Goal: Task Accomplishment & Management: Use online tool/utility

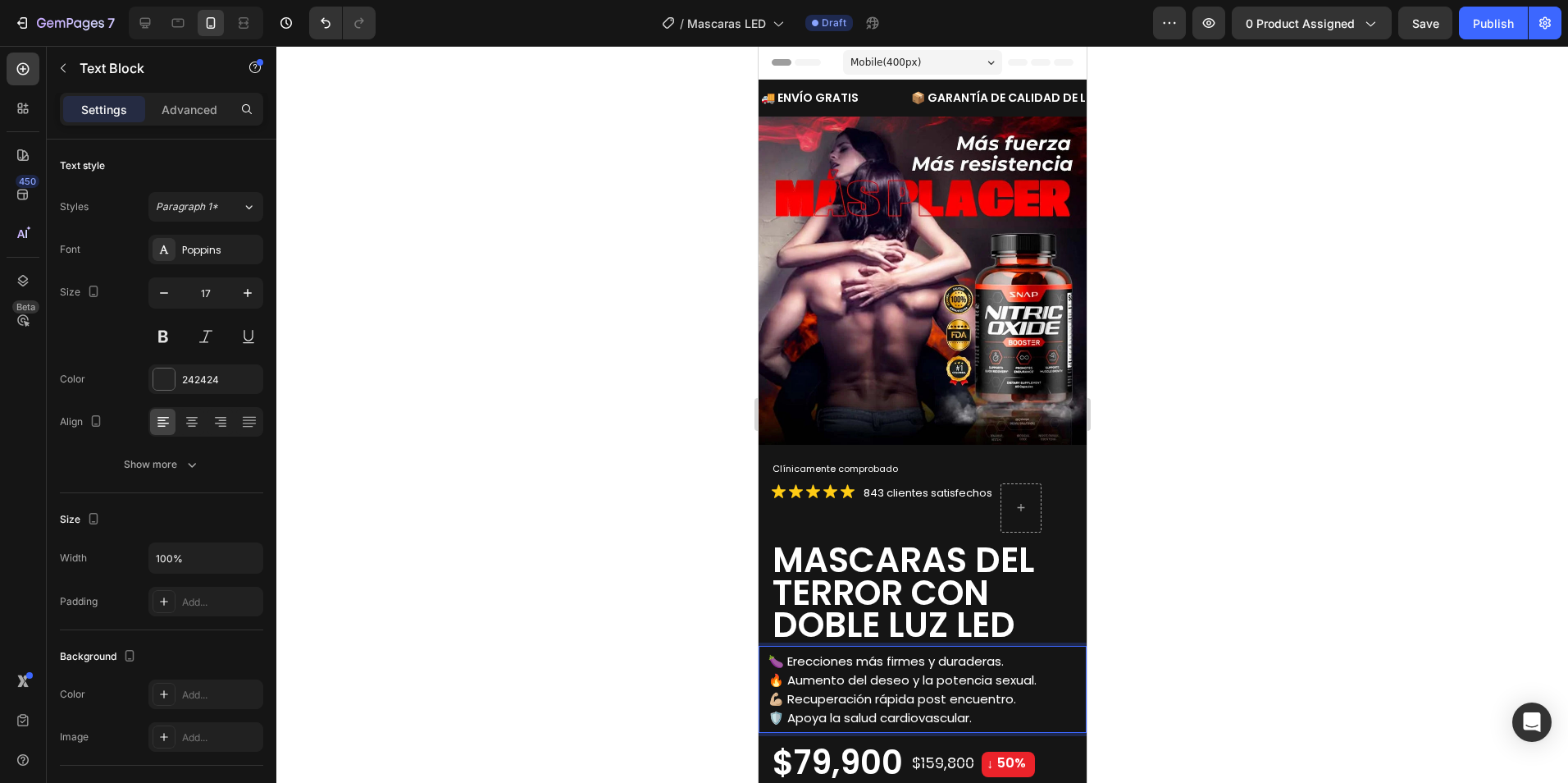
click at [1244, 289] on div at bounding box center [922, 414] width 1292 height 737
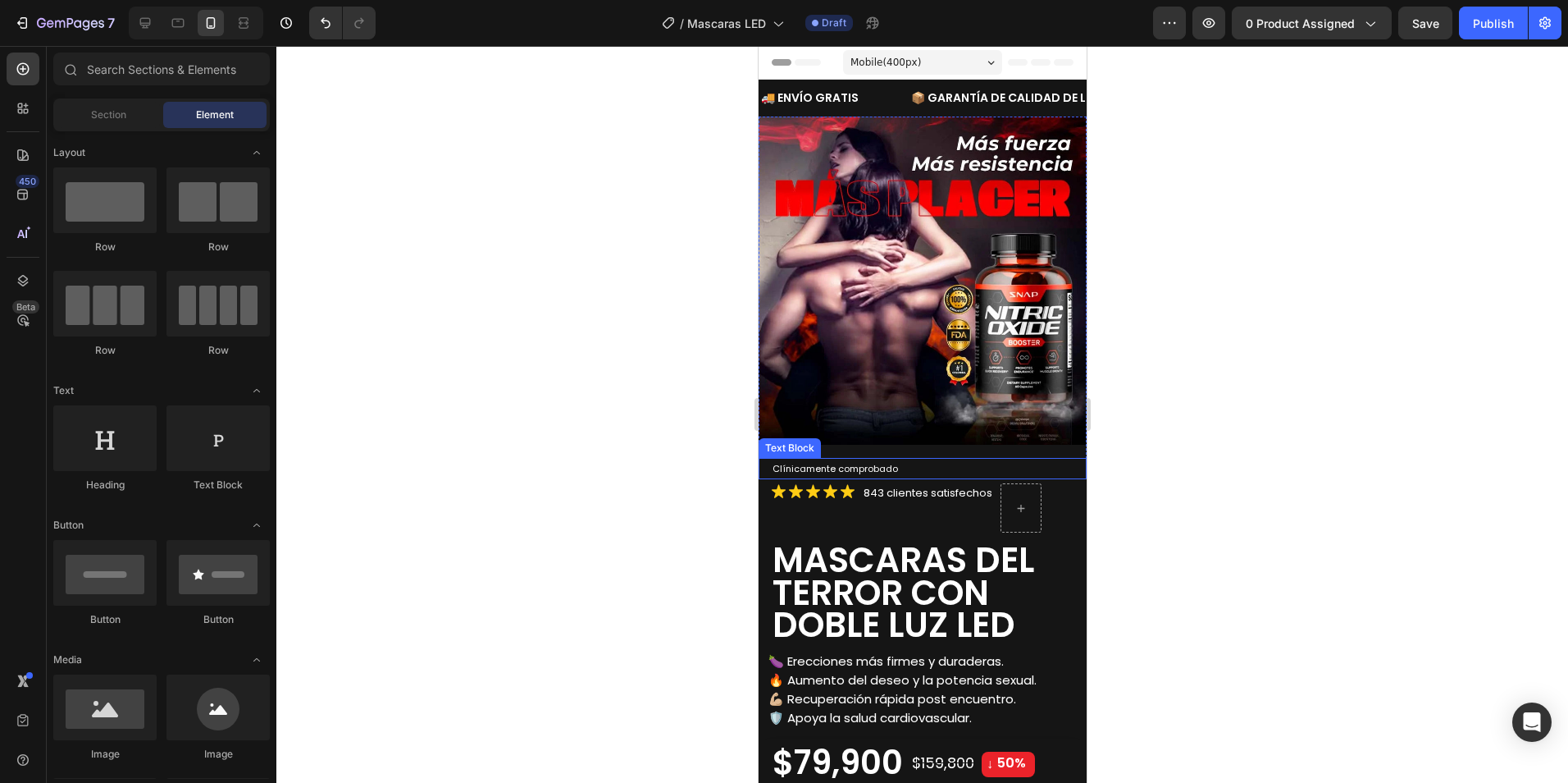
click at [906, 460] on p "Clínicamente comprobado" at bounding box center [927, 469] width 312 height 18
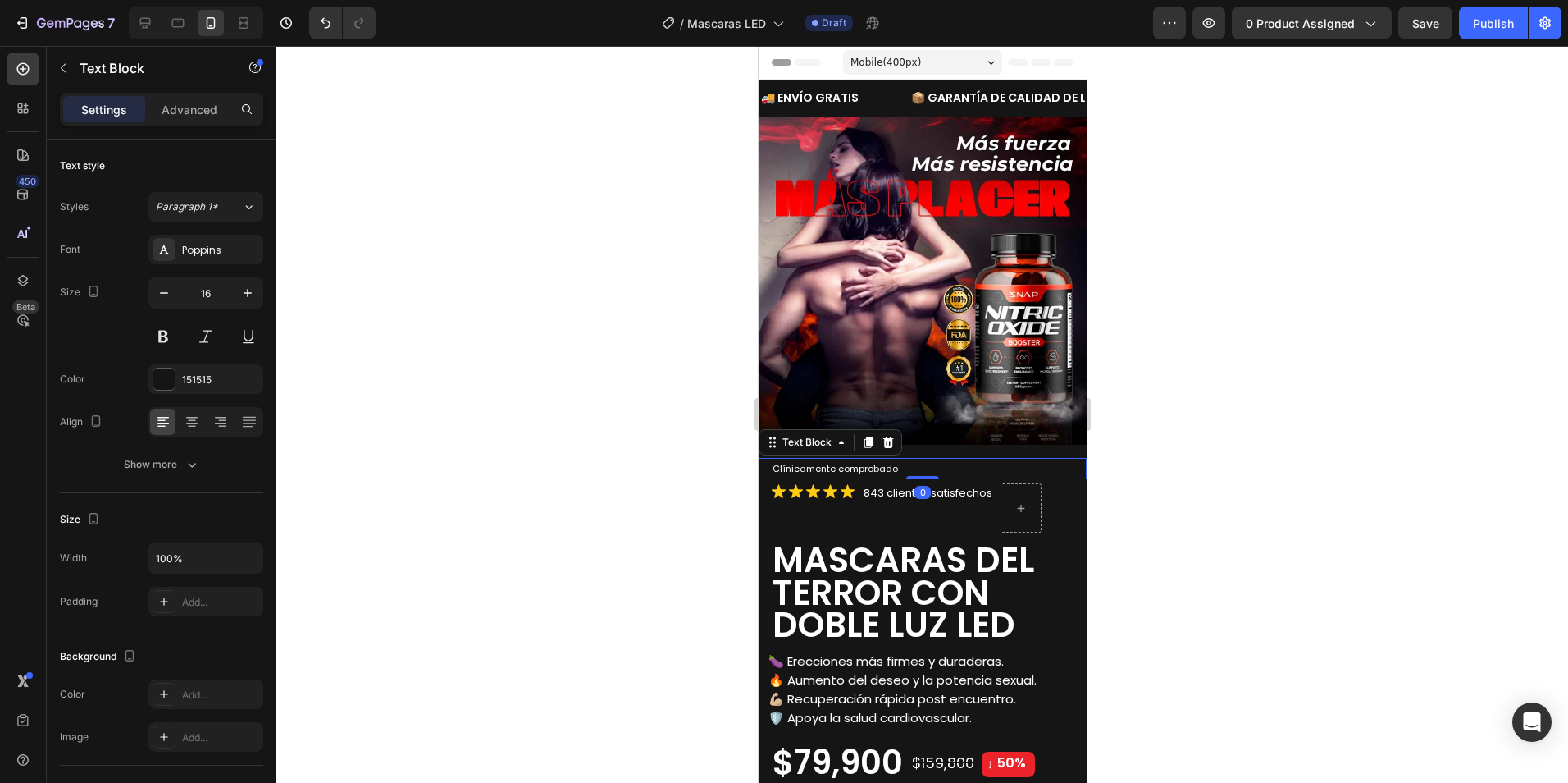
click at [1195, 423] on div at bounding box center [922, 414] width 1292 height 737
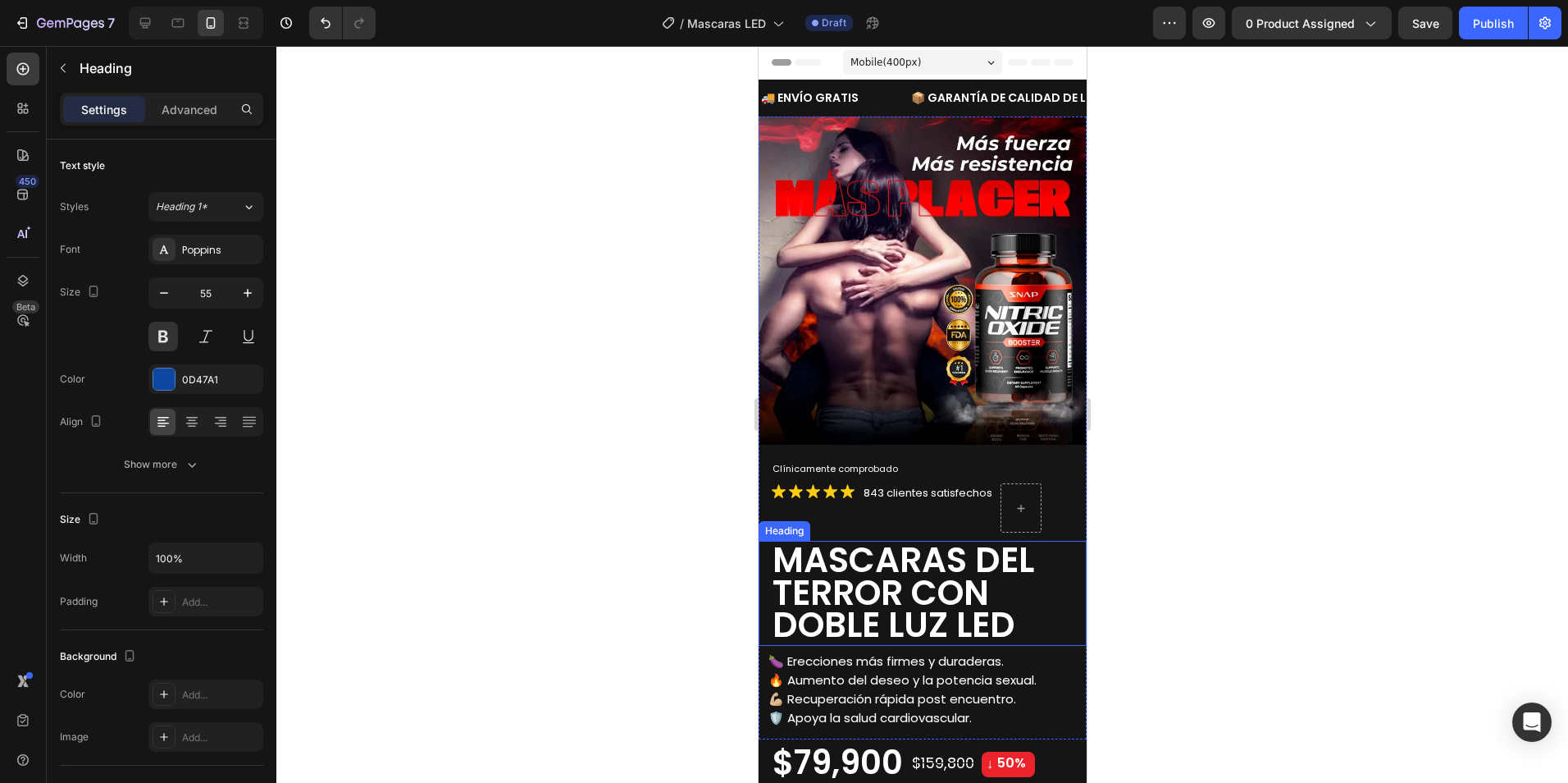
click at [908, 592] on span "MASCARAS DEL TERROR CON DOBLE LUZ LED" at bounding box center [902, 592] width 261 height 114
click at [997, 554] on span "MASCARAS DEL TERROR CON DOBLE LUZ LED" at bounding box center [902, 592] width 261 height 114
click at [1038, 559] on p "MASCARAS DEL TERROR CON DOBLE LUZ LED" at bounding box center [927, 591] width 312 height 98
click at [1186, 633] on div at bounding box center [922, 414] width 1292 height 737
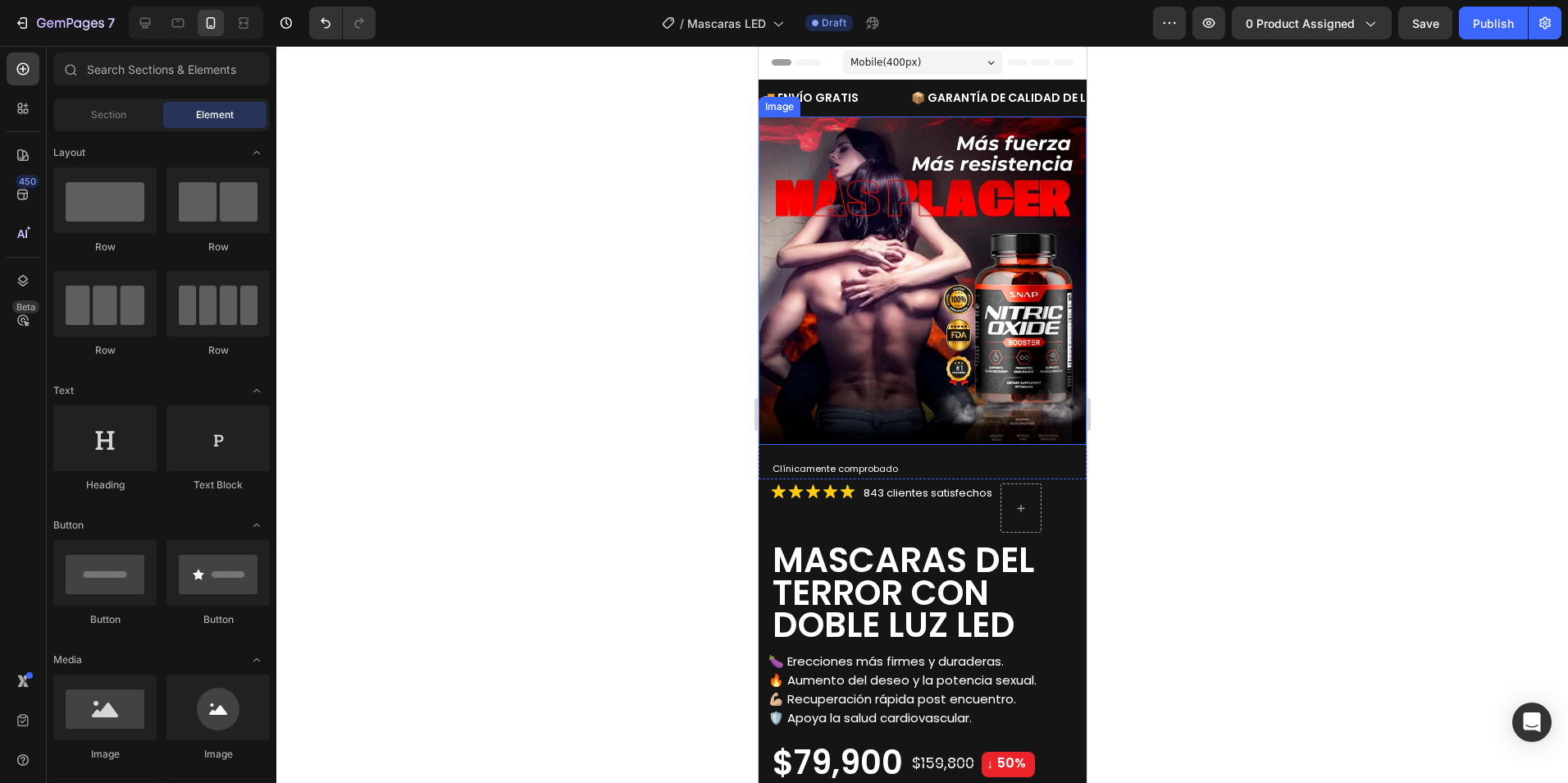
click at [964, 294] on img at bounding box center [921, 280] width 328 height 328
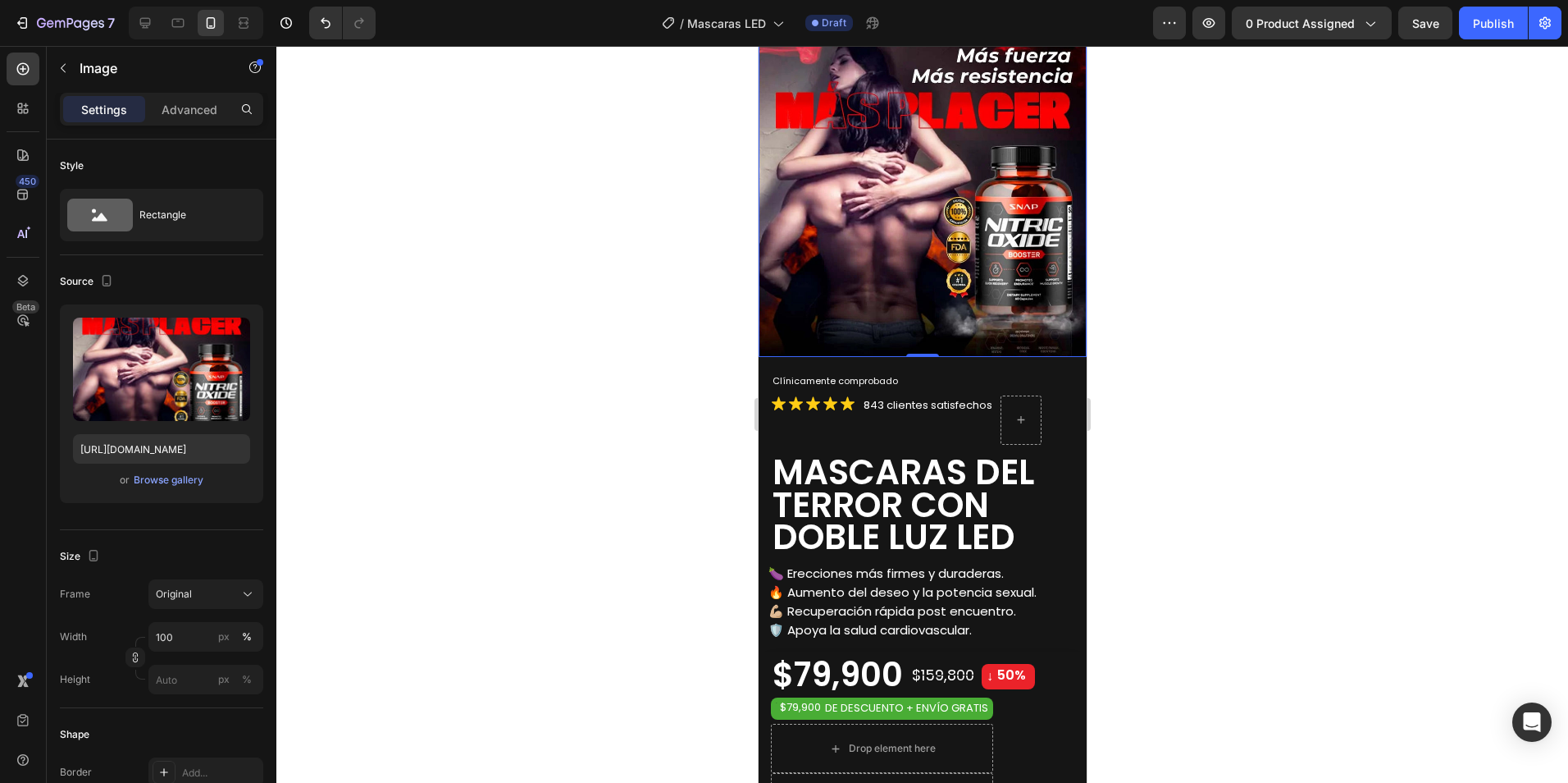
scroll to position [82, 0]
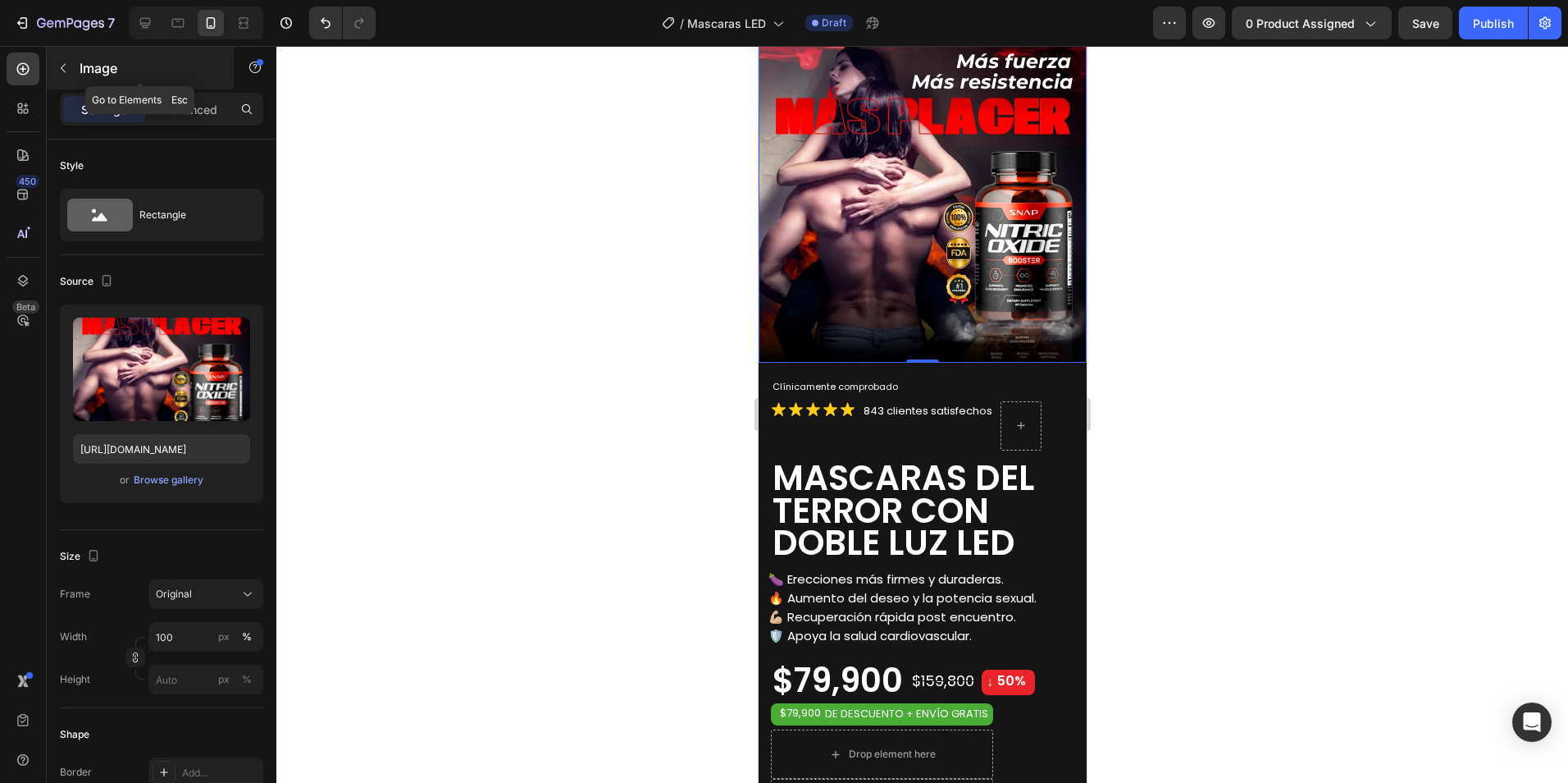
click at [64, 81] on div "Image" at bounding box center [141, 68] width 187 height 43
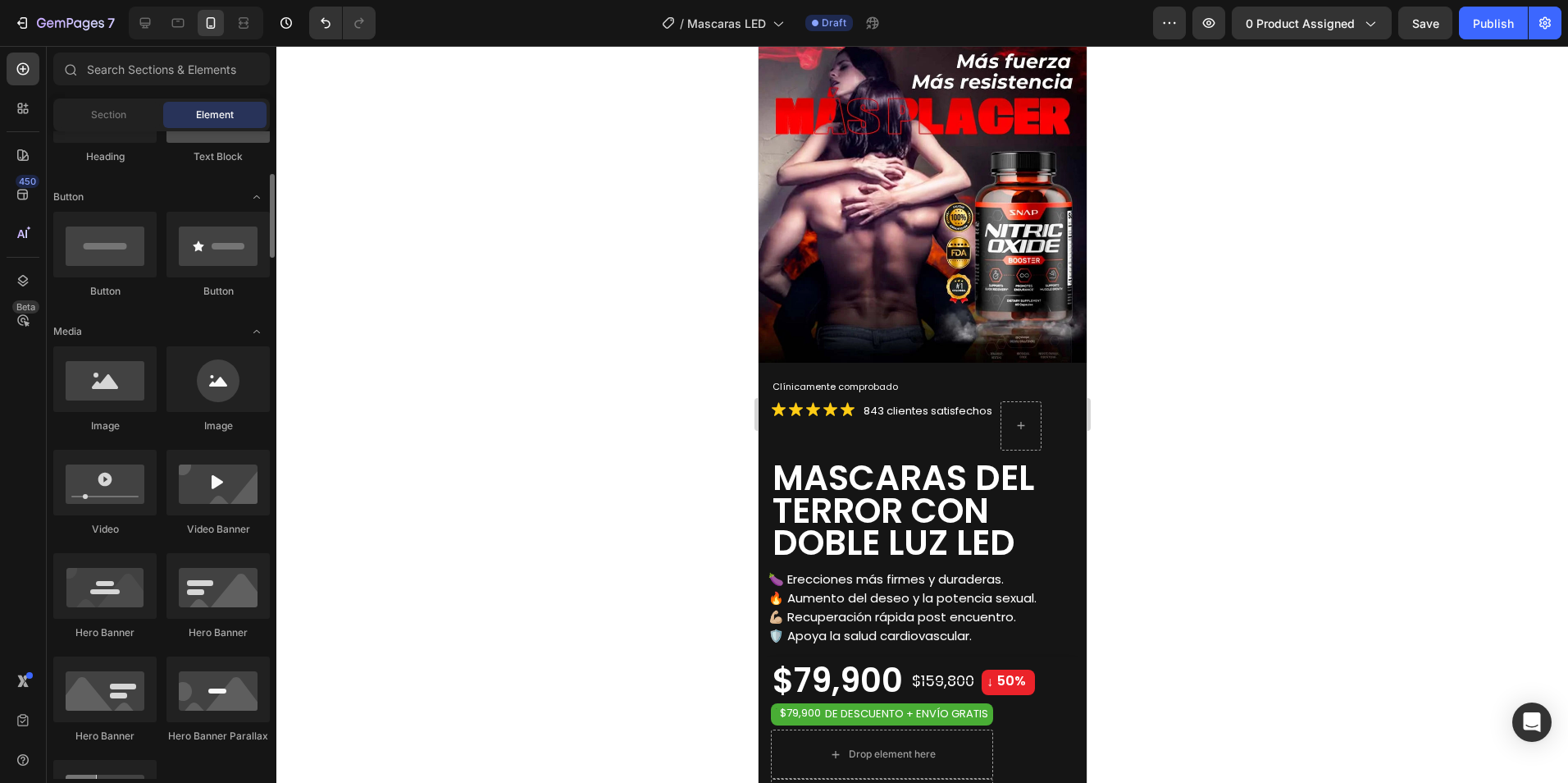
scroll to position [0, 0]
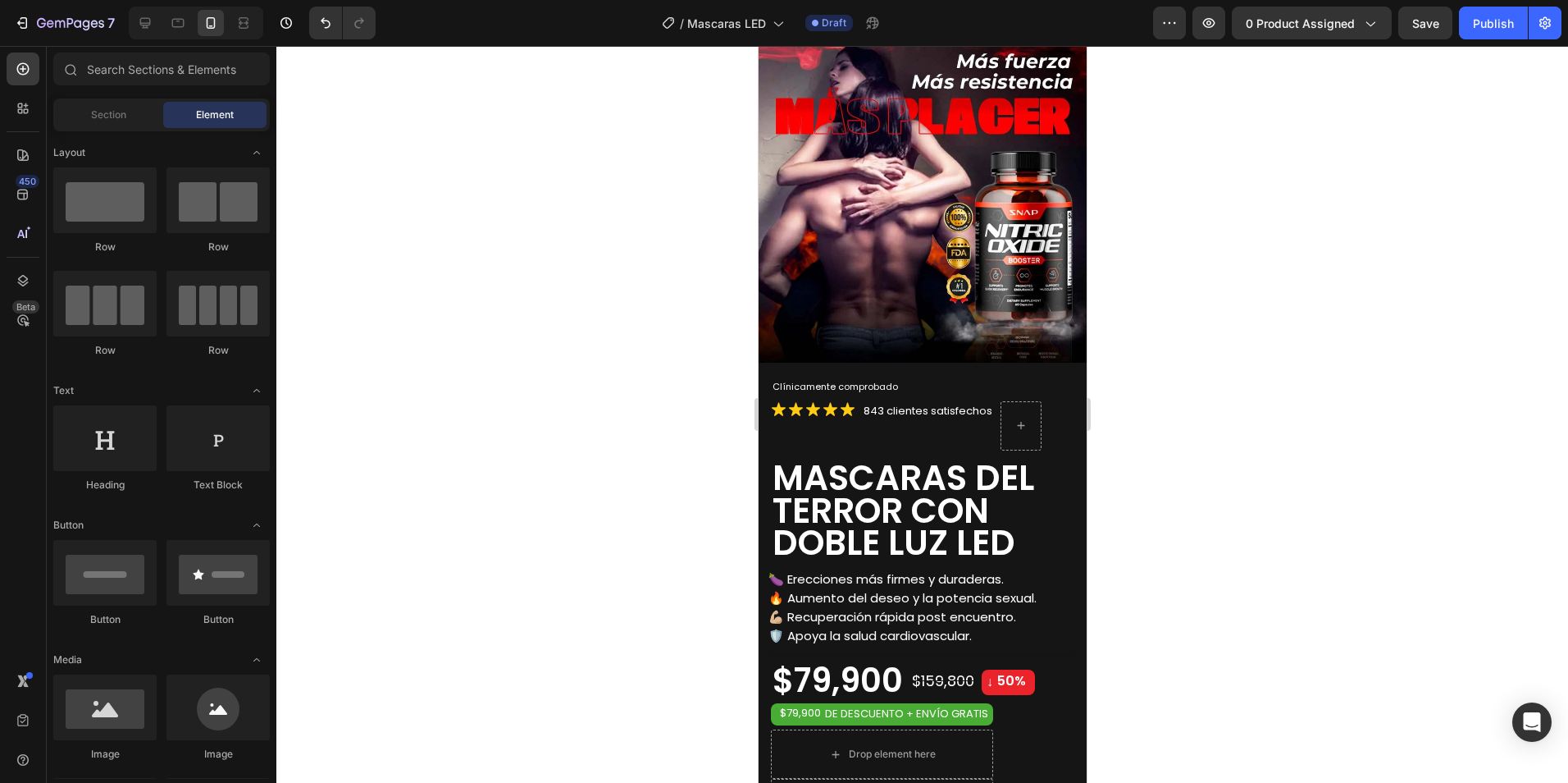
click at [118, 131] on div "Sections(18) Elements(84) Section Element Hero Section Product Detail Brands Tr…" at bounding box center [161, 416] width 229 height 726
click at [115, 124] on div "Section" at bounding box center [109, 115] width 104 height 26
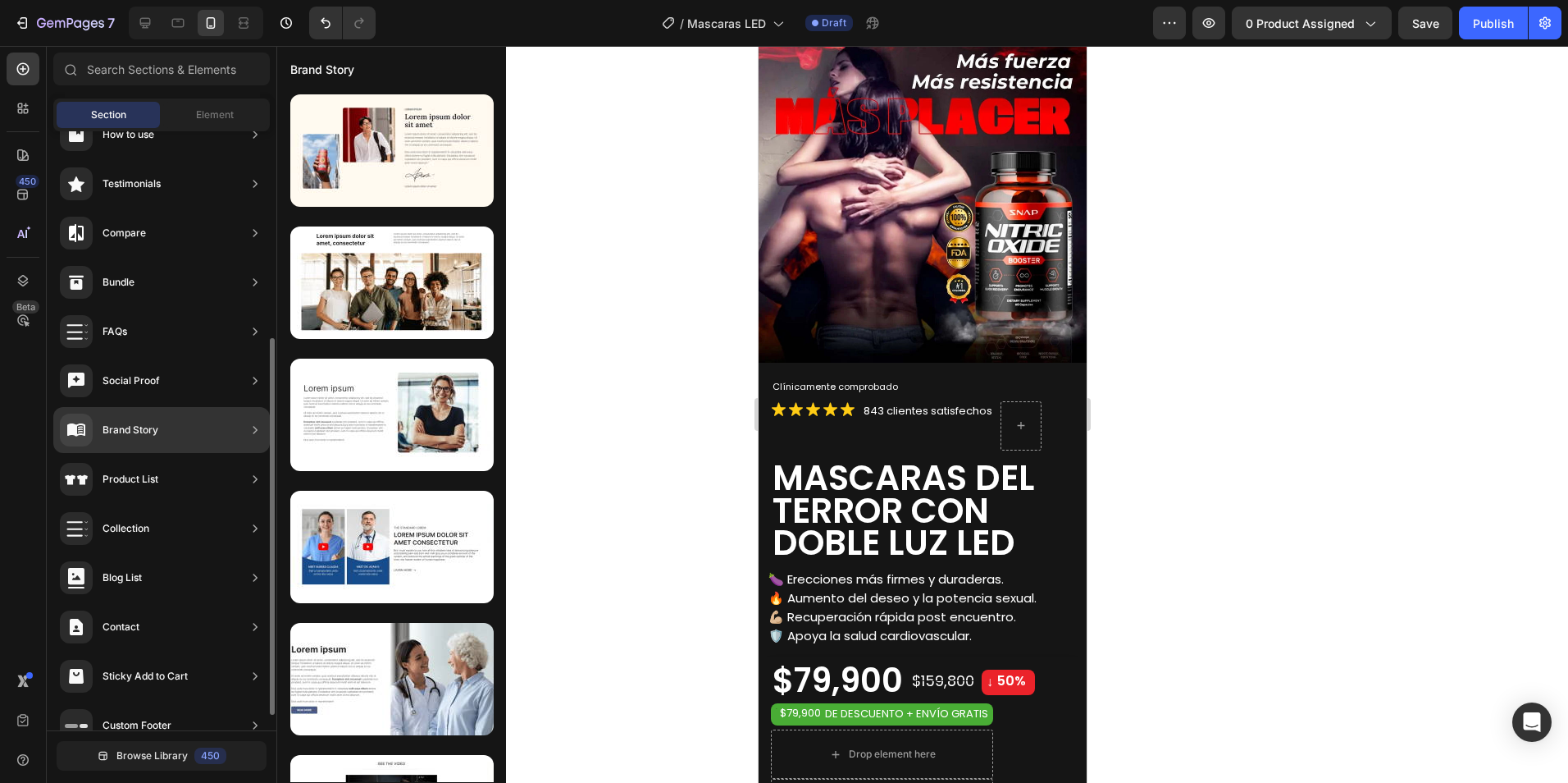
scroll to position [353, 0]
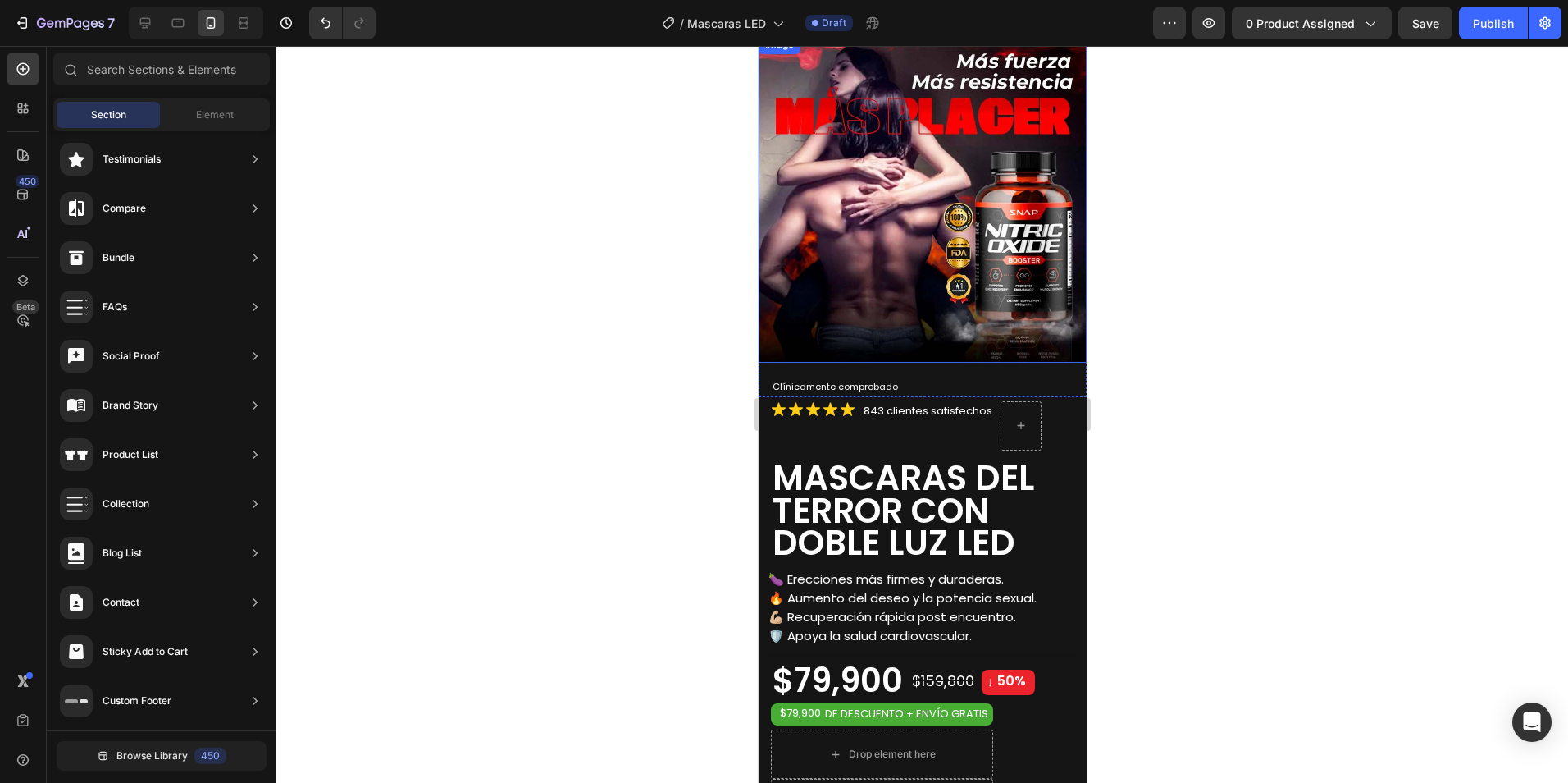
click at [913, 167] on img at bounding box center [921, 198] width 328 height 328
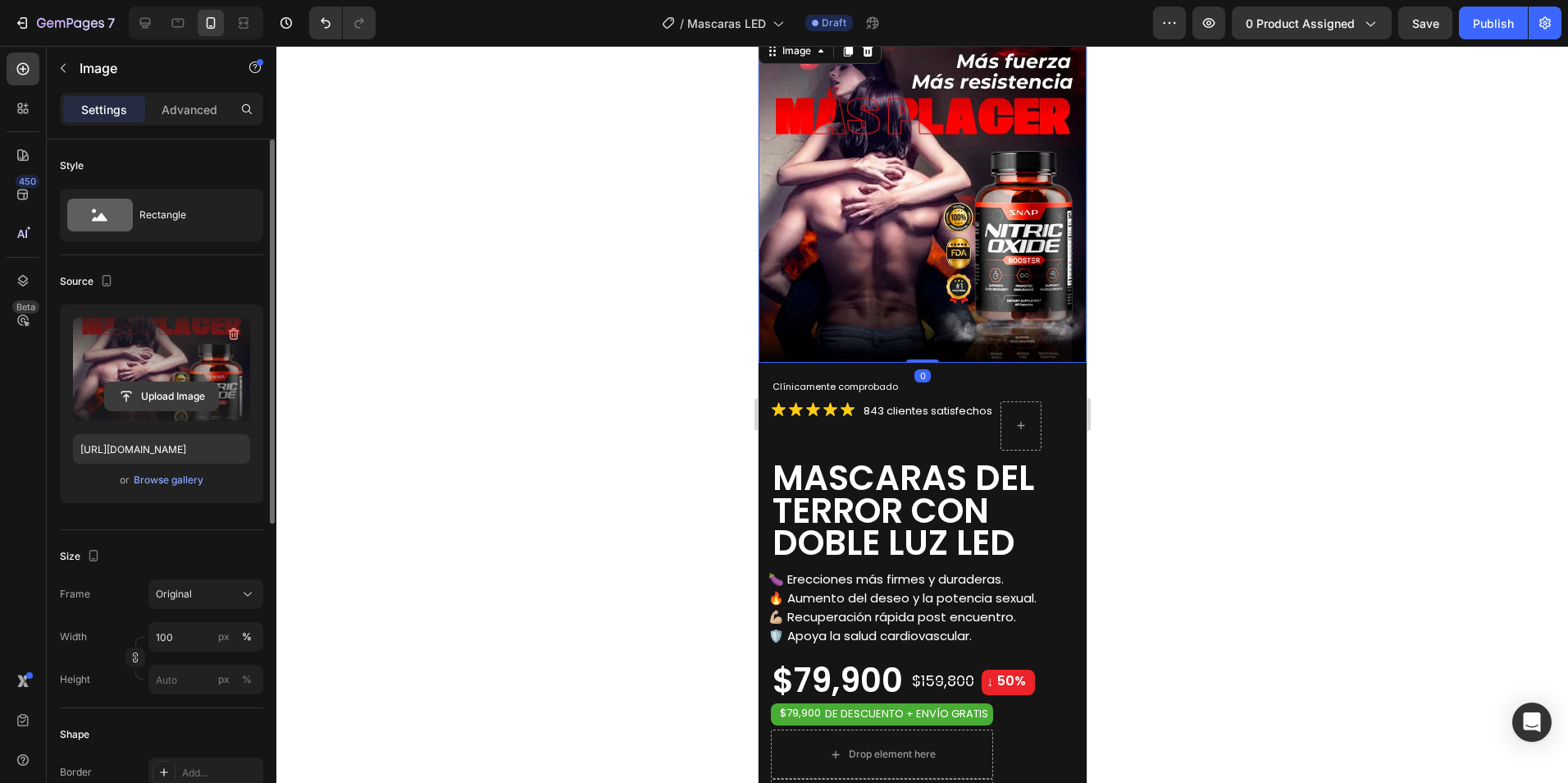
click at [139, 396] on input "file" at bounding box center [161, 396] width 114 height 28
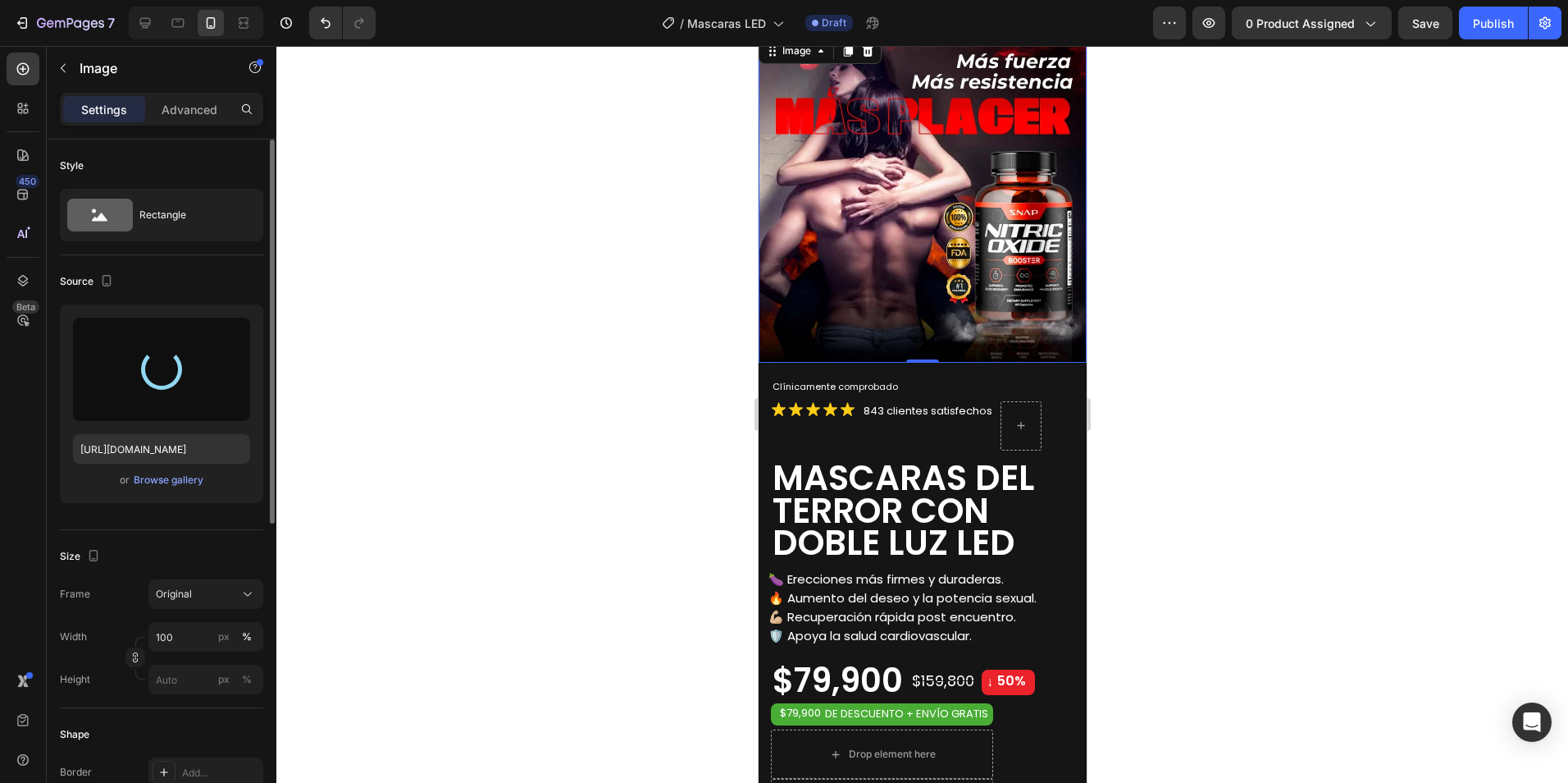
type input "https://cdn.shopify.com/s/files/1/0673/7615/2621/files/gempages_560809544775631…"
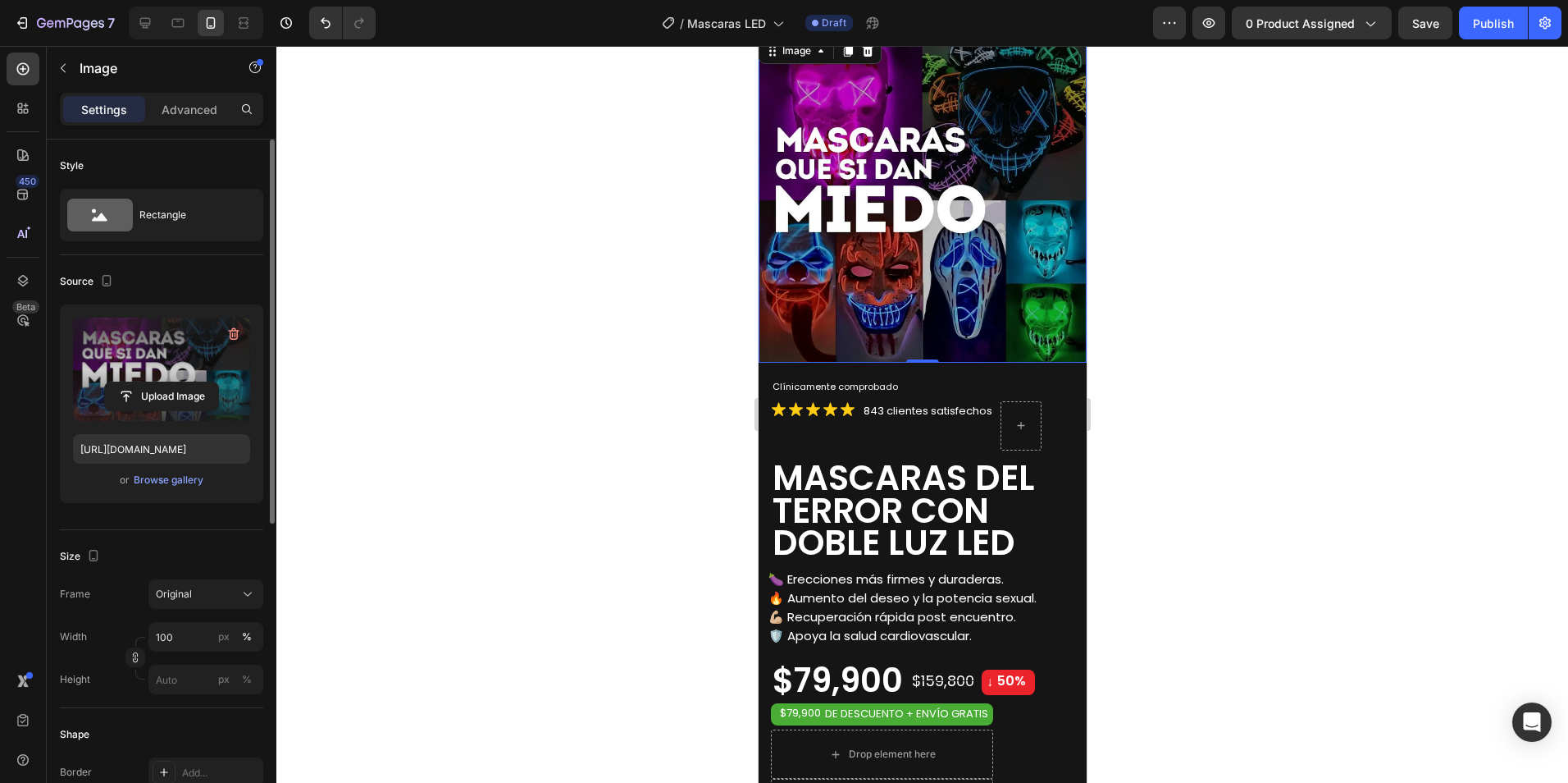
scroll to position [0, 0]
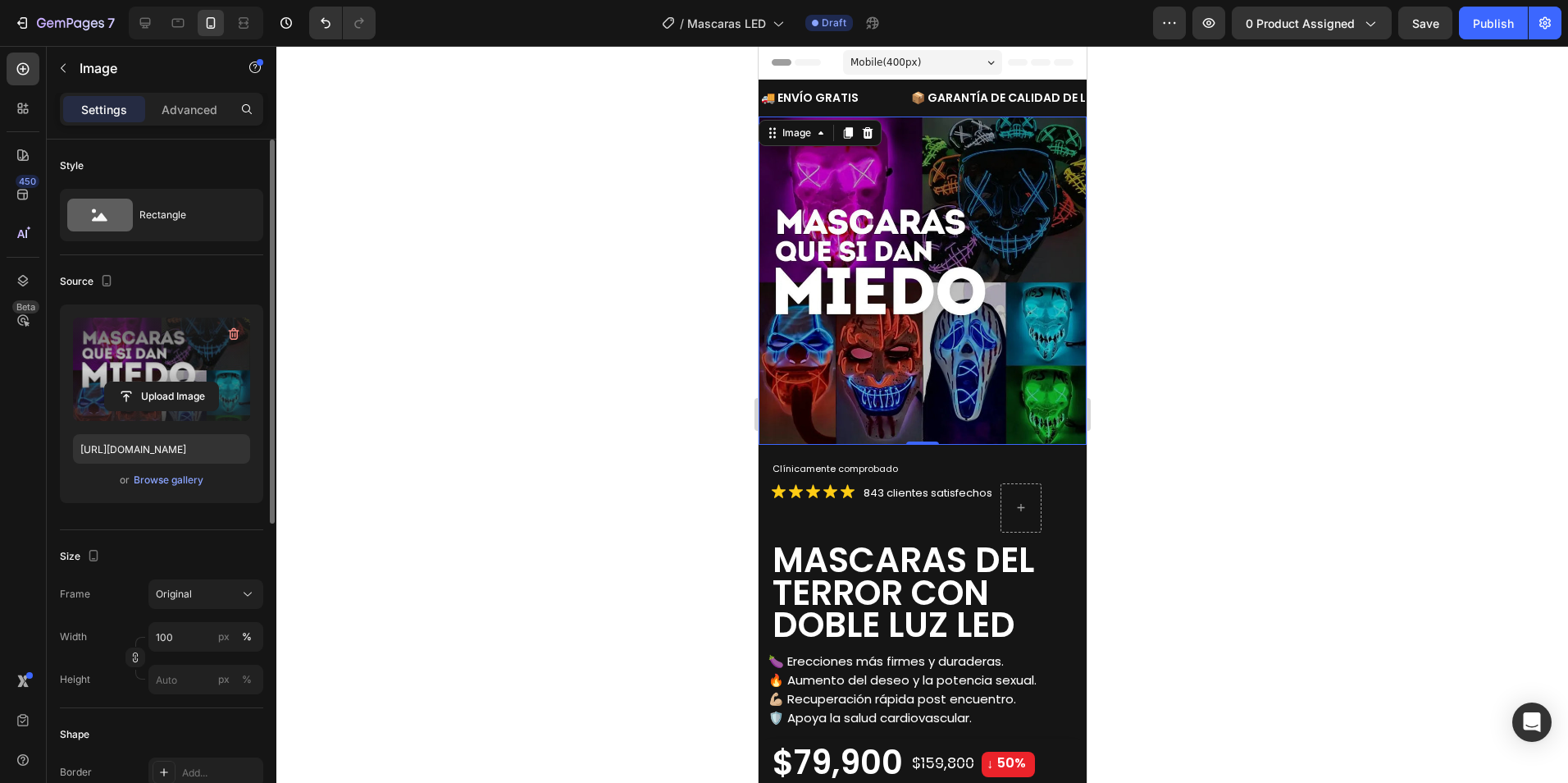
click at [1174, 222] on div at bounding box center [922, 414] width 1292 height 737
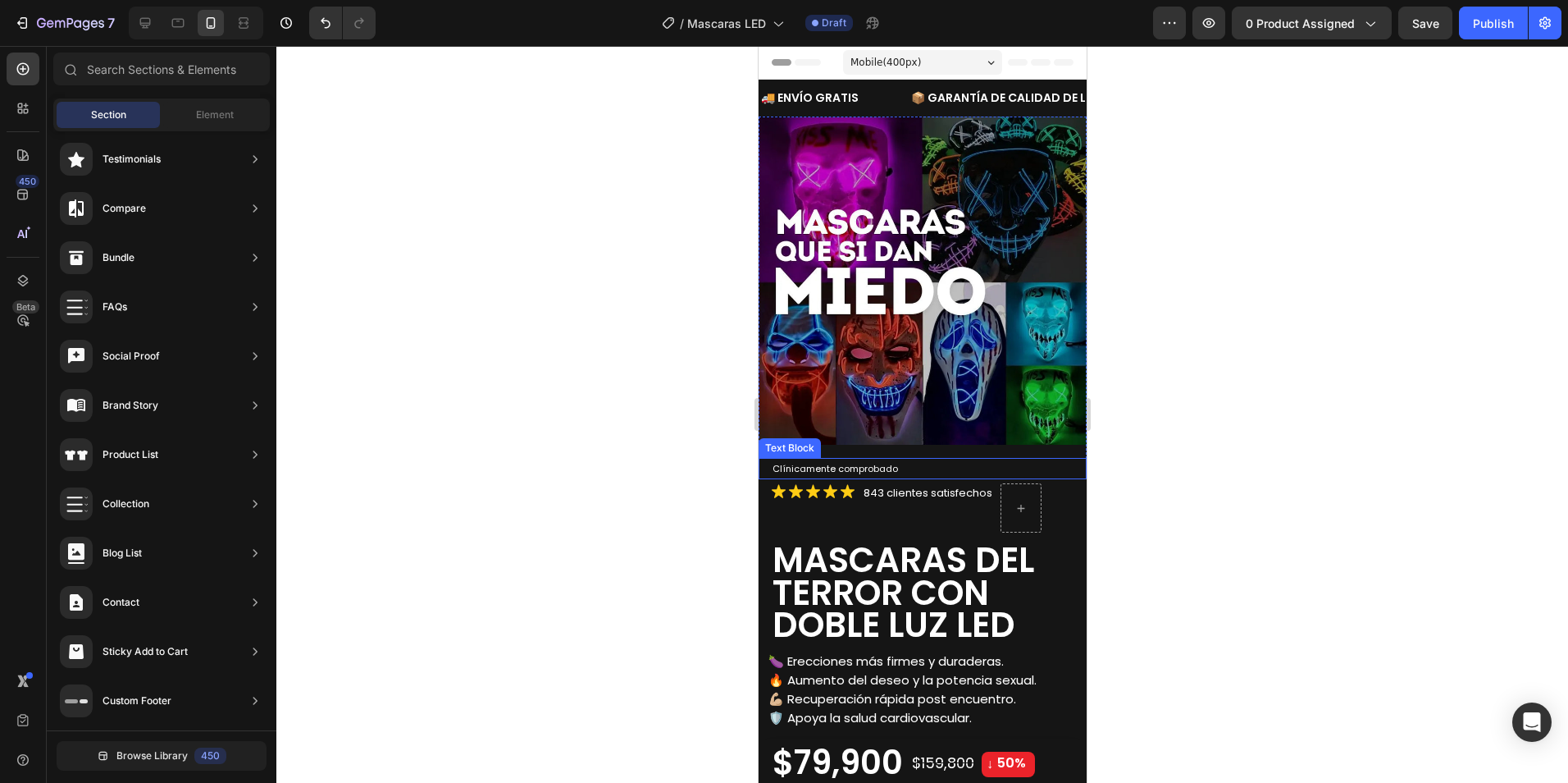
click at [890, 462] on span "Clínicamente comprobado" at bounding box center [834, 468] width 126 height 13
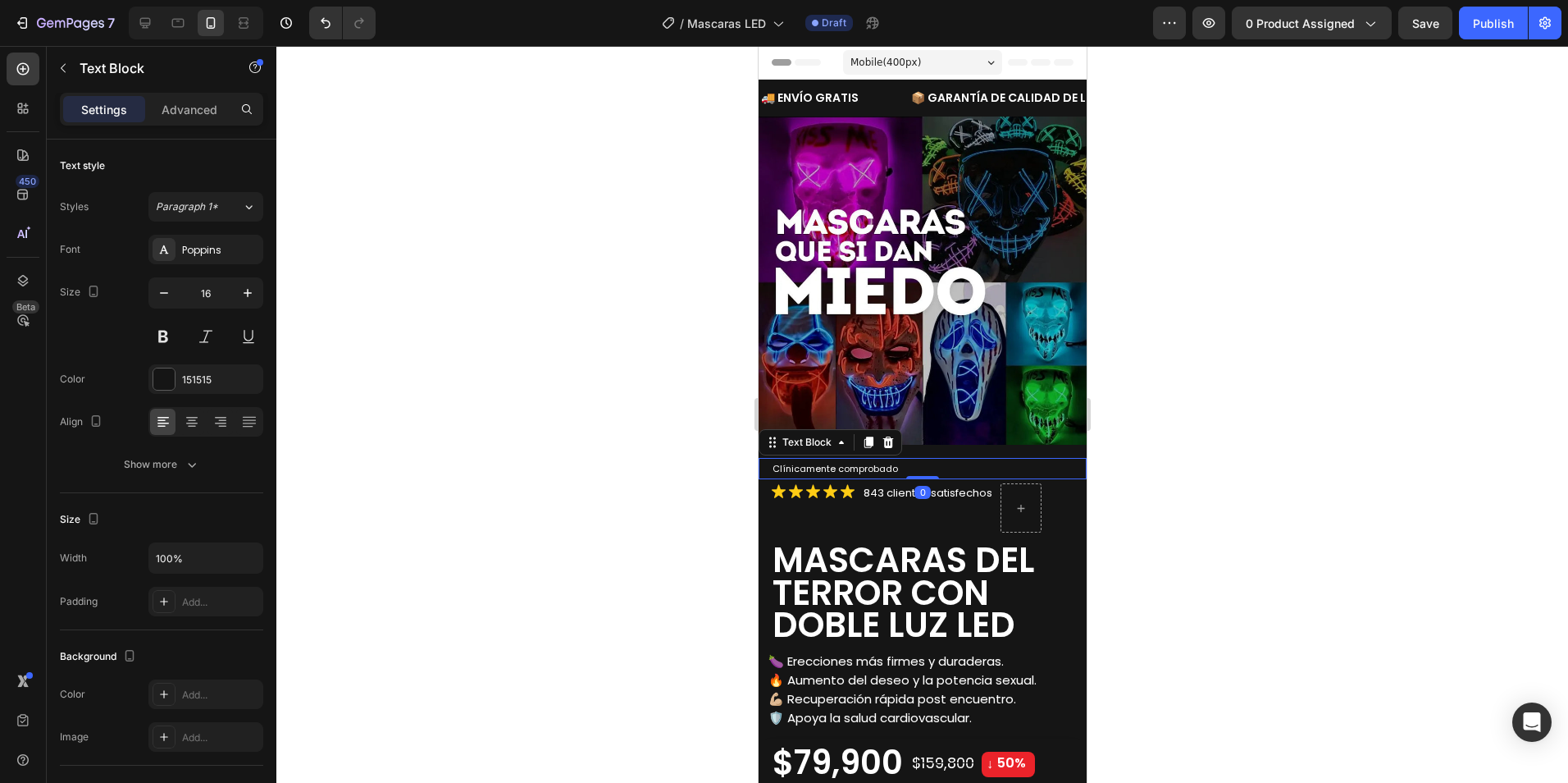
click at [907, 460] on p "Clínicamente comprobado" at bounding box center [927, 469] width 312 height 18
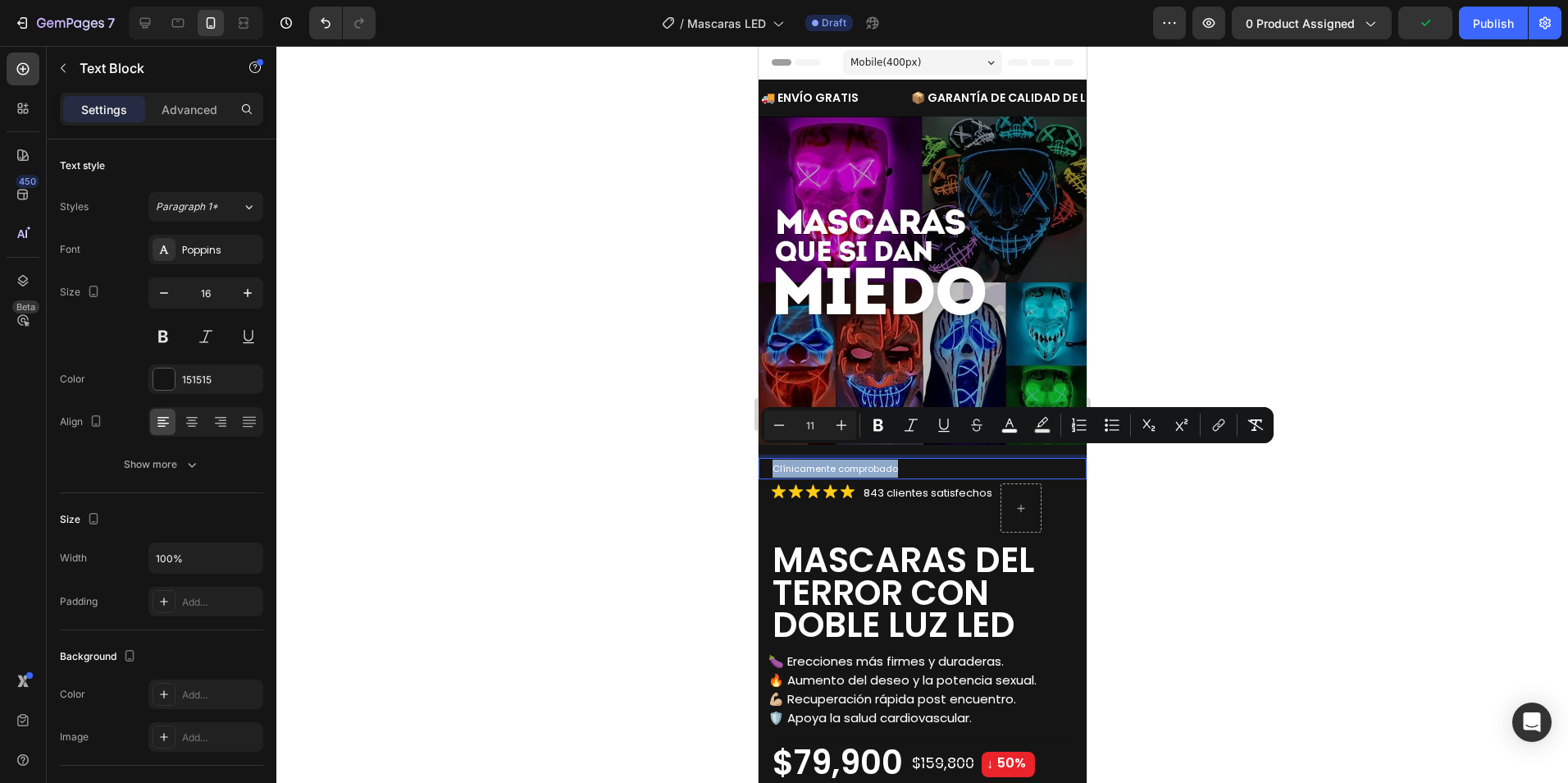
drag, startPoint x: 899, startPoint y: 457, endPoint x: 770, endPoint y: 465, distance: 129.2
click at [770, 465] on div "Clínicamente comprobado" at bounding box center [927, 468] width 316 height 21
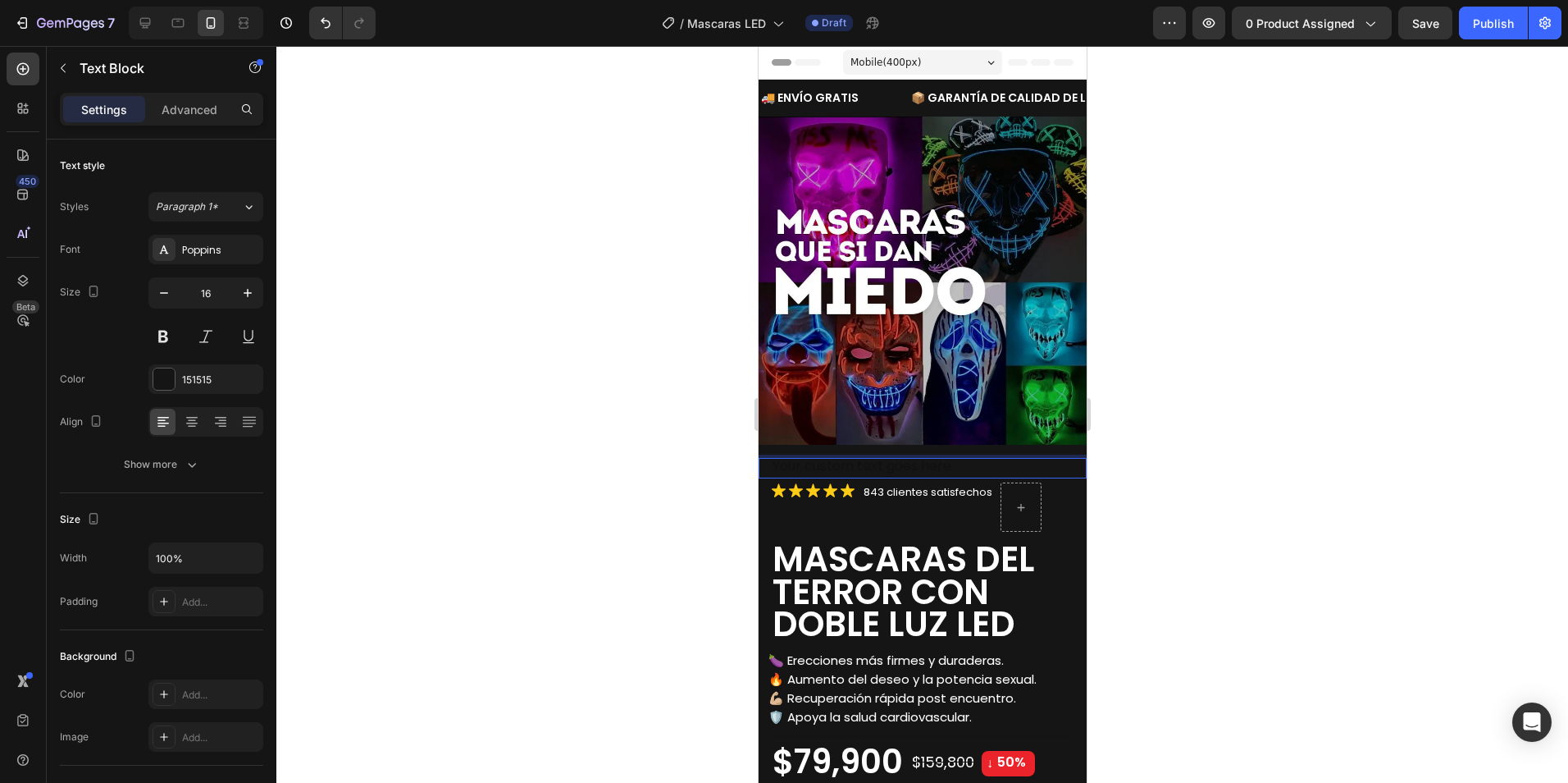
click at [1172, 456] on div at bounding box center [922, 414] width 1292 height 737
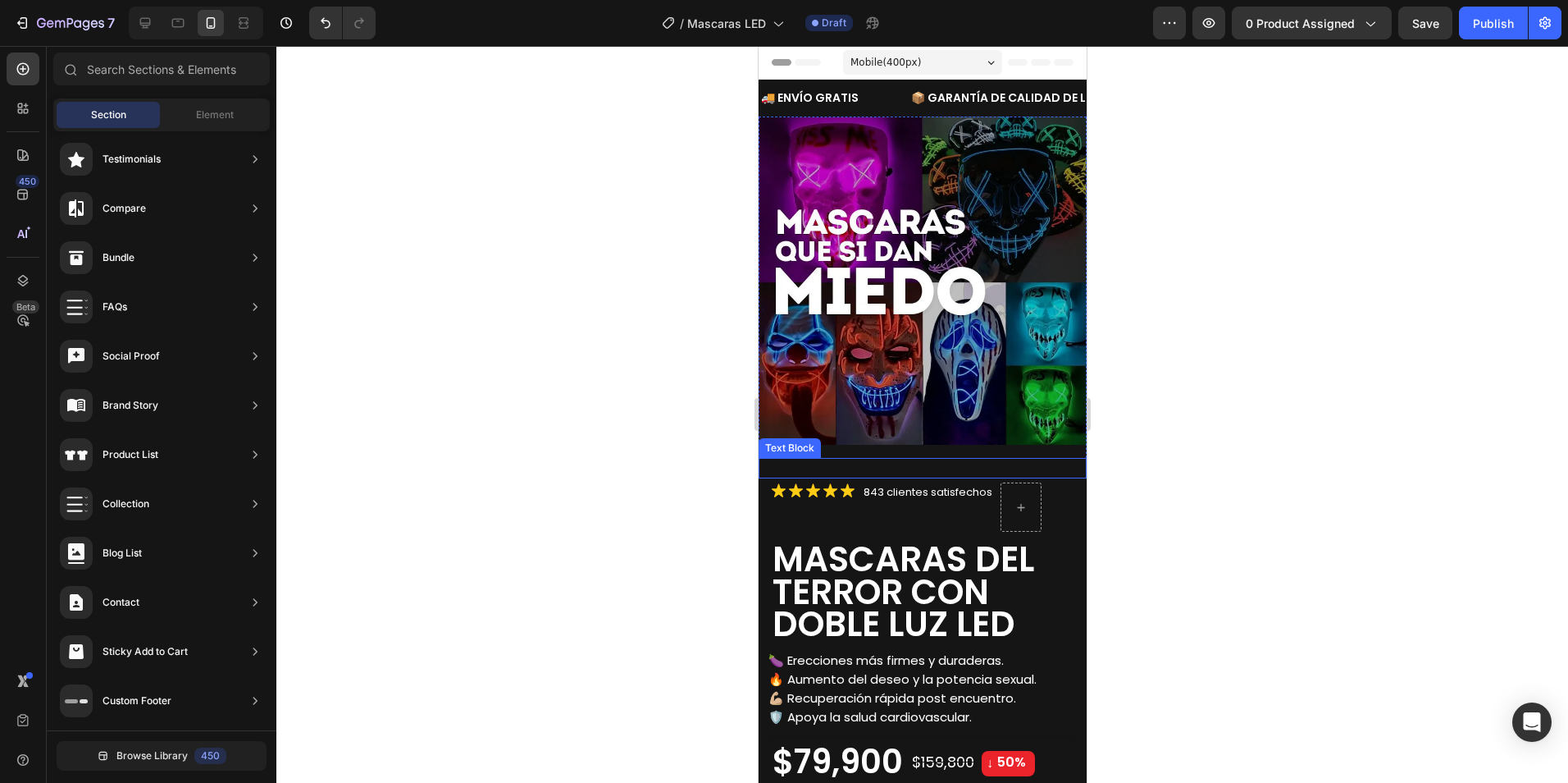
click at [1024, 460] on p "Rich Text Editor. Editing area: main" at bounding box center [927, 468] width 312 height 17
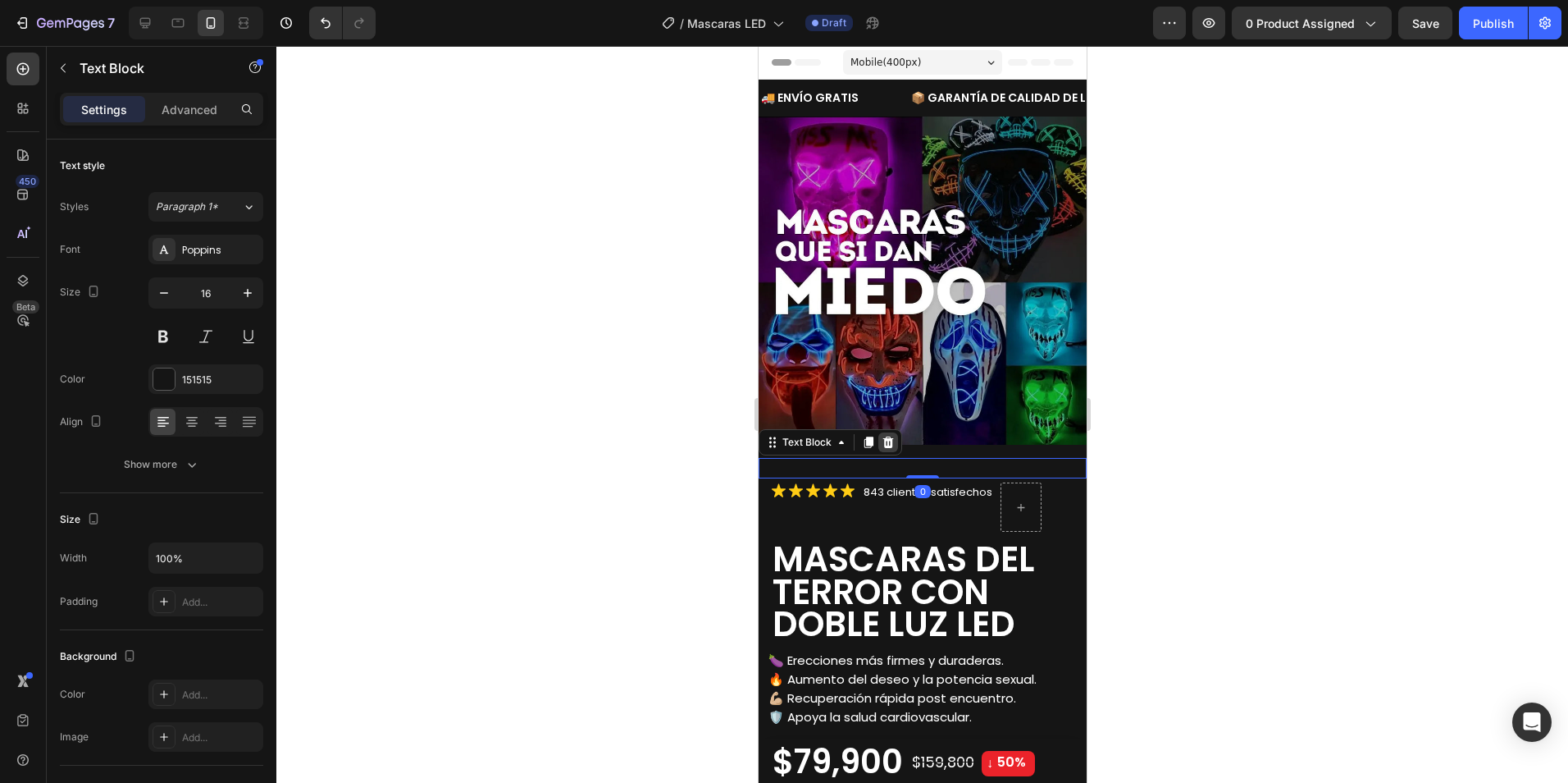
click at [889, 437] on icon at bounding box center [887, 443] width 11 height 12
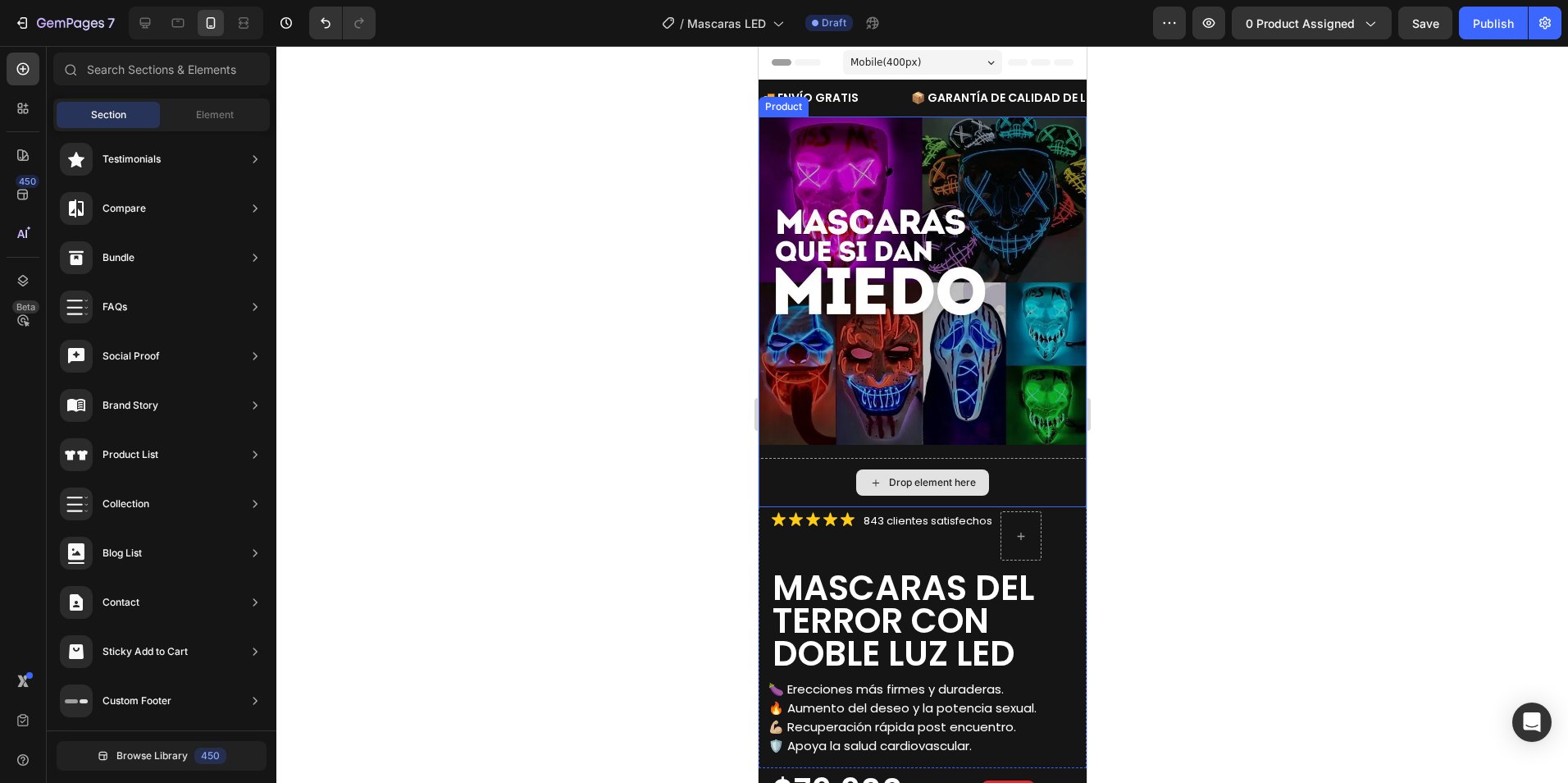
click at [1020, 480] on div "Drop element here" at bounding box center [921, 482] width 328 height 49
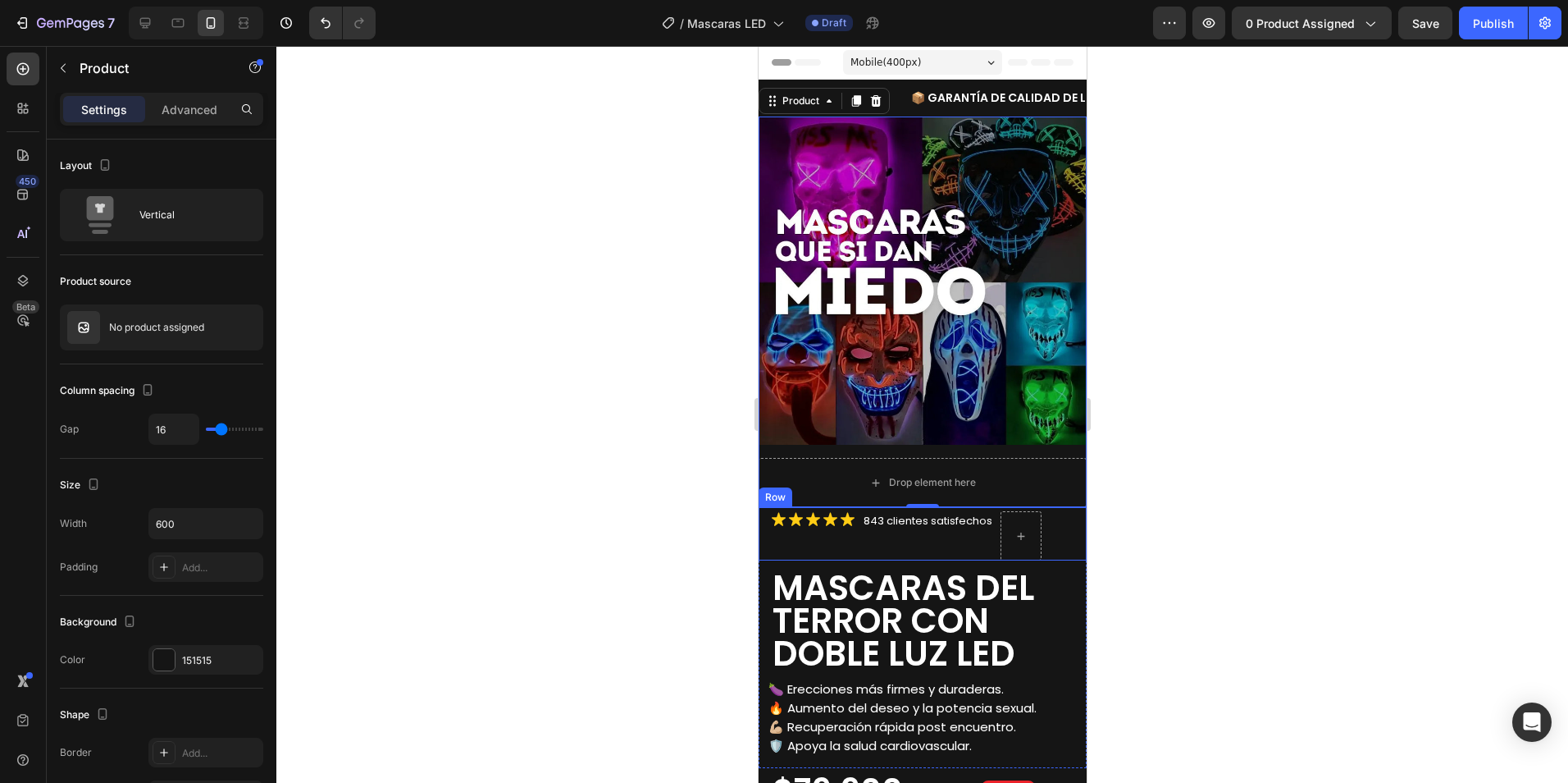
click at [958, 534] on div "843 clientes satisfechos Text Block" at bounding box center [927, 535] width 132 height 49
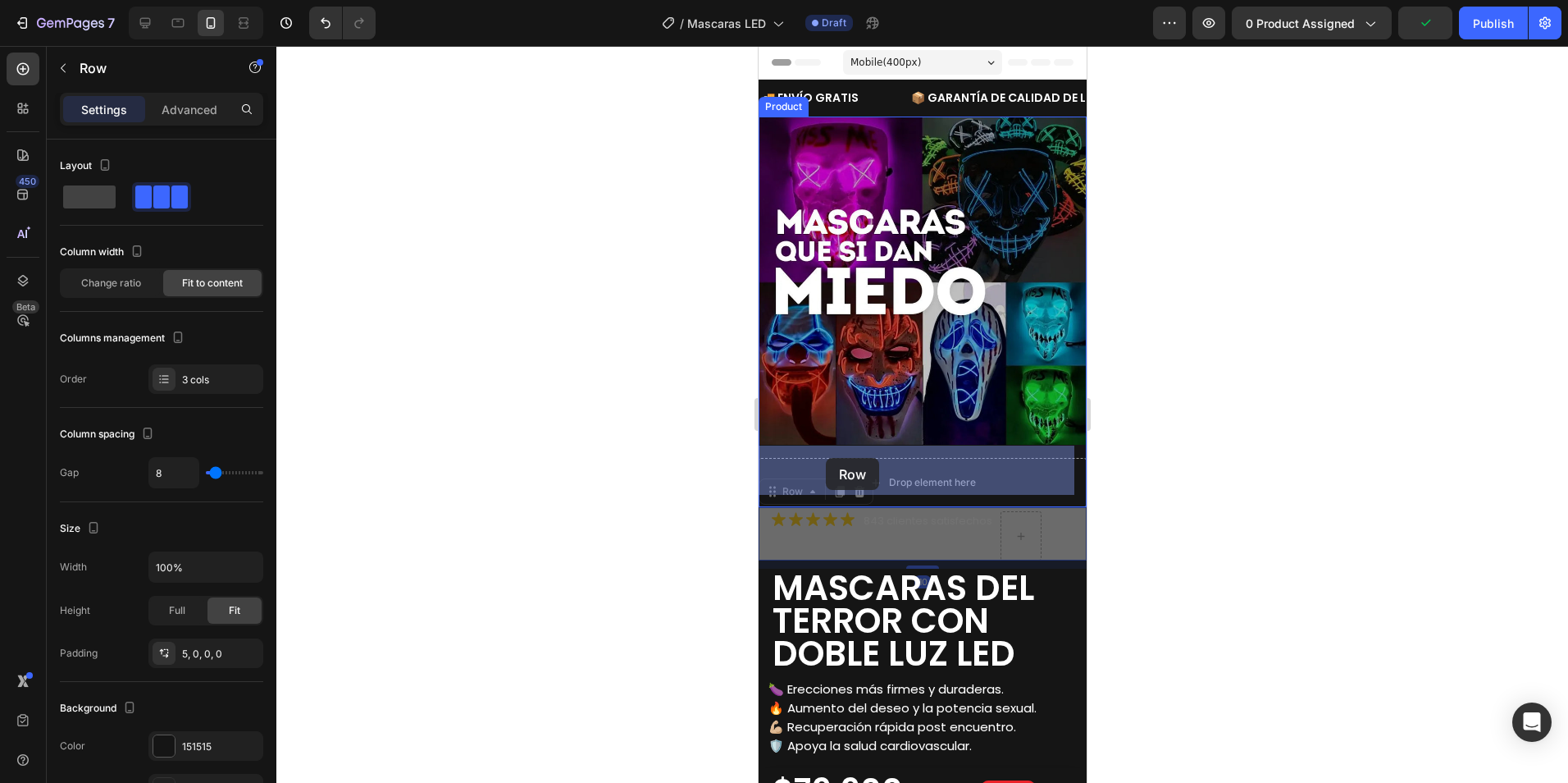
drag, startPoint x: 778, startPoint y: 483, endPoint x: 825, endPoint y: 458, distance: 53.2
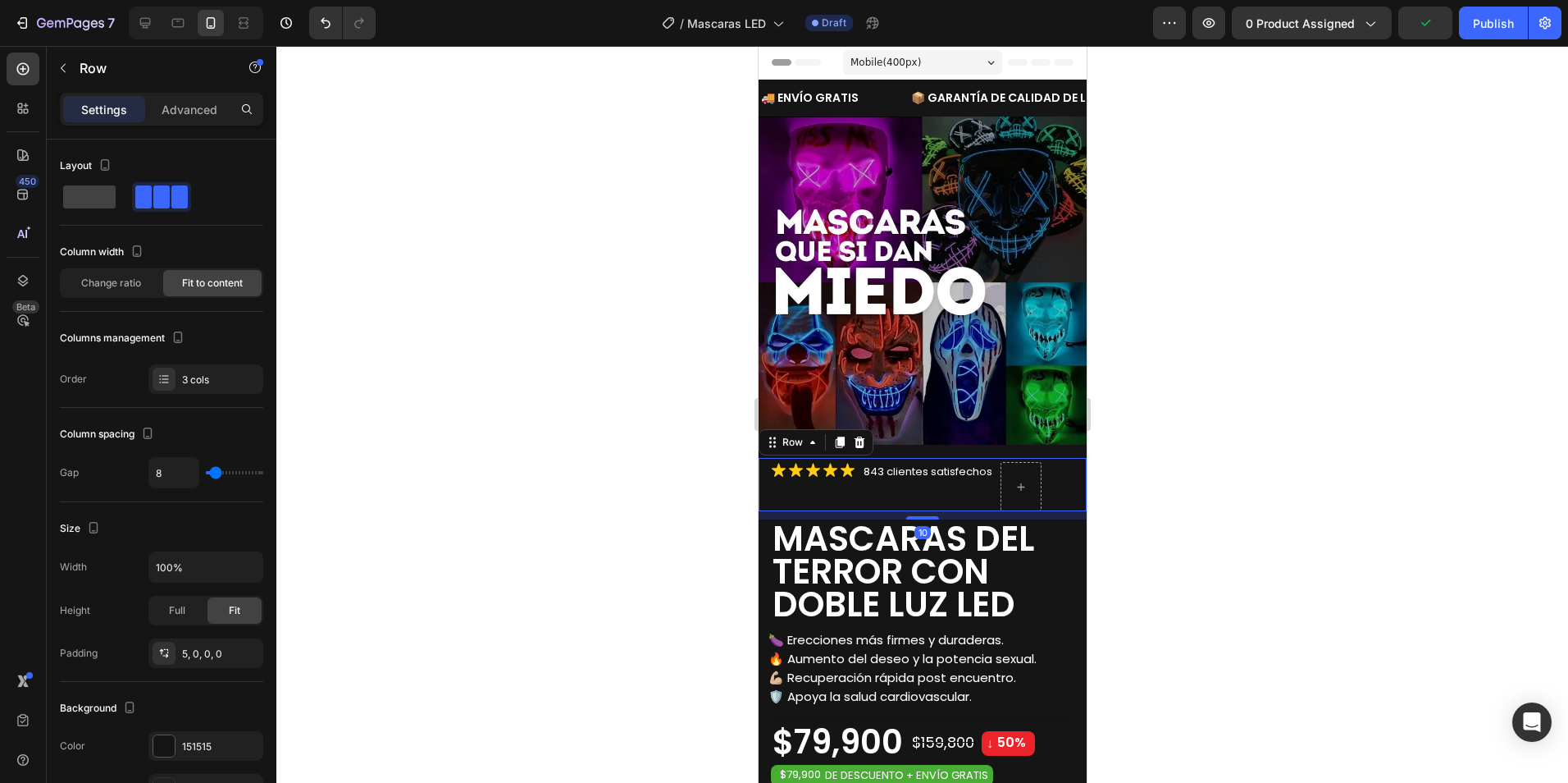
click at [1213, 432] on div at bounding box center [922, 414] width 1292 height 737
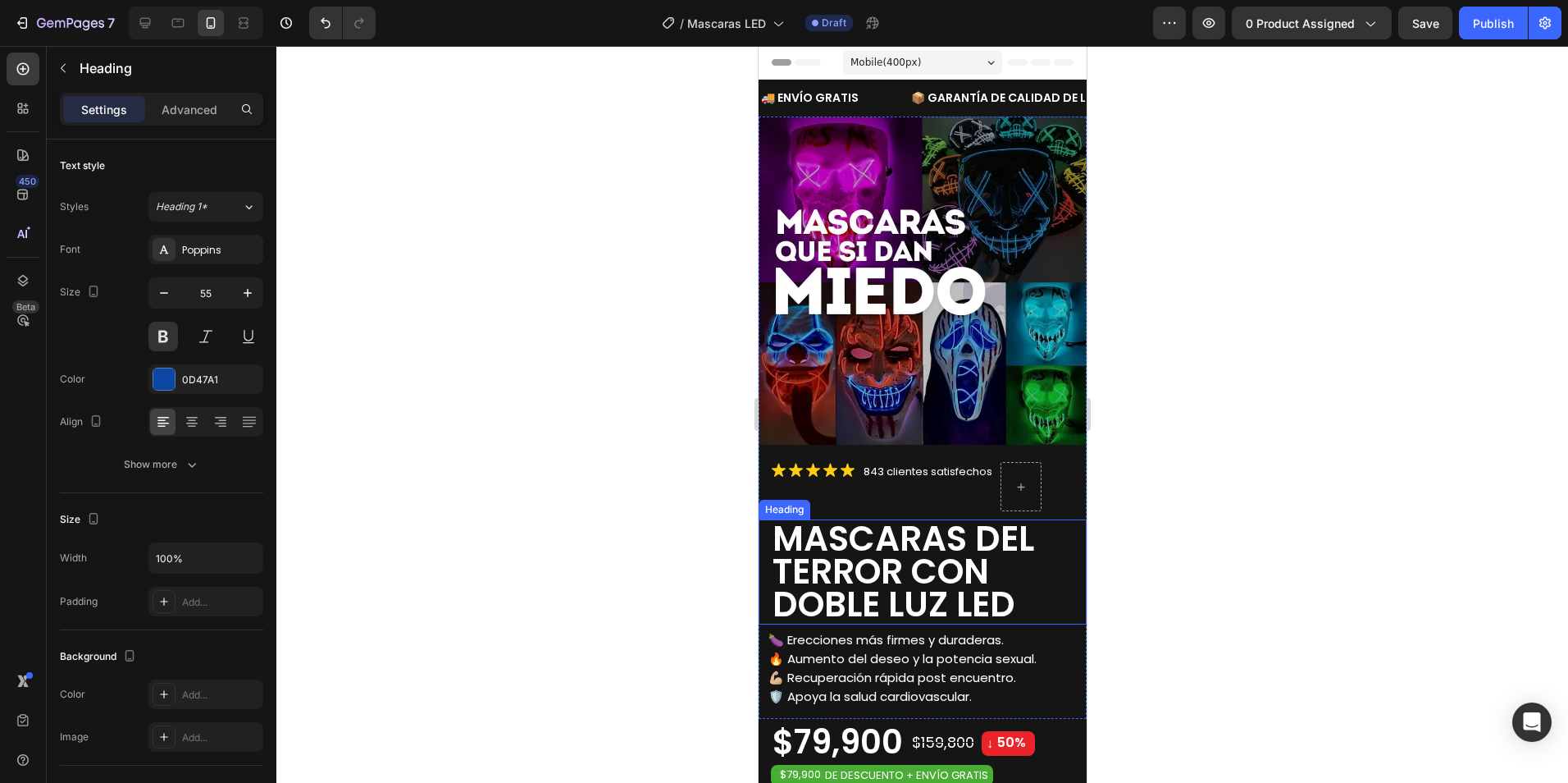
click at [836, 550] on span "MASCARAS DEL TERROR CON DOBLE LUZ LED" at bounding box center [902, 572] width 261 height 114
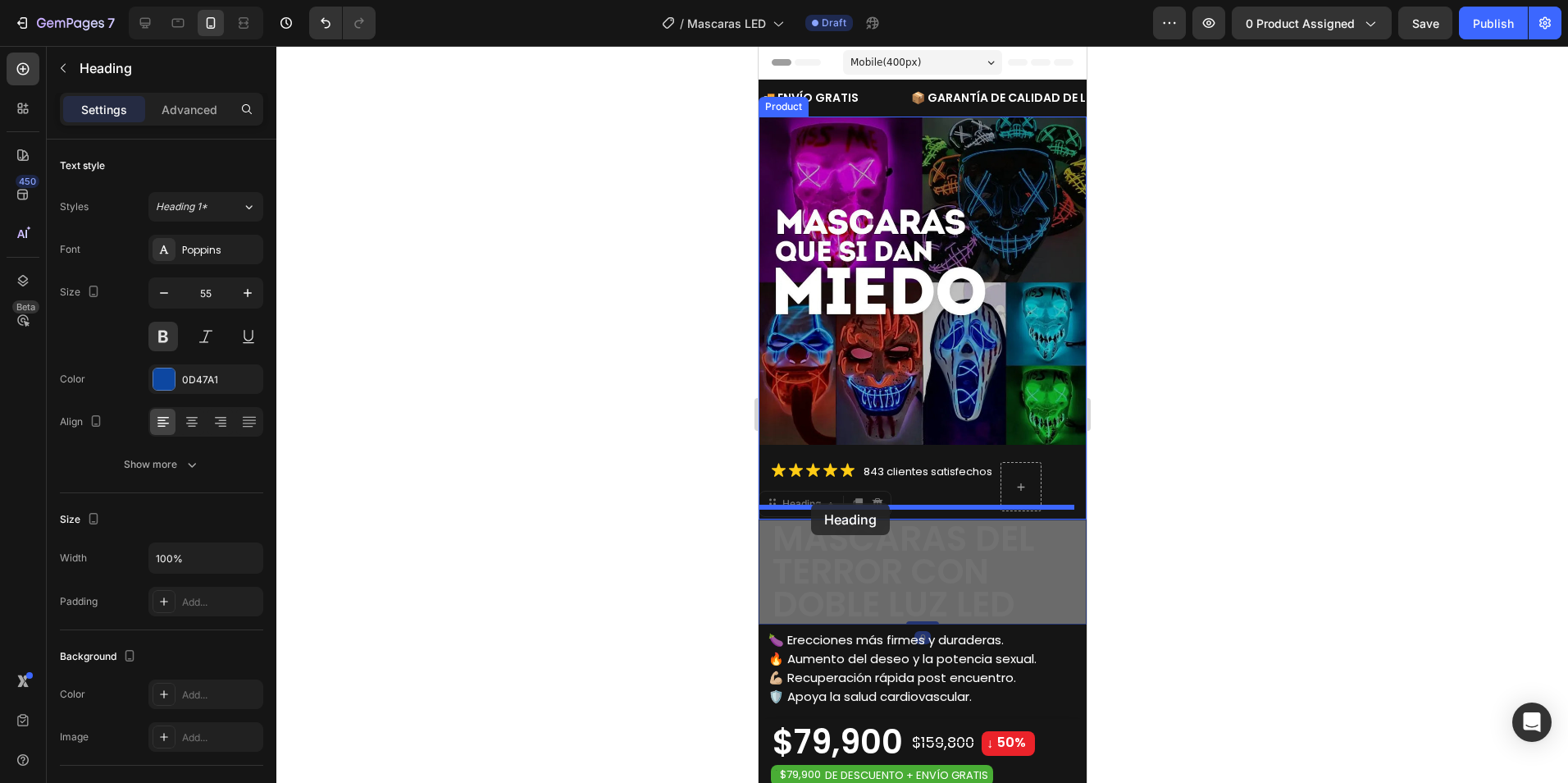
drag, startPoint x: 779, startPoint y: 494, endPoint x: 810, endPoint y: 503, distance: 32.3
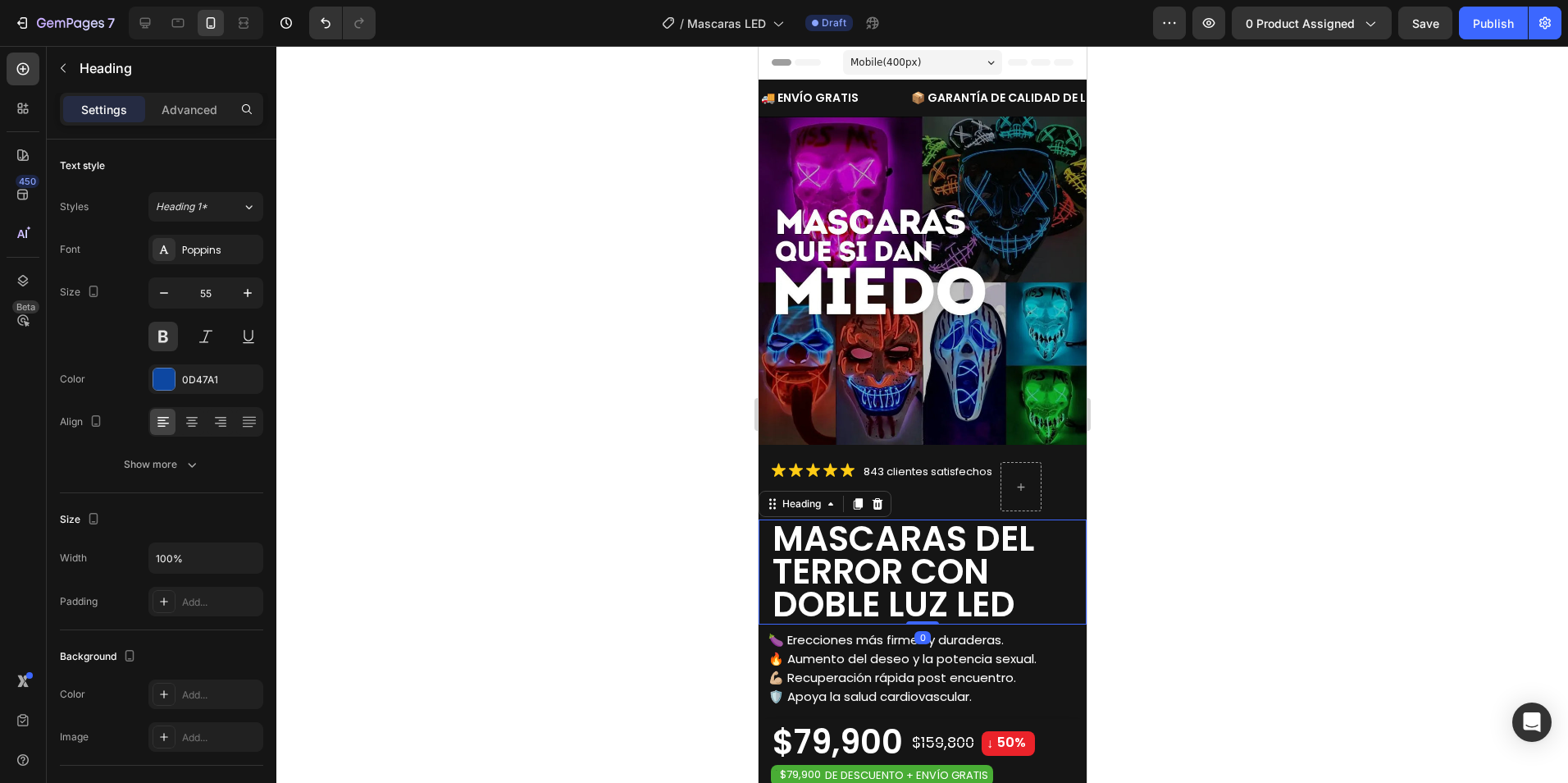
click at [1151, 500] on div at bounding box center [922, 414] width 1292 height 737
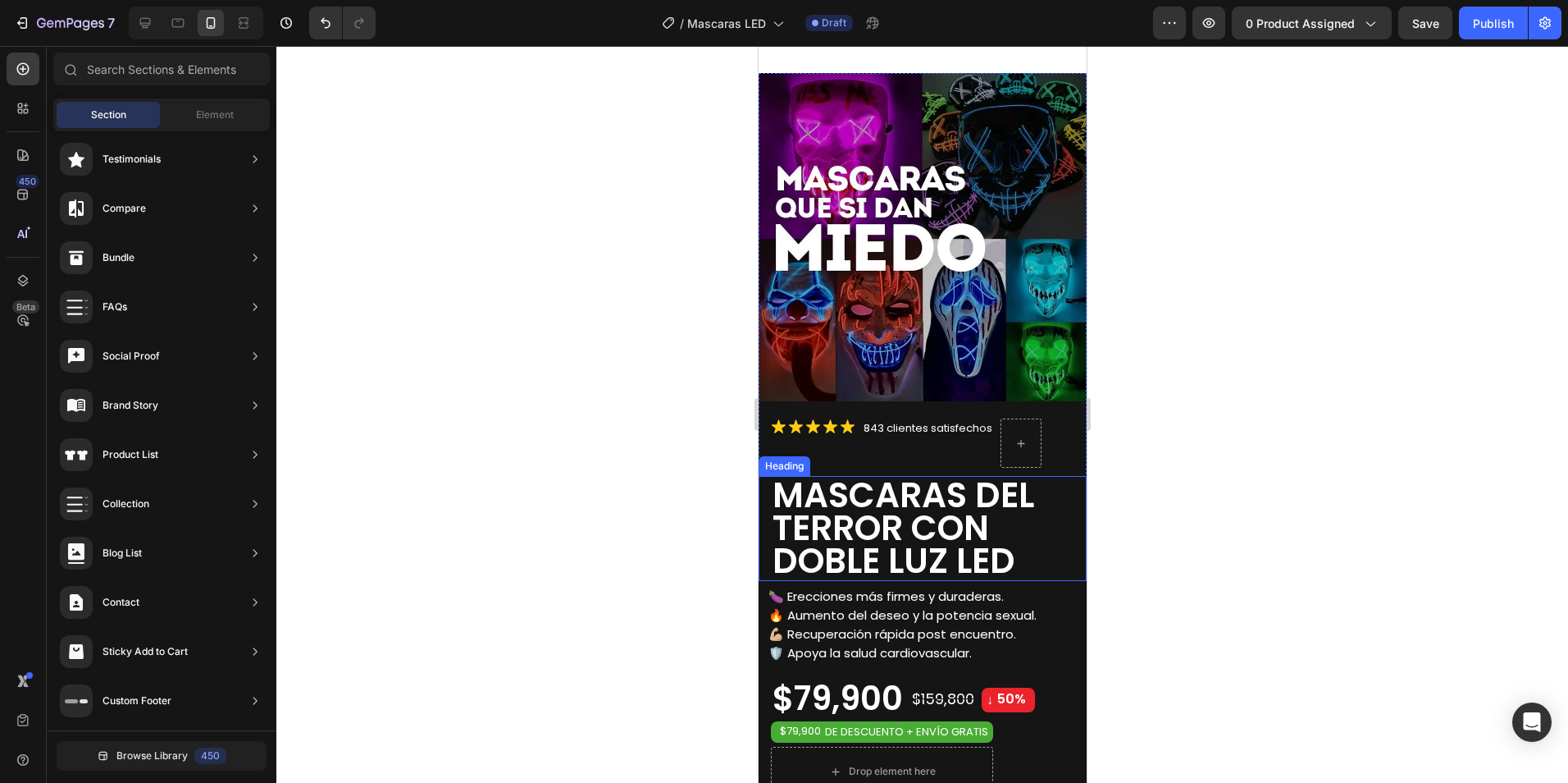
scroll to position [82, 0]
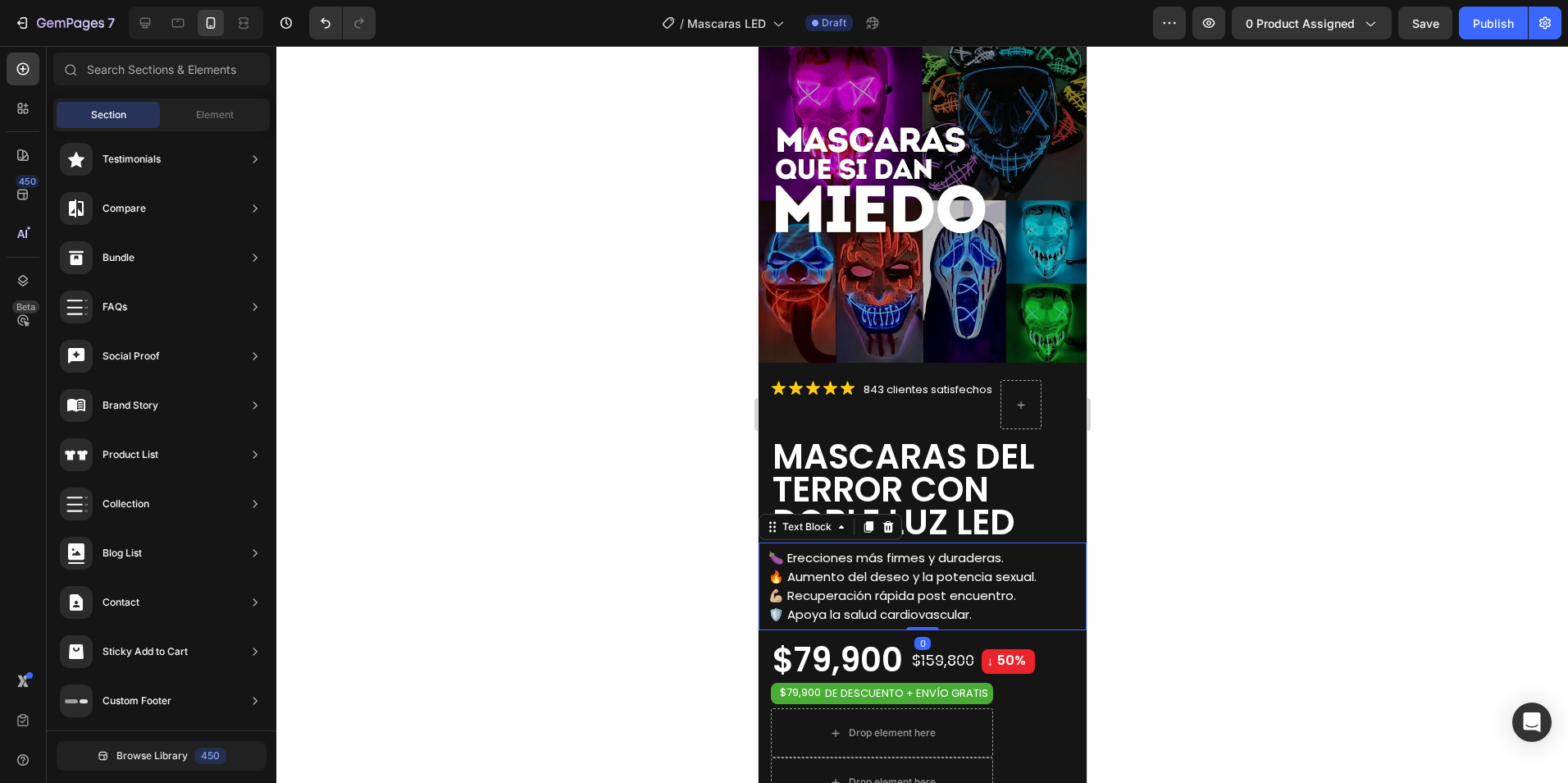
click at [839, 570] on span "🔥 Aumento del deseo y la potencia sexual." at bounding box center [901, 576] width 268 height 17
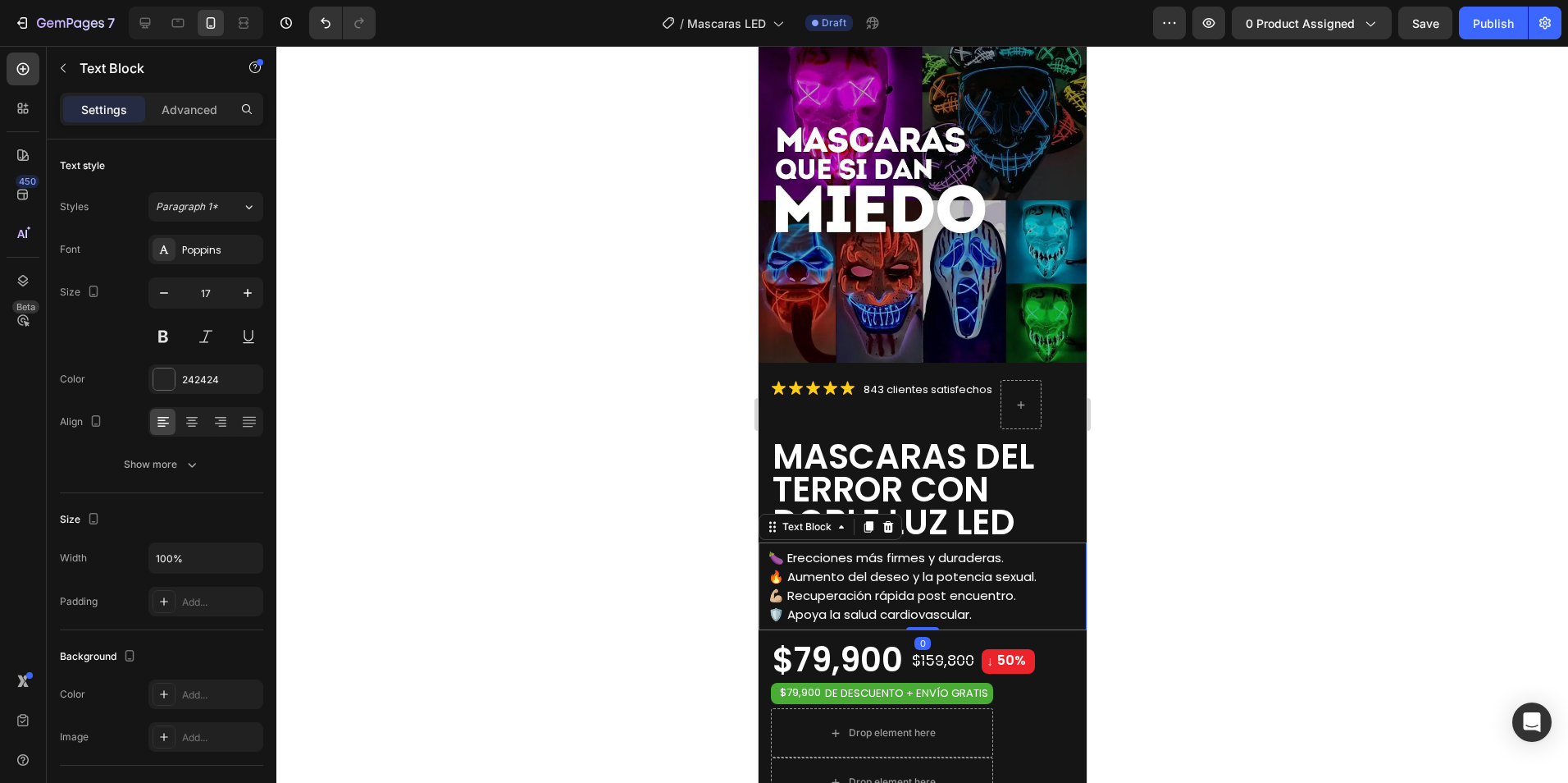
click at [1198, 452] on div at bounding box center [922, 414] width 1292 height 737
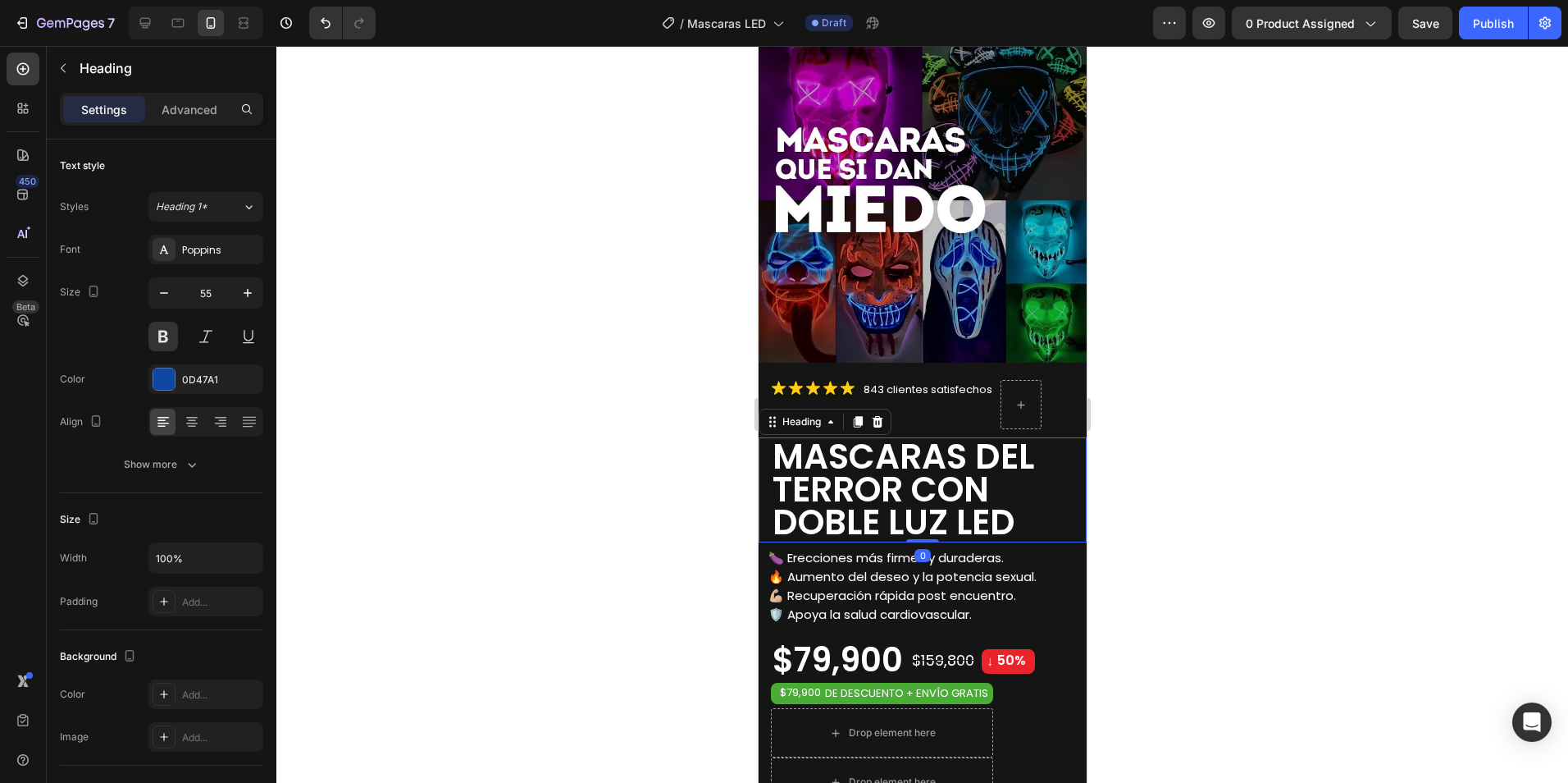
click at [907, 493] on span "MASCARAS DEL TERROR CON DOBLE LUZ LED" at bounding box center [902, 490] width 261 height 114
click at [797, 568] on span "🔥 Aumento del deseo y la potencia sexual." at bounding box center [901, 576] width 268 height 17
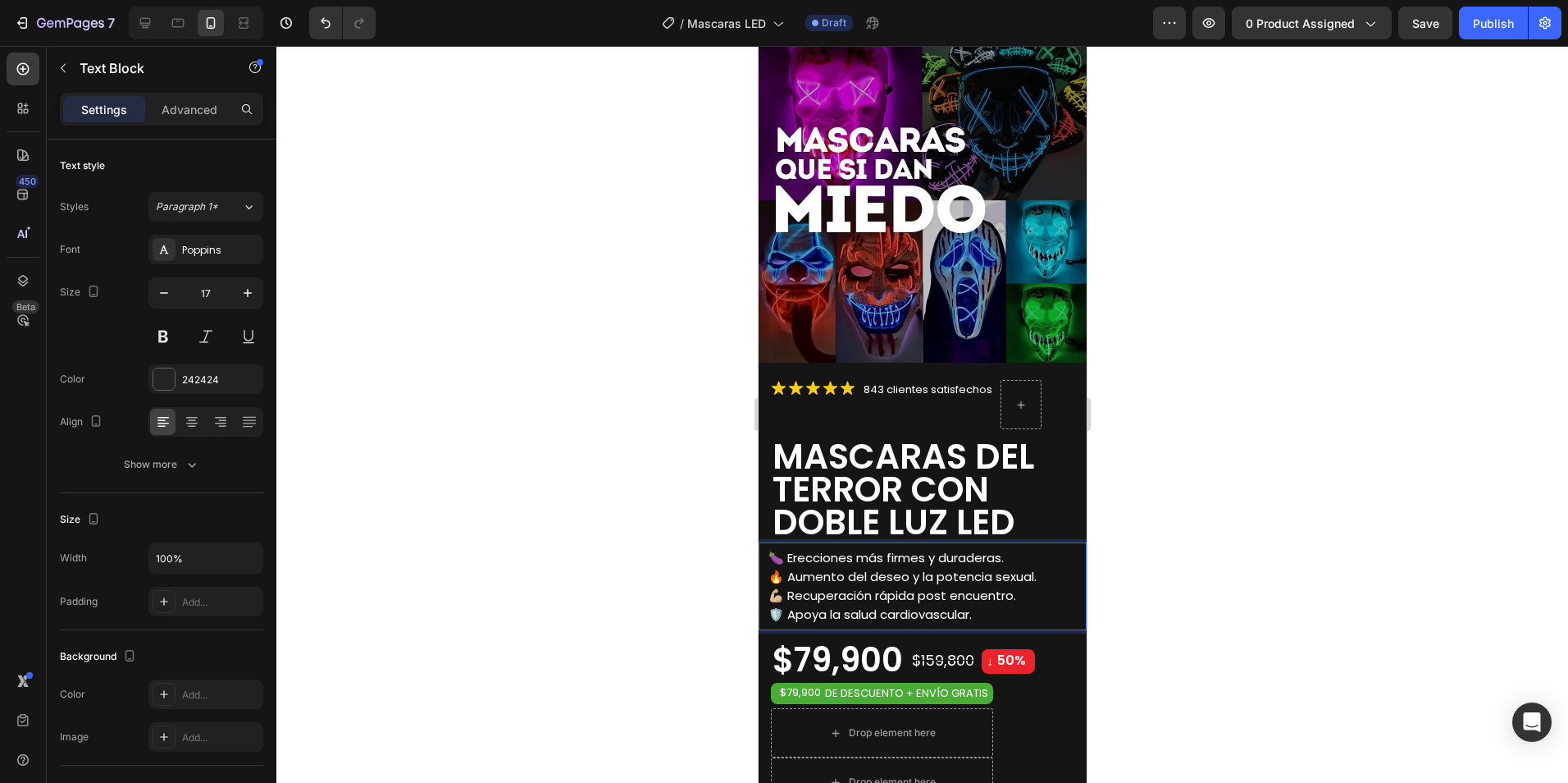
click at [781, 549] on span "🍆 Erecciones más firmes y duraderas." at bounding box center [885, 557] width 235 height 17
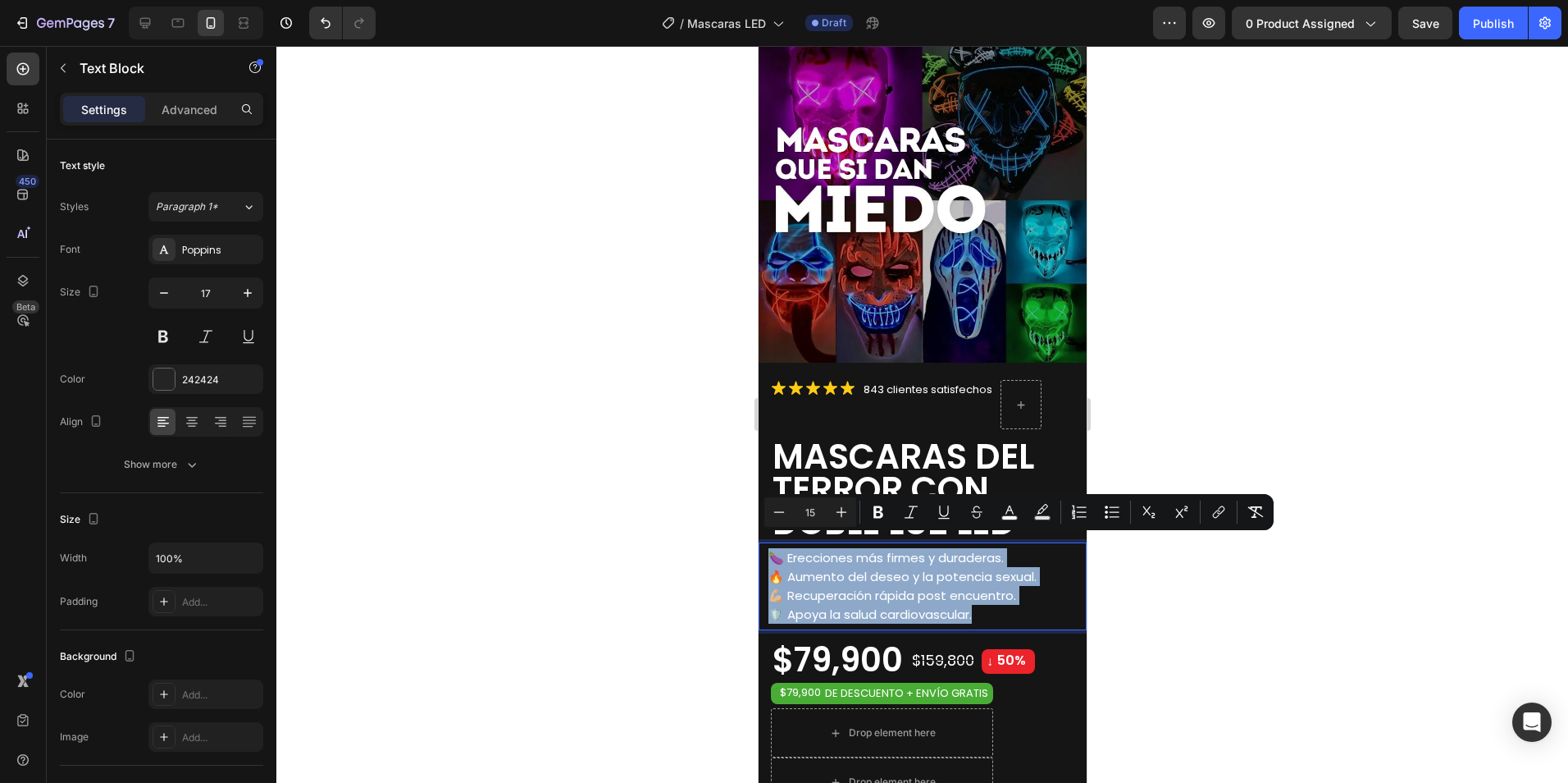
drag, startPoint x: 934, startPoint y: 590, endPoint x: 773, endPoint y: 546, distance: 166.9
click at [774, 547] on div "🍆 Erecciones más firmes y duraderas. 🔥 Aumento del deseo y la potencia sexual. …" at bounding box center [925, 586] width 320 height 79
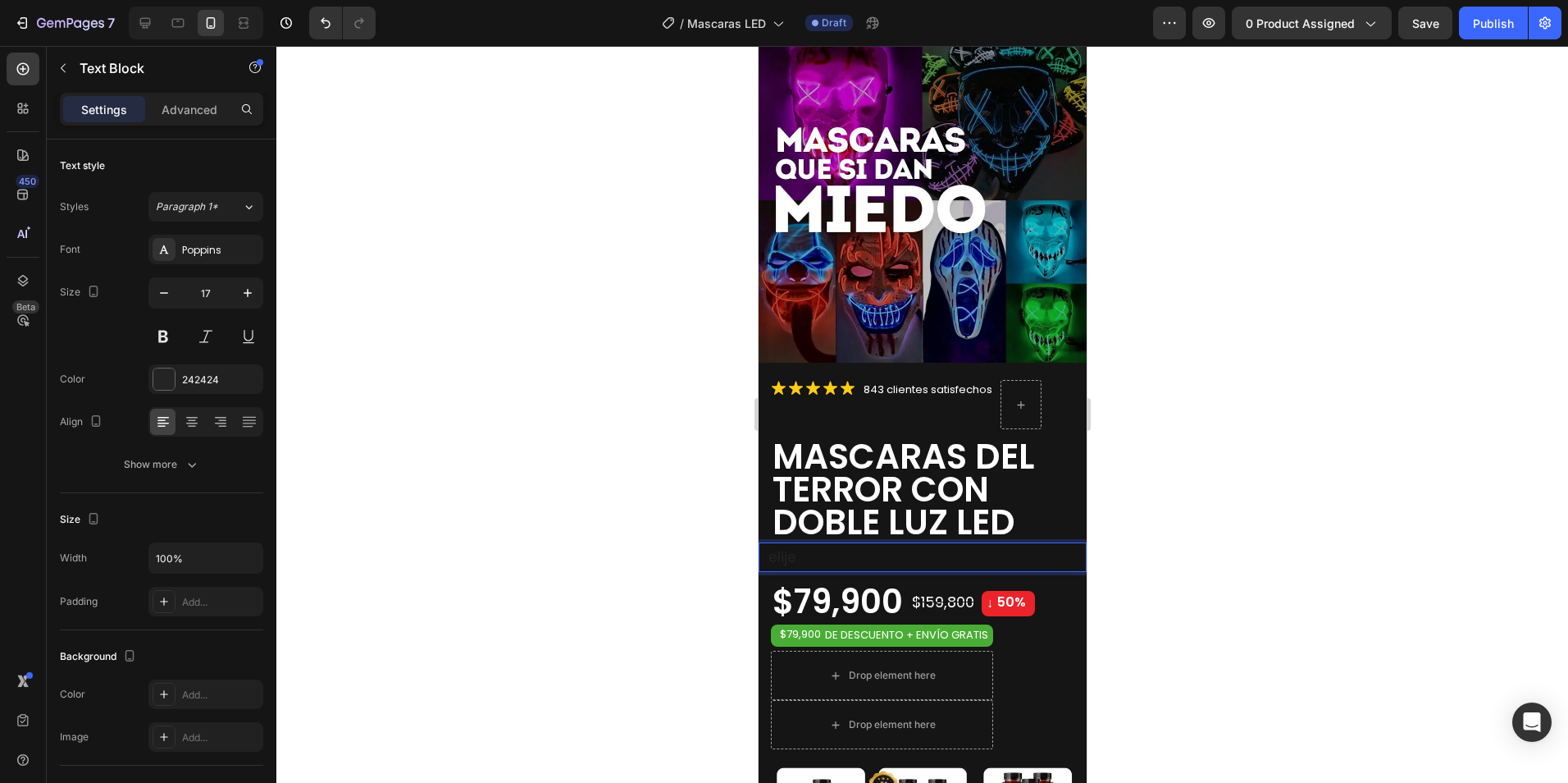
drag, startPoint x: 806, startPoint y: 551, endPoint x: 763, endPoint y: 550, distance: 43.0
click at [763, 550] on div "elije Text Block 0" at bounding box center [921, 558] width 328 height 30
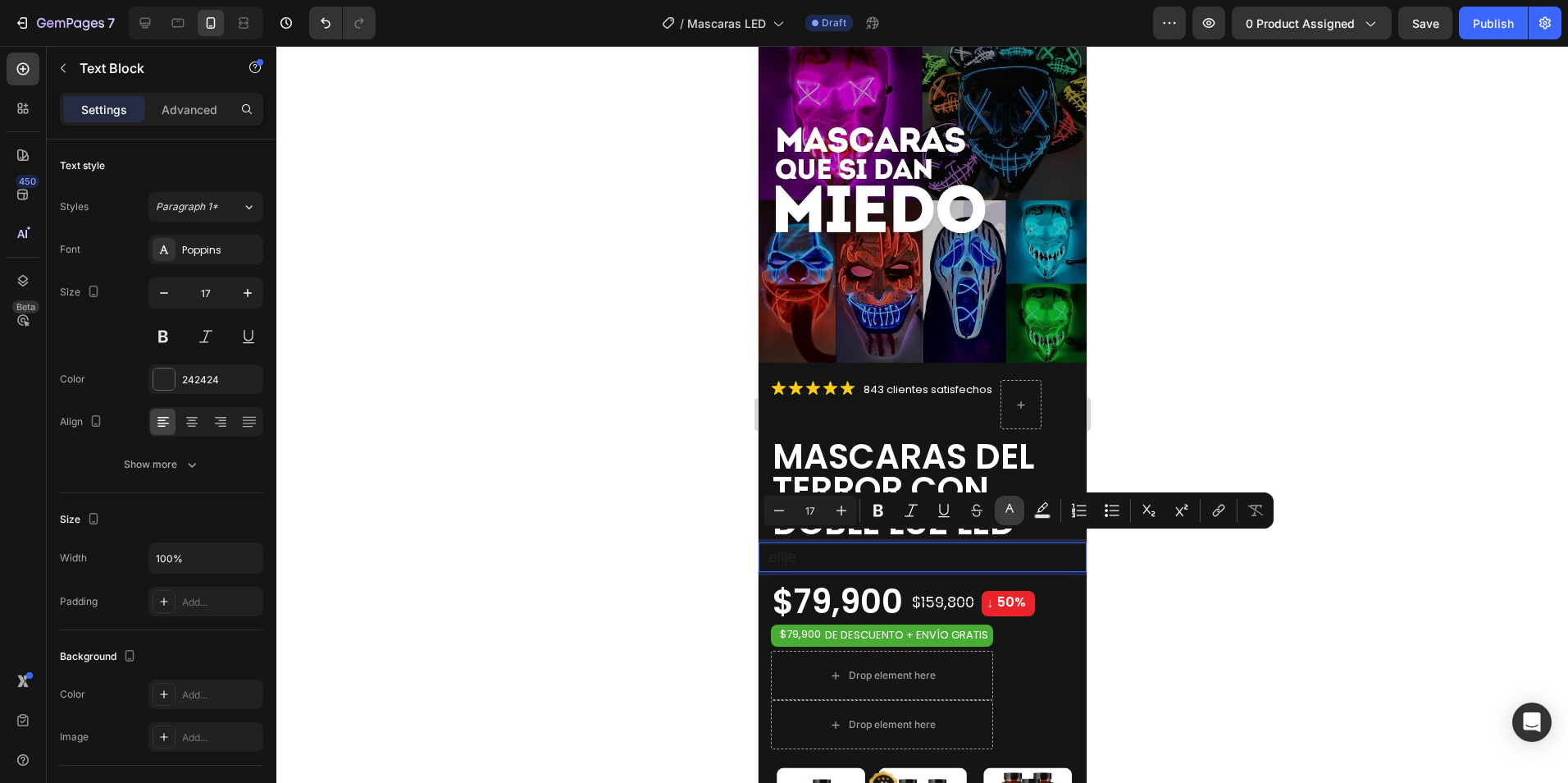
click at [1020, 509] on button "color" at bounding box center [1010, 511] width 30 height 30
type input "242424"
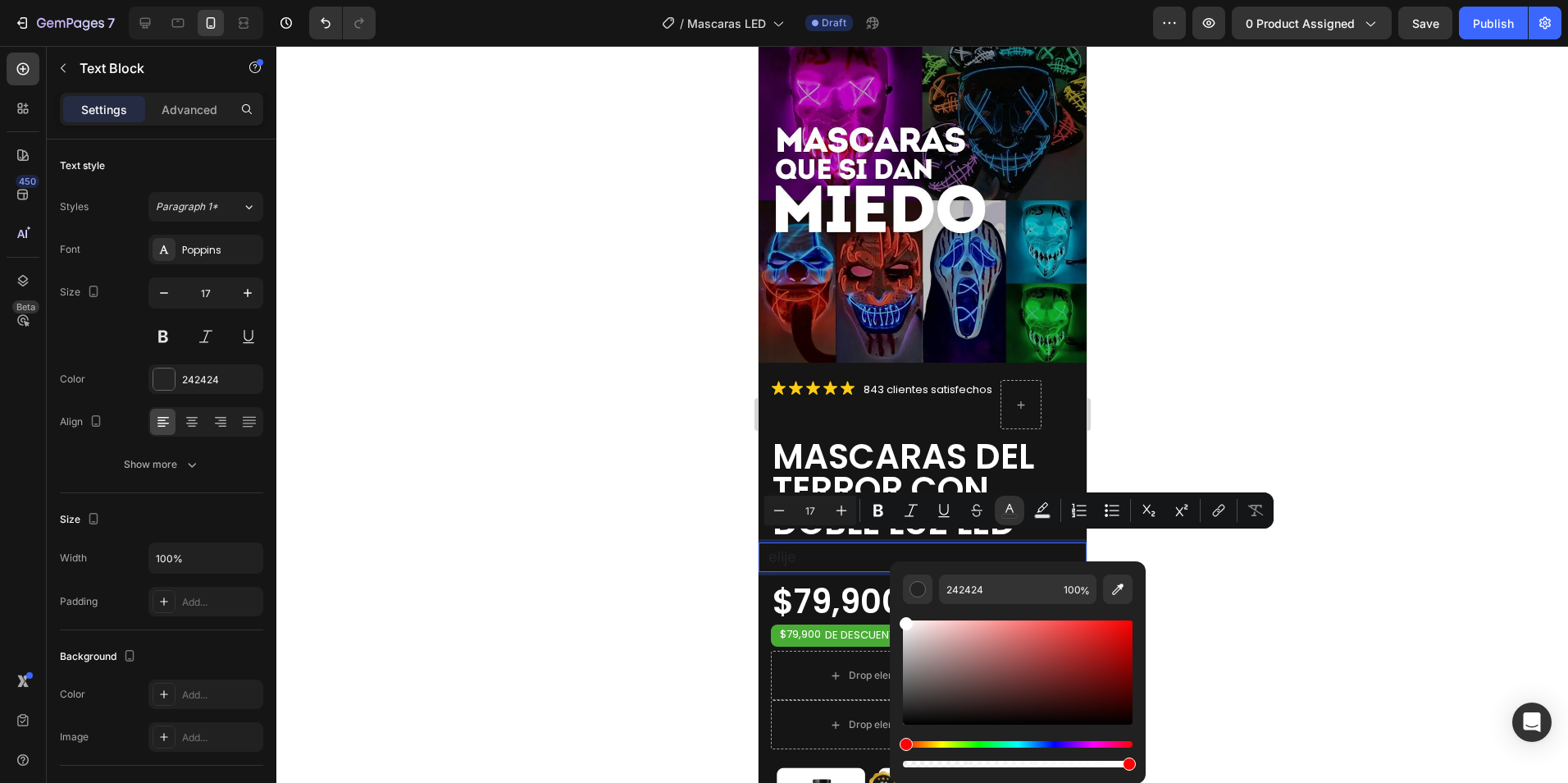
drag, startPoint x: 905, startPoint y: 710, endPoint x: 903, endPoint y: 602, distance: 108.0
click at [903, 602] on div "242424 100 %" at bounding box center [1018, 672] width 229 height 196
type input "FFFFFF"
click at [816, 549] on p "elije" at bounding box center [926, 558] width 317 height 18
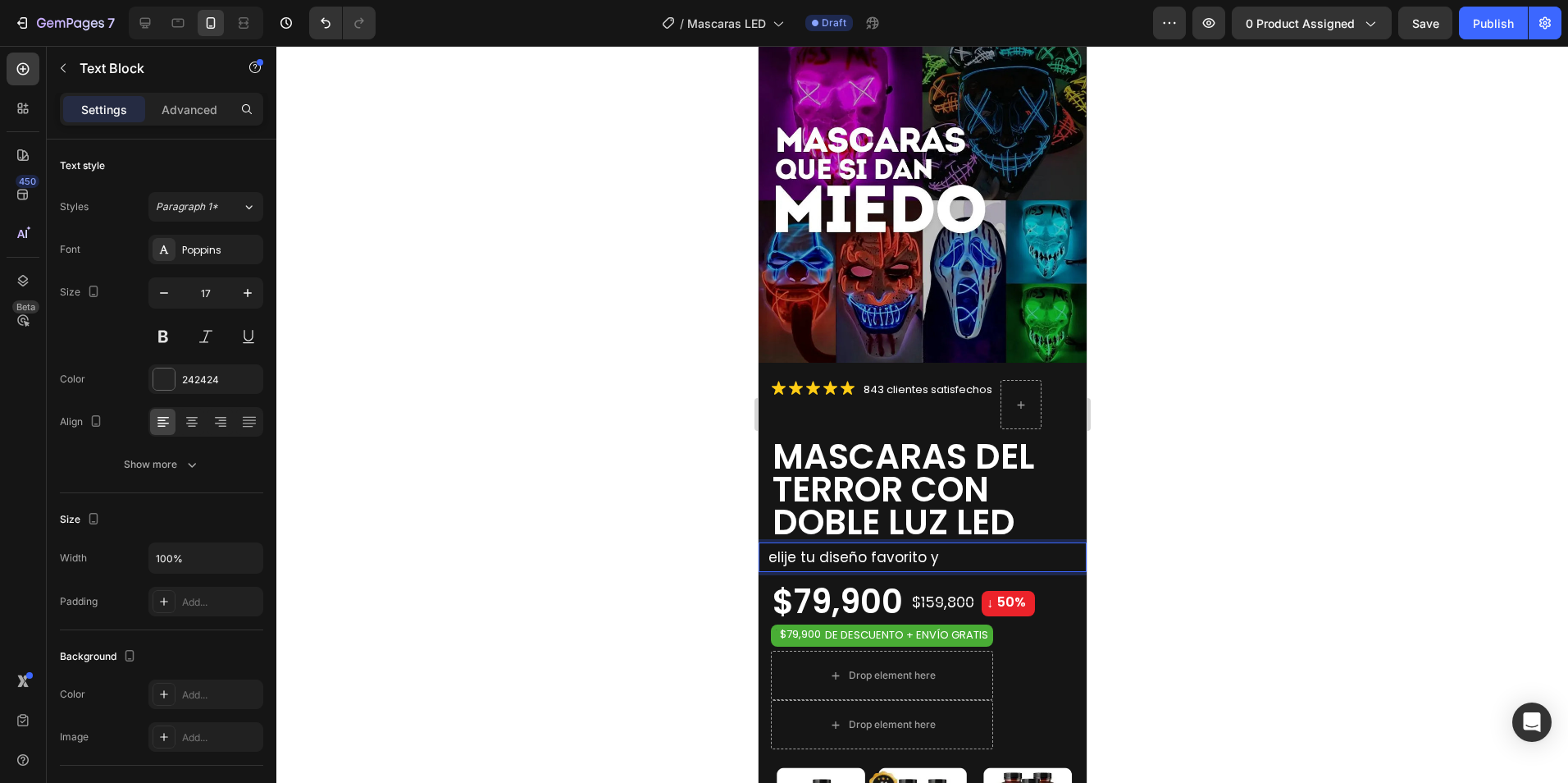
click at [773, 548] on span "elije tu diseño favorito y" at bounding box center [852, 558] width 170 height 20
drag, startPoint x: 914, startPoint y: 547, endPoint x: 947, endPoint y: 519, distance: 43.3
click at [914, 548] on span "Solo debes elegir lije tu diseño favorito y" at bounding box center [911, 558] width 287 height 20
click at [1039, 549] on p "Solo debes elegir tu diseño favorito y" at bounding box center [926, 558] width 317 height 18
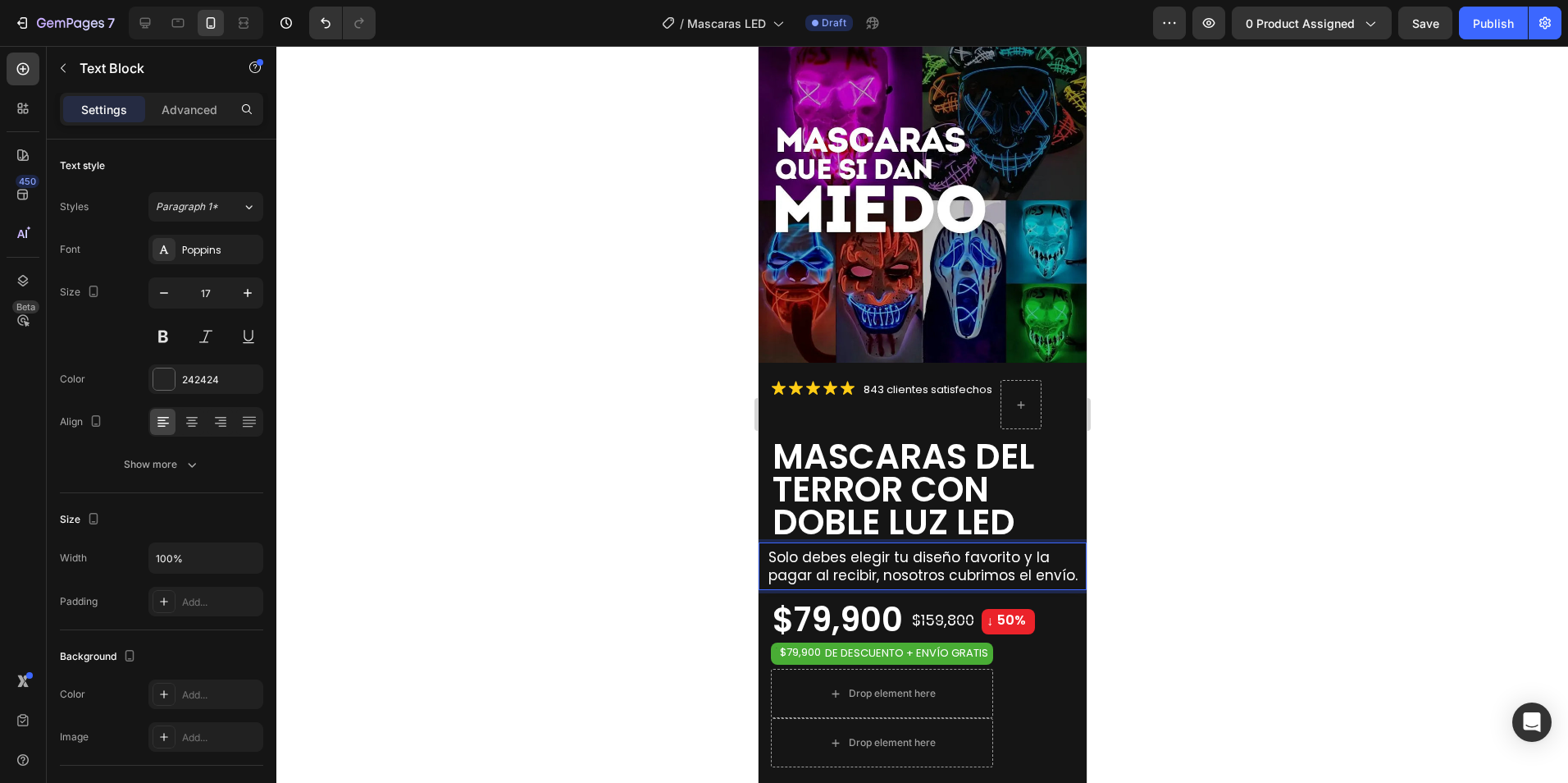
click at [1254, 502] on div at bounding box center [922, 414] width 1292 height 737
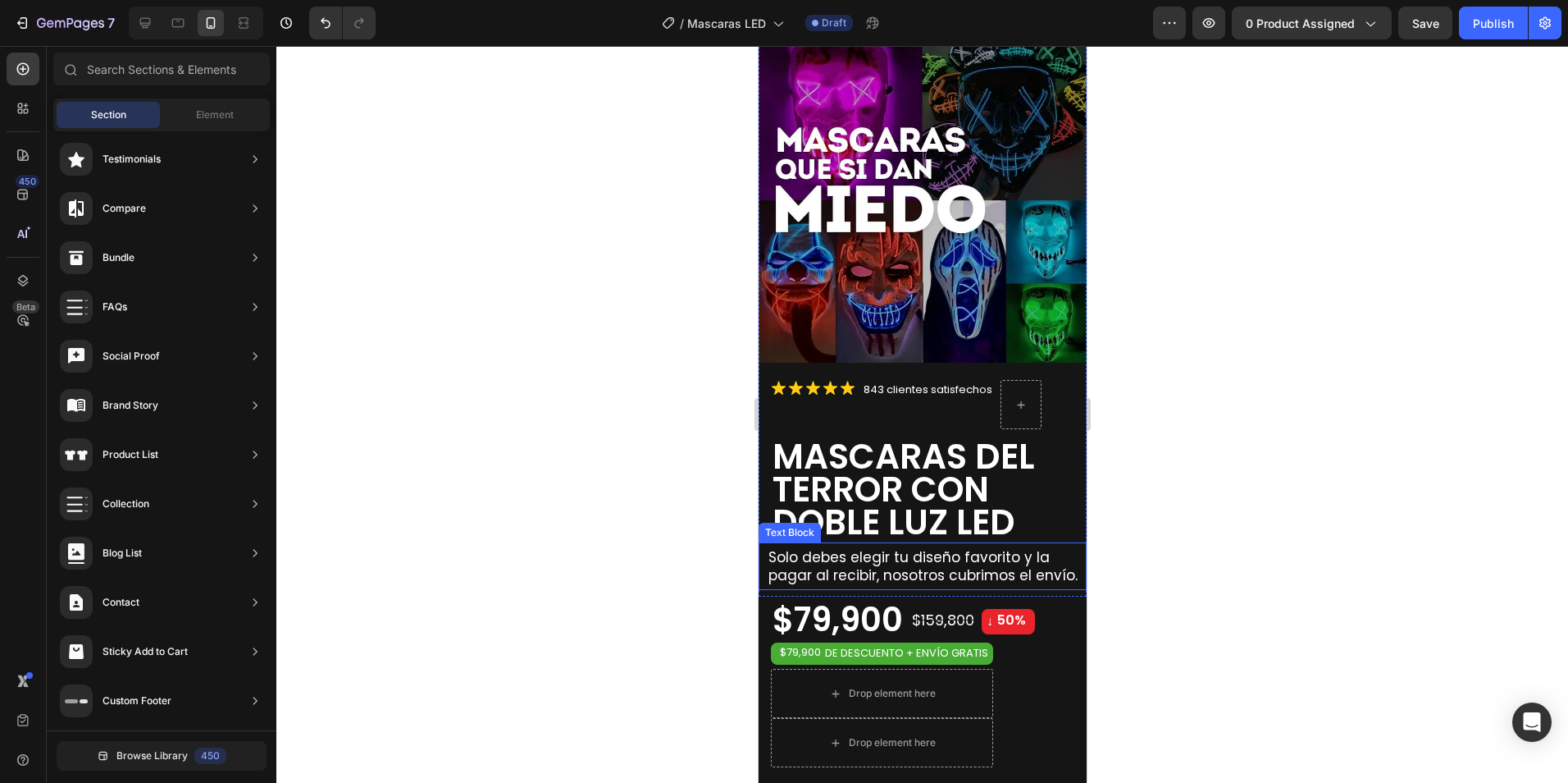
click at [897, 566] on span "Solo debes elegir tu diseño favorito y la pagar al recibir, nosotros cubrimos e…" at bounding box center [922, 567] width 309 height 38
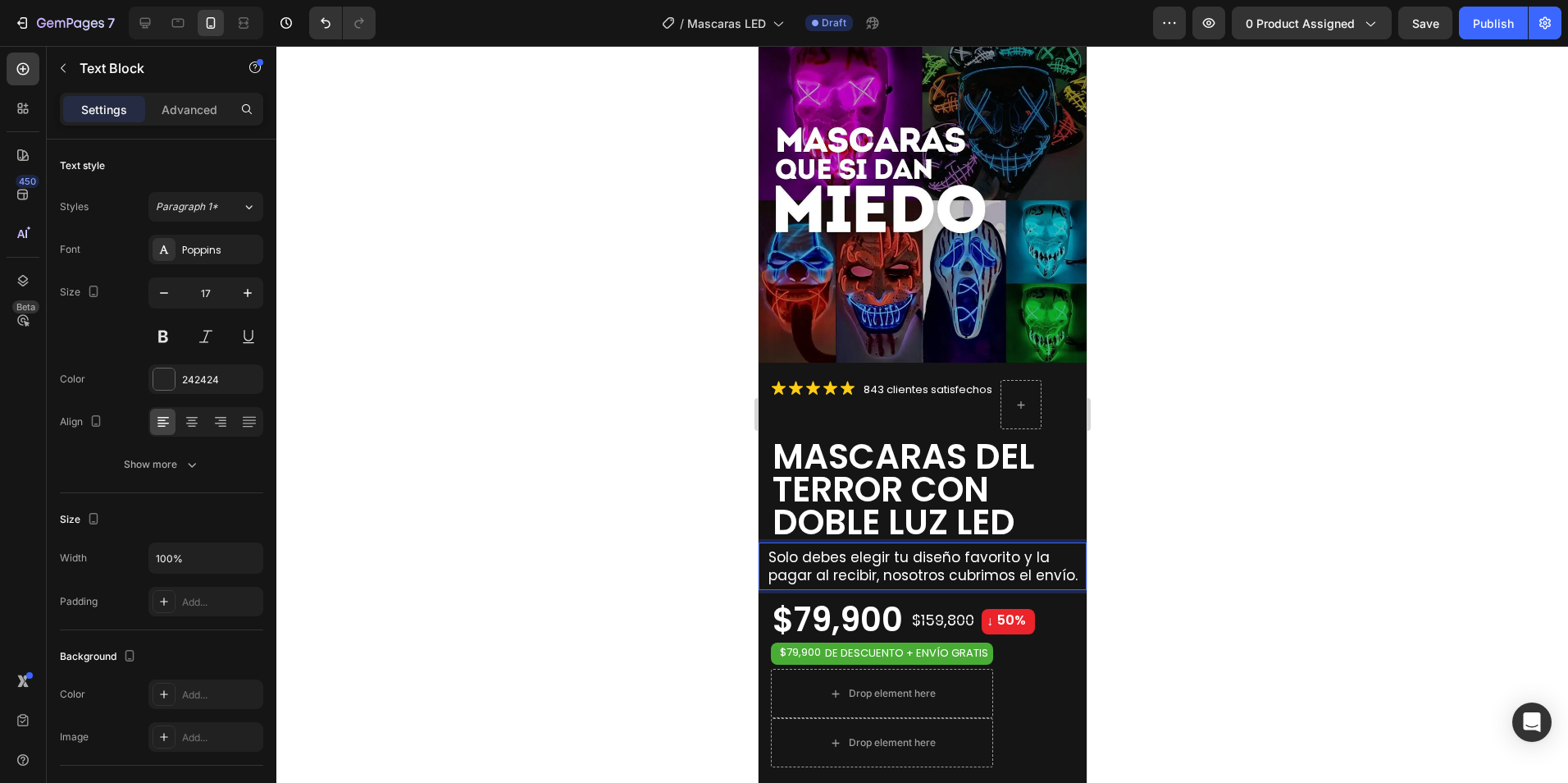
click at [820, 560] on span "Solo debes elegir tu diseño favorito y la pagar al recibir, nosotros cubrimos e…" at bounding box center [922, 567] width 309 height 38
click at [806, 564] on span "Solo debes elegir tu diseño favorito y la pagar al recibir, nosotros cubrimos e…" at bounding box center [922, 567] width 309 height 38
click at [841, 563] on span "Solo debes elegir tu diseño favorito y la pagas al recibir, nosotros cubrimos e…" at bounding box center [923, 567] width 312 height 38
click at [878, 562] on span "Solo debes elegir tu diseño favorito y la pagas al recibir, nosotros cubrimos e…" at bounding box center [923, 567] width 312 height 38
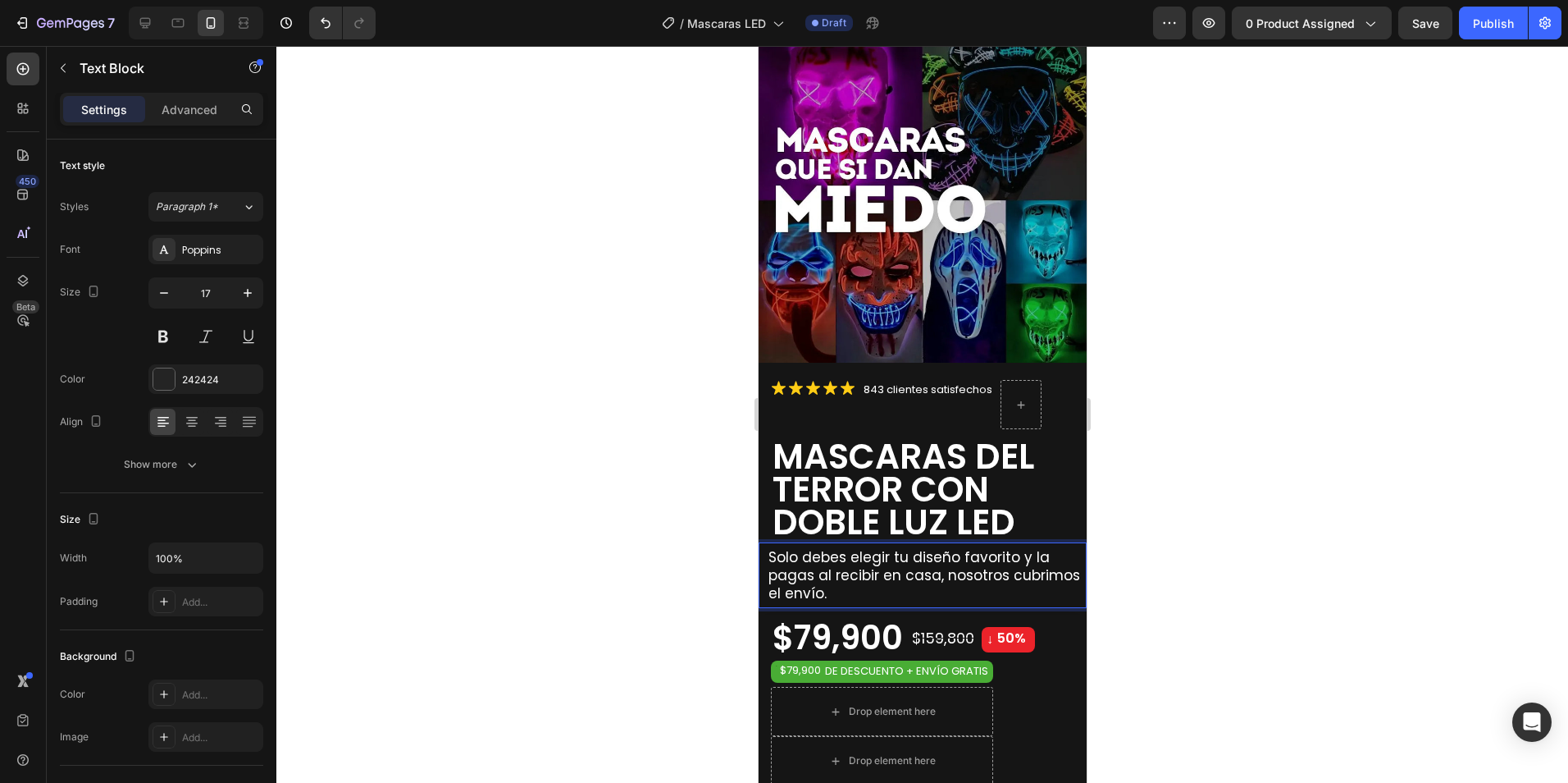
click at [911, 578] on p "Solo debes elegir tu diseño favorito y la pagas al recibir en casa, nosotros cu…" at bounding box center [926, 576] width 317 height 54
click at [1218, 549] on div at bounding box center [922, 414] width 1292 height 737
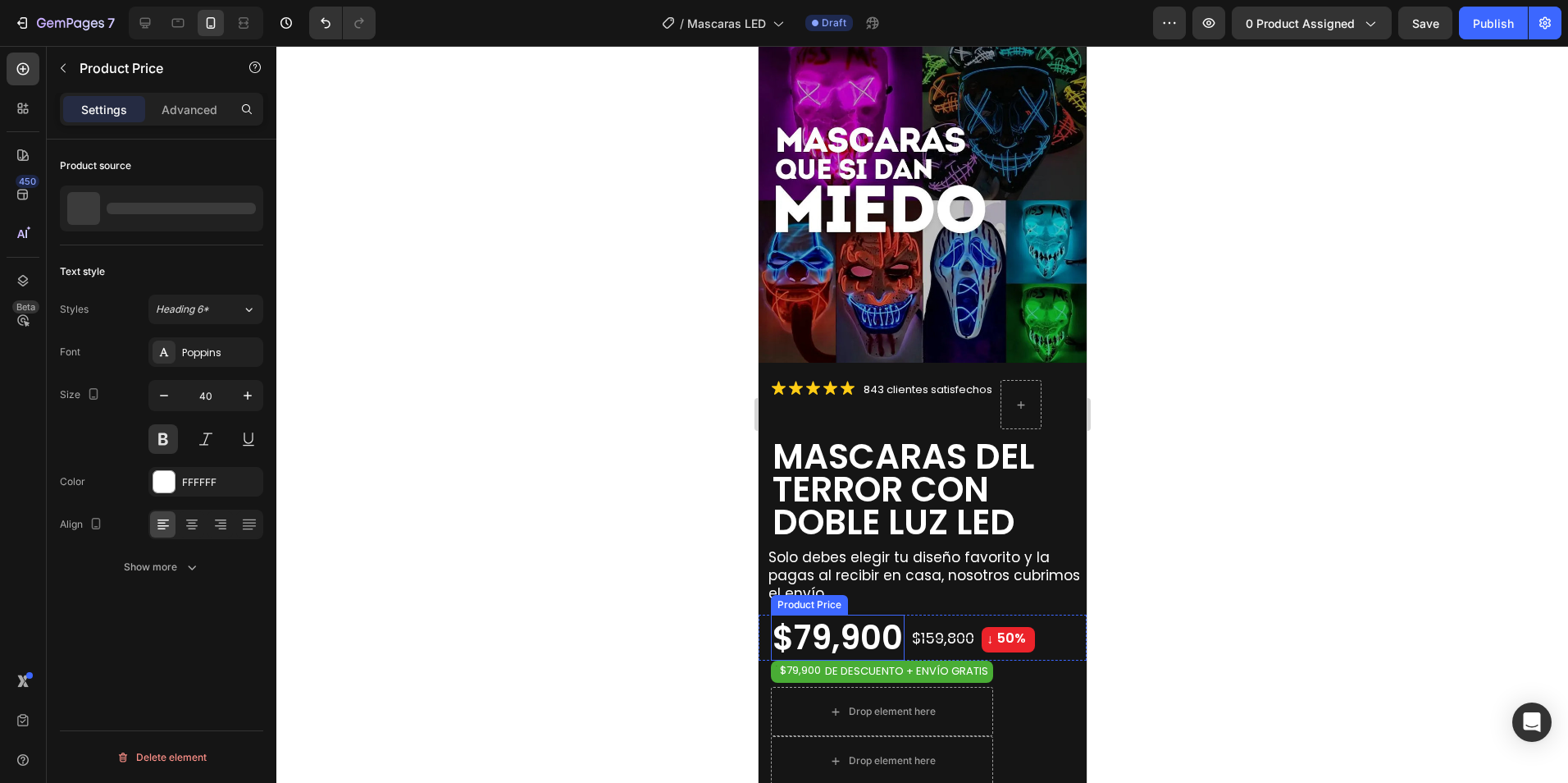
click at [821, 630] on div "$79,900" at bounding box center [836, 637] width 134 height 46
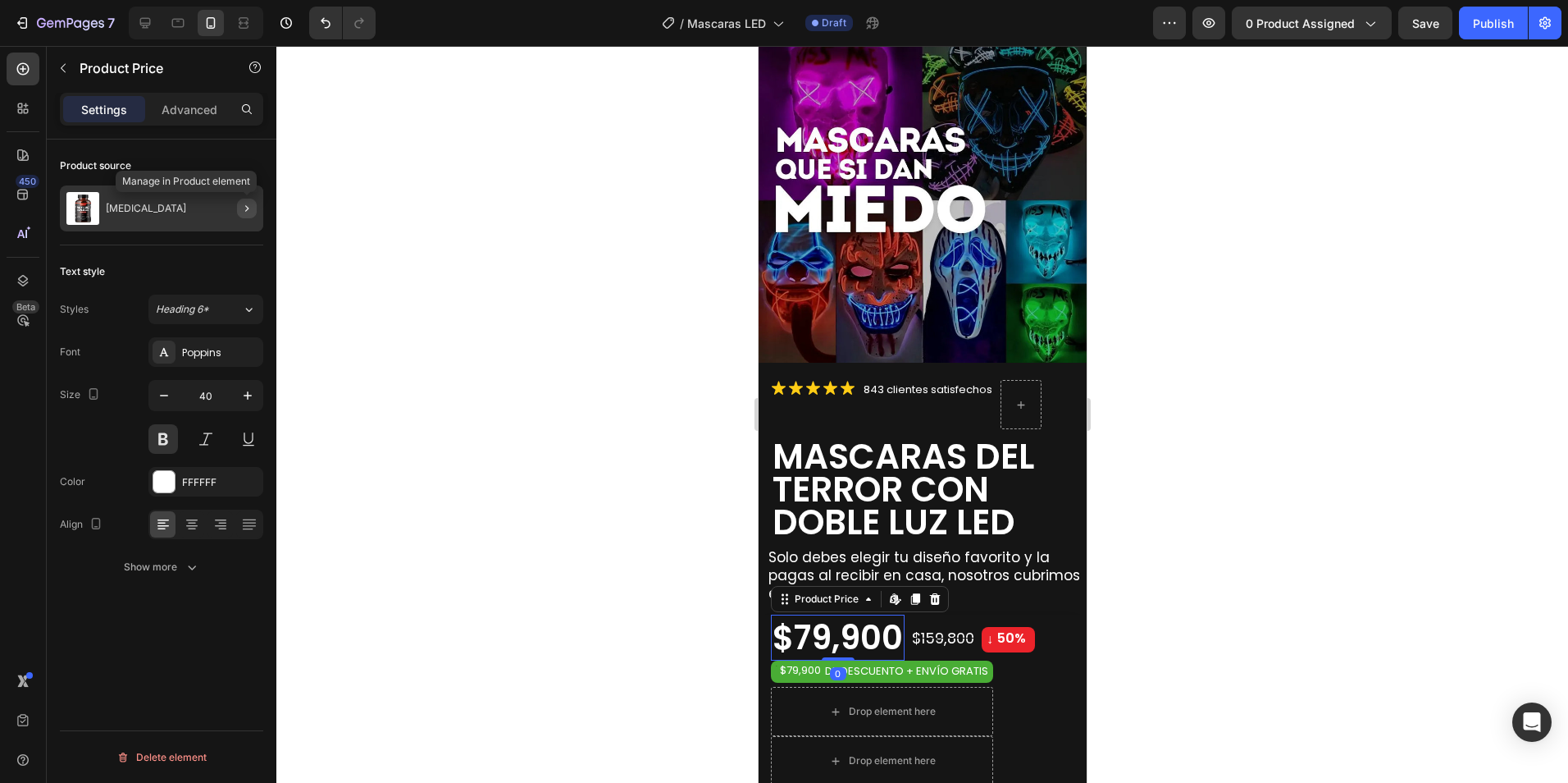
click at [247, 212] on icon "button" at bounding box center [246, 207] width 13 height 13
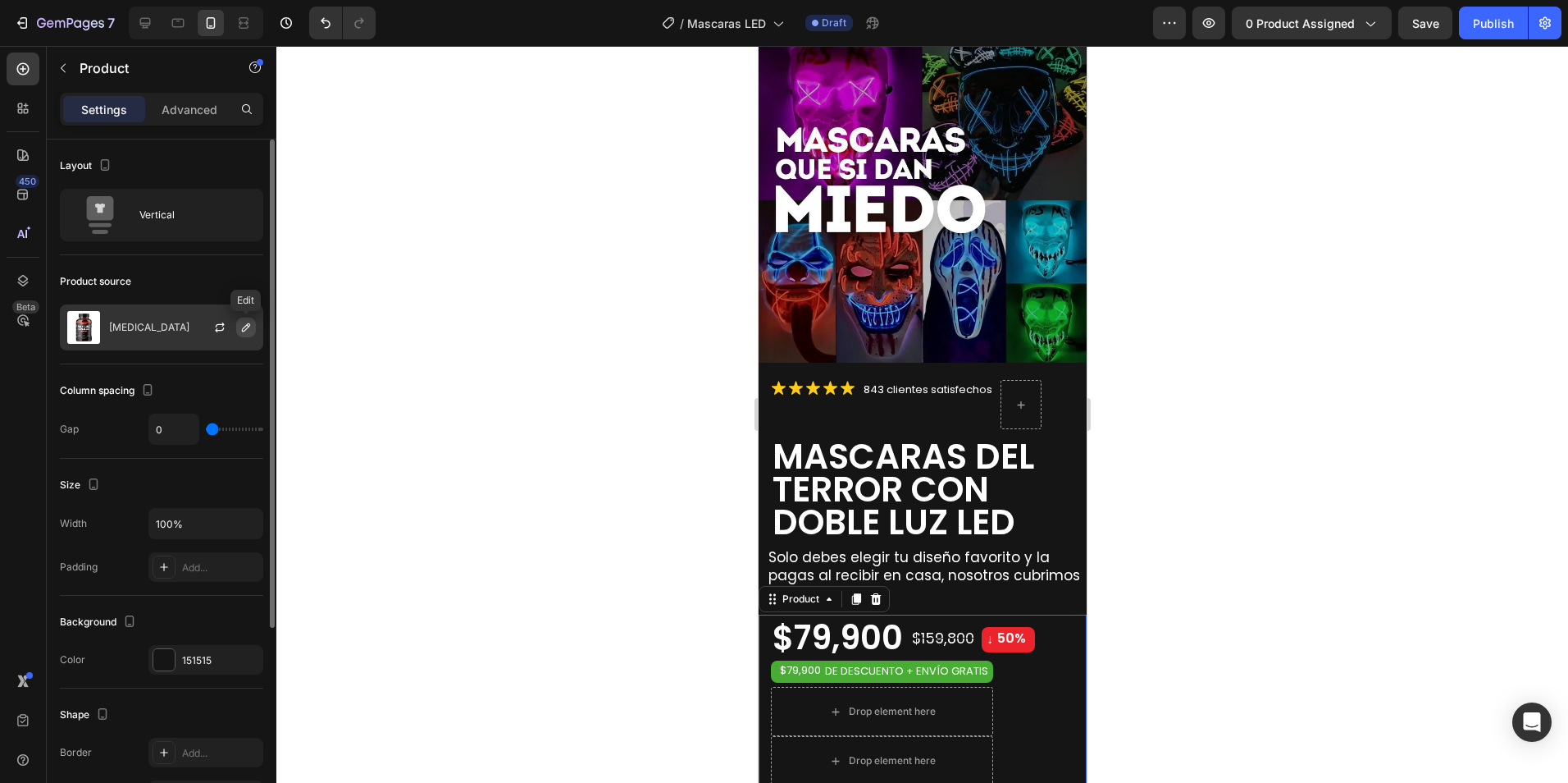
click at [244, 331] on icon "button" at bounding box center [246, 327] width 8 height 8
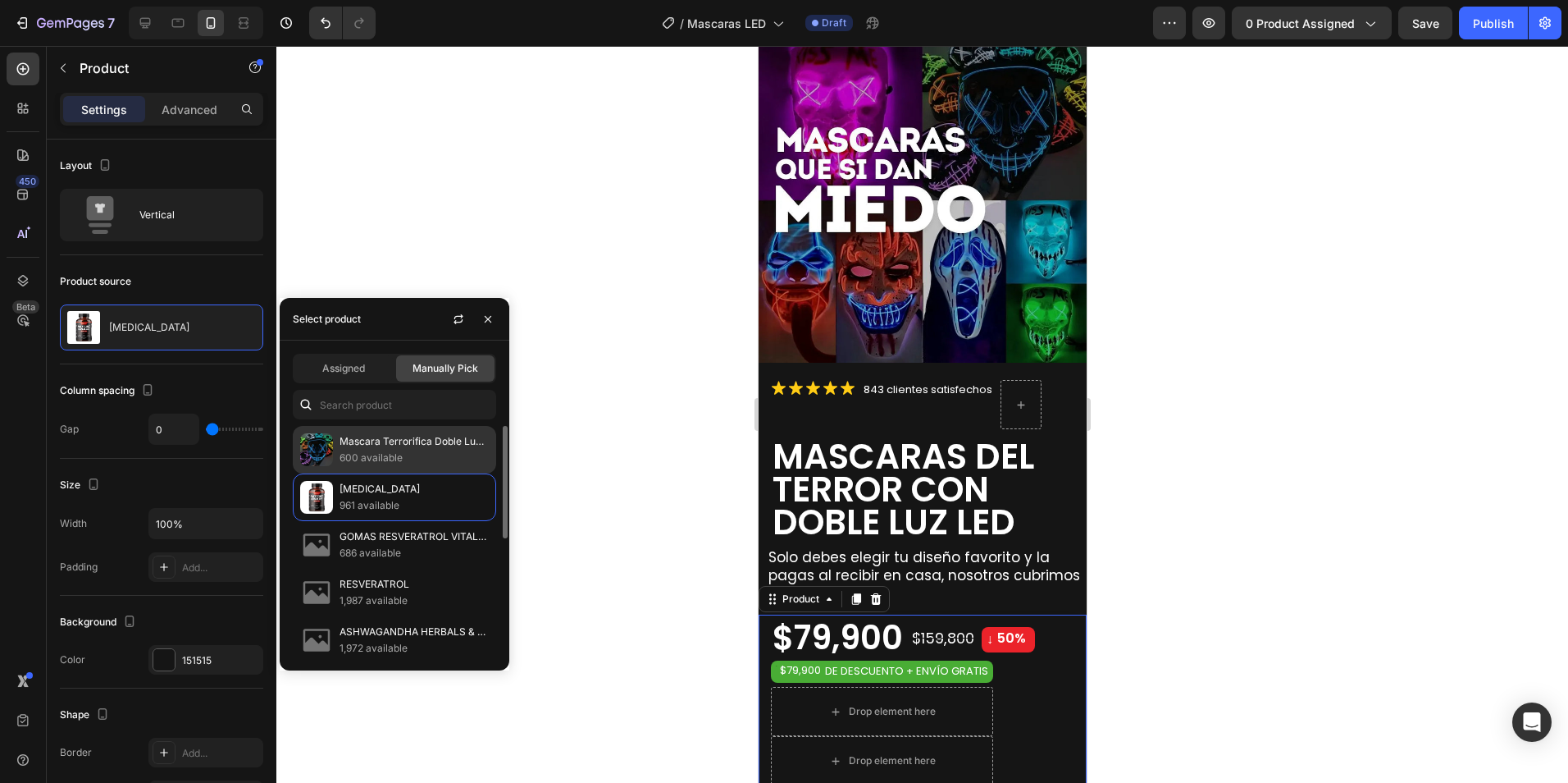
drag, startPoint x: 372, startPoint y: 457, endPoint x: 391, endPoint y: 455, distance: 19.1
click at [373, 457] on p "600 available" at bounding box center [415, 458] width 150 height 16
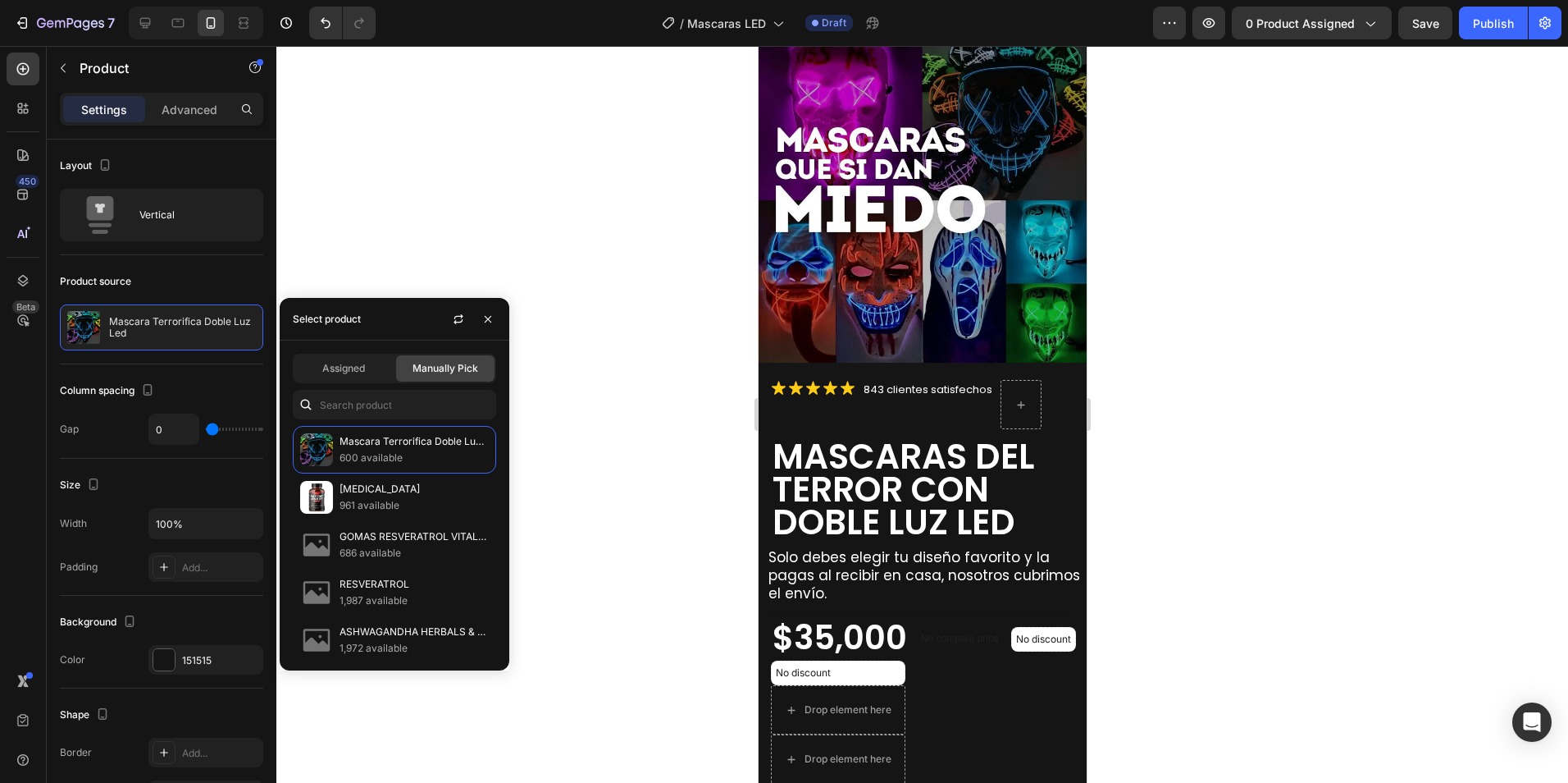
click at [1361, 534] on div at bounding box center [922, 414] width 1292 height 737
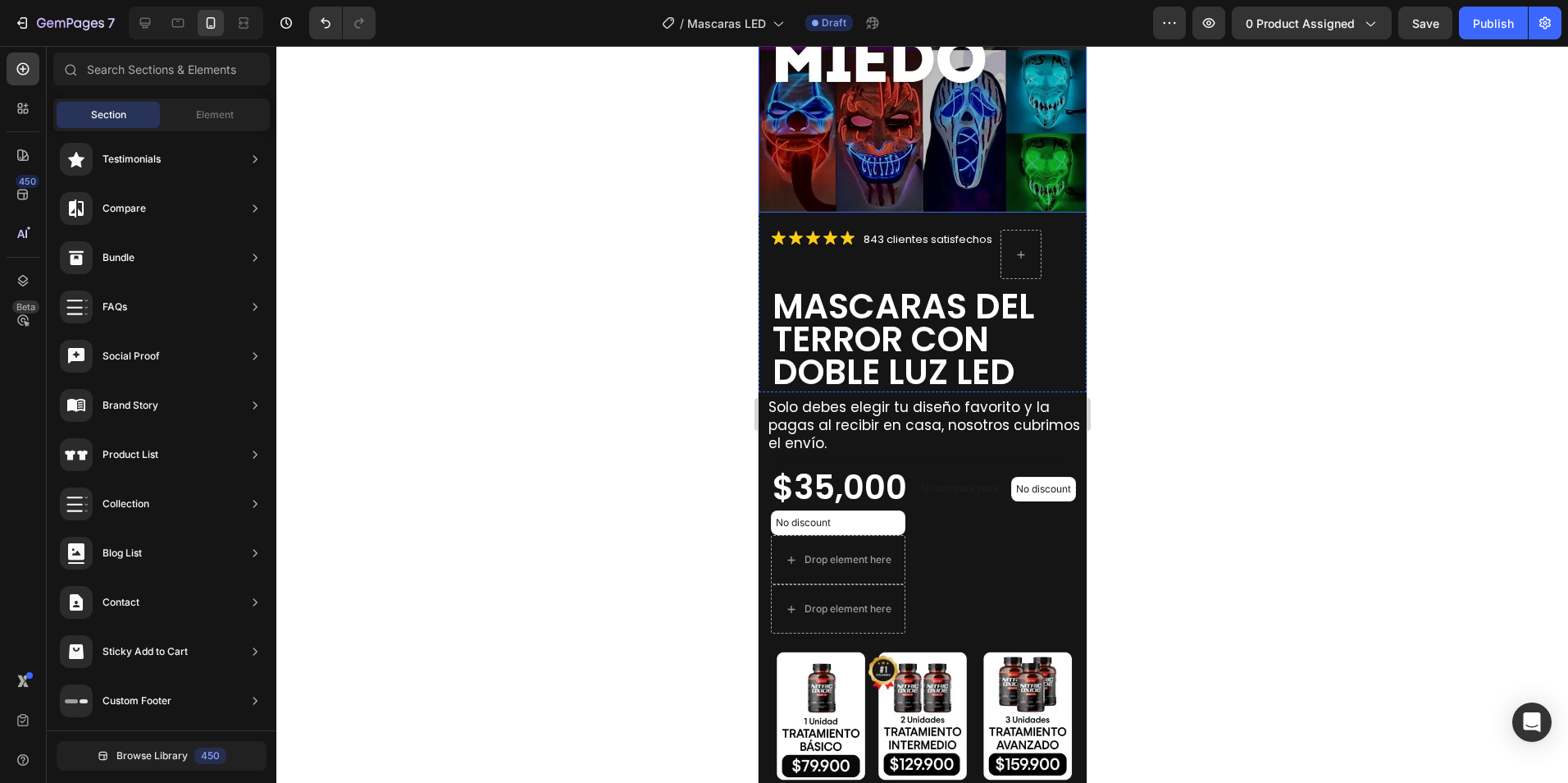
scroll to position [246, 0]
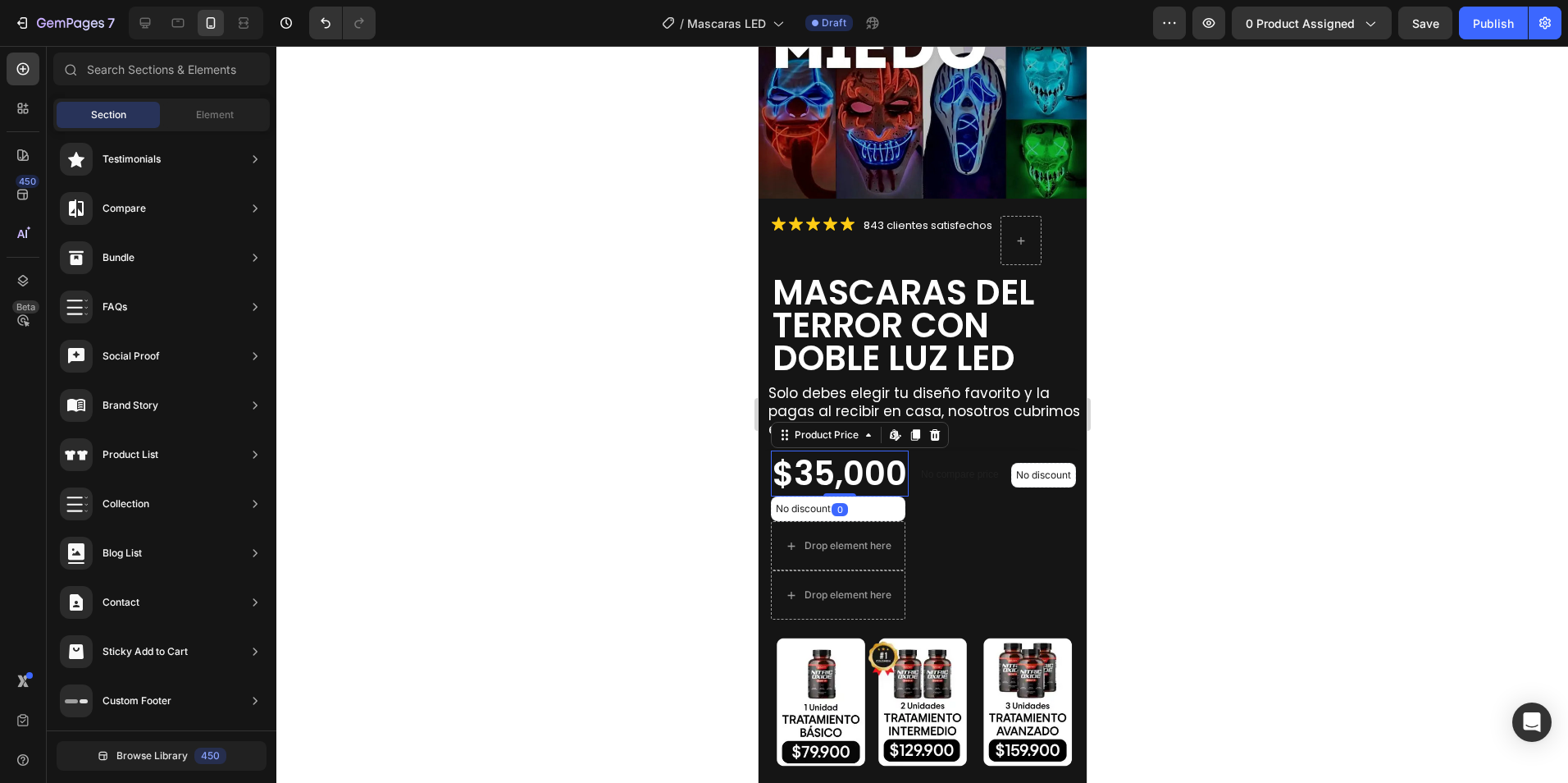
click at [833, 468] on div "$35,000" at bounding box center [838, 474] width 138 height 46
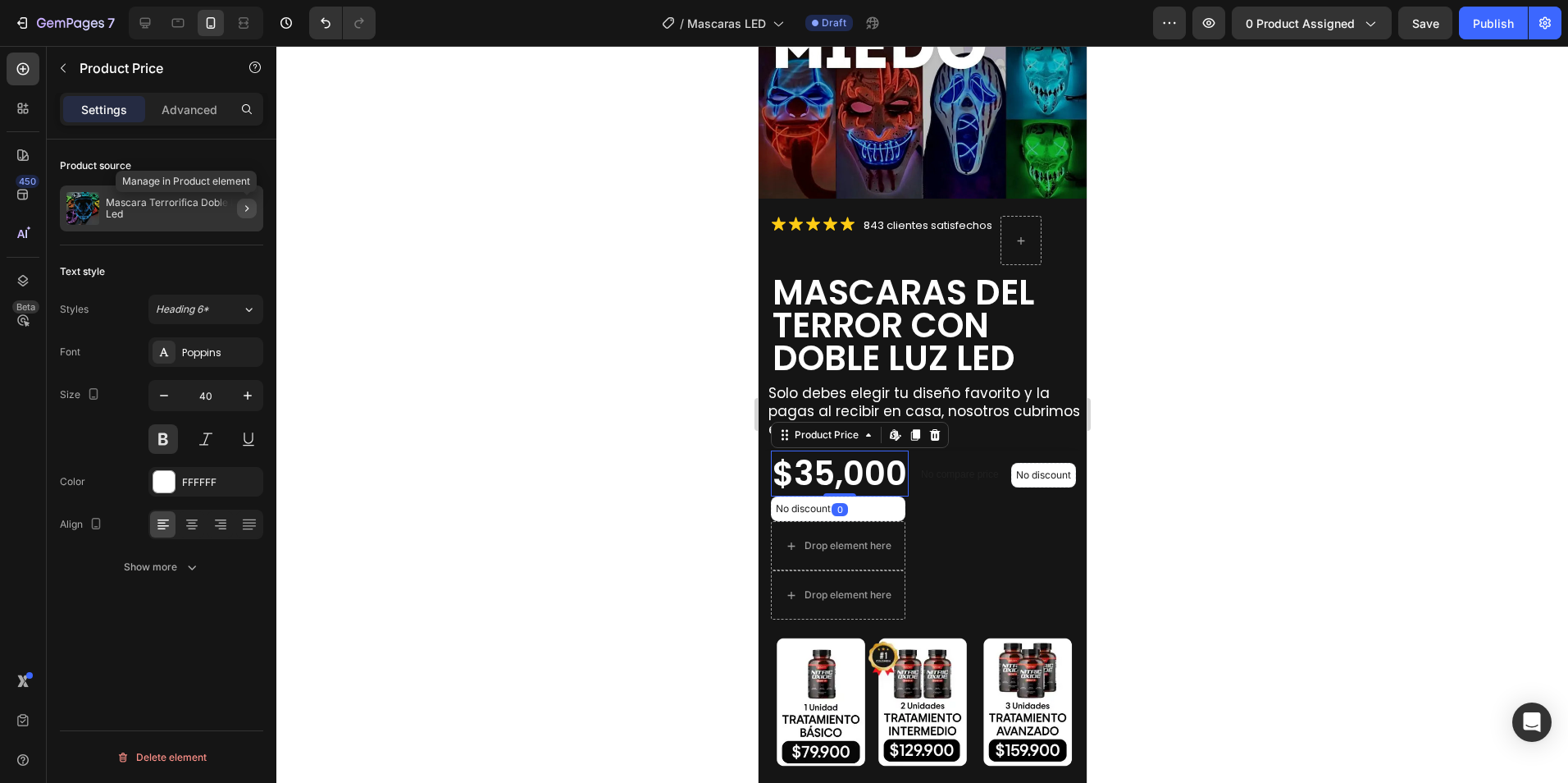
click at [246, 210] on icon "button" at bounding box center [246, 208] width 3 height 7
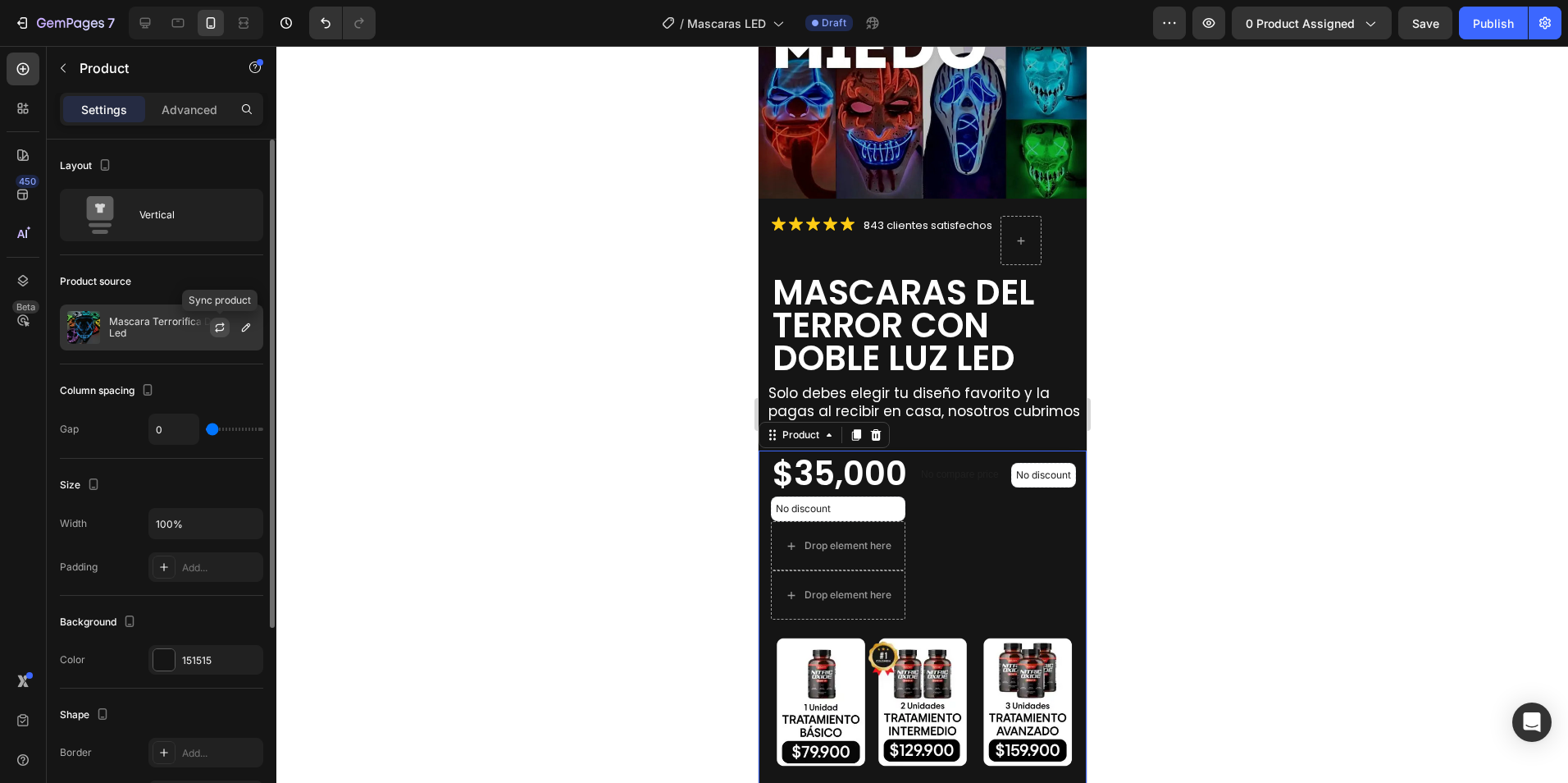
click at [220, 326] on icon "button" at bounding box center [219, 327] width 13 height 13
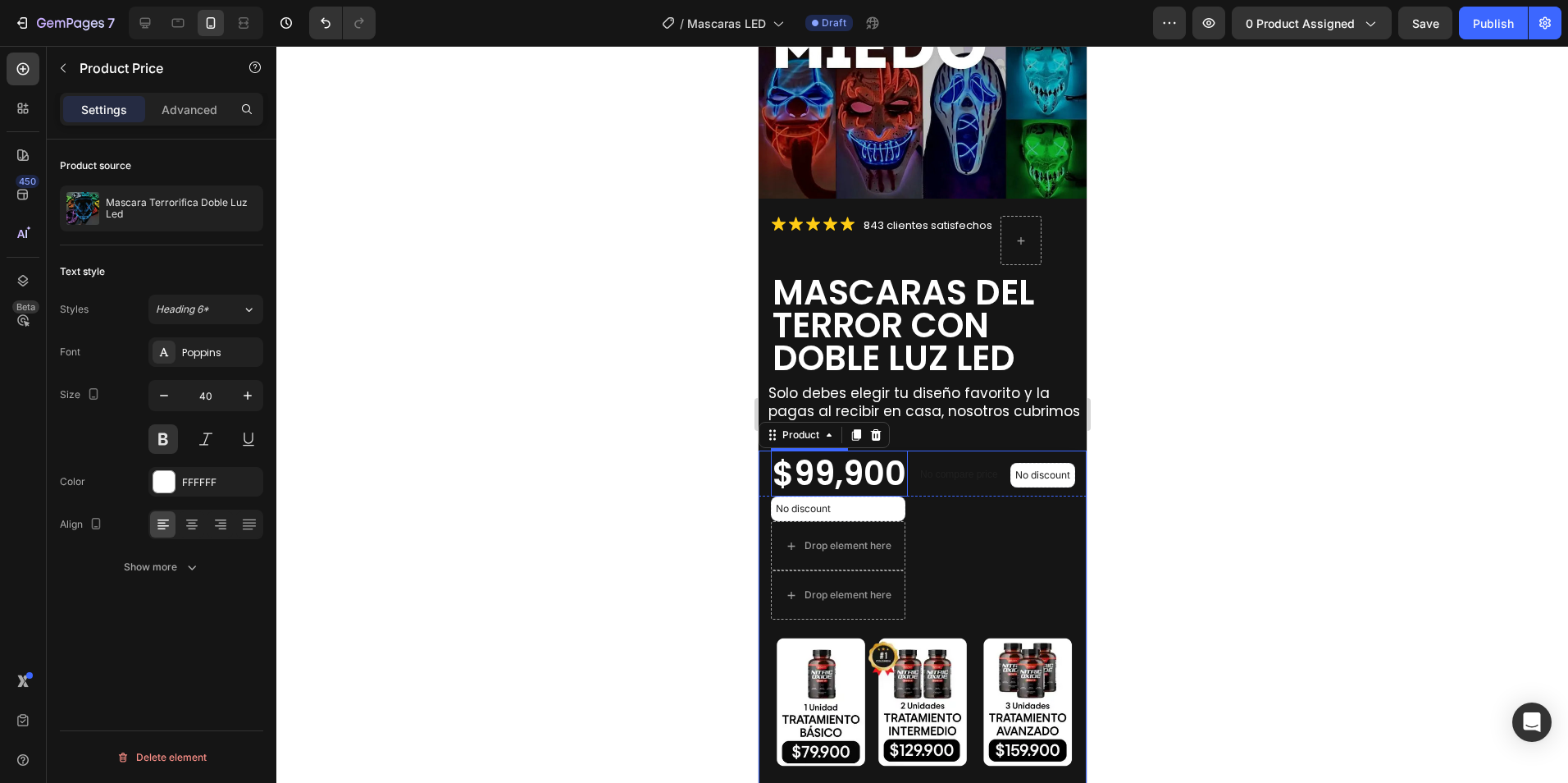
click at [830, 461] on div "$99,900" at bounding box center [837, 474] width 137 height 46
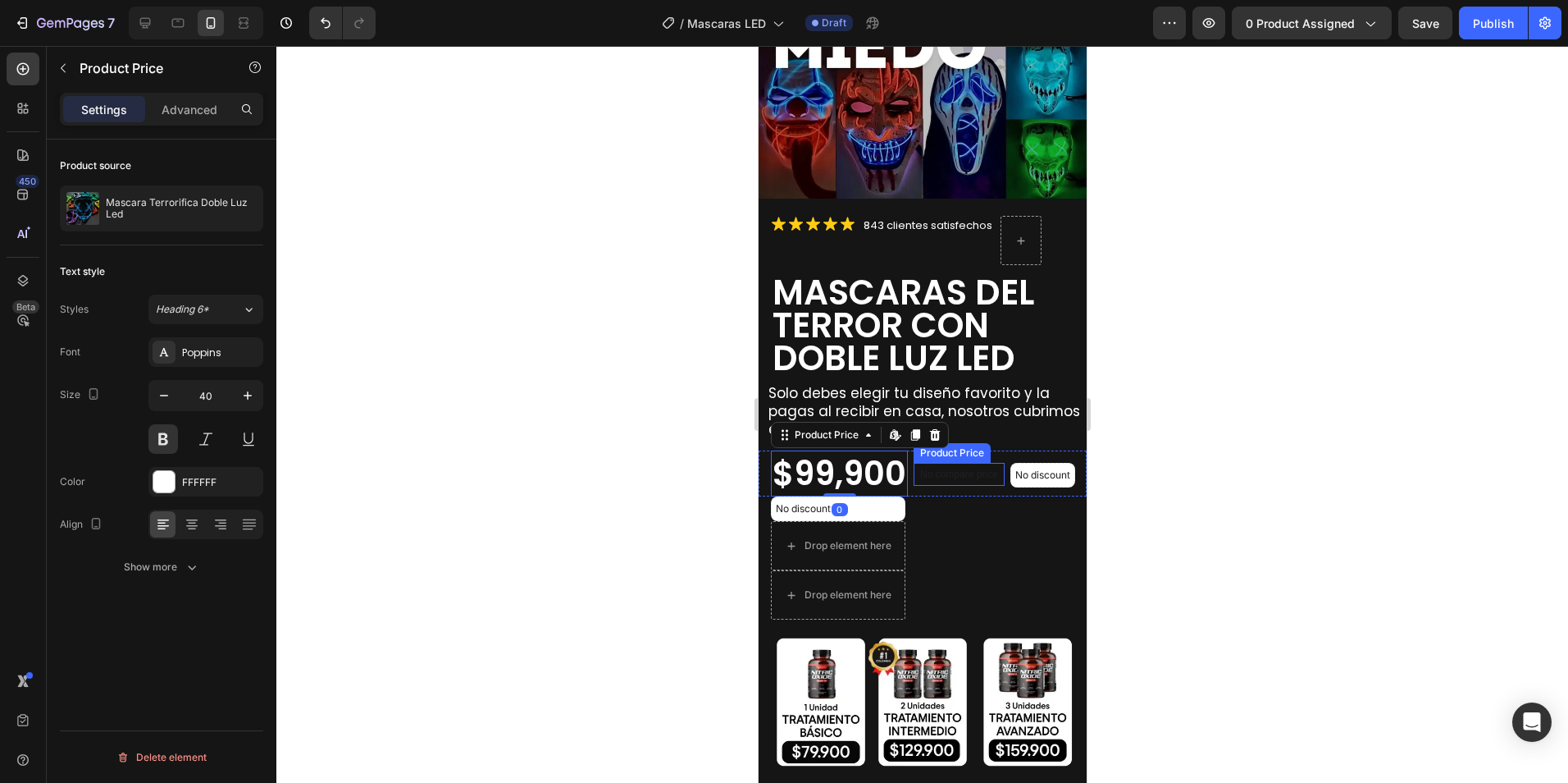
click at [941, 470] on p "No compare price" at bounding box center [958, 475] width 78 height 10
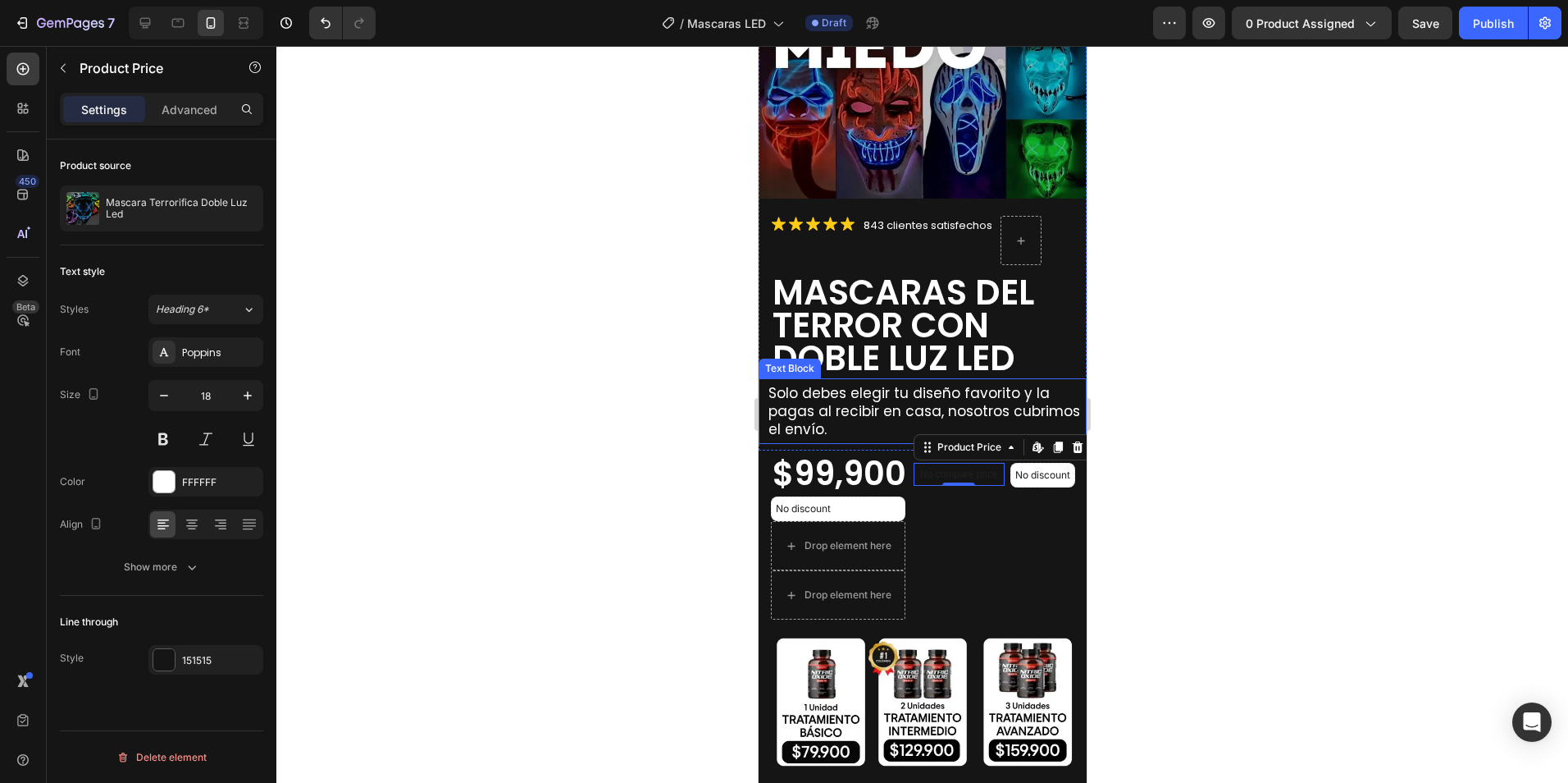
click at [840, 393] on span "Solo debes elegir tu diseño favorito y la pagas al recibir en casa, nosotros cu…" at bounding box center [923, 411] width 312 height 56
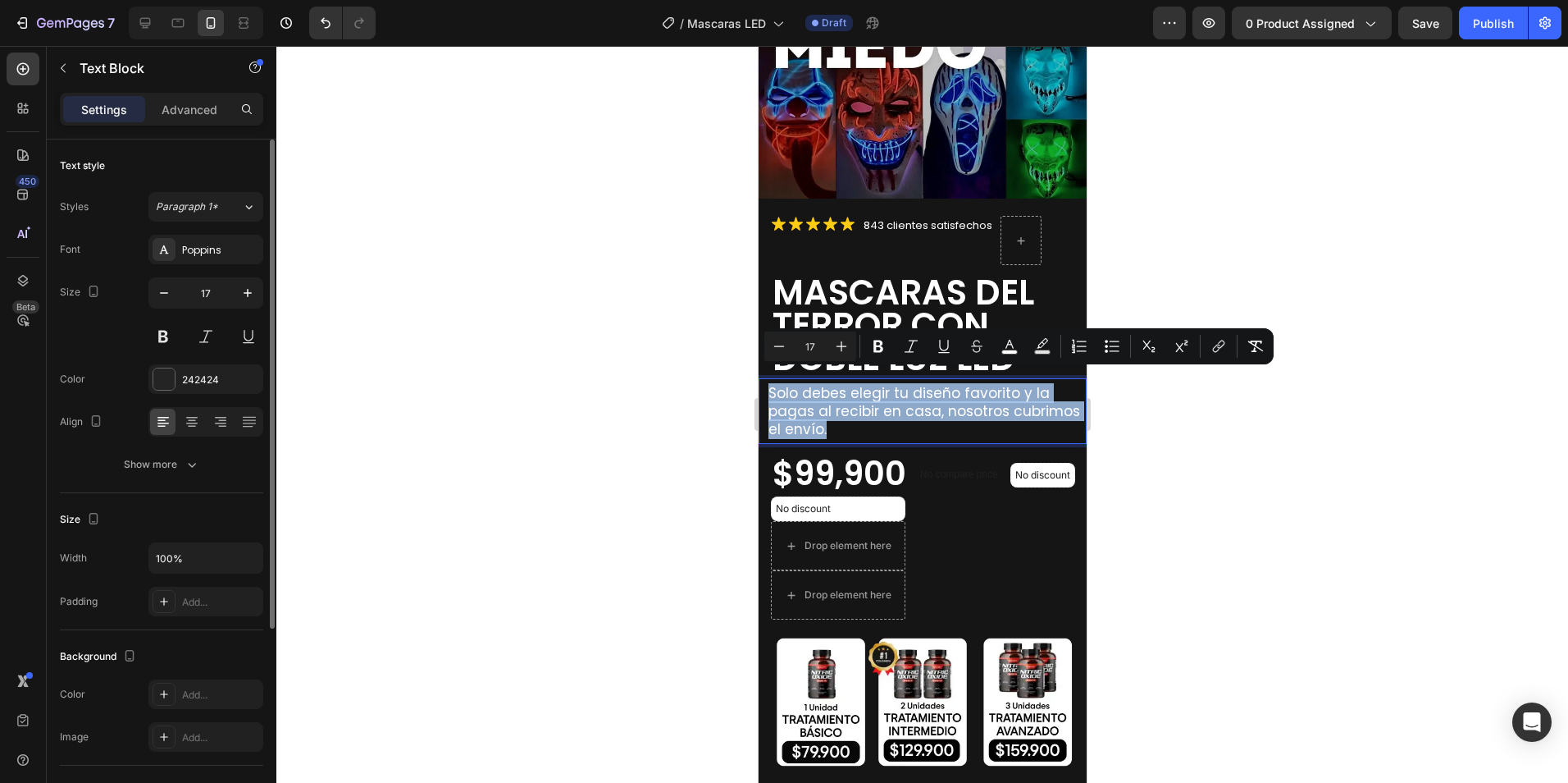
drag, startPoint x: 901, startPoint y: 415, endPoint x: 768, endPoint y: 381, distance: 137.3
click at [768, 384] on p "Solo debes elegir tu diseño favorito y la pagas al recibir en casa, nosotros cu…" at bounding box center [926, 411] width 317 height 54
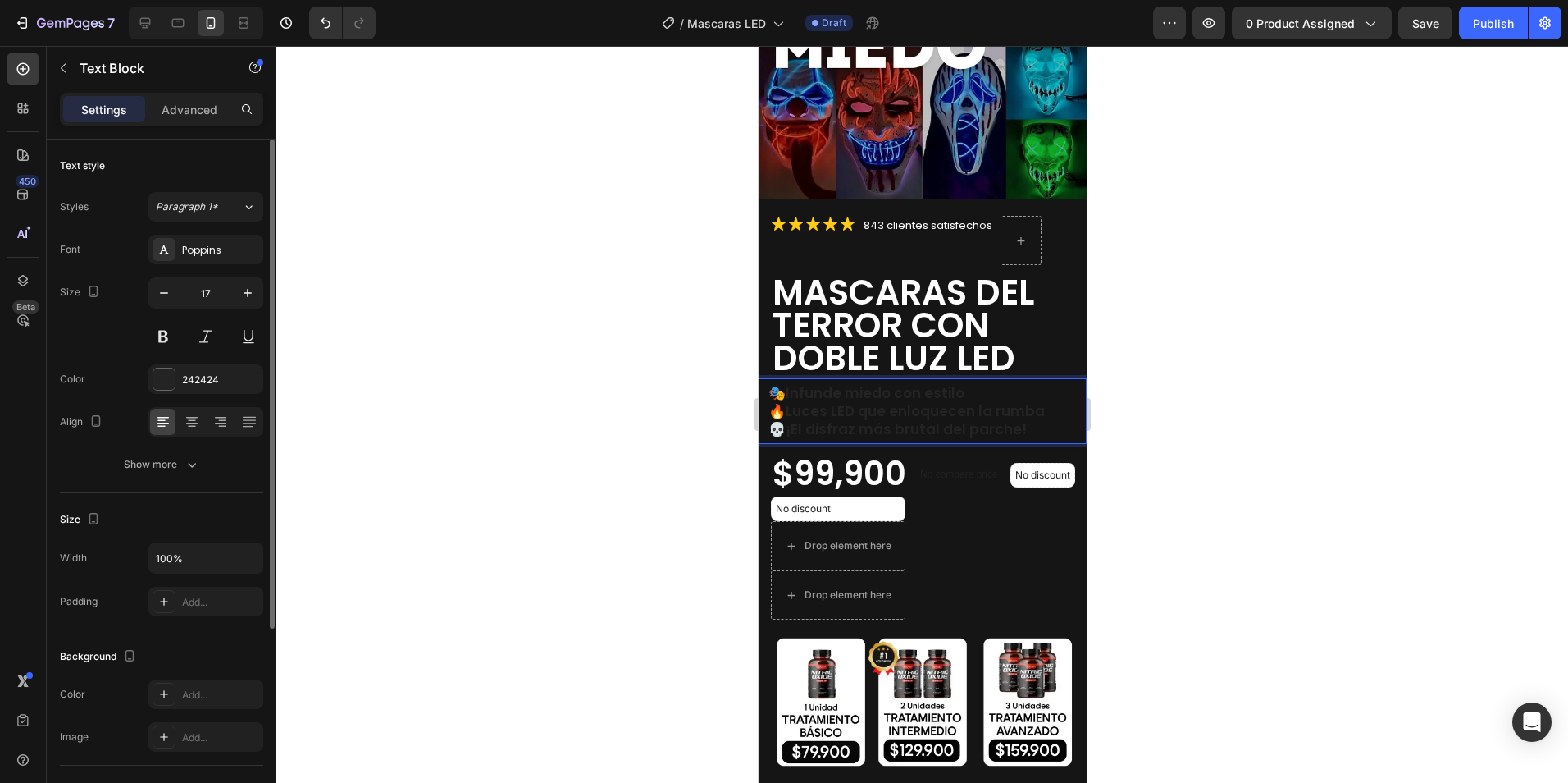
click at [836, 383] on strong "Infunde miedo con estilo" at bounding box center [873, 393] width 178 height 20
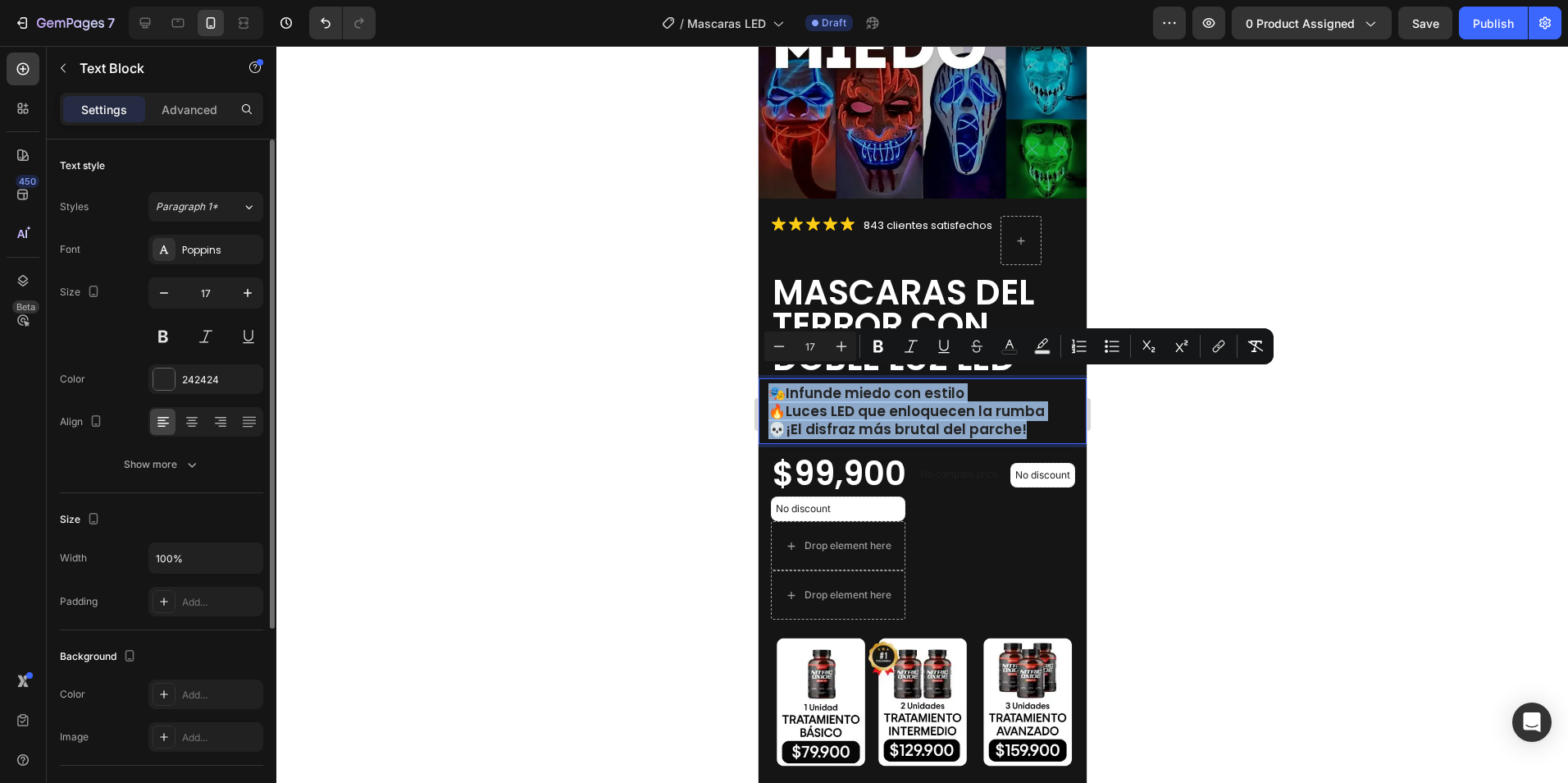
drag, startPoint x: 1045, startPoint y: 421, endPoint x: 766, endPoint y: 373, distance: 283.1
click at [766, 382] on div "🎭 Infunde miedo con estilo 🔥 Luces LED que enloquecen la rumba 💀 ¡El disfraz má…" at bounding box center [925, 411] width 320 height 58
click at [1012, 345] on icon "Editor contextual toolbar" at bounding box center [1010, 344] width 8 height 9
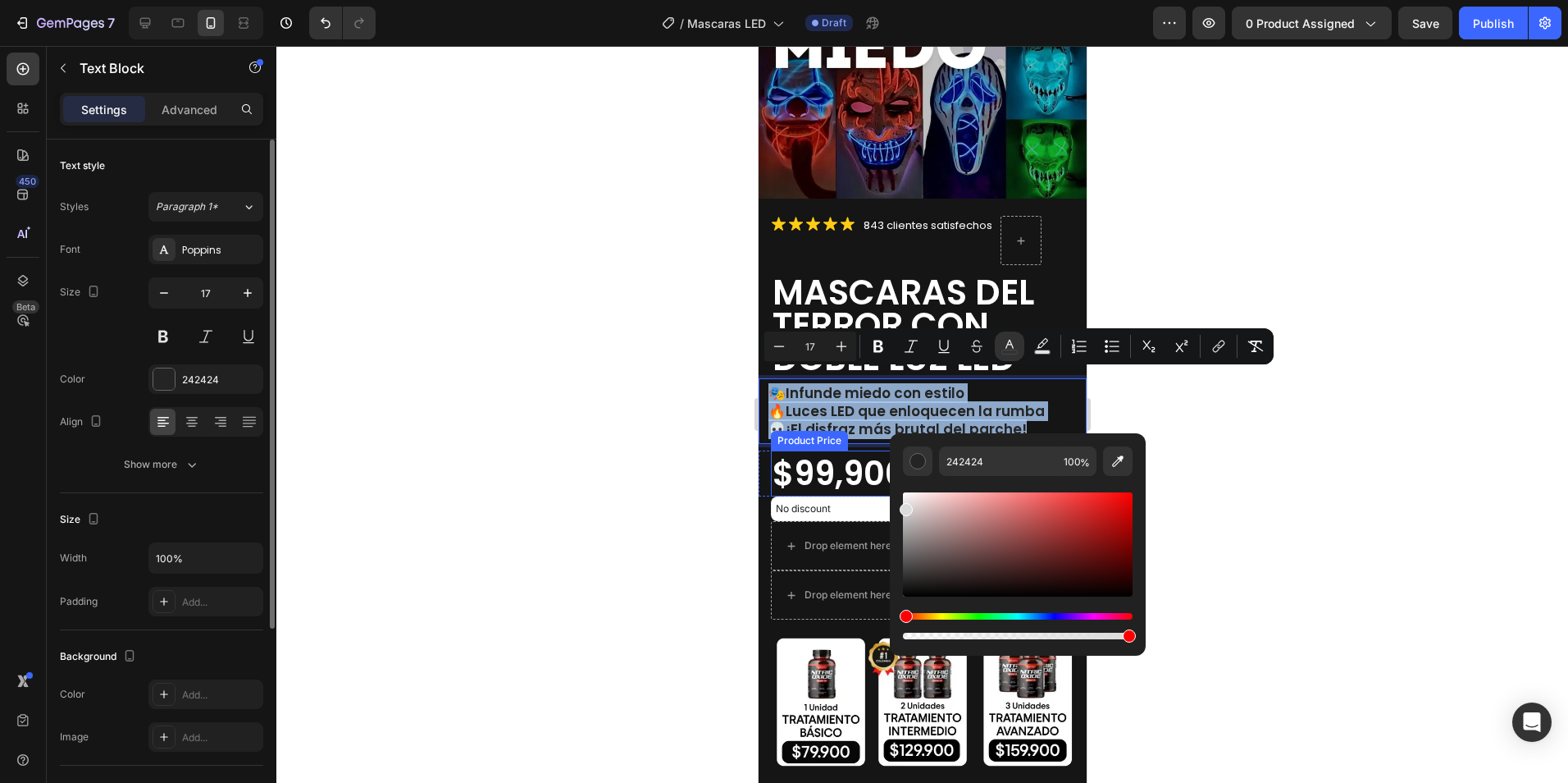
type input "FFFFFF"
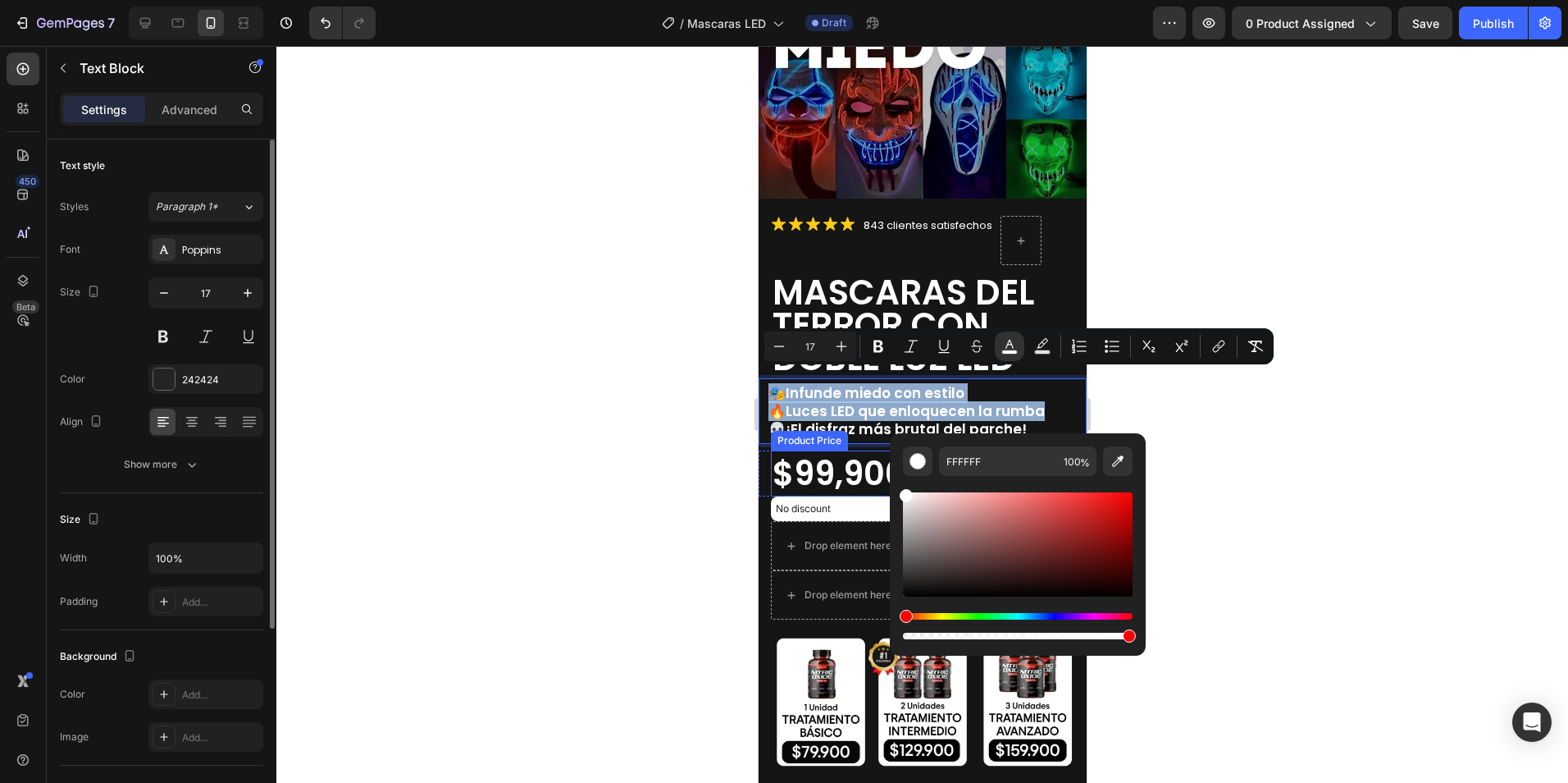
drag, startPoint x: 1666, startPoint y: 634, endPoint x: 877, endPoint y: 474, distance: 805.1
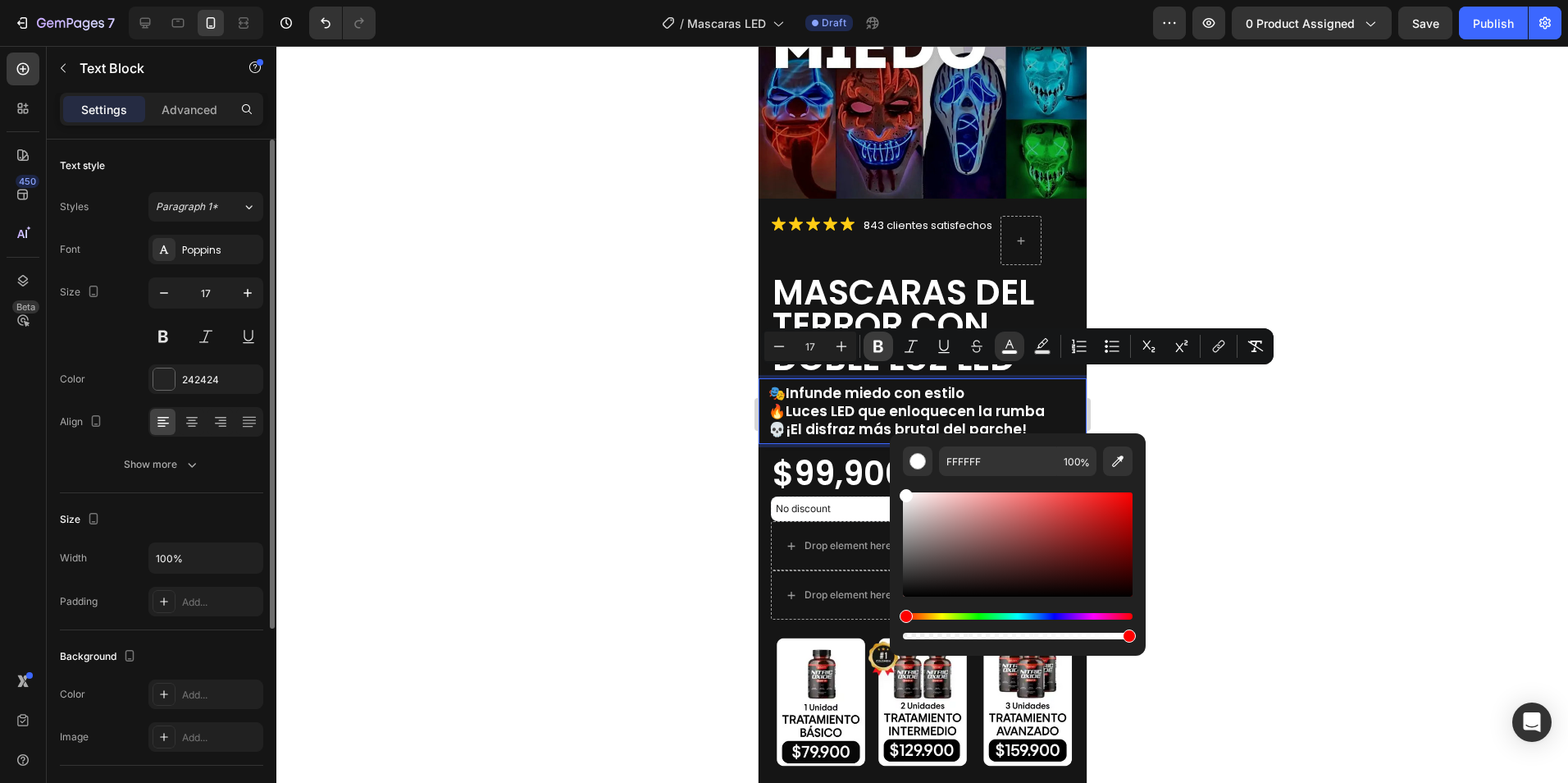
click at [882, 343] on icon "Editor contextual toolbar" at bounding box center [878, 346] width 10 height 12
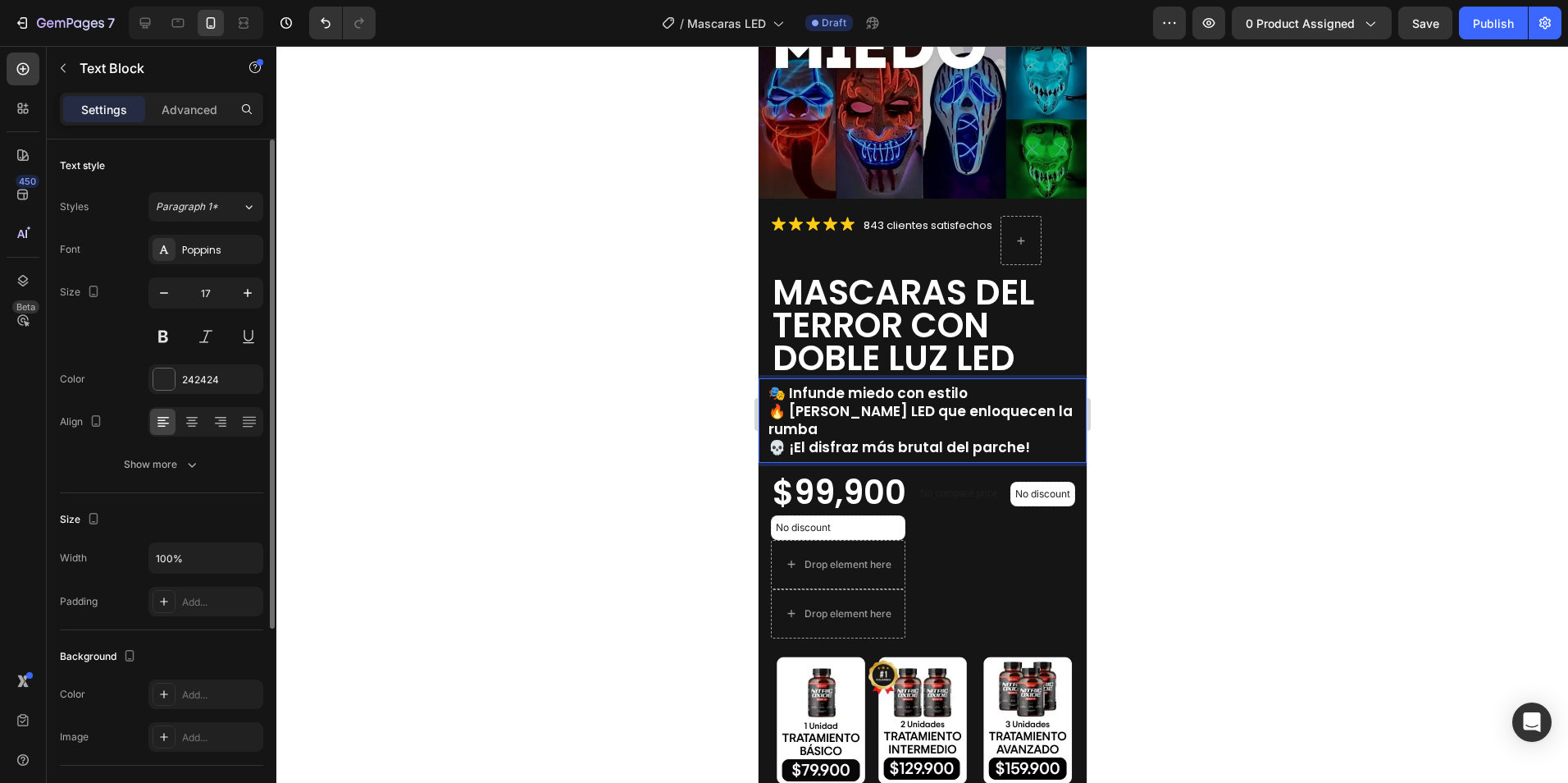
click at [918, 437] on strong "💀 ¡El disfraz más brutal del parche!" at bounding box center [898, 447] width 261 height 20
drag, startPoint x: 993, startPoint y: 405, endPoint x: 1010, endPoint y: 414, distance: 19.2
click at [994, 405] on strong "🔥 Luces LED que enloquecen la rumba" at bounding box center [919, 420] width 304 height 38
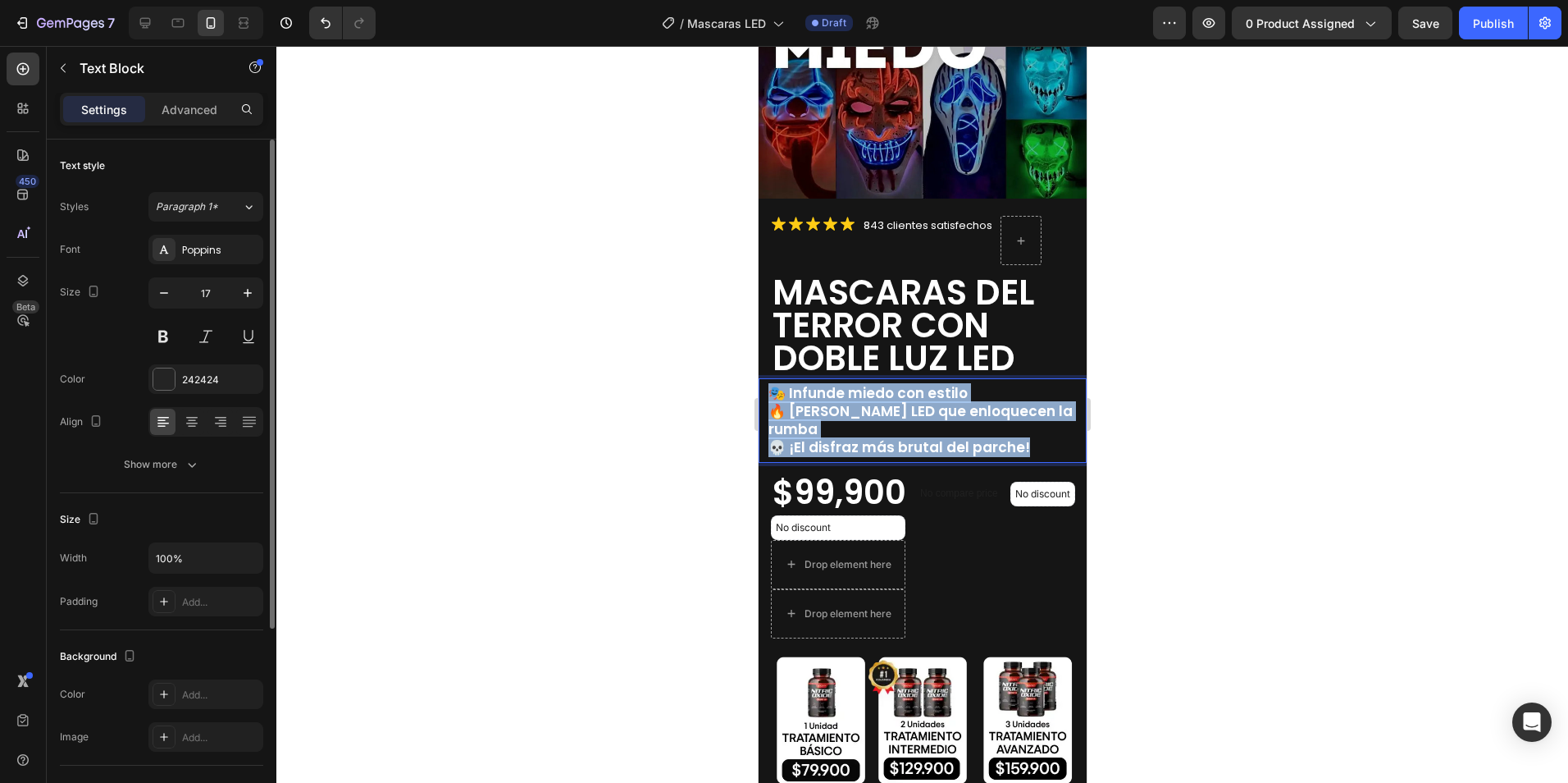
drag, startPoint x: 1034, startPoint y: 413, endPoint x: 770, endPoint y: 383, distance: 265.7
click at [769, 383] on div "🎭 Infunde miedo con estilo 🔥 Luces LED que enloquecen la rumba 💀 ¡El disfraz má…" at bounding box center [925, 420] width 320 height 76
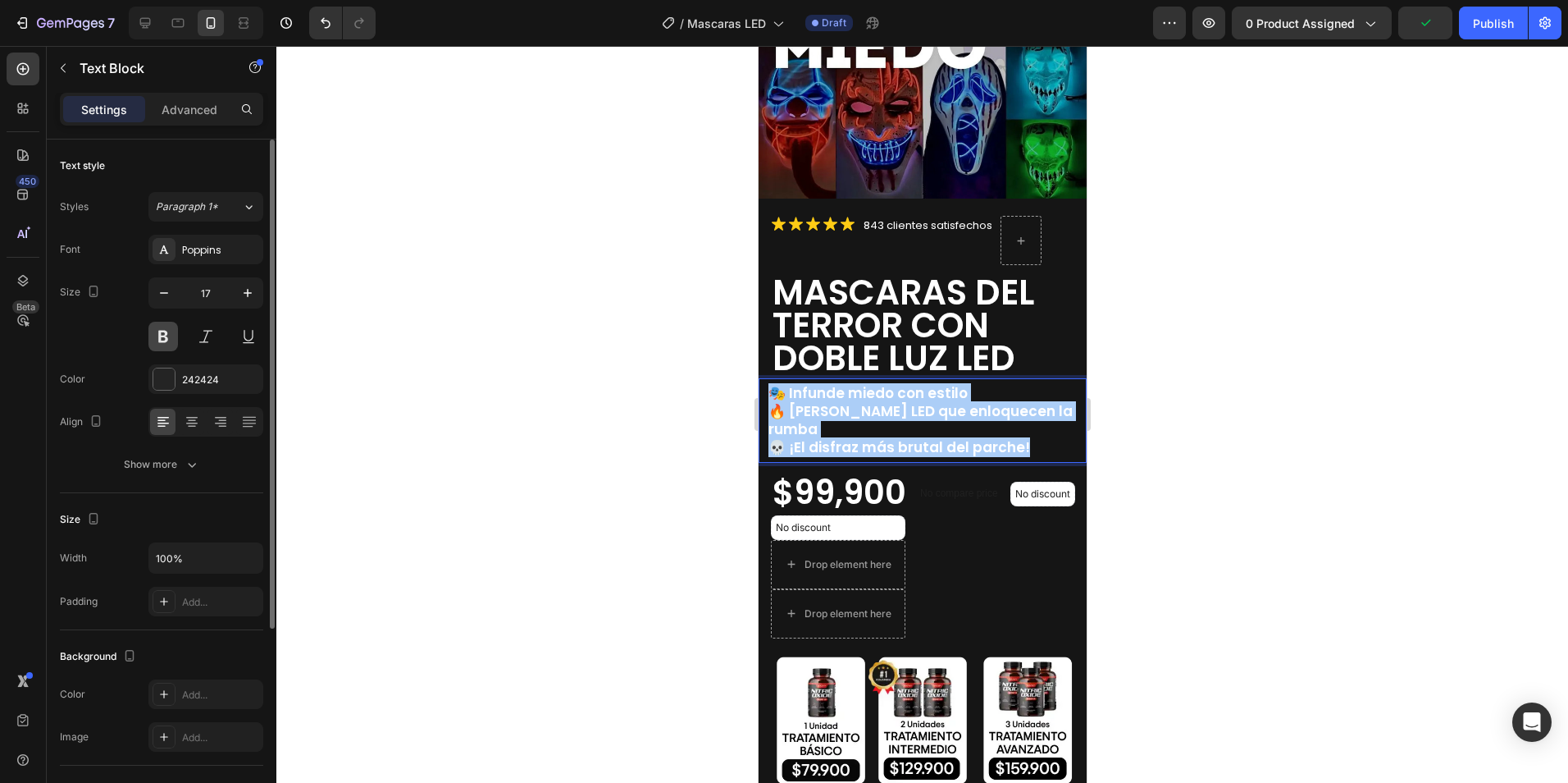
click at [164, 334] on button at bounding box center [163, 336] width 30 height 30
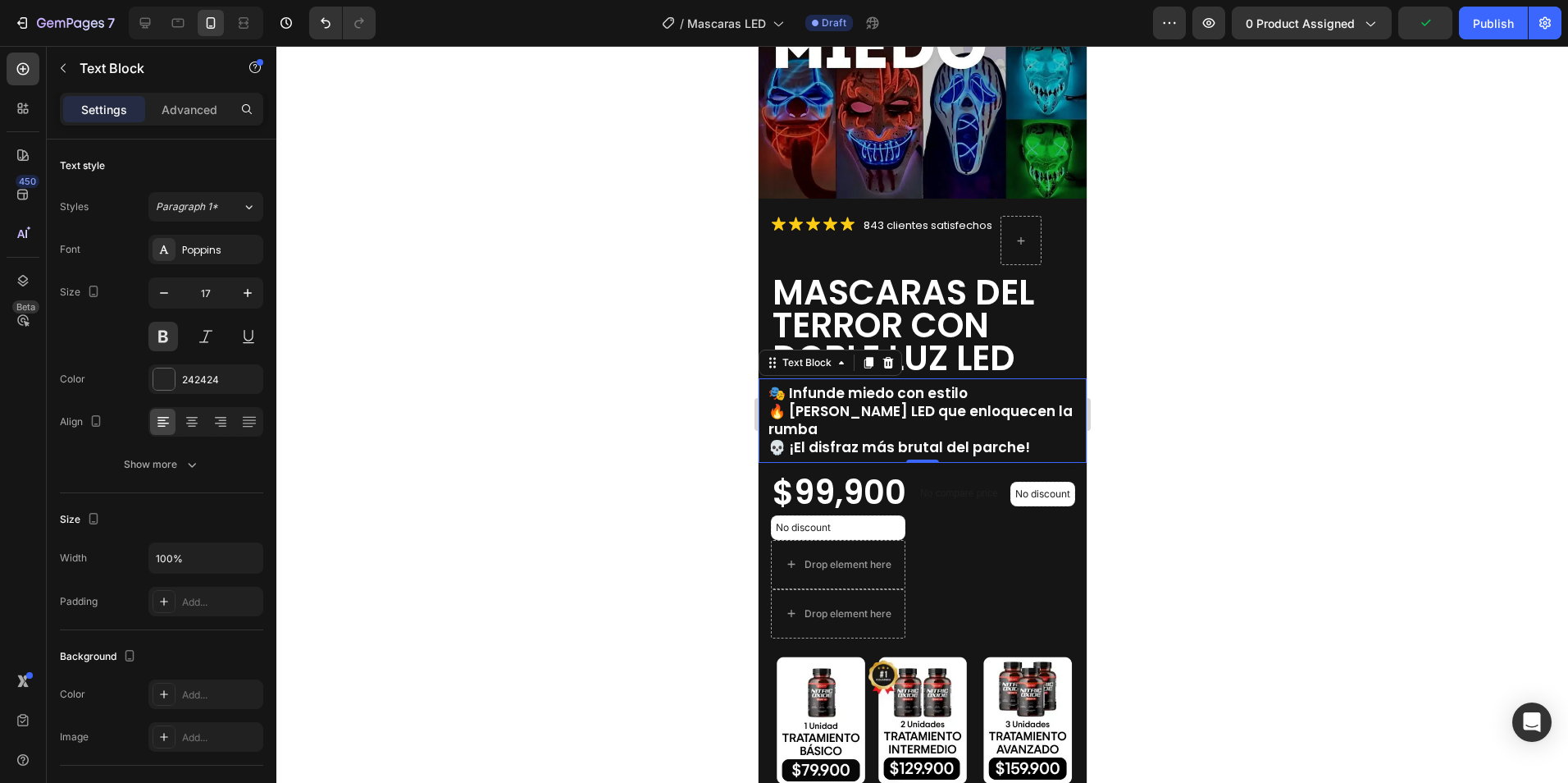
click at [840, 401] on strong "🔥 Luces LED que enloquecen la rumba" at bounding box center [919, 420] width 304 height 38
click at [964, 401] on strong "🔥 Luces LED que enloquecen la rumba" at bounding box center [919, 420] width 304 height 38
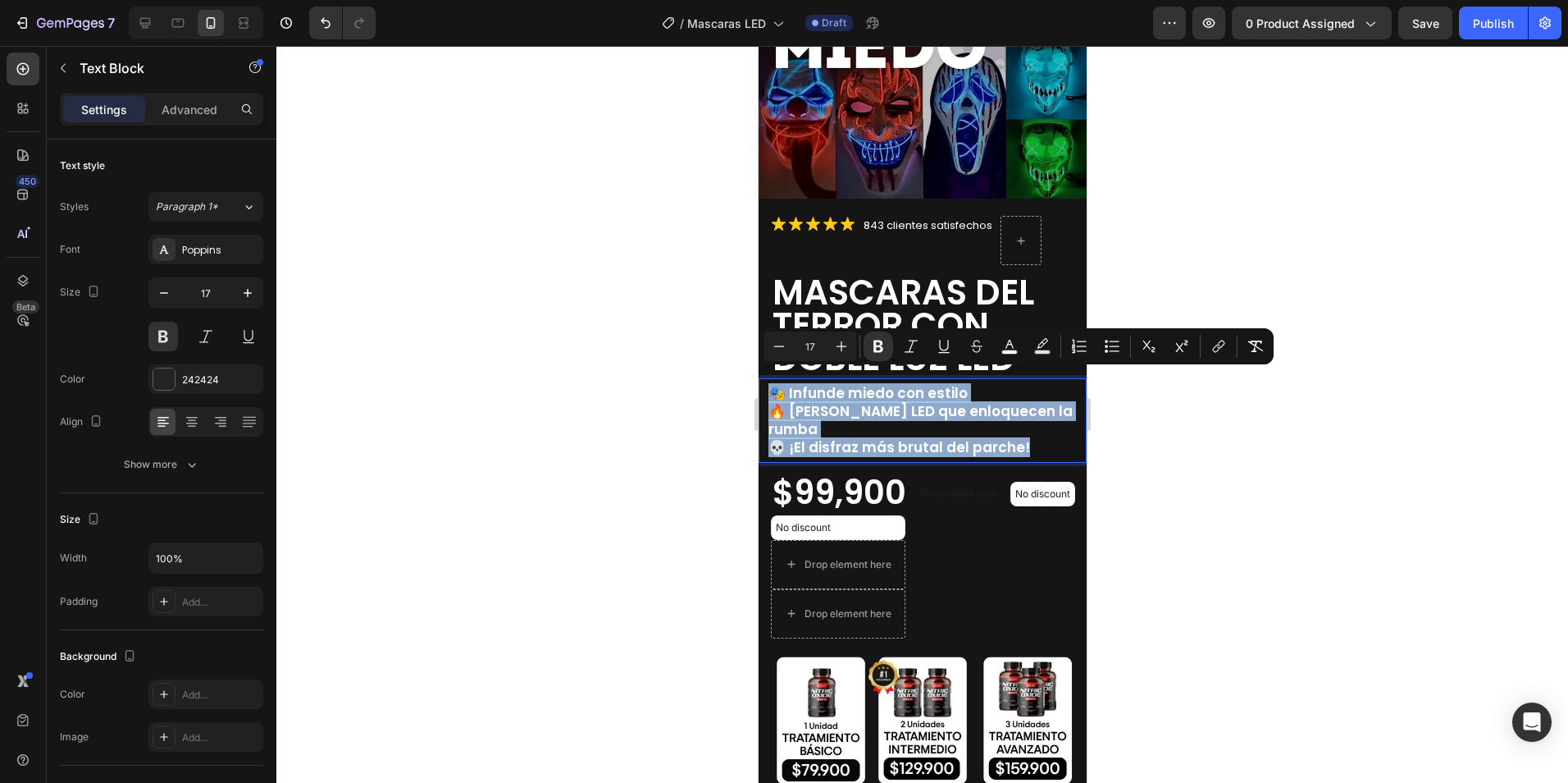
drag, startPoint x: 1031, startPoint y: 422, endPoint x: 773, endPoint y: 382, distance: 261.1
click at [773, 382] on div "🎭 Infunde miedo con estilo 🔥 Luces LED que enloquecen la rumba 💀 ¡El disfraz má…" at bounding box center [925, 420] width 320 height 76
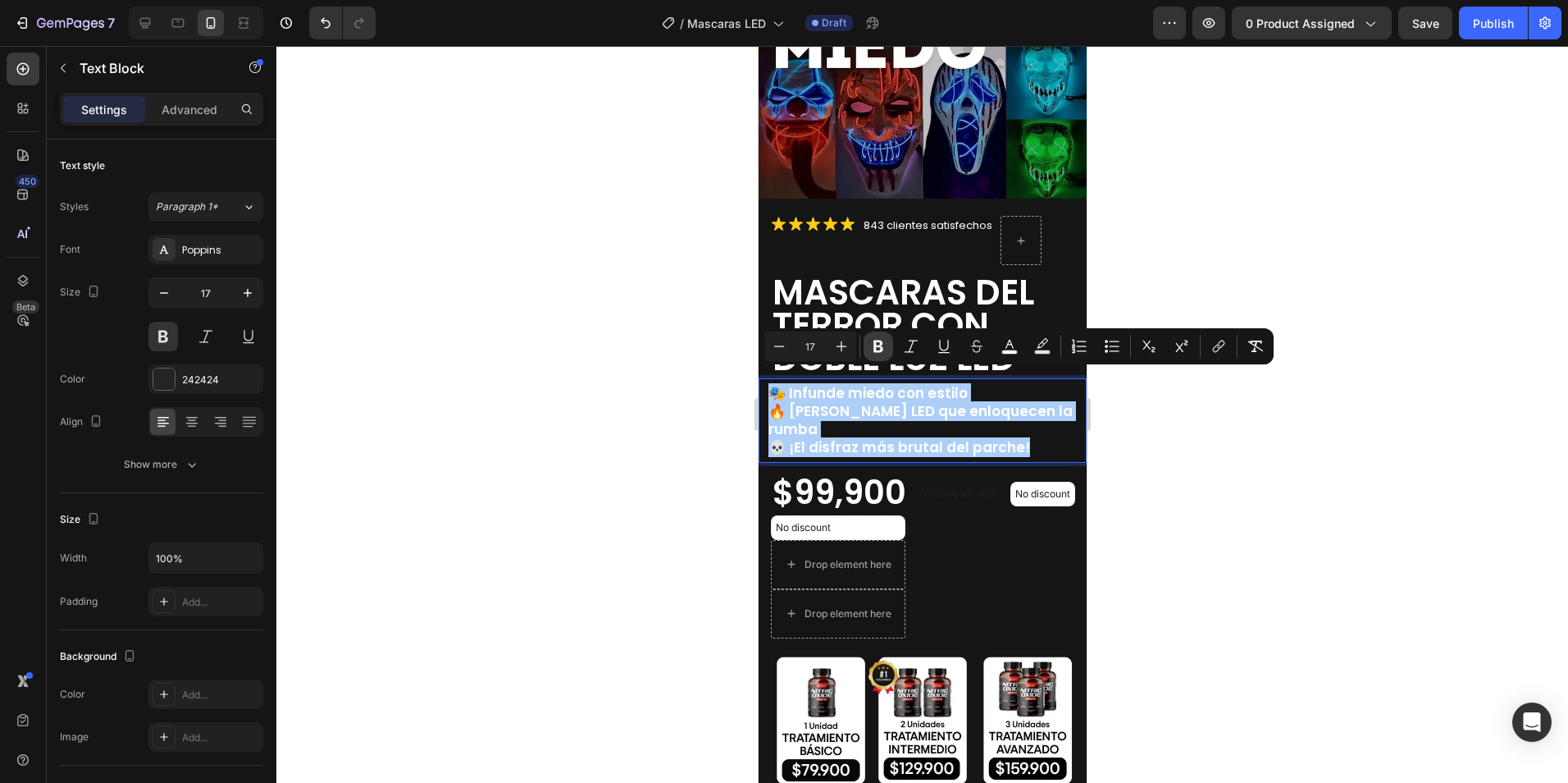
click at [876, 349] on icon "Editor contextual toolbar" at bounding box center [878, 346] width 16 height 16
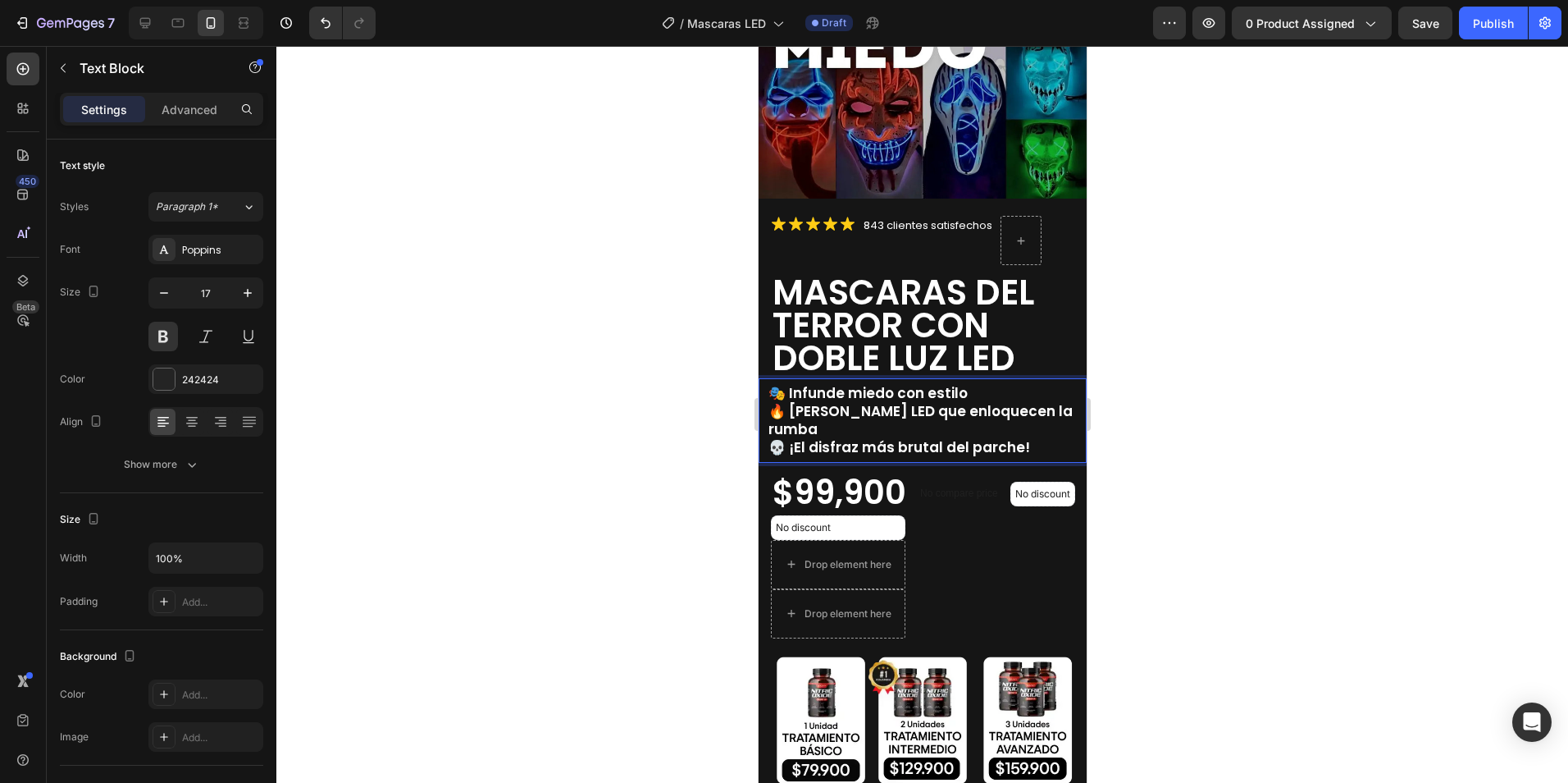
click at [853, 401] on span "🔥 Luces LED que enloquecen la rumba" at bounding box center [919, 420] width 304 height 38
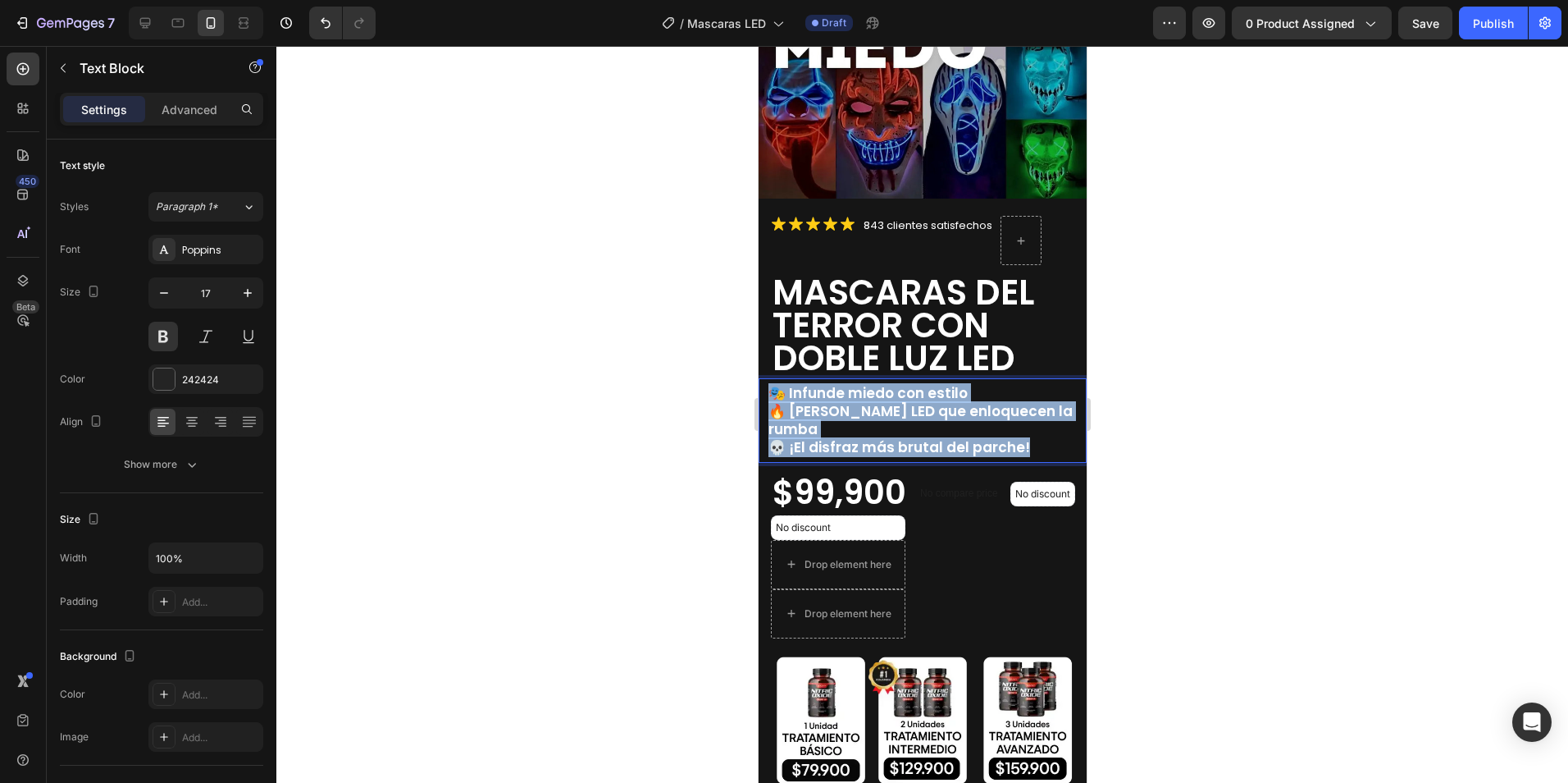
drag, startPoint x: 768, startPoint y: 377, endPoint x: 1034, endPoint y: 412, distance: 268.3
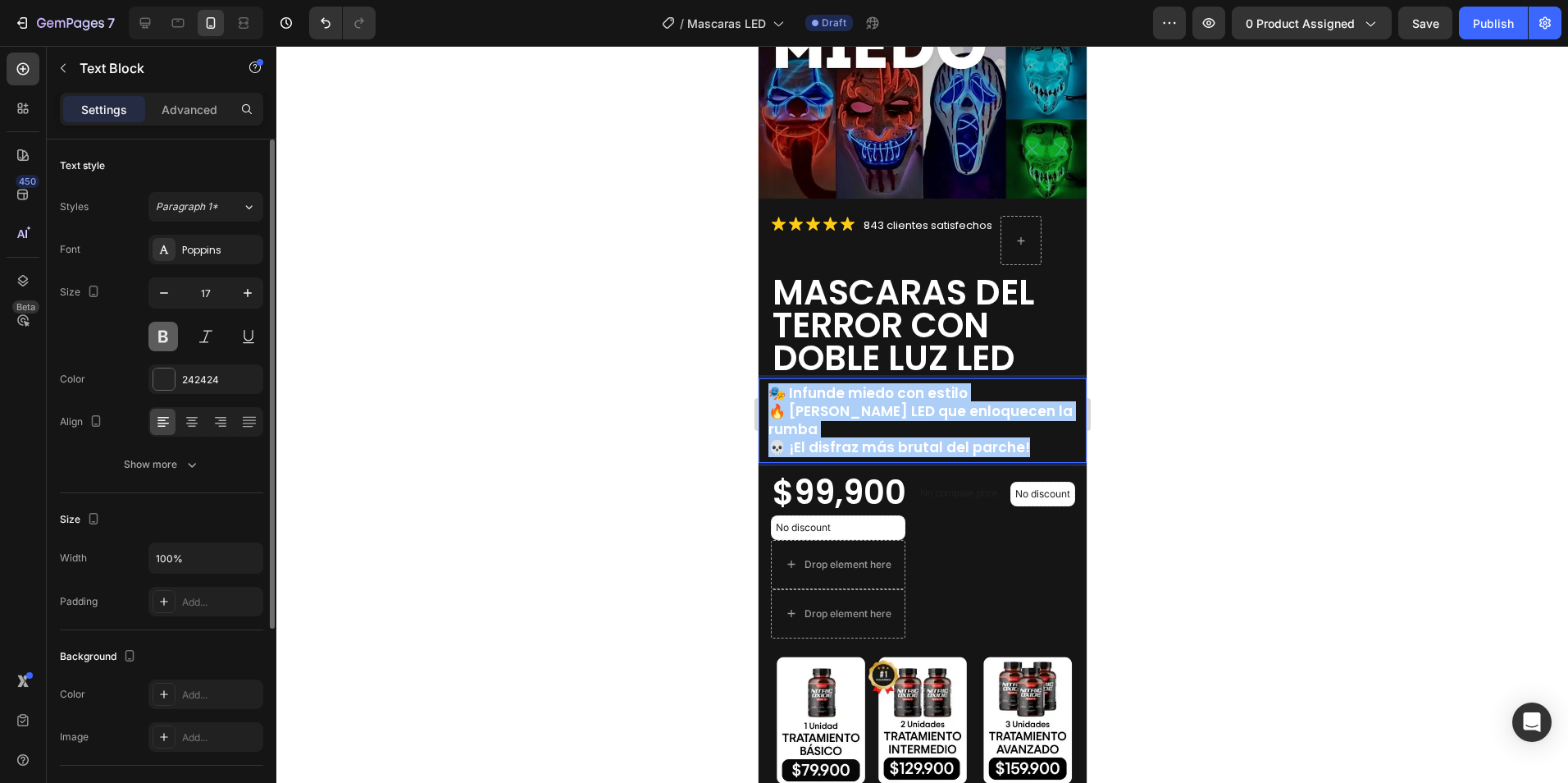
click at [168, 339] on button at bounding box center [163, 336] width 30 height 30
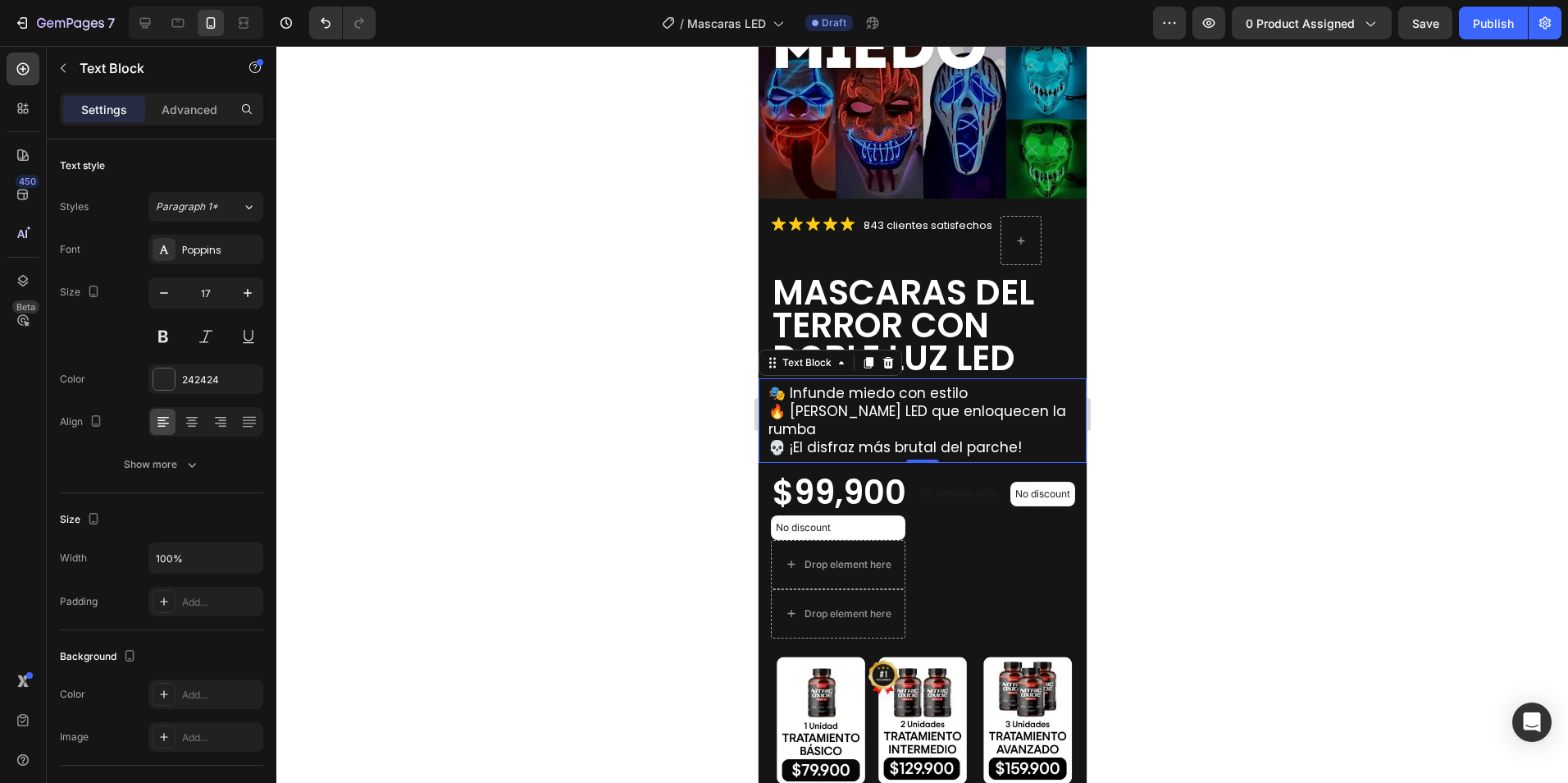
click at [1212, 395] on div at bounding box center [922, 414] width 1292 height 737
click at [839, 437] on span "💀 ¡El disfraz más brutal del parche!" at bounding box center [894, 447] width 253 height 20
click at [961, 437] on span "💀 ¡El disfraz más brutal del parche!" at bounding box center [894, 447] width 253 height 20
click at [994, 437] on span "💀 ¡El disfraz más brutal del parche!" at bounding box center [894, 447] width 253 height 20
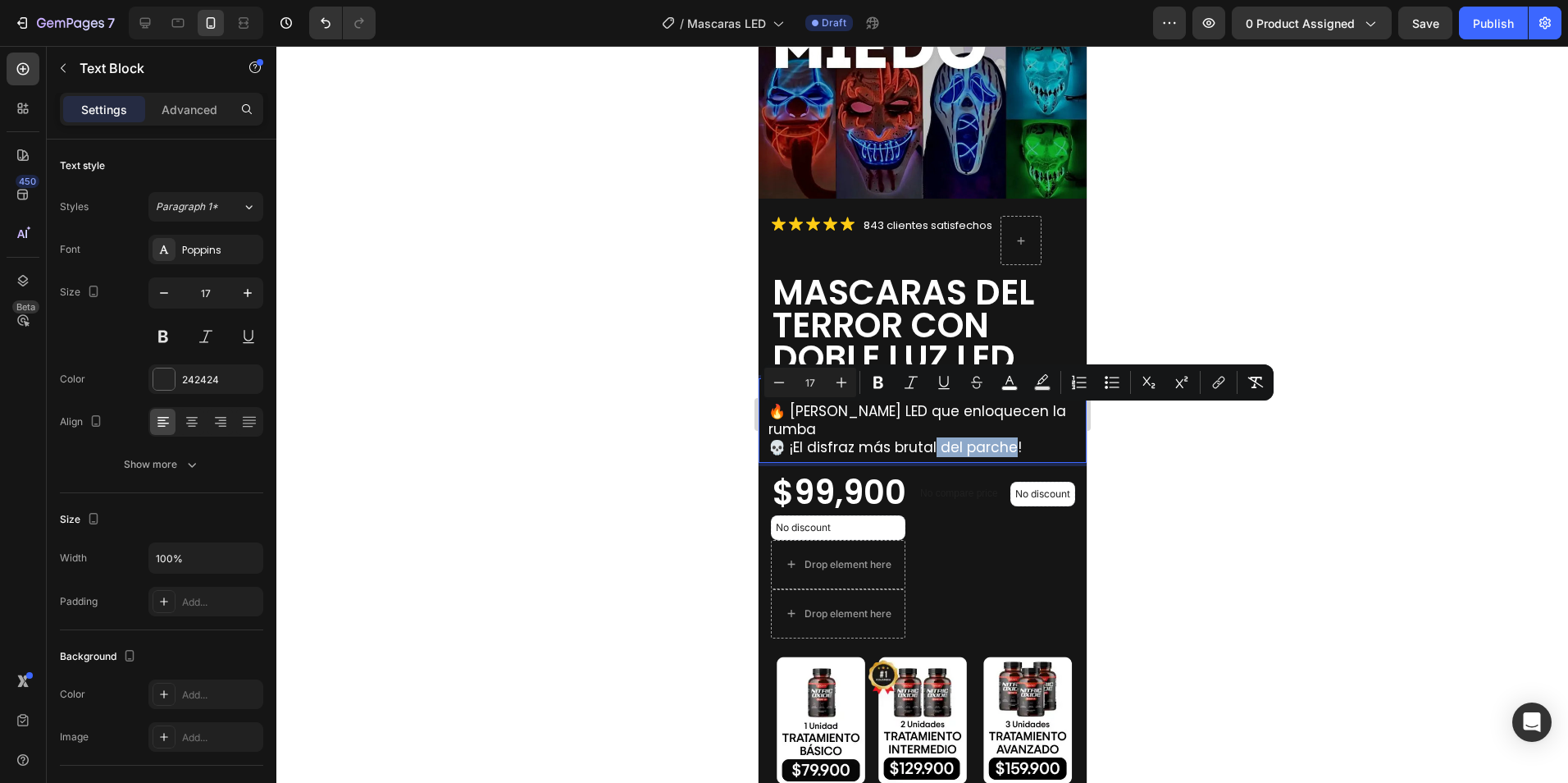
drag, startPoint x: 1015, startPoint y: 419, endPoint x: 936, endPoint y: 419, distance: 79.0
click at [936, 437] on span "💀 ¡El disfraz más brutal del parche!" at bounding box center [894, 447] width 253 height 20
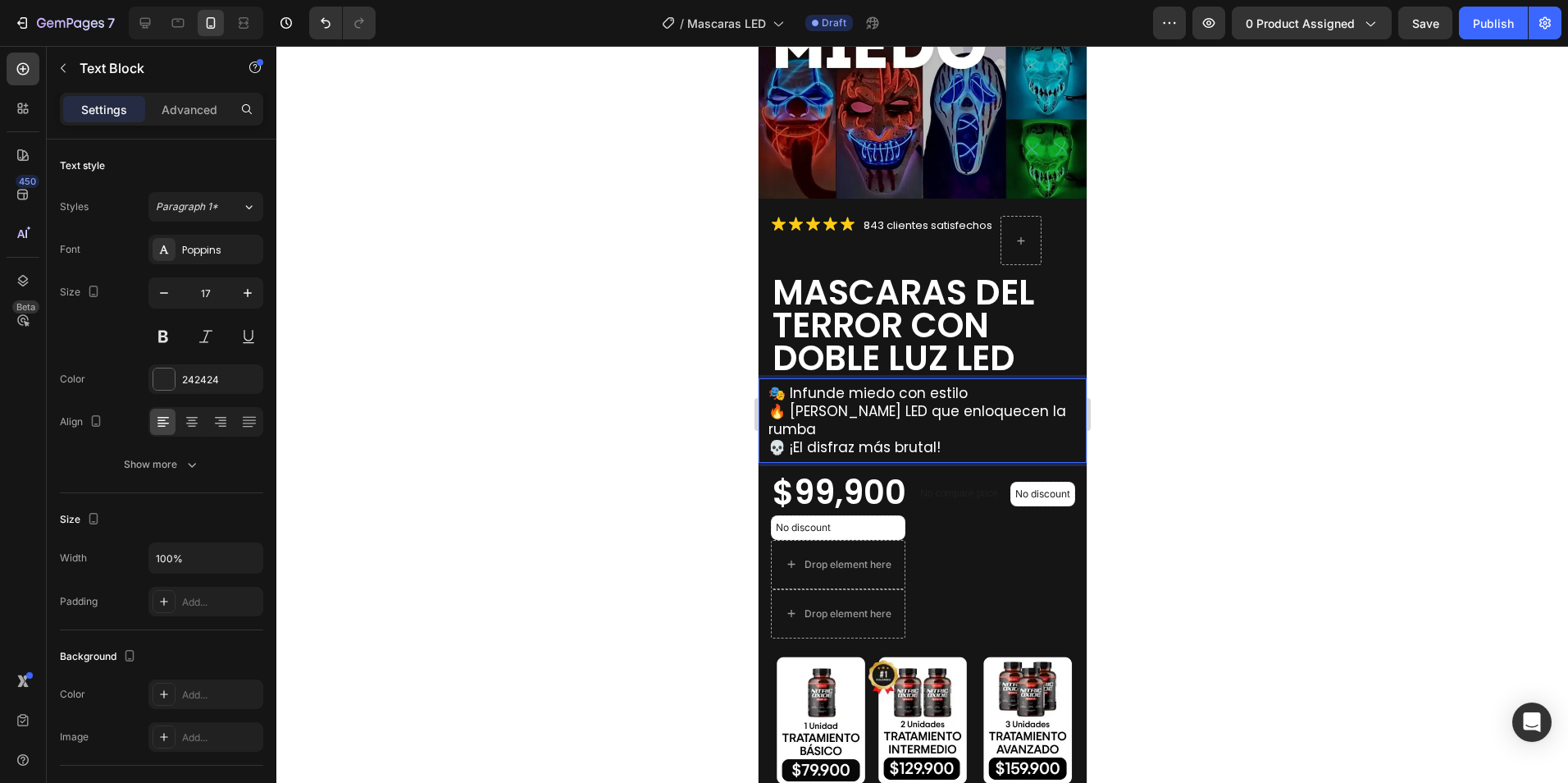
click at [1274, 359] on div at bounding box center [922, 414] width 1292 height 737
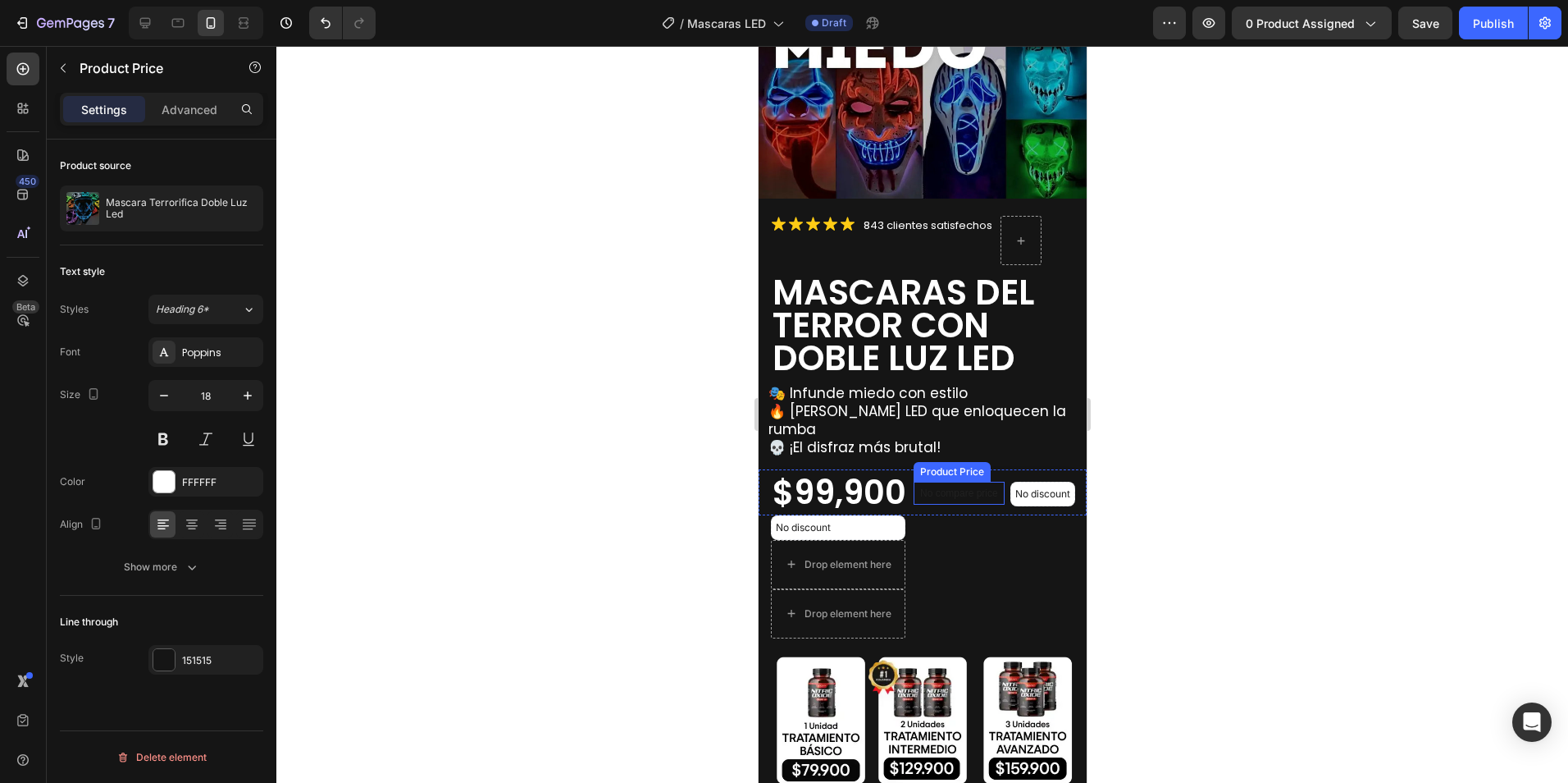
click at [958, 488] on p "No compare price" at bounding box center [958, 493] width 78 height 10
click at [141, 566] on div "Show more" at bounding box center [161, 567] width 77 height 16
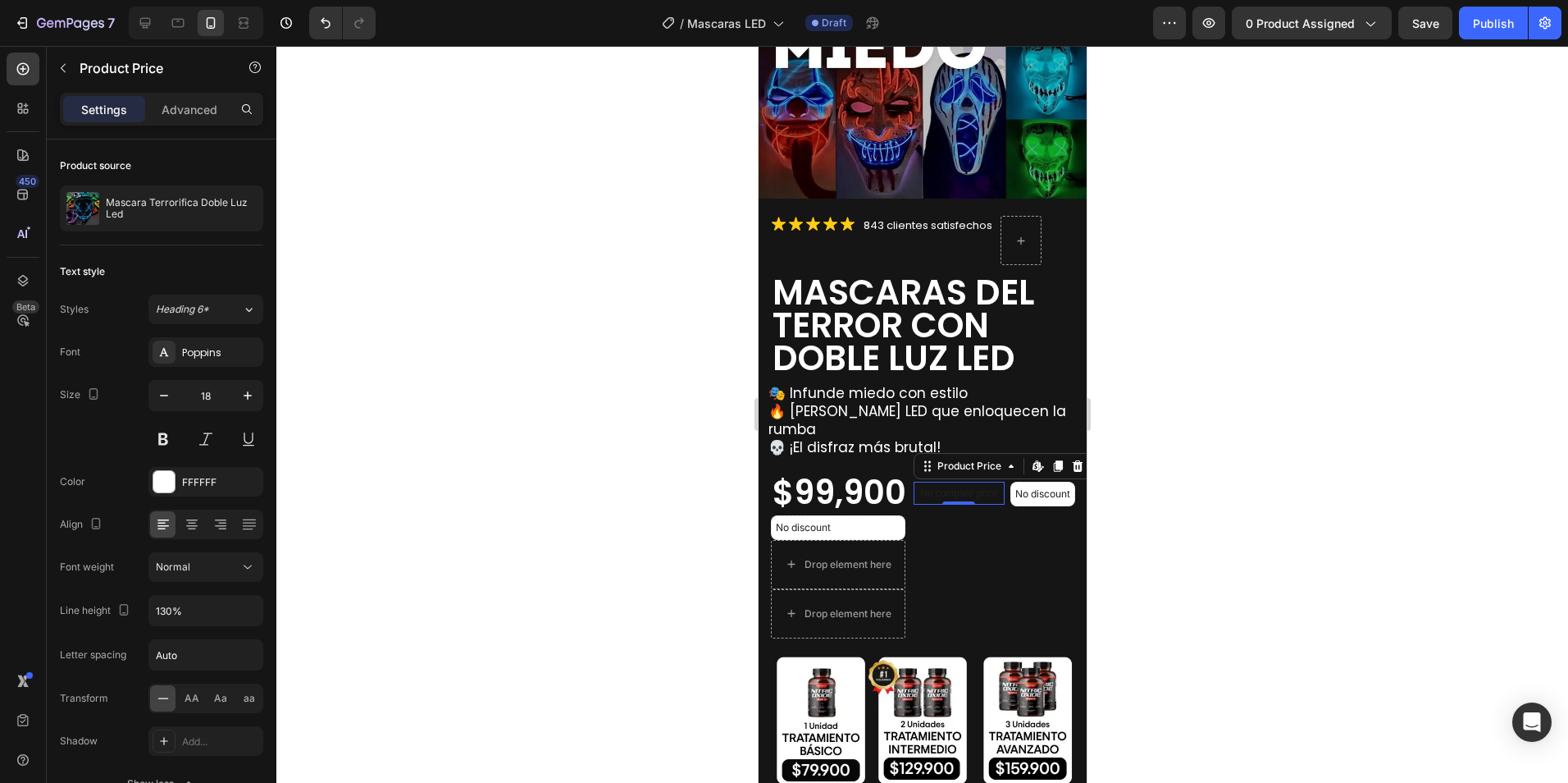
click at [1200, 451] on div at bounding box center [922, 414] width 1292 height 737
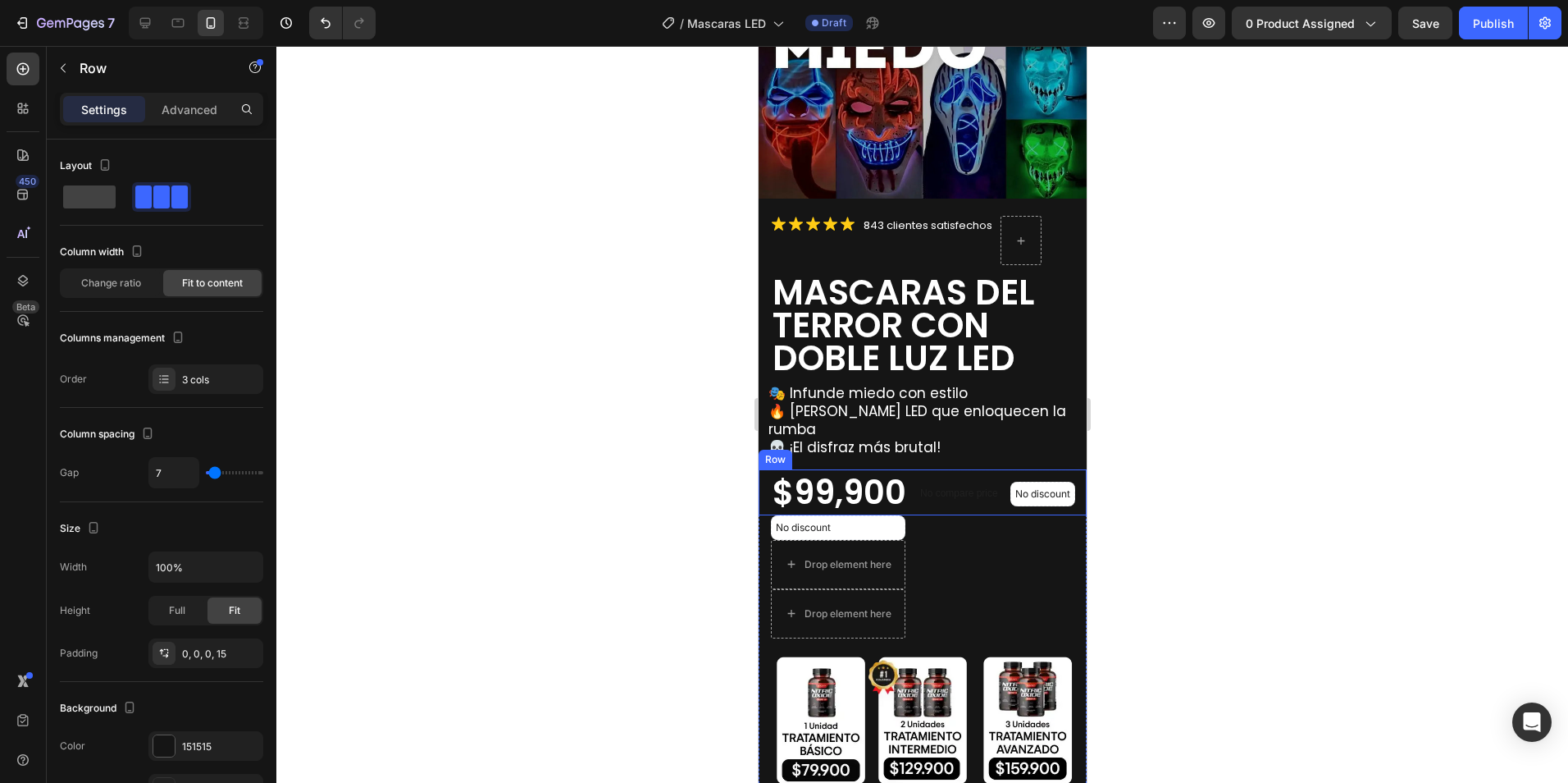
click at [926, 508] on div "No compare price Product Price" at bounding box center [958, 493] width 91 height 46
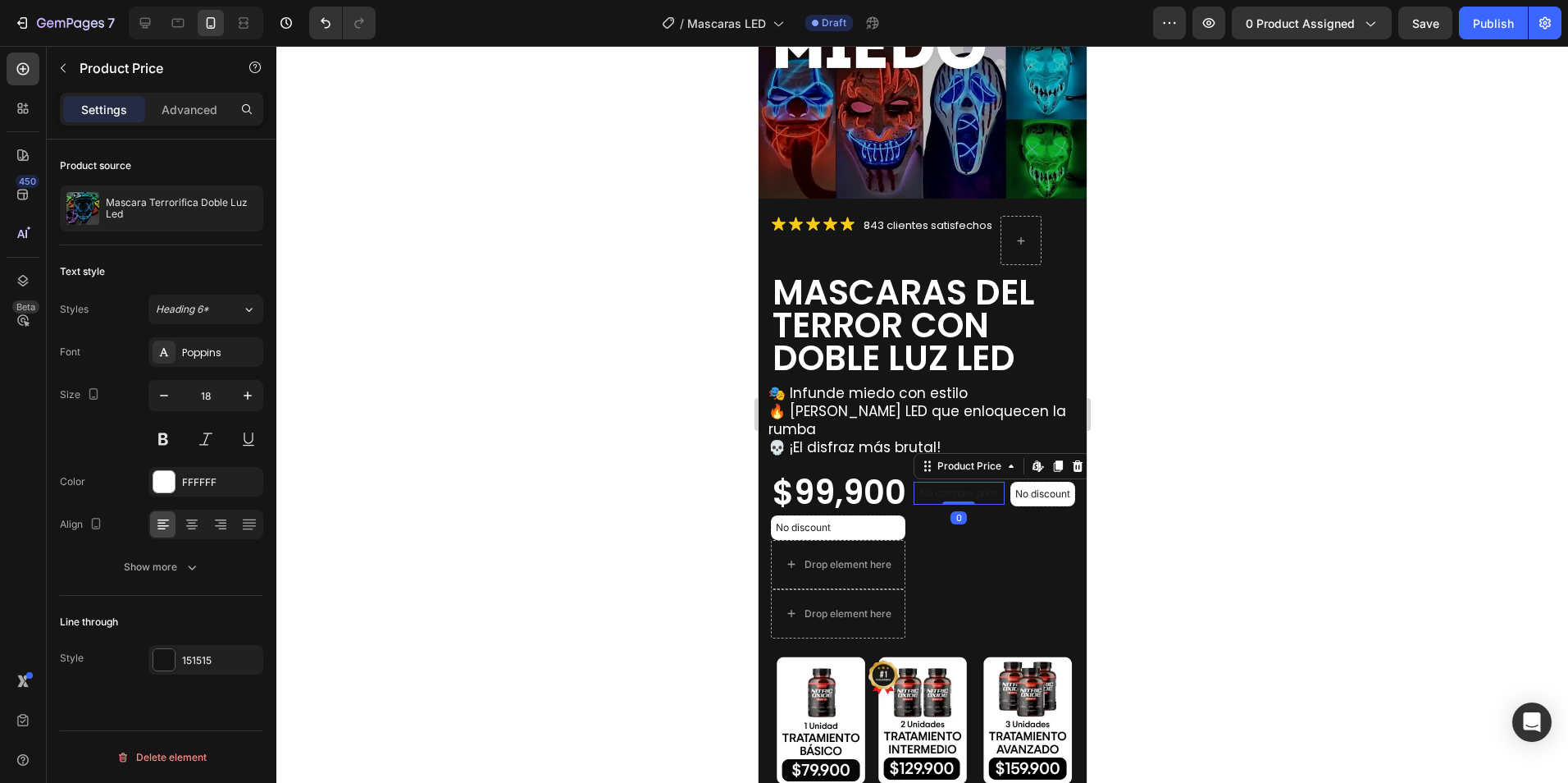
click at [919, 488] on p "No compare price" at bounding box center [958, 493] width 78 height 10
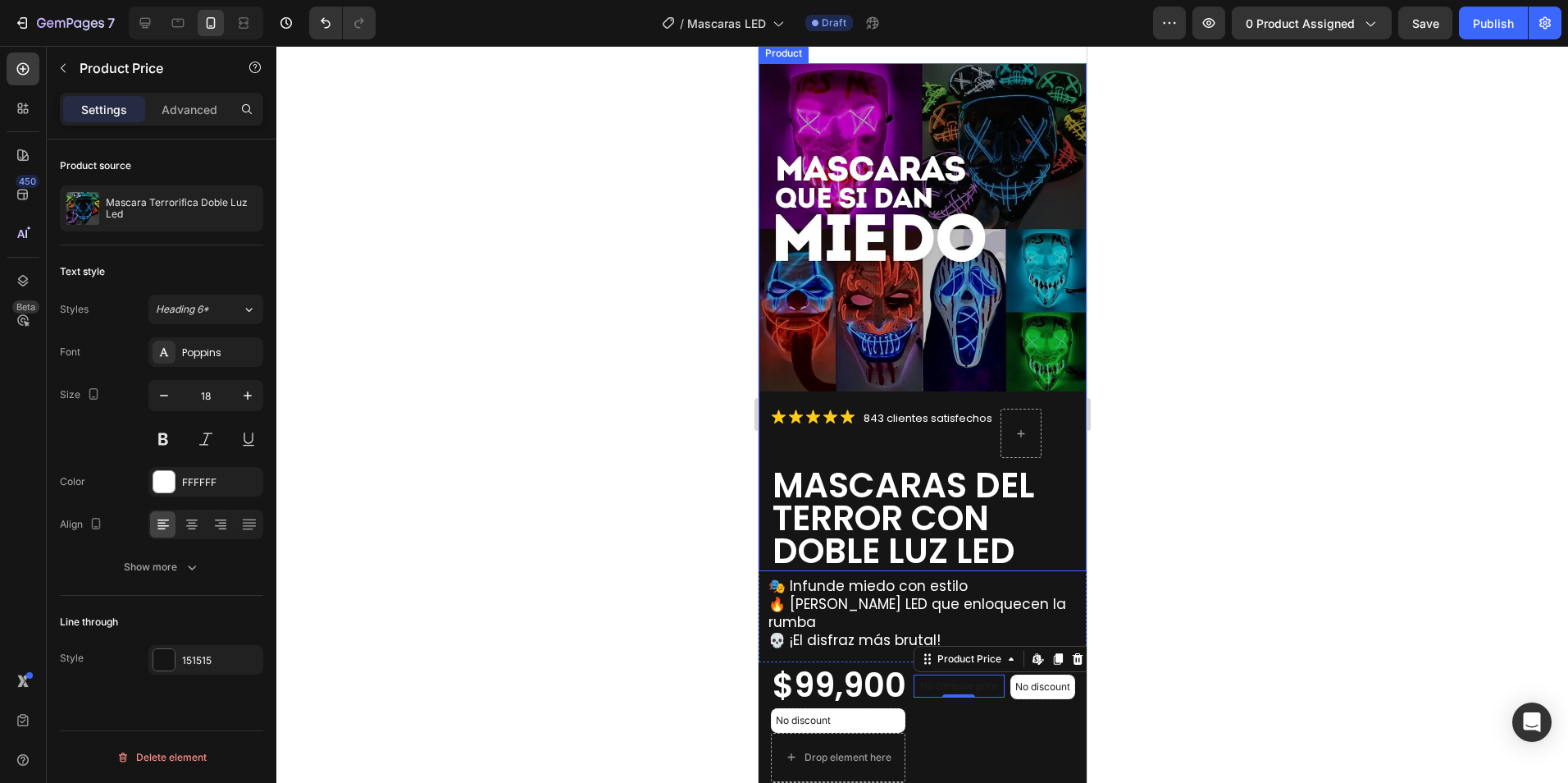
scroll to position [165, 0]
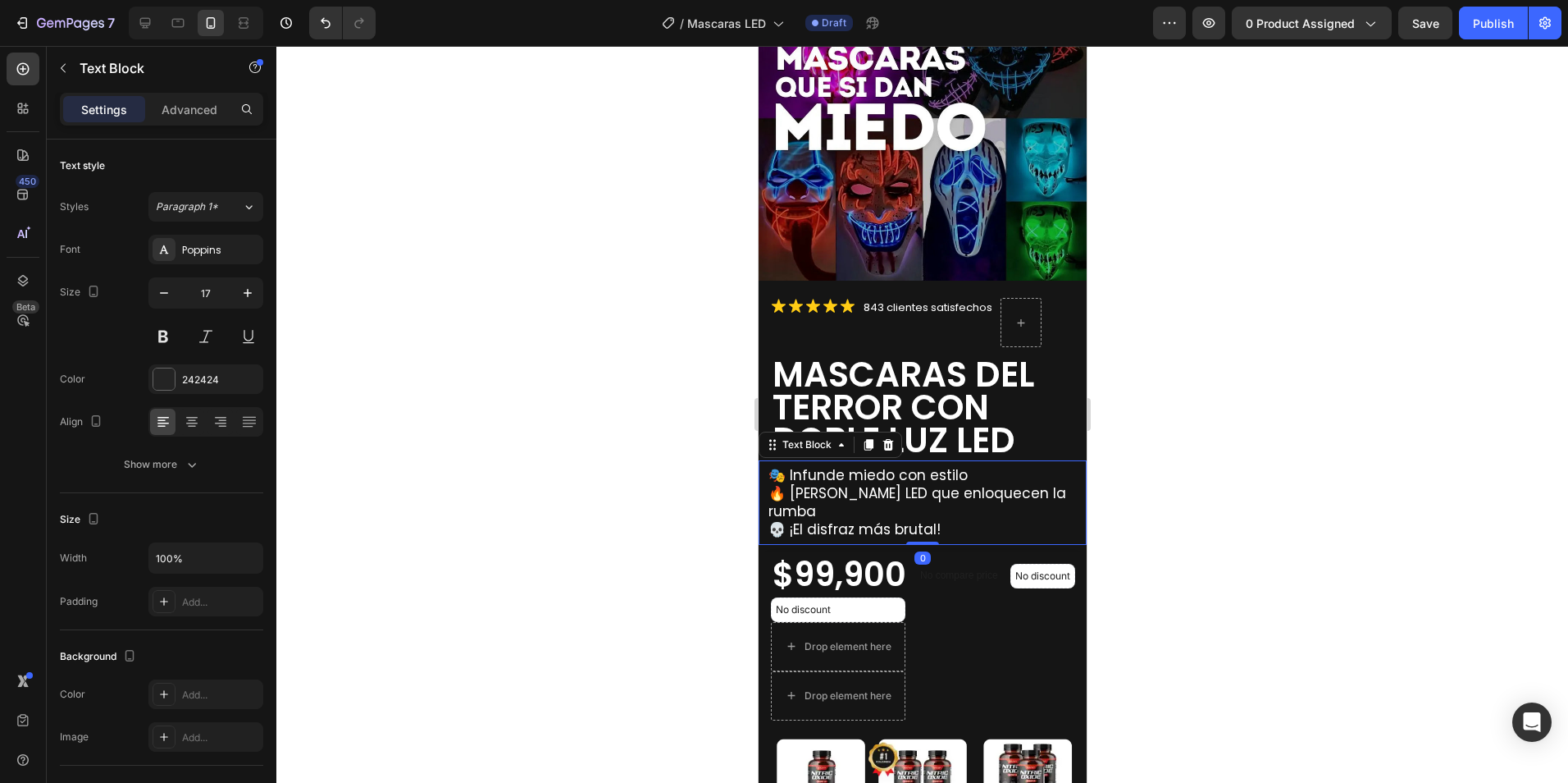
click at [893, 466] on span "🎭 Infunde miedo con estilo" at bounding box center [867, 475] width 199 height 20
click at [881, 299] on span "843 clientes satisfechos" at bounding box center [926, 307] width 129 height 16
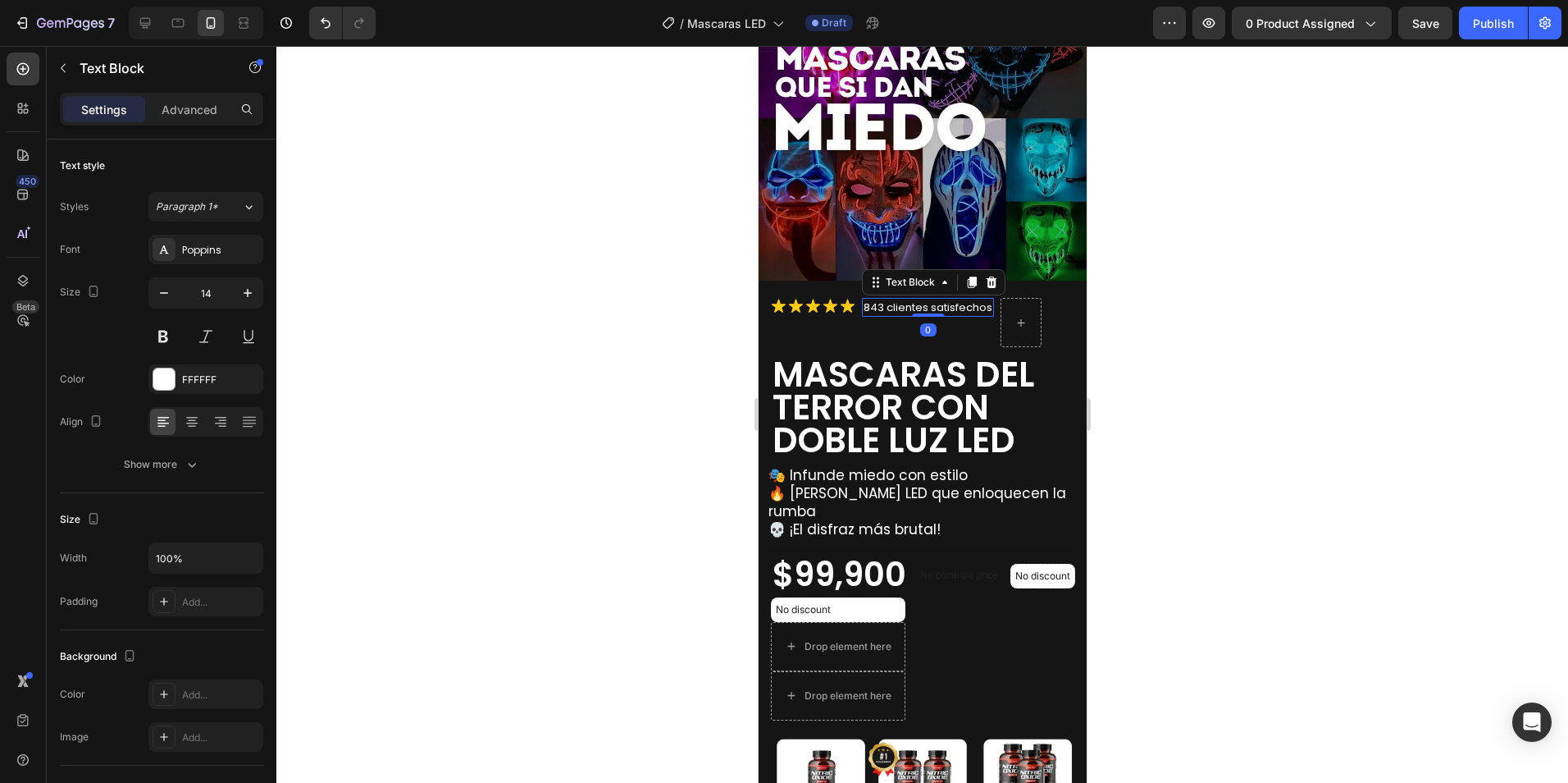
click at [867, 299] on span "843 clientes satisfechos" at bounding box center [926, 307] width 129 height 16
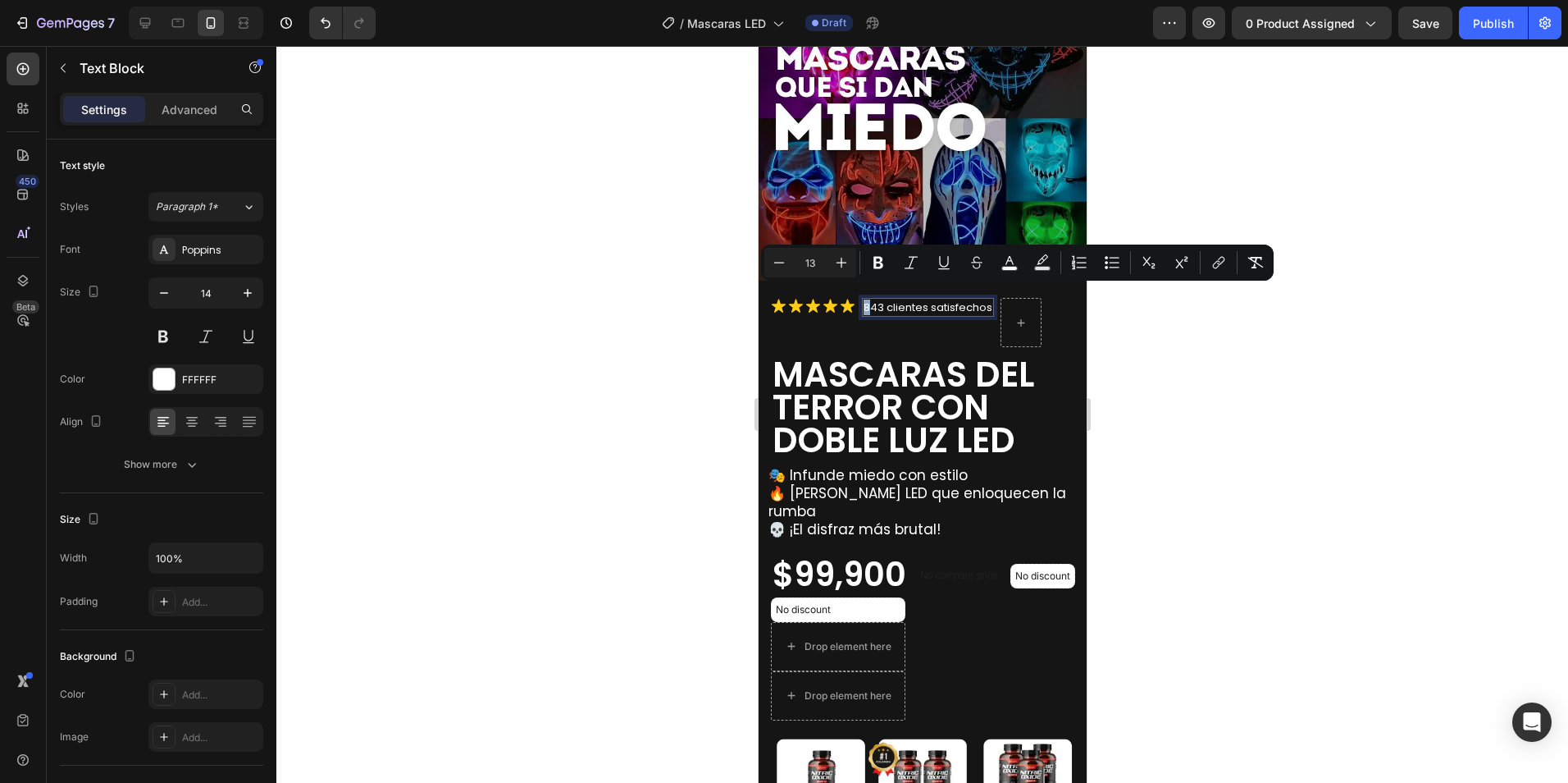
click at [862, 299] on span "843 clientes satisfechos" at bounding box center [926, 307] width 129 height 16
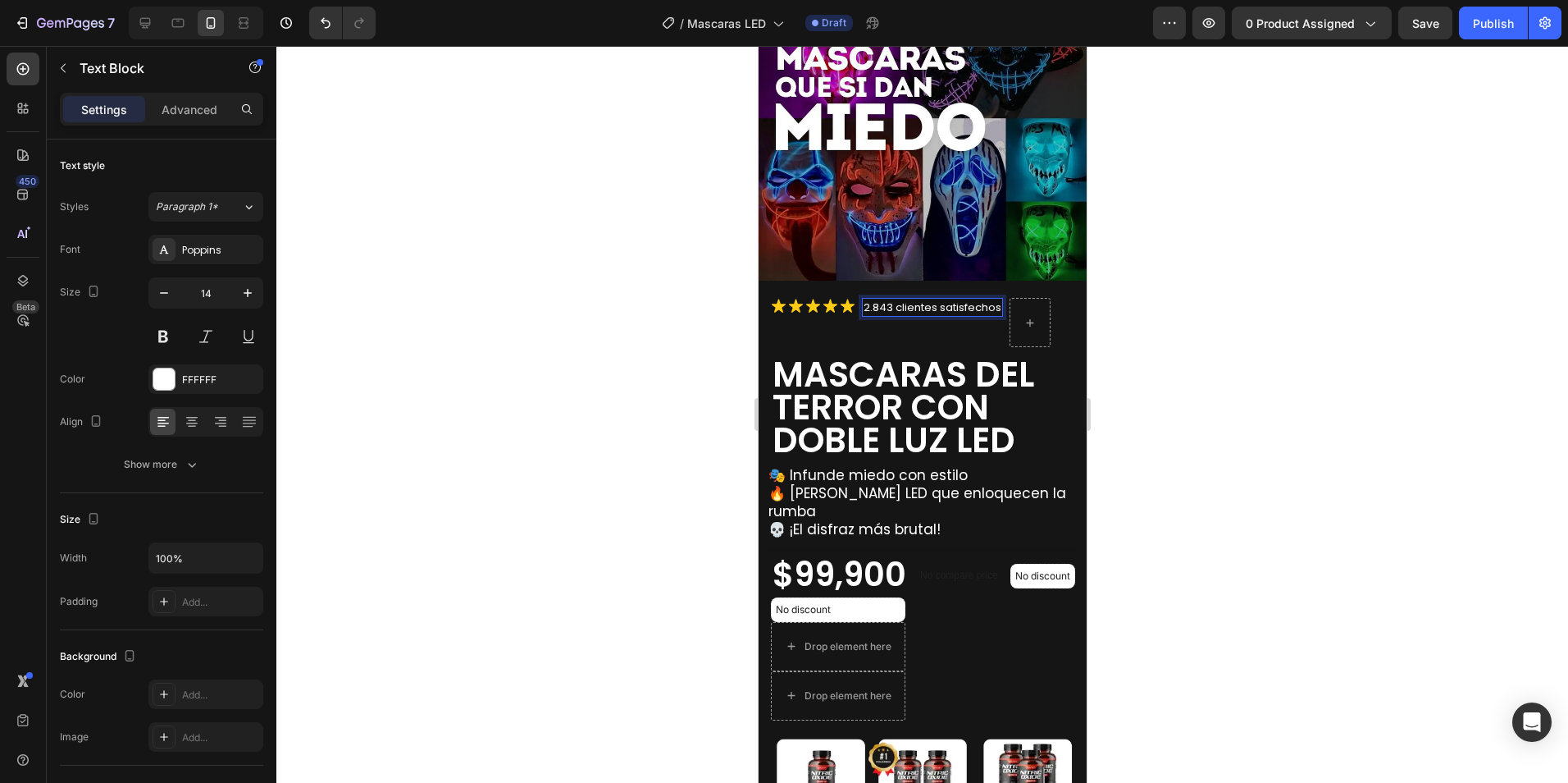
click at [1215, 421] on div at bounding box center [922, 414] width 1292 height 737
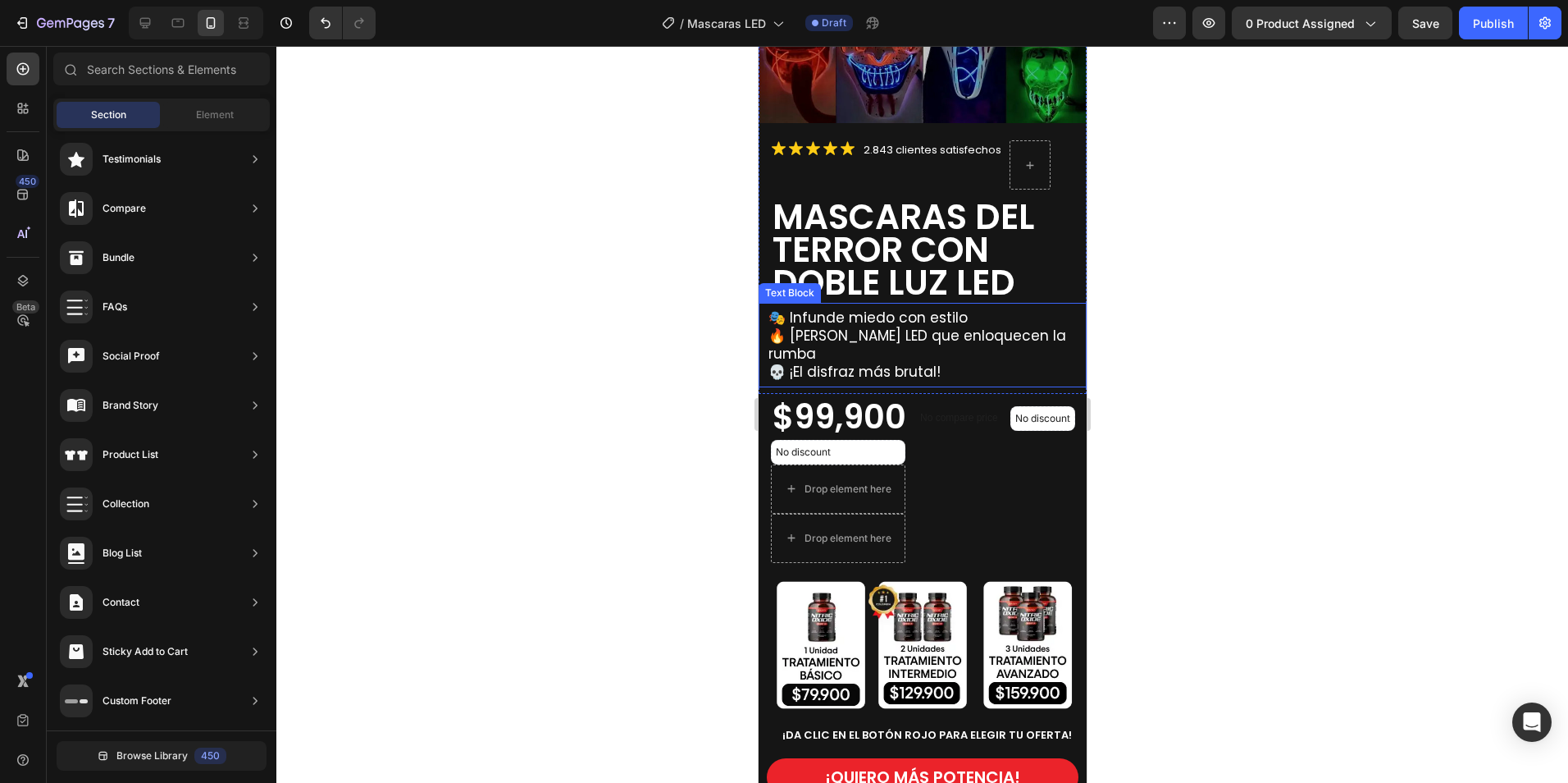
scroll to position [328, 0]
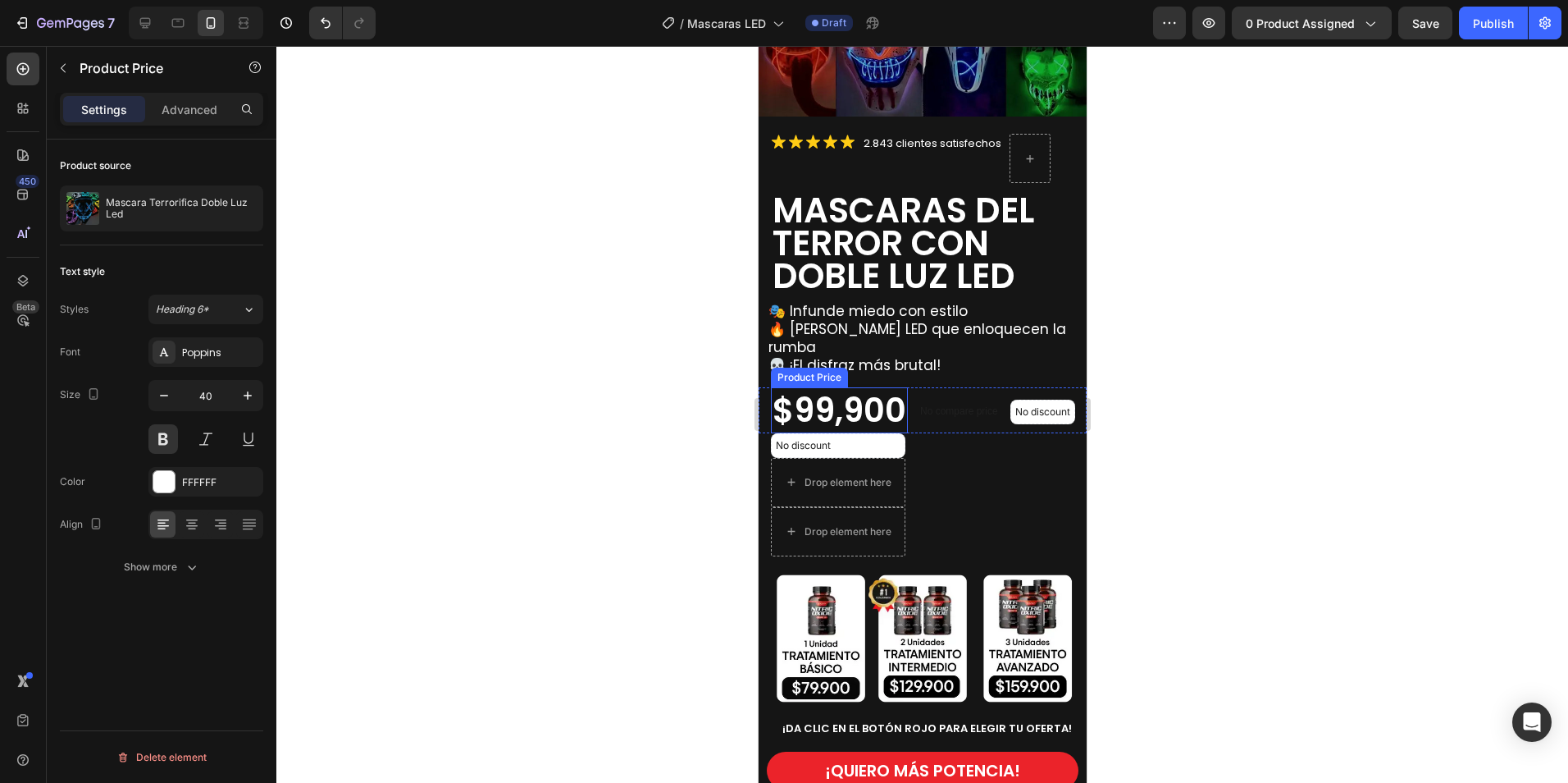
click at [858, 387] on div "$99,900" at bounding box center [837, 410] width 137 height 46
click at [936, 400] on div "No compare price" at bounding box center [958, 411] width 91 height 23
click at [971, 427] on div "No compare price Product Price" at bounding box center [958, 410] width 91 height 46
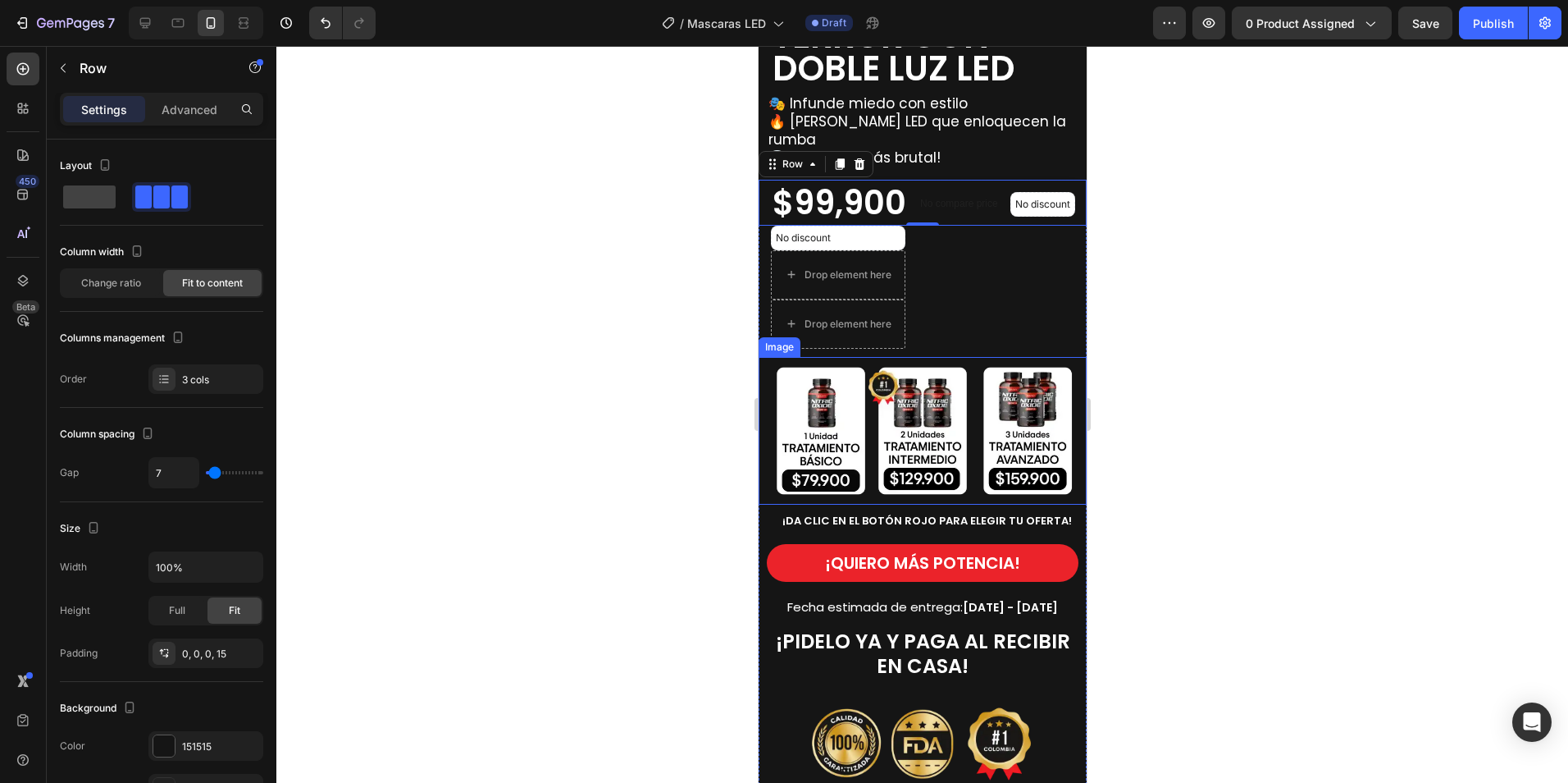
scroll to position [575, 0]
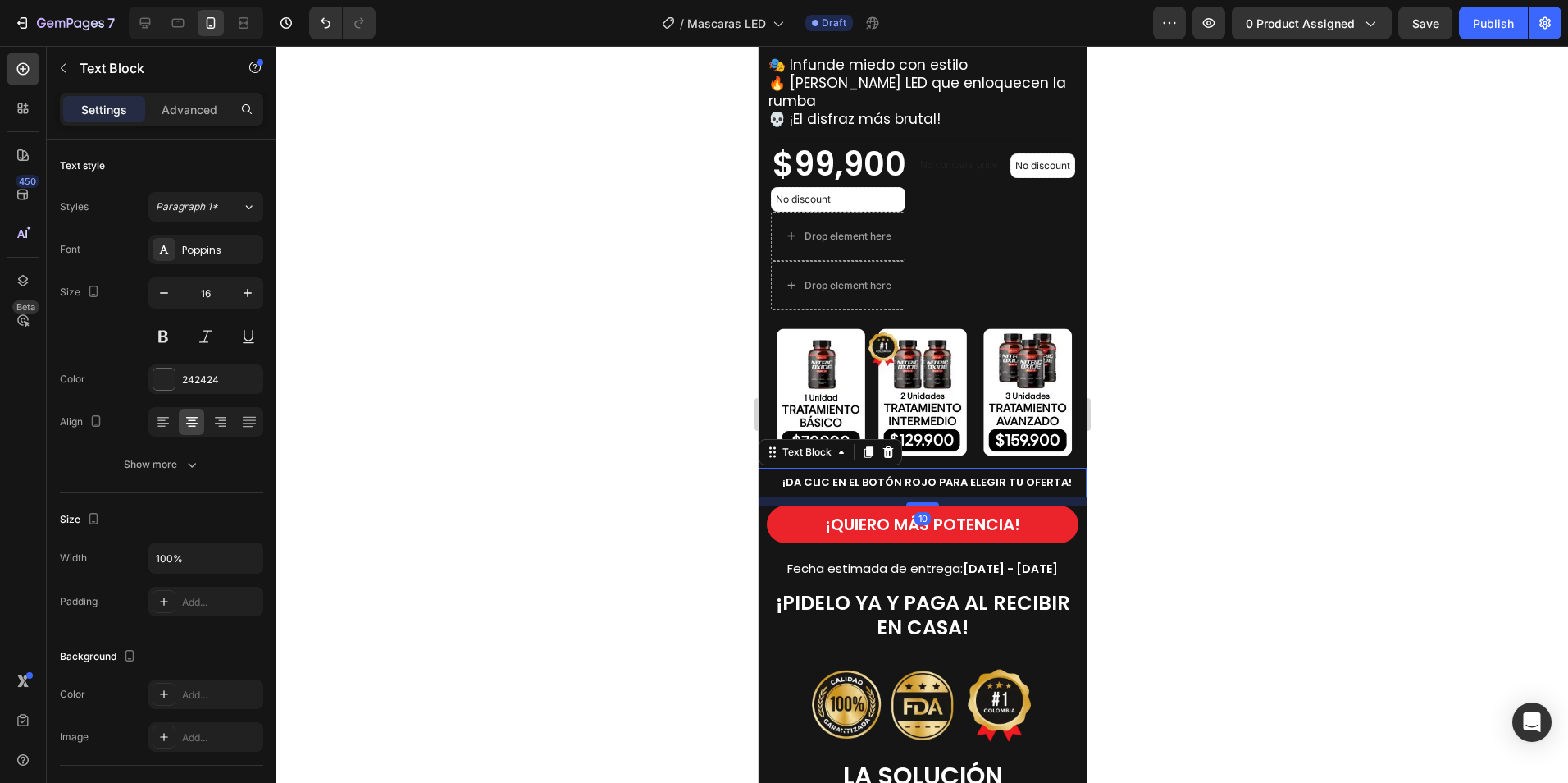
click at [948, 493] on div "¡DA CLIC EN EL BOTÓN ROJO PARA ELEGIR TU OFERTA!" at bounding box center [925, 482] width 320 height 21
click at [973, 490] on strong "¡DA CLIC EN EL BOTÓN ROJO PARA ELEGIR TU OFERTA!" at bounding box center [926, 482] width 289 height 16
click at [1051, 490] on strong "¡DA CLIC EN EL BOTÓN ROJO PARA ELEGIR TU OFERTA!" at bounding box center [926, 482] width 289 height 16
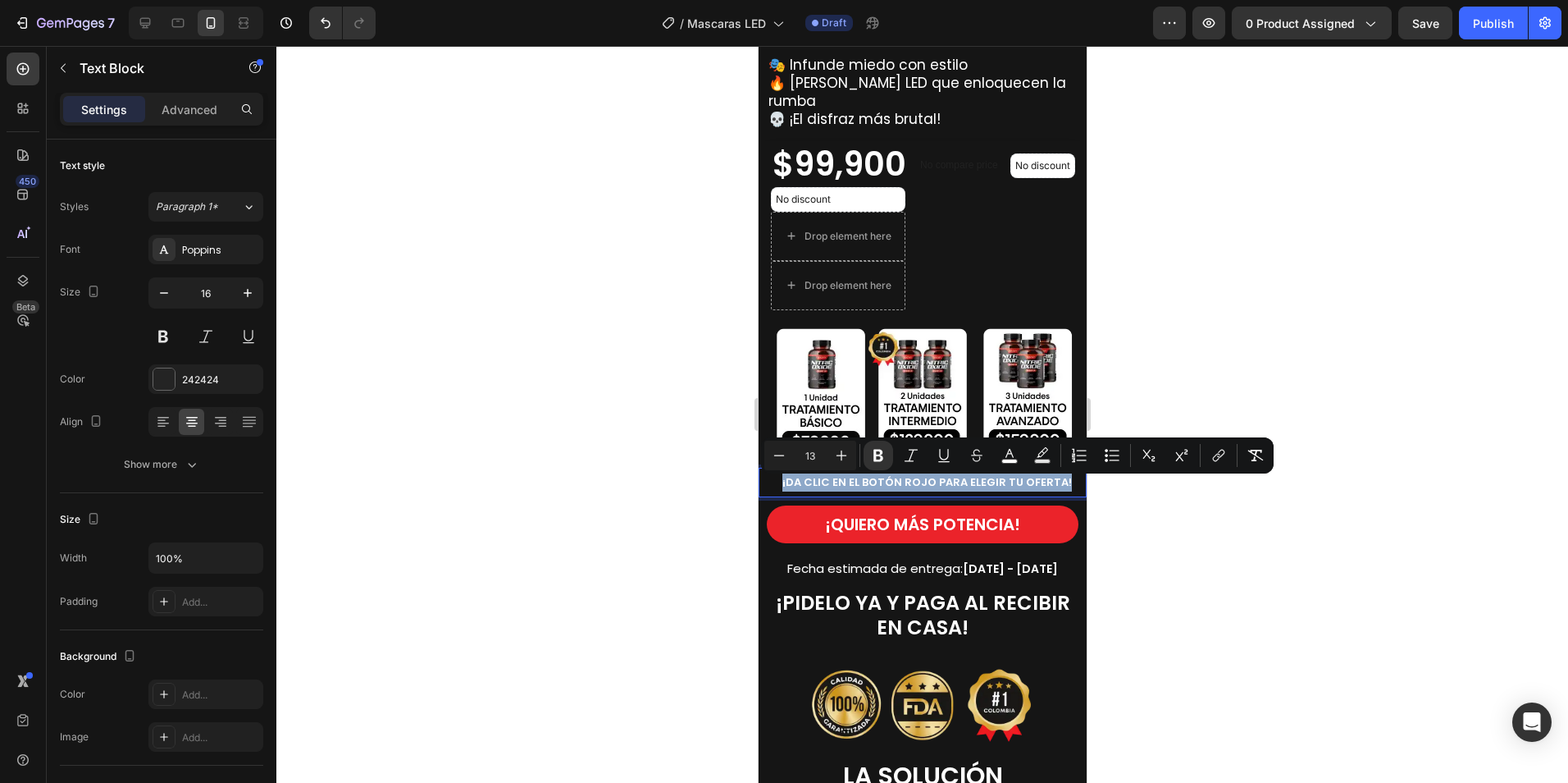
drag, startPoint x: 1061, startPoint y: 488, endPoint x: 780, endPoint y: 488, distance: 281.0
click at [779, 488] on p "¡DA CLIC EN EL BOTÓN ROJO PARA ELEGIR TU OFERTA!" at bounding box center [926, 483] width 317 height 18
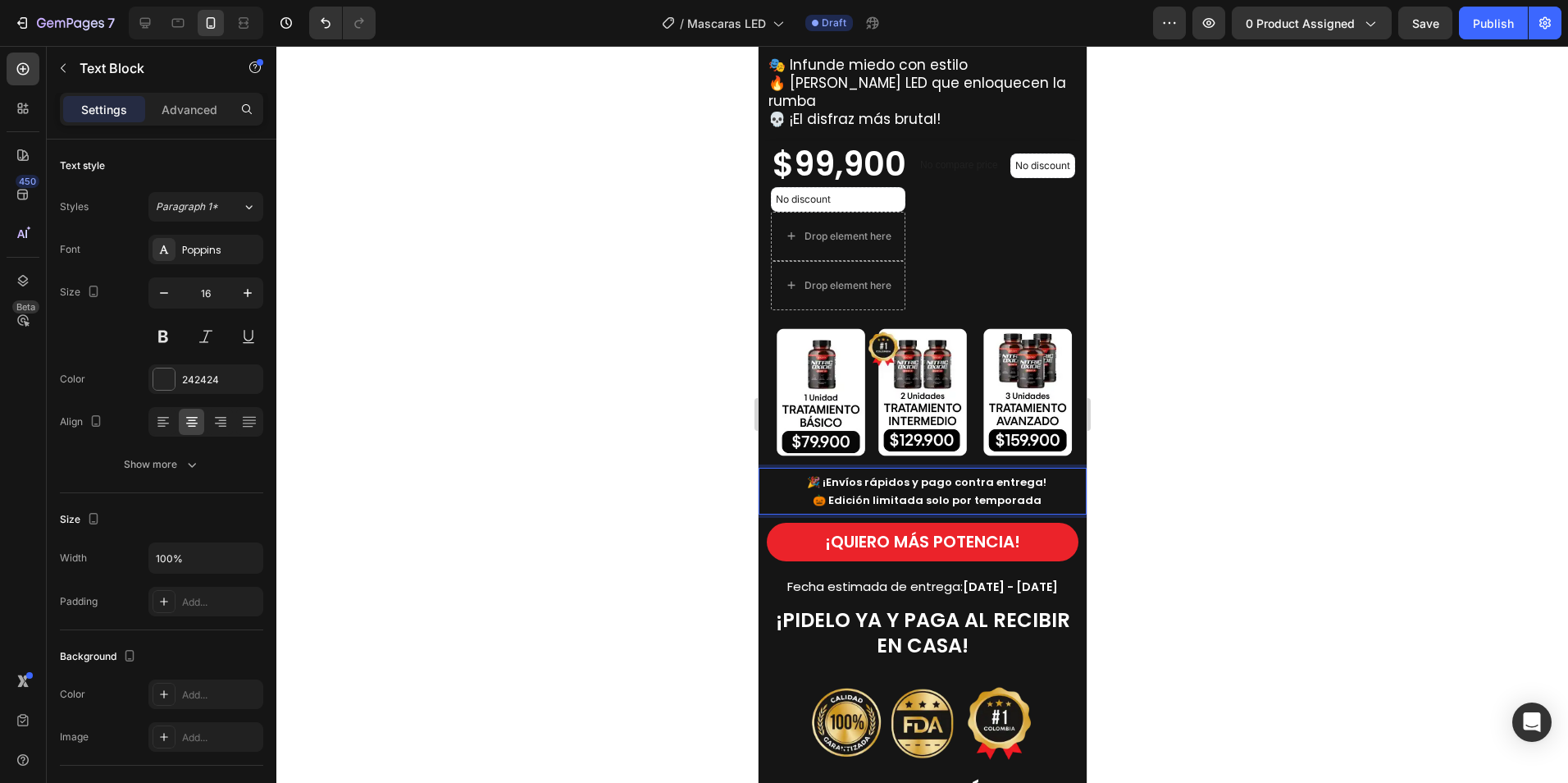
click at [1223, 435] on div at bounding box center [922, 414] width 1292 height 737
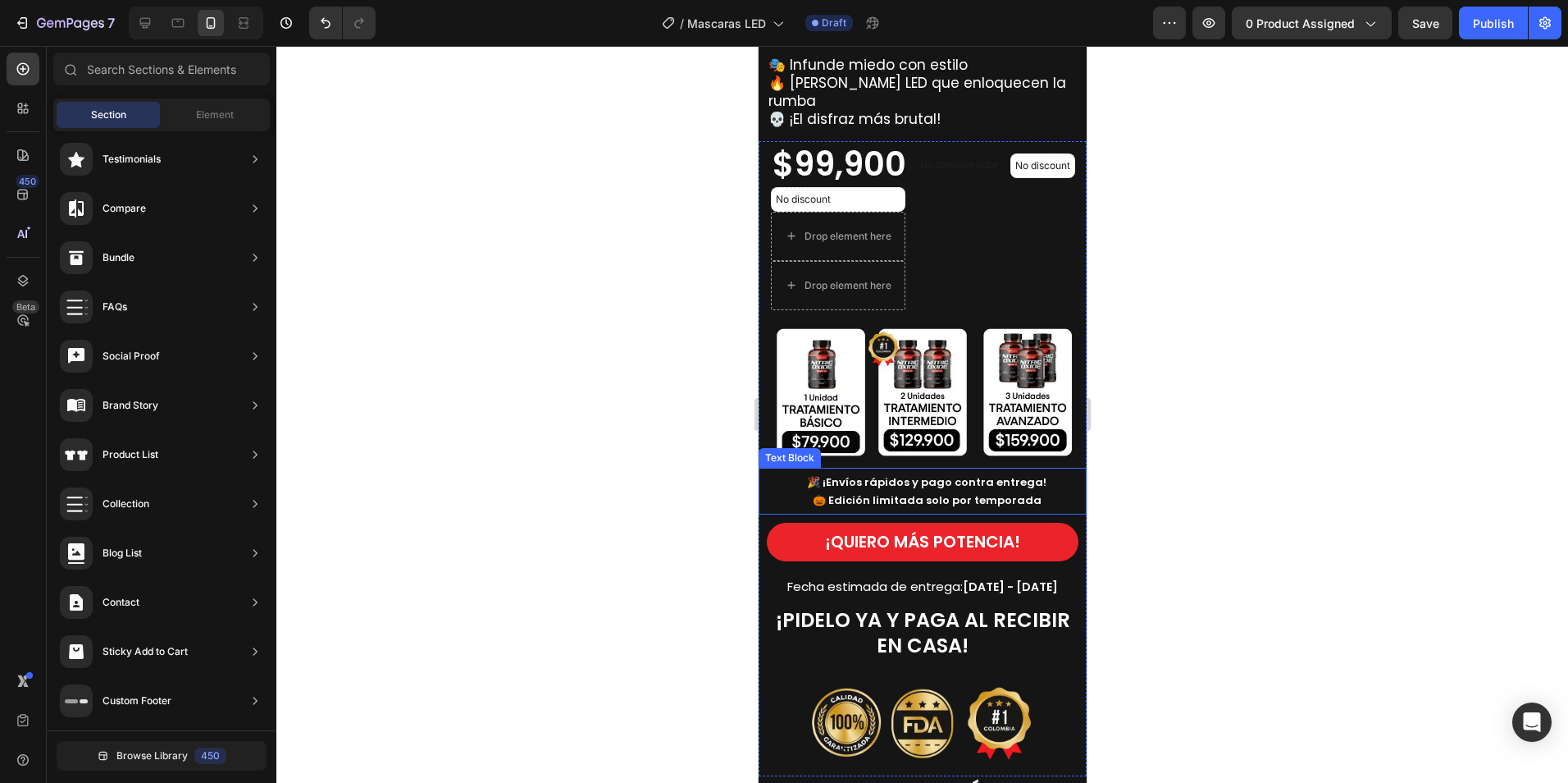
click at [1001, 488] on strong "🎉 ¡Envíos rápidos y pago contra entrega!" at bounding box center [926, 482] width 239 height 16
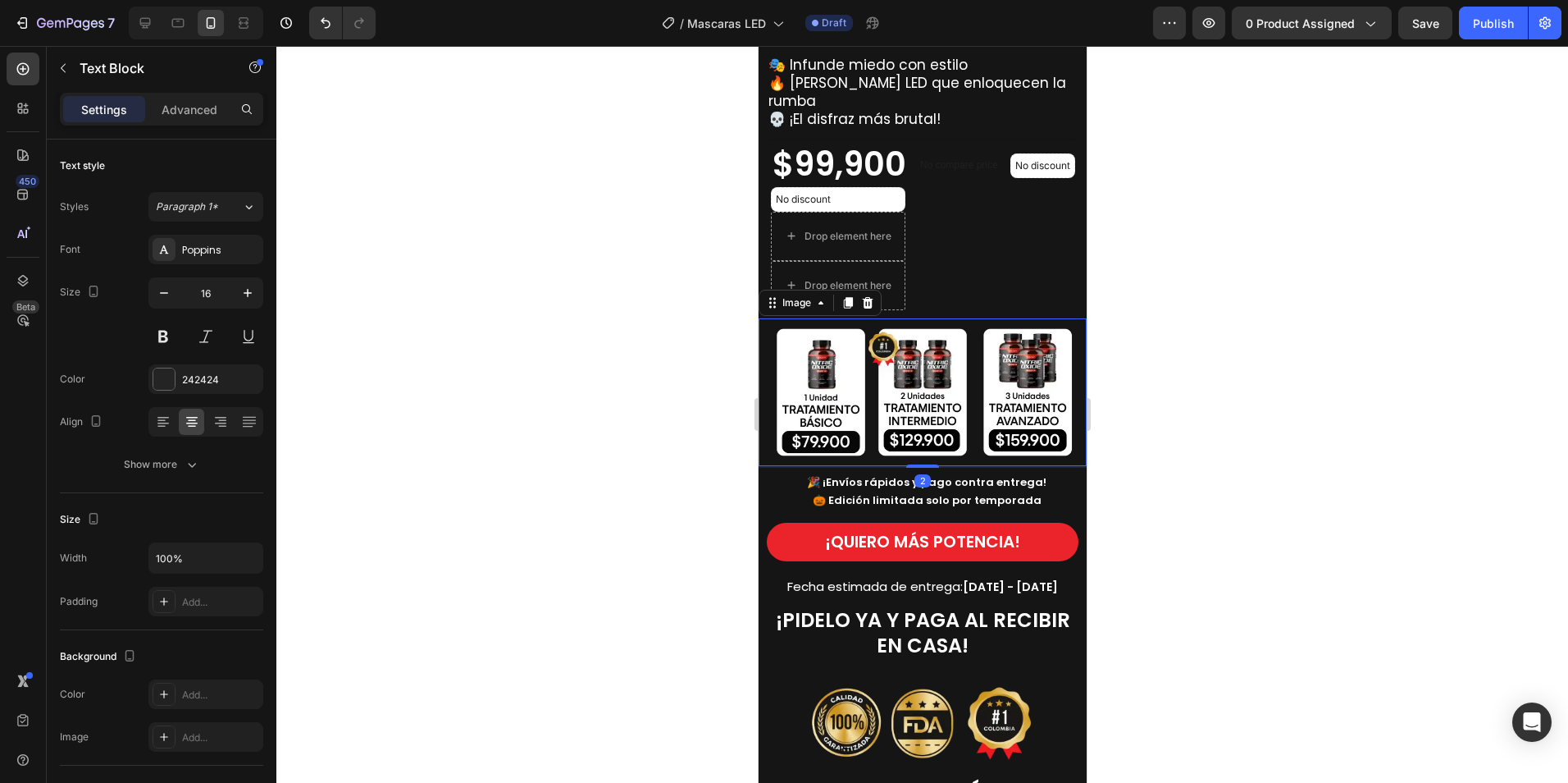
click at [959, 384] on img at bounding box center [921, 392] width 328 height 148
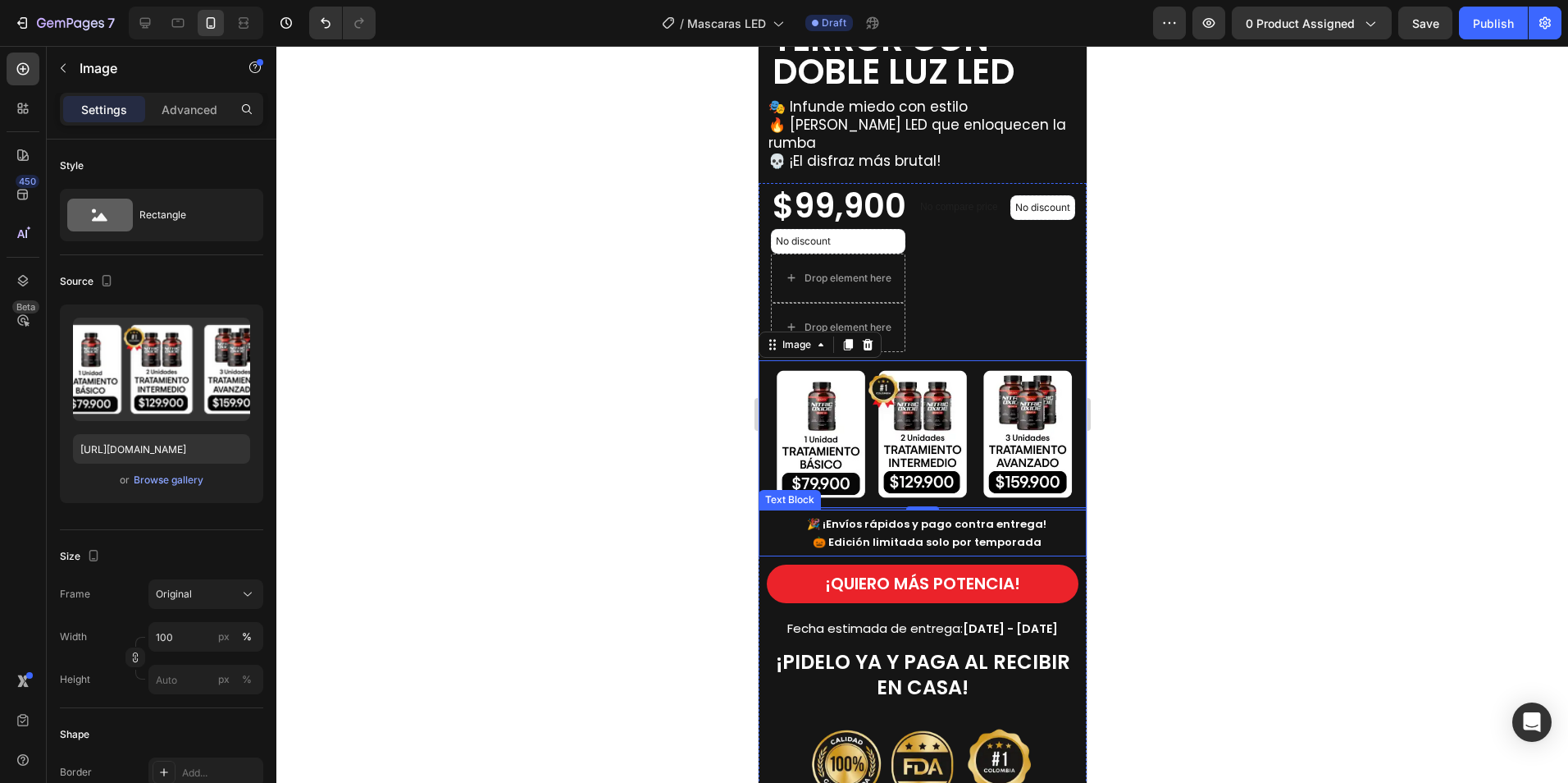
scroll to position [493, 0]
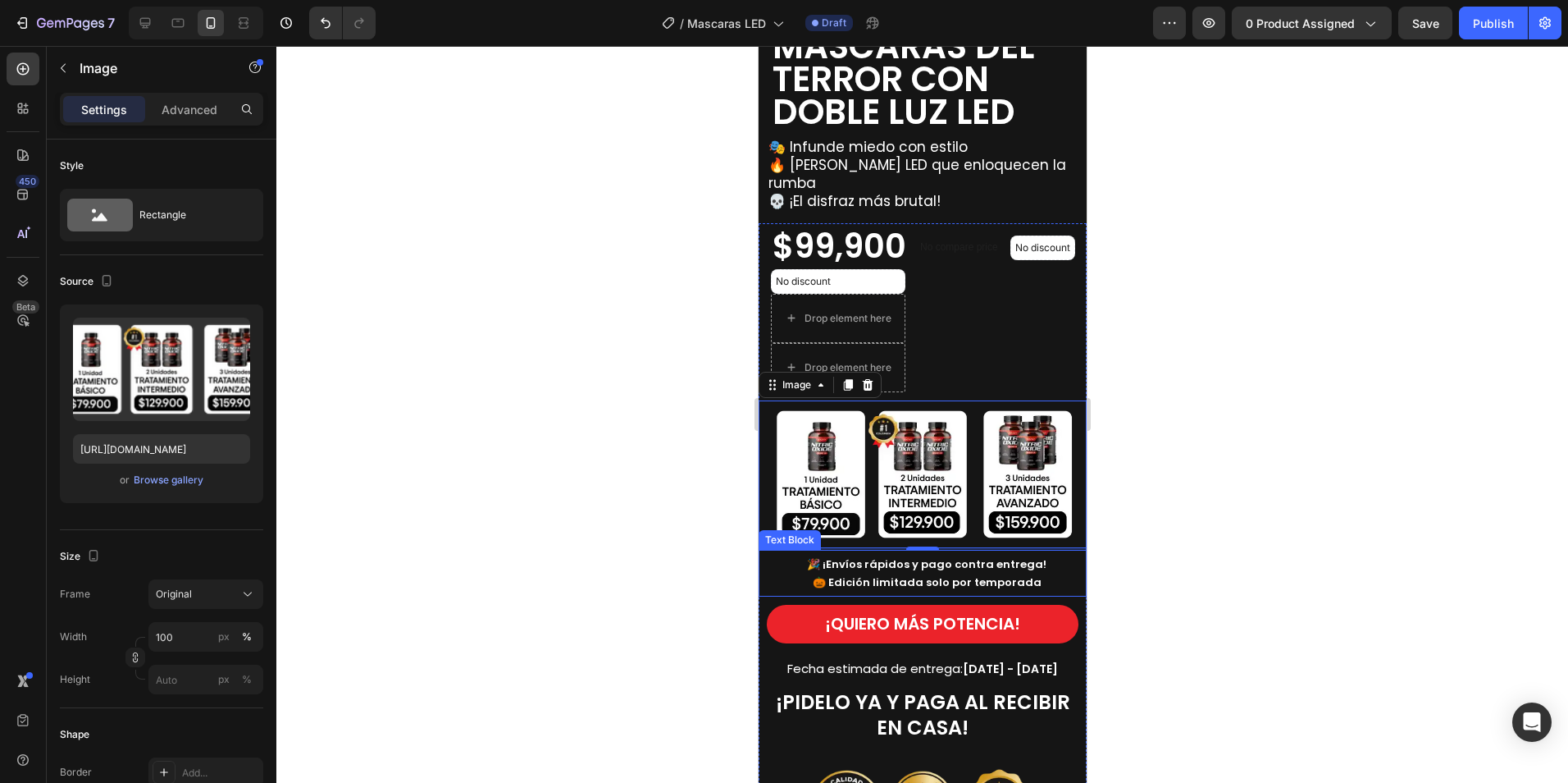
click at [813, 581] on strong "🎃 Edición limitada solo por temporada" at bounding box center [926, 583] width 229 height 16
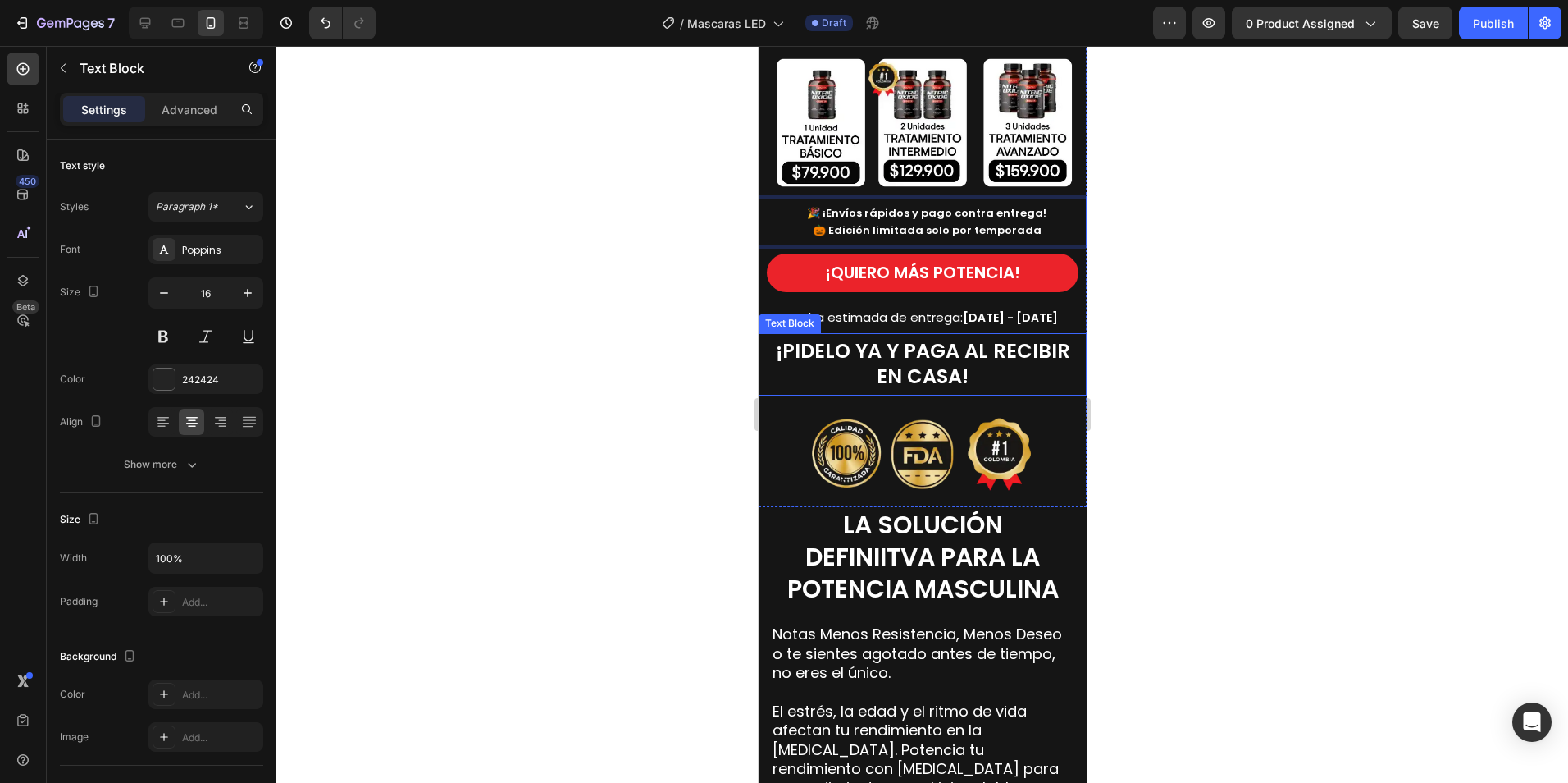
scroll to position [1231, 0]
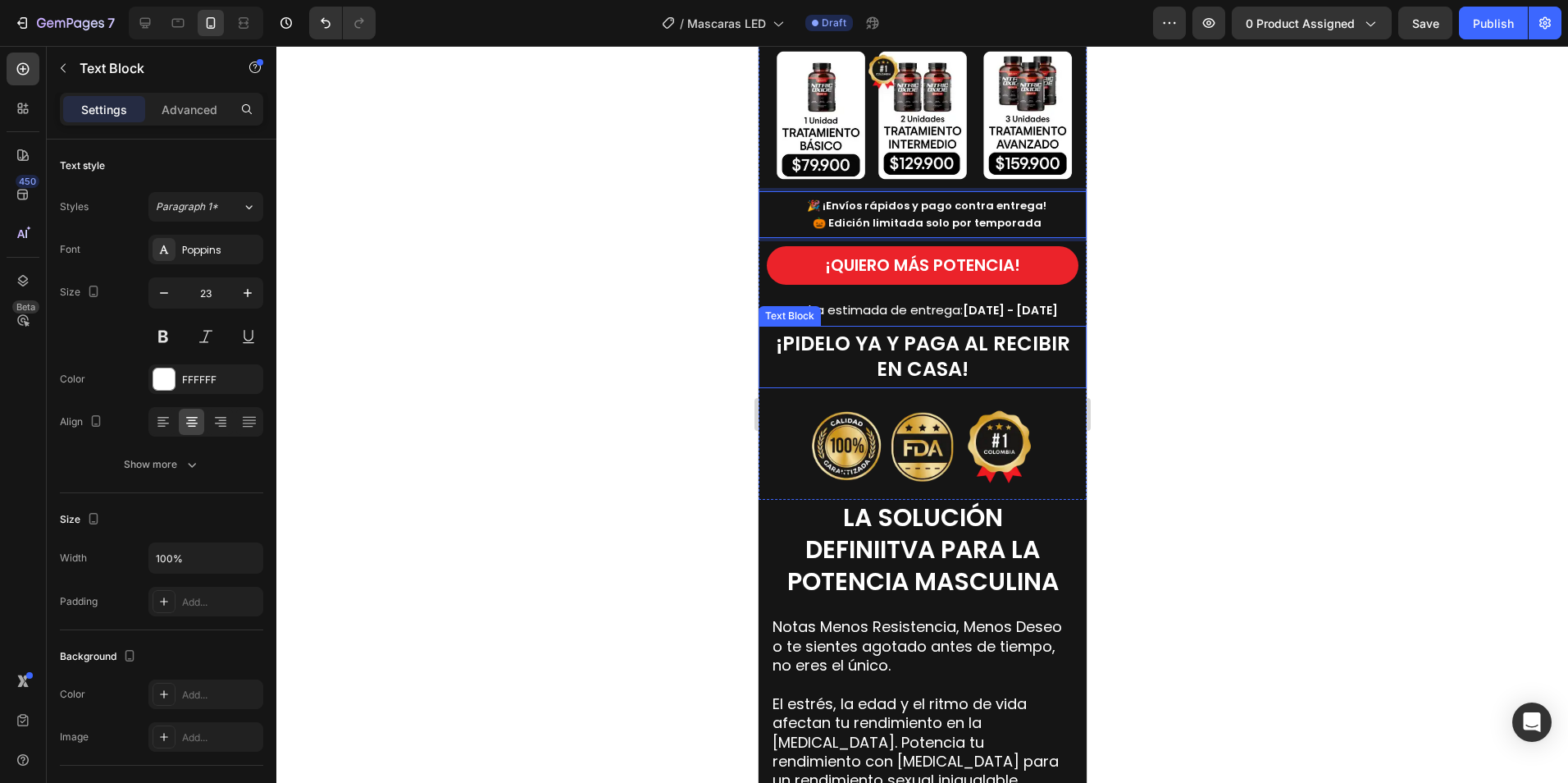
click at [846, 382] on strong "¡PIDELO YA Y PAGA AL RECIBIR EN CASA!" at bounding box center [921, 356] width 294 height 53
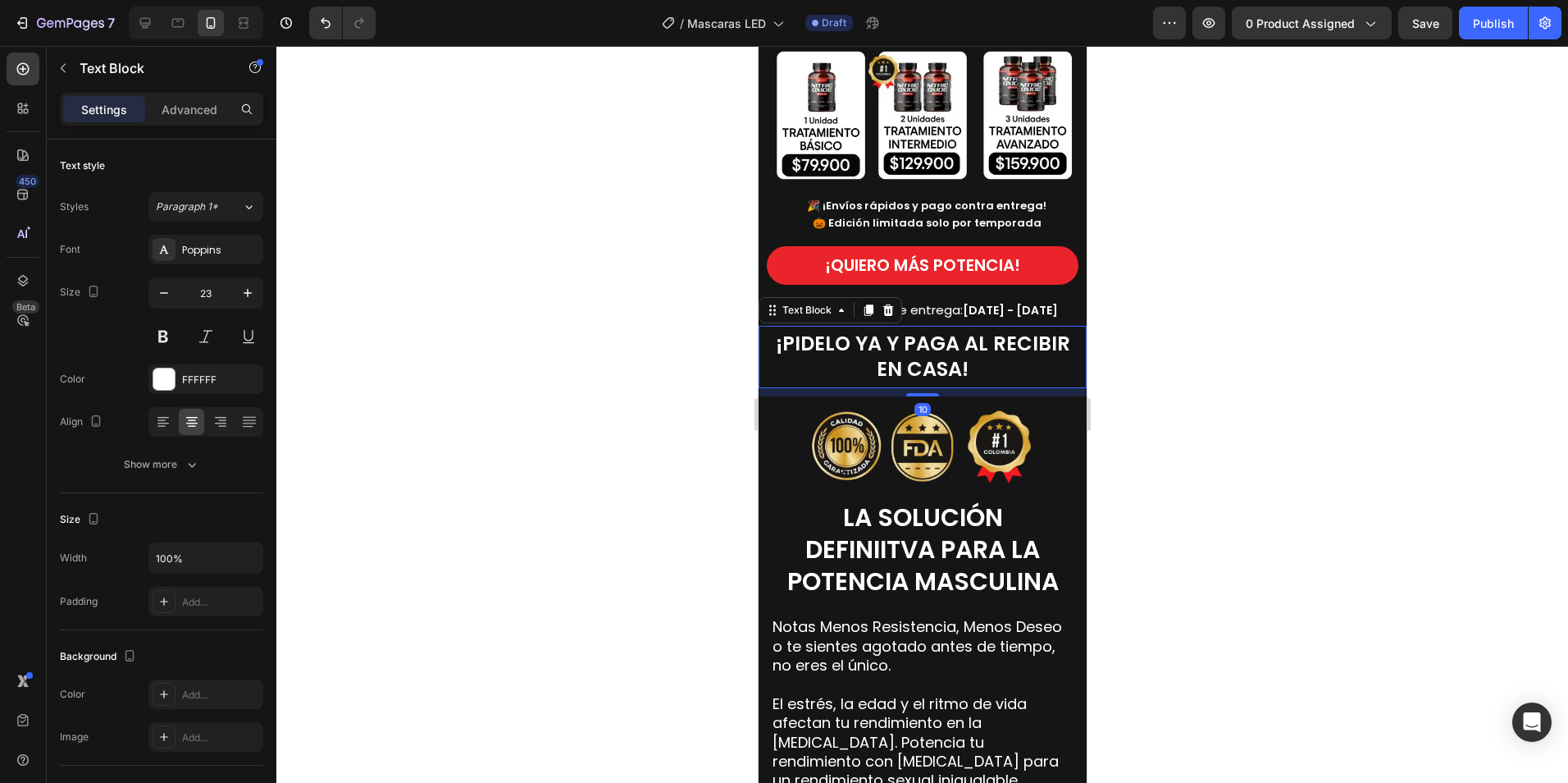
click at [876, 382] on strong "¡PIDELO YA Y PAGA AL RECIBIR EN CASA!" at bounding box center [921, 356] width 294 height 53
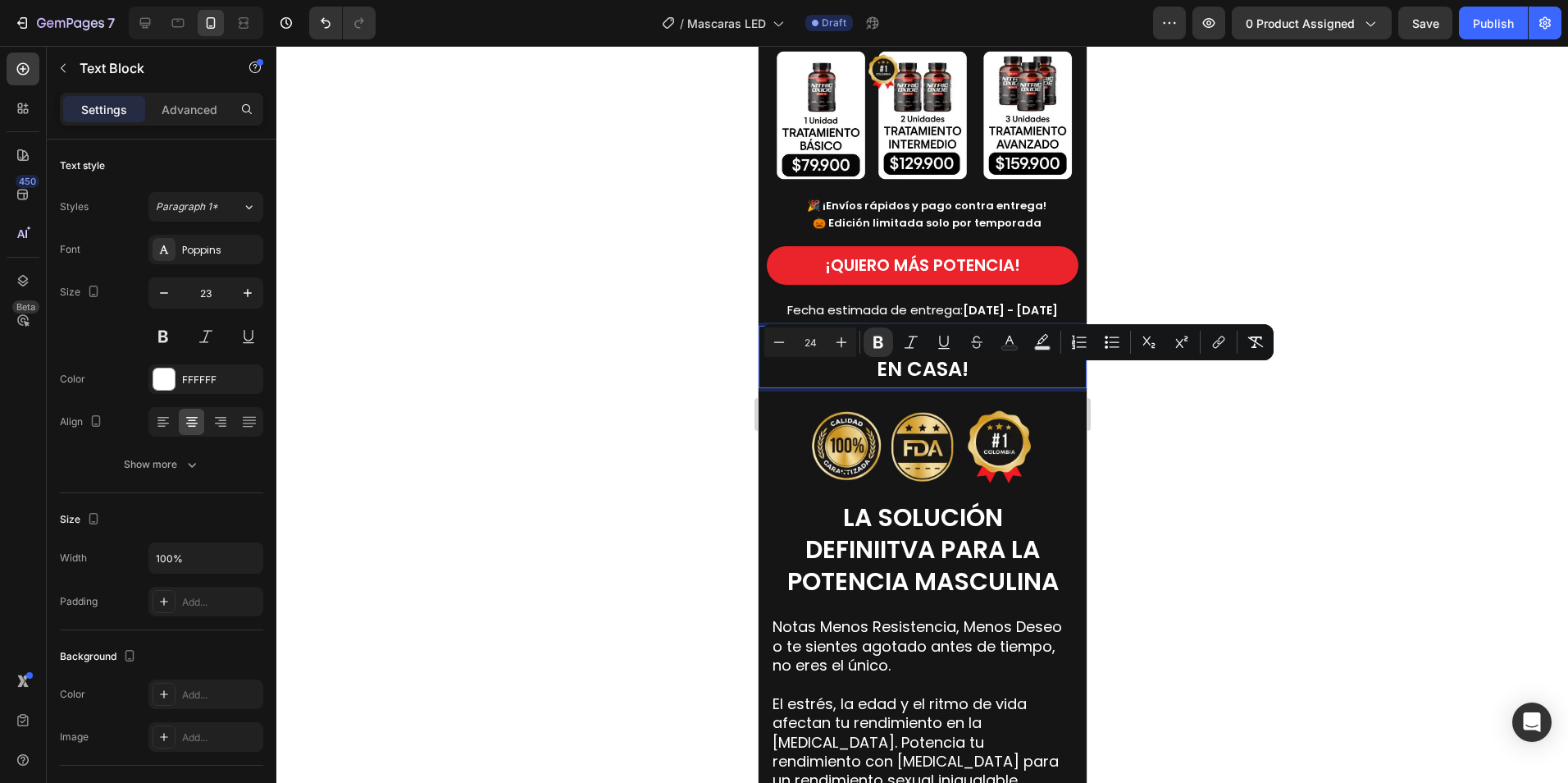
drag, startPoint x: 882, startPoint y: 382, endPoint x: 870, endPoint y: 382, distance: 12.0
click at [870, 382] on strong "¡PIDELO YA Y PAGA AL RECIBIR EN CASA!" at bounding box center [921, 356] width 294 height 53
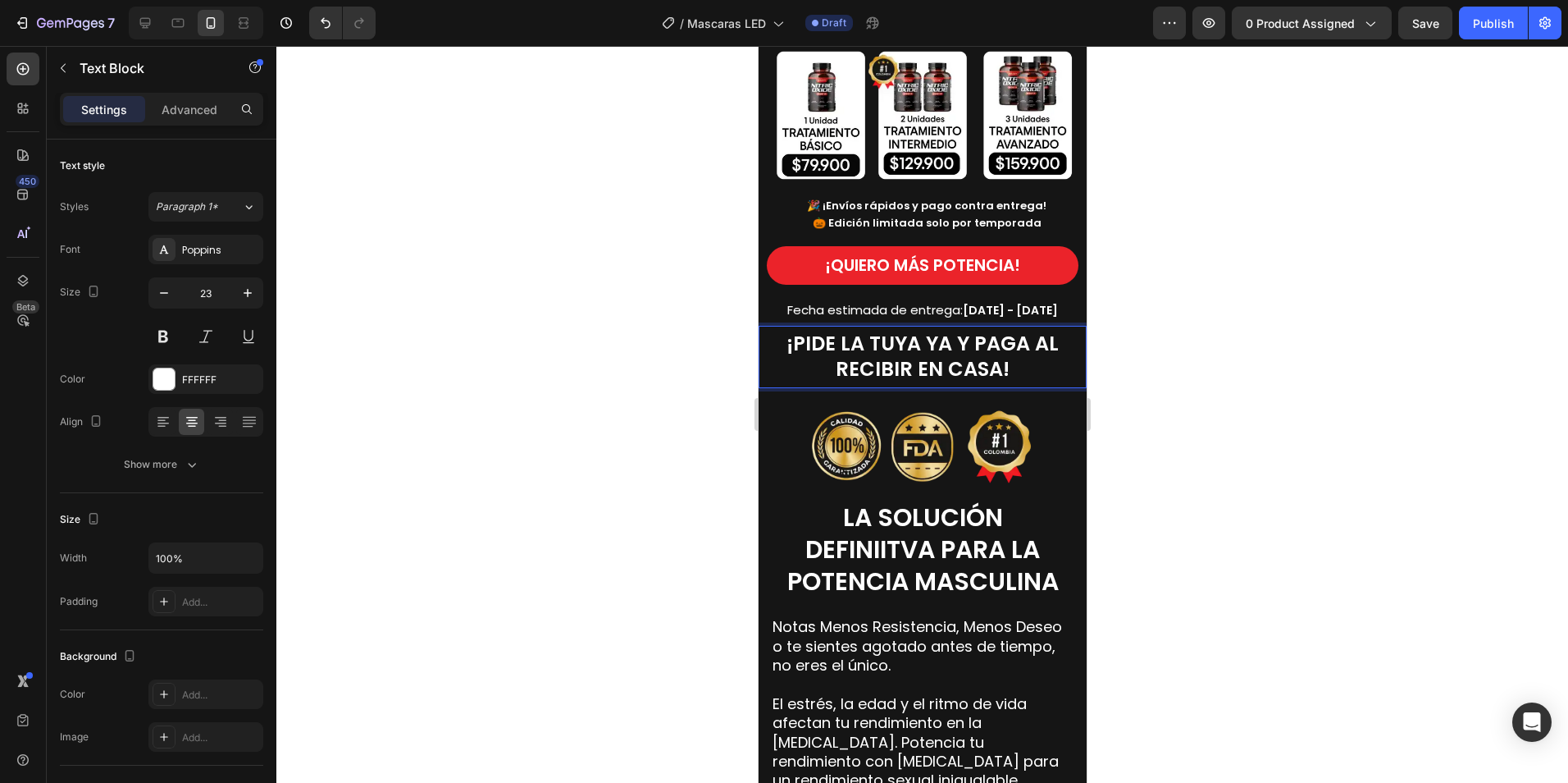
click at [1130, 354] on div at bounding box center [922, 414] width 1292 height 737
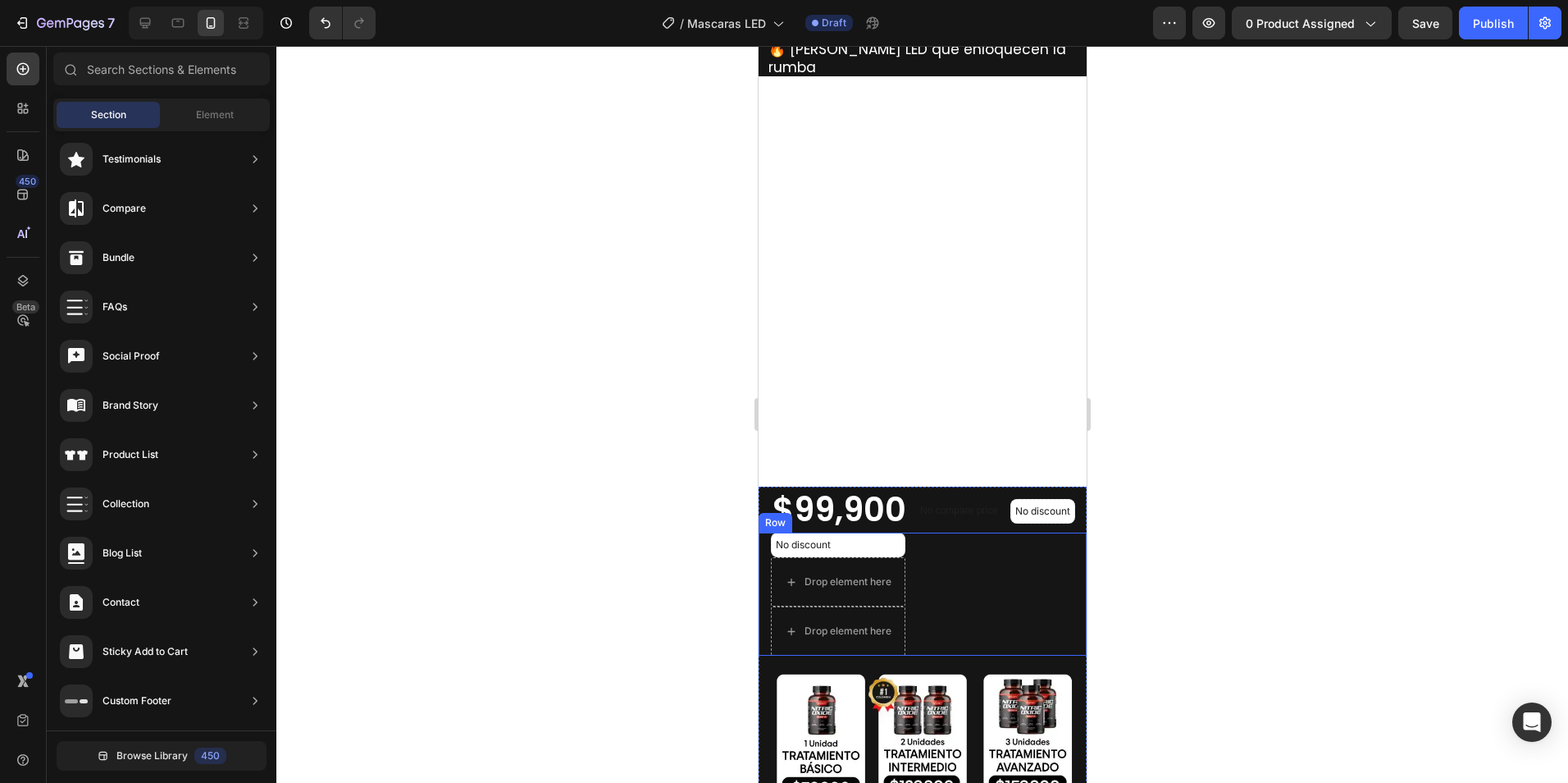
scroll to position [328, 0]
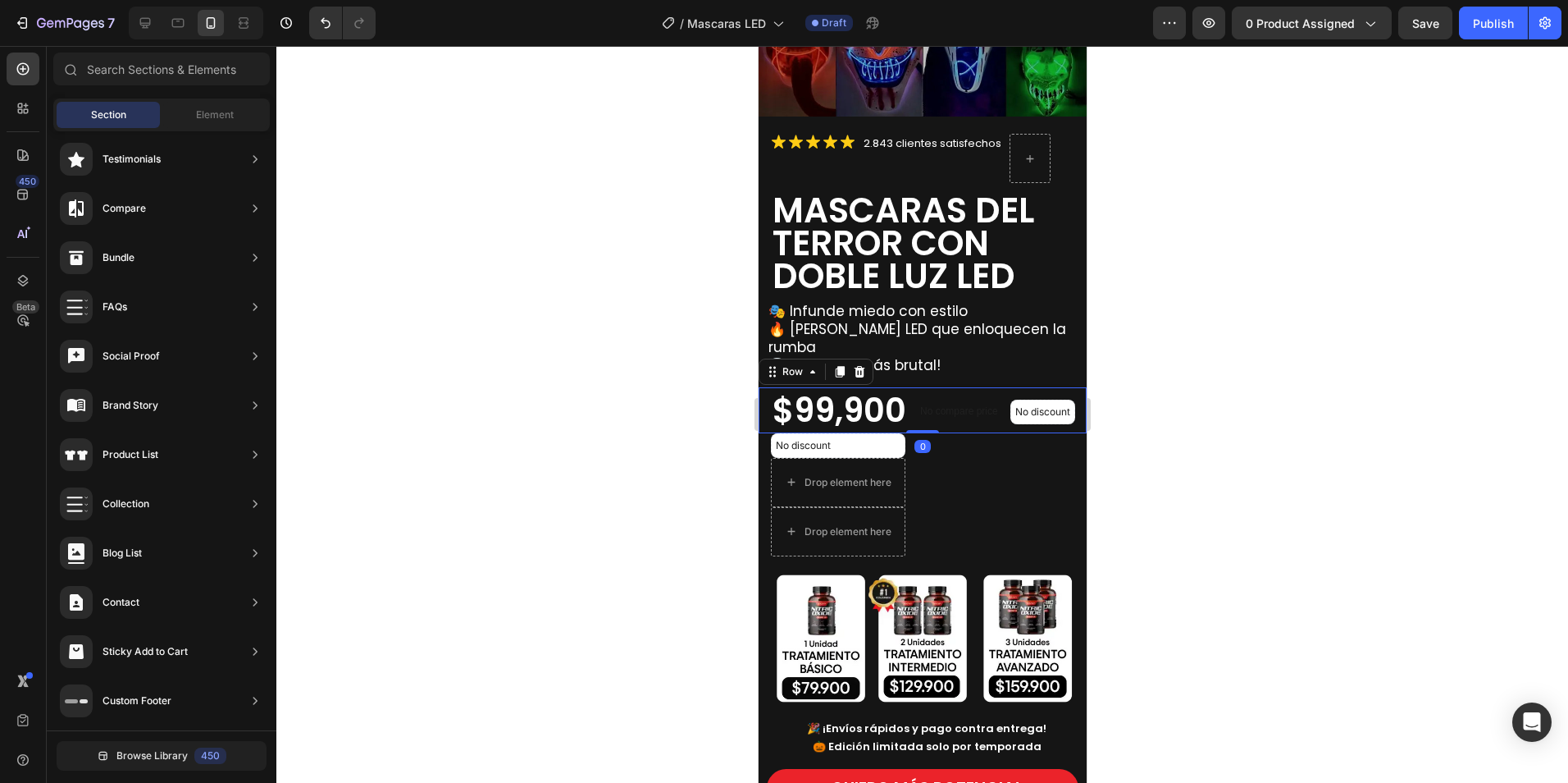
click at [905, 433] on div "$99,900 Product Price Product Price No compare price Product Price No discount …" at bounding box center [921, 410] width 328 height 46
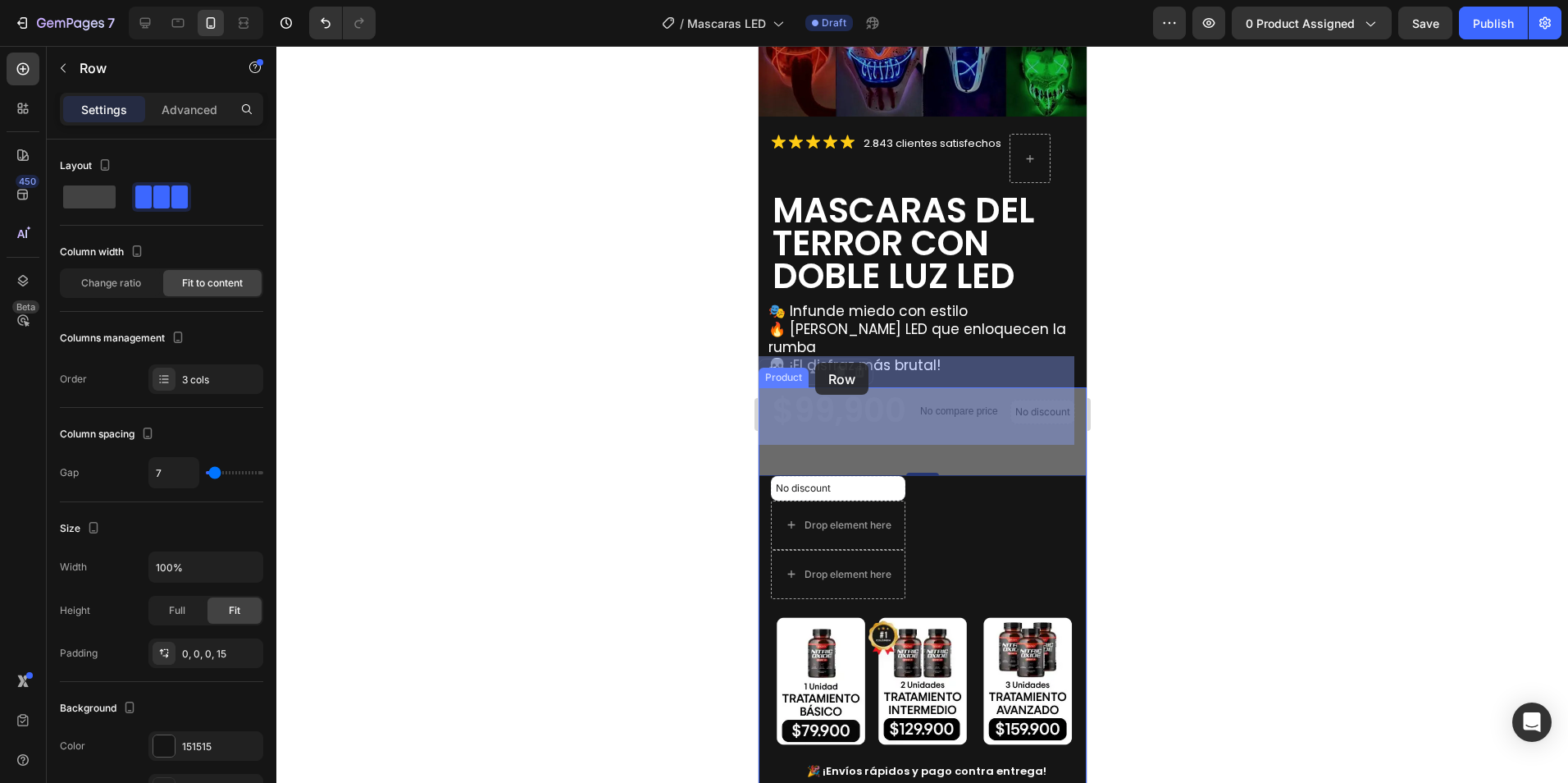
drag, startPoint x: 769, startPoint y: 345, endPoint x: 815, endPoint y: 362, distance: 49.0
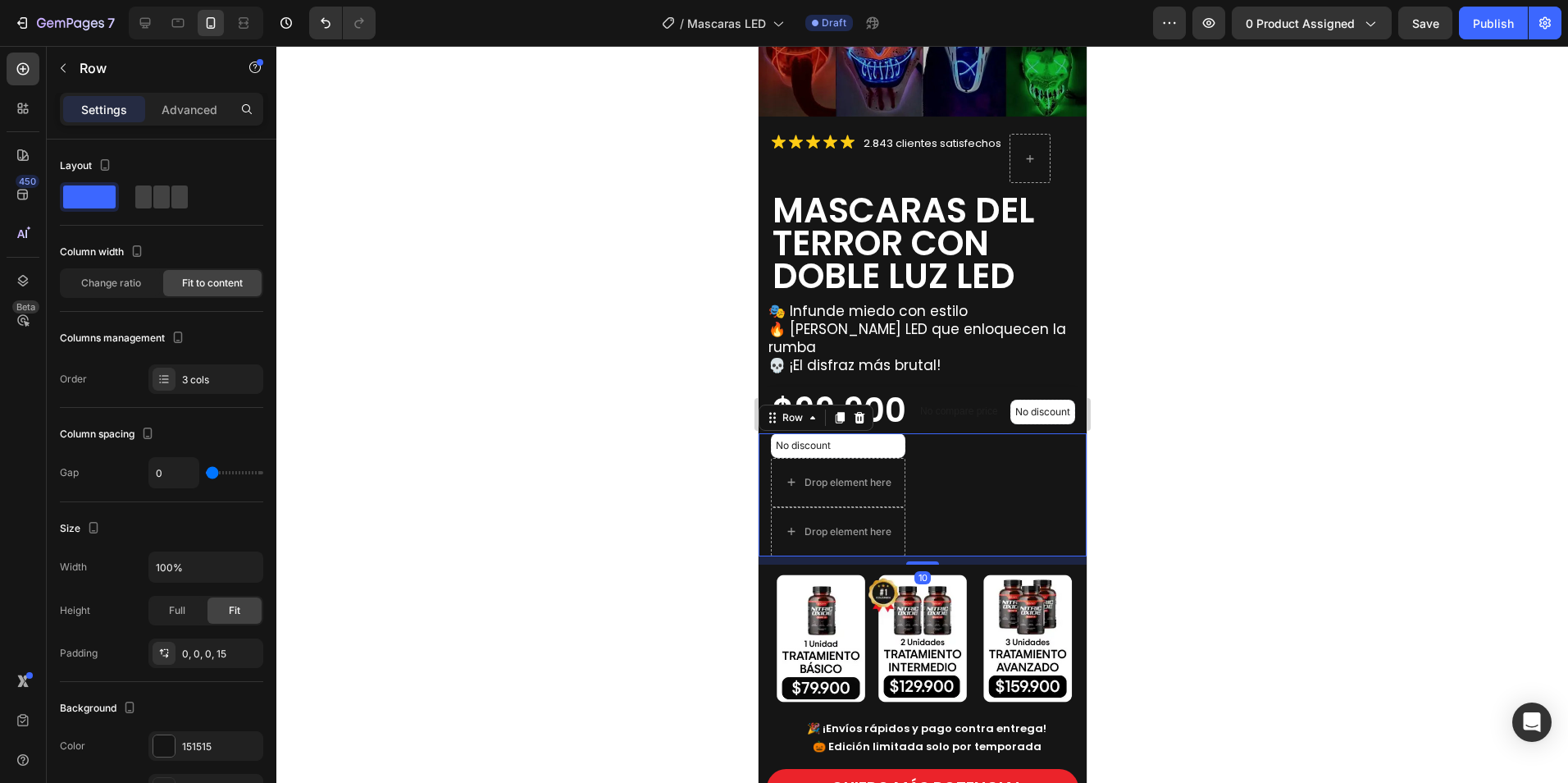
click at [968, 505] on div "No discount Not be displayed when published Discount Tag Drop element here Drop…" at bounding box center [921, 494] width 328 height 123
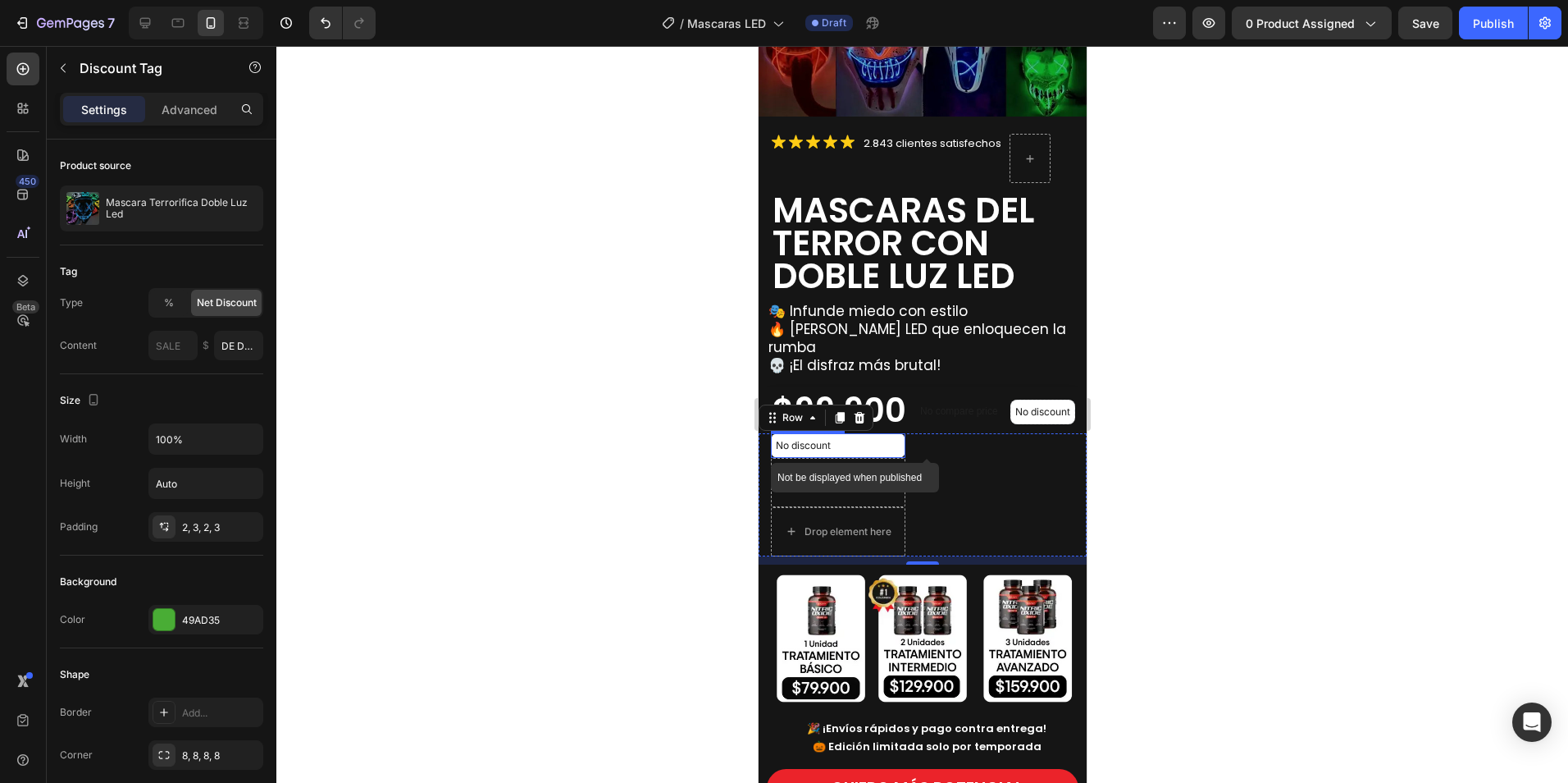
click at [855, 449] on div "No discount" at bounding box center [836, 445] width 133 height 23
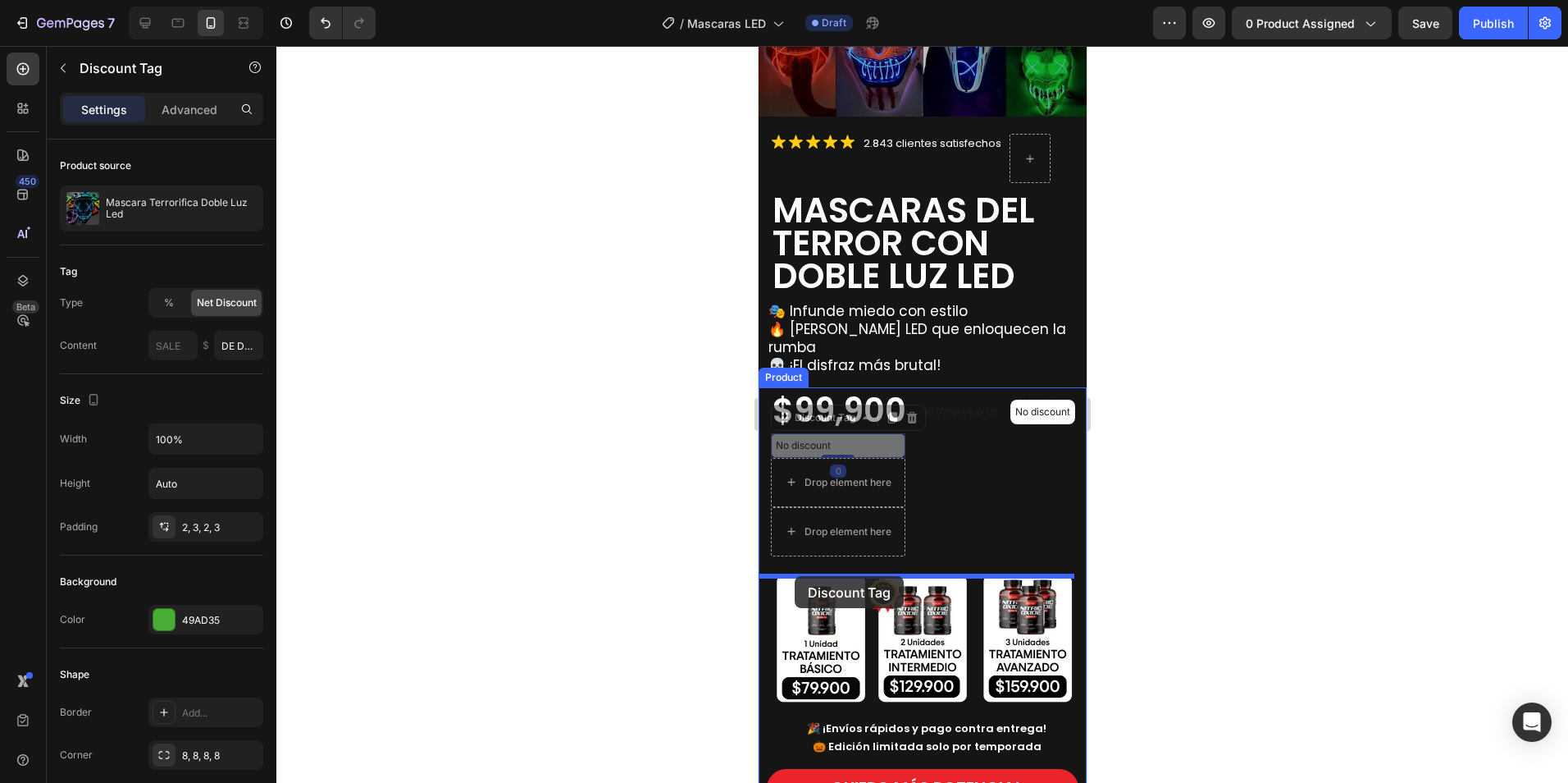
drag, startPoint x: 788, startPoint y: 433, endPoint x: 793, endPoint y: 576, distance: 143.1
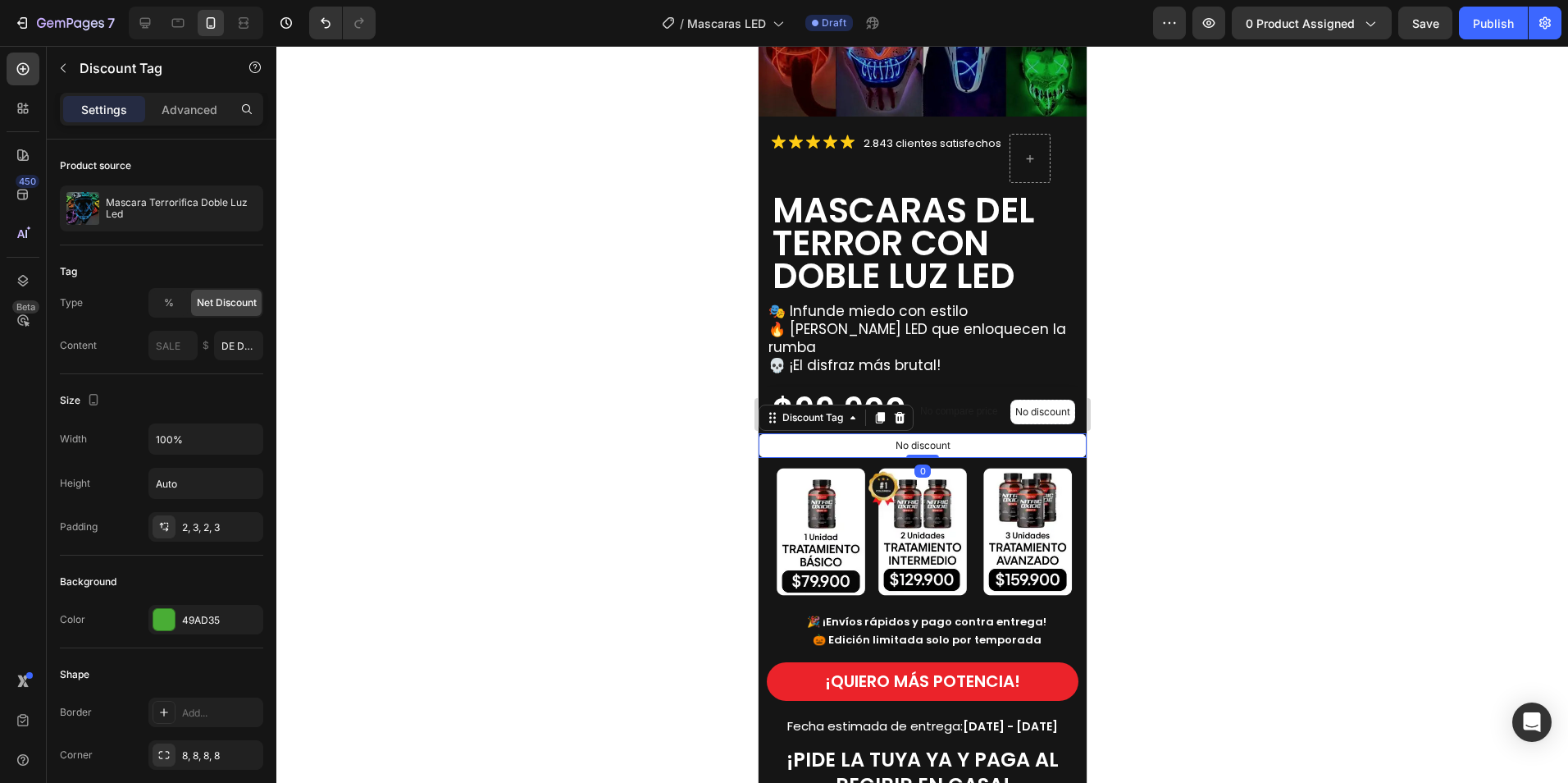
click at [1168, 455] on div at bounding box center [922, 414] width 1292 height 737
click at [783, 451] on div "No discount" at bounding box center [921, 445] width 326 height 23
click at [904, 424] on icon at bounding box center [898, 417] width 13 height 13
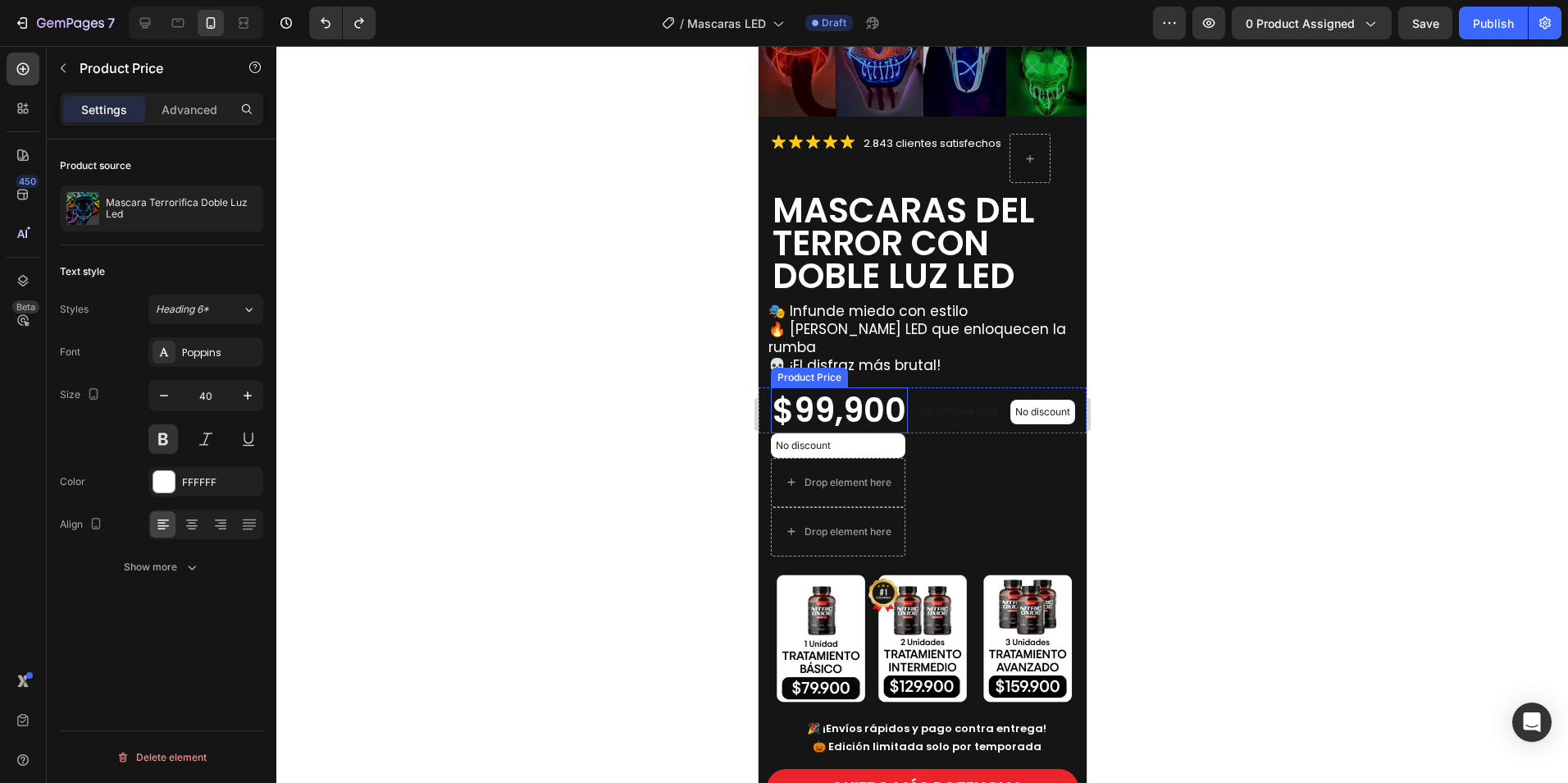
click at [876, 432] on div "$99,900" at bounding box center [837, 410] width 137 height 46
click at [245, 209] on icon "button" at bounding box center [246, 207] width 13 height 13
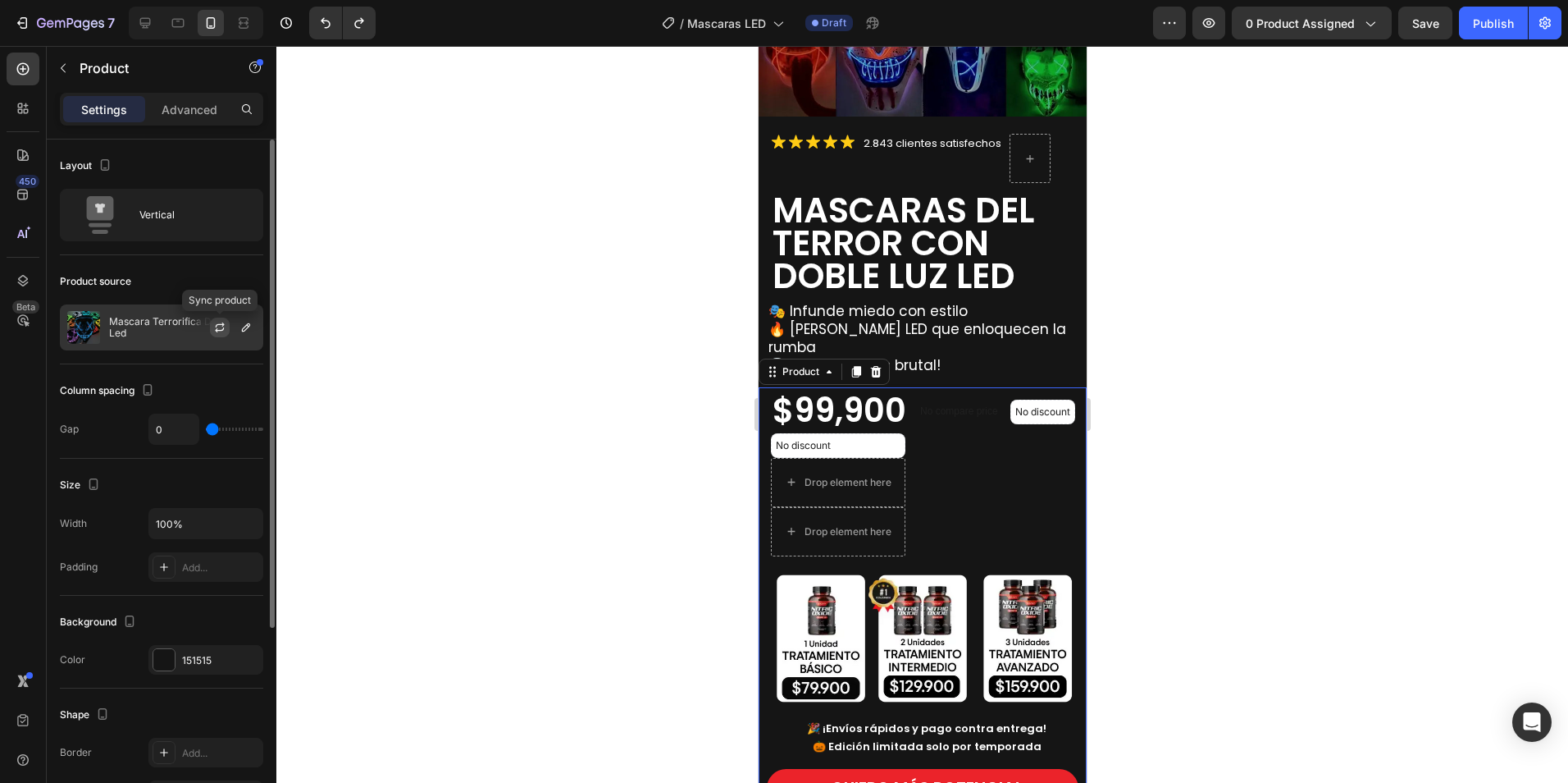
click at [219, 329] on icon "button" at bounding box center [219, 327] width 13 height 13
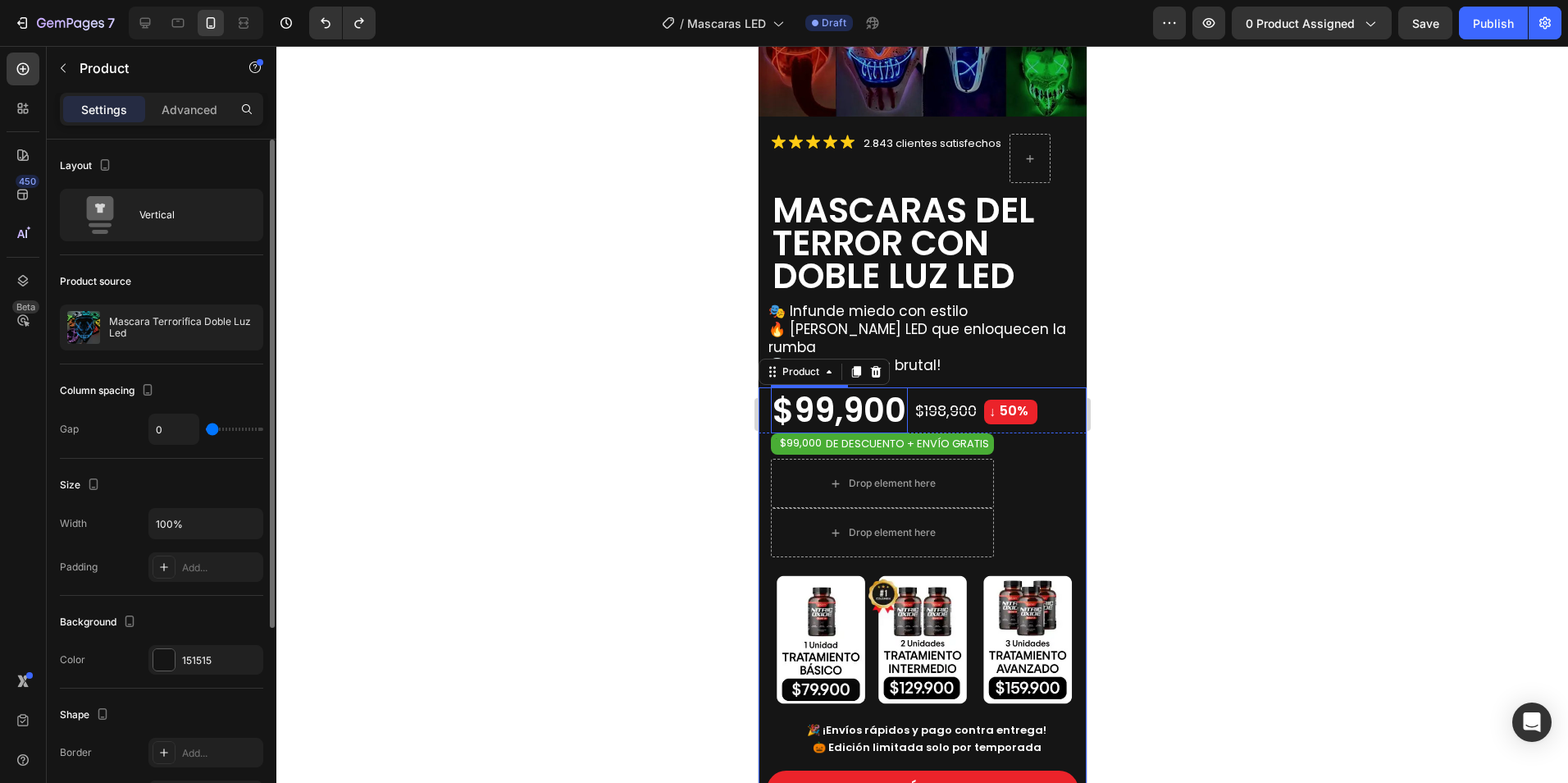
click at [852, 388] on div "$99,900" at bounding box center [837, 410] width 137 height 46
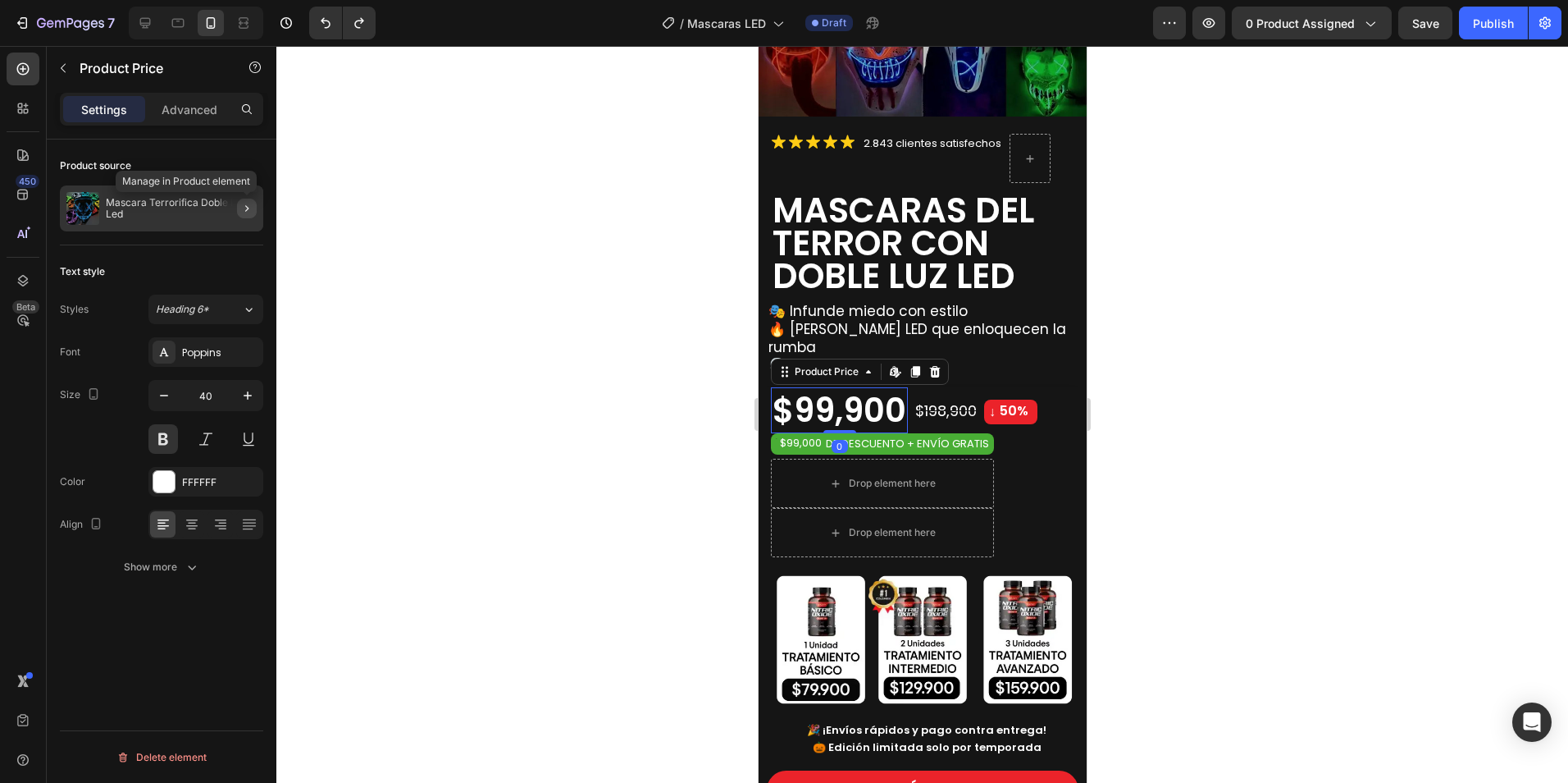
click at [252, 206] on icon "button" at bounding box center [246, 207] width 13 height 13
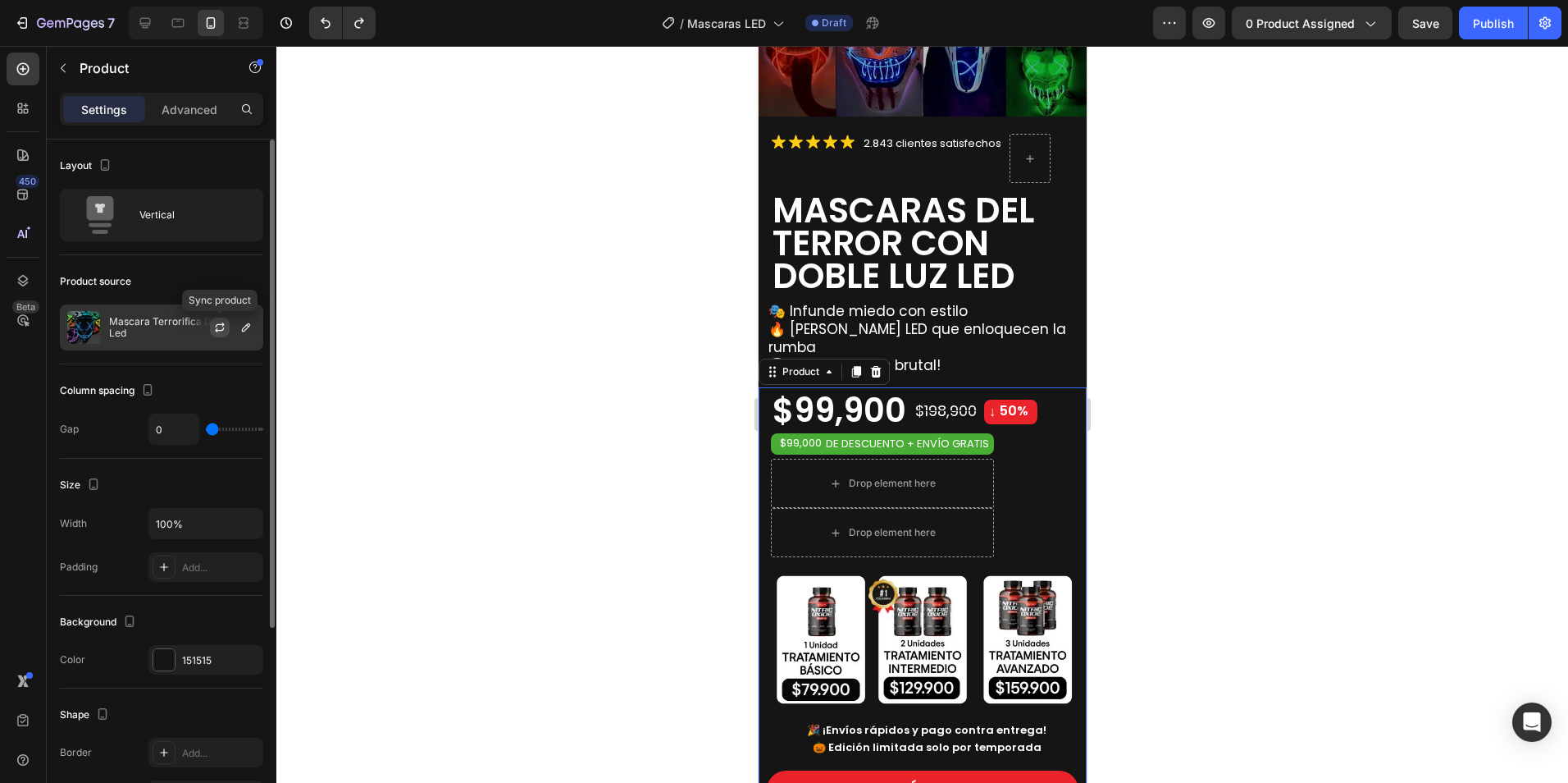
click at [216, 329] on icon "button" at bounding box center [219, 329] width 9 height 5
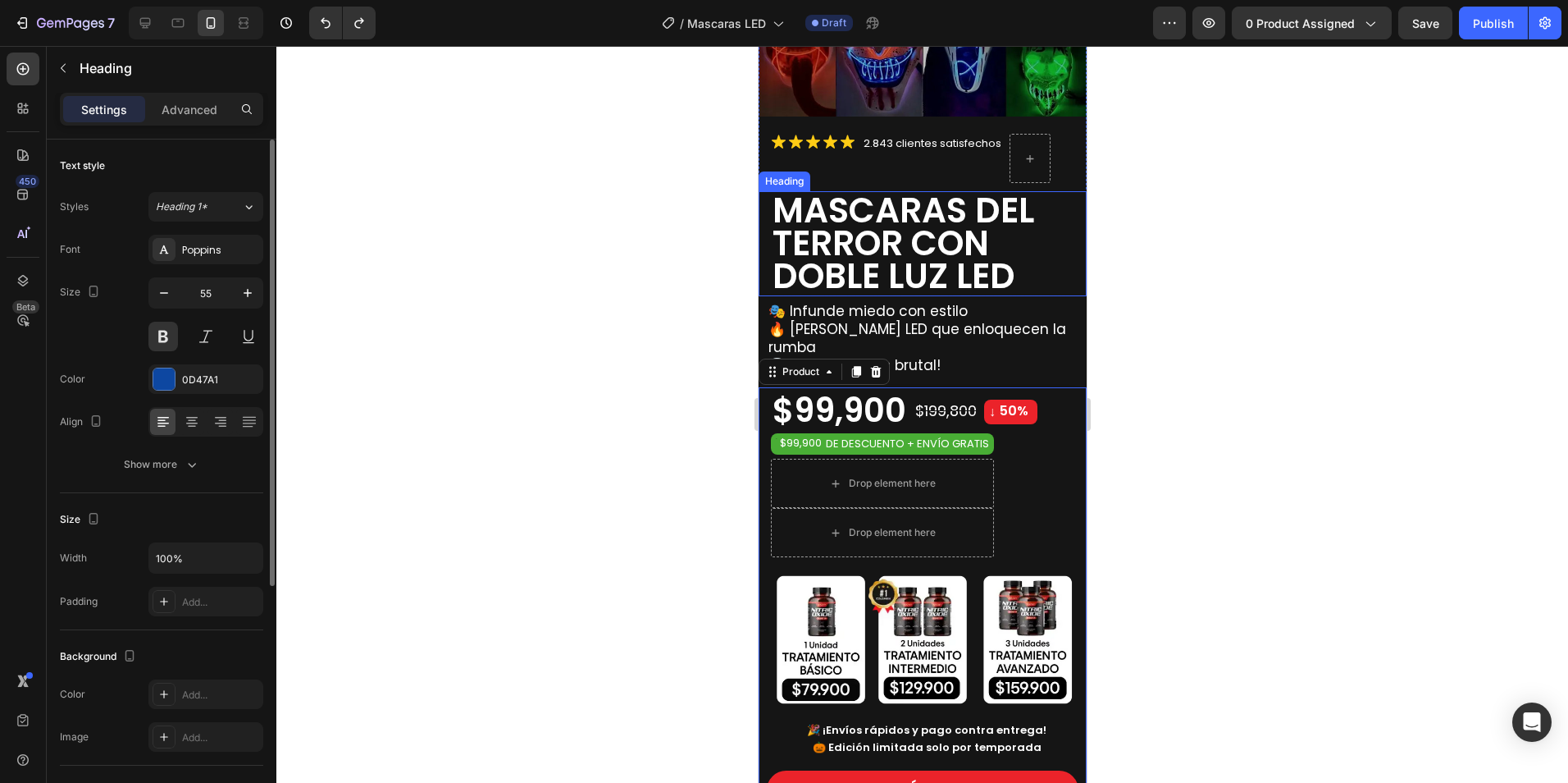
click at [828, 239] on span "MASCARAS DEL TERROR CON DOBLE LUZ LED" at bounding box center [902, 243] width 261 height 114
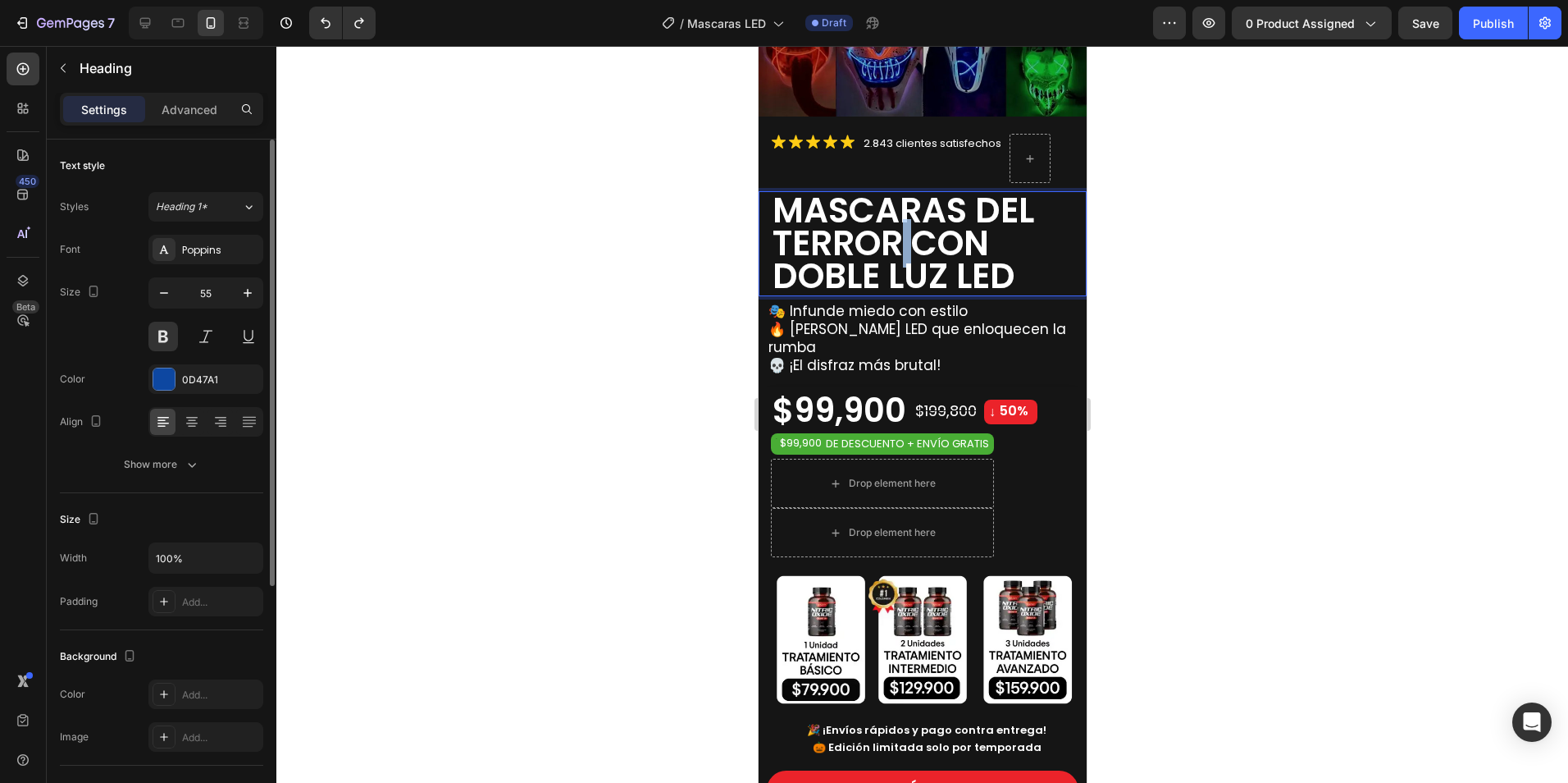
click at [902, 230] on span "MASCARAS DEL TERROR CON DOBLE LUZ LED" at bounding box center [902, 243] width 261 height 114
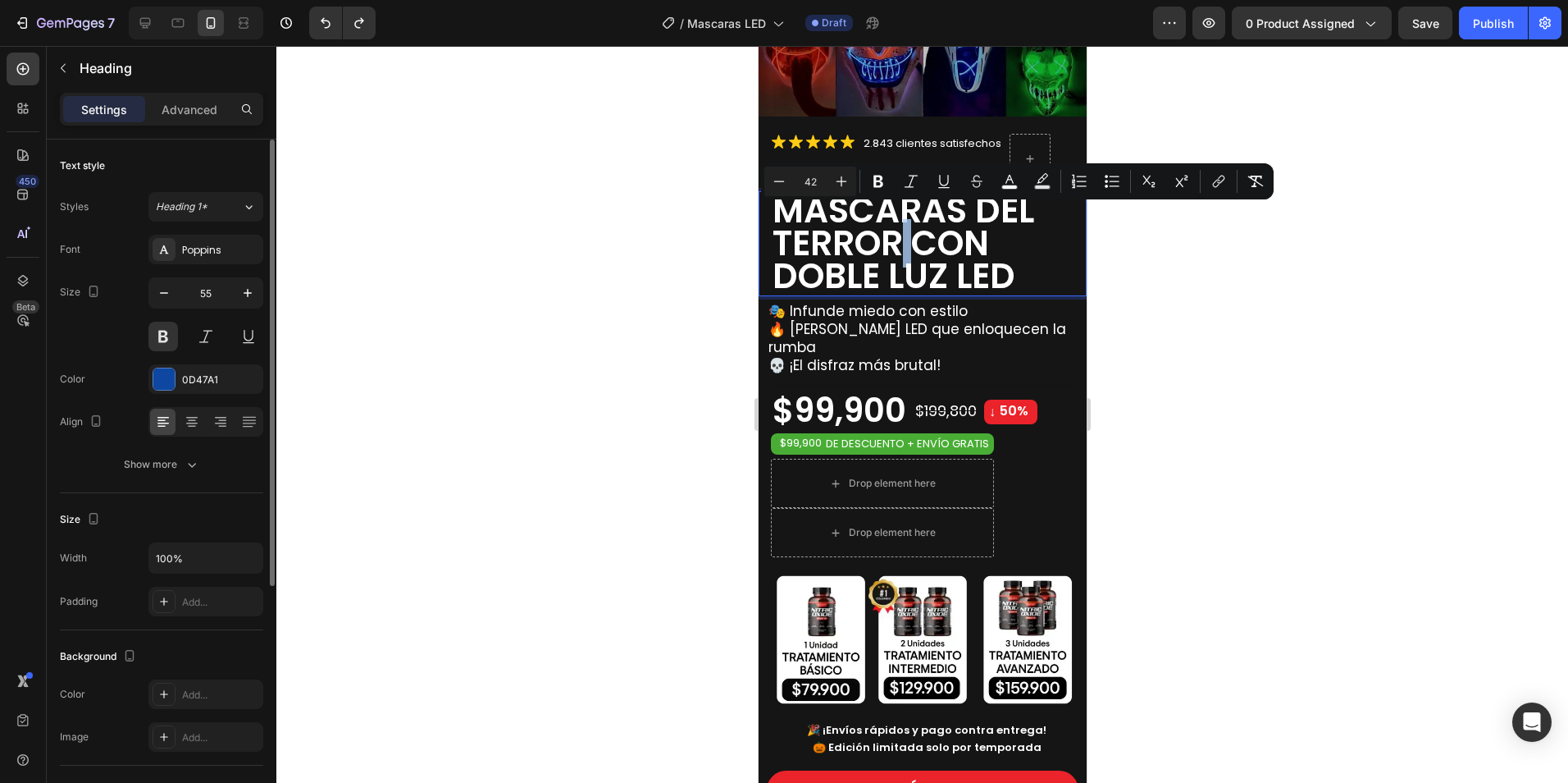
click at [901, 236] on span "MASCARAS DEL TERROR CON DOBLE LUZ LED" at bounding box center [902, 243] width 261 height 114
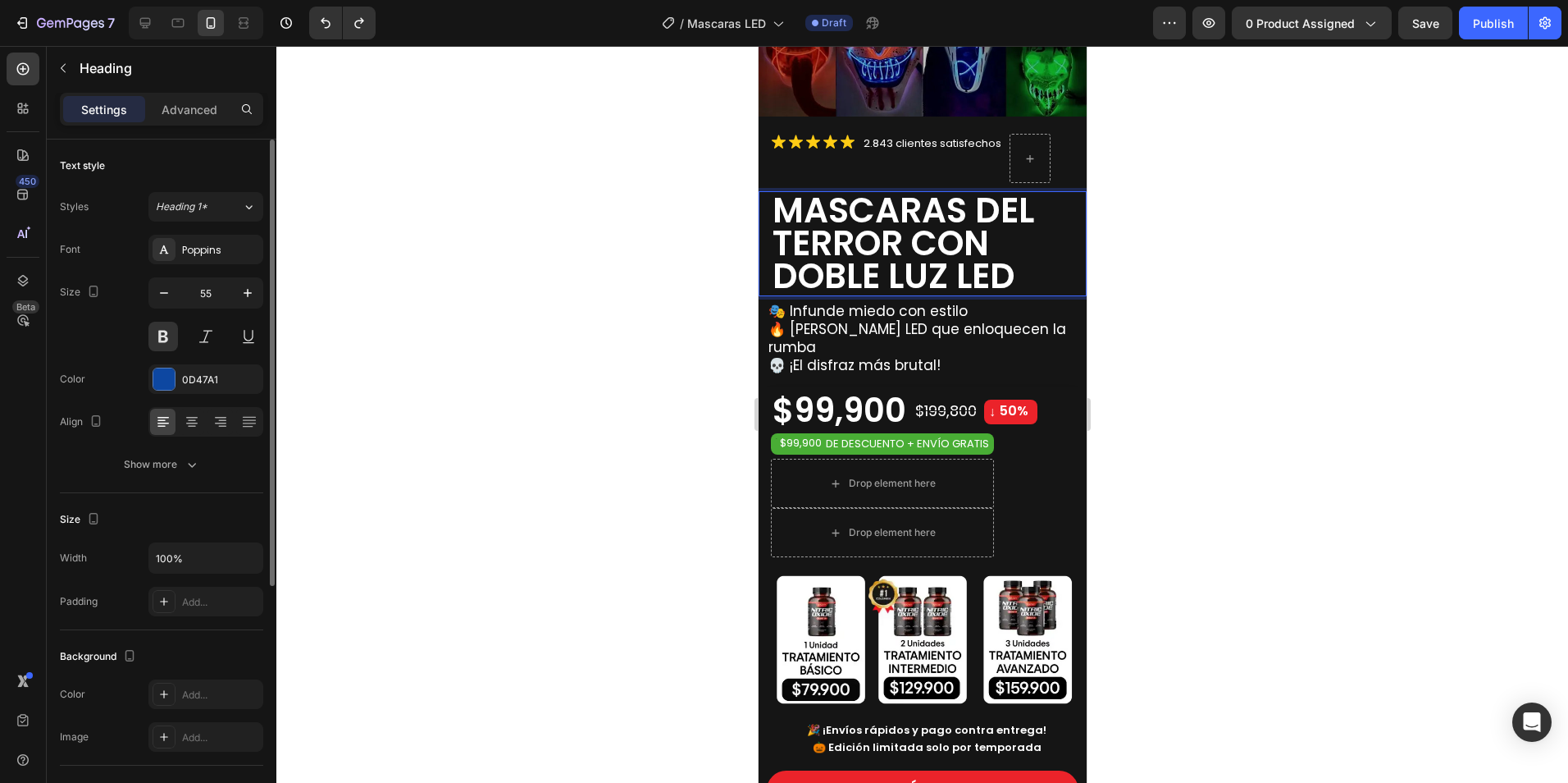
click at [929, 242] on span "MASCARAS DEL TERROR CON DOBLE LUZ LED" at bounding box center [902, 243] width 261 height 114
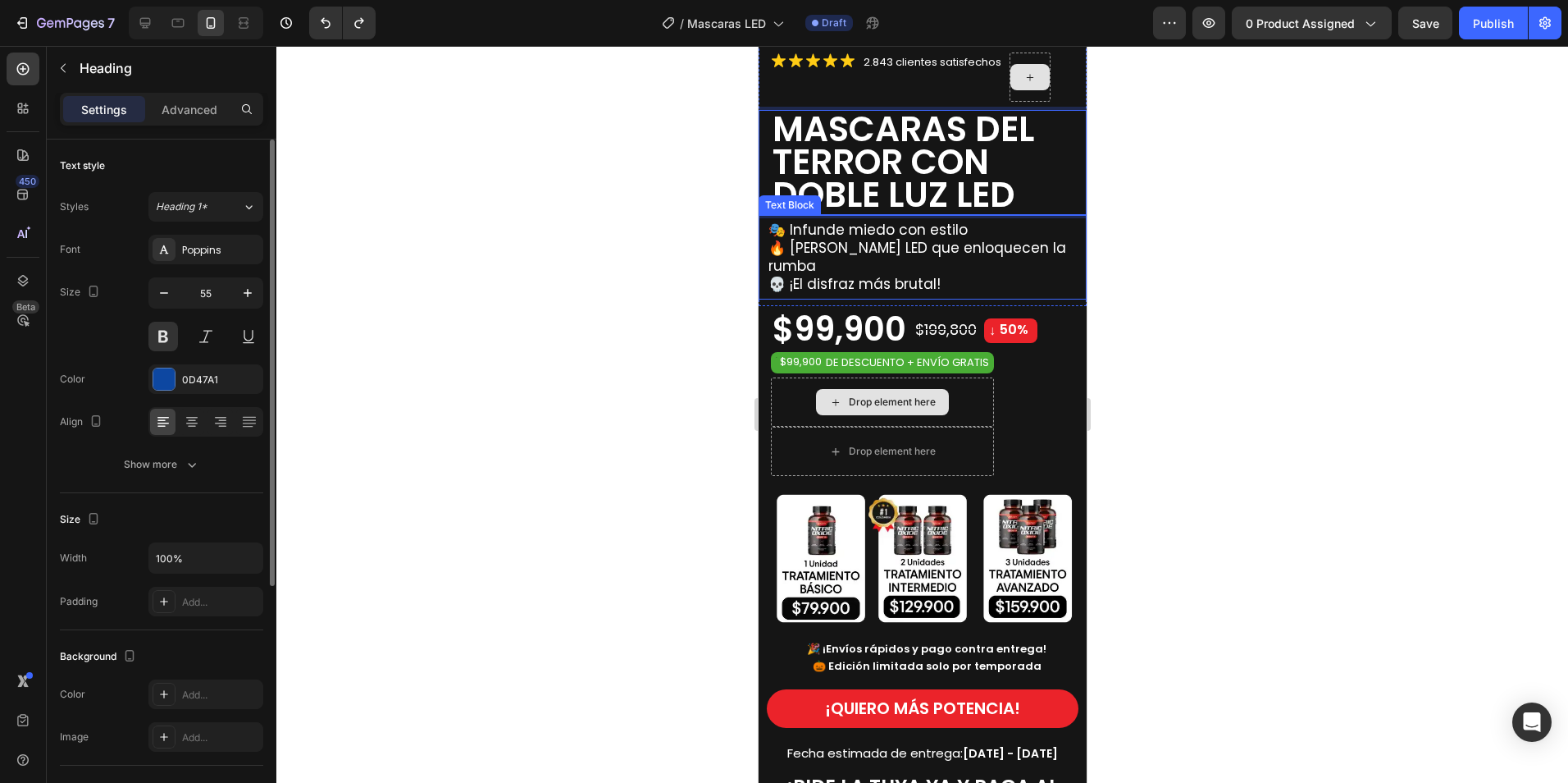
scroll to position [410, 0]
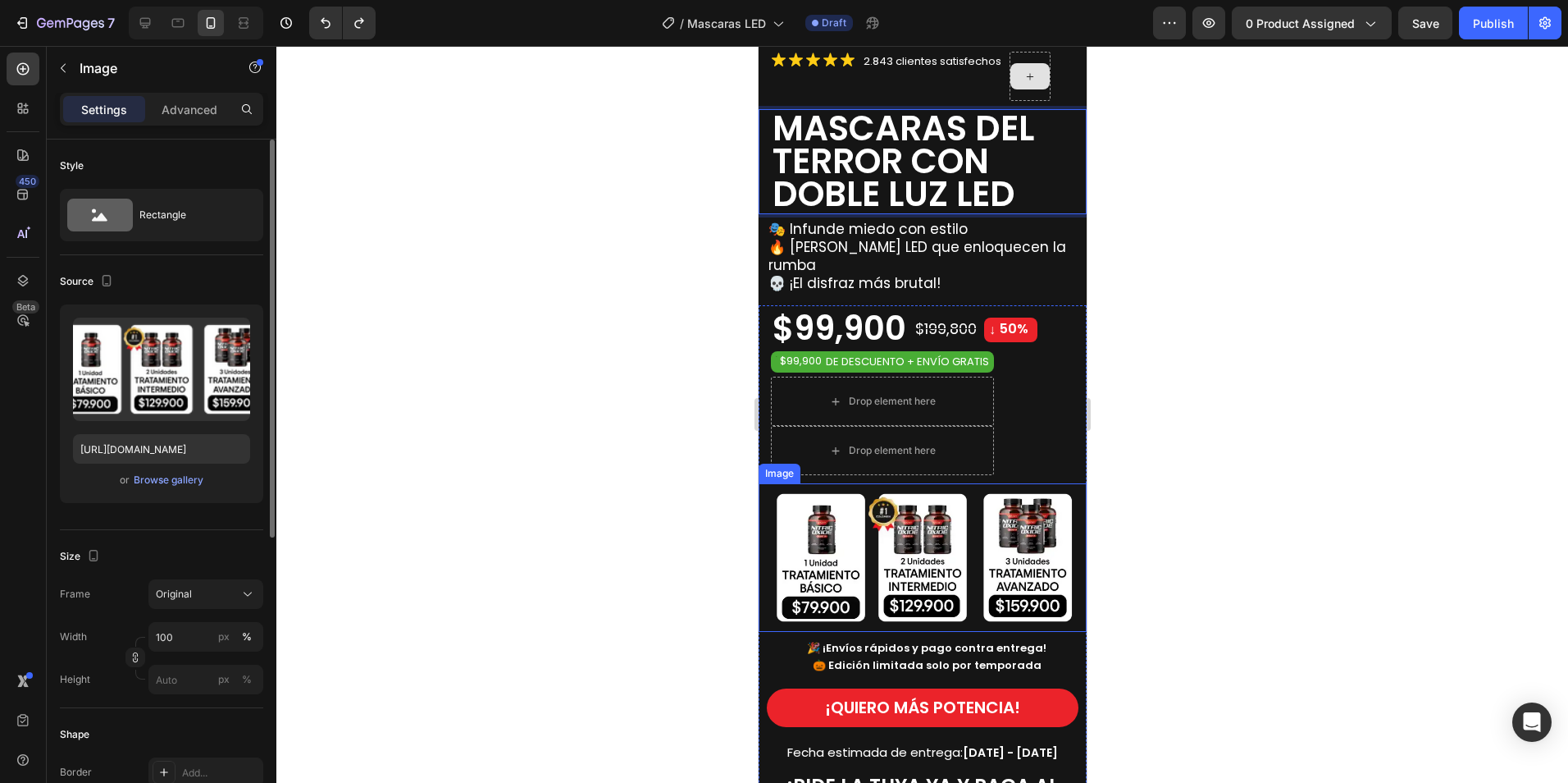
click at [904, 551] on img at bounding box center [921, 558] width 328 height 148
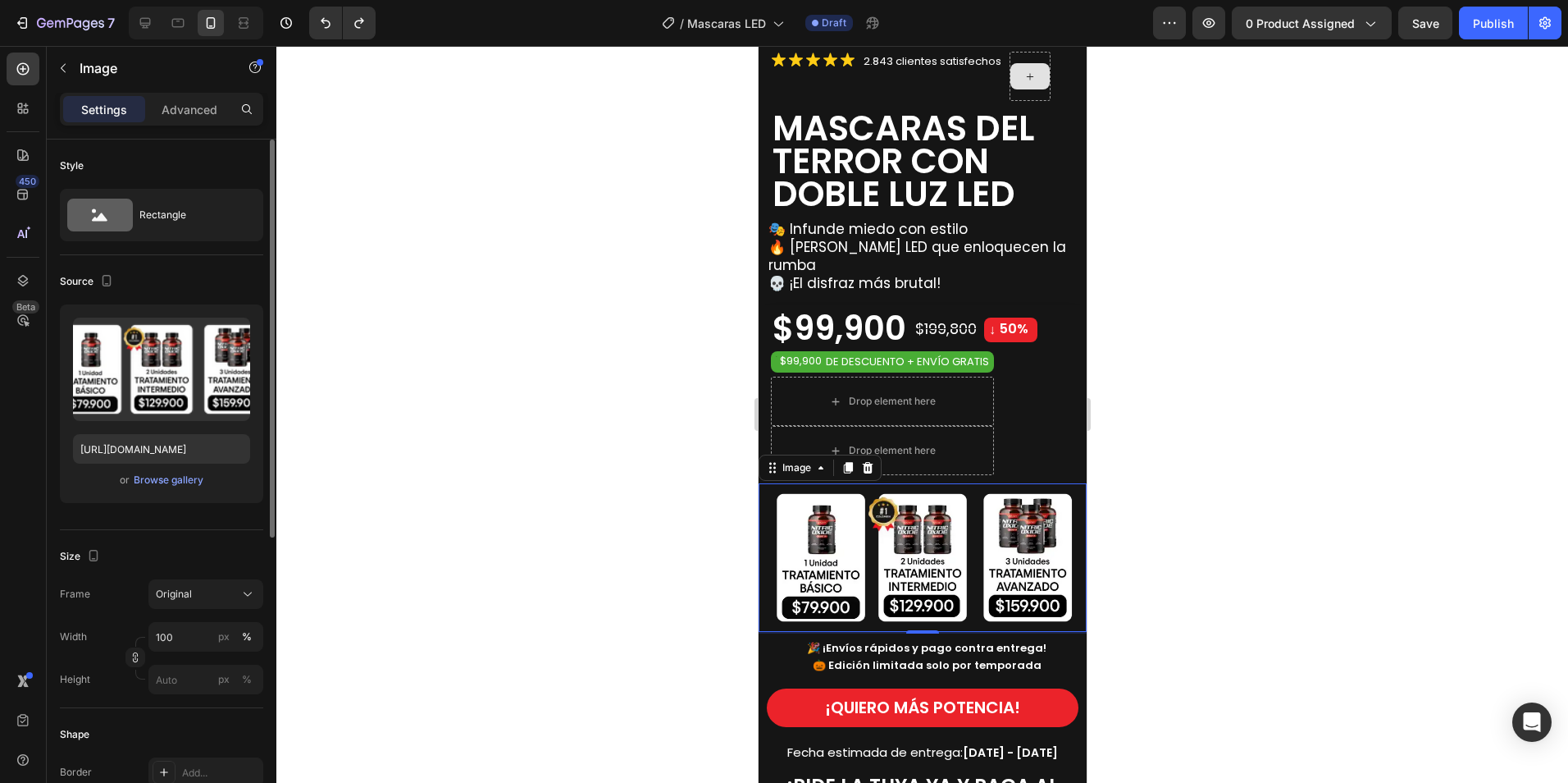
click at [1229, 311] on div at bounding box center [922, 414] width 1292 height 737
click at [946, 540] on img at bounding box center [921, 558] width 328 height 148
click at [866, 462] on icon at bounding box center [867, 468] width 11 height 12
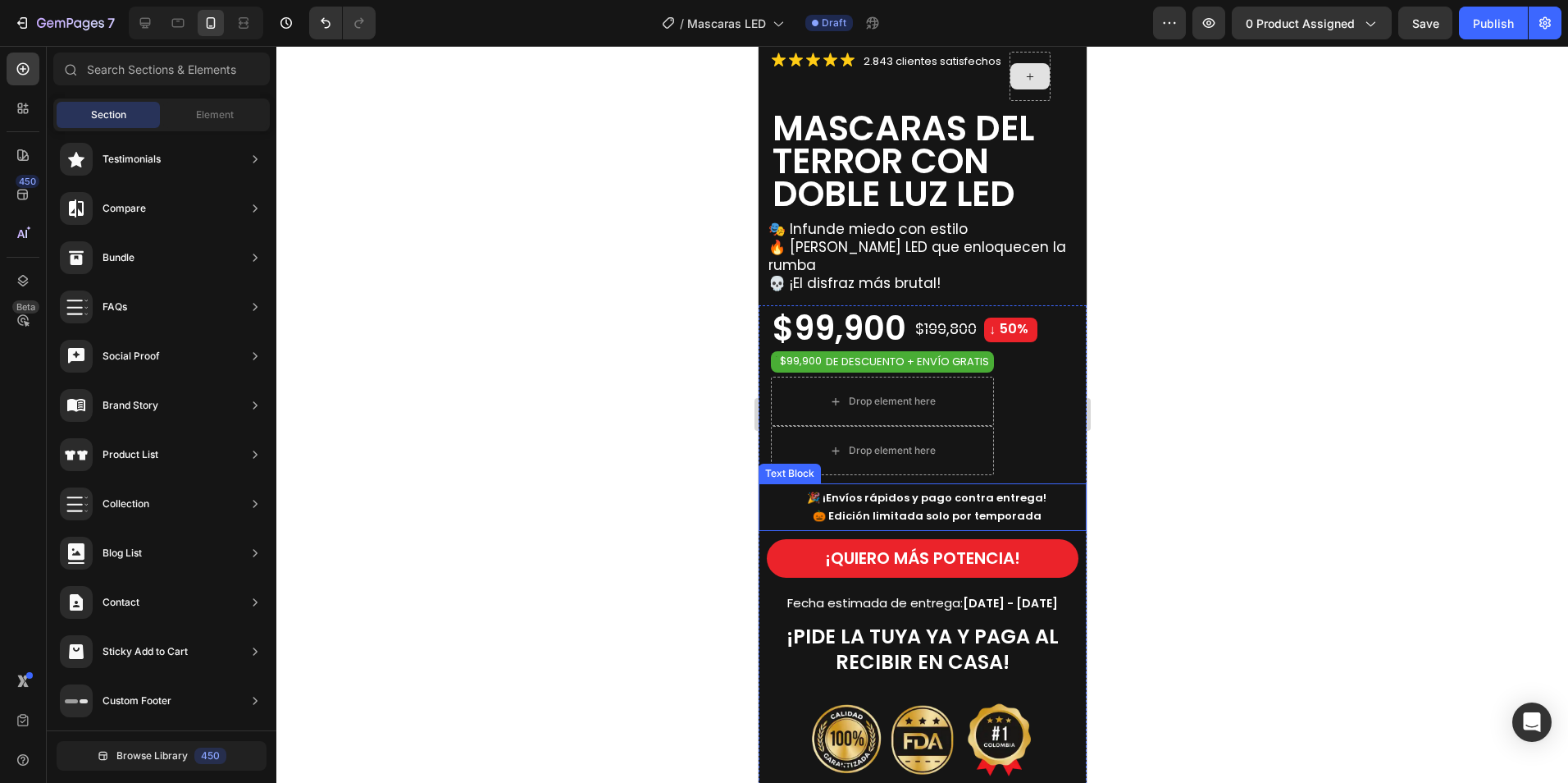
click at [896, 508] on strong "🎃 Edición limitada solo por temporada" at bounding box center [926, 516] width 229 height 16
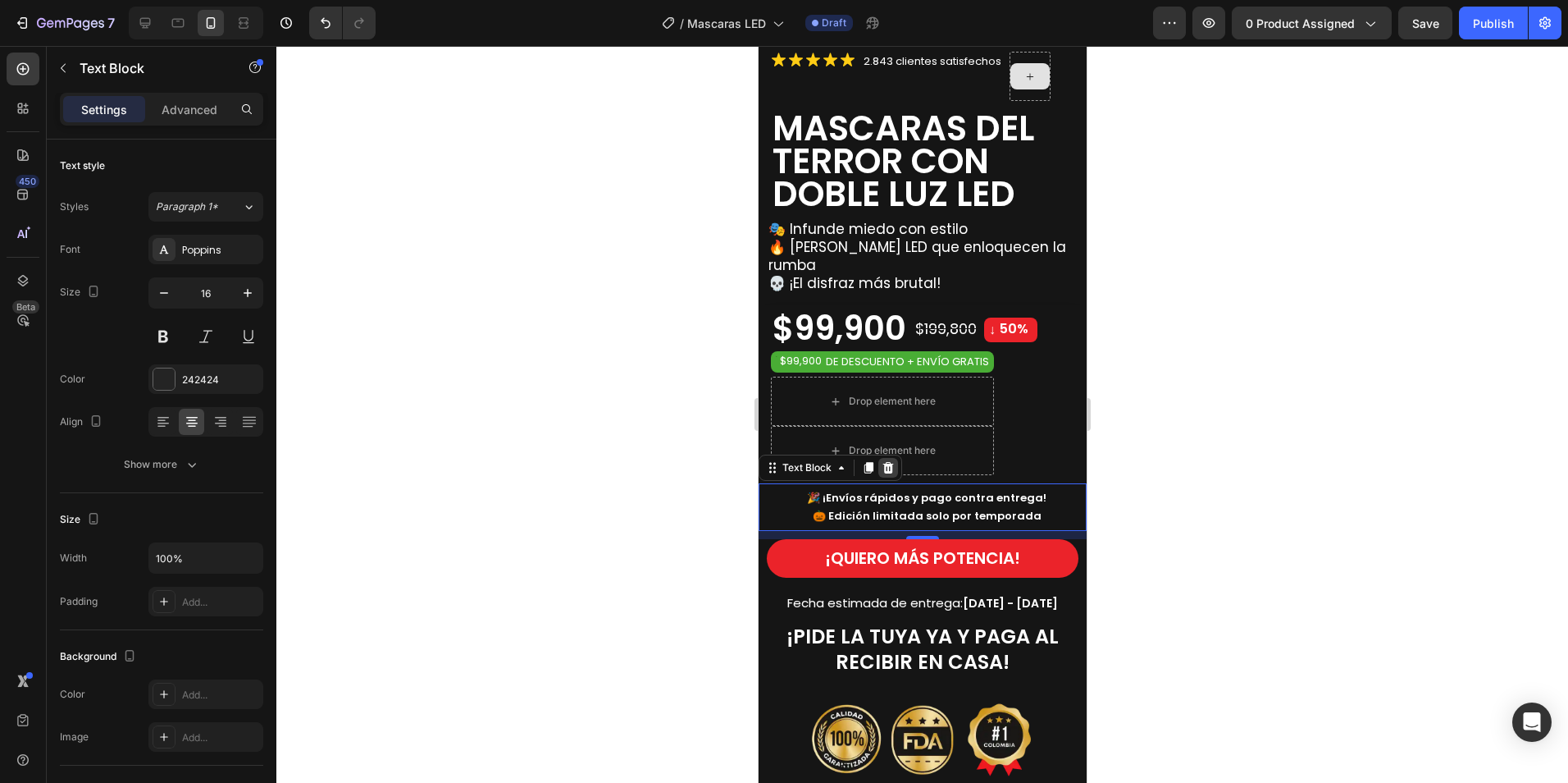
click at [887, 462] on icon at bounding box center [887, 468] width 11 height 12
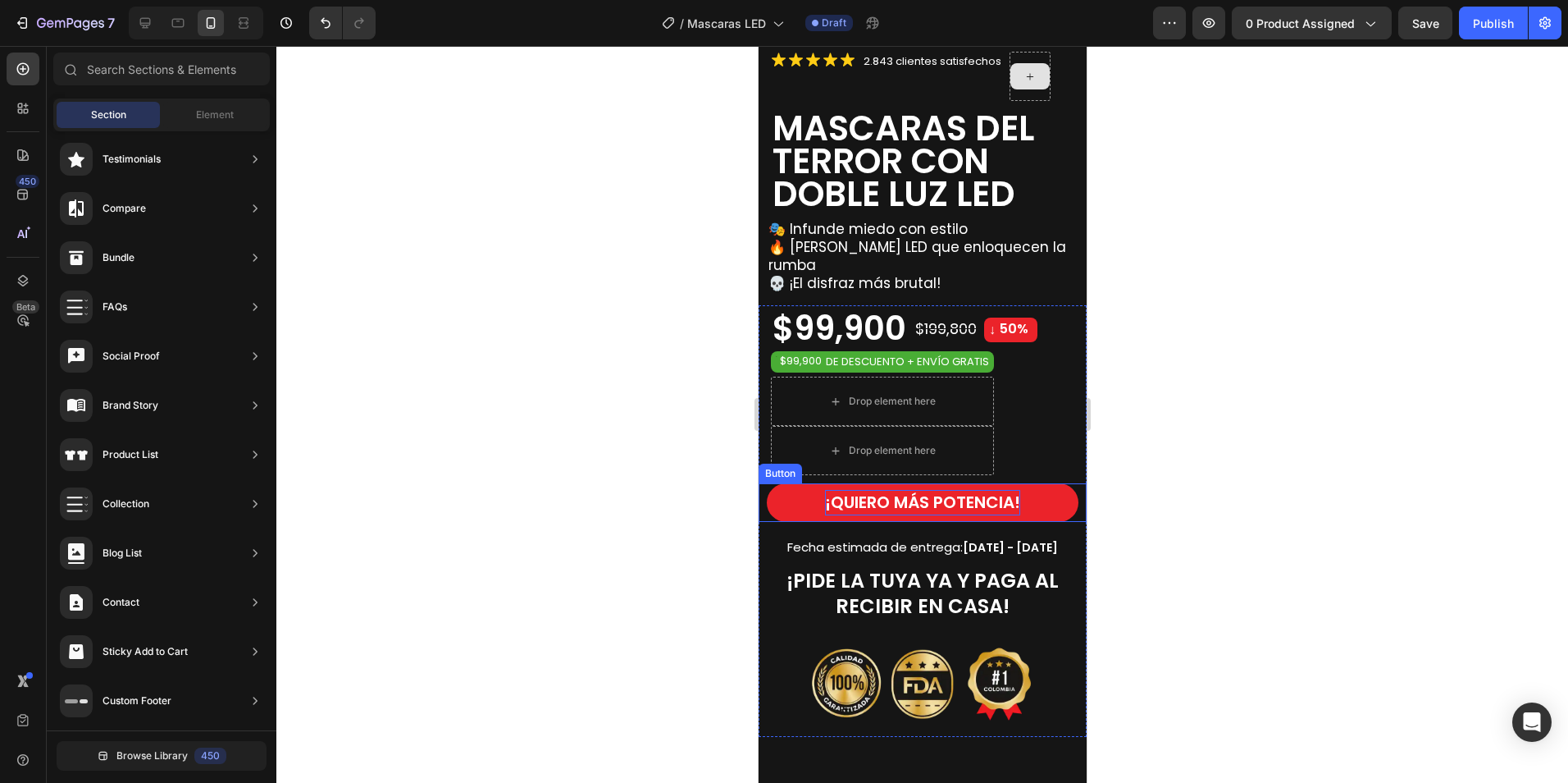
click at [991, 491] on strong "¡QUIERO MÁS POTENCIA!" at bounding box center [922, 502] width 195 height 23
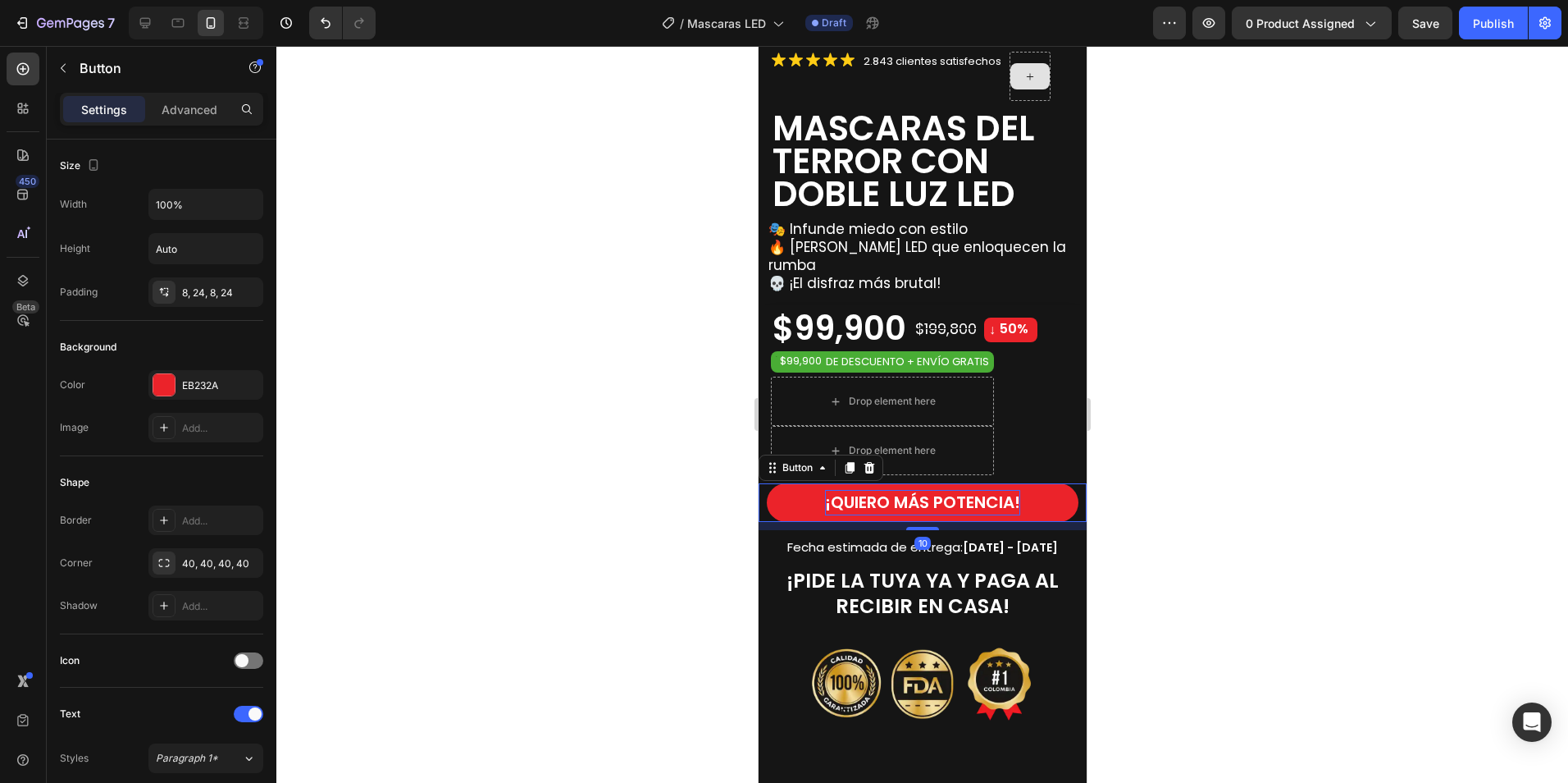
click at [1006, 491] on strong "¡QUIERO MÁS POTENCIA!" at bounding box center [922, 502] width 195 height 23
click at [1008, 491] on strong "¡QUIERO MÁS POTENCIA!" at bounding box center [922, 502] width 195 height 23
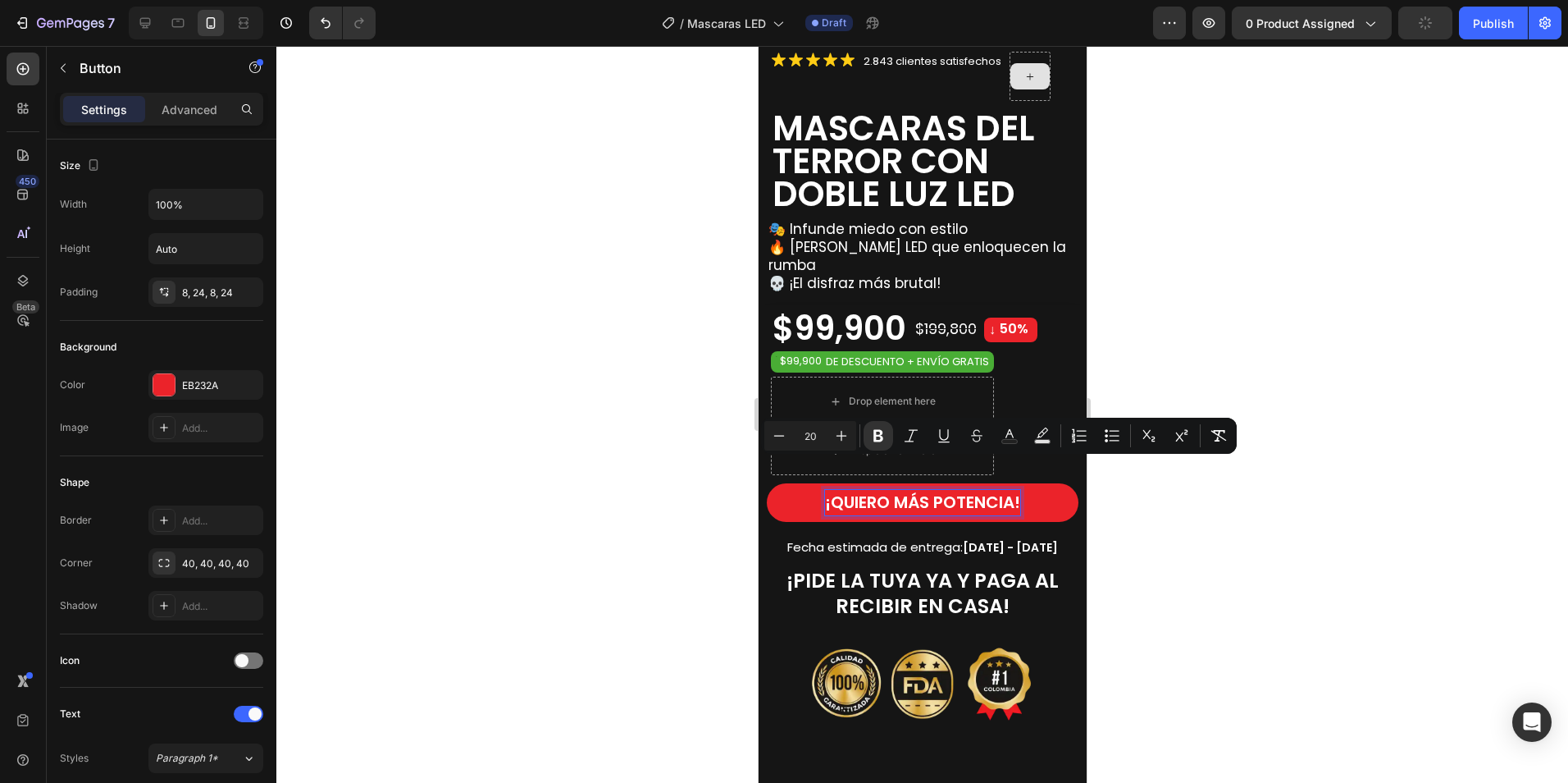
drag, startPoint x: 961, startPoint y: 471, endPoint x: 970, endPoint y: 470, distance: 9.1
click at [962, 491] on strong "¡QUIERO MÁS POTENCIA!" at bounding box center [922, 502] width 195 height 23
drag, startPoint x: 1009, startPoint y: 468, endPoint x: 893, endPoint y: 467, distance: 116.0
click at [892, 491] on strong "¡QUIERO MÁS POTENCIA!" at bounding box center [922, 502] width 195 height 23
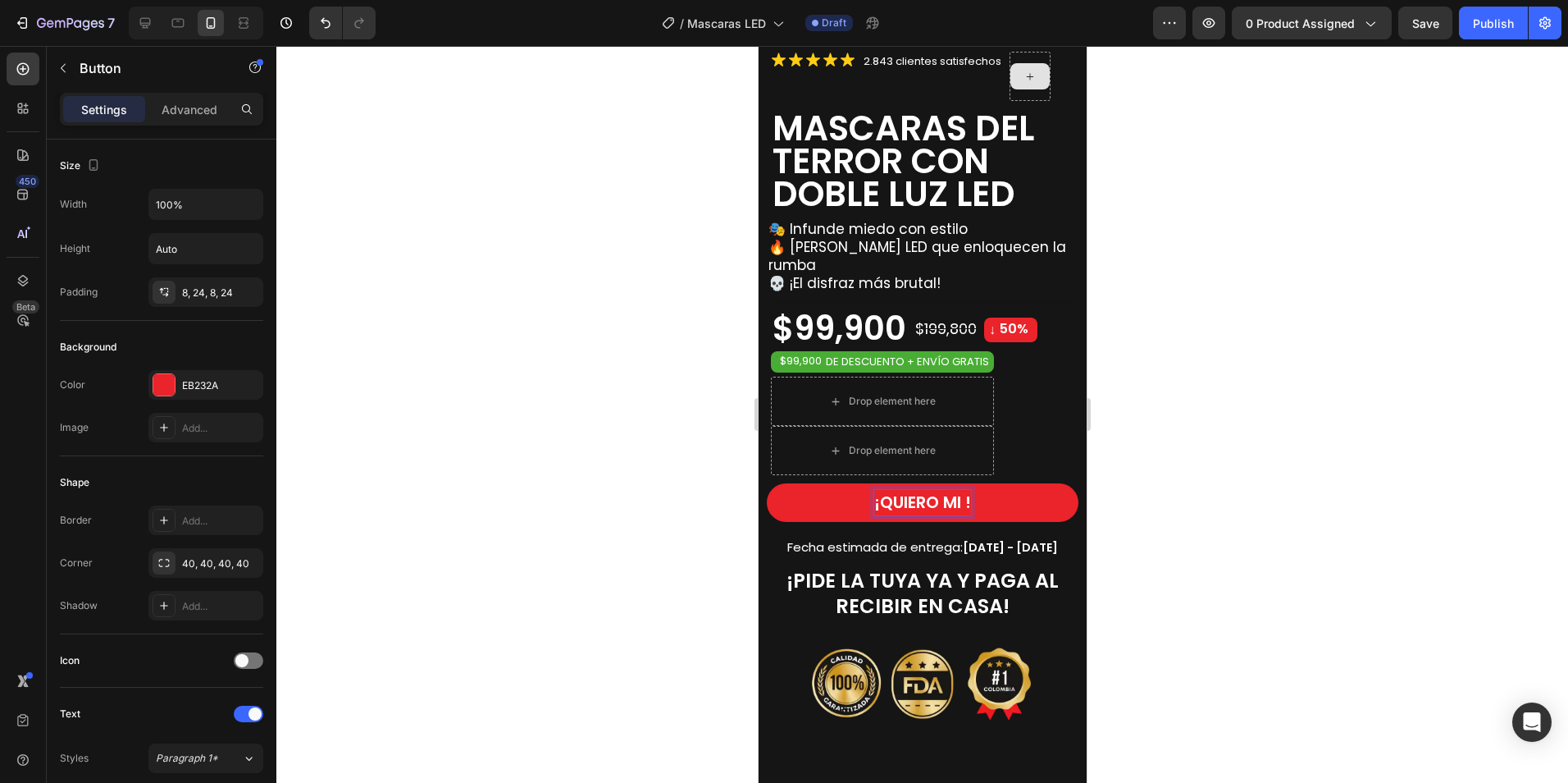
click at [766, 484] on button "¡QUIERO MI !" at bounding box center [921, 503] width 312 height 39
click at [766, 484] on button "¡QUIERO MI MÁSCARA!" at bounding box center [921, 503] width 312 height 39
click at [1364, 420] on div at bounding box center [922, 414] width 1292 height 737
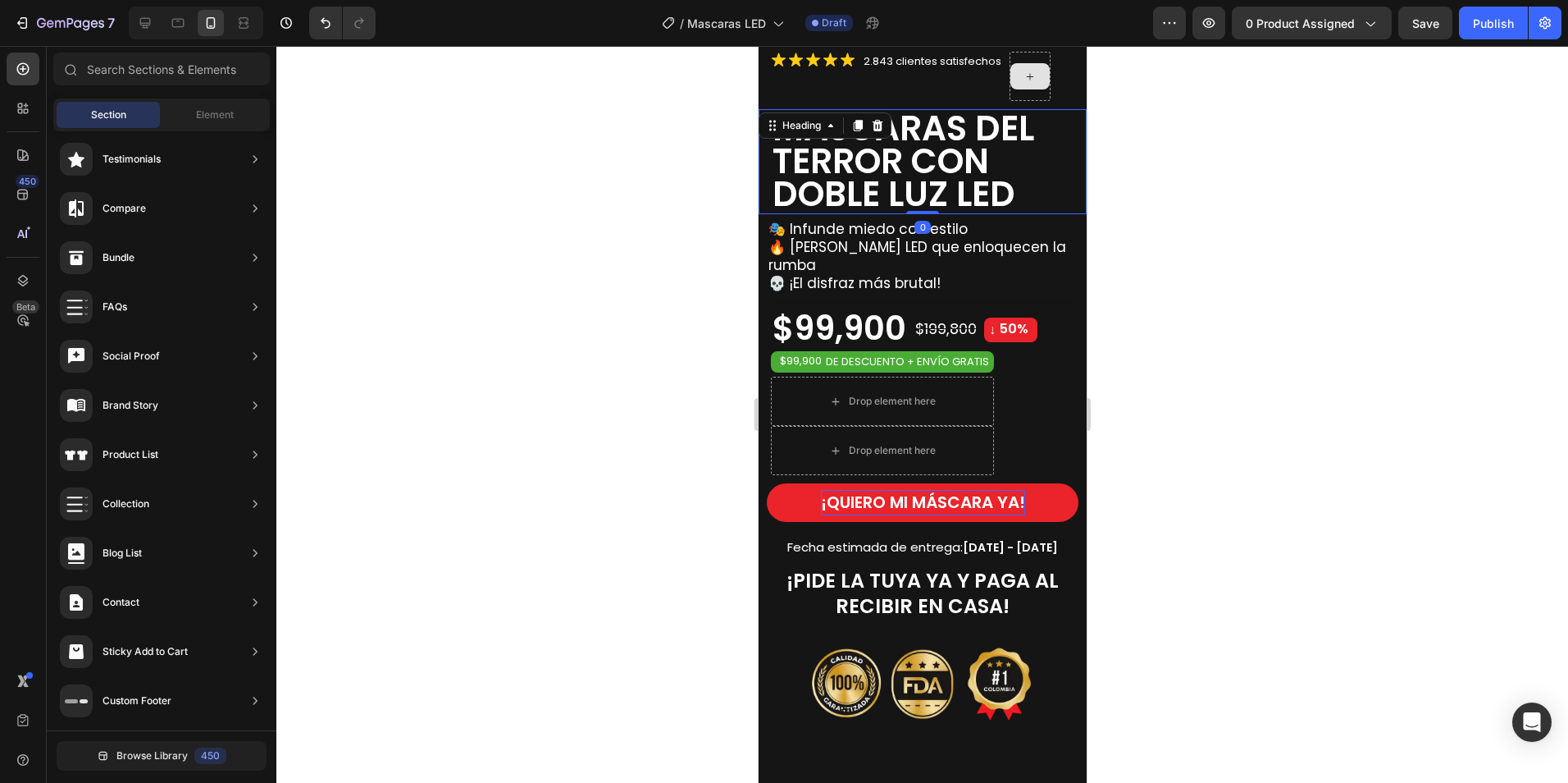
click at [816, 110] on div "⁠⁠⁠⁠⁠⁠⁠ MASCARAS DEL TERROR CON DOBLE LUZ LED Heading 0" at bounding box center [921, 161] width 328 height 105
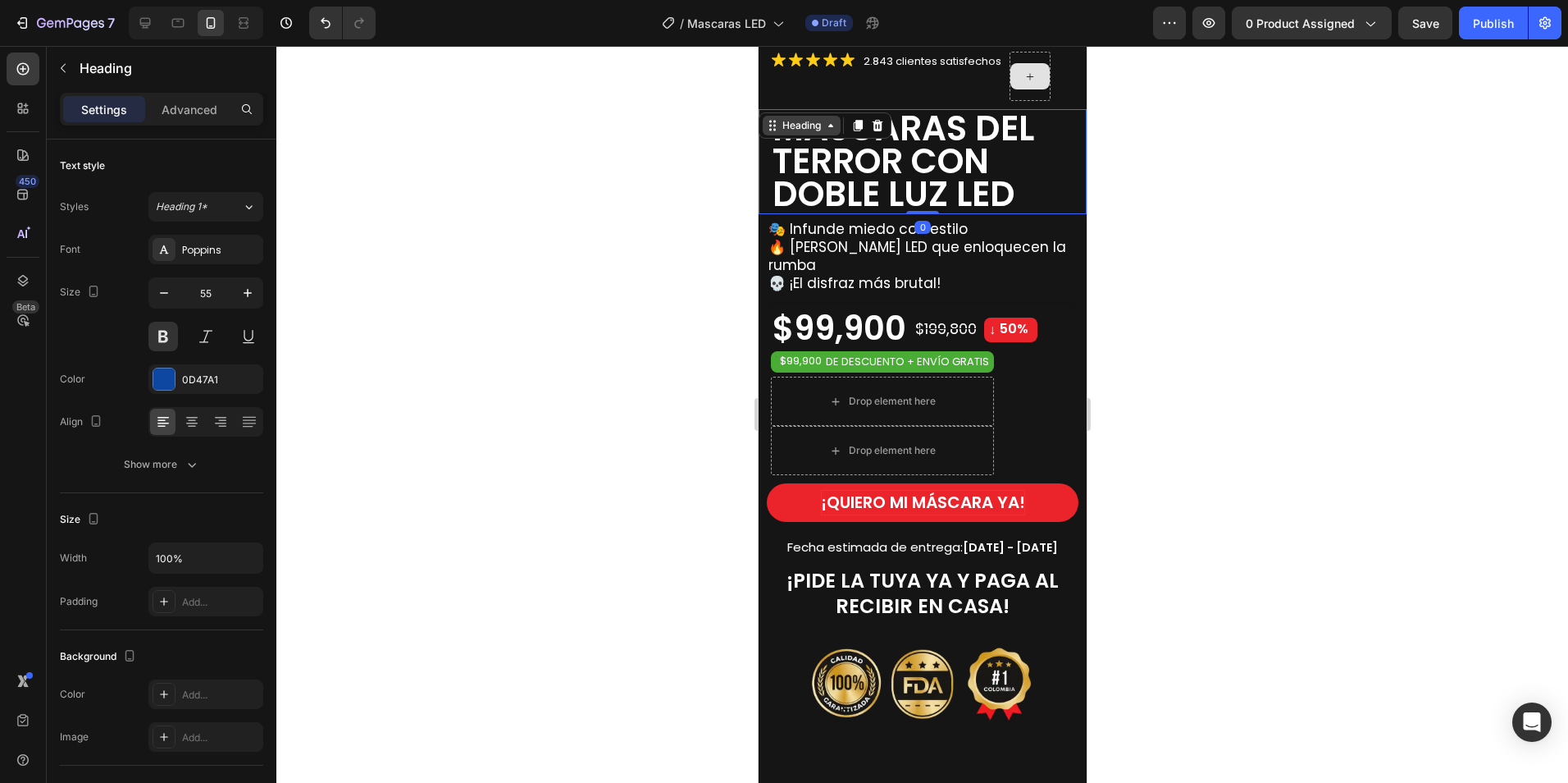
click at [832, 120] on icon at bounding box center [829, 125] width 13 height 13
drag, startPoint x: 844, startPoint y: 123, endPoint x: 835, endPoint y: 116, distance: 11.4
click at [844, 123] on span "MASCARAS DEL TERROR CON DOBLE LUZ LED" at bounding box center [902, 161] width 261 height 114
click at [823, 110] on span "MASCARAS DEL TERROR CON DOBLE LUZ LED" at bounding box center [902, 161] width 261 height 114
click at [1322, 287] on div at bounding box center [922, 414] width 1292 height 737
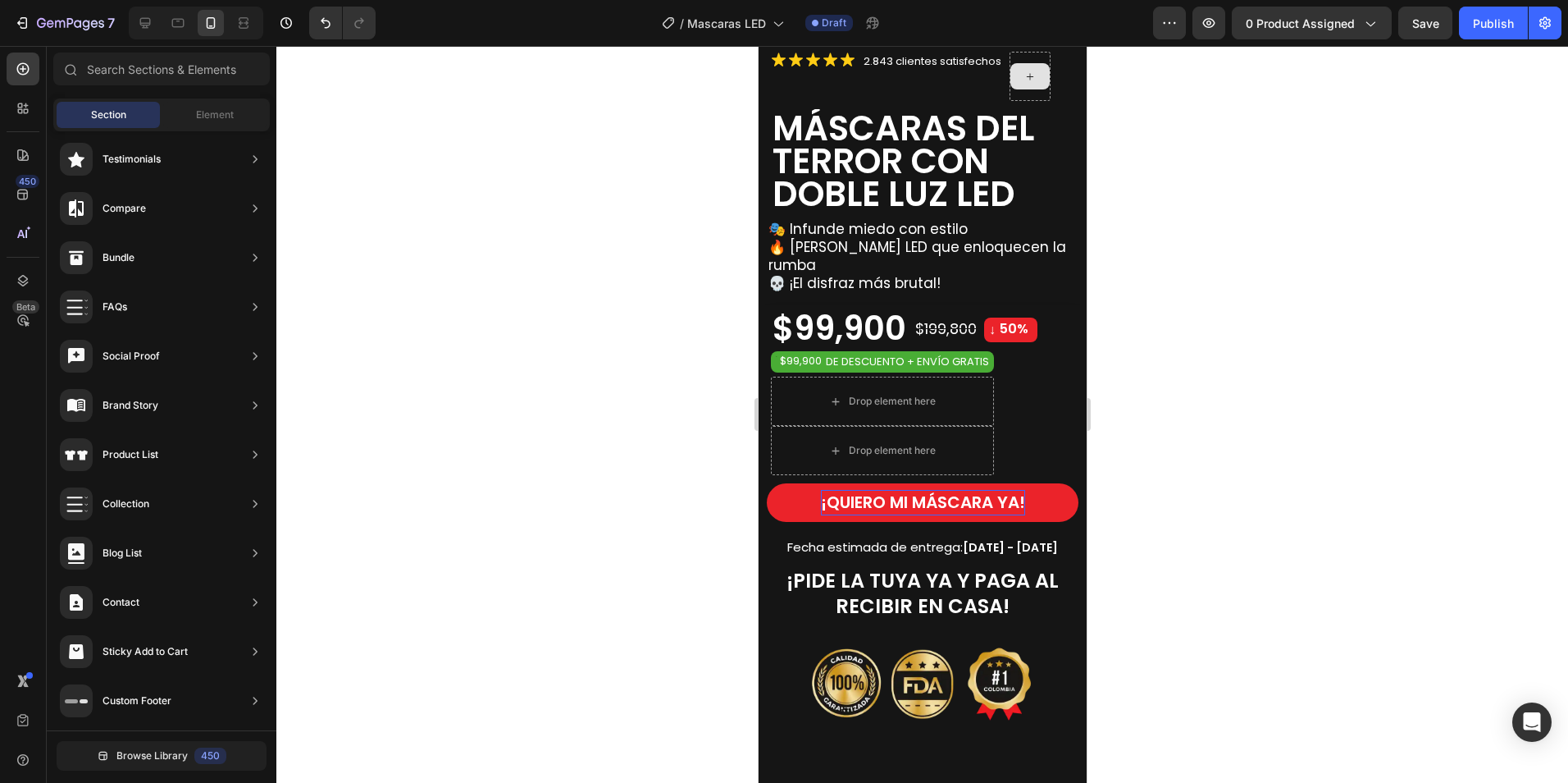
click at [1258, 453] on div at bounding box center [922, 414] width 1292 height 737
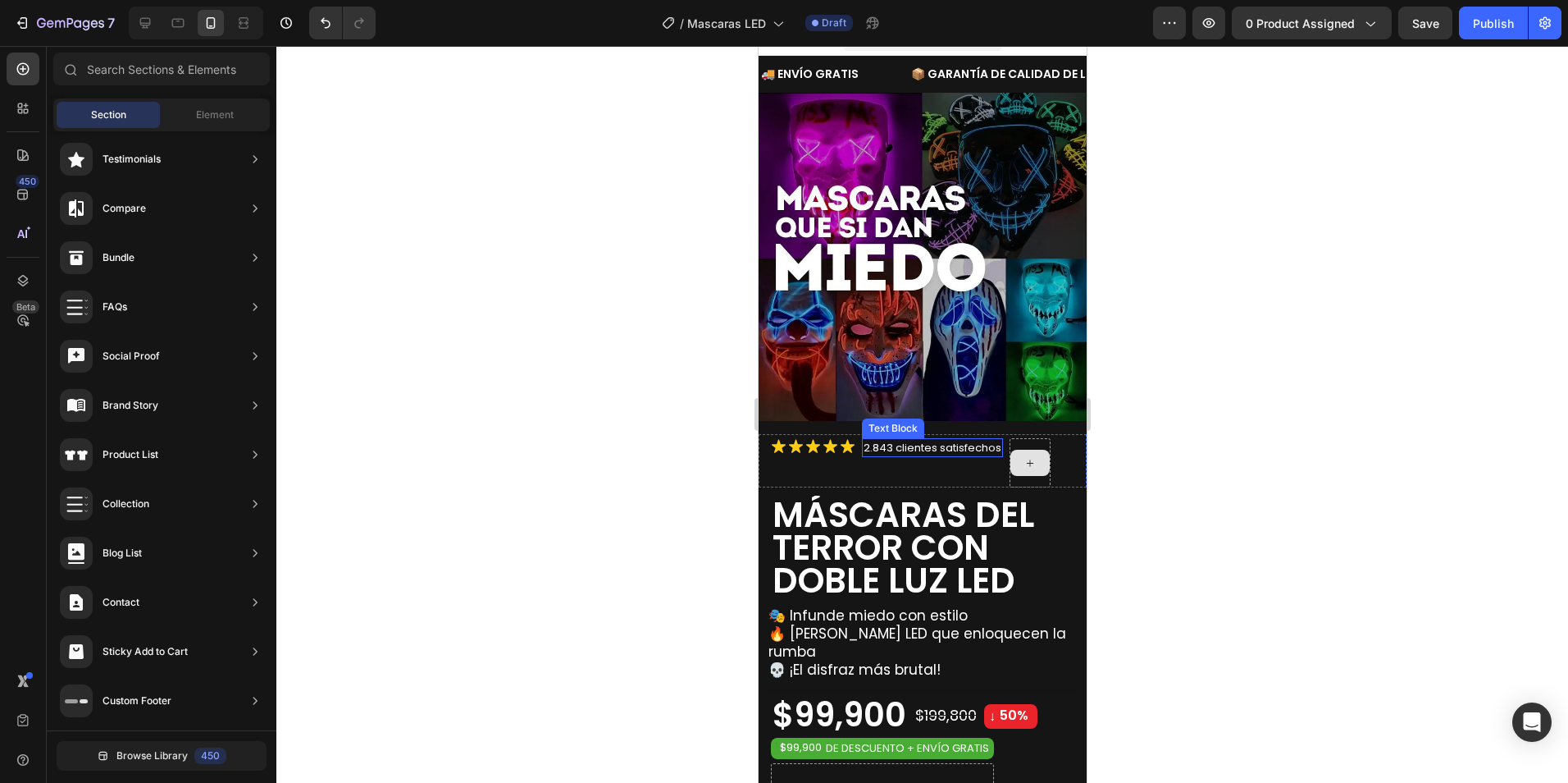
scroll to position [0, 0]
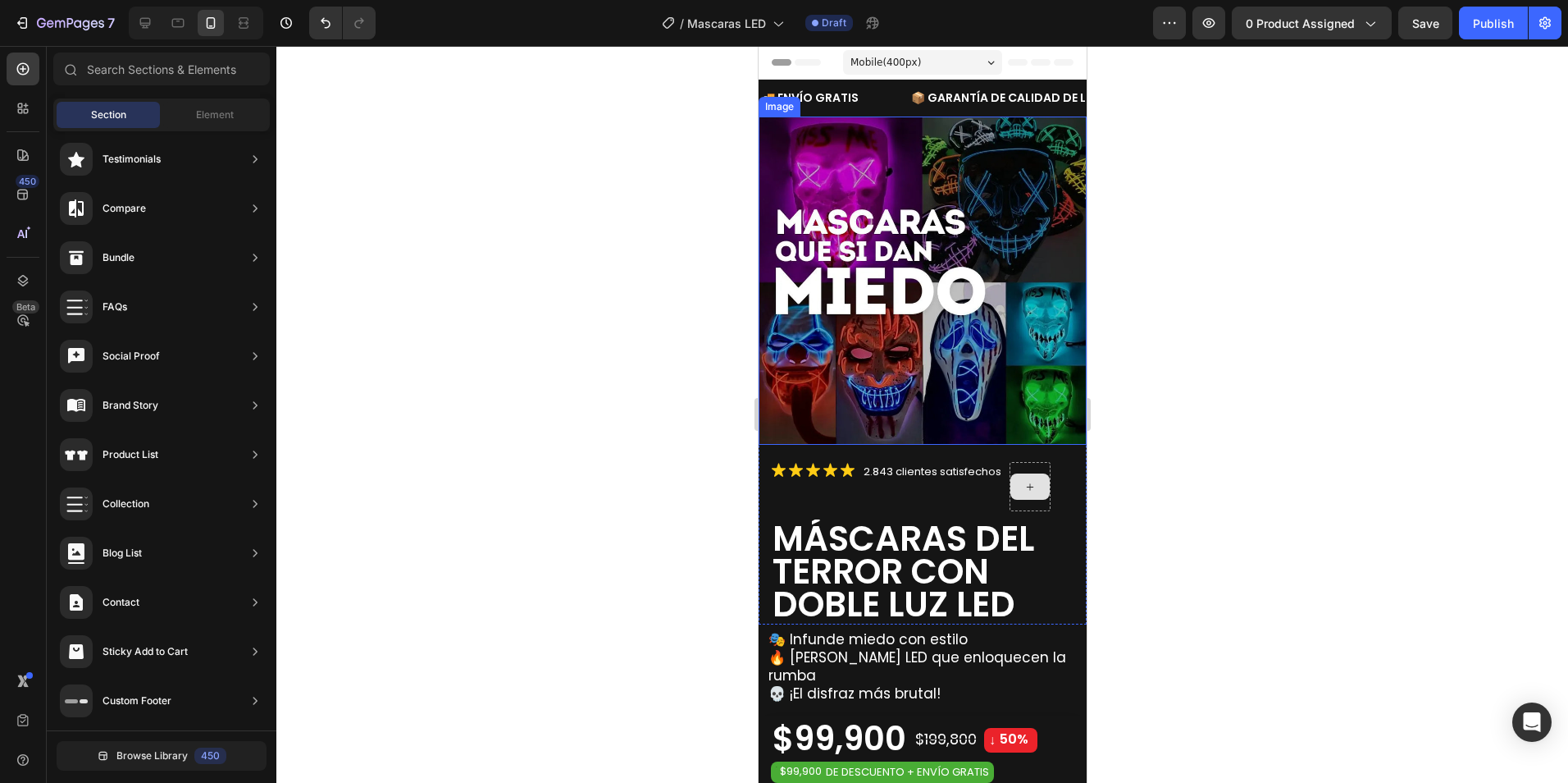
click at [894, 256] on img at bounding box center [921, 280] width 328 height 328
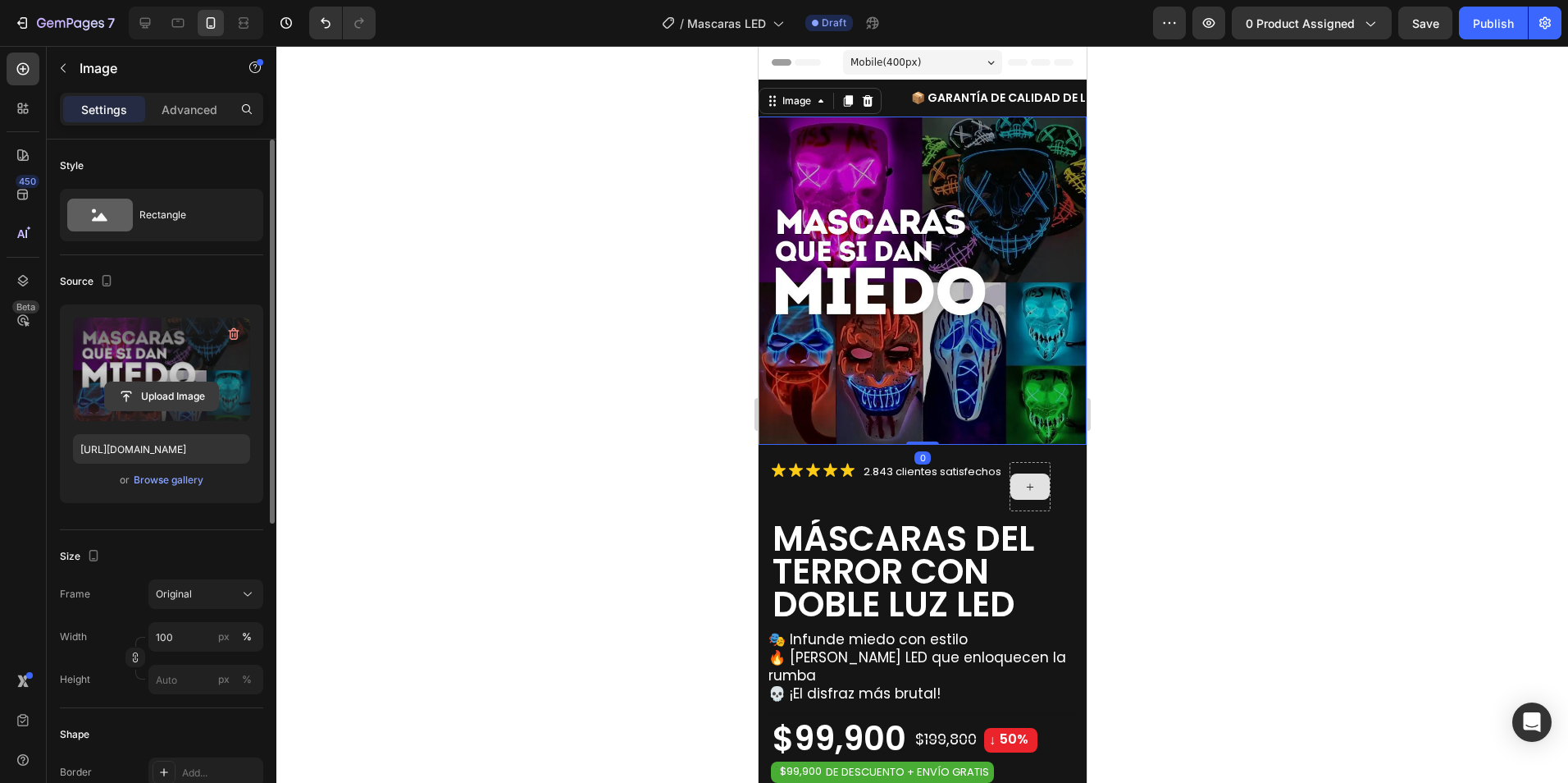
click at [157, 401] on input "file" at bounding box center [161, 396] width 114 height 28
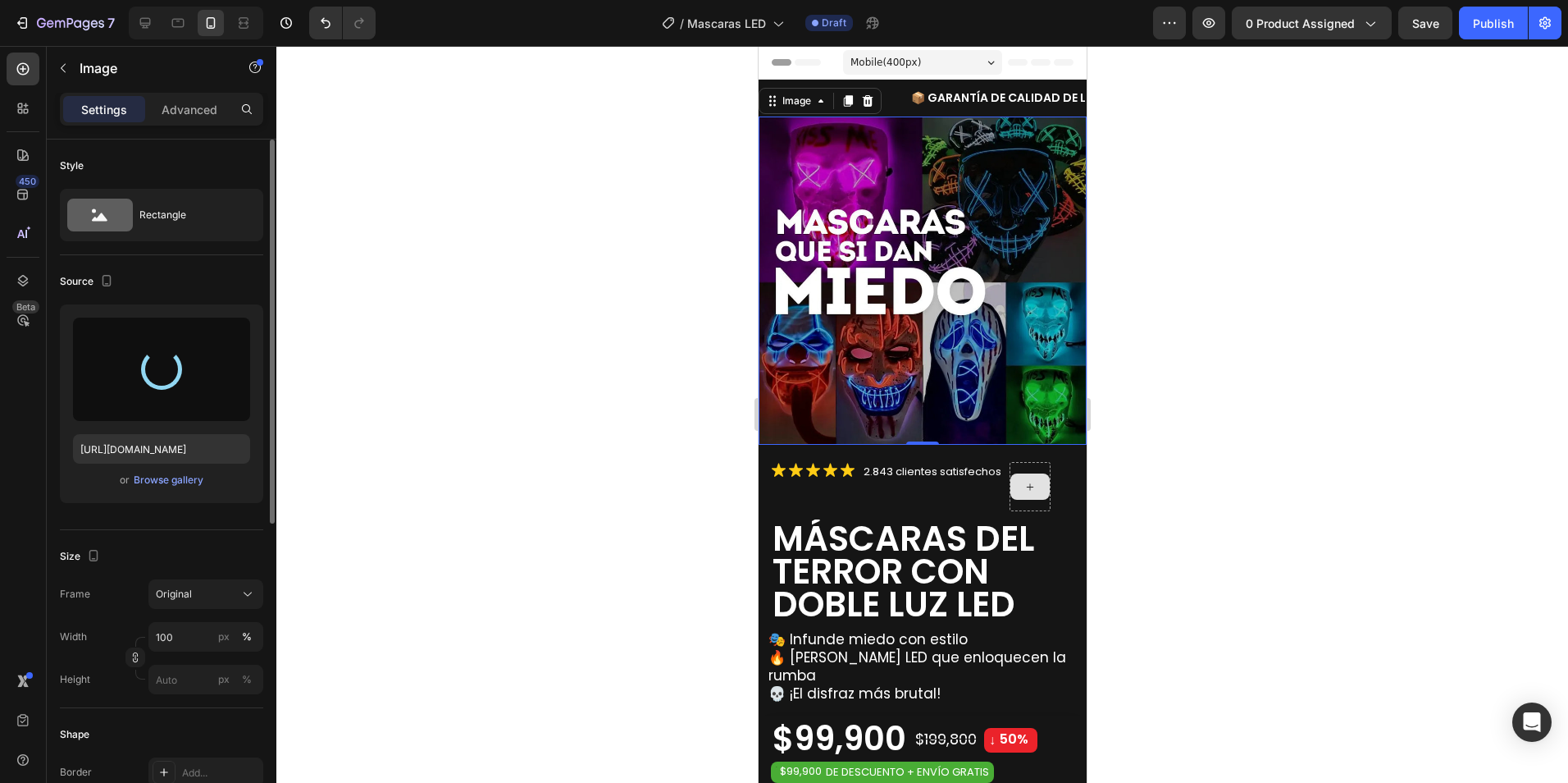
type input "[URL][DOMAIN_NAME]"
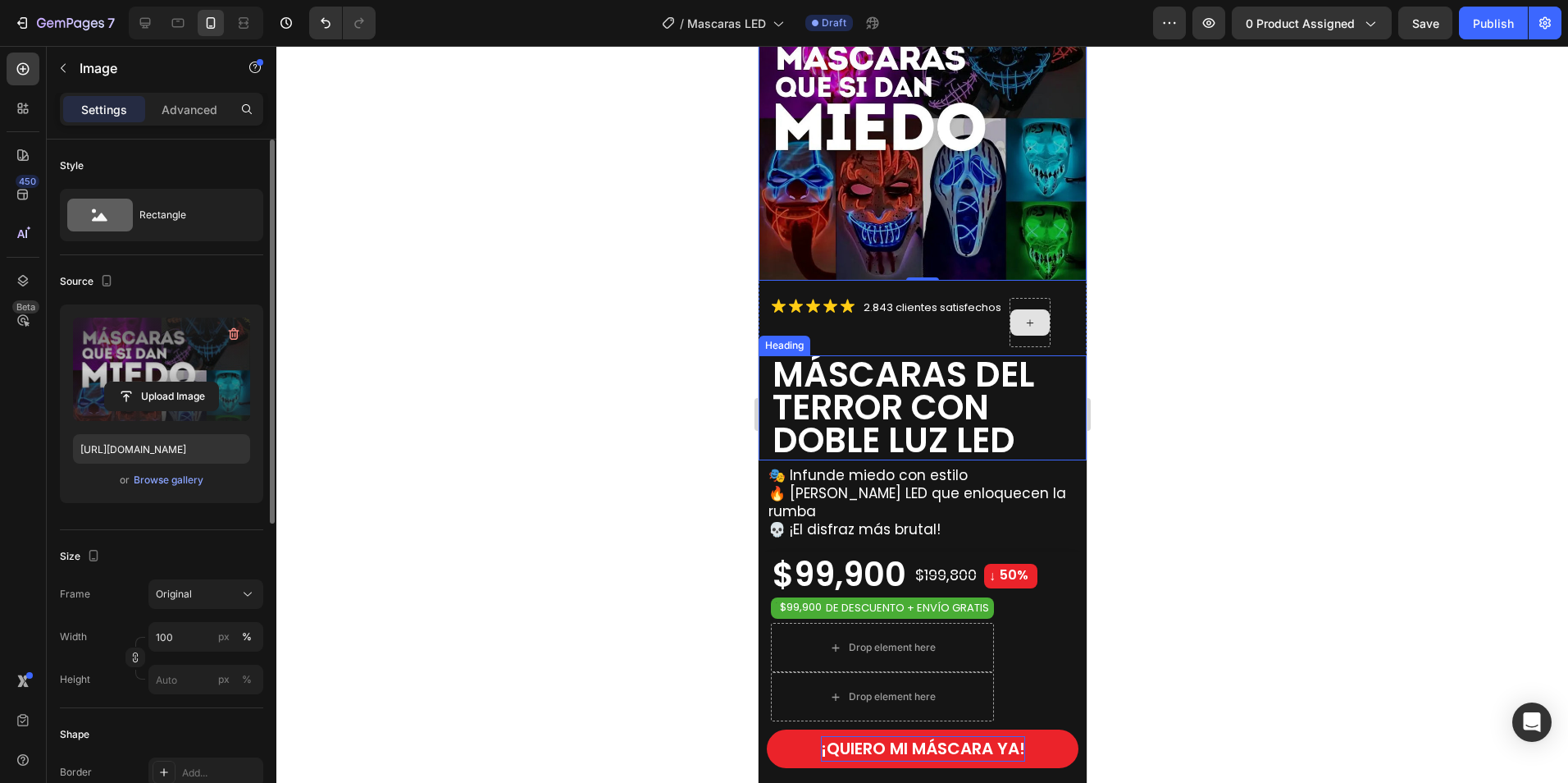
scroll to position [328, 0]
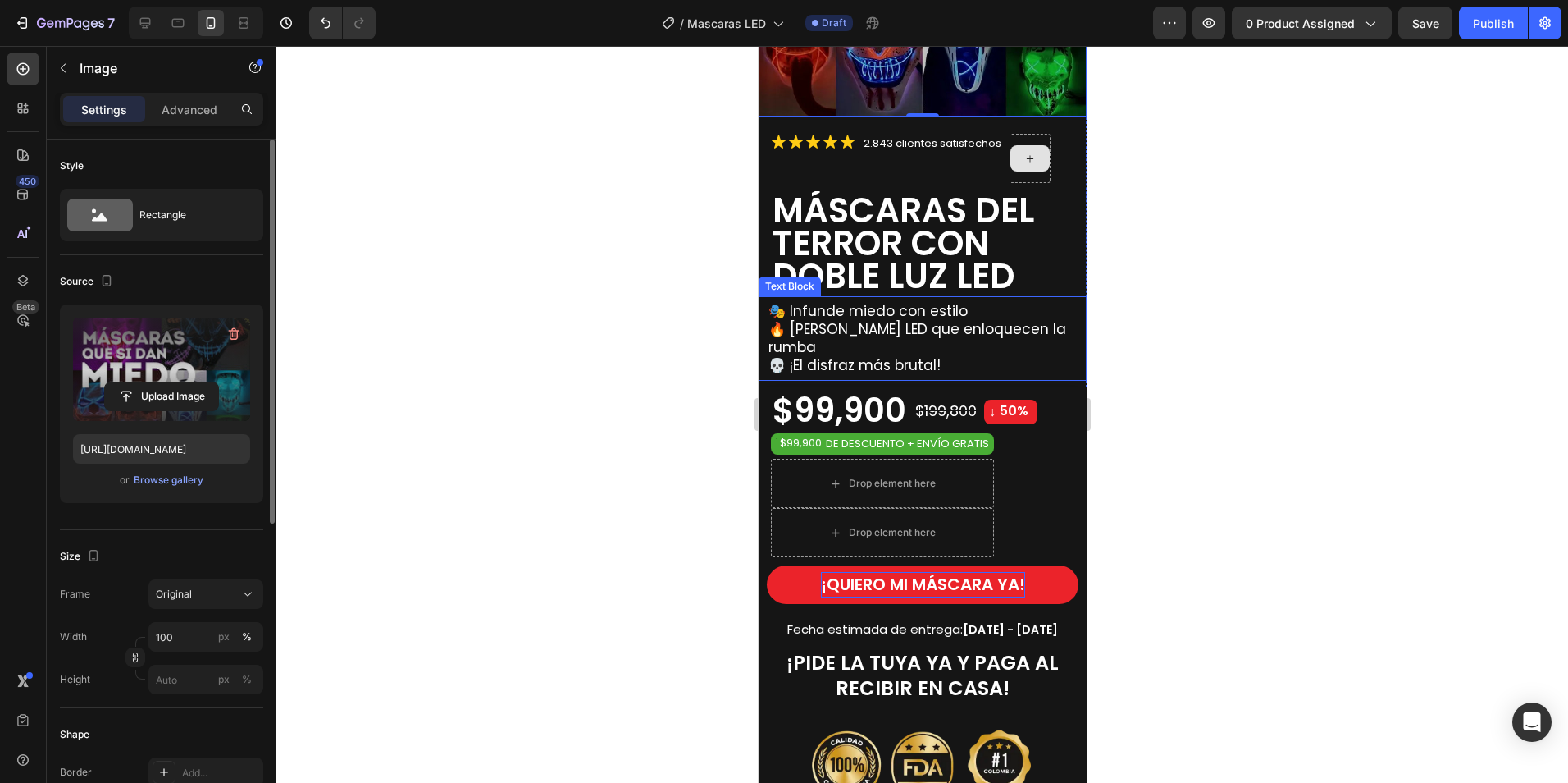
click at [918, 355] on span "💀 ¡El disfraz más brutal!" at bounding box center [853, 365] width 172 height 20
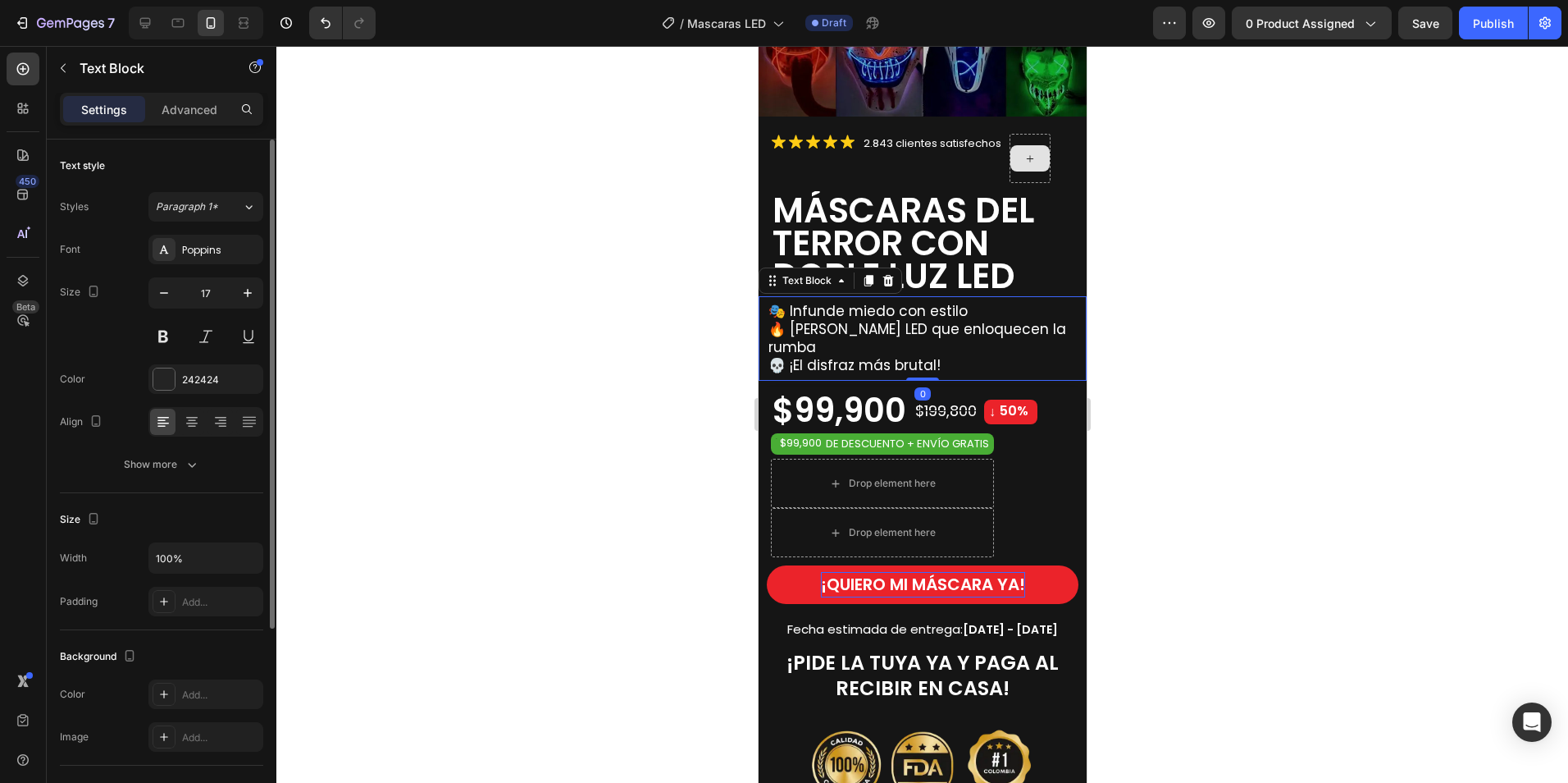
click at [912, 319] on span "🔥 Luces LED que enloquecen la rumba" at bounding box center [916, 338] width 298 height 38
click at [972, 319] on span "🔥 Luces LED que enloquecen la rumba" at bounding box center [916, 338] width 298 height 38
click at [881, 319] on span "🔥 Luces LED que enloquecen la rumba" at bounding box center [916, 338] width 298 height 38
click at [945, 319] on span "🔥 Luces LED que enloquecen la rumba" at bounding box center [916, 338] width 298 height 38
click at [999, 321] on span "🔥 Luces LED que enloquecen la rumba" at bounding box center [916, 338] width 298 height 38
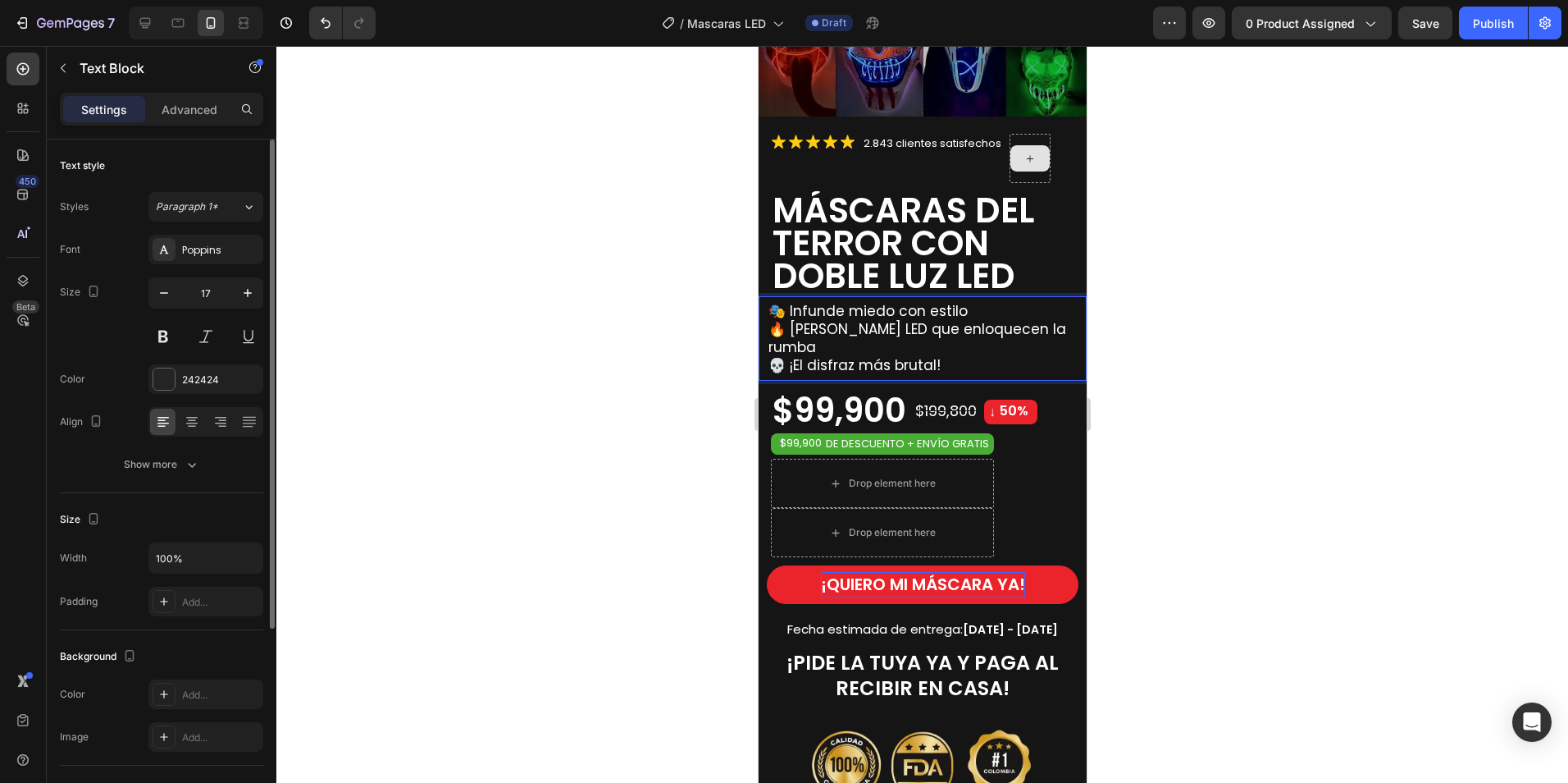
click at [910, 319] on span "🔥 Luces LED que enloquecen la rumba" at bounding box center [916, 338] width 298 height 38
click at [901, 319] on span "🔥 Luces LED que enloquecen la rumba" at bounding box center [916, 338] width 298 height 38
click at [969, 319] on span "🔥 Luces LED que enloquecen la rumba" at bounding box center [916, 338] width 298 height 38
click at [1033, 319] on span "🔥 Luces LED que enloquecen la rumba" at bounding box center [916, 338] width 298 height 38
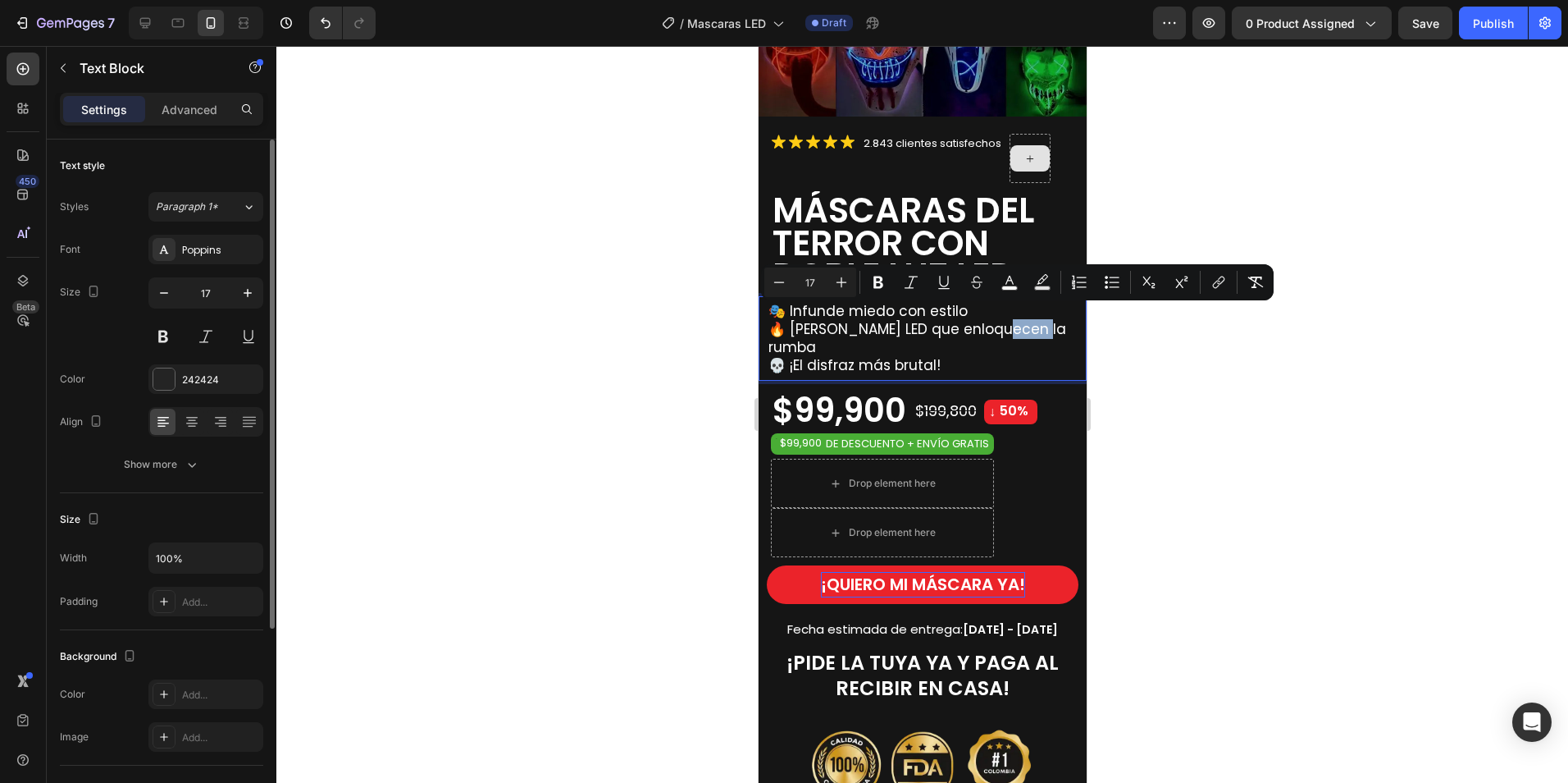
drag, startPoint x: 1043, startPoint y: 317, endPoint x: 995, endPoint y: 315, distance: 48.0
click at [995, 320] on p "🔥 Luces LED que enloquecen la rumba" at bounding box center [926, 338] width 317 height 36
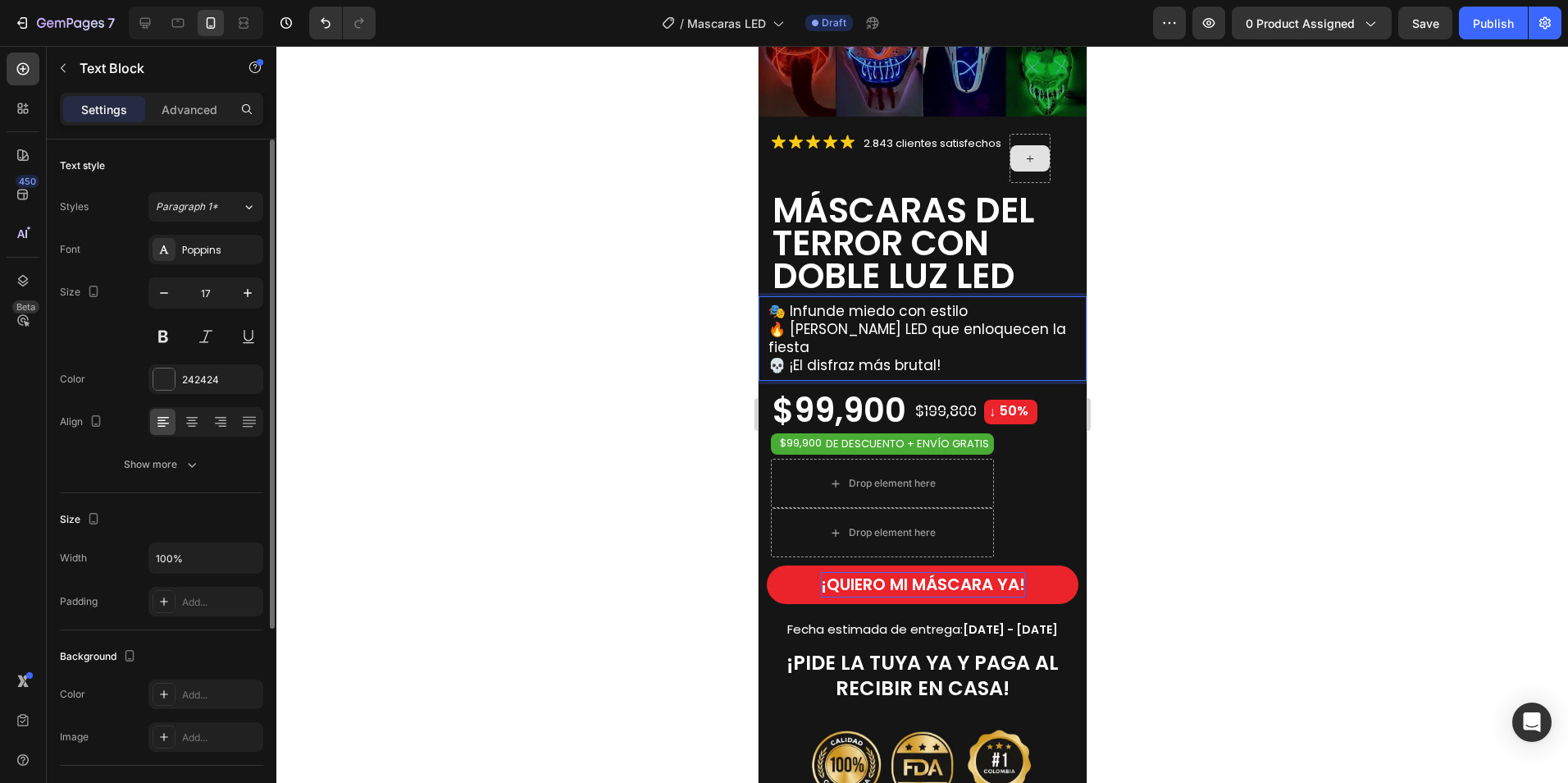
click at [1179, 363] on div at bounding box center [922, 414] width 1292 height 737
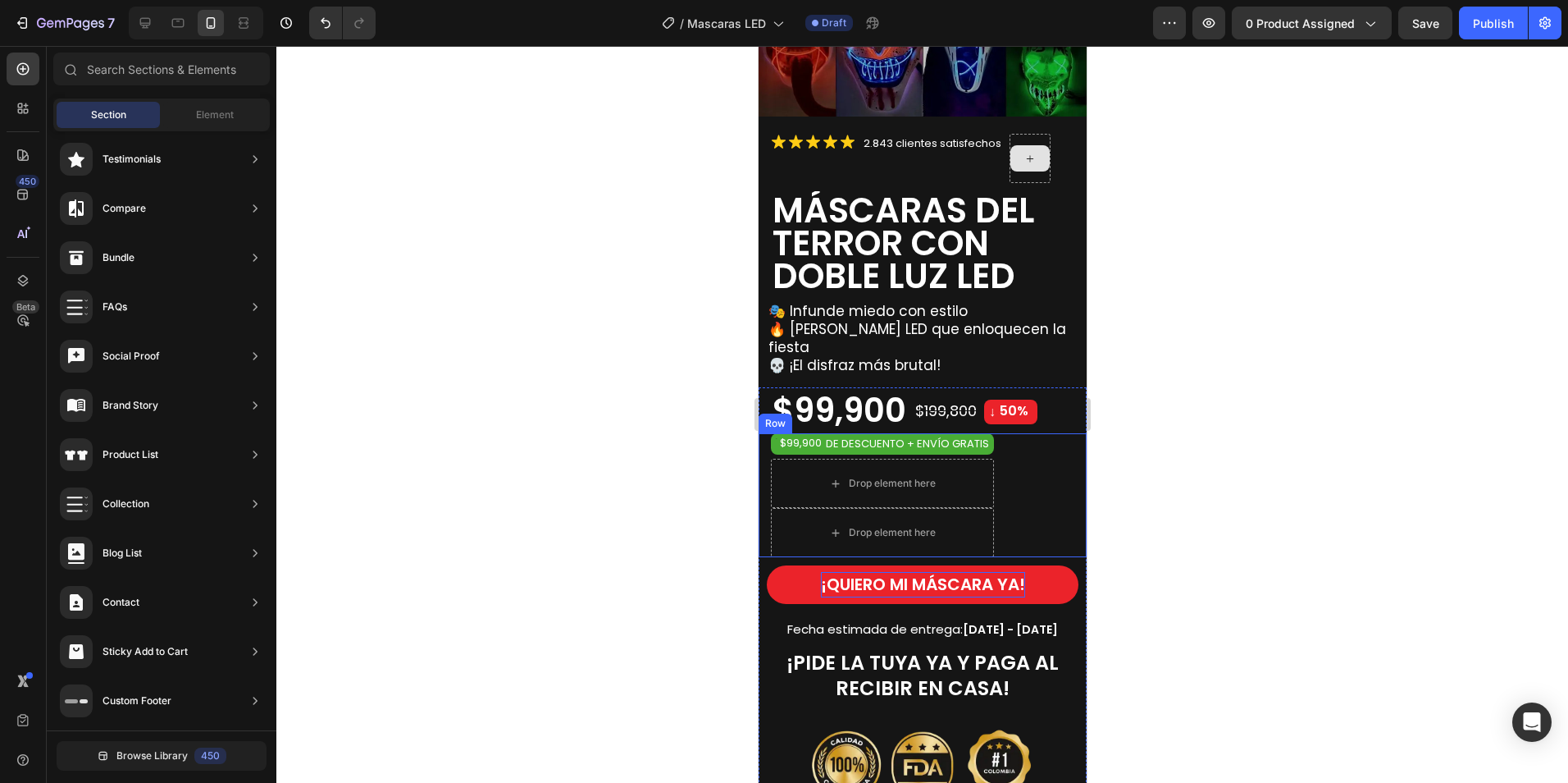
scroll to position [493, 0]
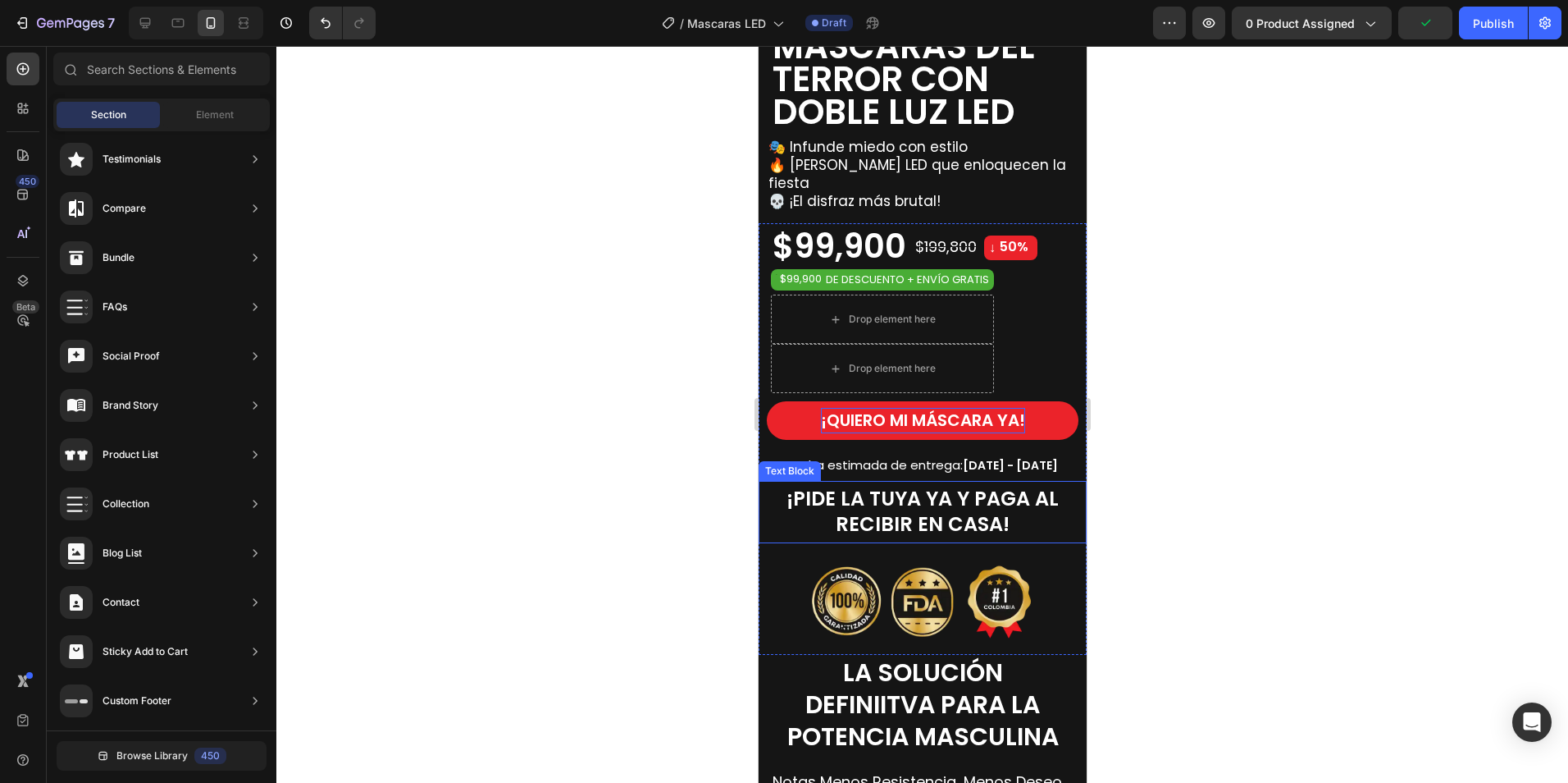
click at [967, 485] on strong "¡PIDE LA TUYA YA Y PAGA AL RECIBIR EN CASA!" at bounding box center [921, 511] width 272 height 53
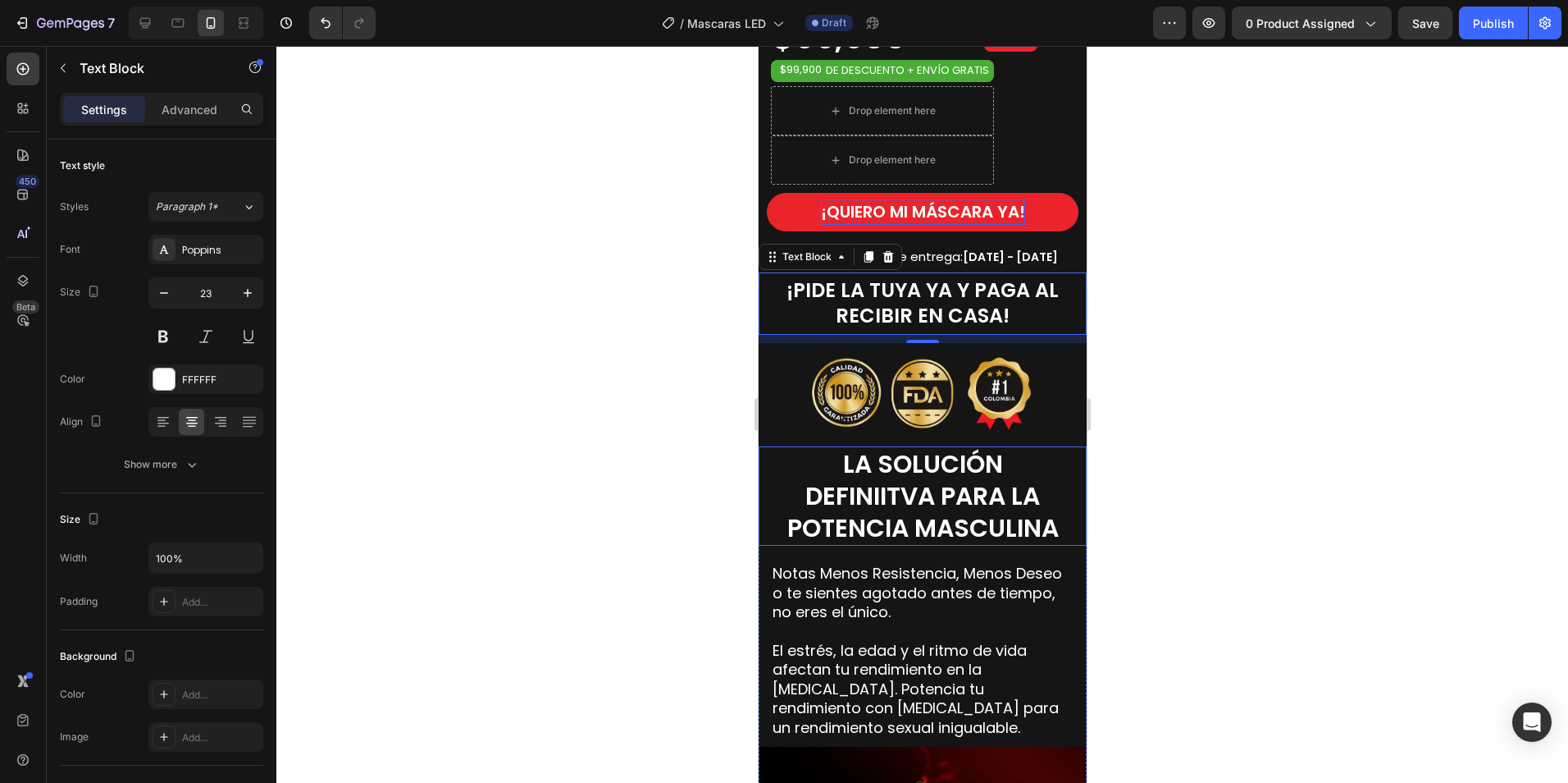
scroll to position [1066, 0]
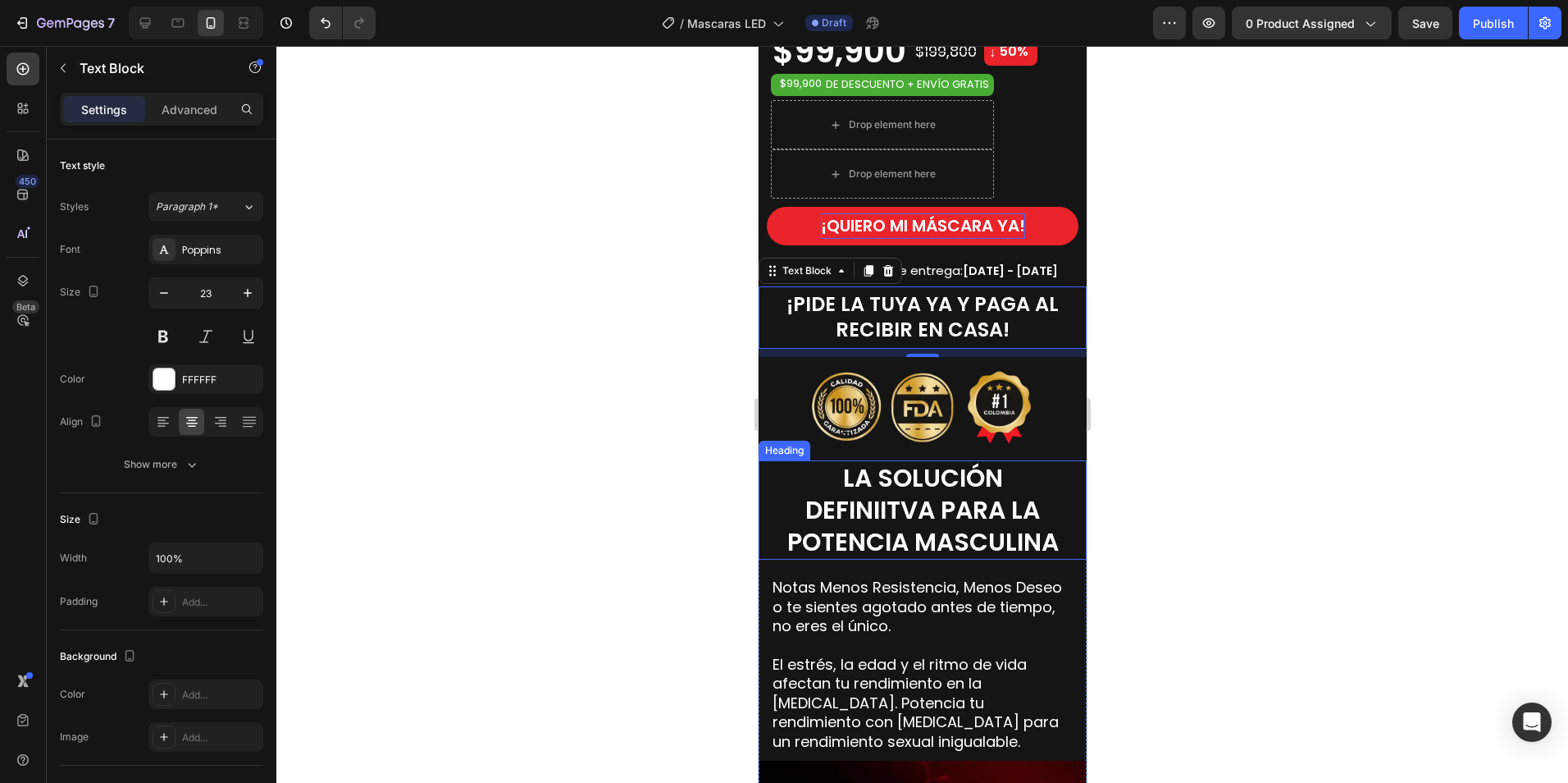
click at [901, 510] on span "LA SOLUCIÓN DEFINIITVA PARA LA POTENCIA MASCULINA" at bounding box center [922, 510] width 271 height 100
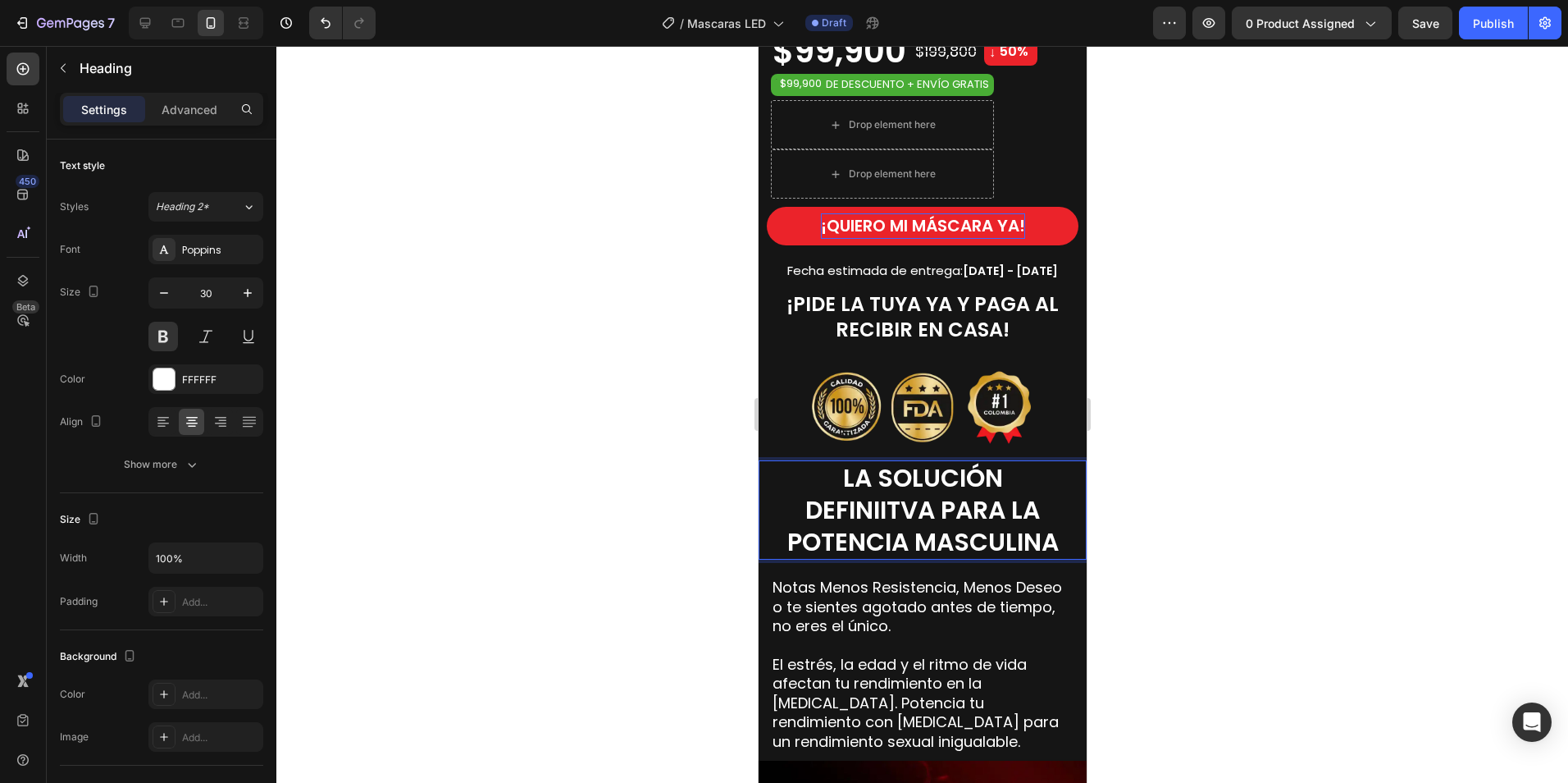
click at [1046, 521] on span "LA SOLUCIÓN DEFINIITVA PARA LA POTENCIA MASCULINA" at bounding box center [922, 510] width 271 height 100
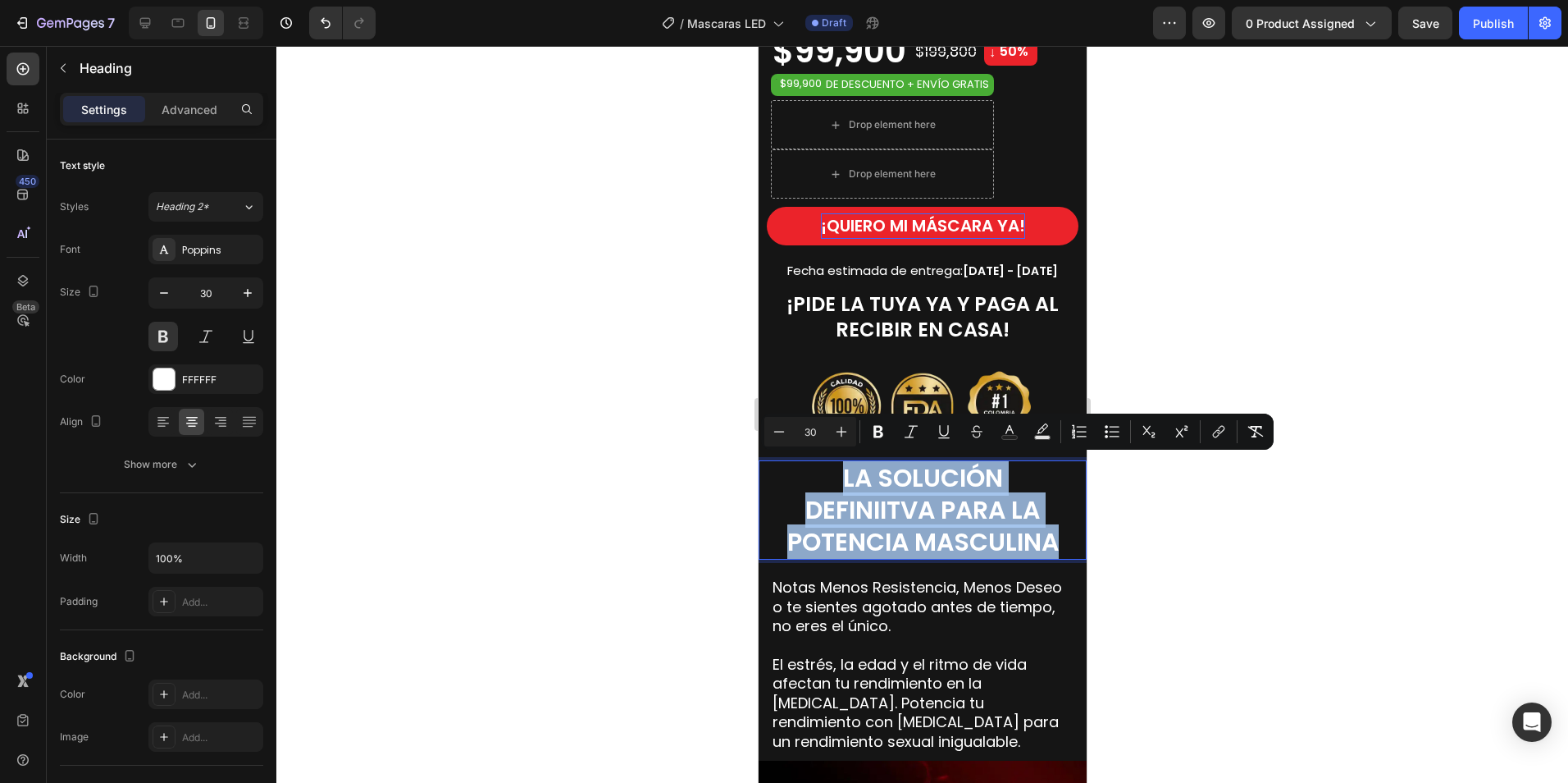
drag, startPoint x: 1046, startPoint y: 539, endPoint x: 823, endPoint y: 465, distance: 235.0
click at [823, 465] on p "LA SOLUCIÓN DEFINIITVA PARA LA POTENCIA MASCULINA" at bounding box center [921, 510] width 292 height 96
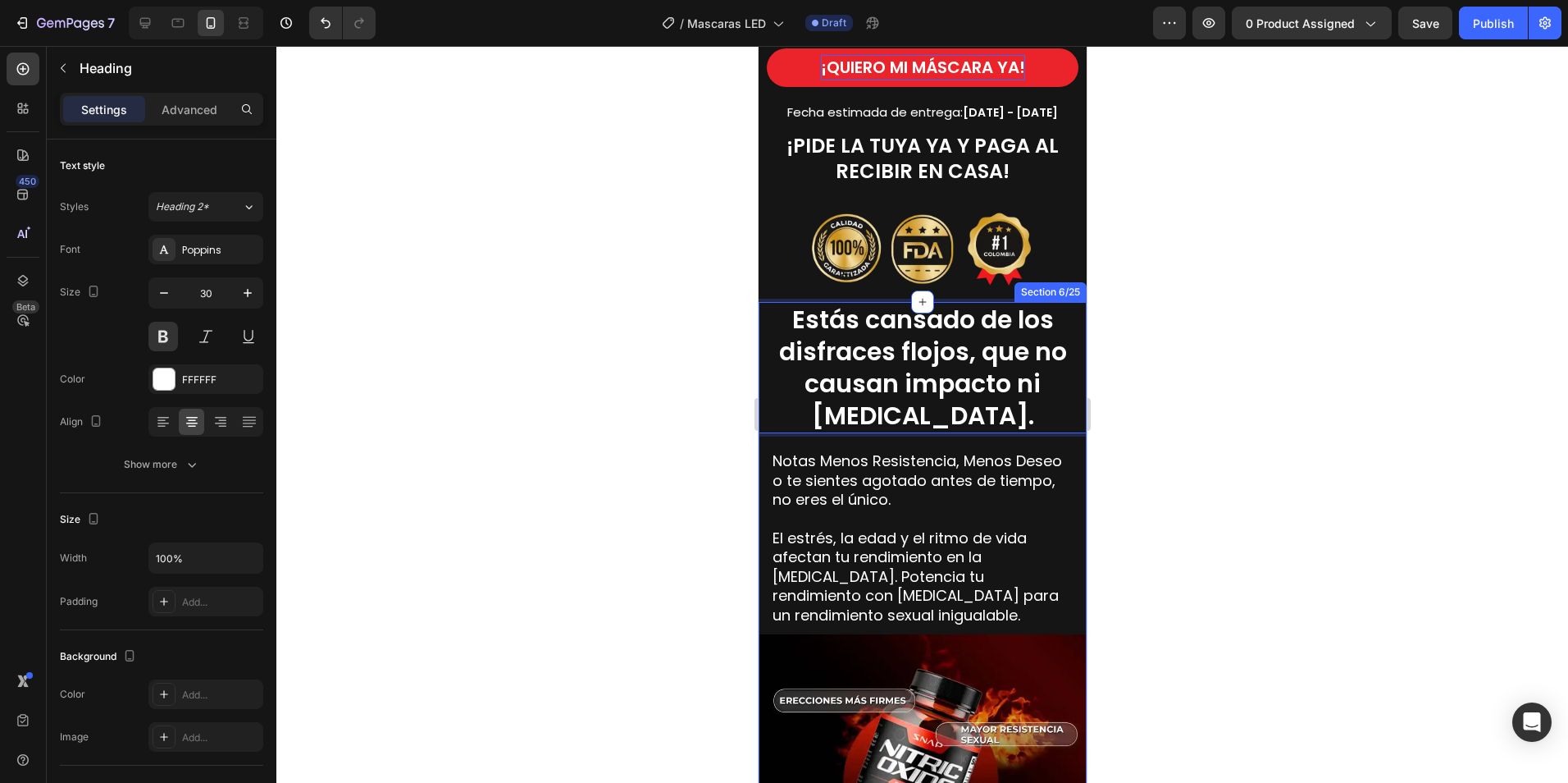
scroll to position [1231, 0]
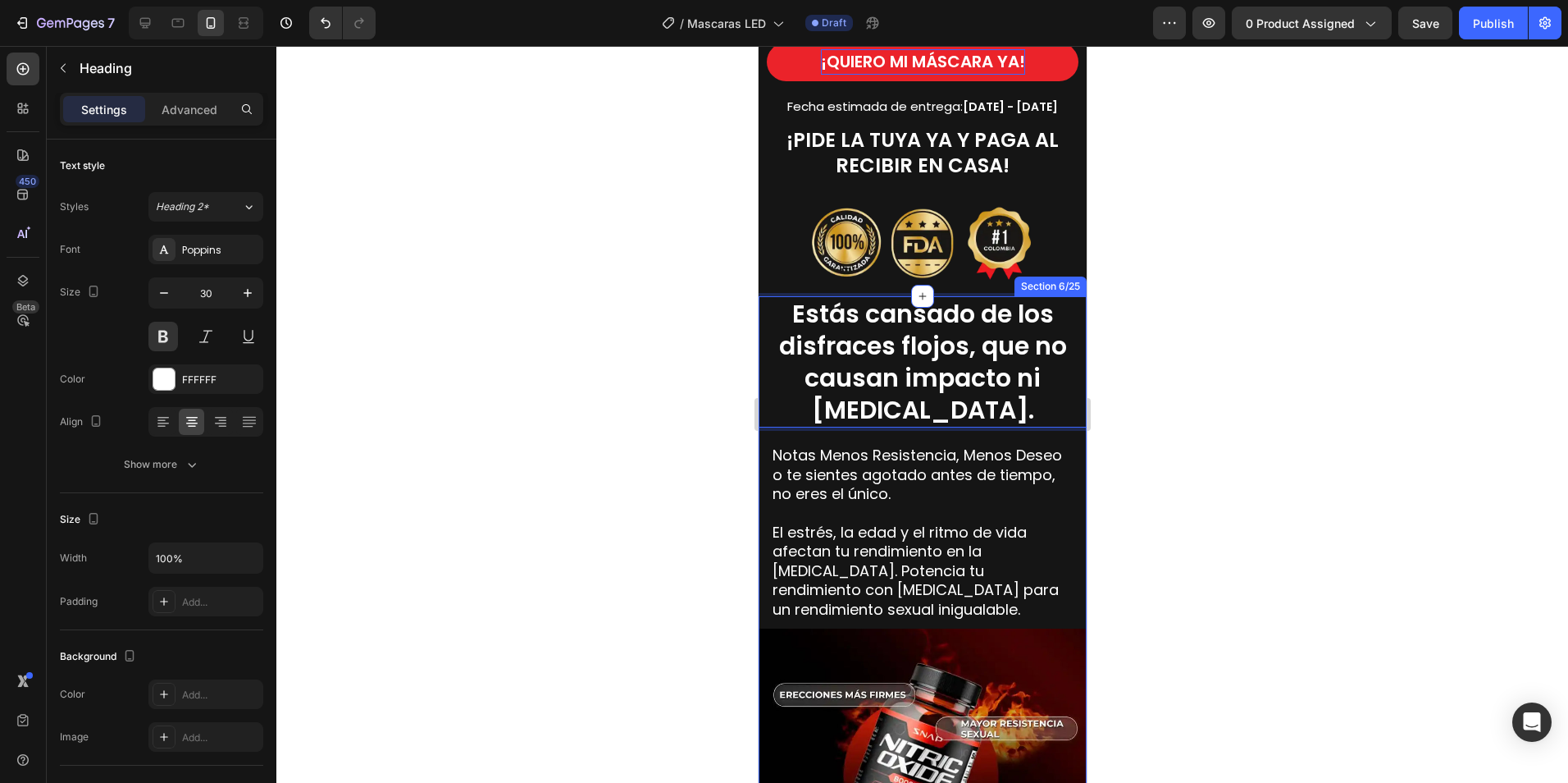
click at [807, 510] on p at bounding box center [921, 513] width 300 height 19
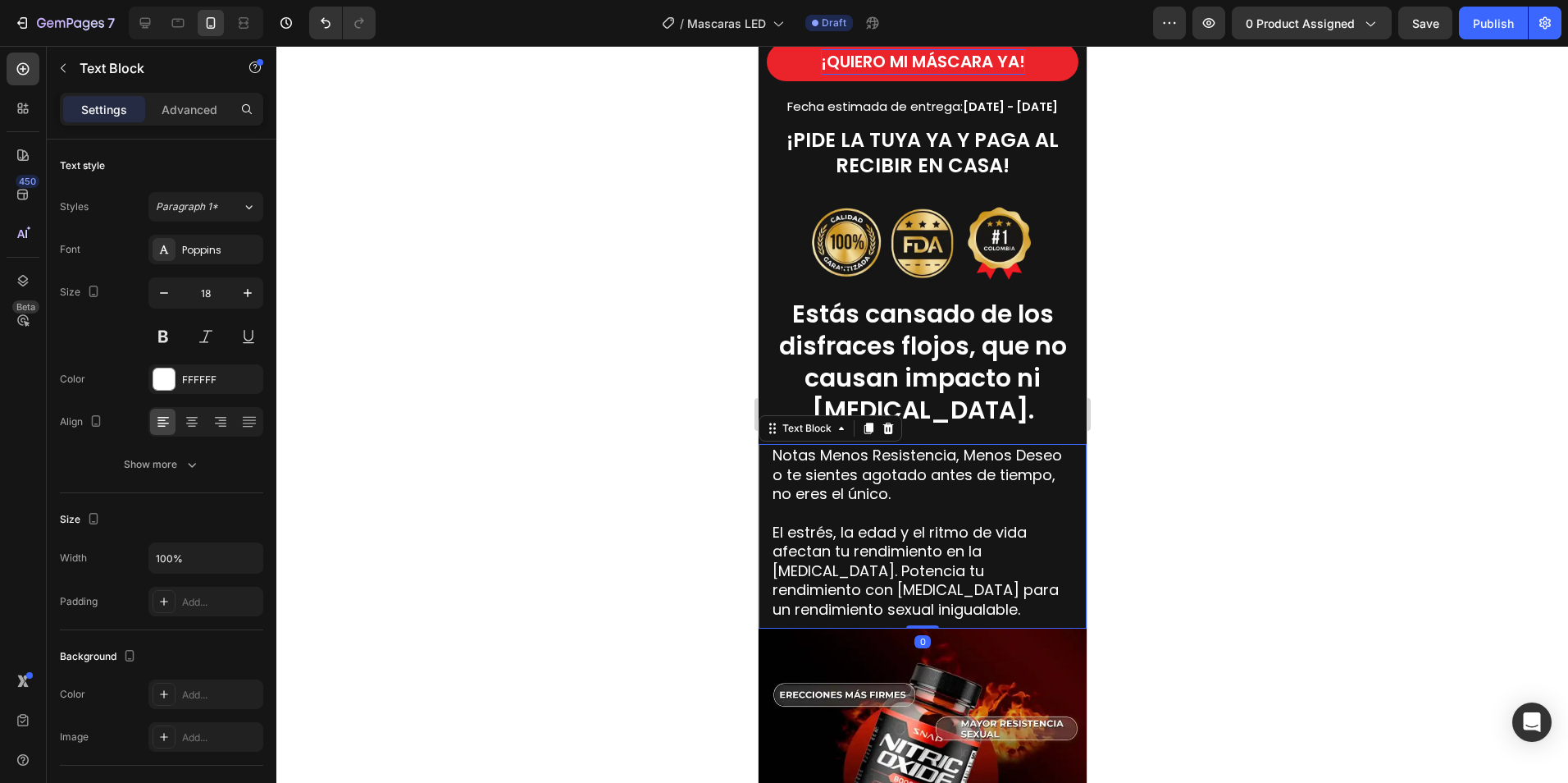
click at [835, 477] on span "Notas Menos Resistencia, Menos Deseo o te sientes agotado antes de tiempo, no e…" at bounding box center [916, 474] width 289 height 59
click at [945, 563] on span "El estrés, la edad y el ritmo de vida afectan tu rendimiento en la intimidad. P…" at bounding box center [914, 571] width 286 height 98
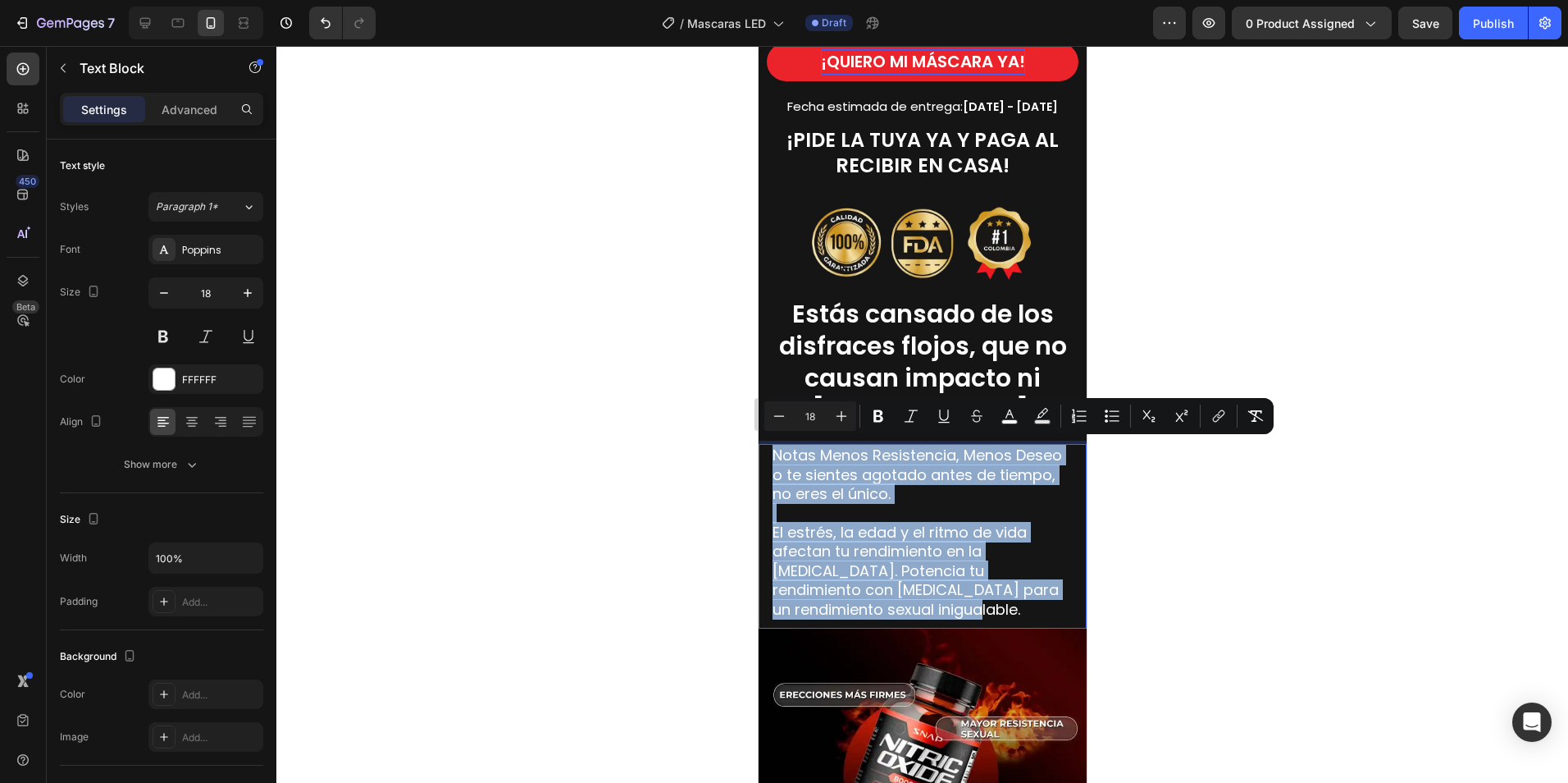
drag, startPoint x: 920, startPoint y: 600, endPoint x: 779, endPoint y: 455, distance: 202.3
click at [778, 455] on div "Notas Menos Resistencia, Menos Deseo o te sientes agotado antes de tiempo, no e…" at bounding box center [921, 532] width 303 height 177
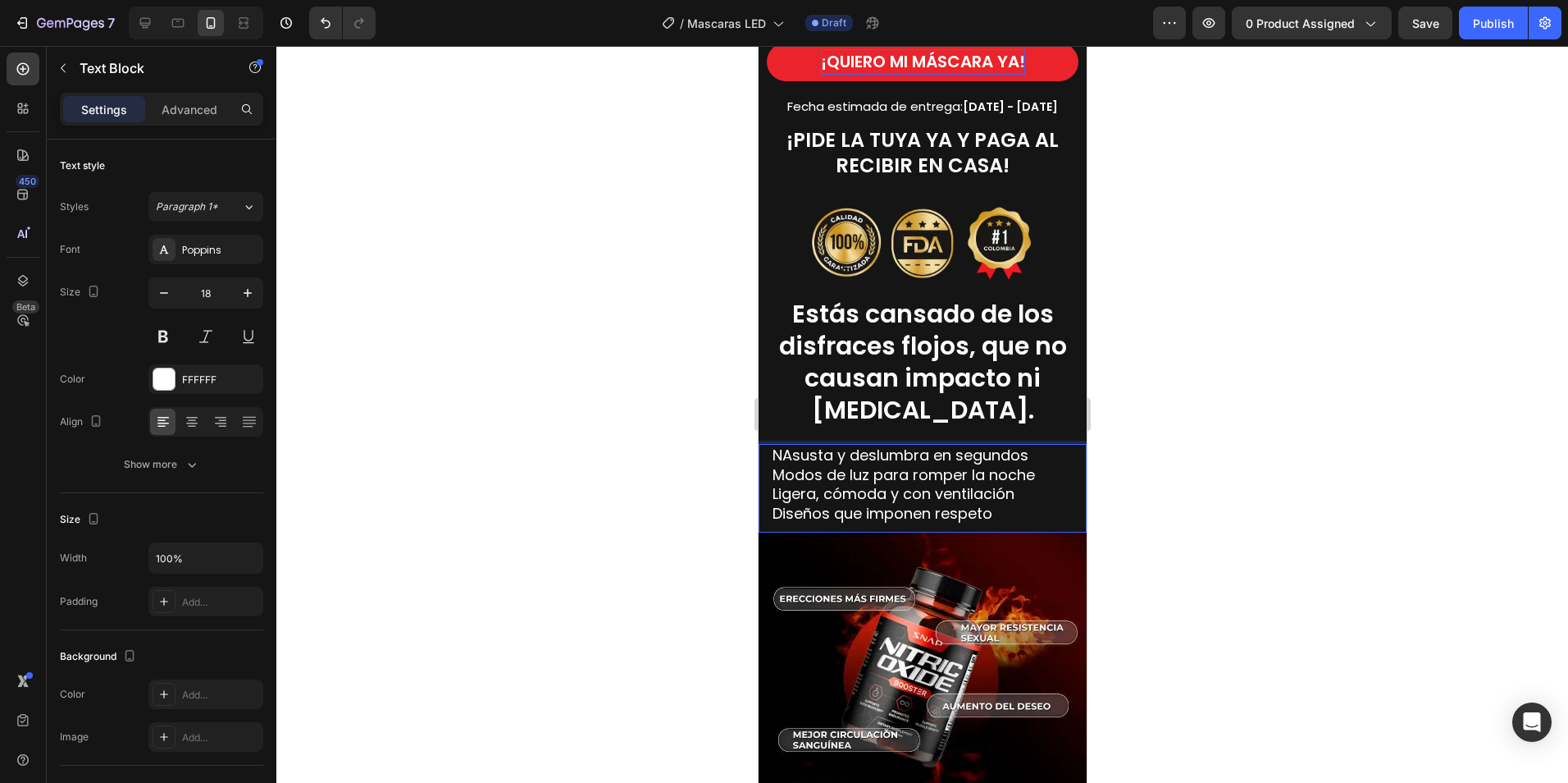
click at [780, 449] on span "NAsusta y deslumbra en segundos" at bounding box center [899, 455] width 256 height 21
click at [887, 321] on span "Estás cansado de los disfraces flojos, que no causan impacto ni susto." at bounding box center [922, 362] width 288 height 132
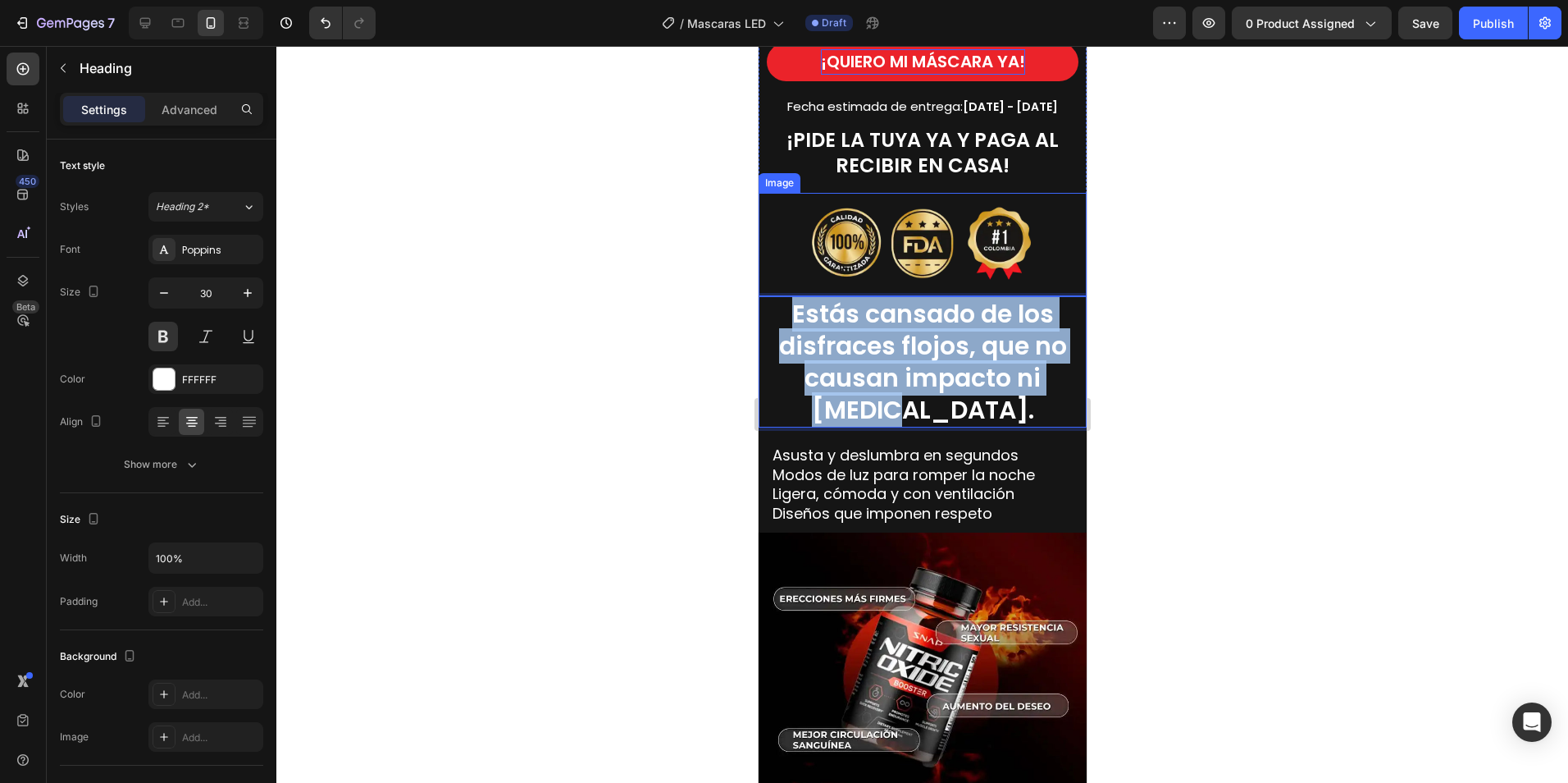
drag, startPoint x: 961, startPoint y: 408, endPoint x: 779, endPoint y: 292, distance: 215.8
click at [779, 296] on h2 "Estás cansado de los disfraces flojos, que no causan impacto ni susto." at bounding box center [922, 362] width 295 height 132
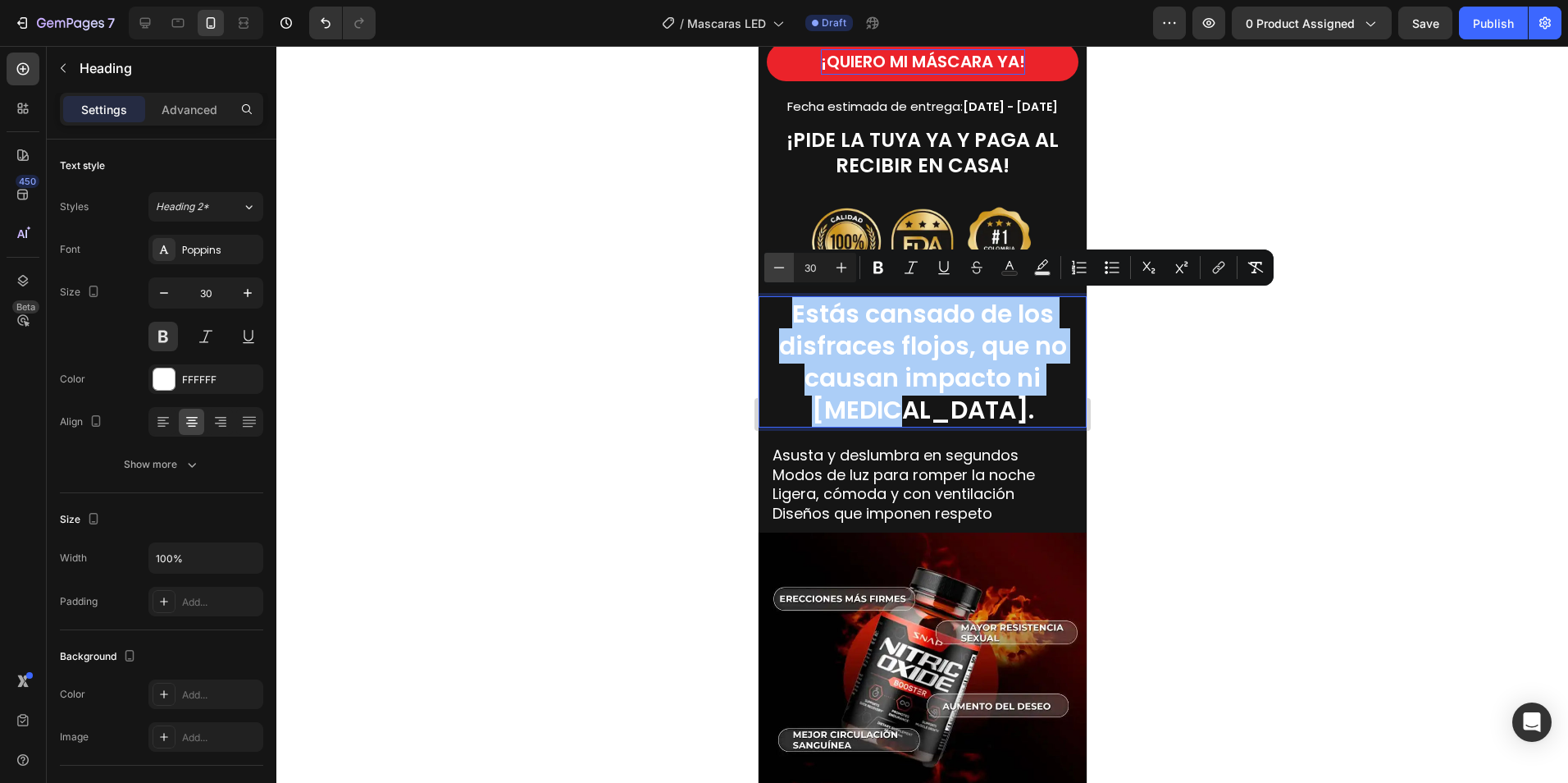
click at [784, 266] on icon "Editor contextual toolbar" at bounding box center [779, 267] width 16 height 16
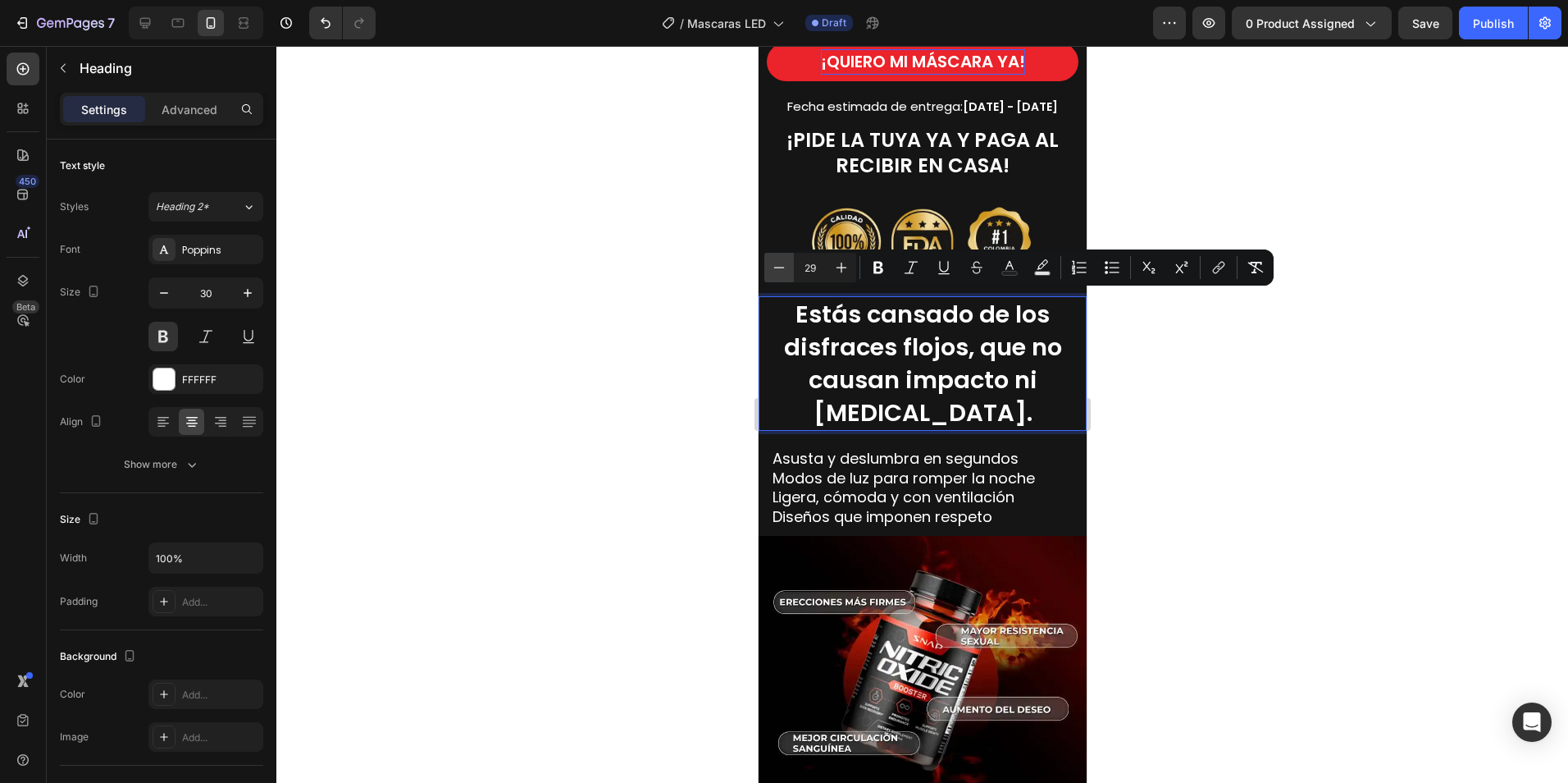
click at [786, 266] on icon "Editor contextual toolbar" at bounding box center [779, 267] width 16 height 16
click at [788, 266] on button "Minus" at bounding box center [780, 267] width 30 height 30
type input "26"
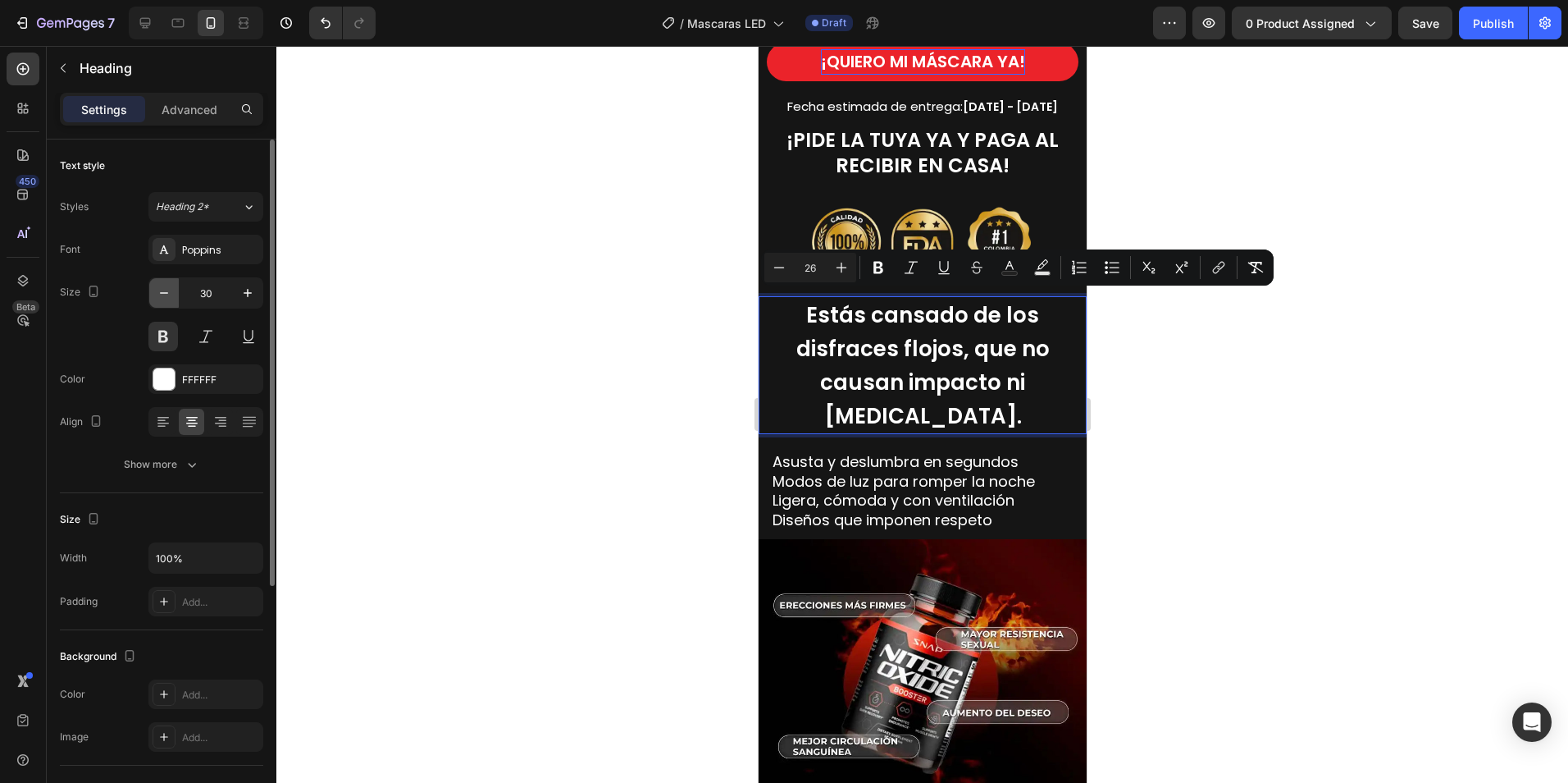
click at [170, 289] on icon "button" at bounding box center [163, 292] width 16 height 16
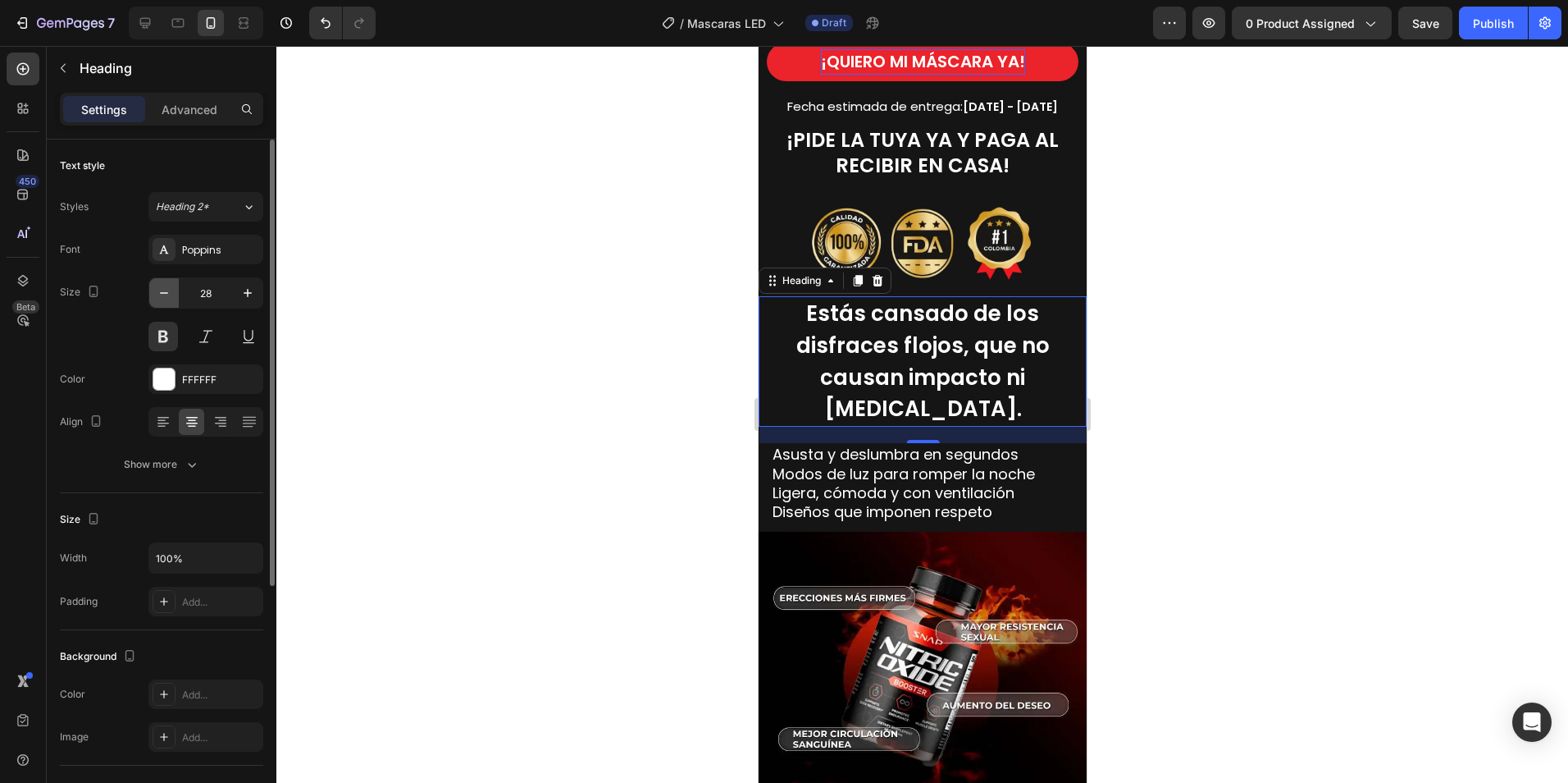
click at [171, 289] on icon "button" at bounding box center [163, 292] width 16 height 16
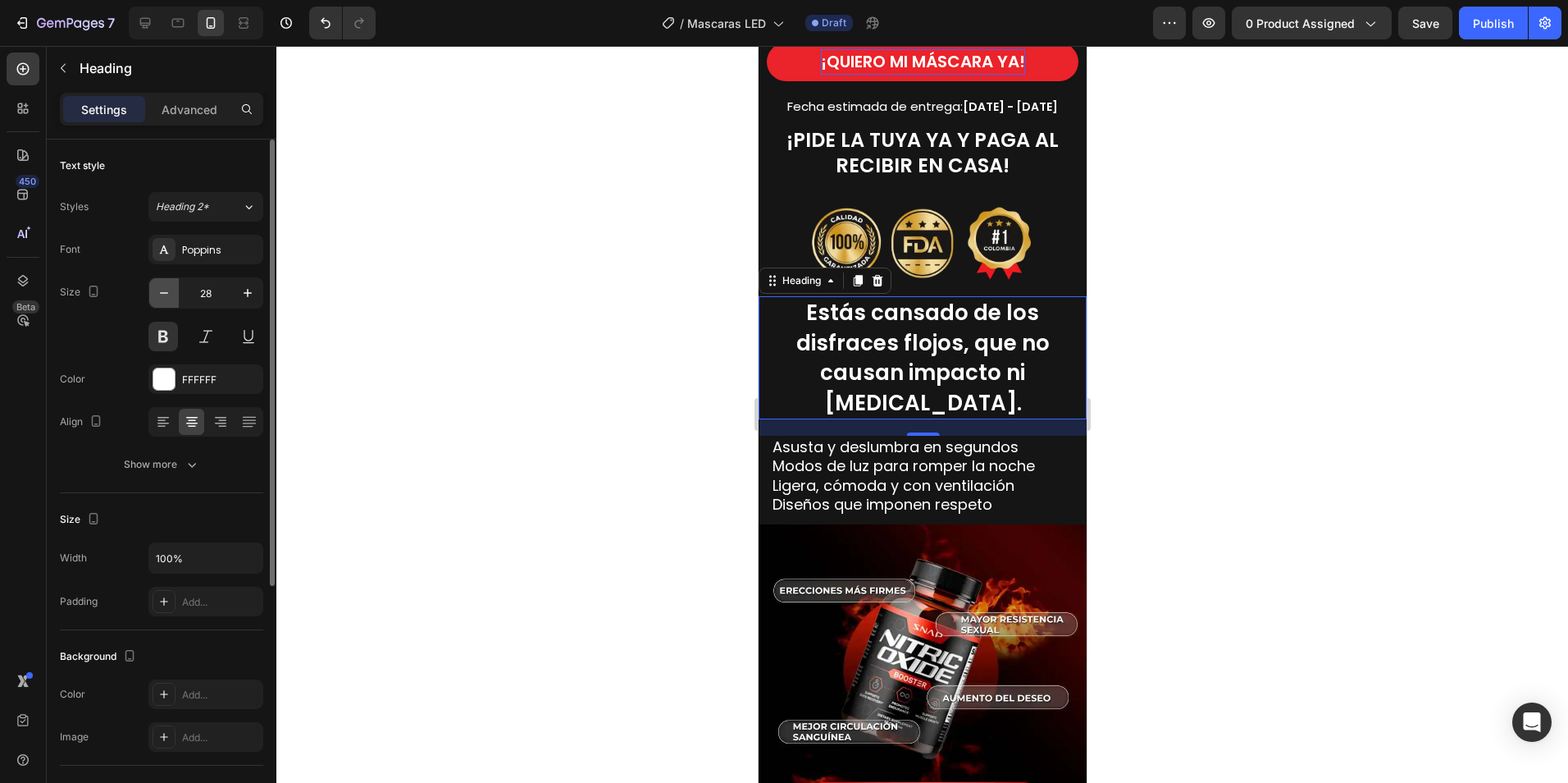
type input "27"
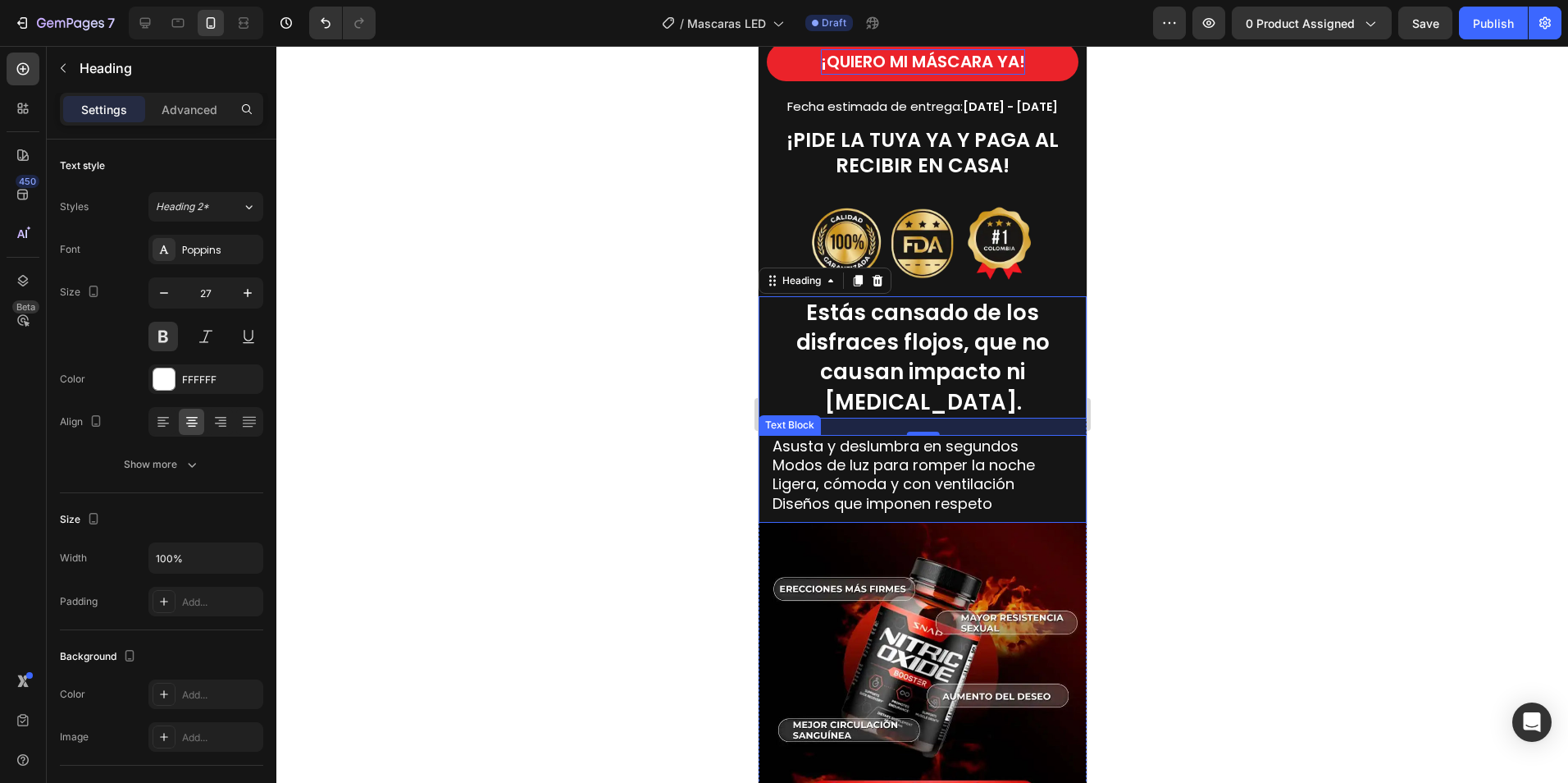
click at [1313, 503] on div at bounding box center [922, 414] width 1292 height 737
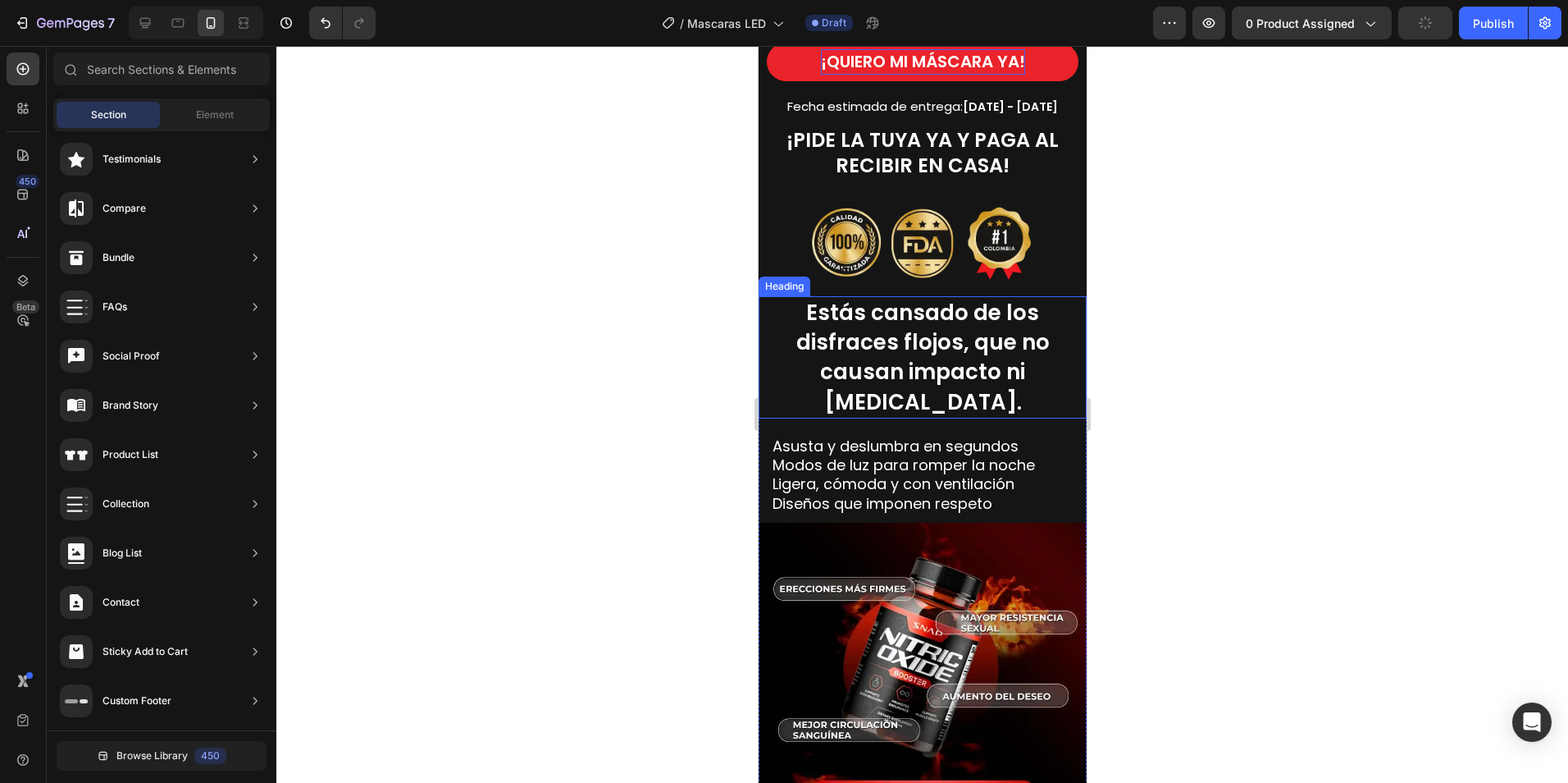
click at [990, 379] on span "Estás cansado de los disfraces flojos, que no causan impacto ni susto." at bounding box center [922, 357] width 253 height 118
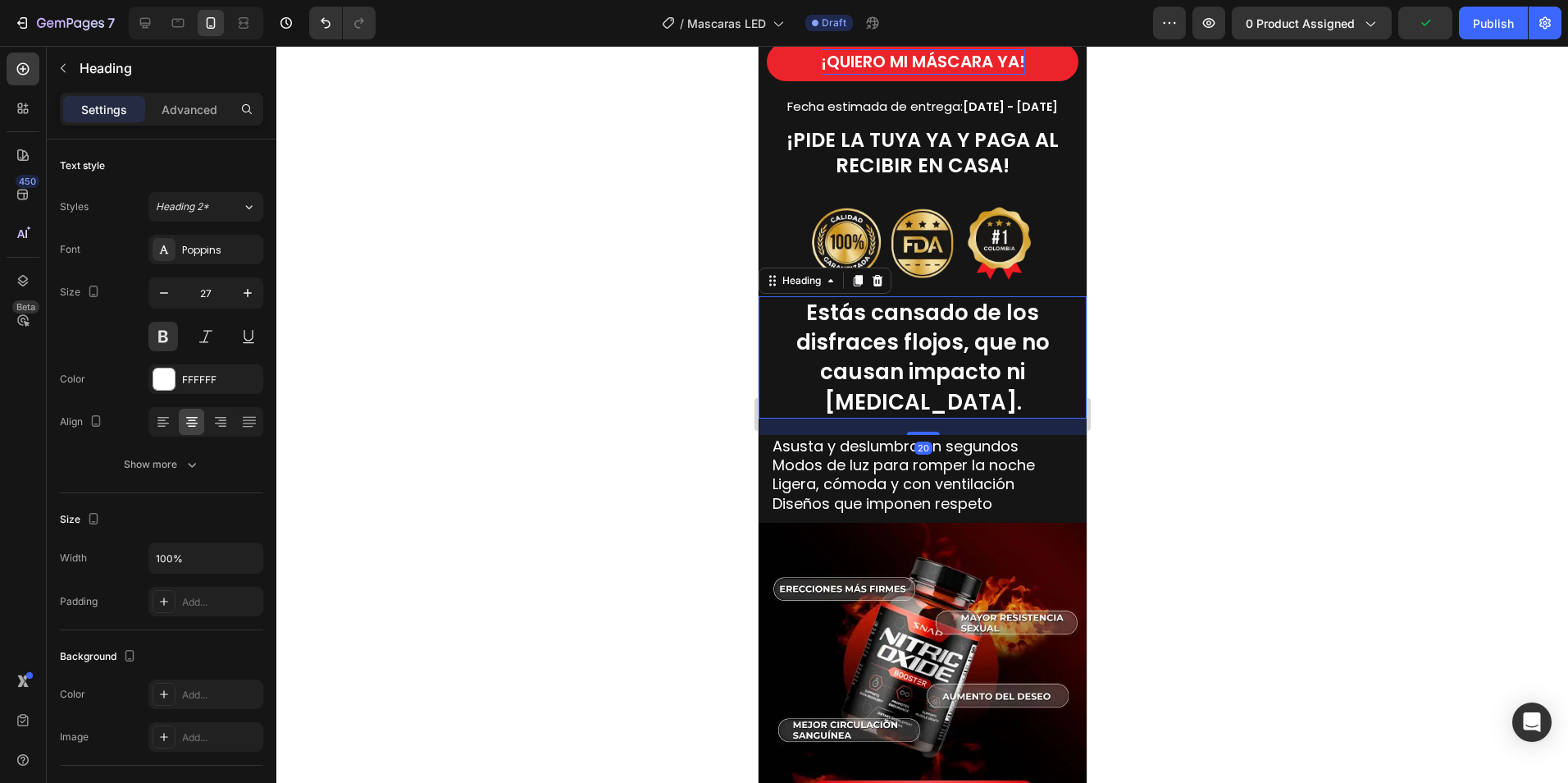
click at [1059, 375] on div "⁠⁠⁠⁠⁠⁠⁠ Estás cansado de los disfraces flojos, que no causan impacto ni susto. …" at bounding box center [921, 357] width 328 height 122
click at [1052, 372] on p "Estás cansado de los disfraces flojos, que no causan impacto ni susto." at bounding box center [921, 357] width 292 height 118
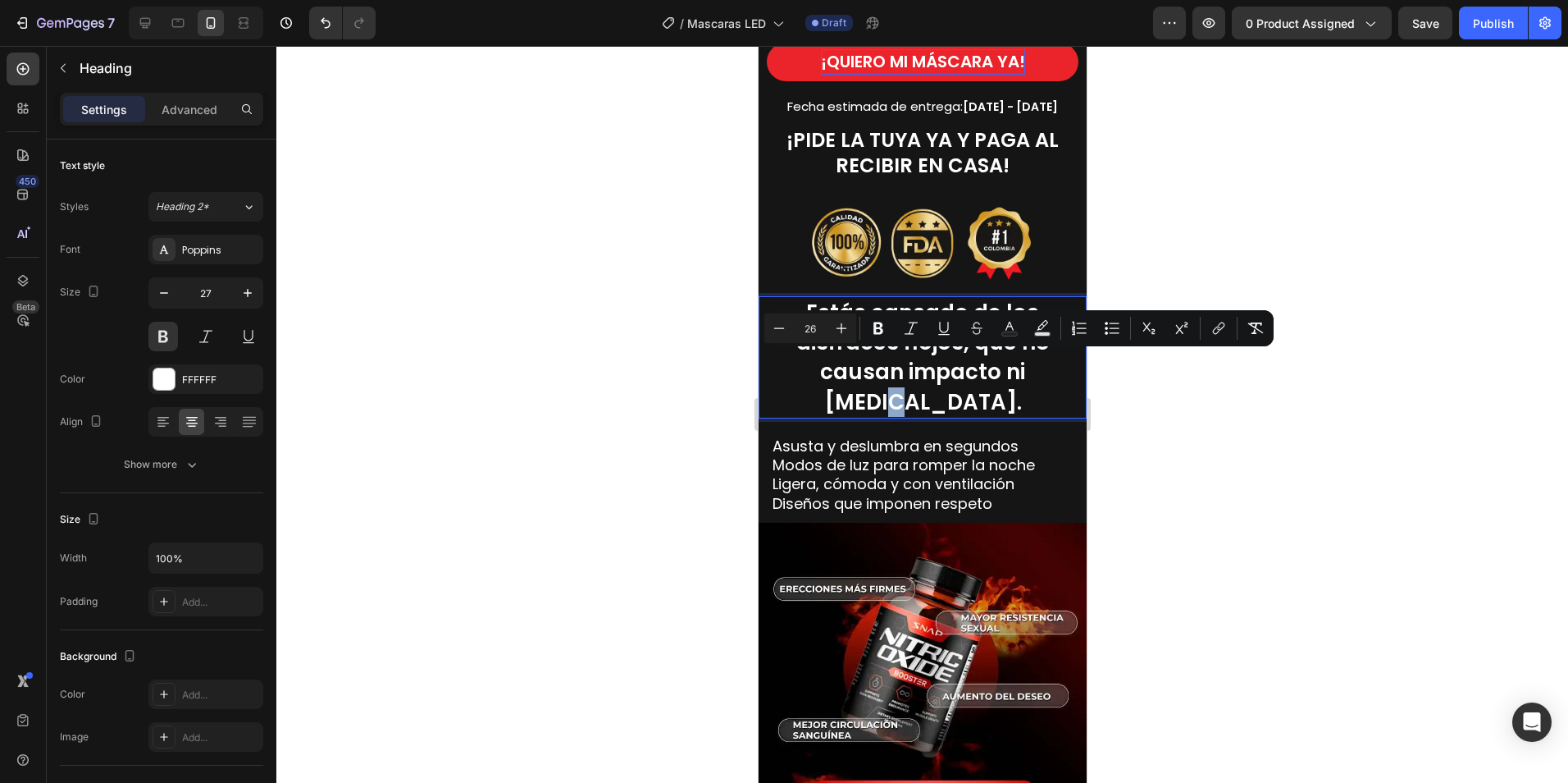
click at [1047, 372] on p "Estás cansado de los disfraces flojos, que no causan impacto ni susto." at bounding box center [921, 357] width 292 height 118
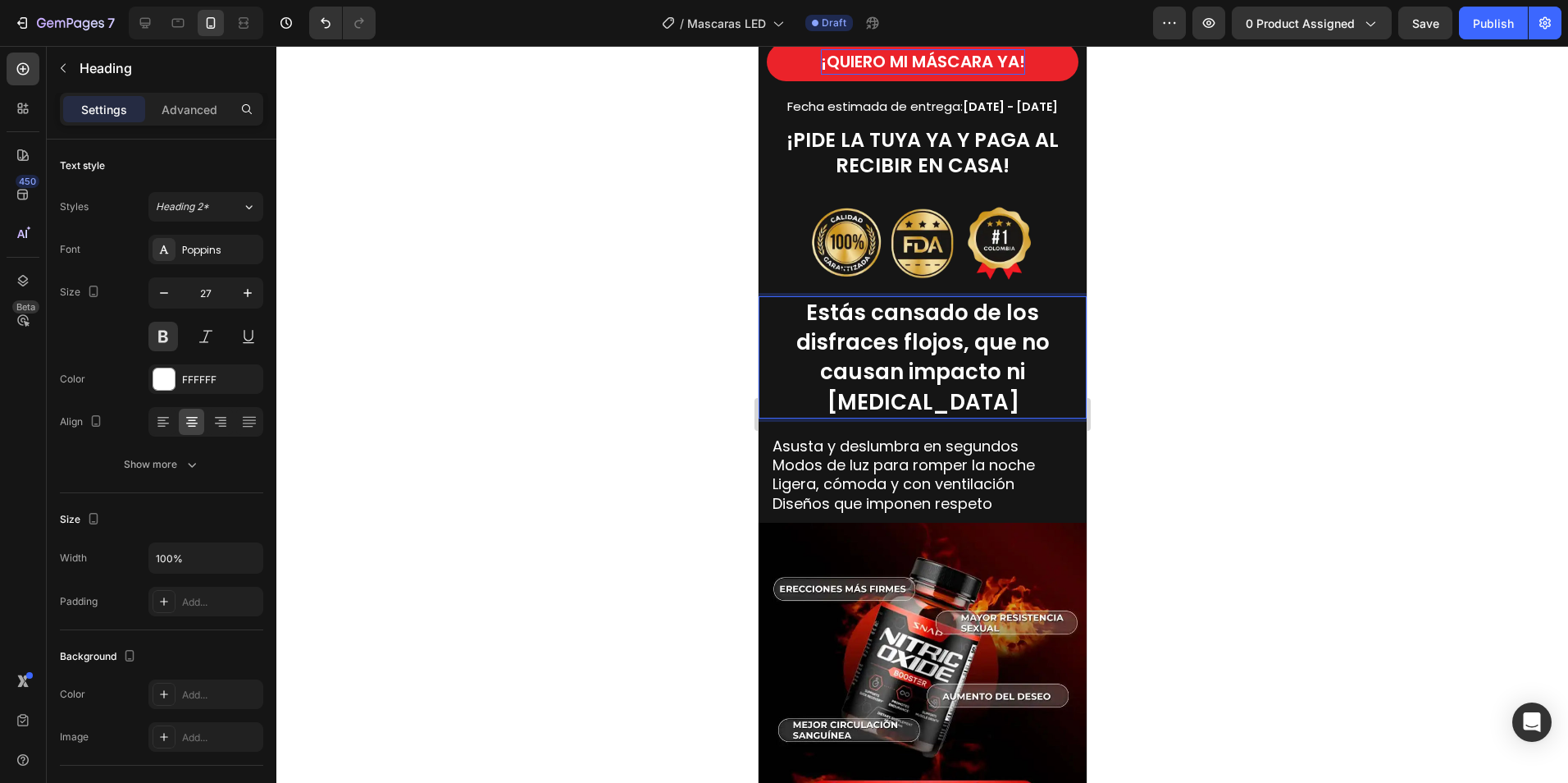
click at [1205, 377] on div at bounding box center [922, 414] width 1292 height 737
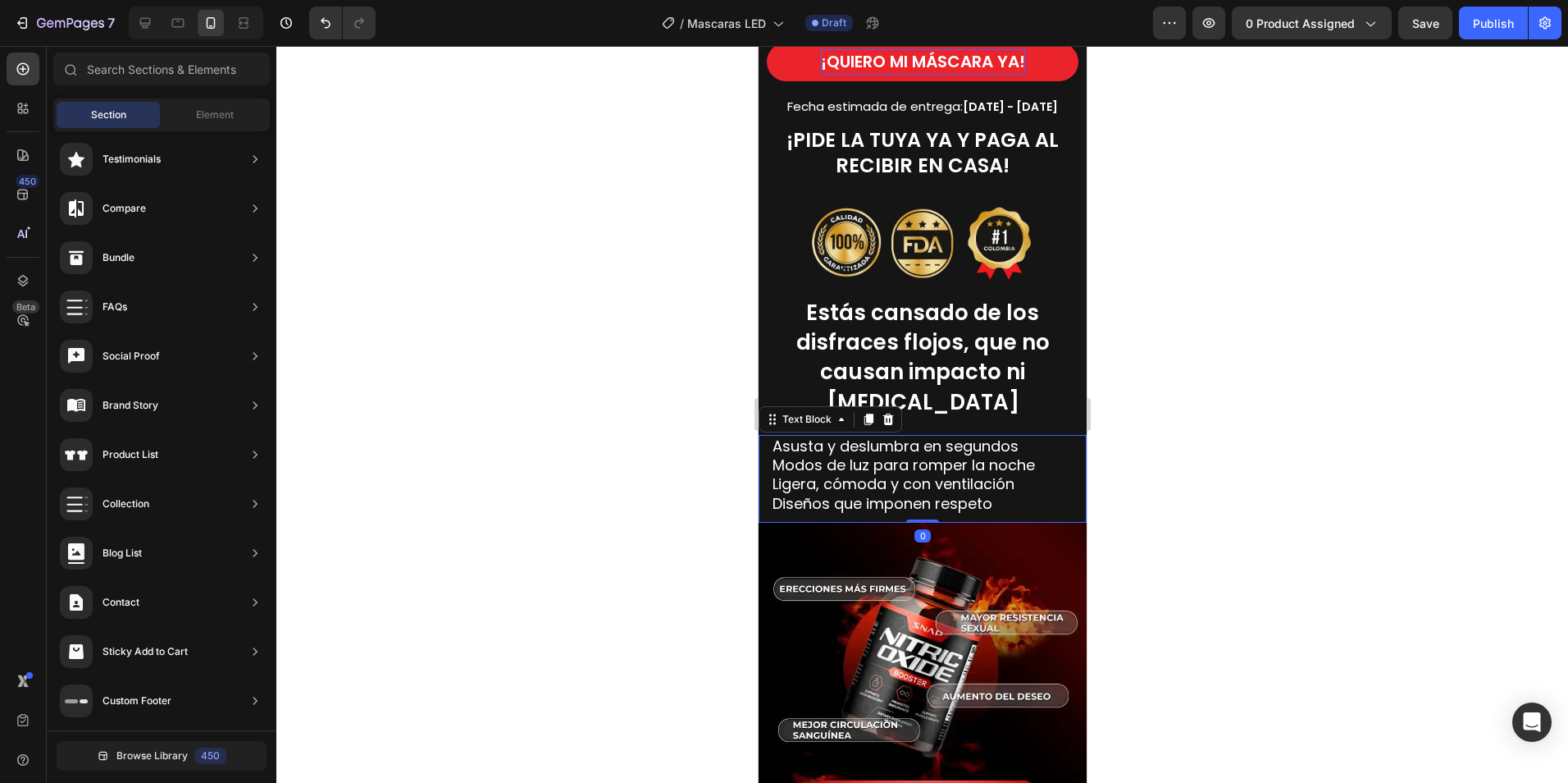
click at [828, 455] on span "Modos de luz para romper la noche" at bounding box center [902, 465] width 262 height 21
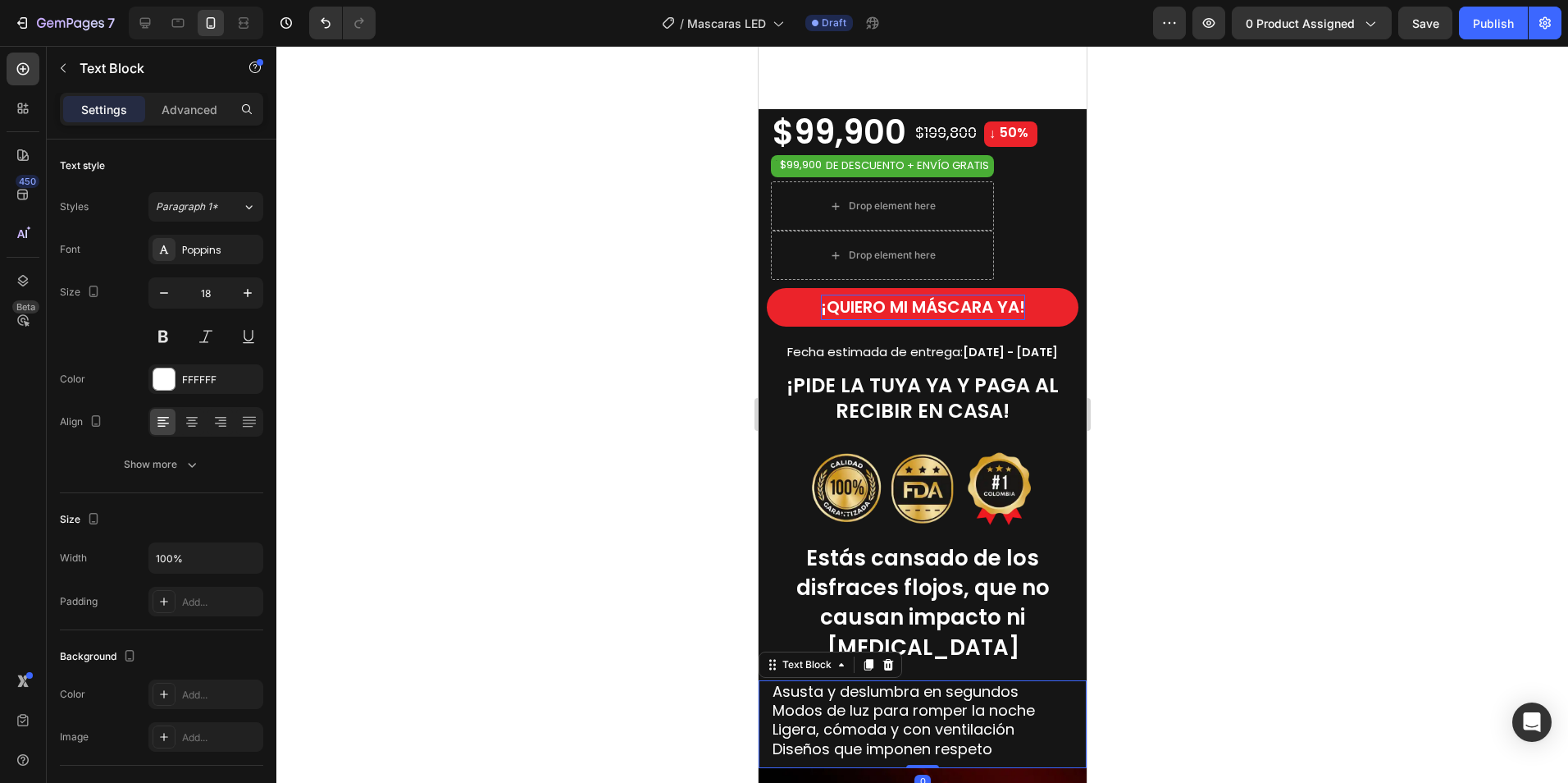
scroll to position [1313, 0]
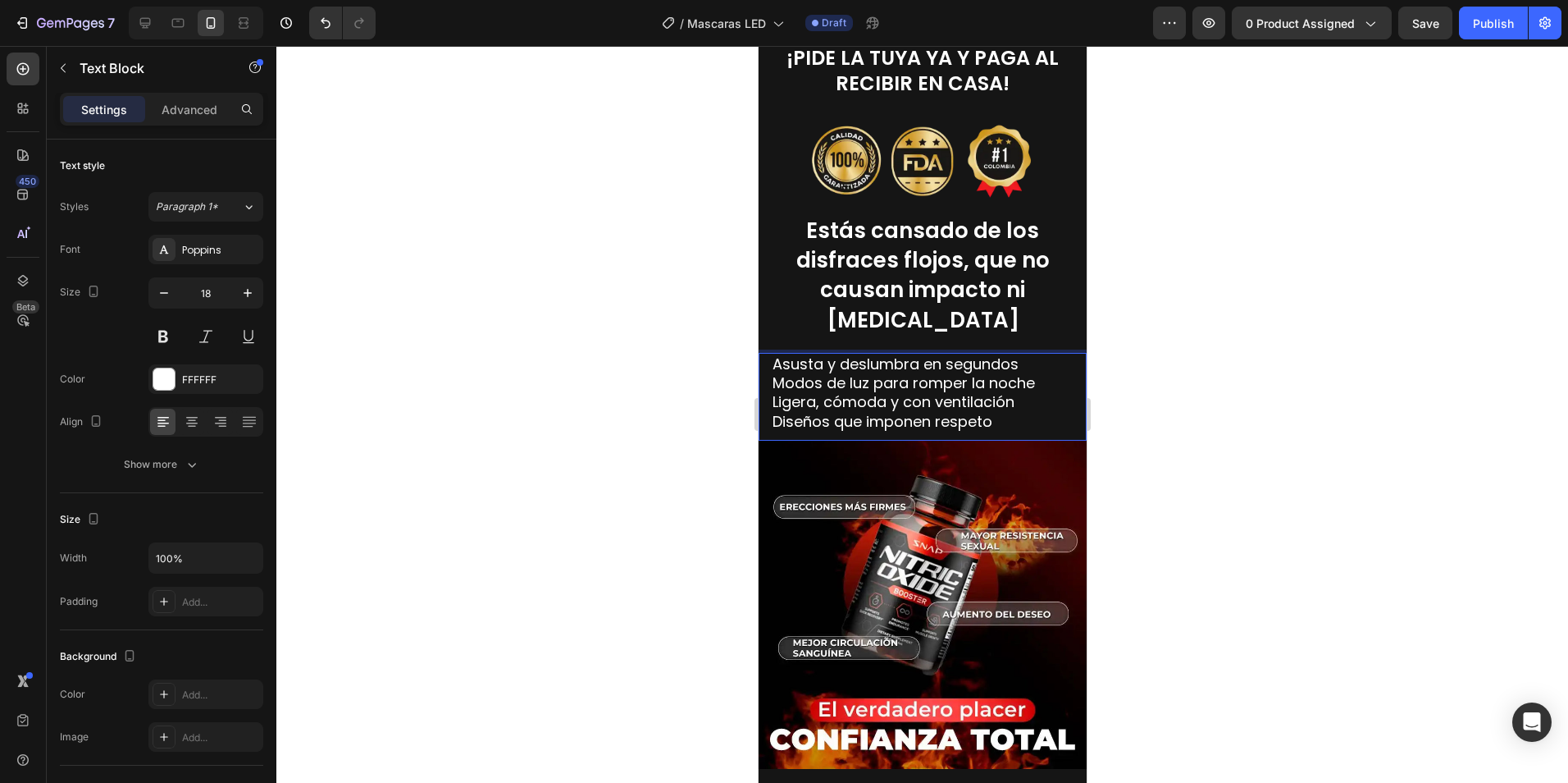
click at [817, 354] on span "Asusta y deslumbra en segundos" at bounding box center [894, 364] width 246 height 21
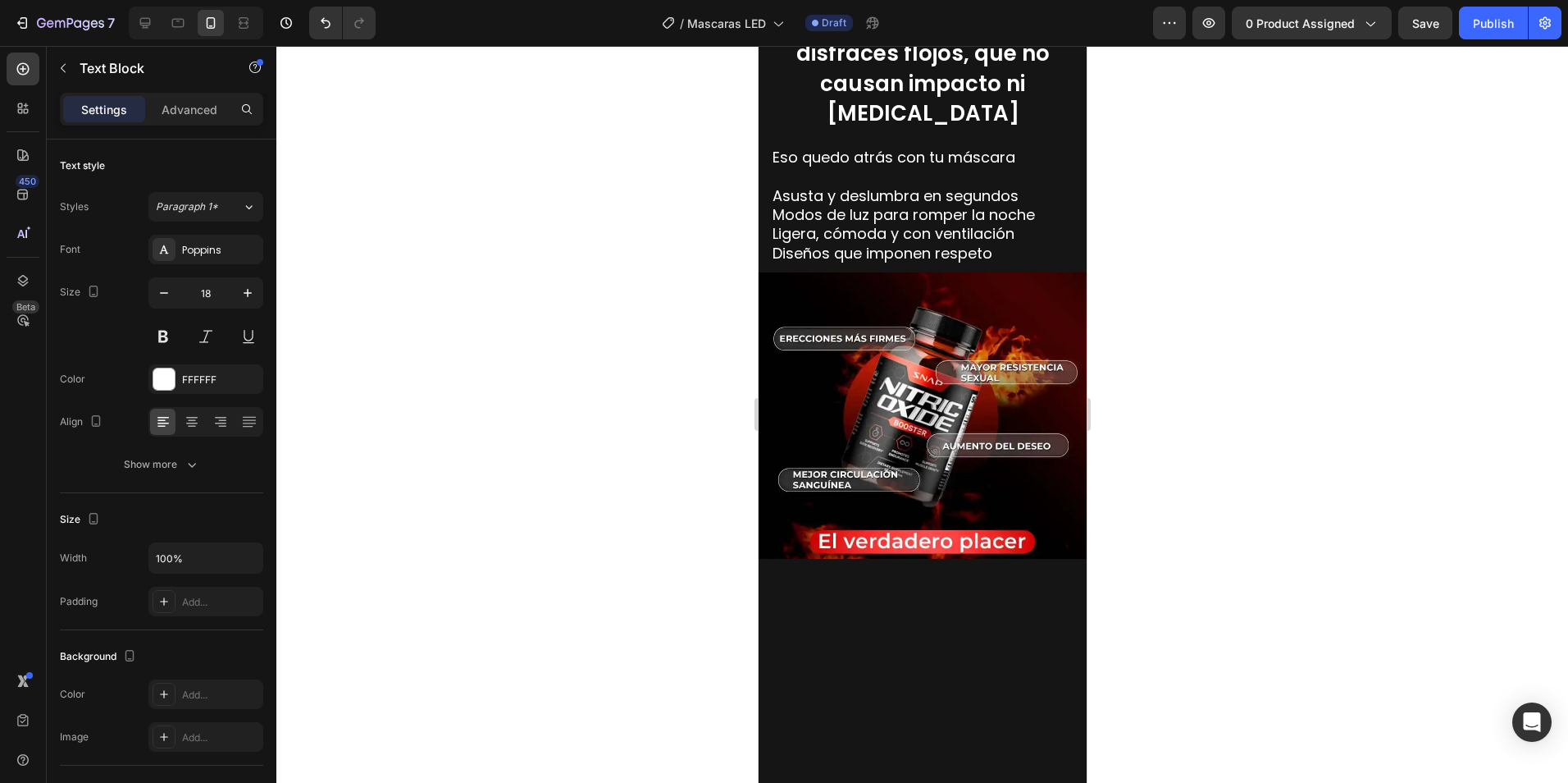
scroll to position [1149, 0]
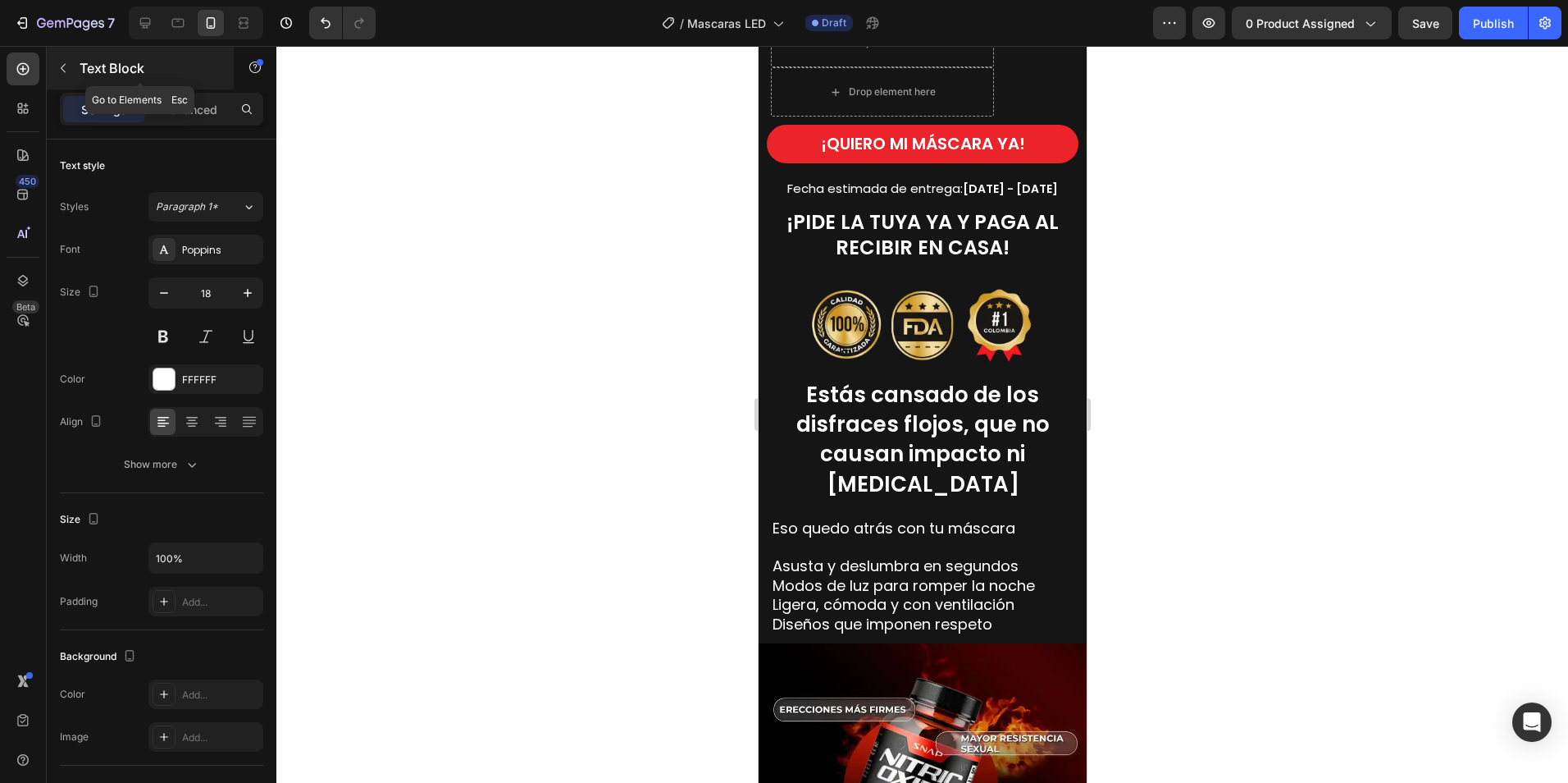
click at [65, 75] on button "button" at bounding box center [63, 68] width 26 height 26
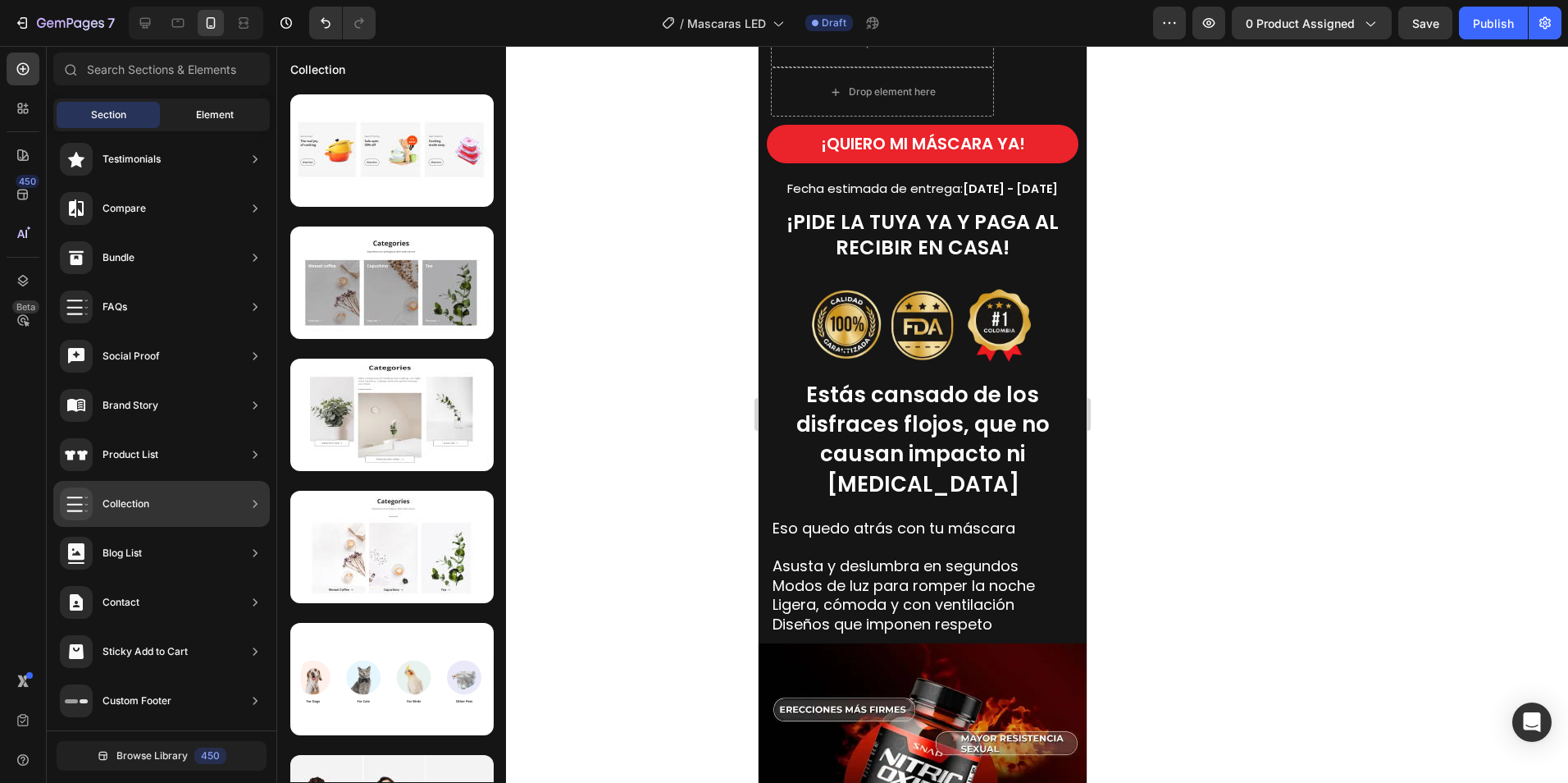
scroll to position [0, 0]
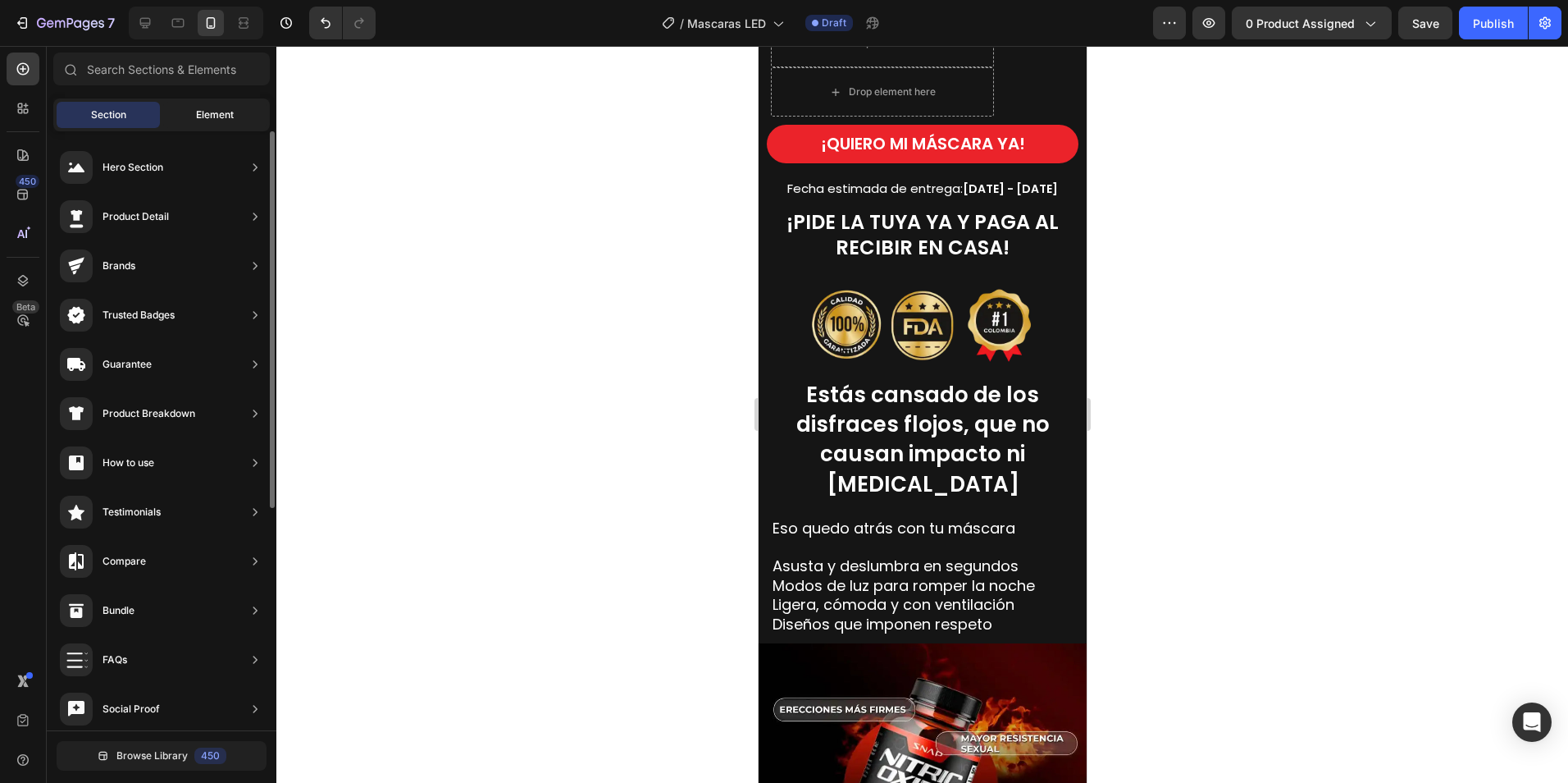
click at [208, 126] on div "Element" at bounding box center [215, 115] width 104 height 26
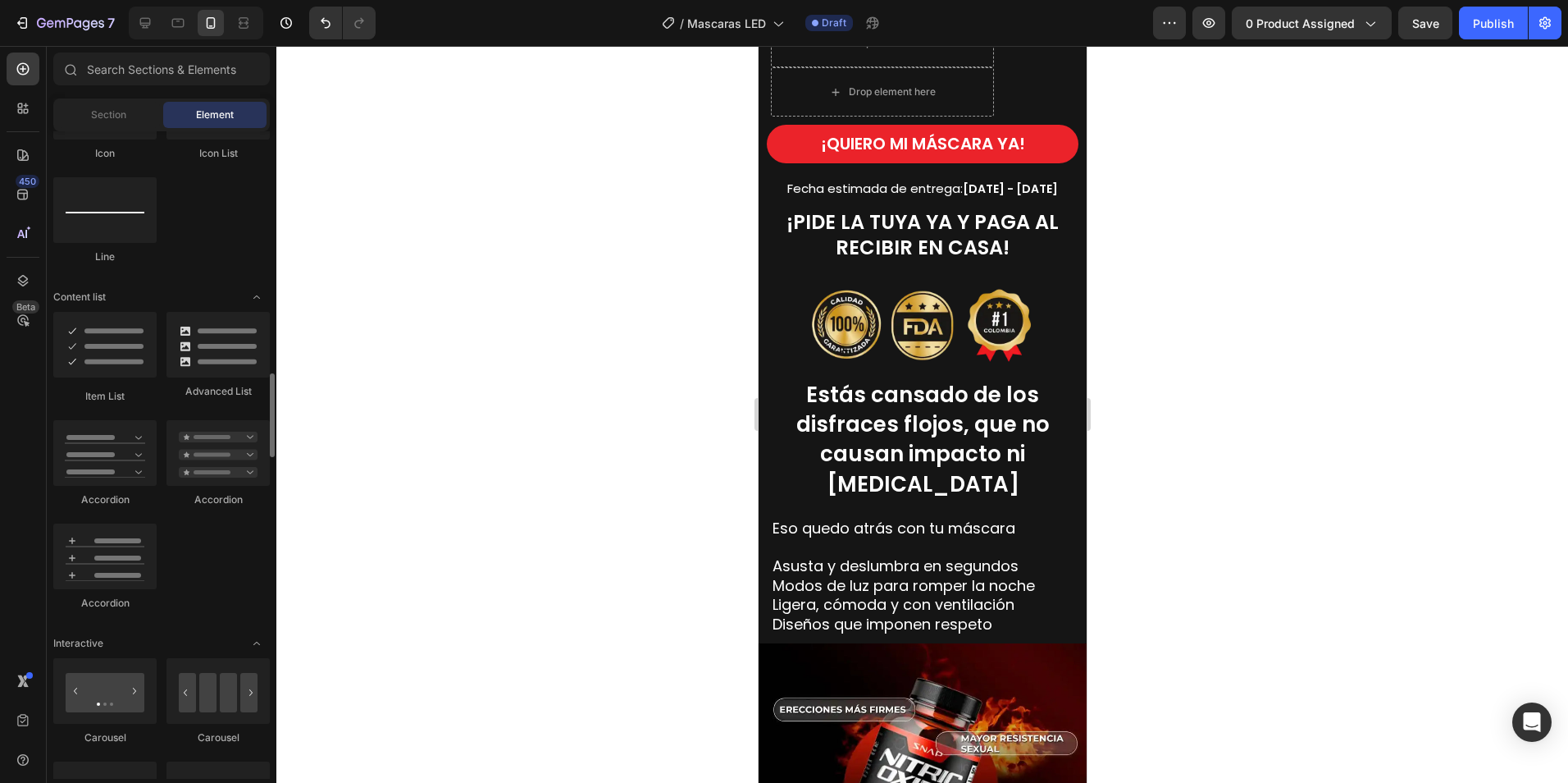
scroll to position [1313, 0]
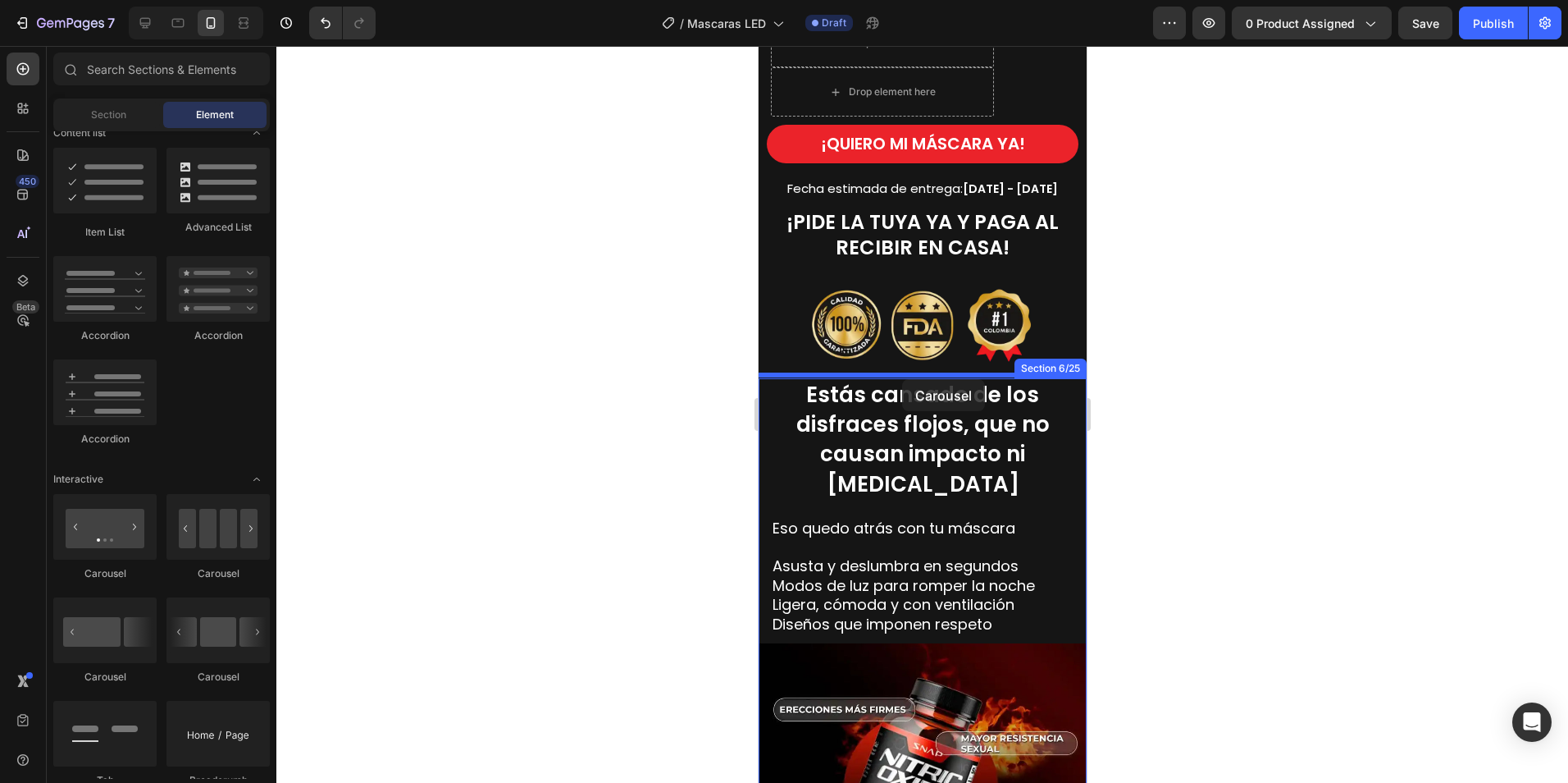
drag, startPoint x: 948, startPoint y: 686, endPoint x: 901, endPoint y: 379, distance: 310.6
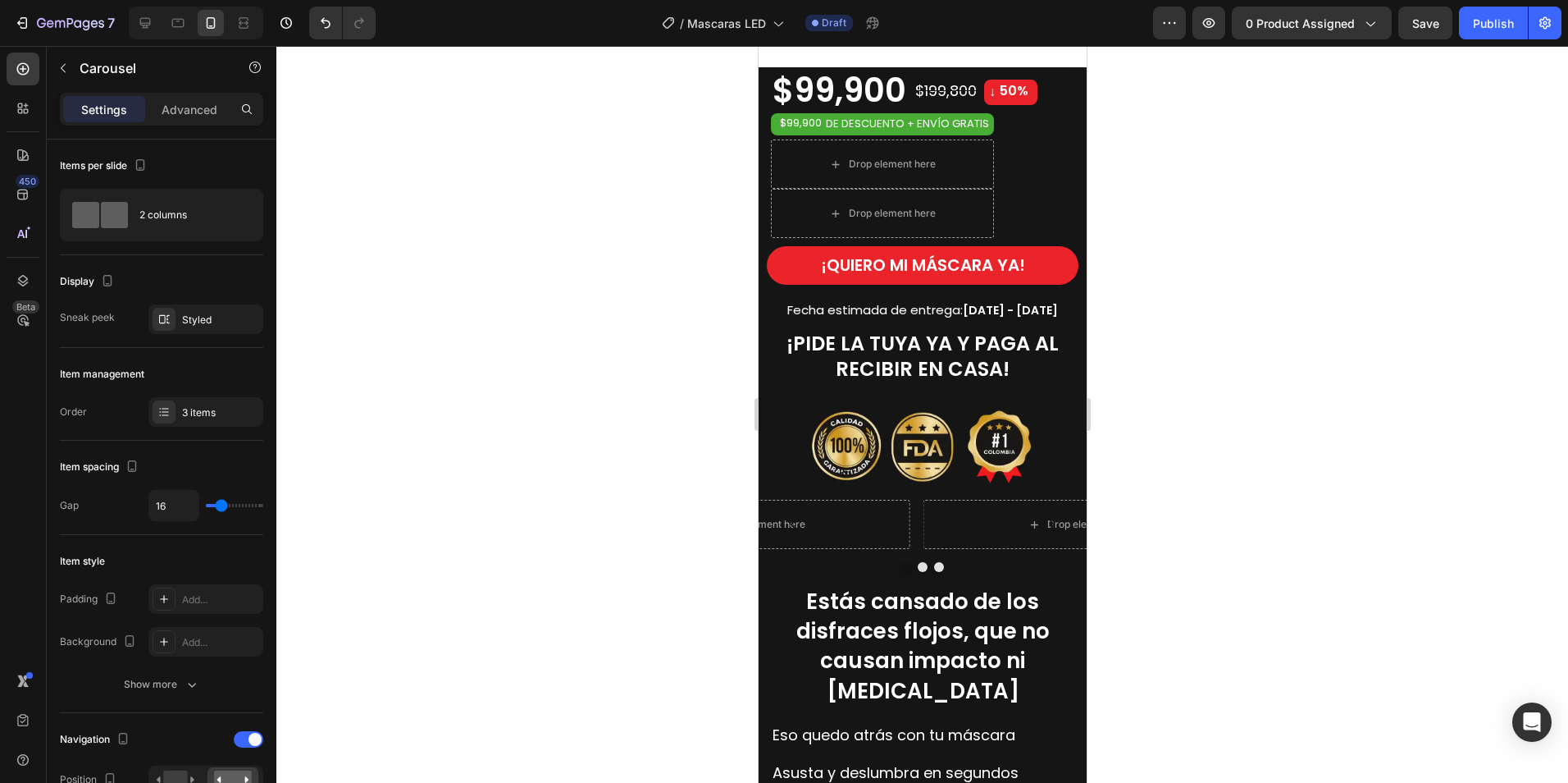
scroll to position [1149, 0]
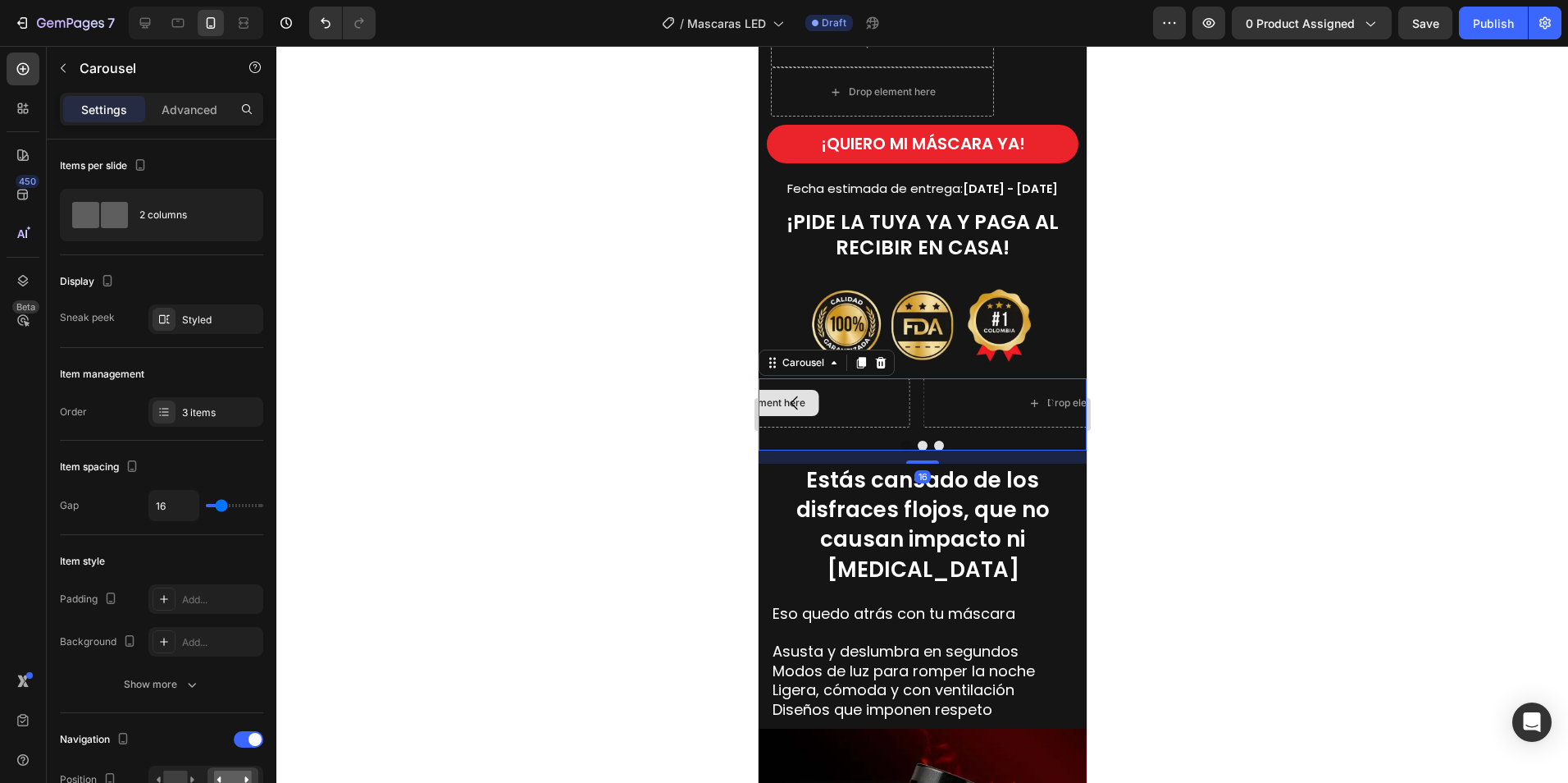
click at [898, 395] on div "Drop element here" at bounding box center [752, 402] width 316 height 49
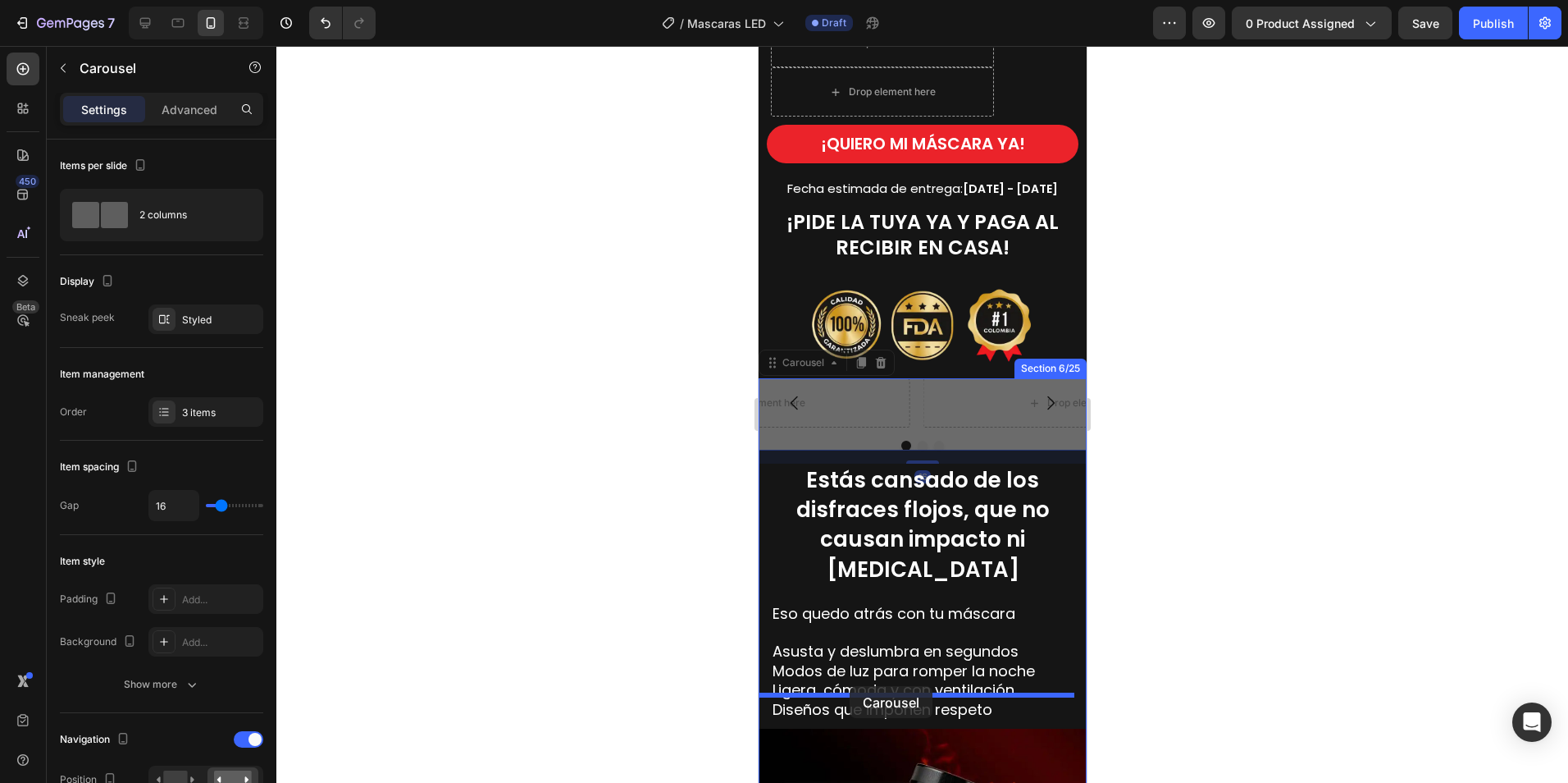
drag, startPoint x: 772, startPoint y: 363, endPoint x: 848, endPoint y: 686, distance: 331.8
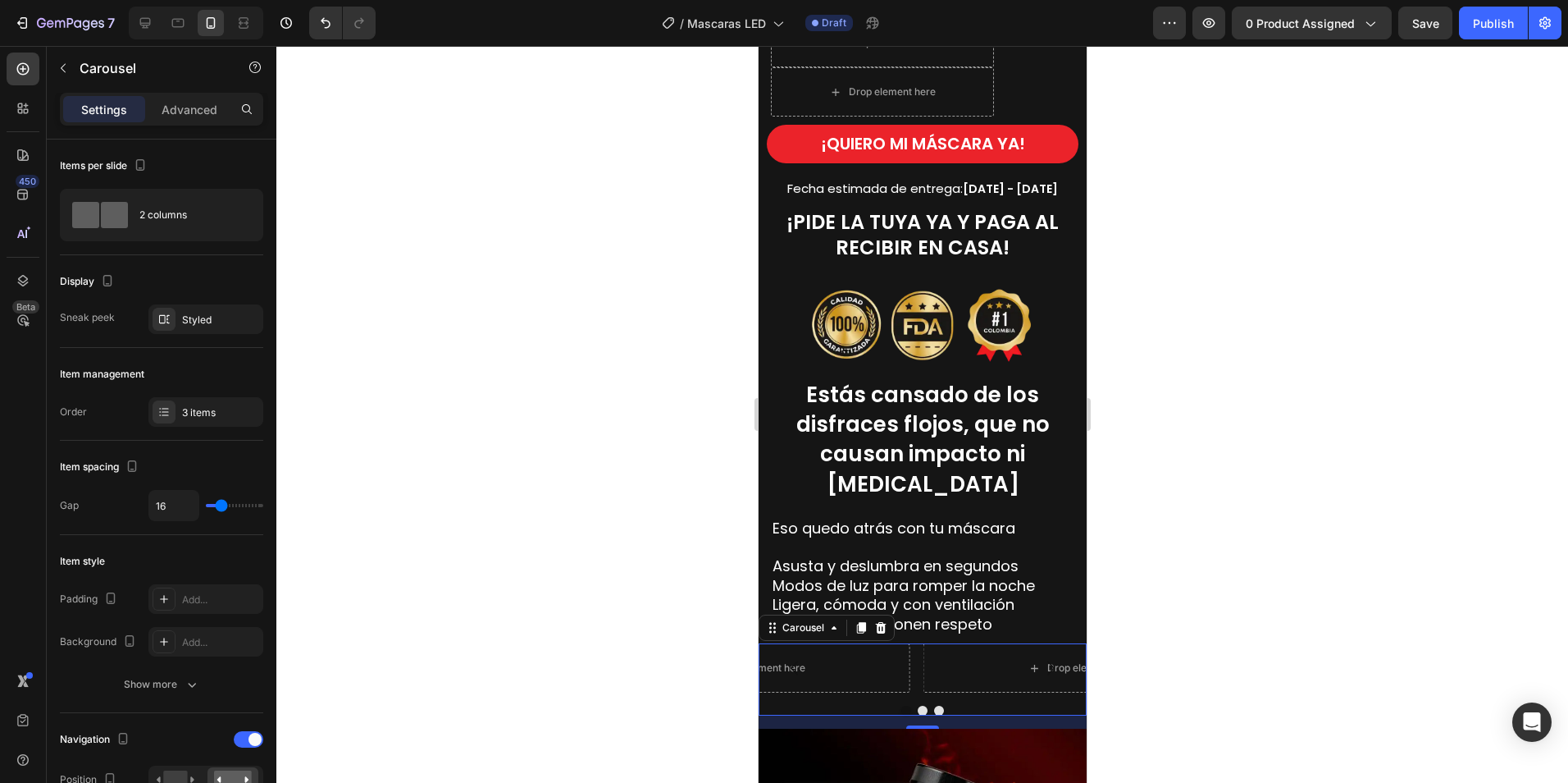
click at [1277, 382] on div at bounding box center [922, 414] width 1292 height 737
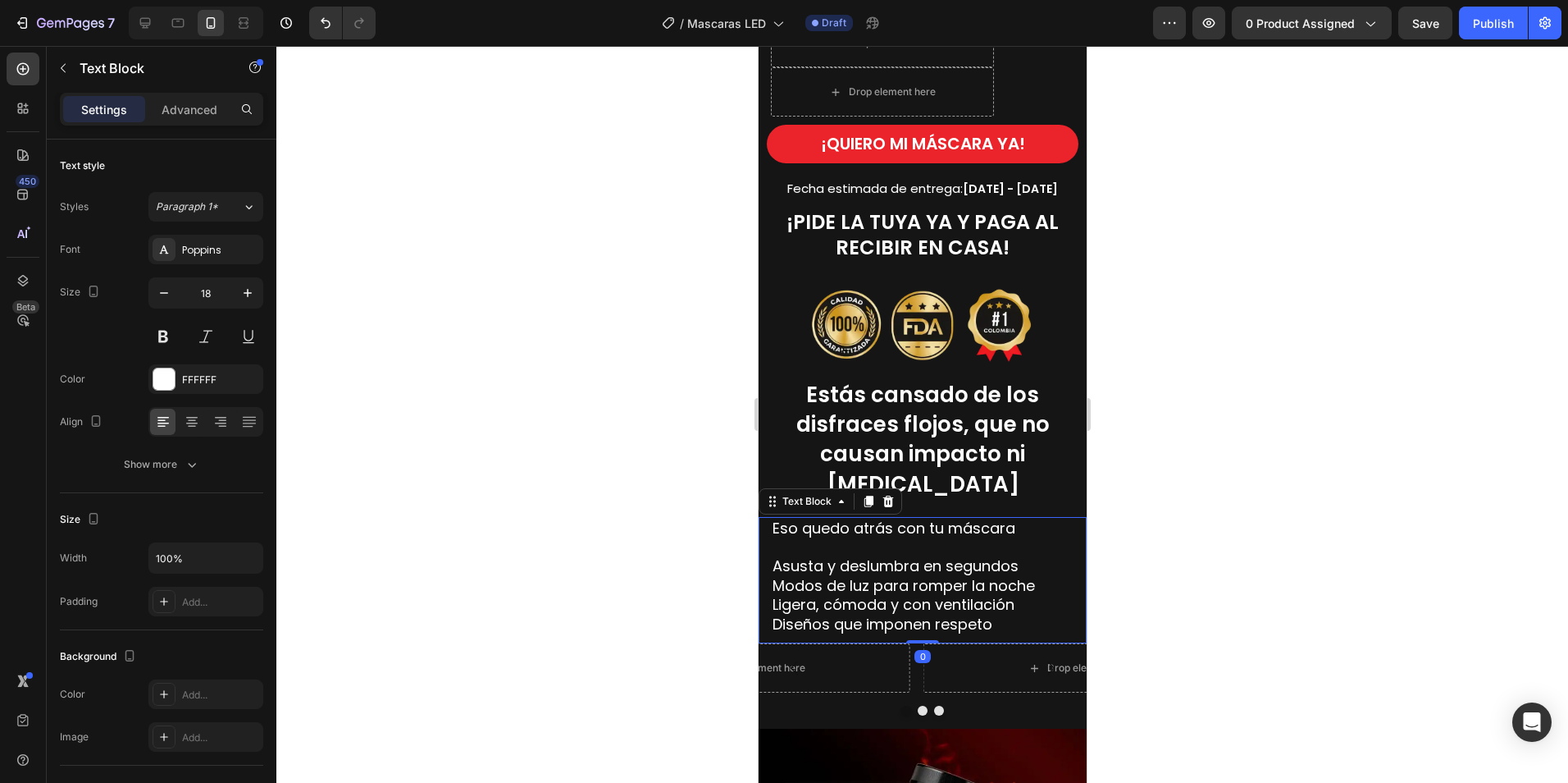
drag, startPoint x: 931, startPoint y: 537, endPoint x: 955, endPoint y: 511, distance: 35.4
click at [932, 556] on span "Asusta y deslumbra en segundos" at bounding box center [894, 566] width 246 height 21
click at [963, 519] on p "Eso quedo atrás con tu máscara" at bounding box center [921, 528] width 300 height 19
click at [1007, 519] on p "Eso quedo atrás con tu máscara" at bounding box center [921, 528] width 300 height 19
click at [1023, 519] on p "Eso quedo atrás con tu máscara" at bounding box center [921, 528] width 300 height 19
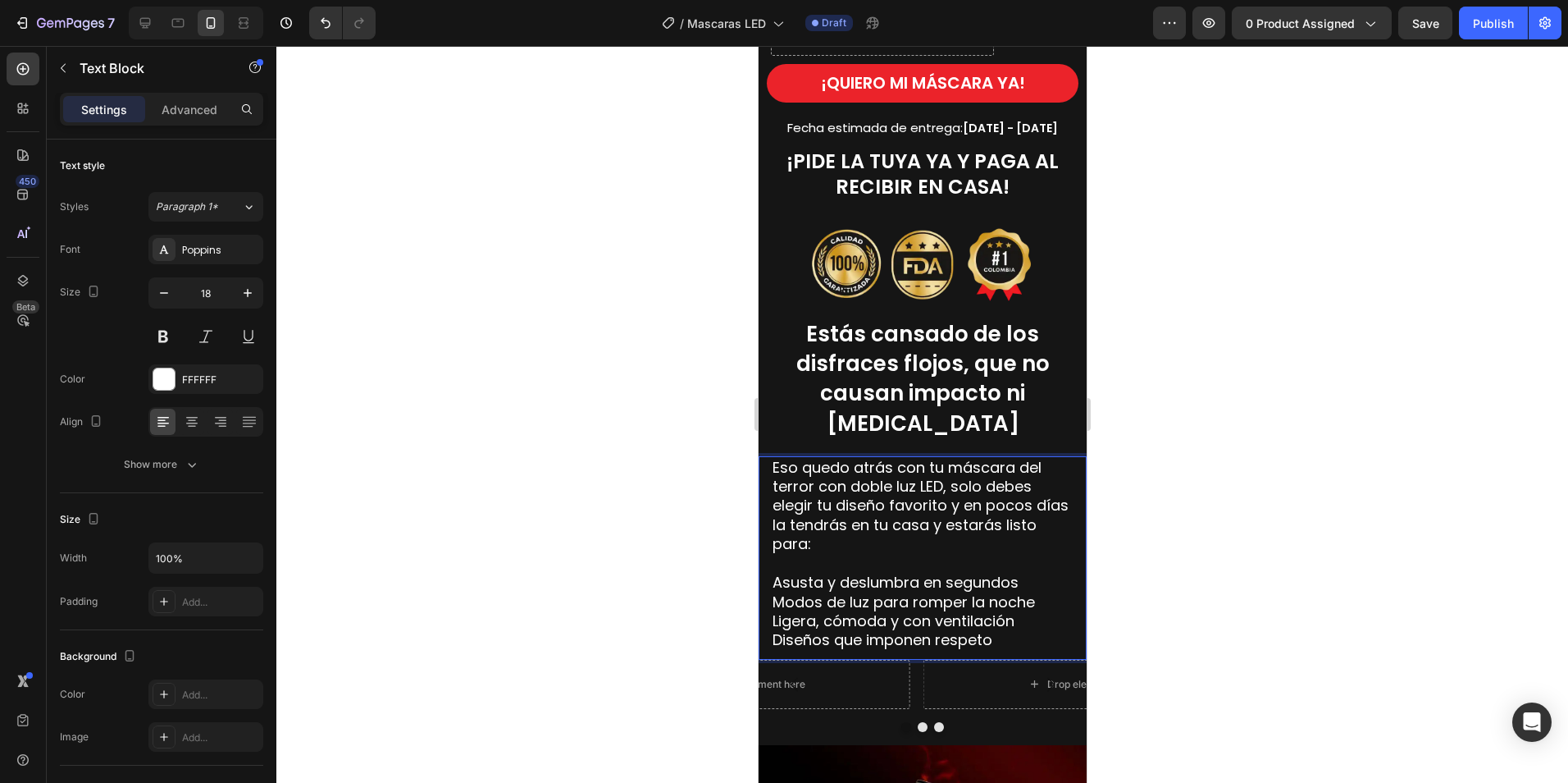
scroll to position [1313, 0]
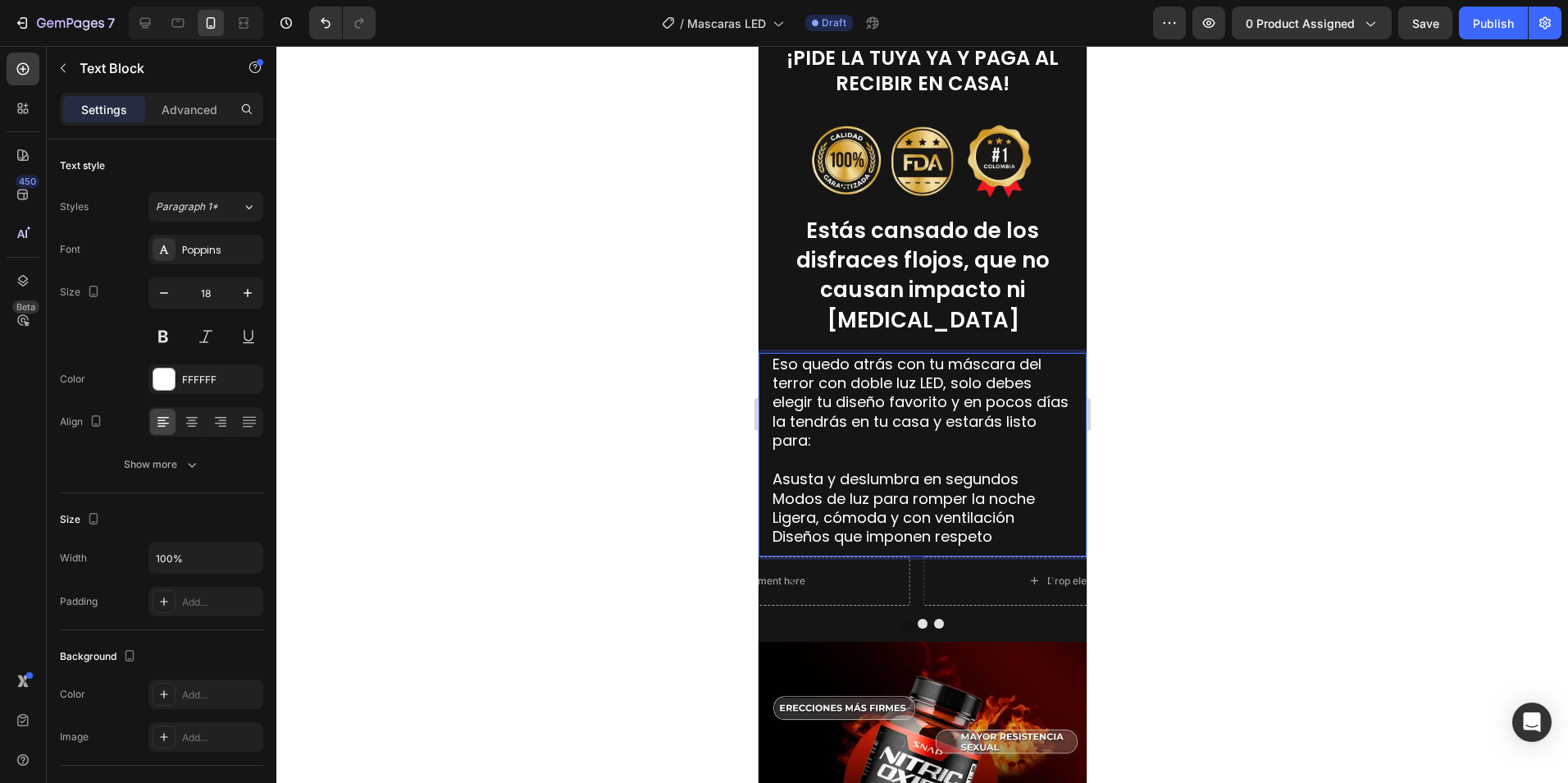
click at [927, 507] on span "Ligera, cómoda y con ventilación" at bounding box center [892, 517] width 242 height 21
click at [1006, 527] on p "Diseños que imponen respeto" at bounding box center [921, 536] width 300 height 19
click at [825, 469] on span "Asusta y deslumbra en segundos" at bounding box center [894, 479] width 246 height 21
click at [820, 469] on span "Asusta y deslumbra en segundos" at bounding box center [894, 479] width 246 height 21
click at [925, 469] on span "Asustar y deslumbra en segundos" at bounding box center [897, 479] width 252 height 21
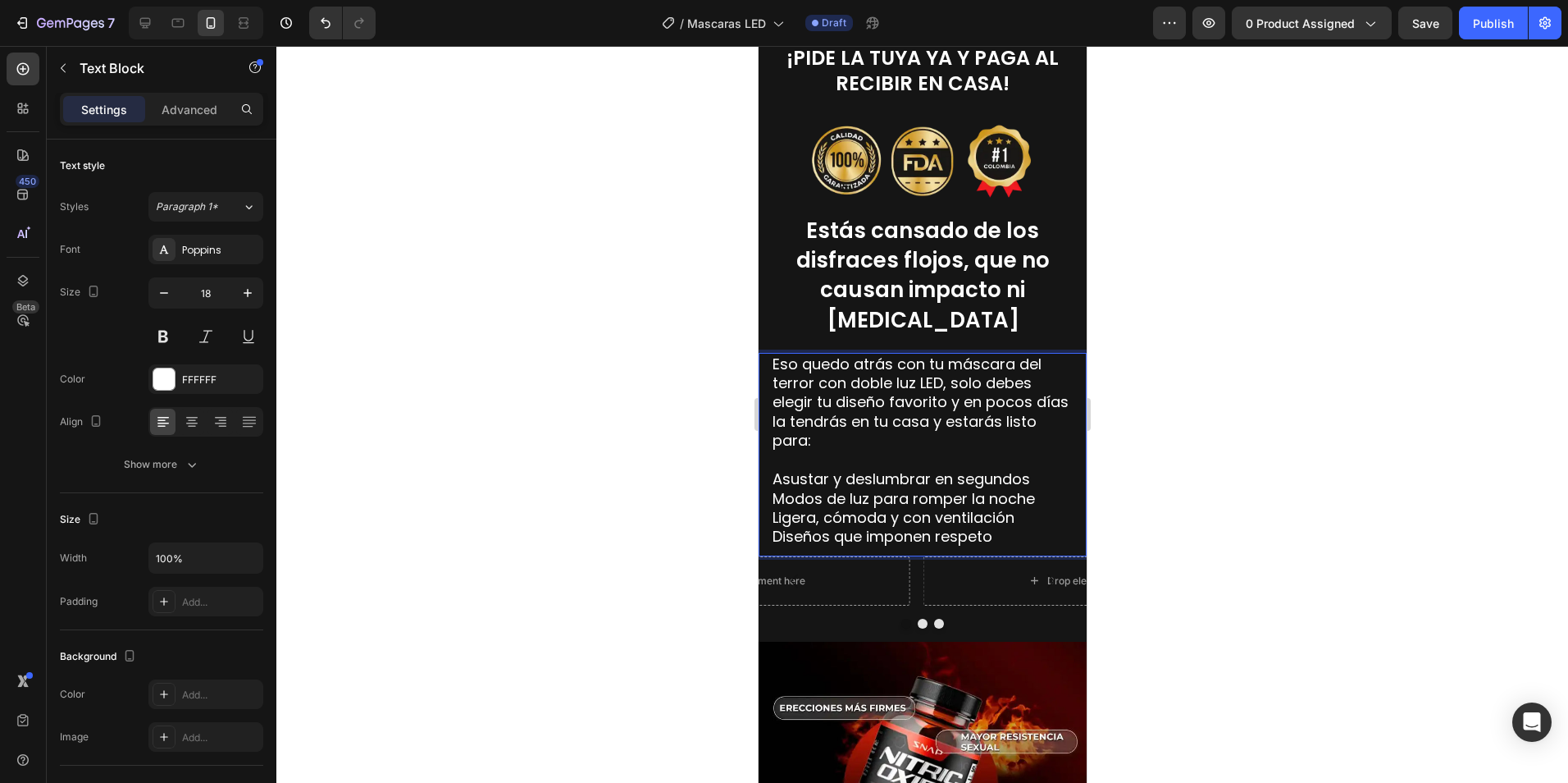
click at [955, 507] on span "Ligera, cómoda y con ventilación" at bounding box center [892, 517] width 242 height 21
drag, startPoint x: 881, startPoint y: 472, endPoint x: 867, endPoint y: 471, distance: 14.0
click at [881, 488] on span "Modos de luz para romper la noche" at bounding box center [902, 498] width 262 height 21
click at [826, 488] on span "Modos de luz para romper la noche" at bounding box center [902, 498] width 262 height 21
click at [847, 507] on span "Ligera, cómoda y con ventilación" at bounding box center [892, 517] width 242 height 21
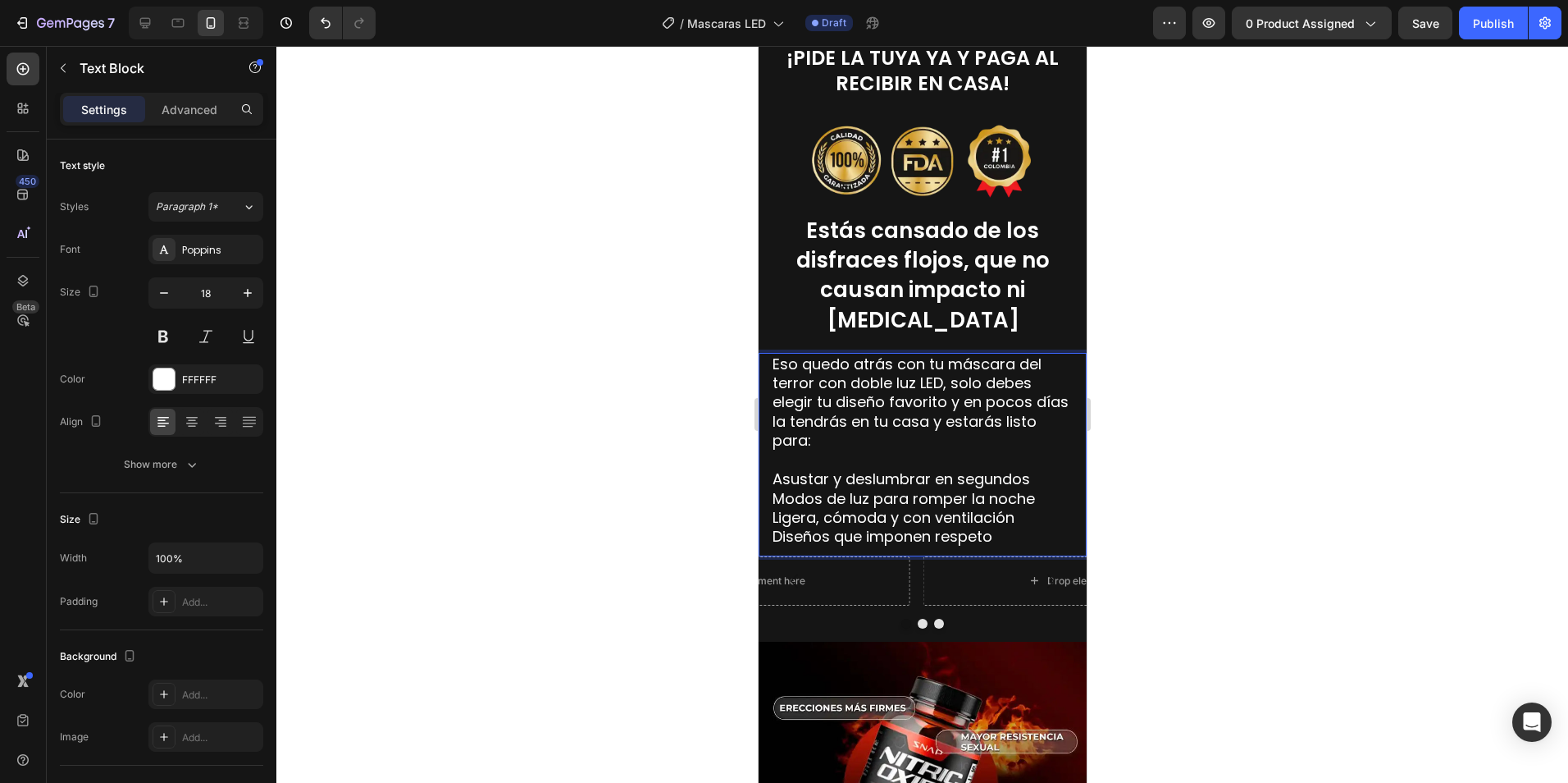
click at [848, 507] on span "Ligera, cómoda y con ventilación" at bounding box center [892, 517] width 242 height 21
click at [841, 406] on p "Eso quedo atrás con tu máscara del terror con doble luz LED, solo debes elegir …" at bounding box center [921, 402] width 300 height 96
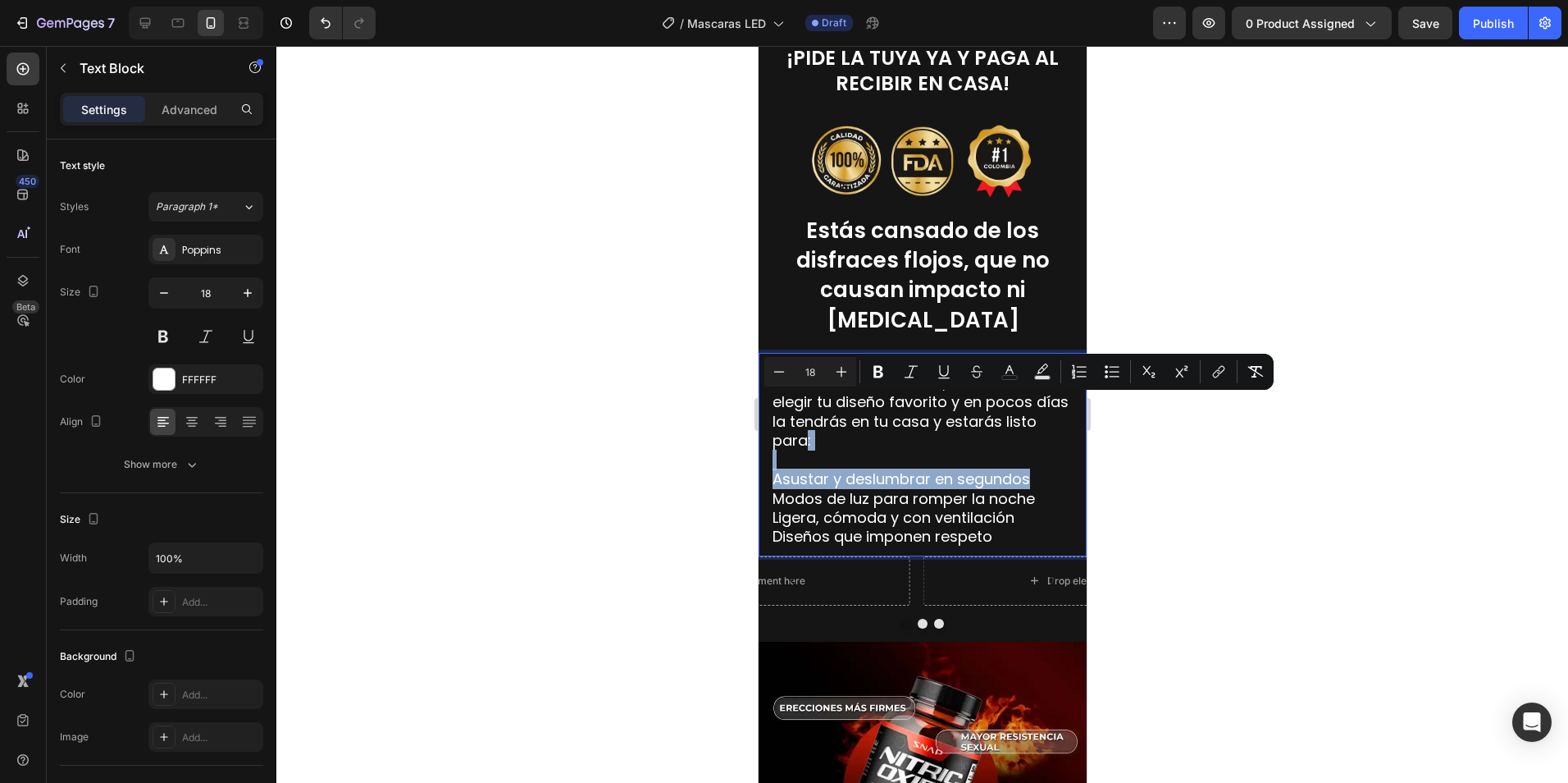
drag, startPoint x: 841, startPoint y: 406, endPoint x: 962, endPoint y: 442, distance: 126.2
click at [1028, 452] on div "Eso quedo atrás con tu máscara del terror con doble luz LED, solo debes elegir …" at bounding box center [921, 451] width 303 height 196
drag, startPoint x: 924, startPoint y: 432, endPoint x: 843, endPoint y: 422, distance: 81.6
click at [923, 451] on p "Rich Text Editor. Editing area: main" at bounding box center [921, 460] width 300 height 19
click at [801, 469] on span "Asustar y deslumbrar en segundos" at bounding box center [900, 479] width 257 height 21
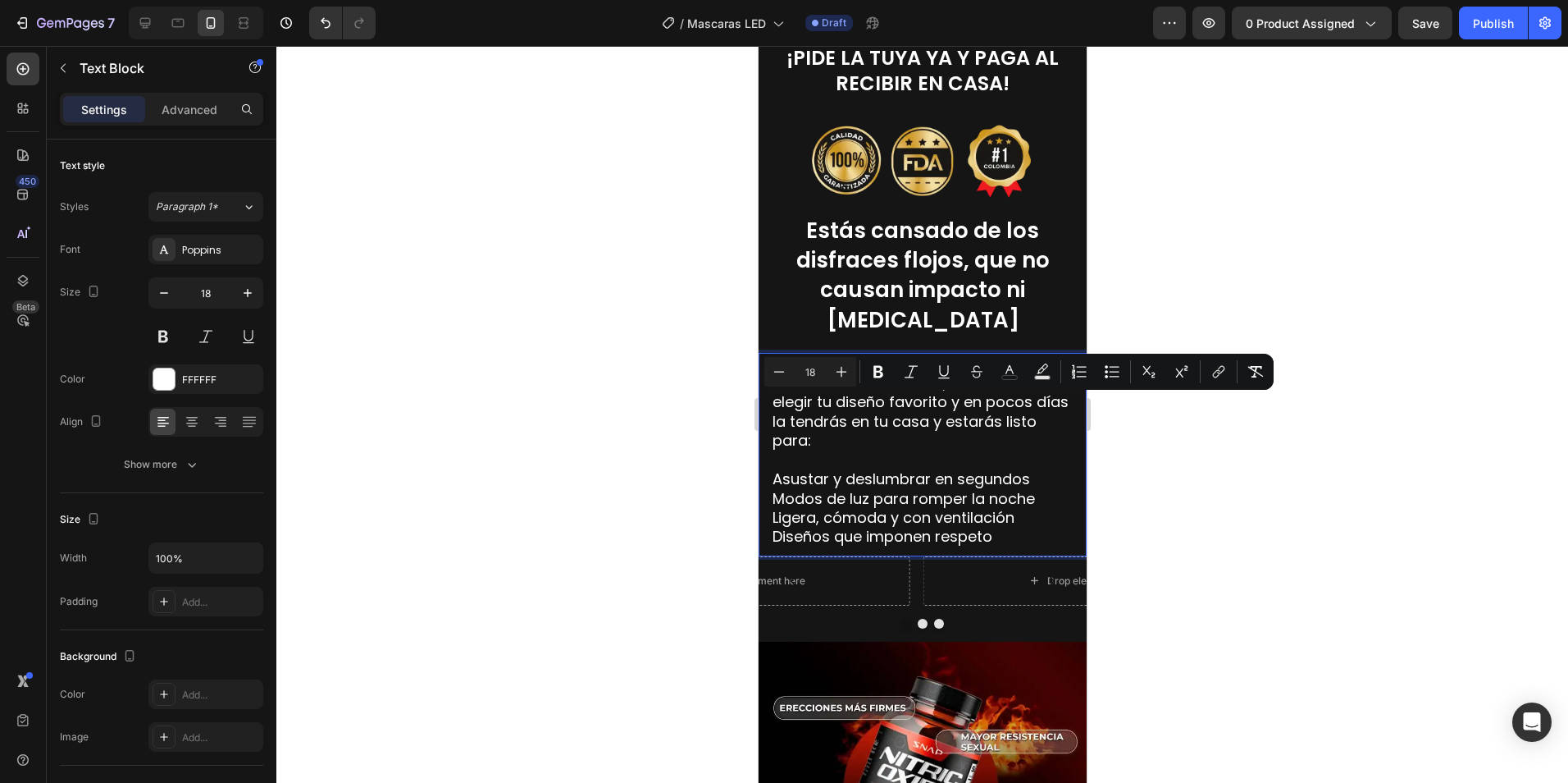
click at [780, 488] on span "Modos de luz para romper la noche" at bounding box center [902, 498] width 262 height 21
drag, startPoint x: 781, startPoint y: 442, endPoint x: 842, endPoint y: 405, distance: 71.3
click at [841, 405] on div "Eso quedo atrás con tu máscara del terror con doble luz LED, solo debes elegir …" at bounding box center [921, 451] width 303 height 196
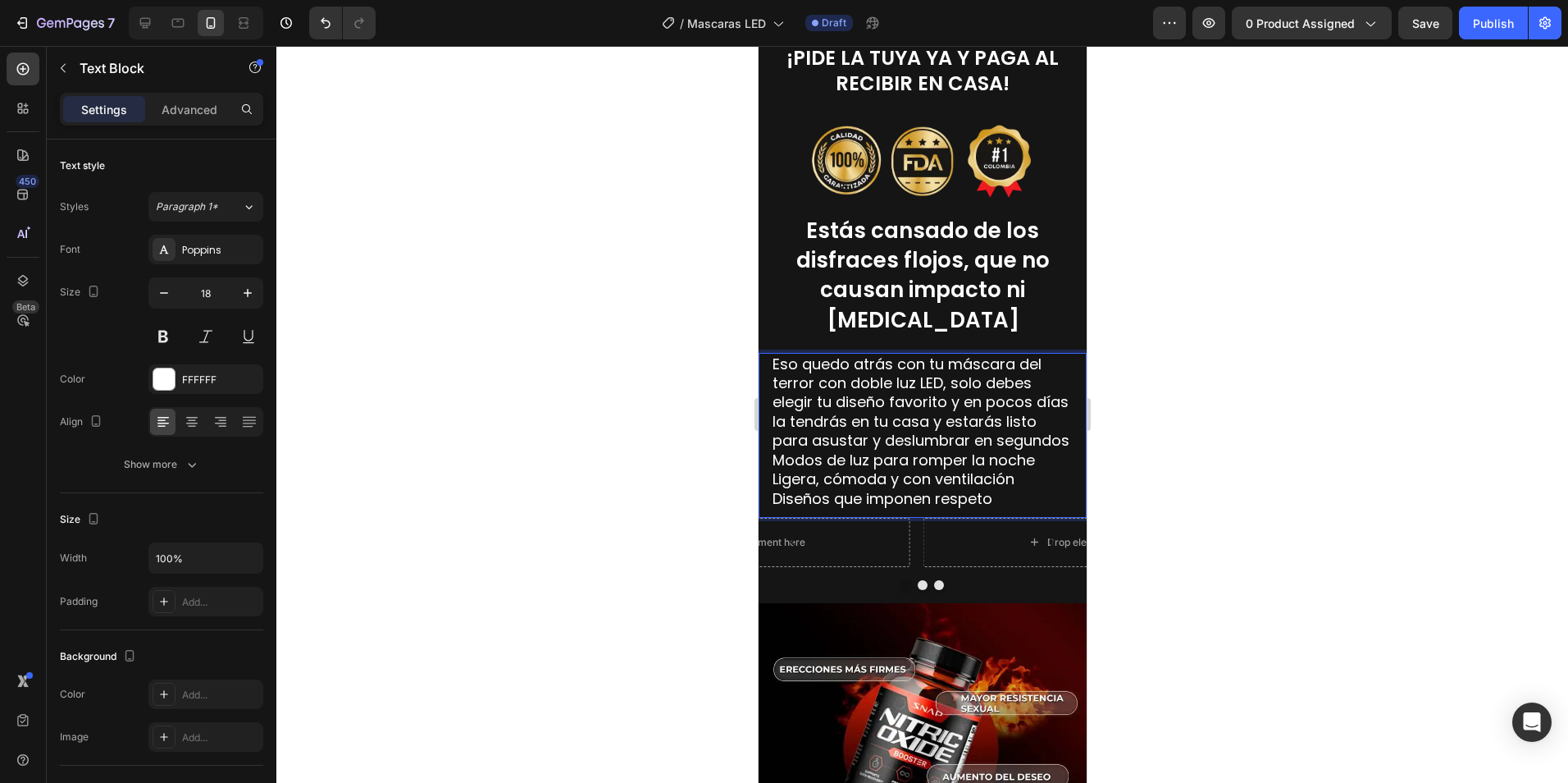
click at [876, 450] on span "Modos de luz para romper la noche" at bounding box center [902, 460] width 262 height 21
drag, startPoint x: 858, startPoint y: 428, endPoint x: 935, endPoint y: 393, distance: 84.6
click at [859, 428] on p "Eso quedo atrás con tu máscara del terror con doble luz LED, solo debes elegir …" at bounding box center [921, 402] width 300 height 96
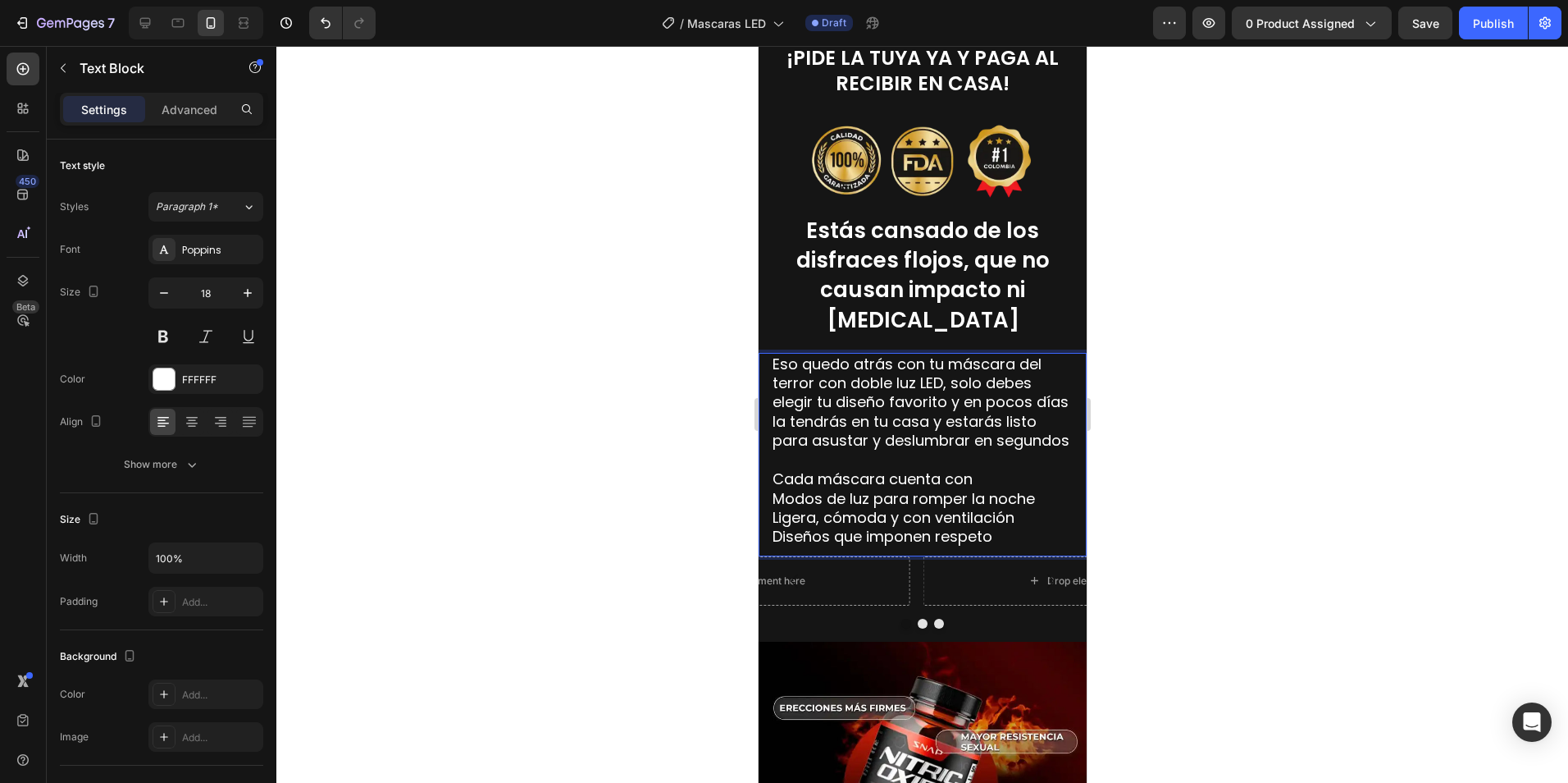
click at [780, 488] on span "Modos de luz para romper la noche" at bounding box center [902, 498] width 262 height 21
click at [930, 488] on span "Cada máscara cuenta con modos de luz para romper la noche" at bounding box center [911, 488] width 280 height 39
click at [971, 488] on p "Cada máscara cuenta con modos de luz para romper la noche" at bounding box center [921, 489] width 300 height 39
drag, startPoint x: 779, startPoint y: 504, endPoint x: 844, endPoint y: 383, distance: 137.4
click at [779, 507] on span "Ligera, cómoda y con ventilación" at bounding box center [892, 517] width 242 height 21
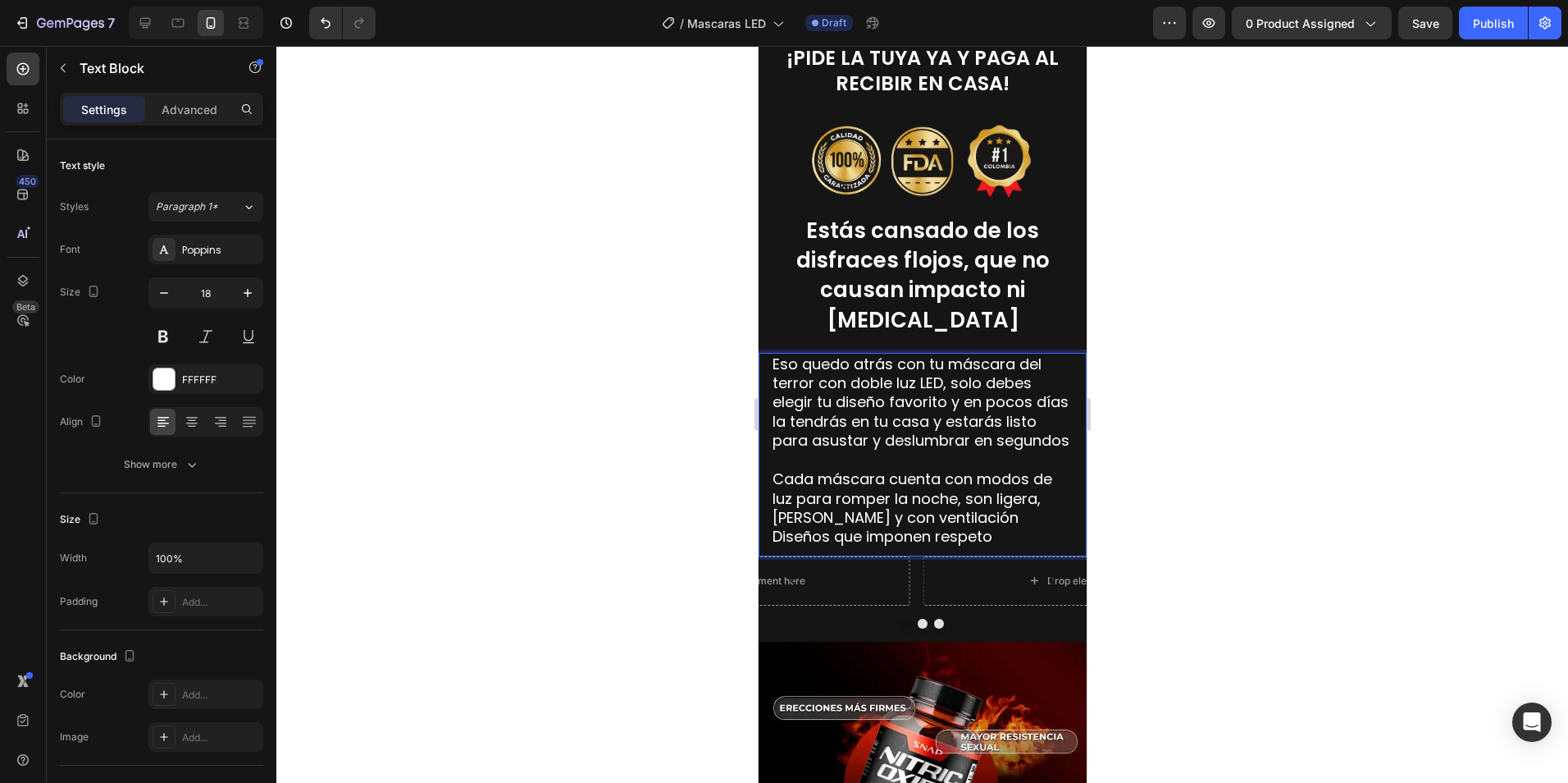
drag, startPoint x: 1037, startPoint y: 482, endPoint x: 1843, endPoint y: 478, distance: 806.0
click at [1036, 482] on span "Cada máscara cuenta con modos de luz para romper la noche, son ligera, cómoda y…" at bounding box center [911, 498] width 280 height 59
drag, startPoint x: 830, startPoint y: 507, endPoint x: 857, endPoint y: 474, distance: 42.6
click at [830, 507] on span "Cada máscara cuenta con modos de luz para romper la noche, son ligeras, cómoda …" at bounding box center [911, 498] width 280 height 59
drag, startPoint x: 969, startPoint y: 506, endPoint x: 1031, endPoint y: 454, distance: 80.9
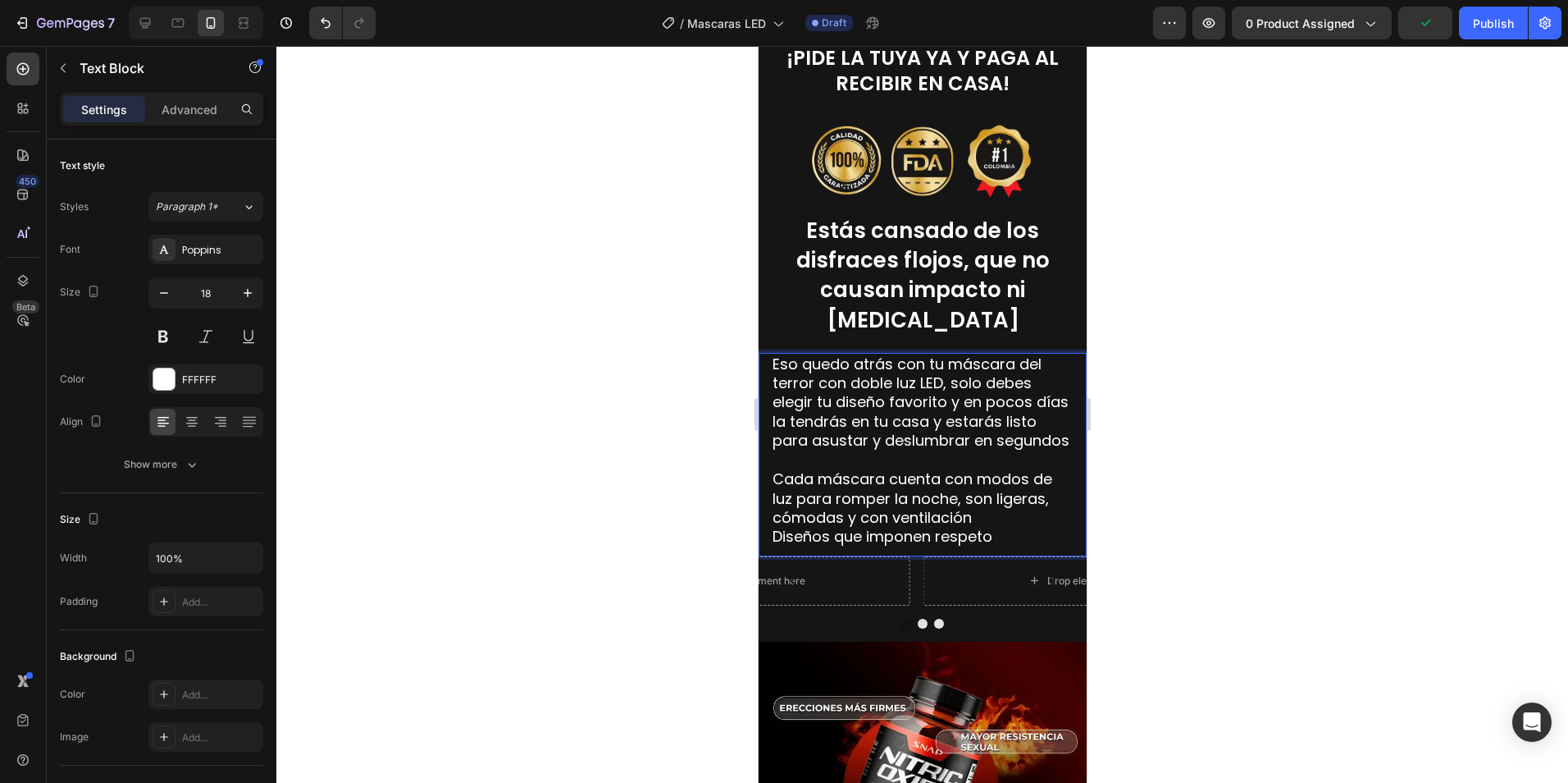
click at [969, 507] on span "Cada máscara cuenta con modos de luz para romper la noche, son ligeras, cómodas…" at bounding box center [911, 498] width 280 height 59
click at [784, 526] on span "Diseños que imponen respeto" at bounding box center [881, 536] width 219 height 21
drag, startPoint x: 827, startPoint y: 522, endPoint x: 848, endPoint y: 487, distance: 40.8
click at [829, 522] on span "Cada máscara cuenta con modos de luz para romper la noche, son ligeras, cómodas…" at bounding box center [911, 508] width 280 height 78
click at [857, 525] on span "Cada máscara cuenta con modos de luz para romper la noche, son ligeras, cómodas…" at bounding box center [921, 508] width 300 height 78
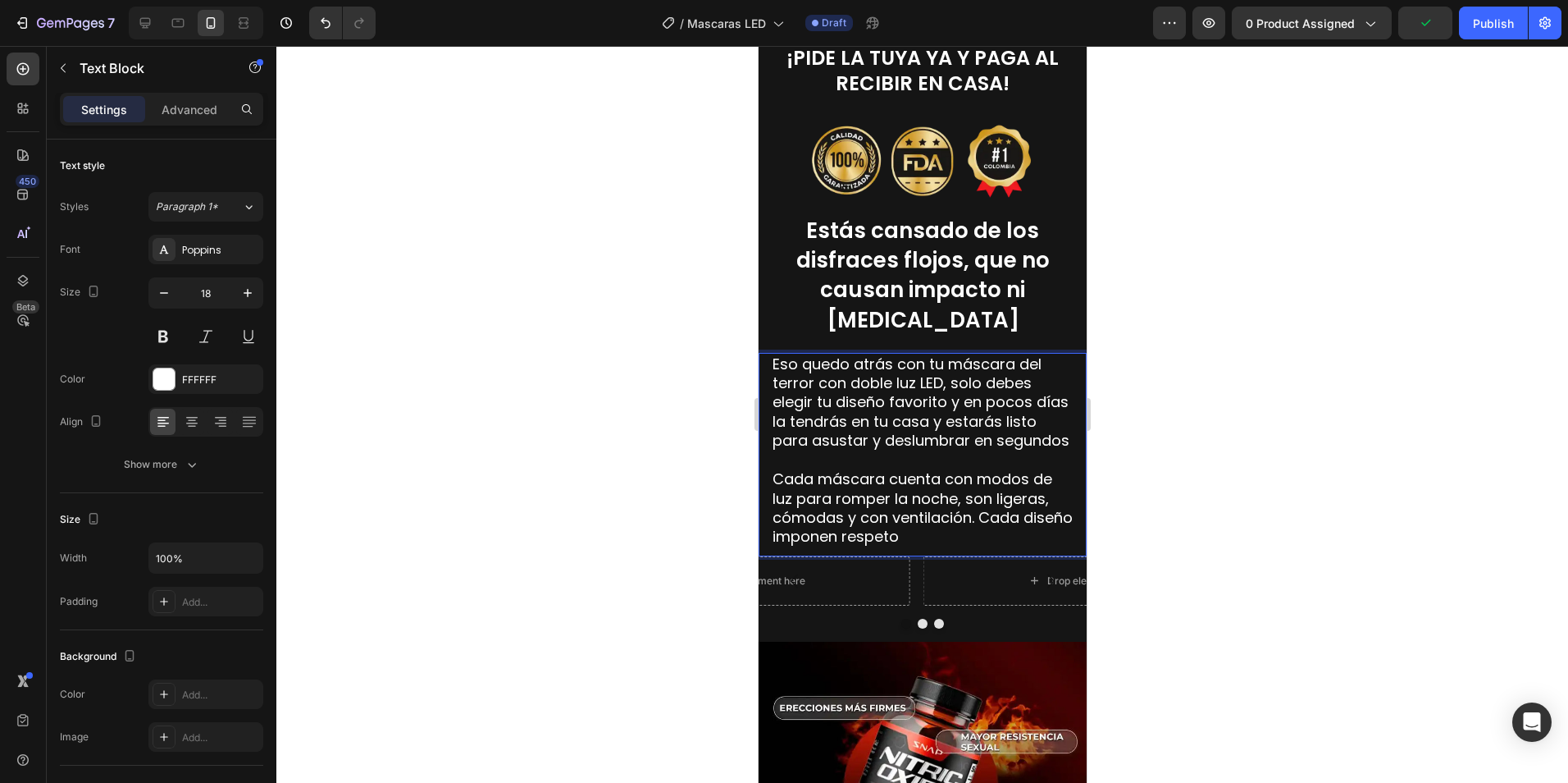
drag, startPoint x: 962, startPoint y: 525, endPoint x: 996, endPoint y: 492, distance: 47.4
click at [963, 525] on p "Cada máscara cuenta con modos de luz para romper la noche, son ligeras, cómodas…" at bounding box center [921, 508] width 300 height 77
click at [860, 424] on p "Eso quedo atrás con tu máscara del terror con doble luz LED, solo debes elegir …" at bounding box center [921, 402] width 300 height 96
click at [1197, 420] on div at bounding box center [922, 414] width 1292 height 737
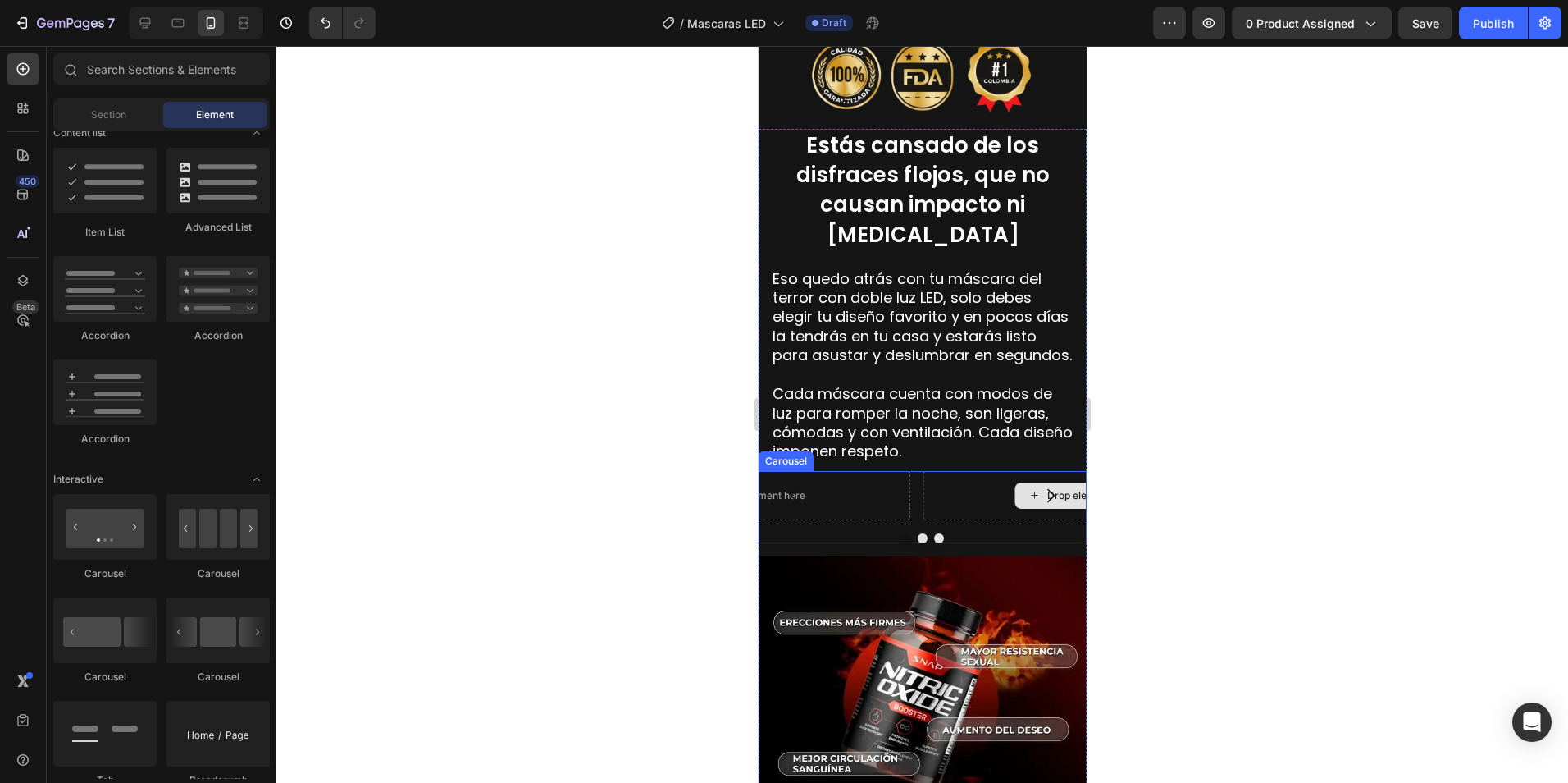
scroll to position [1477, 0]
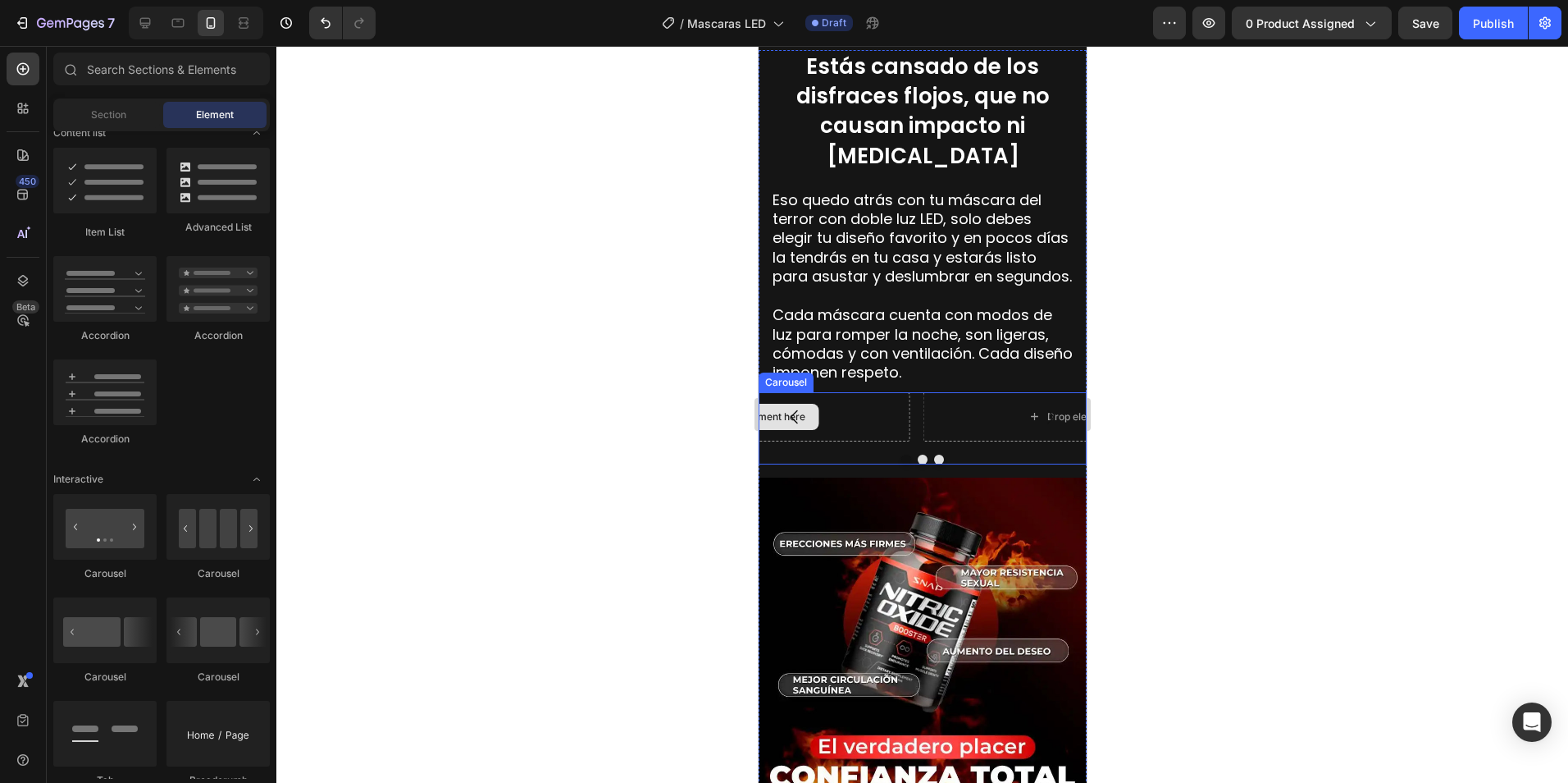
click at [817, 411] on div "Drop element here" at bounding box center [752, 416] width 316 height 49
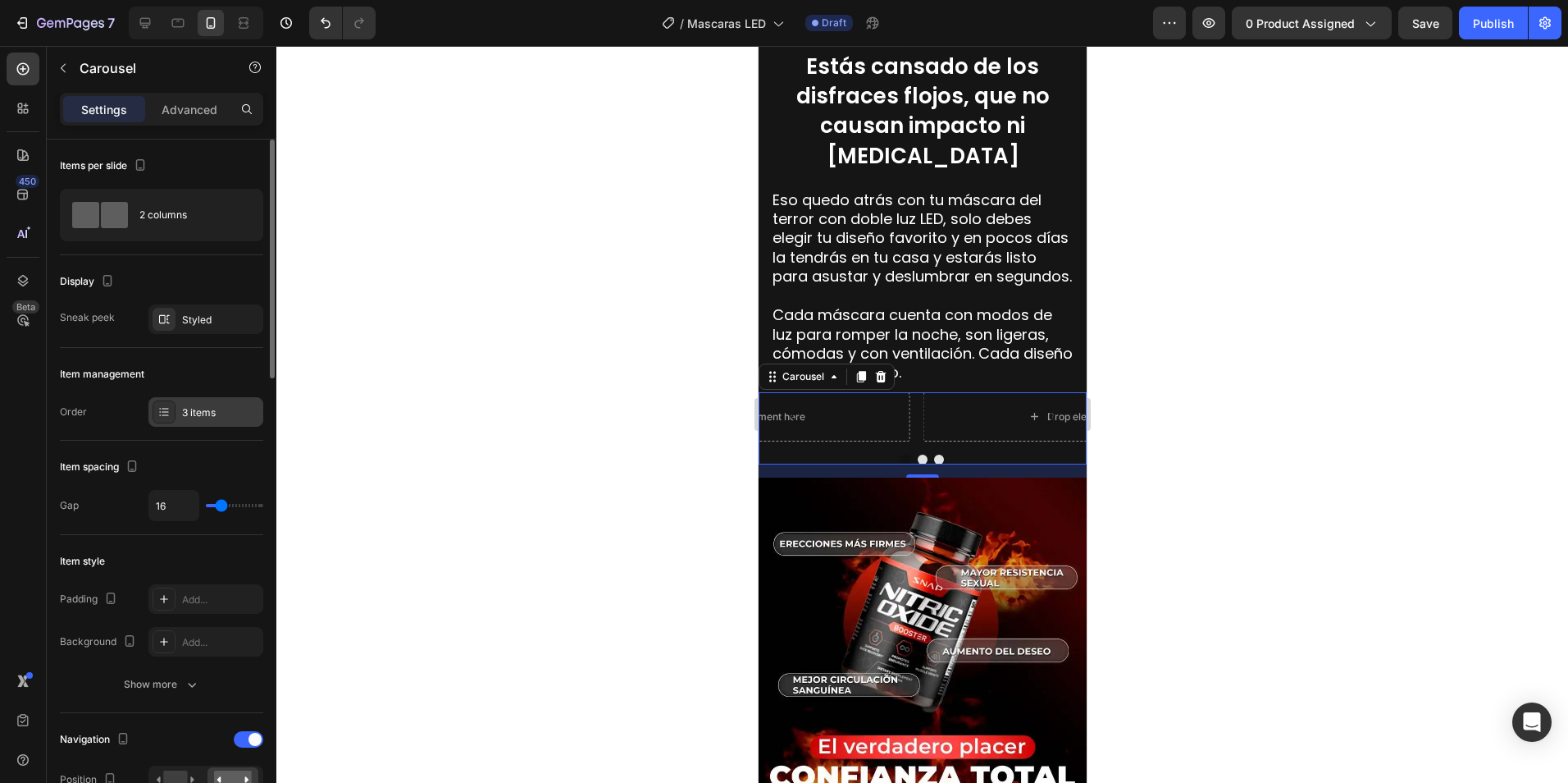
click at [207, 416] on div "3 items" at bounding box center [220, 412] width 77 height 15
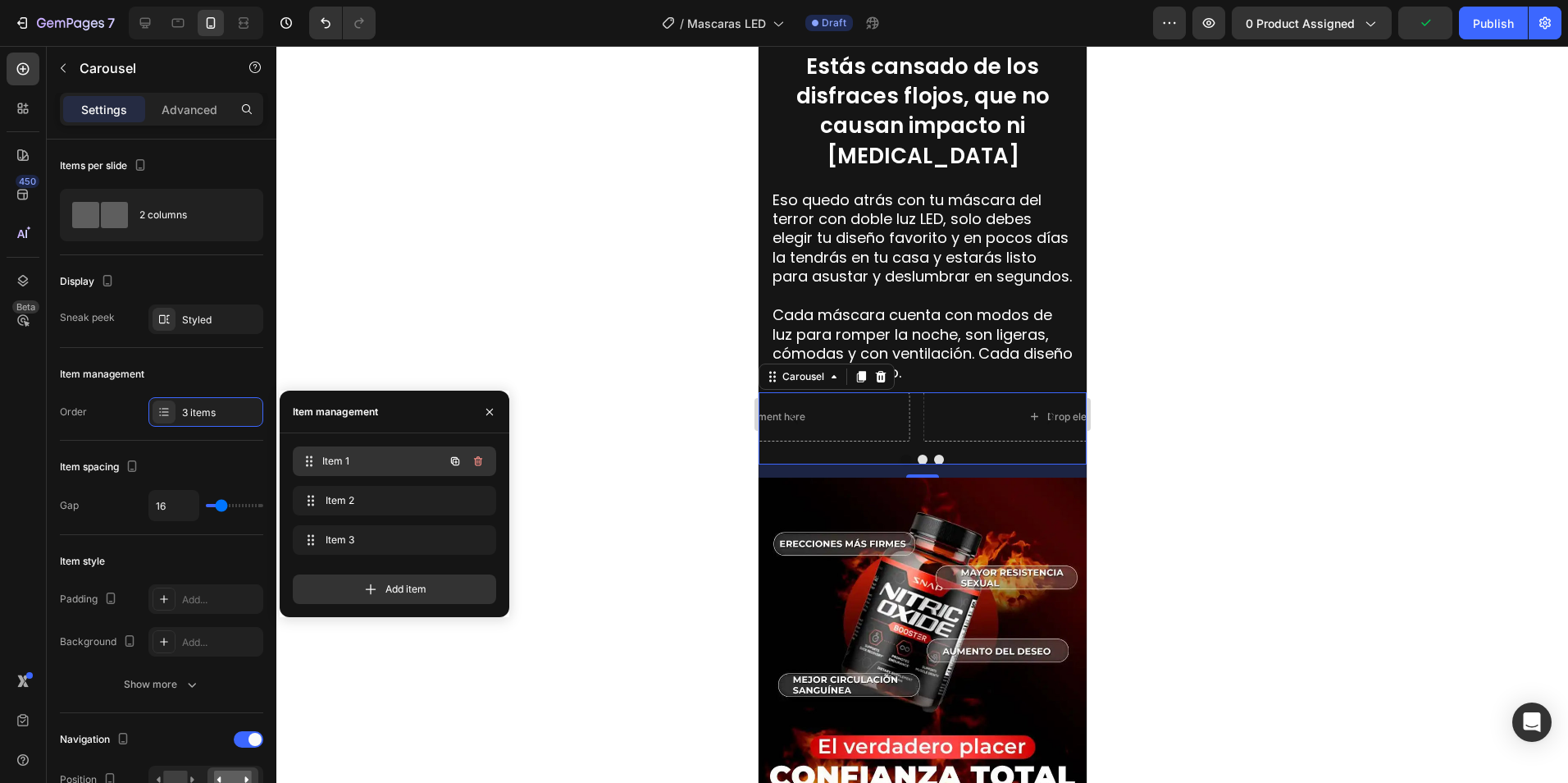
click at [352, 452] on div "Item 1 Item 1" at bounding box center [371, 461] width 145 height 23
click at [351, 465] on span "Item 1" at bounding box center [383, 461] width 122 height 15
click at [457, 461] on icon "button" at bounding box center [455, 461] width 13 height 13
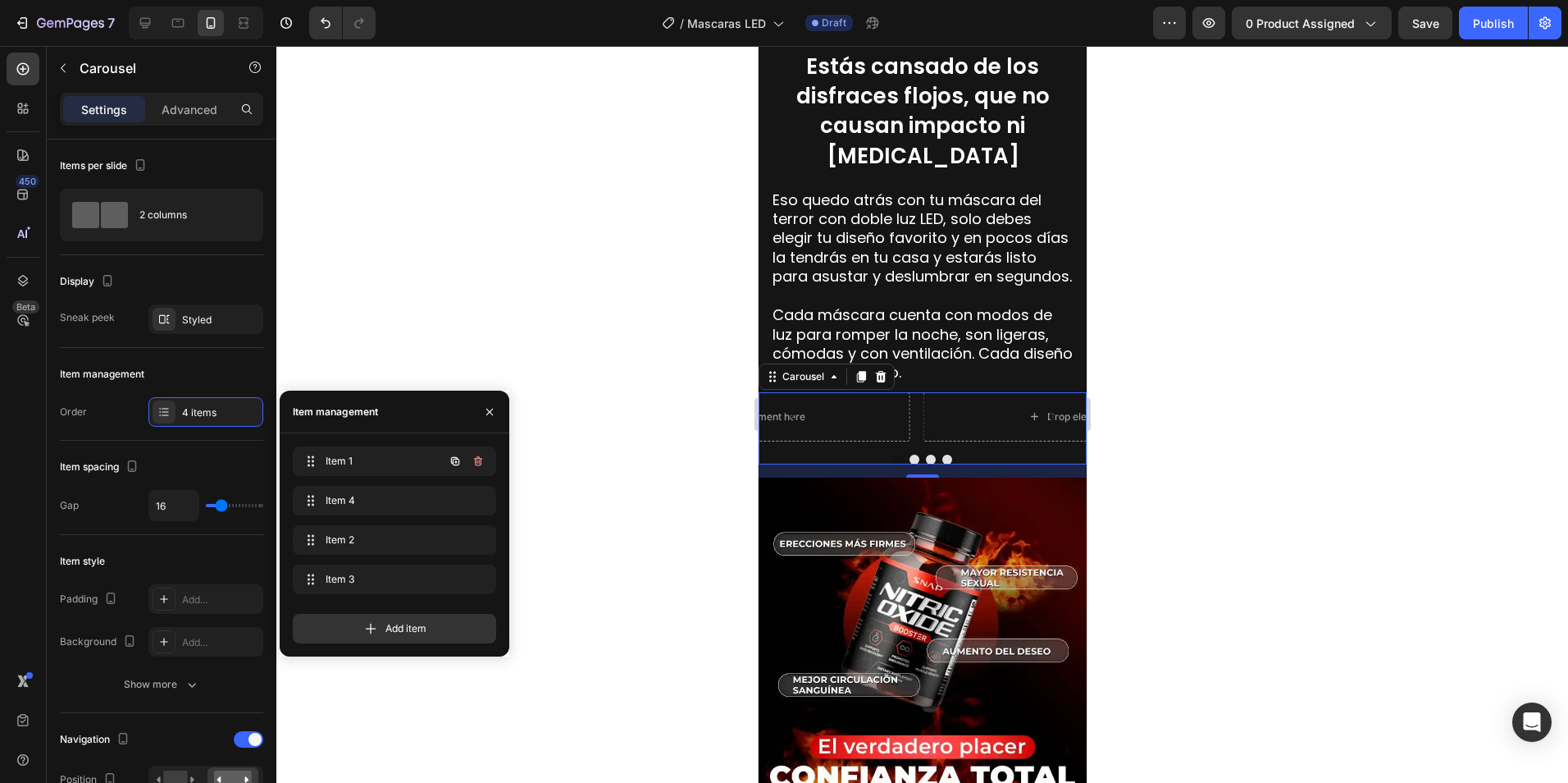
click at [457, 461] on icon "button" at bounding box center [455, 461] width 13 height 13
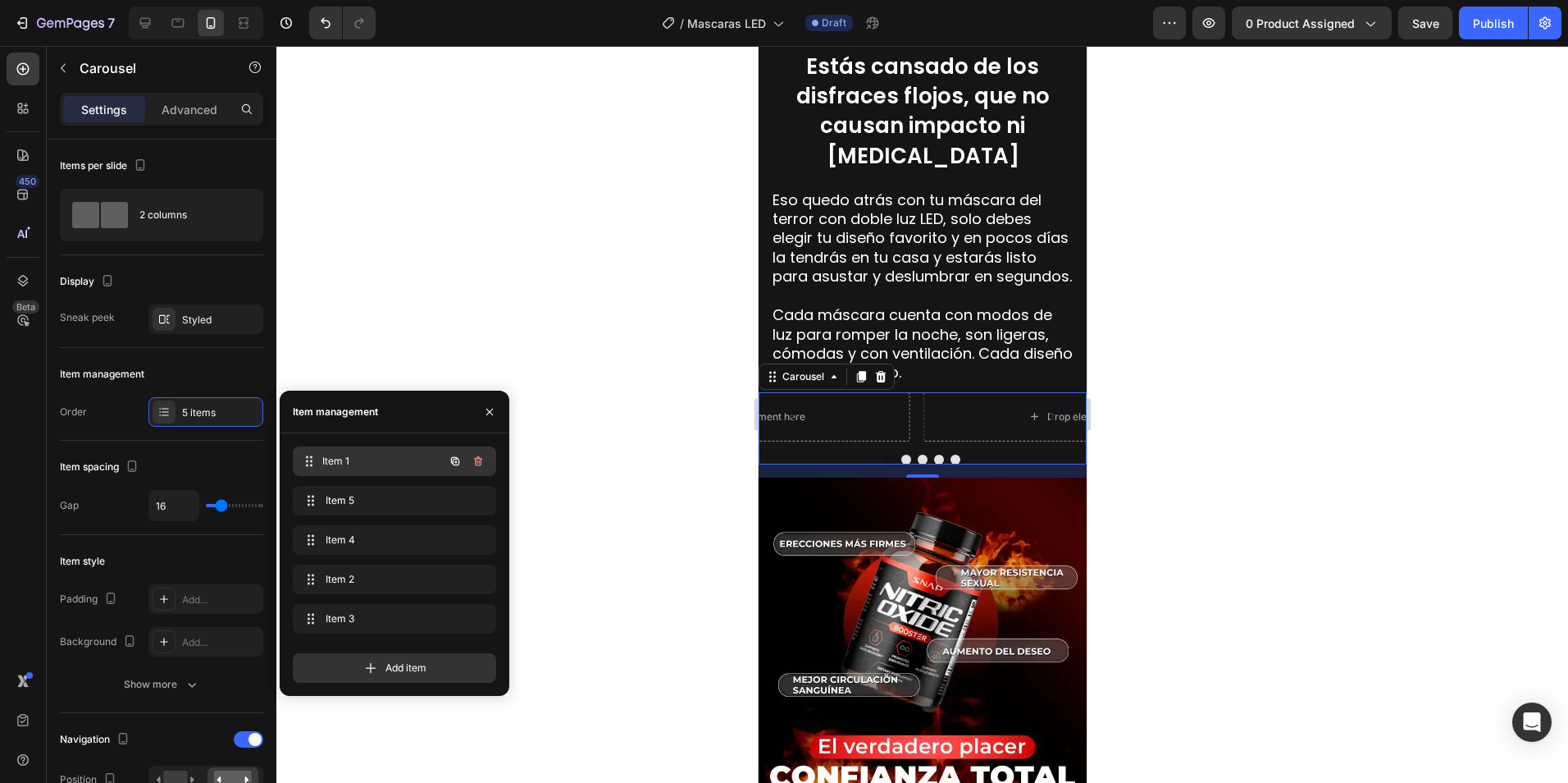
click at [349, 458] on span "Item 1" at bounding box center [383, 461] width 122 height 15
click at [187, 423] on div "5 items" at bounding box center [205, 412] width 115 height 30
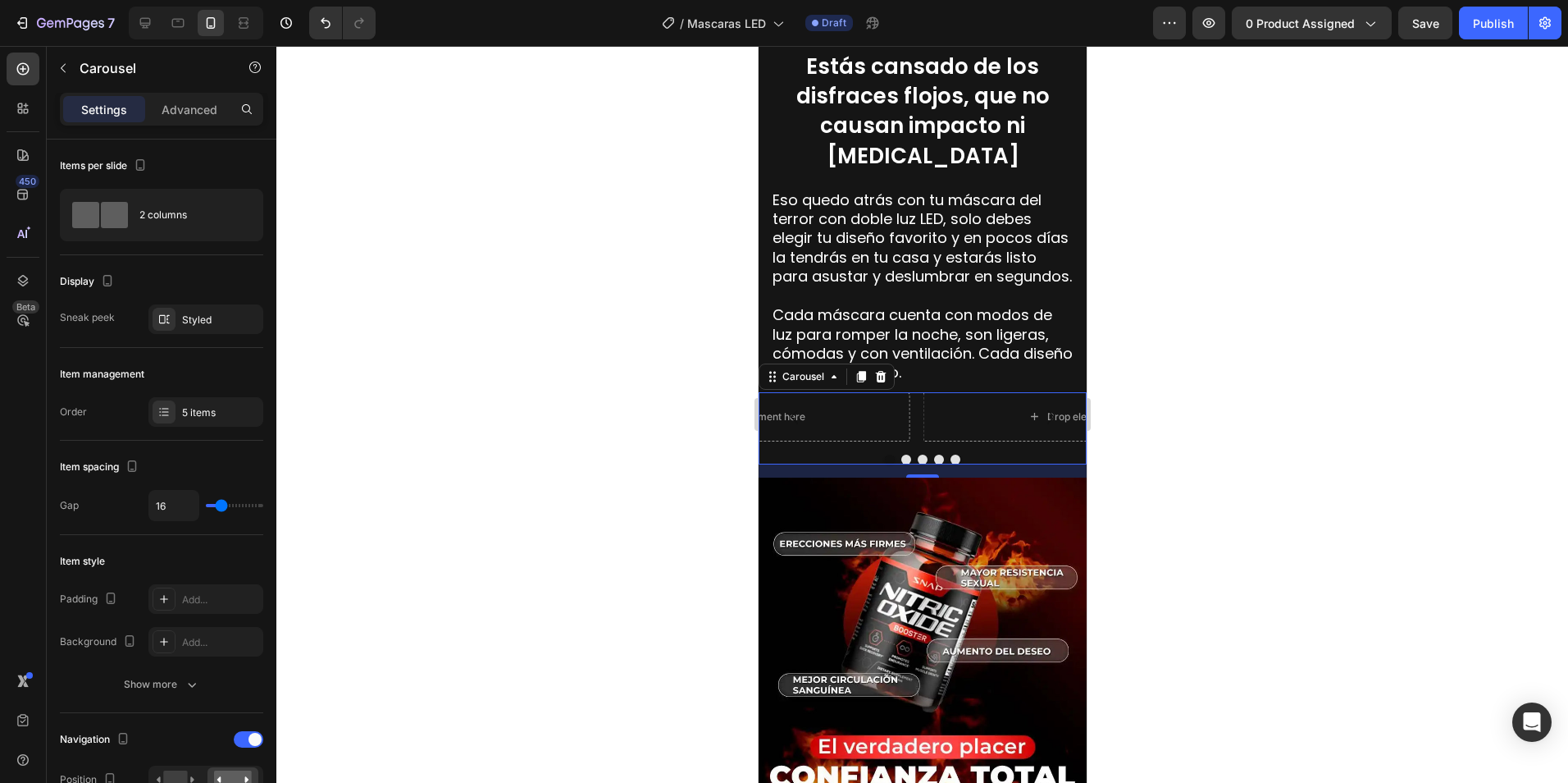
click at [792, 407] on icon "Carousel Back Arrow" at bounding box center [793, 417] width 20 height 20
click at [983, 403] on div "Drop element here" at bounding box center [1080, 416] width 316 height 49
click at [893, 409] on div "Drop element here" at bounding box center [752, 416] width 316 height 49
click at [775, 403] on button "Carousel Back Arrow" at bounding box center [793, 417] width 46 height 46
click at [773, 403] on button "Carousel Back Arrow" at bounding box center [793, 417] width 46 height 46
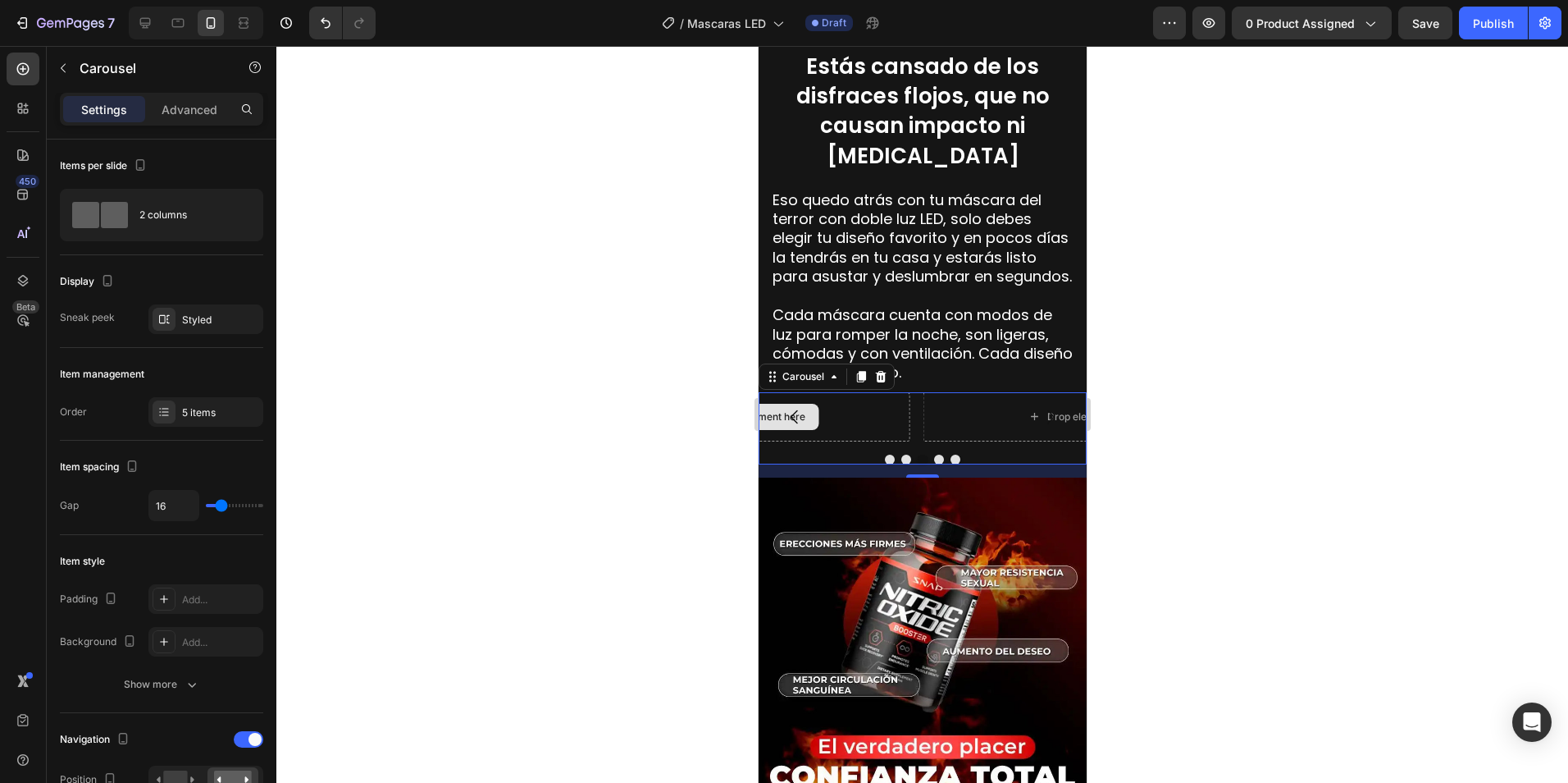
click at [856, 407] on div "Drop element here" at bounding box center [752, 416] width 316 height 49
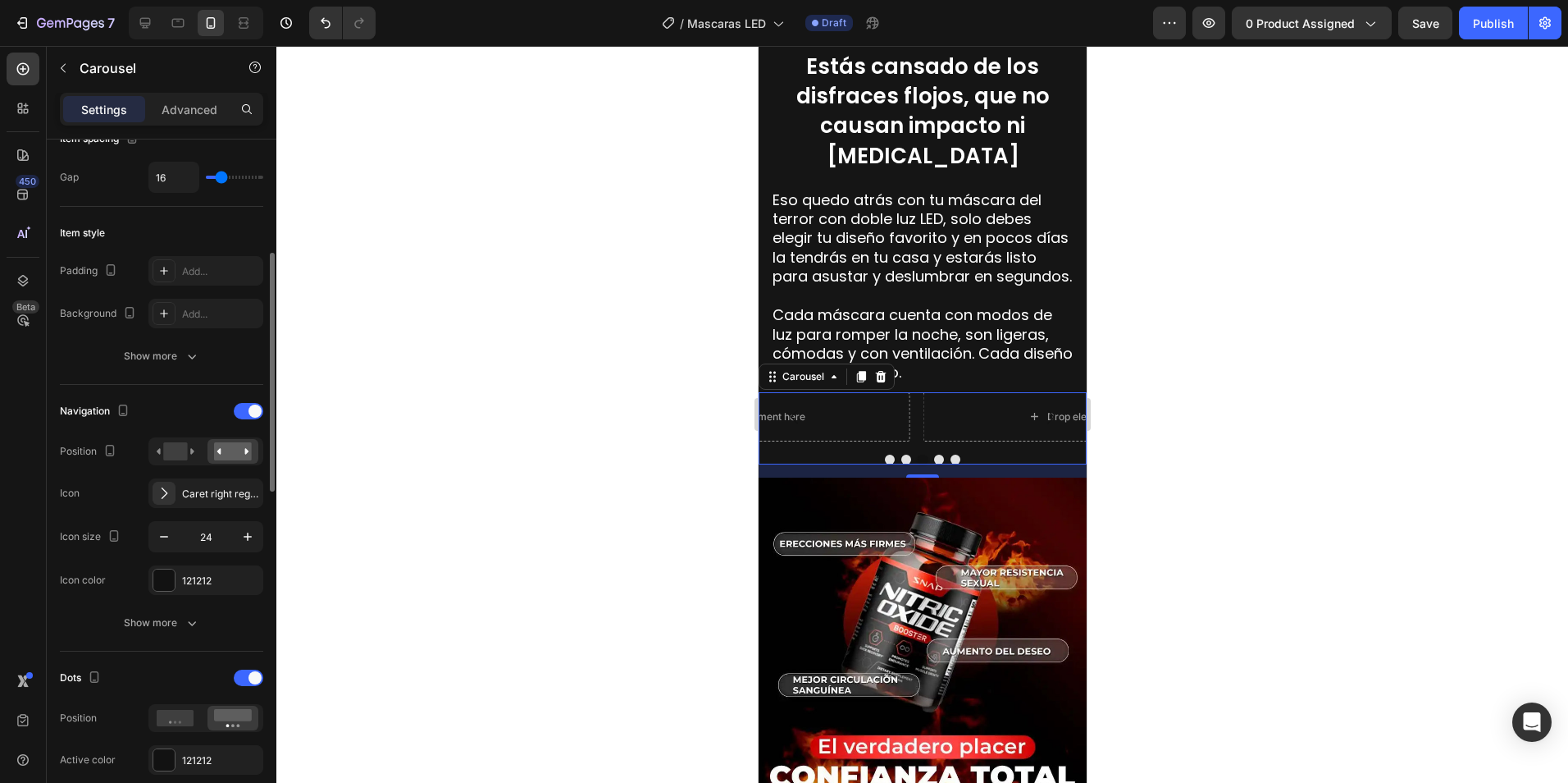
scroll to position [410, 0]
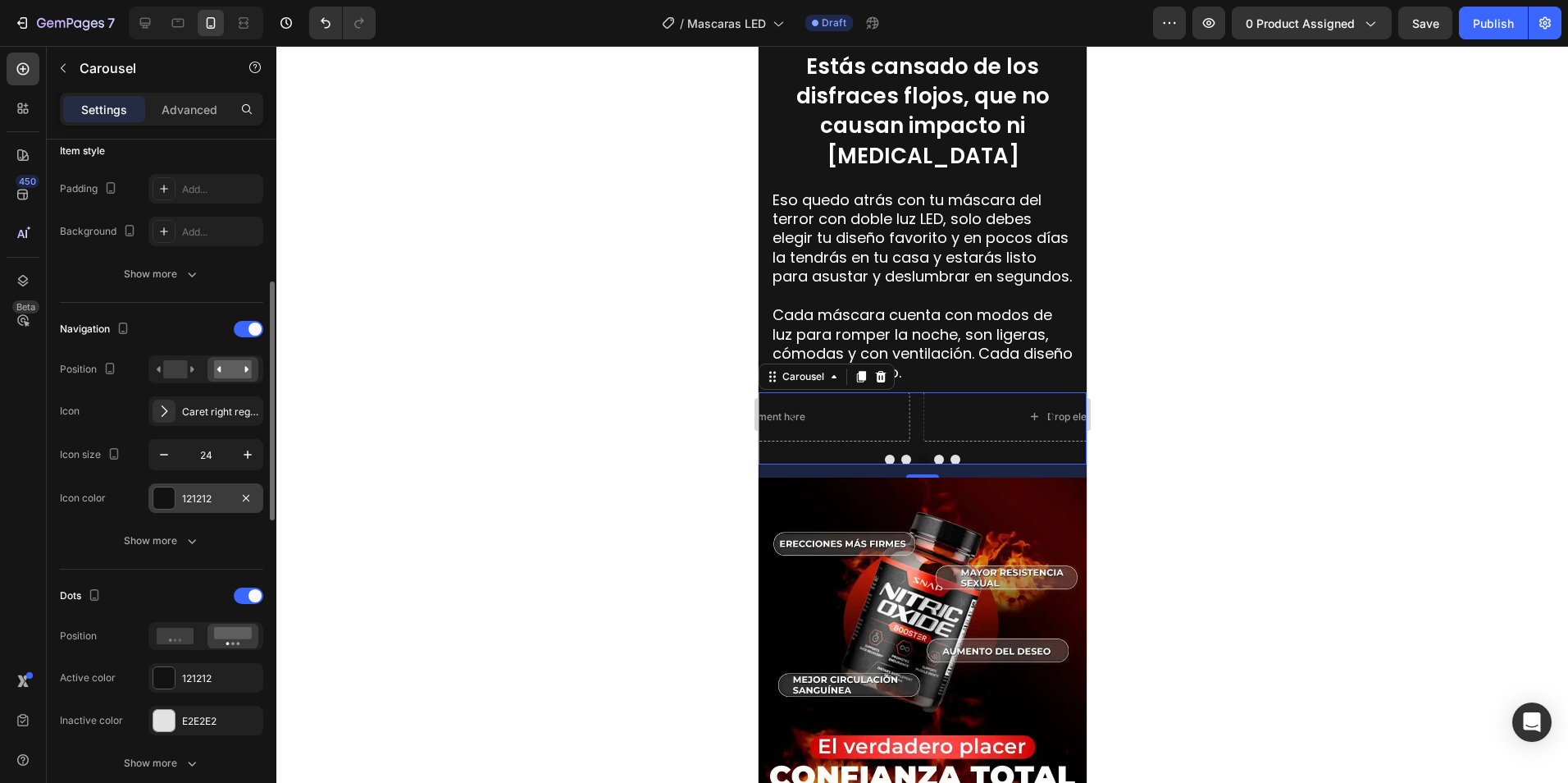
click at [163, 497] on div at bounding box center [163, 498] width 21 height 21
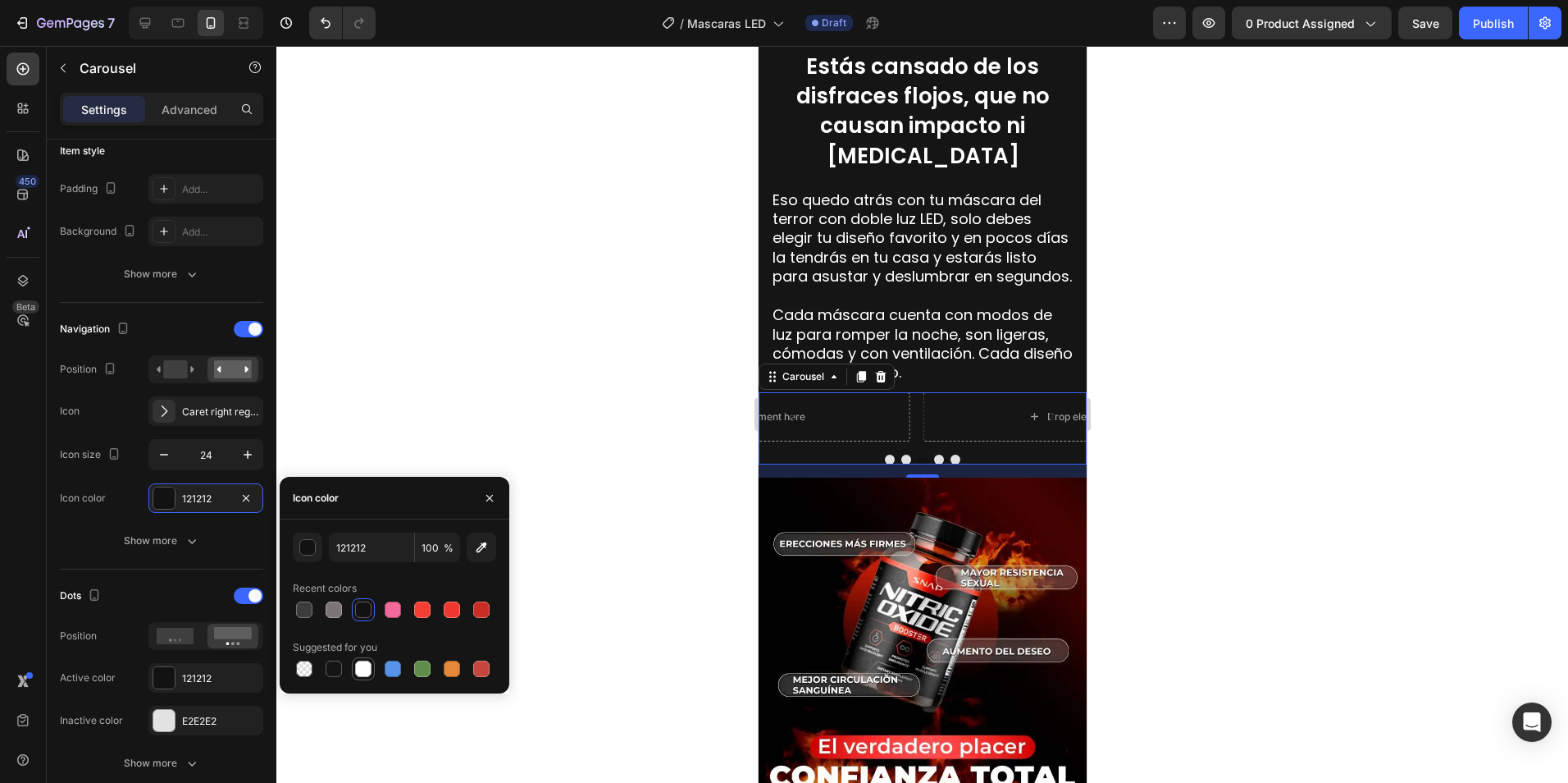
click at [364, 668] on div at bounding box center [363, 668] width 16 height 16
type input "FFFFFF"
click at [176, 548] on div "Show more" at bounding box center [161, 541] width 77 height 16
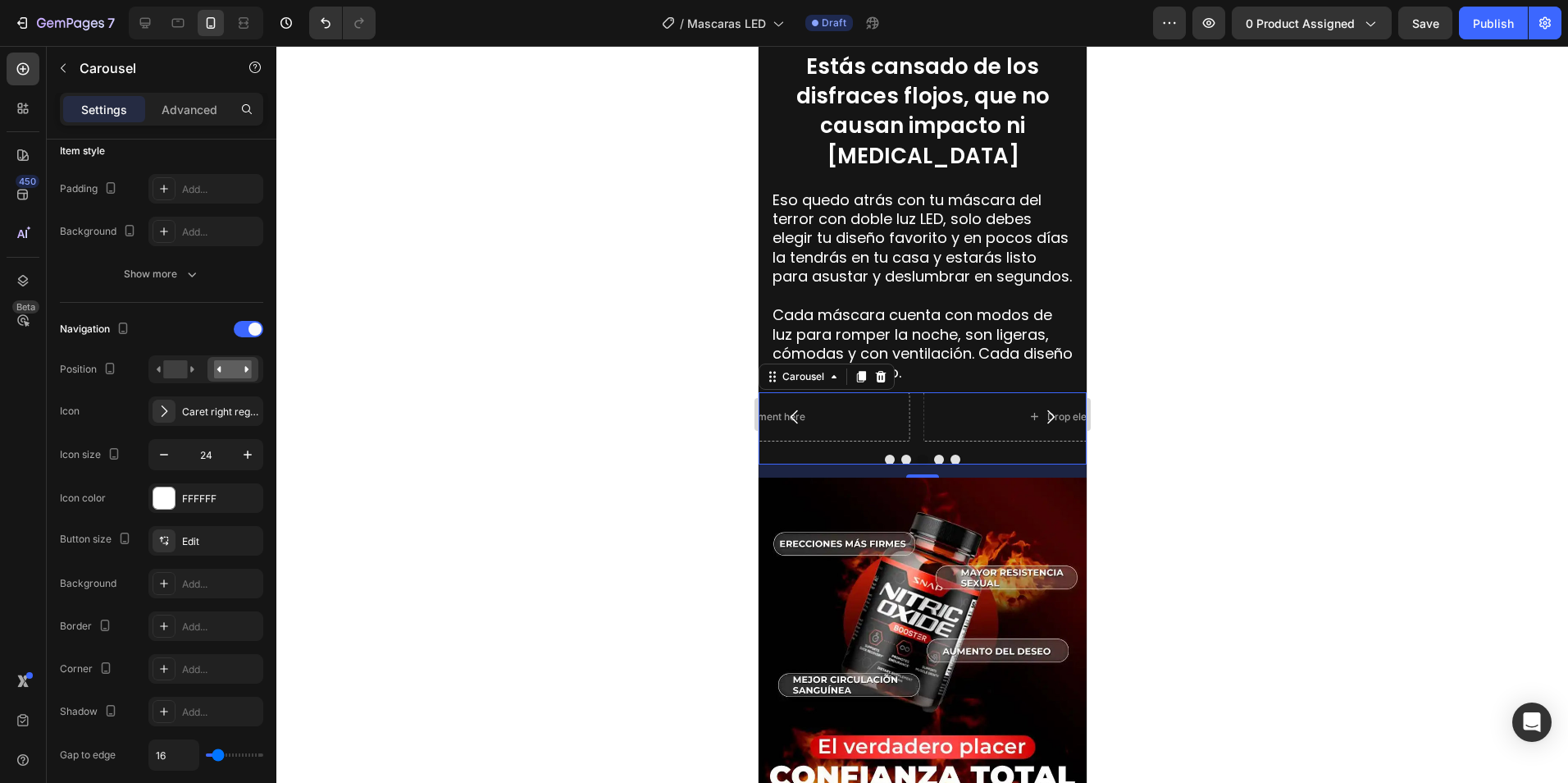
click at [476, 460] on div at bounding box center [922, 414] width 1292 height 737
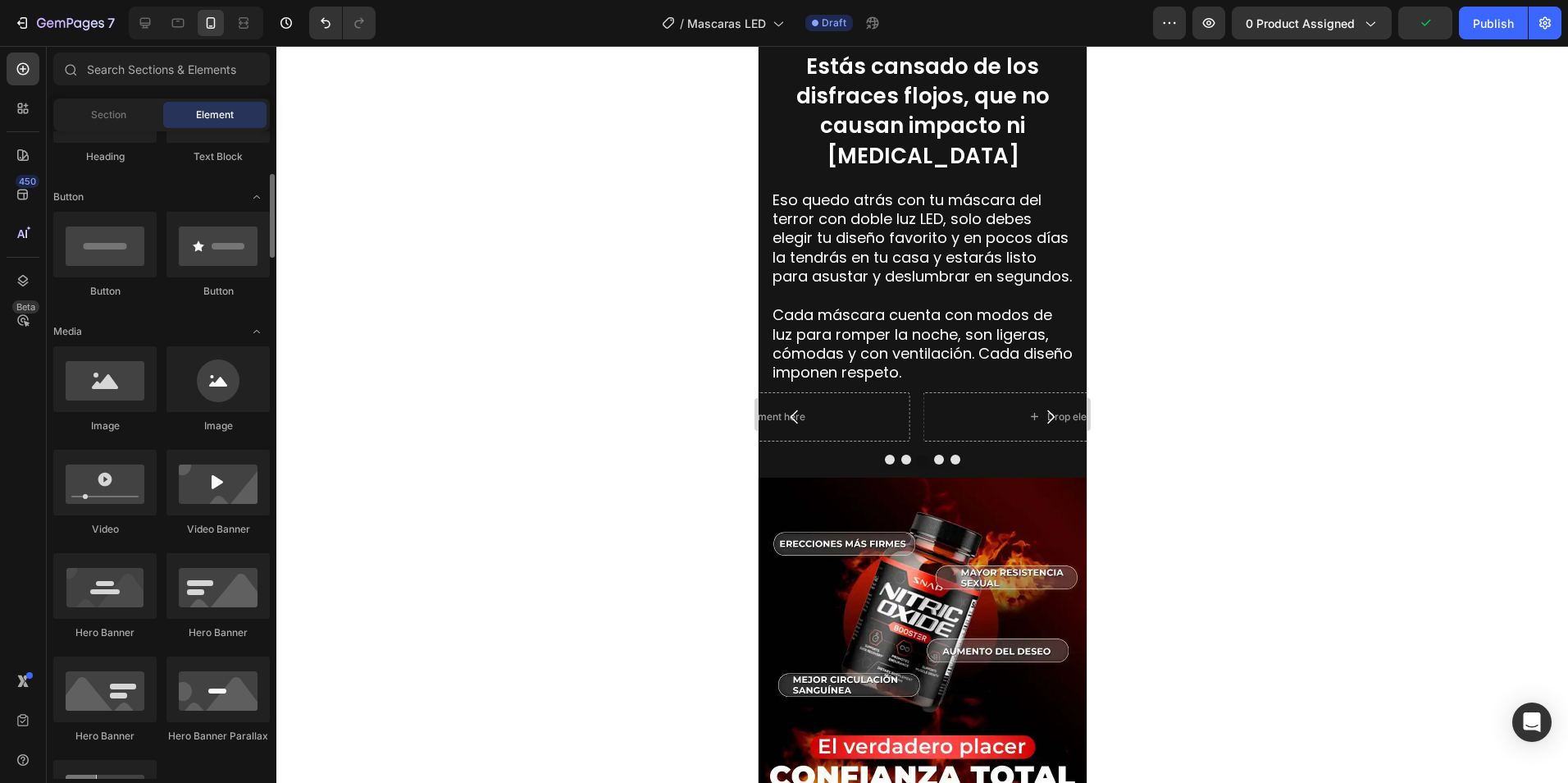
scroll to position [0, 0]
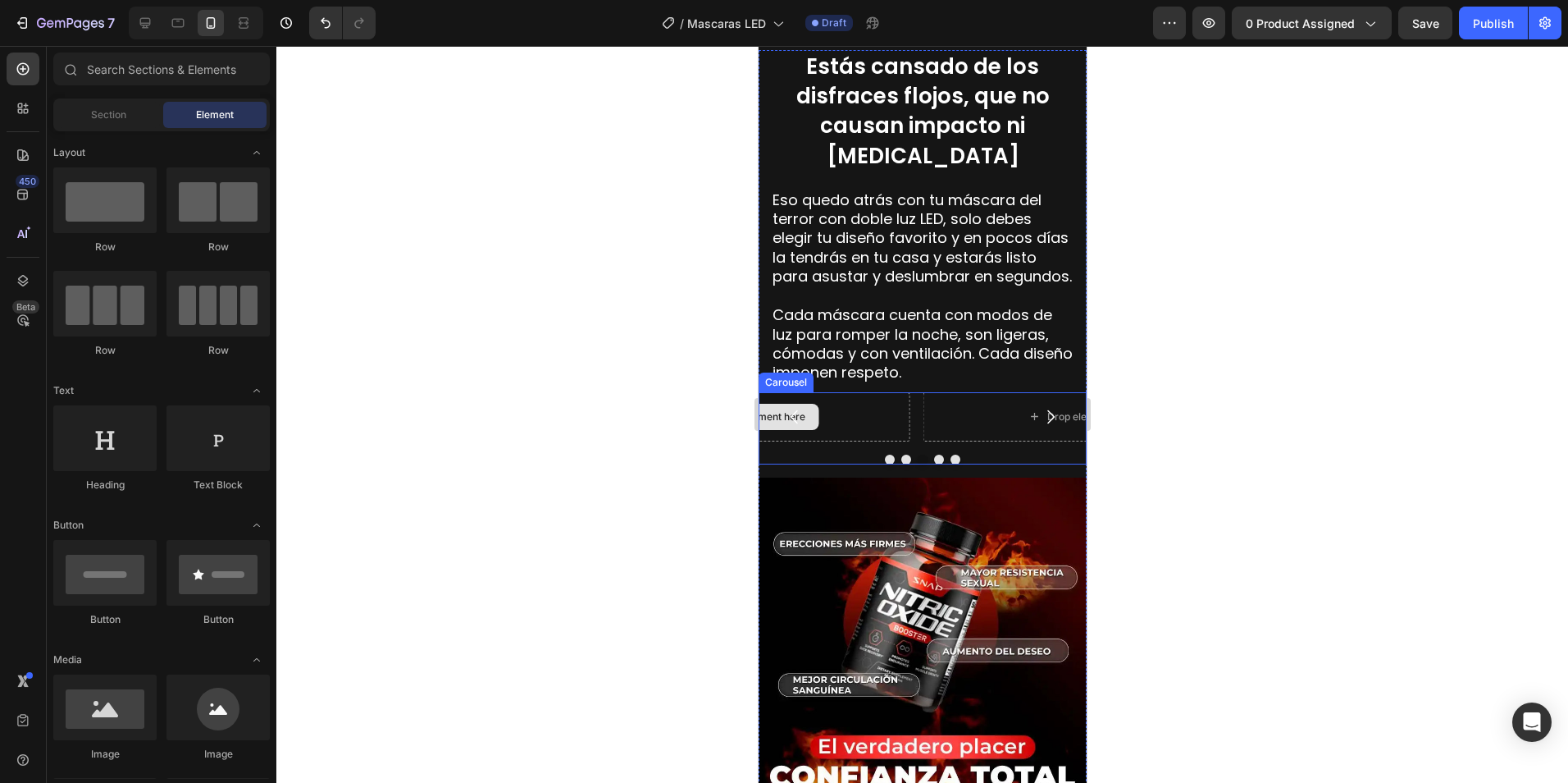
click at [885, 396] on div "Drop element here" at bounding box center [752, 416] width 316 height 49
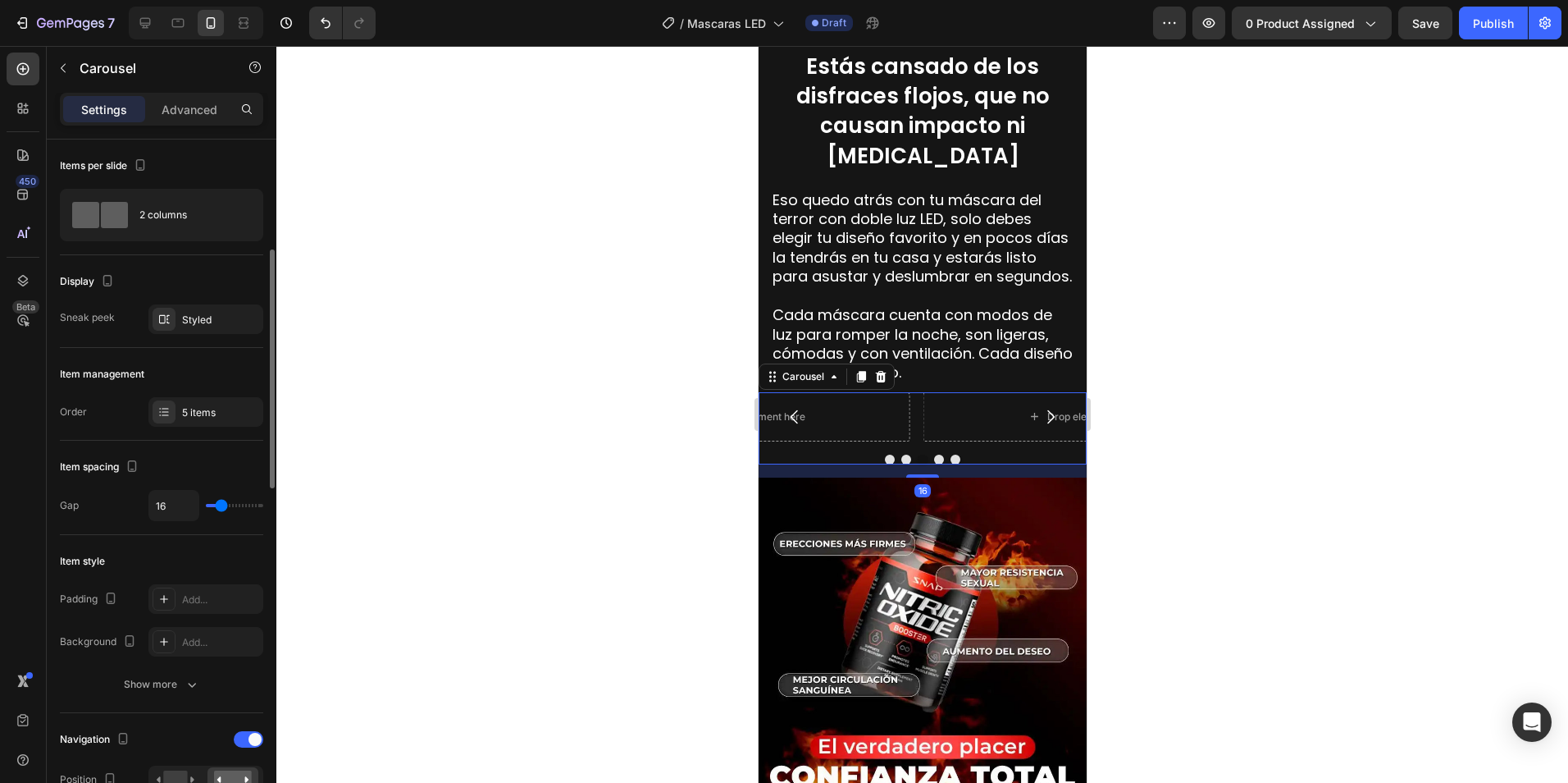
scroll to position [82, 0]
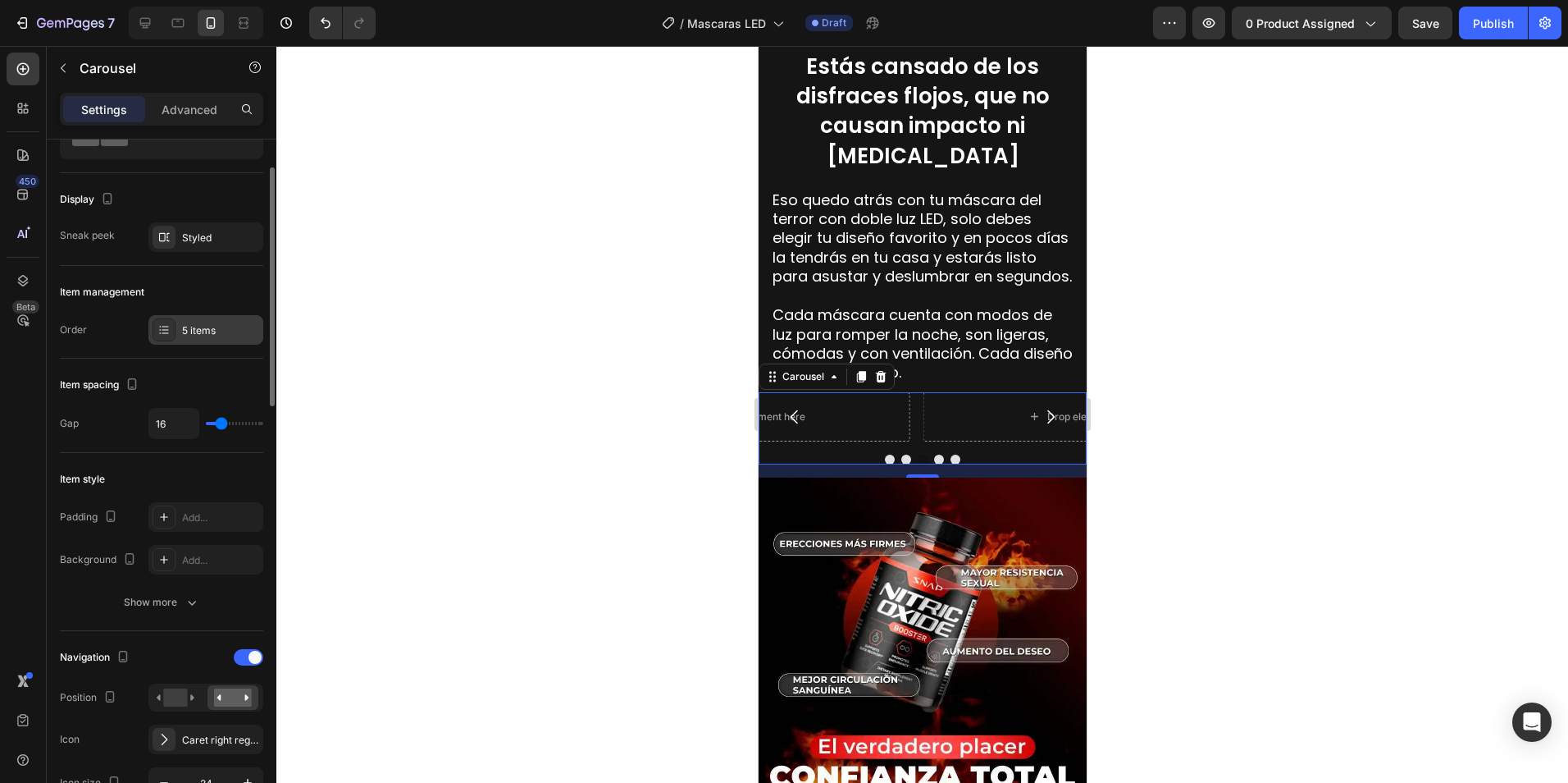
click at [208, 330] on div "5 items" at bounding box center [220, 330] width 77 height 15
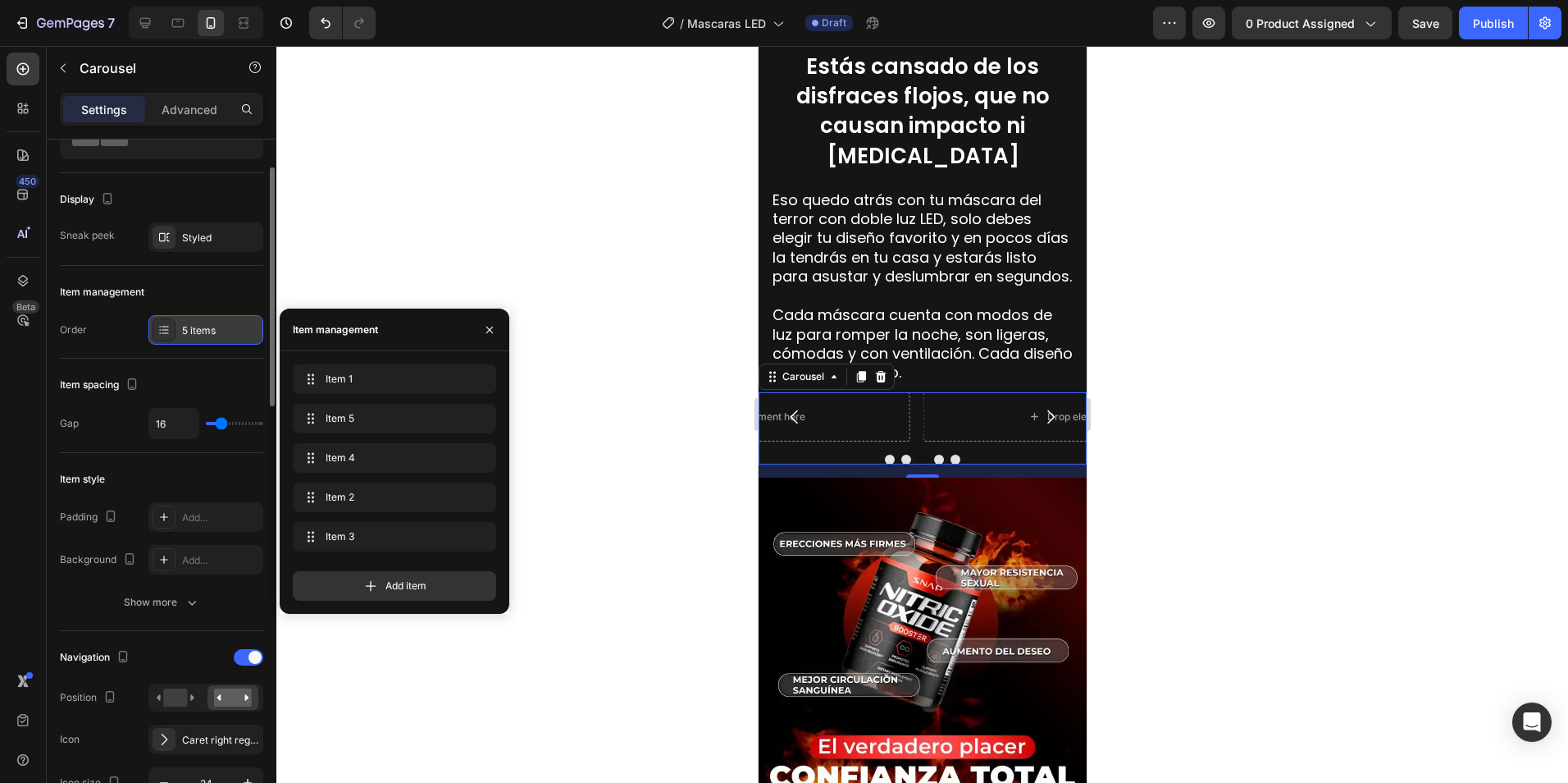
click at [208, 330] on div "5 items" at bounding box center [220, 330] width 77 height 15
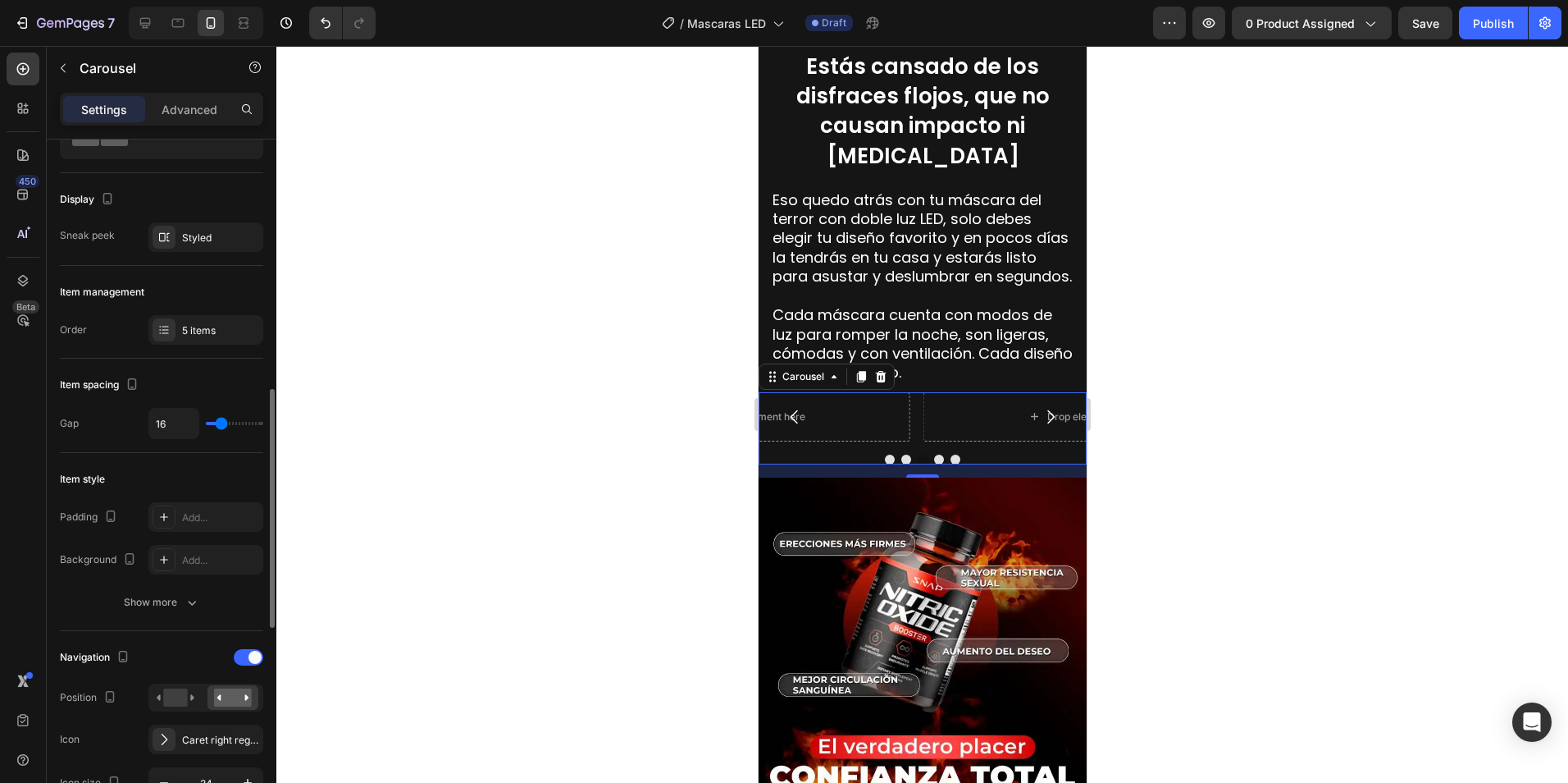
scroll to position [246, 0]
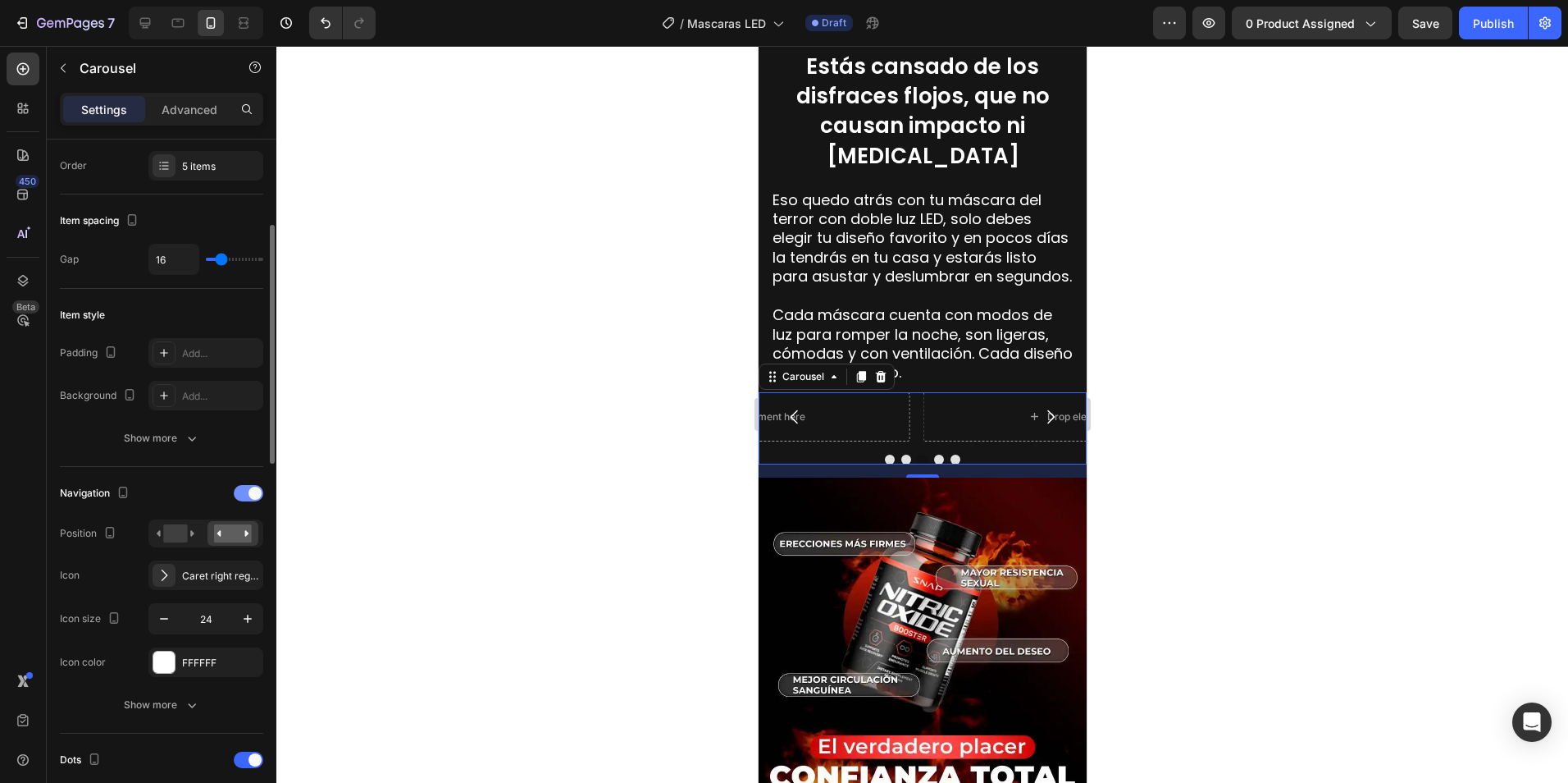
click at [242, 495] on div at bounding box center [248, 493] width 30 height 16
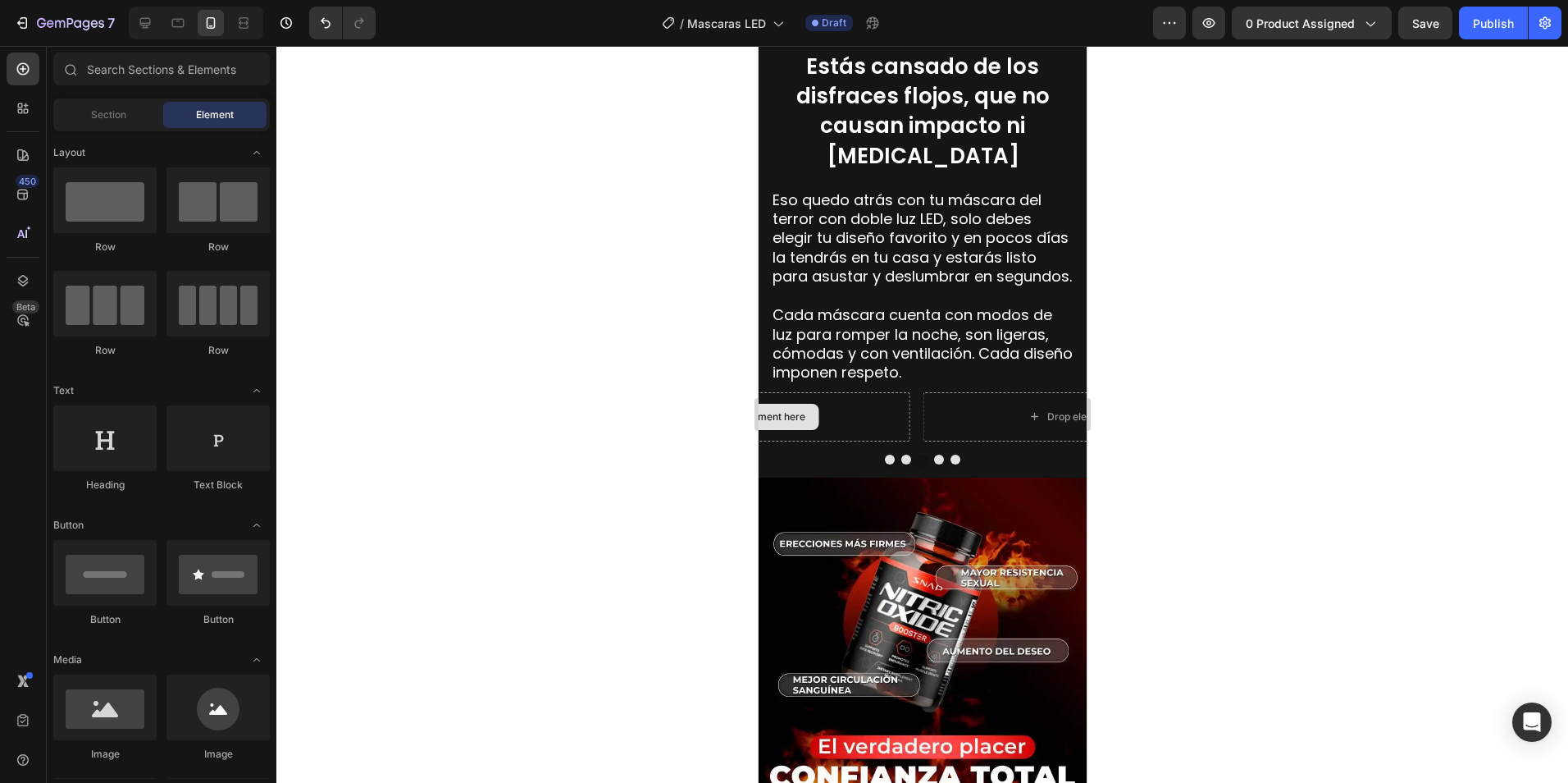
click at [792, 410] on div "Drop element here" at bounding box center [761, 416] width 87 height 13
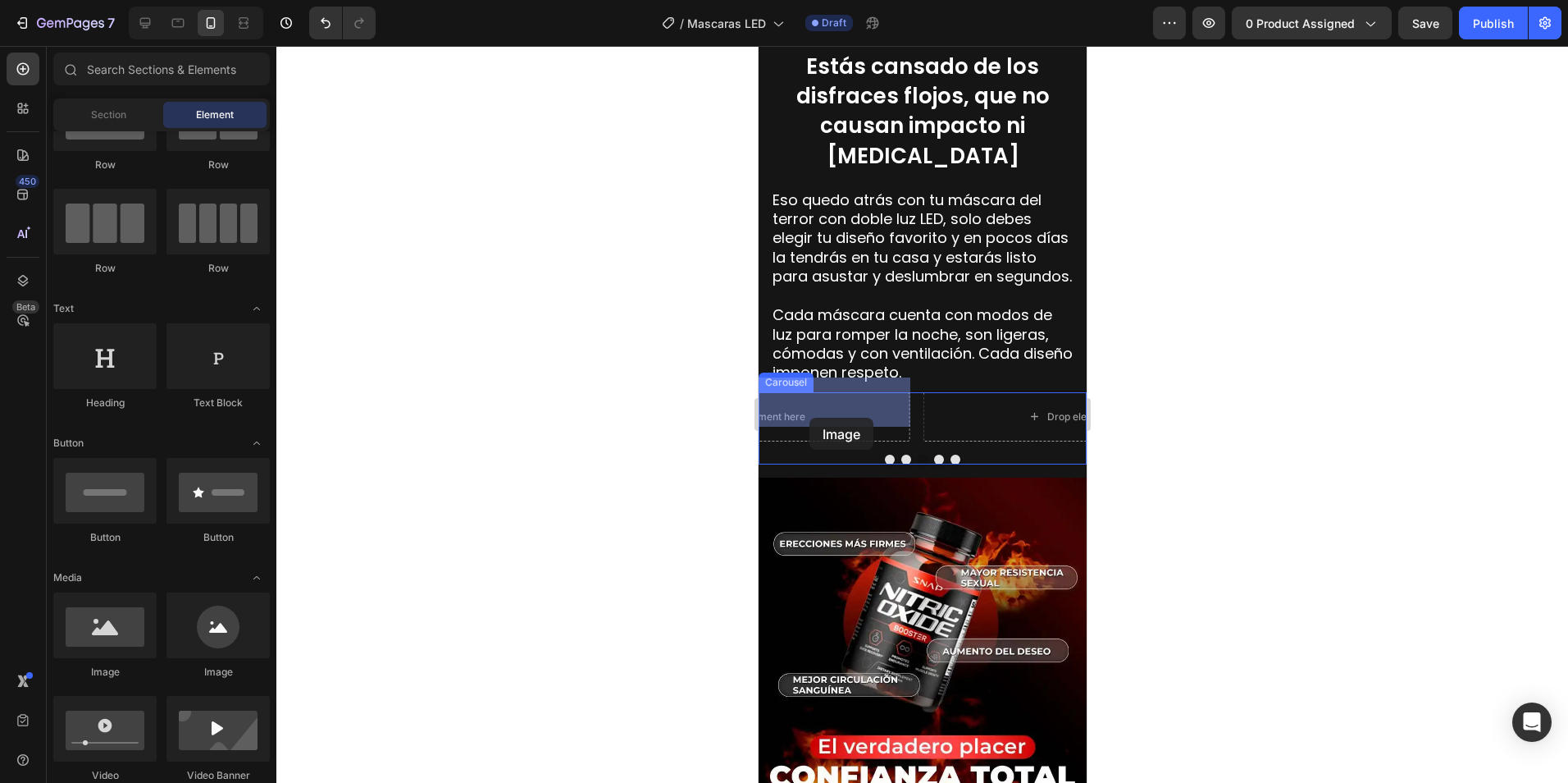
drag, startPoint x: 867, startPoint y: 676, endPoint x: 808, endPoint y: 418, distance: 264.7
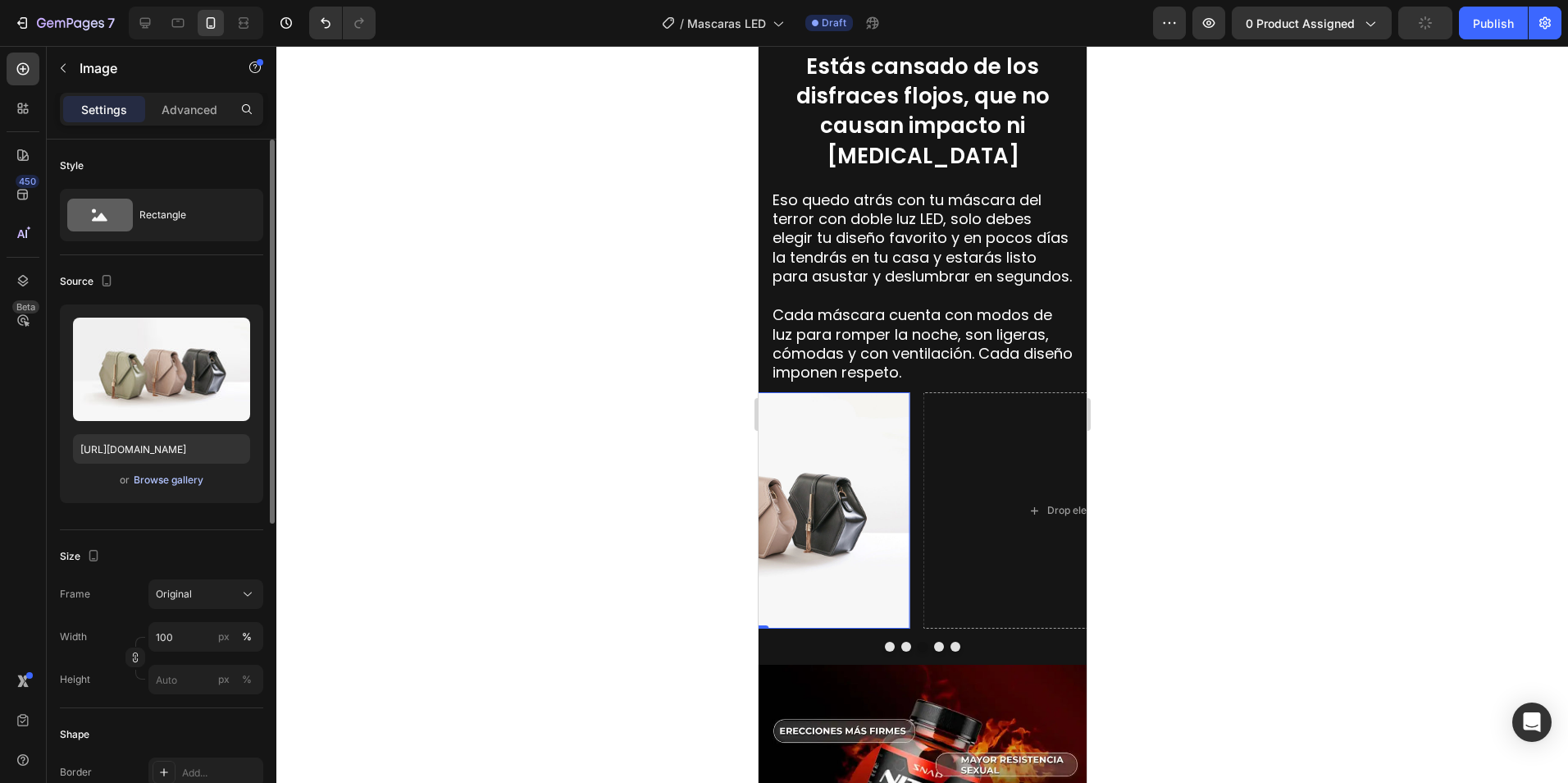
click at [159, 477] on div "Browse gallery" at bounding box center [168, 480] width 70 height 15
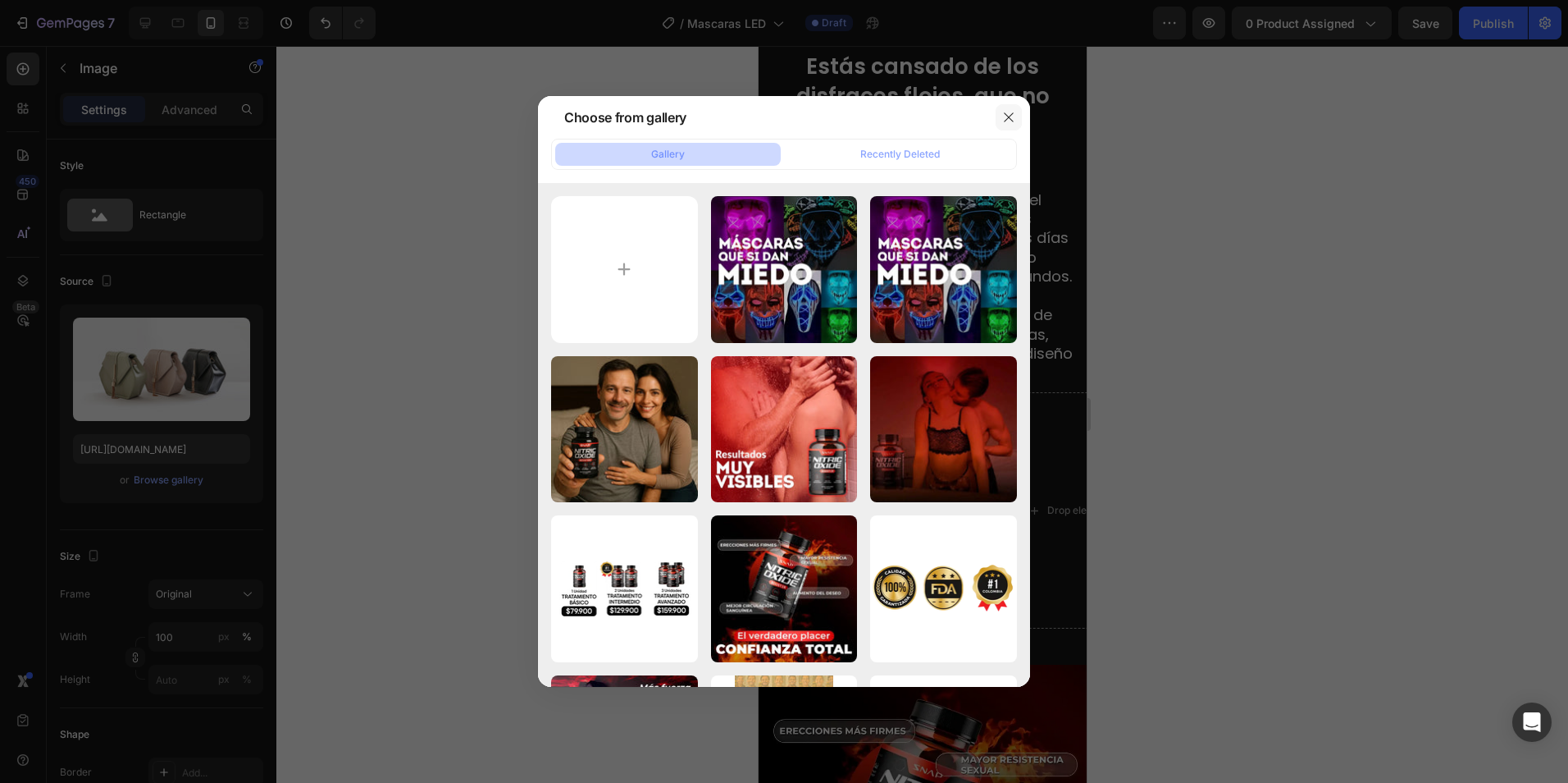
click at [1018, 113] on button "button" at bounding box center [1009, 117] width 26 height 26
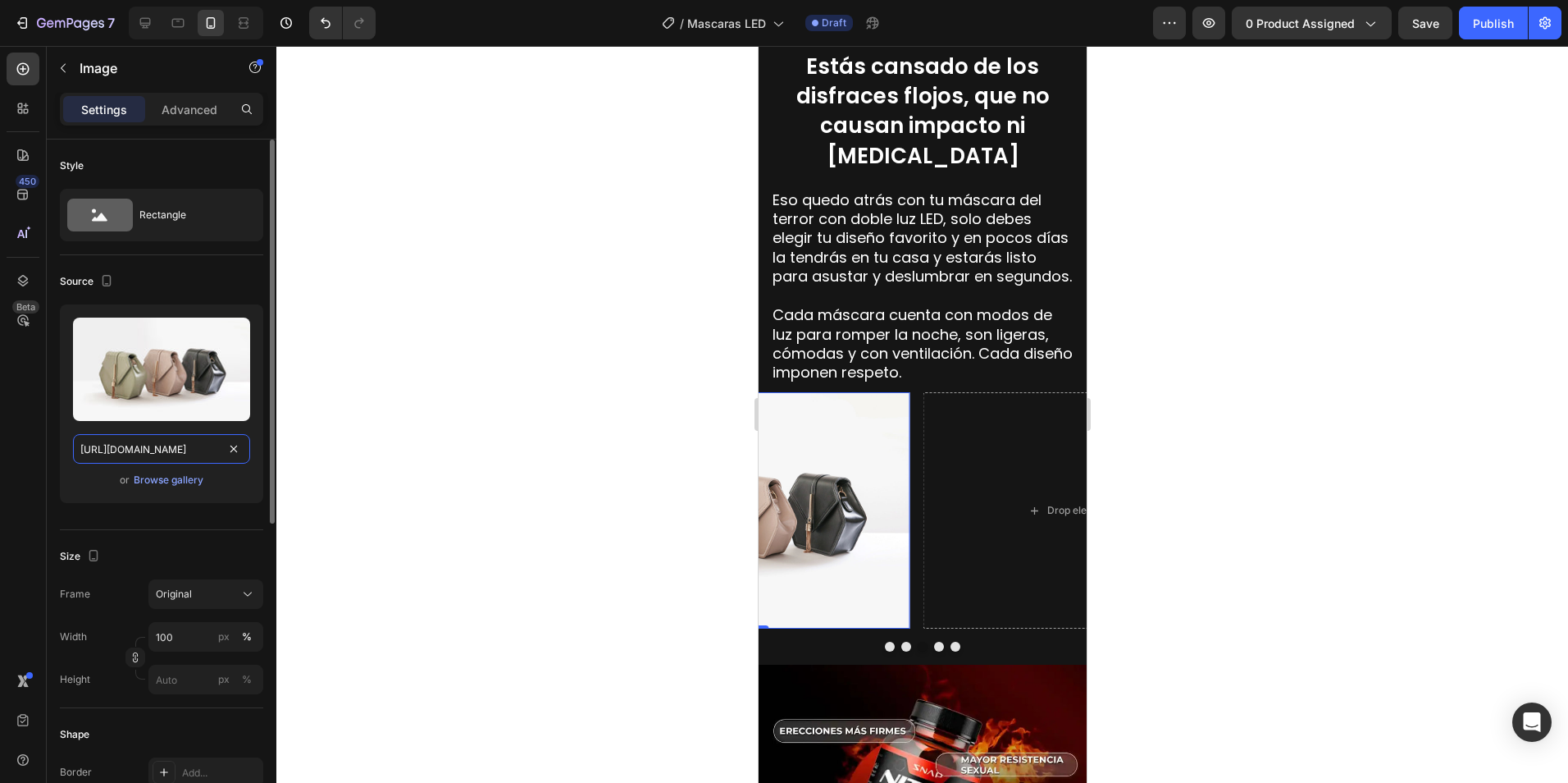
click at [191, 453] on input "https://cdn.shopify.com/s/files/1/2005/9307/files/image_demo.jpg" at bounding box center [161, 449] width 177 height 30
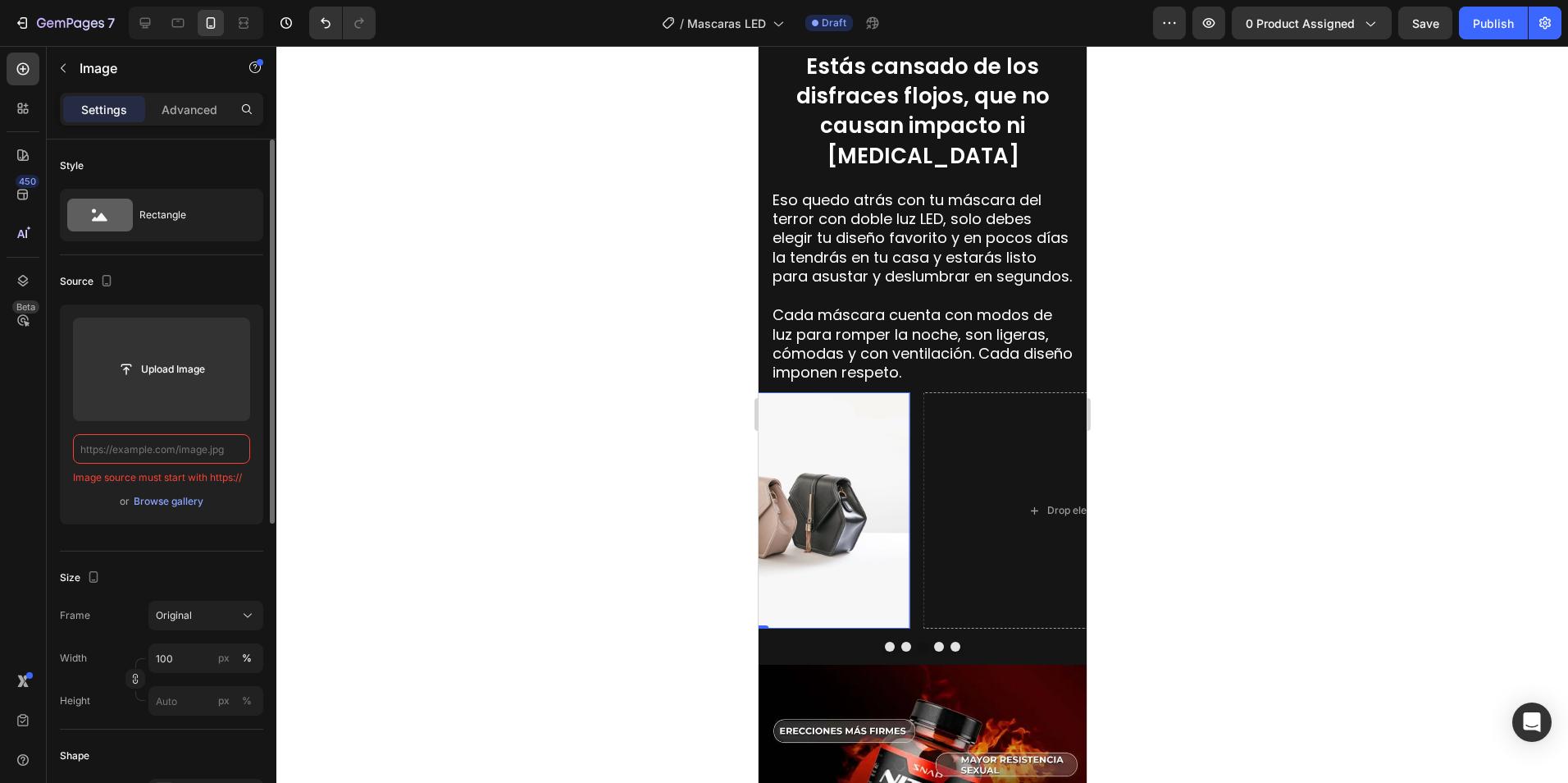
paste input "https://cdn.shopify.com/s/files/1/0673/7615/2621/files/1_9957170d-42b3-4e2b-a0f…"
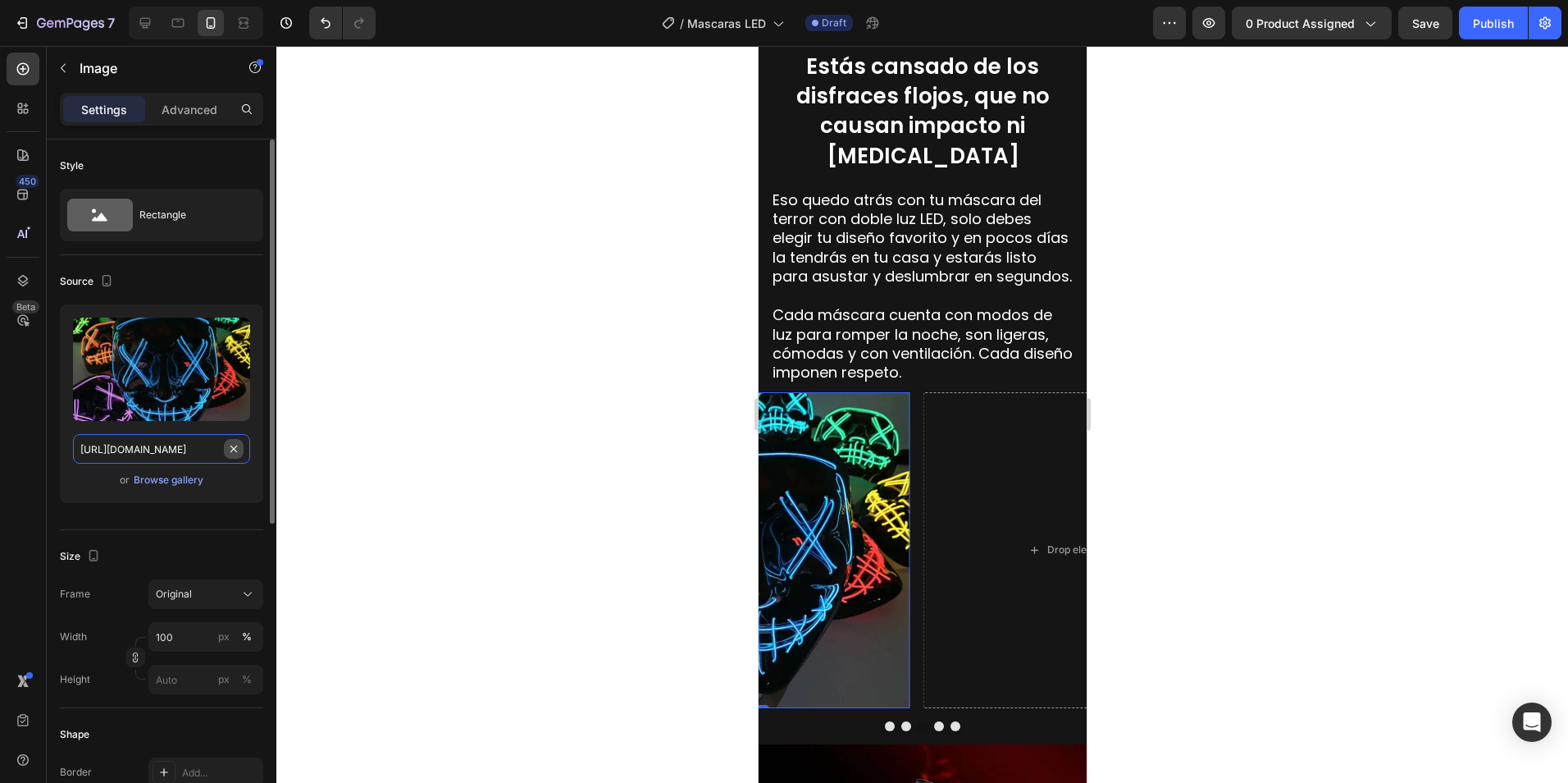
scroll to position [0, 424]
type input "https://cdn.shopify.com/s/files/1/0673/7615/2621/files/1_9957170d-42b3-4e2b-a0f…"
click at [338, 376] on div at bounding box center [922, 414] width 1292 height 737
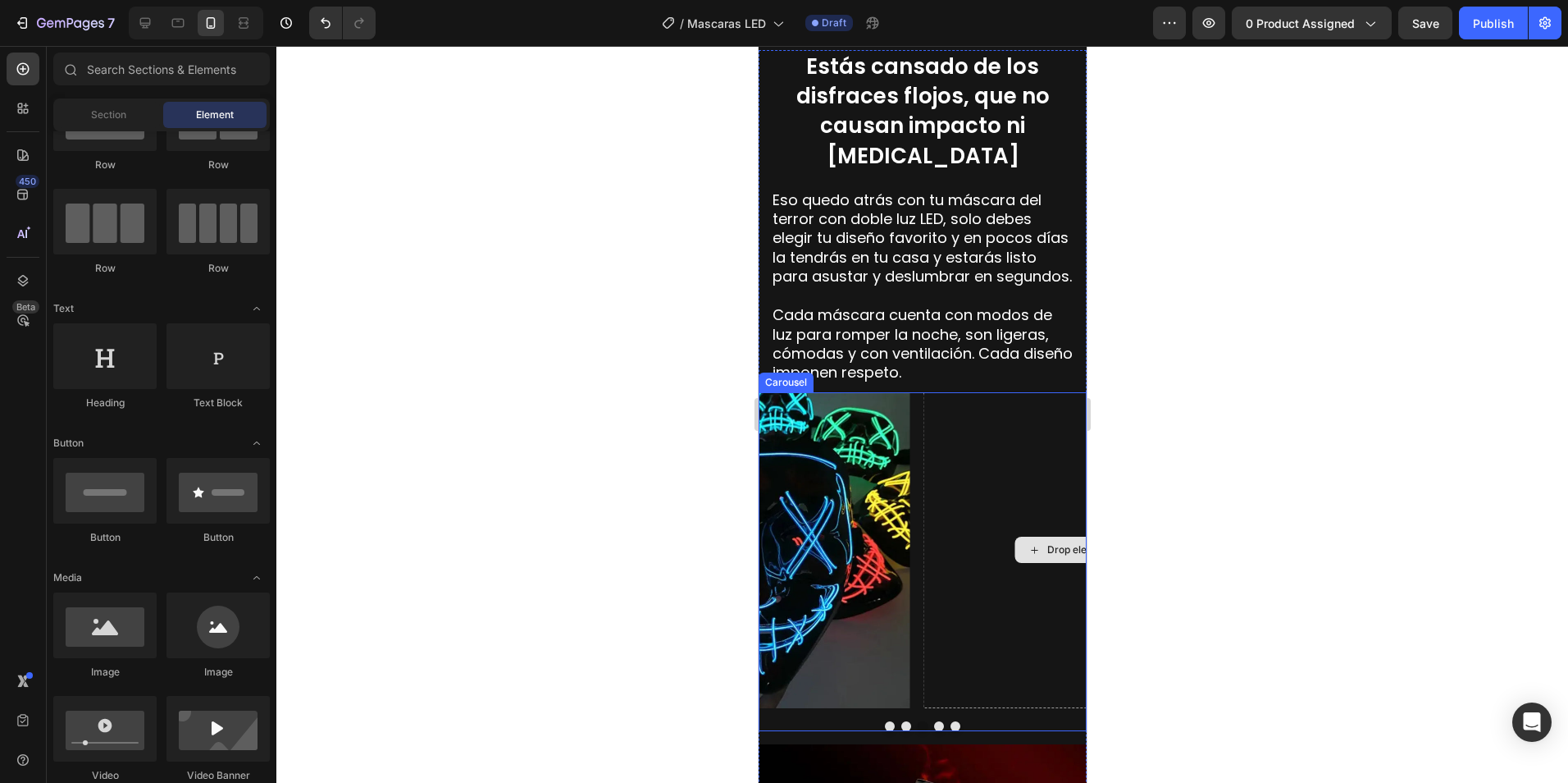
click at [1033, 545] on div "Drop element here" at bounding box center [1080, 550] width 133 height 26
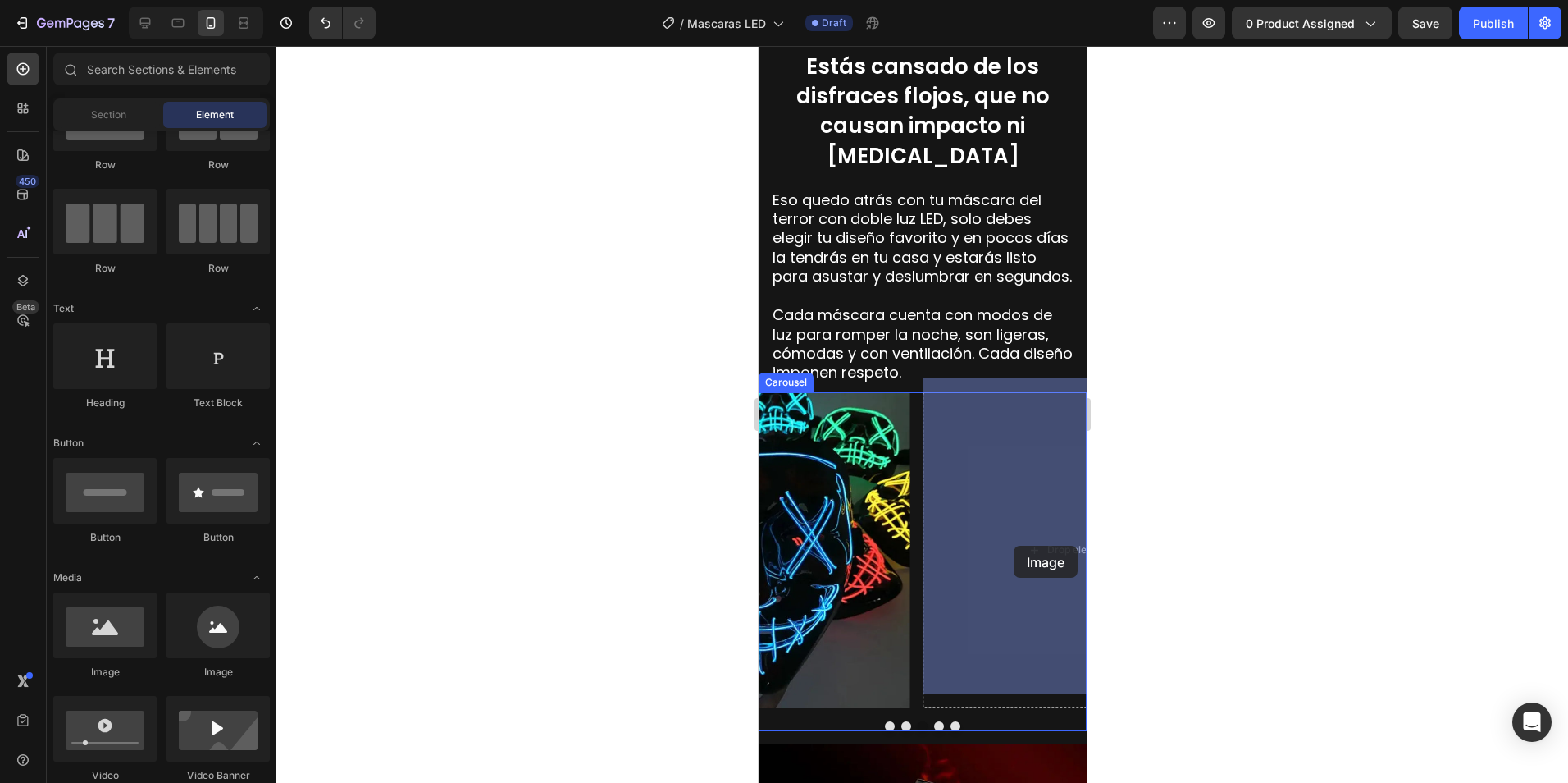
drag, startPoint x: 853, startPoint y: 685, endPoint x: 1013, endPoint y: 546, distance: 211.9
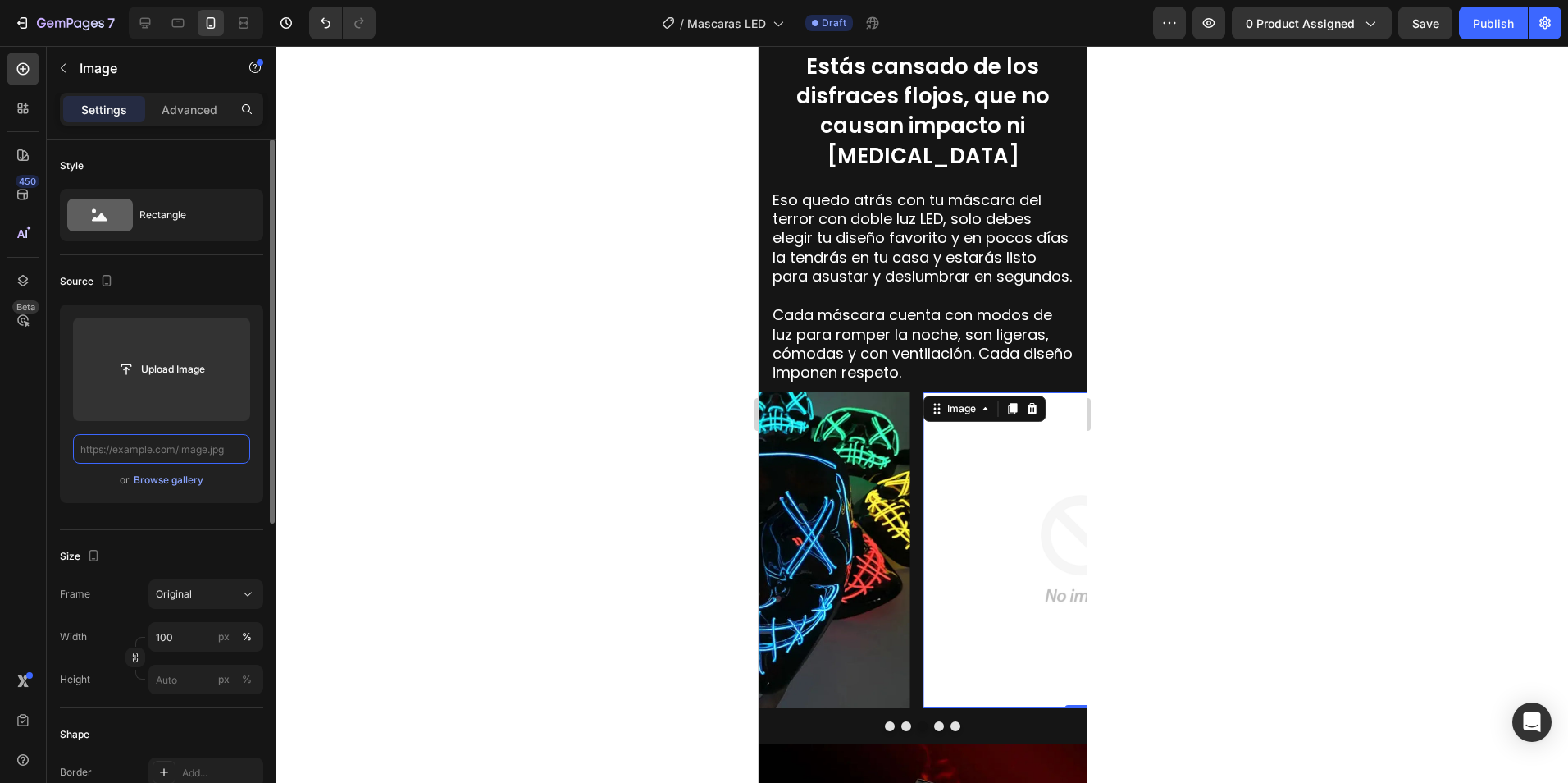
paste input "https://cdn.shopify.com/s/files/1/0673/7615/2621/files/2_c38eb8f7-26be-4f27-bf5…"
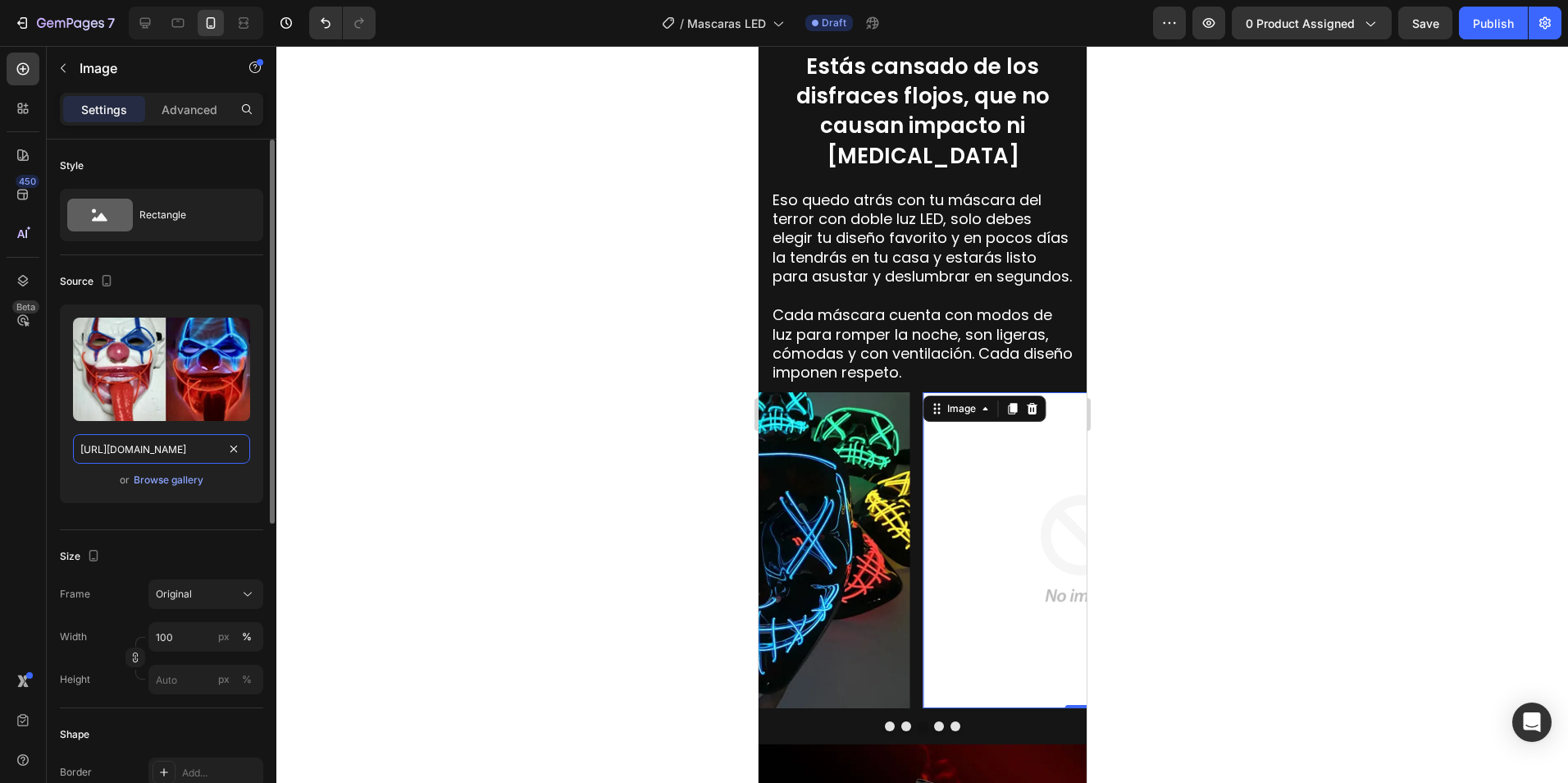
scroll to position [0, 419]
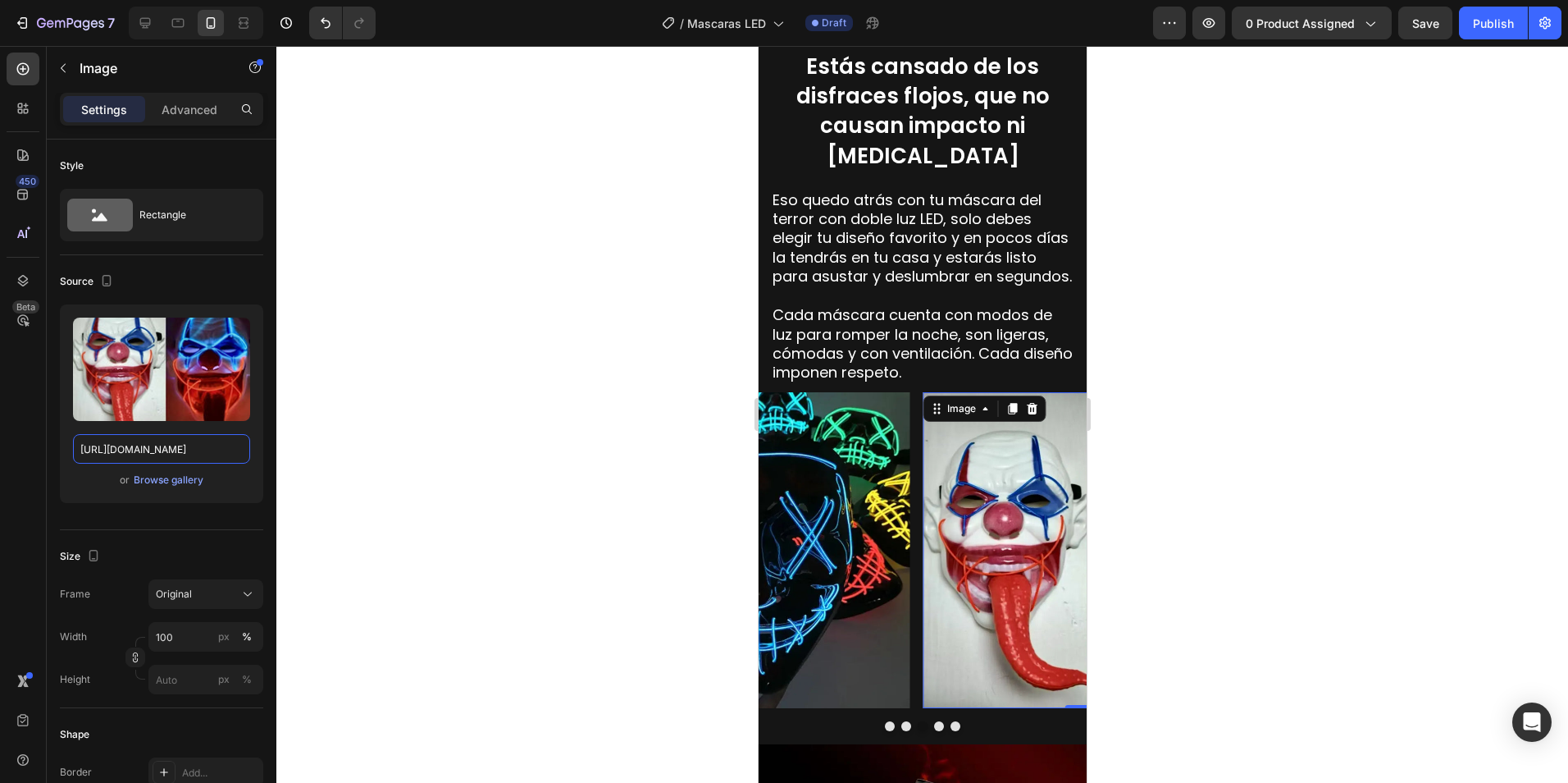
type input "https://cdn.shopify.com/s/files/1/0673/7615/2621/files/2_c38eb8f7-26be-4f27-bf5…"
click at [590, 442] on div at bounding box center [922, 414] width 1292 height 737
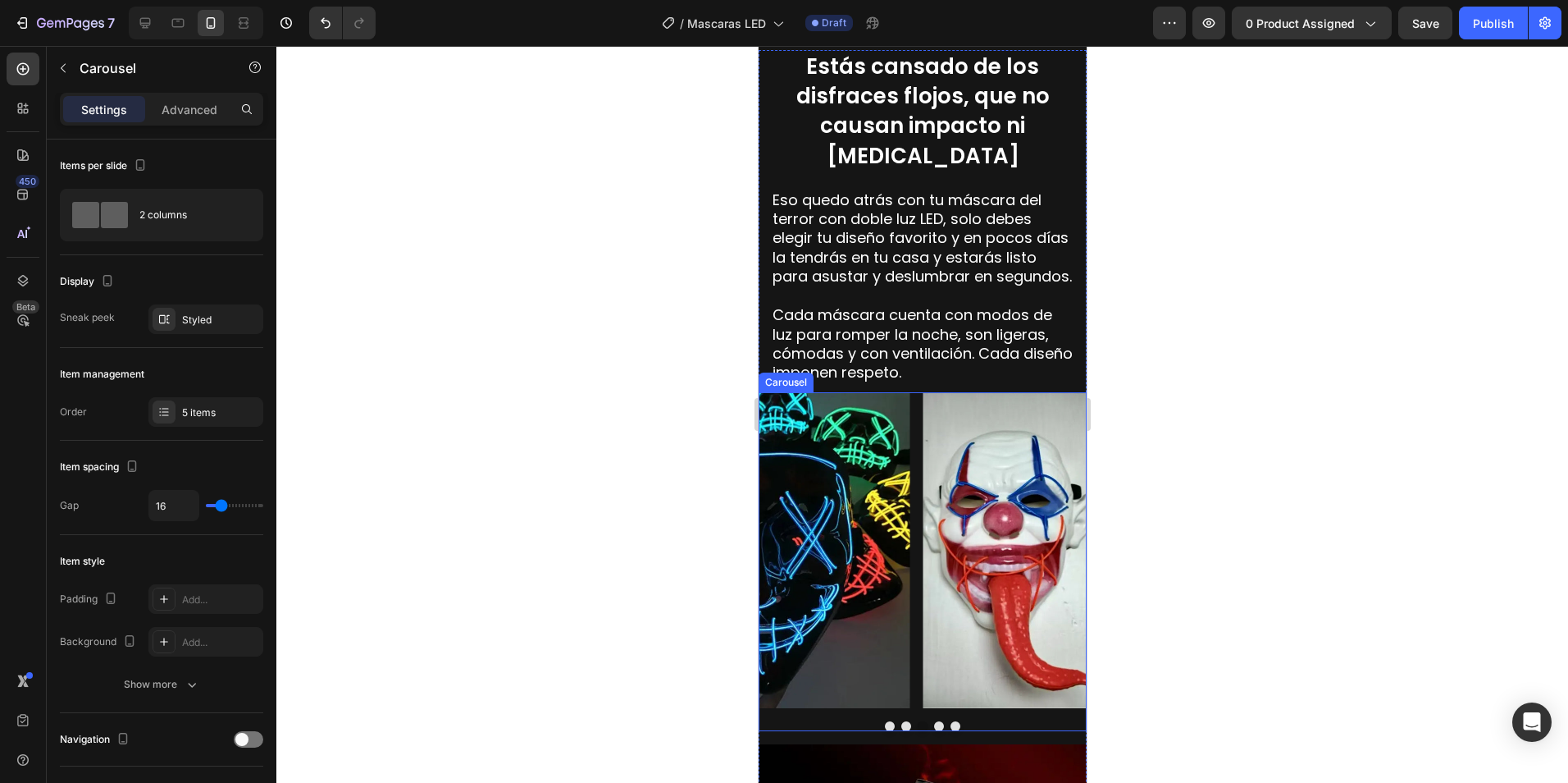
click at [900, 721] on button "Dot" at bounding box center [905, 726] width 10 height 10
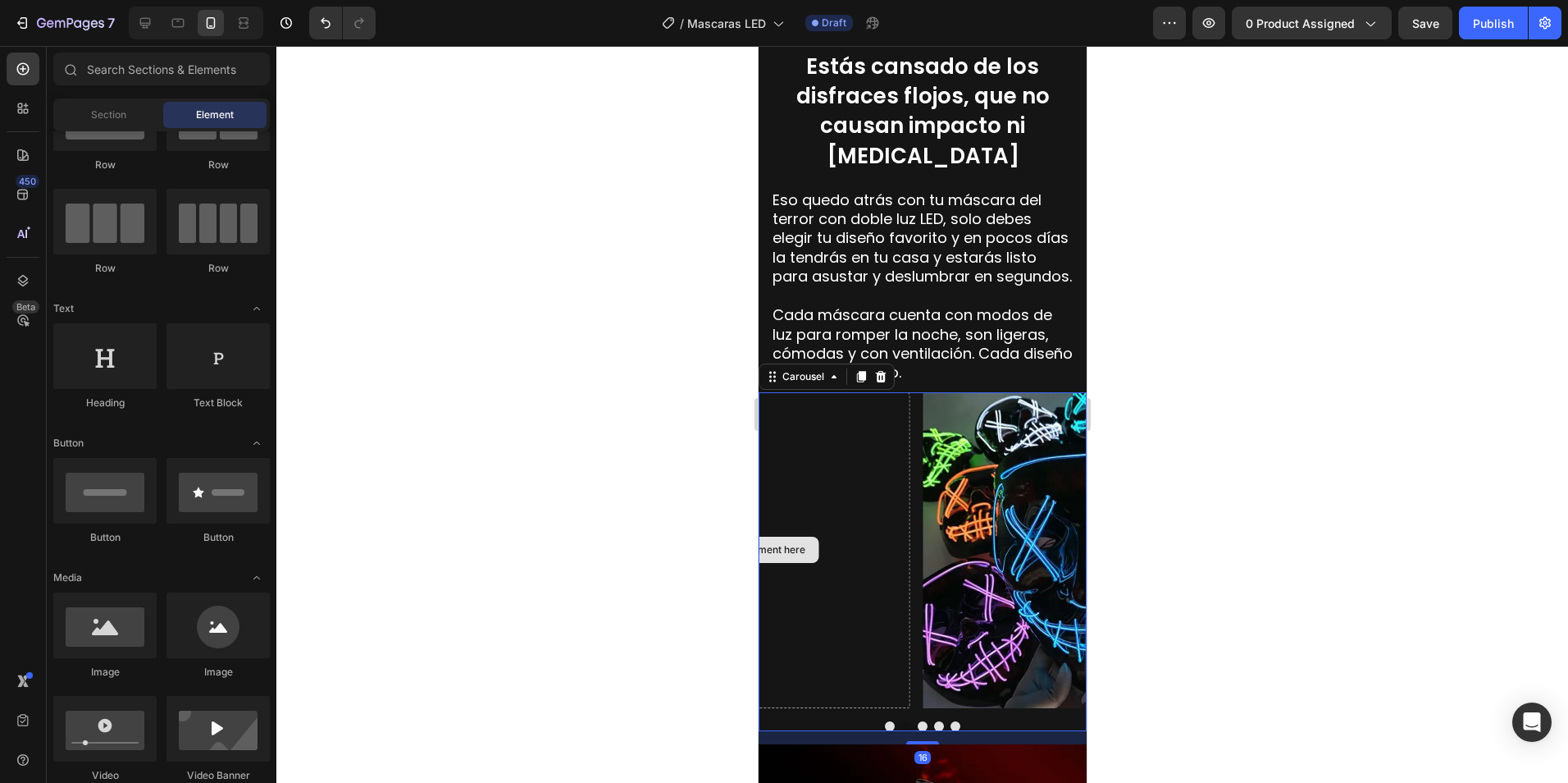
click at [771, 544] on div "Drop element here" at bounding box center [761, 550] width 87 height 13
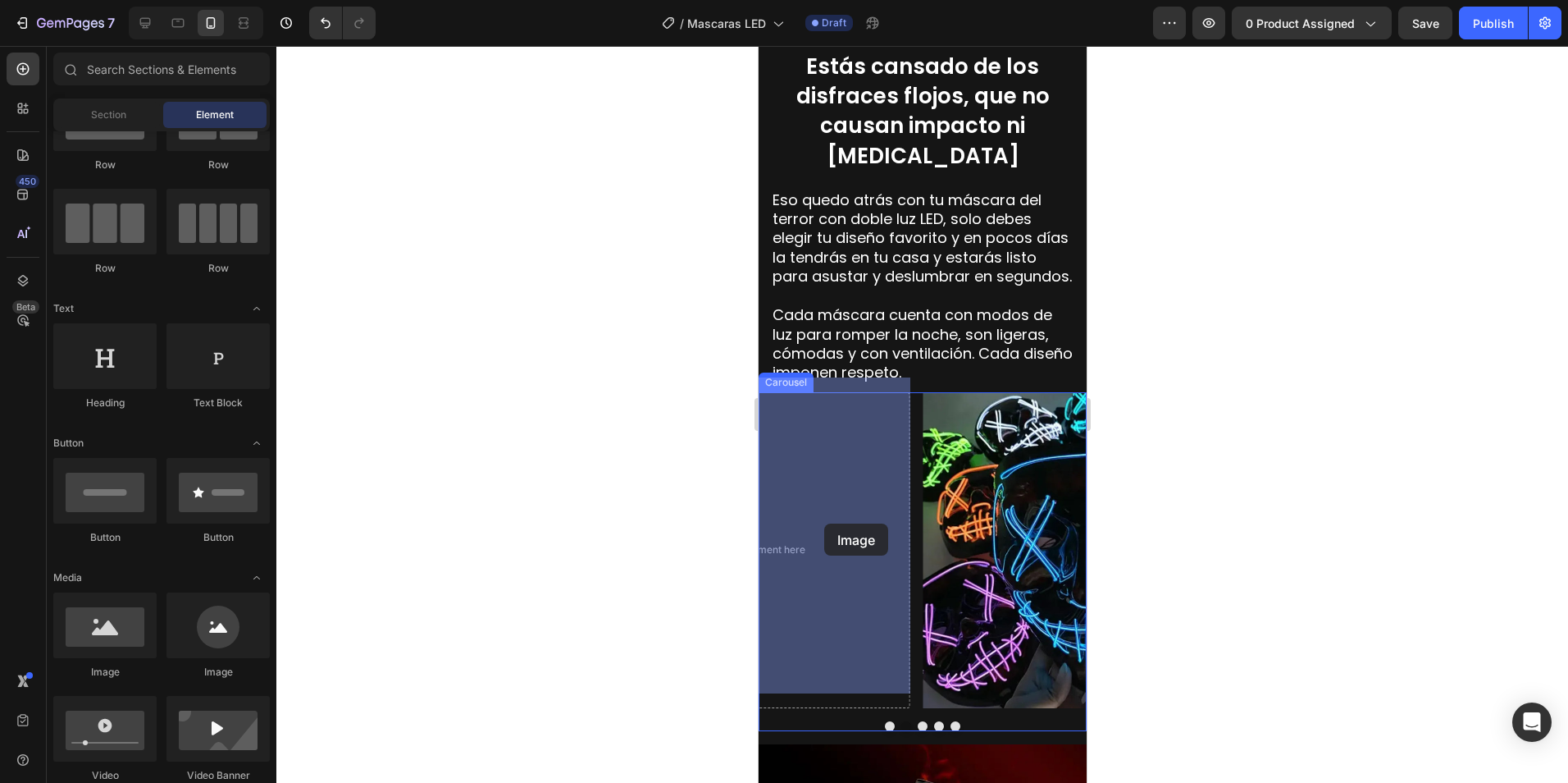
drag, startPoint x: 881, startPoint y: 660, endPoint x: 823, endPoint y: 524, distance: 147.9
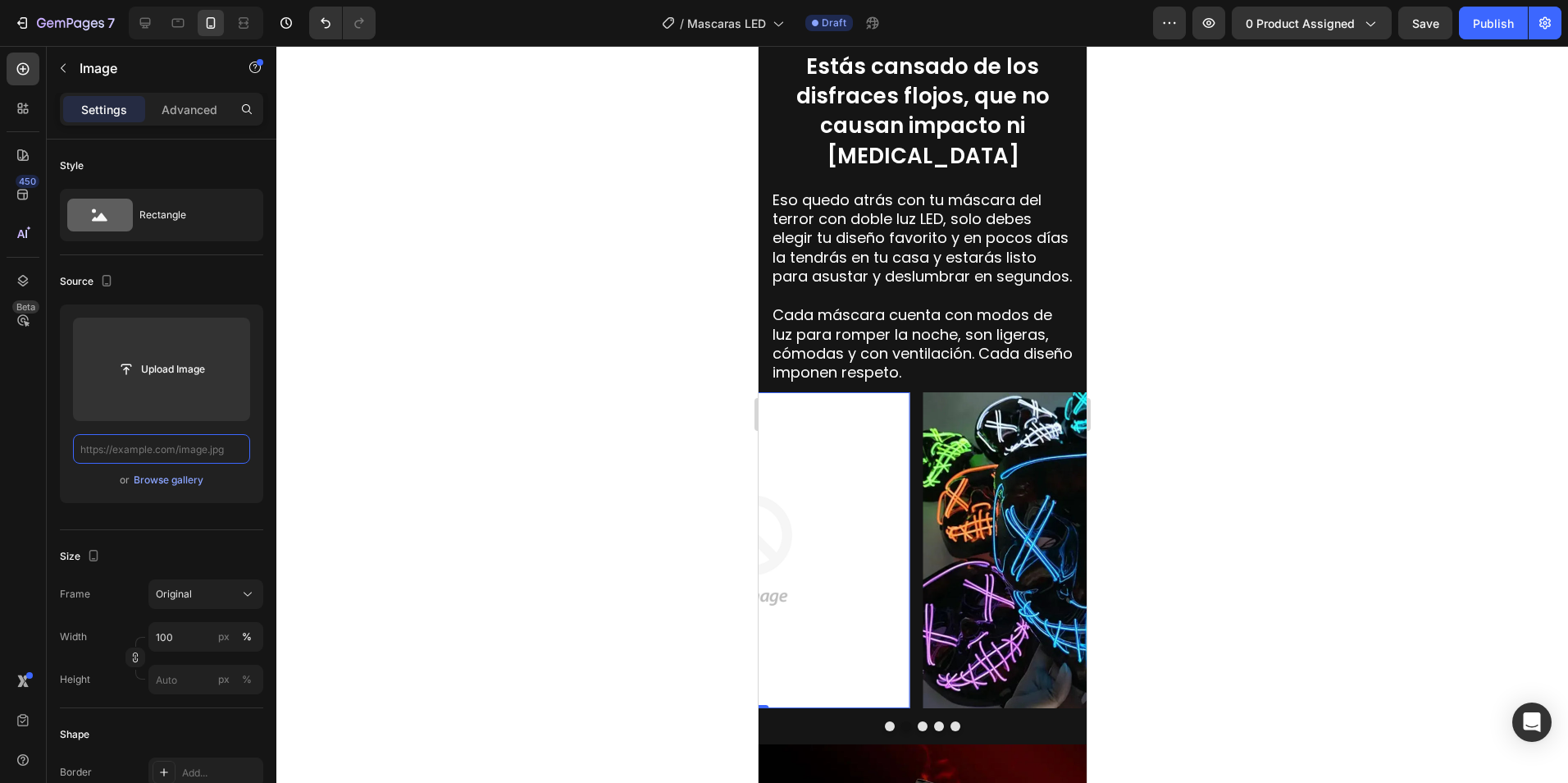
click at [137, 446] on input "text" at bounding box center [161, 449] width 177 height 30
paste input "https://cdn.shopify.com/s/files/1/0673/7615/2621/files/4_18353144-9a6f-44fb-a35…"
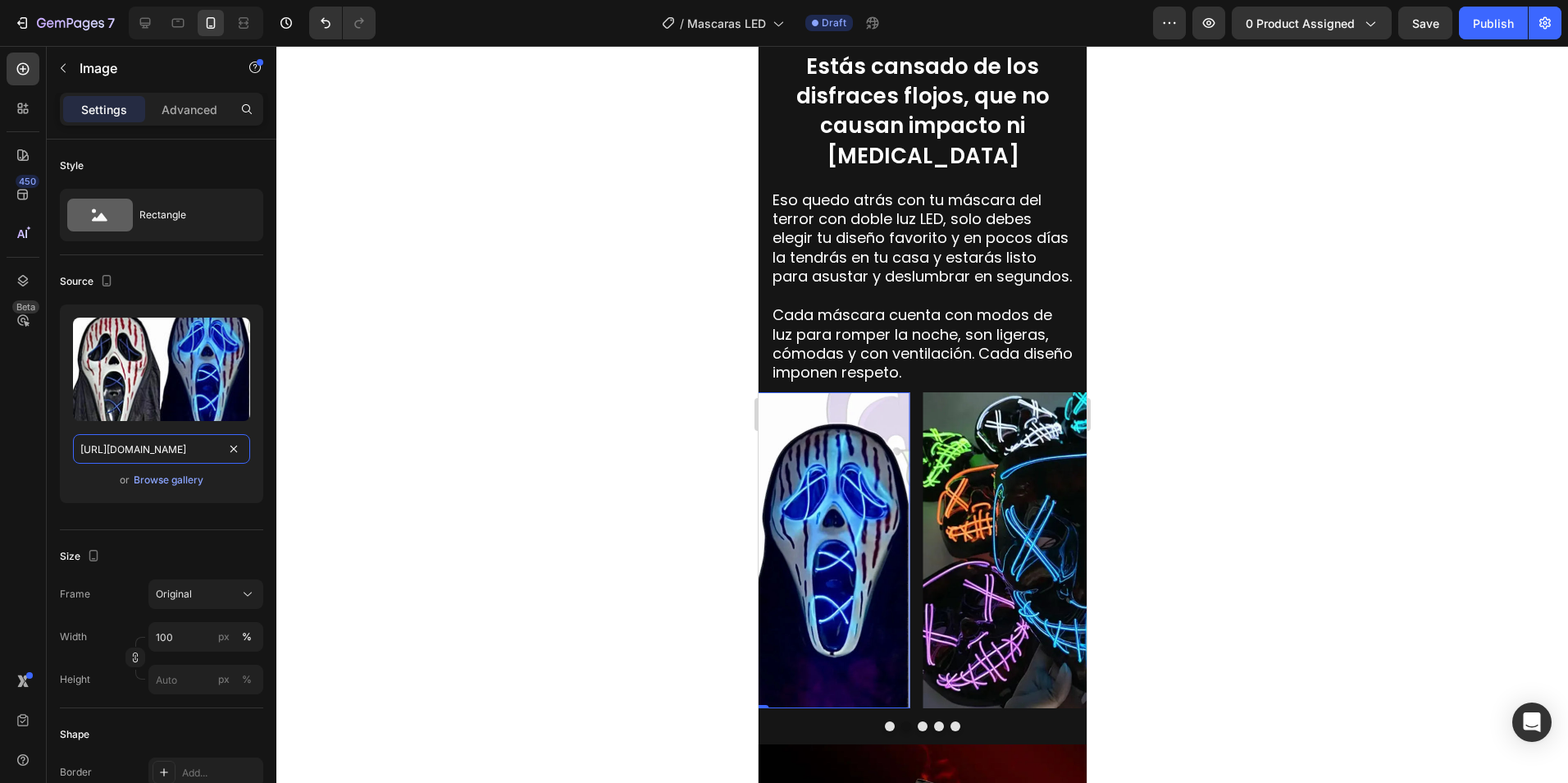
type input "https://cdn.shopify.com/s/files/1/0673/7615/2621/files/4_18353144-9a6f-44fb-a35…"
click at [421, 437] on div at bounding box center [922, 414] width 1292 height 737
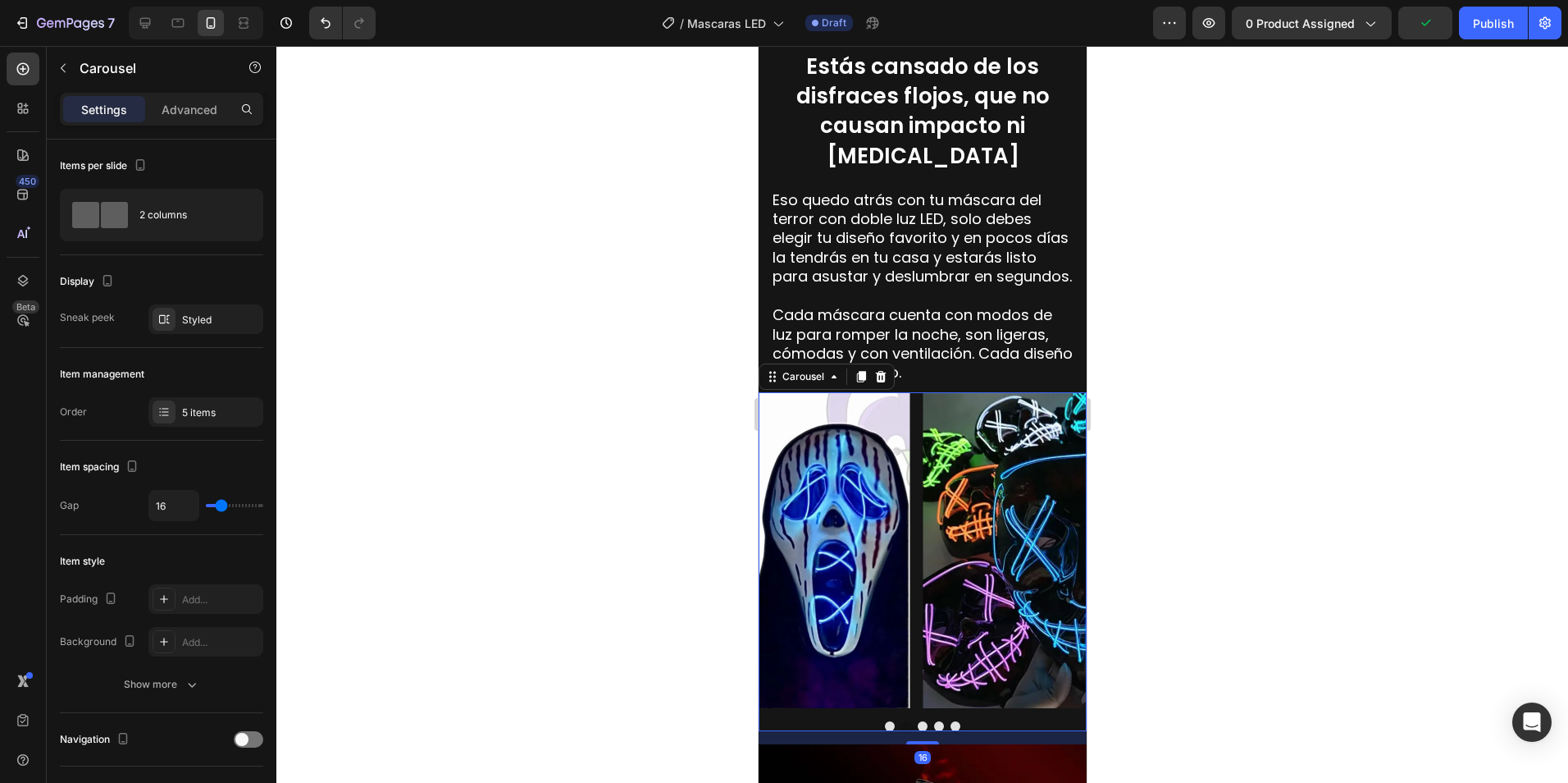
click at [884, 721] on button "Dot" at bounding box center [889, 726] width 10 height 10
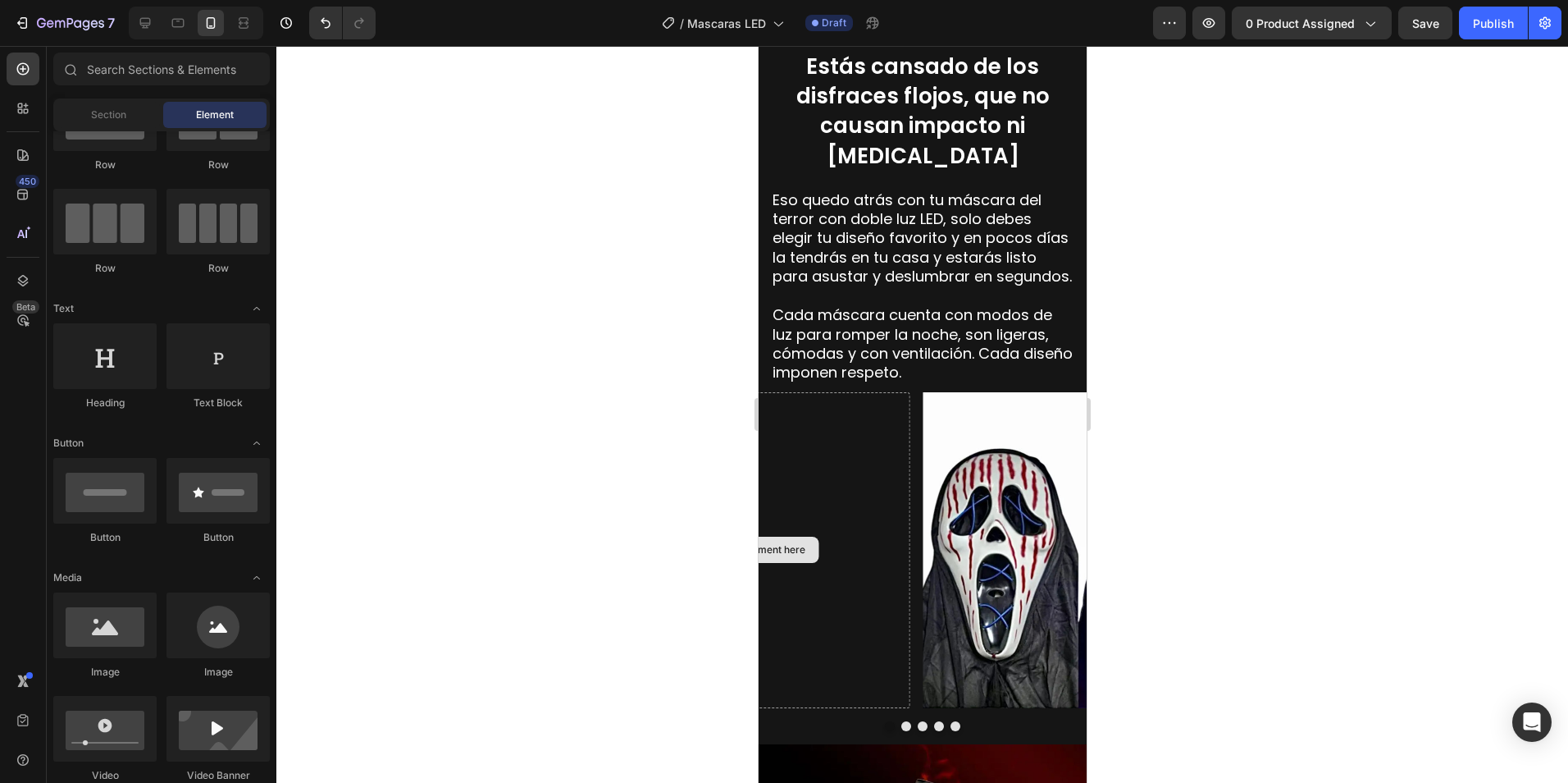
click at [792, 543] on div "Drop element here" at bounding box center [751, 550] width 133 height 26
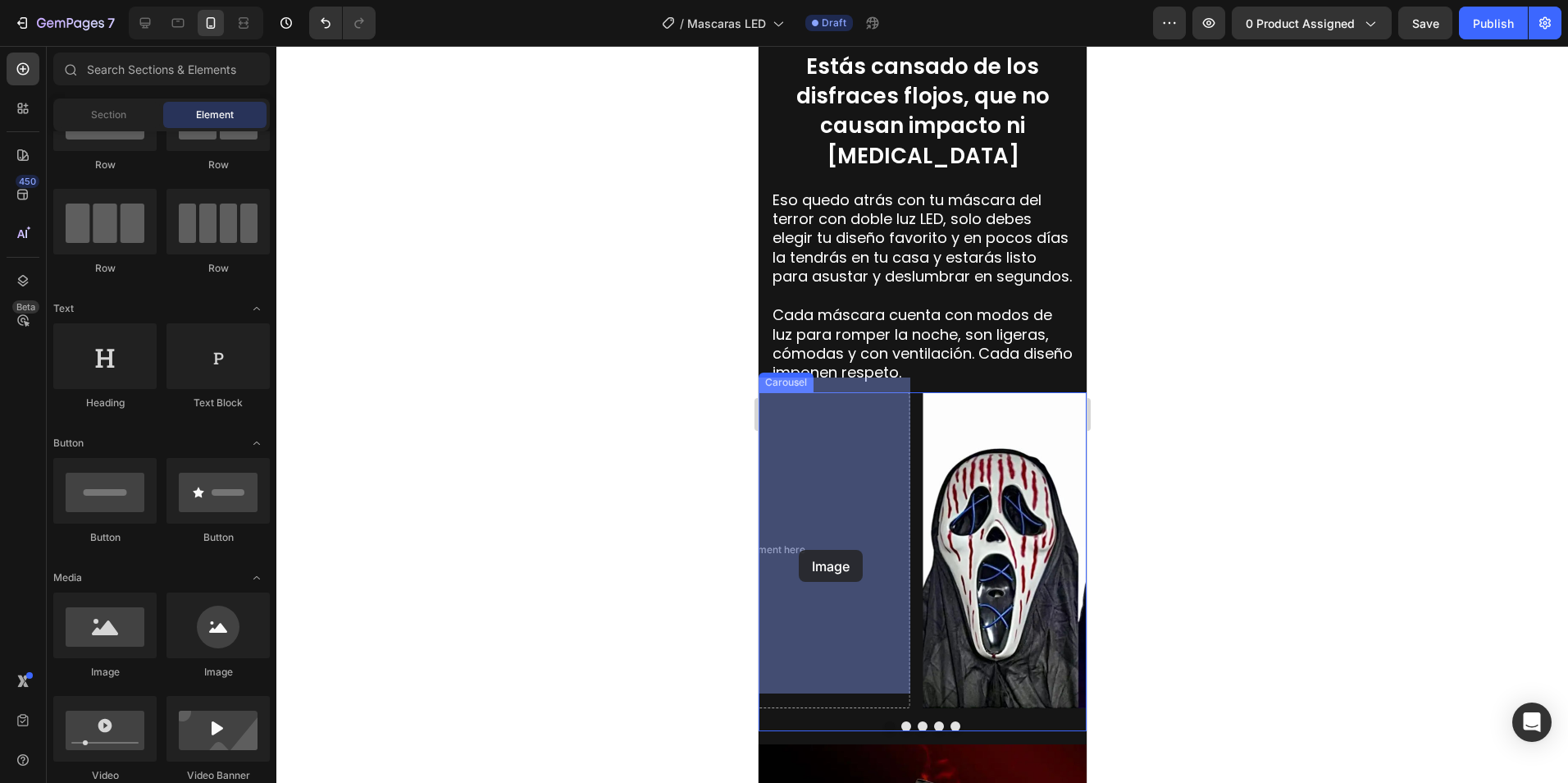
drag, startPoint x: 857, startPoint y: 682, endPoint x: 797, endPoint y: 550, distance: 145.0
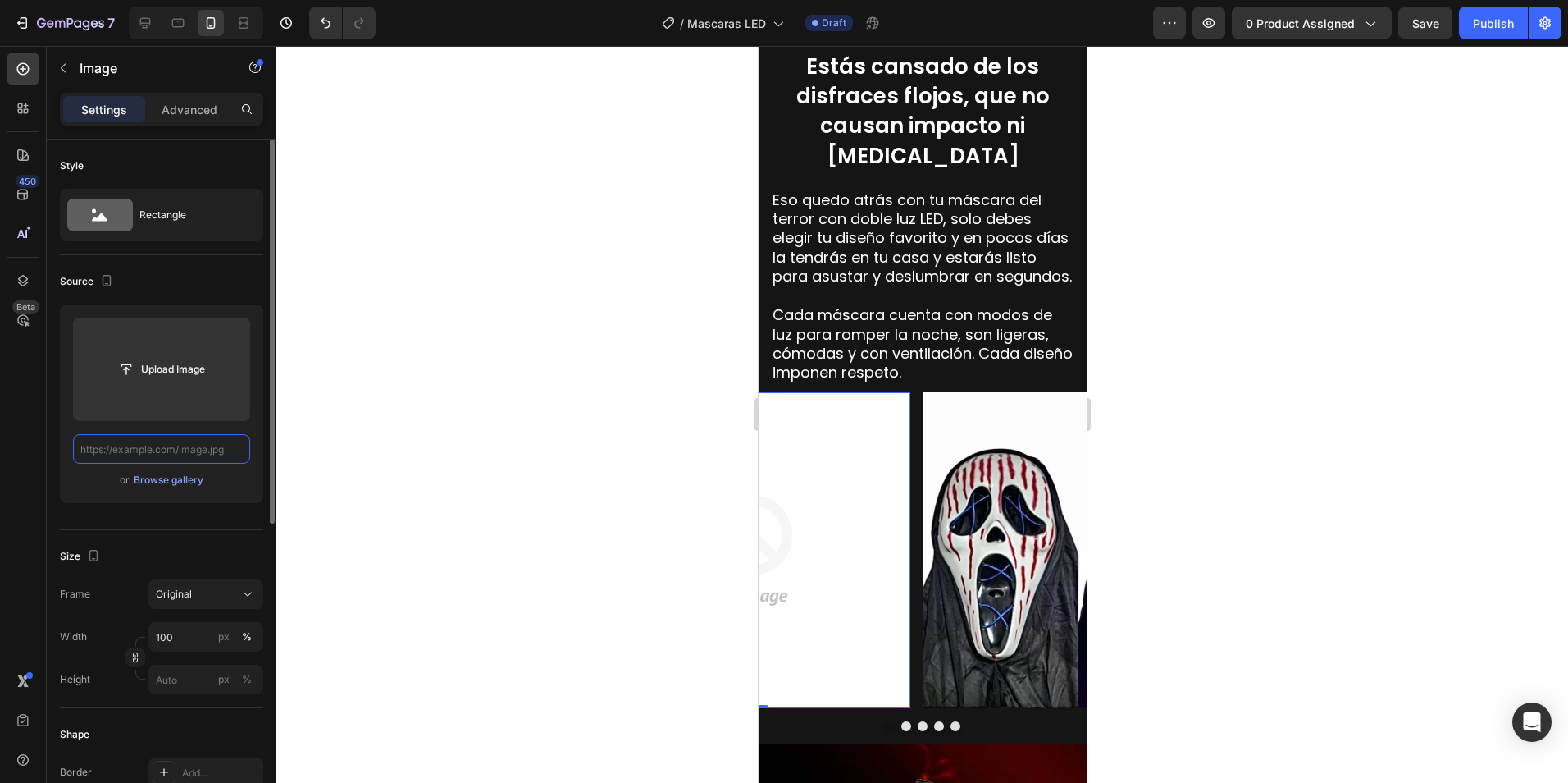
paste input "https://cdn.shopify.com/s/files/1/0673/7615/2621/files/3_528f8a4d-9218-4ced-bd5…"
type input "https://cdn.shopify.com/s/files/1/0673/7615/2621/files/3_528f8a4d-9218-4ced-bd5…"
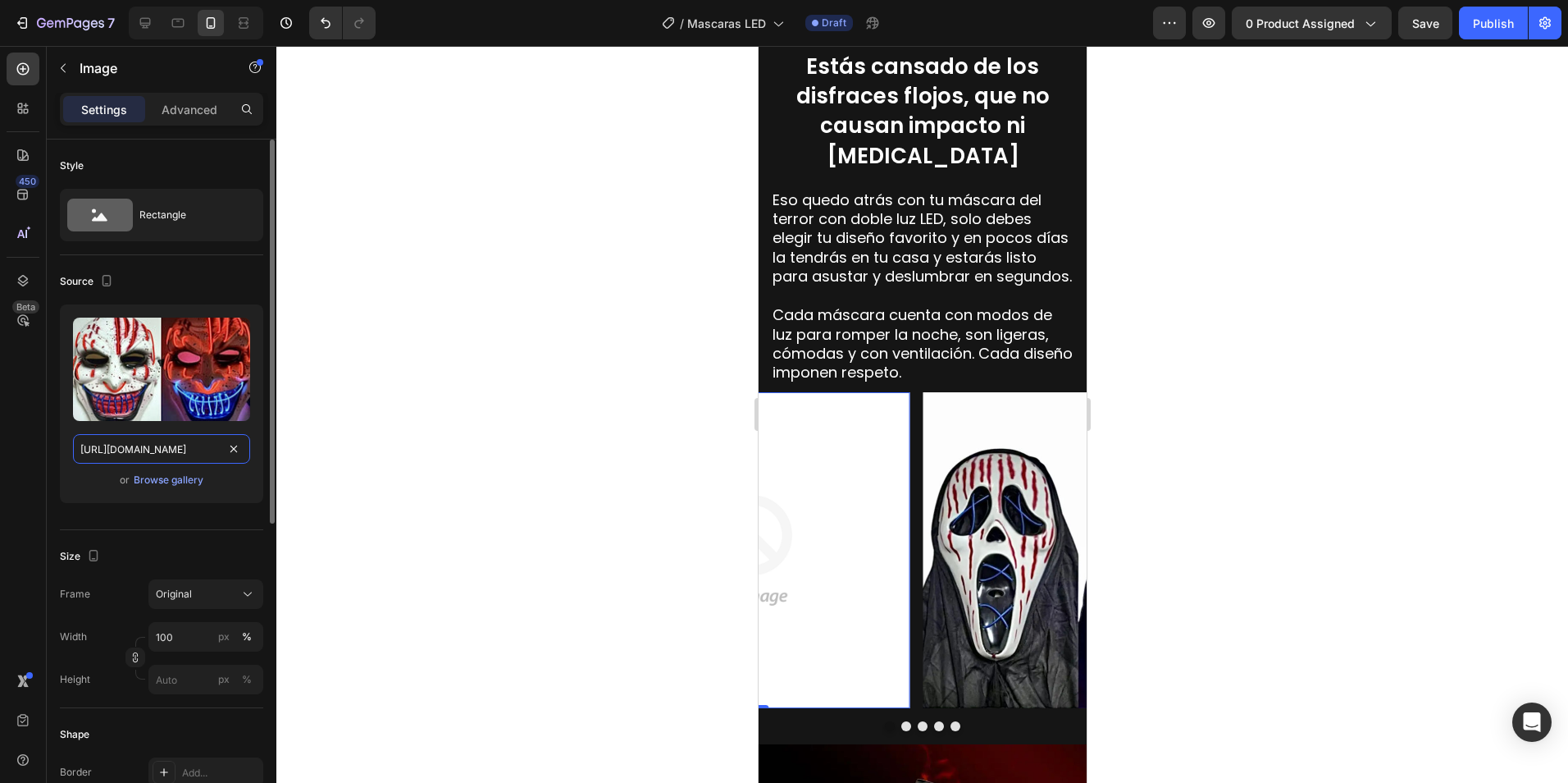
scroll to position [0, 434]
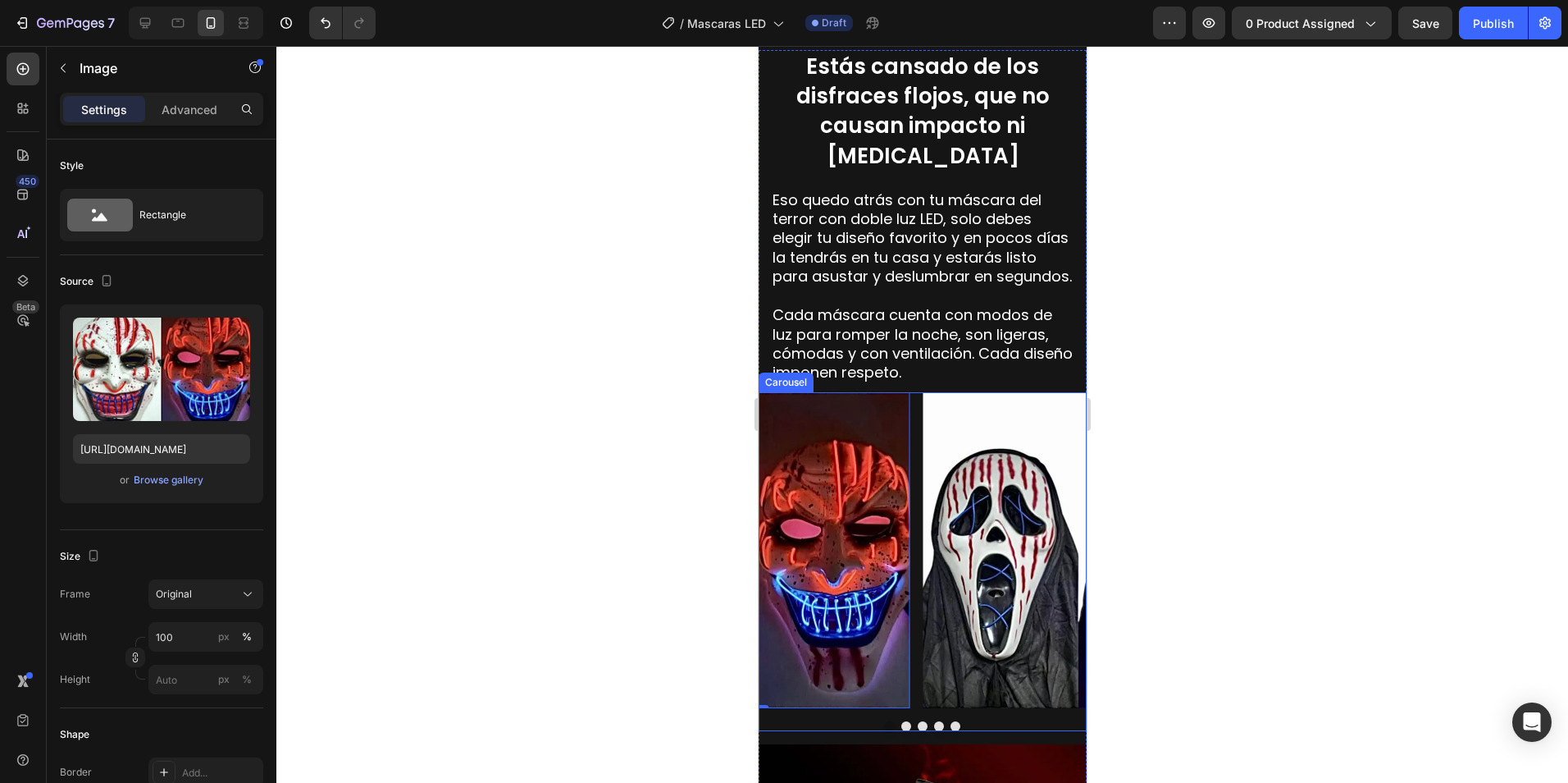
click at [900, 721] on button "Dot" at bounding box center [905, 726] width 10 height 10
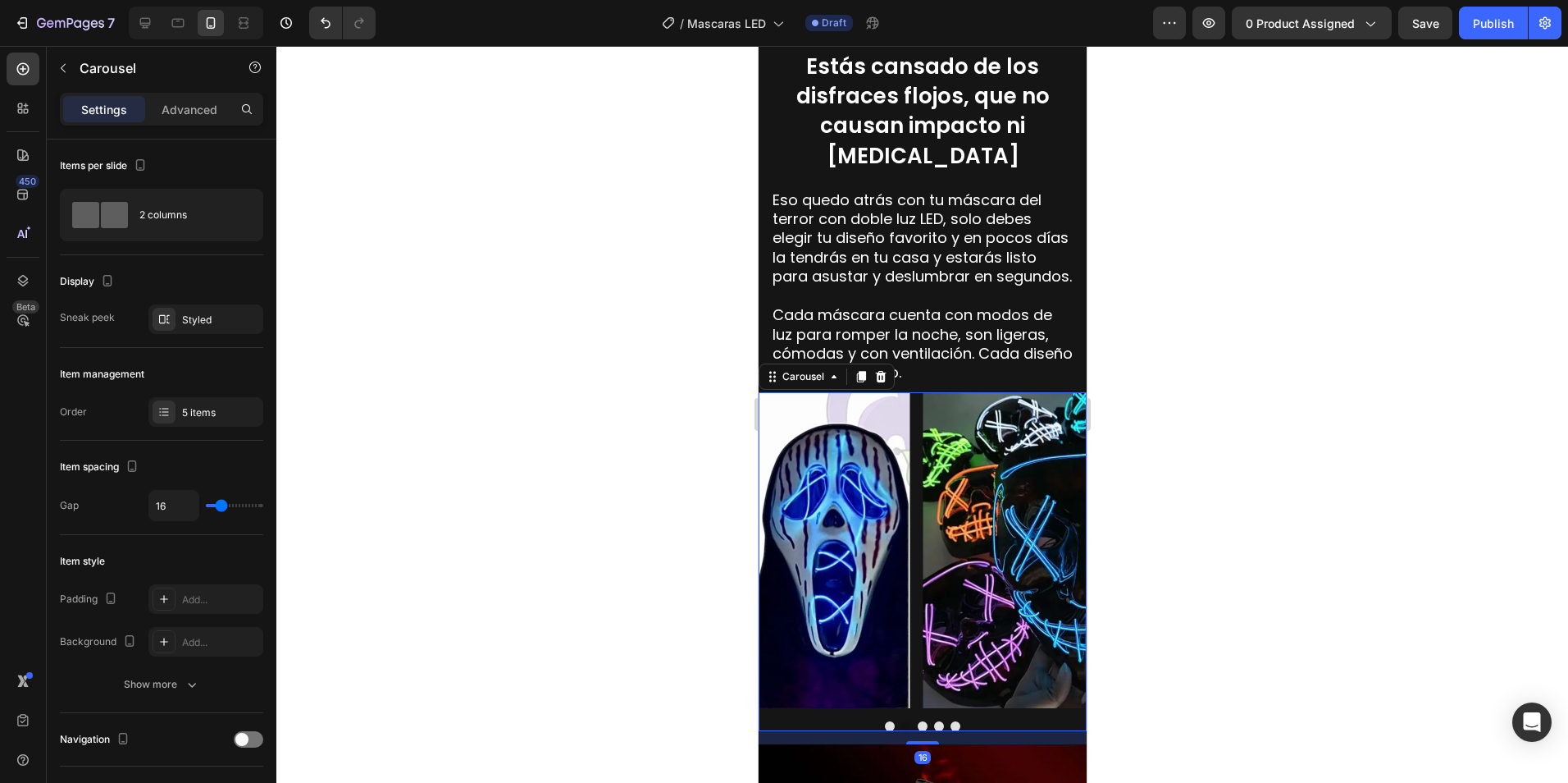
click at [900, 721] on button "Dot" at bounding box center [905, 726] width 10 height 10
click at [917, 721] on button "Dot" at bounding box center [922, 726] width 10 height 10
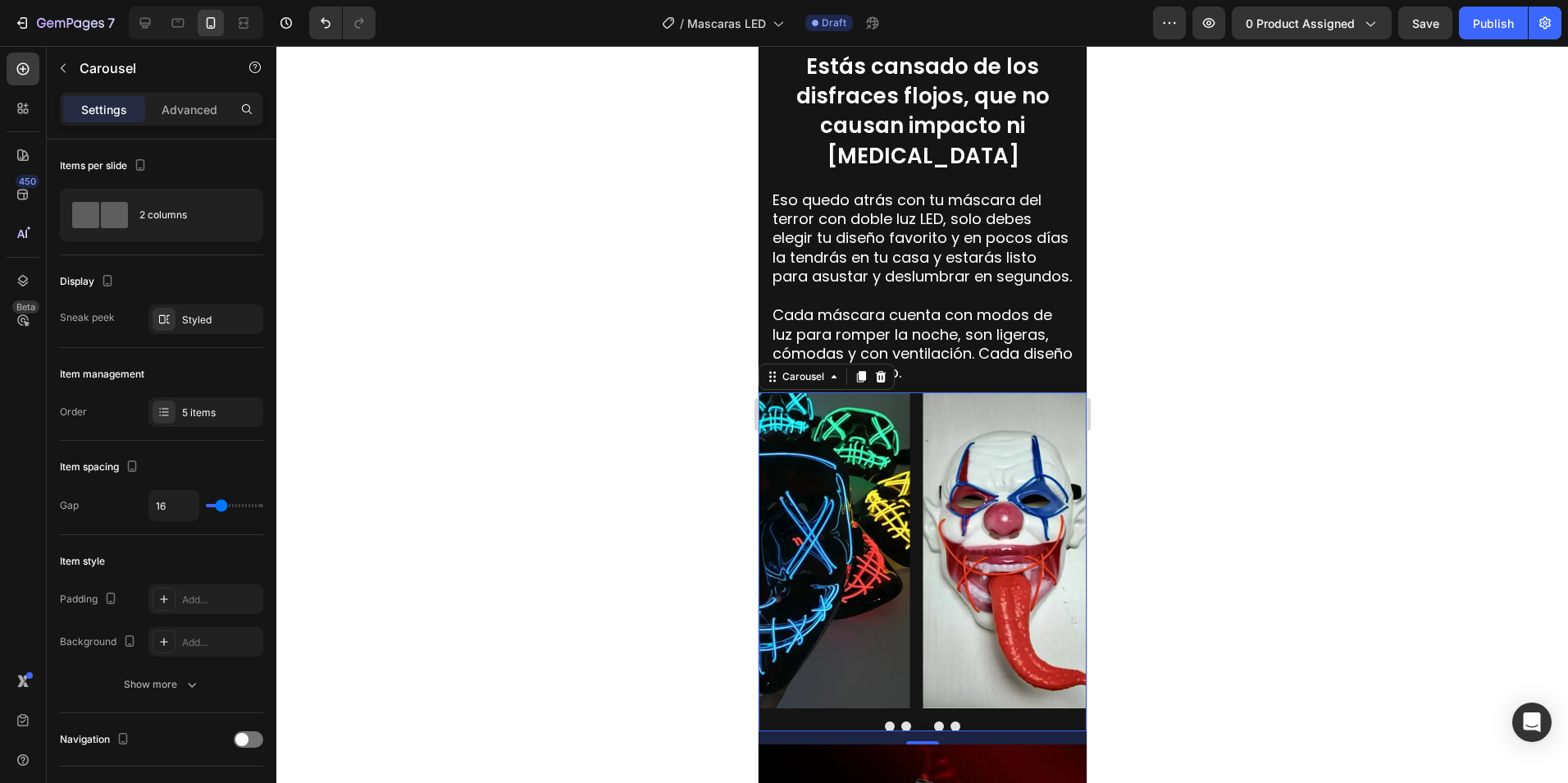
click at [933, 721] on button "Dot" at bounding box center [938, 726] width 10 height 10
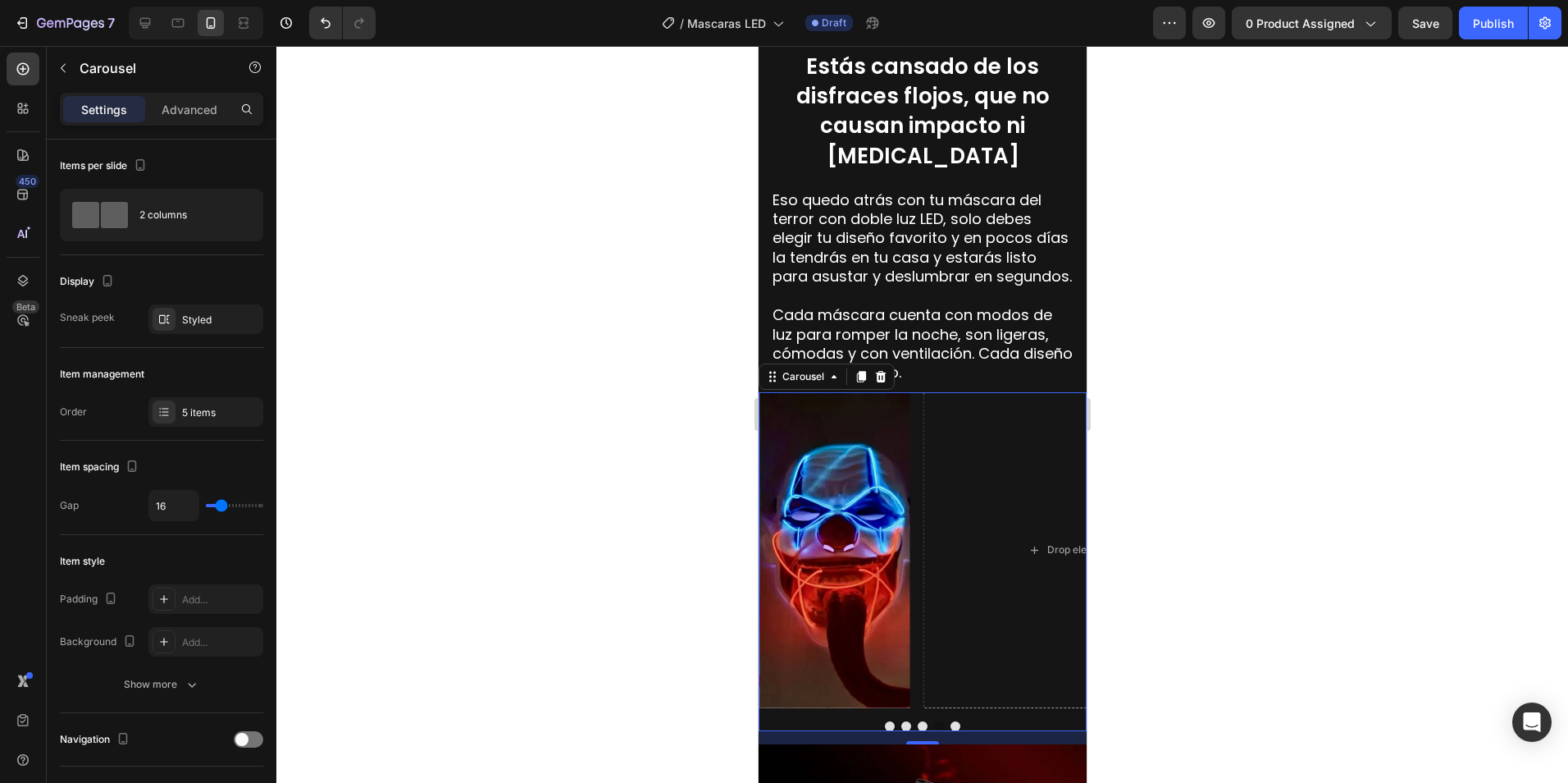
click at [954, 721] on div at bounding box center [921, 726] width 328 height 10
click at [950, 721] on button "Dot" at bounding box center [955, 726] width 10 height 10
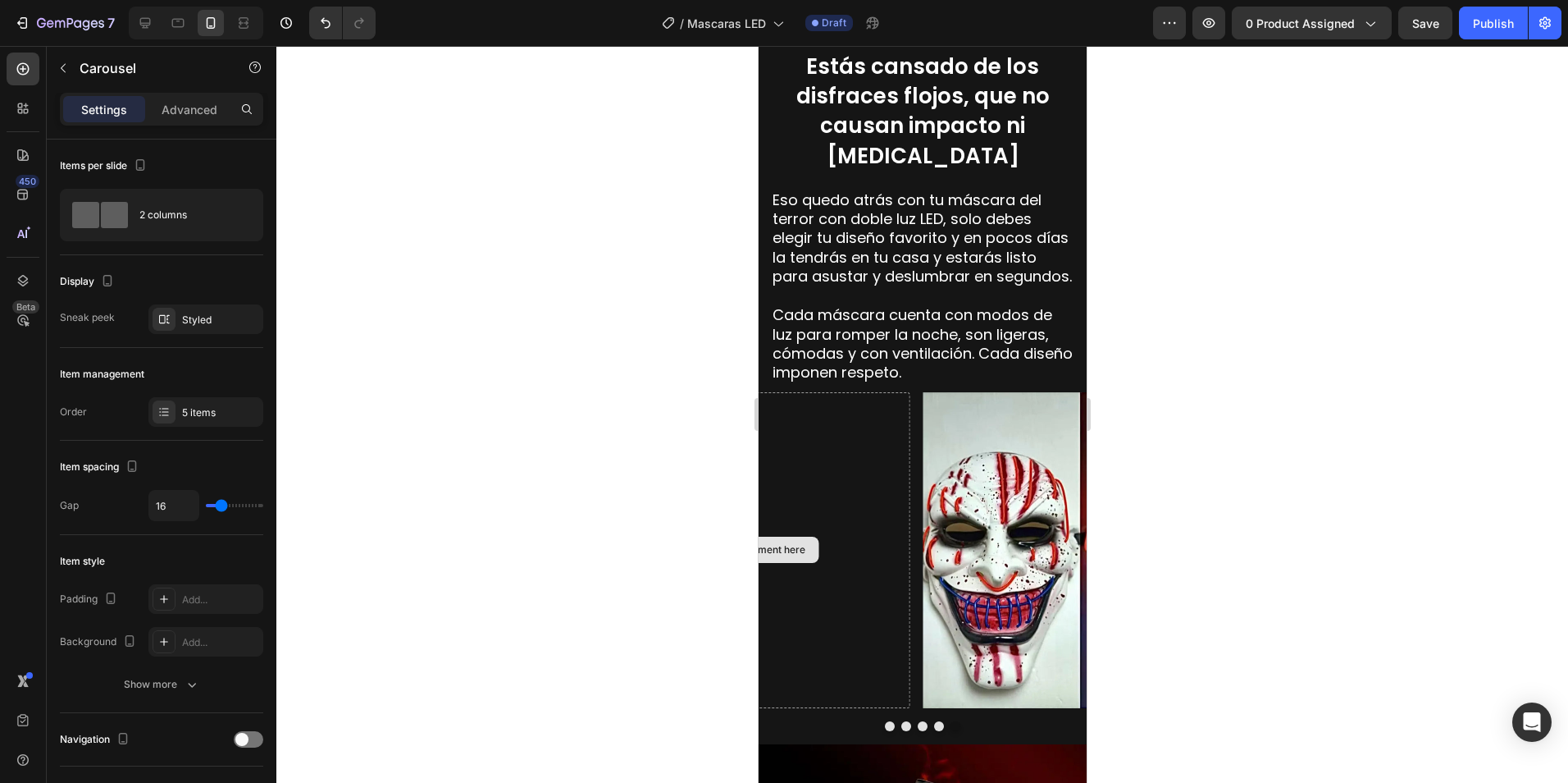
click at [797, 544] on div "Drop element here" at bounding box center [761, 550] width 87 height 13
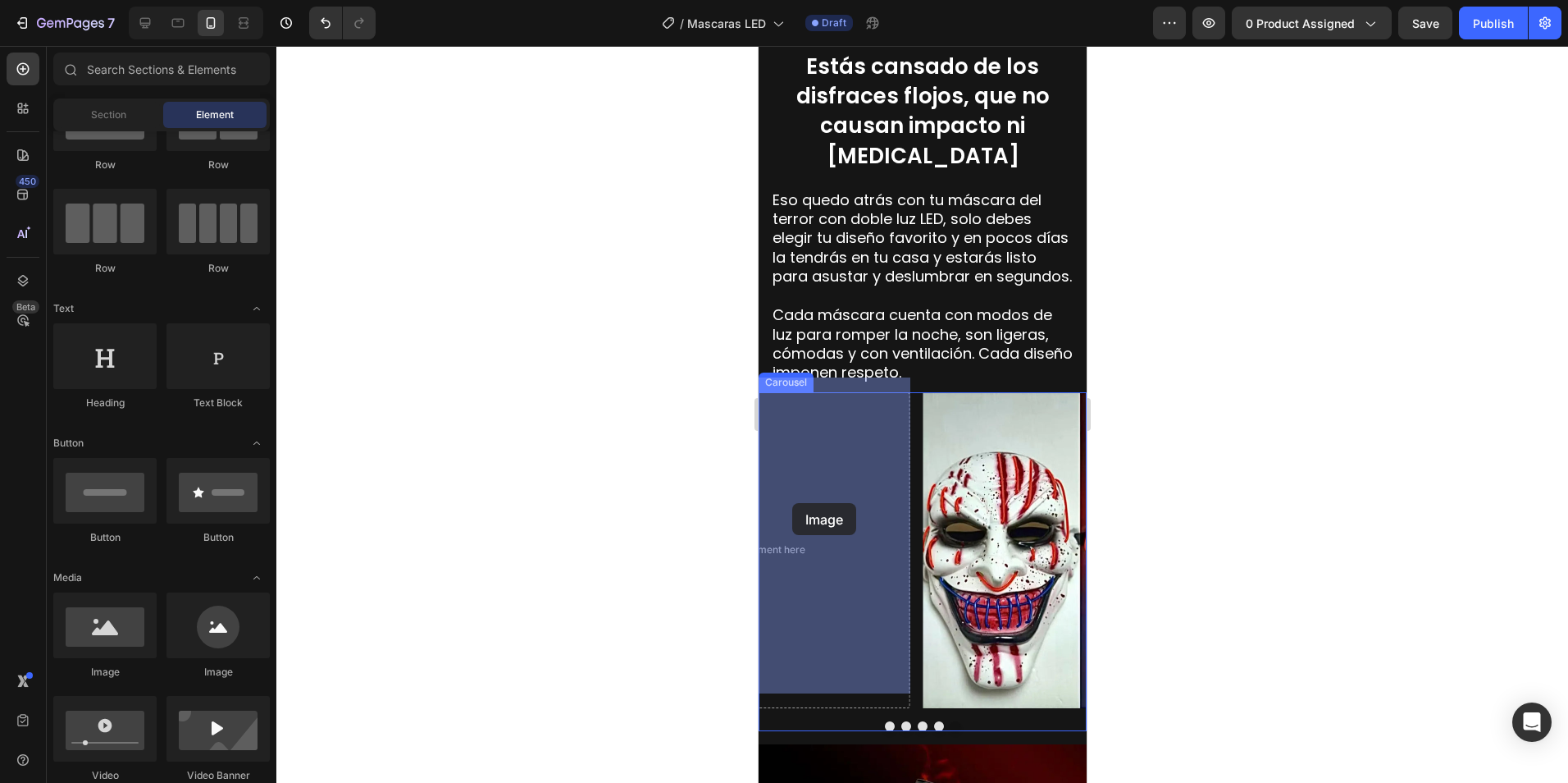
drag, startPoint x: 875, startPoint y: 660, endPoint x: 792, endPoint y: 498, distance: 182.0
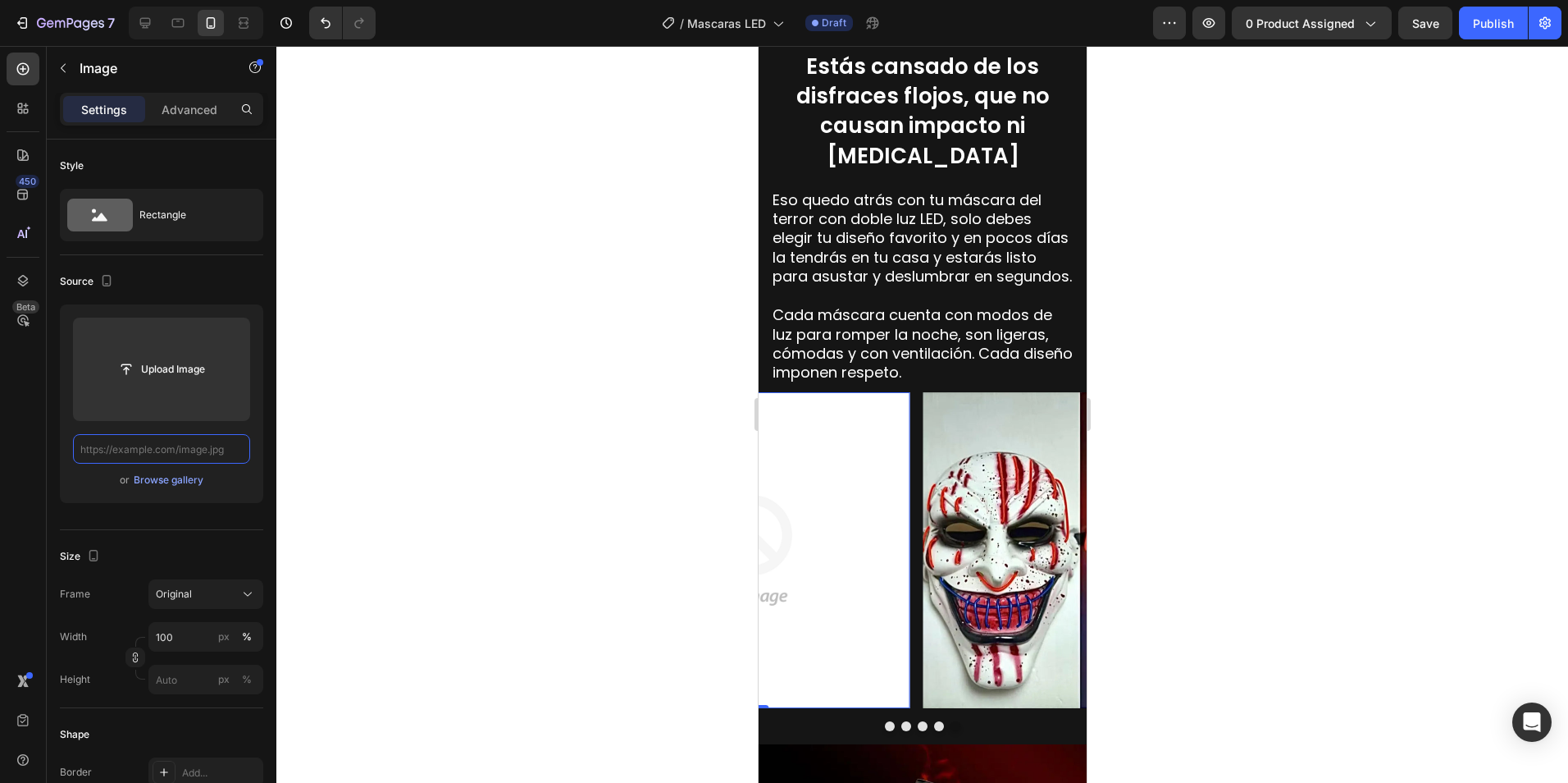
scroll to position [0, 0]
paste input "https://cdn.shopify.com/s/files/1/0673/7615/2621/files/5_e70bb4f3-e070-415a-b92…"
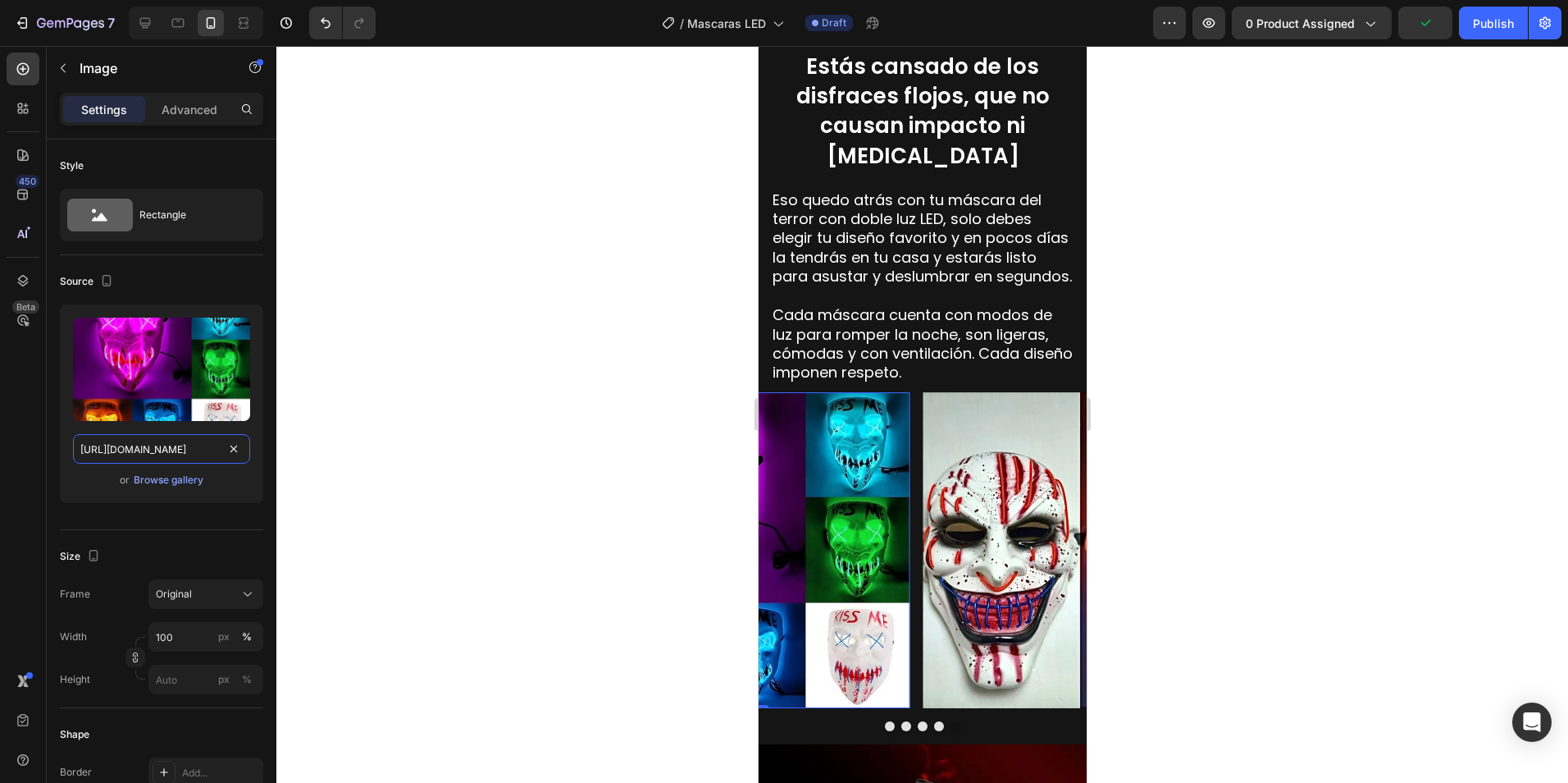
type input "https://cdn.shopify.com/s/files/1/0673/7615/2621/files/5_e70bb4f3-e070-415a-b92…"
click at [418, 529] on div at bounding box center [922, 414] width 1292 height 737
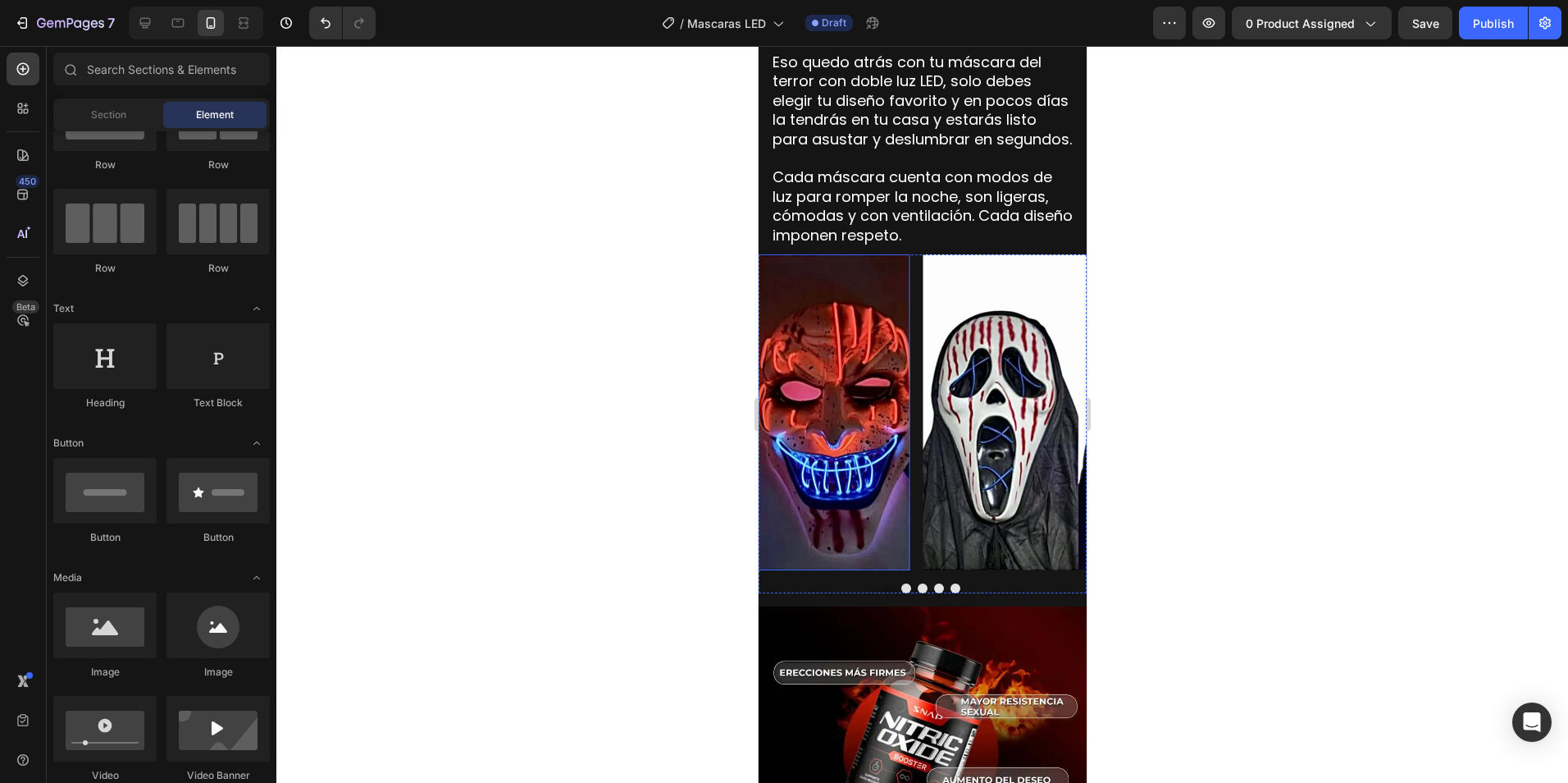
scroll to position [1641, 0]
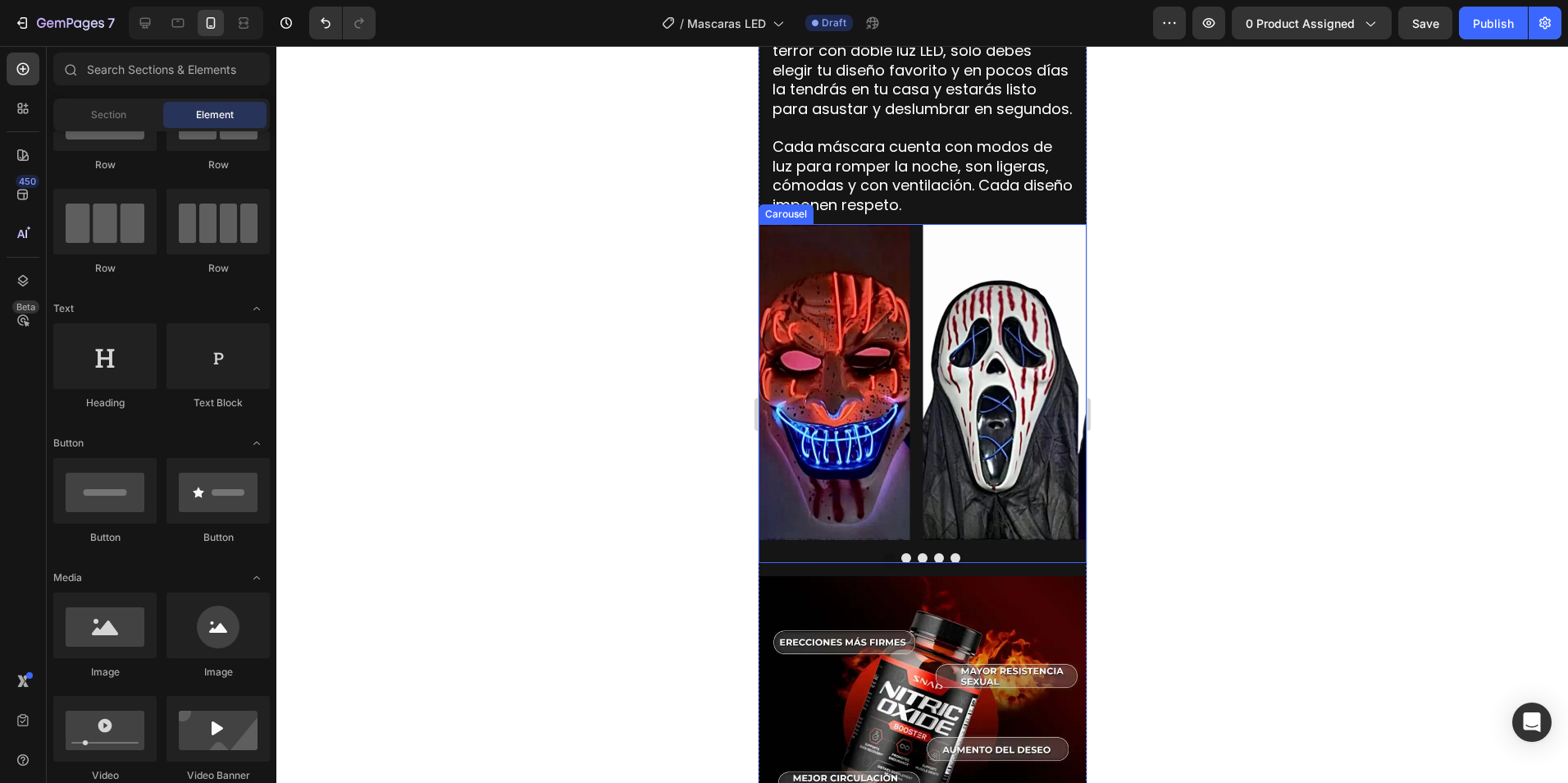
click at [900, 553] on button "Dot" at bounding box center [905, 558] width 10 height 10
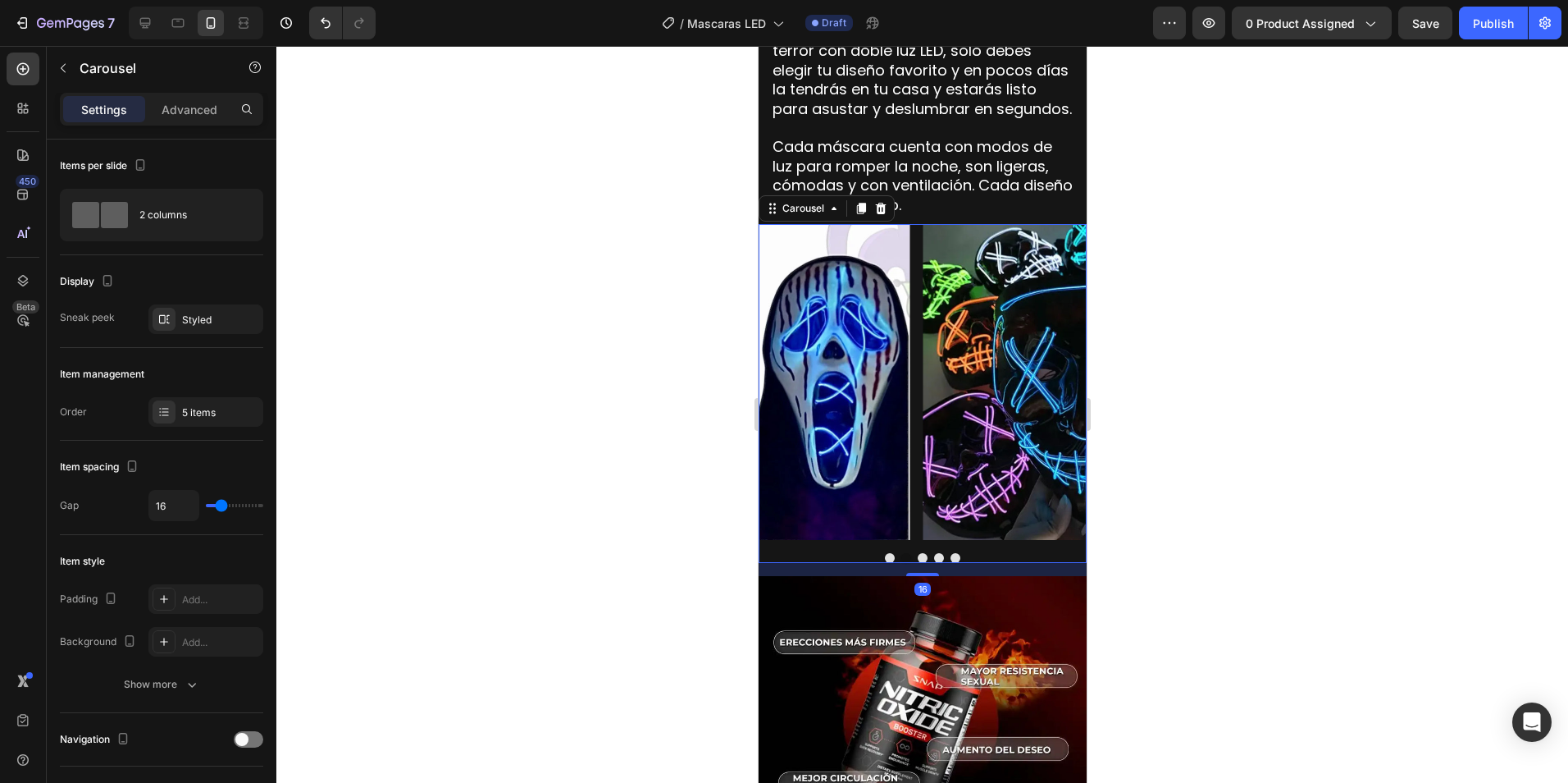
click at [900, 553] on button "Dot" at bounding box center [905, 558] width 10 height 10
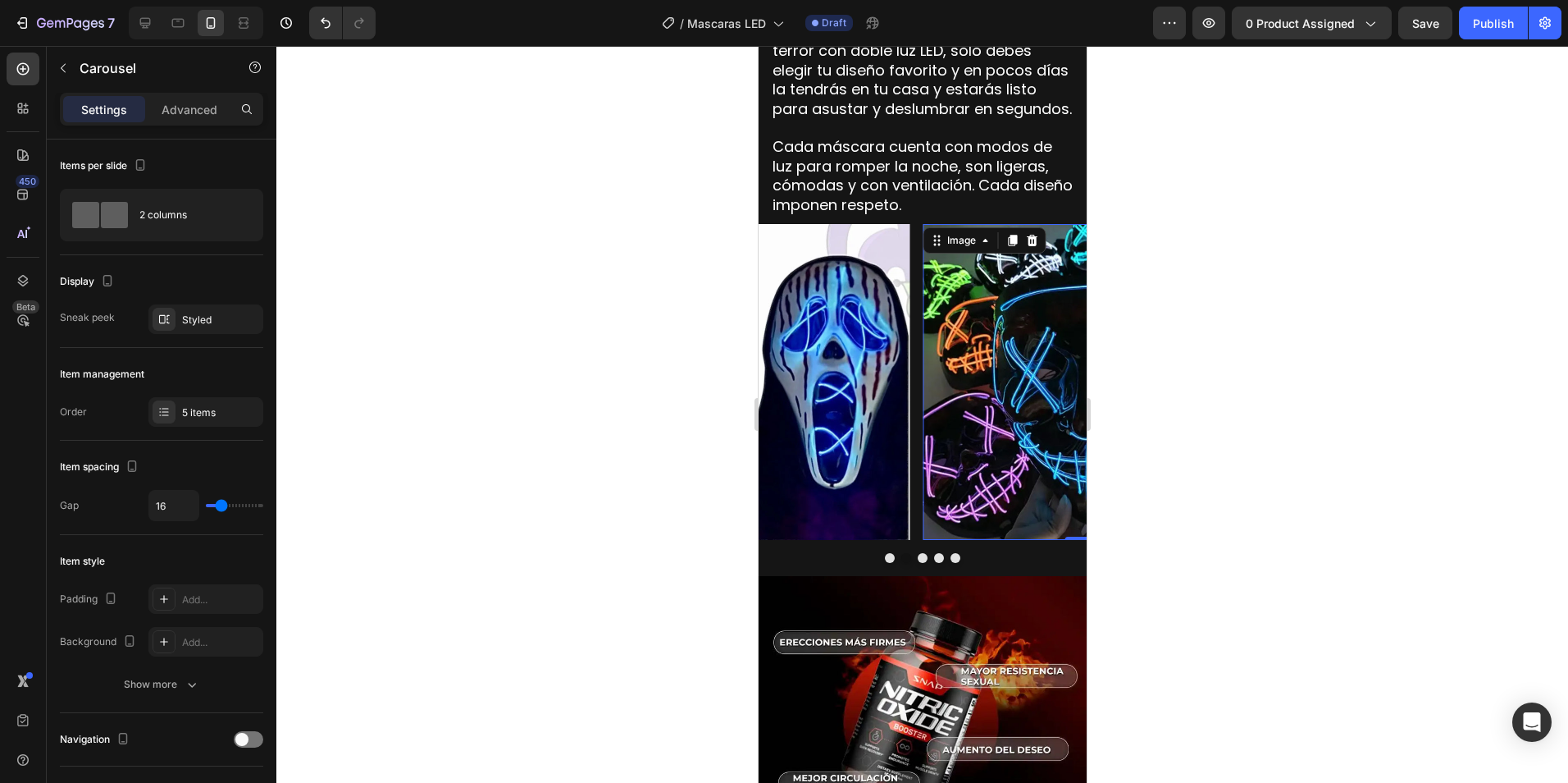
click at [1014, 246] on img at bounding box center [1080, 382] width 316 height 316
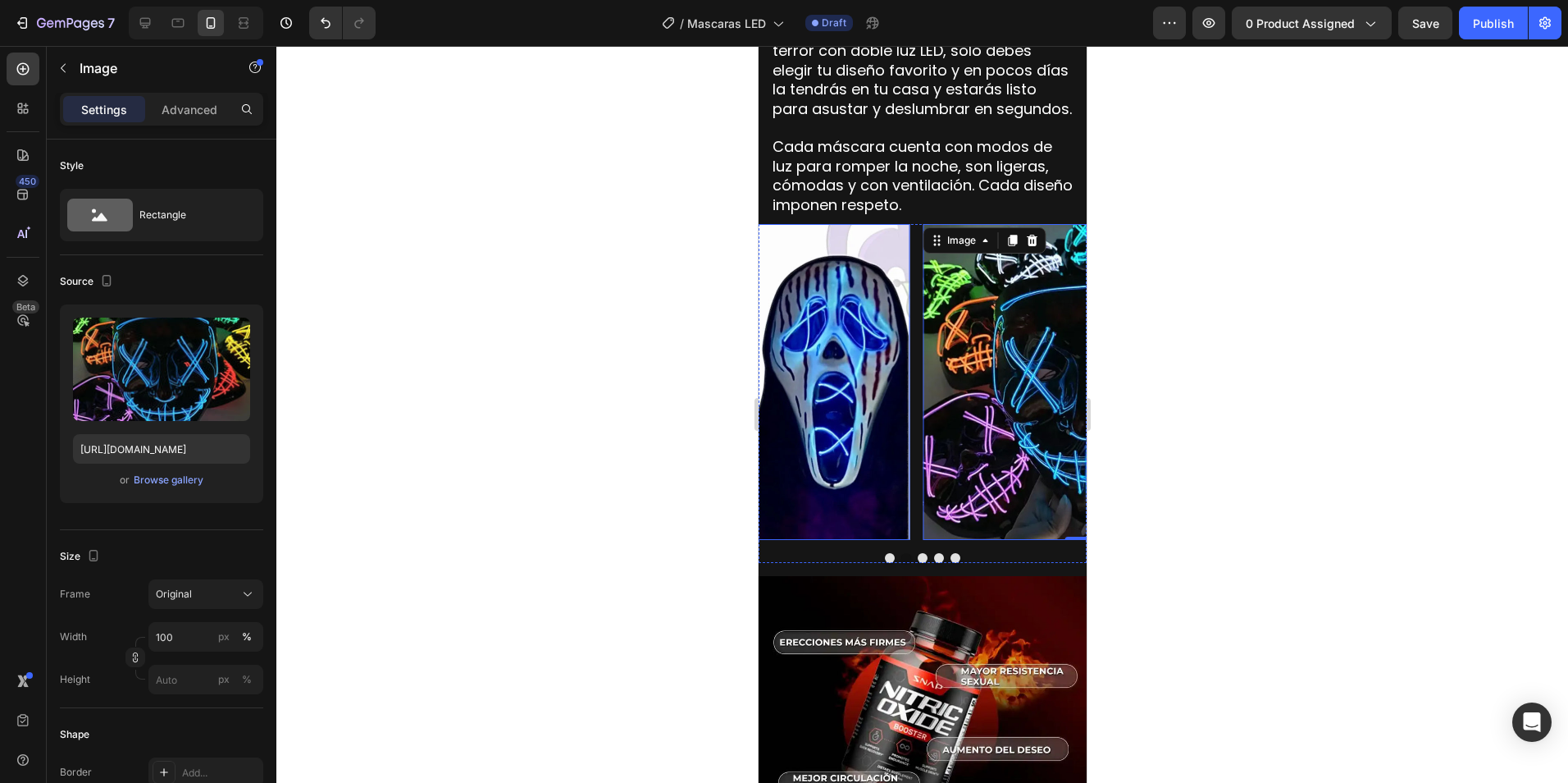
click at [857, 309] on img at bounding box center [752, 382] width 316 height 316
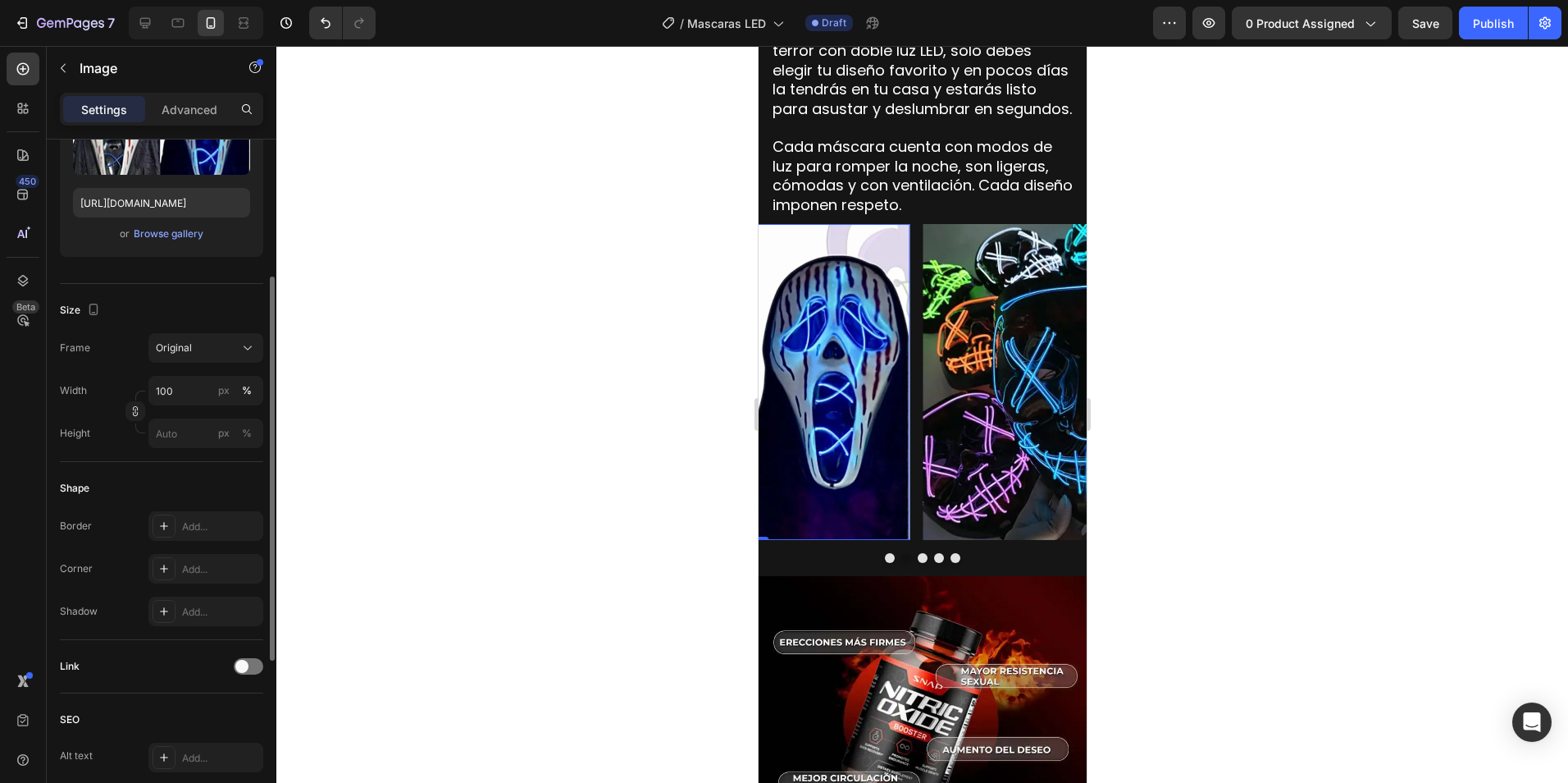
scroll to position [0, 0]
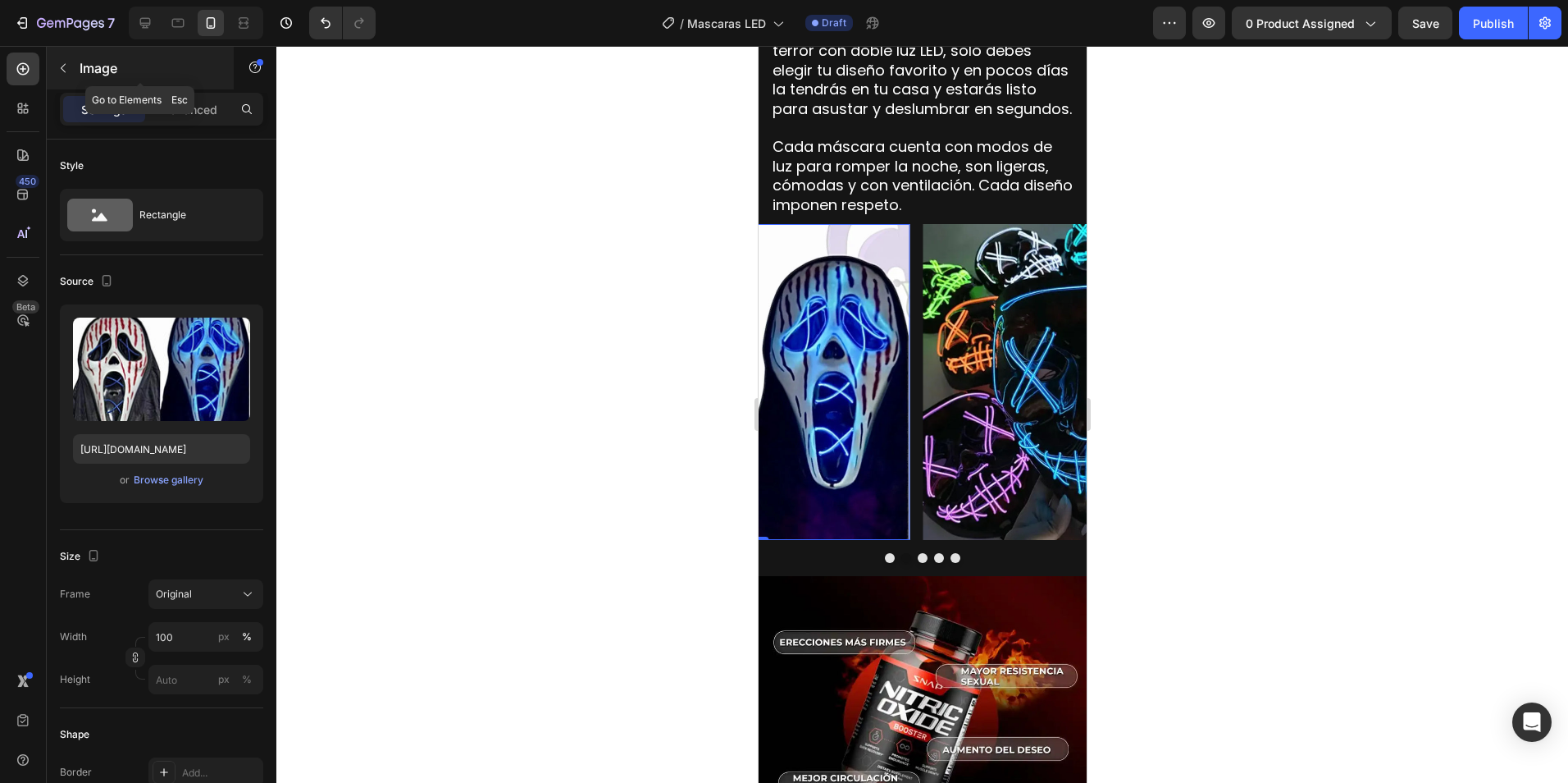
click at [67, 66] on icon "button" at bounding box center [63, 68] width 13 height 13
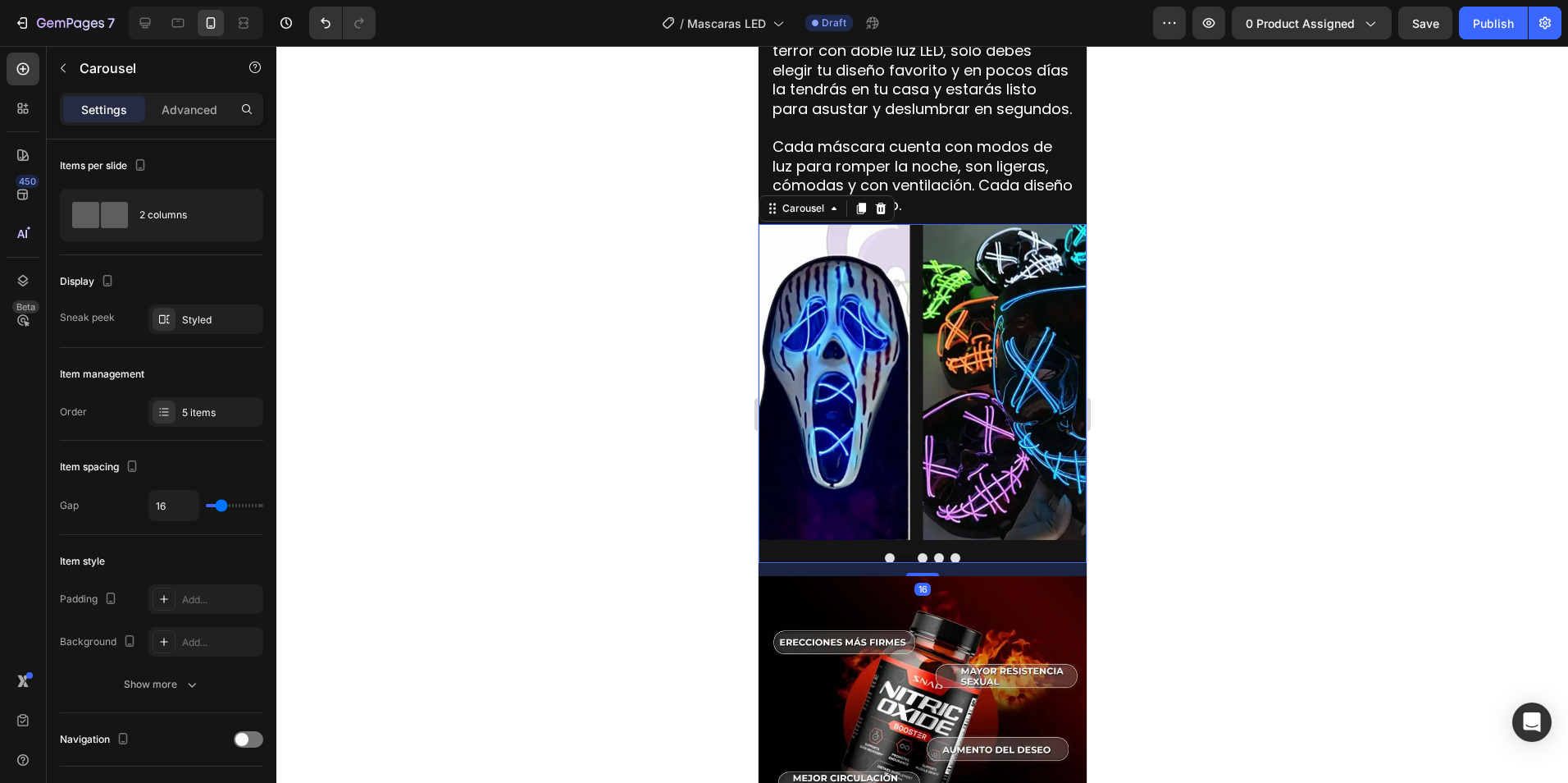
click at [826, 541] on div "Image Image Image Image Image Carousel 16" at bounding box center [921, 394] width 328 height 339
click at [244, 211] on icon at bounding box center [248, 214] width 16 height 16
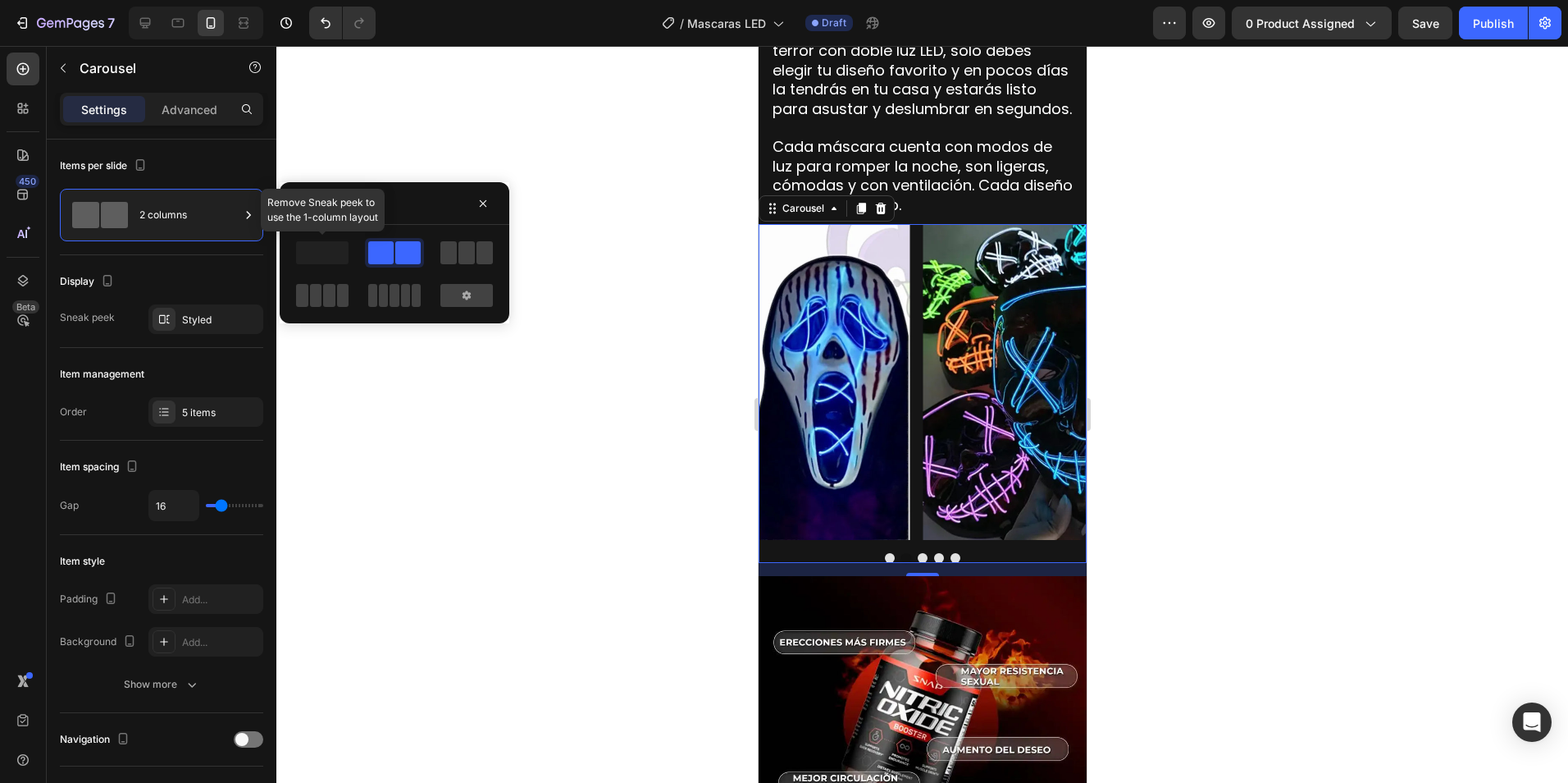
click at [325, 264] on div at bounding box center [322, 253] width 59 height 30
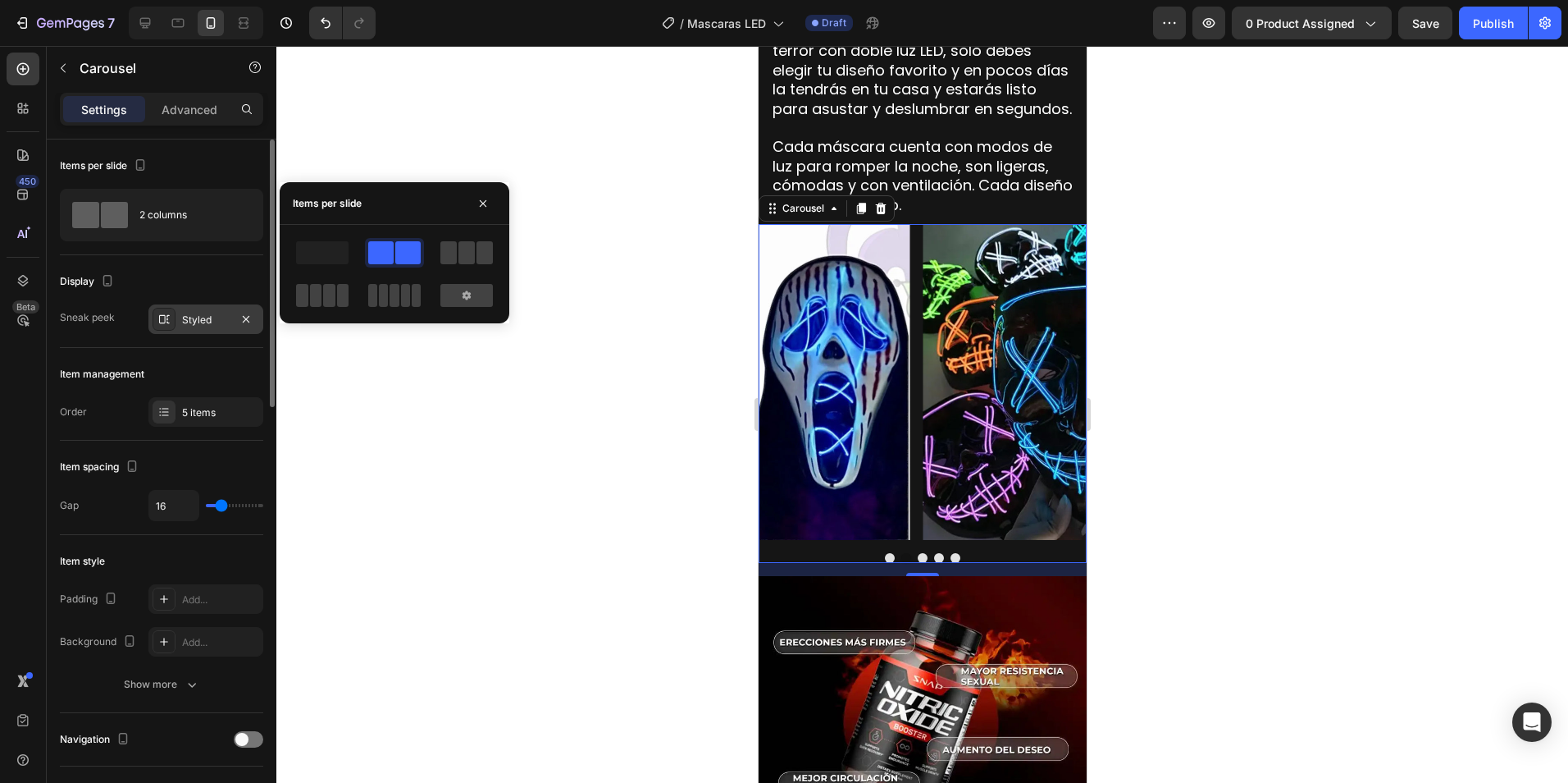
click at [205, 315] on div "Styled" at bounding box center [206, 319] width 48 height 15
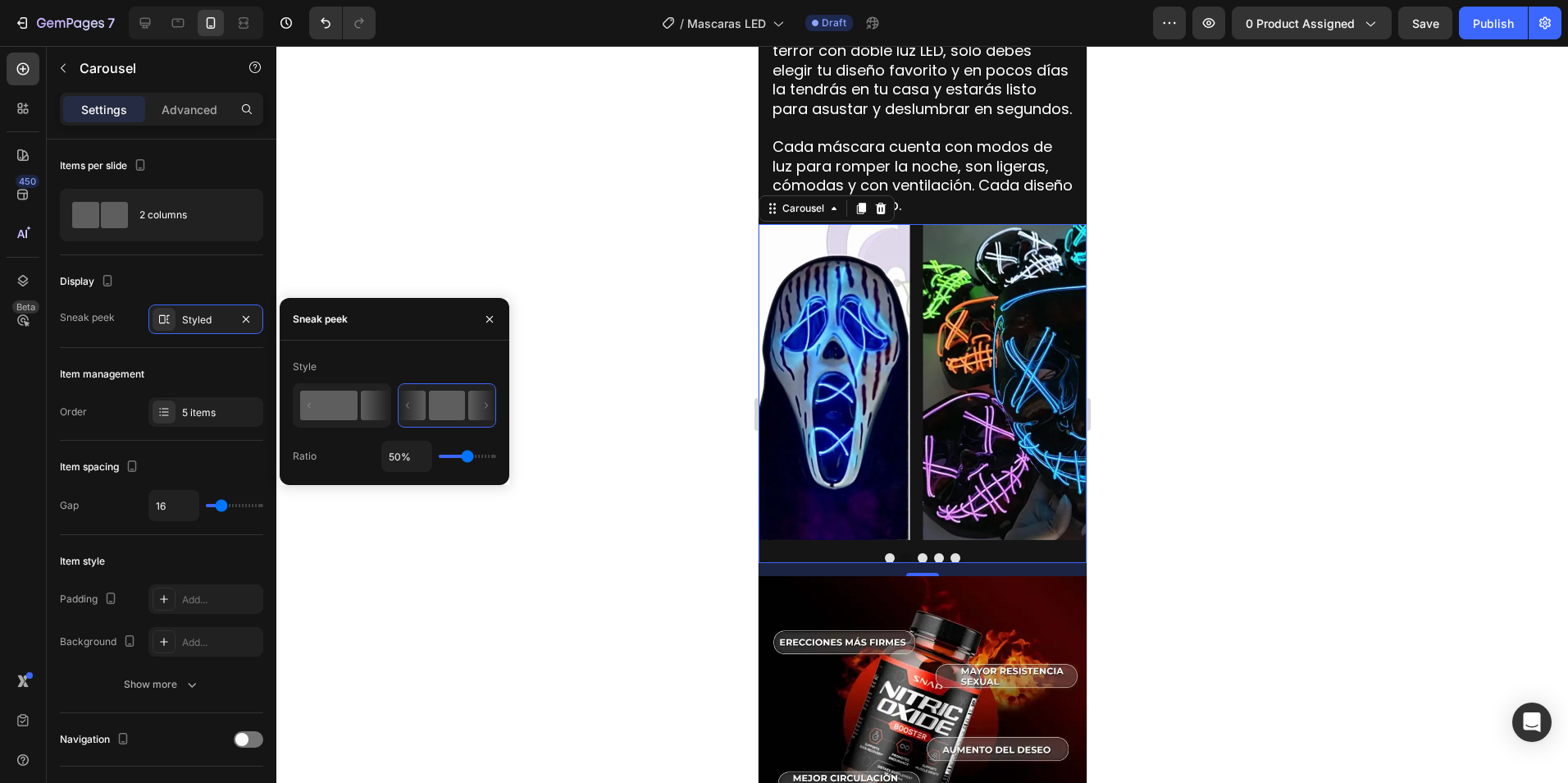
click at [321, 408] on rect at bounding box center [329, 406] width 58 height 30
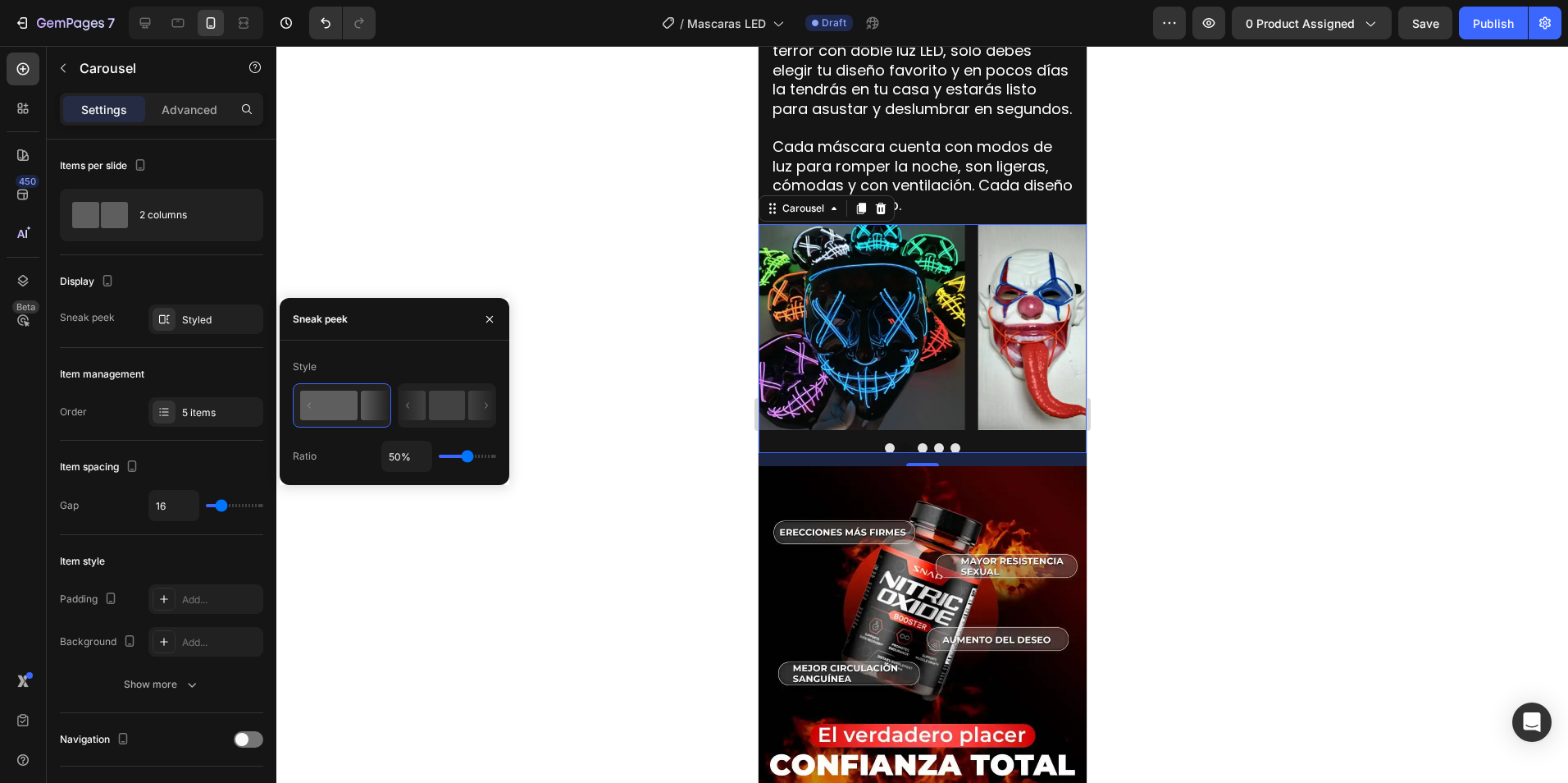
click at [631, 633] on div at bounding box center [922, 414] width 1292 height 737
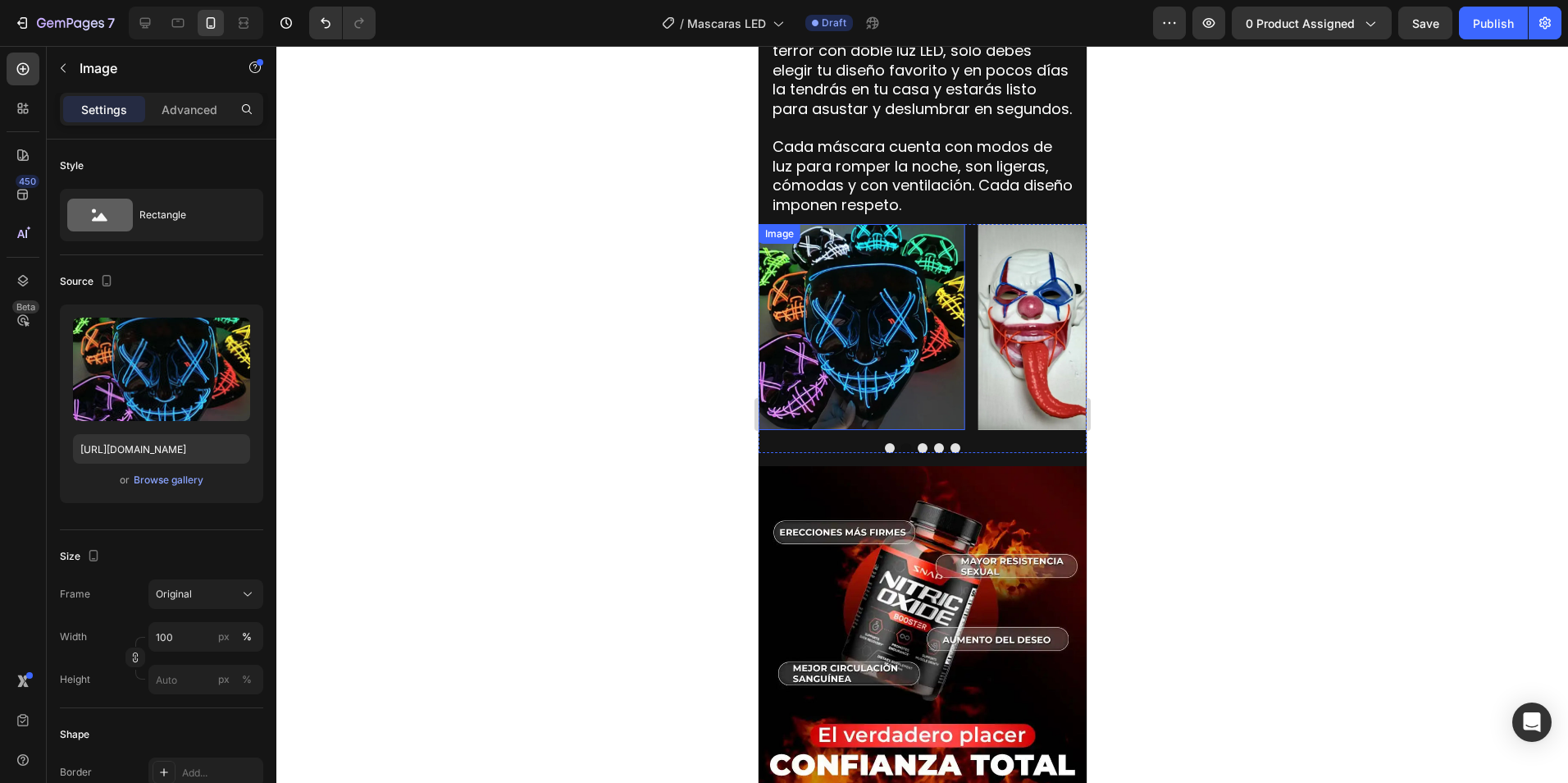
click at [890, 382] on img at bounding box center [860, 327] width 205 height 205
click at [63, 70] on icon "button" at bounding box center [63, 68] width 13 height 13
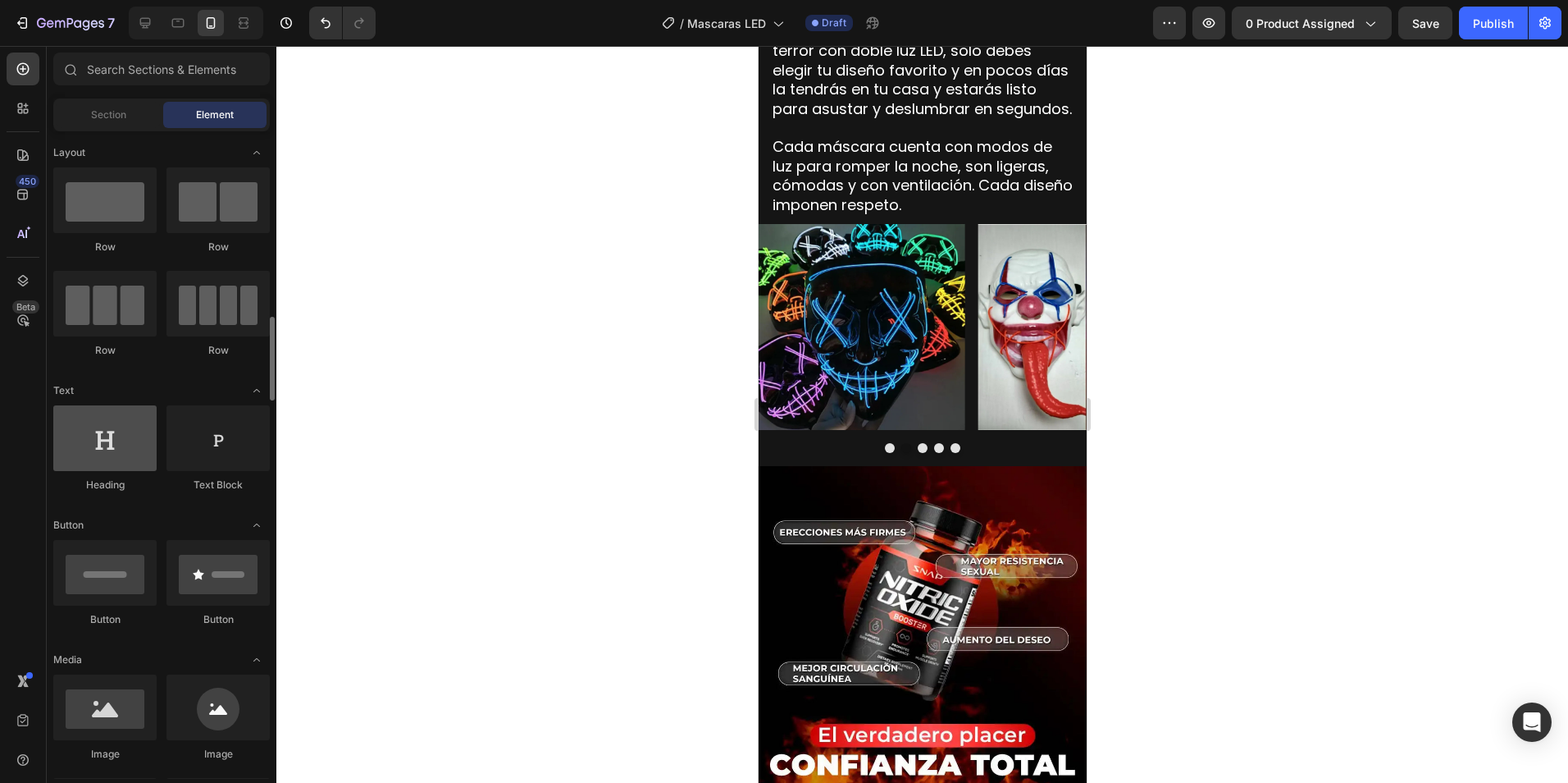
scroll to position [165, 0]
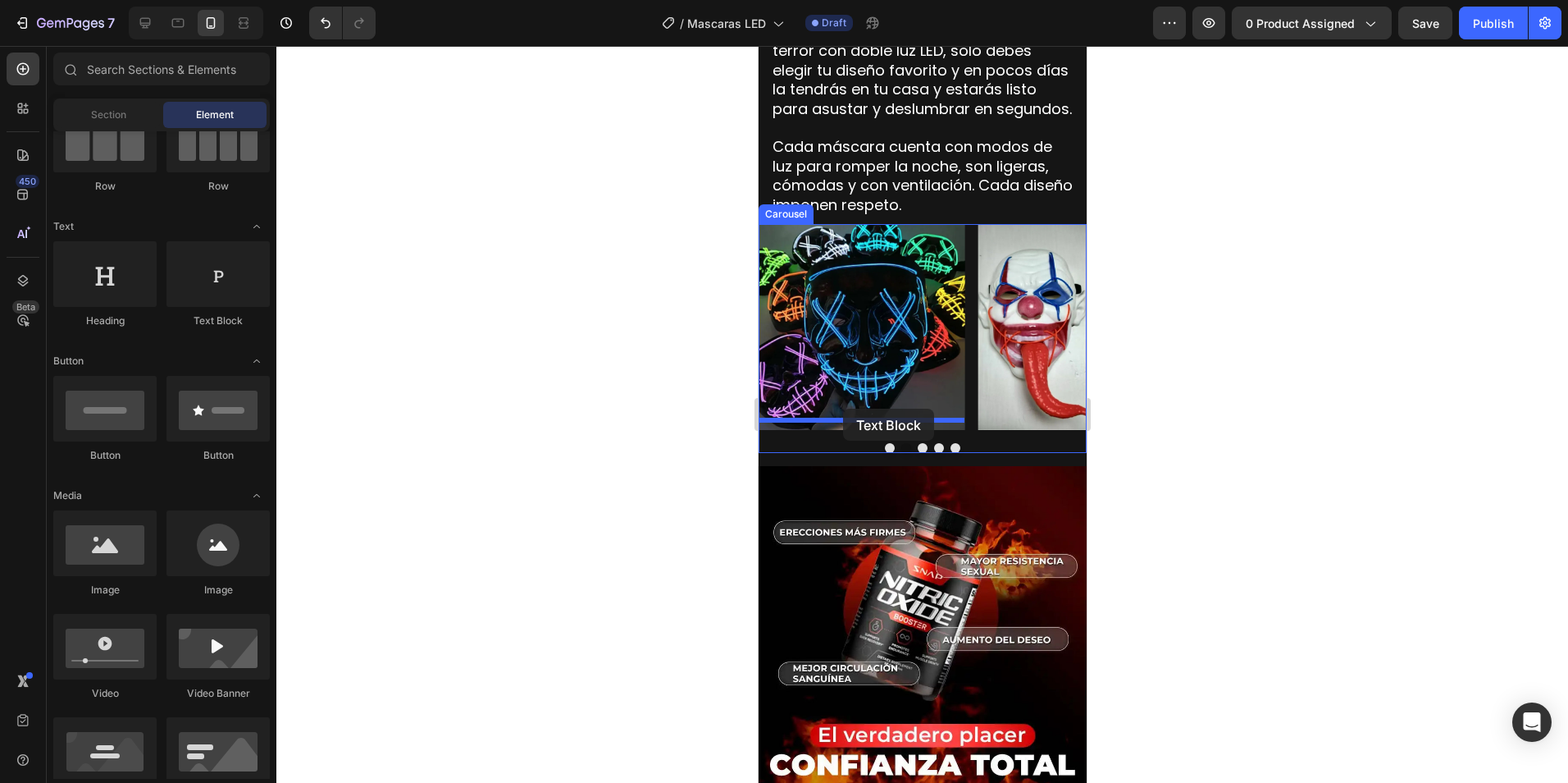
drag, startPoint x: 976, startPoint y: 334, endPoint x: 842, endPoint y: 409, distance: 153.6
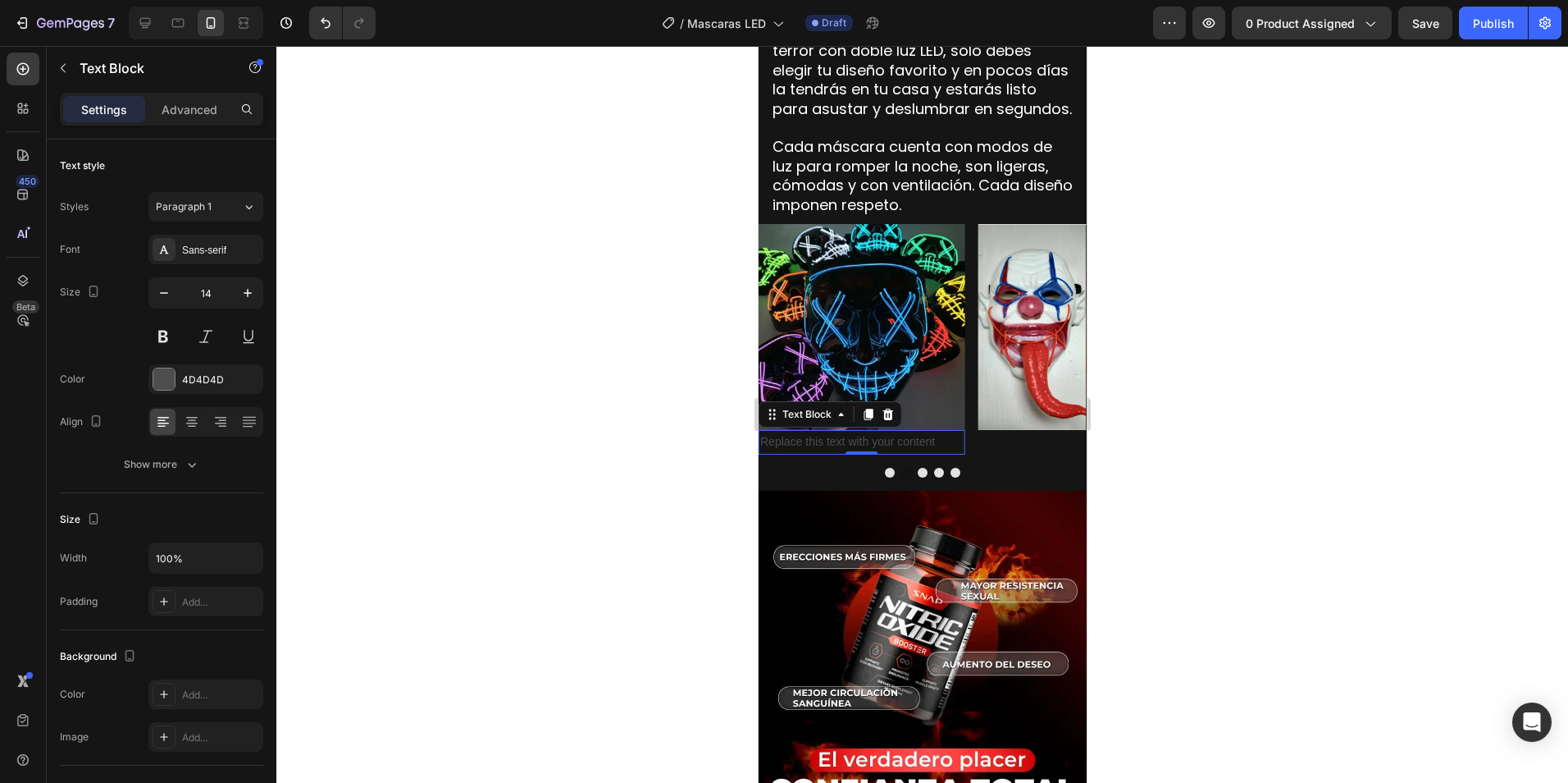
click at [843, 430] on div "Replace this text with your content" at bounding box center [860, 442] width 205 height 24
click at [941, 432] on p "Replace this text with your content" at bounding box center [860, 442] width 202 height 21
drag, startPoint x: 941, startPoint y: 434, endPoint x: 1515, endPoint y: 481, distance: 575.9
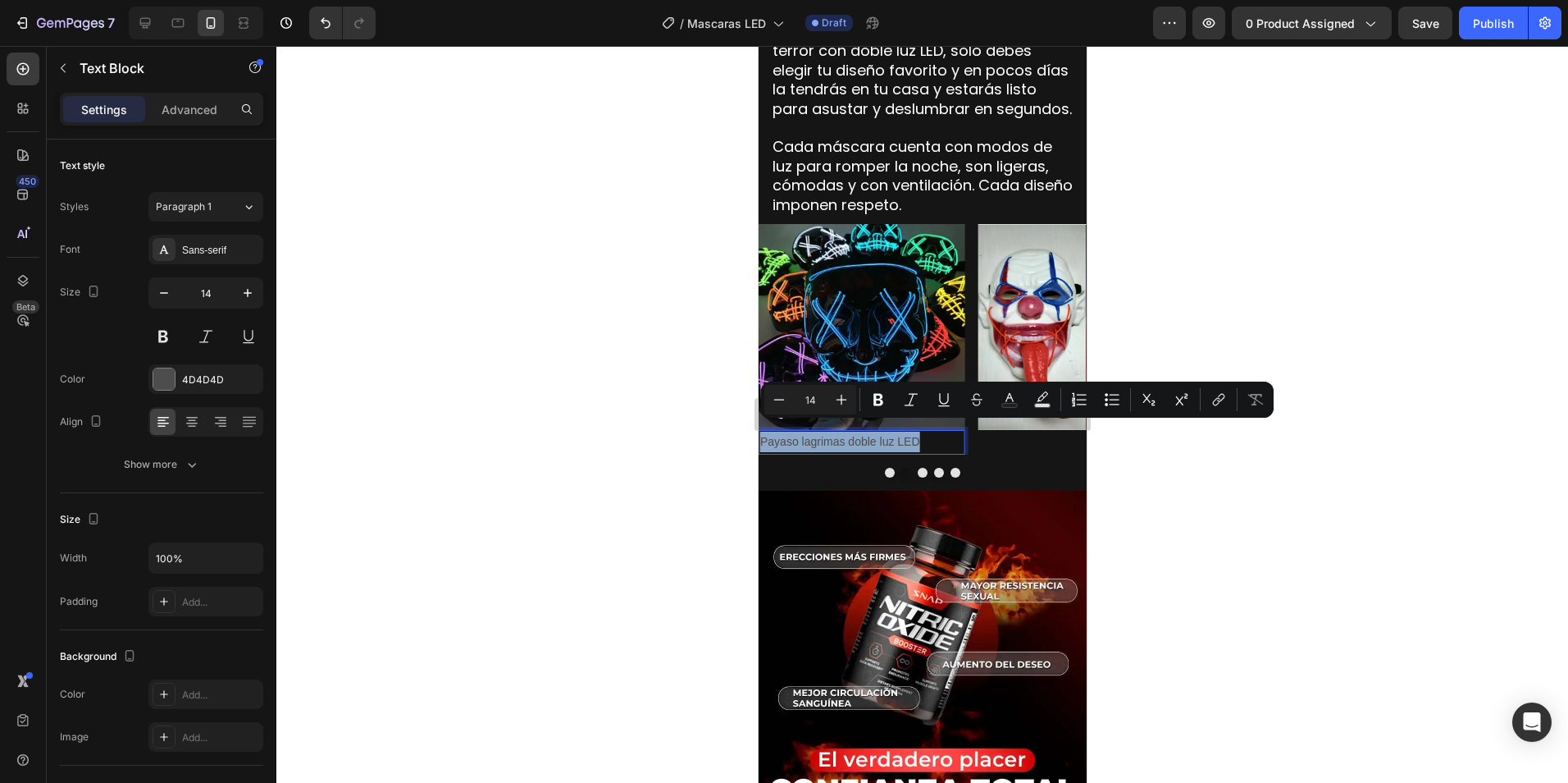
drag, startPoint x: 931, startPoint y: 429, endPoint x: 762, endPoint y: 432, distance: 169.0
click at [762, 432] on p "Payaso lagrimas doble luz LED" at bounding box center [860, 442] width 202 height 21
click at [1005, 404] on rect "Editor contextual toolbar" at bounding box center [1010, 406] width 16 height 4
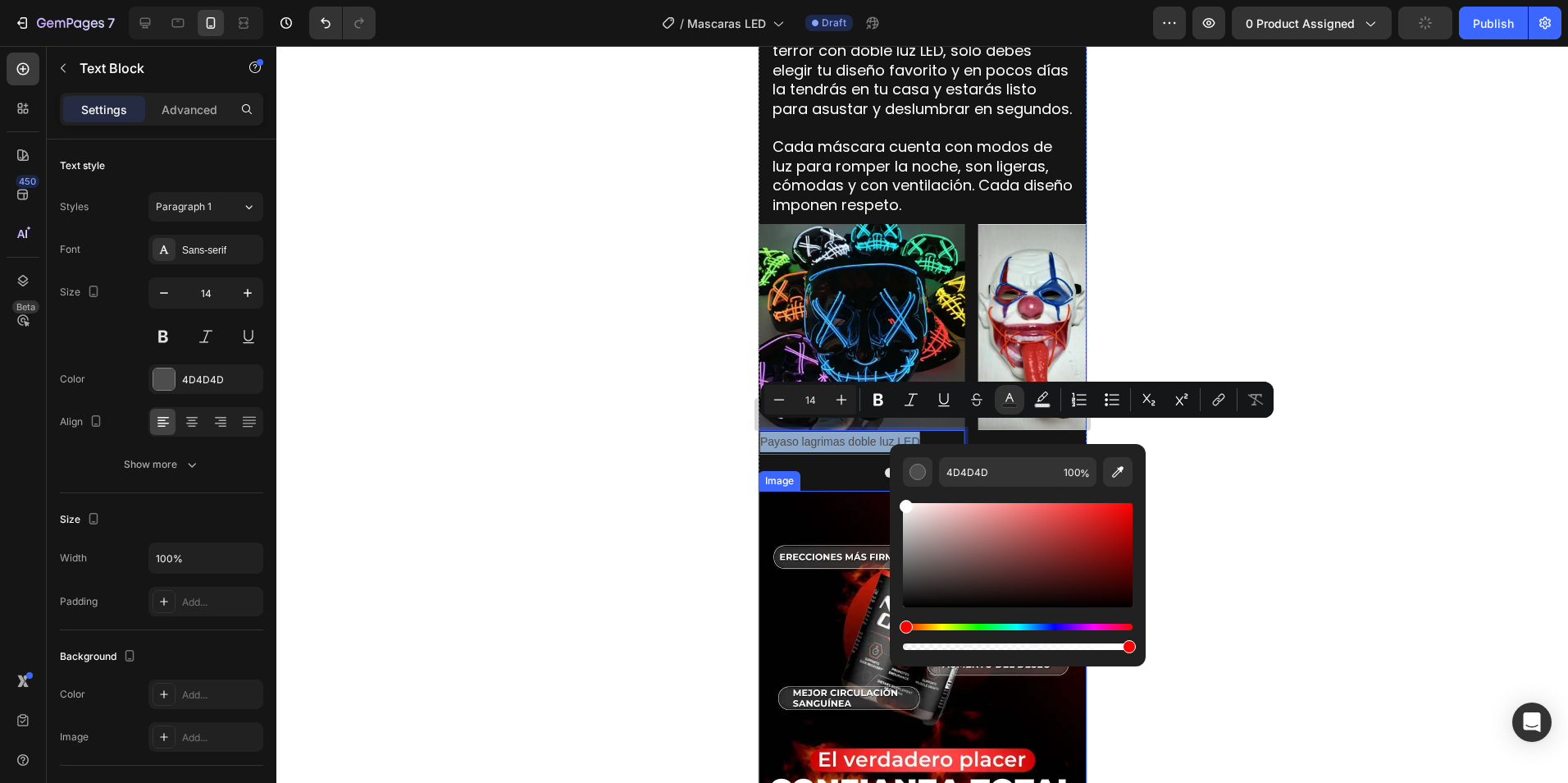
type input "FFFFFF"
drag, startPoint x: 1666, startPoint y: 625, endPoint x: 885, endPoint y: 484, distance: 793.6
click at [804, 468] on div at bounding box center [921, 473] width 328 height 10
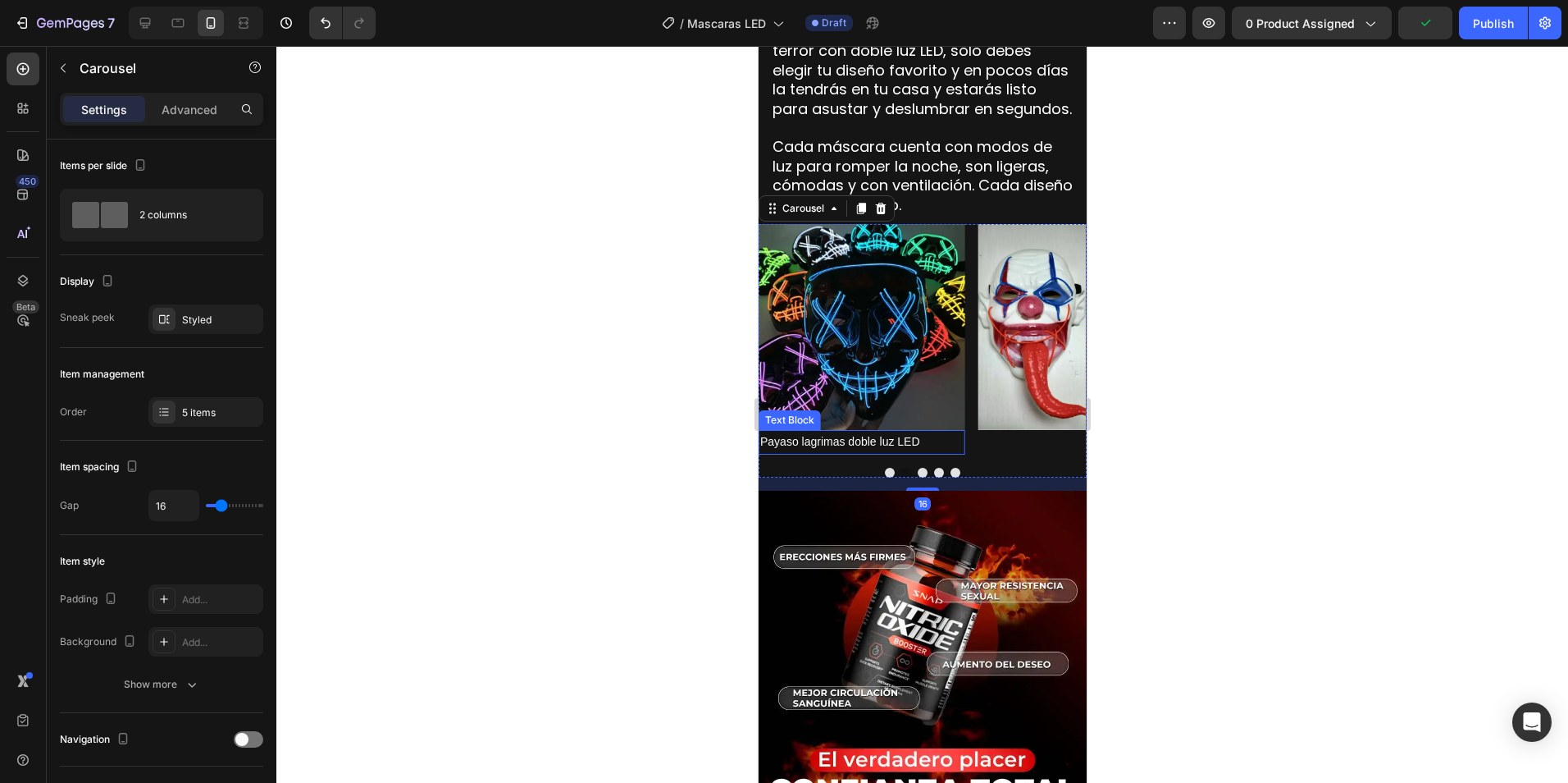
click at [923, 432] on p "Payaso lagrimas doble luz LED" at bounding box center [860, 442] width 202 height 21
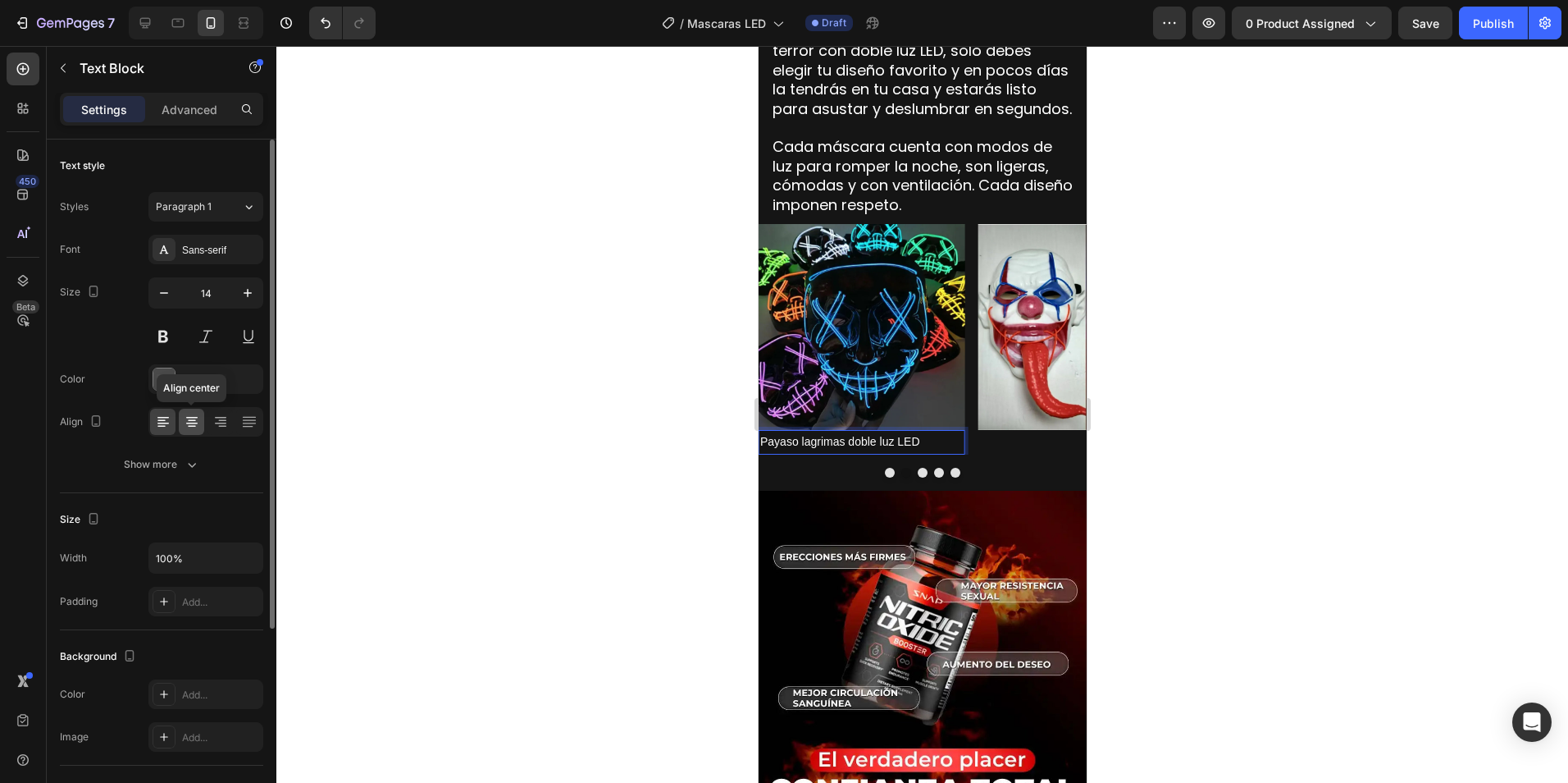
click at [189, 415] on icon at bounding box center [191, 422] width 16 height 16
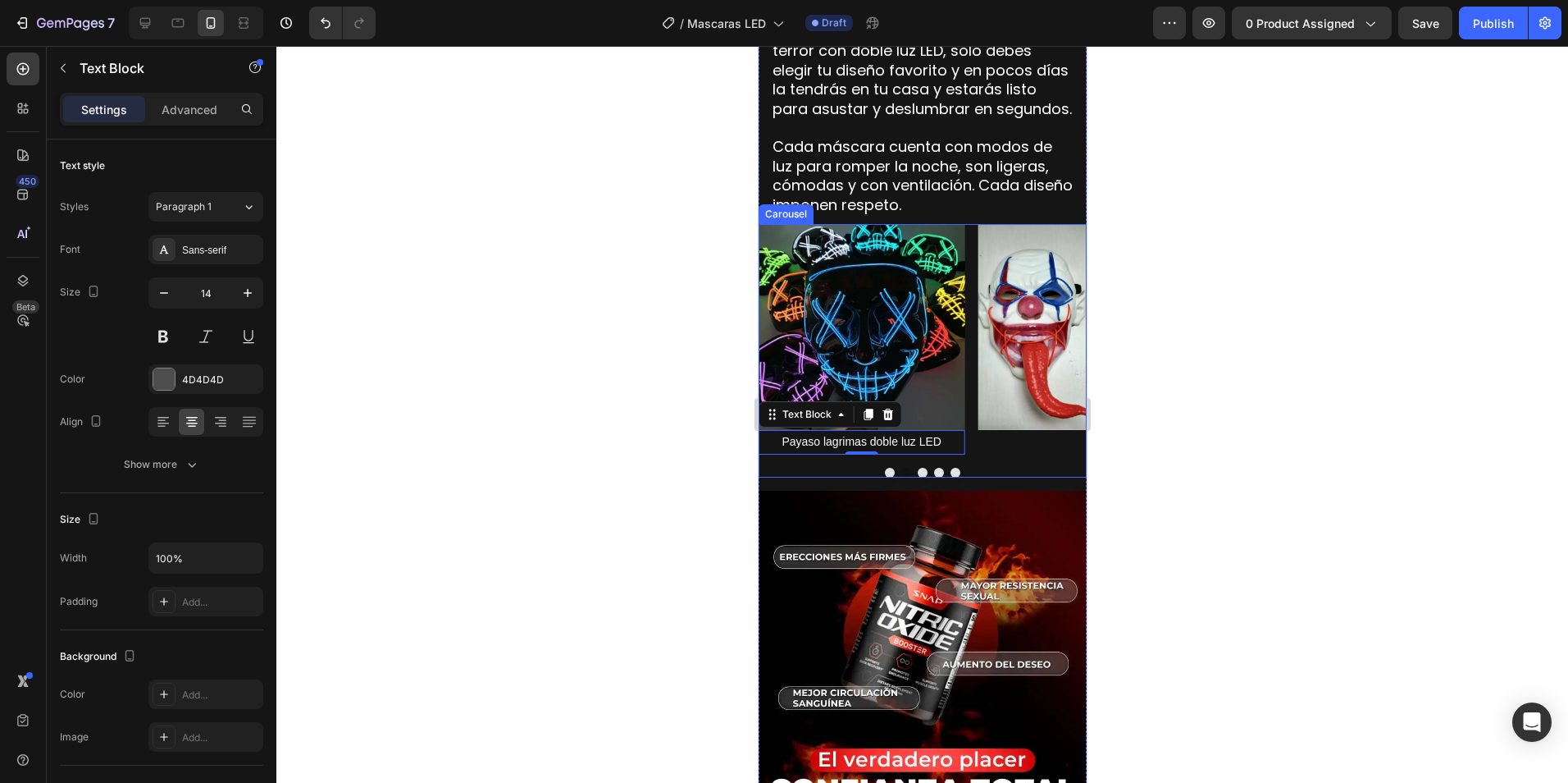
click at [999, 442] on div "Image" at bounding box center [1080, 339] width 205 height 230
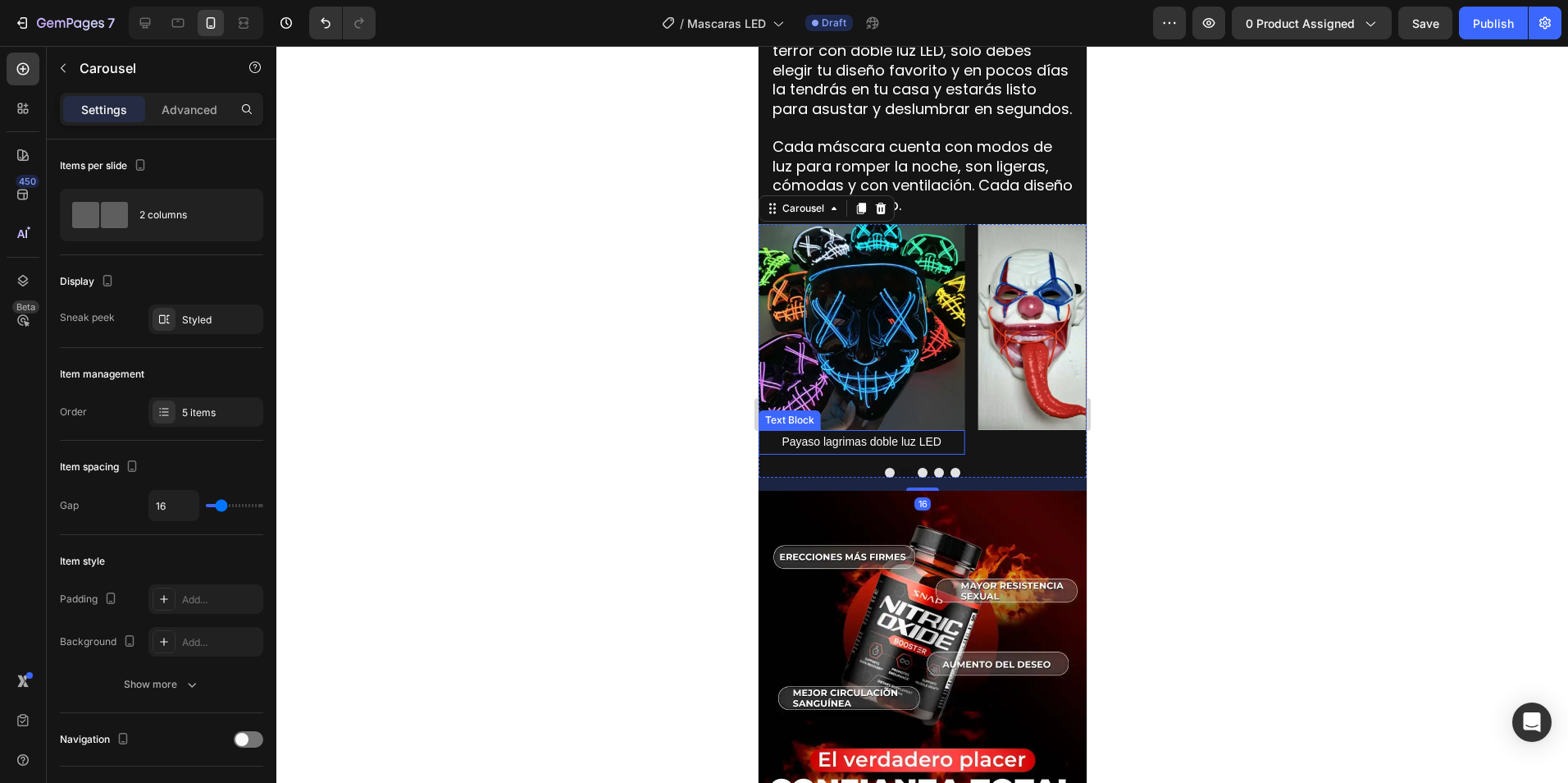
click at [910, 437] on span "Payaso lagrimas doble luz LED" at bounding box center [860, 441] width 159 height 13
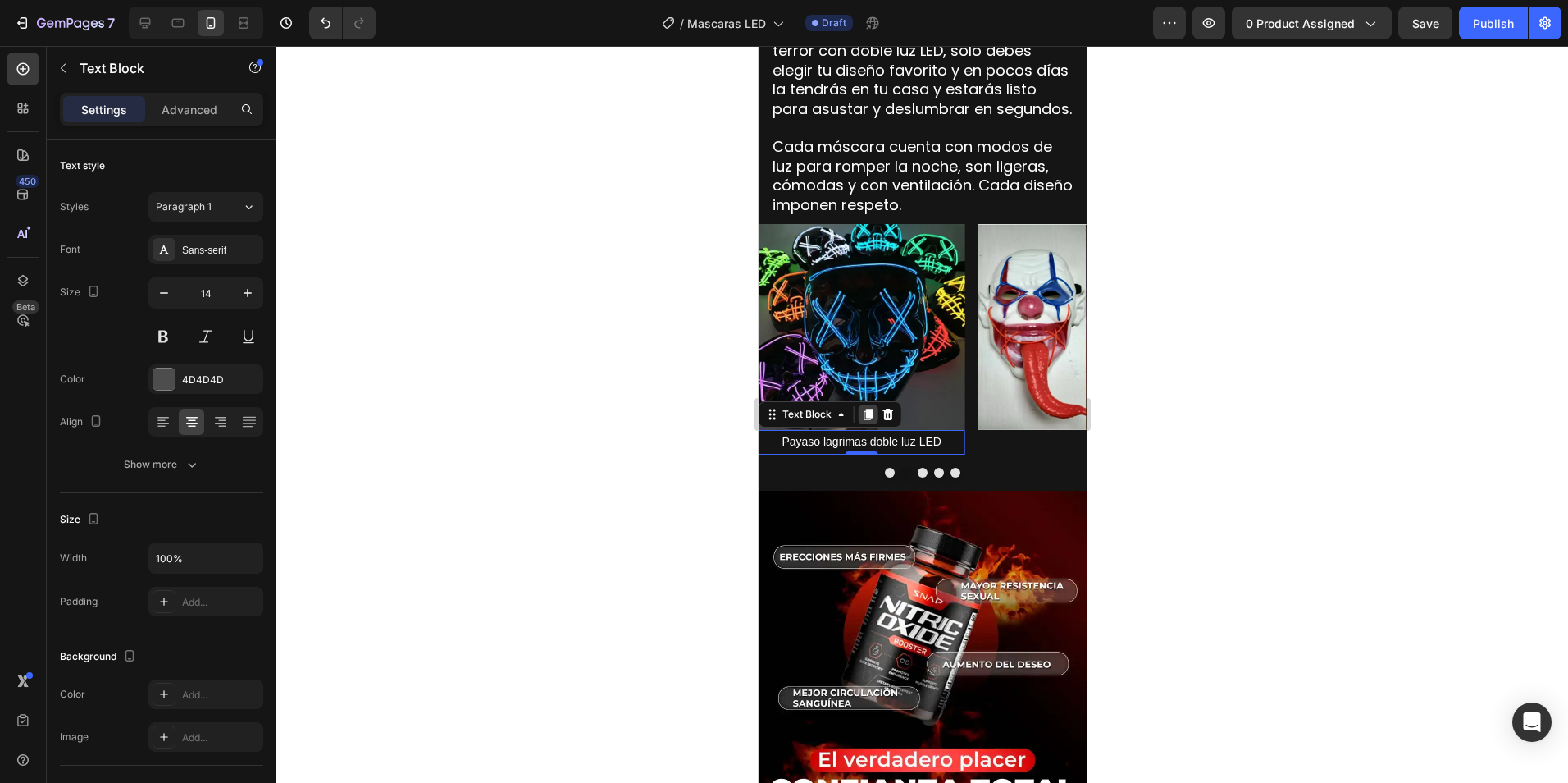
click at [870, 409] on icon at bounding box center [867, 415] width 9 height 12
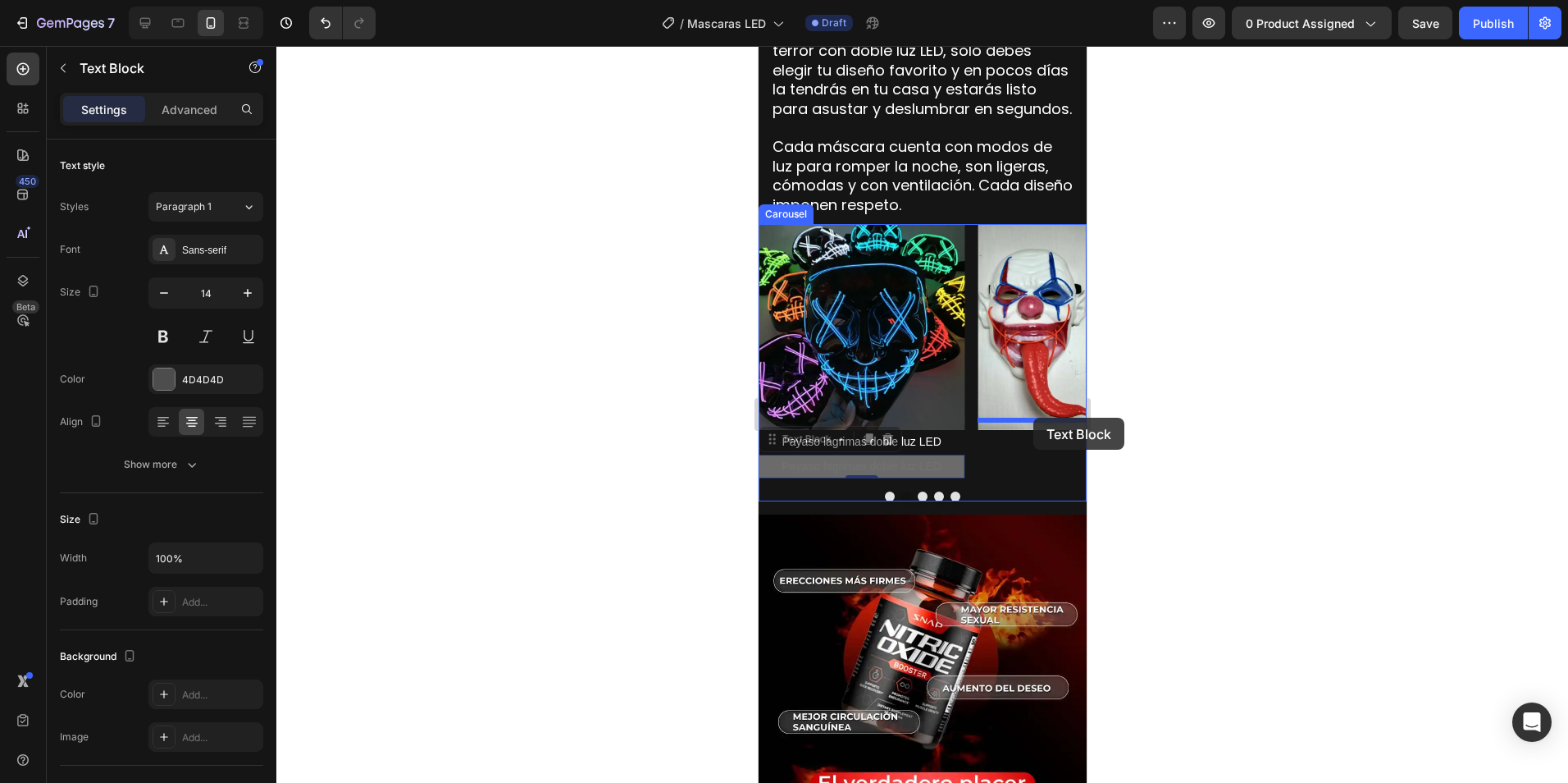
drag, startPoint x: 784, startPoint y: 432, endPoint x: 1033, endPoint y: 418, distance: 249.4
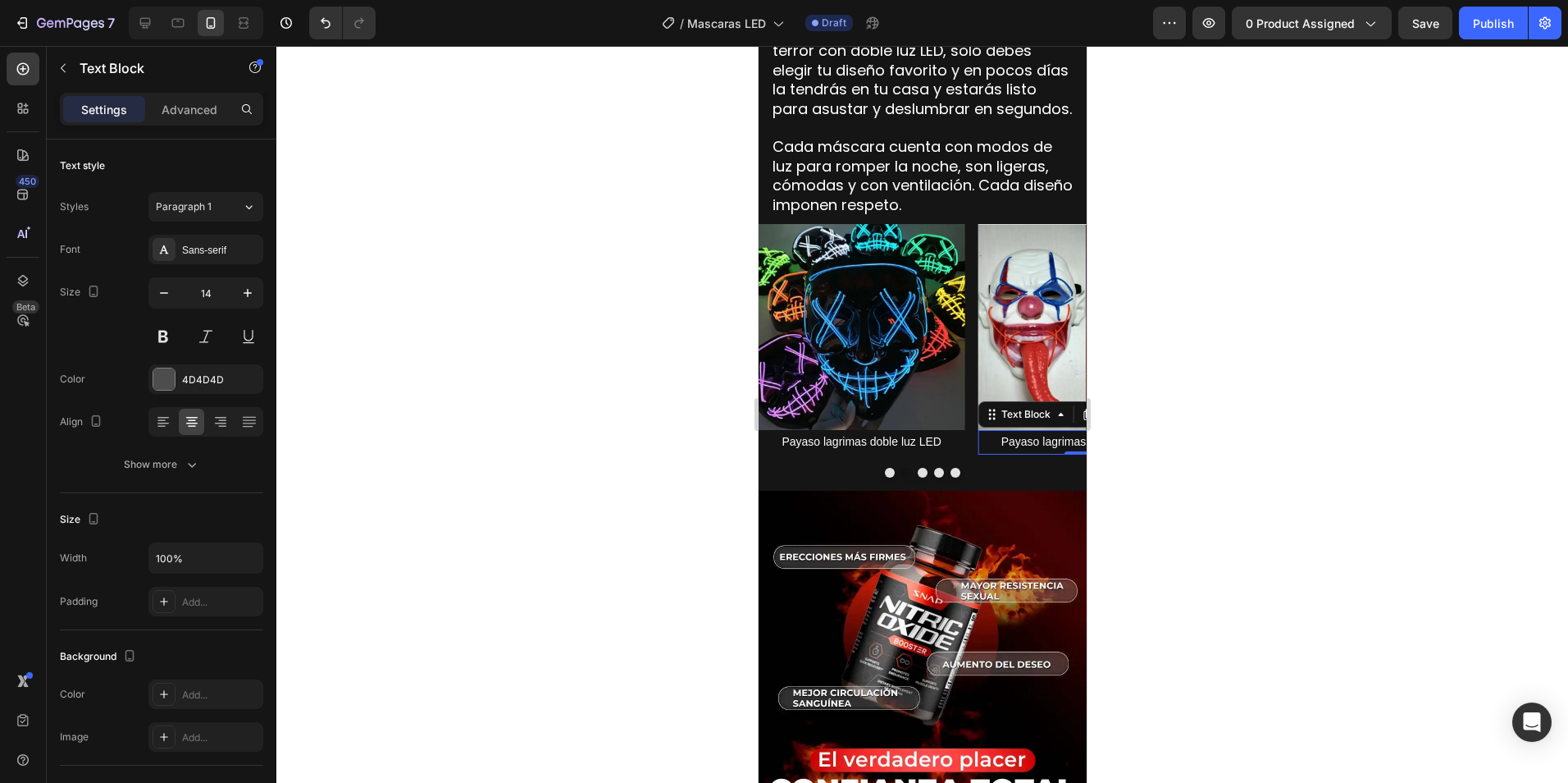
click at [1024, 435] on span "Payaso lagrimas doble luz LED" at bounding box center [1081, 441] width 159 height 13
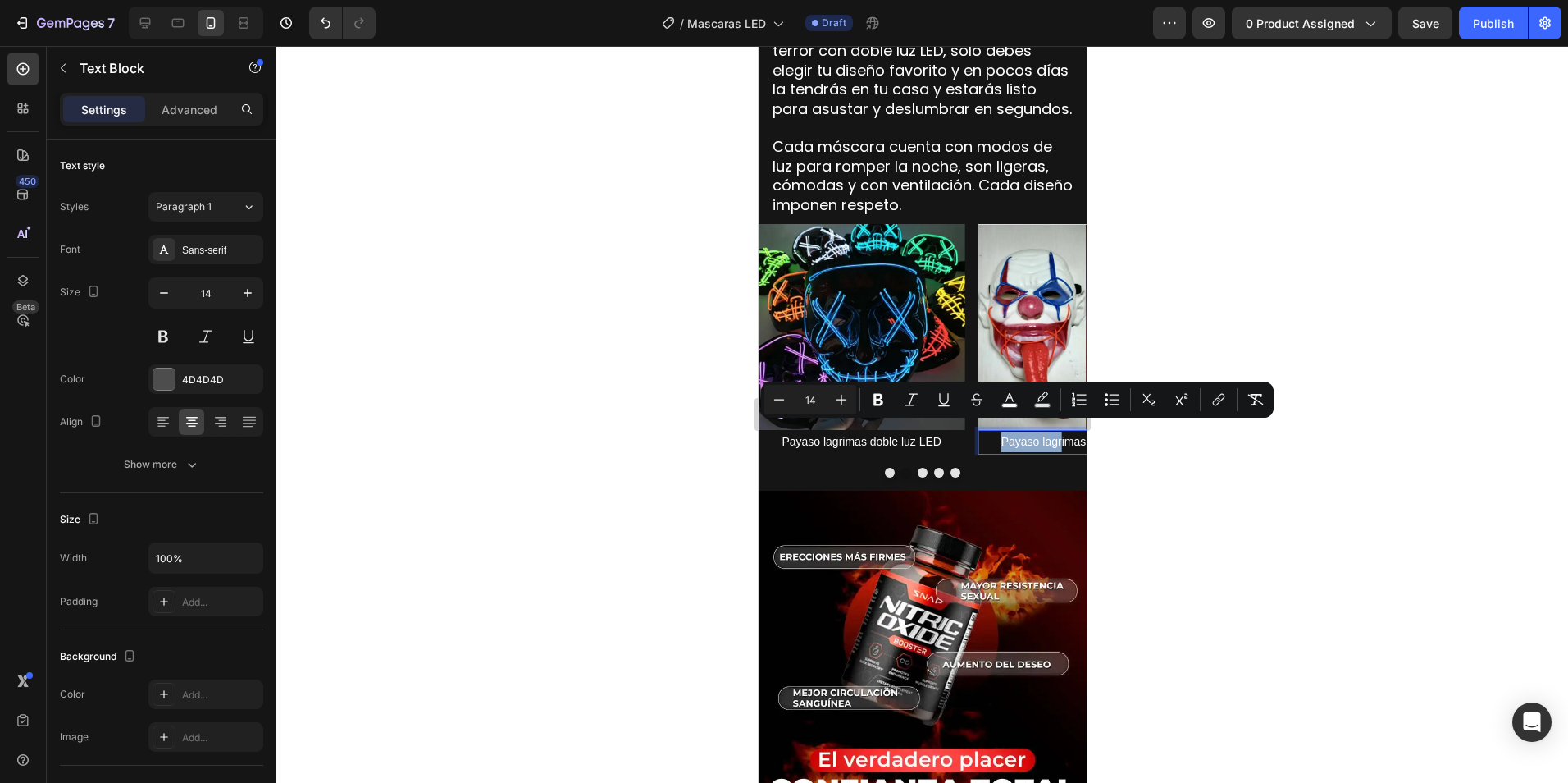
drag, startPoint x: 998, startPoint y: 433, endPoint x: 1061, endPoint y: 440, distance: 63.4
click at [1061, 440] on p "Payaso lagrimas doble luz LED" at bounding box center [1079, 442] width 202 height 21
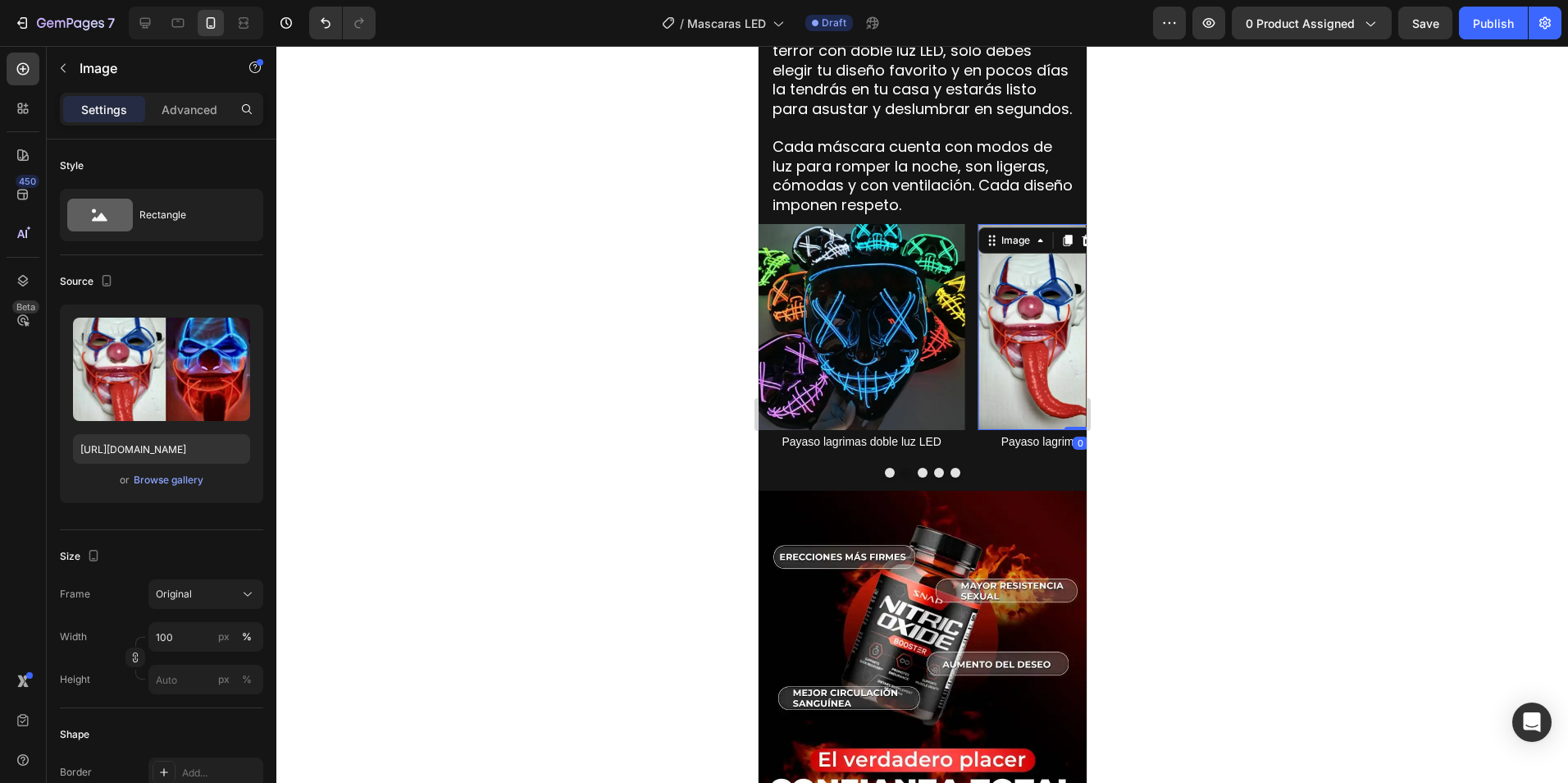
click at [1000, 284] on img at bounding box center [1080, 327] width 205 height 205
click at [900, 468] on button "Dot" at bounding box center [905, 473] width 10 height 10
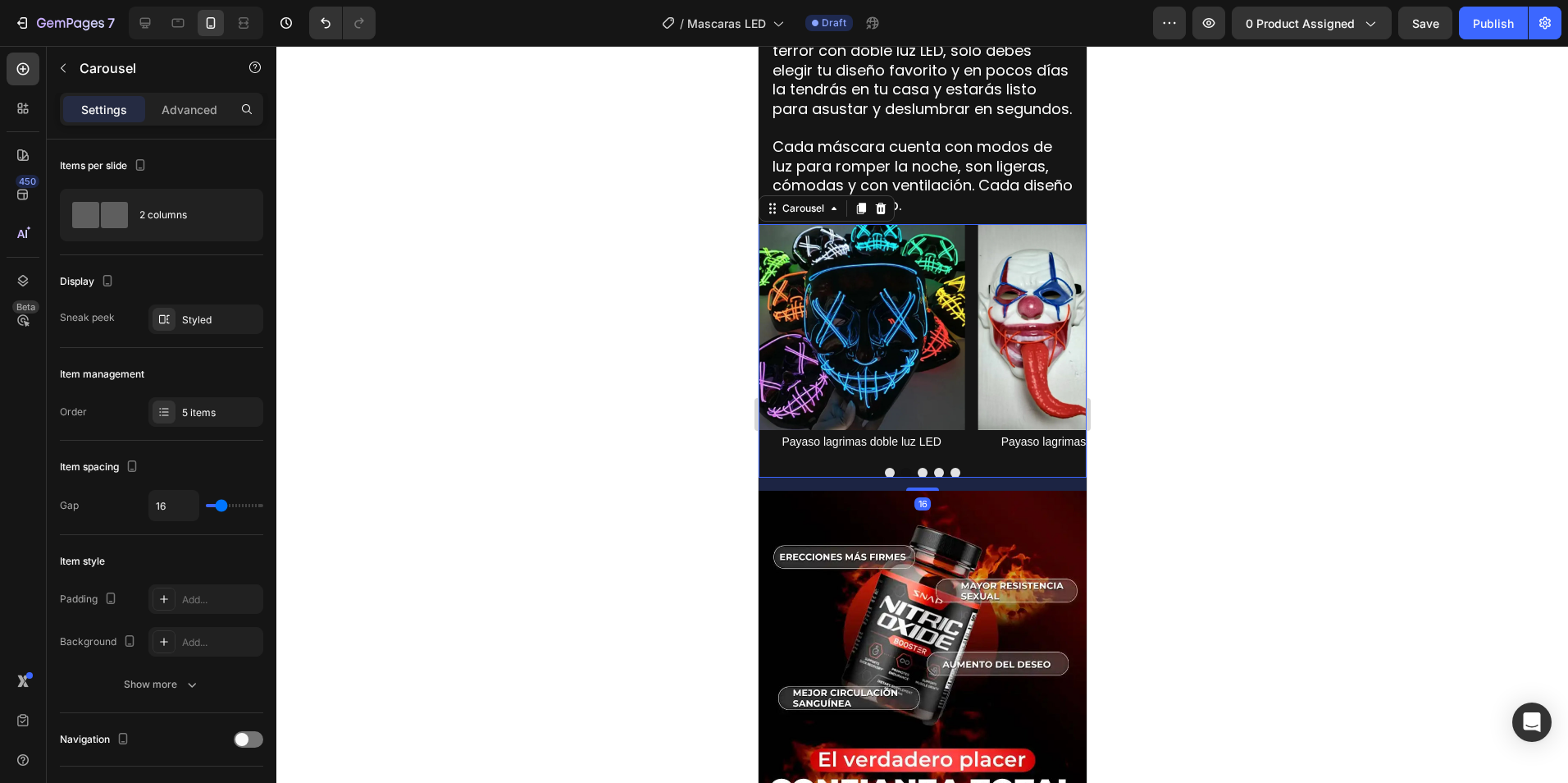
click at [917, 468] on button "Dot" at bounding box center [922, 473] width 10 height 10
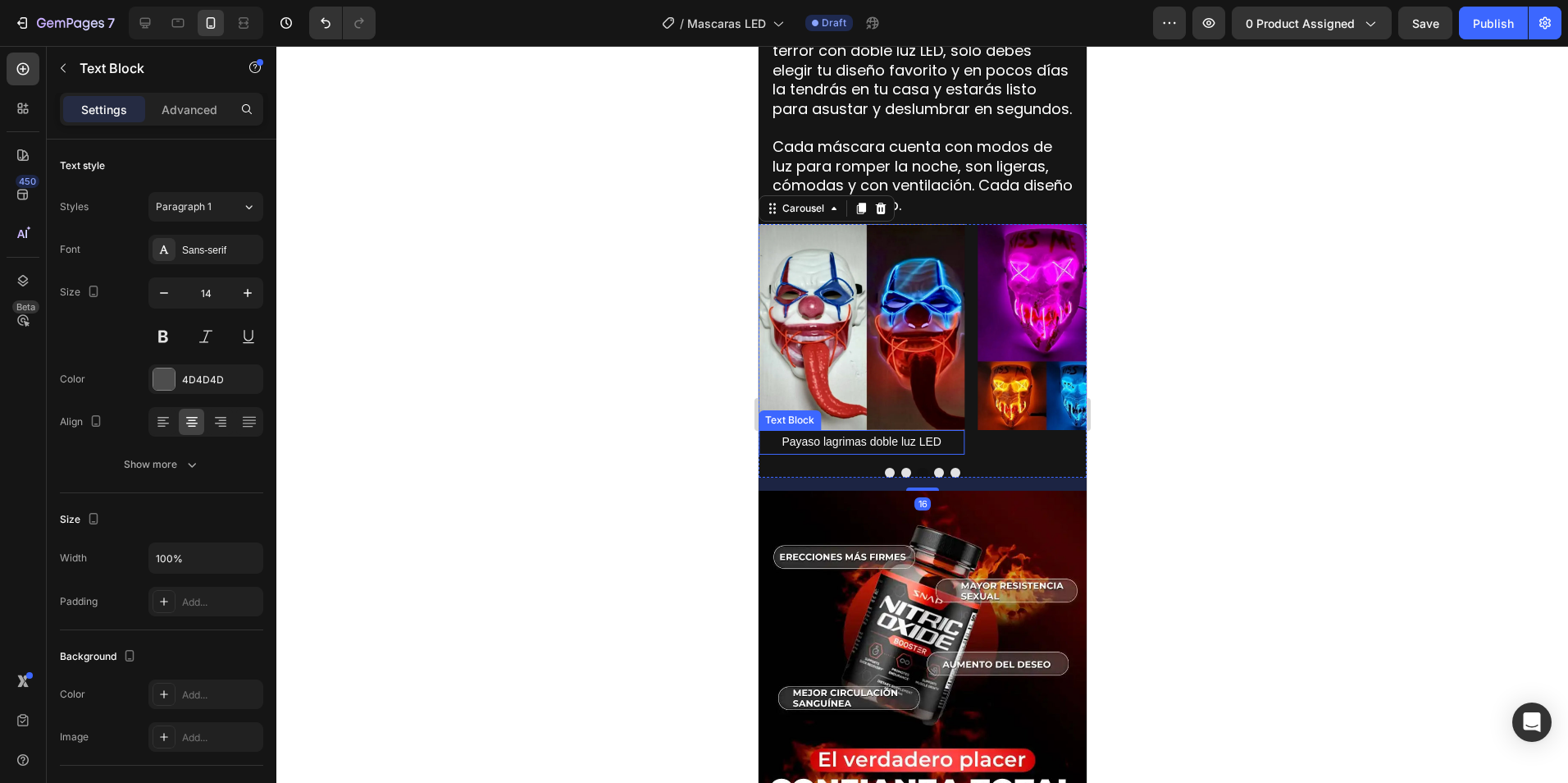
click at [813, 435] on span "Payaso lagrimas doble luz LED" at bounding box center [860, 441] width 159 height 13
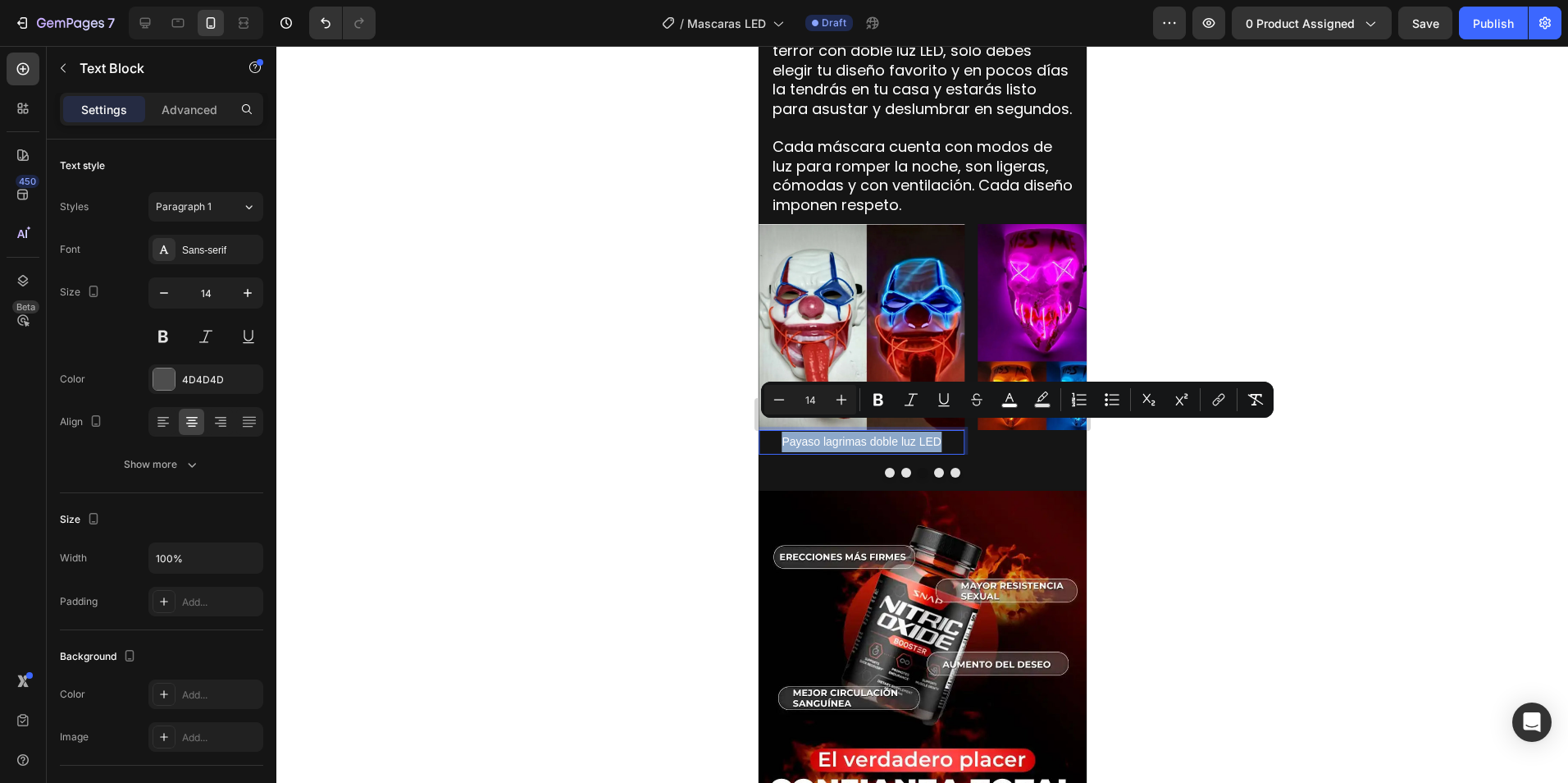
drag, startPoint x: 784, startPoint y: 429, endPoint x: 941, endPoint y: 434, distance: 157.1
click at [941, 434] on p "Payaso lagrimas doble luz LED" at bounding box center [860, 442] width 202 height 21
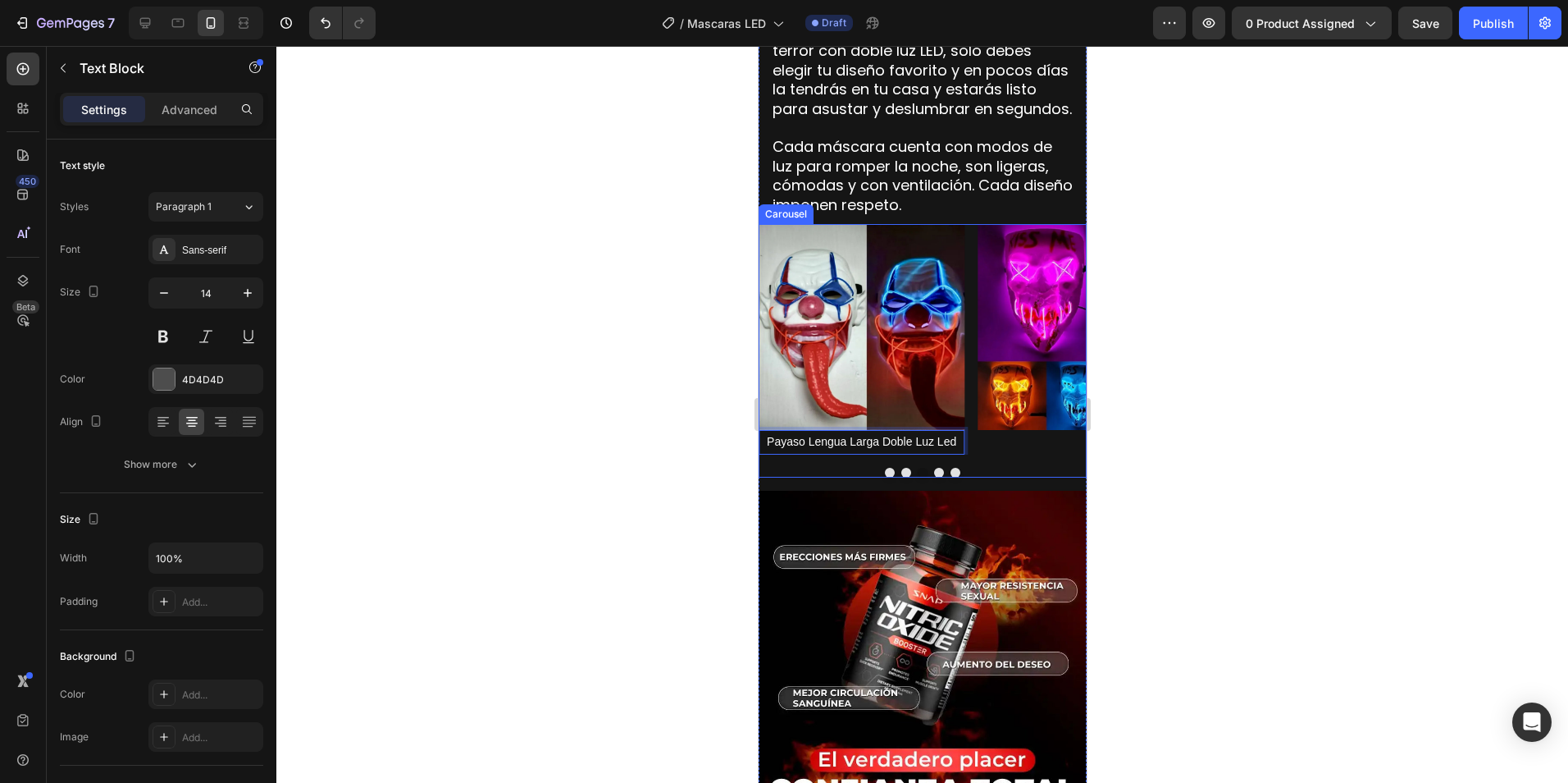
click at [992, 449] on div "Image Image Payaso lagrimas doble luz LED Text Block Image Payaso Lengua Larga …" at bounding box center [921, 351] width 328 height 253
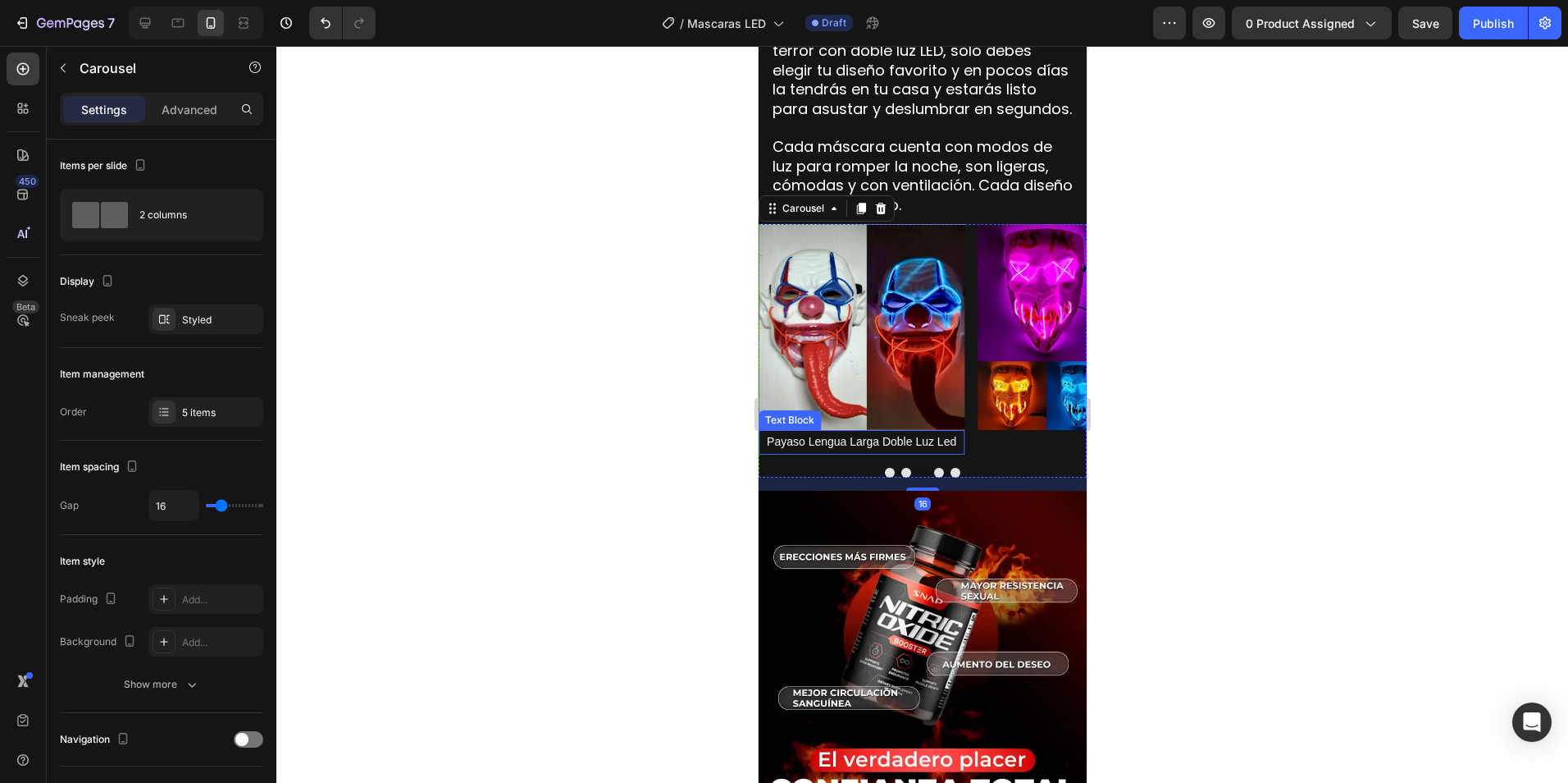
click at [921, 435] on span "Payaso Lengua Larga Doble Luz Led" at bounding box center [860, 441] width 189 height 13
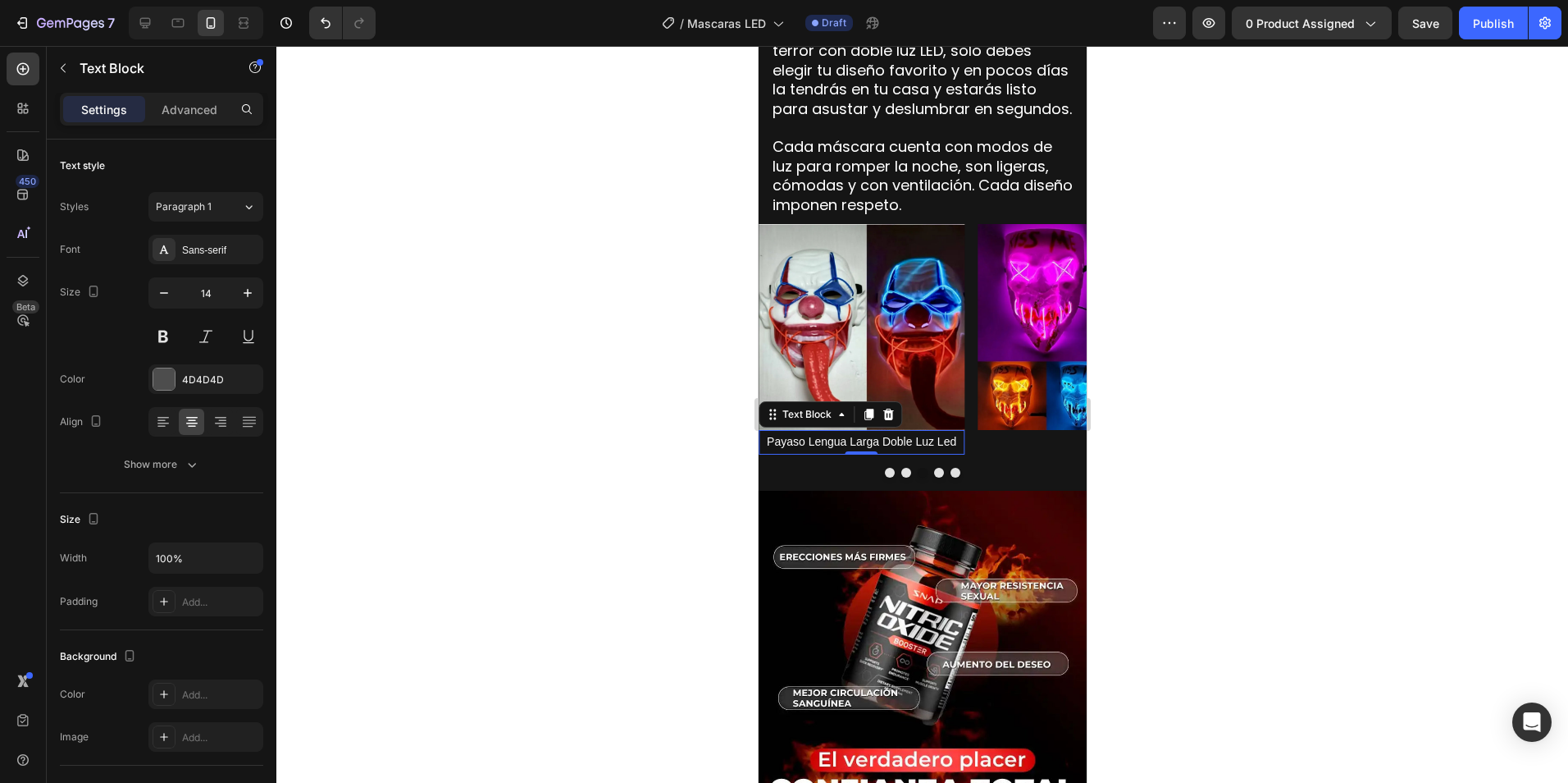
drag, startPoint x: 864, startPoint y: 404, endPoint x: 855, endPoint y: 409, distance: 10.3
click at [865, 408] on icon at bounding box center [867, 414] width 13 height 13
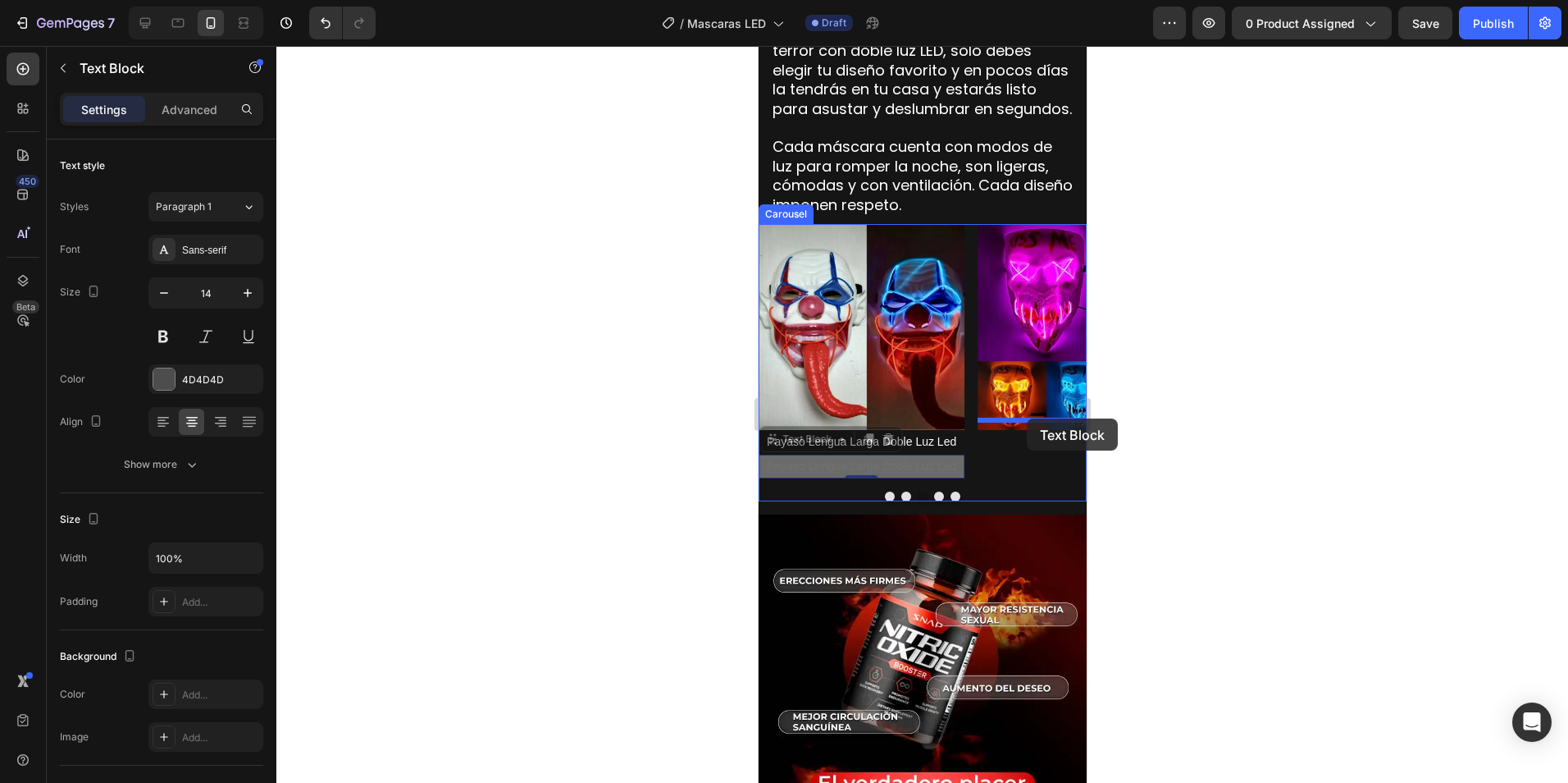
drag, startPoint x: 775, startPoint y: 432, endPoint x: 1026, endPoint y: 419, distance: 251.3
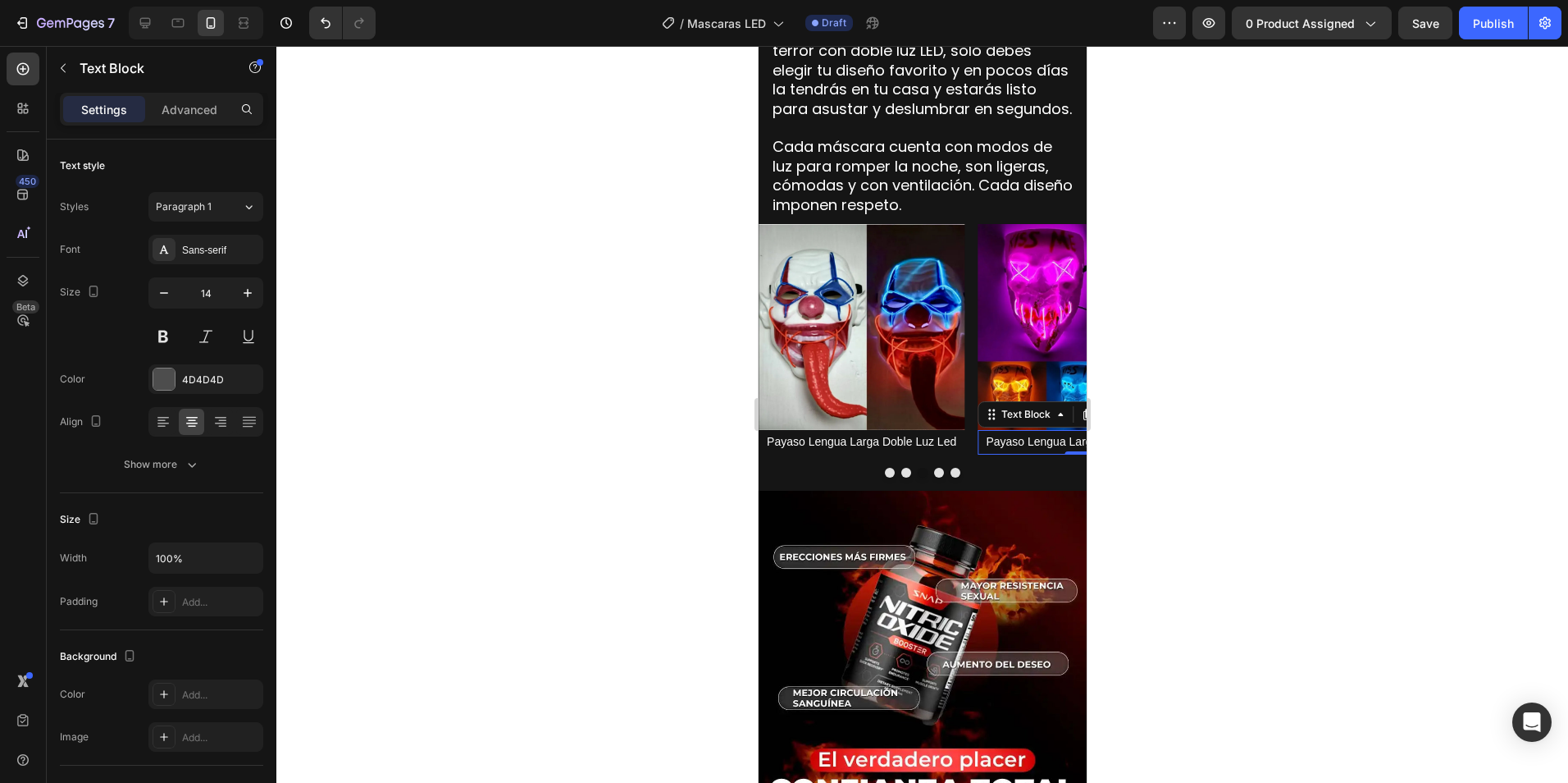
click at [1001, 435] on span "Payaso Lengua Larga Doble Luz Led" at bounding box center [1080, 441] width 189 height 13
click at [985, 435] on span "Payaso Lengua Larga Doble Luz Led" at bounding box center [1080, 441] width 189 height 13
click at [1030, 360] on img at bounding box center [1080, 327] width 205 height 205
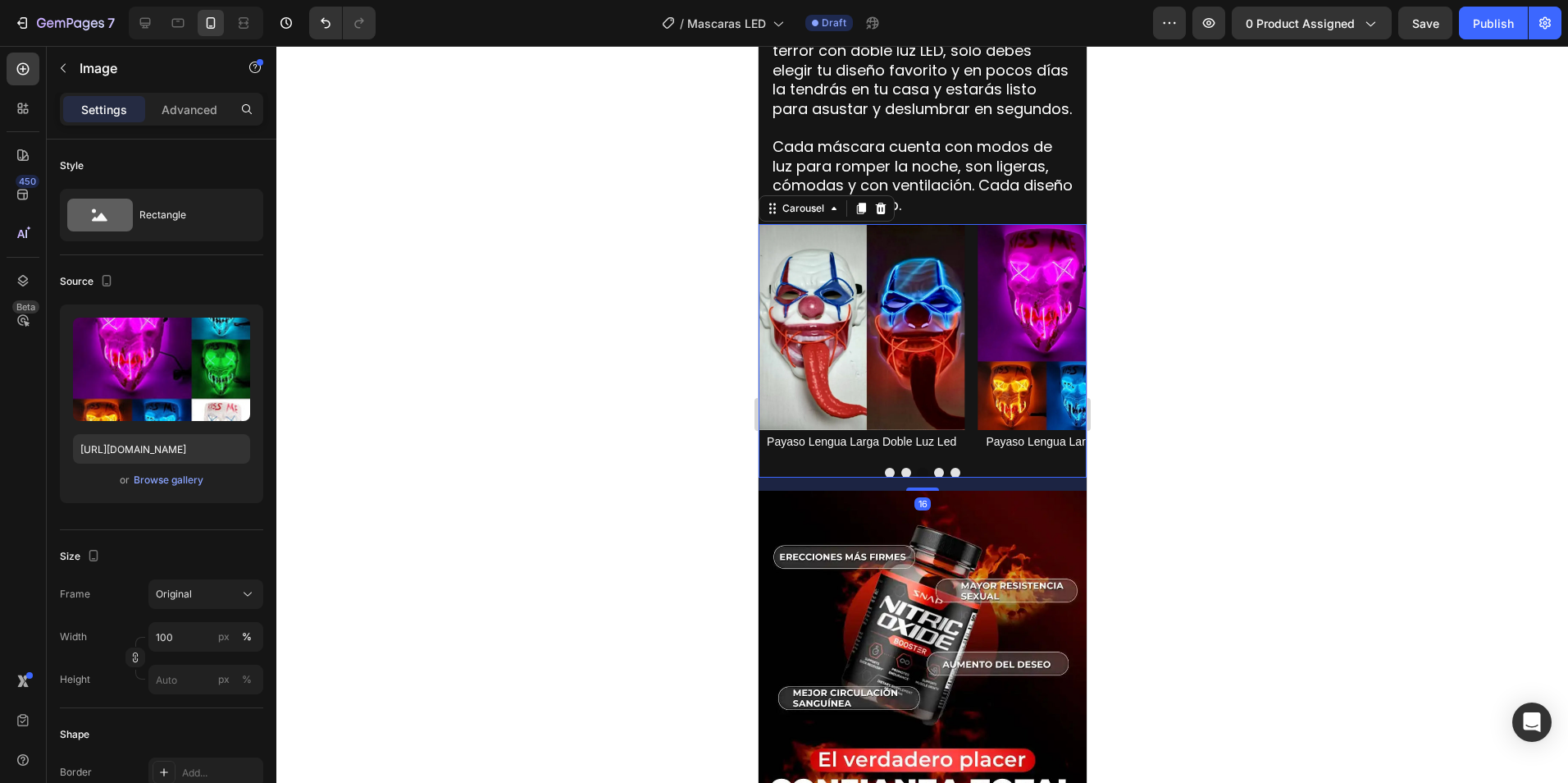
click at [933, 468] on button "Dot" at bounding box center [938, 473] width 10 height 10
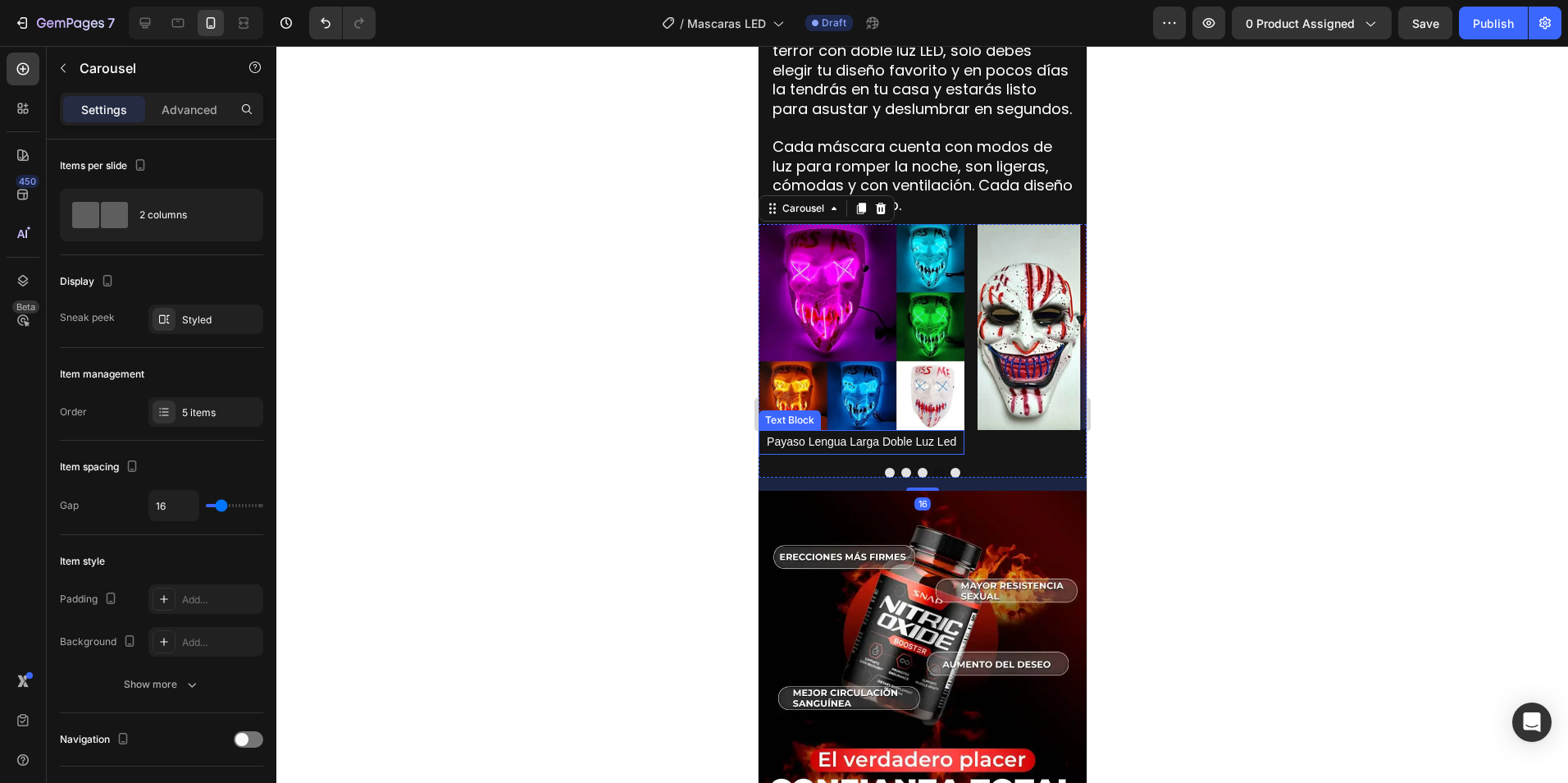
click at [775, 435] on span "Payaso Lengua Larga Doble Luz Led" at bounding box center [860, 441] width 189 height 13
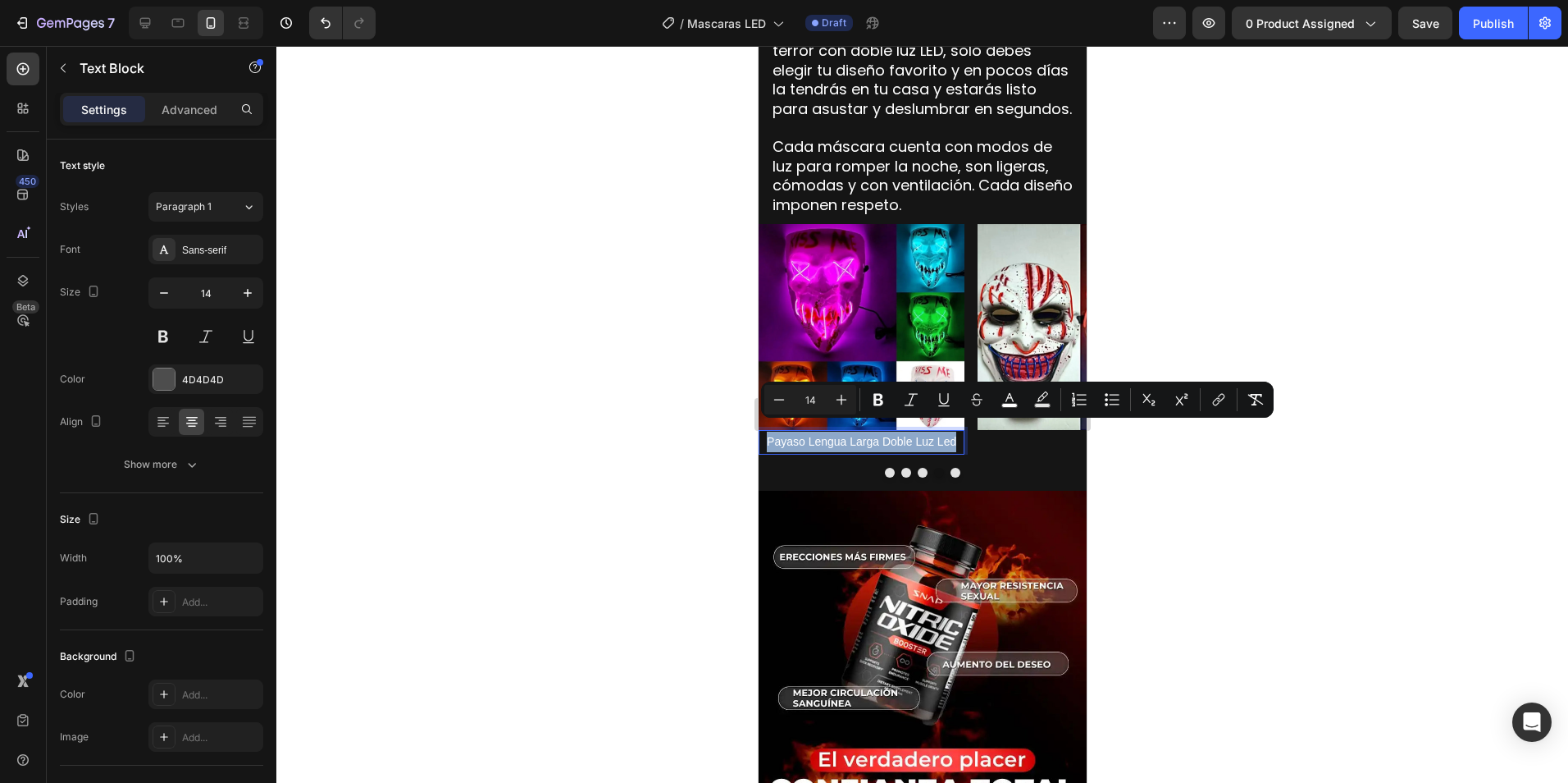
drag, startPoint x: 771, startPoint y: 431, endPoint x: 961, endPoint y: 441, distance: 190.3
click at [961, 441] on p "Payaso Lengua Larga Doble Luz Led" at bounding box center [860, 442] width 202 height 21
drag, startPoint x: 914, startPoint y: 430, endPoint x: 890, endPoint y: 433, distance: 24.2
click at [890, 433] on p "Kiss Me Luz Led" at bounding box center [860, 442] width 202 height 21
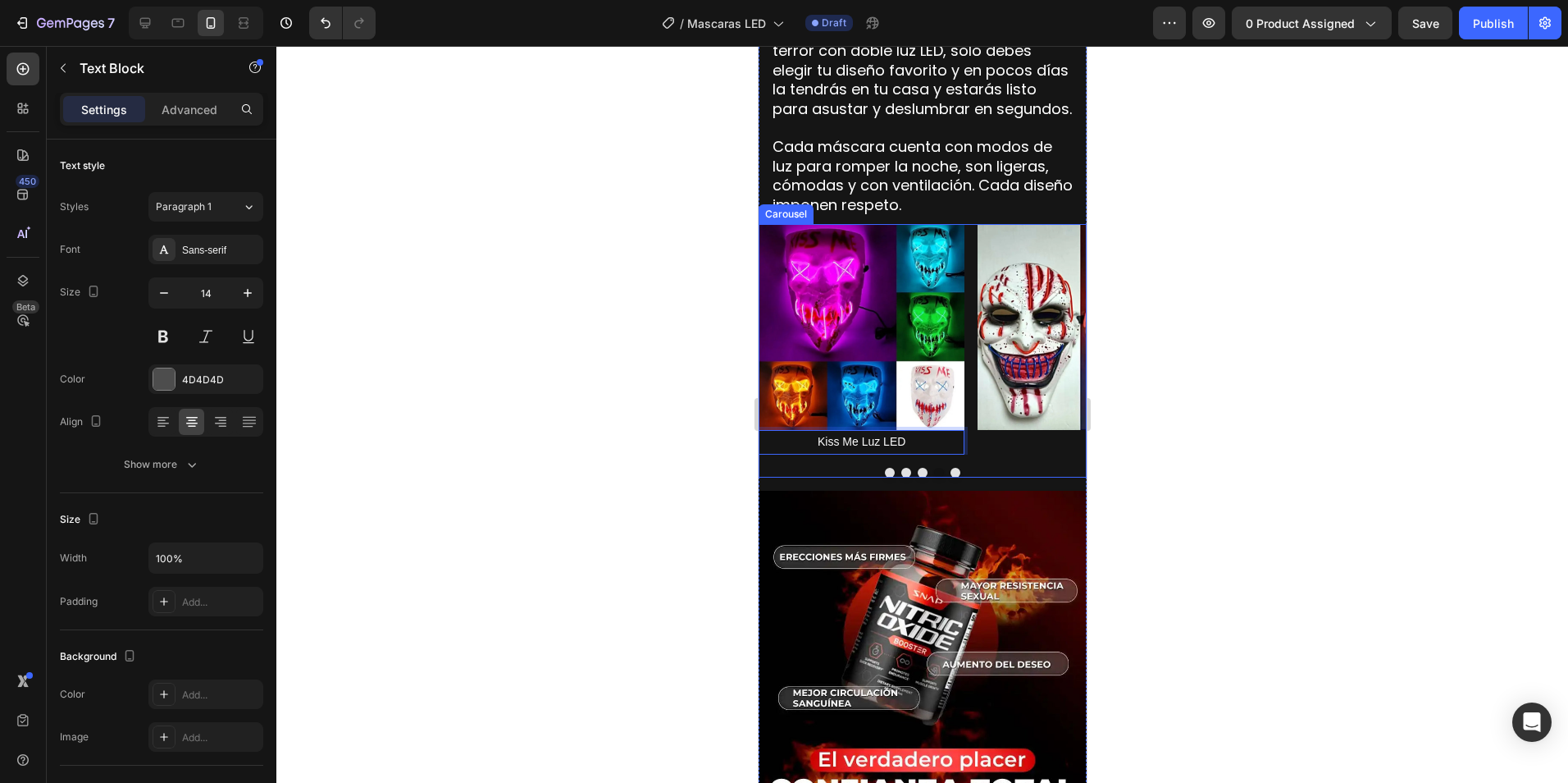
click at [995, 441] on div "Image" at bounding box center [1080, 339] width 205 height 230
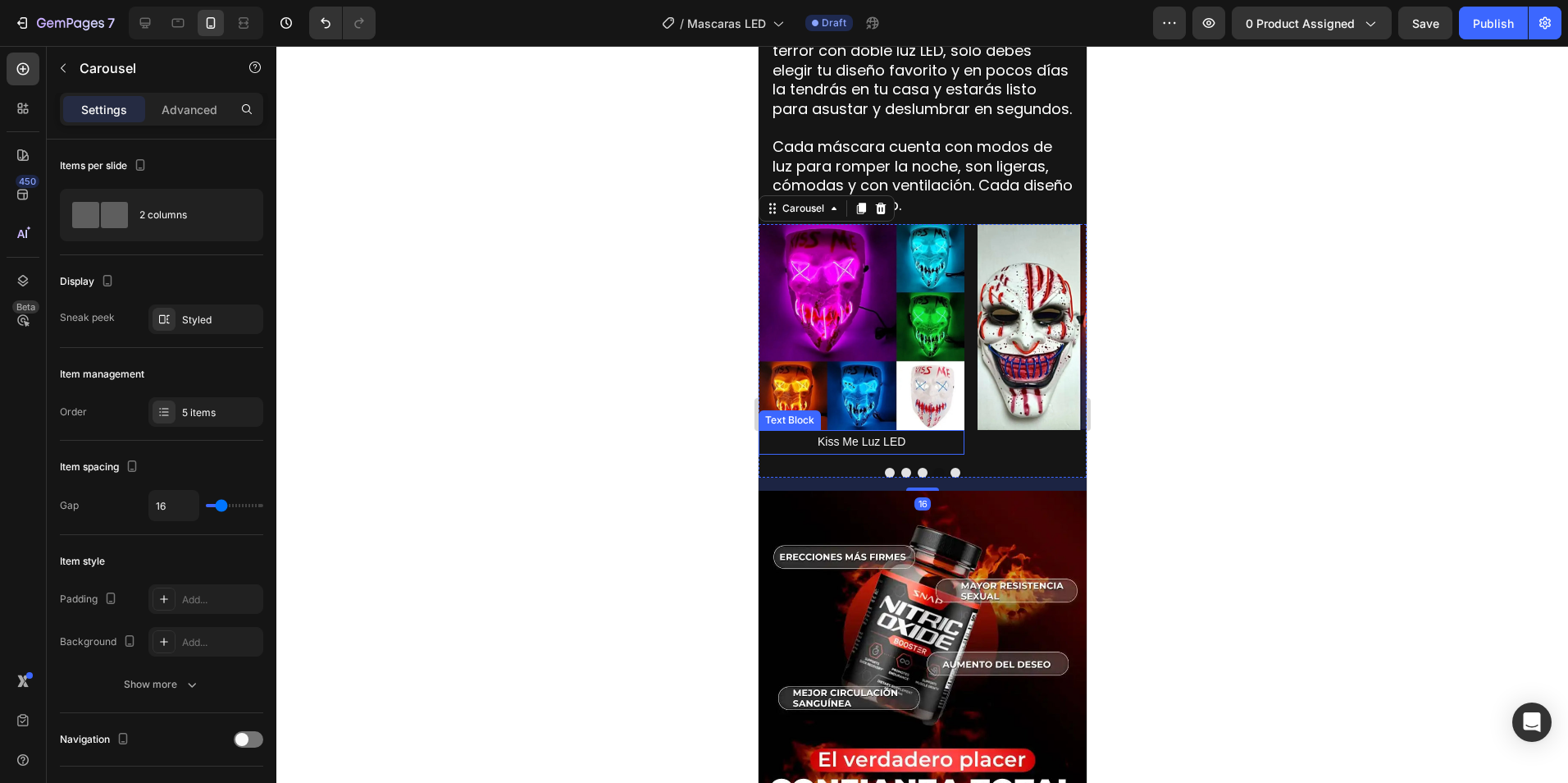
click at [897, 437] on span "Kiss Me Luz LED" at bounding box center [860, 441] width 88 height 13
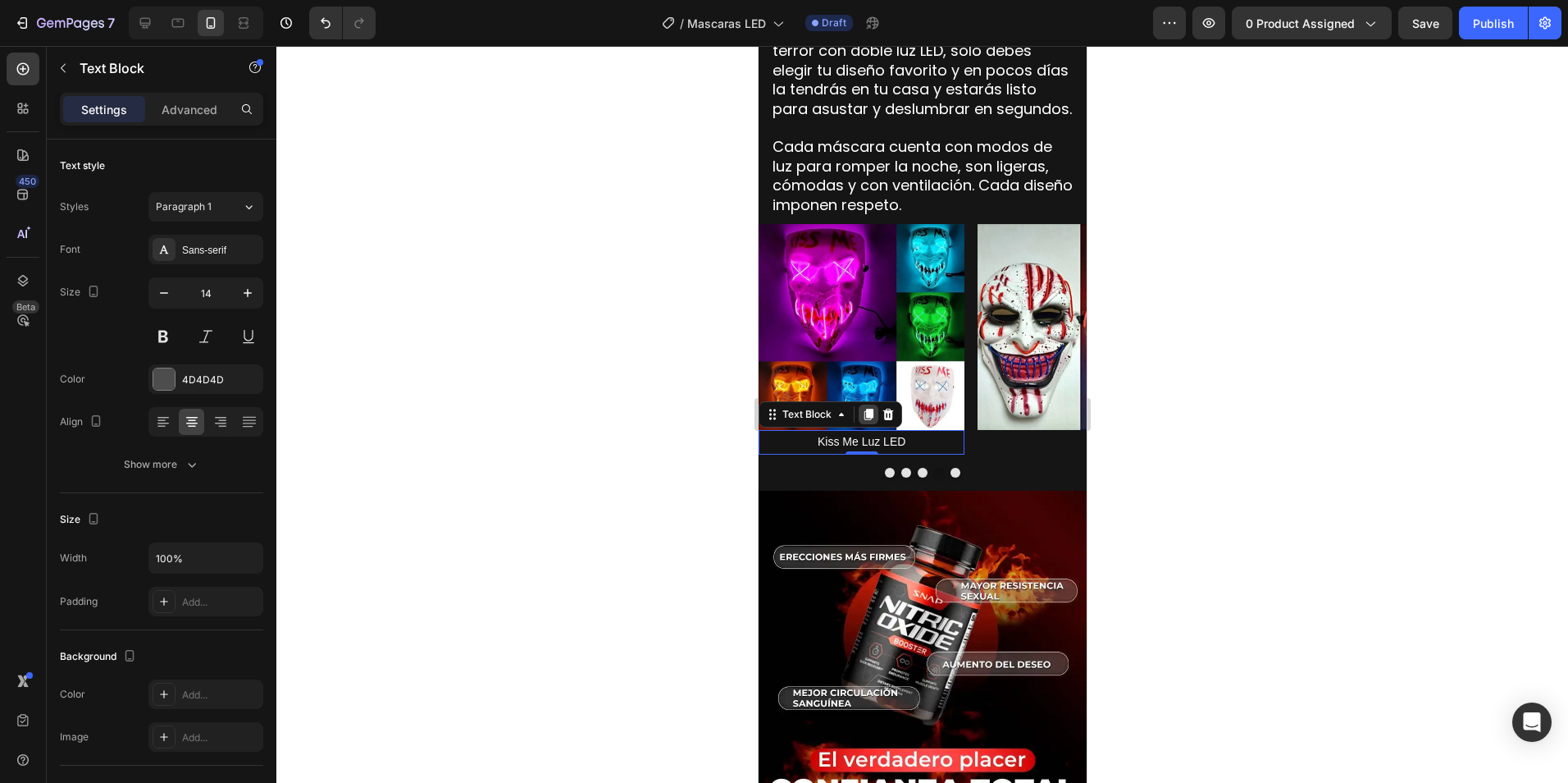
click at [867, 411] on div at bounding box center [867, 415] width 20 height 20
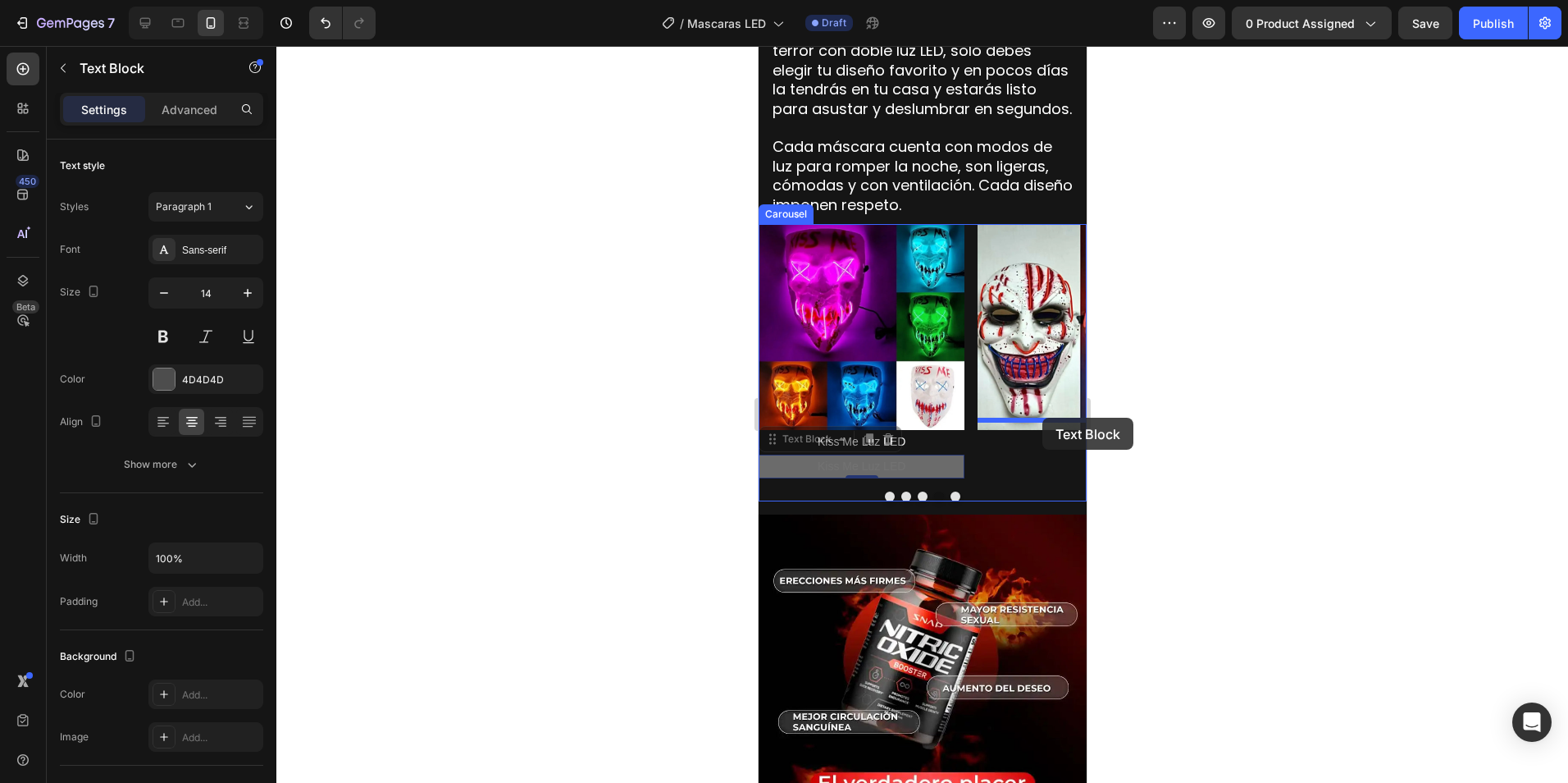
drag, startPoint x: 775, startPoint y: 433, endPoint x: 1042, endPoint y: 418, distance: 267.4
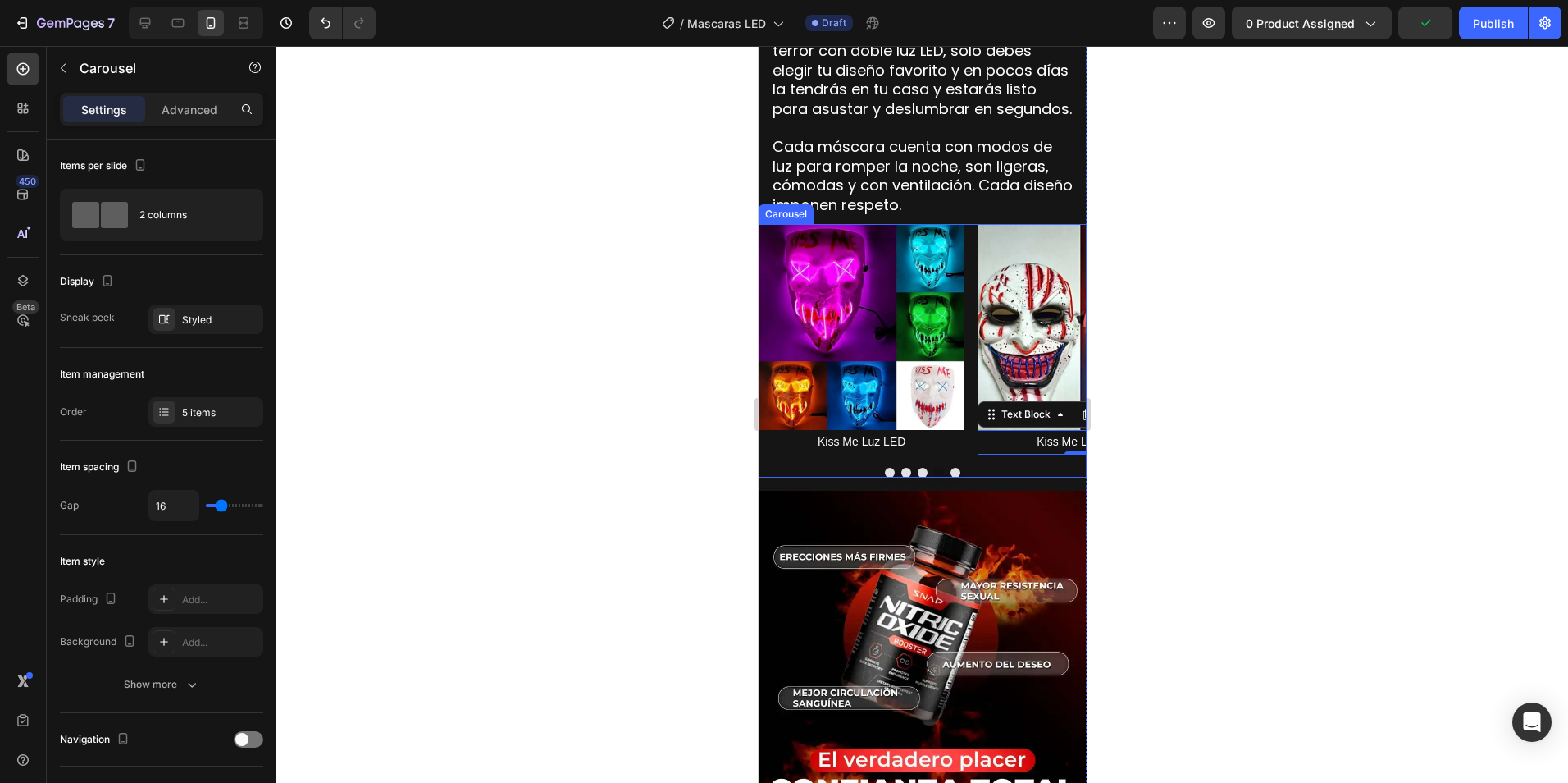
click at [917, 468] on button "Dot" at bounding box center [922, 473] width 10 height 10
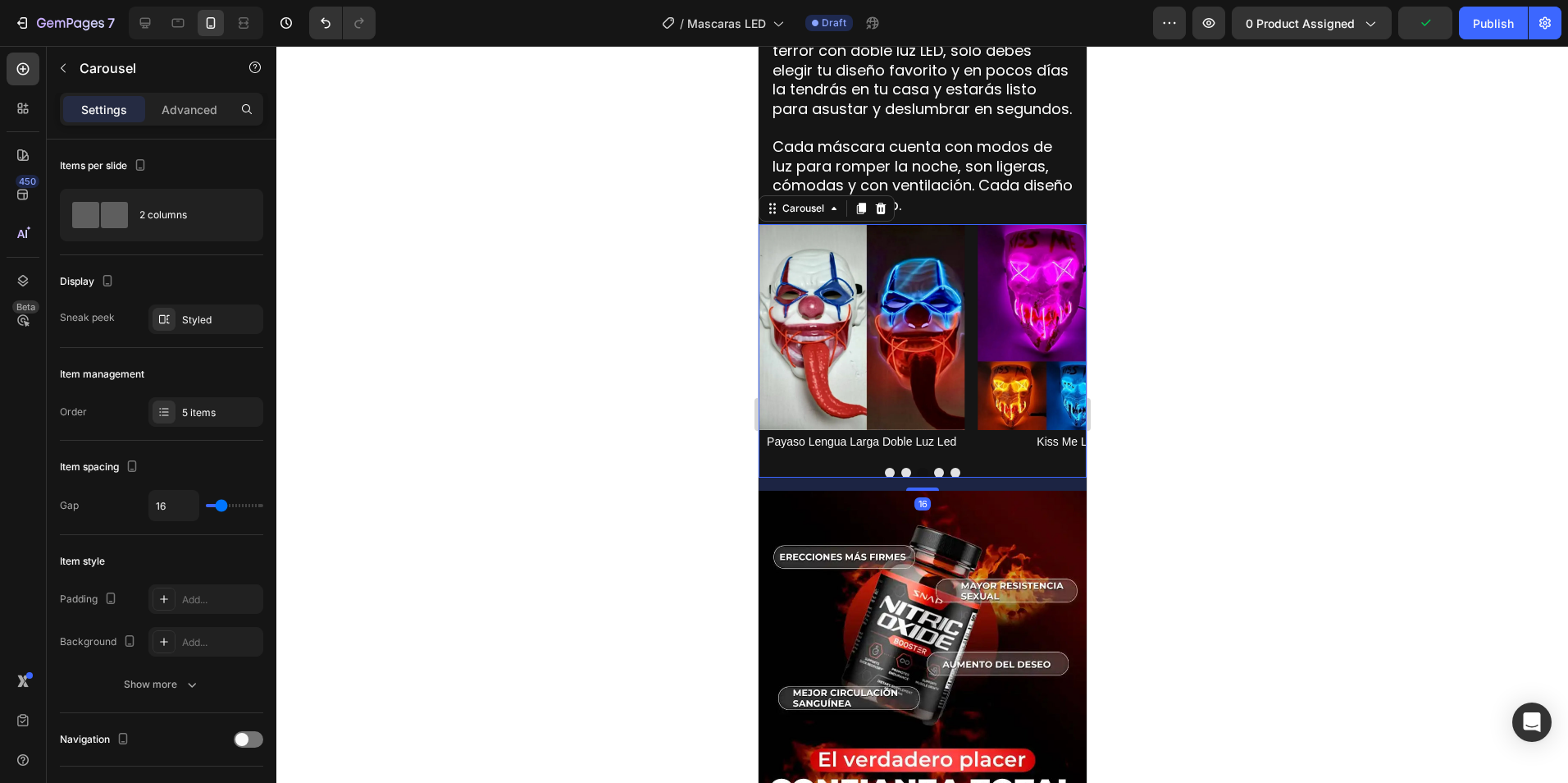
click at [951, 435] on span "Payaso Lengua Larga Doble Luz Led" at bounding box center [860, 441] width 189 height 13
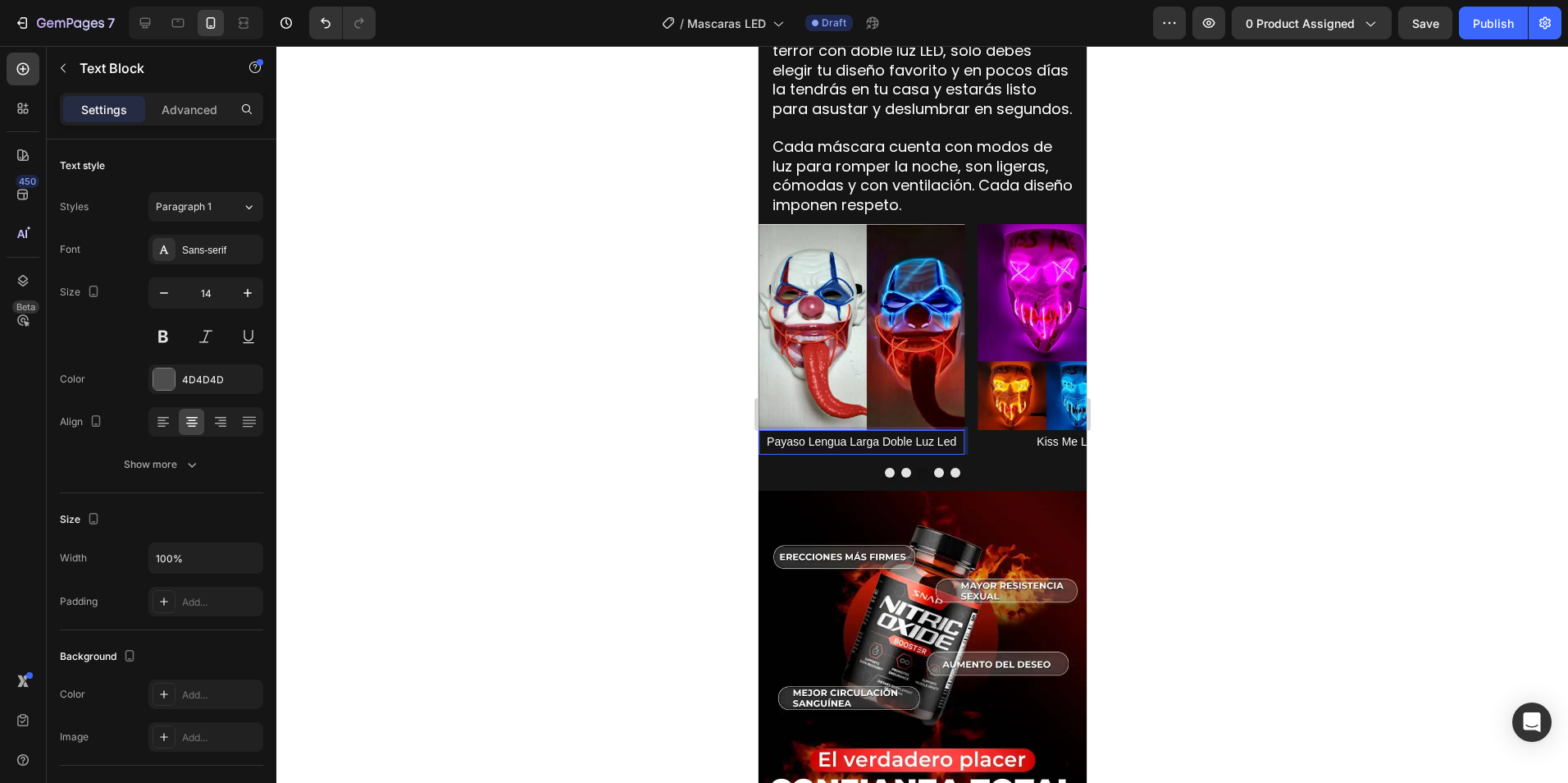
click at [944, 435] on span "Payaso Lengua Larga Doble Luz Led" at bounding box center [860, 441] width 189 height 13
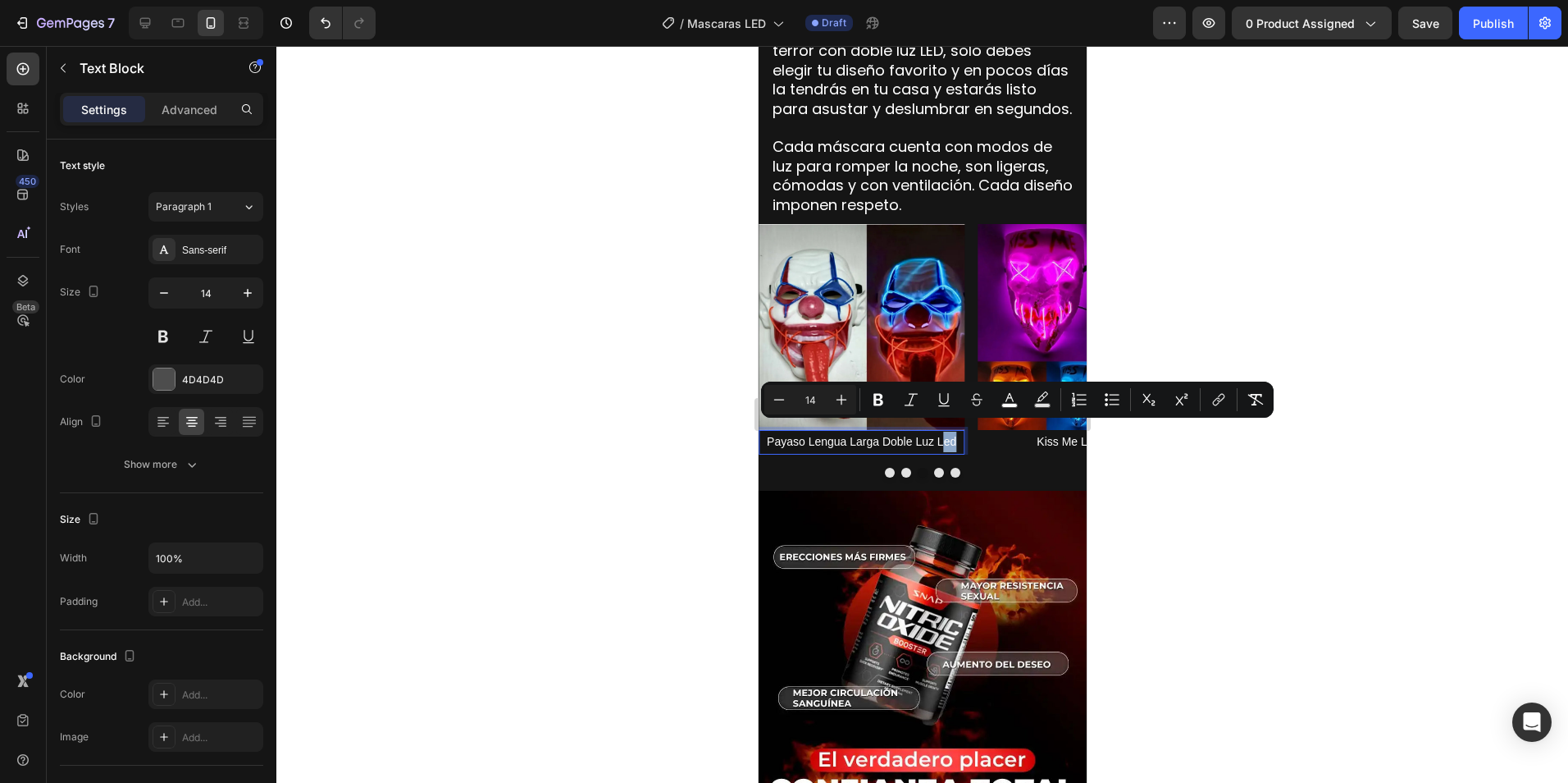
drag, startPoint x: 945, startPoint y: 429, endPoint x: 957, endPoint y: 431, distance: 12.2
click at [957, 432] on p "Payaso Lengua Larga Doble Luz Led" at bounding box center [860, 442] width 202 height 21
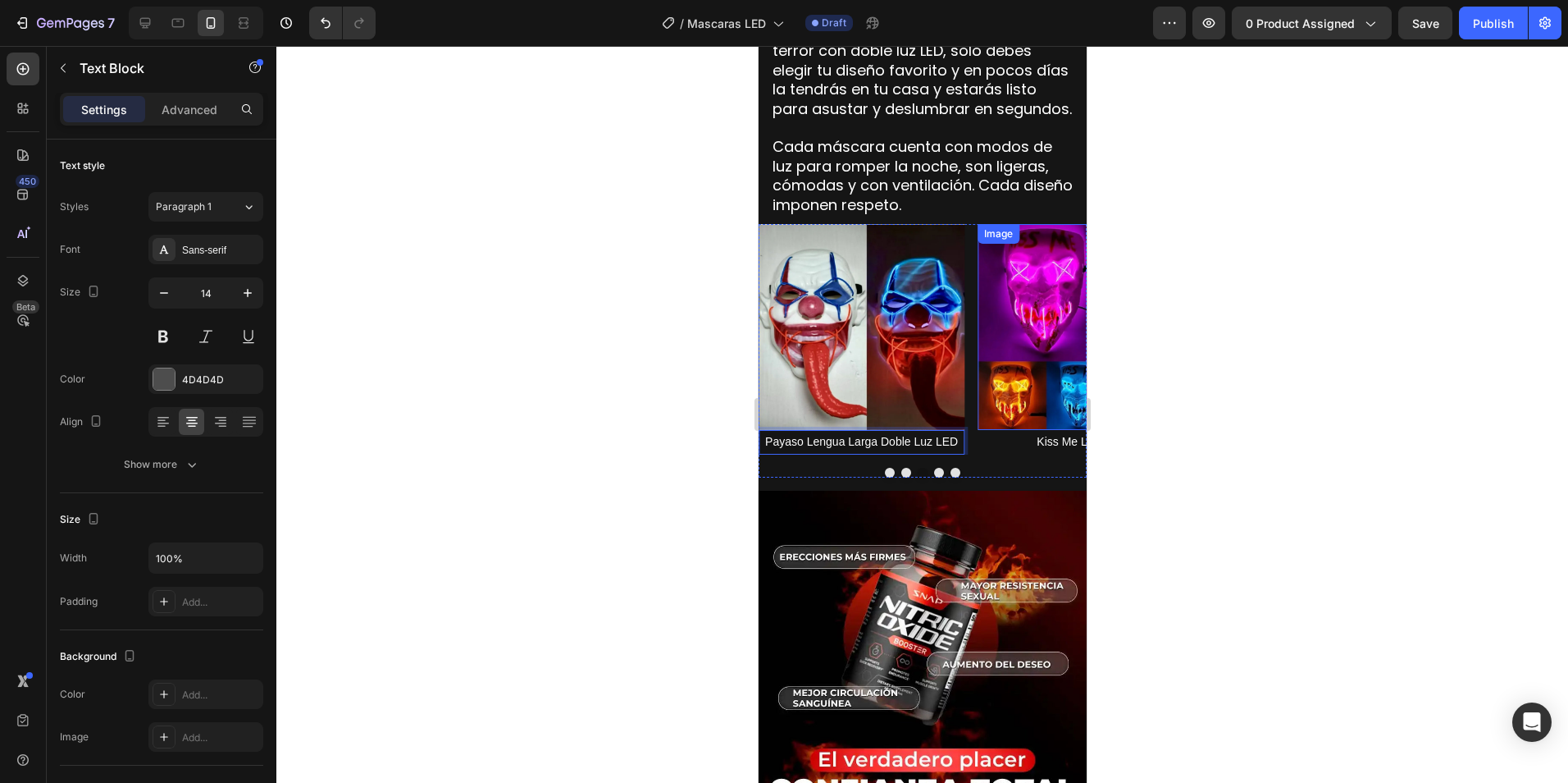
click at [991, 350] on img at bounding box center [1080, 327] width 205 height 205
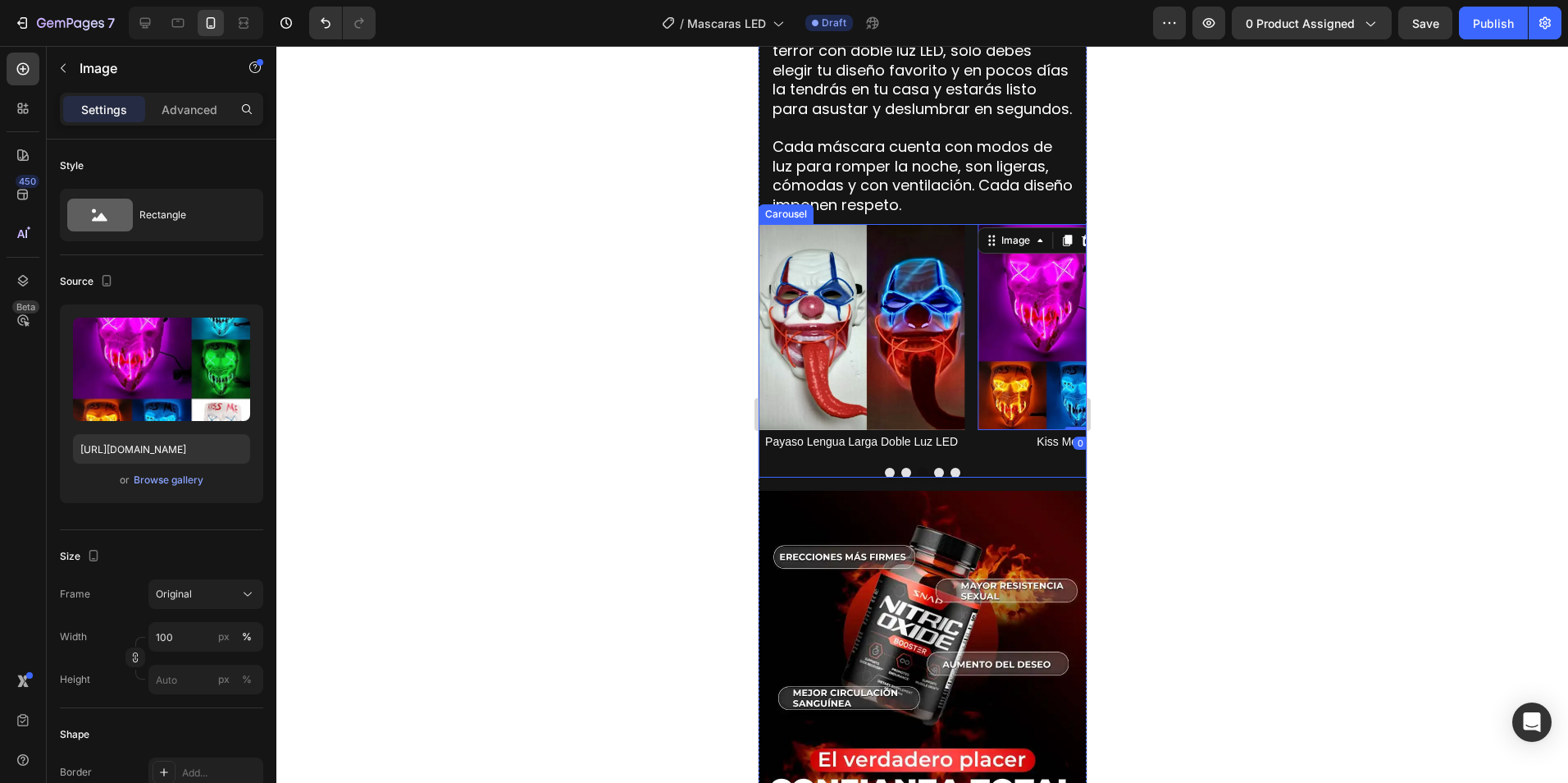
click at [933, 468] on button "Dot" at bounding box center [938, 473] width 10 height 10
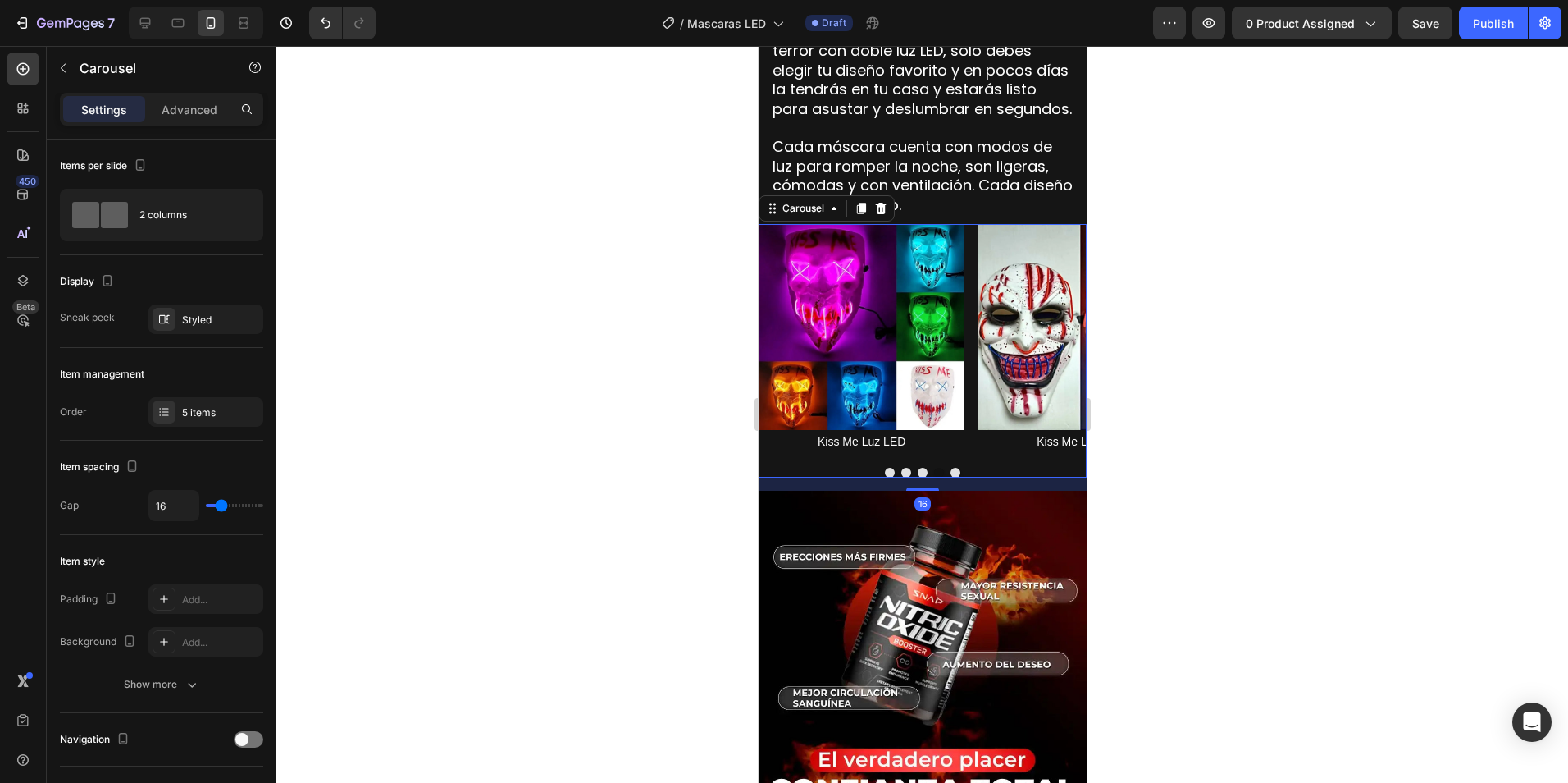
click at [950, 468] on button "Dot" at bounding box center [955, 473] width 10 height 10
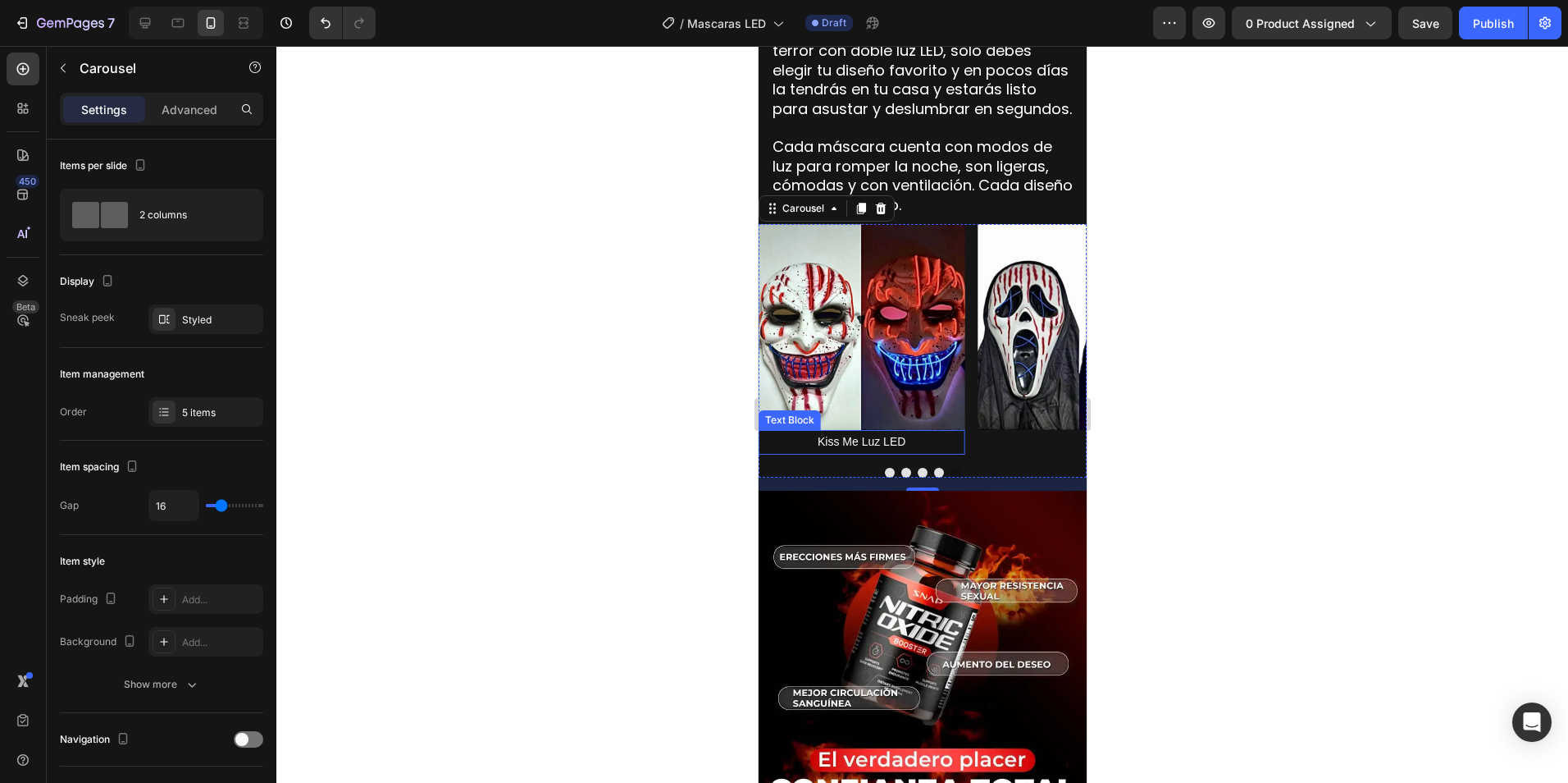
click at [890, 435] on span "Kiss Me Luz LED" at bounding box center [860, 441] width 88 height 13
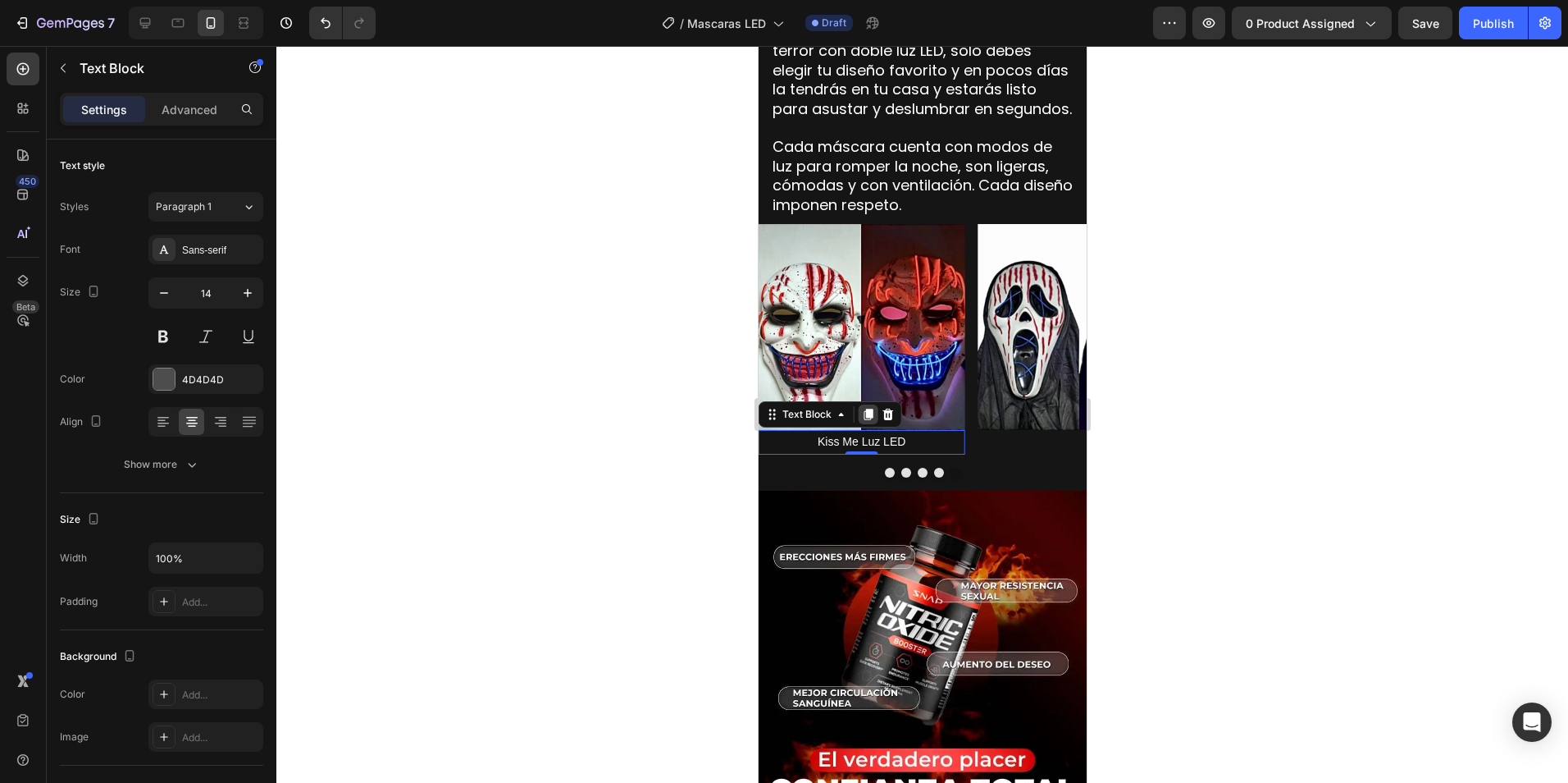
click at [865, 409] on icon at bounding box center [867, 414] width 13 height 13
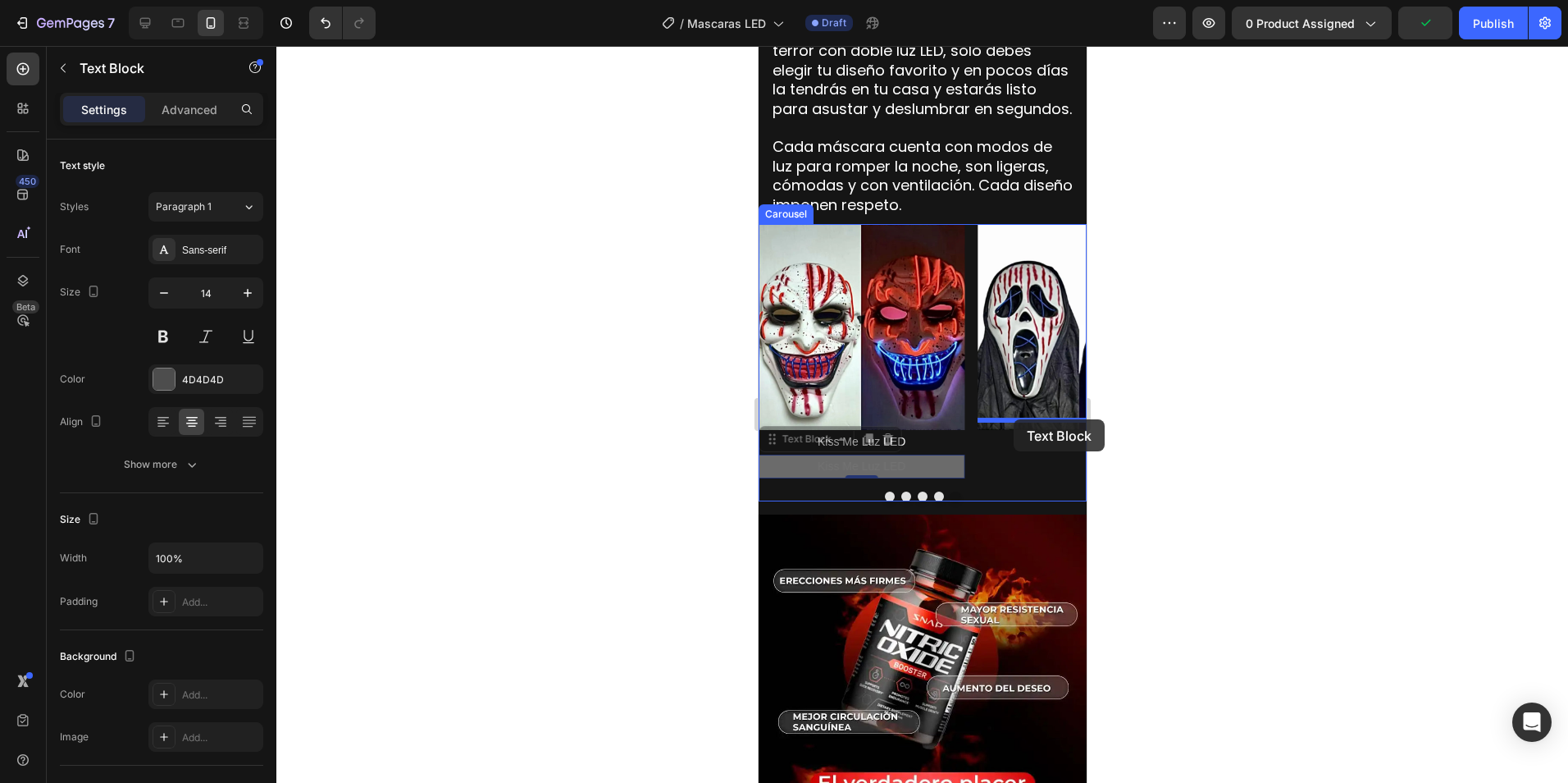
drag, startPoint x: 791, startPoint y: 434, endPoint x: 1013, endPoint y: 419, distance: 222.5
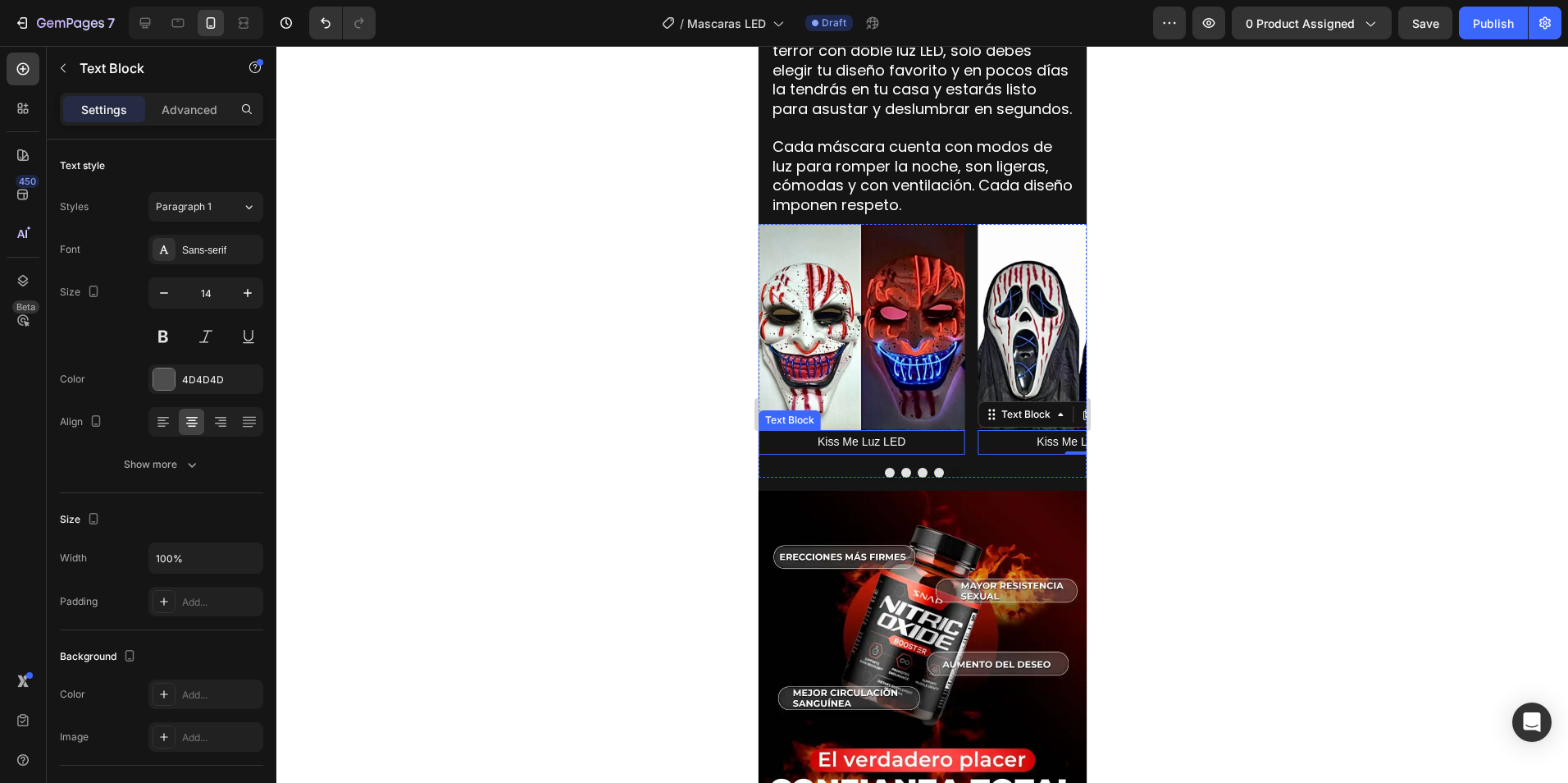
click at [831, 435] on span "Kiss Me Luz LED" at bounding box center [860, 441] width 88 height 13
drag, startPoint x: 835, startPoint y: 428, endPoint x: 893, endPoint y: 424, distance: 58.1
click at [835, 435] on span "Kiss Me Luz LED" at bounding box center [860, 441] width 88 height 13
click at [894, 435] on span "Kiss Me Luz LED" at bounding box center [860, 441] width 88 height 13
drag, startPoint x: 907, startPoint y: 431, endPoint x: 817, endPoint y: 436, distance: 90.1
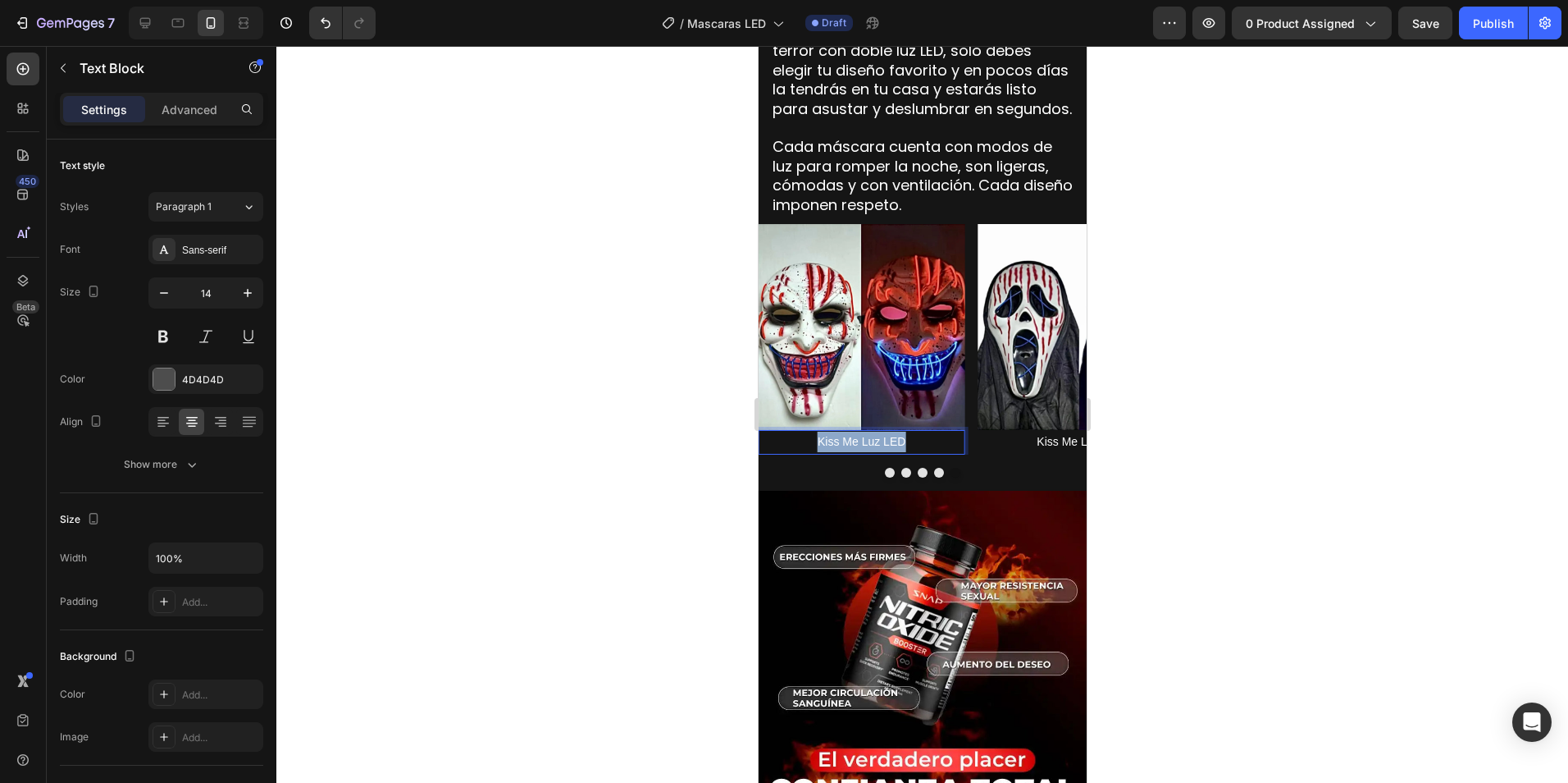
click at [816, 436] on p "Kiss Me Luz LED" at bounding box center [860, 442] width 202 height 21
click at [927, 435] on span "Purga Cicatriz Doble Luz Led" at bounding box center [861, 441] width 150 height 13
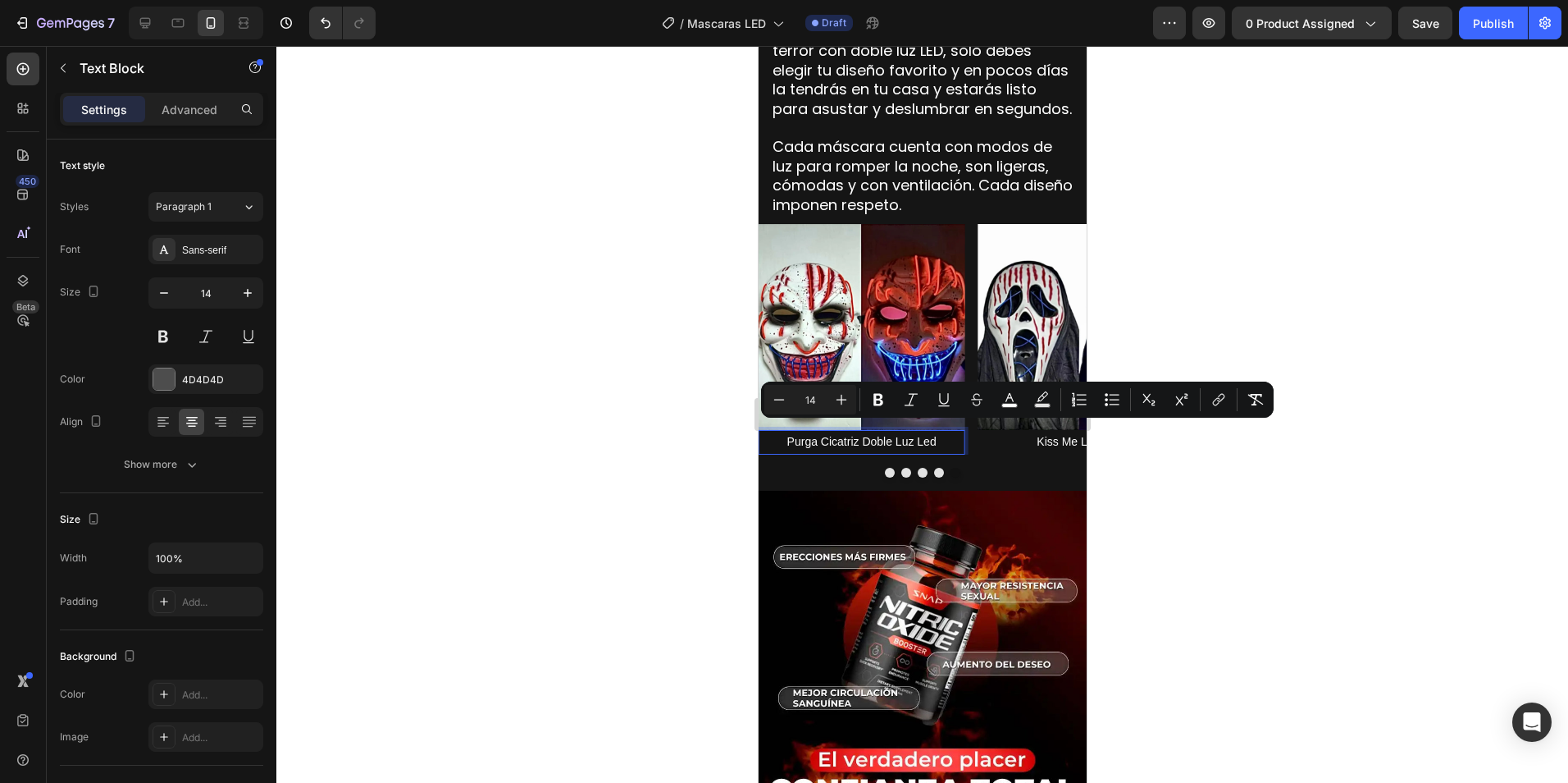
drag, startPoint x: 927, startPoint y: 428, endPoint x: 943, endPoint y: 428, distance: 16.0
click at [943, 432] on p "Purga Cicatriz Doble Luz Led" at bounding box center [860, 442] width 202 height 21
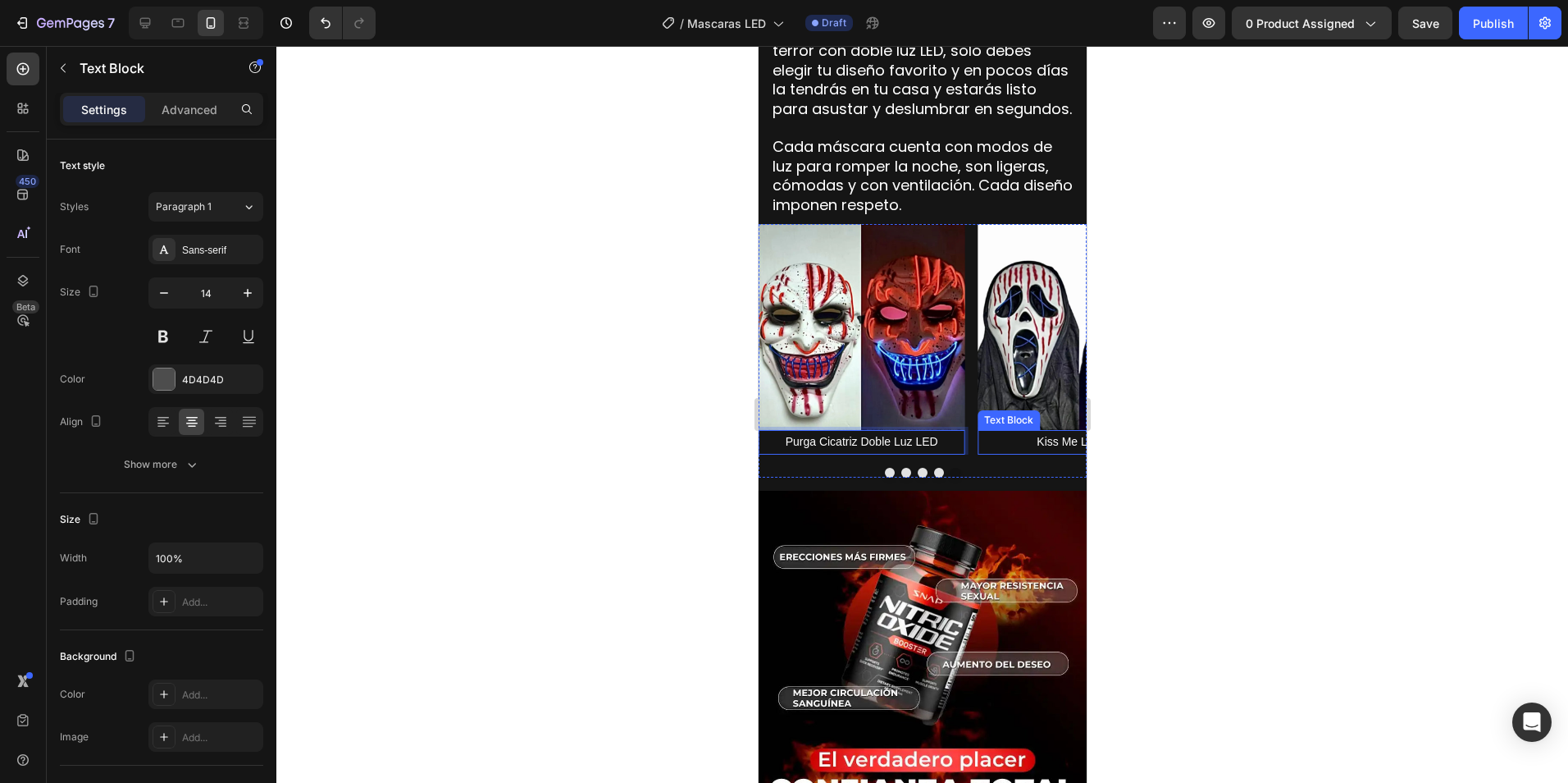
click at [1035, 432] on p "Kiss Me Luz LED" at bounding box center [1079, 442] width 202 height 21
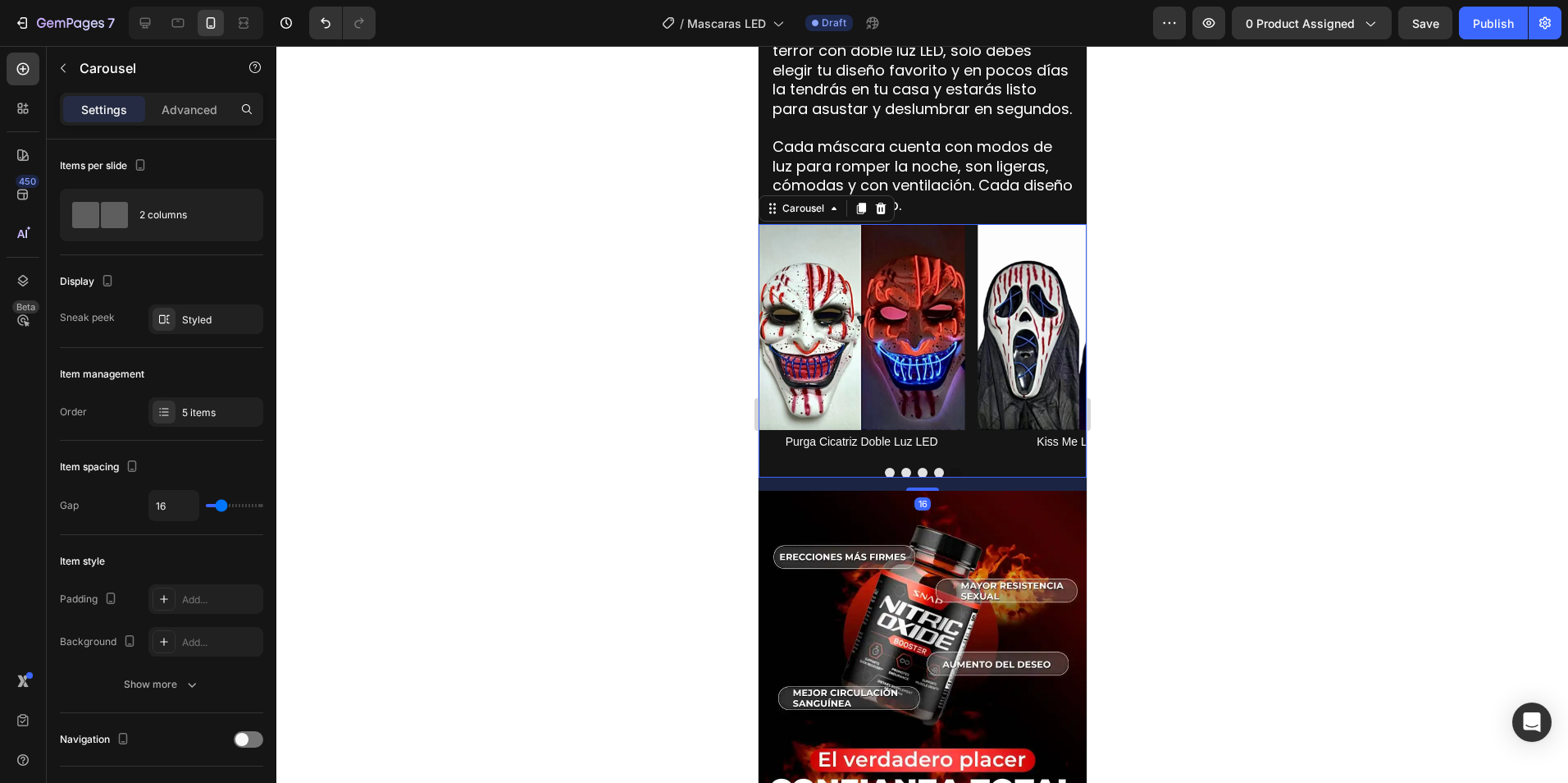
click at [950, 468] on button "Dot" at bounding box center [955, 473] width 10 height 10
click at [1046, 435] on span "Kiss Me Luz LED" at bounding box center [1080, 441] width 88 height 13
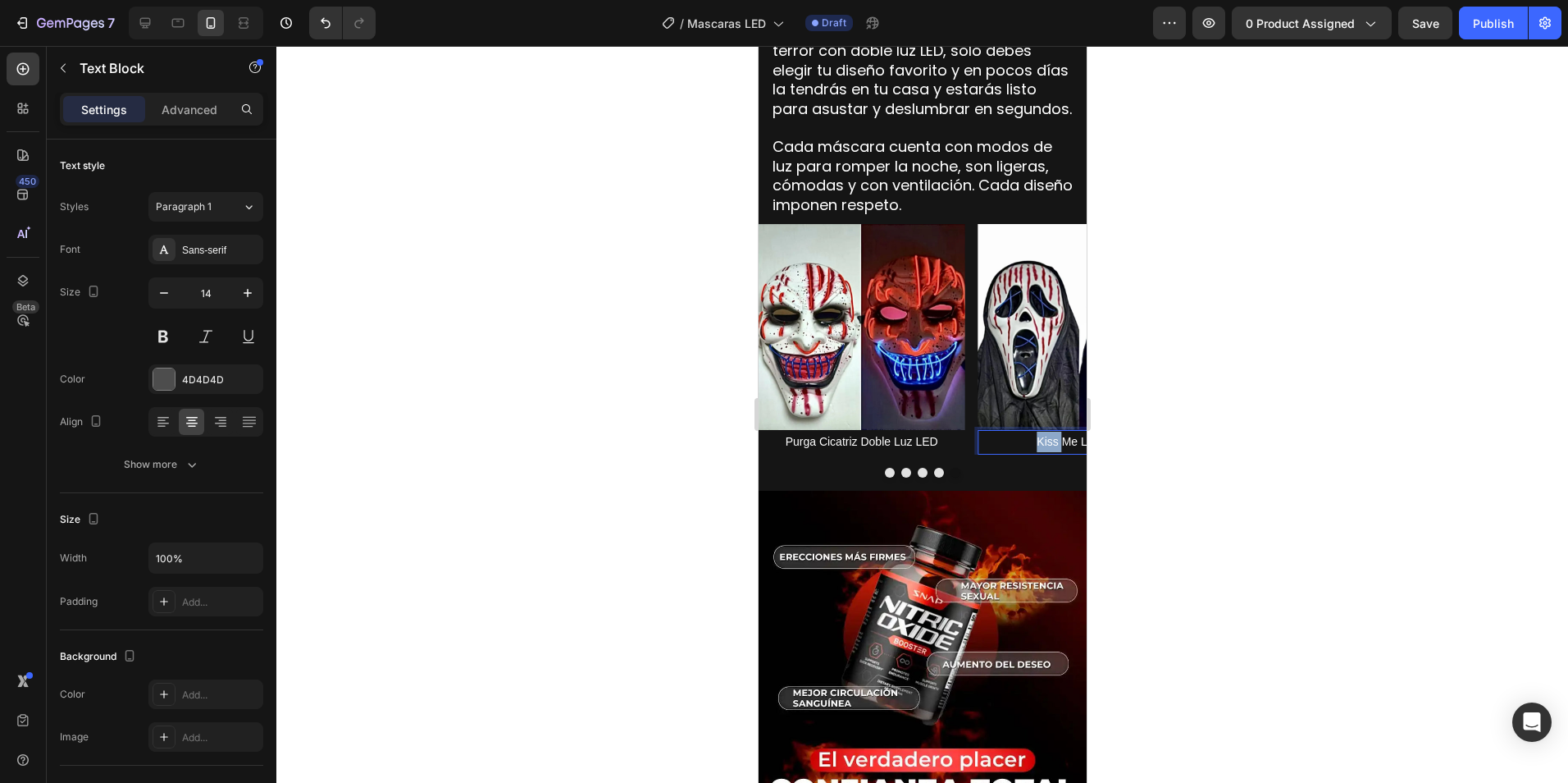
click at [1046, 435] on span "Kiss Me Luz LED" at bounding box center [1080, 441] width 88 height 13
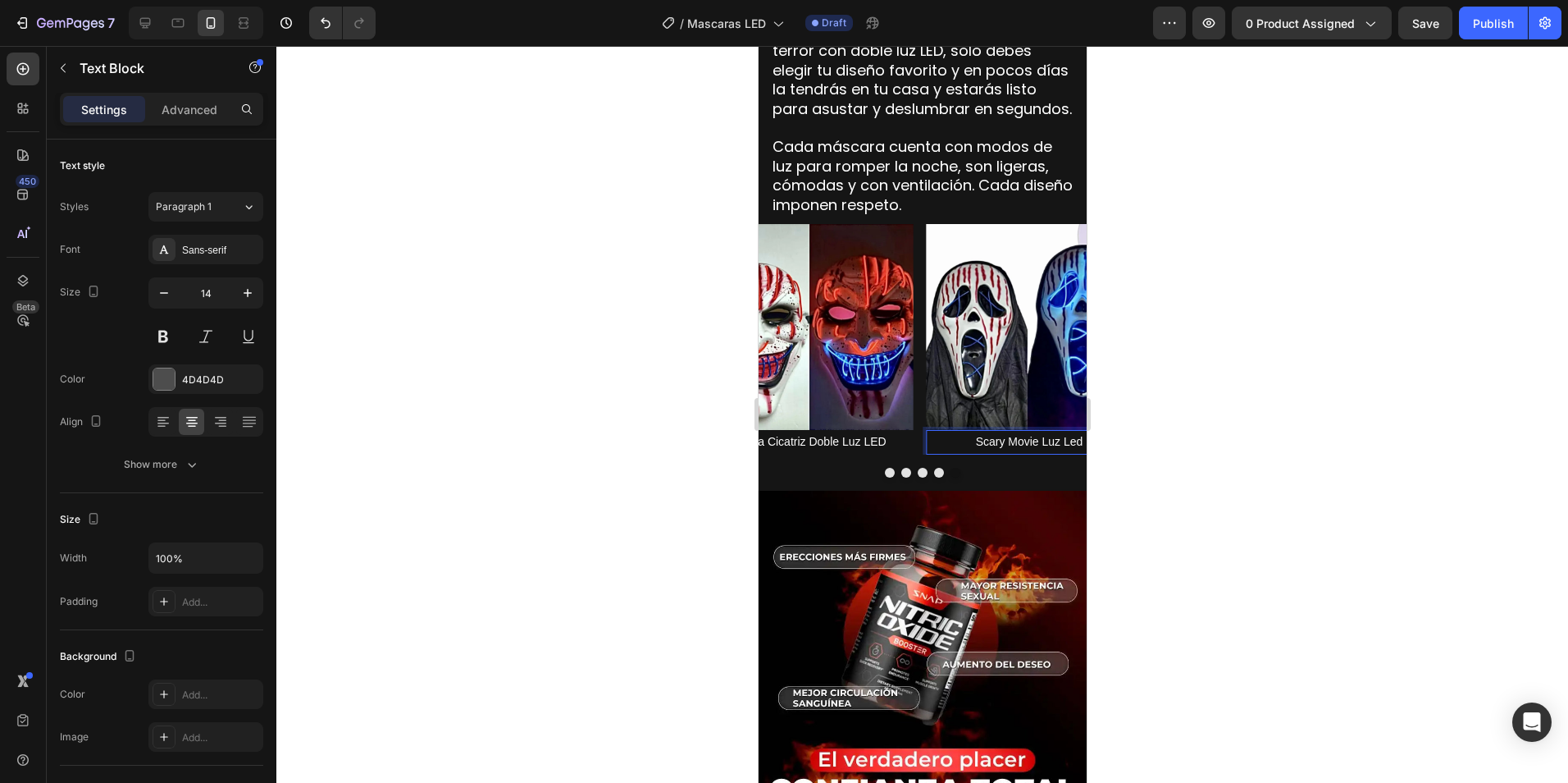
scroll to position [0, 77]
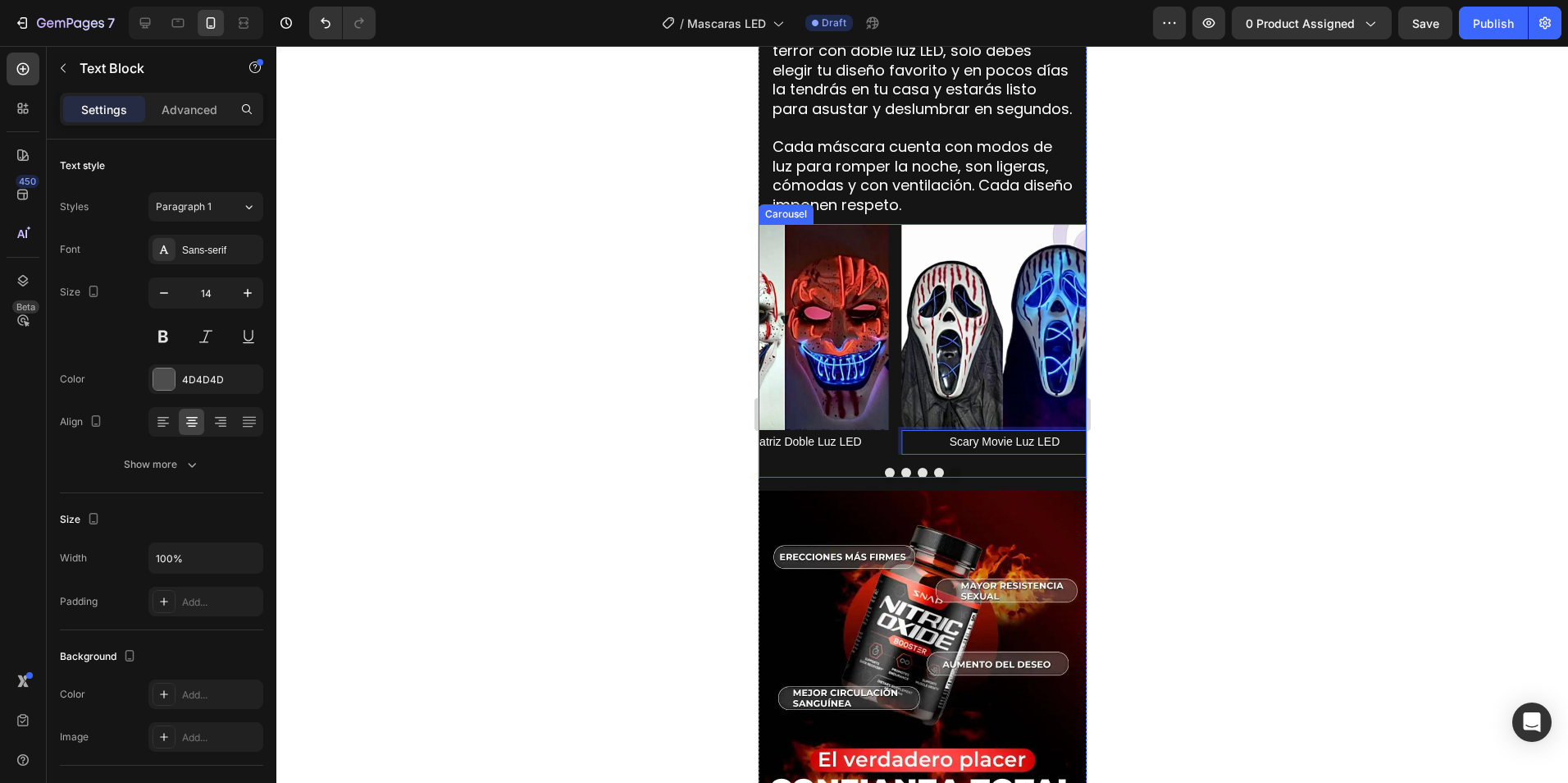
click at [1015, 468] on div at bounding box center [921, 473] width 328 height 10
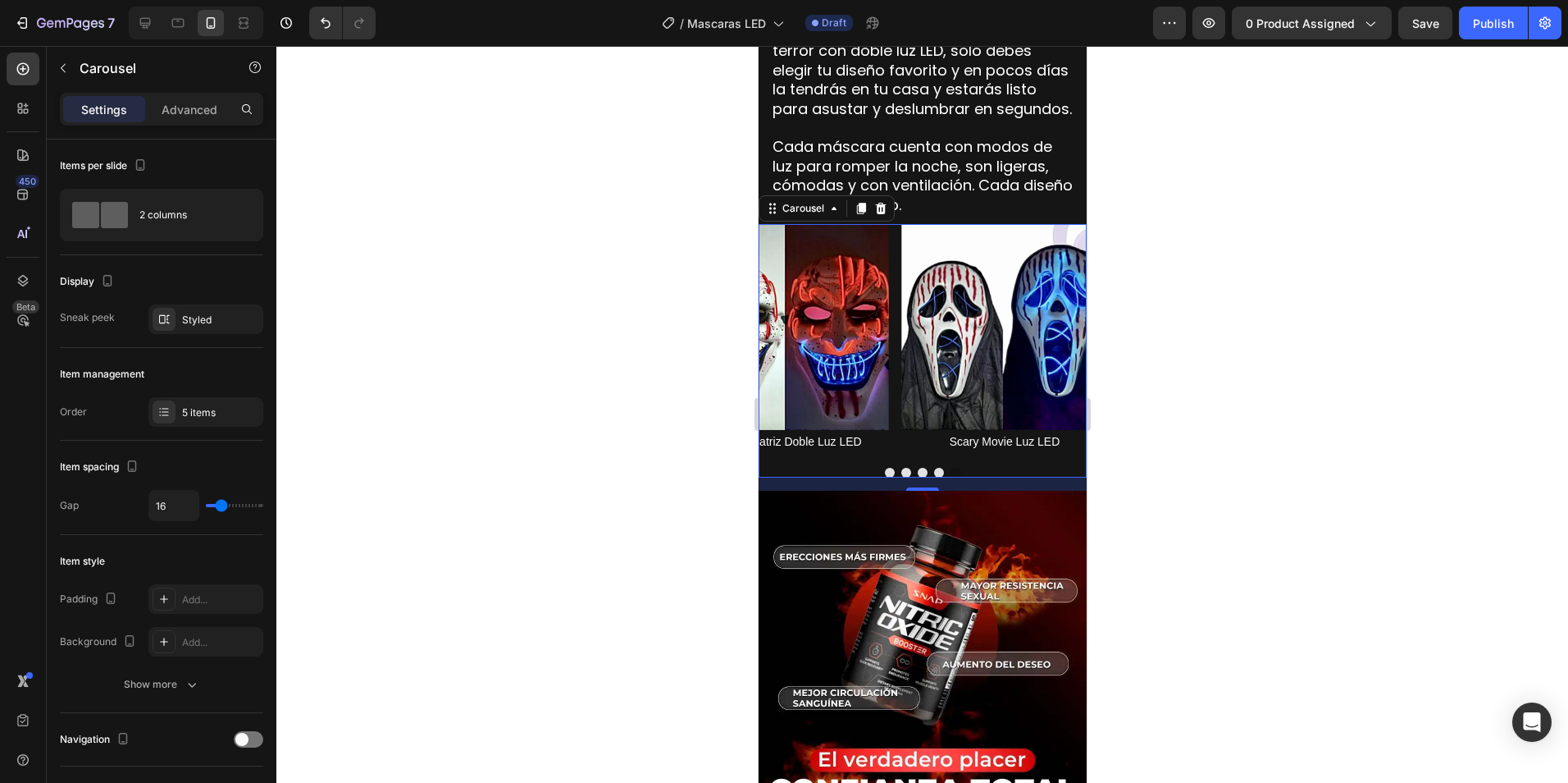
click at [901, 468] on button "Dot" at bounding box center [905, 473] width 10 height 10
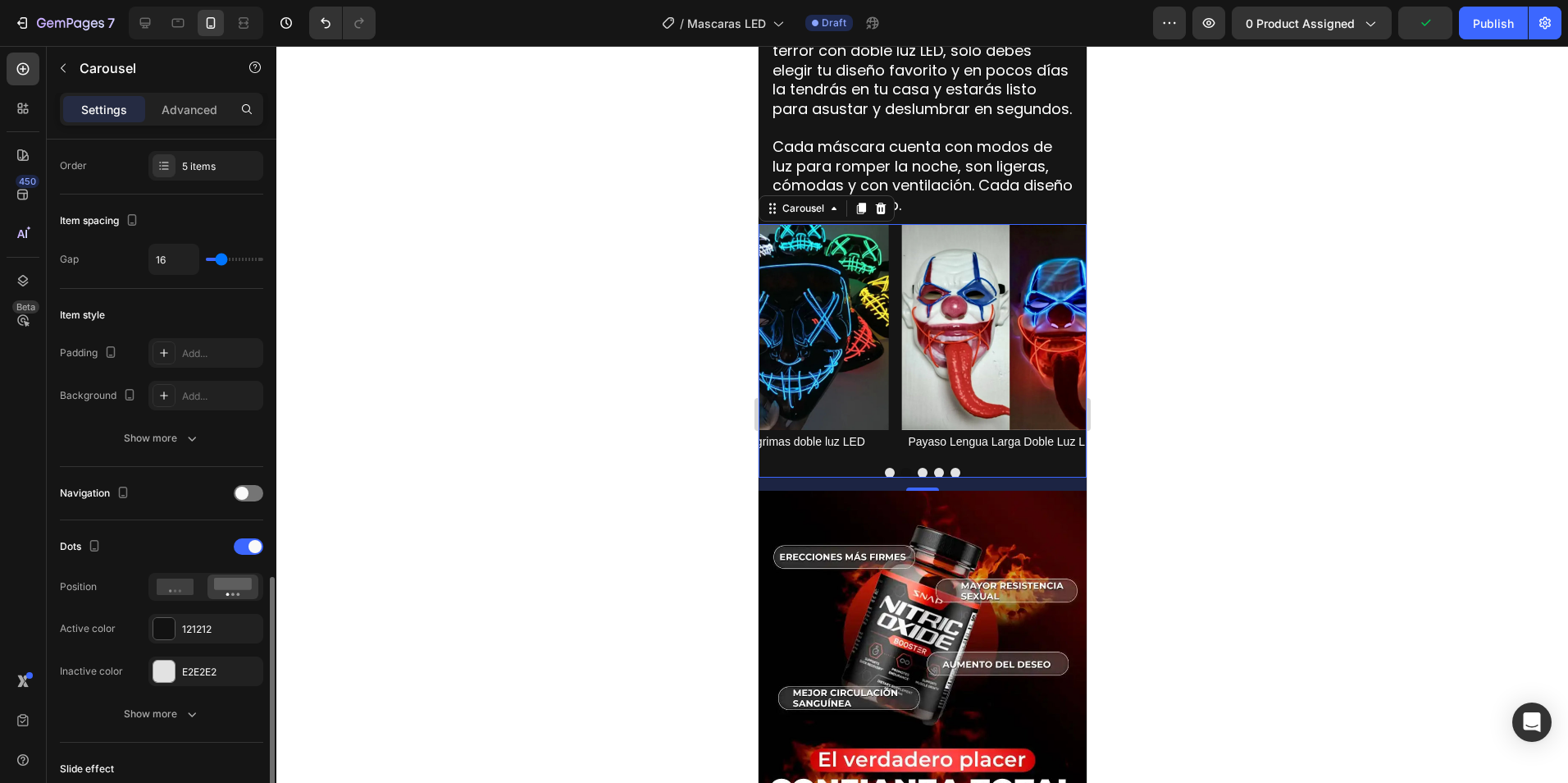
scroll to position [493, 0]
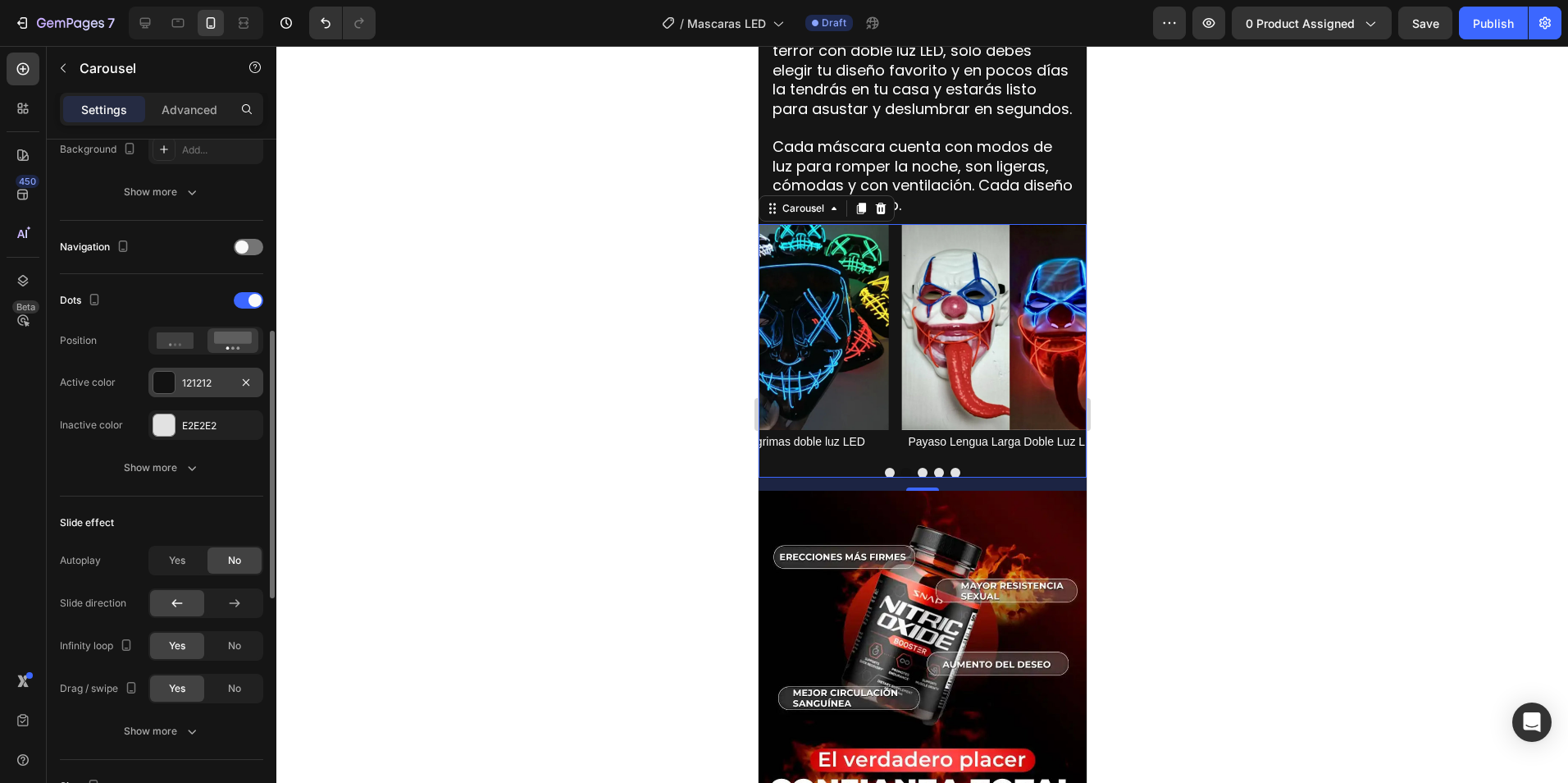
click at [168, 376] on div at bounding box center [163, 382] width 21 height 21
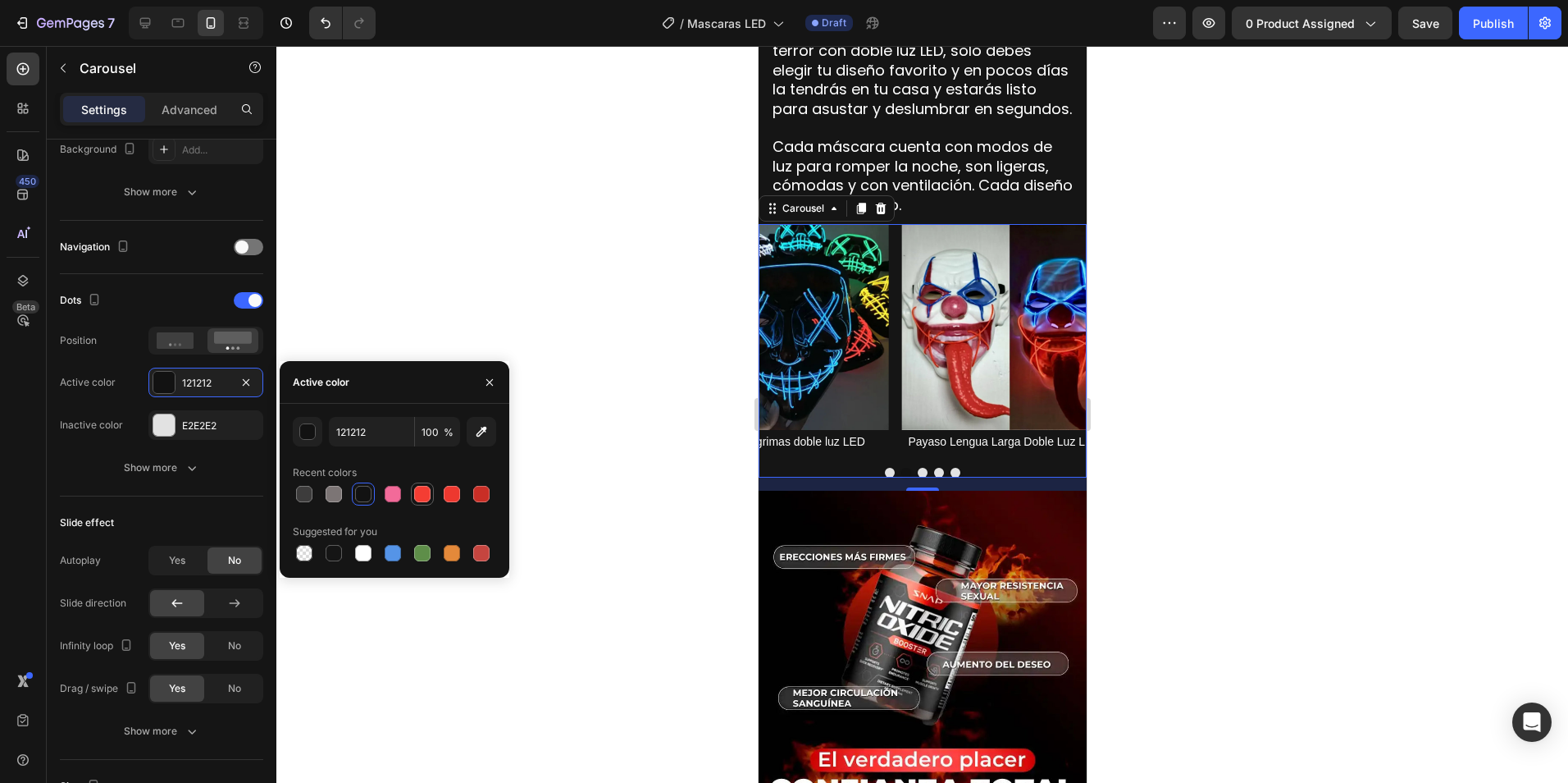
click at [425, 497] on div at bounding box center [422, 494] width 16 height 16
type input "F43D33"
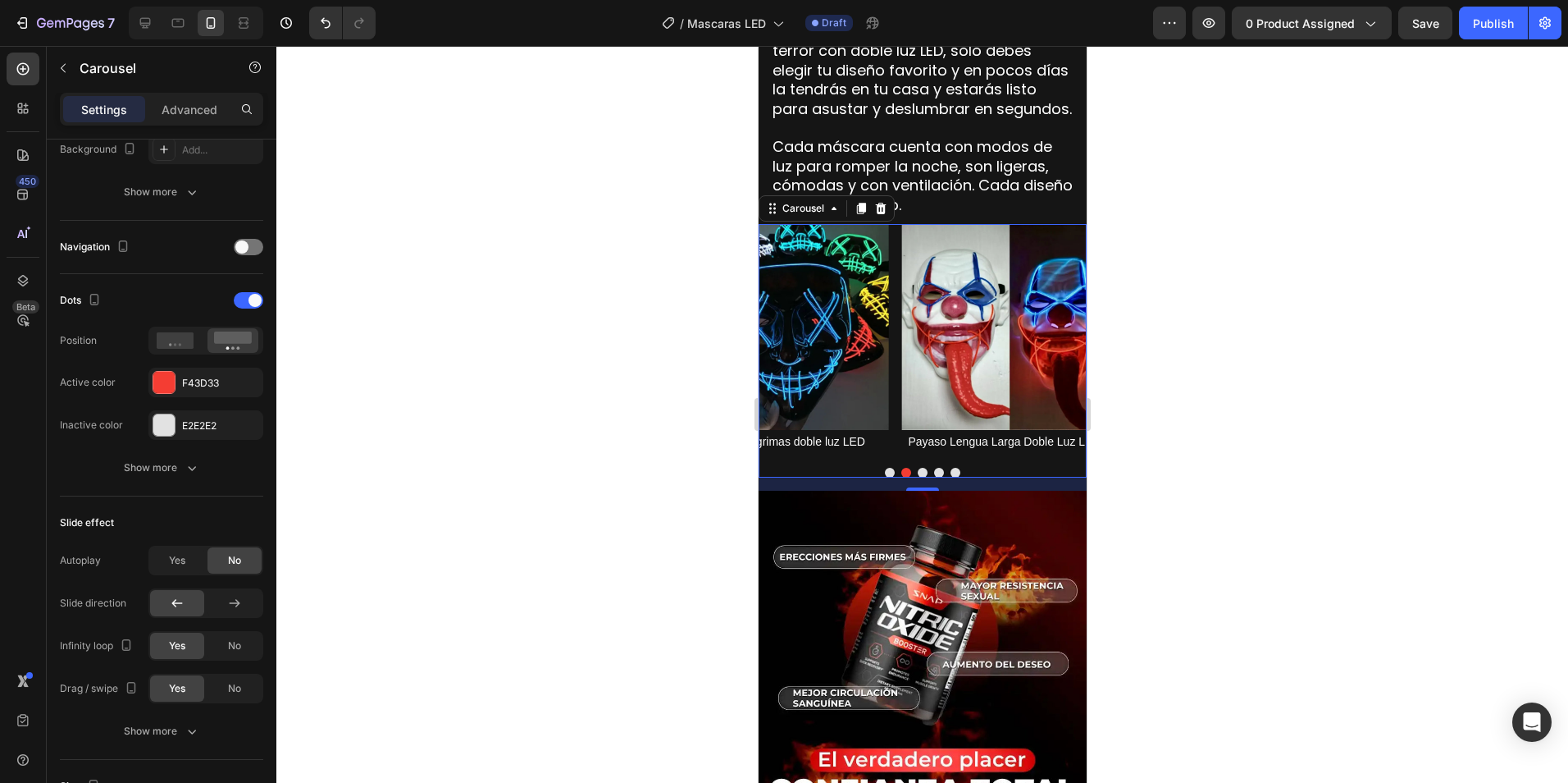
click at [625, 488] on div at bounding box center [922, 414] width 1292 height 737
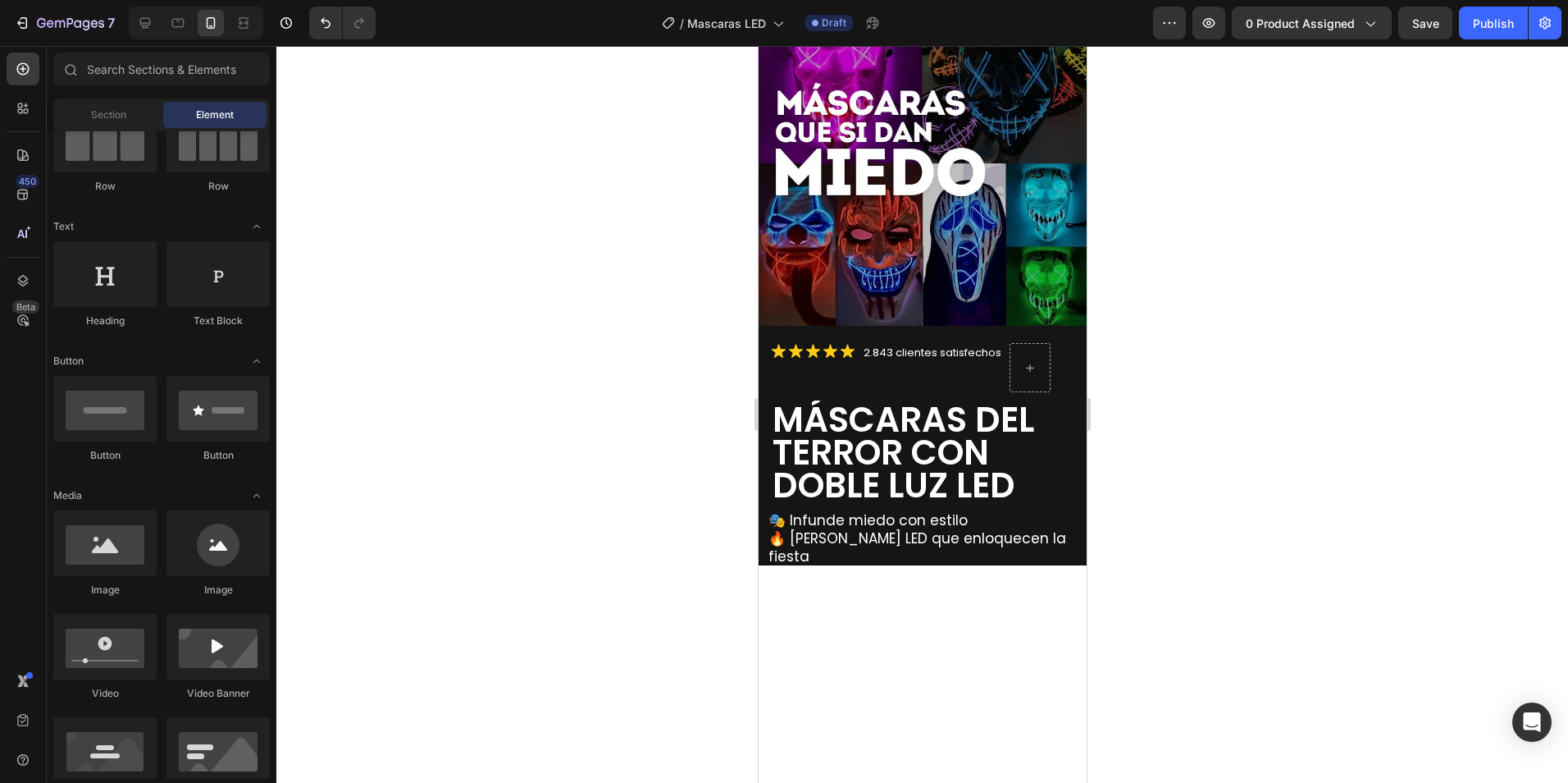
scroll to position [0, 0]
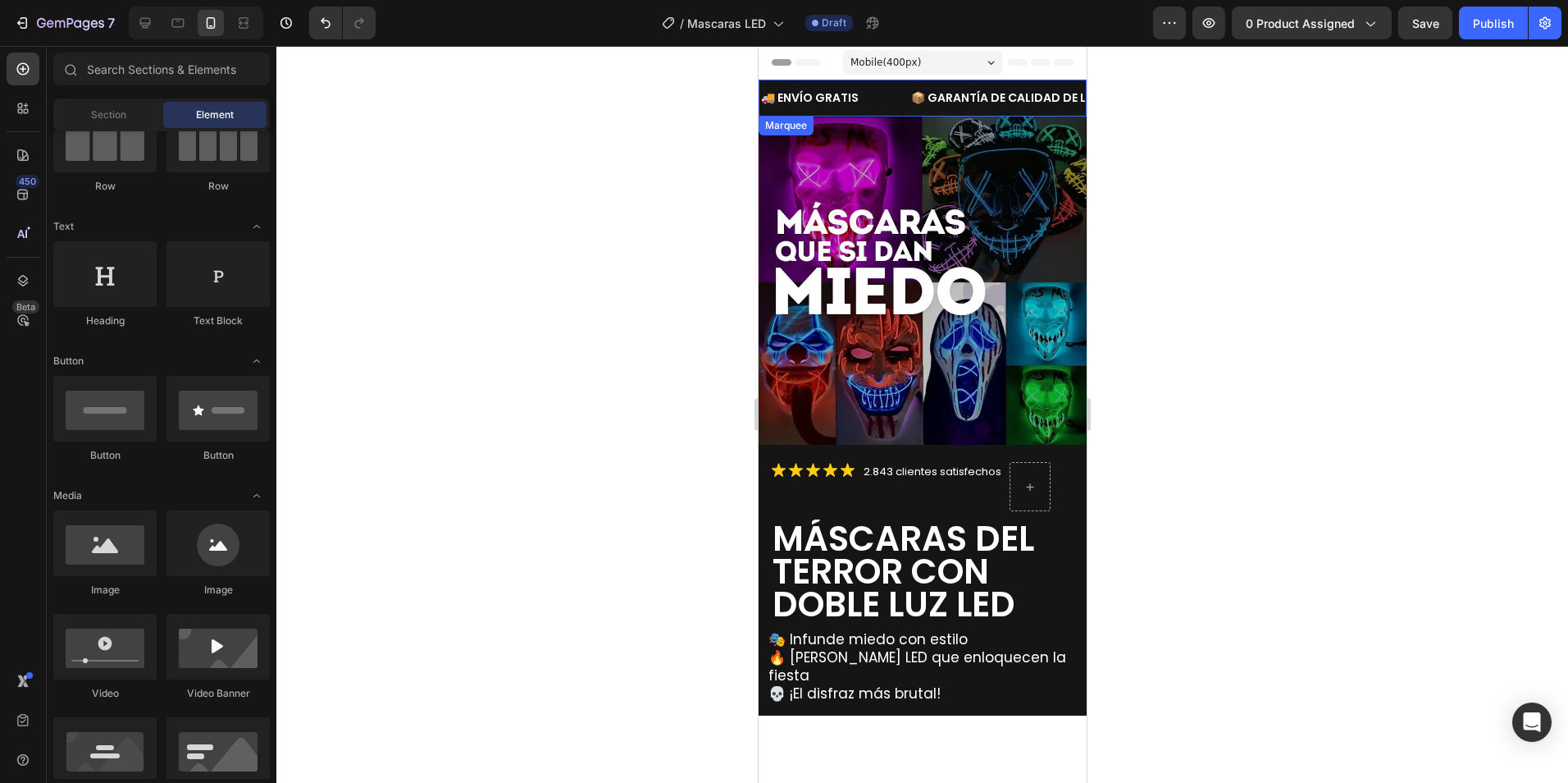
click at [862, 94] on div "🚚 ENVÍO GRATIS Text Block" at bounding box center [833, 98] width 151 height 24
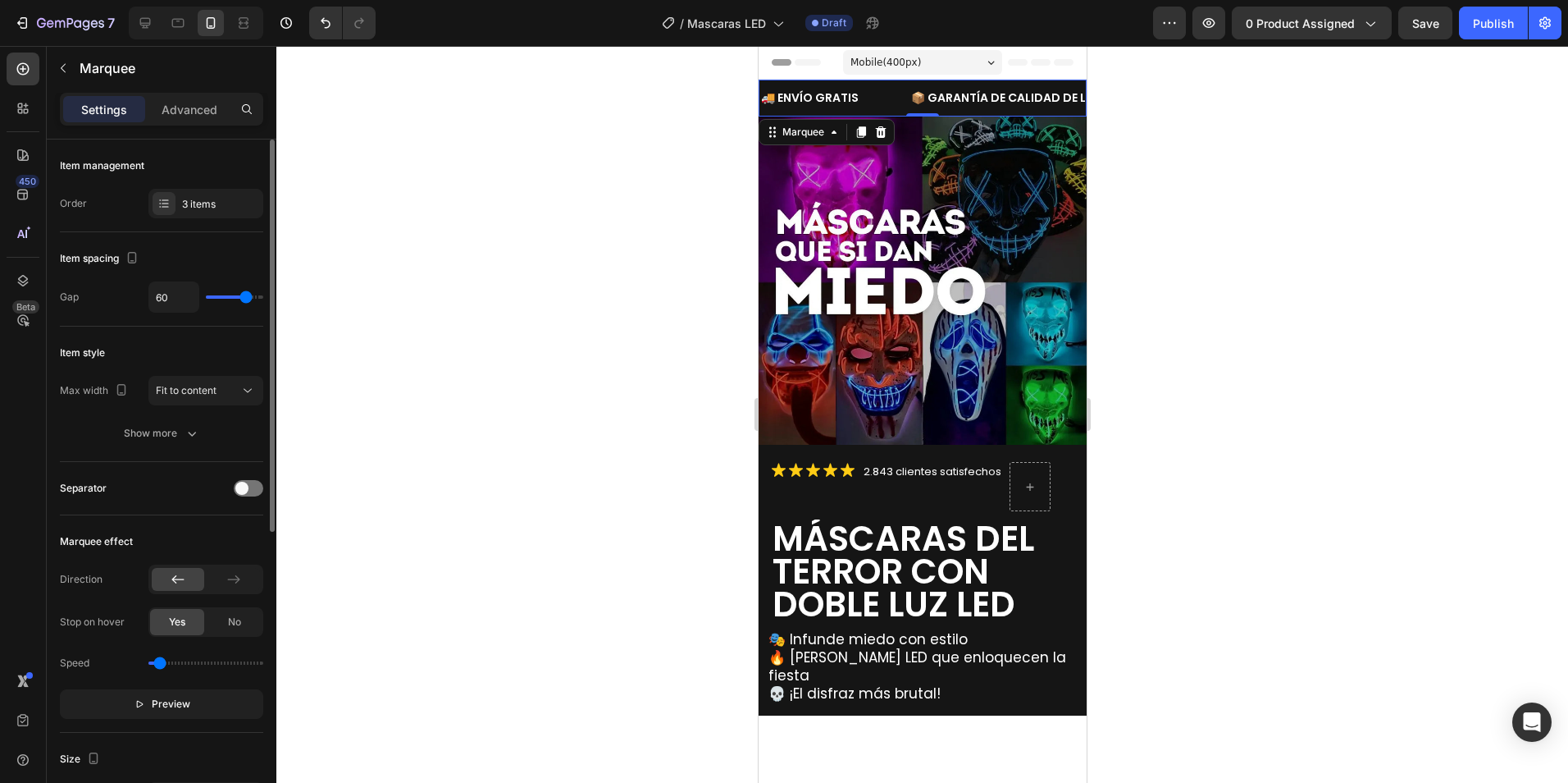
drag, startPoint x: 181, startPoint y: 666, endPoint x: 160, endPoint y: 673, distance: 22.1
click at [160, 664] on input "range" at bounding box center [205, 662] width 115 height 3
type input "0.4"
click at [164, 664] on input "range" at bounding box center [205, 662] width 115 height 3
click at [192, 717] on button "Preview" at bounding box center [161, 704] width 203 height 30
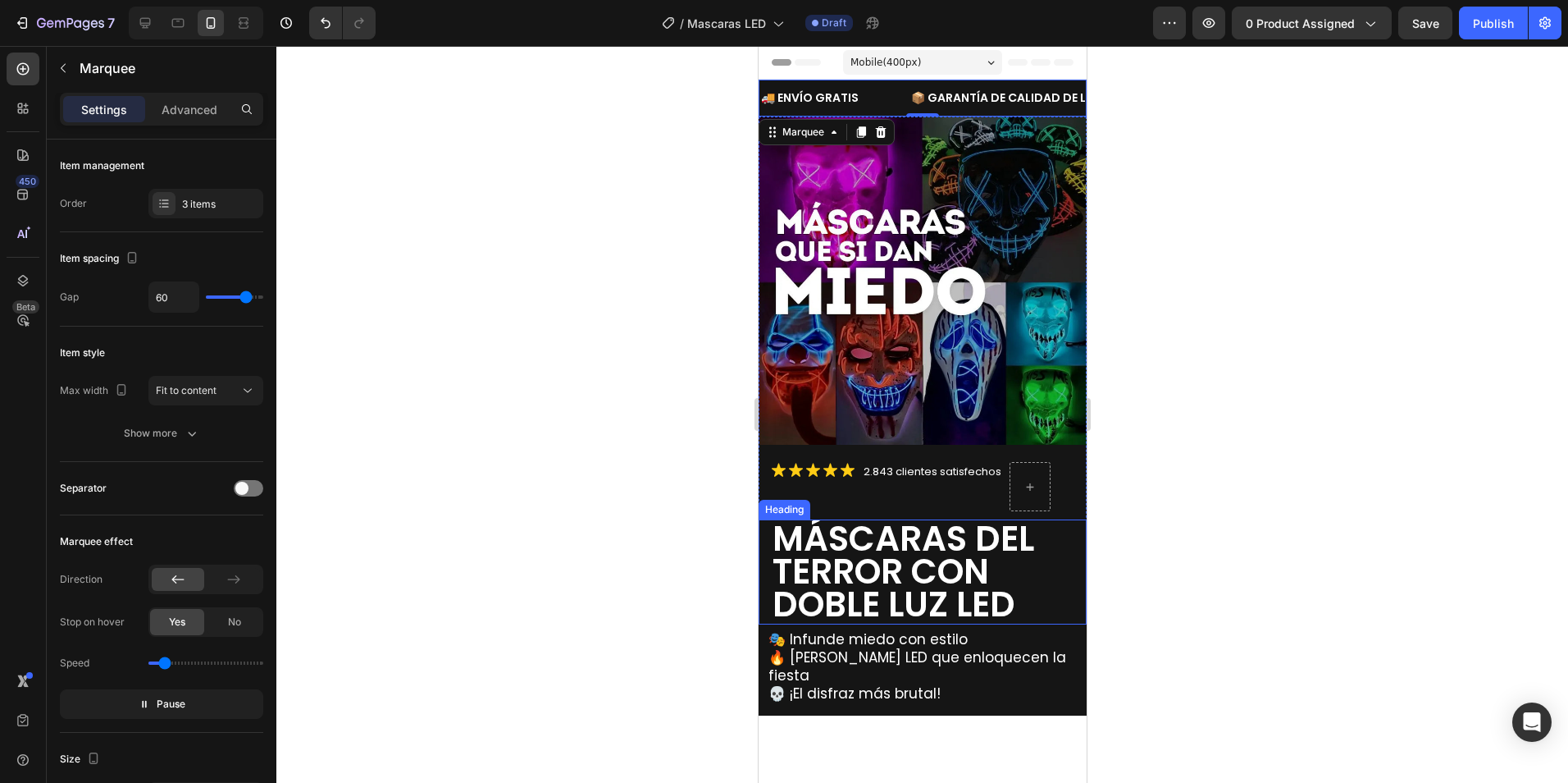
click at [638, 491] on div at bounding box center [922, 414] width 1292 height 737
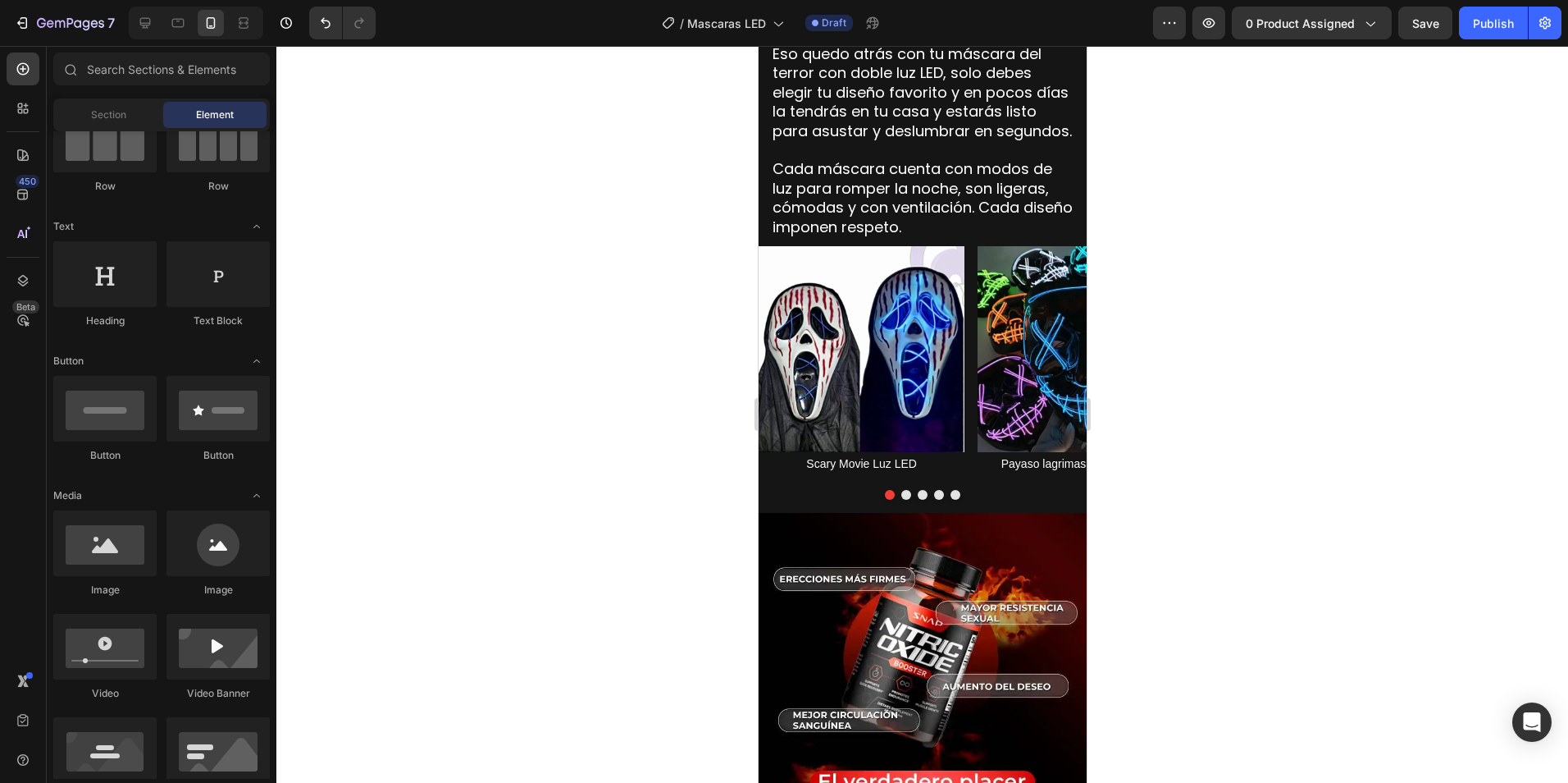
scroll to position [1724, 0]
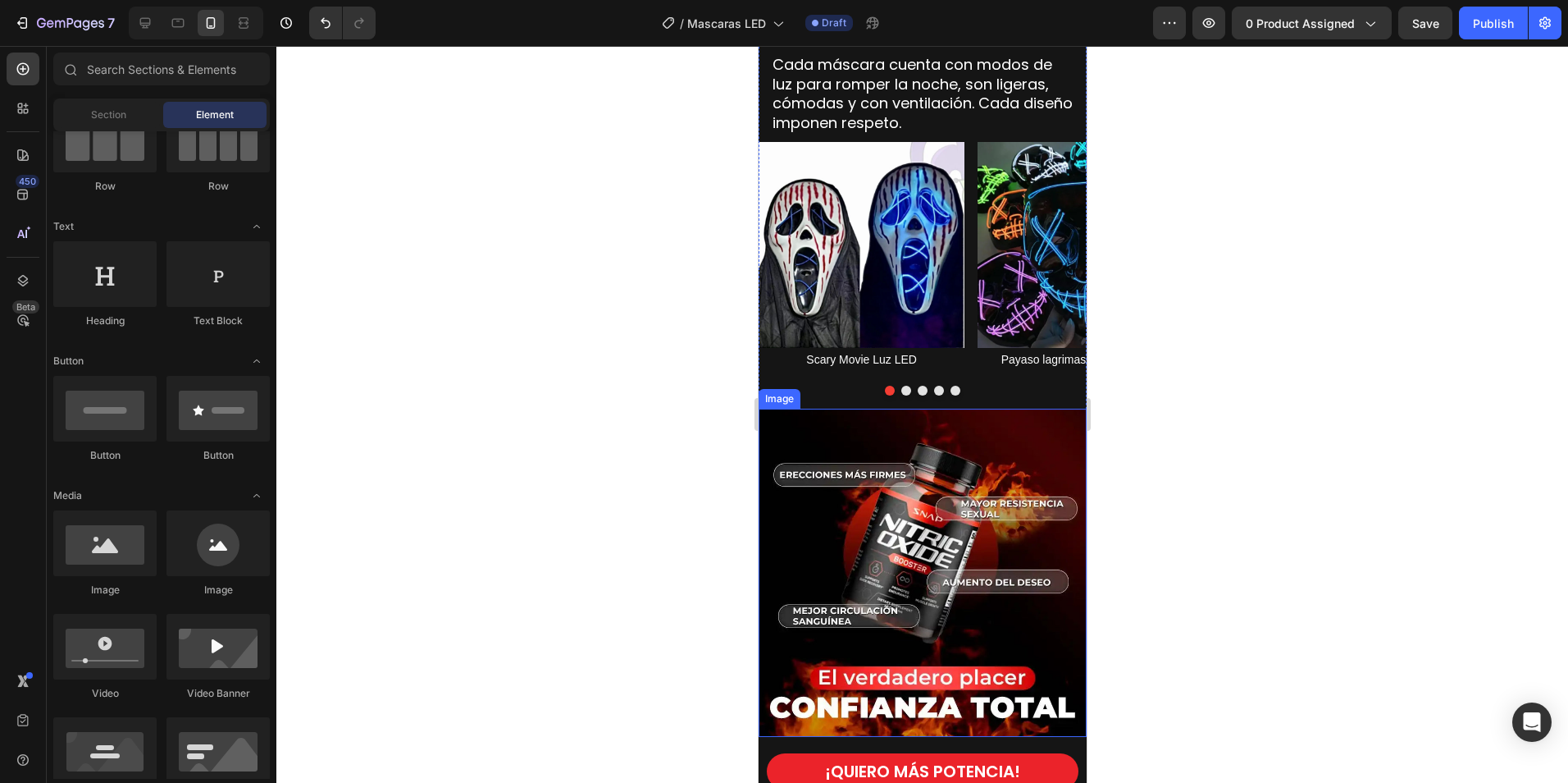
click at [914, 479] on img at bounding box center [921, 573] width 328 height 328
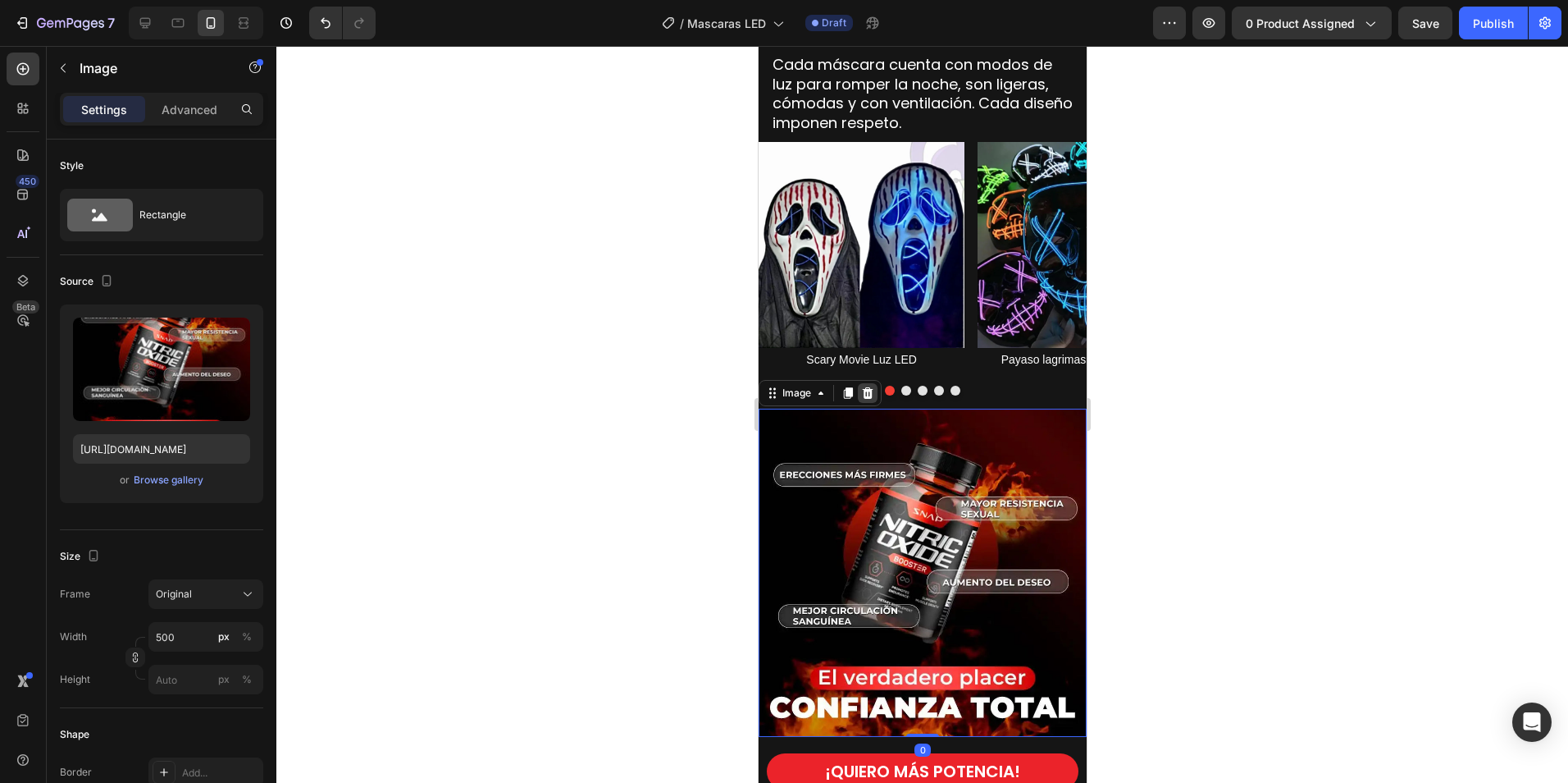
drag, startPoint x: 870, startPoint y: 378, endPoint x: 1868, endPoint y: 507, distance: 1006.3
click at [870, 386] on icon at bounding box center [867, 392] width 11 height 12
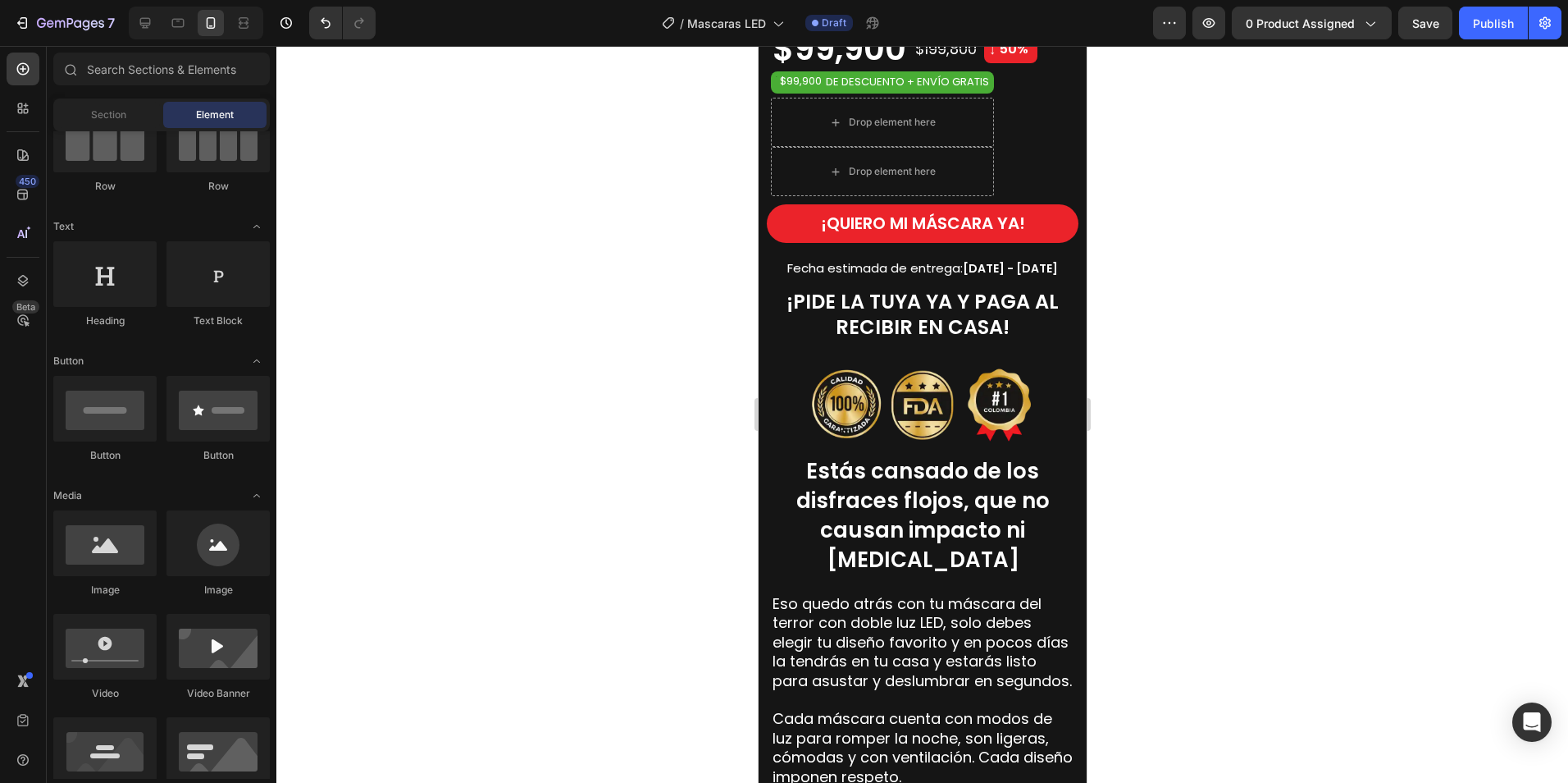
scroll to position [1066, 0]
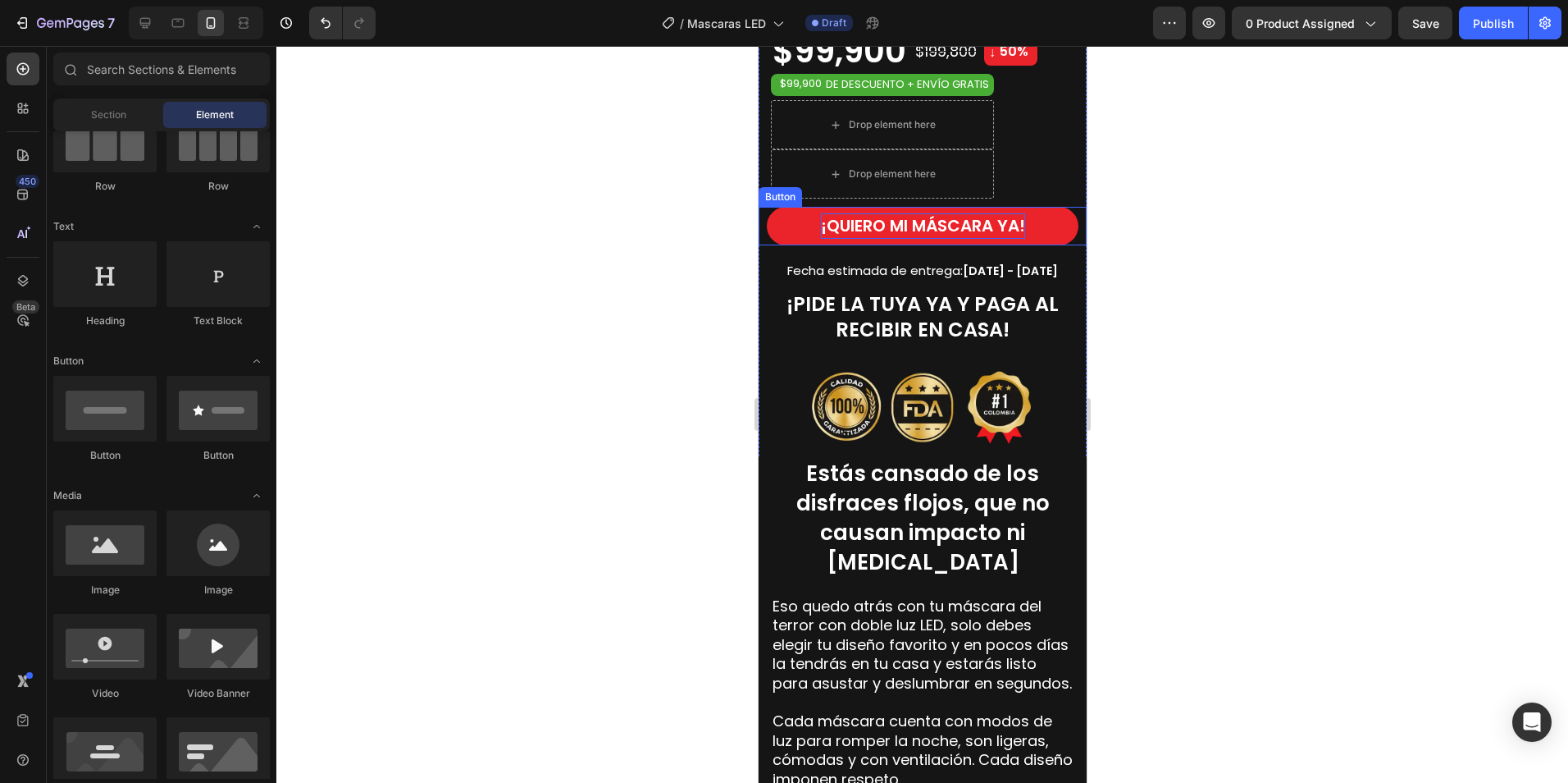
click at [945, 224] on strong "¡QUIERO MI MÁSCARA YA!" at bounding box center [922, 225] width 204 height 23
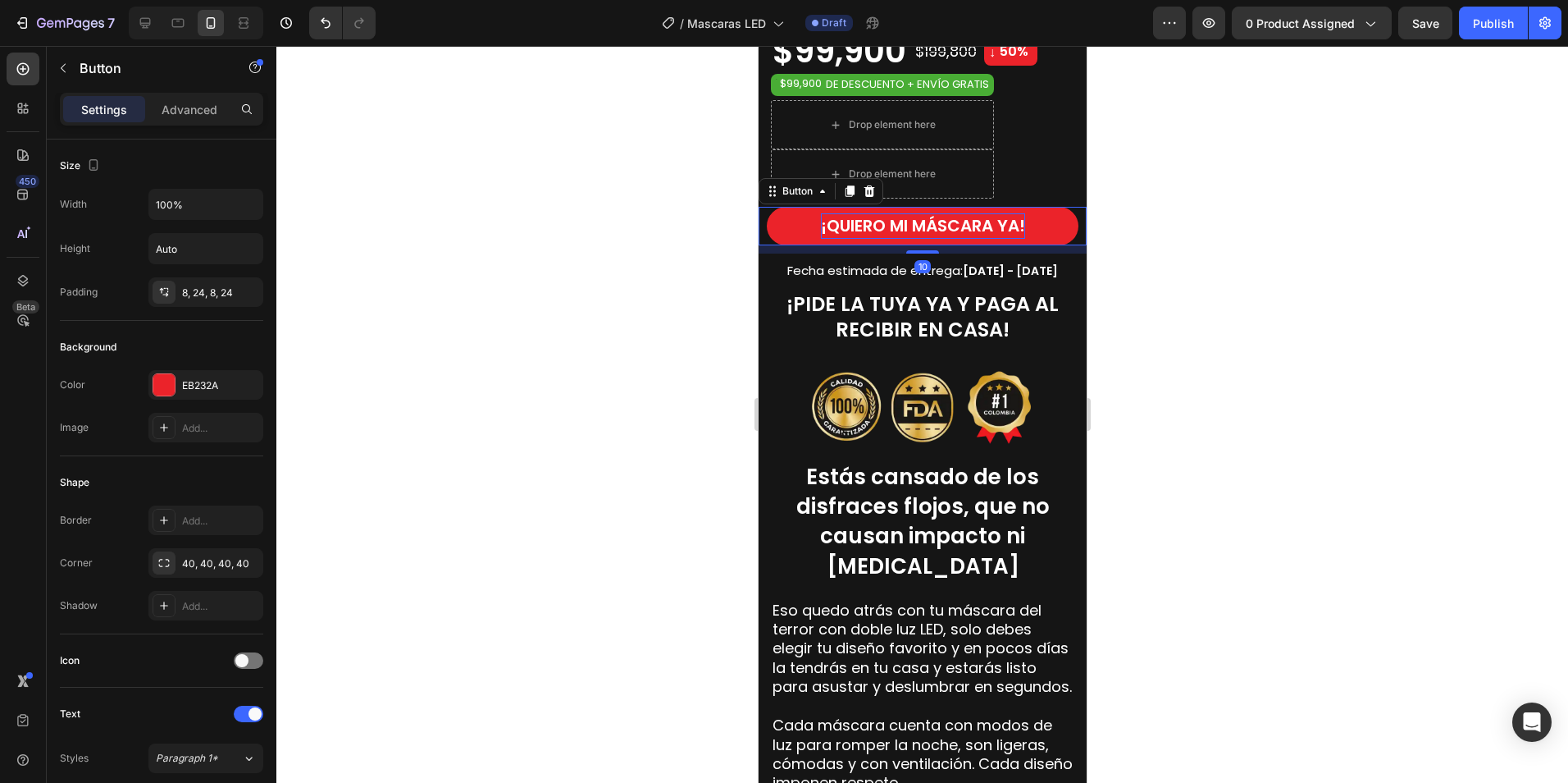
click at [985, 219] on strong "¡QUIERO MI MÁSCARA YA!" at bounding box center [922, 225] width 204 height 23
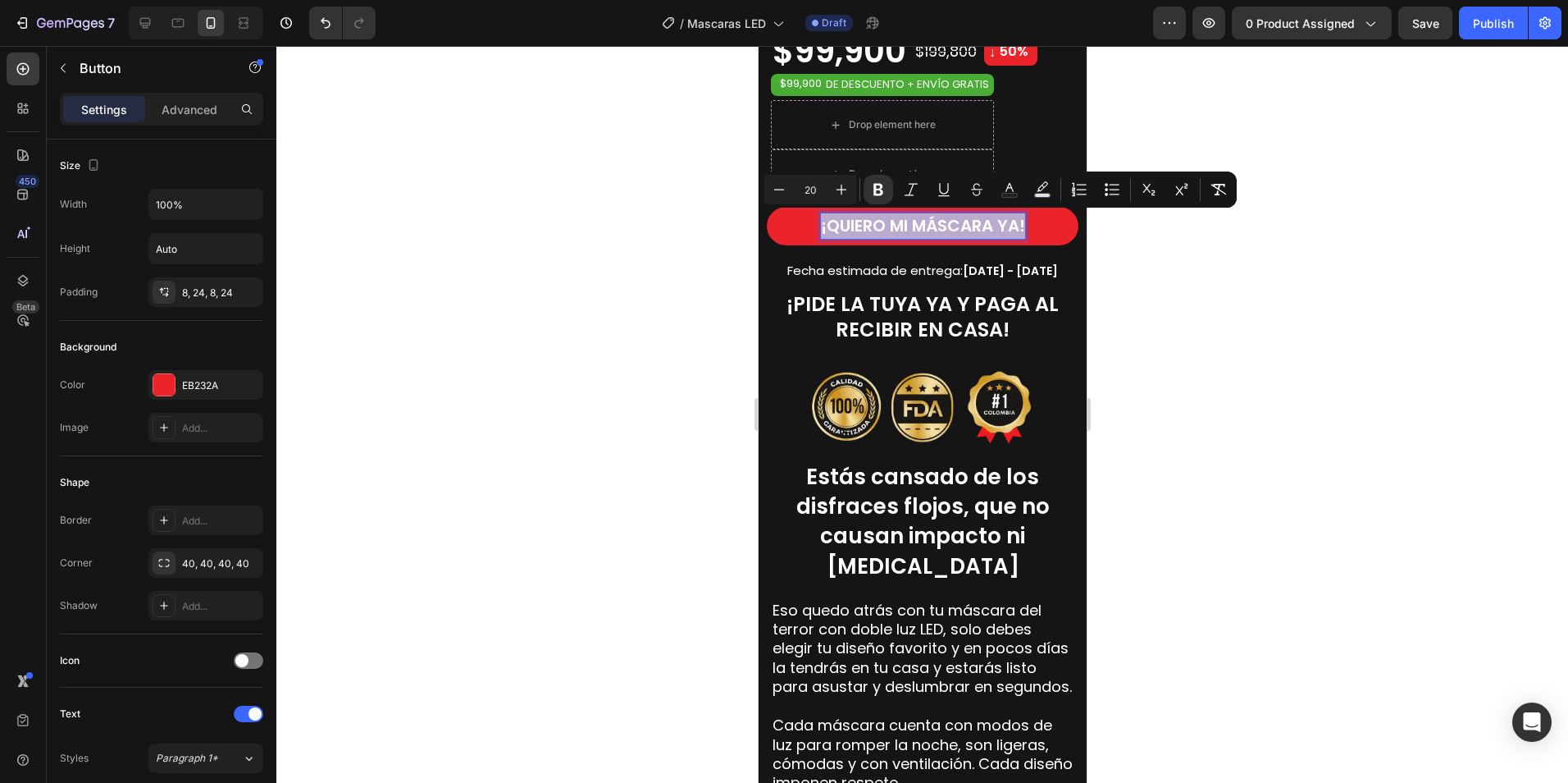
drag, startPoint x: 1019, startPoint y: 219, endPoint x: 809, endPoint y: 231, distance: 210.3
click at [809, 231] on button "¡QUIERO MI MÁSCARA YA!" at bounding box center [921, 225] width 312 height 39
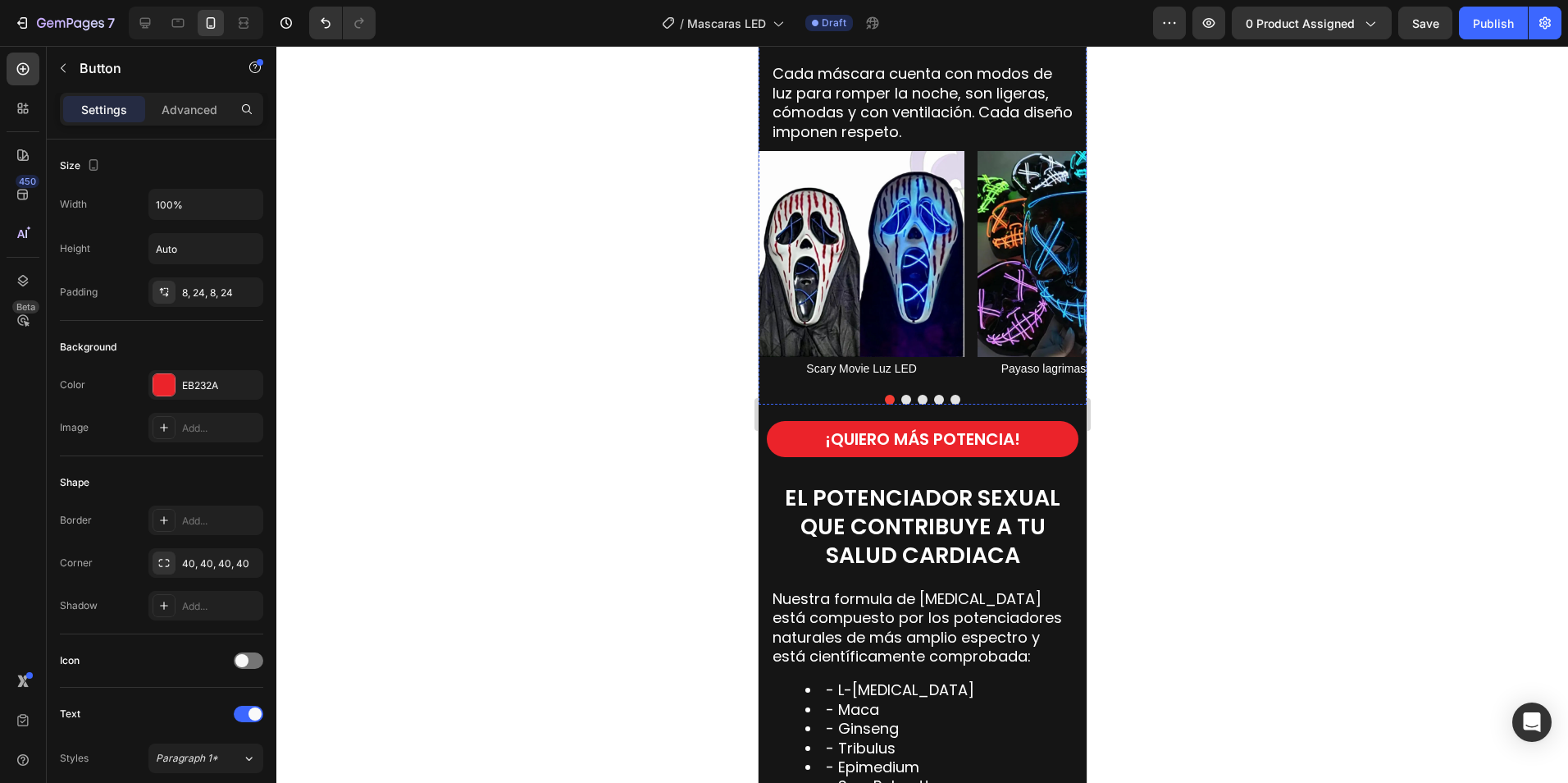
scroll to position [1724, 0]
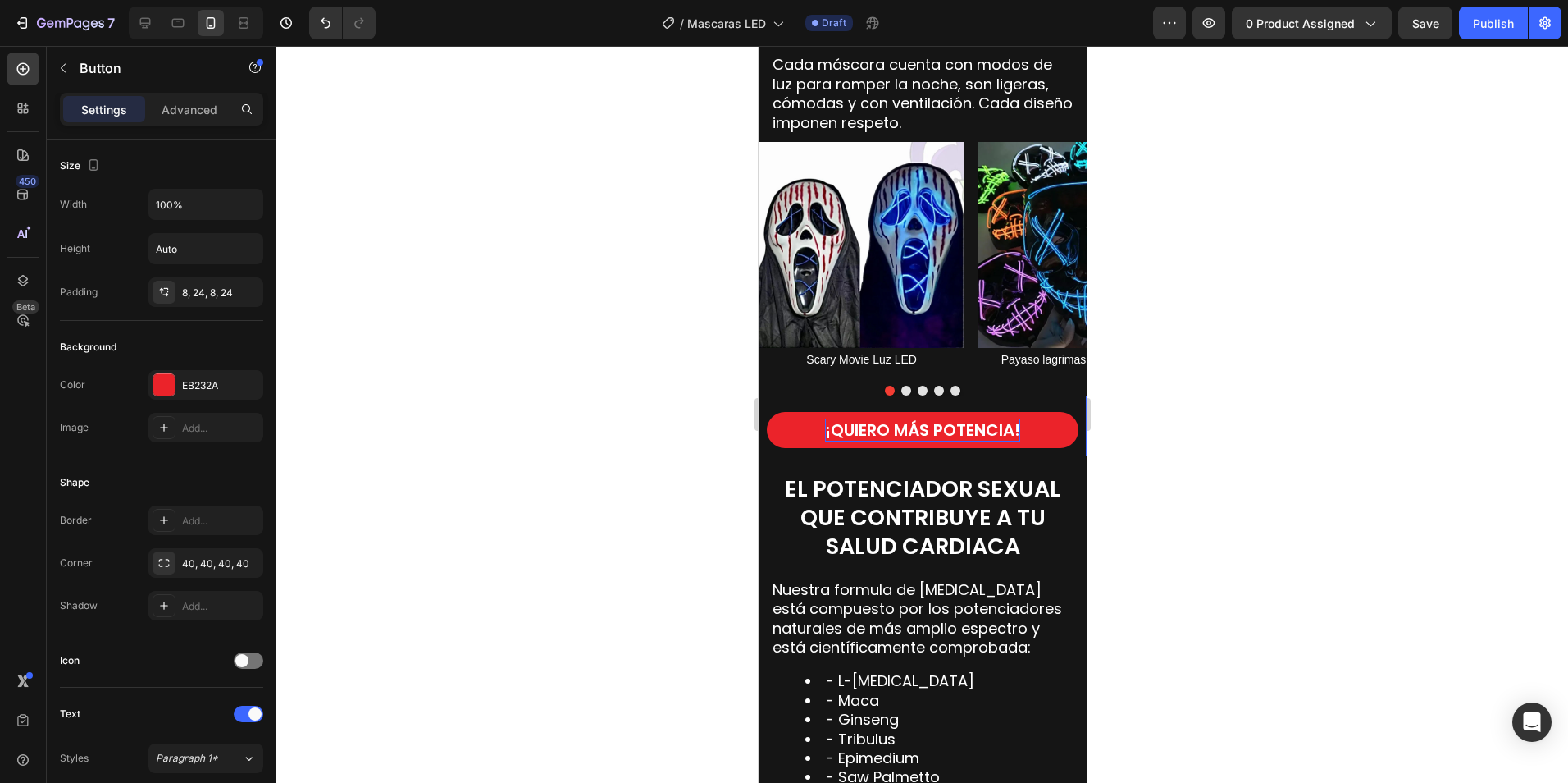
click at [911, 422] on strong "¡QUIERO MÁS POTENCIA!" at bounding box center [922, 430] width 195 height 23
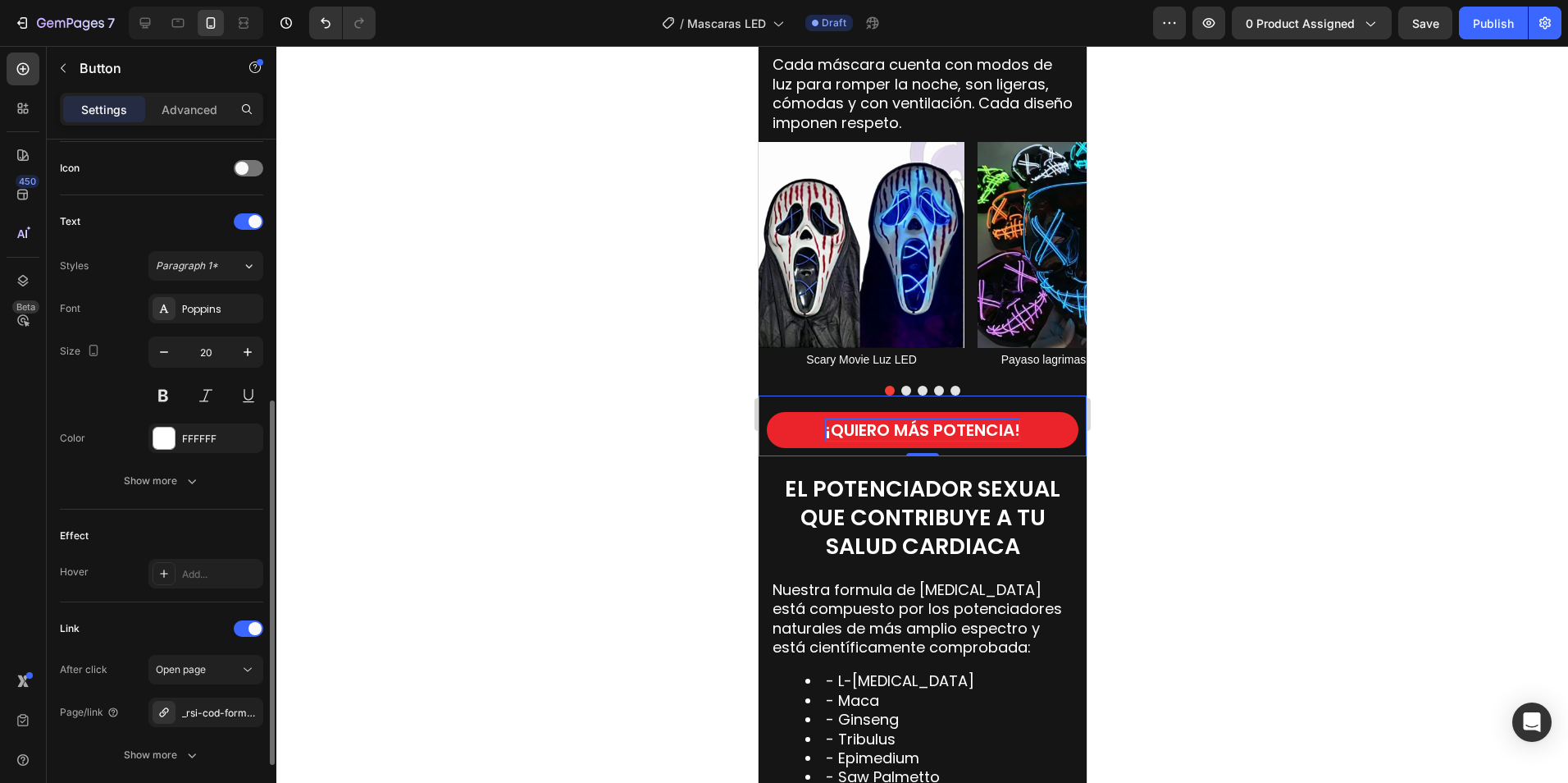
click at [966, 423] on strong "¡QUIERO MÁS POTENCIA!" at bounding box center [922, 430] width 195 height 23
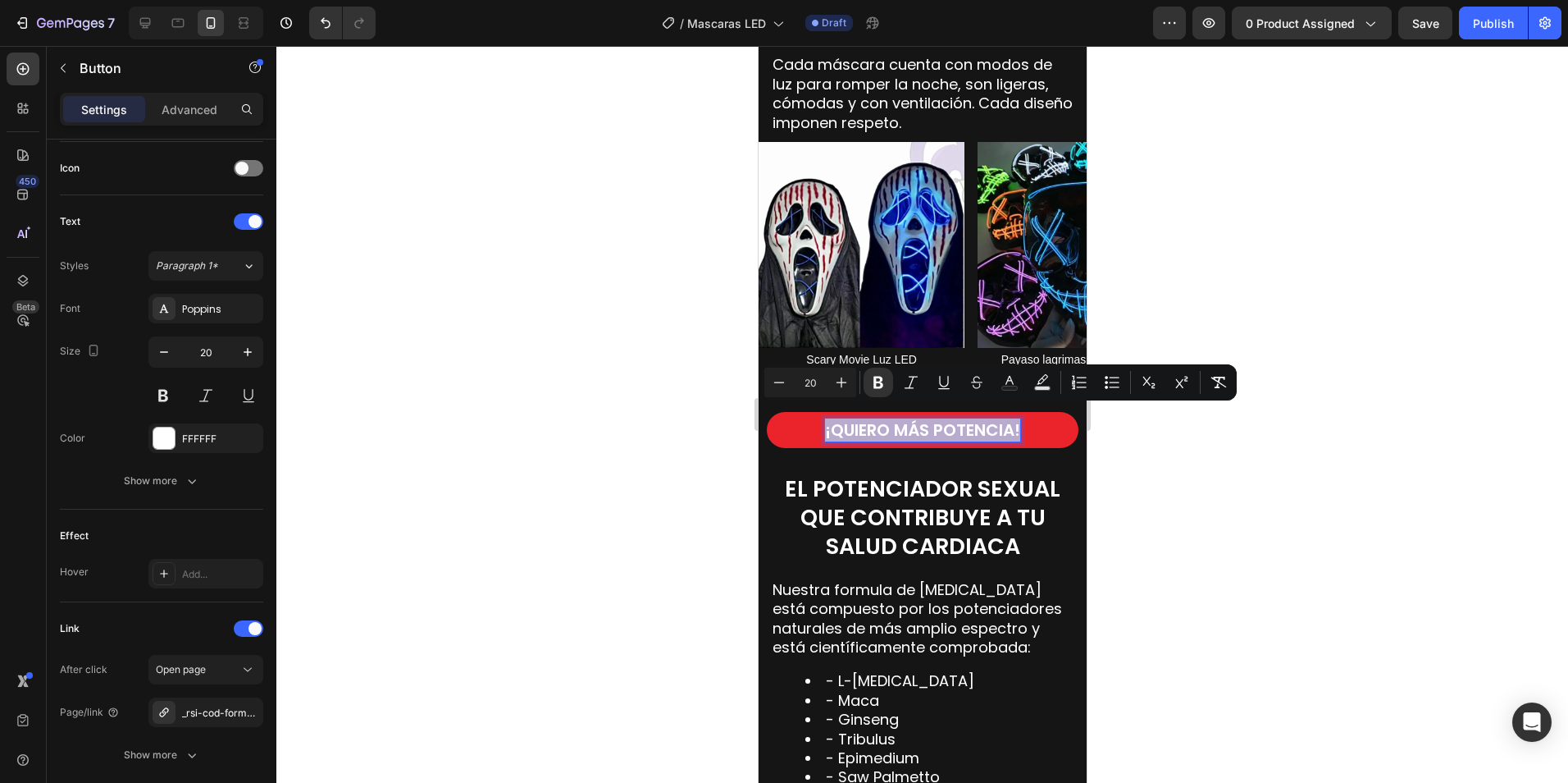
drag, startPoint x: 1012, startPoint y: 418, endPoint x: 812, endPoint y: 423, distance: 200.1
click at [812, 423] on button "¡QUIERO MÁS POTENCIA!" at bounding box center [921, 430] width 312 height 36
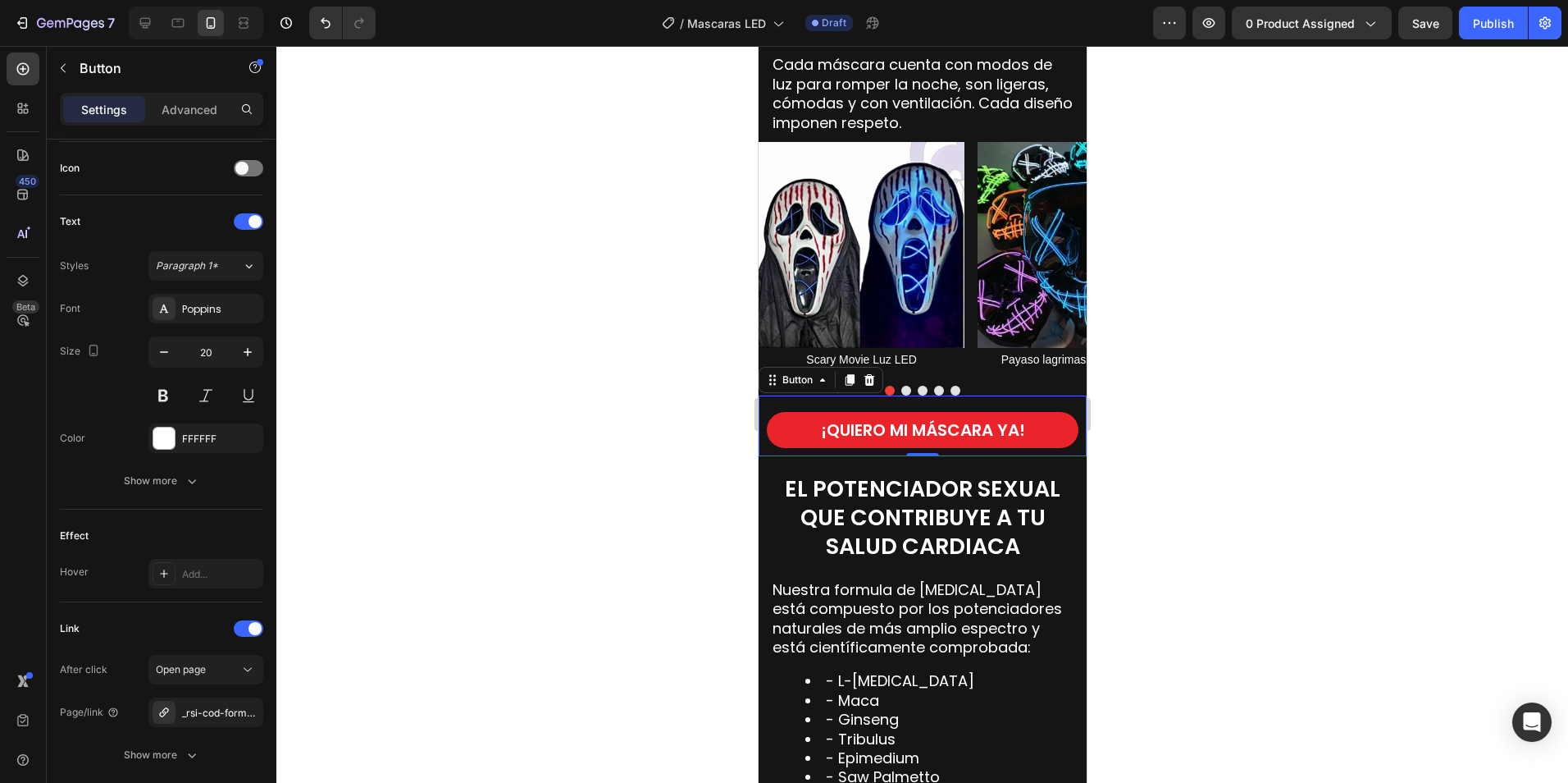
click at [1244, 511] on div at bounding box center [922, 414] width 1292 height 737
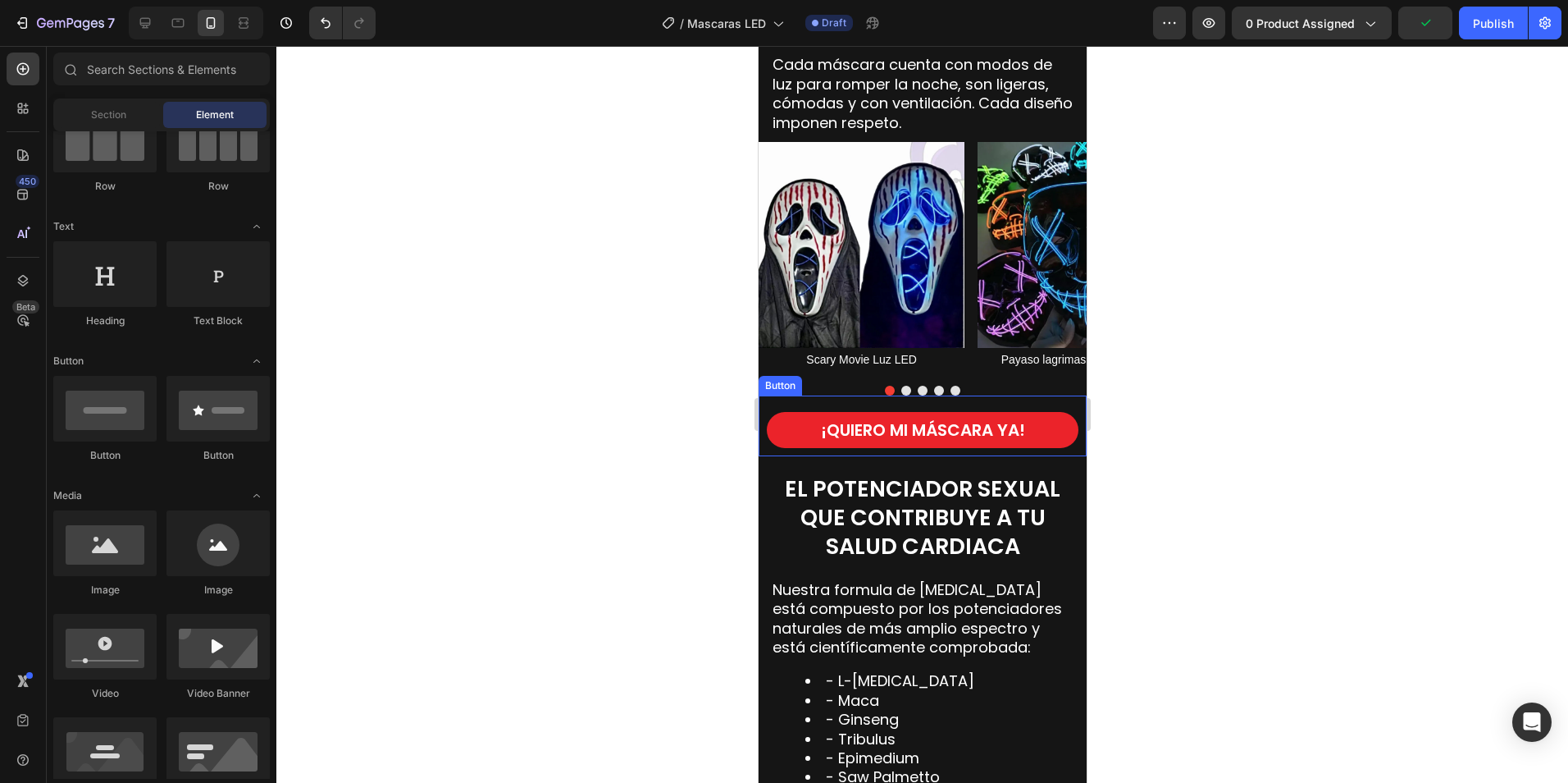
click at [1011, 396] on div "¡QUIERO MI MÁSCARA YA! Button" at bounding box center [921, 426] width 328 height 61
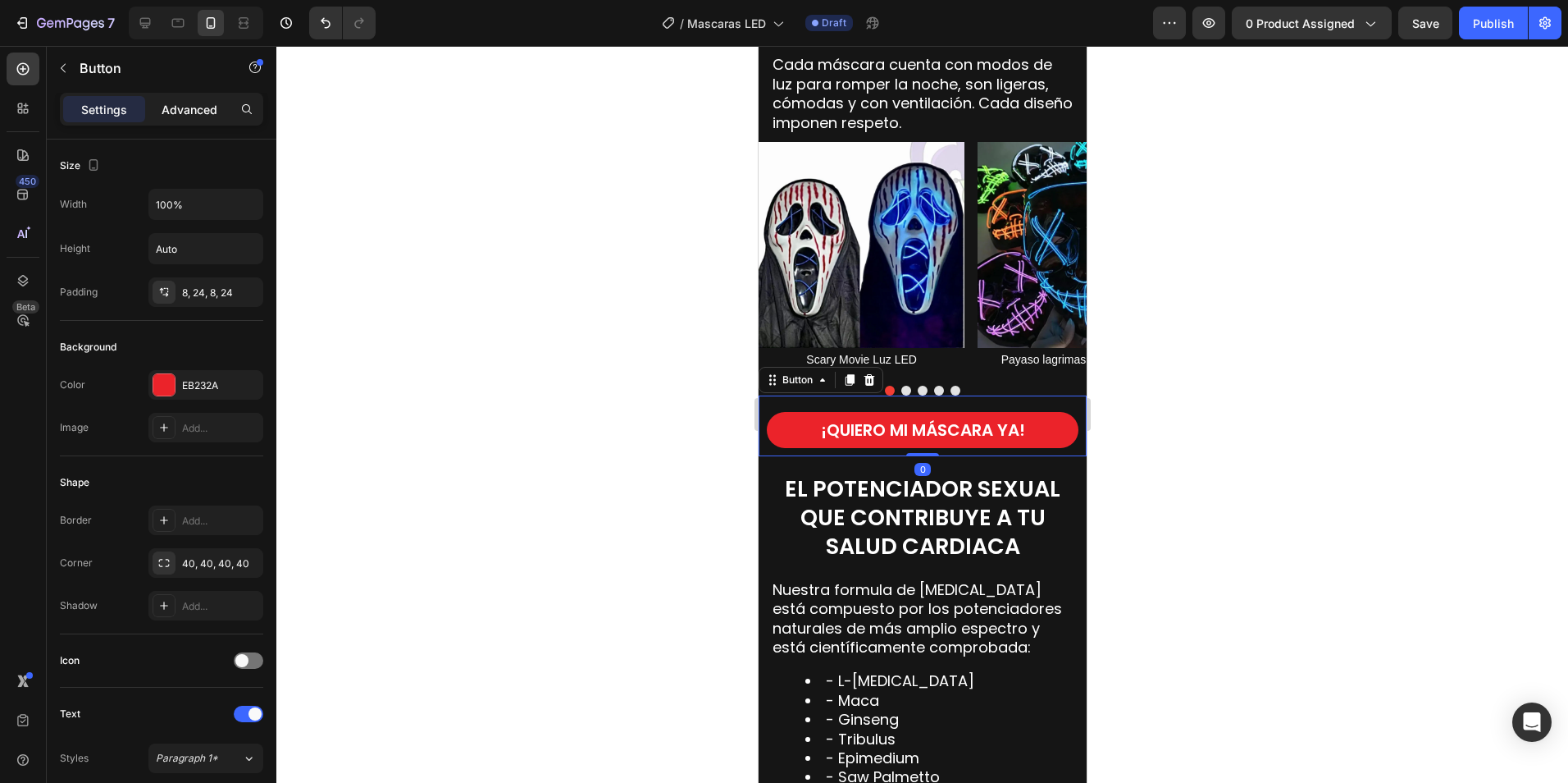
click at [191, 112] on p "Advanced" at bounding box center [189, 109] width 56 height 17
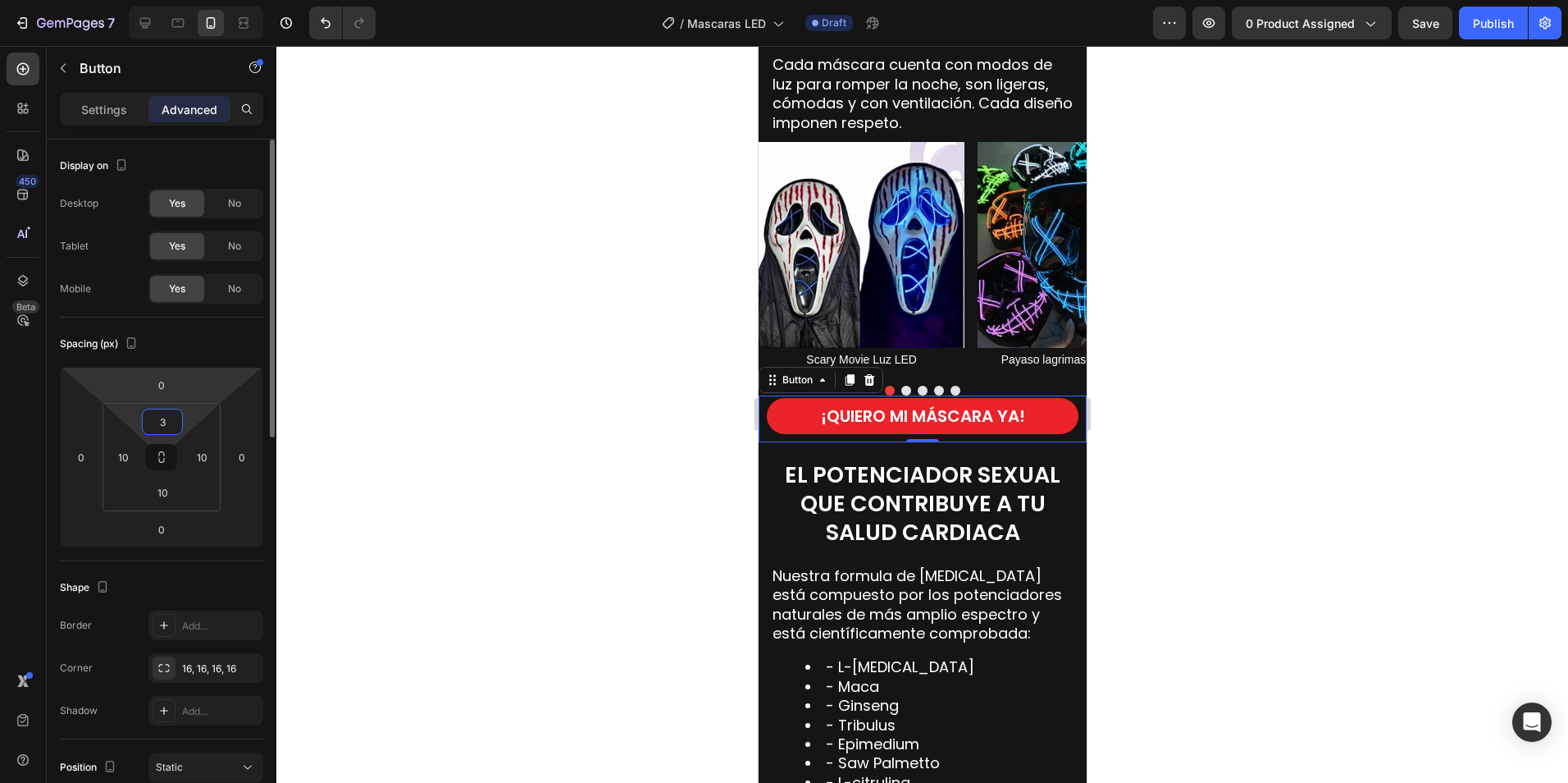
type input "30"
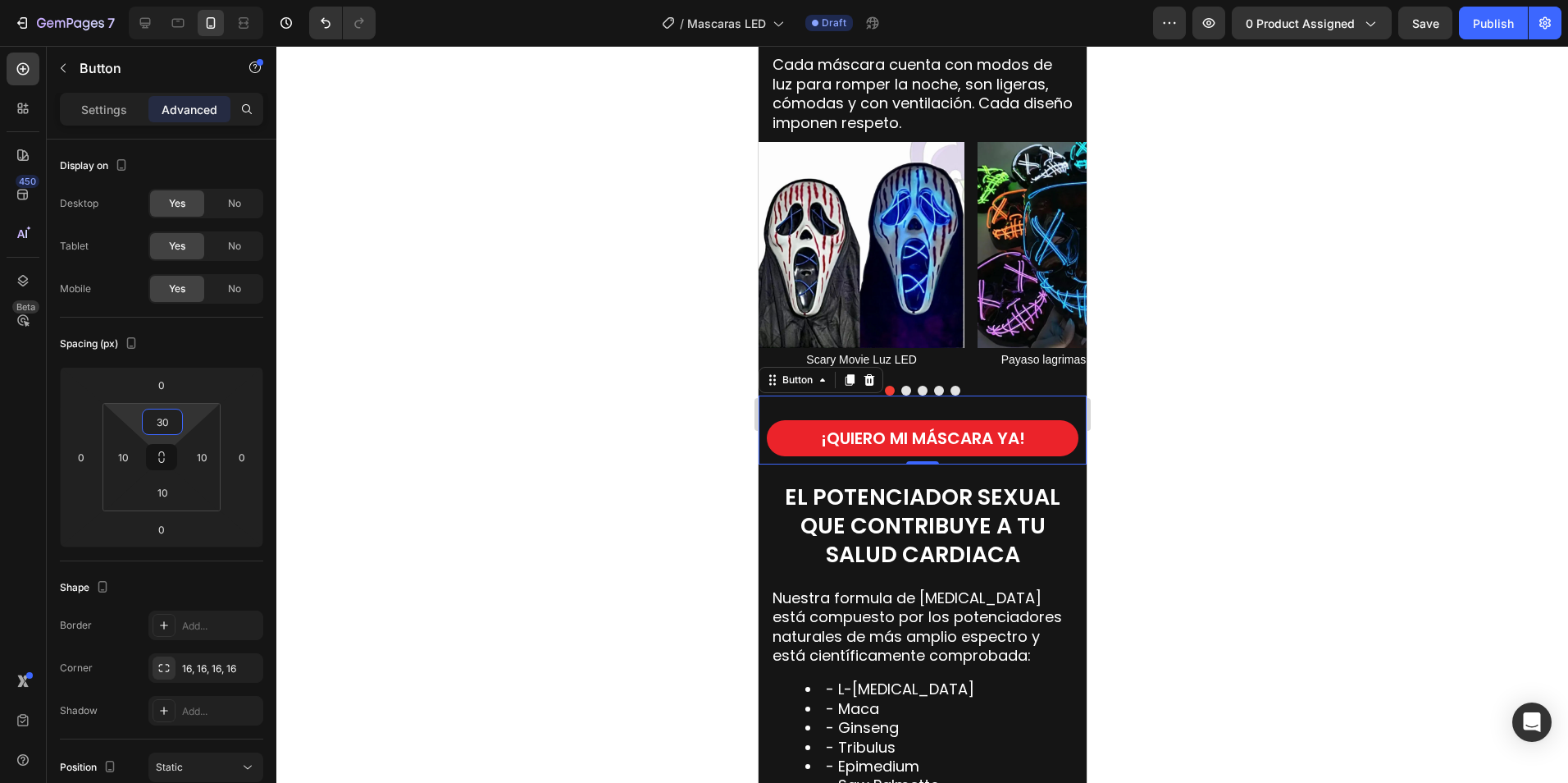
click at [1240, 427] on div at bounding box center [922, 414] width 1292 height 737
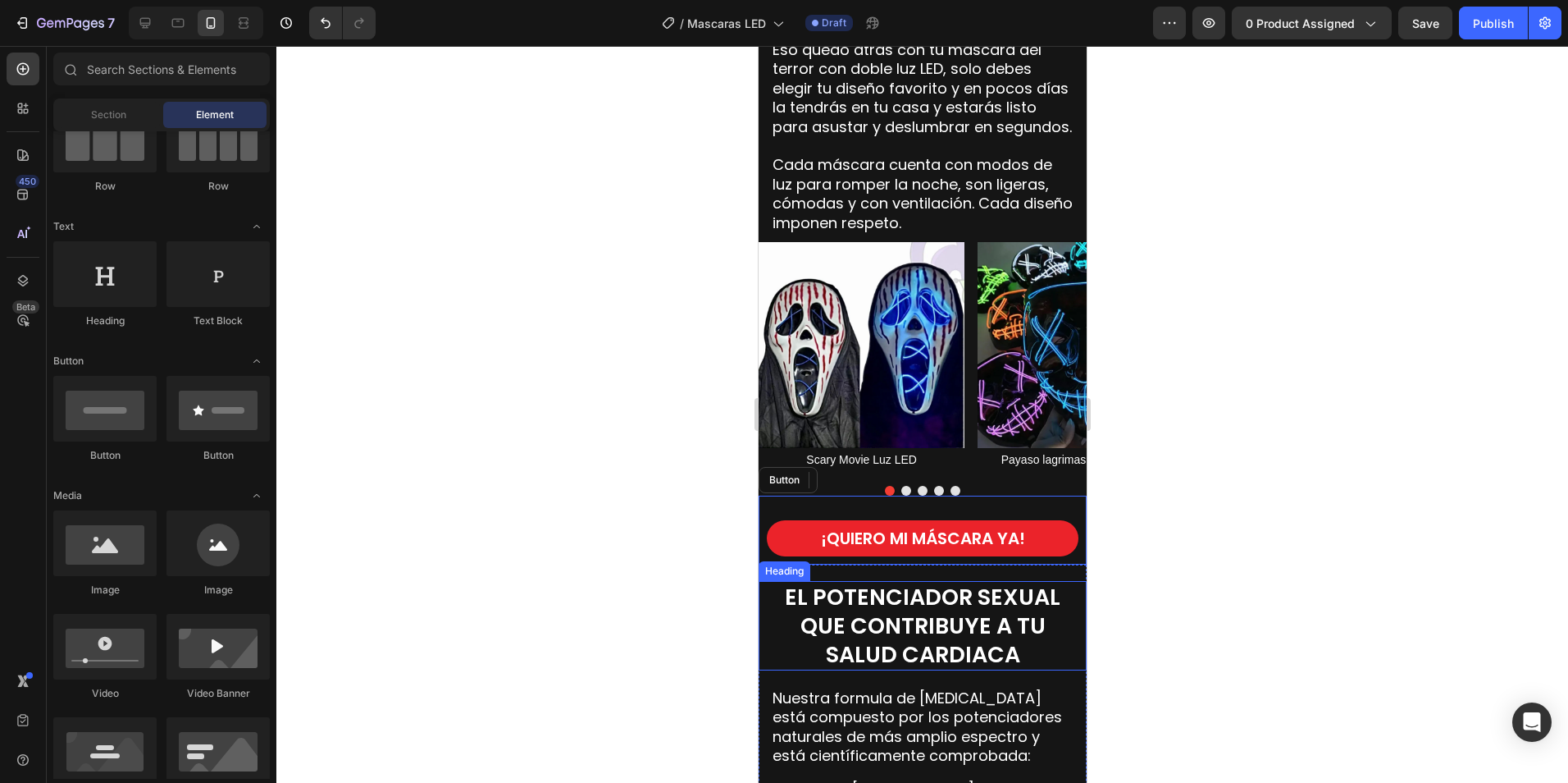
scroll to position [1394, 0]
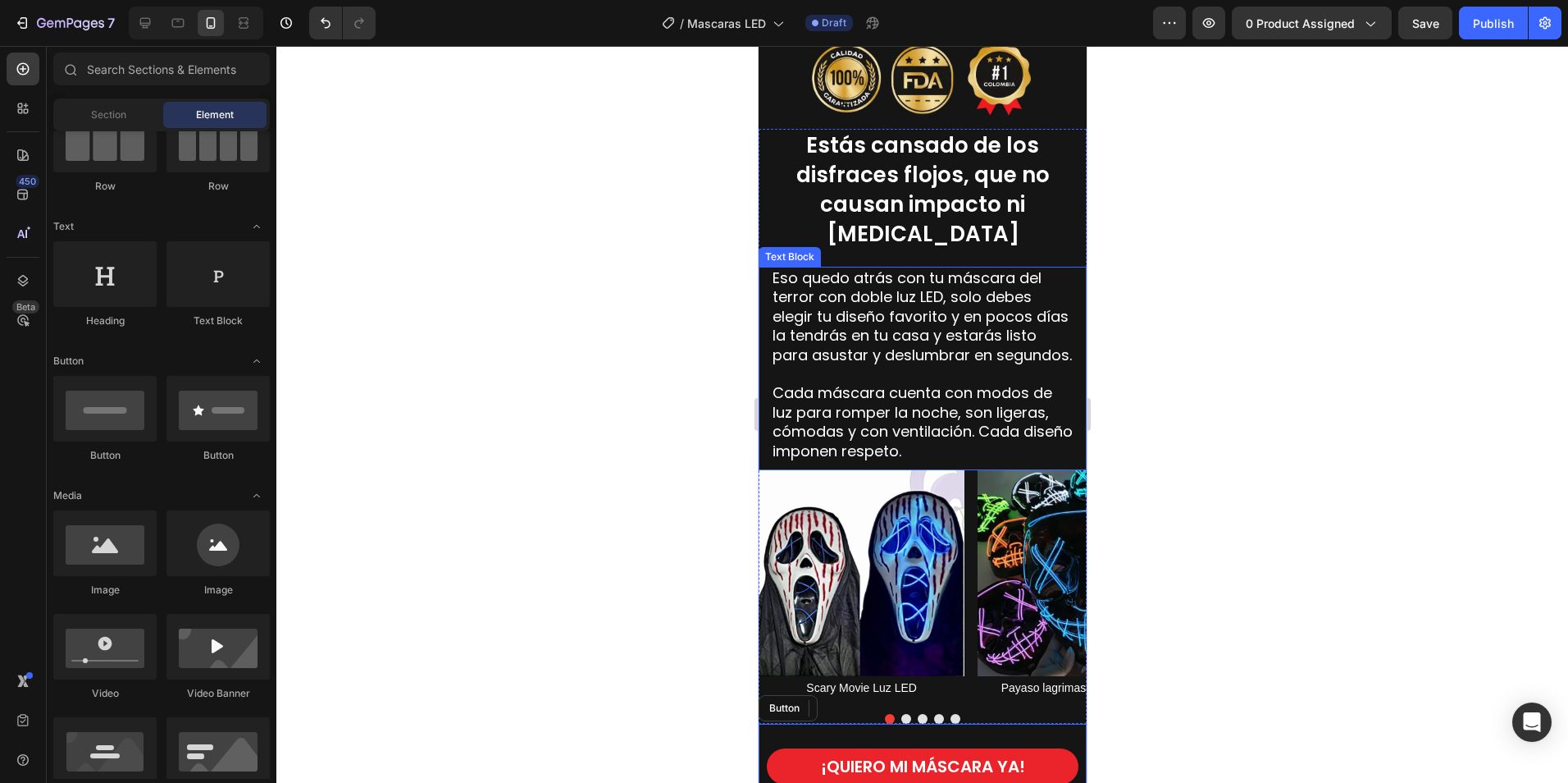
click at [946, 413] on span "Cada máscara cuenta con modos de luz para romper la noche, son ligeras, cómodas…" at bounding box center [921, 421] width 300 height 78
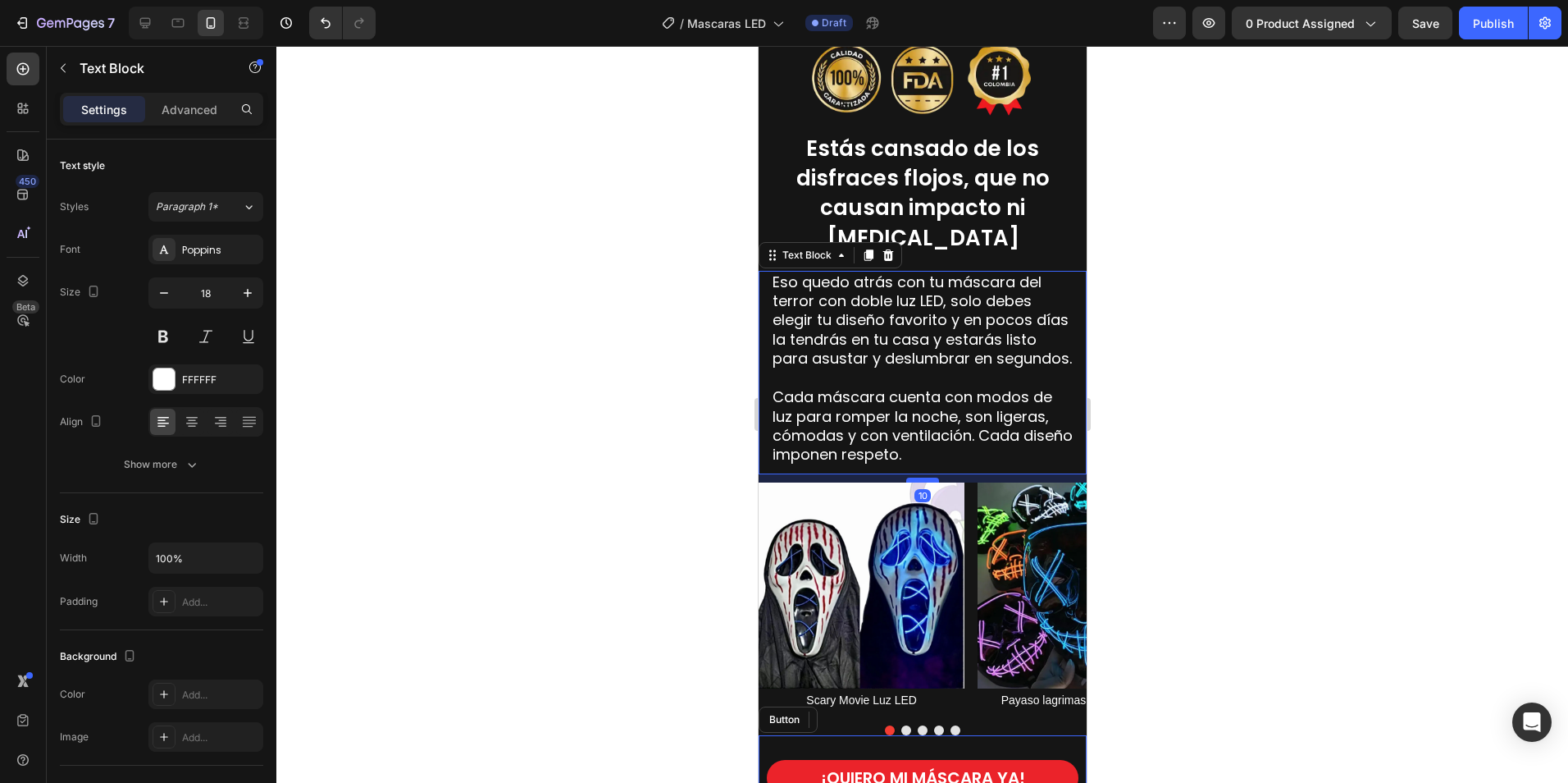
drag, startPoint x: 922, startPoint y: 456, endPoint x: 2019, endPoint y: 554, distance: 1101.4
click at [923, 478] on div at bounding box center [921, 480] width 33 height 5
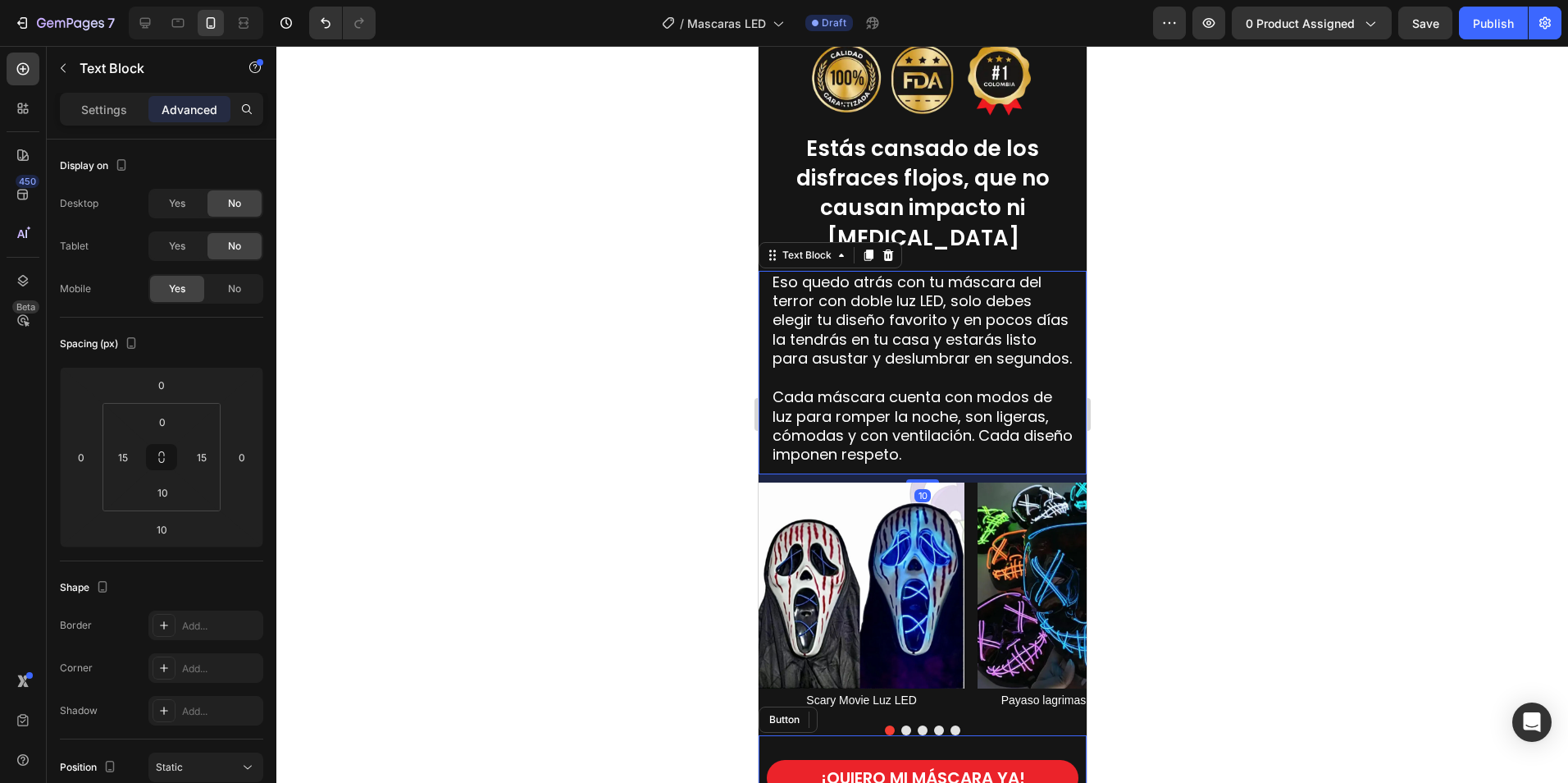
click at [1264, 509] on div at bounding box center [922, 414] width 1292 height 737
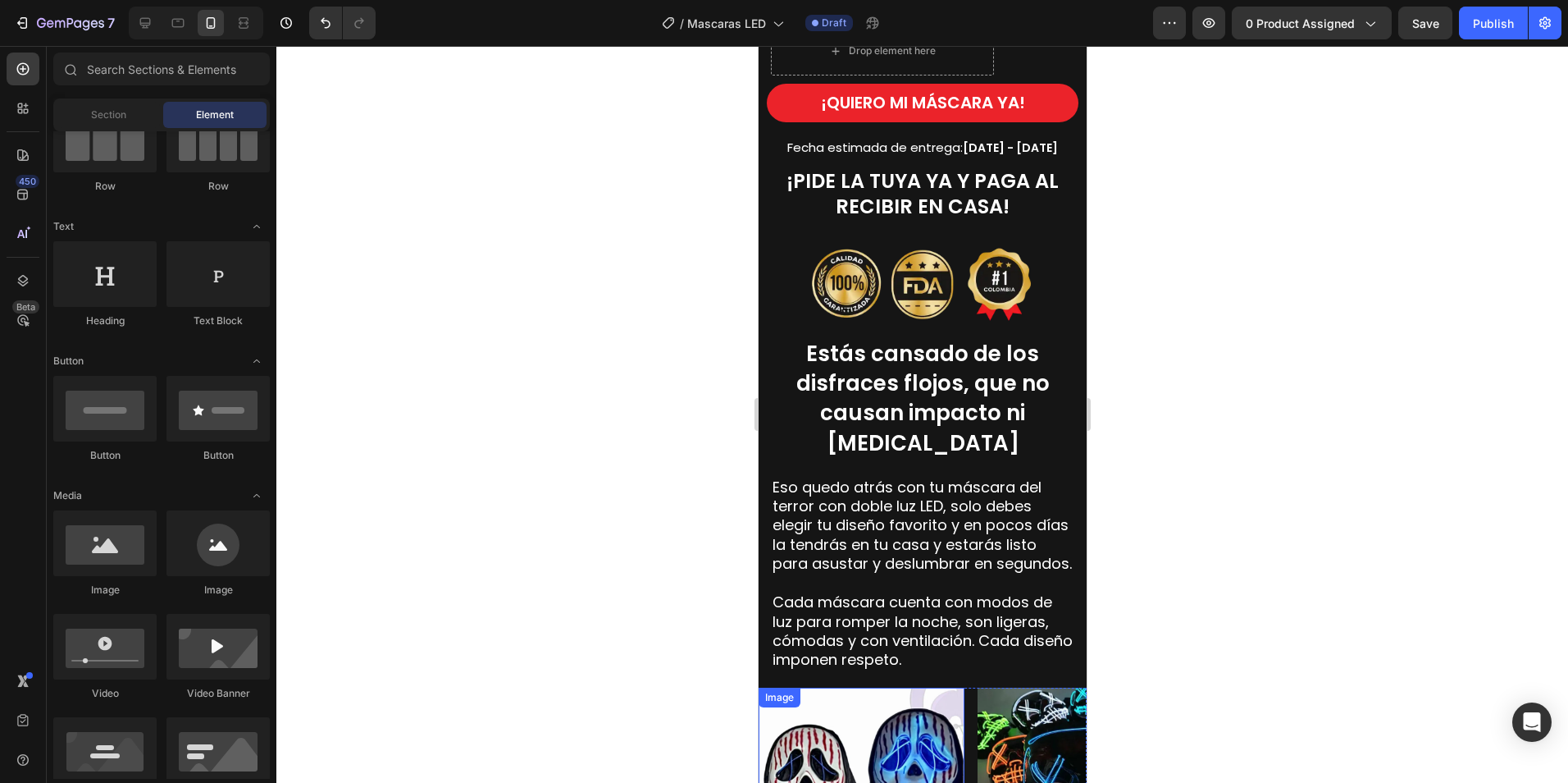
scroll to position [1149, 0]
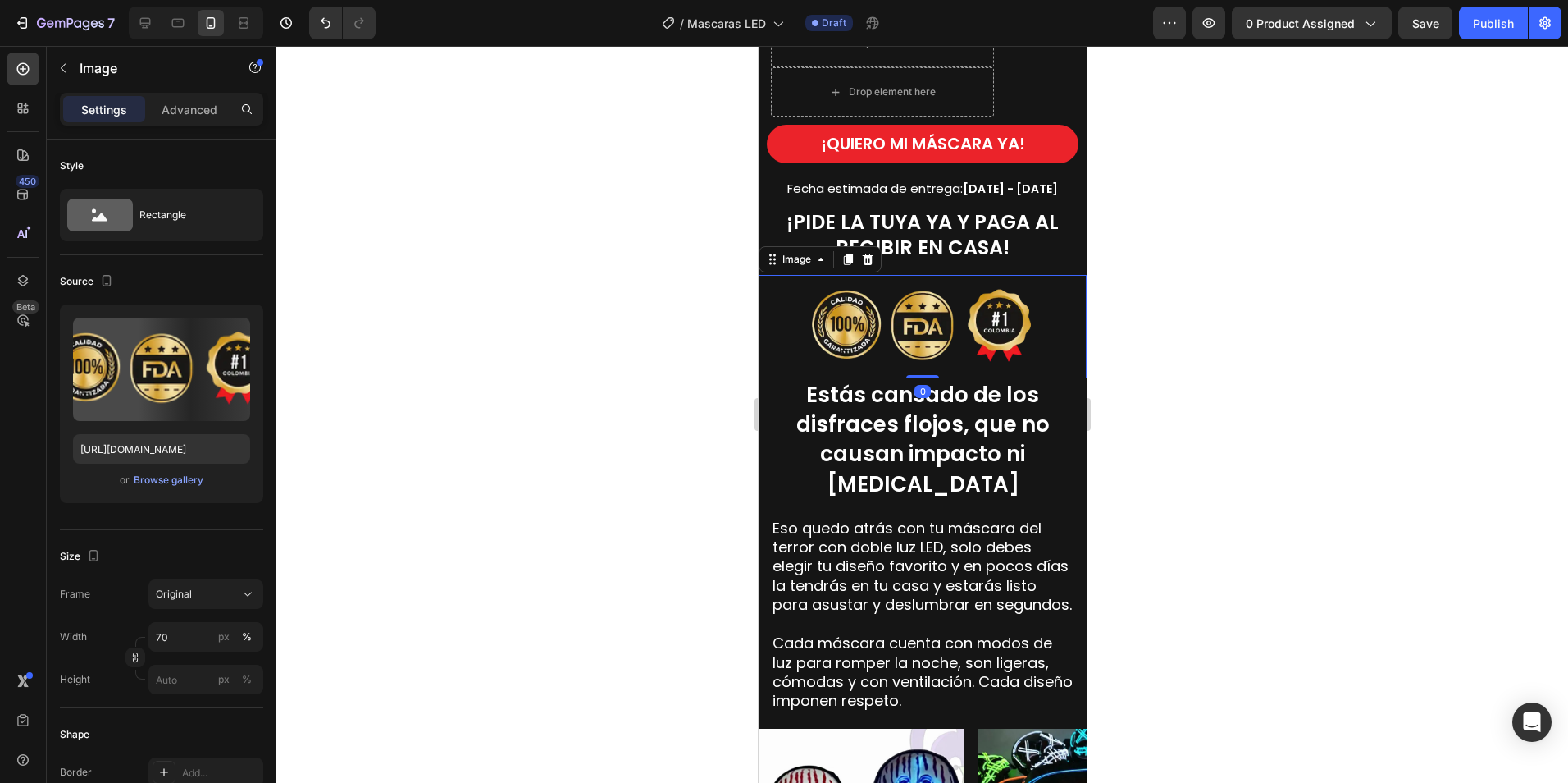
click at [985, 354] on img at bounding box center [921, 327] width 229 height 104
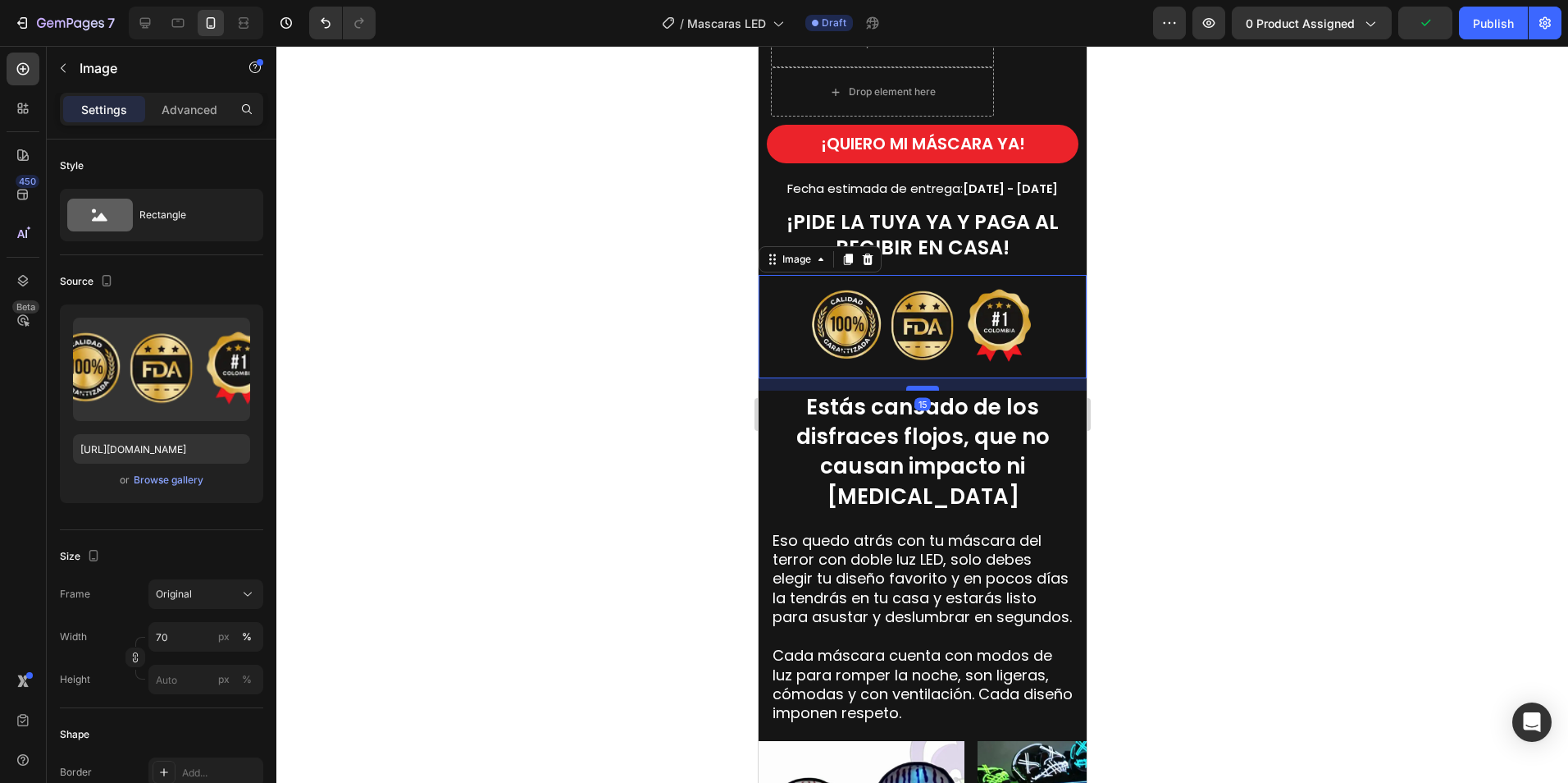
click at [920, 386] on div at bounding box center [921, 388] width 33 height 5
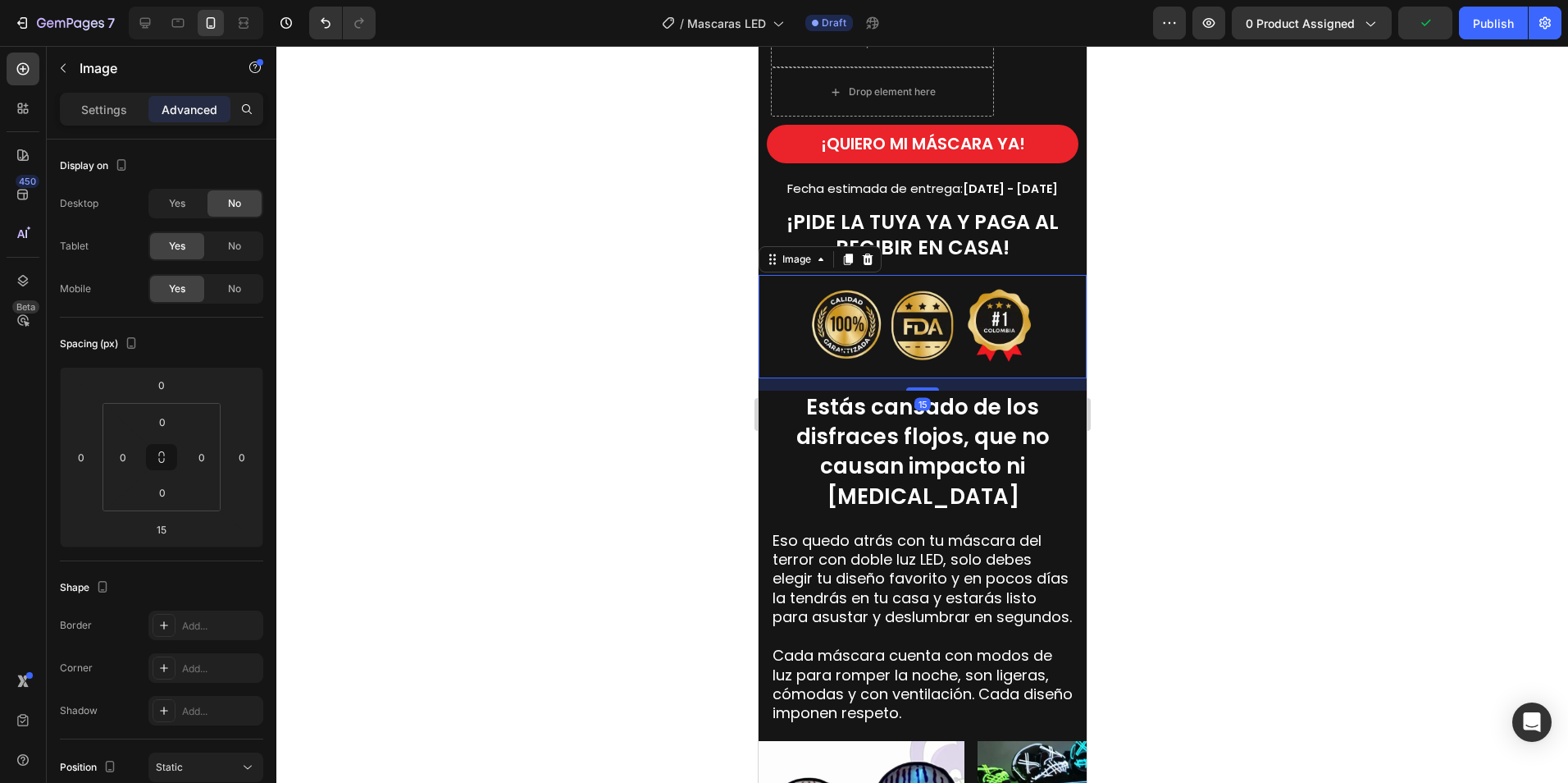
click at [1203, 483] on div at bounding box center [922, 414] width 1292 height 737
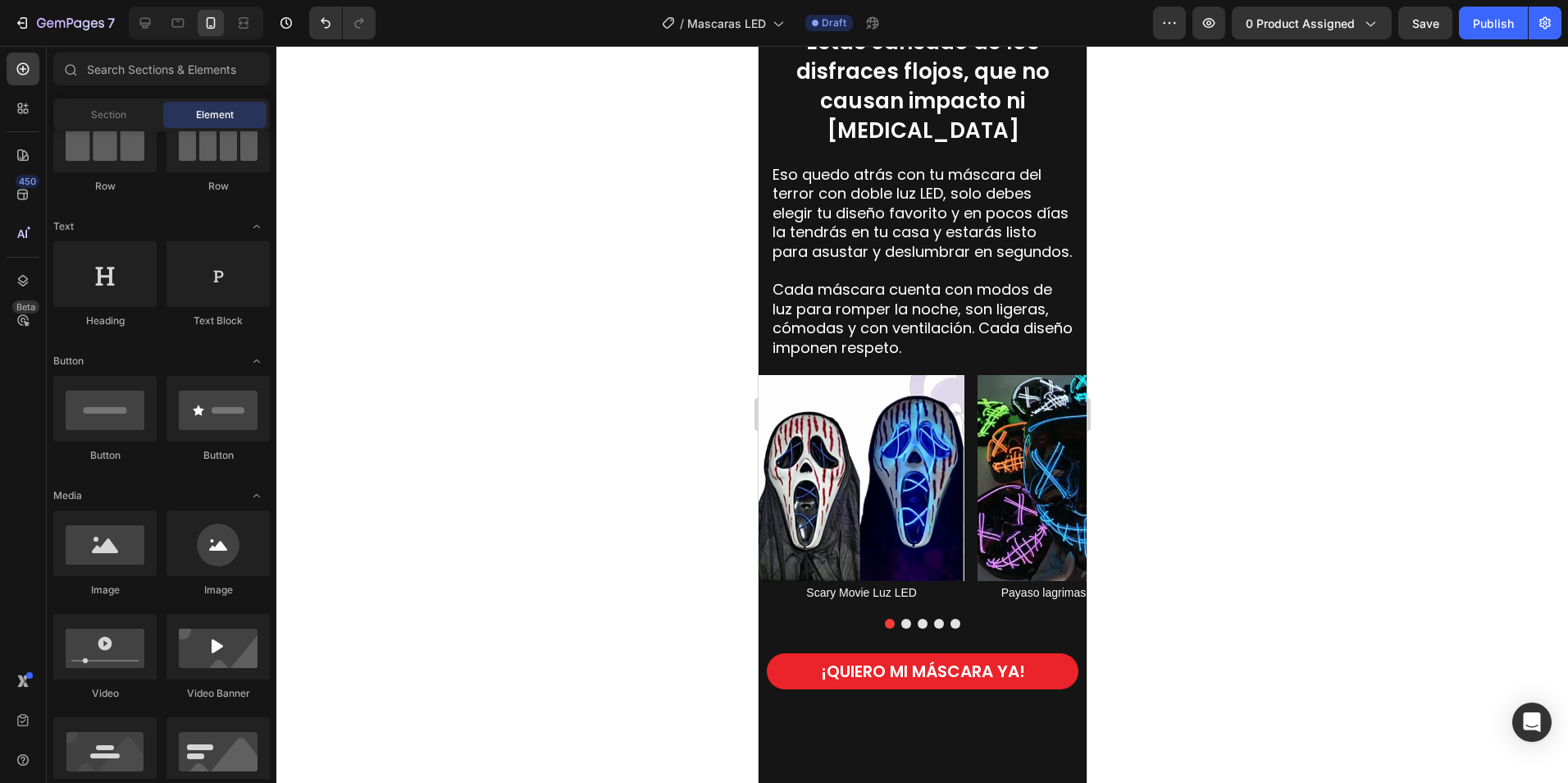
scroll to position [1231, 0]
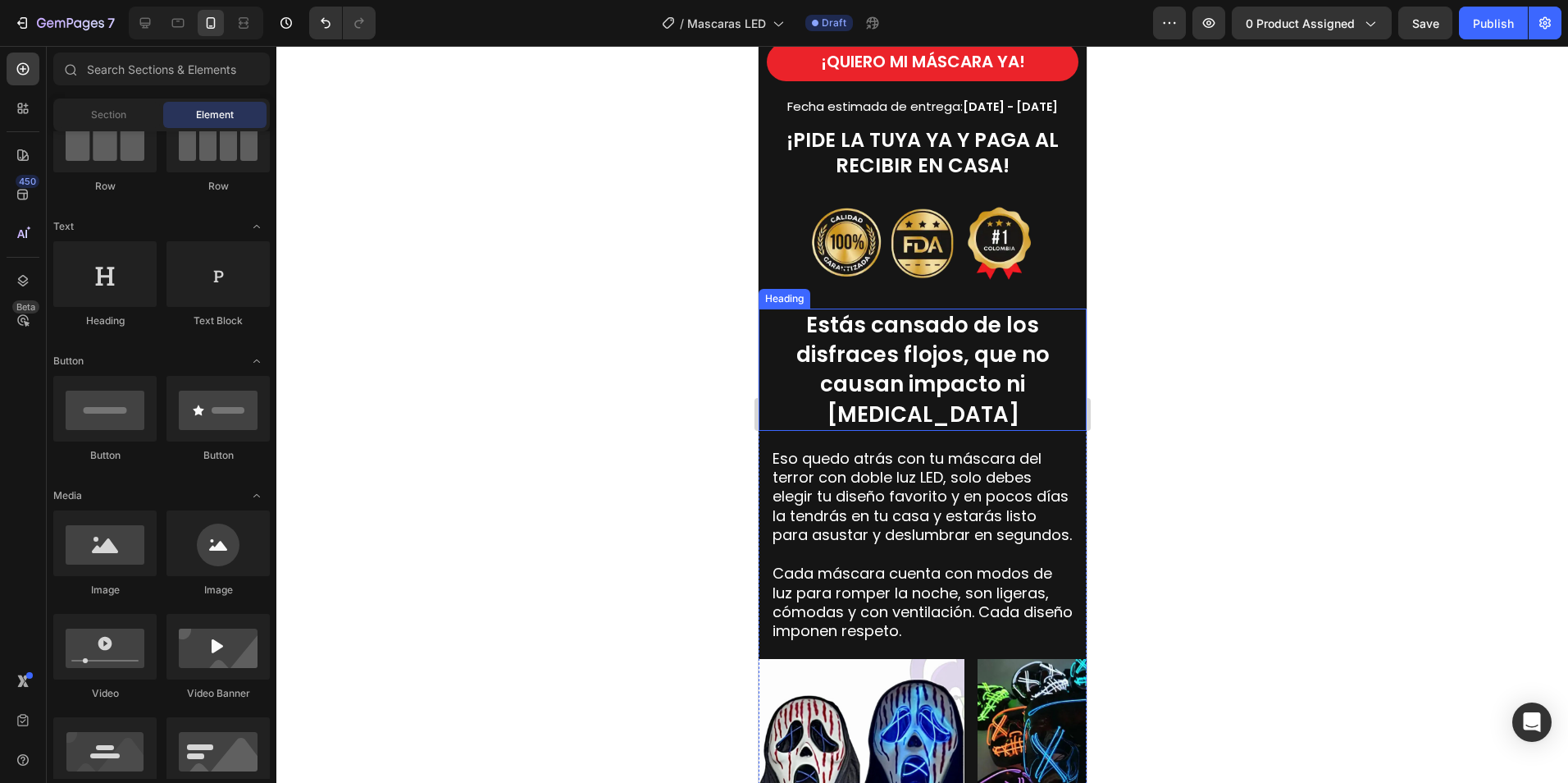
click at [972, 375] on span "Estás cansado de los disfraces flojos, que no causan impacto ni susto" at bounding box center [922, 369] width 253 height 118
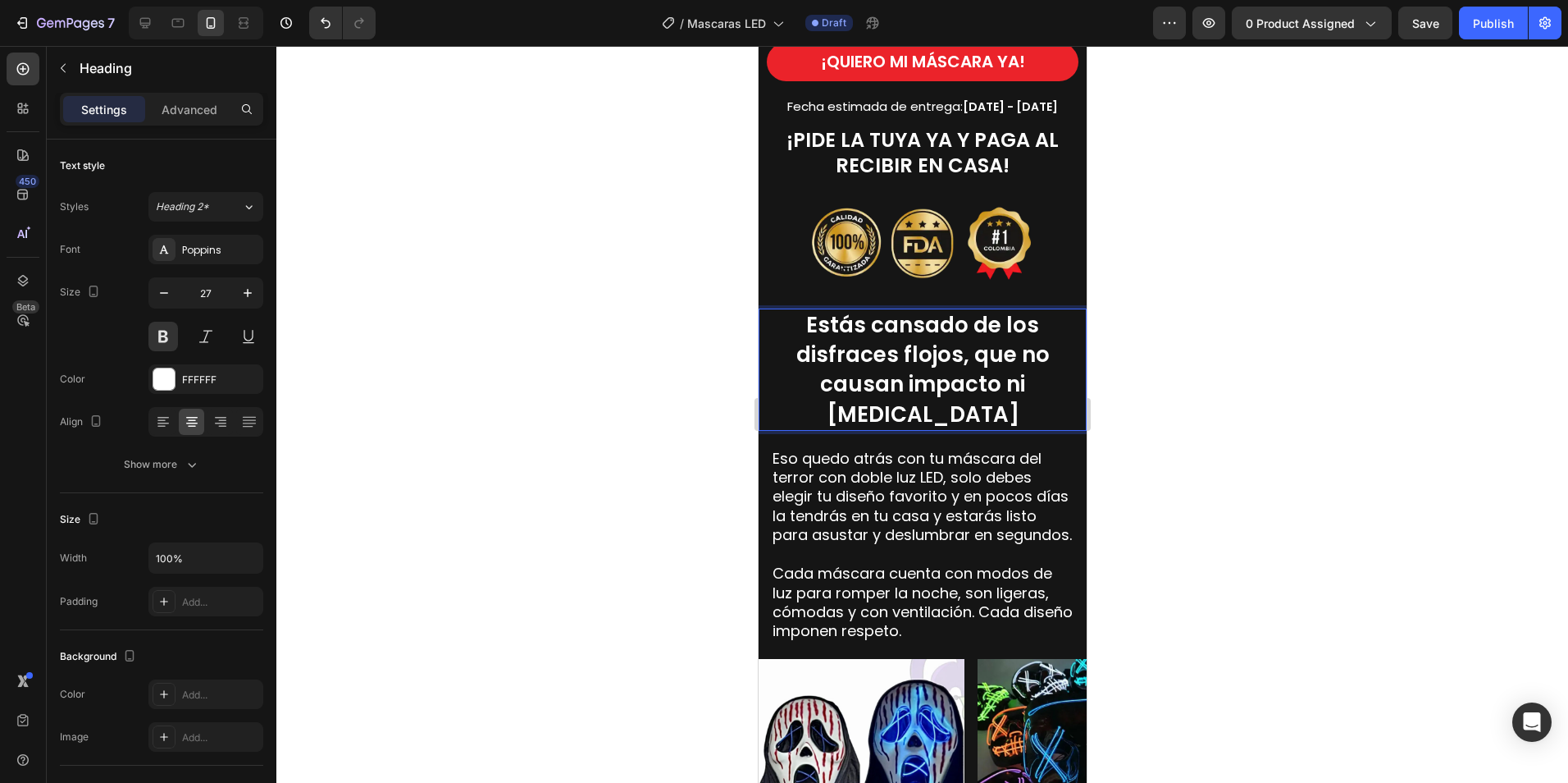
click at [1055, 382] on p "Estás cansado de los disfraces flojos, que no causan impacto ni susto" at bounding box center [921, 369] width 292 height 118
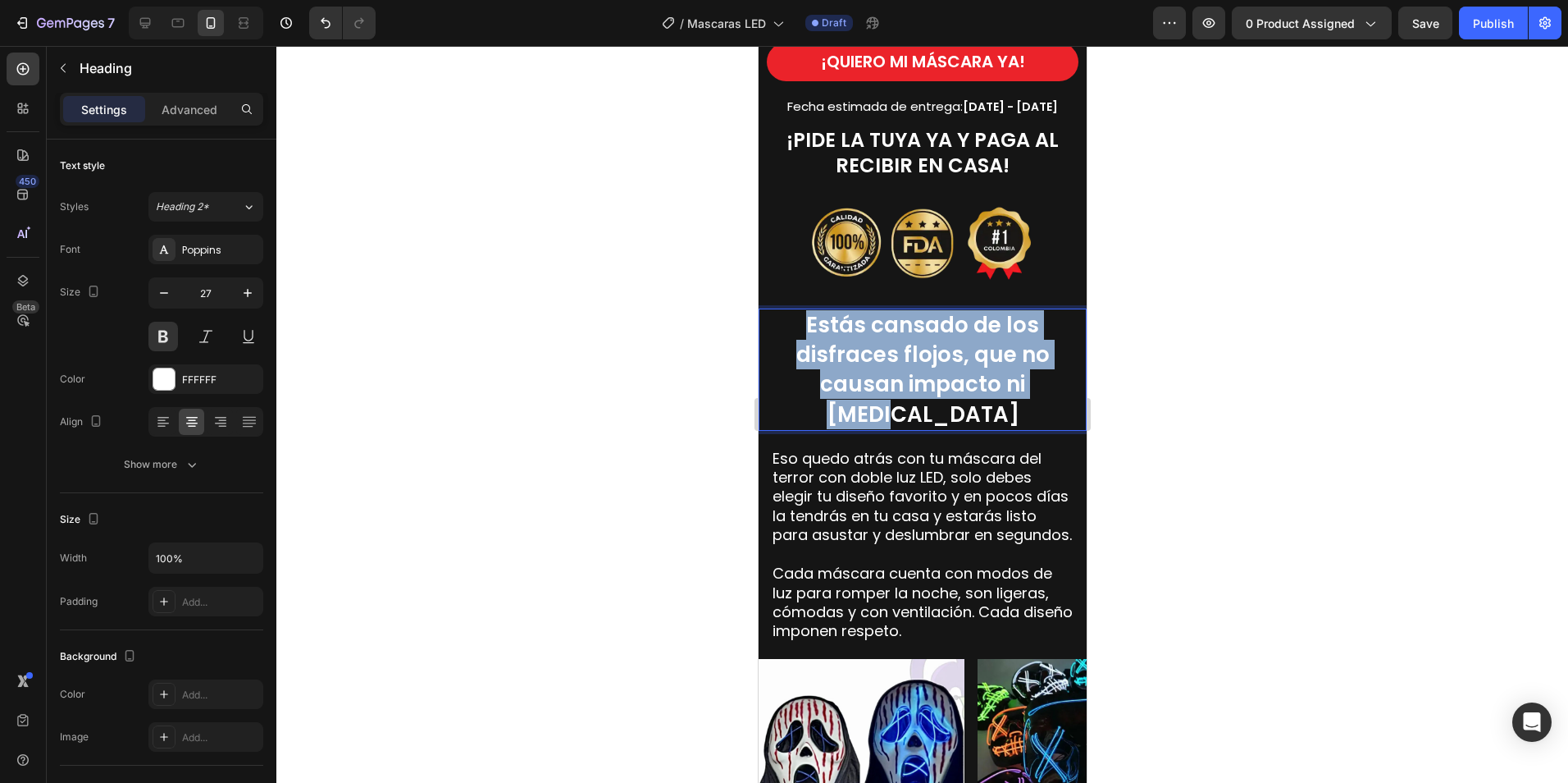
drag, startPoint x: 1055, startPoint y: 382, endPoint x: 799, endPoint y: 331, distance: 261.0
click at [799, 331] on p "Estás cansado de los disfraces flojos, que no causan impacto ni susto" at bounding box center [921, 369] width 292 height 118
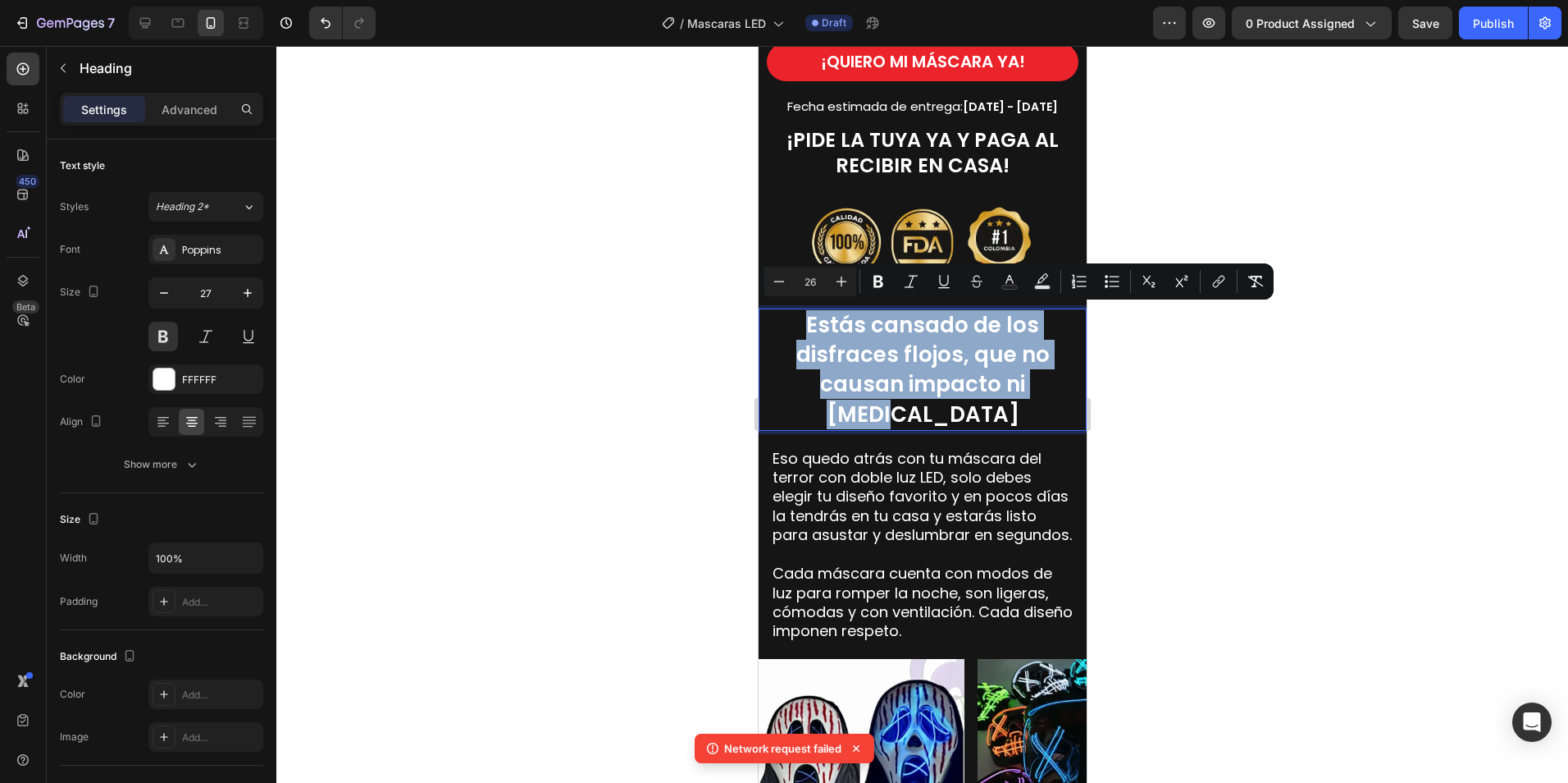
copy span "Estás cansado de los disfraces flojos, que no causan impacto ni susto"
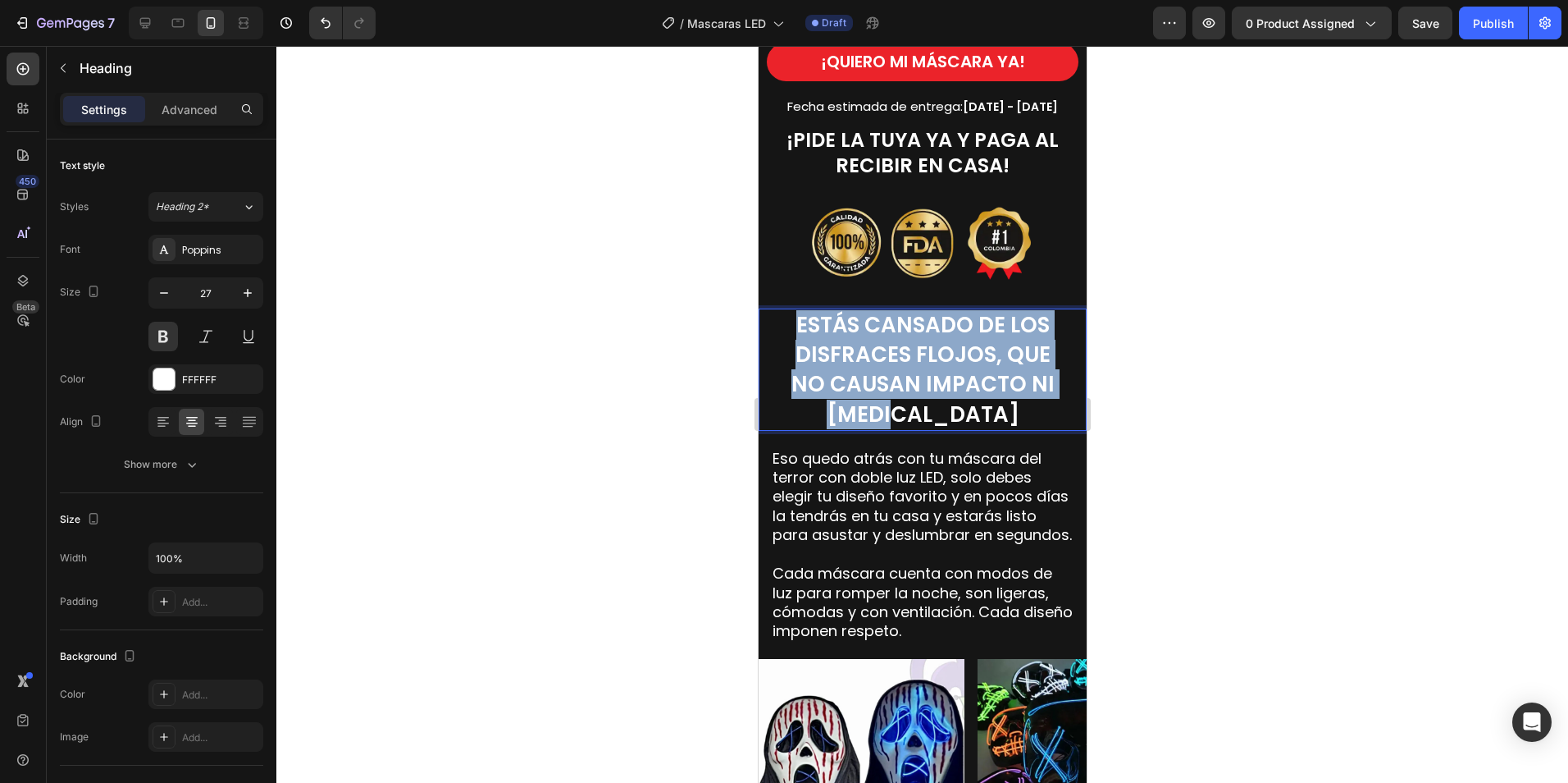
drag, startPoint x: 973, startPoint y: 406, endPoint x: 789, endPoint y: 333, distance: 198.0
click at [789, 333] on p "ESTÁS CANSADO DE LOS DISFRACES FLOJOS, QUE NO CAUSAN IMPACTO NI [MEDICAL_DATA]" at bounding box center [921, 369] width 292 height 118
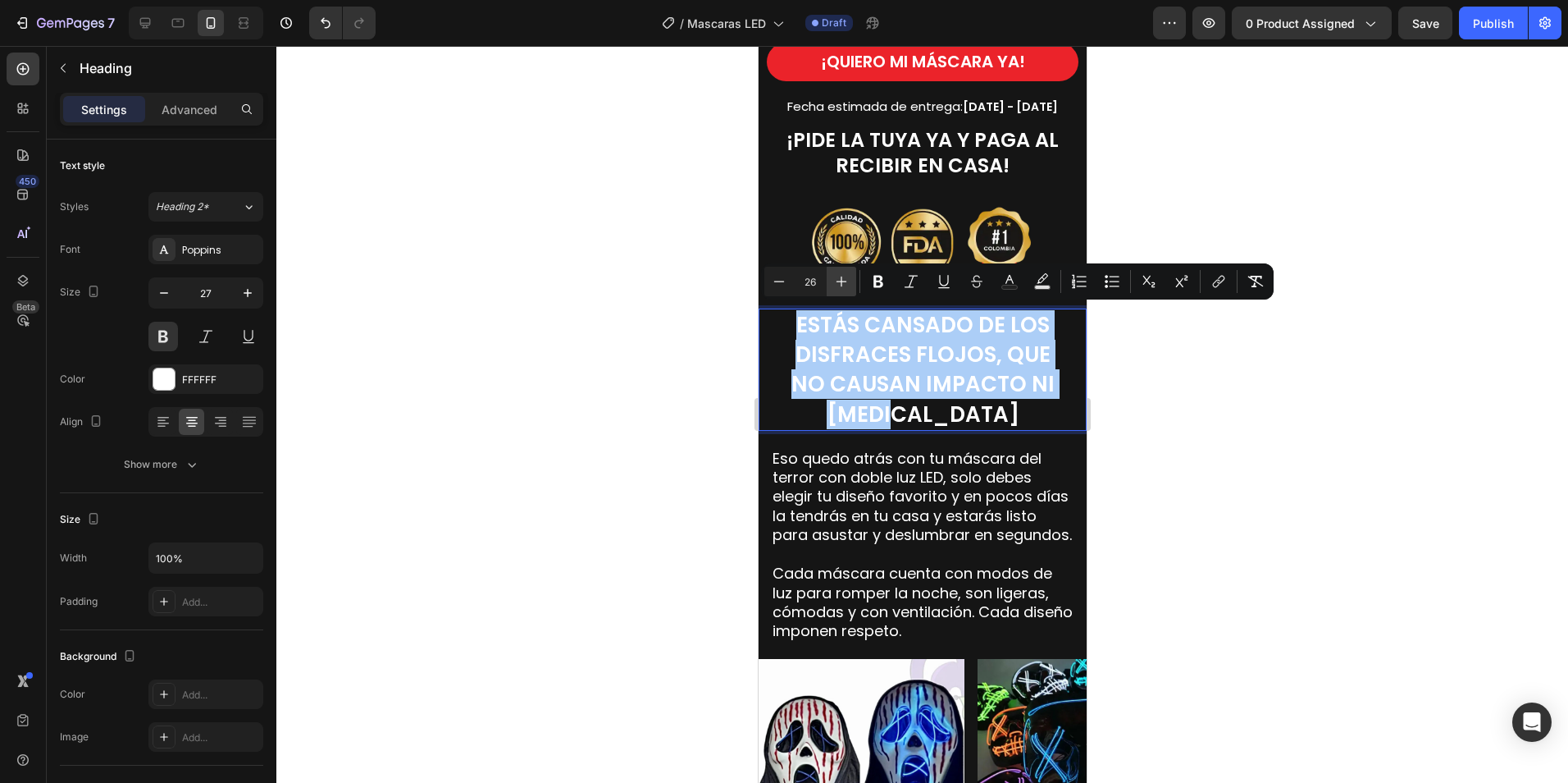
click at [843, 281] on icon "Editor contextual toolbar" at bounding box center [841, 281] width 11 height 11
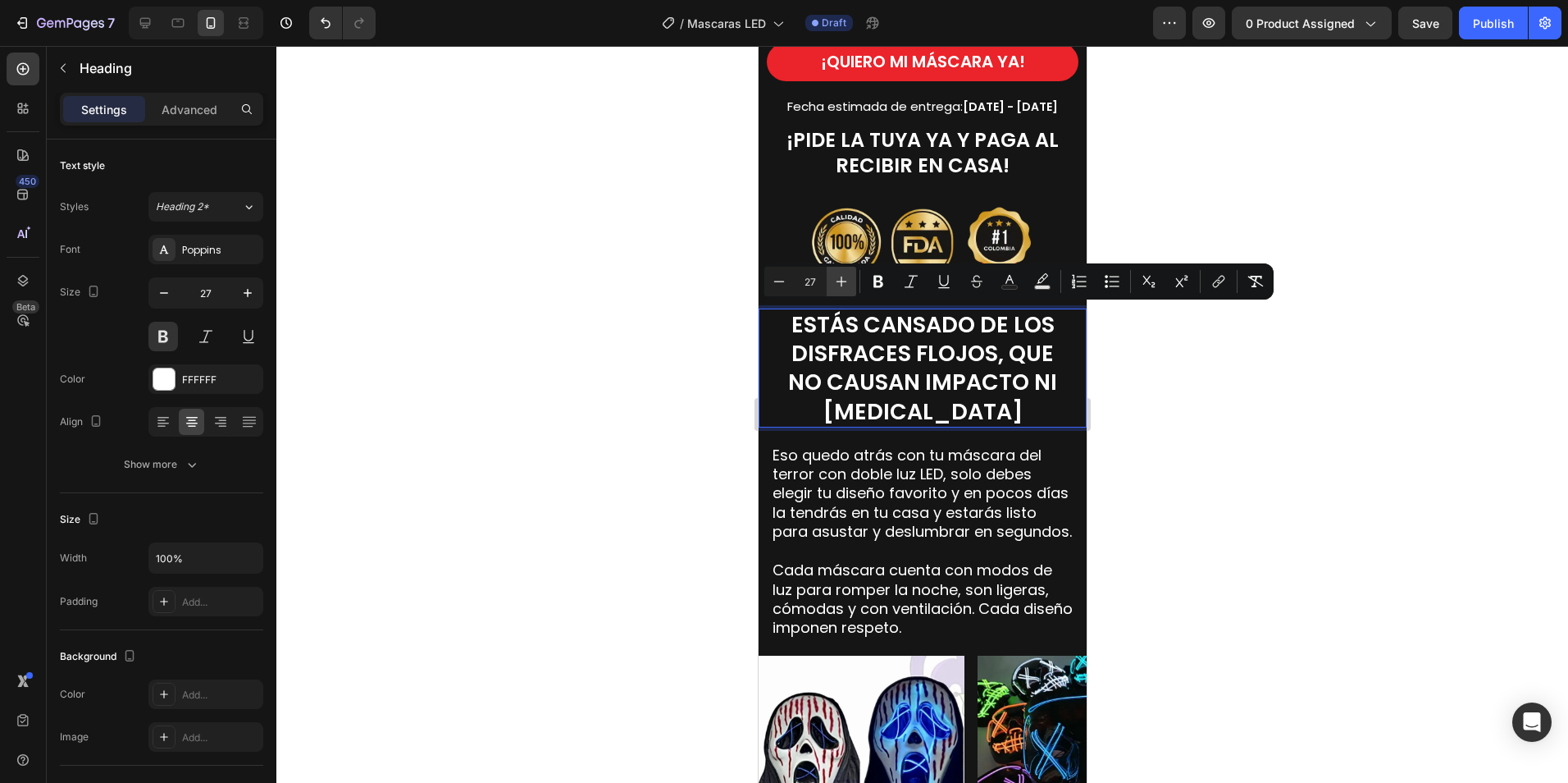
click at [843, 281] on icon "Editor contextual toolbar" at bounding box center [841, 281] width 11 height 11
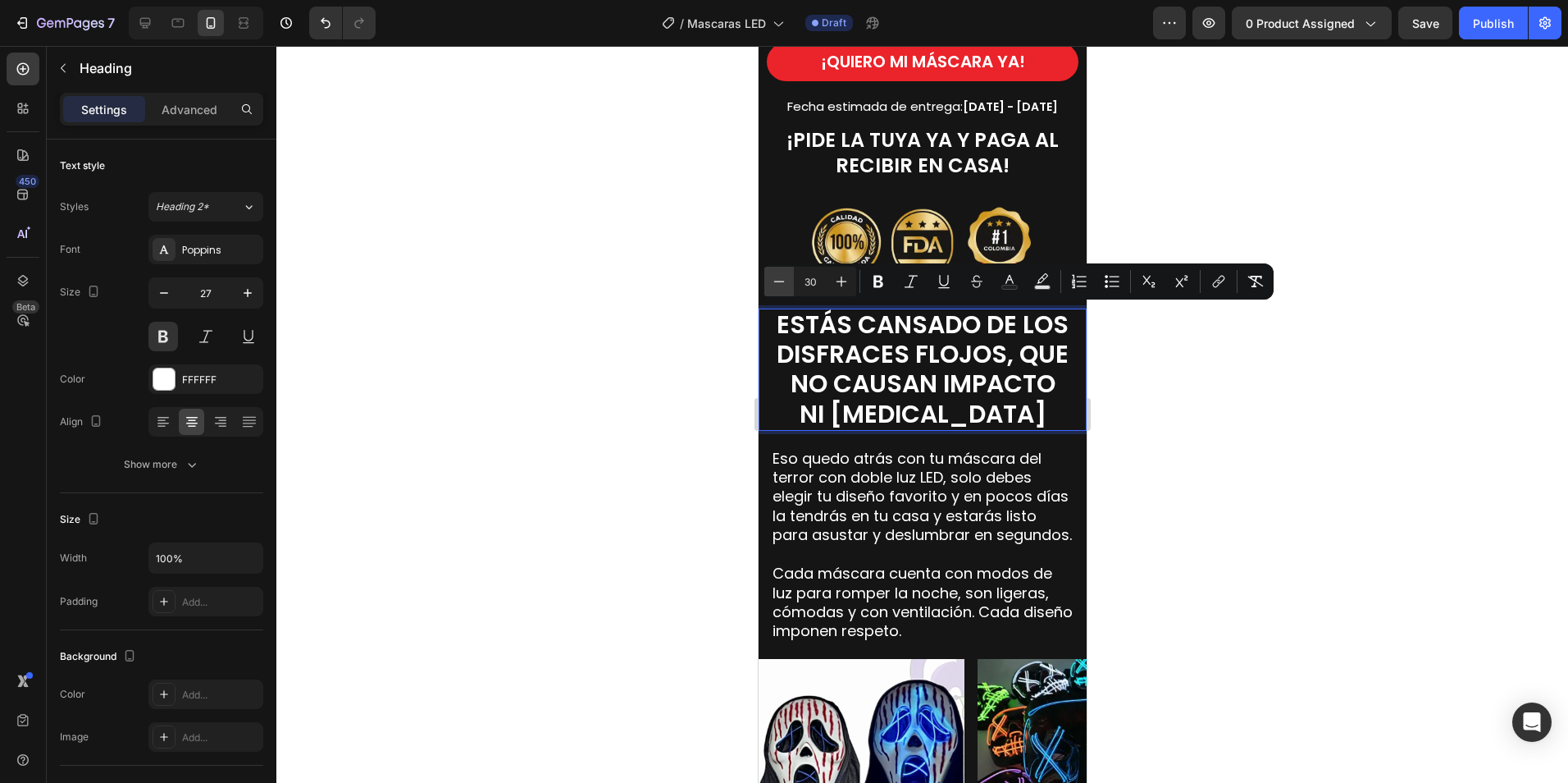
click at [786, 275] on icon "Editor contextual toolbar" at bounding box center [779, 281] width 16 height 16
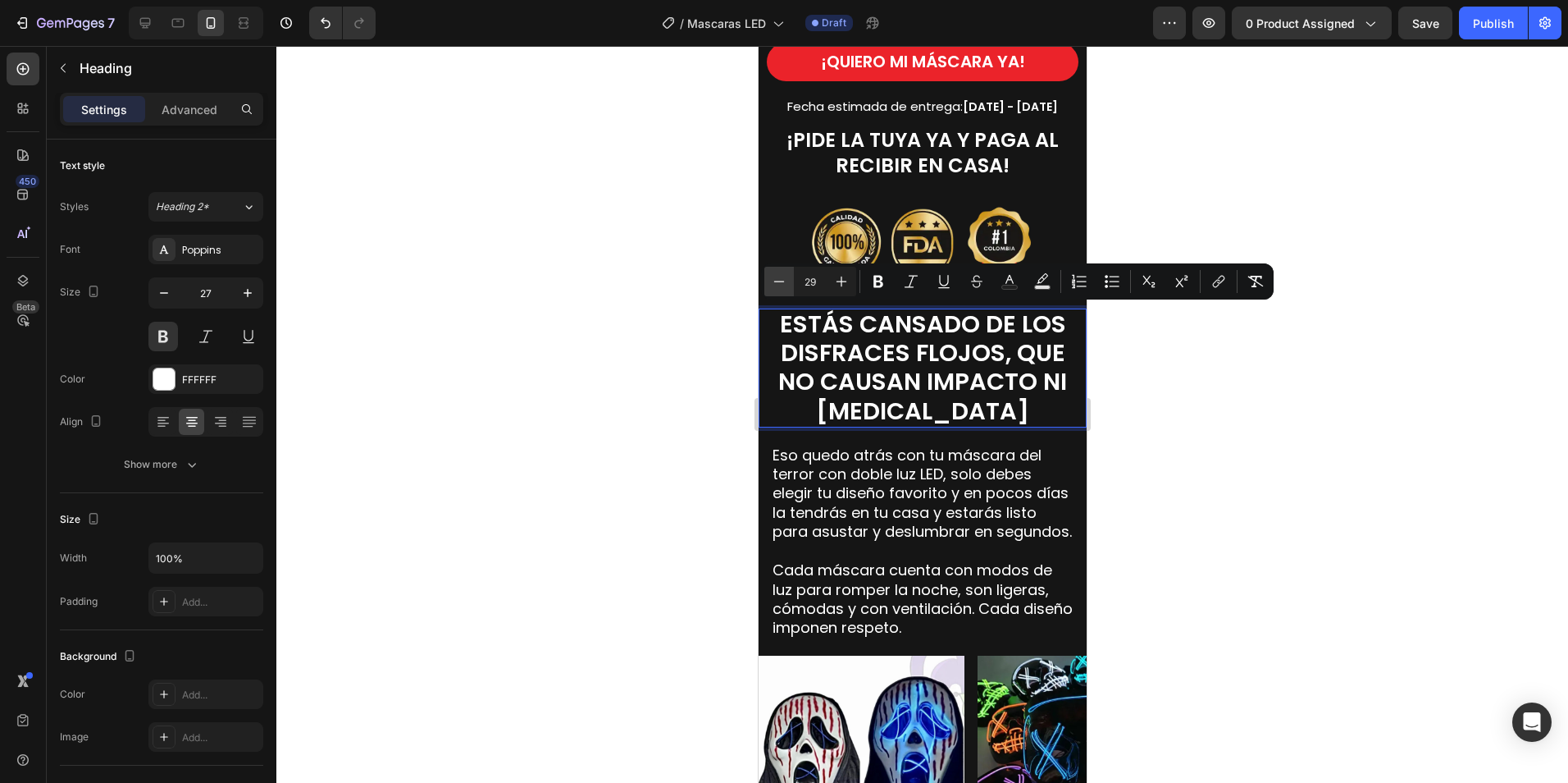
click at [787, 274] on button "Minus" at bounding box center [780, 281] width 30 height 30
click at [843, 283] on icon "Editor contextual toolbar" at bounding box center [841, 281] width 16 height 16
type input "29"
click at [1213, 402] on div at bounding box center [922, 414] width 1292 height 737
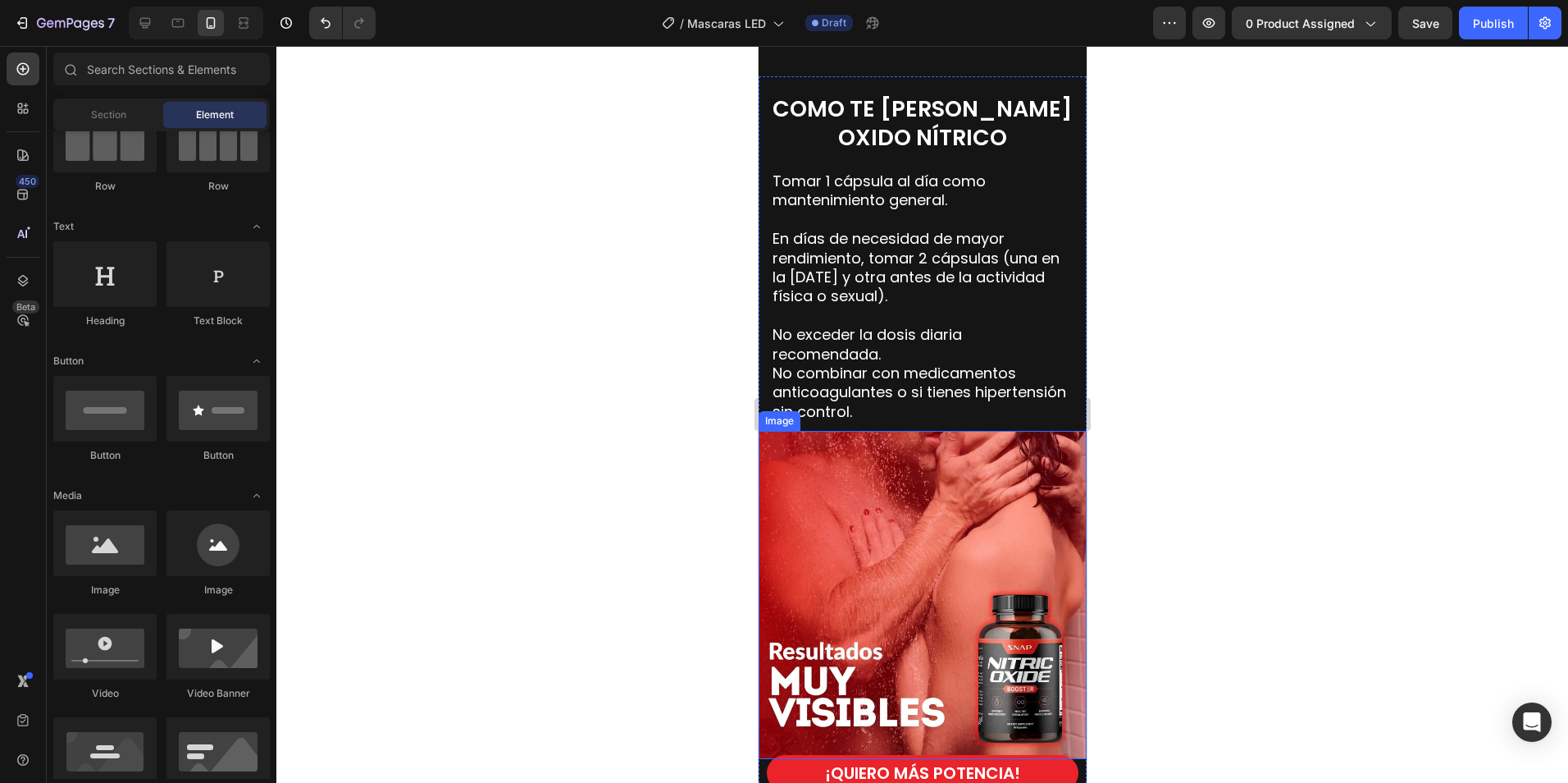
scroll to position [2953, 0]
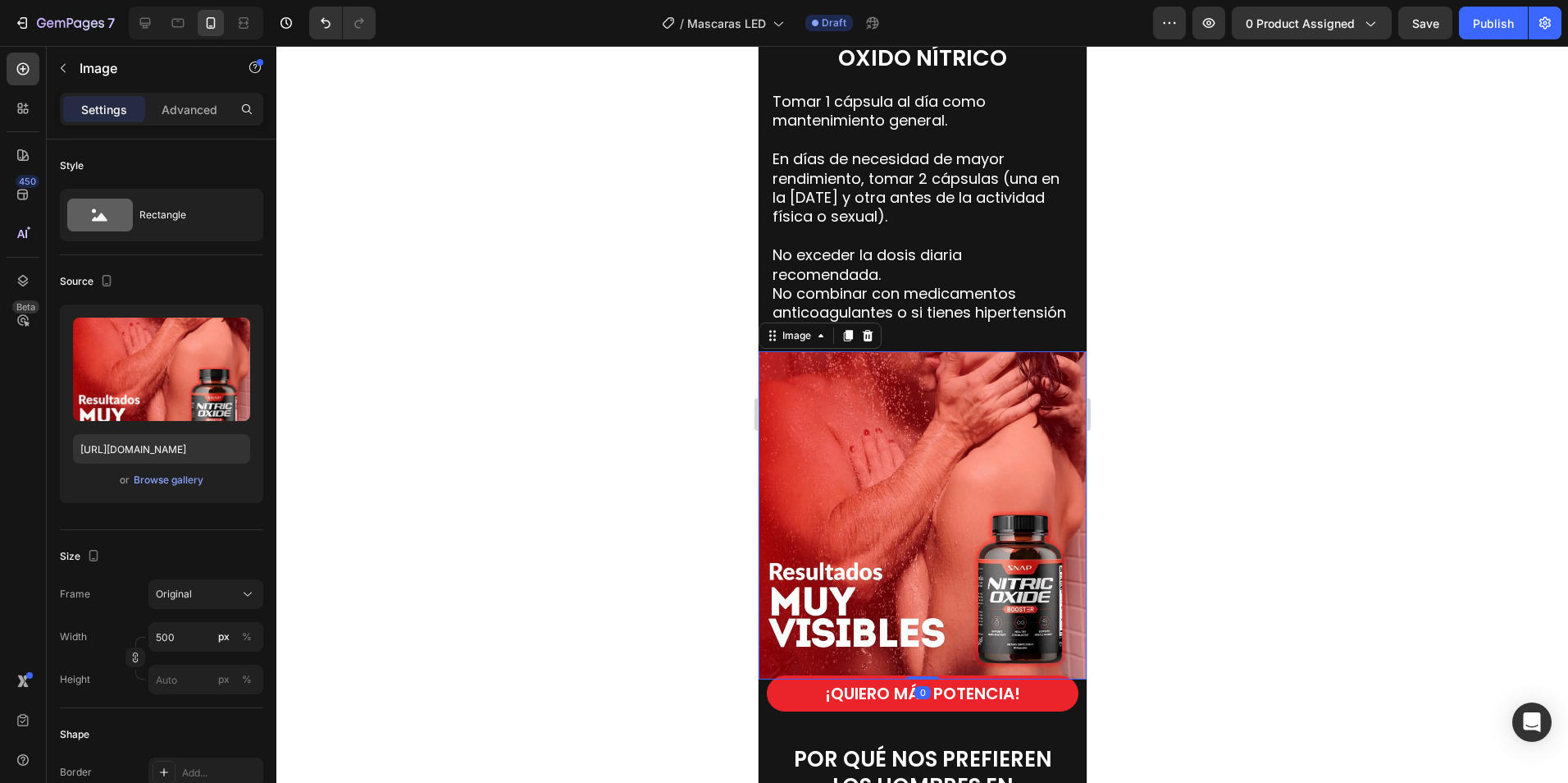
click at [959, 417] on img at bounding box center [921, 515] width 328 height 328
click at [865, 331] on icon at bounding box center [866, 335] width 13 height 13
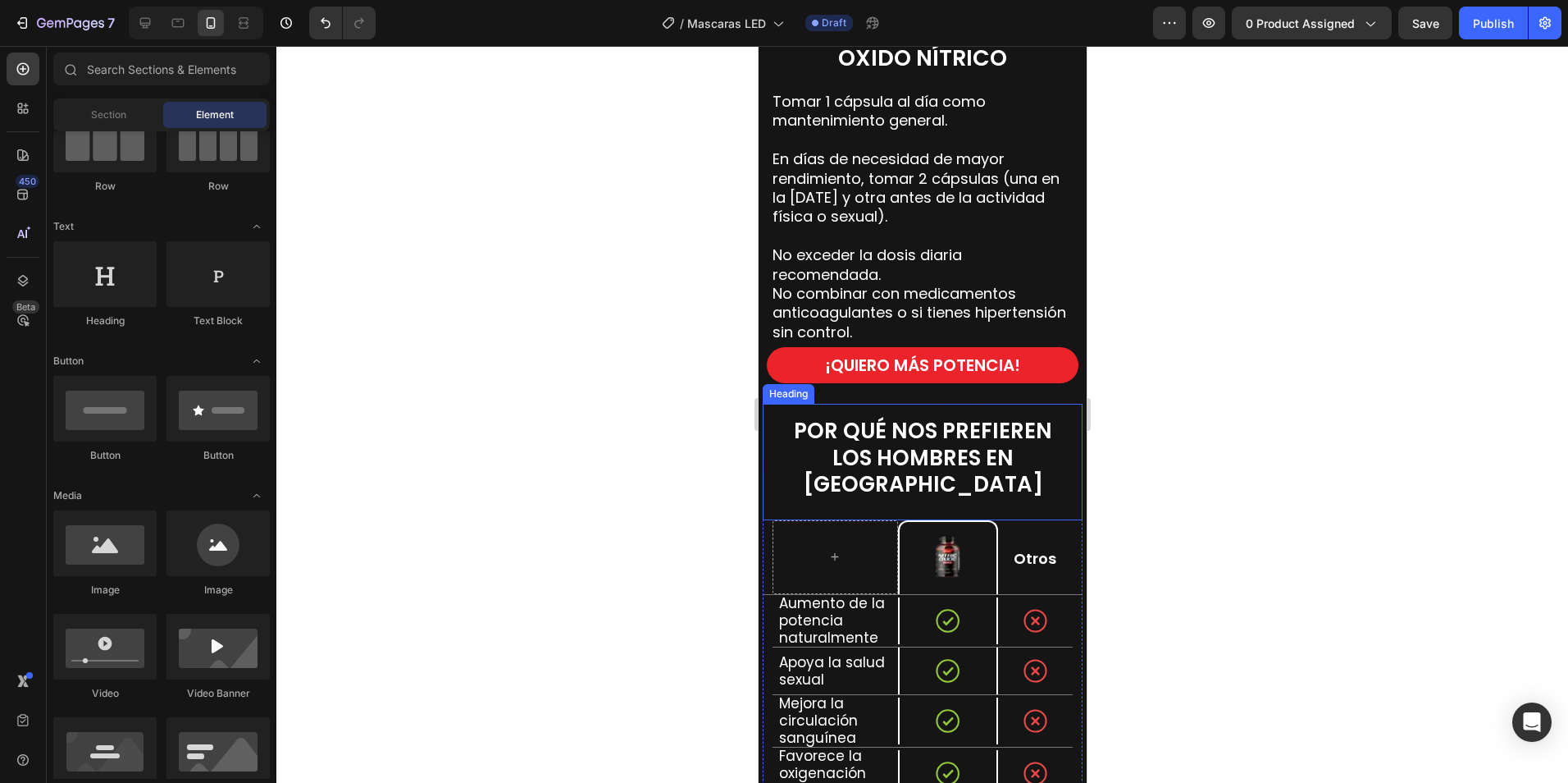
scroll to position [2625, 0]
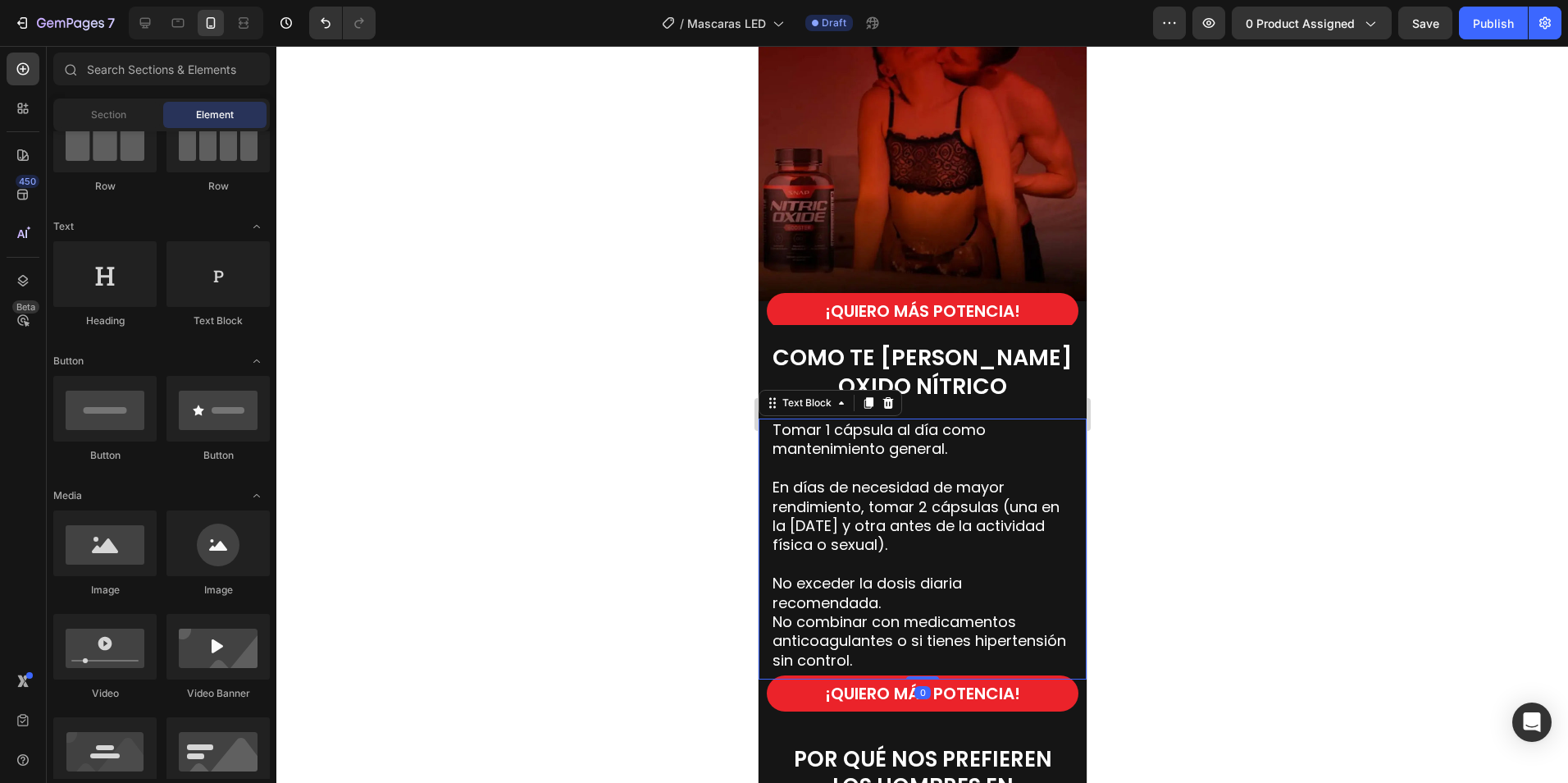
click at [884, 507] on p "En días de necesidad de mayor rendimiento, tomar 2 cápsulas (una en la mañana y…" at bounding box center [921, 507] width 300 height 96
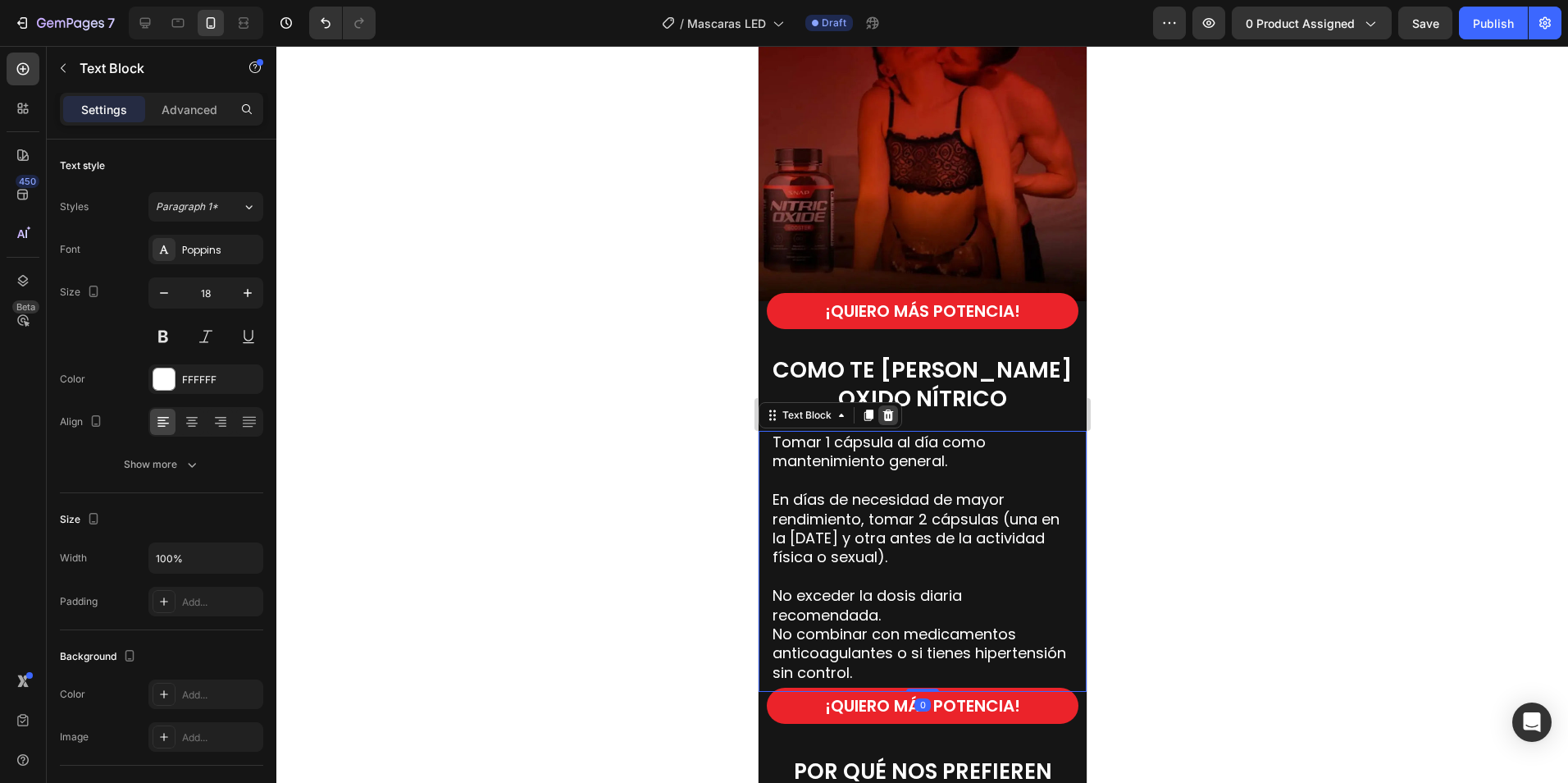
click at [884, 409] on icon at bounding box center [887, 415] width 11 height 12
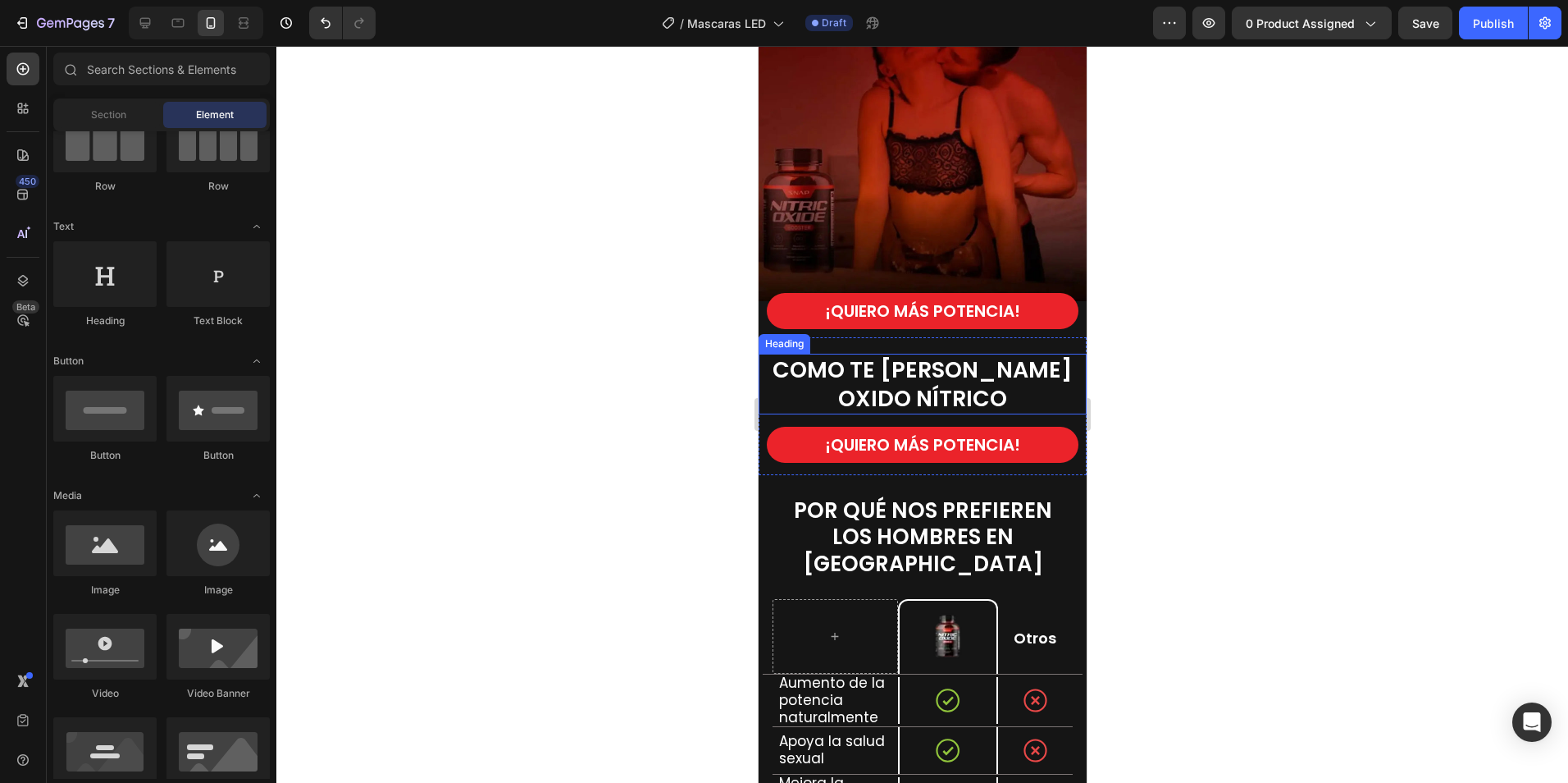
click at [908, 368] on span "COMO TE TOMAS EL" at bounding box center [921, 369] width 300 height 30
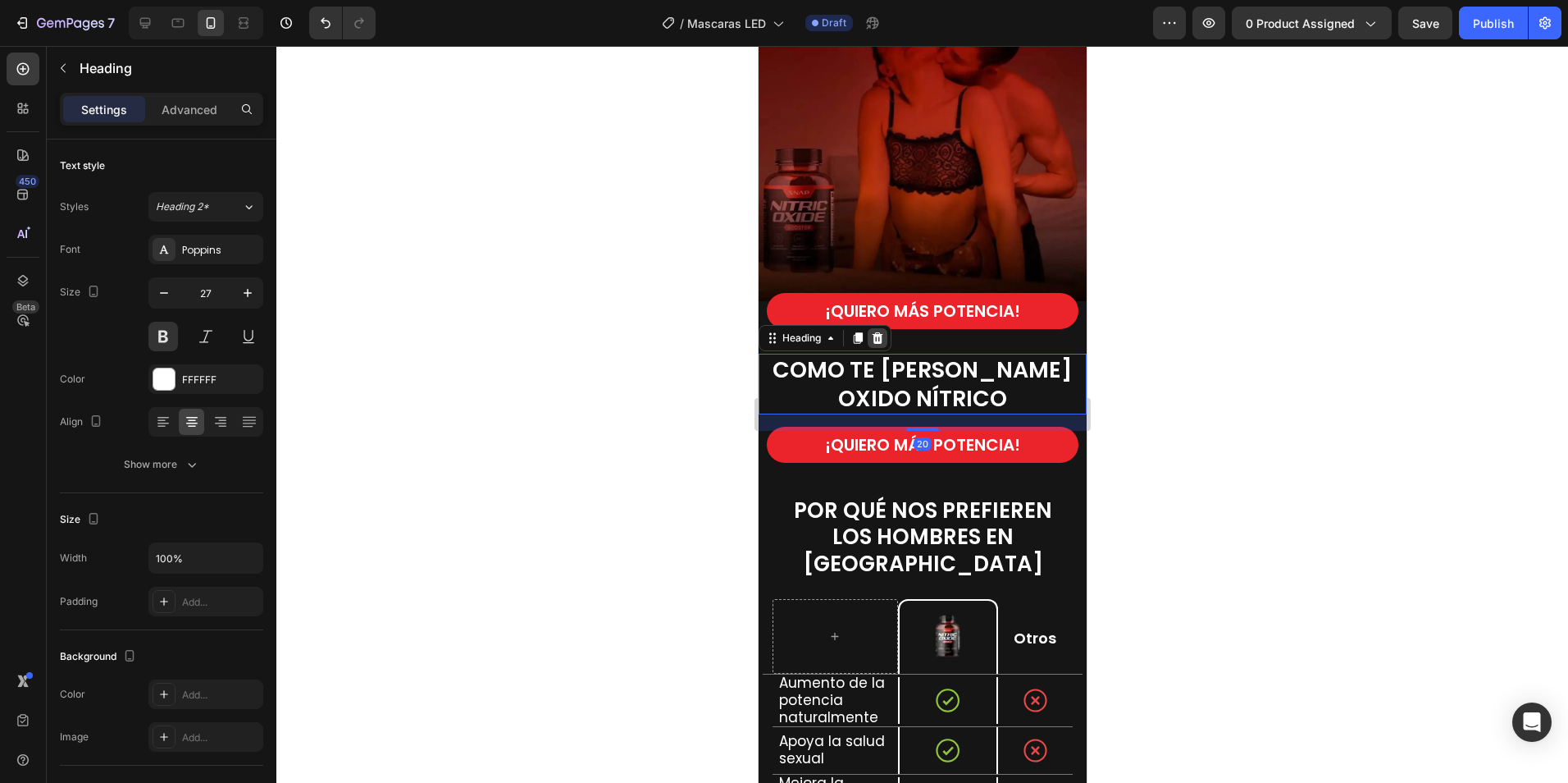
click at [879, 331] on icon at bounding box center [876, 337] width 13 height 13
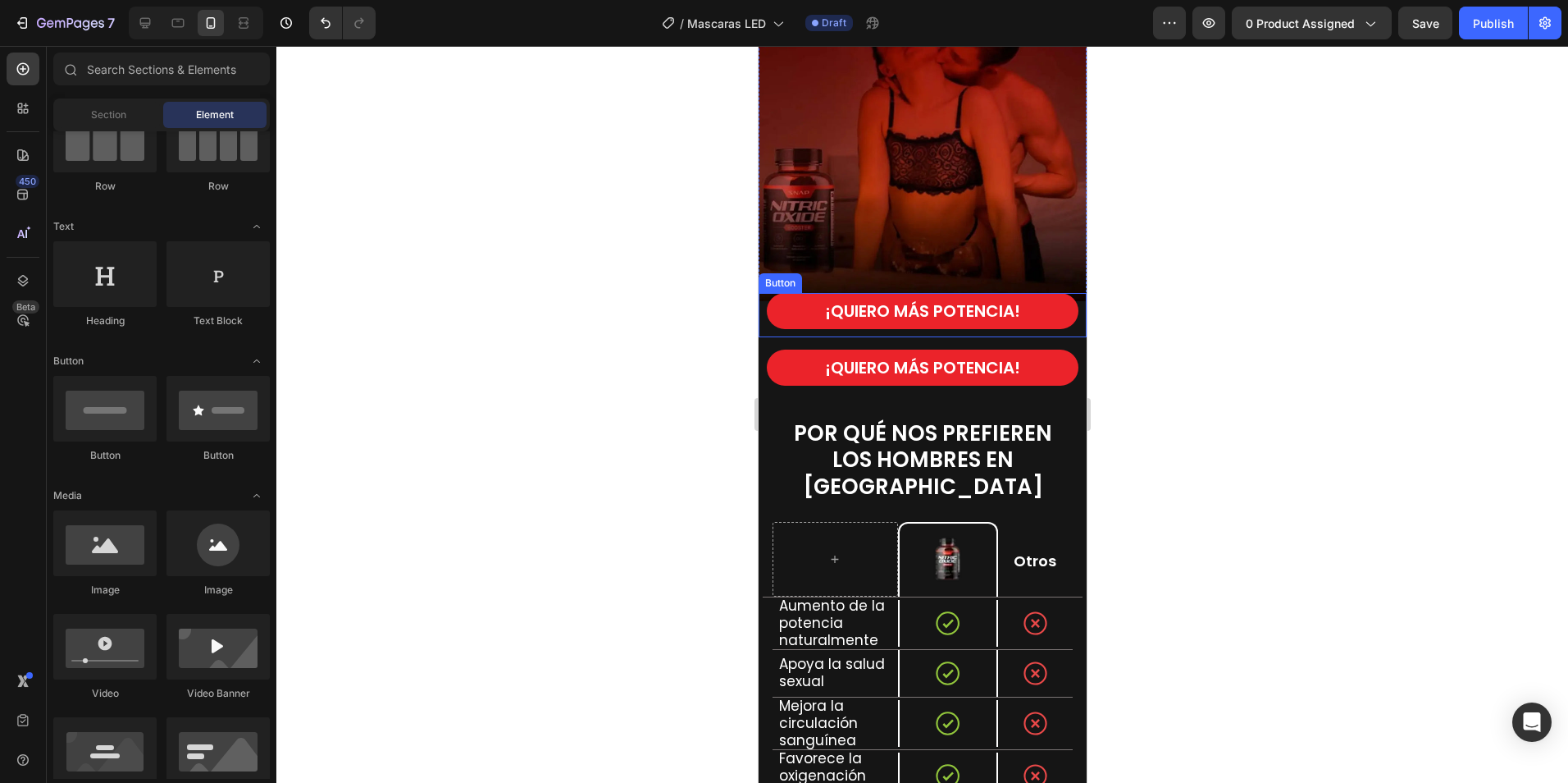
click at [1067, 303] on div "¡QUIERO MÁS POTENCIA! Button" at bounding box center [921, 315] width 328 height 44
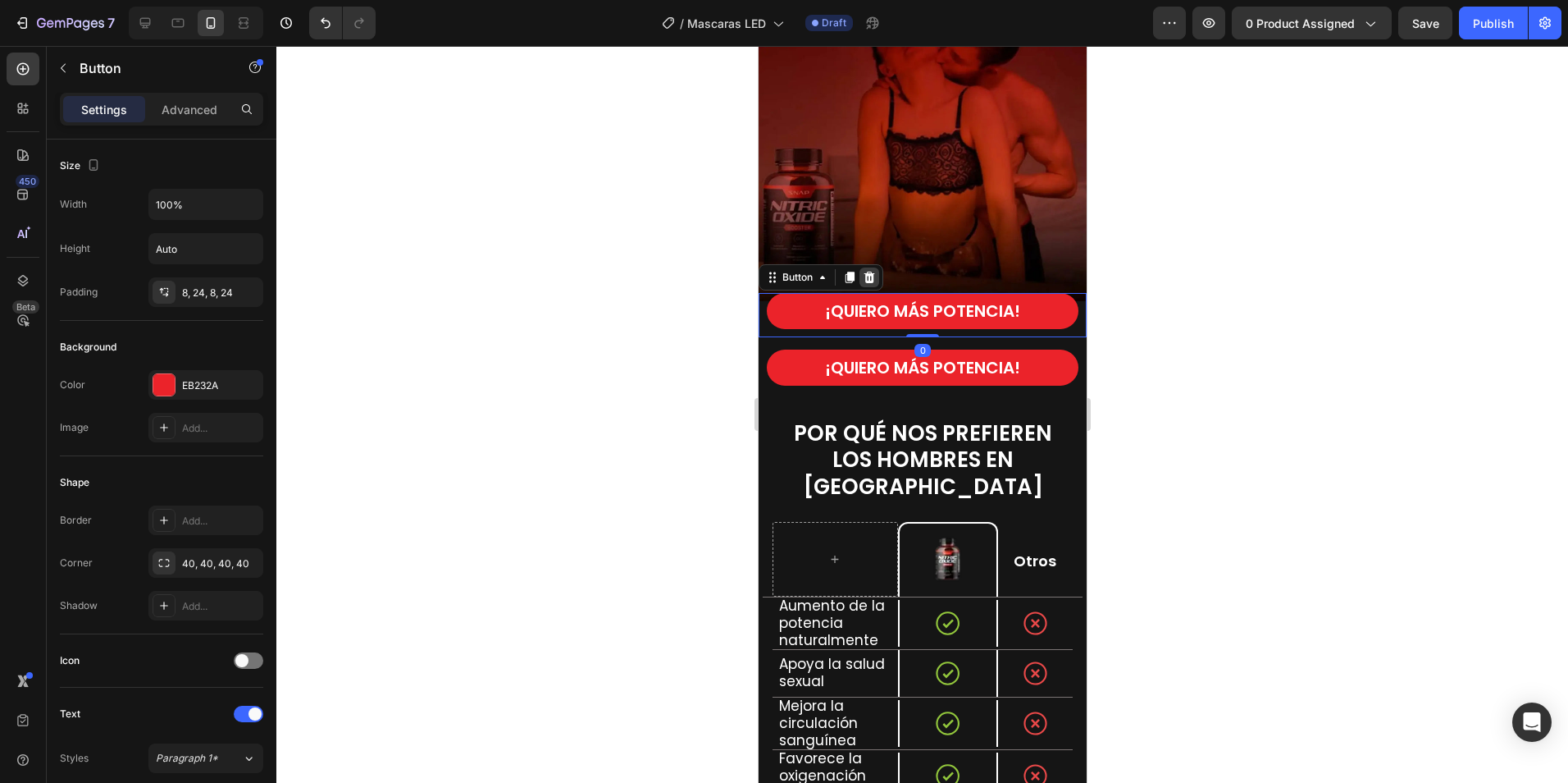
click at [869, 271] on icon at bounding box center [868, 277] width 11 height 12
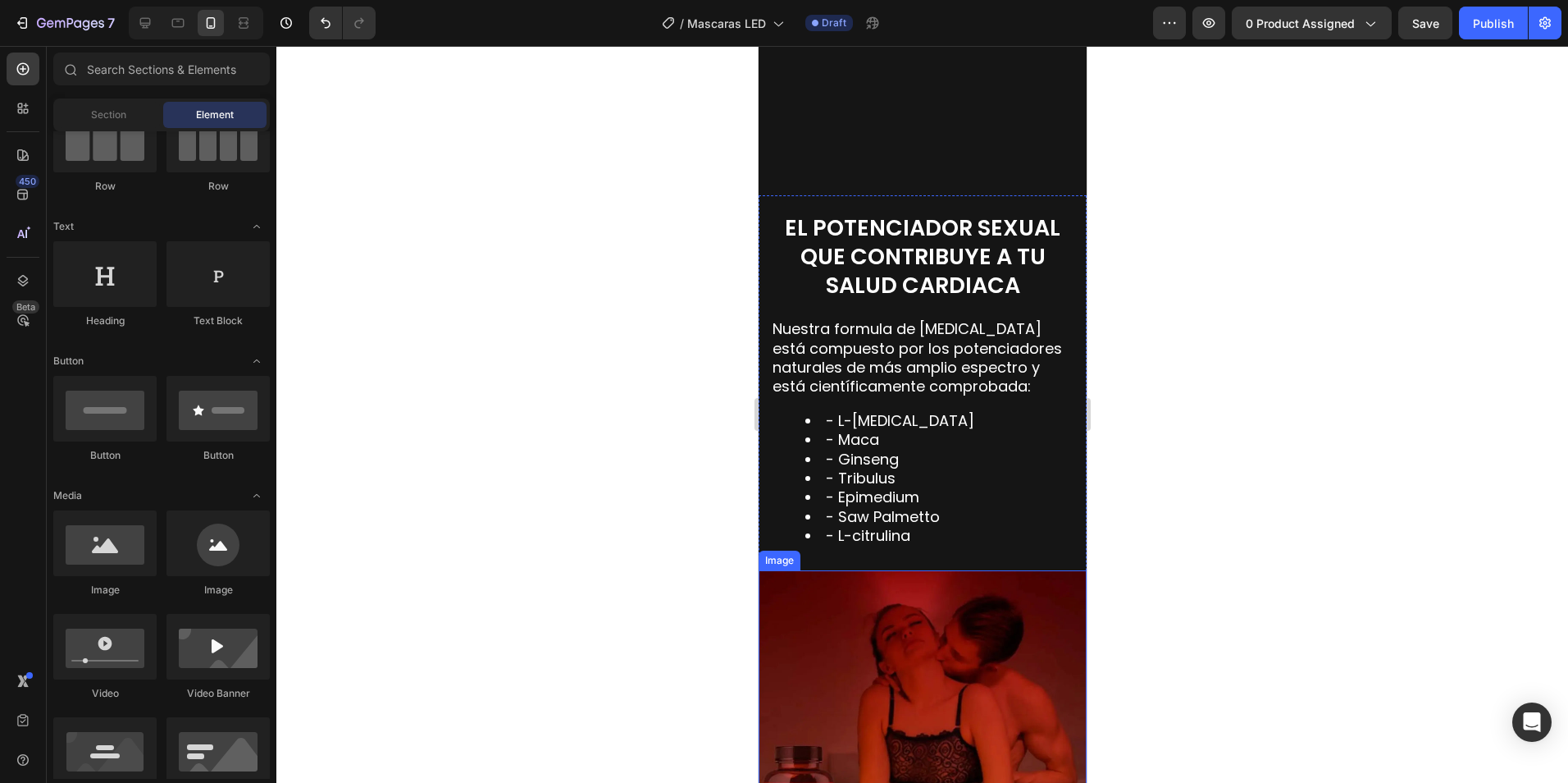
scroll to position [2215, 0]
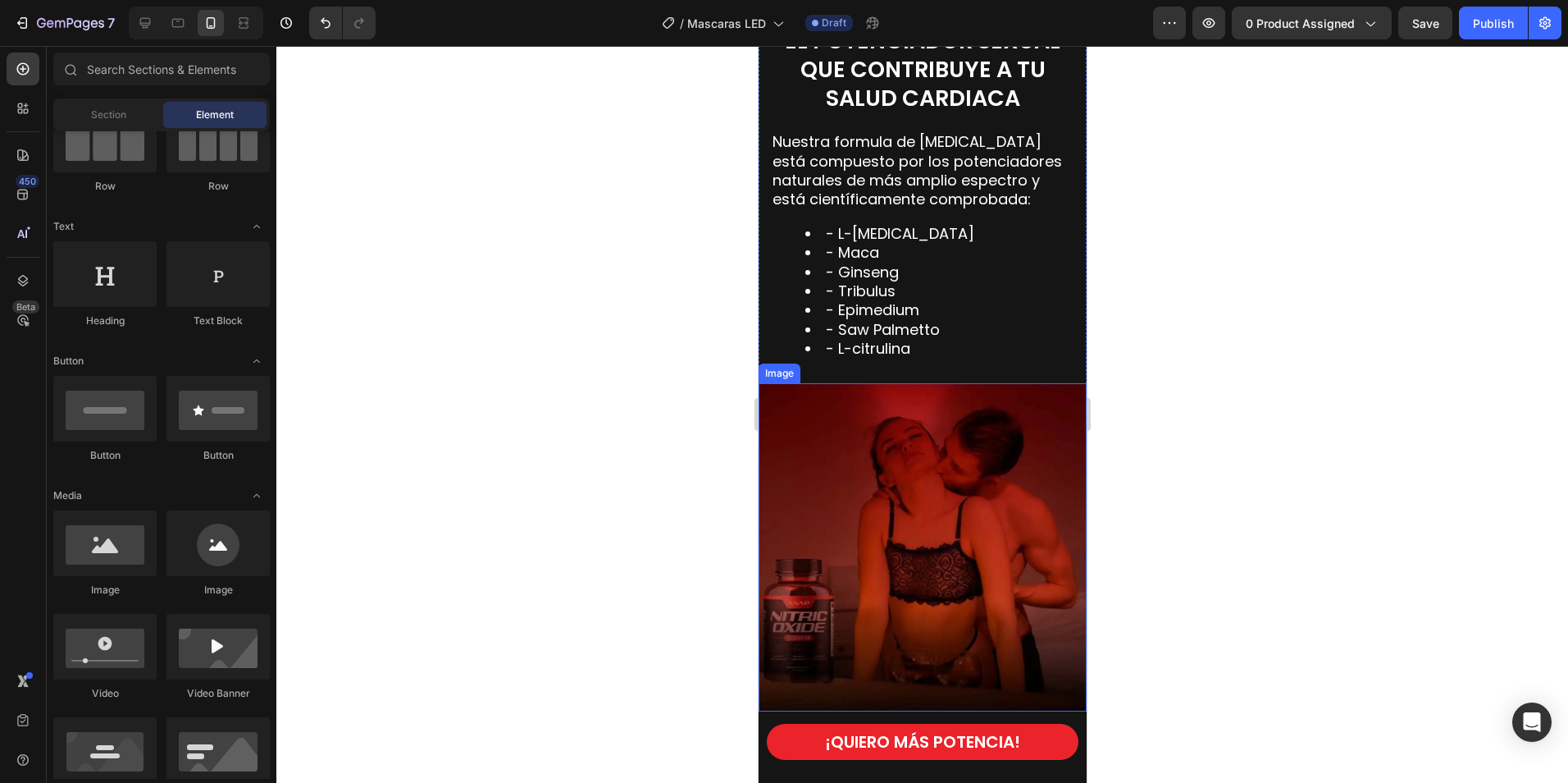
click at [928, 474] on img at bounding box center [921, 547] width 328 height 328
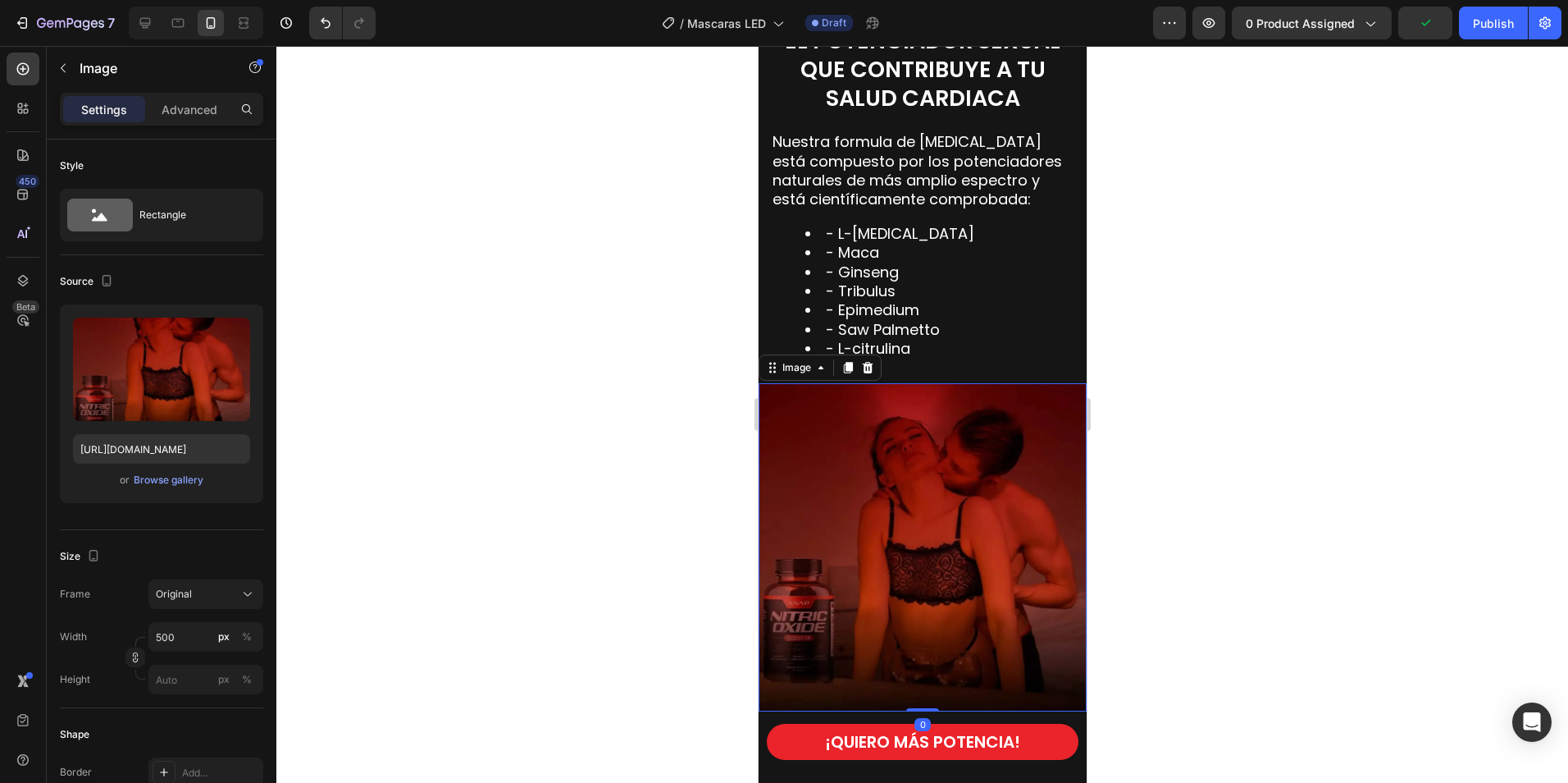
drag, startPoint x: 866, startPoint y: 368, endPoint x: 936, endPoint y: 256, distance: 132.1
click at [866, 368] on icon at bounding box center [867, 368] width 11 height 12
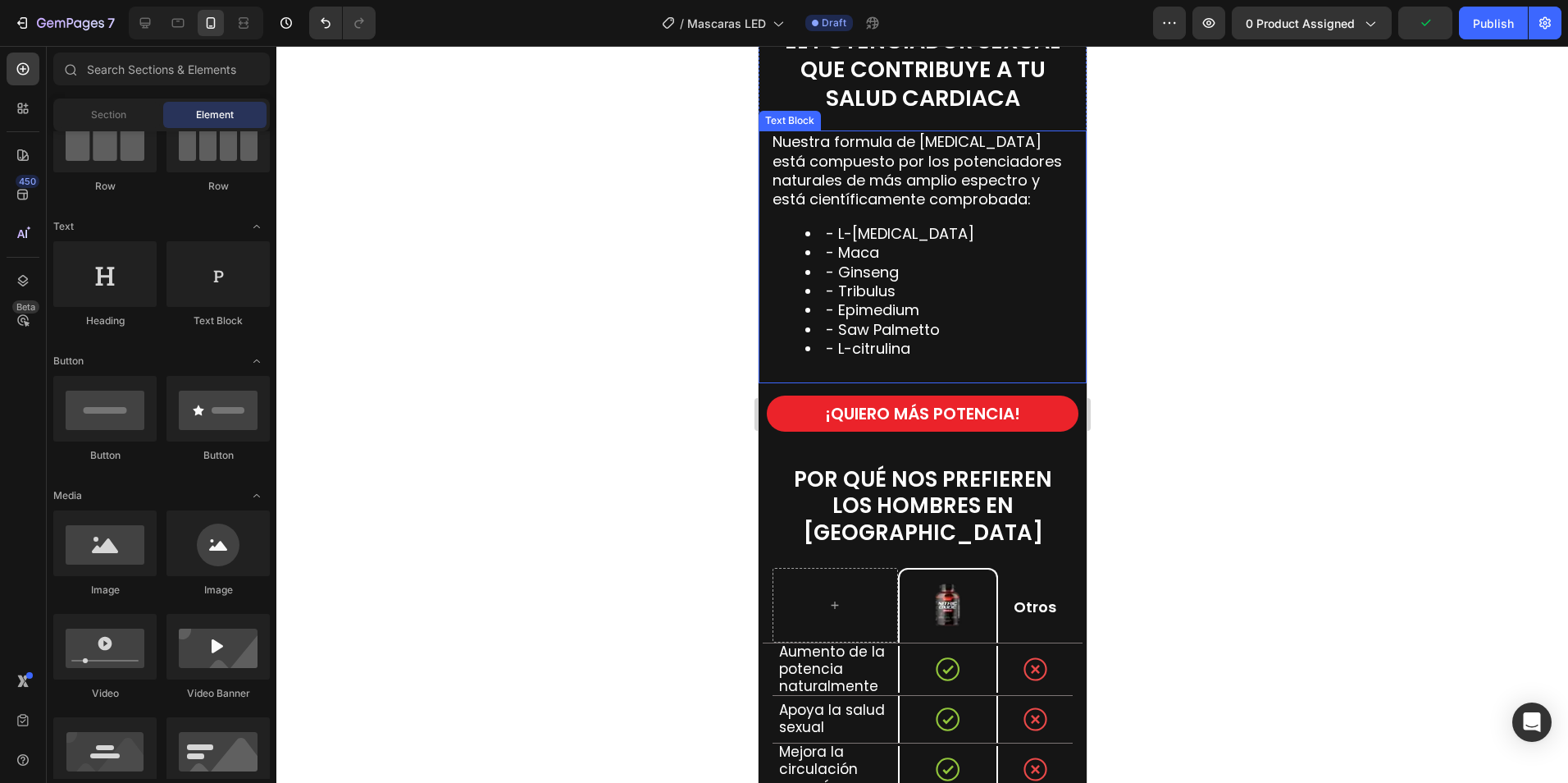
click at [947, 229] on li "- L-arginina" at bounding box center [938, 233] width 267 height 19
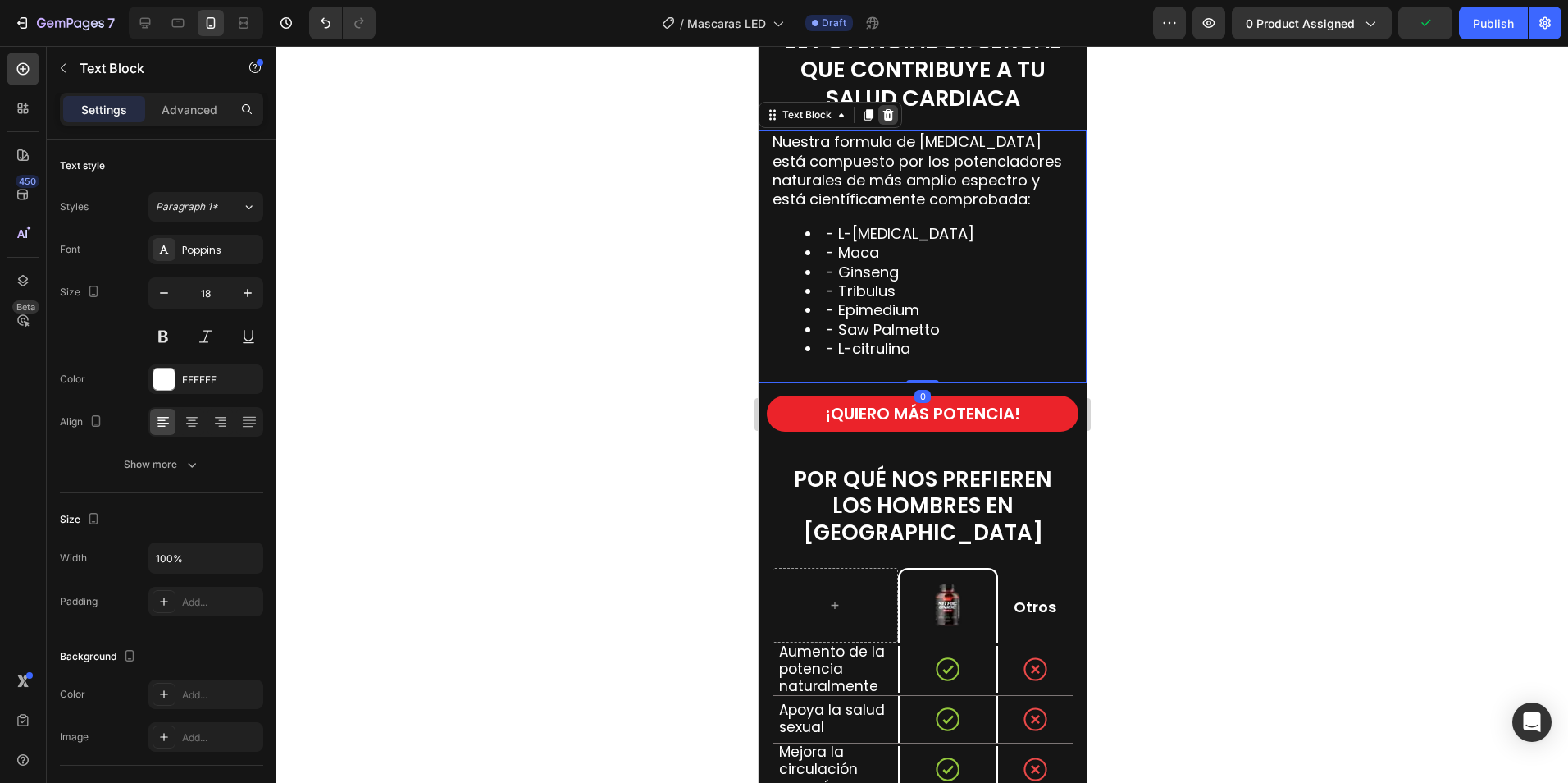
click at [883, 112] on icon at bounding box center [887, 115] width 11 height 12
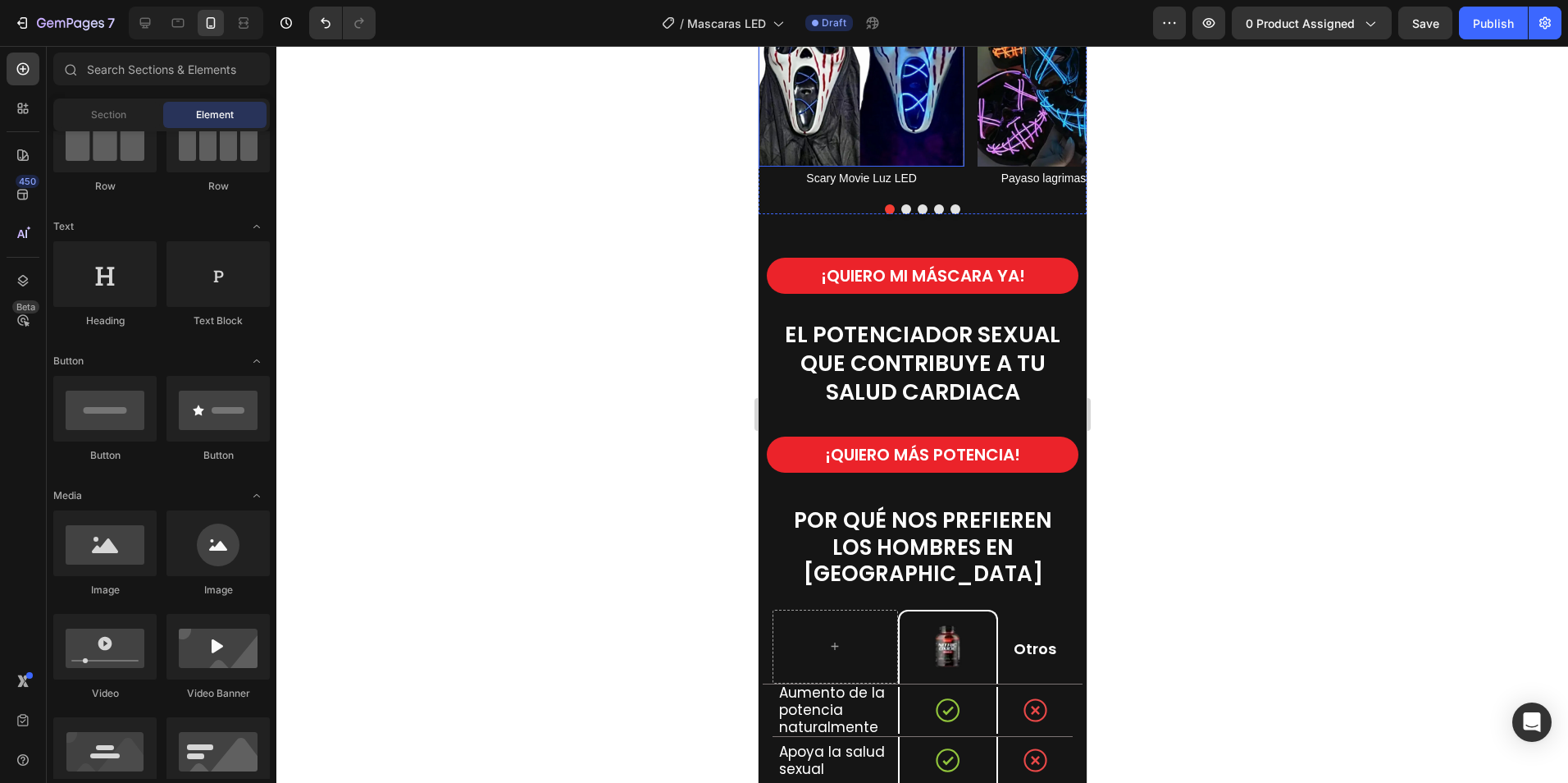
scroll to position [1805, 0]
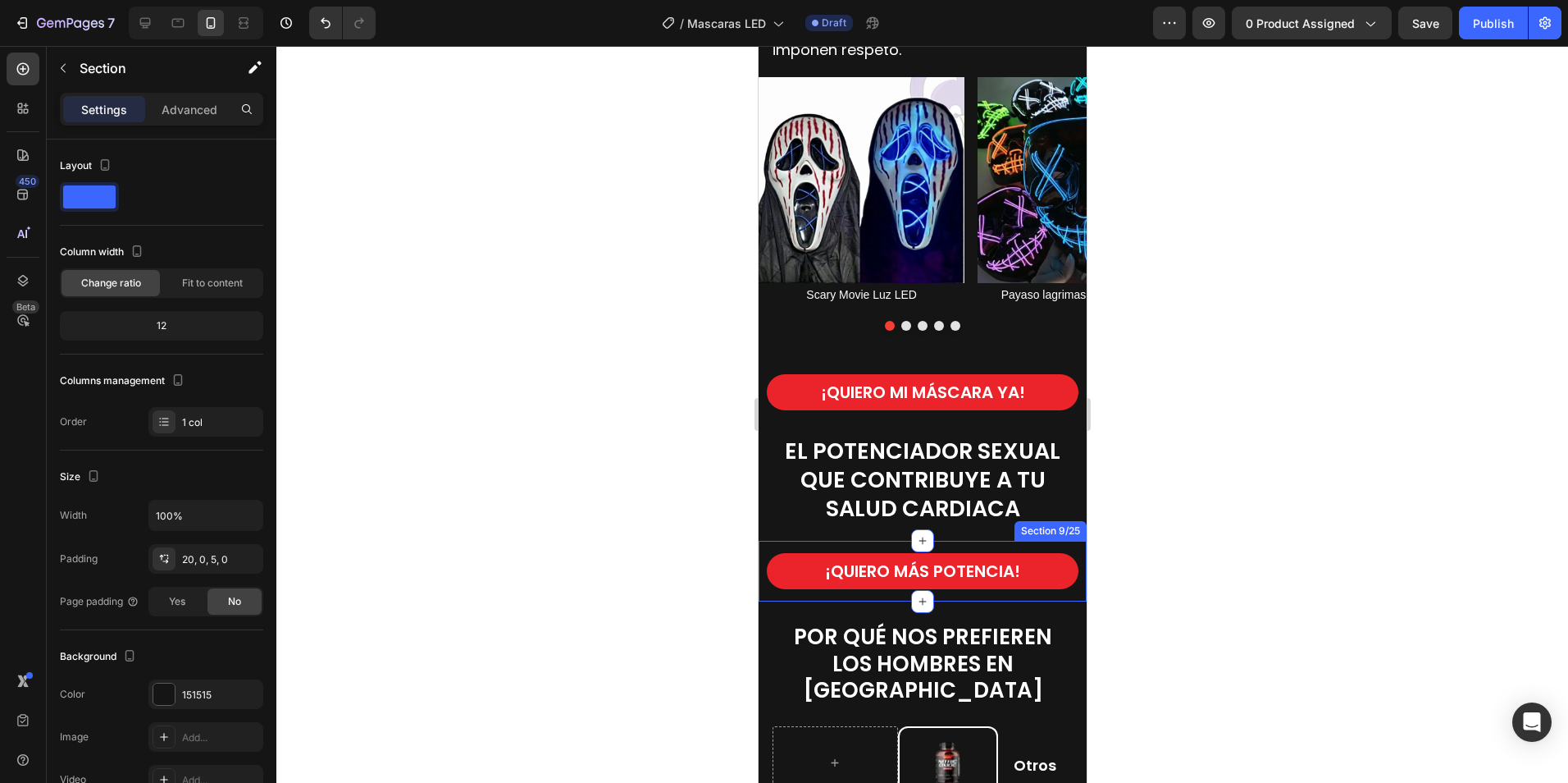
click at [1040, 544] on div "¡QUIERO MÁS POTENCIA! Button Section 9/25" at bounding box center [921, 571] width 328 height 61
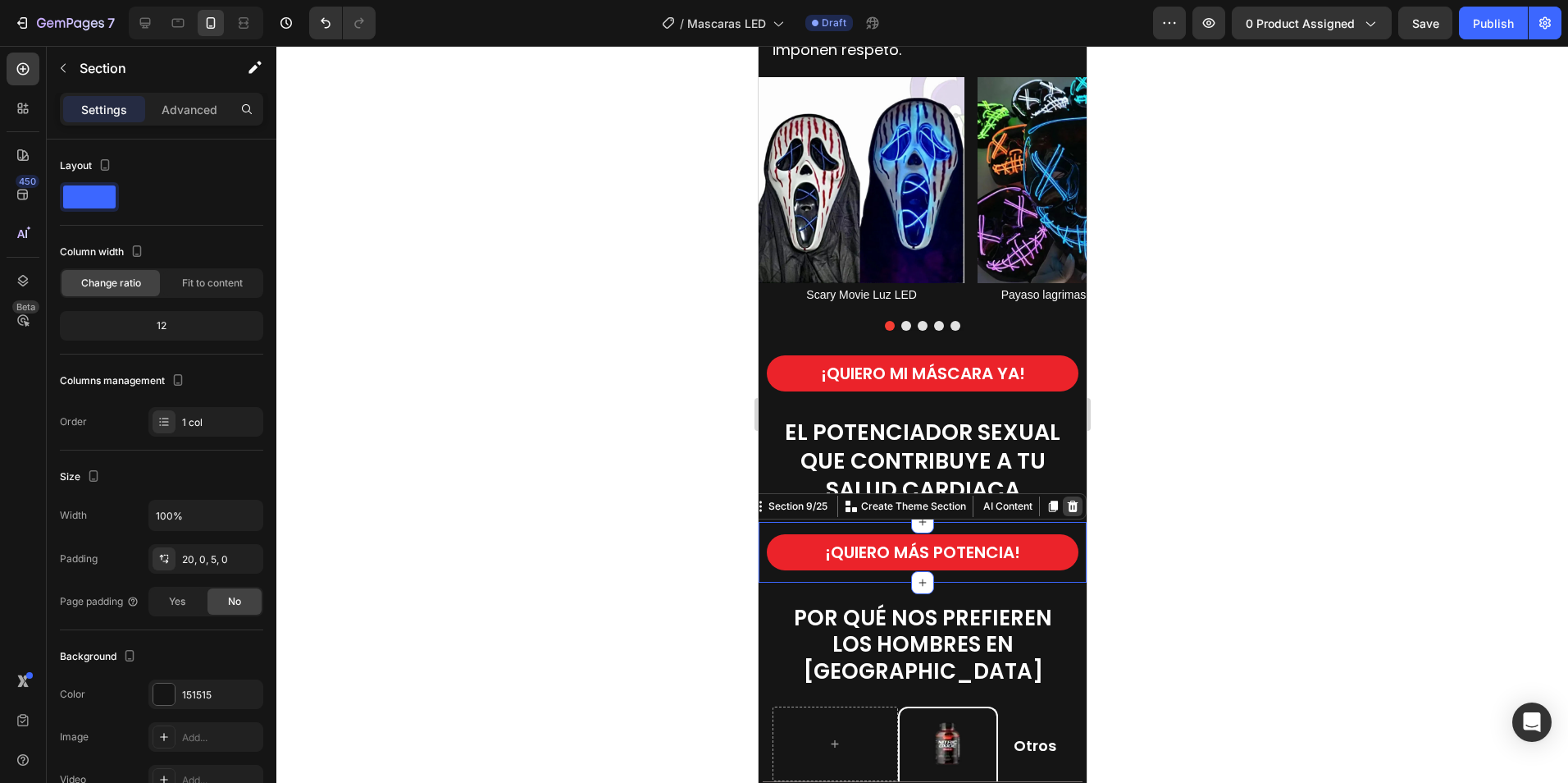
click at [1067, 512] on icon at bounding box center [1072, 507] width 11 height 12
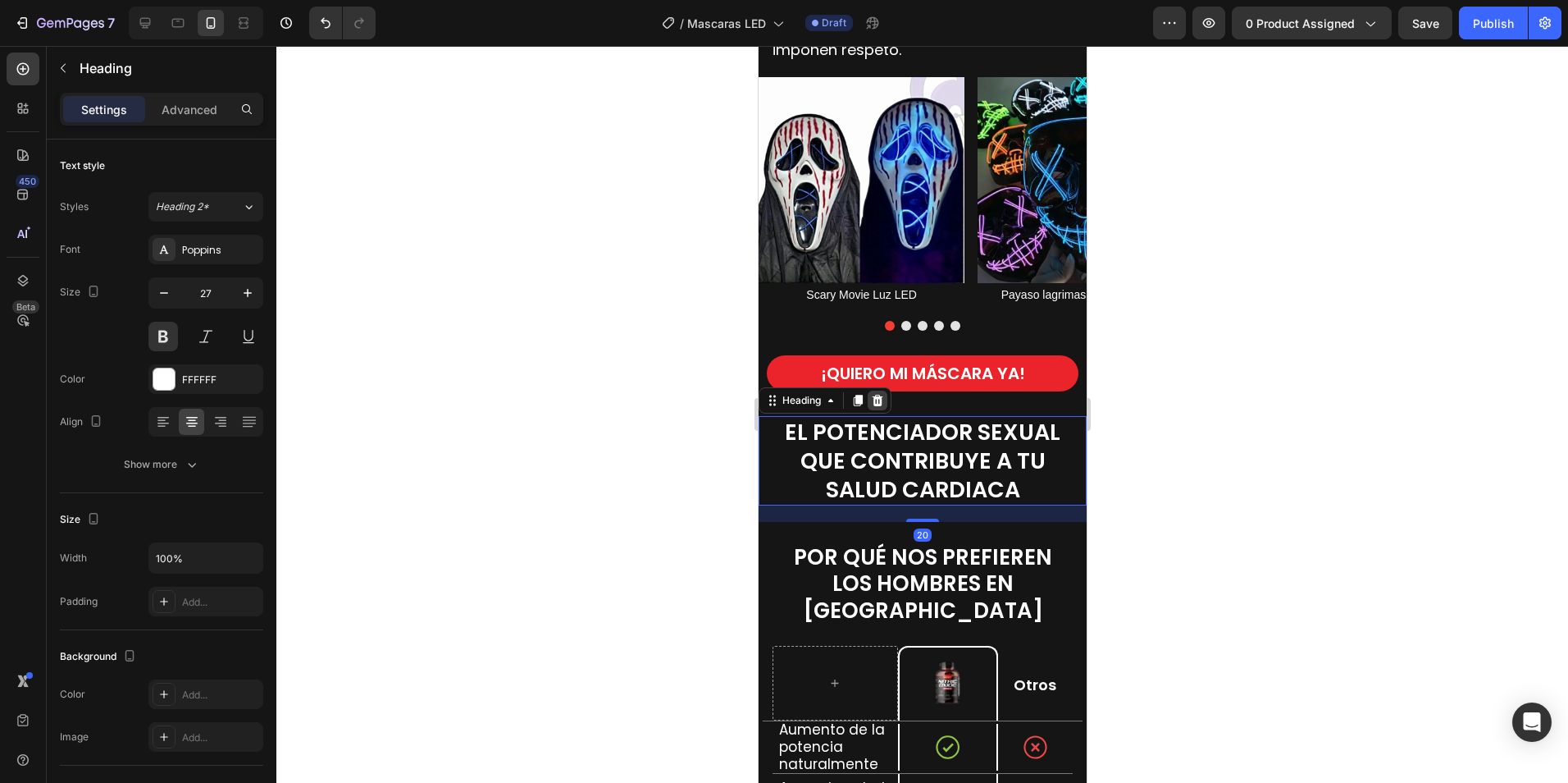
click at [871, 407] on icon at bounding box center [876, 400] width 13 height 13
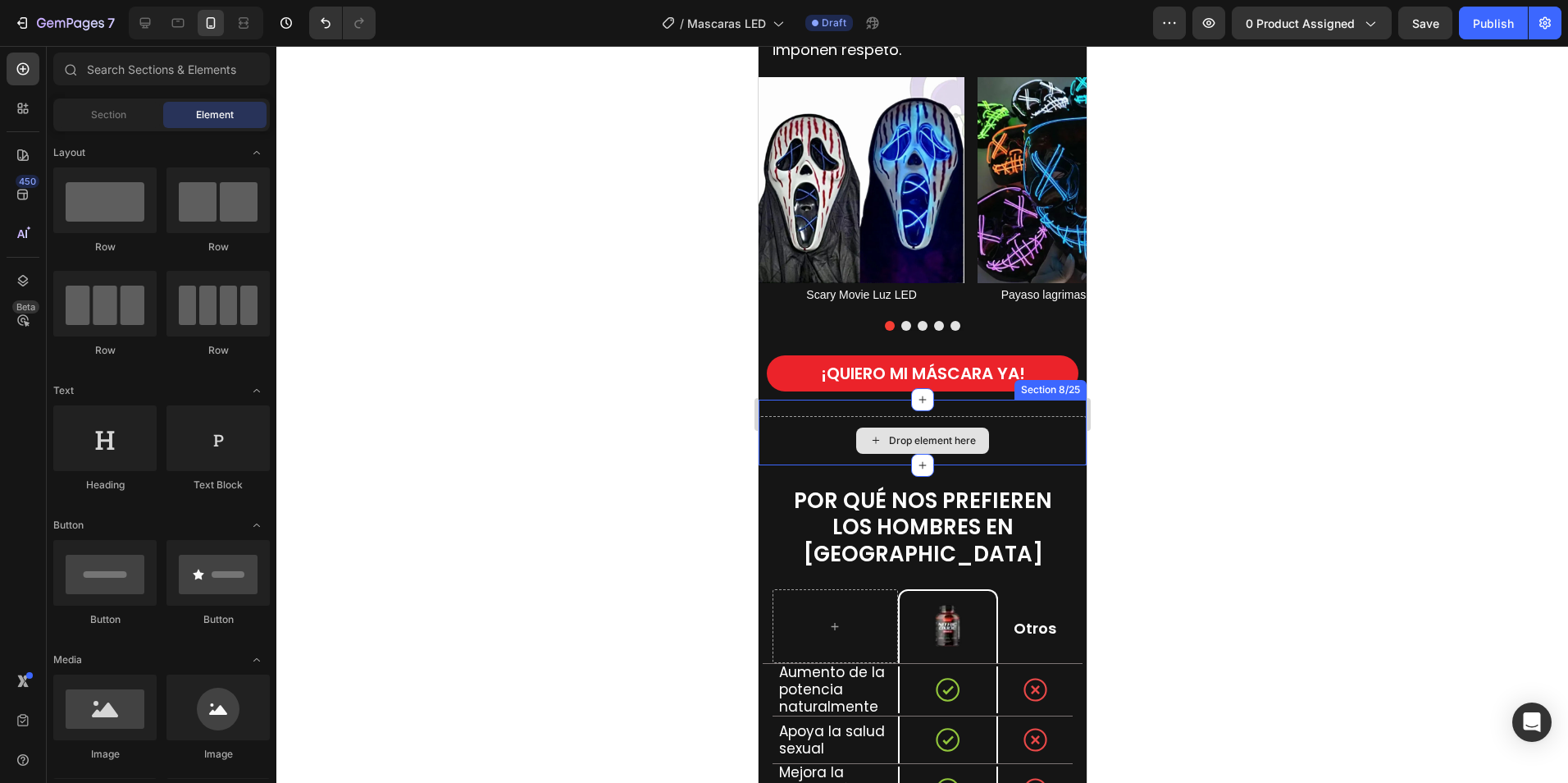
click at [833, 465] on div "Drop element here" at bounding box center [921, 440] width 328 height 49
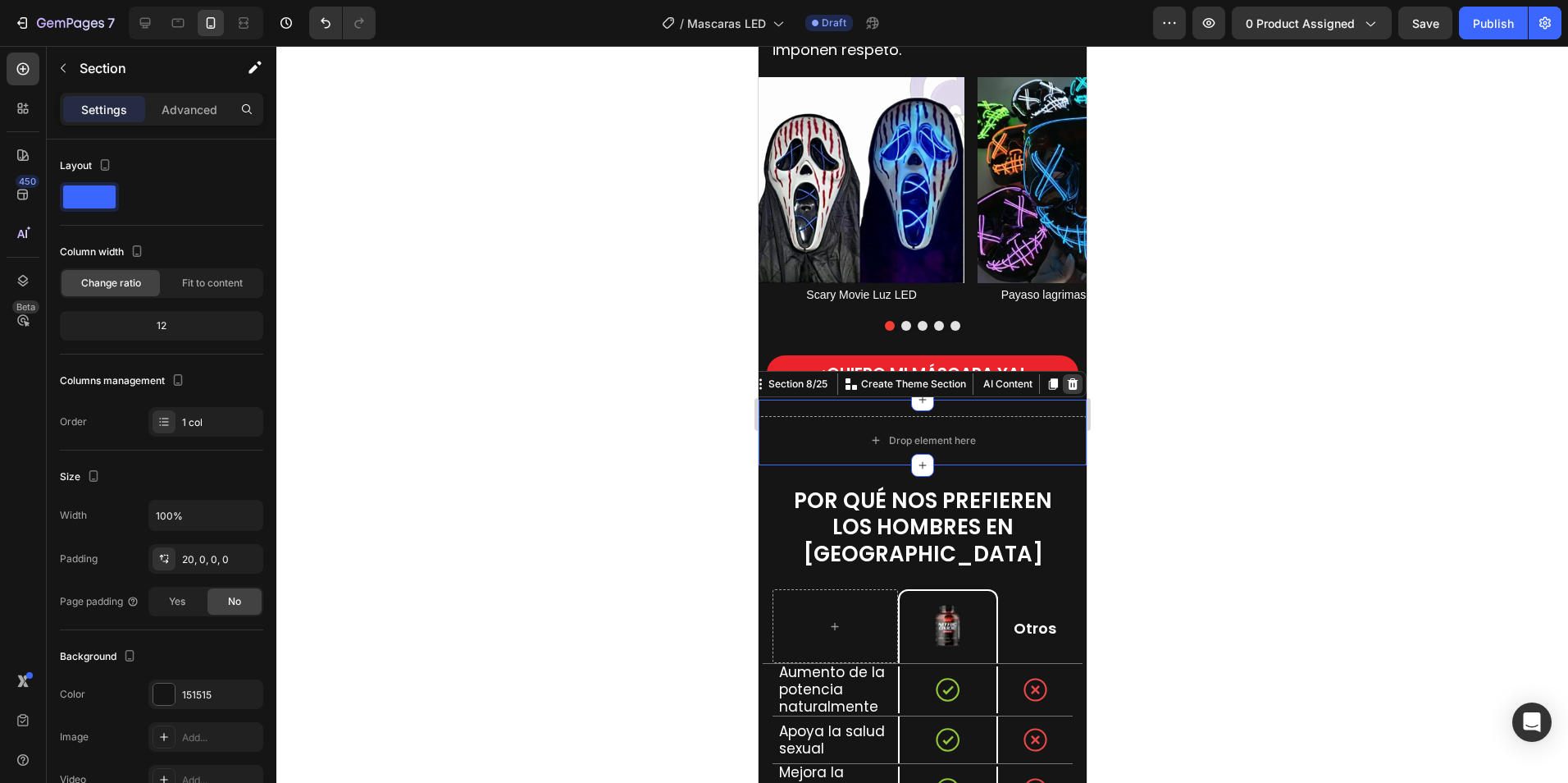
click at [1067, 389] on icon at bounding box center [1072, 383] width 11 height 12
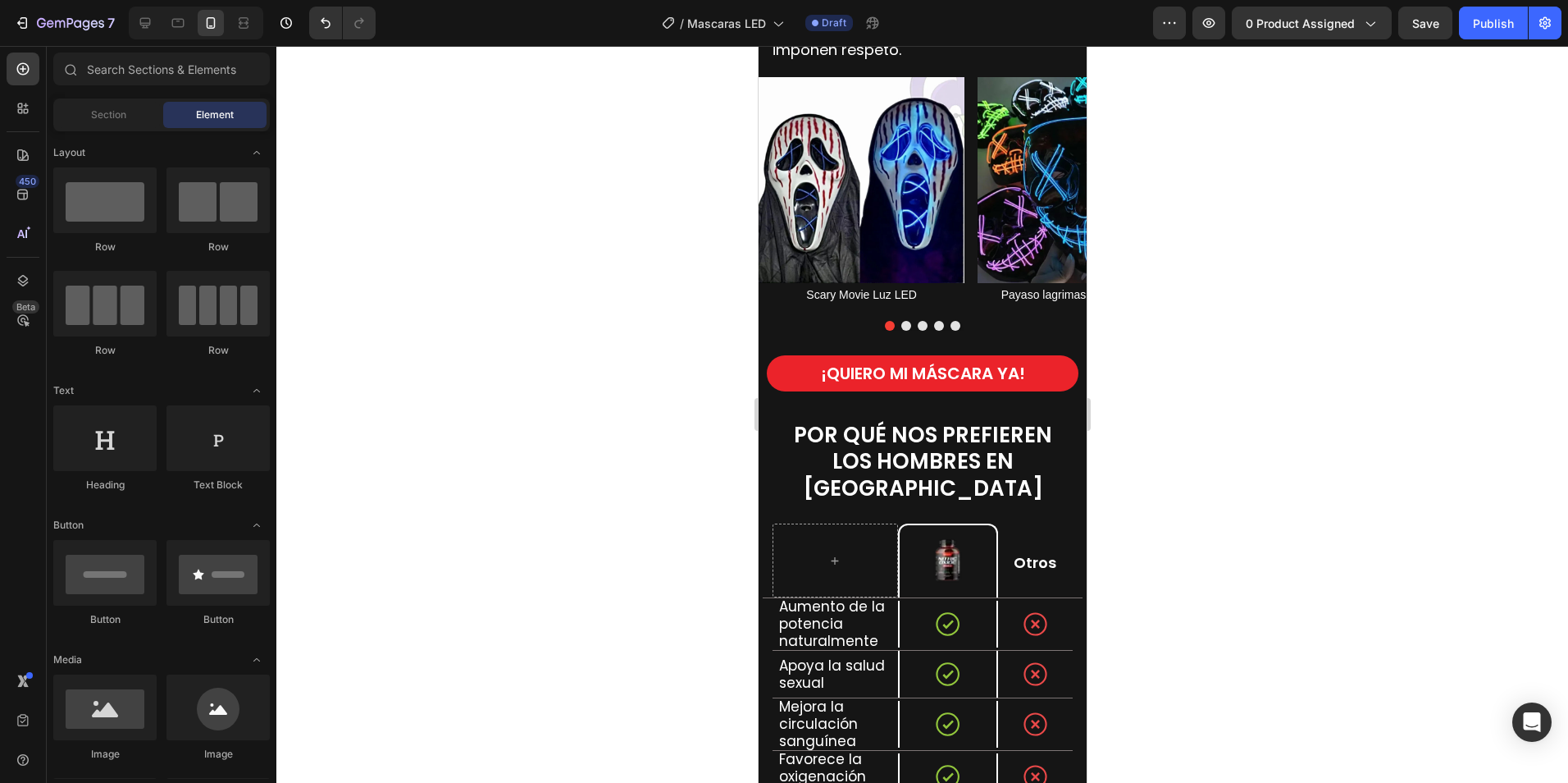
click at [1202, 447] on div at bounding box center [922, 414] width 1292 height 737
click at [930, 437] on div "POR QUÉ NOS PREFIEREN LOS HOMBRES EN COLOMBIA Heading" at bounding box center [921, 466] width 320 height 117
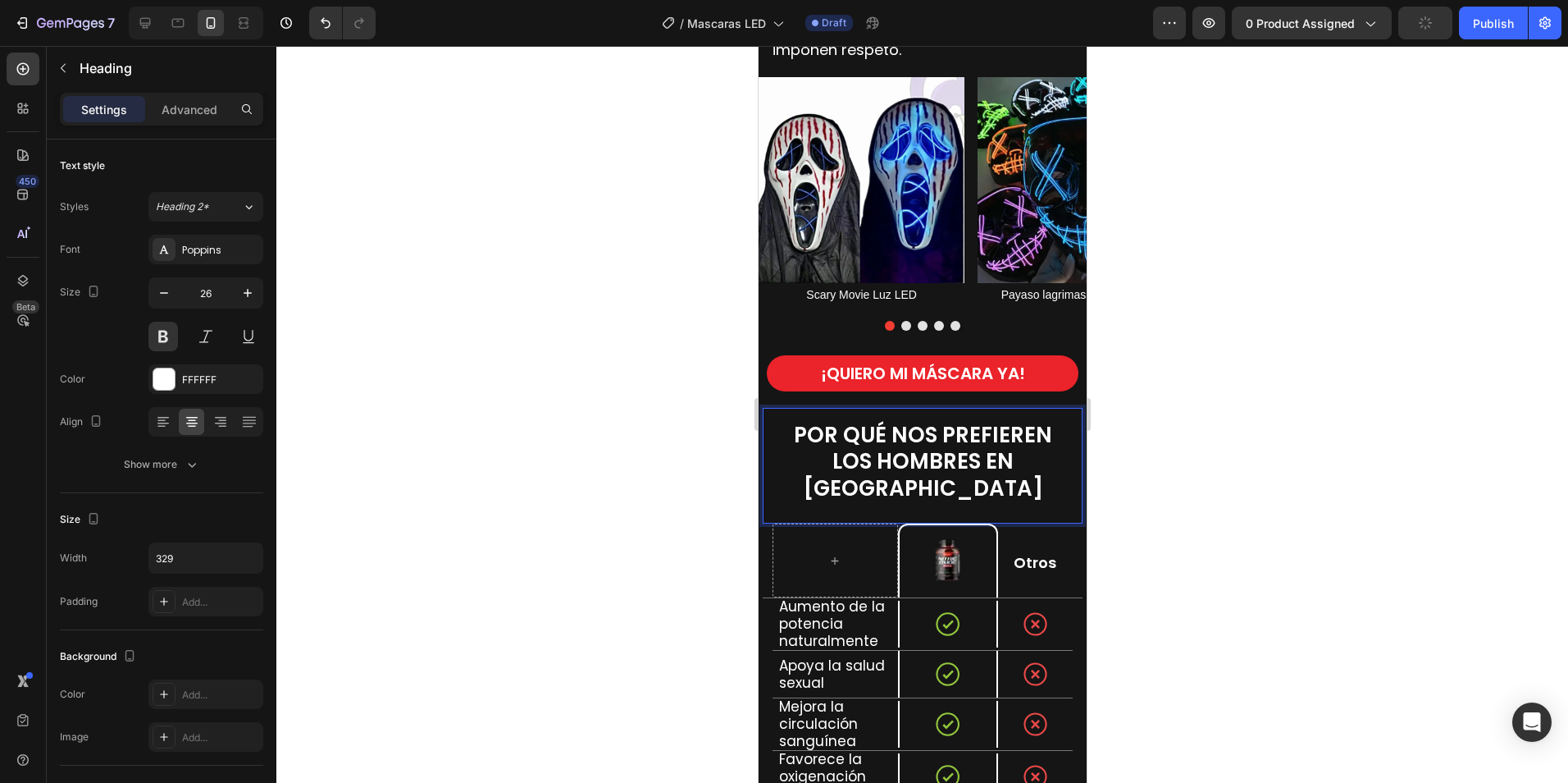
click at [897, 451] on span "POR QUÉ NOS PREFIEREN LOS HOMBRES EN [GEOGRAPHIC_DATA]" at bounding box center [921, 461] width 258 height 83
click at [952, 451] on span "POR QUÉ NOS PREFIEREN LOS HOMBRES EN [GEOGRAPHIC_DATA]" at bounding box center [921, 461] width 258 height 83
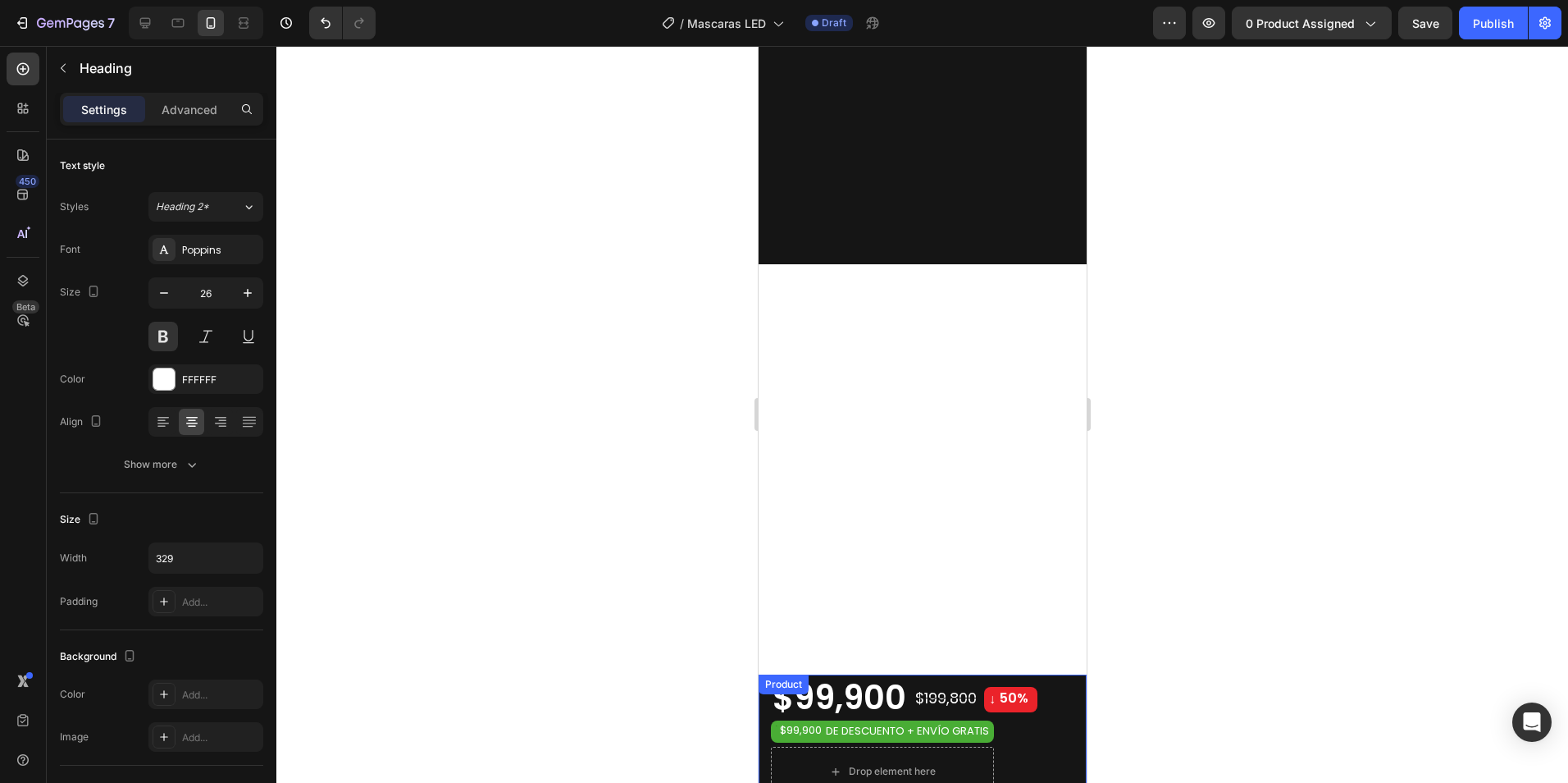
scroll to position [328, 0]
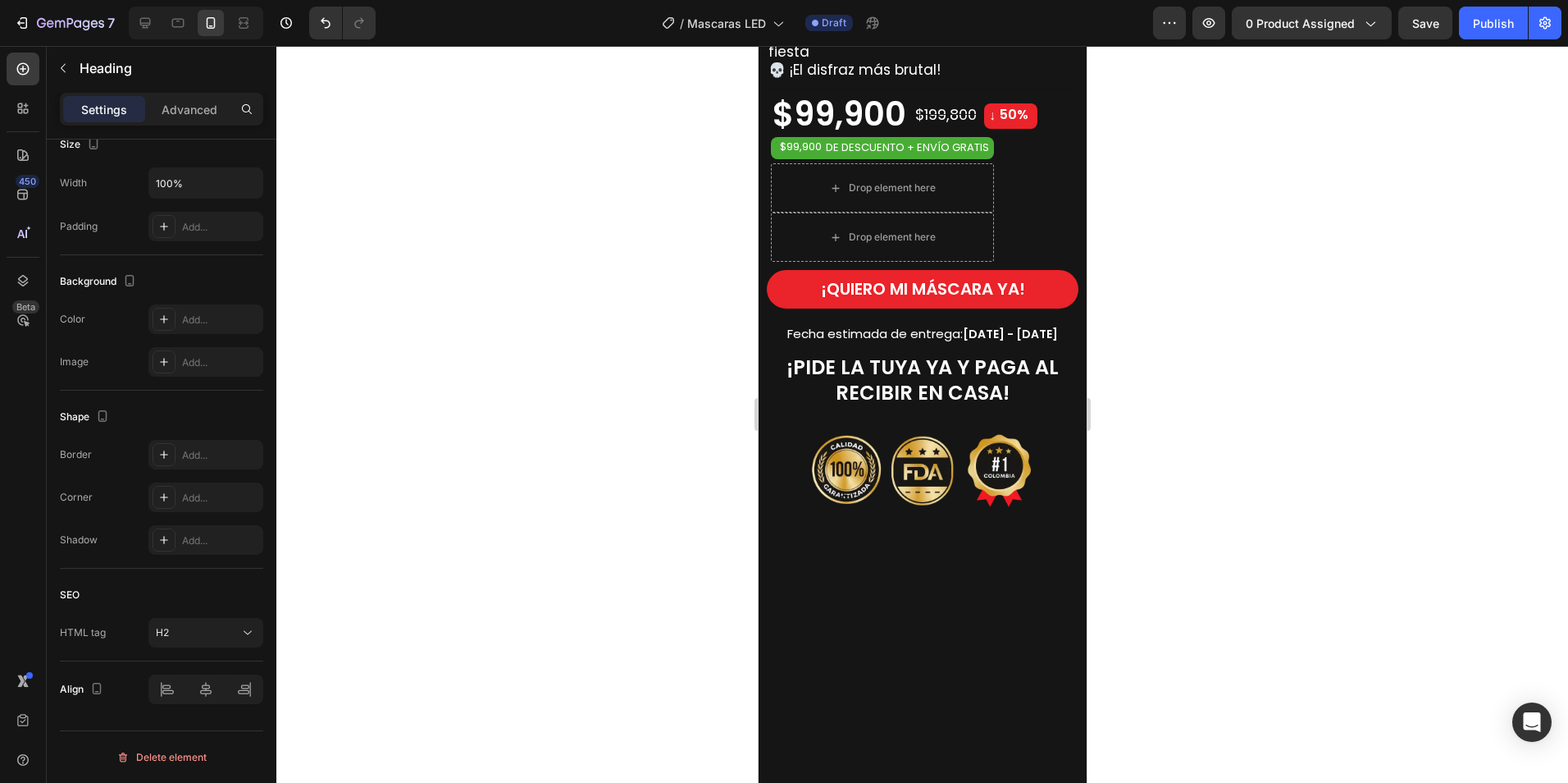
drag, startPoint x: 930, startPoint y: 245, endPoint x: 944, endPoint y: 256, distance: 17.8
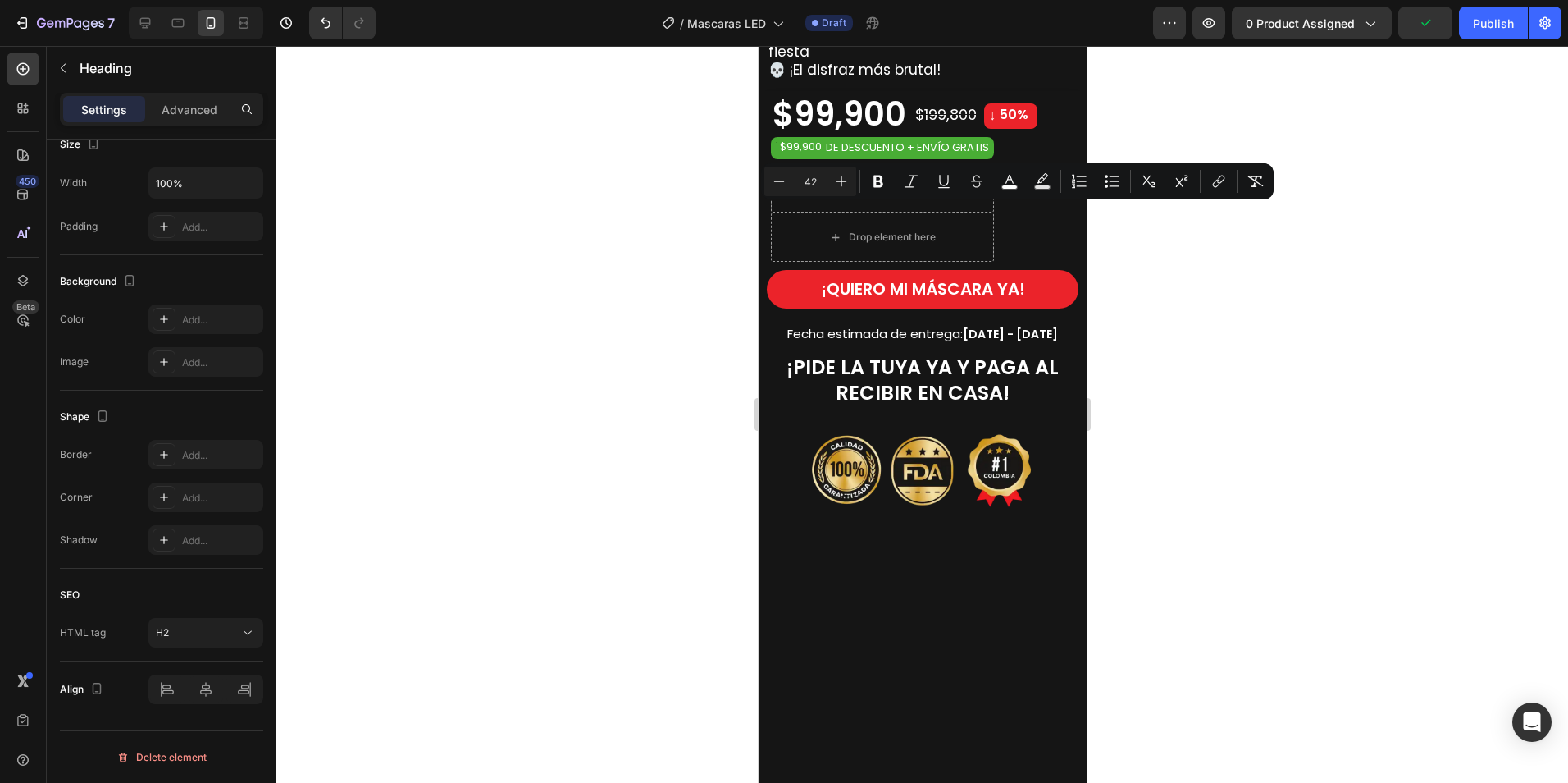
drag, startPoint x: 1003, startPoint y: 303, endPoint x: 766, endPoint y: 227, distance: 248.9
click at [783, 185] on icon "Editor contextual toolbar" at bounding box center [779, 182] width 16 height 16
click at [784, 184] on icon "Editor contextual toolbar" at bounding box center [779, 182] width 16 height 16
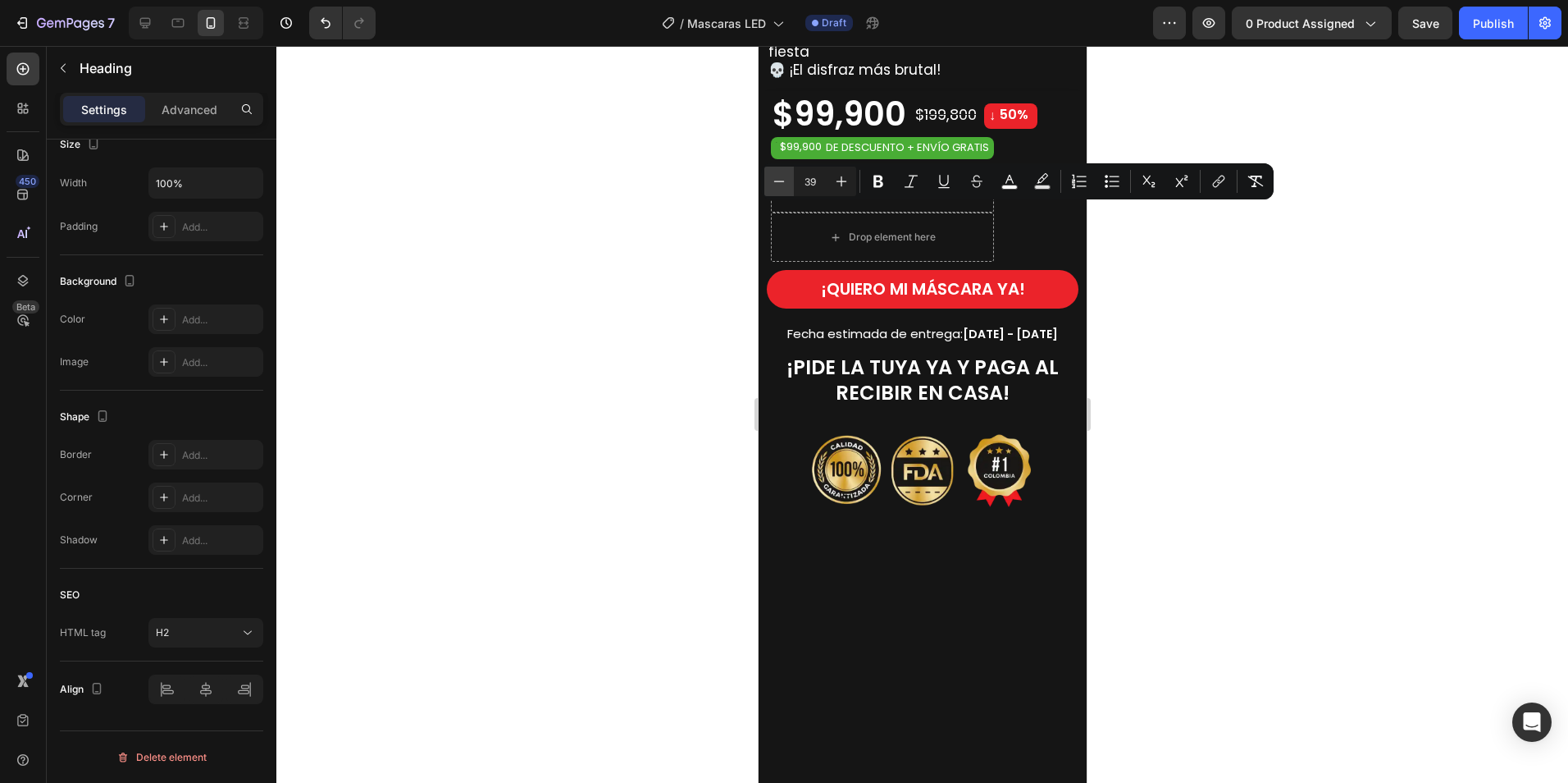
click at [784, 184] on icon "Editor contextual toolbar" at bounding box center [779, 182] width 16 height 16
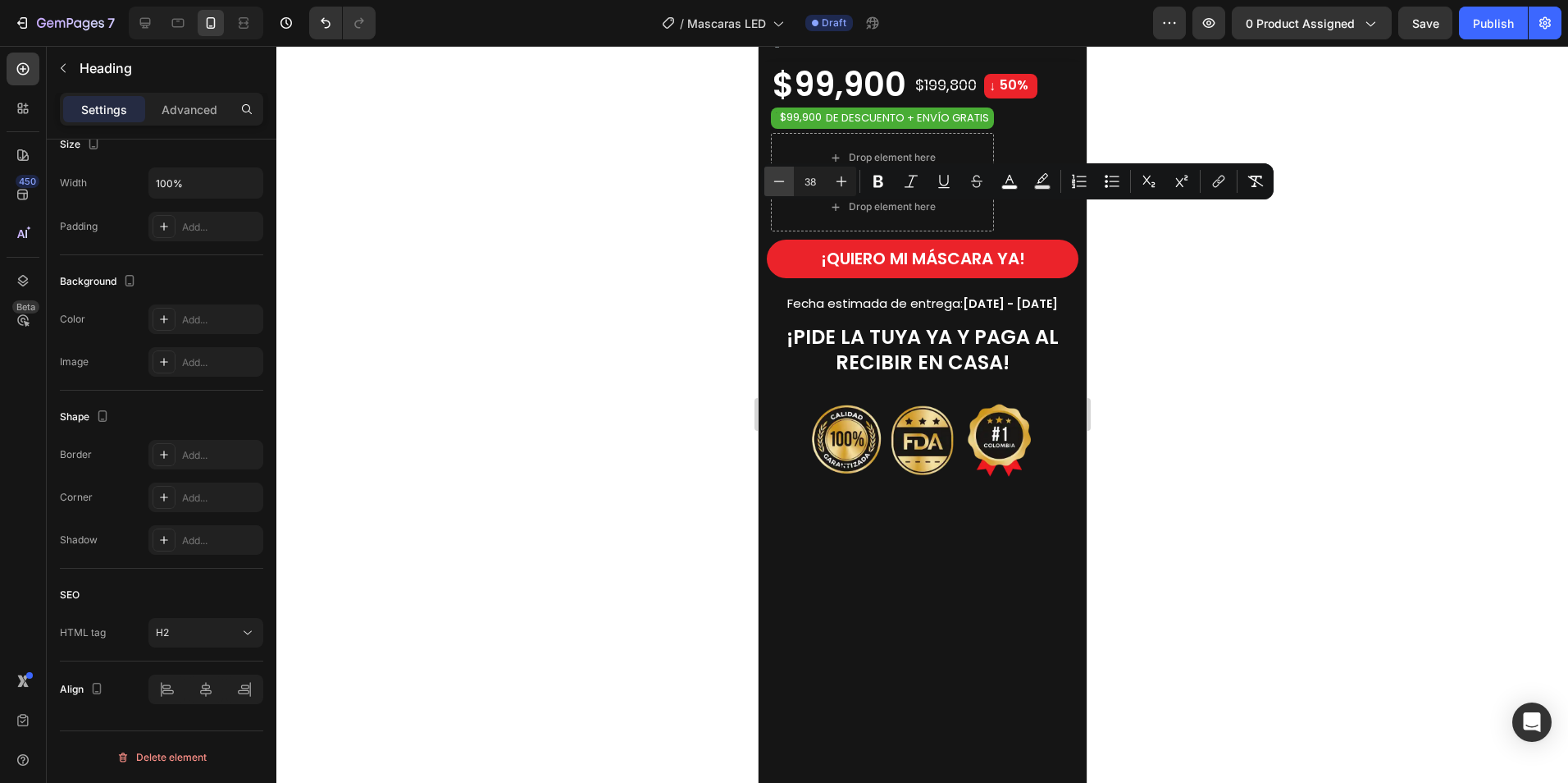
click at [784, 184] on icon "Editor contextual toolbar" at bounding box center [779, 182] width 16 height 16
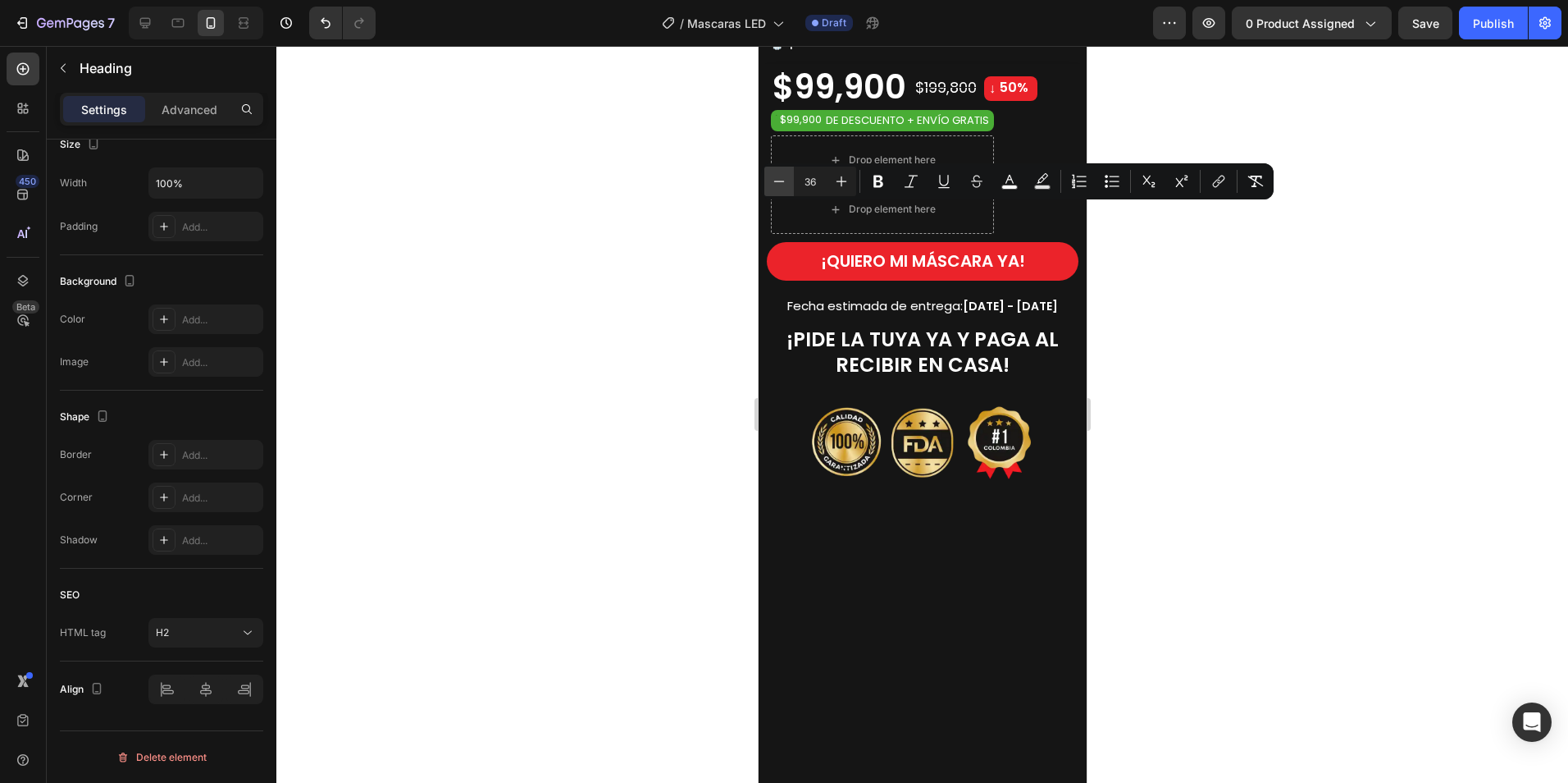
click at [784, 184] on icon "Editor contextual toolbar" at bounding box center [779, 182] width 16 height 16
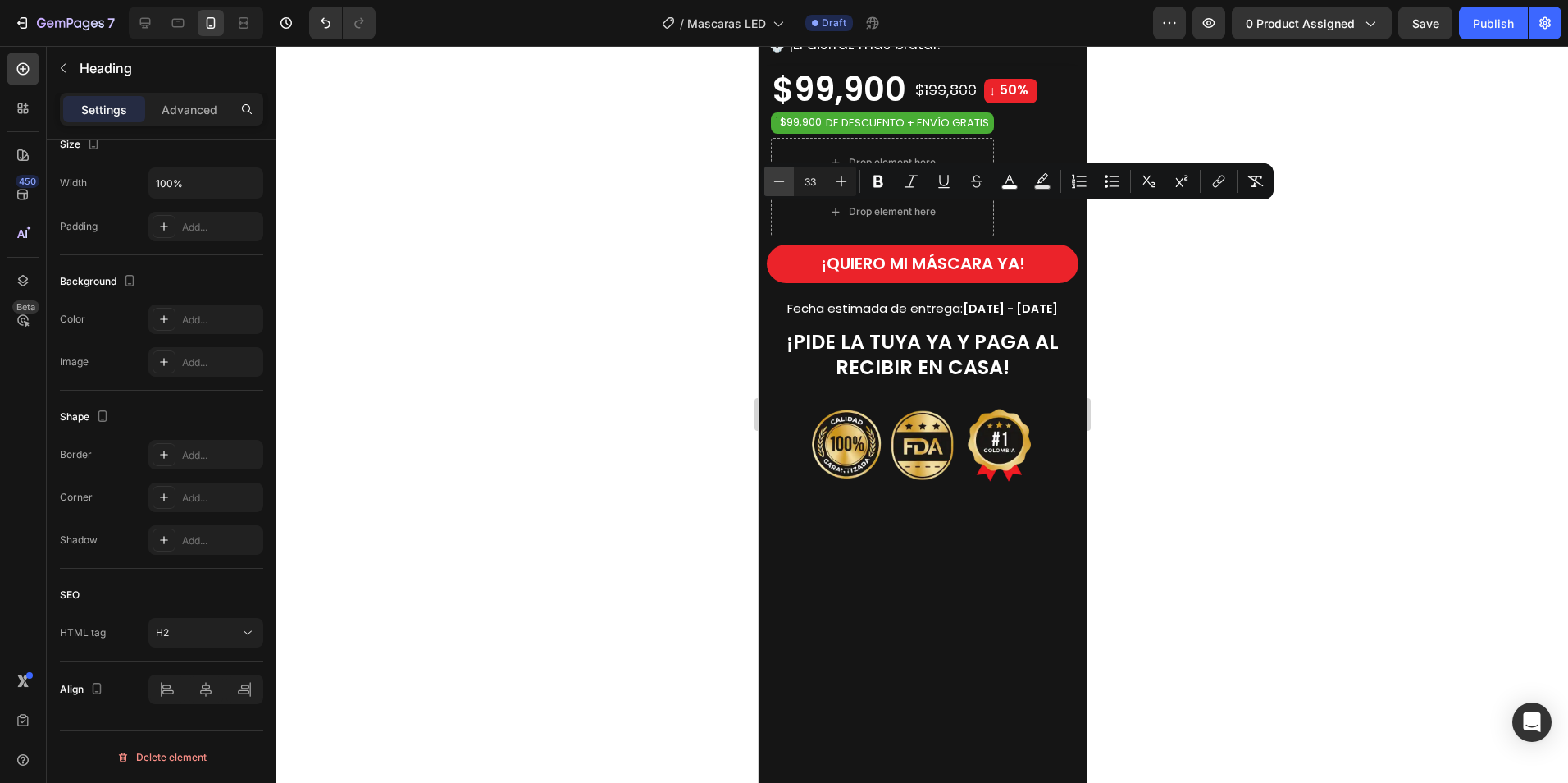
click at [784, 183] on icon "Editor contextual toolbar" at bounding box center [779, 182] width 16 height 16
click at [784, 183] on icon "Editor contextual toolbar" at bounding box center [779, 182] width 16 height 16
type input "30"
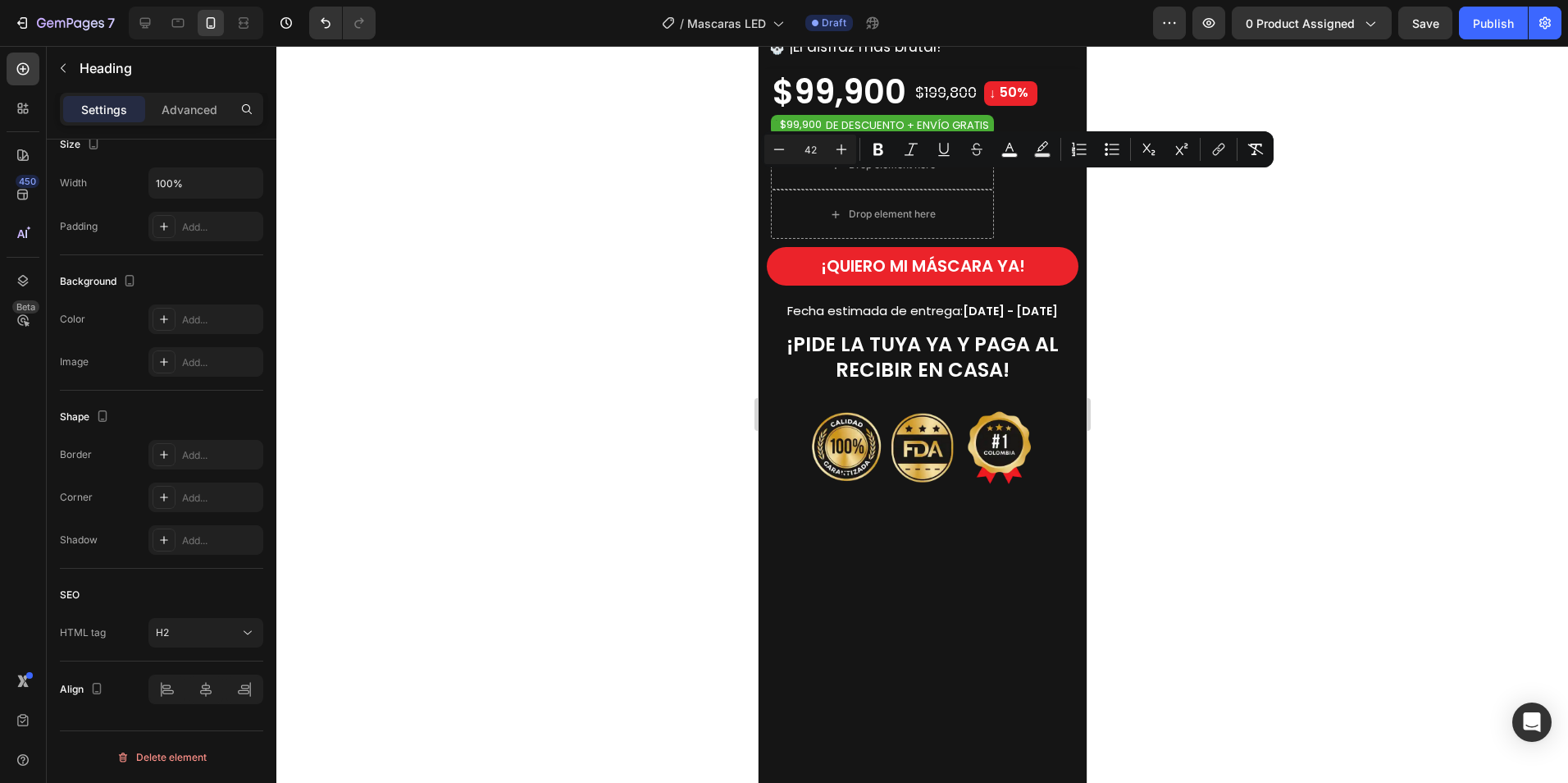
drag, startPoint x: 1016, startPoint y: 273, endPoint x: 773, endPoint y: 201, distance: 253.4
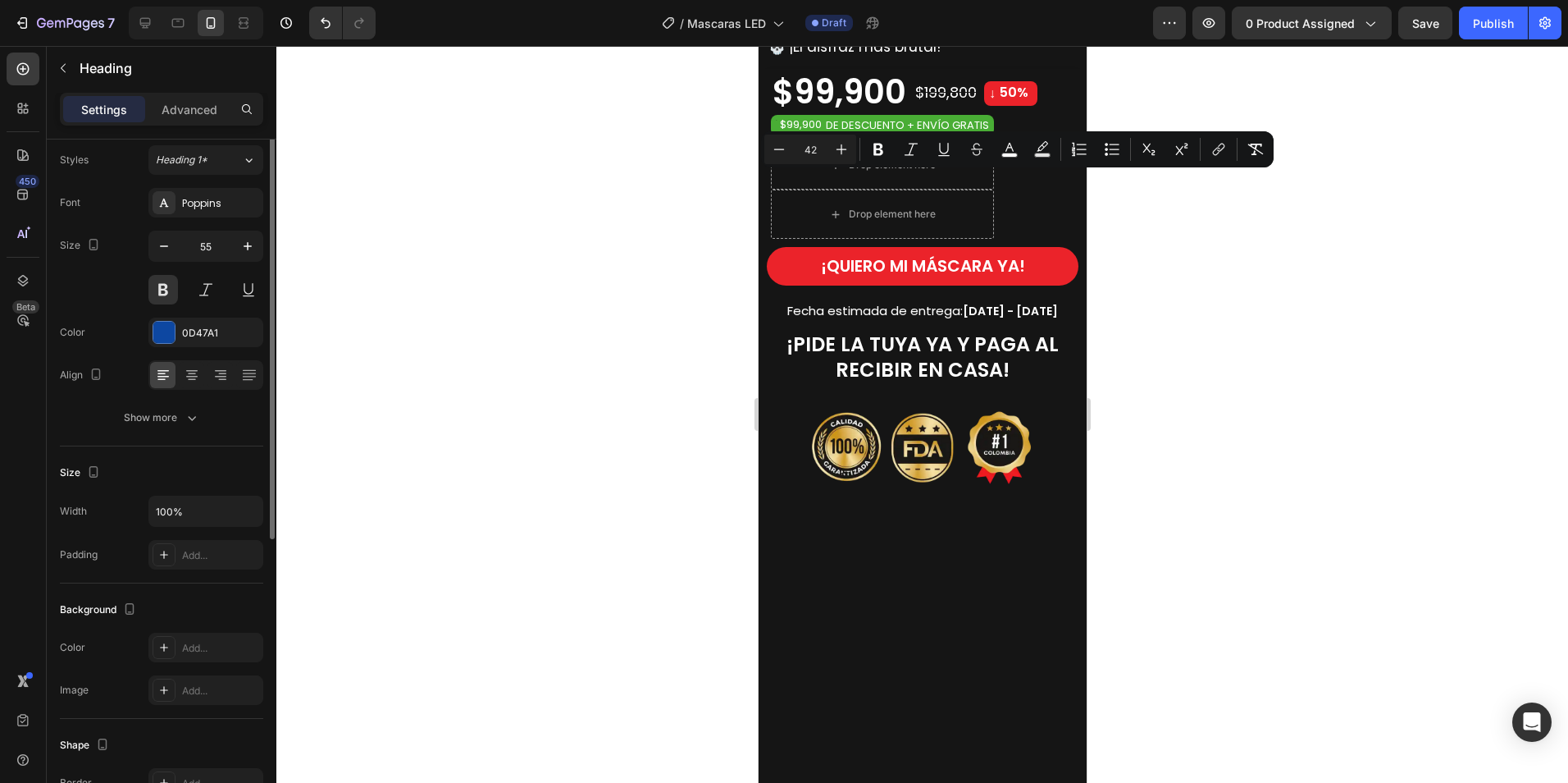
scroll to position [0, 0]
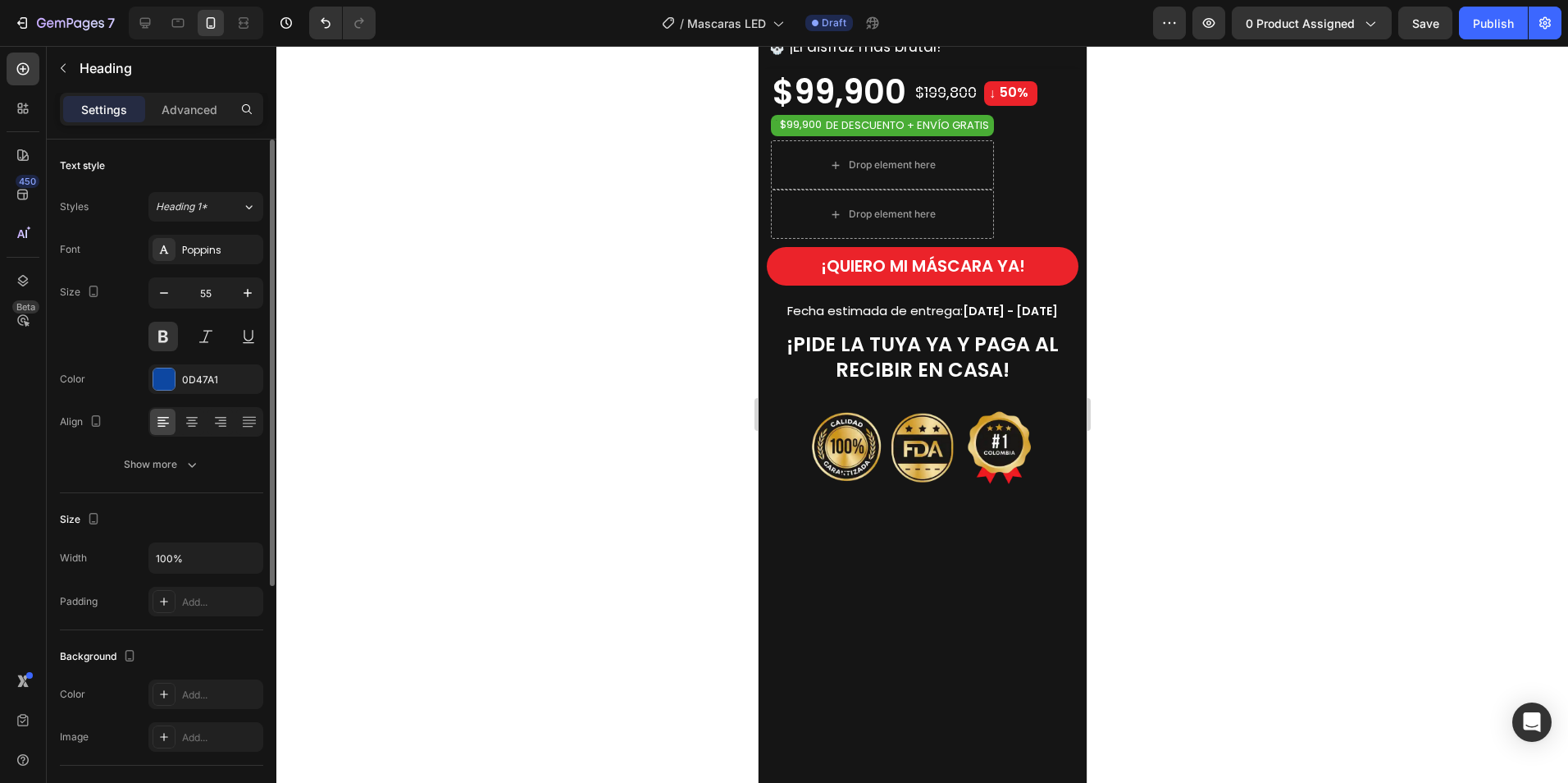
drag, startPoint x: 937, startPoint y: 242, endPoint x: 965, endPoint y: 257, distance: 31.8
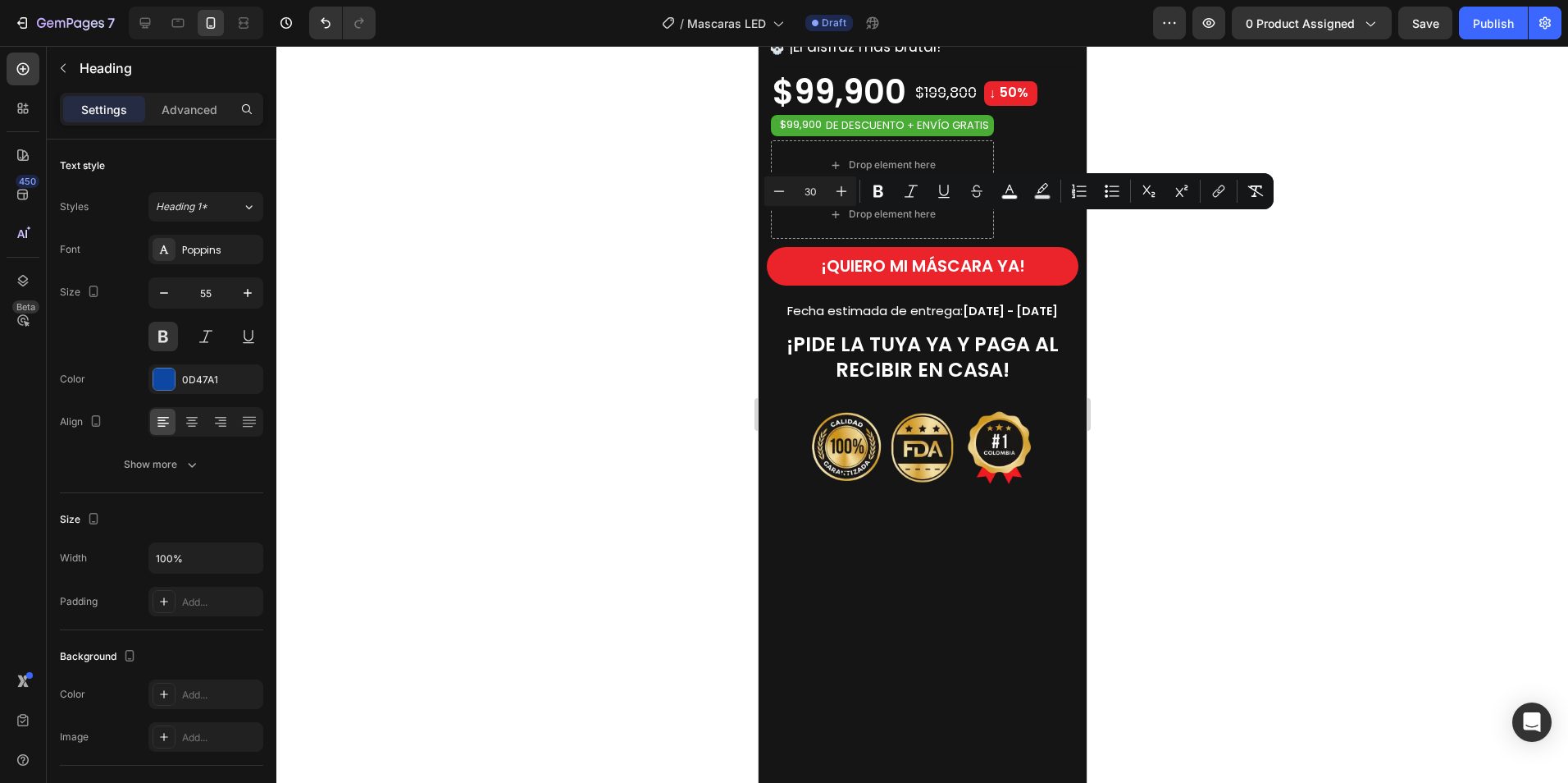
drag, startPoint x: 1010, startPoint y: 276, endPoint x: 766, endPoint y: 236, distance: 247.3
click at [169, 297] on icon "button" at bounding box center [163, 292] width 16 height 16
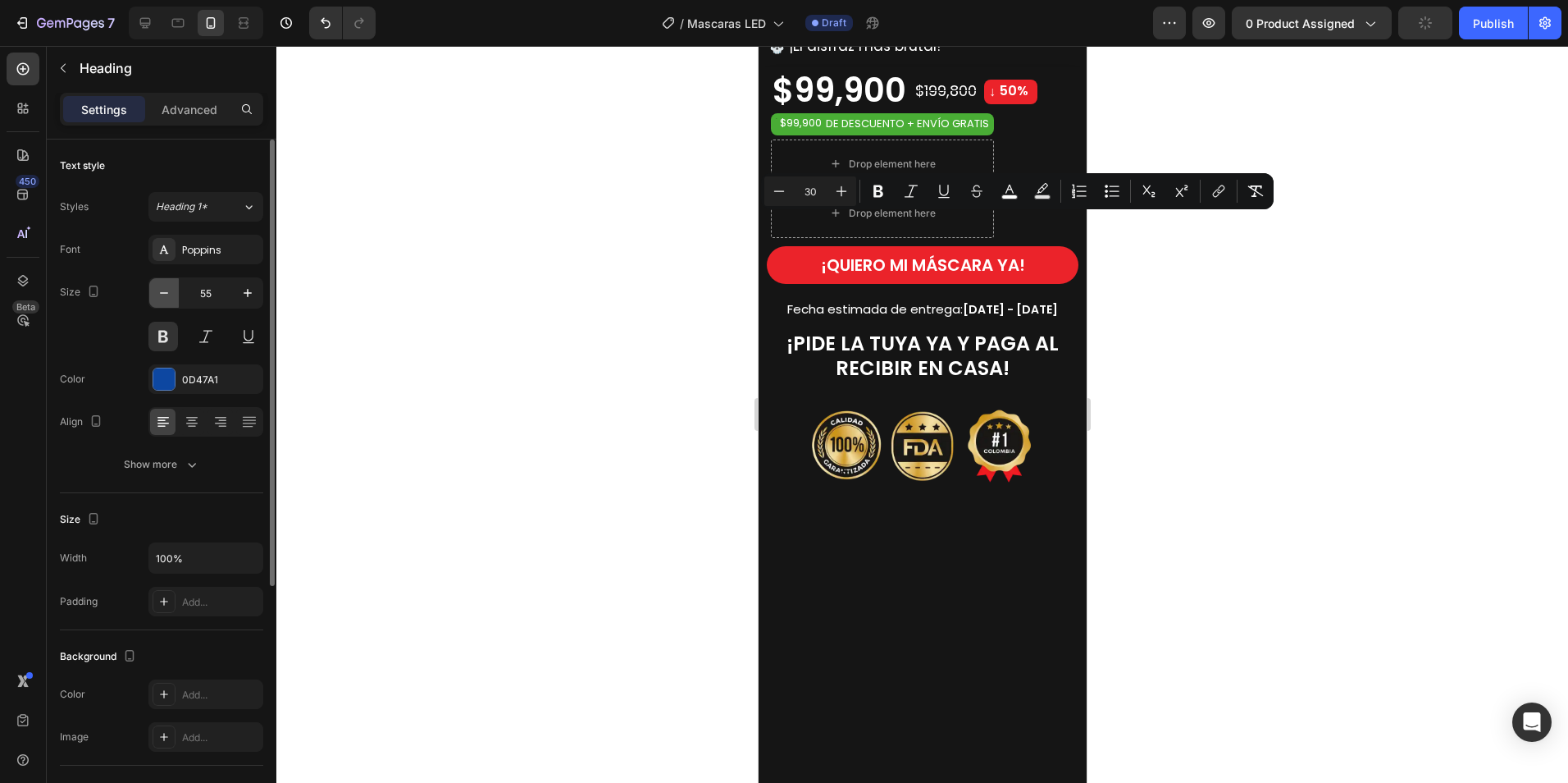
click at [169, 297] on icon "button" at bounding box center [163, 292] width 16 height 16
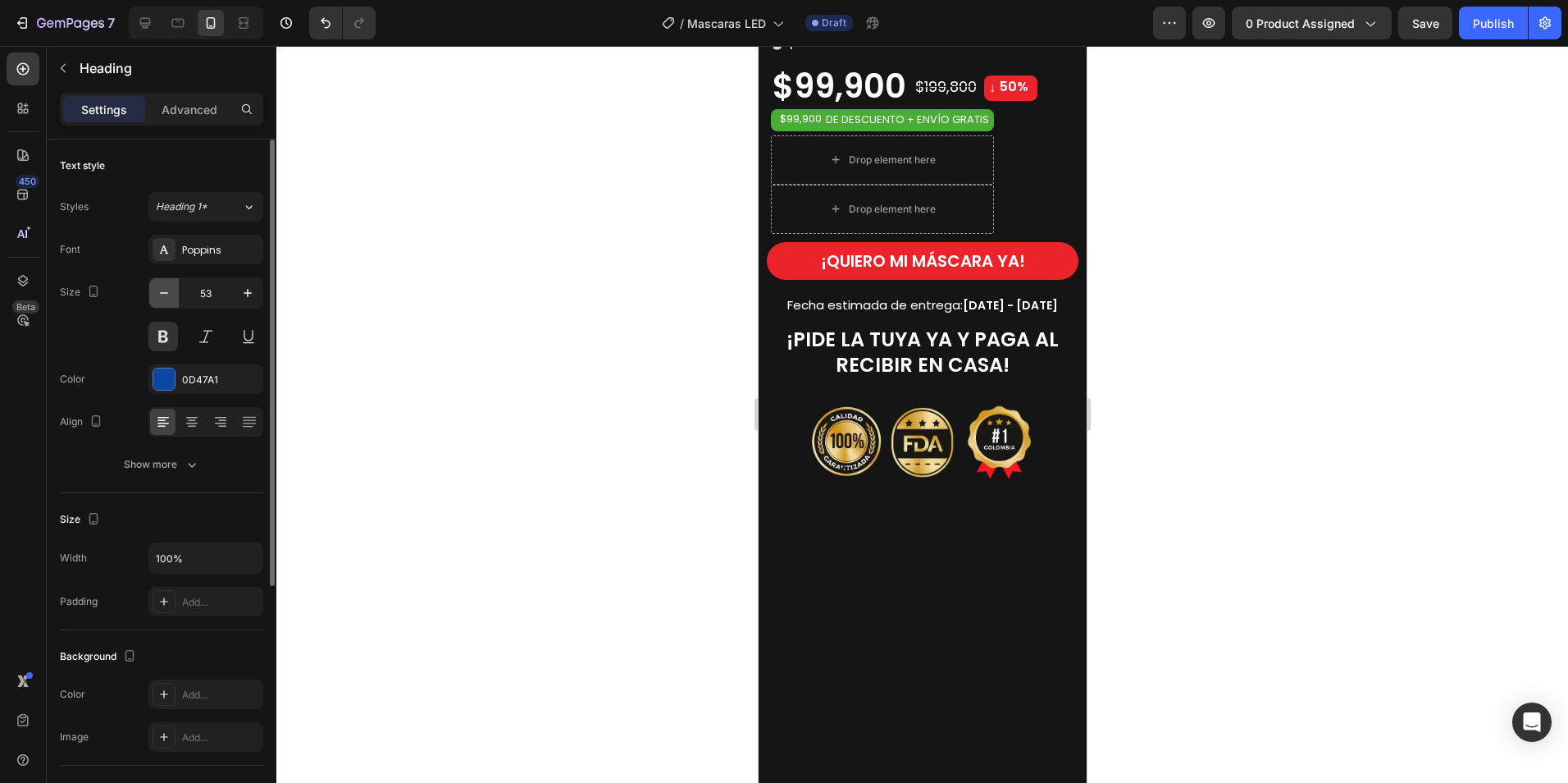
click at [168, 297] on icon "button" at bounding box center [163, 292] width 16 height 16
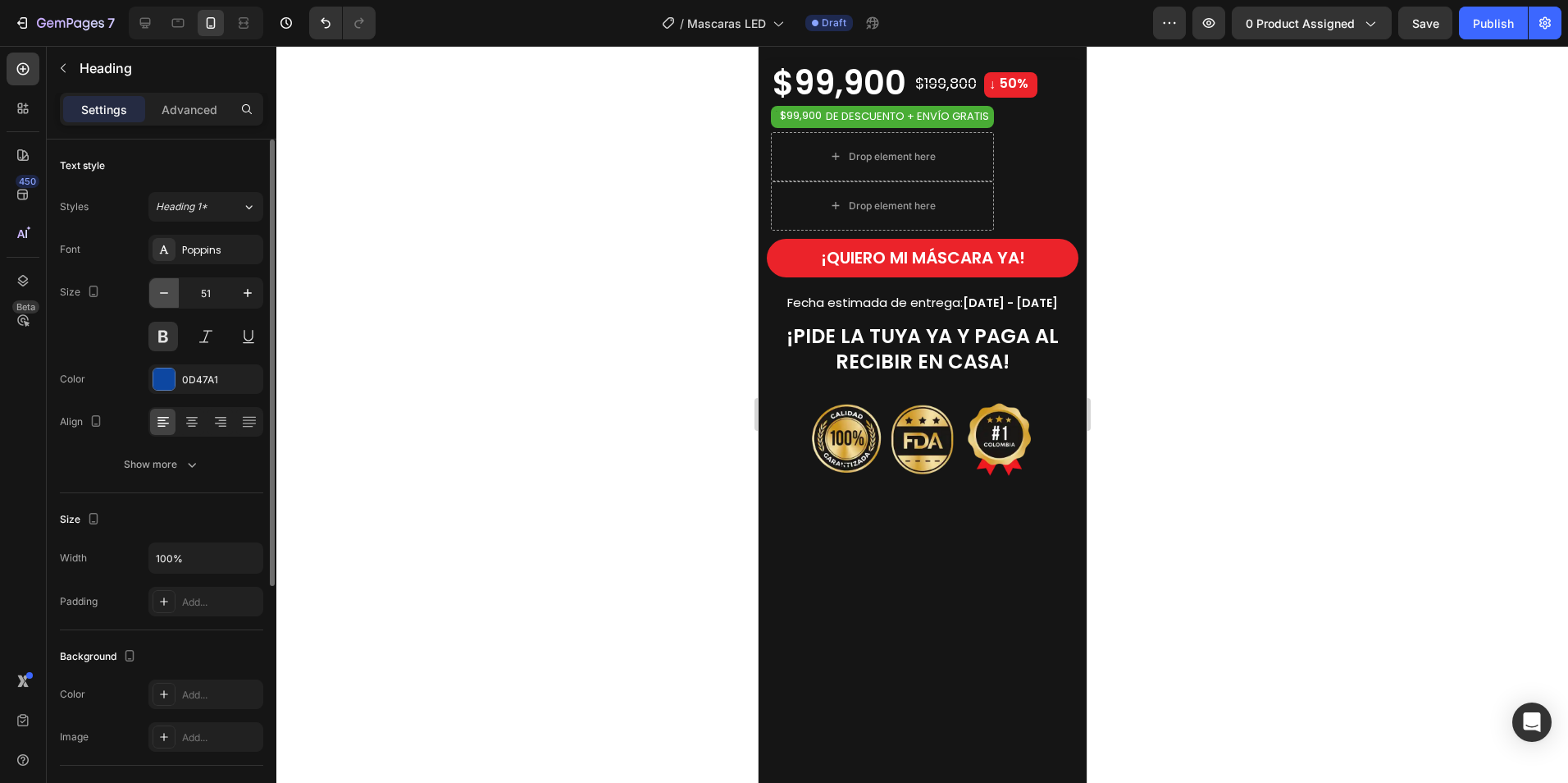
click at [168, 296] on icon "button" at bounding box center [163, 292] width 16 height 16
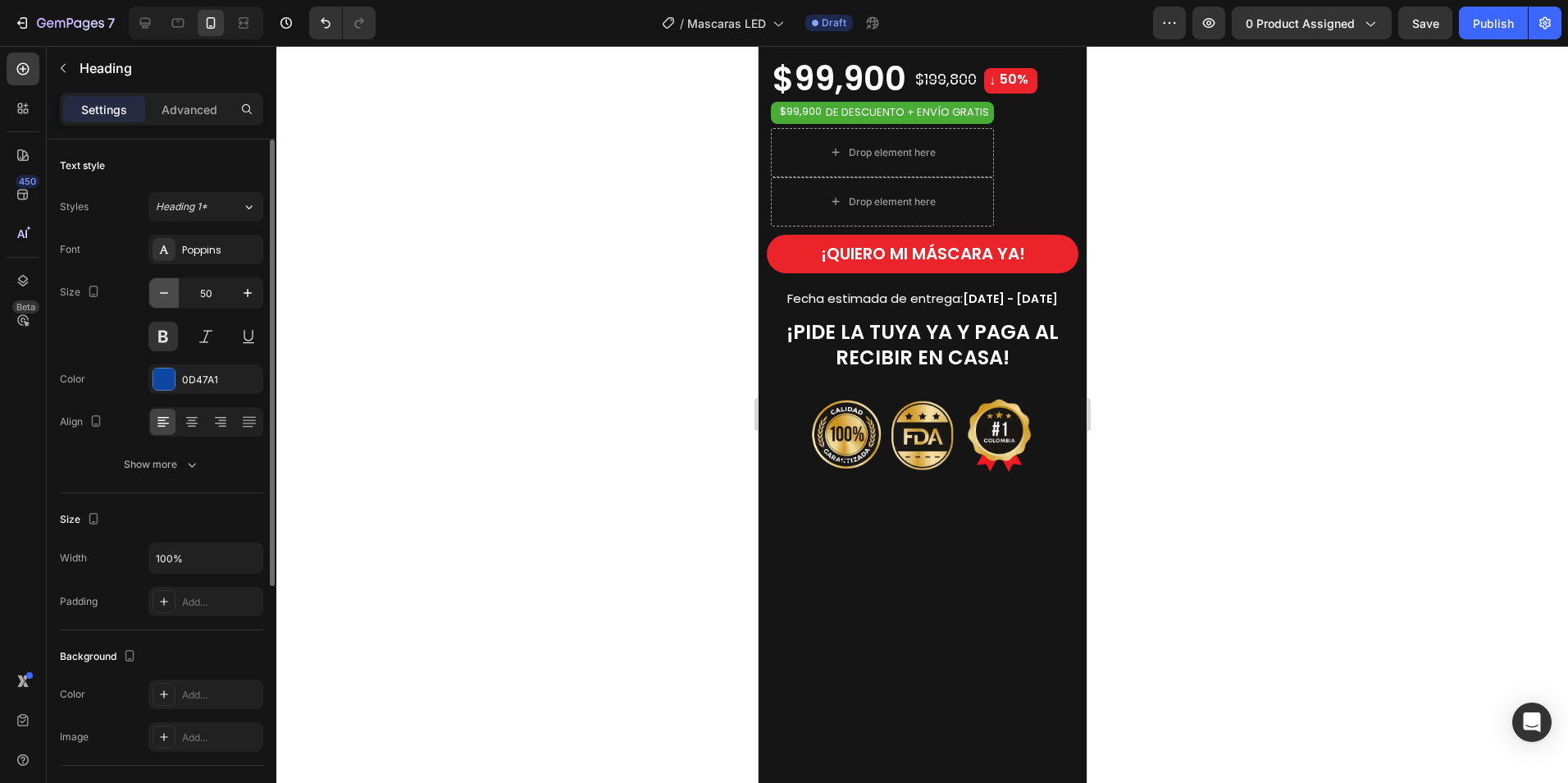
click at [168, 296] on icon "button" at bounding box center [163, 292] width 16 height 16
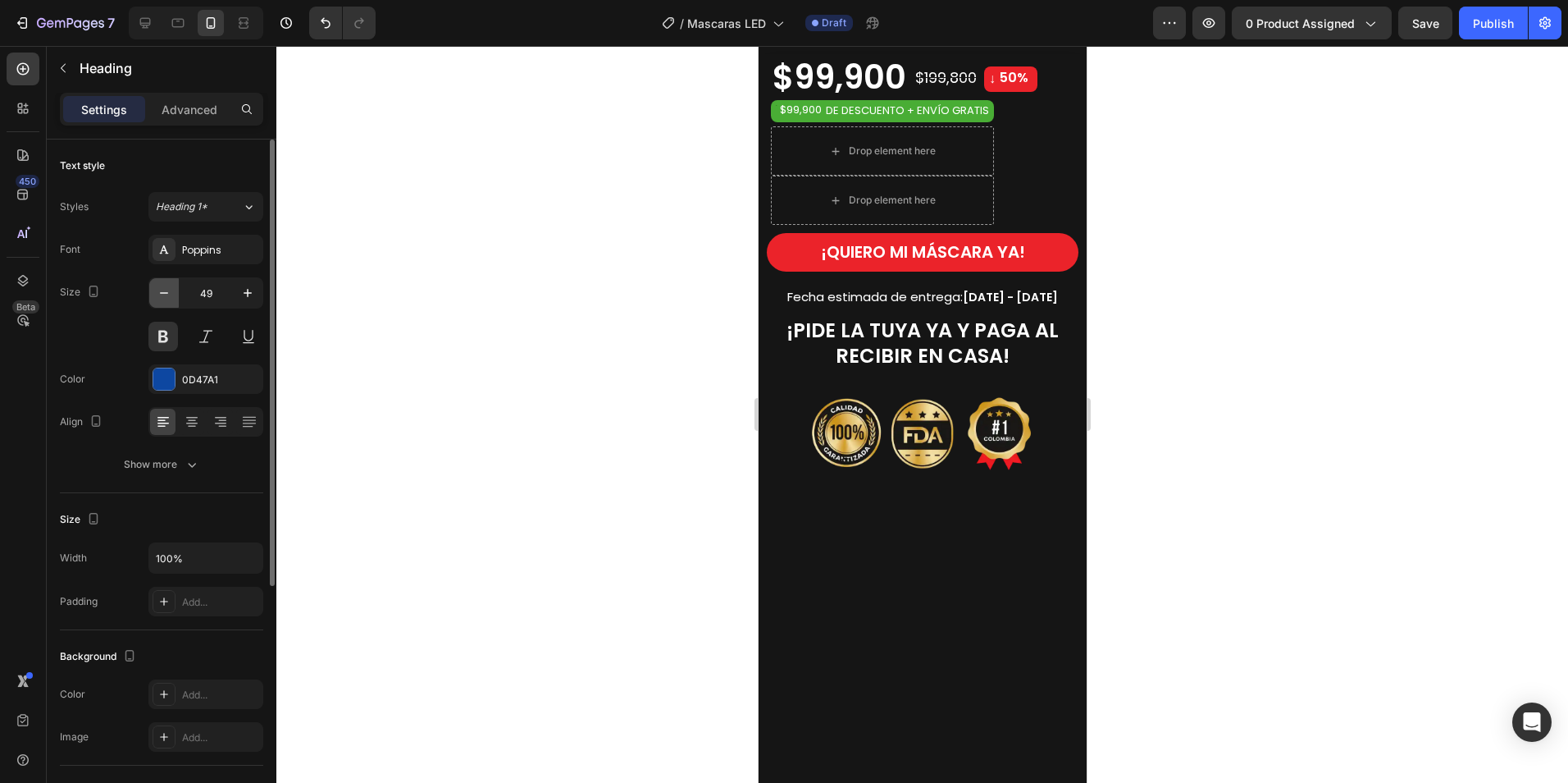
click at [168, 296] on icon "button" at bounding box center [163, 292] width 16 height 16
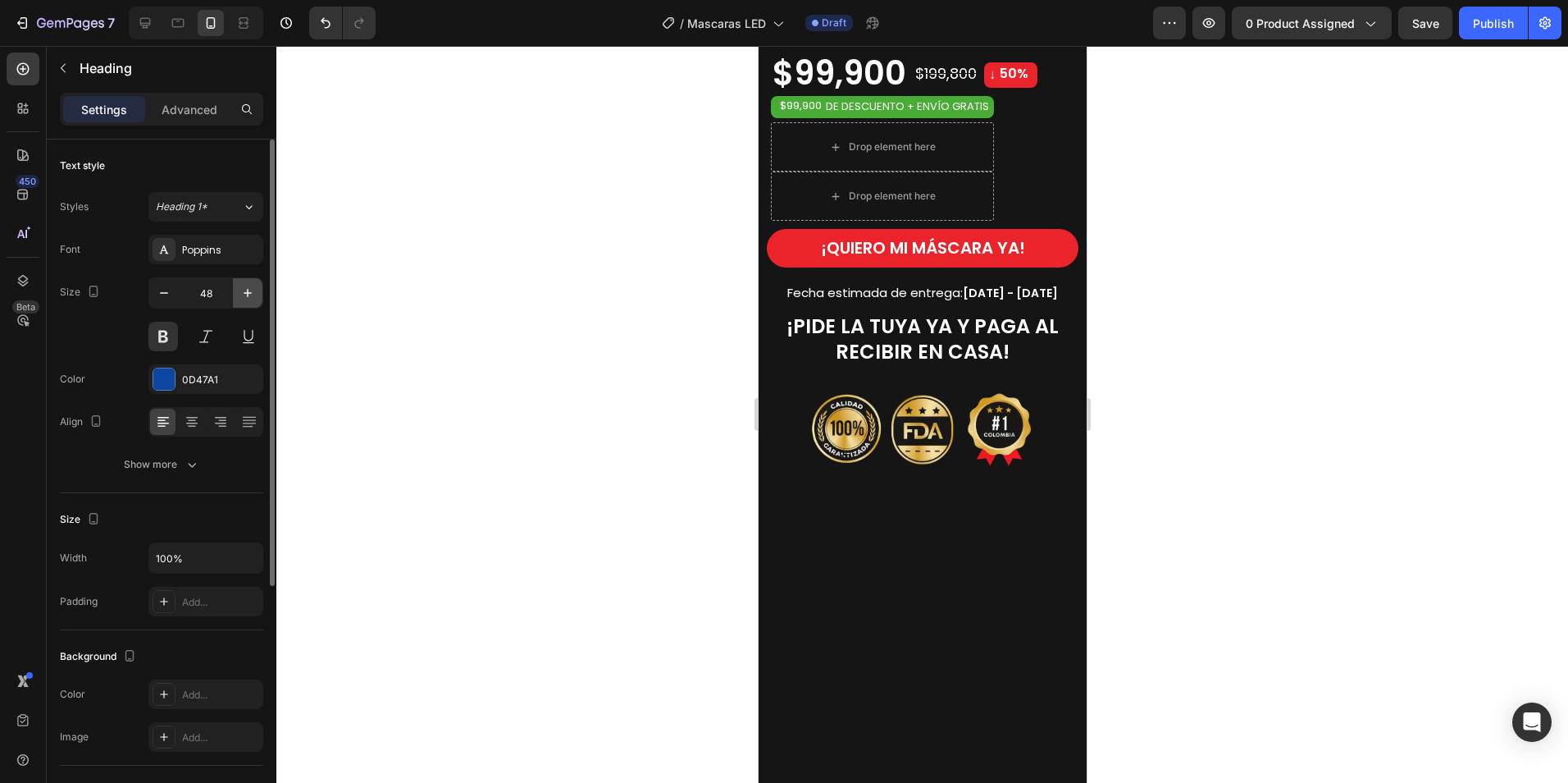
click at [248, 298] on icon "button" at bounding box center [247, 292] width 16 height 16
type input "49"
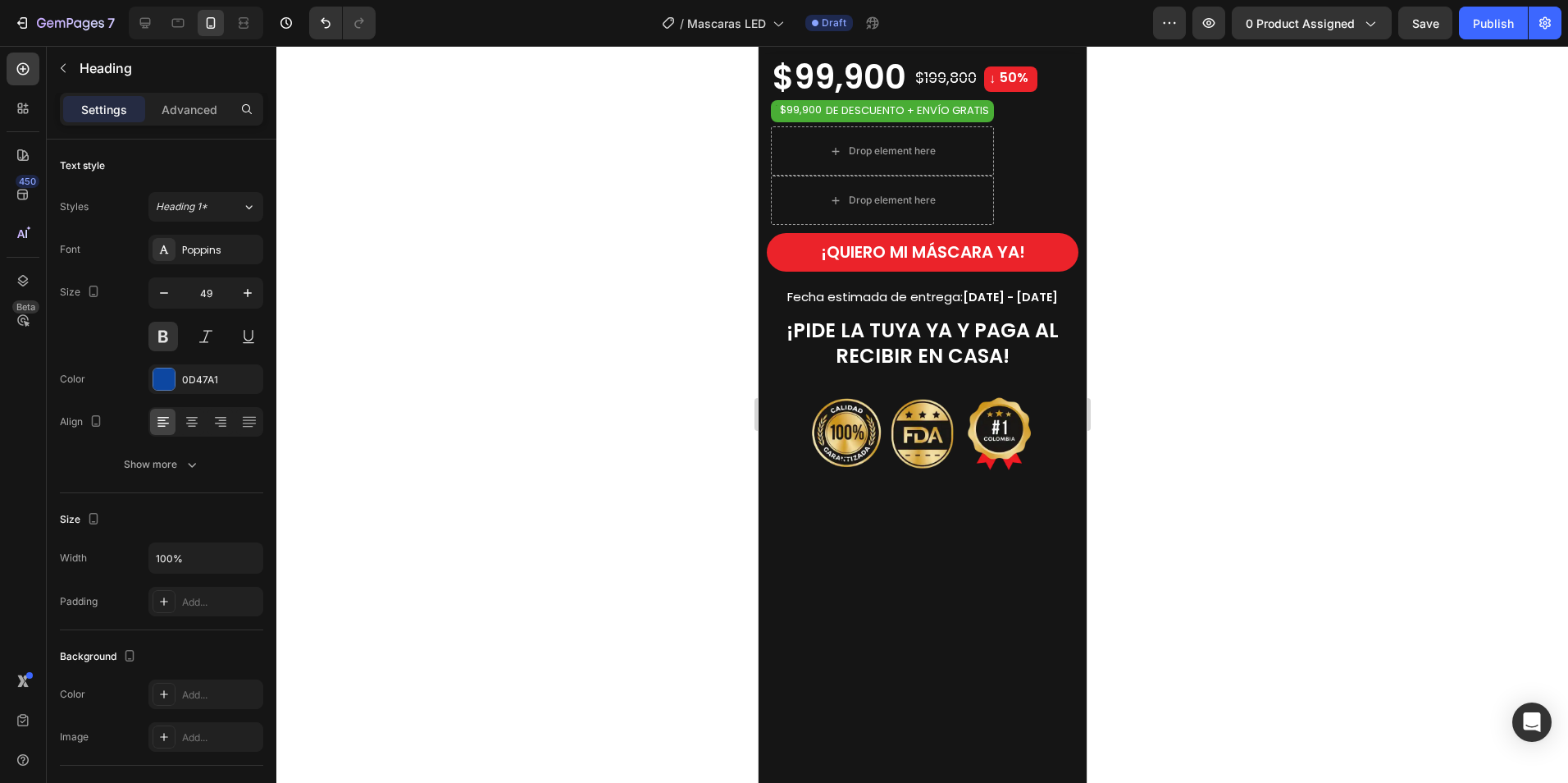
click at [1348, 283] on div at bounding box center [922, 414] width 1292 height 737
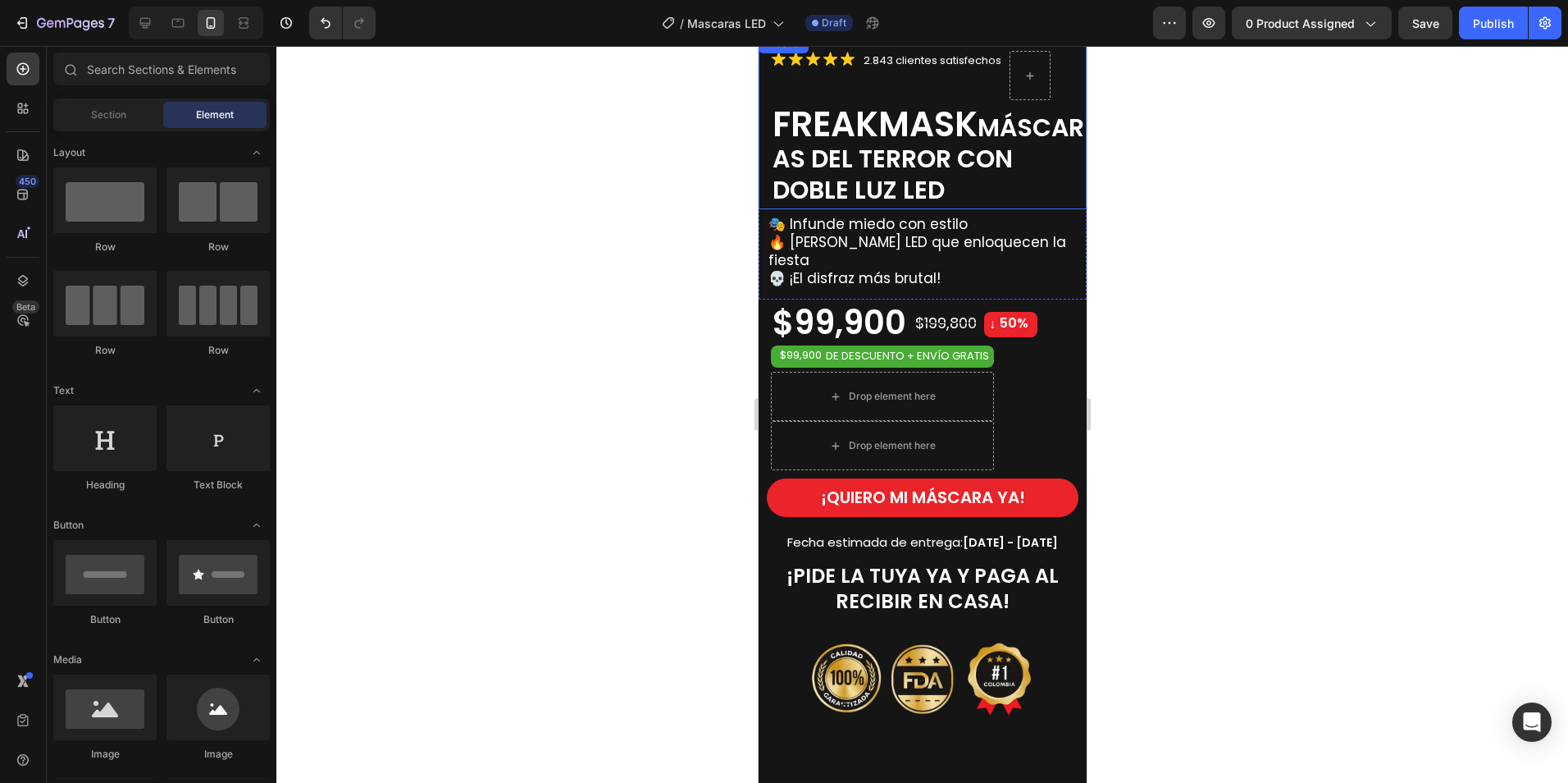
scroll to position [82, 0]
click at [902, 150] on span "FREAKMASK" at bounding box center [874, 125] width 205 height 49
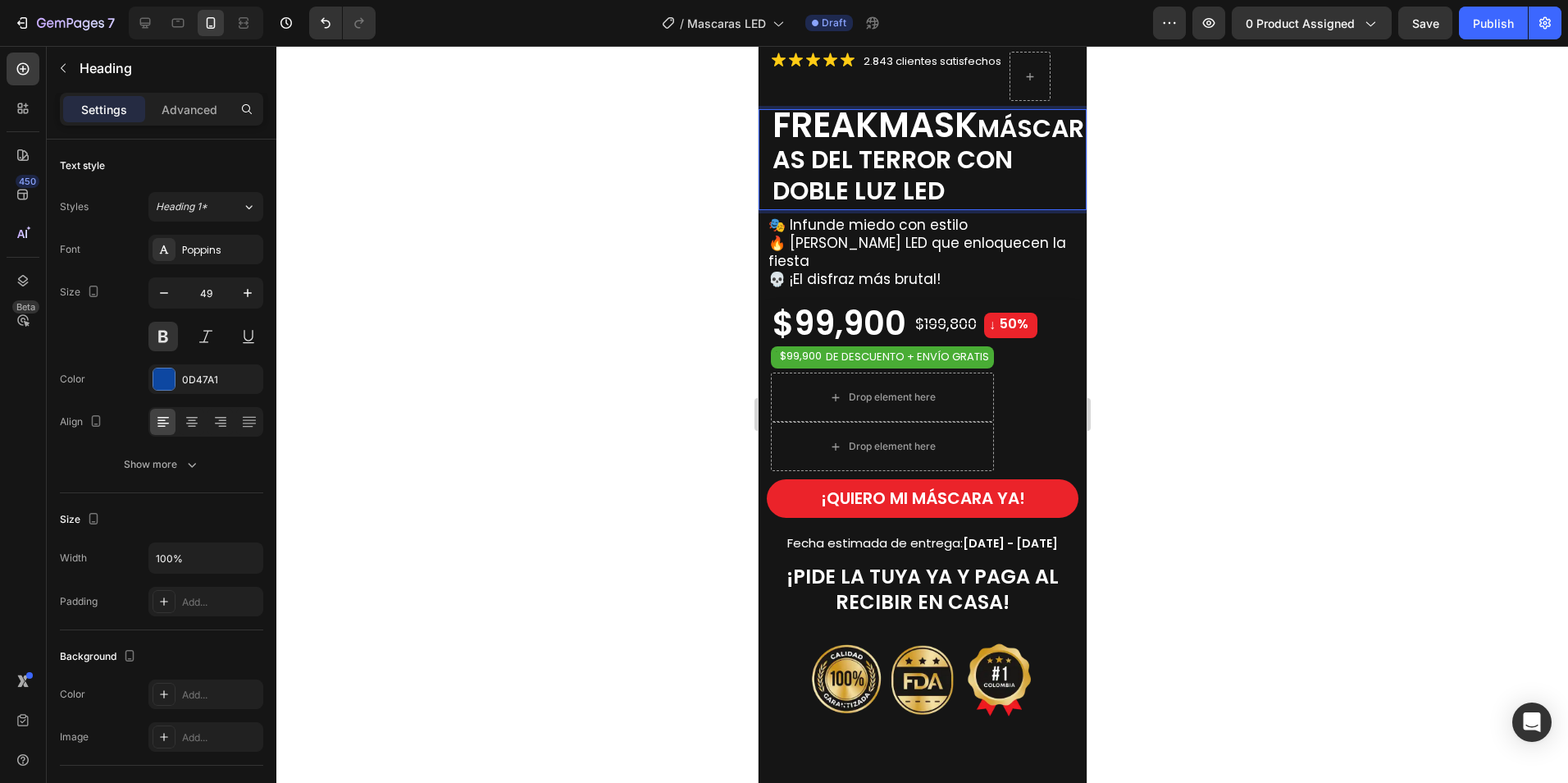
click at [995, 204] on p "FREAKMASK MÁSCARAS DEL TERROR CON DOBLE LUZ LED" at bounding box center [927, 158] width 312 height 94
click at [1000, 208] on span "MÁSCARAS DEL TERROR CON DOBLE LUZ LED" at bounding box center [925, 160] width 307 height 98
click at [826, 208] on span "MÁSCARAS DEL TERROR CON DOBLE LUZ LED" at bounding box center [925, 160] width 307 height 98
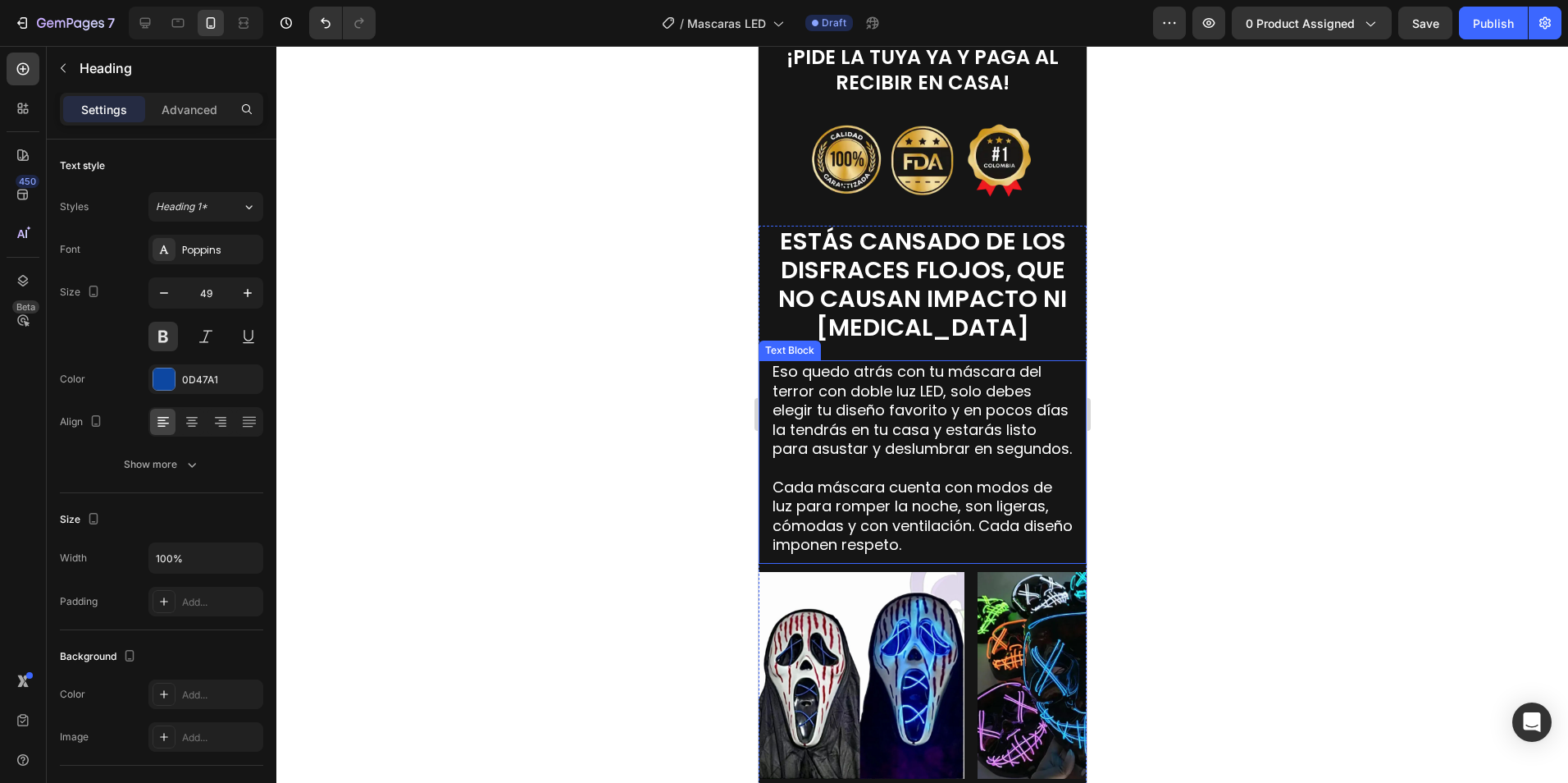
scroll to position [1313, 0]
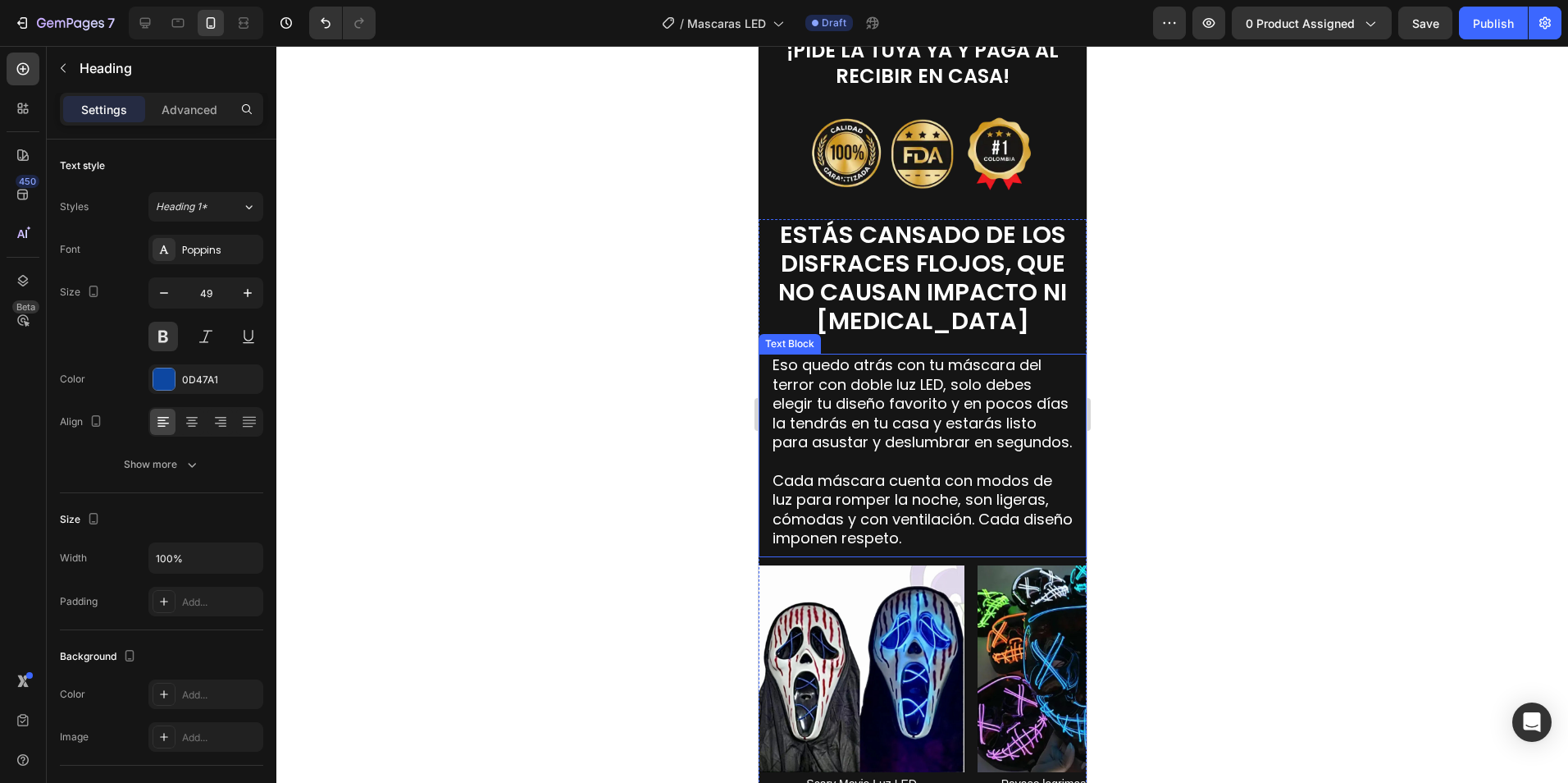
click at [935, 398] on p "Eso quedo atrás con tu máscara del terror con doble luz LED, solo debes elegir …" at bounding box center [921, 403] width 300 height 96
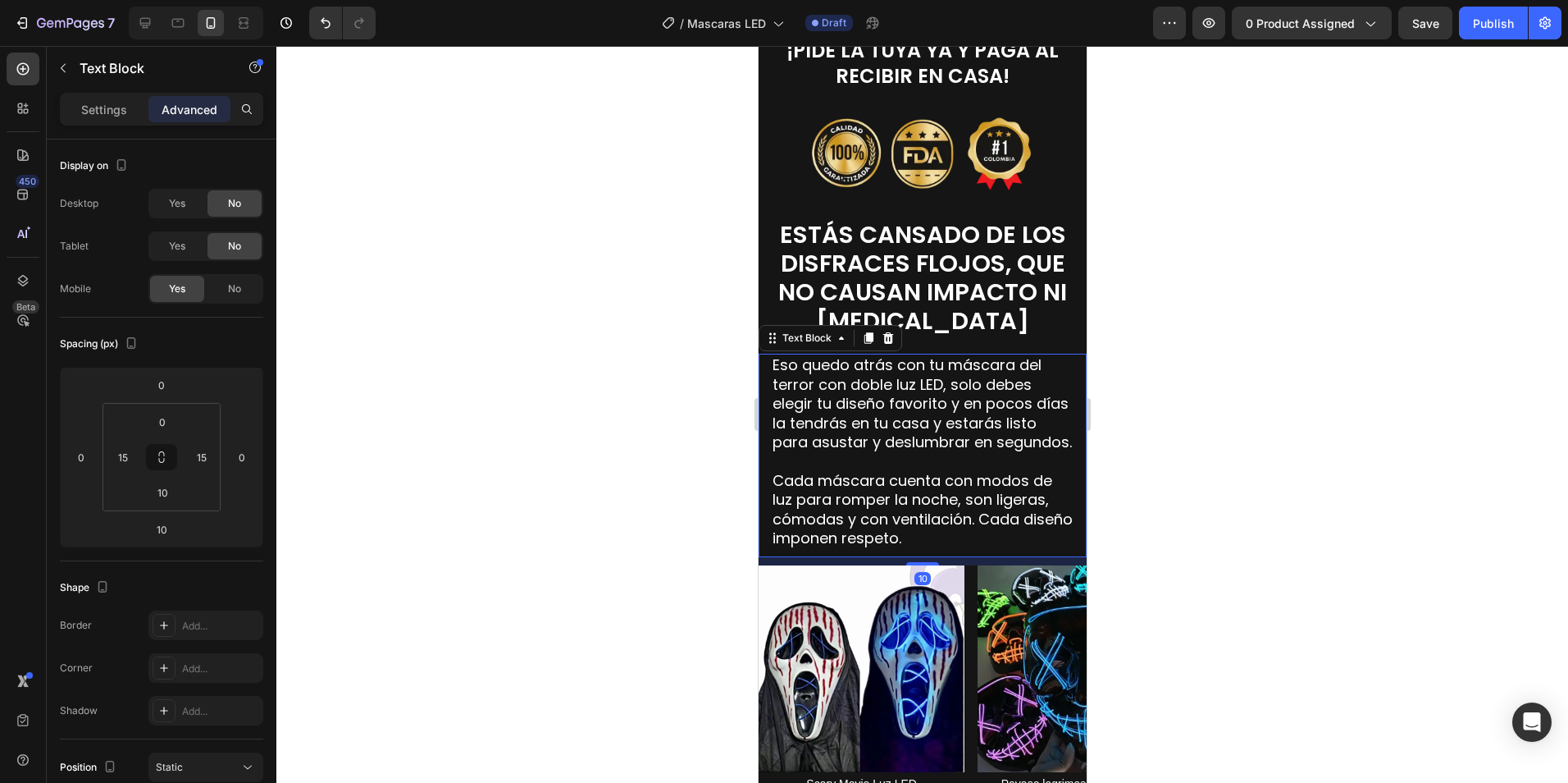
click at [949, 362] on p "Eso quedo atrás con tu máscara del terror con doble luz LED, solo debes elegir …" at bounding box center [921, 403] width 300 height 96
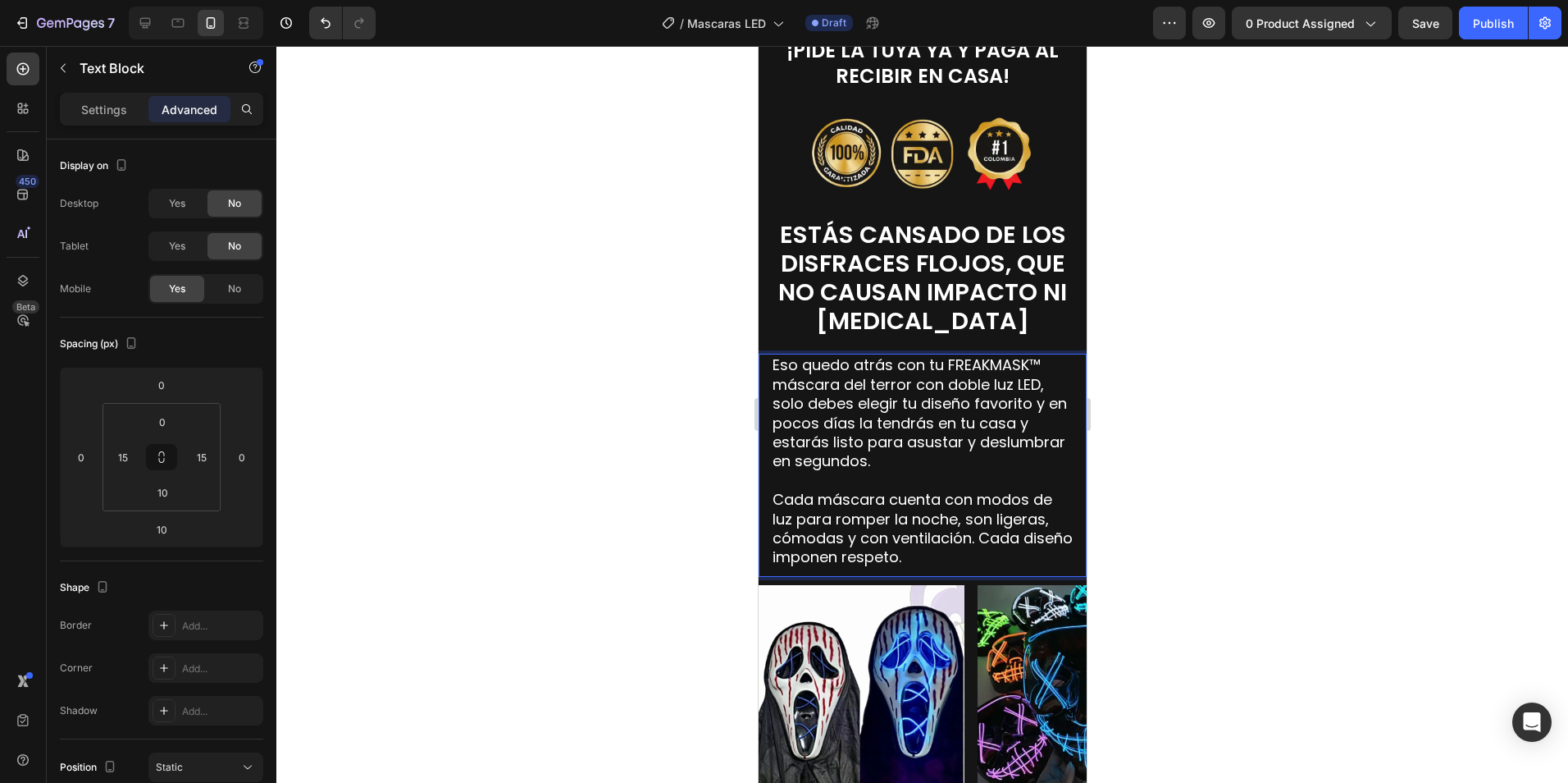
click at [986, 457] on p "Eso quedo atrás con tu FREAKMASK™ máscara del terror con doble luz LED, solo de…" at bounding box center [921, 412] width 300 height 115
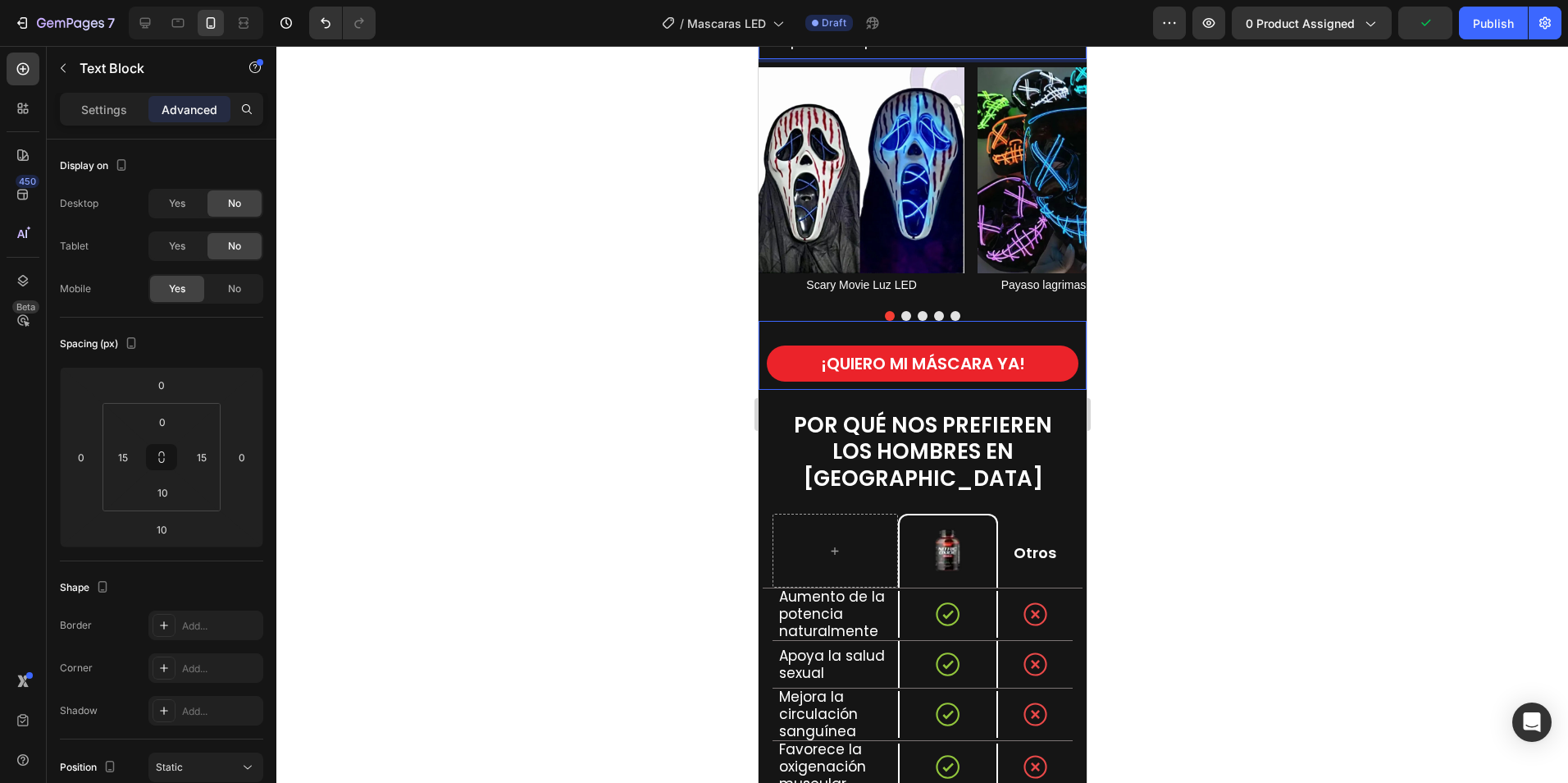
scroll to position [1887, 0]
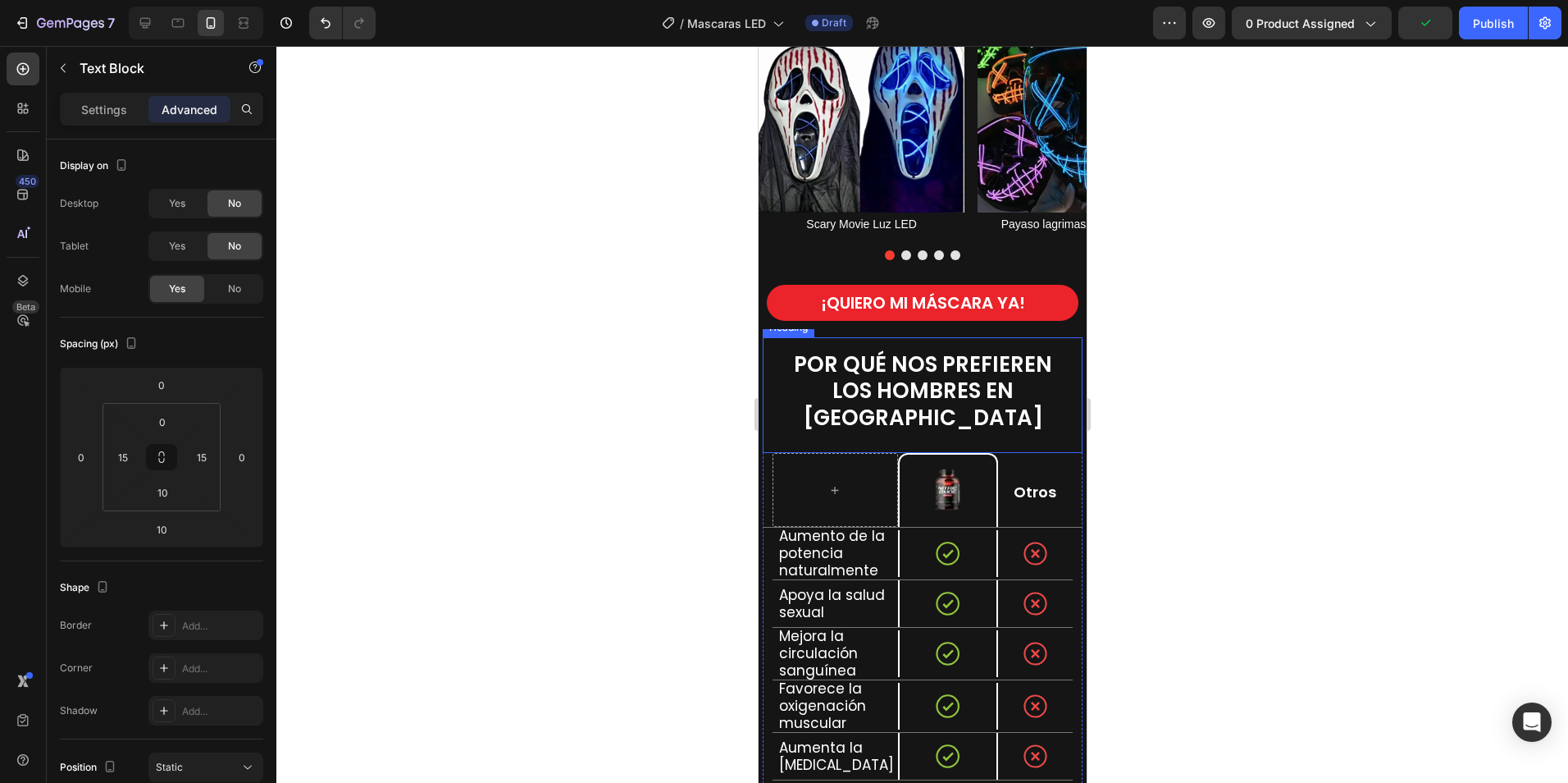
click at [942, 370] on span "POR QUÉ NOS PREFIEREN LOS HOMBRES EN COLOMBIA" at bounding box center [921, 390] width 258 height 83
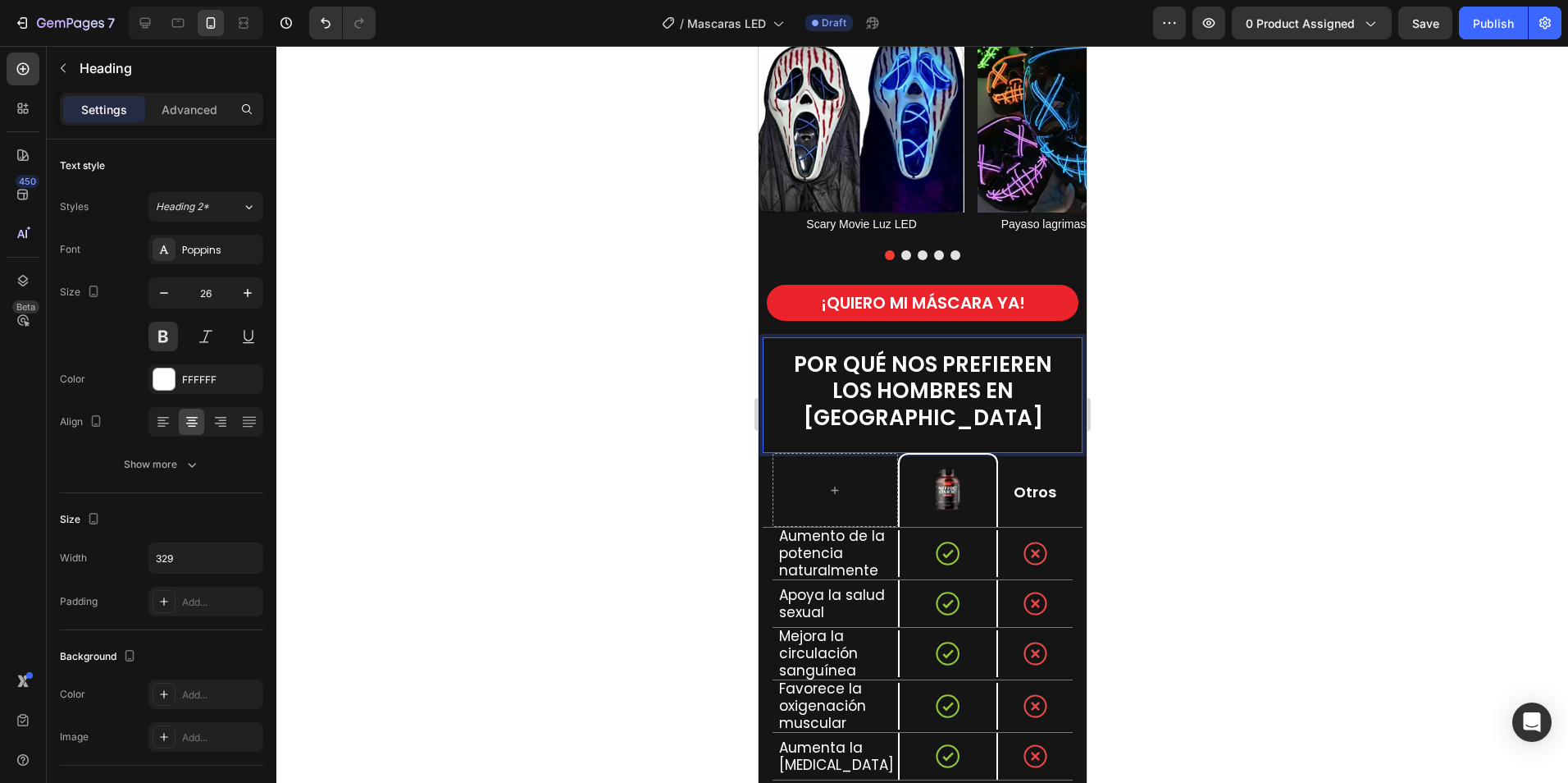
click at [871, 366] on span "POR QUÉ NOS PREFIEREN LOS HOMBRES EN COLOMBIA" at bounding box center [921, 390] width 258 height 83
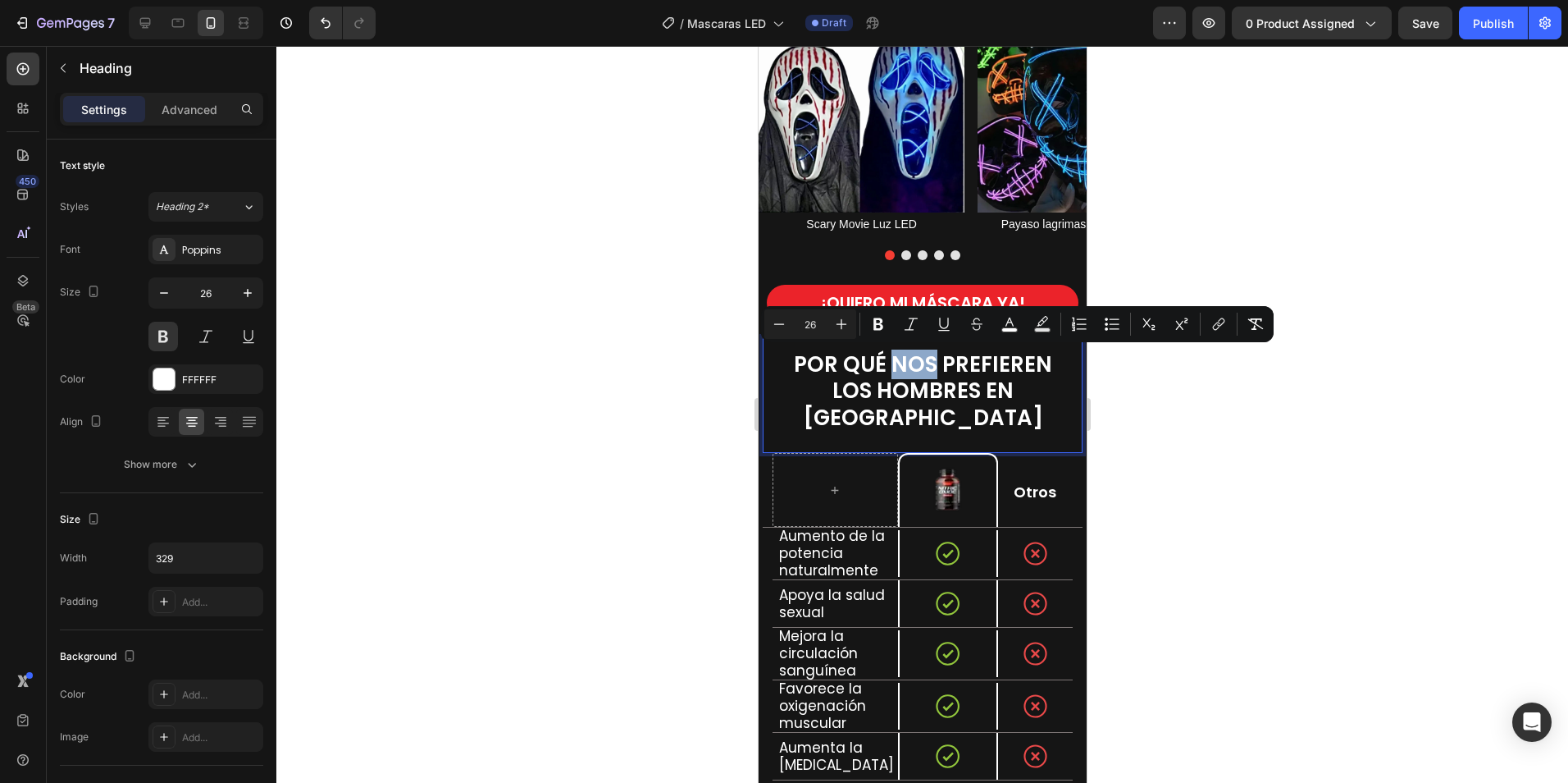
drag, startPoint x: 889, startPoint y: 366, endPoint x: 932, endPoint y: 369, distance: 43.1
click at [932, 369] on span "POR QUÉ NOS PREFIEREN LOS HOMBRES EN COLOMBIA" at bounding box center [921, 390] width 258 height 83
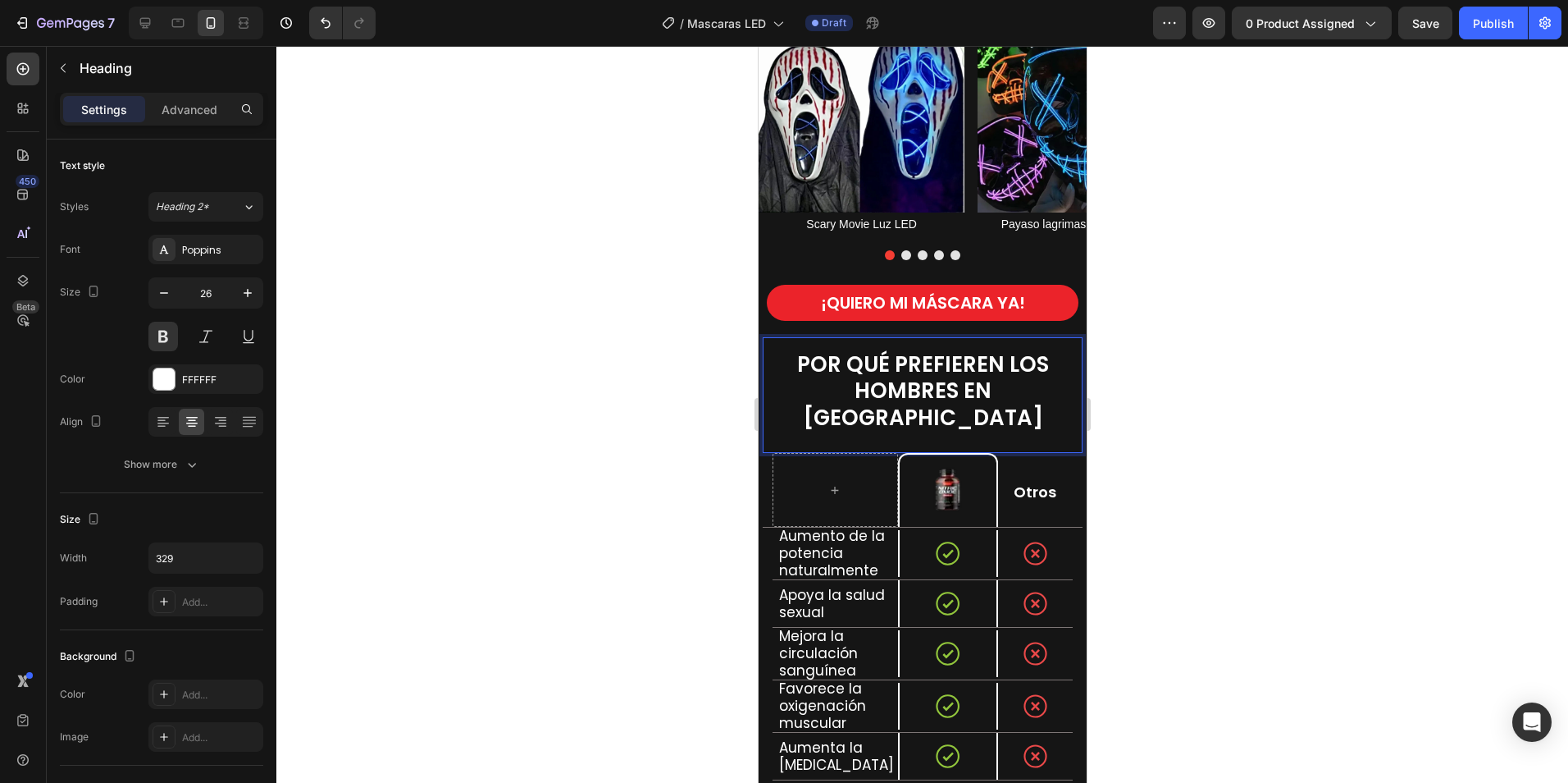
click at [1000, 371] on span "POR QUÉ PREFIEREN LOS HOMBRES EN COLOMBIA" at bounding box center [922, 390] width 252 height 83
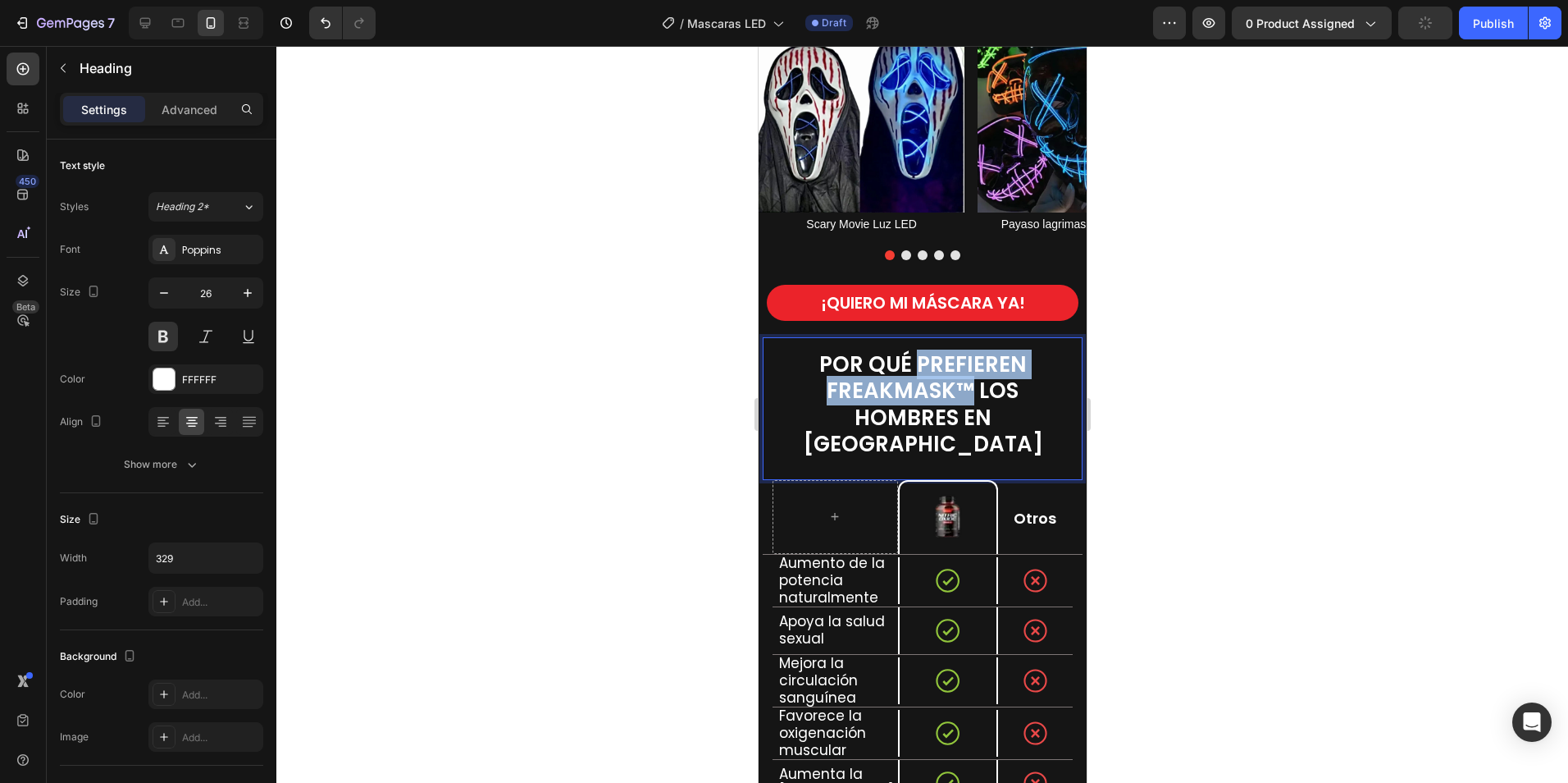
drag, startPoint x: 907, startPoint y: 365, endPoint x: 962, endPoint y: 395, distance: 62.6
click at [962, 395] on span "POR QUÉ PREFIEREN FREAKMASK™ LOS HOMBRES EN COLOMBIA" at bounding box center [922, 404] width 240 height 110
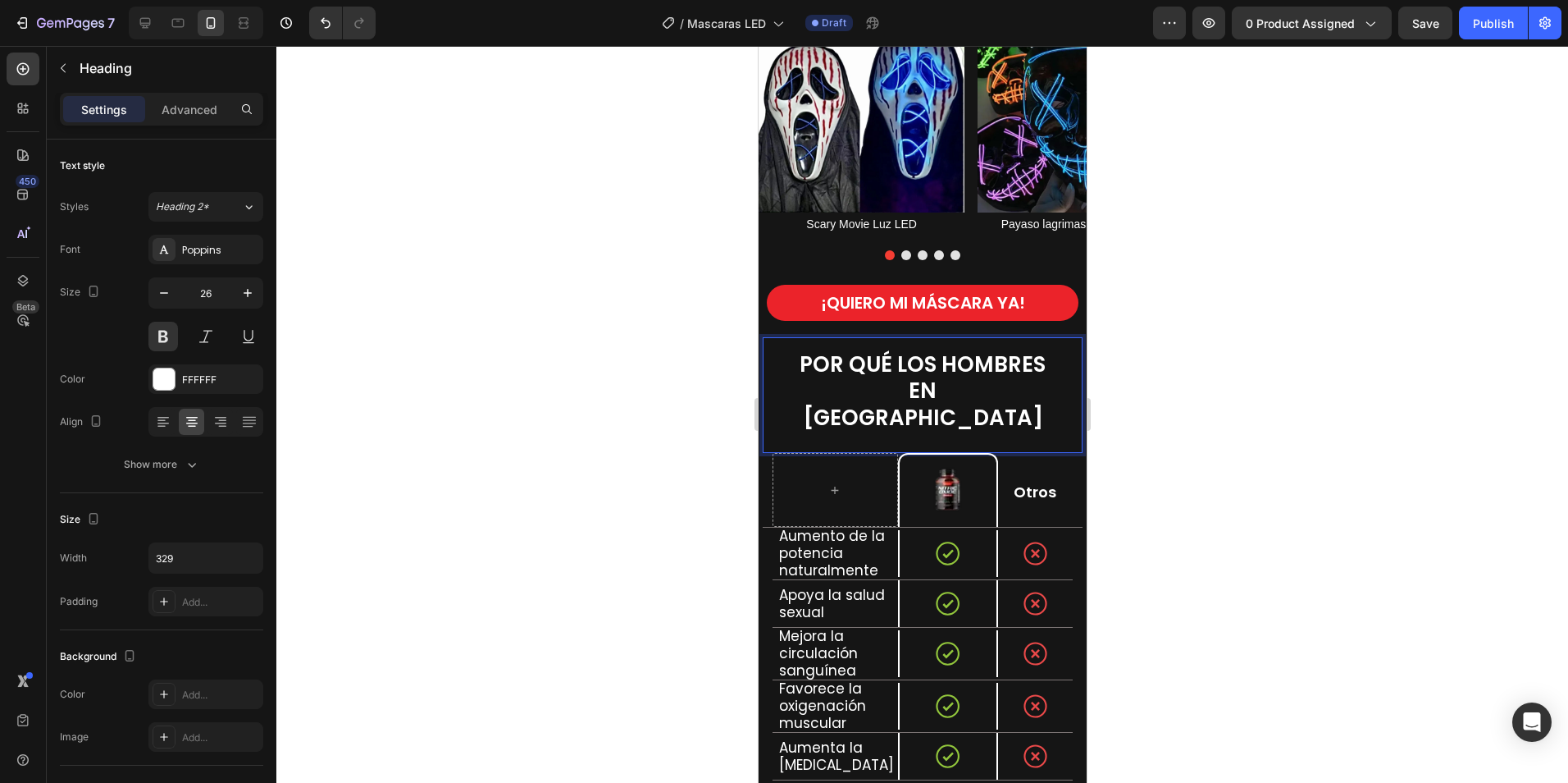
click at [989, 392] on p "POR QUÉ LOS HOMBRES EN COLOMBIA" at bounding box center [921, 391] width 266 height 81
click at [995, 396] on p "POR QUÉ LOS HOMBRES EN COLOMBIA" at bounding box center [921, 391] width 266 height 81
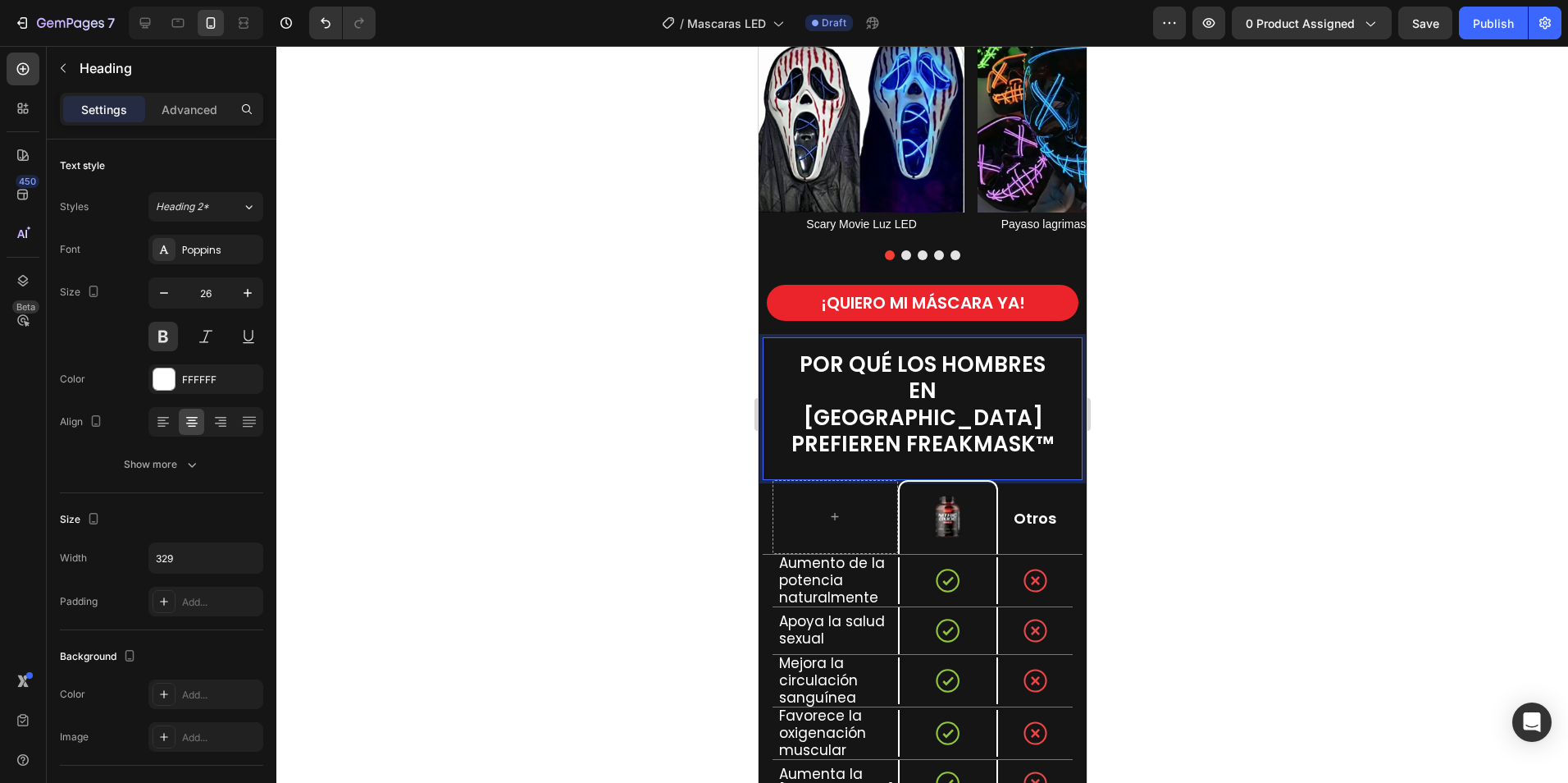
click at [955, 363] on span "POR QUÉ LOS HOMBRES EN COLOMBIA PREFIEREN FREAKMASK™" at bounding box center [921, 404] width 262 height 110
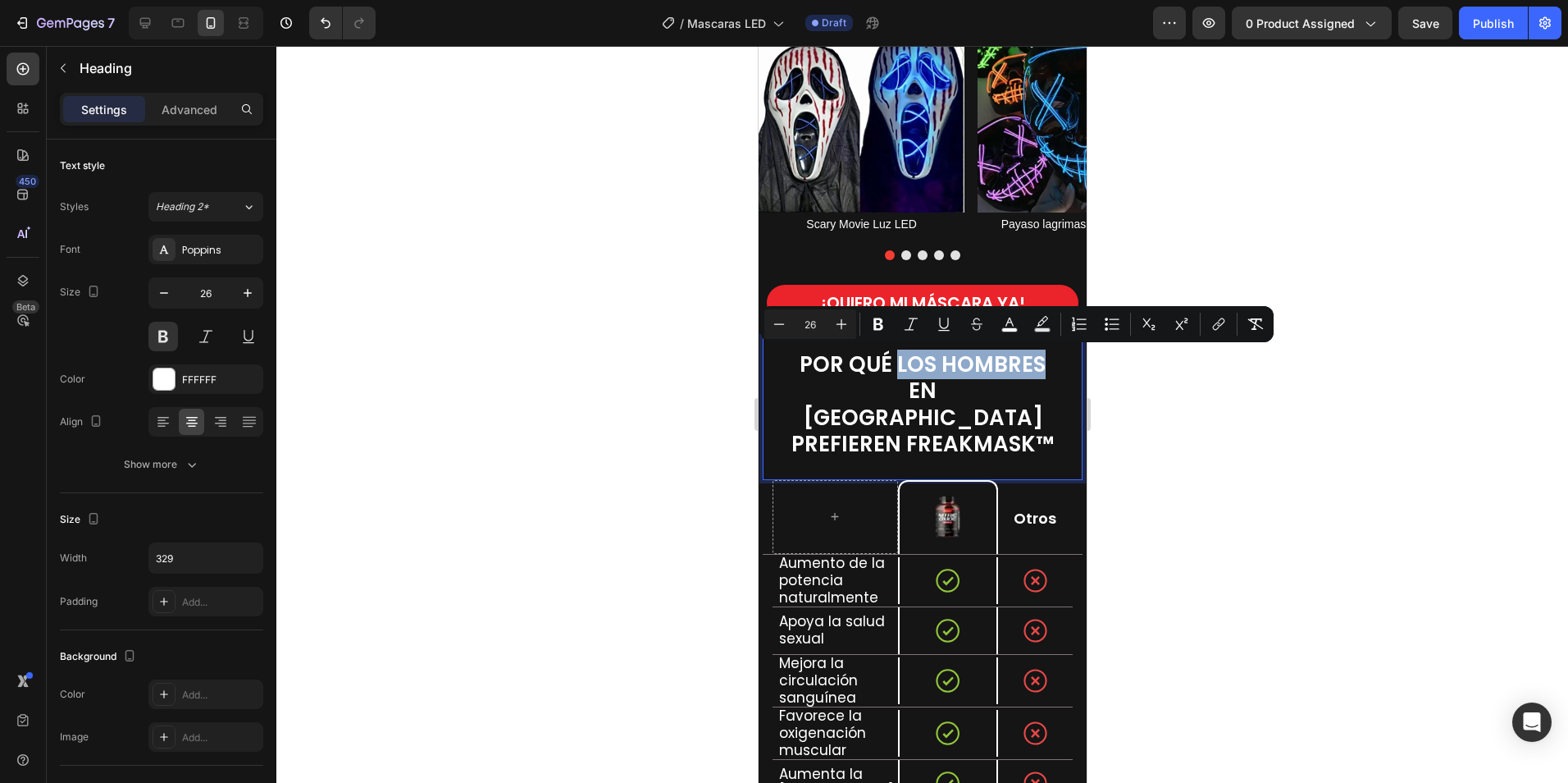
drag, startPoint x: 890, startPoint y: 365, endPoint x: 1042, endPoint y: 369, distance: 152.1
click at [1042, 369] on p "POR QUÉ LOS HOMBRES EN COLOMBIA PREFIEREN FREAKMASK™" at bounding box center [921, 404] width 266 height 107
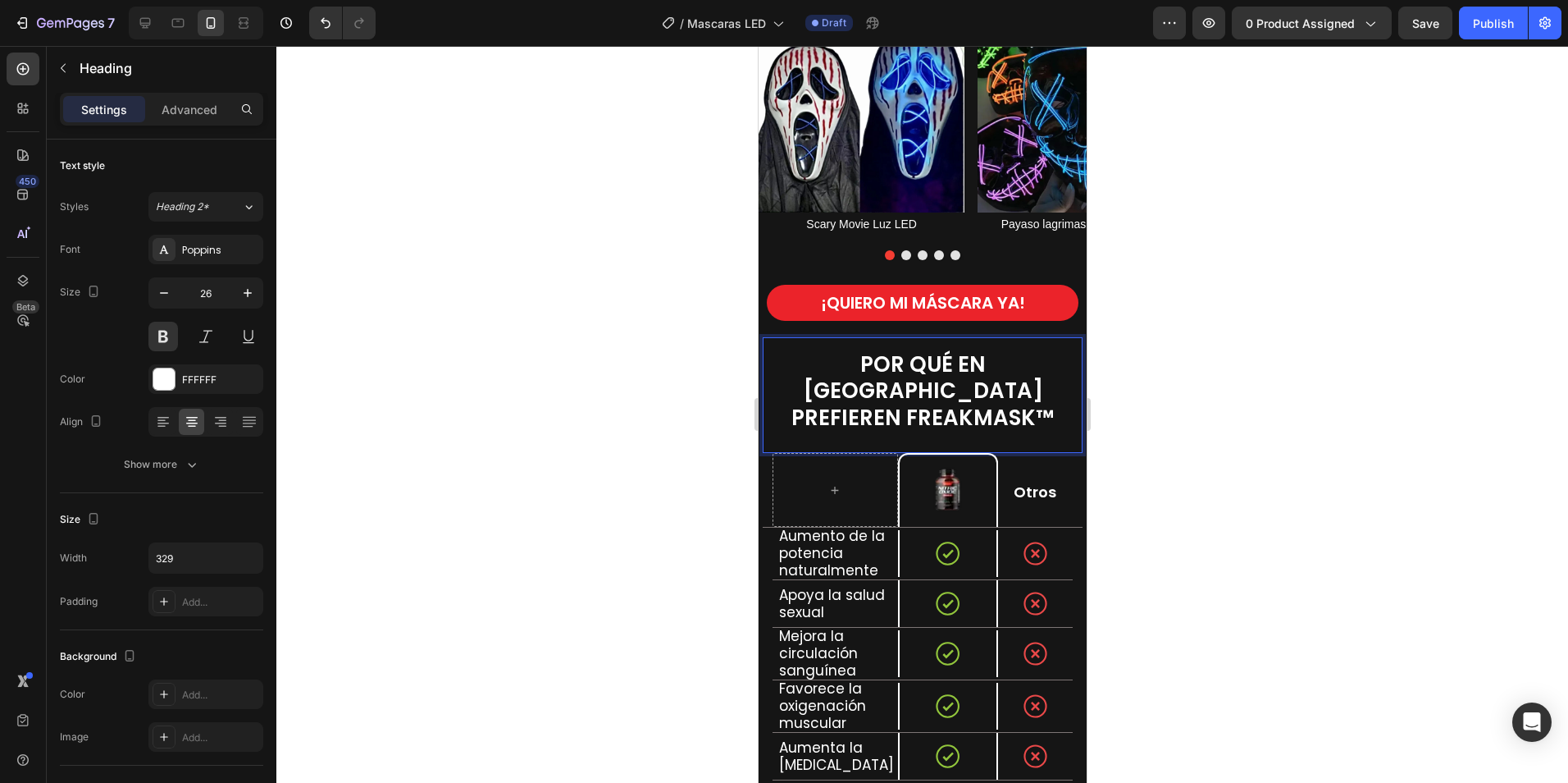
click at [1208, 330] on div at bounding box center [922, 414] width 1292 height 737
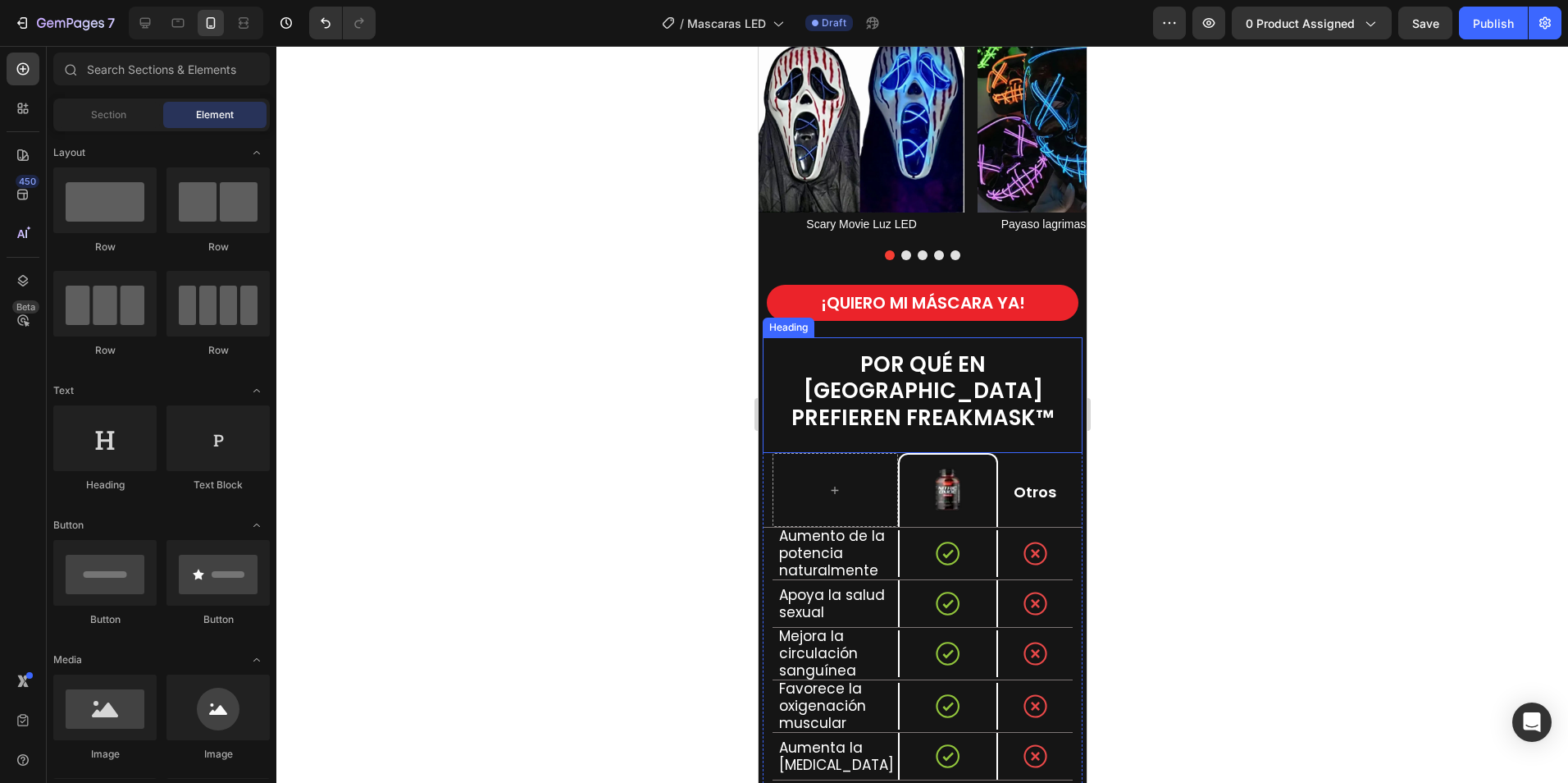
click at [1005, 377] on span "POR QUÉ EN [GEOGRAPHIC_DATA] PREFIEREN FREAKMASK™" at bounding box center [921, 390] width 262 height 83
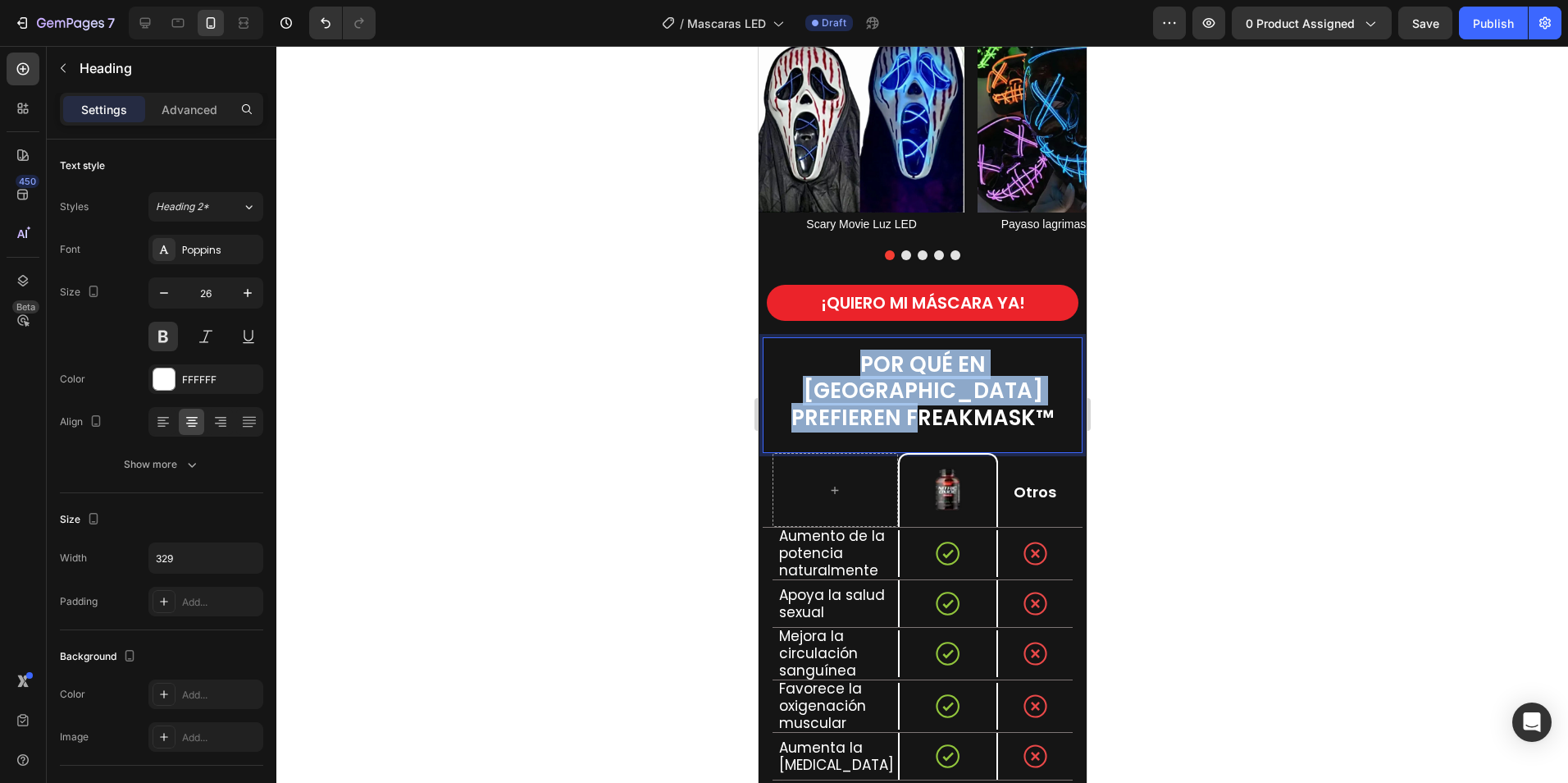
drag, startPoint x: 1046, startPoint y: 390, endPoint x: 792, endPoint y: 358, distance: 256.0
click at [792, 358] on p "POR QUÉ EN [GEOGRAPHIC_DATA] PREFIEREN FREAKMASK™" at bounding box center [921, 391] width 266 height 81
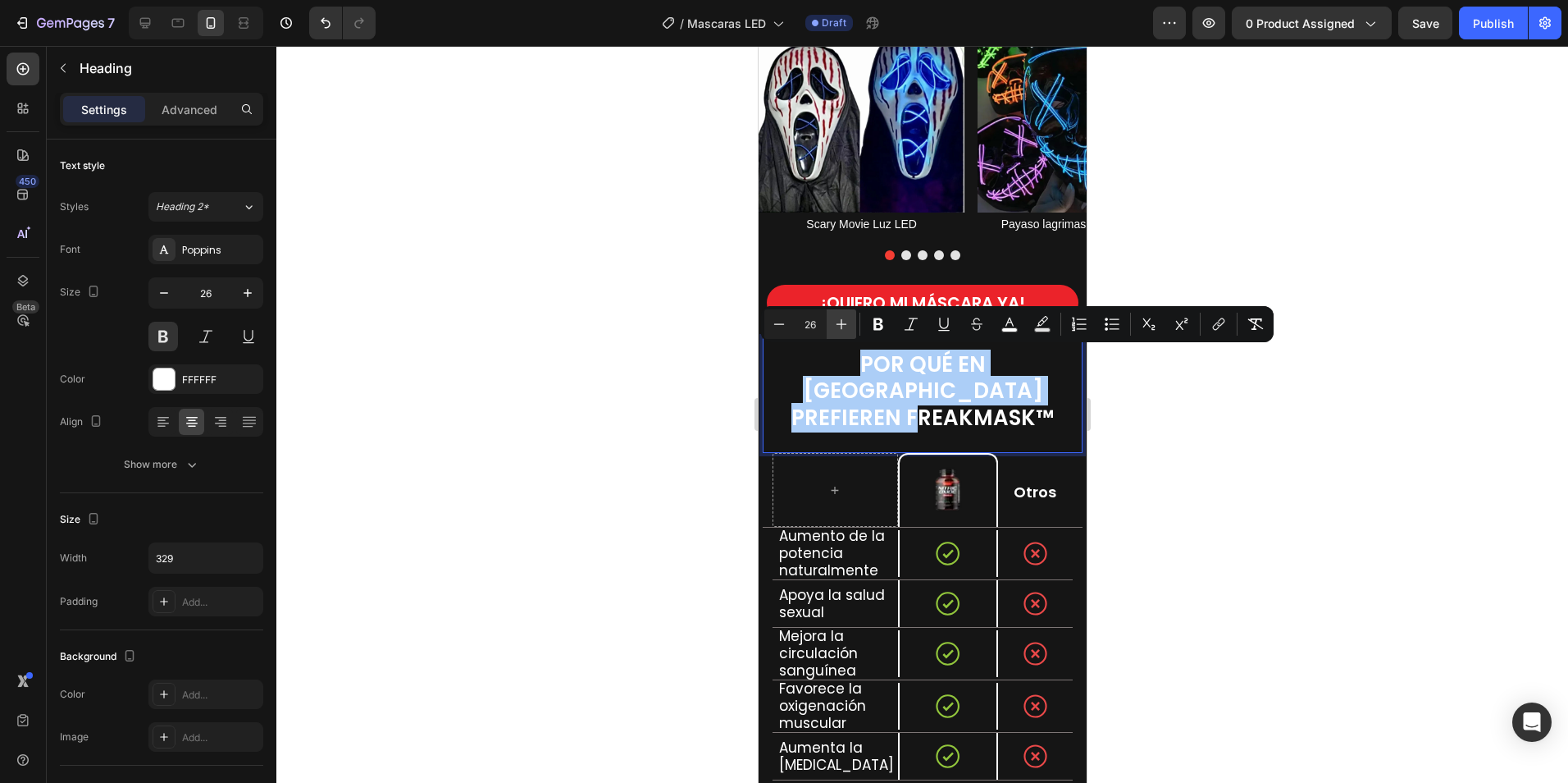
click at [847, 323] on icon "Editor contextual toolbar" at bounding box center [841, 324] width 16 height 16
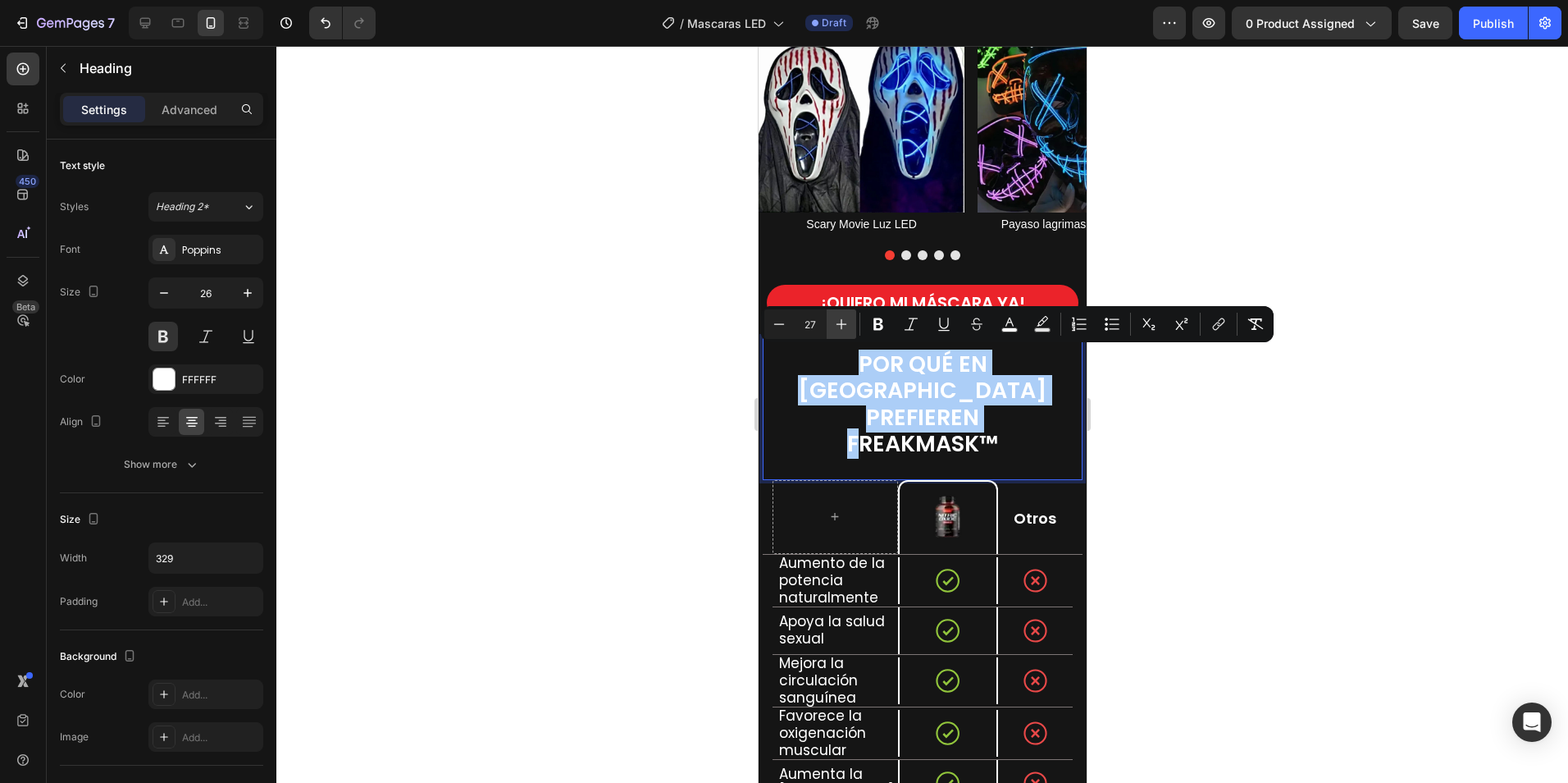
click at [847, 323] on icon "Editor contextual toolbar" at bounding box center [841, 324] width 16 height 16
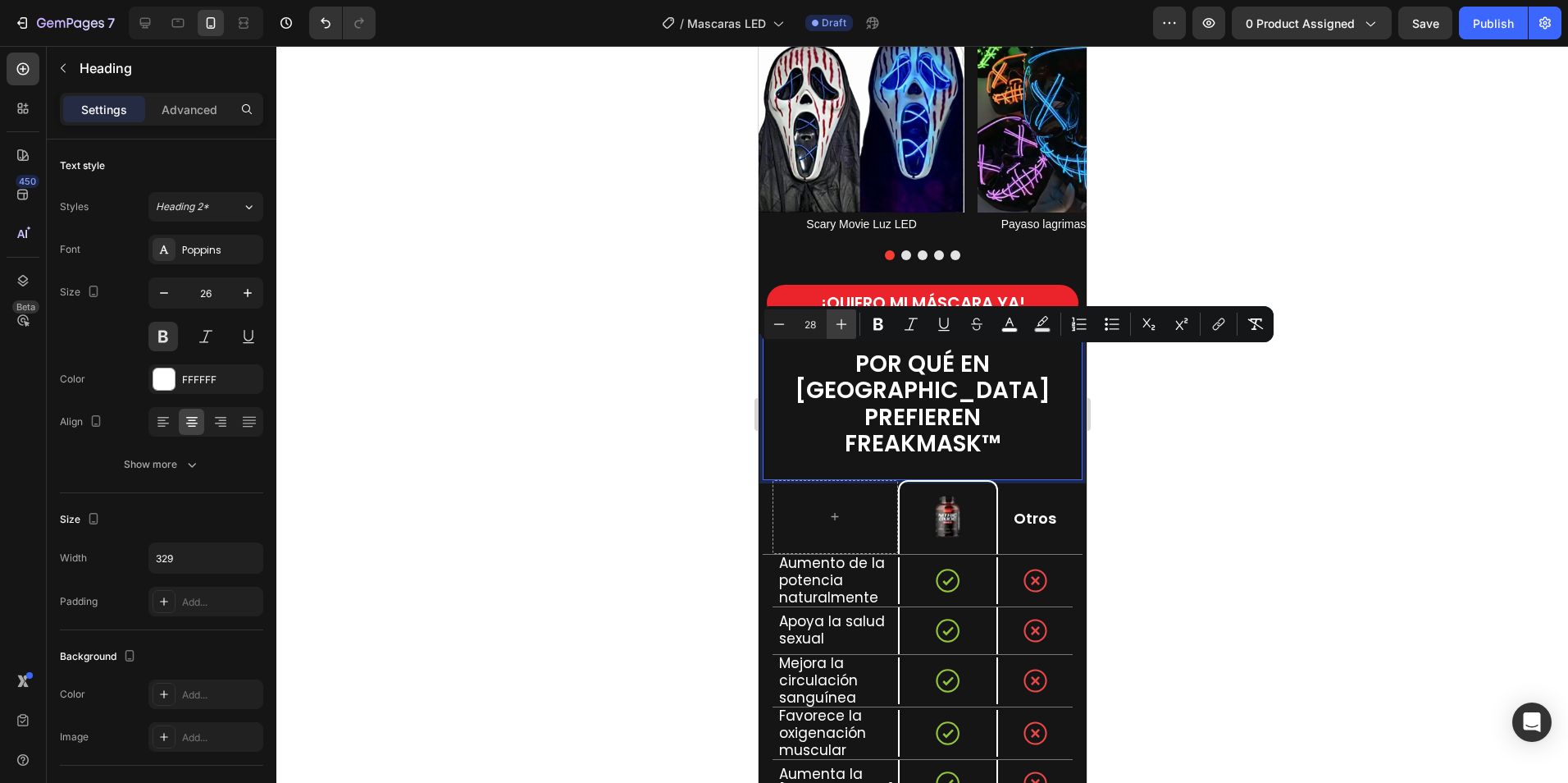
click at [847, 323] on icon "Editor contextual toolbar" at bounding box center [841, 324] width 16 height 16
type input "30"
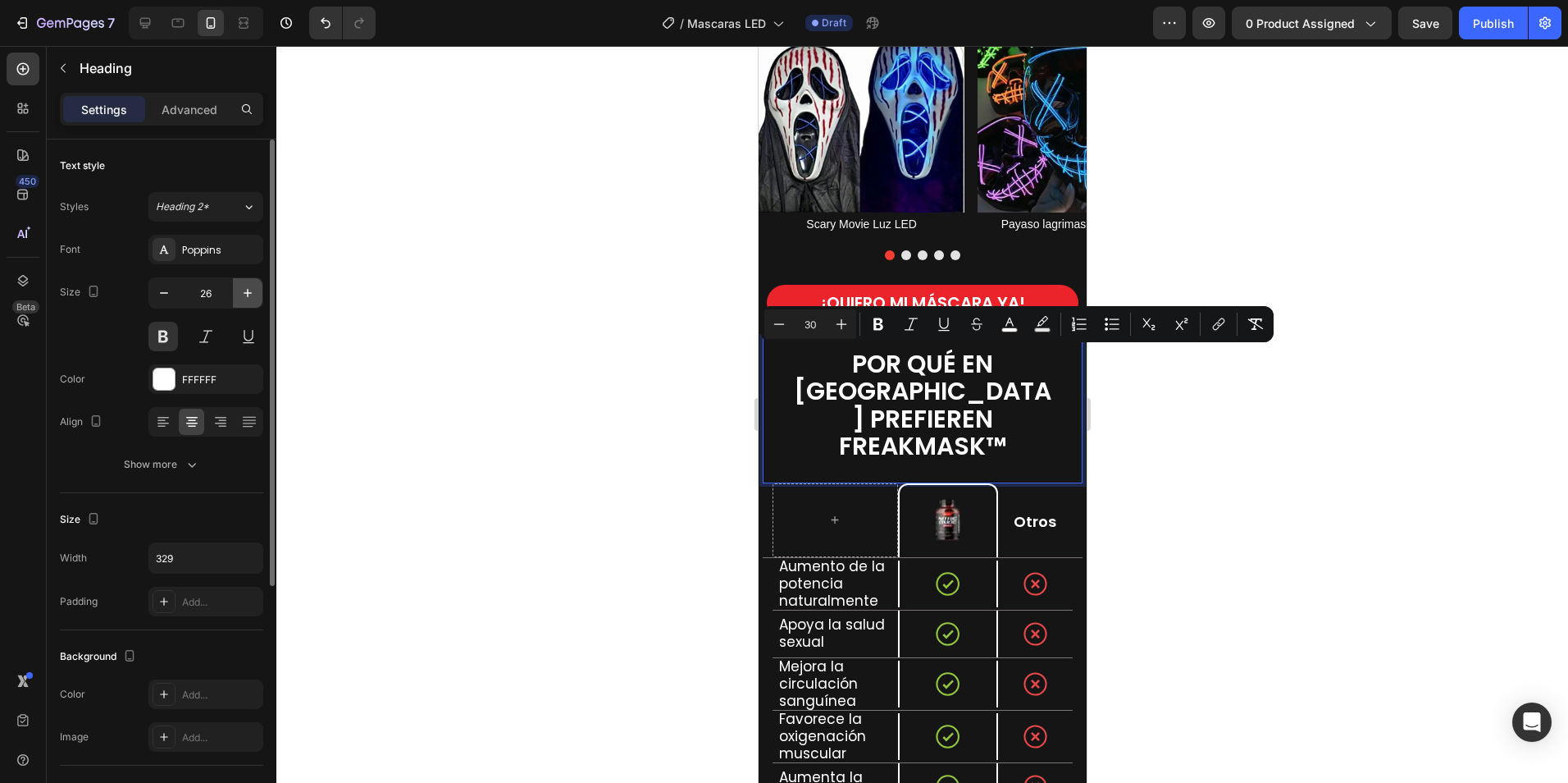
click at [250, 291] on icon "button" at bounding box center [247, 292] width 16 height 16
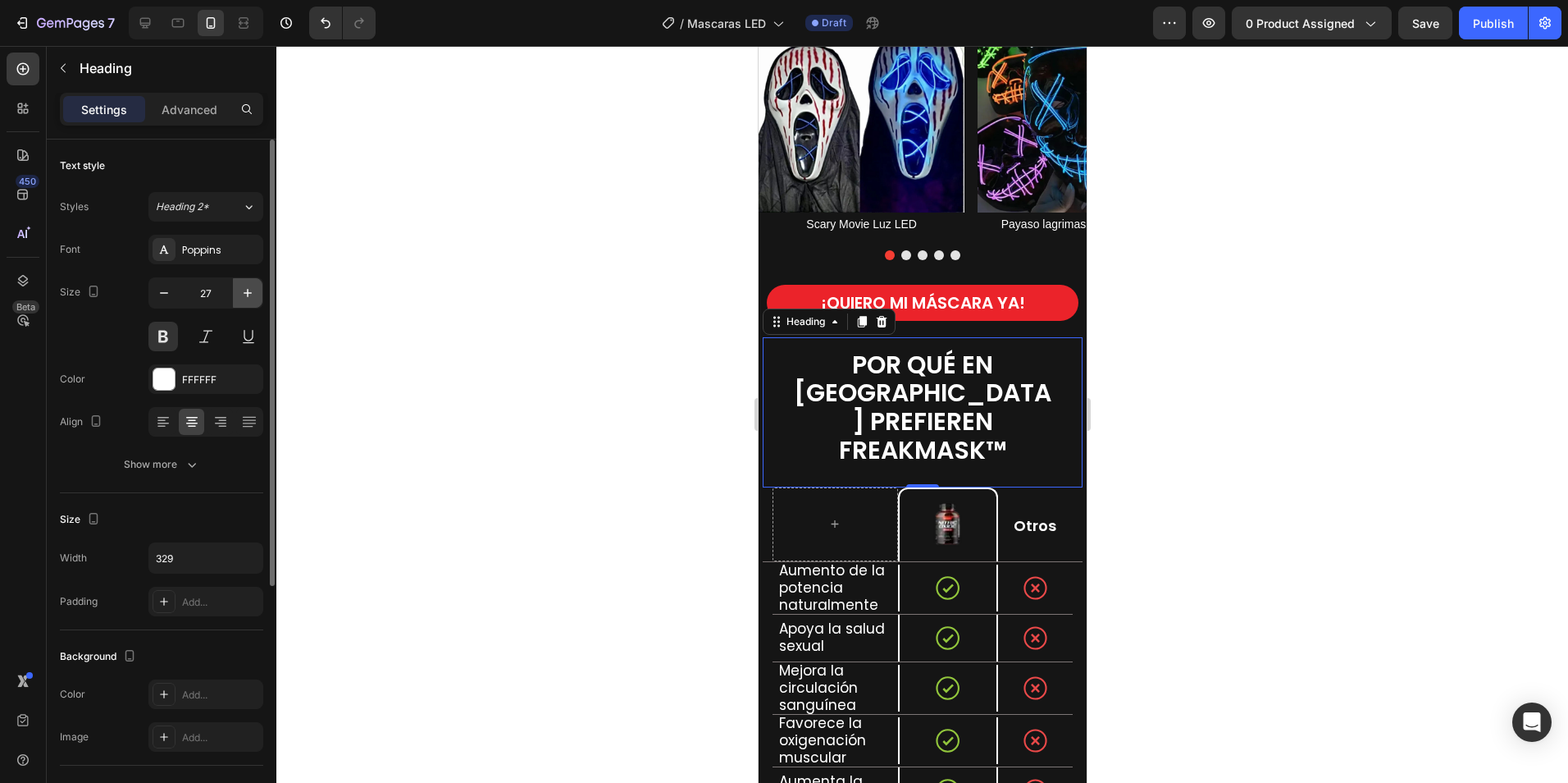
click at [250, 291] on icon "button" at bounding box center [247, 292] width 16 height 16
type input "28"
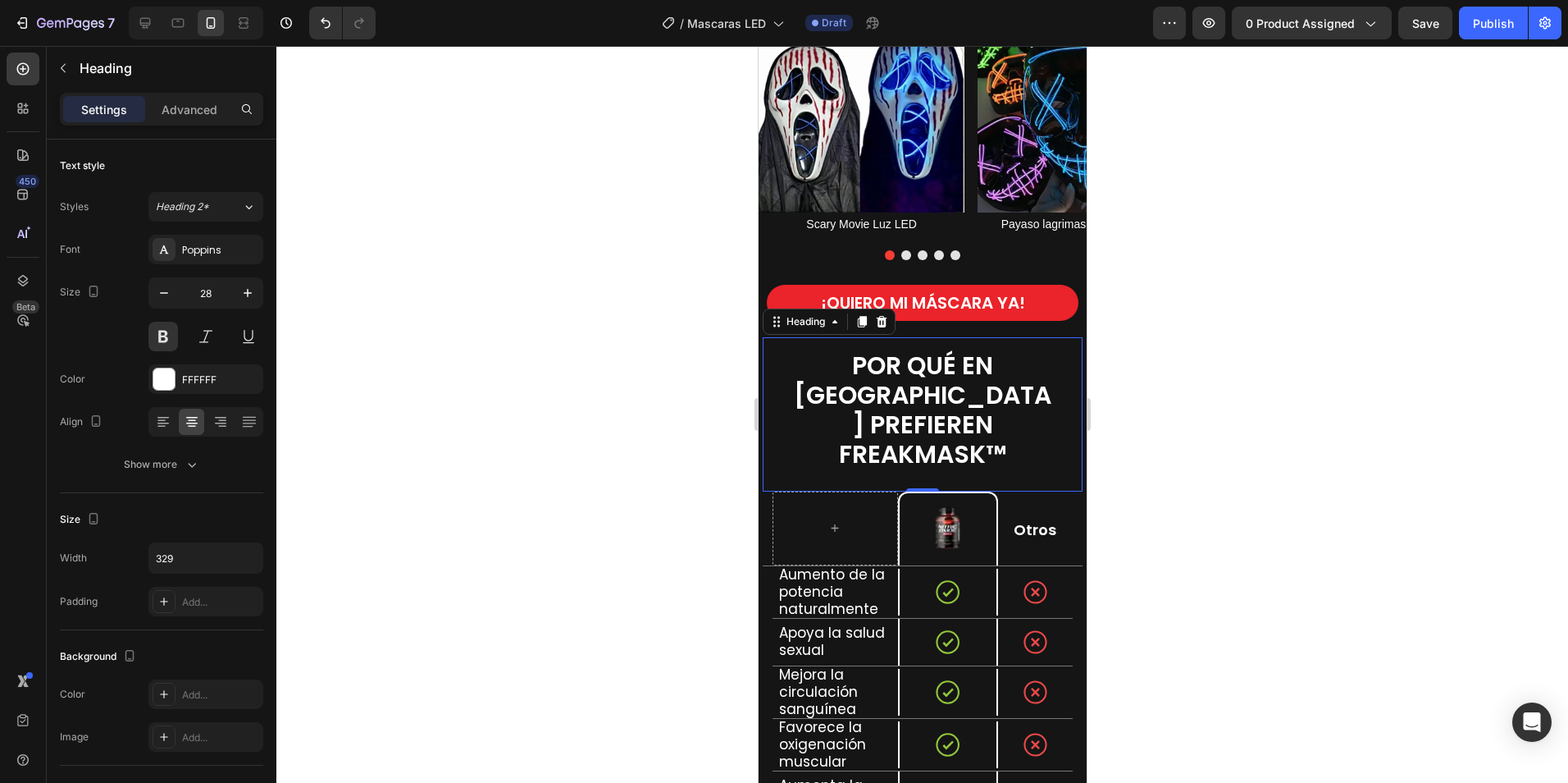
click at [1381, 401] on div at bounding box center [922, 414] width 1292 height 737
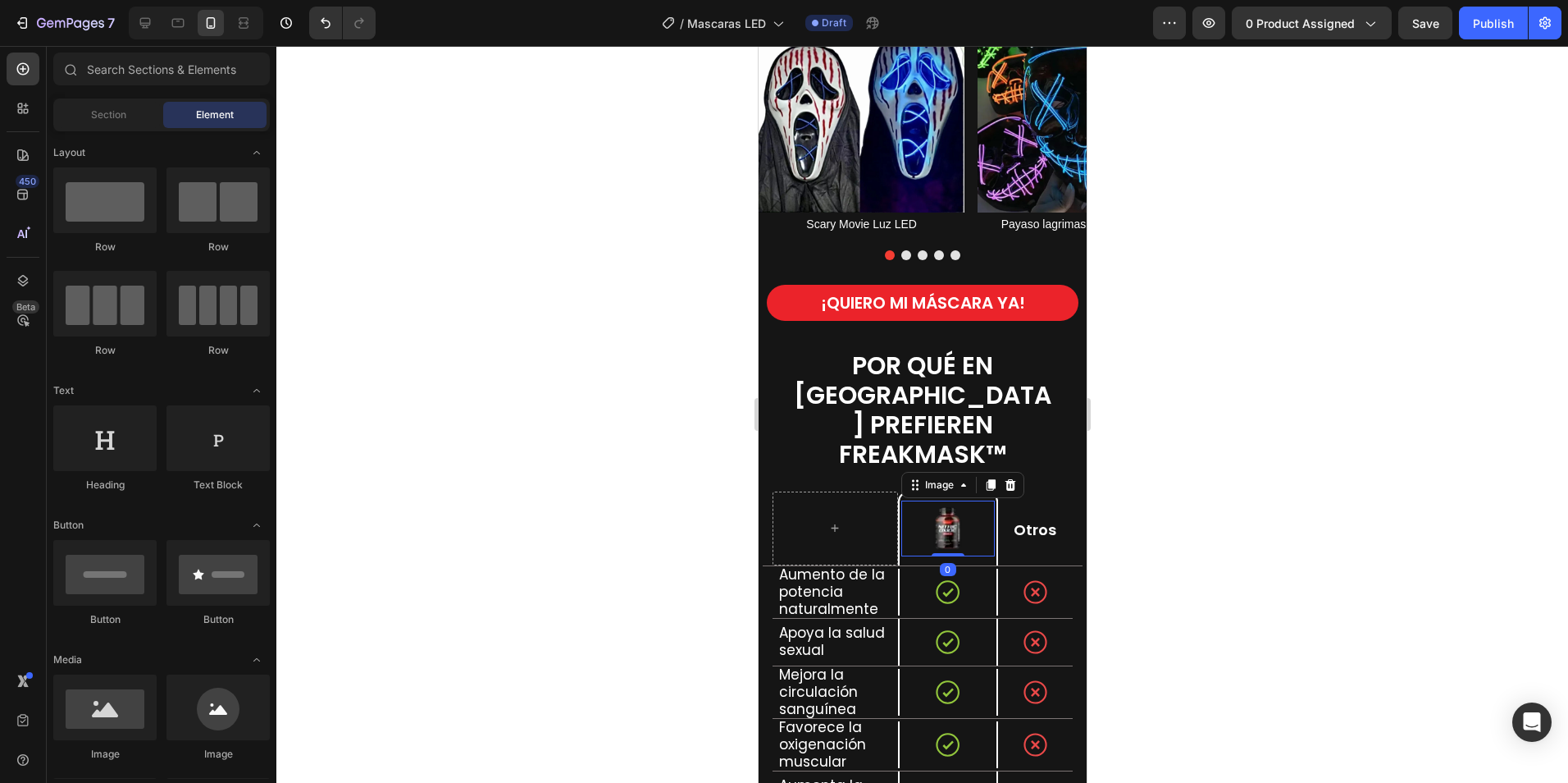
click at [936, 501] on img at bounding box center [946, 529] width 56 height 56
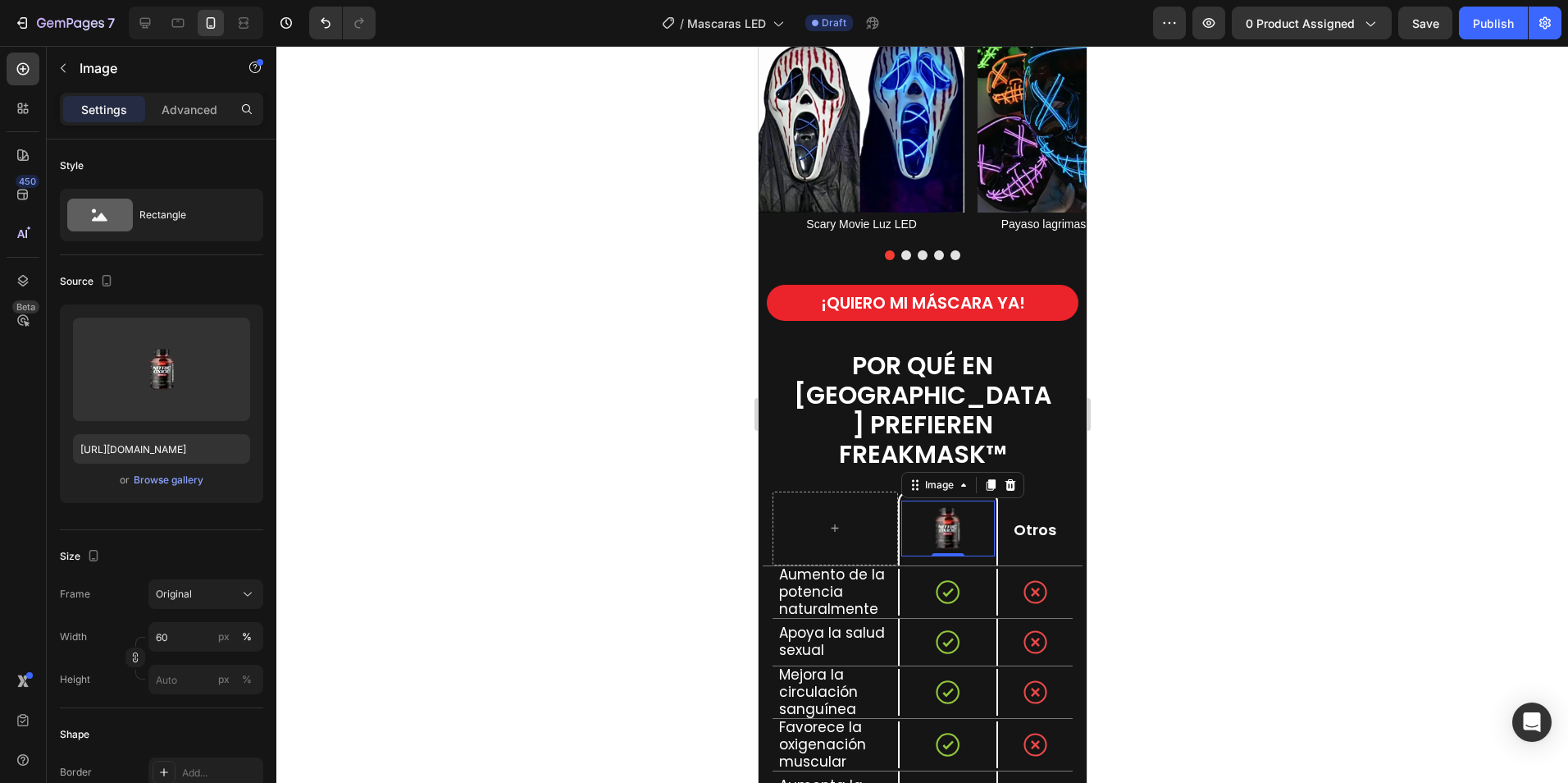
click at [1265, 428] on div at bounding box center [922, 414] width 1292 height 737
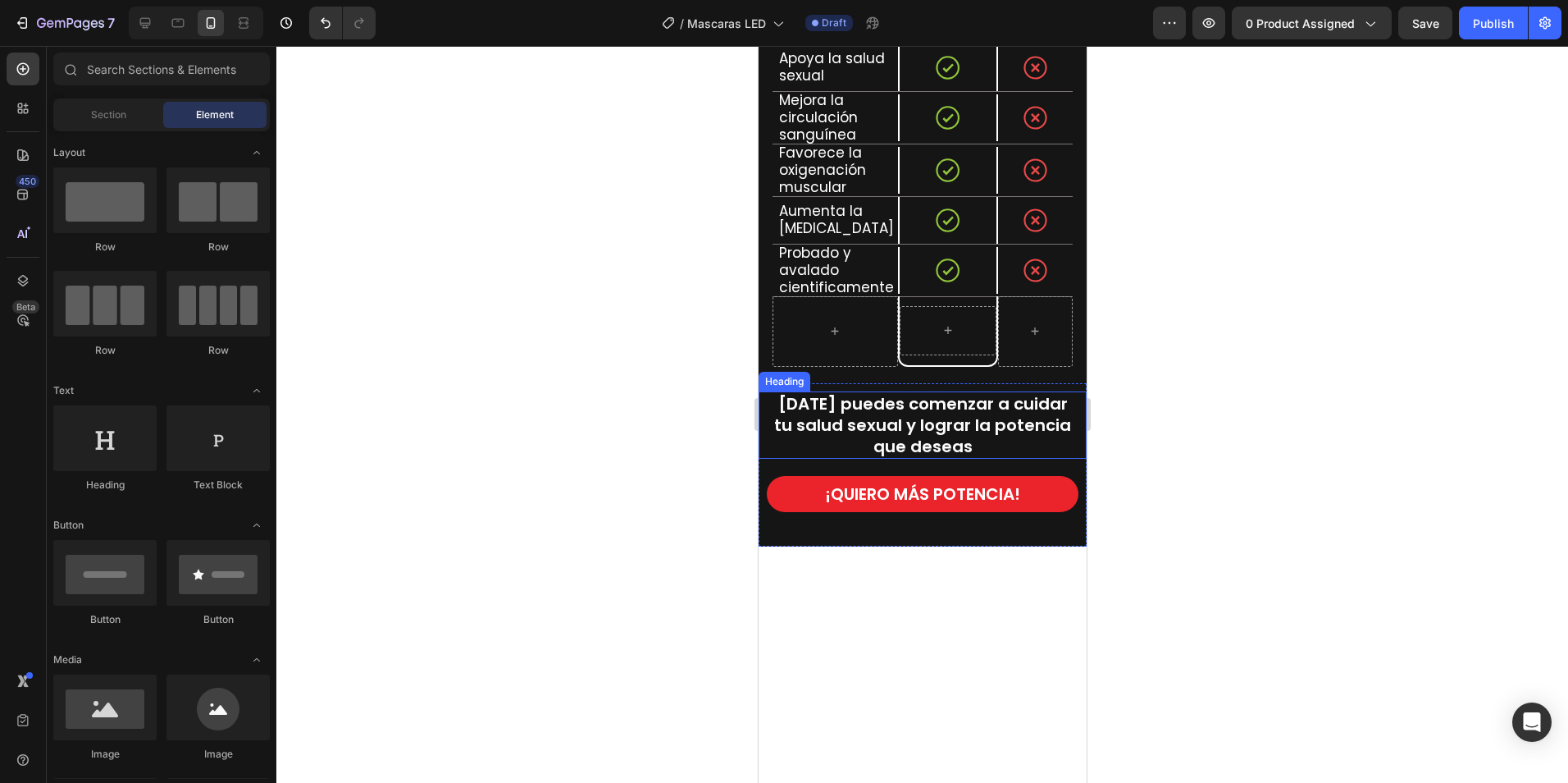
scroll to position [2052, 0]
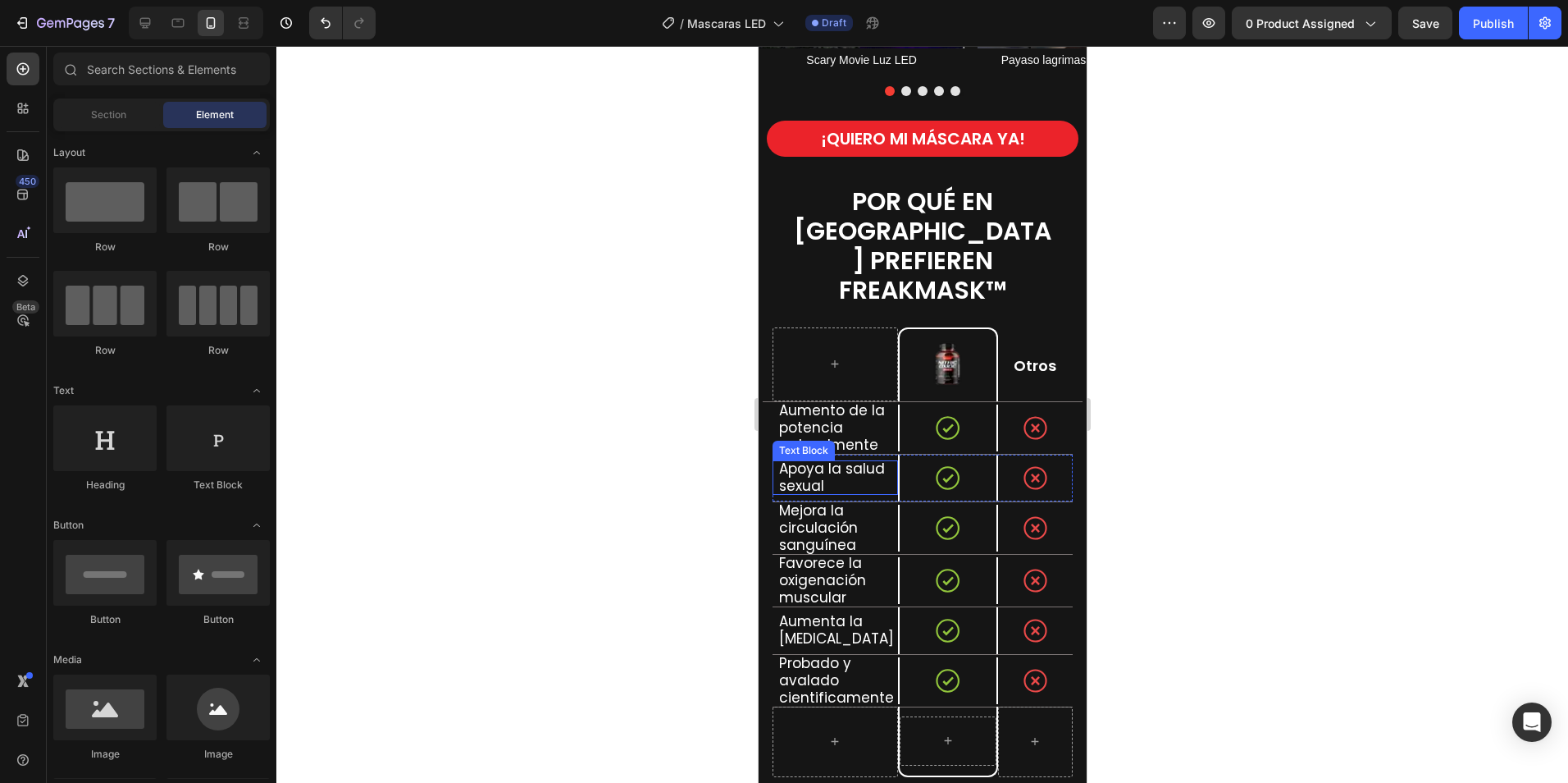
click at [812, 400] on span "Aumento de la potencia naturalmente" at bounding box center [831, 427] width 106 height 54
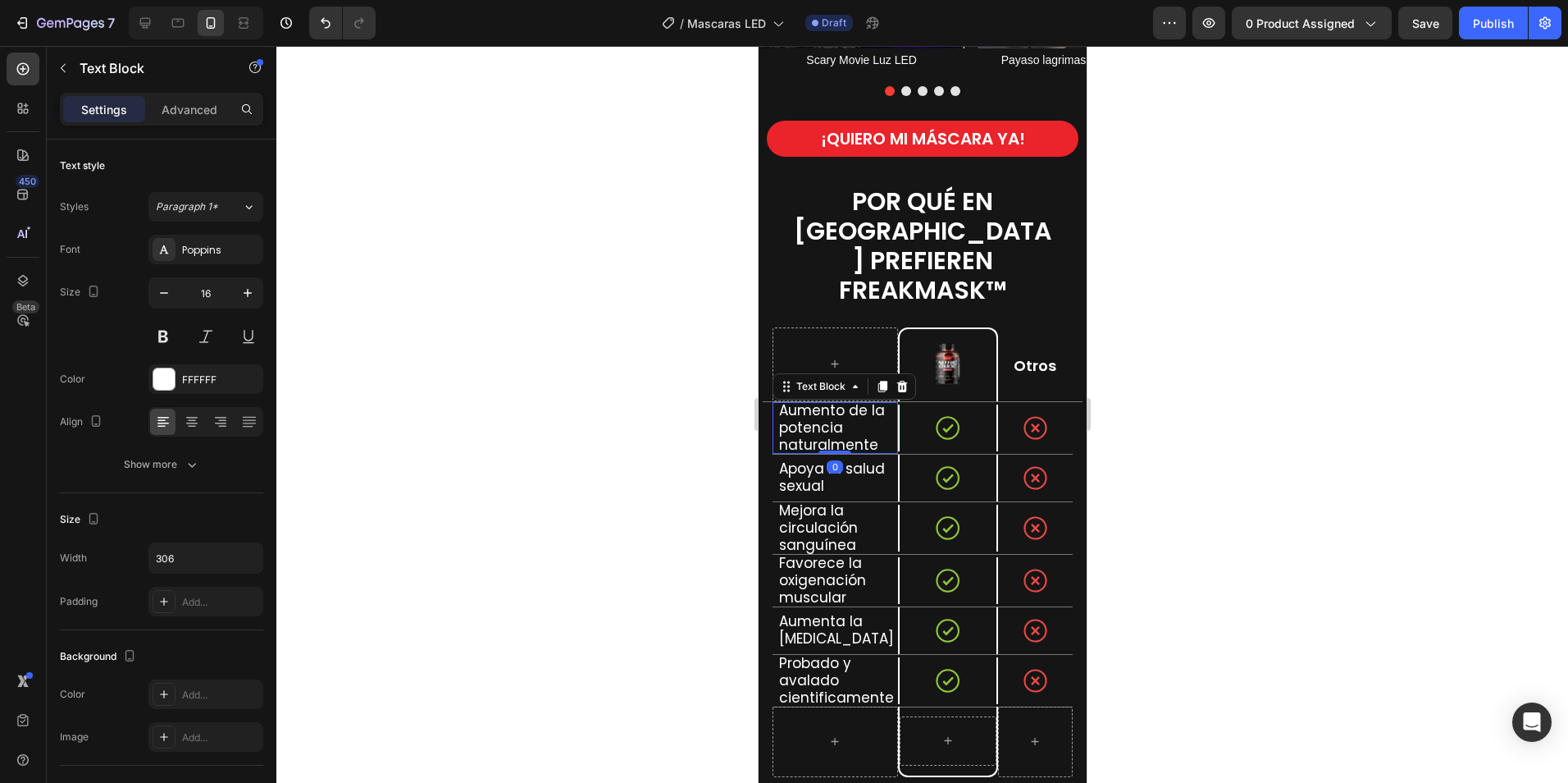
click at [843, 402] on p "Aumento de la potencia naturalmente" at bounding box center [837, 428] width 118 height 52
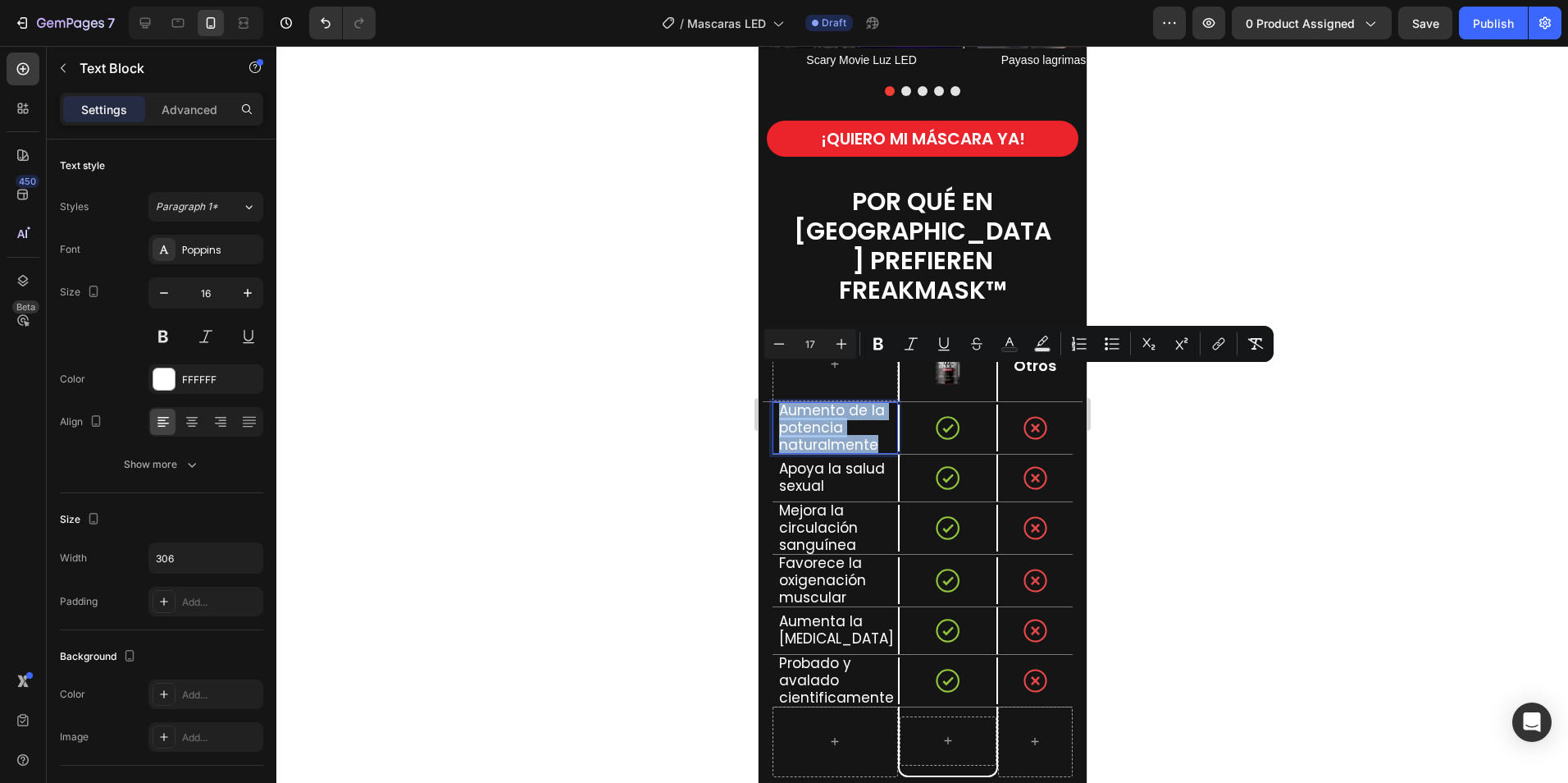
drag, startPoint x: 870, startPoint y: 412, endPoint x: 780, endPoint y: 376, distance: 96.9
click at [780, 402] on p "Aumento de la potencia naturalmente" at bounding box center [837, 428] width 118 height 52
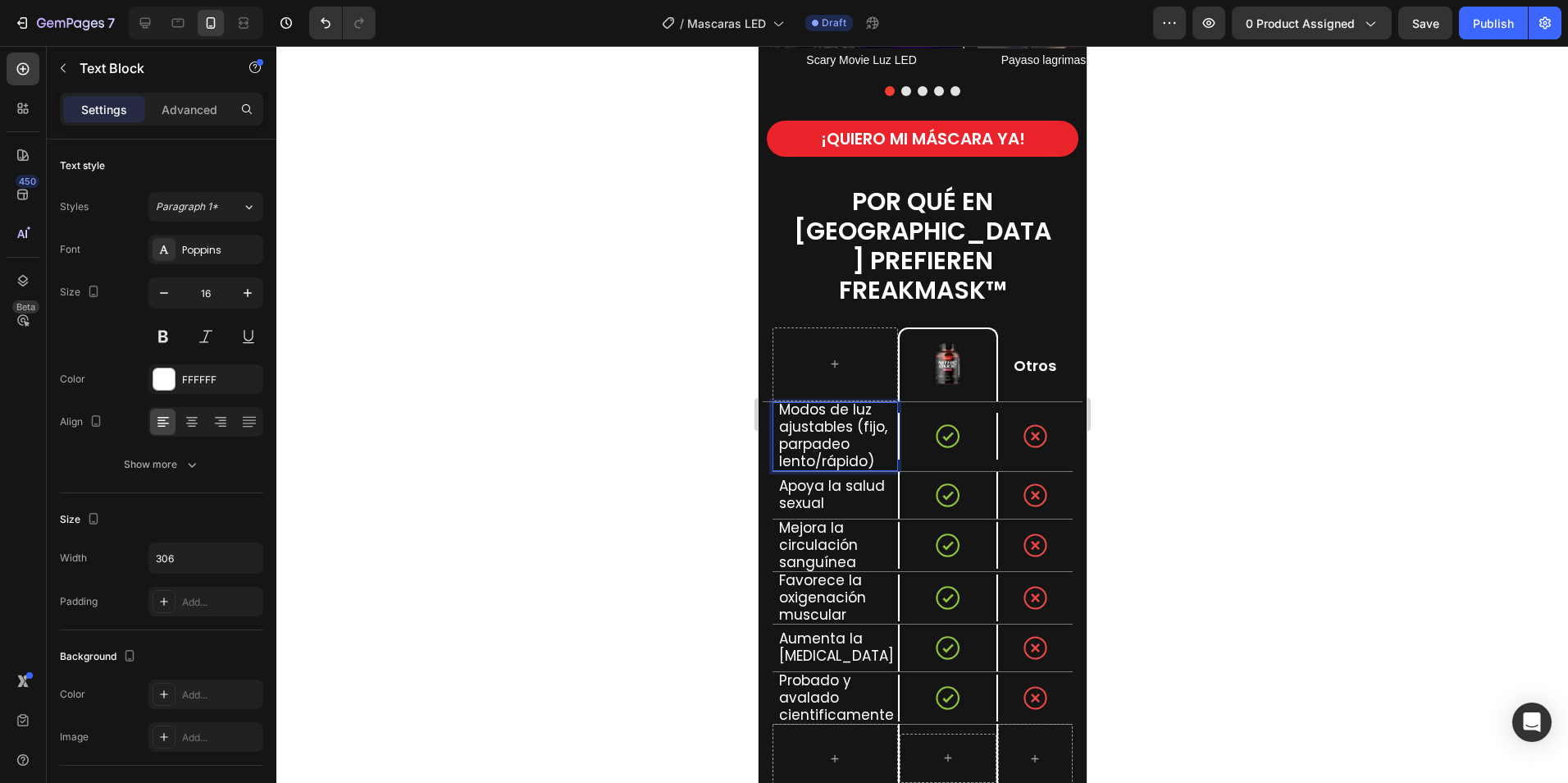
click at [827, 400] on span "Modos de luz ajustables (fijo, parpadeo lento/rápido)" at bounding box center [832, 436] width 109 height 72
click at [862, 400] on span "Modos de luz ajustables (fijo, parpadeo lento/rápido)" at bounding box center [832, 436] width 109 height 72
click at [853, 400] on span "Modos de luz ajustables (fijo, parpadeo lento/rápido)" at bounding box center [832, 436] width 109 height 72
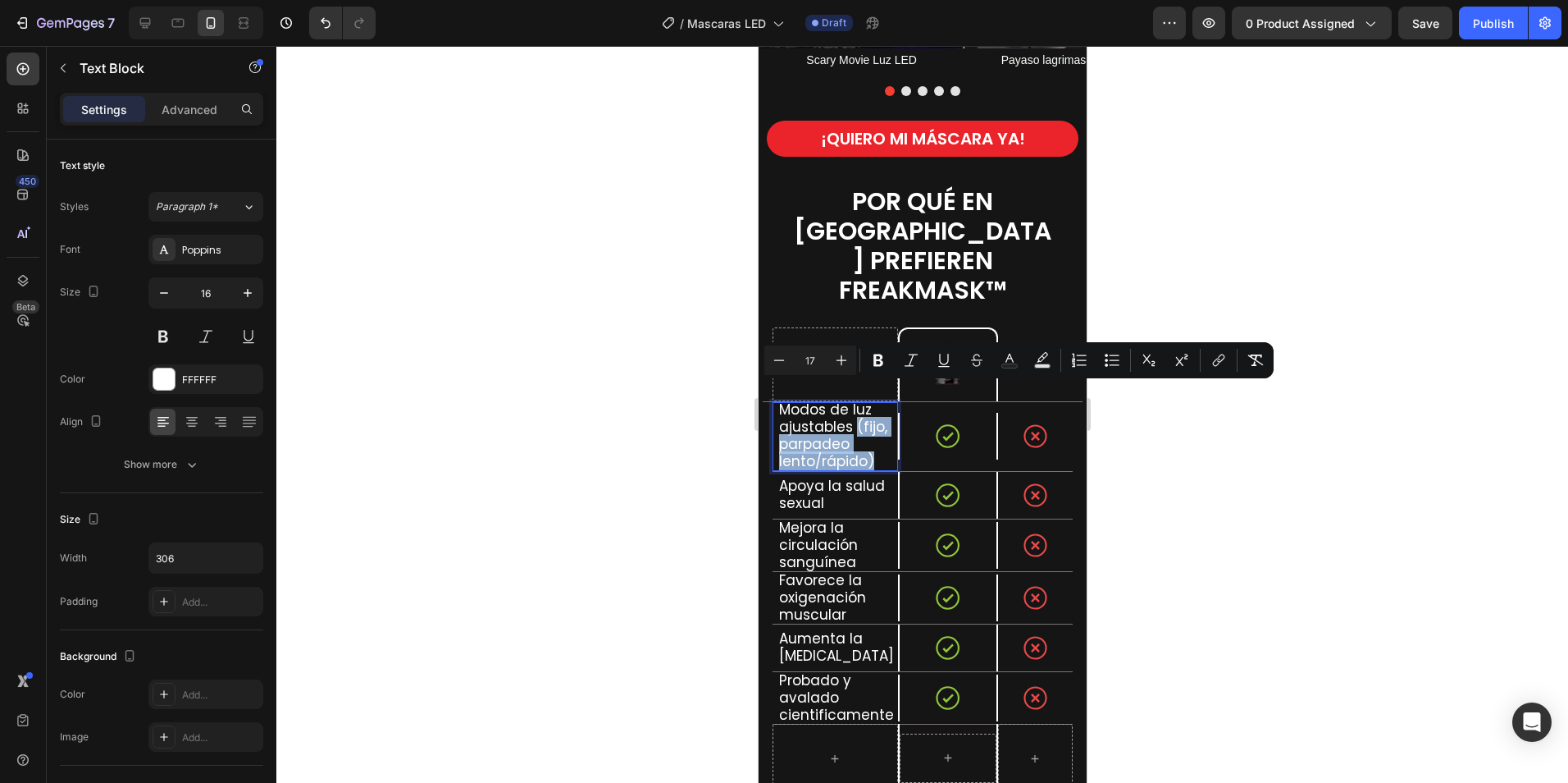
drag, startPoint x: 853, startPoint y: 392, endPoint x: 876, endPoint y: 434, distance: 47.9
click at [875, 436] on p "Modos de luz ajustables (fijo, parpadeo lento/rápido)" at bounding box center [837, 435] width 118 height 69
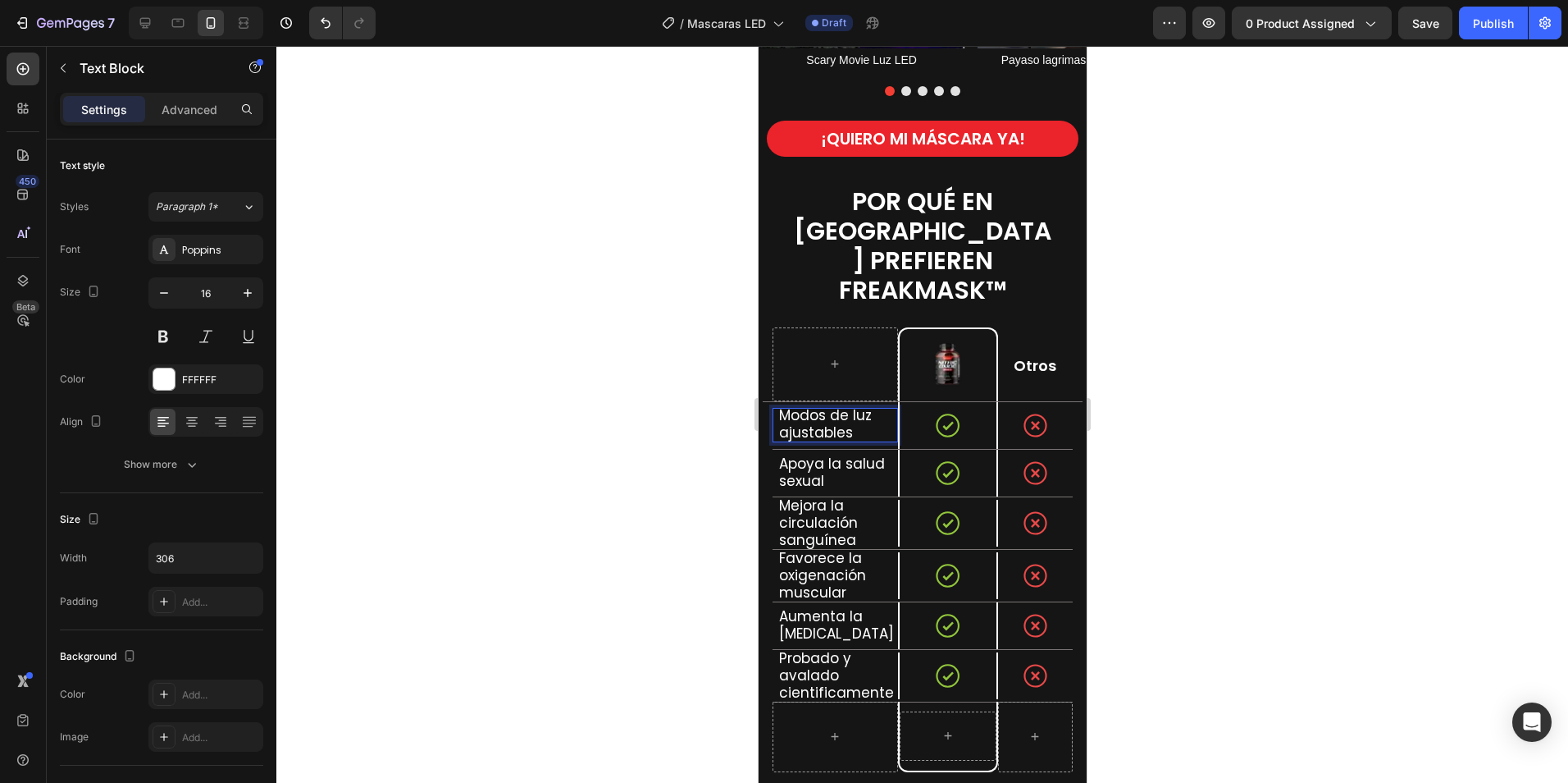
scroll to position [2058, 0]
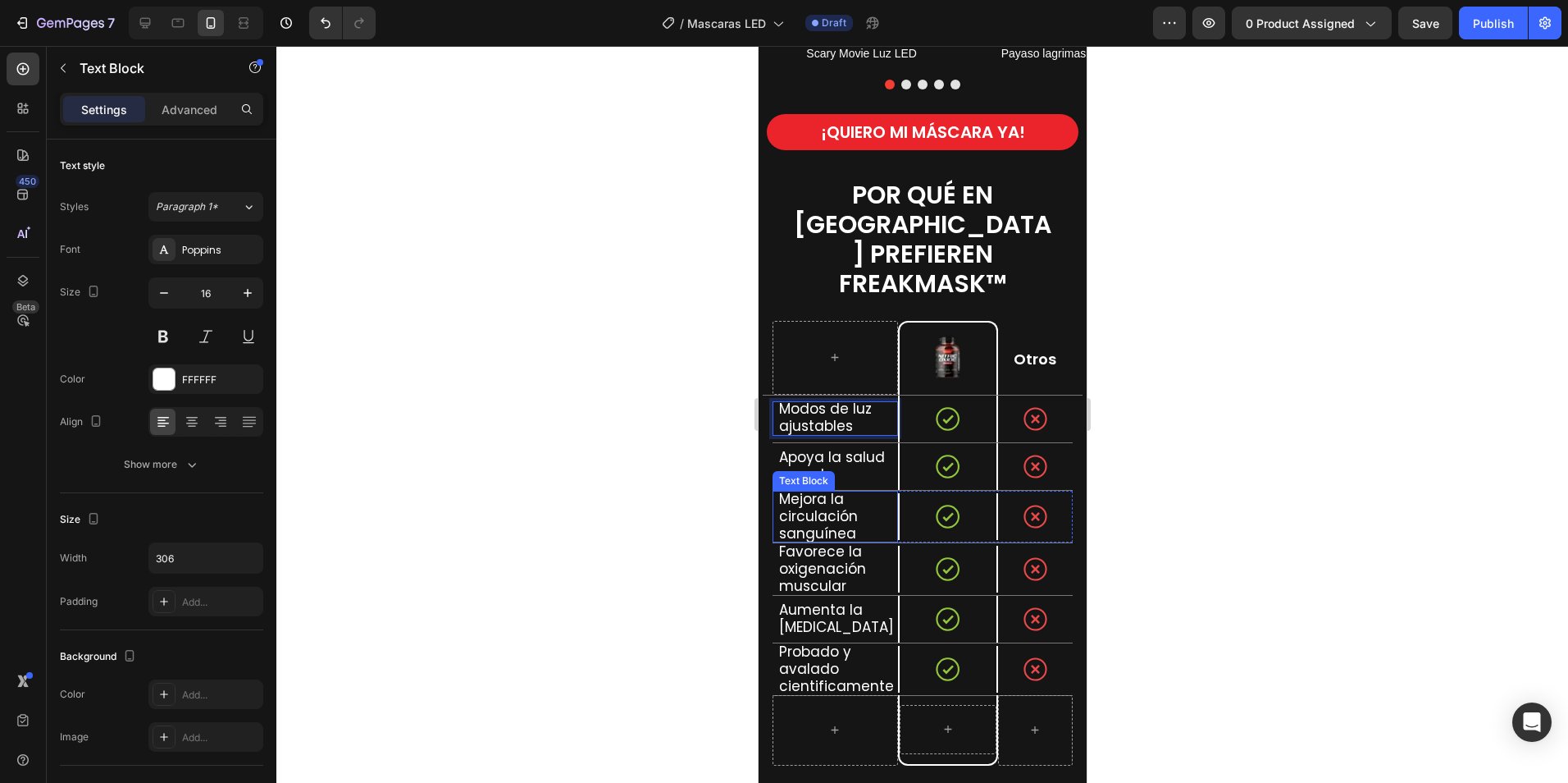
click at [797, 471] on div "Text Block" at bounding box center [802, 481] width 63 height 20
click at [804, 447] on span "Apoya la salud sexual" at bounding box center [831, 465] width 106 height 37
click at [843, 449] on p "Apoya la salud sexual" at bounding box center [837, 466] width 118 height 35
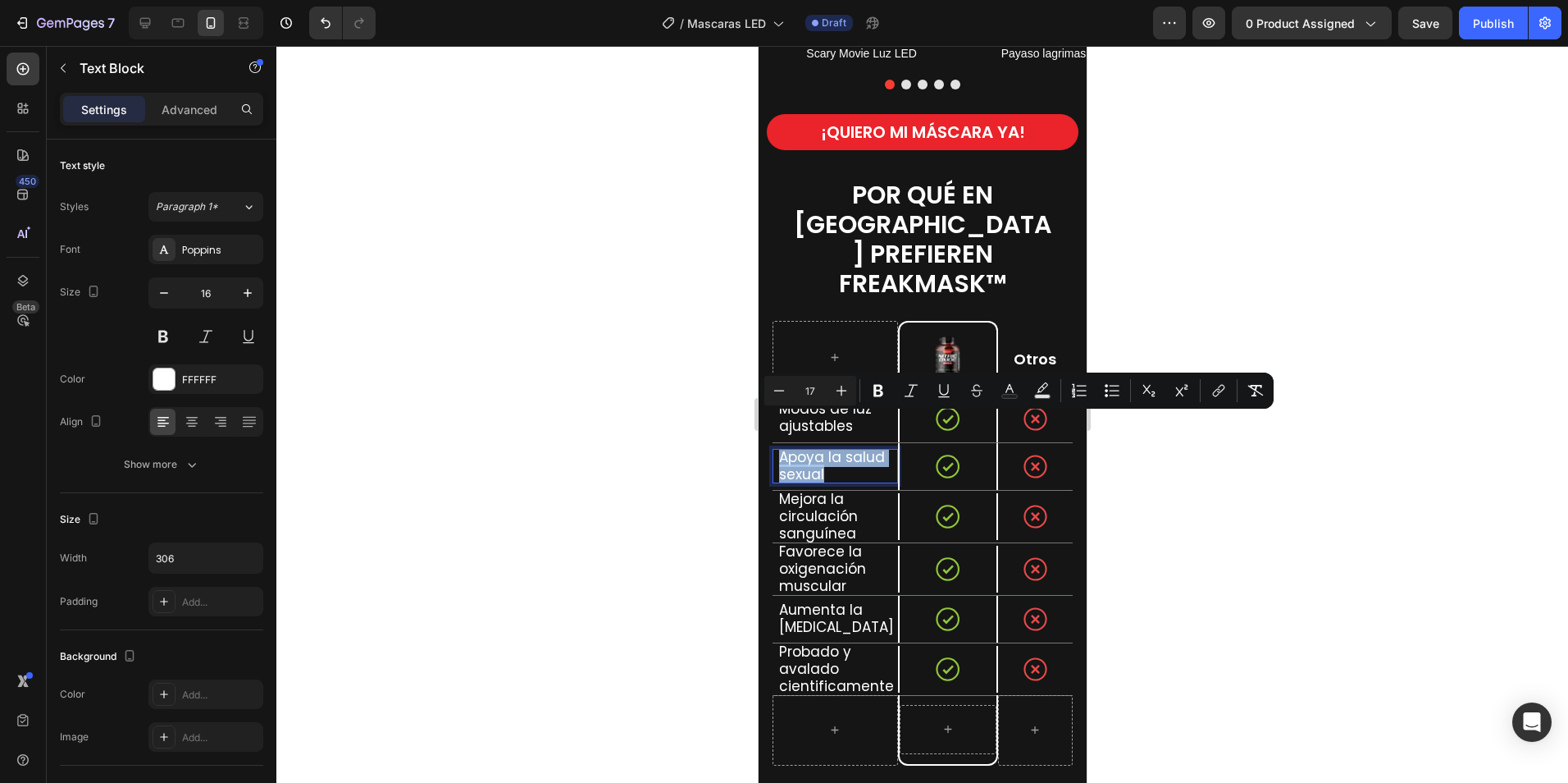
drag, startPoint x: 829, startPoint y: 439, endPoint x: 777, endPoint y: 426, distance: 53.6
click at [777, 449] on div "Apoya la salud sexual" at bounding box center [836, 466] width 121 height 35
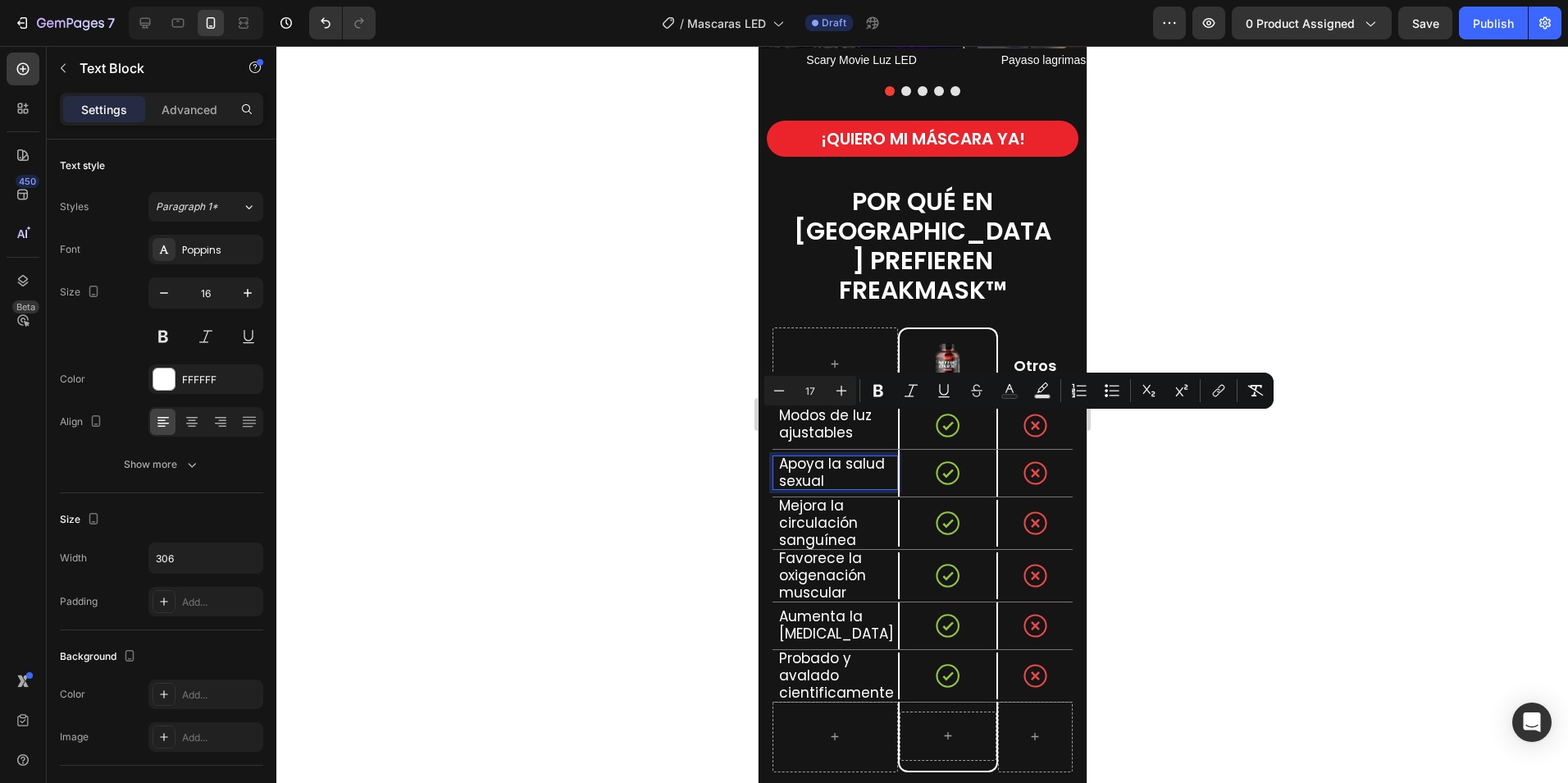
scroll to position [1, 0]
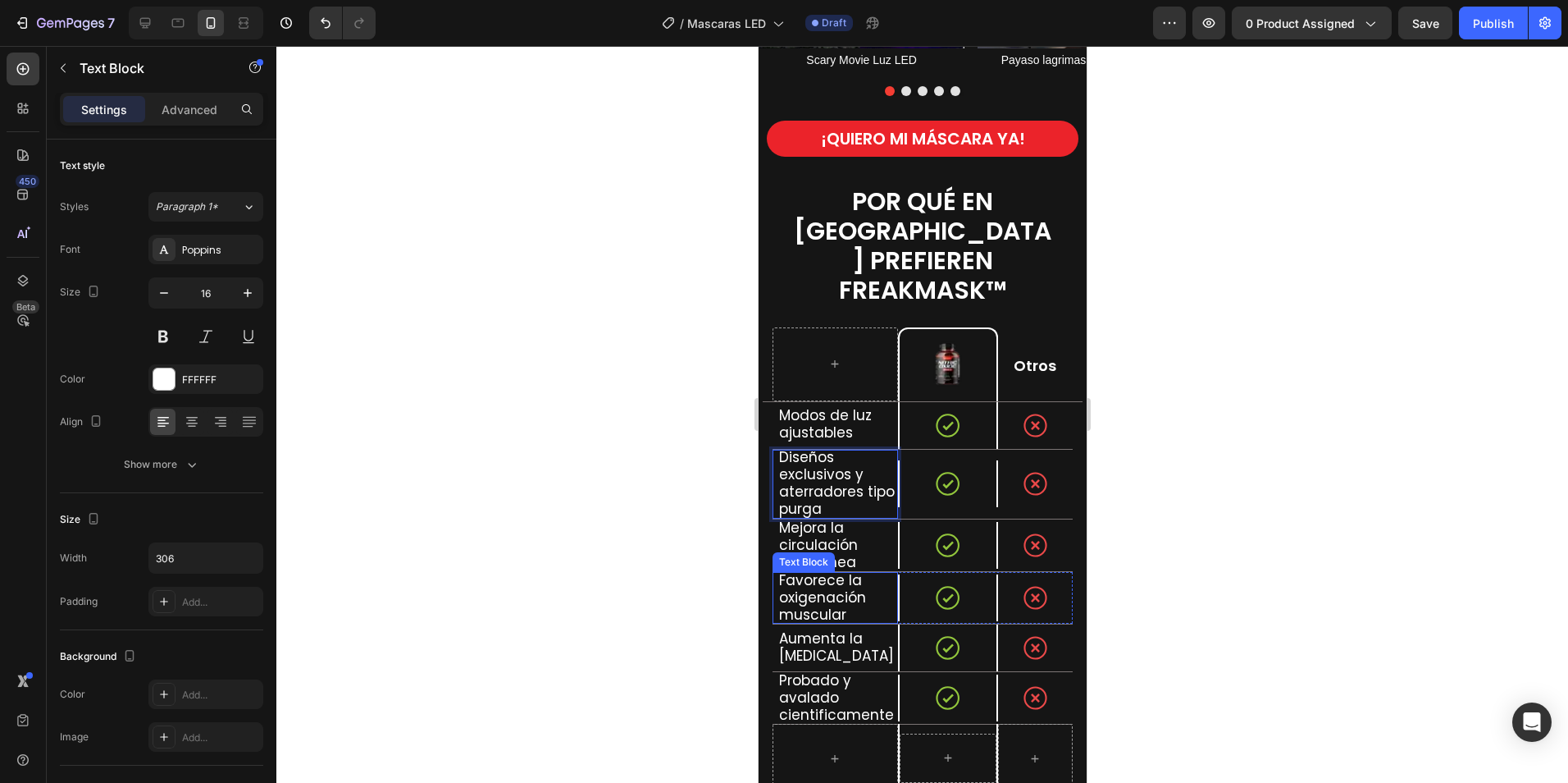
click at [813, 518] on span "Mejora la circulación sanguínea" at bounding box center [817, 545] width 79 height 54
drag, startPoint x: 851, startPoint y: 530, endPoint x: 775, endPoint y: 500, distance: 81.7
click at [775, 520] on div "Mejora la circulación sanguínea Text Block 0" at bounding box center [834, 546] width 126 height 52
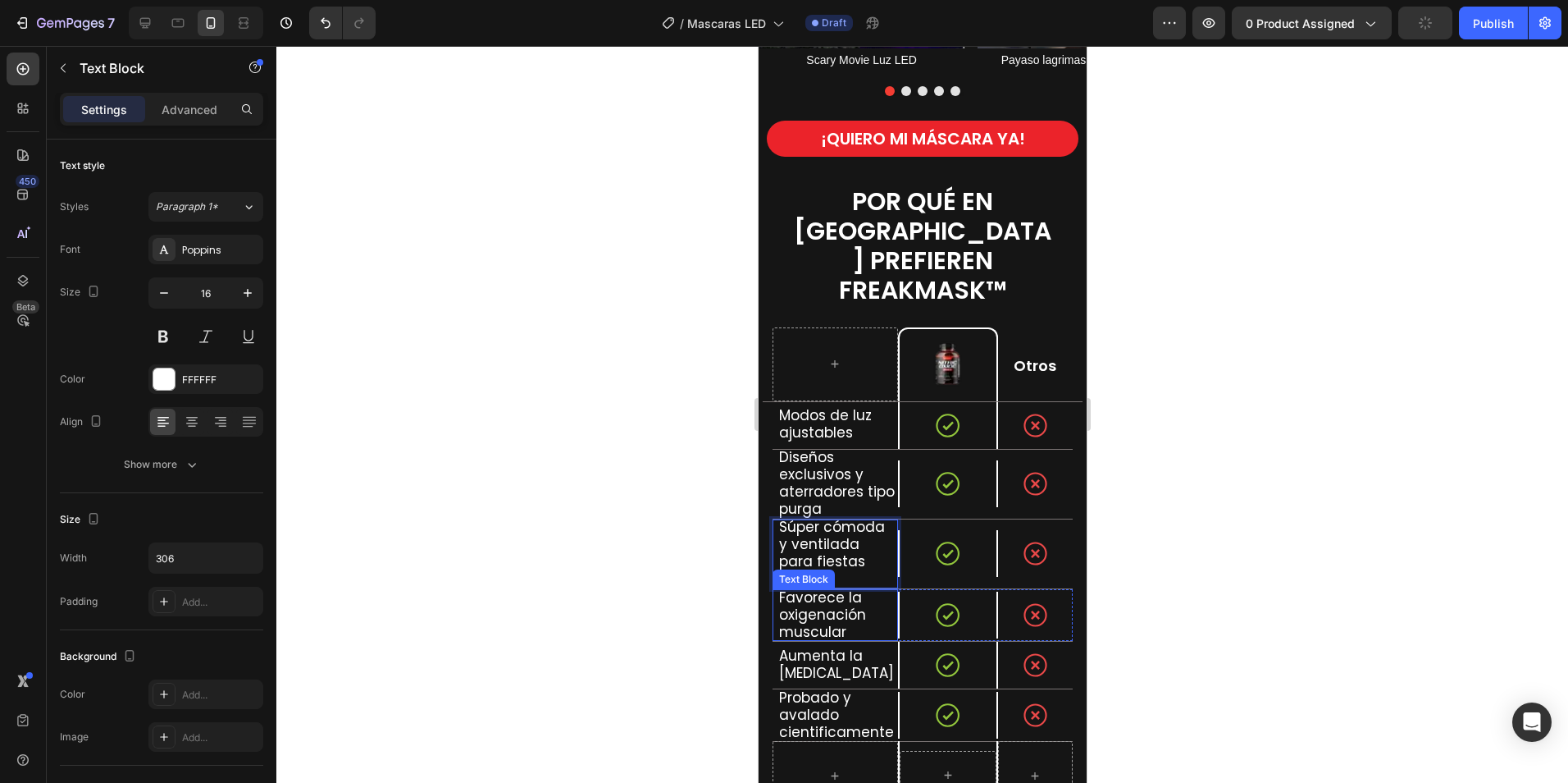
click at [802, 587] on span "Favorece la oxigenación muscular" at bounding box center [821, 614] width 87 height 54
drag, startPoint x: 832, startPoint y: 582, endPoint x: 855, endPoint y: 597, distance: 27.5
click at [833, 587] on span "Favorece la oxigenación muscular" at bounding box center [821, 614] width 87 height 54
drag, startPoint x: 853, startPoint y: 602, endPoint x: 779, endPoint y: 568, distance: 81.4
click at [779, 589] on p "Favorece la oxigenación muscular" at bounding box center [837, 615] width 118 height 52
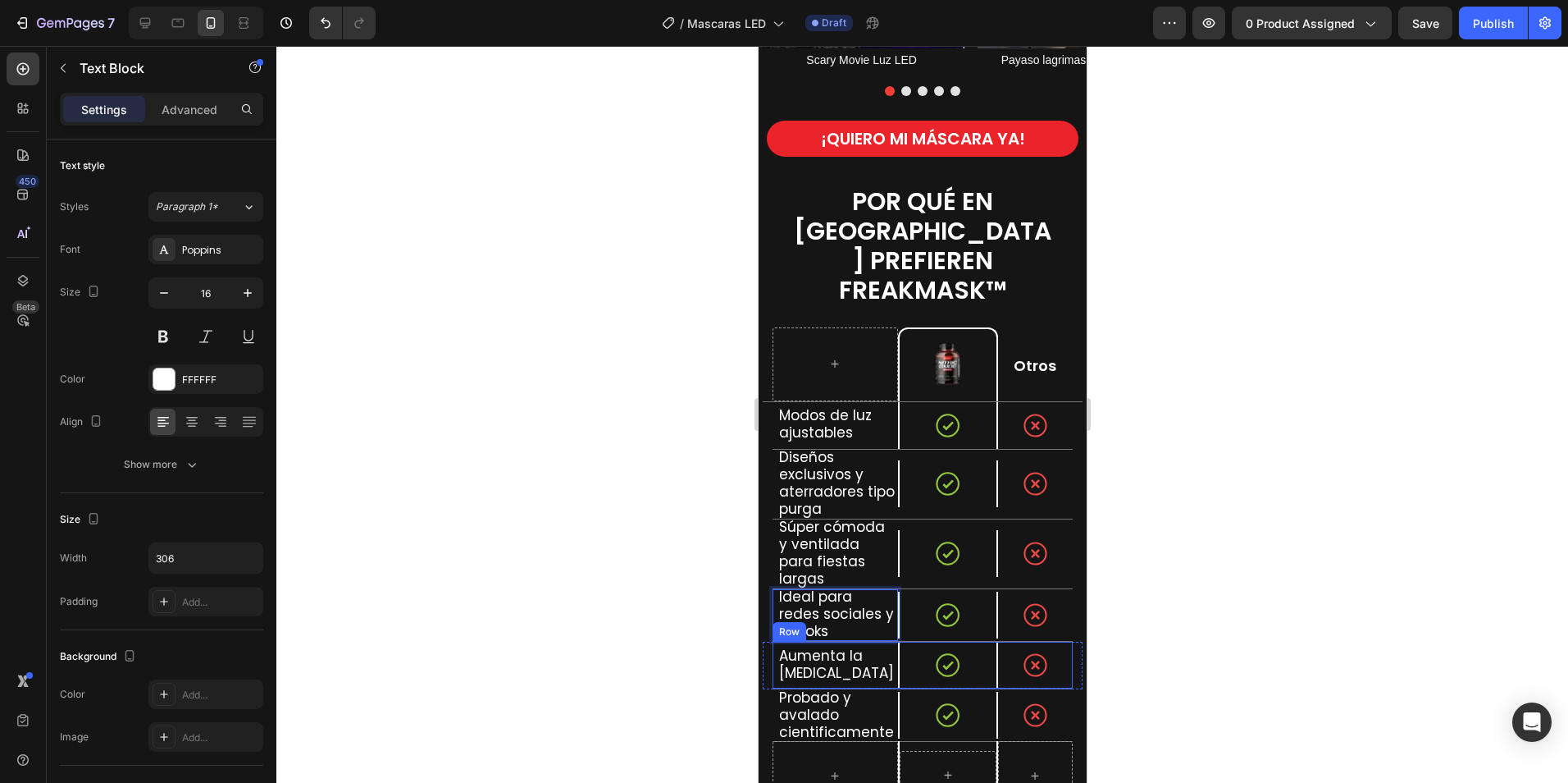
click at [829, 650] on div "Aumenta la testosterona Text Block" at bounding box center [834, 664] width 126 height 47
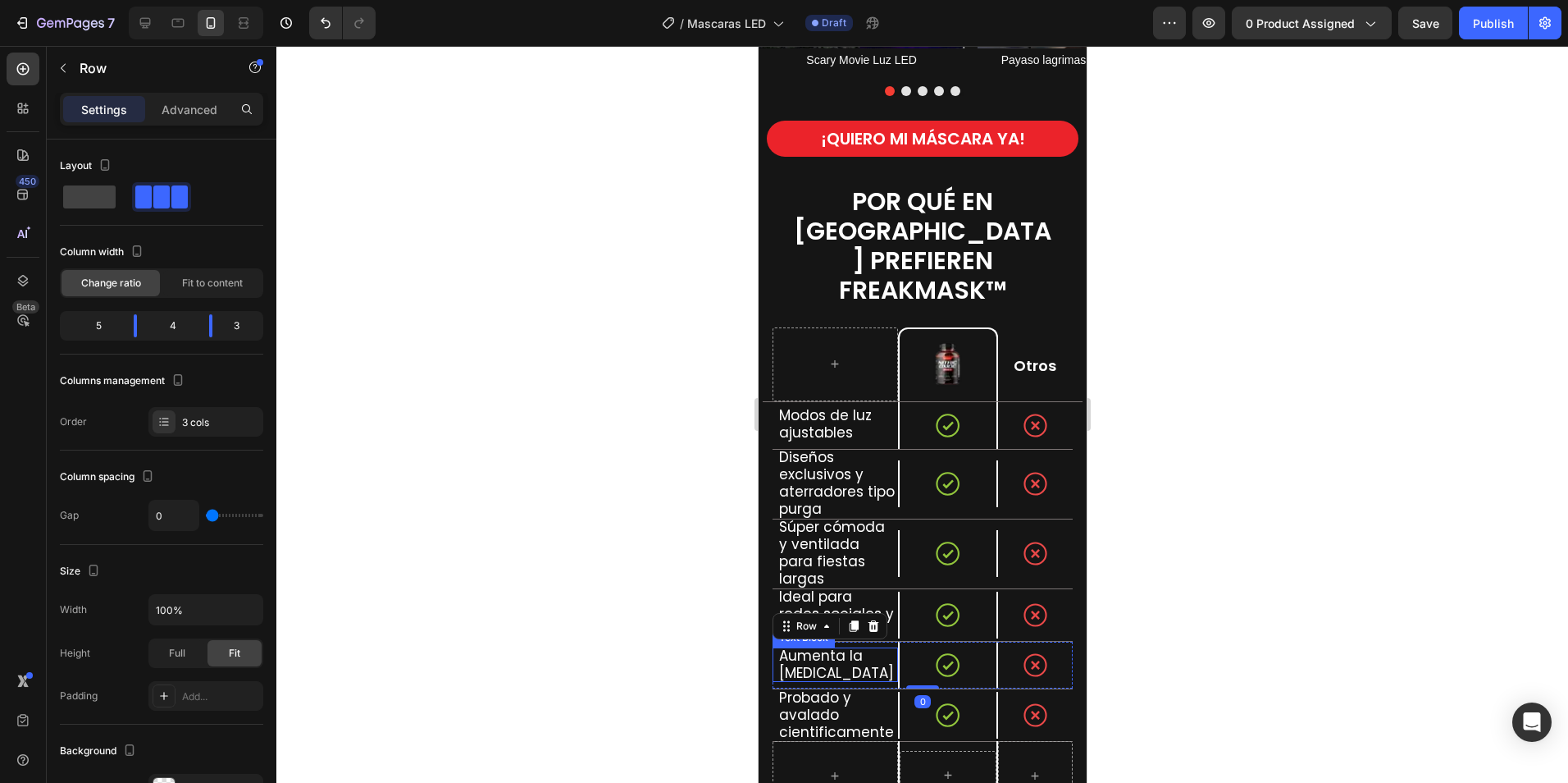
click at [860, 645] on span "Aumenta la testosterona" at bounding box center [835, 663] width 115 height 37
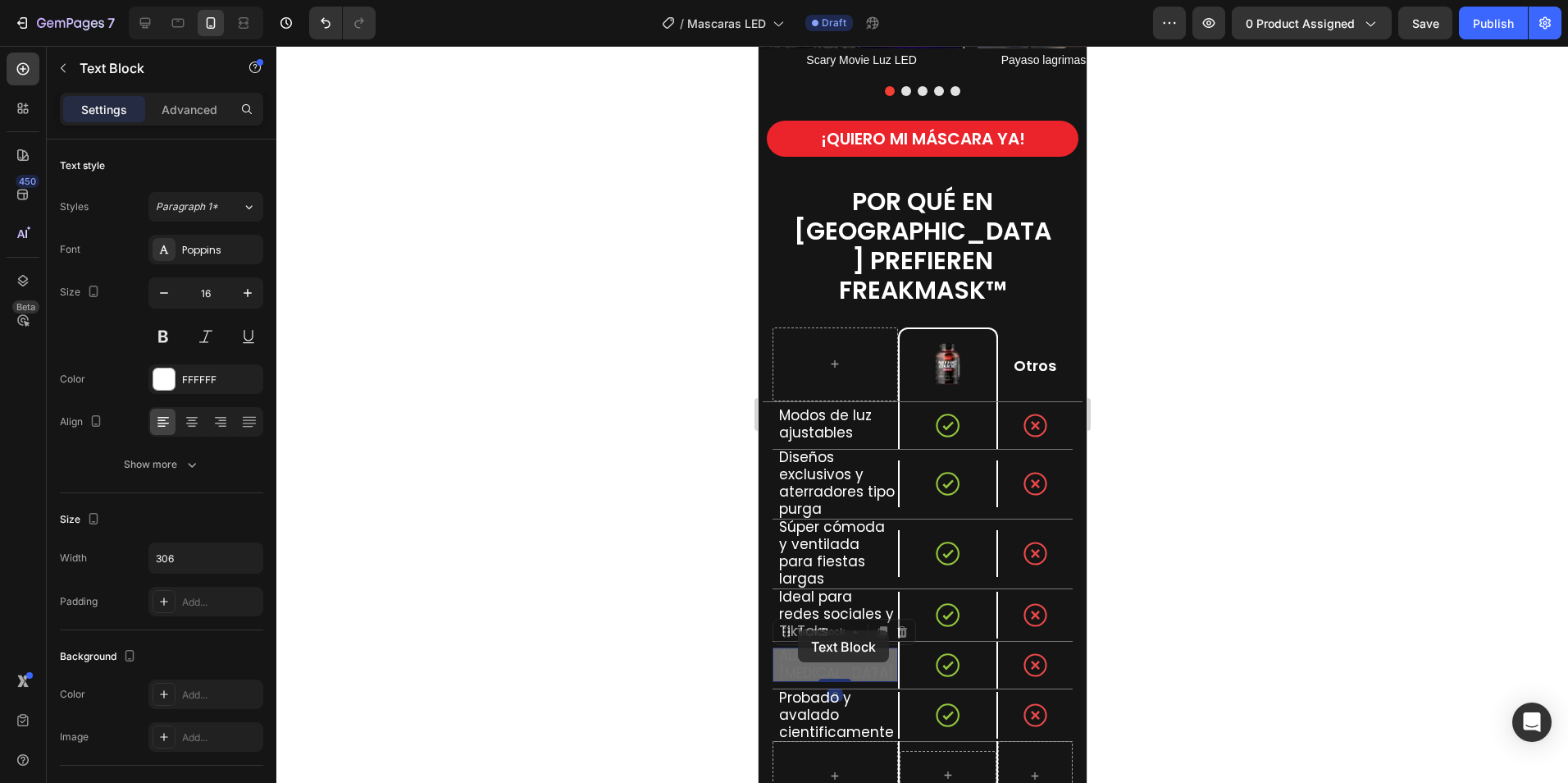
scroll to position [2045, 0]
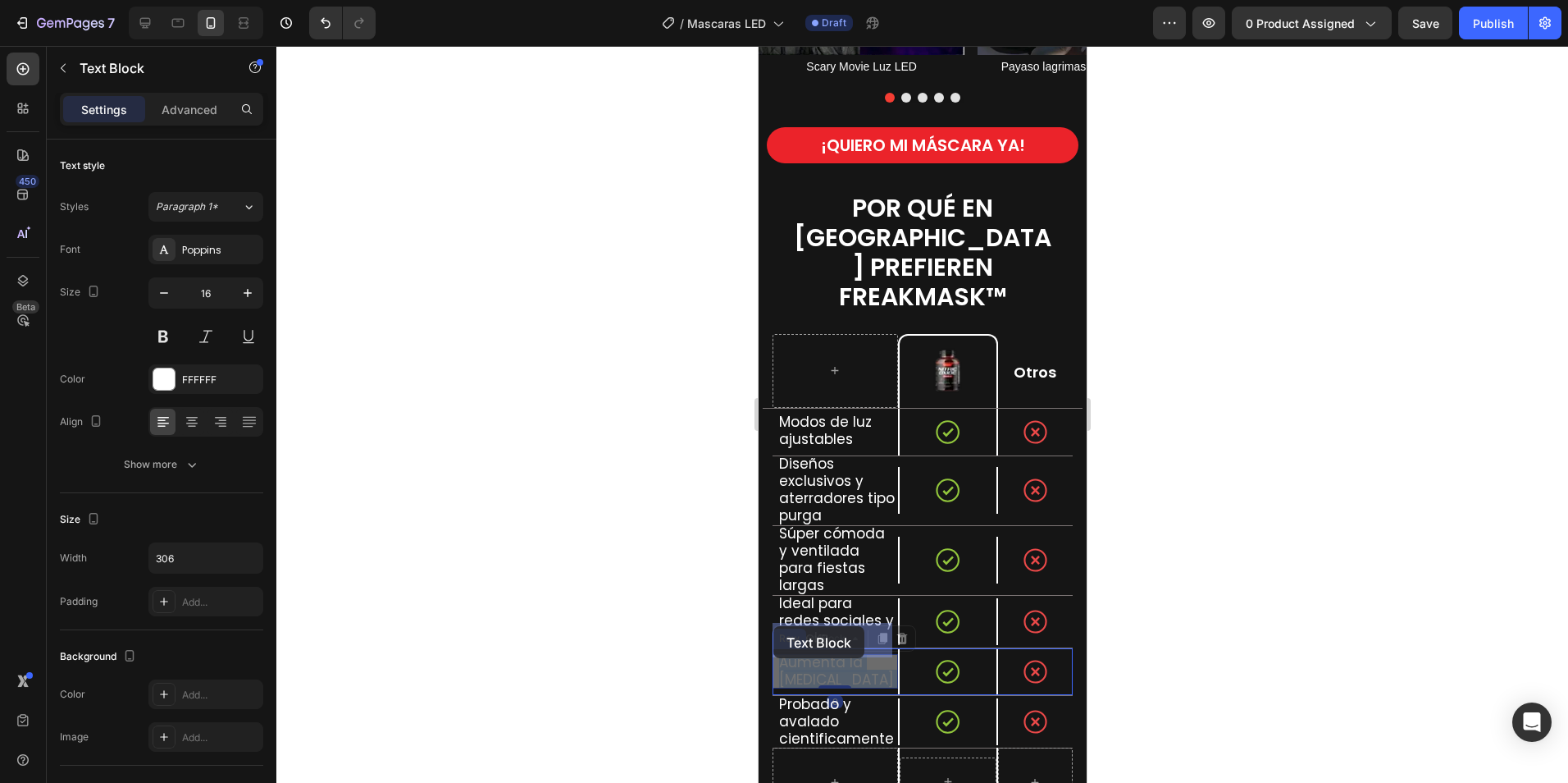
drag, startPoint x: 867, startPoint y: 643, endPoint x: 788, endPoint y: 635, distance: 79.4
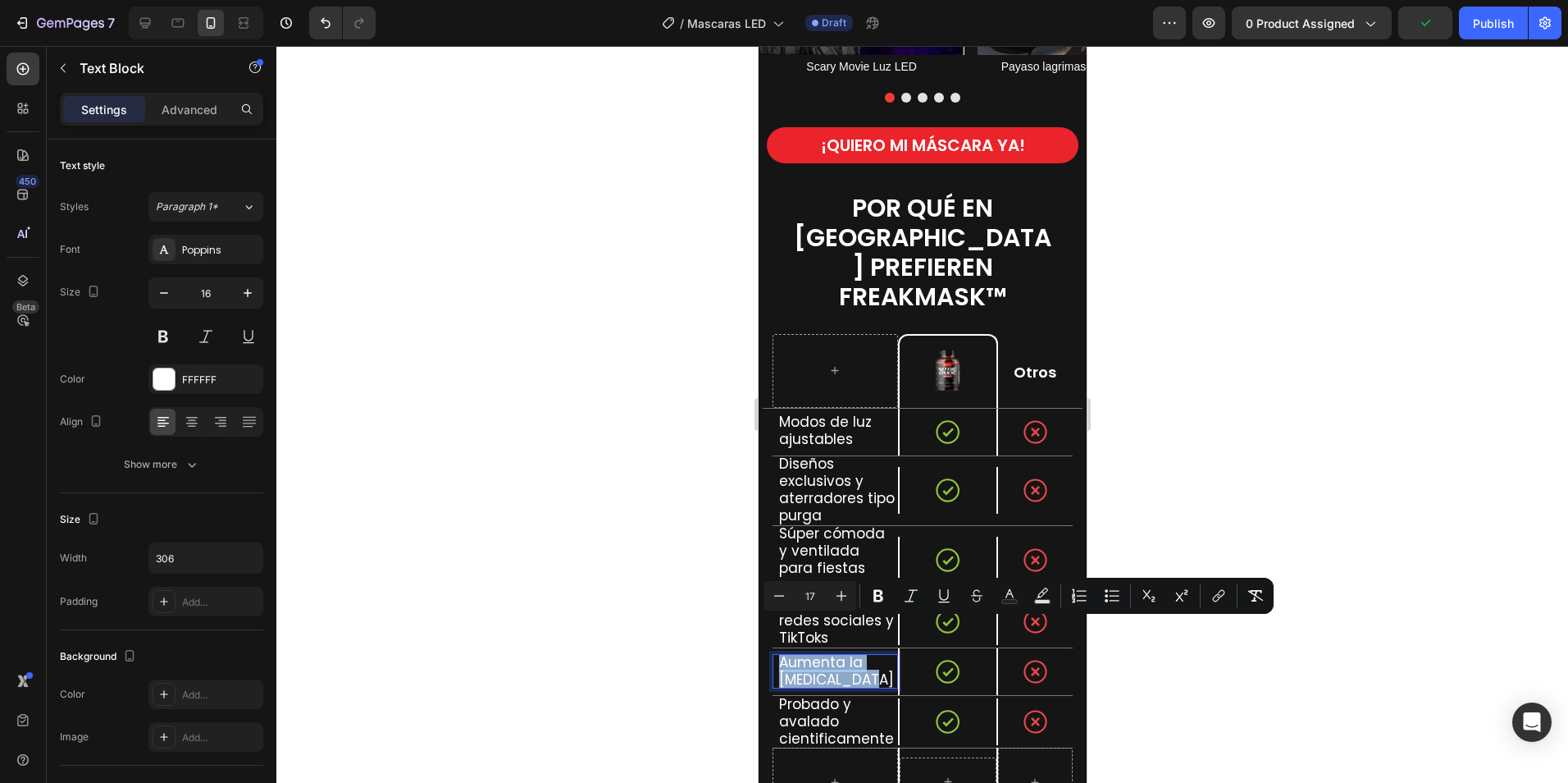
drag, startPoint x: 779, startPoint y: 628, endPoint x: 871, endPoint y: 646, distance: 93.7
click at [871, 654] on p "Aumenta la testosterona" at bounding box center [837, 671] width 118 height 35
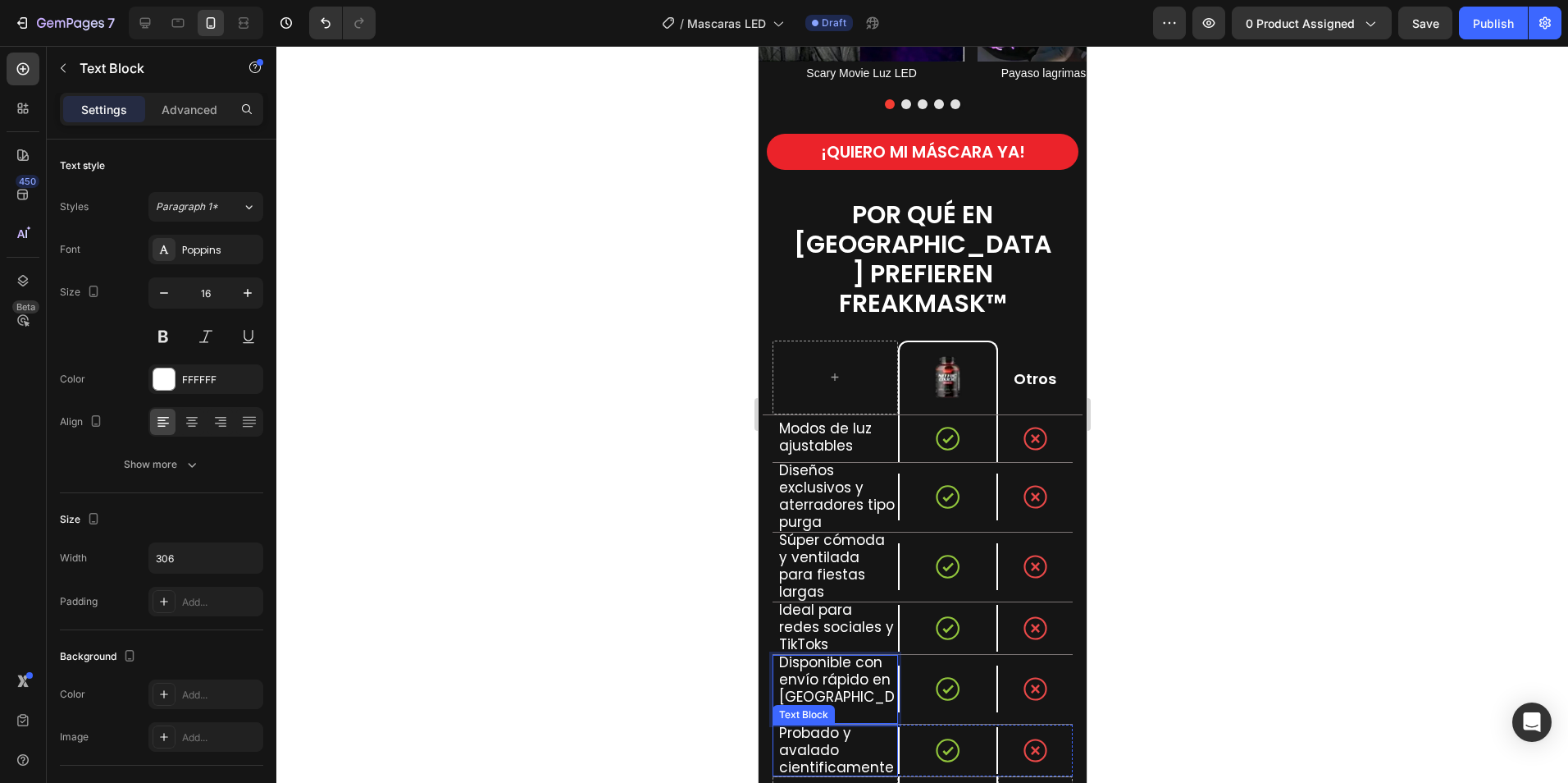
click at [806, 723] on span "Probado y avalado cientificamente" at bounding box center [835, 750] width 115 height 54
click at [780, 723] on span "Probado y avalado cientificamente" at bounding box center [835, 750] width 115 height 54
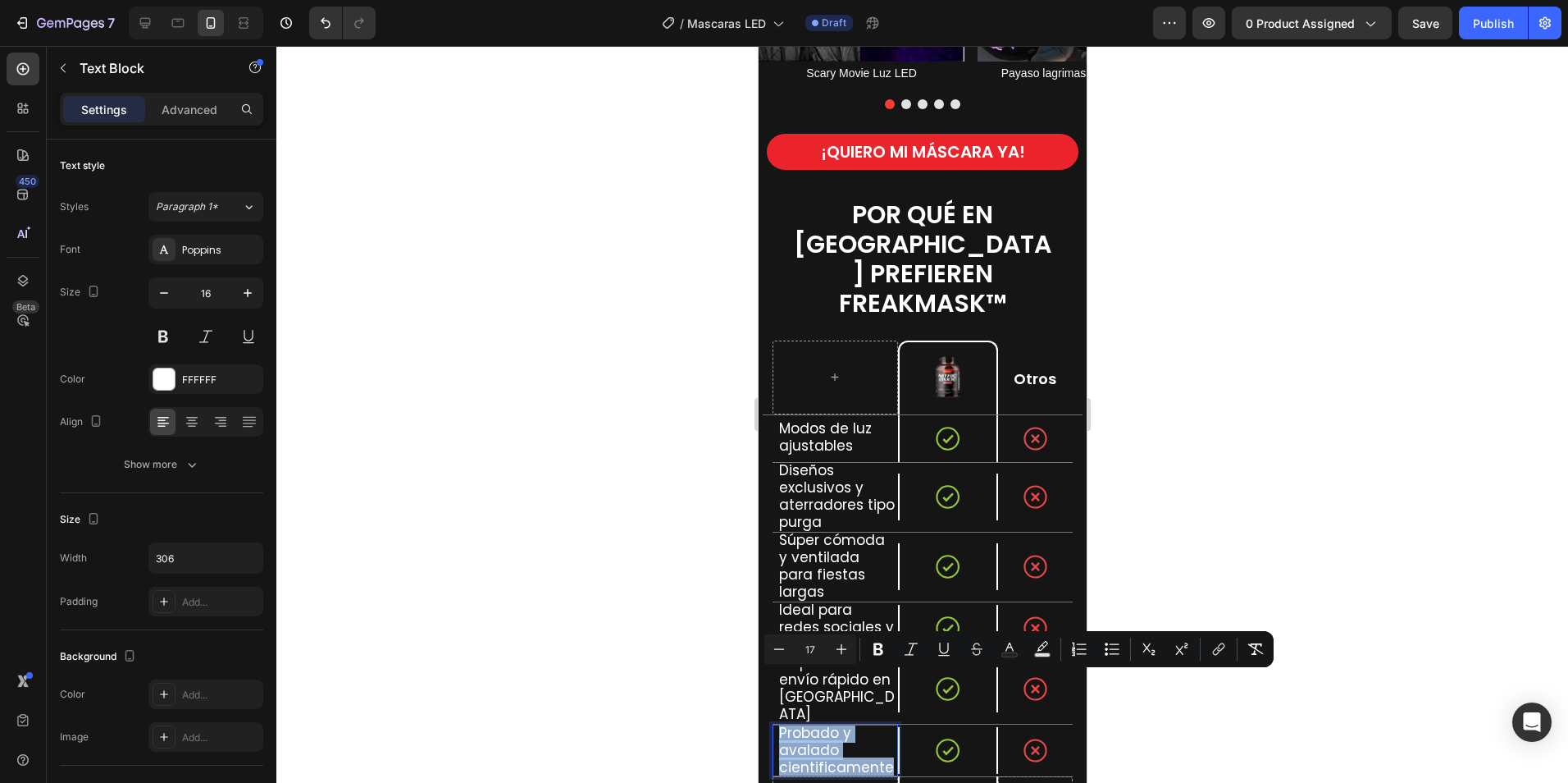
drag, startPoint x: 780, startPoint y: 682, endPoint x: 888, endPoint y: 715, distance: 112.9
click at [888, 724] on p "Probado y avalado cientificamente" at bounding box center [837, 750] width 118 height 52
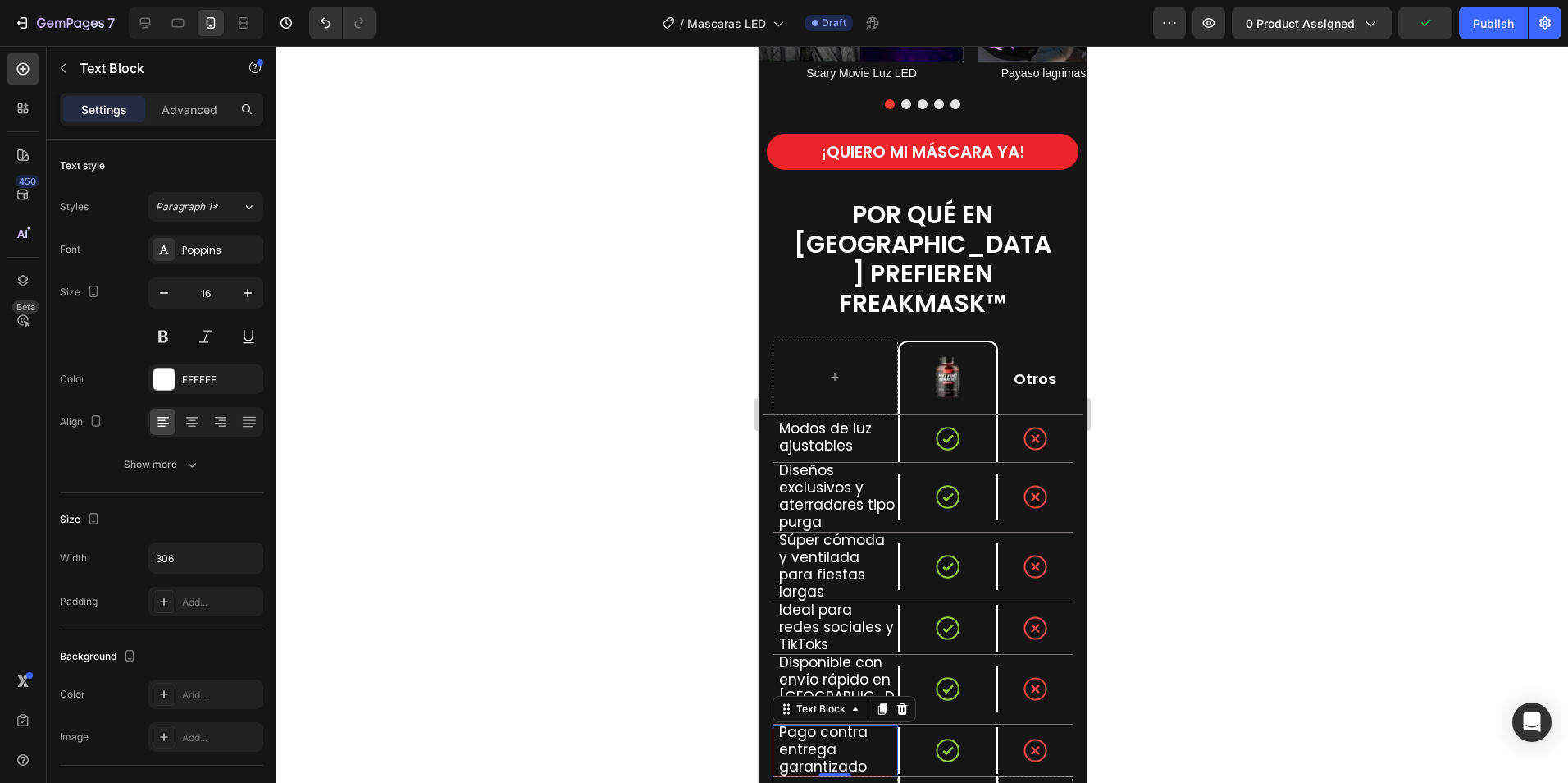
click at [1242, 586] on div at bounding box center [922, 414] width 1292 height 737
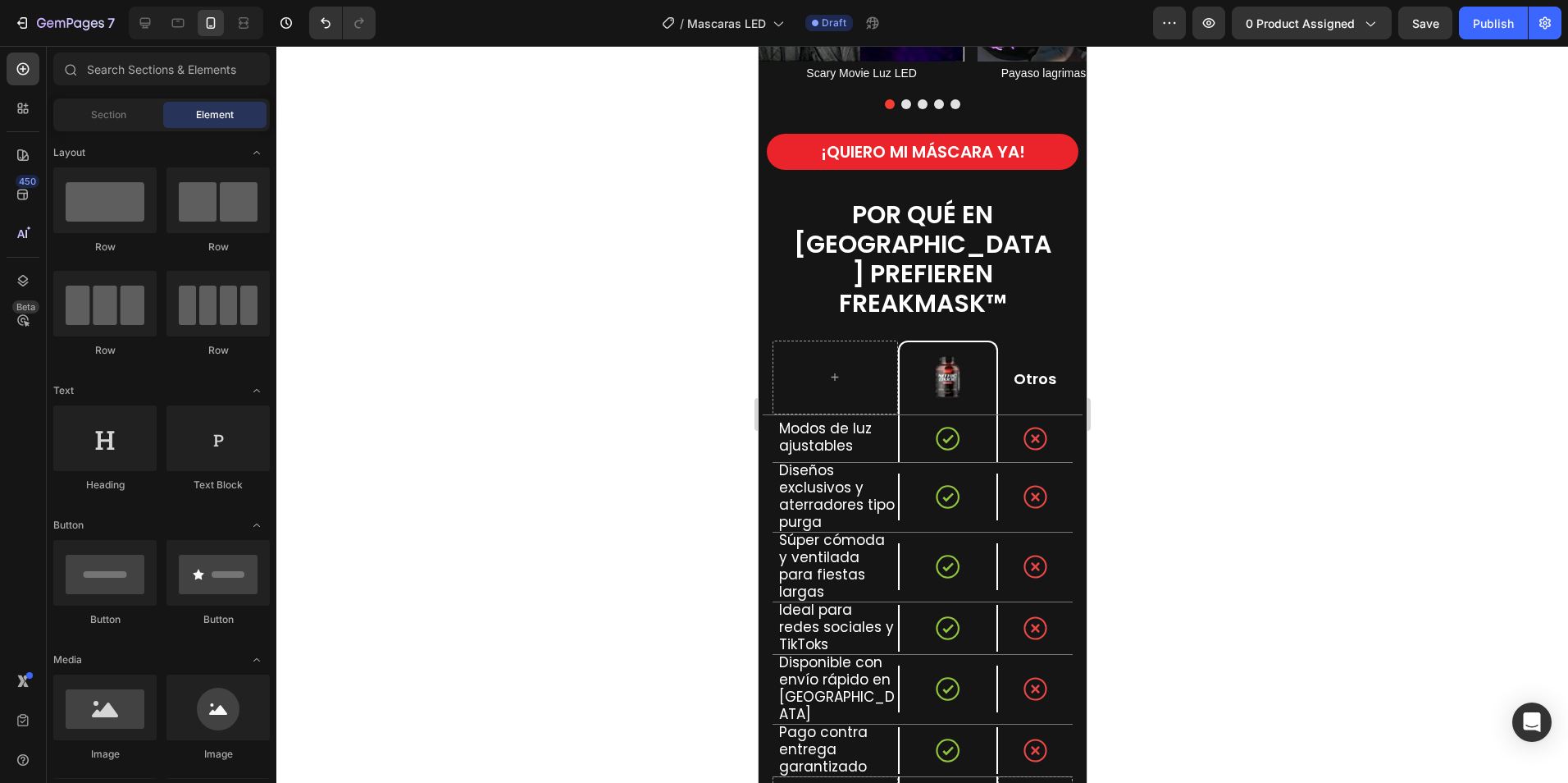
click at [1336, 544] on div at bounding box center [922, 414] width 1292 height 737
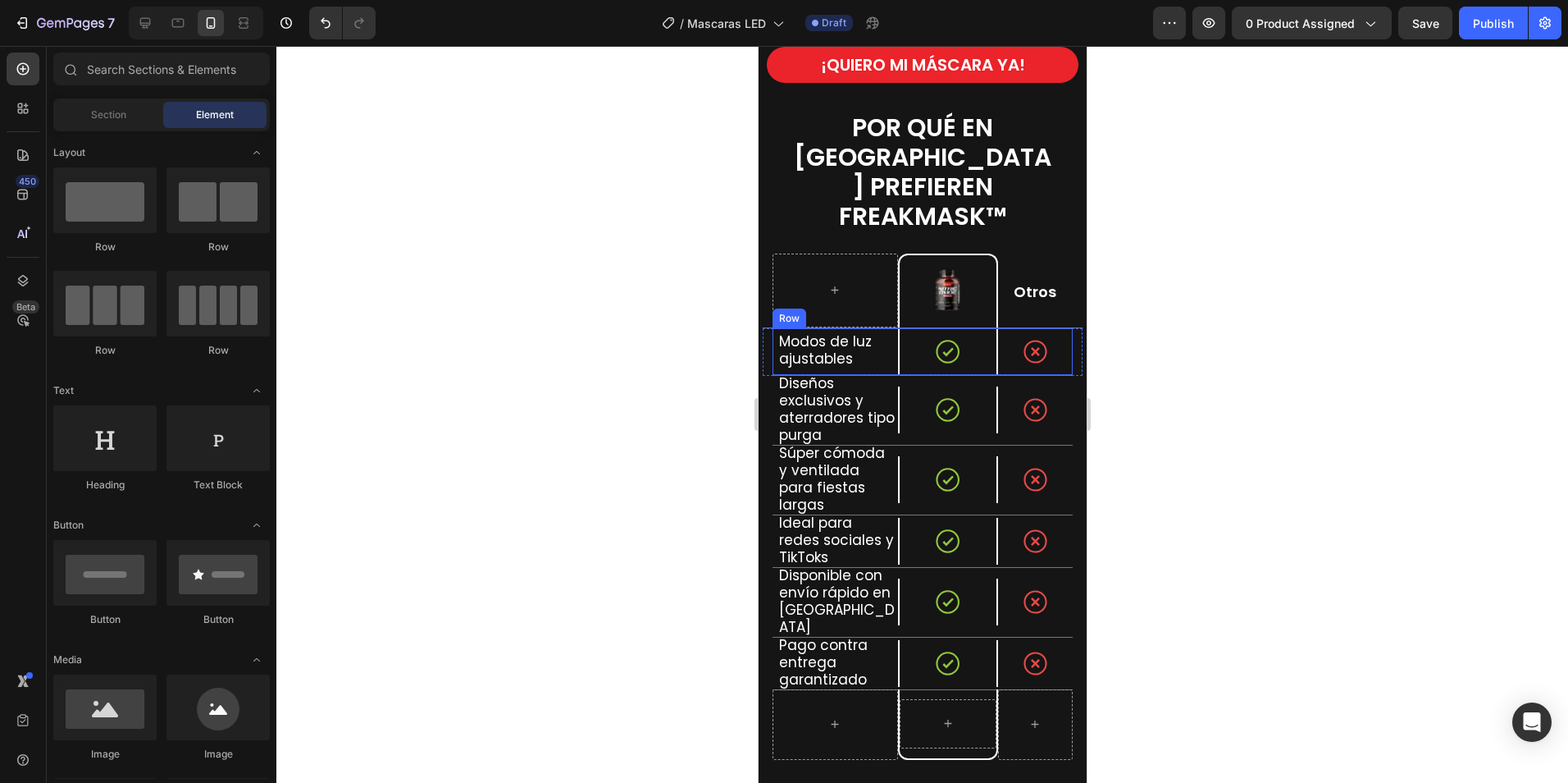
scroll to position [2202, 0]
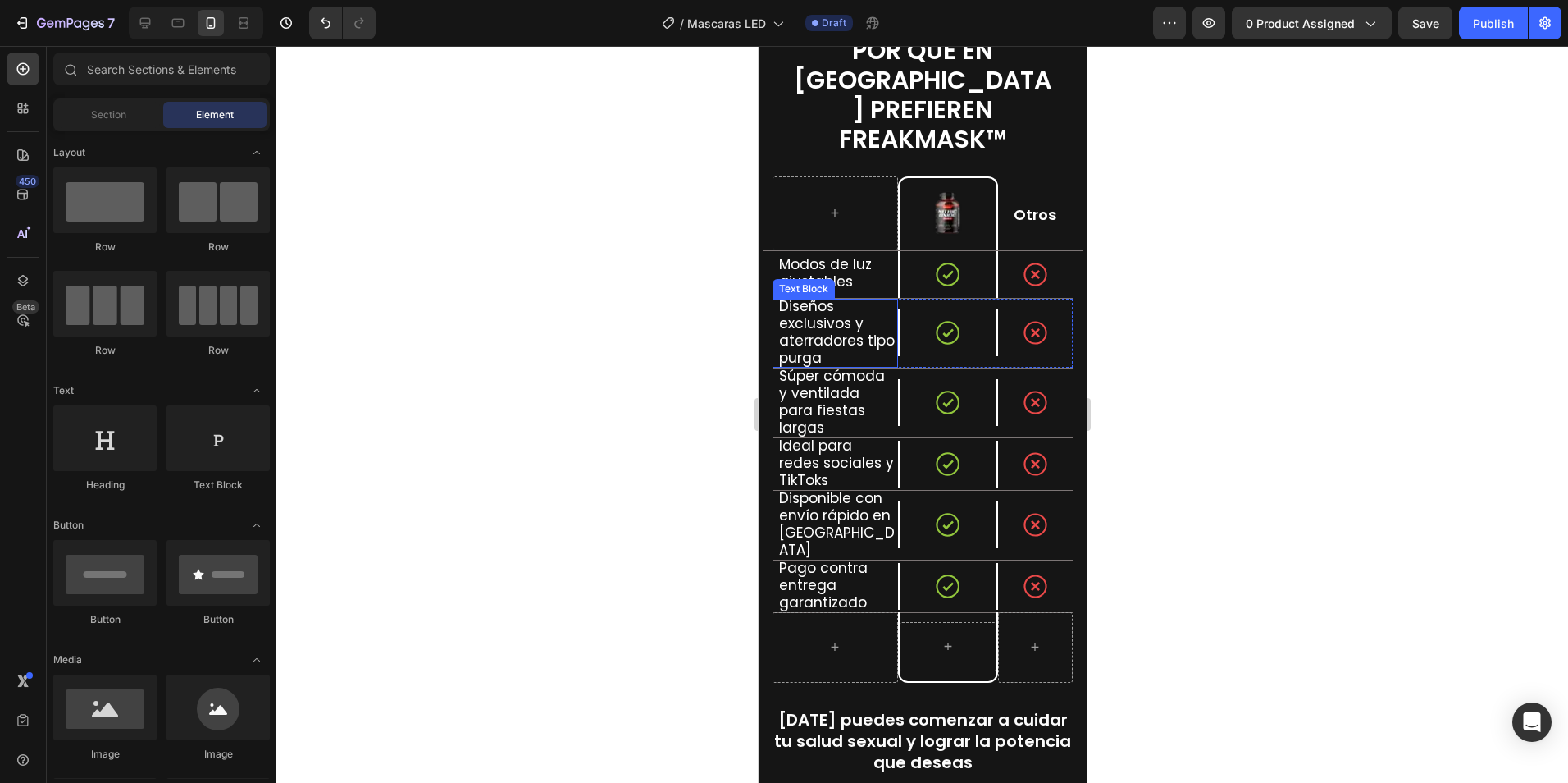
click at [834, 303] on span "Diseños exclusivos y aterradores tipo purga" at bounding box center [836, 332] width 116 height 72
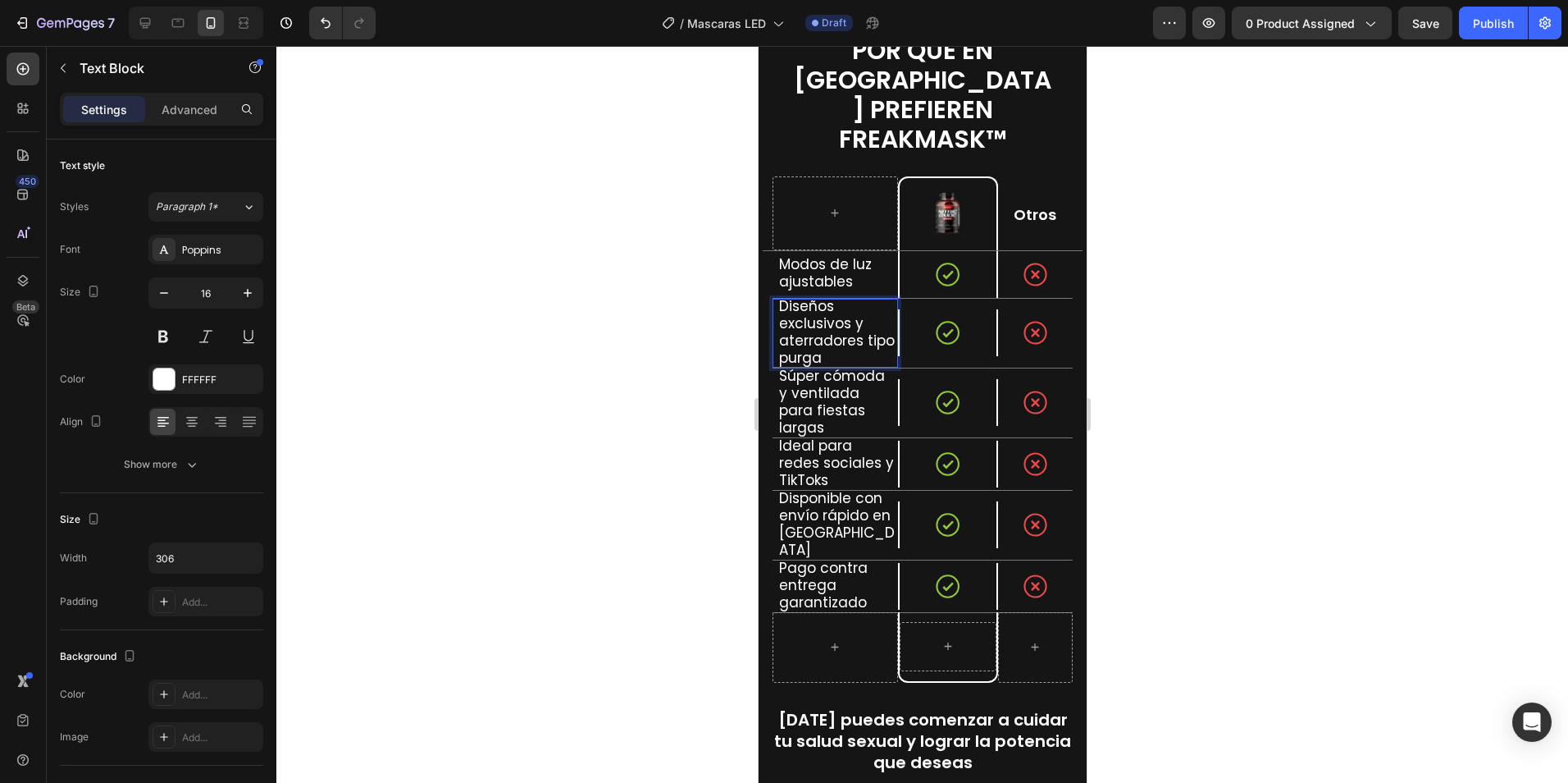
click at [867, 322] on p "Diseños exclusivos y aterradores tipo purga" at bounding box center [837, 332] width 118 height 69
click at [847, 313] on span "Diseños exclusivos y aterradores tipo purga" at bounding box center [836, 332] width 116 height 72
click at [853, 298] on span "Diseños exclusivos y aterradores tipo purga" at bounding box center [836, 332] width 116 height 72
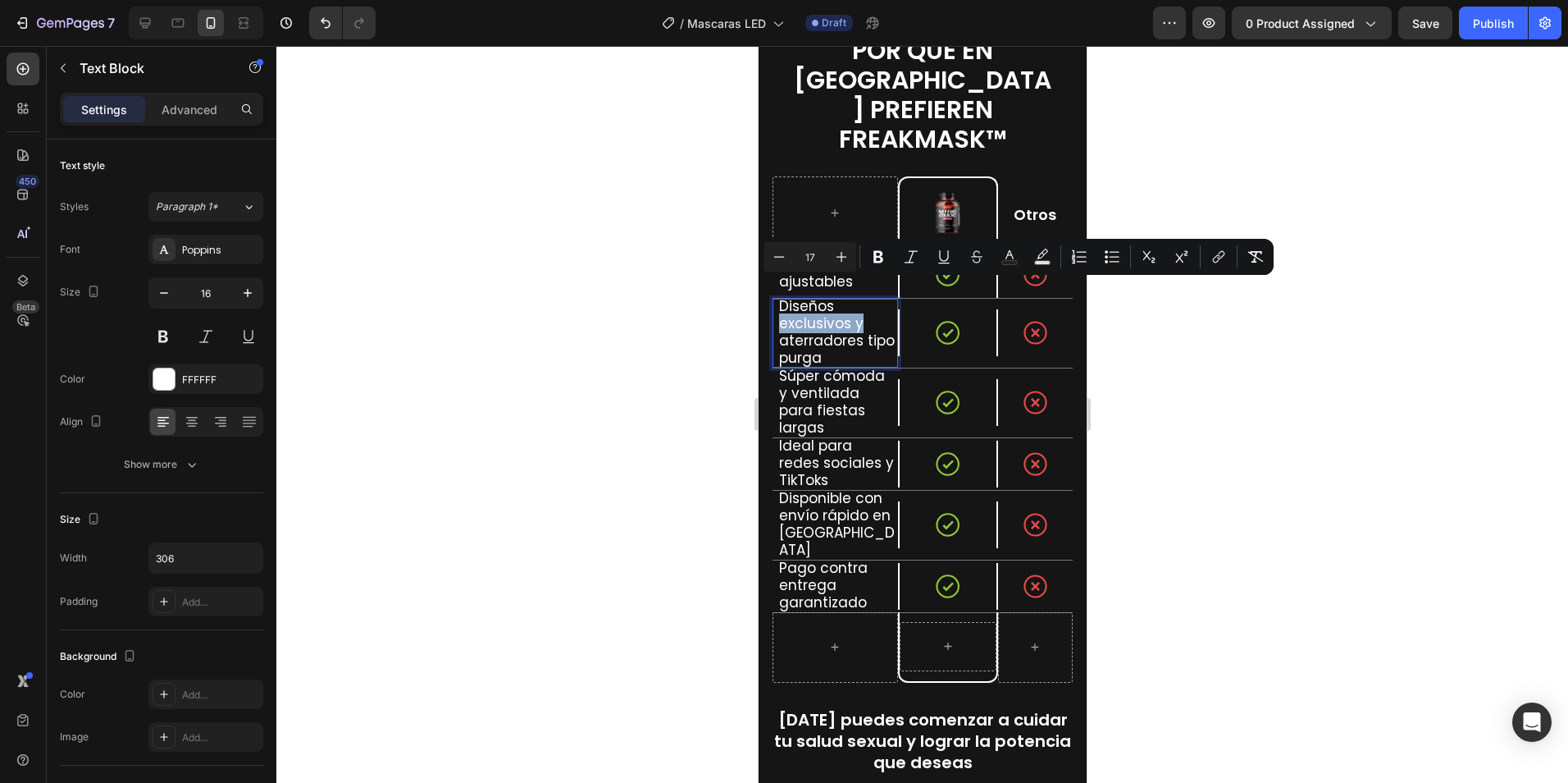
drag, startPoint x: 861, startPoint y: 293, endPoint x: 778, endPoint y: 294, distance: 83.0
click at [777, 298] on div "Diseños exclusivos y aterradores tipo purga" at bounding box center [836, 332] width 121 height 69
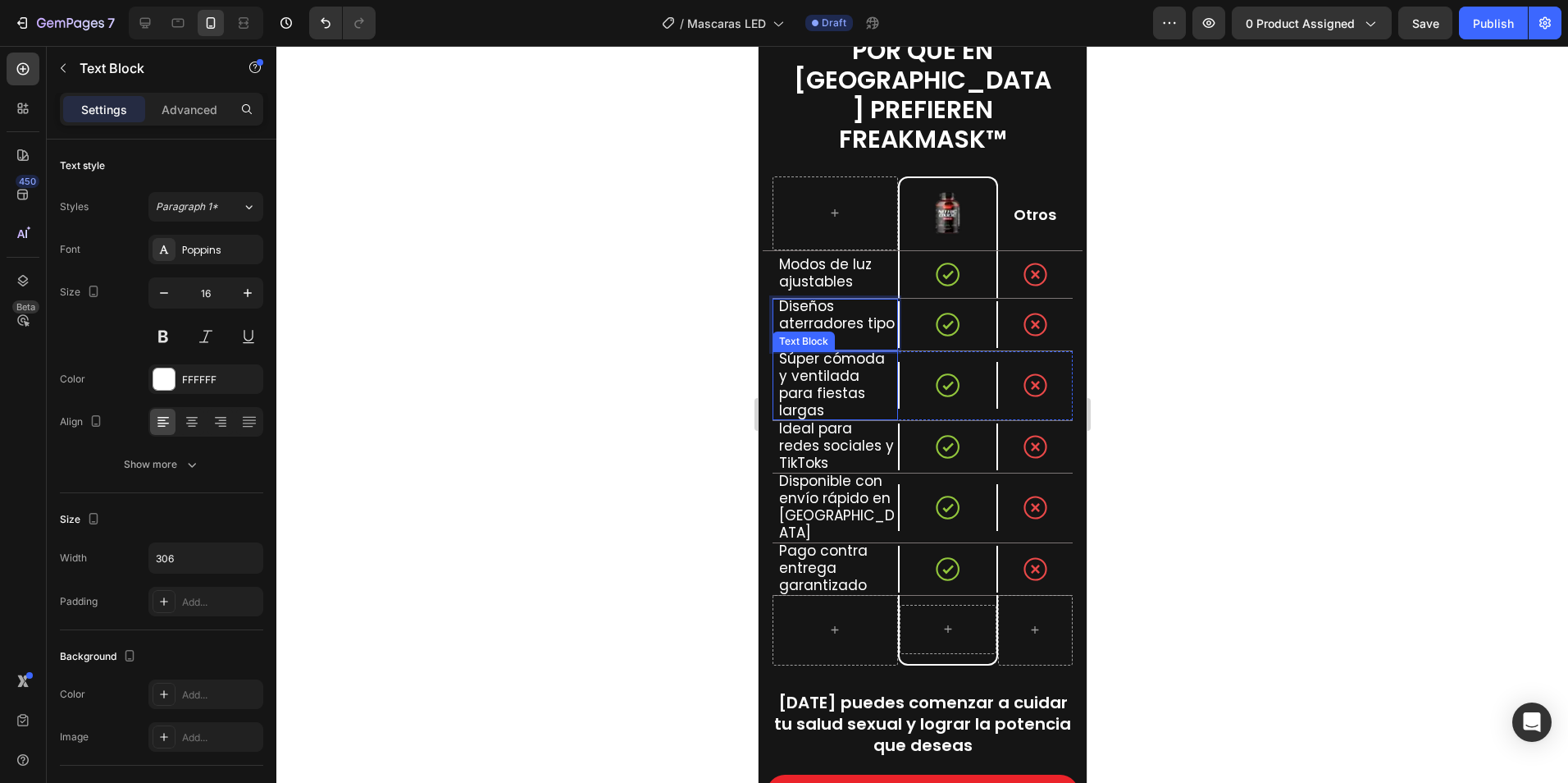
click at [832, 349] on span "Súper cómoda y ventilada para fiestas largas" at bounding box center [831, 385] width 106 height 72
click at [802, 363] on span "Súper cómoda y ventilada para fiestas largas" at bounding box center [831, 385] width 106 height 72
click at [846, 374] on p "Súper cómoda y ventilada para fiestas largas" at bounding box center [837, 385] width 118 height 69
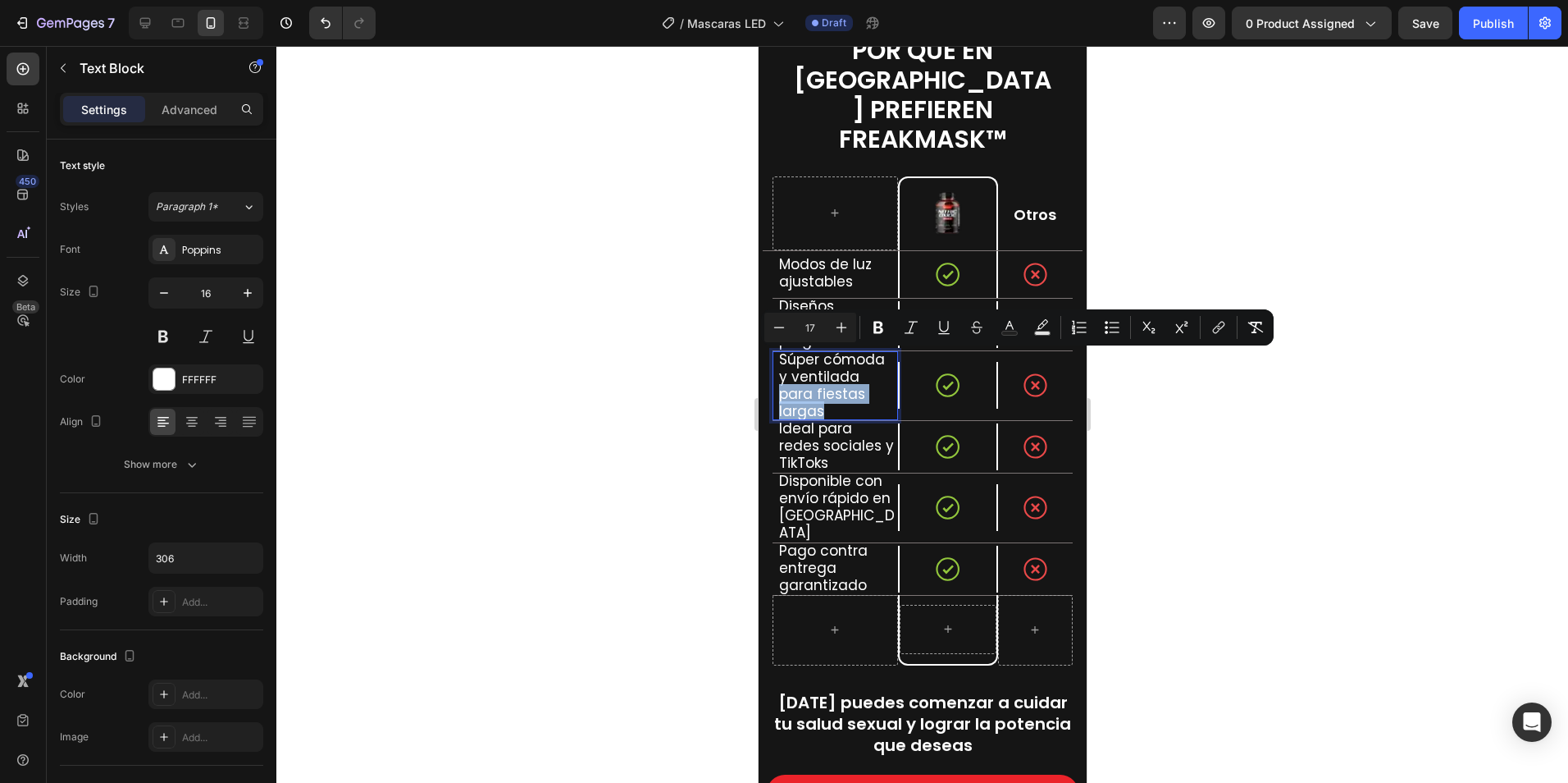
drag, startPoint x: 825, startPoint y: 382, endPoint x: 775, endPoint y: 366, distance: 52.5
click at [775, 366] on div "Súper cómoda y ventilada para fiestas largas Text Block 0" at bounding box center [834, 385] width 126 height 69
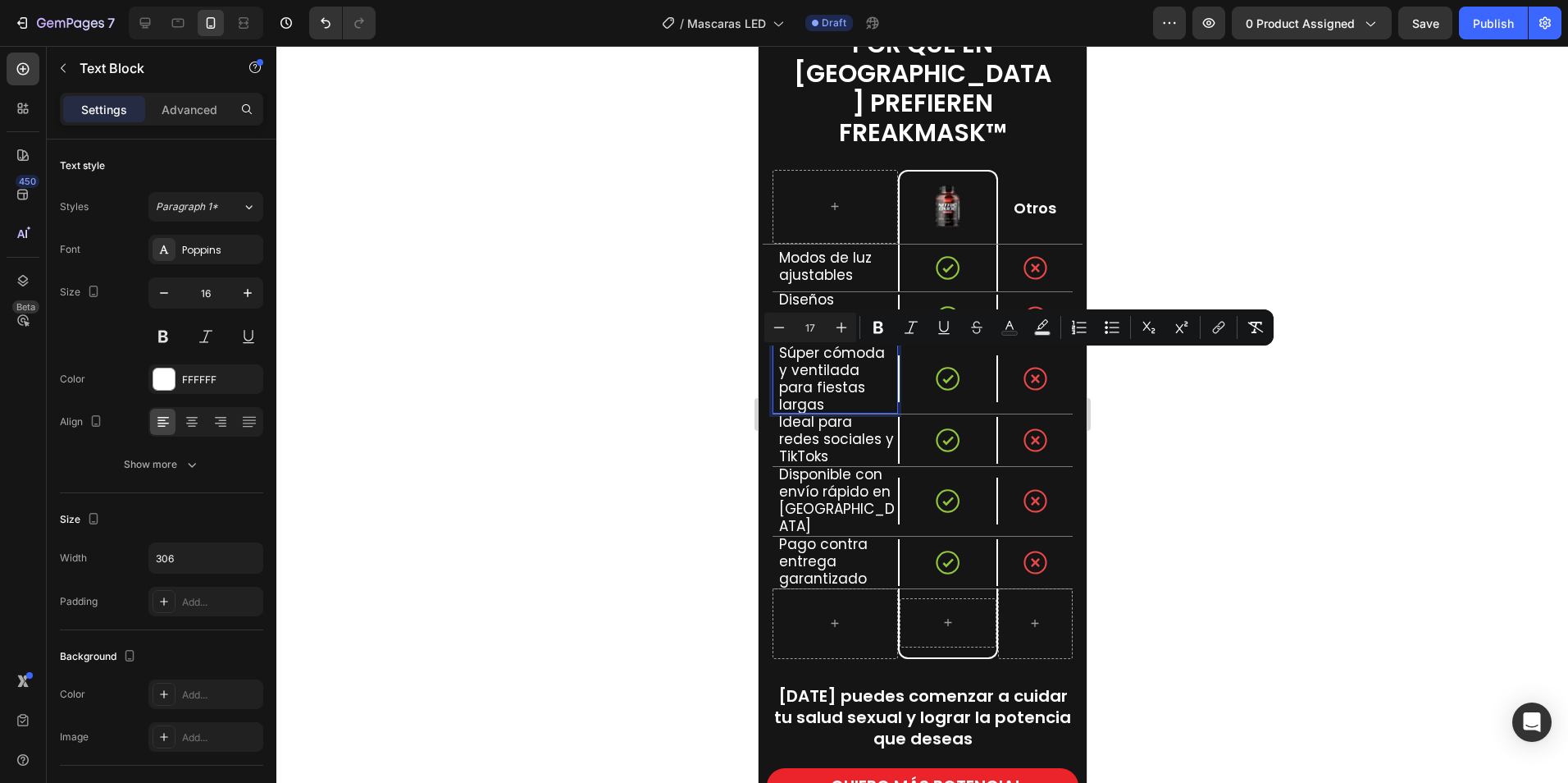
scroll to position [1, 0]
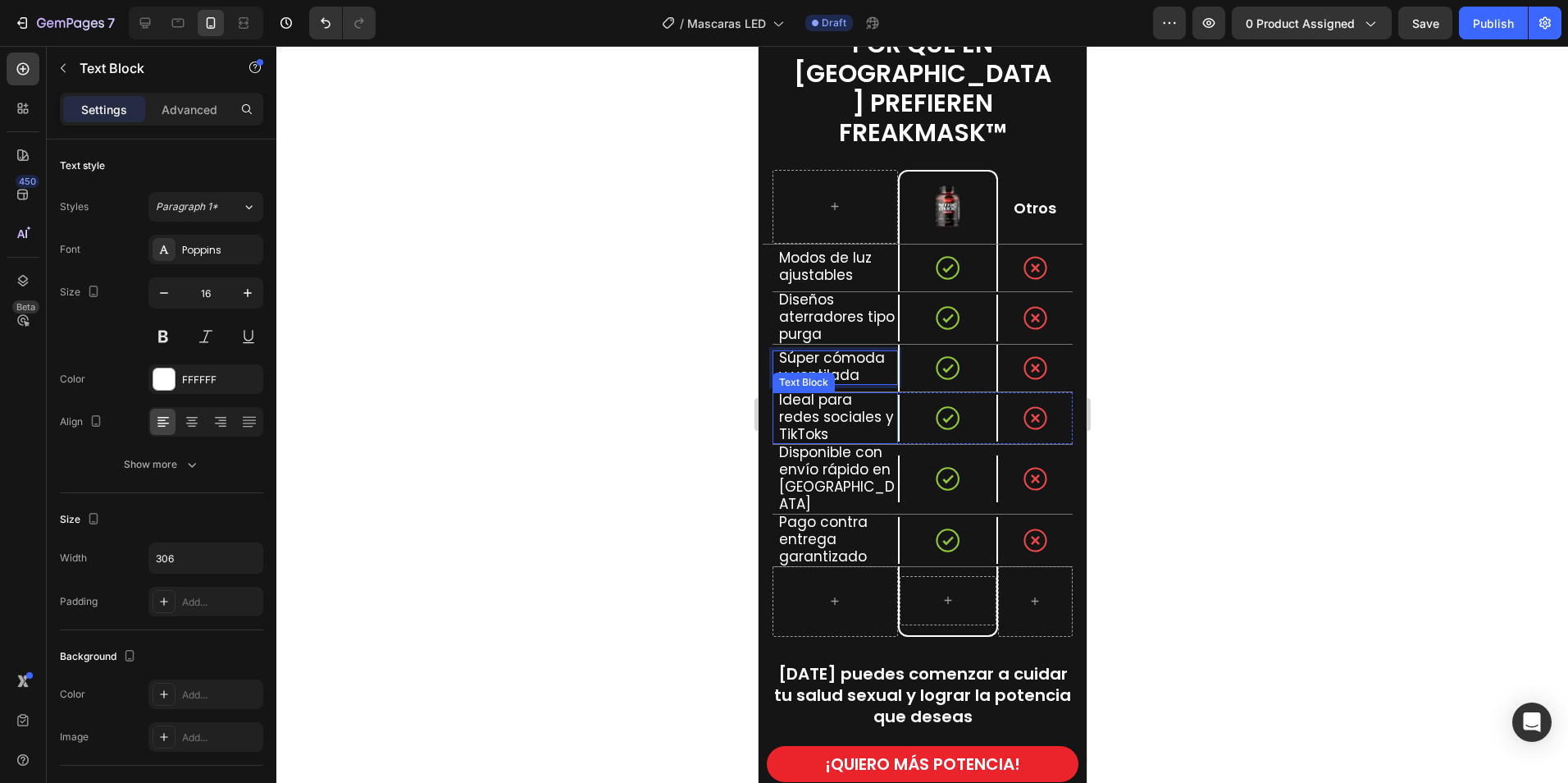
click at [798, 390] on span "Ideal para redes sociales y TikToks" at bounding box center [835, 417] width 115 height 54
click at [834, 448] on span "Disponible con envío rápido en [GEOGRAPHIC_DATA]" at bounding box center [836, 478] width 116 height 72
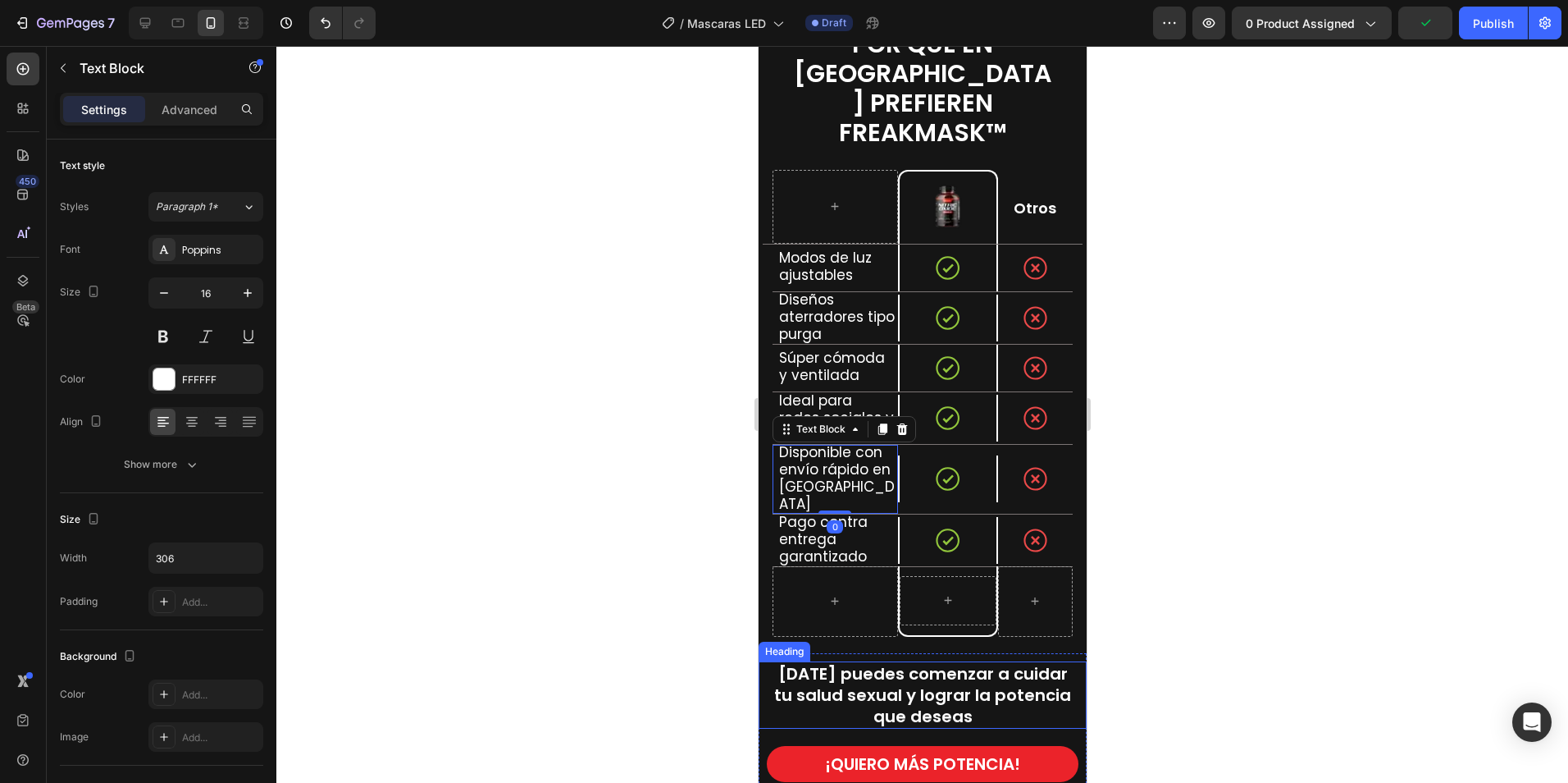
click at [607, 593] on div at bounding box center [922, 414] width 1292 height 737
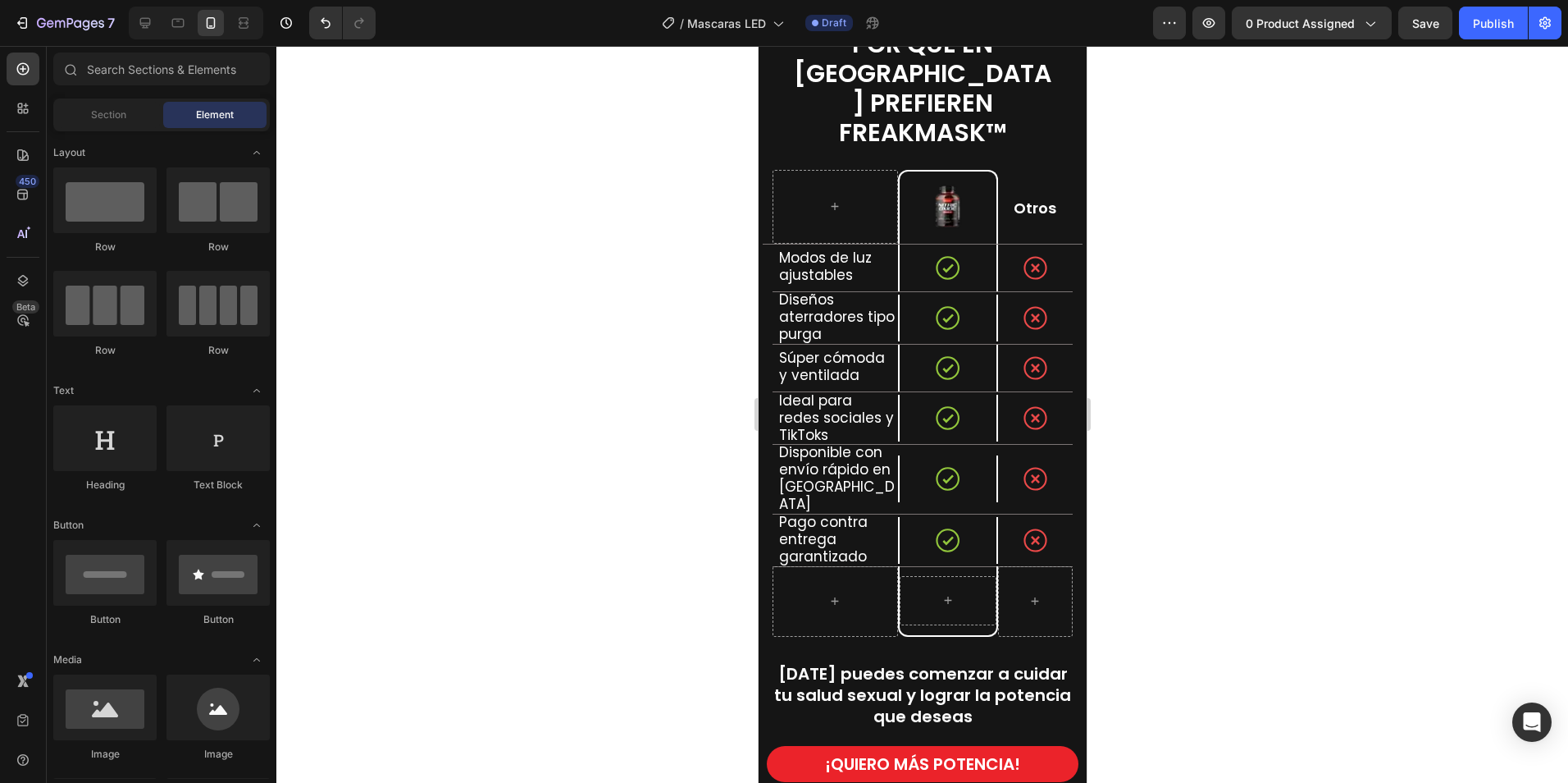
click at [1321, 323] on div at bounding box center [922, 414] width 1292 height 737
click at [945, 662] on span "Hoy puedes comenzar a cuidar tu salud sexual y lograr la potencia que deseas" at bounding box center [922, 695] width 297 height 66
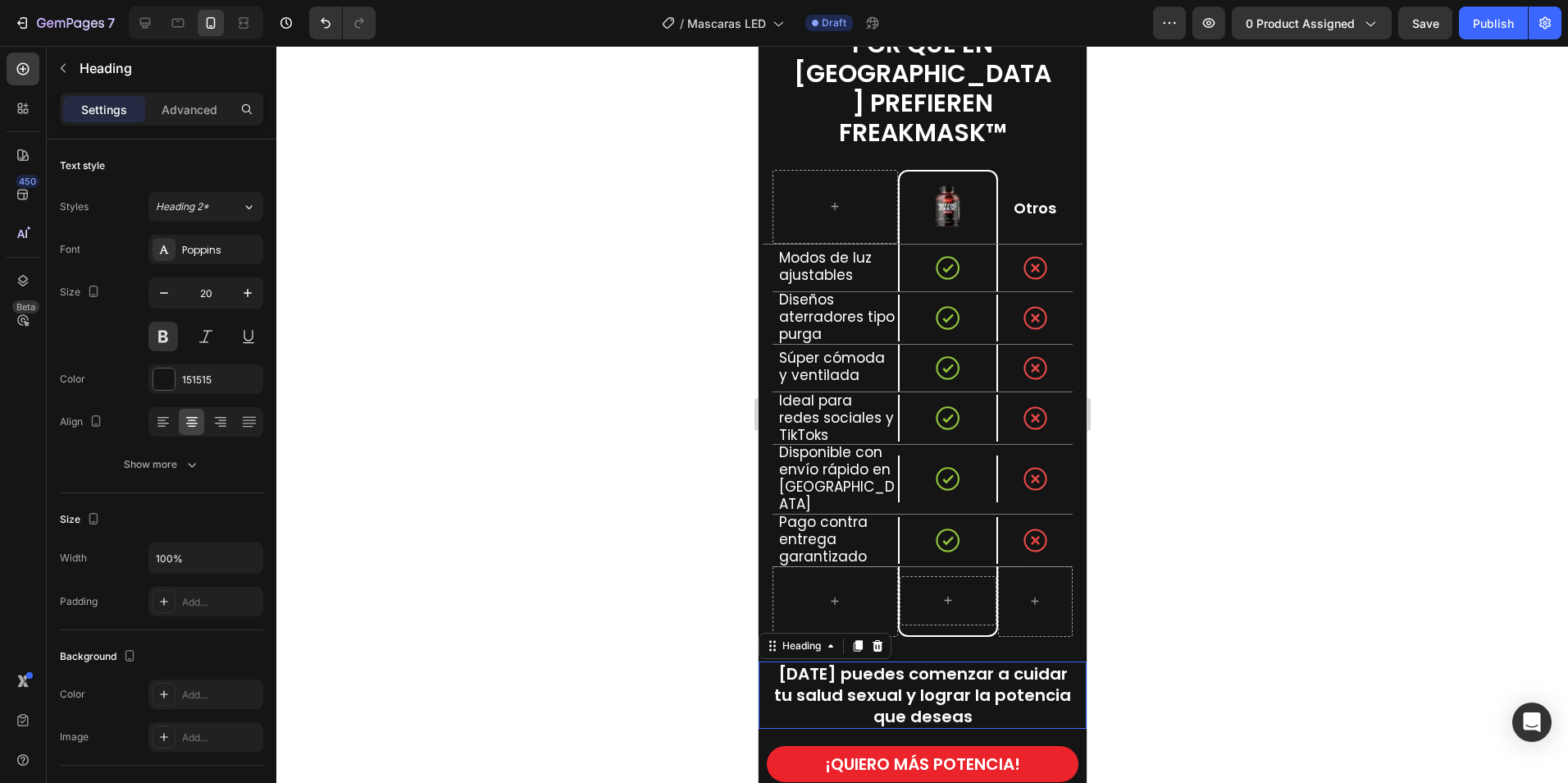
scroll to position [2373, 0]
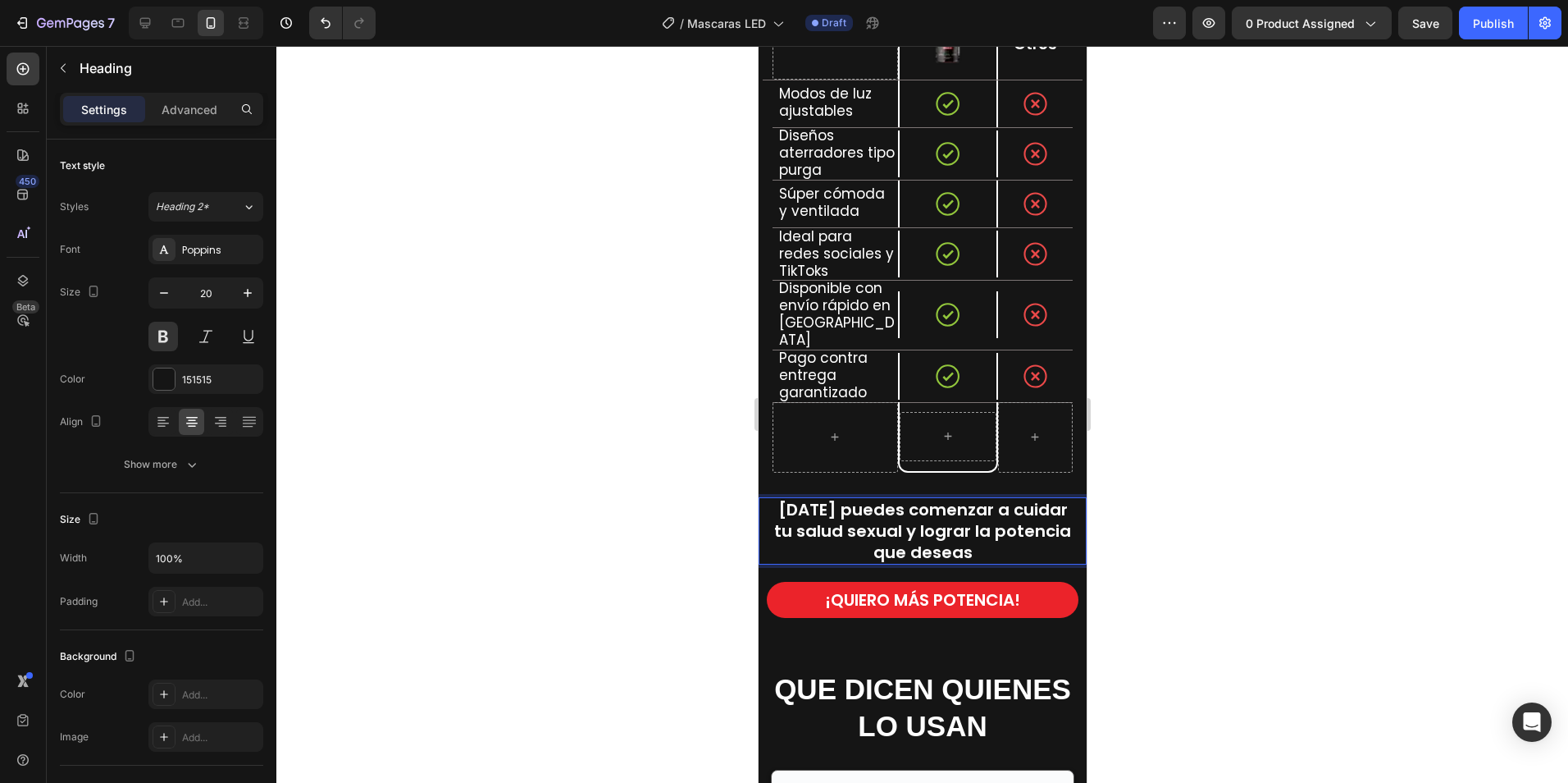
click at [802, 498] on span "Hoy puedes comenzar a cuidar tu salud sexual y lograr la potencia que deseas" at bounding box center [922, 531] width 297 height 66
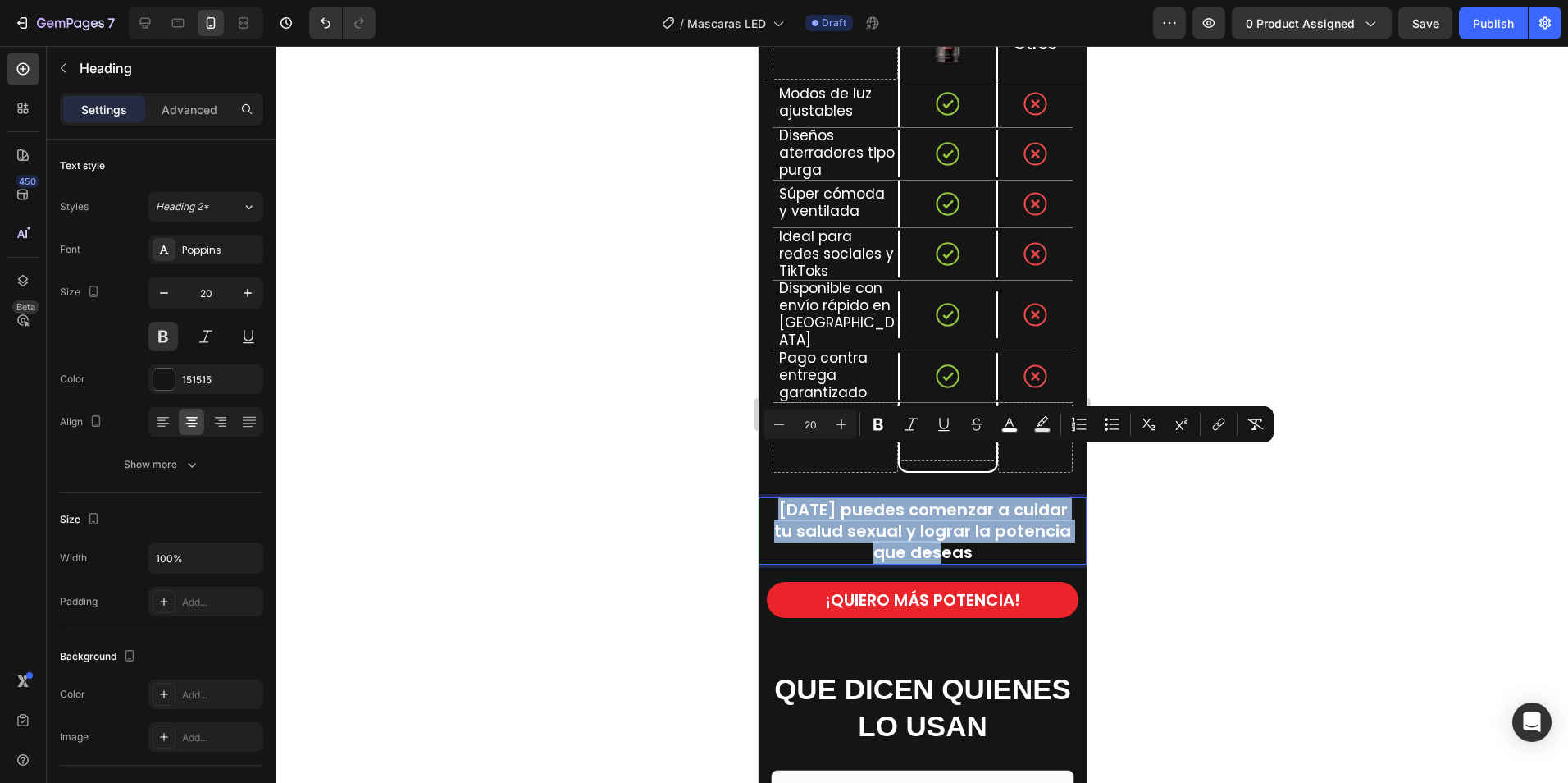
drag, startPoint x: 774, startPoint y: 463, endPoint x: 989, endPoint y: 502, distance: 218.5
click at [989, 502] on p "Hoy puedes comenzar a cuidar tu salud sexual y lograr la potencia que deseas" at bounding box center [922, 531] width 305 height 64
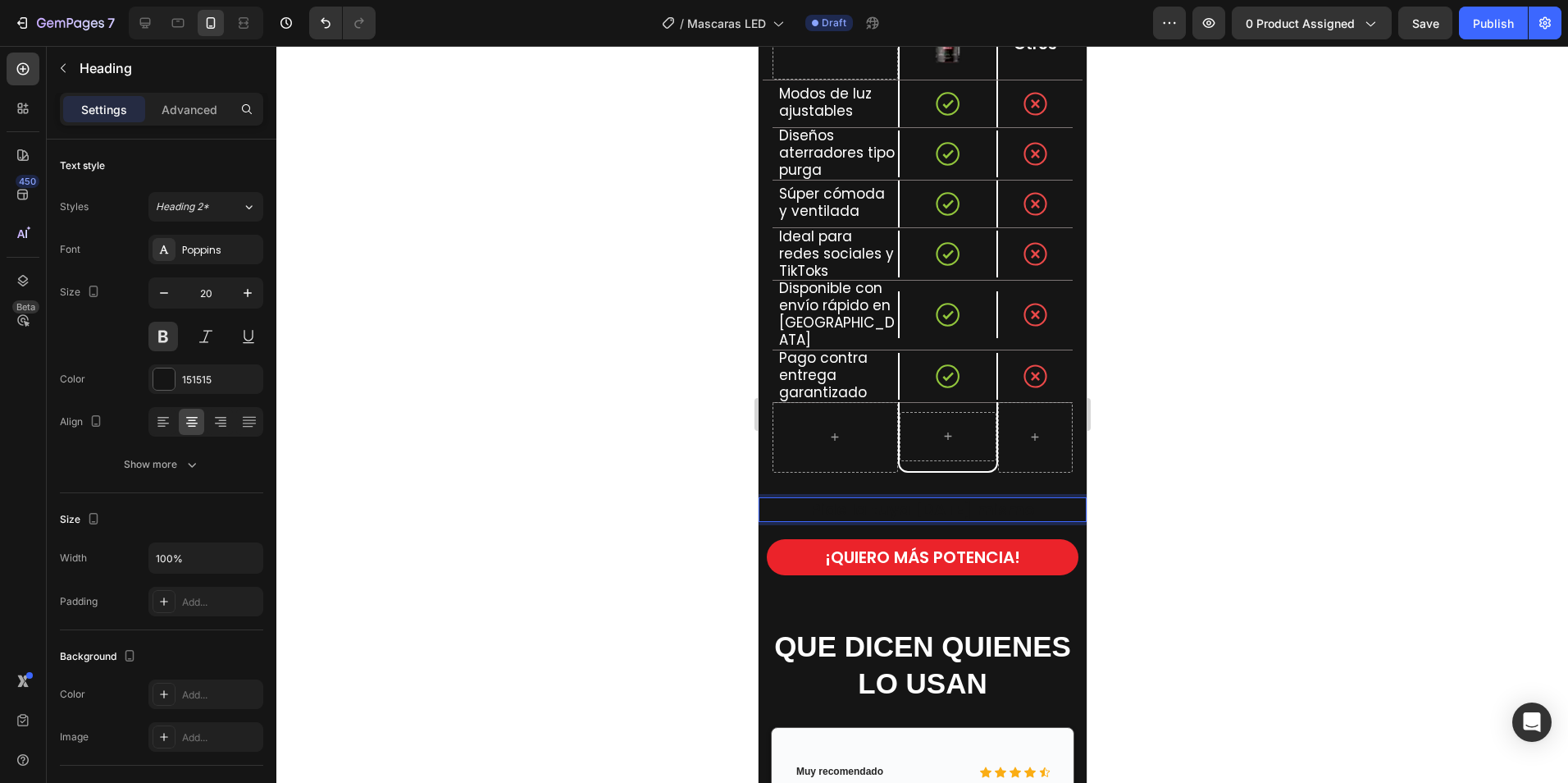
click at [915, 499] on p "Pide la tuya hoy mismo" at bounding box center [922, 509] width 305 height 21
click at [950, 499] on p "Pide la tuya hoy mismo" at bounding box center [922, 509] width 305 height 21
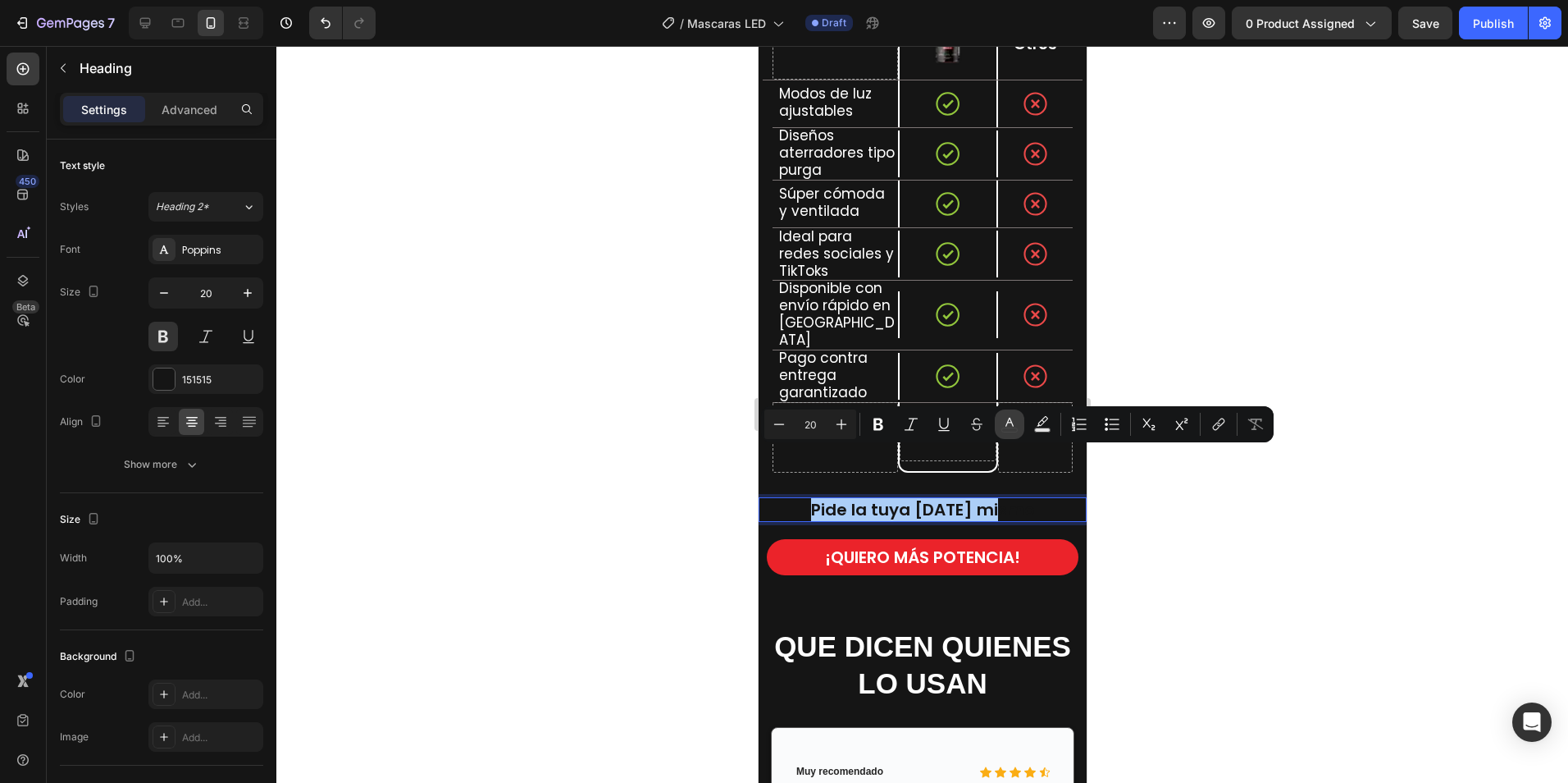
click at [1009, 431] on icon "Editor contextual toolbar" at bounding box center [1009, 424] width 16 height 16
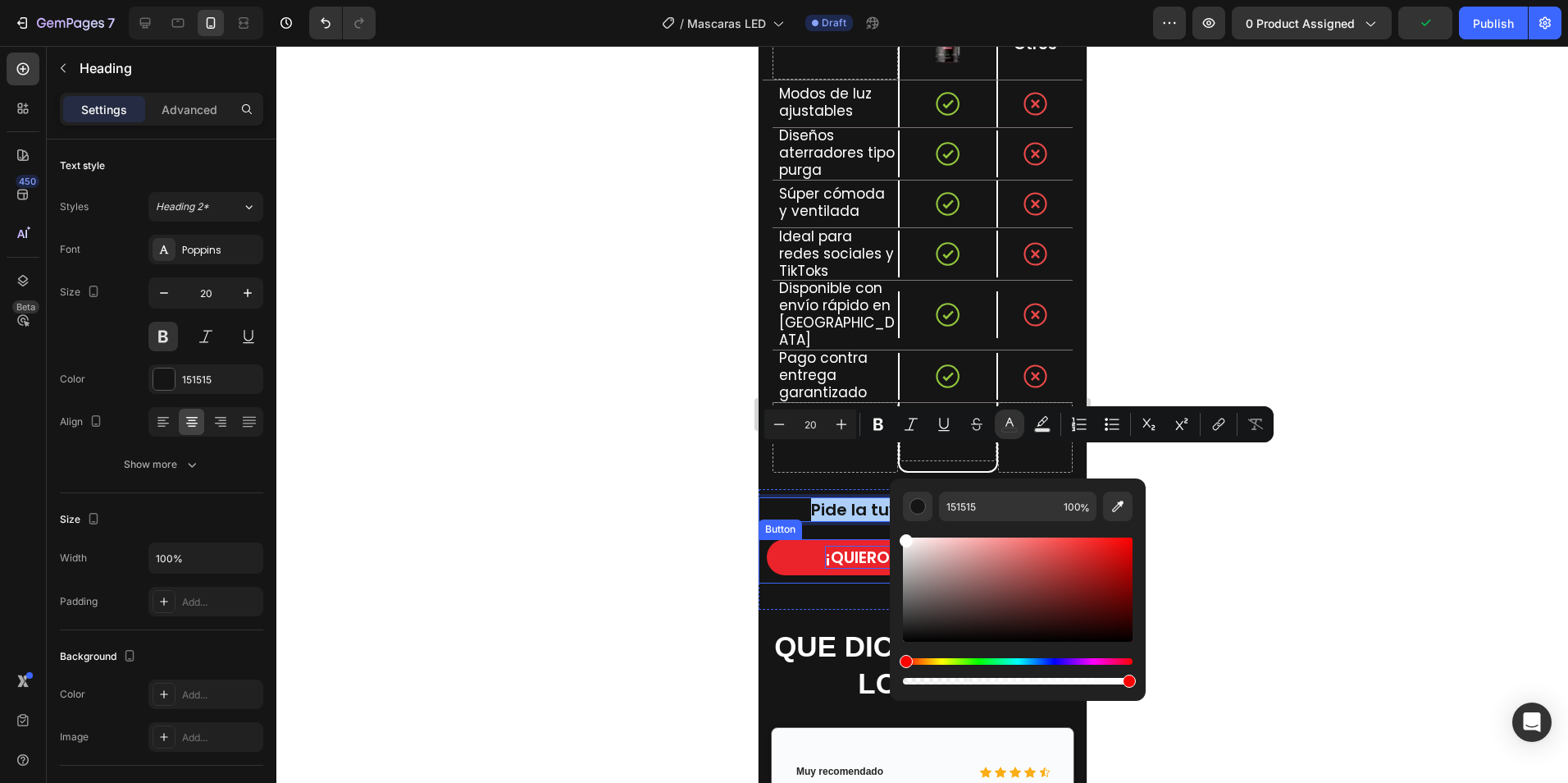
drag, startPoint x: 1662, startPoint y: 674, endPoint x: 887, endPoint y: 518, distance: 790.5
type input "FFFFFF"
click at [1031, 499] on p "Pide la tuya hoy mismo" at bounding box center [922, 509] width 305 height 21
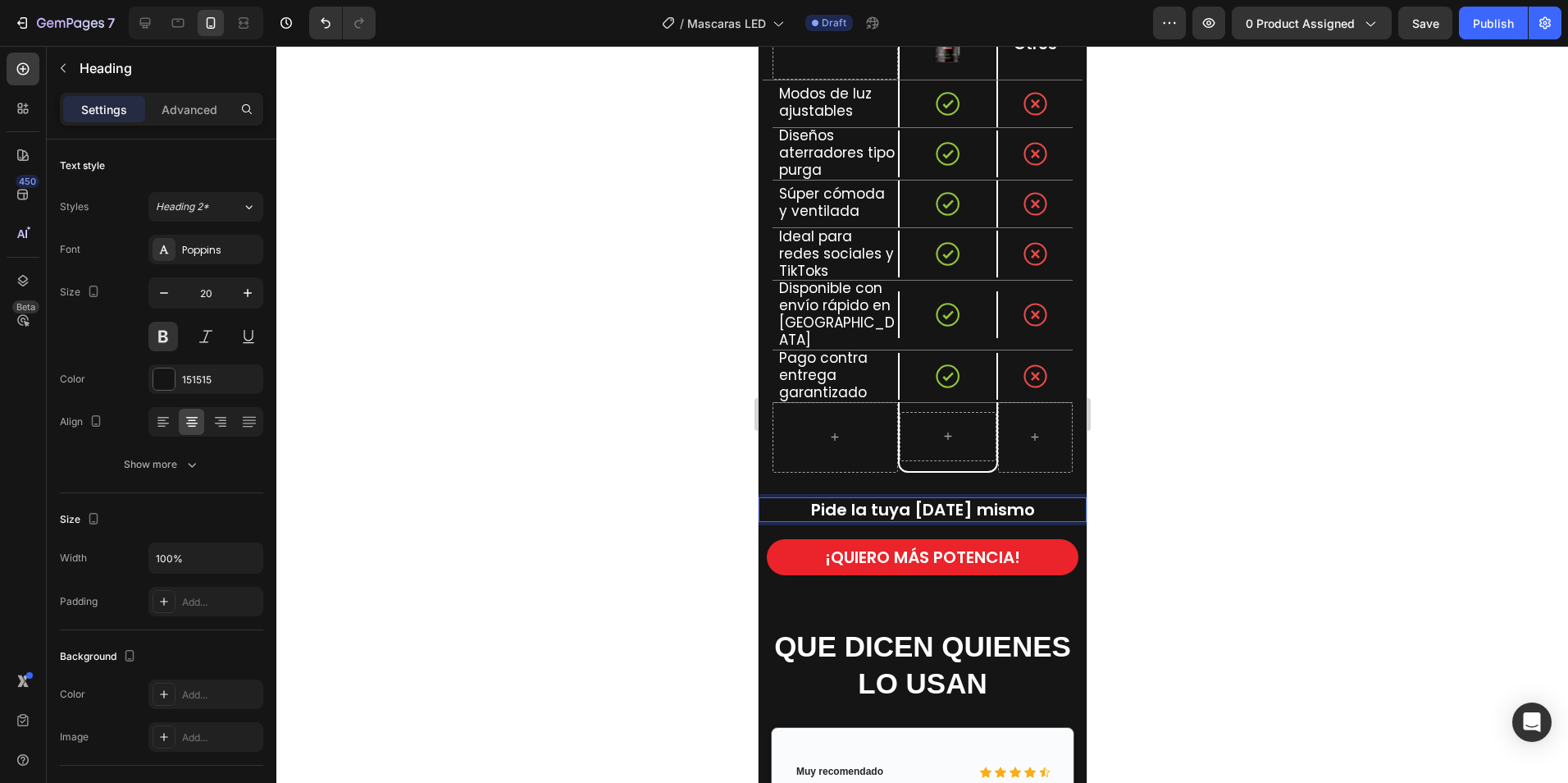
click at [1031, 499] on p "Pide la tuya hoy mismo" at bounding box center [922, 509] width 305 height 21
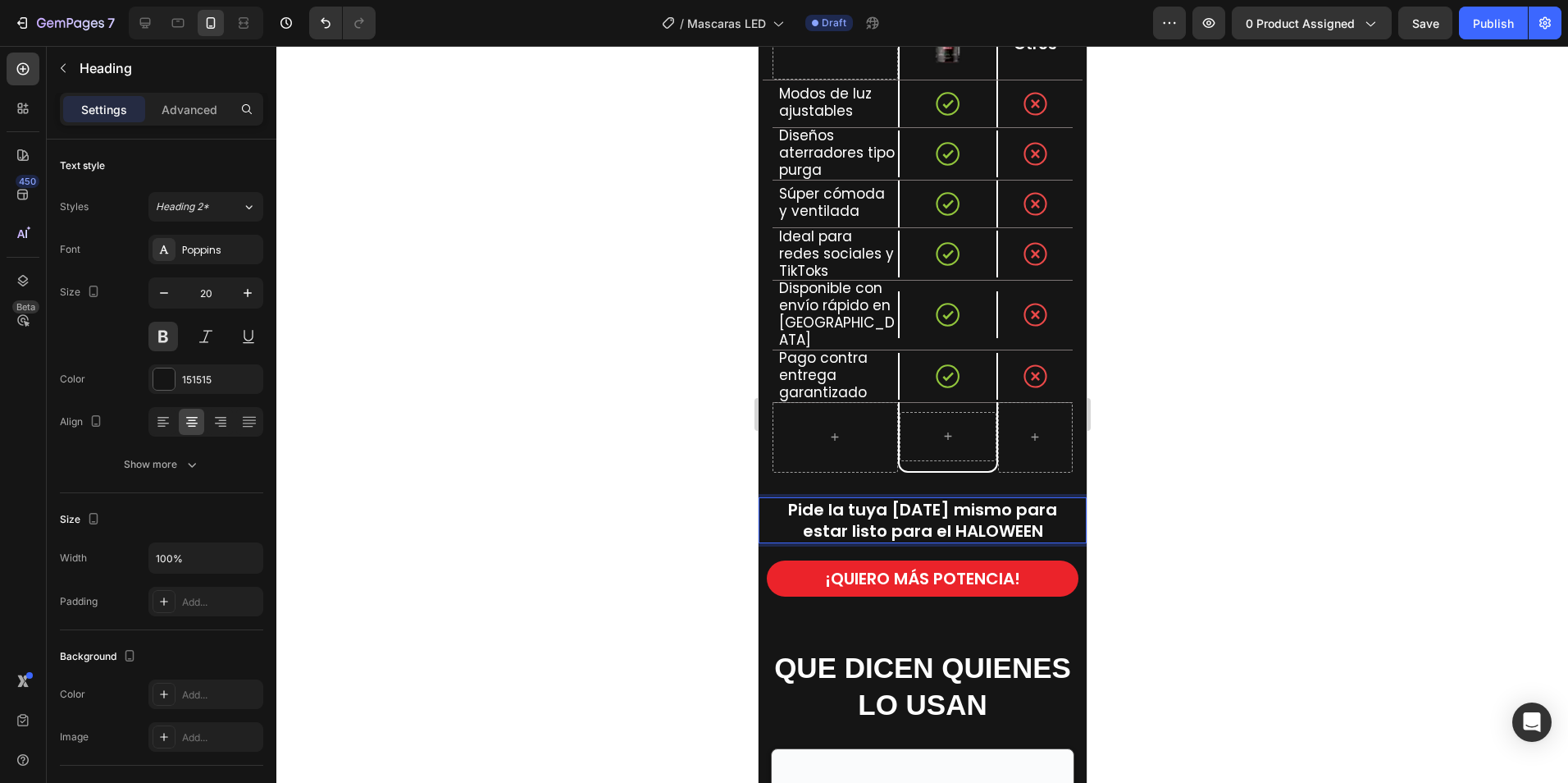
click at [1260, 405] on div at bounding box center [922, 414] width 1292 height 737
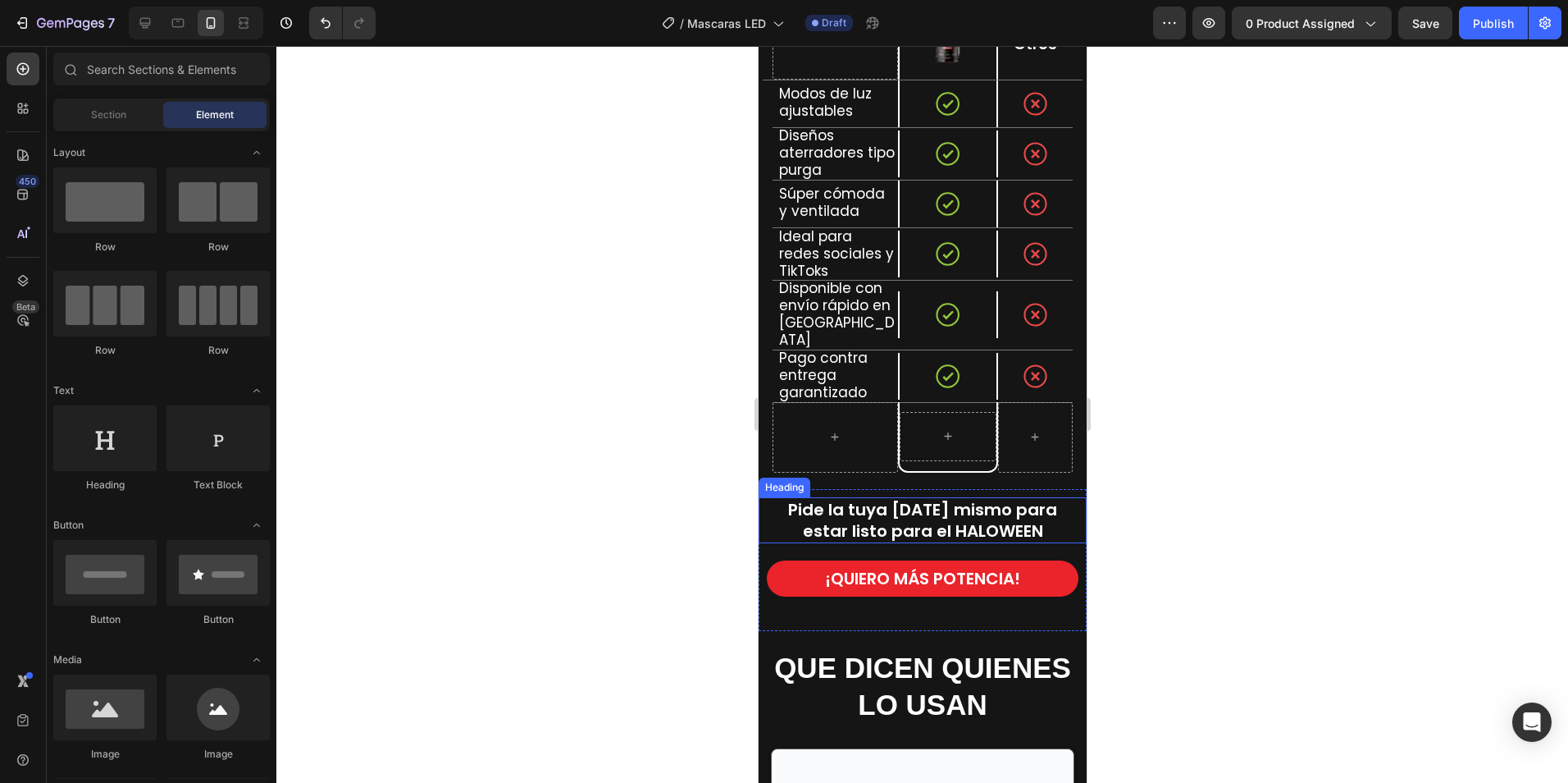
click at [901, 498] on span "Pide la tuya hoy mismo para estar listo para el HALOWEEN" at bounding box center [922, 520] width 269 height 44
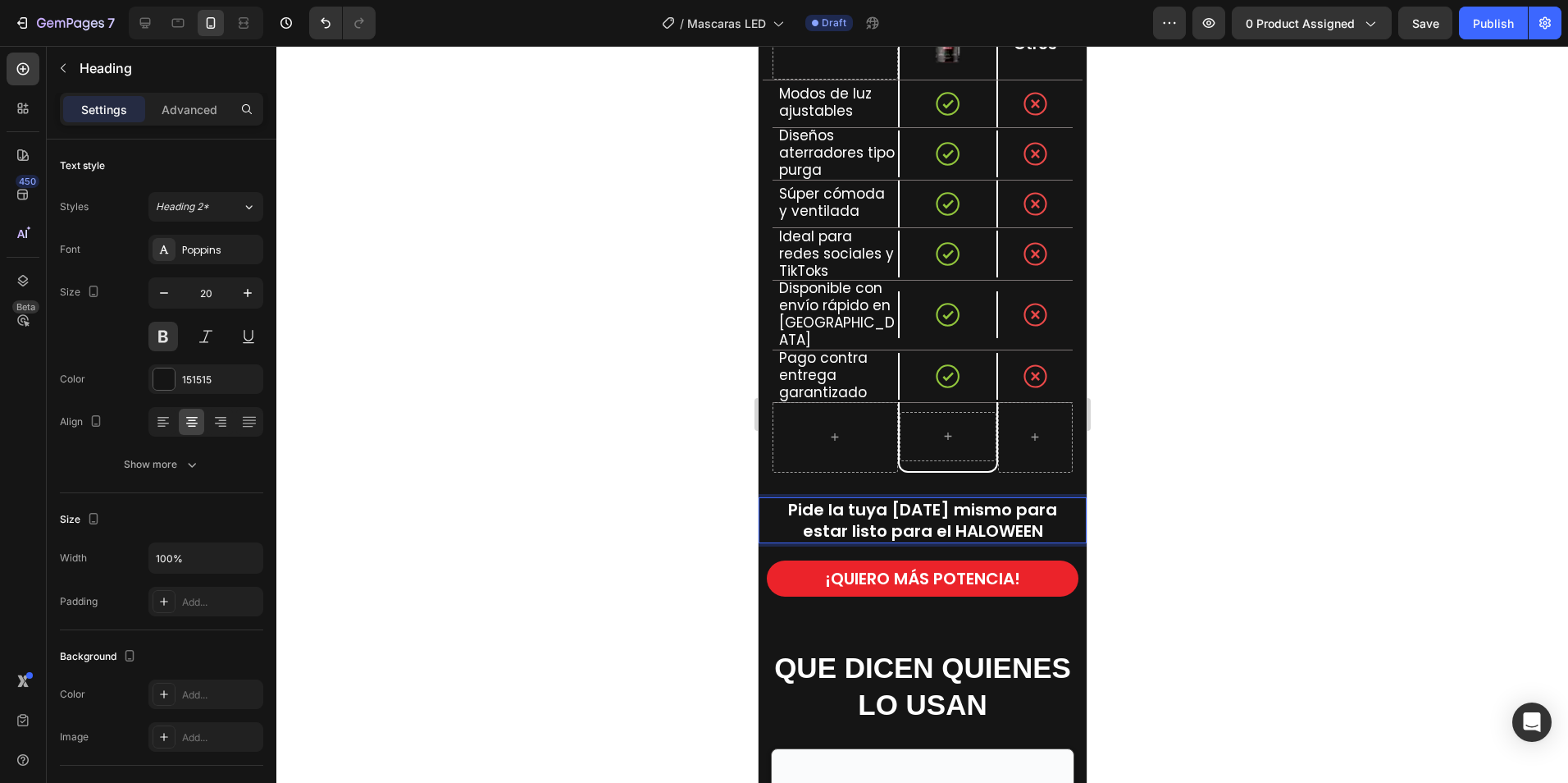
drag, startPoint x: 1006, startPoint y: 480, endPoint x: 1047, endPoint y: 474, distance: 41.4
click at [1007, 498] on span "Pide la tuya hoy mismo para estar listo para el HALOWEEN" at bounding box center [922, 520] width 269 height 44
click at [1038, 498] on span "Pide la tuya hoy mismo para estar listo para el HALOWEEN" at bounding box center [922, 520] width 269 height 44
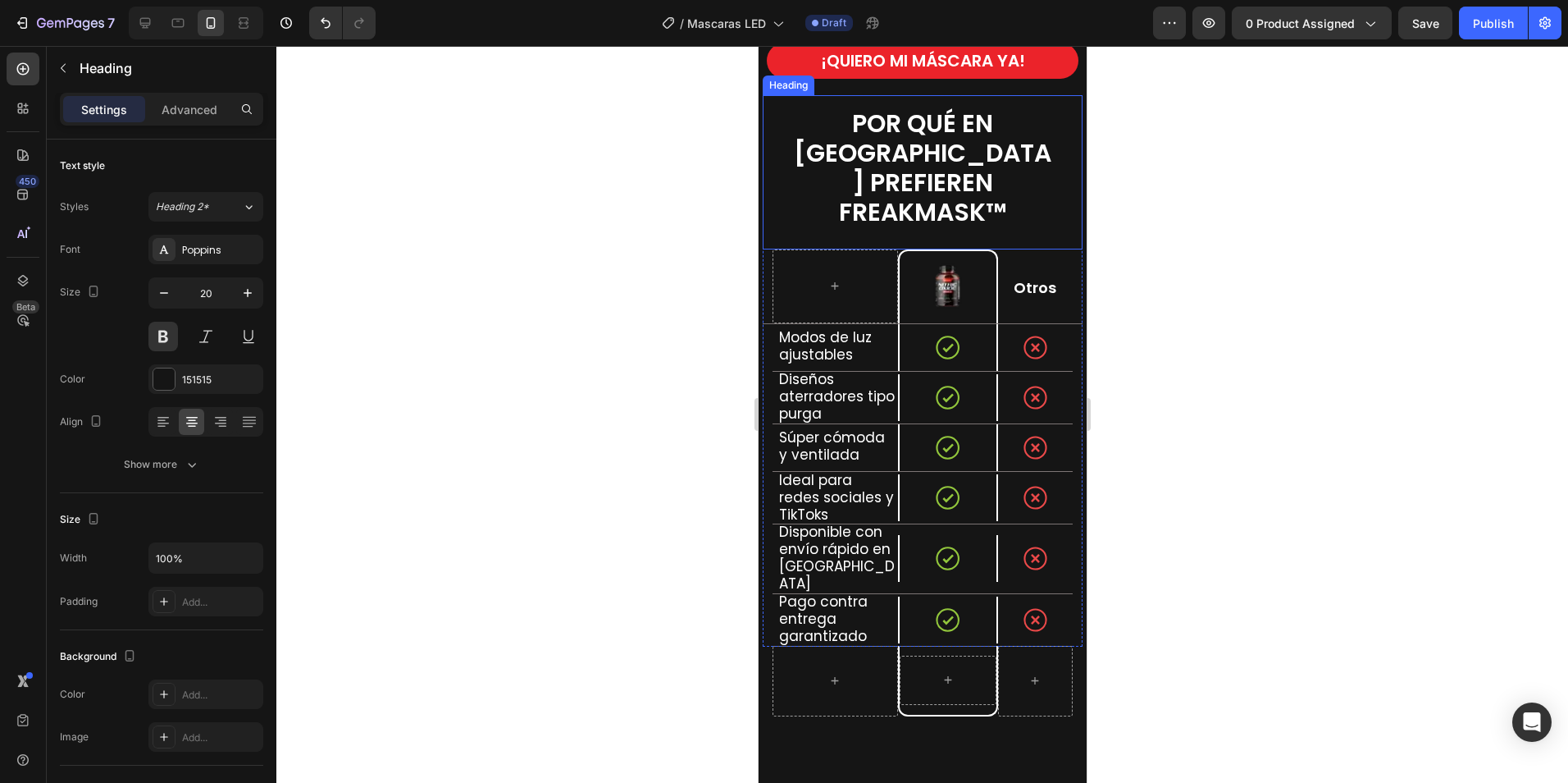
scroll to position [1880, 0]
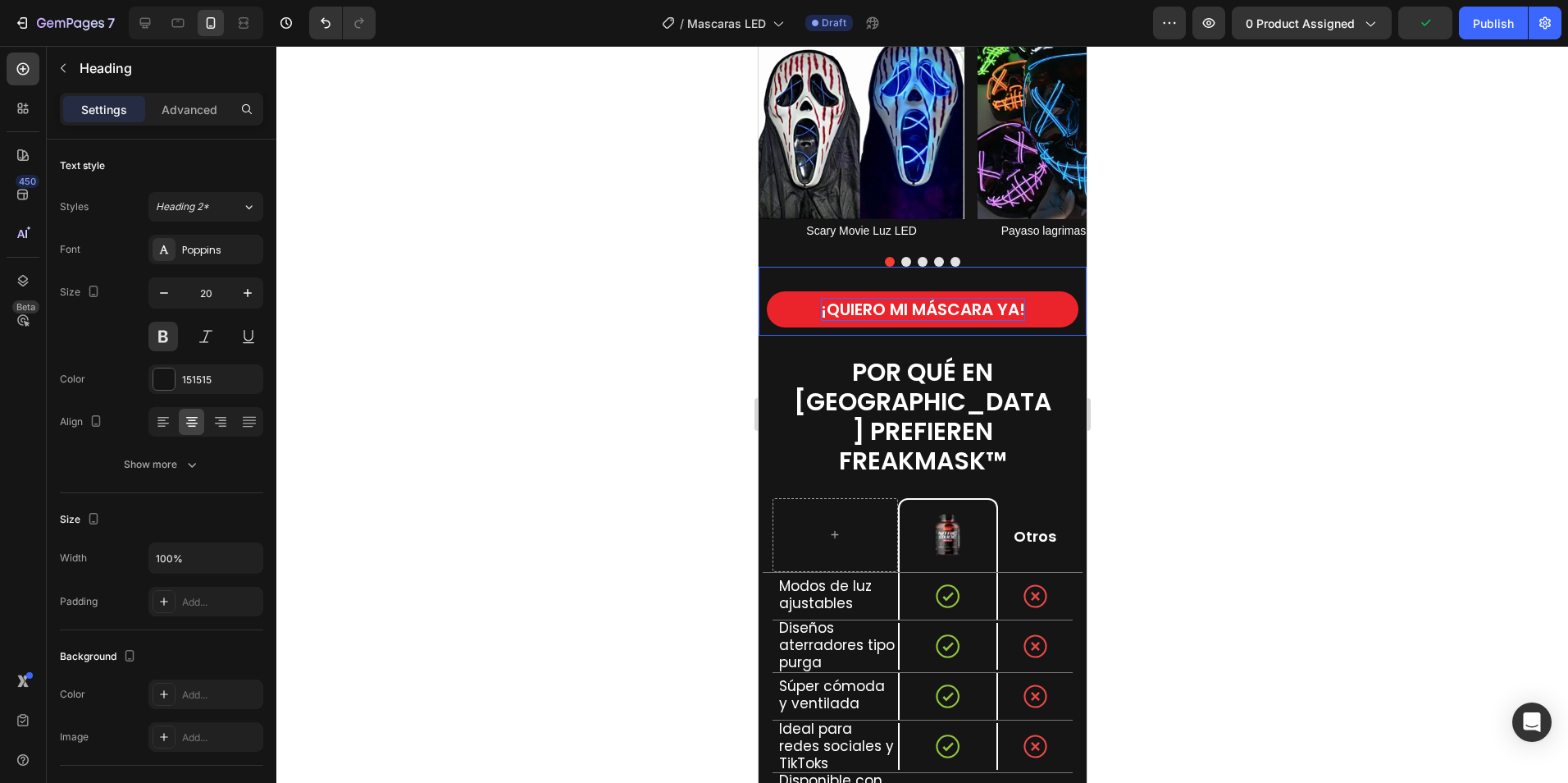
click at [1008, 305] on strong "¡QUIERO MI MÁSCARA YA!" at bounding box center [922, 309] width 204 height 23
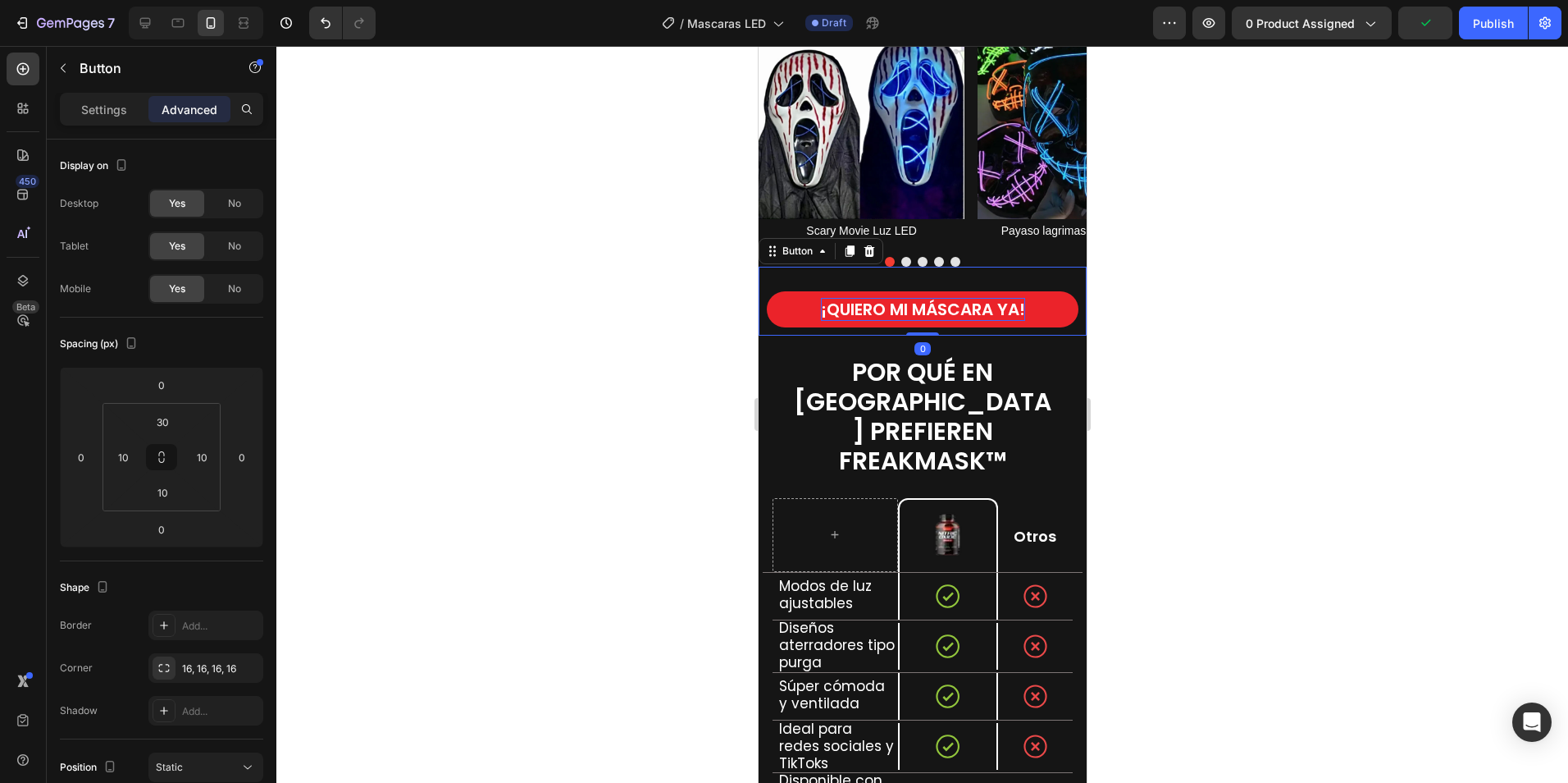
click at [1015, 312] on strong "¡QUIERO MI MÁSCARA YA!" at bounding box center [922, 309] width 204 height 23
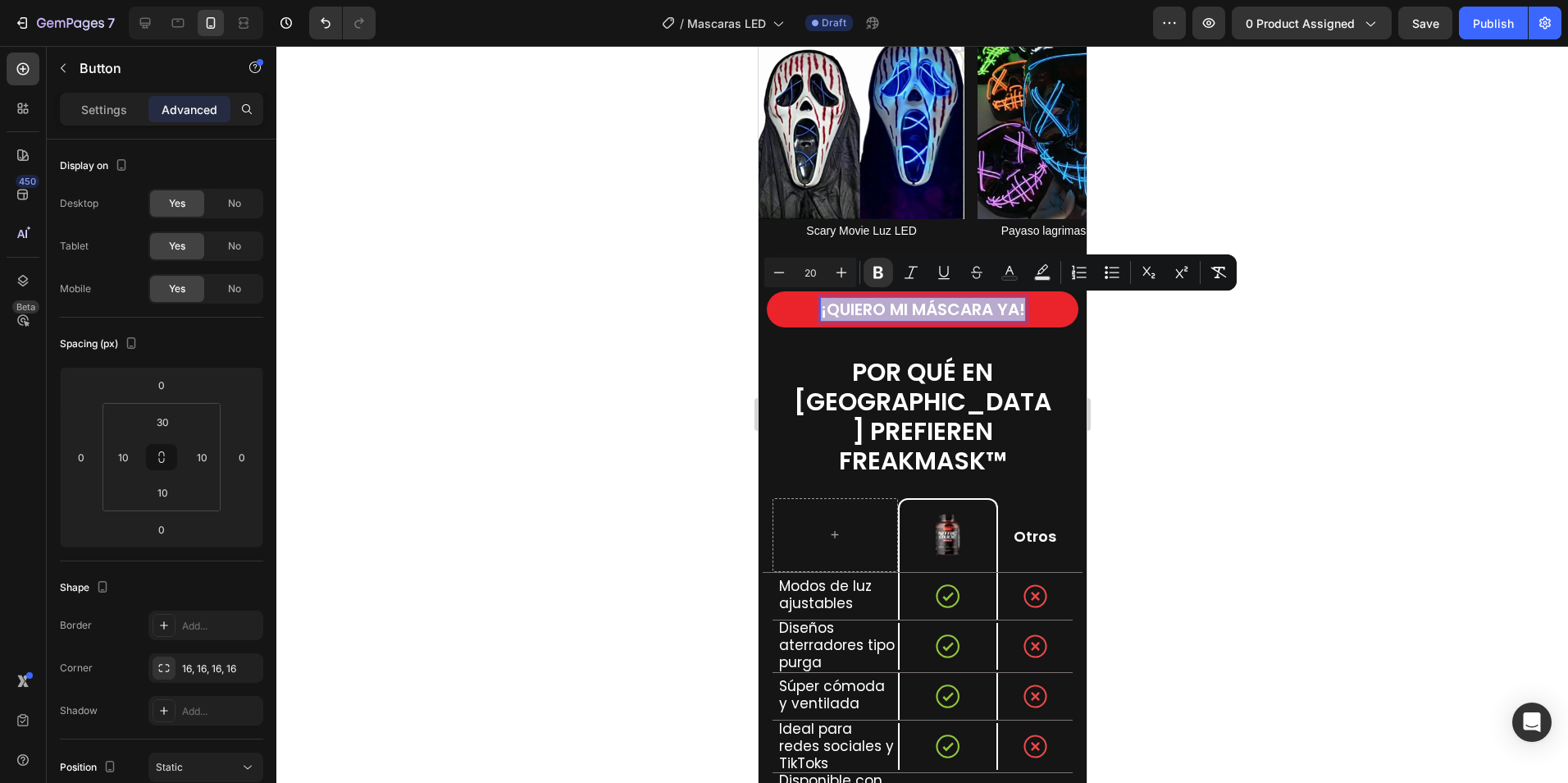
drag, startPoint x: 1019, startPoint y: 309, endPoint x: 808, endPoint y: 316, distance: 211.1
click at [808, 316] on button "¡QUIERO MI MÁSCARA YA!" at bounding box center [921, 309] width 312 height 36
copy strong "¡QUIERO MI MÁSCARA YA!"
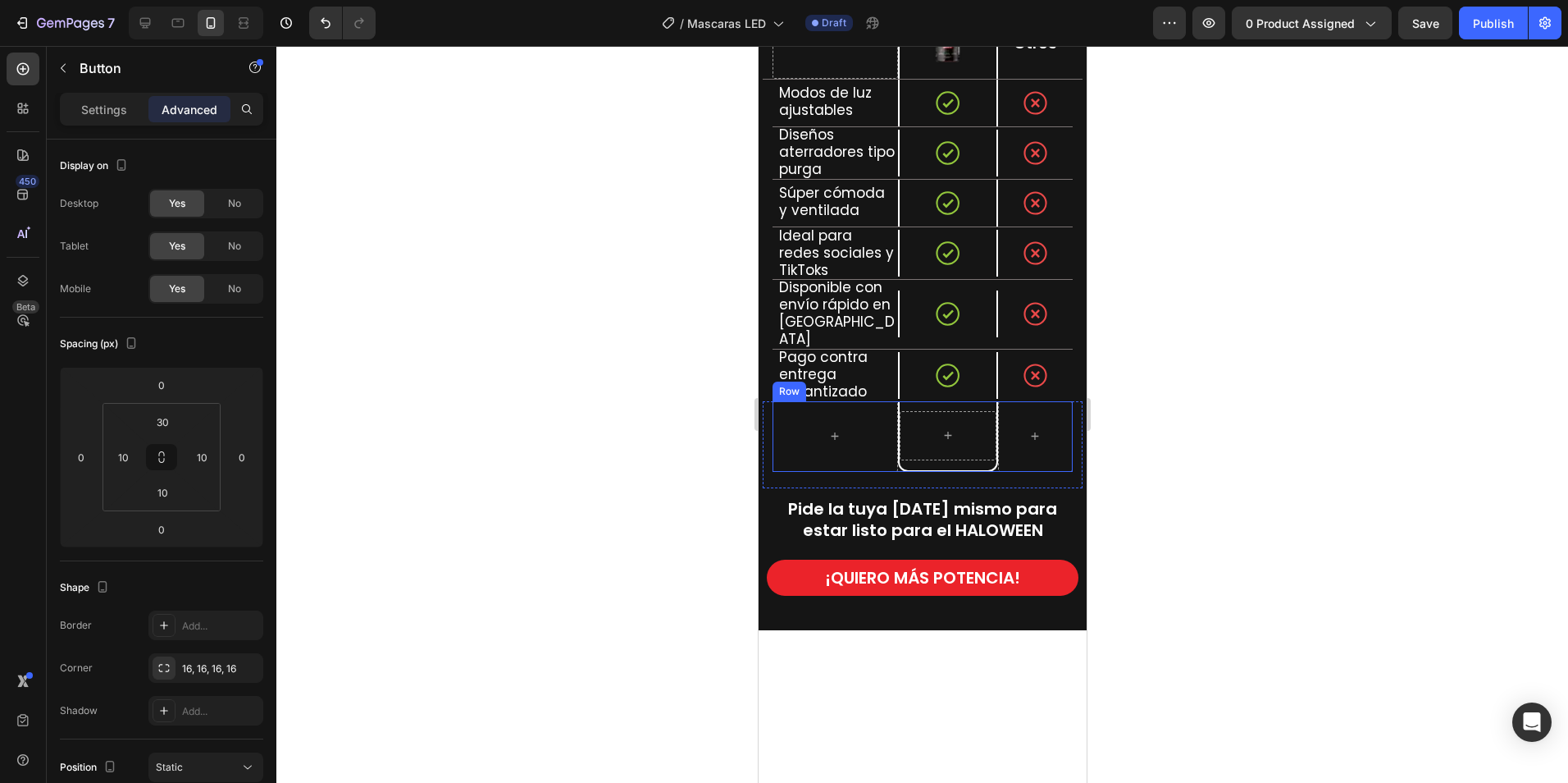
scroll to position [2515, 0]
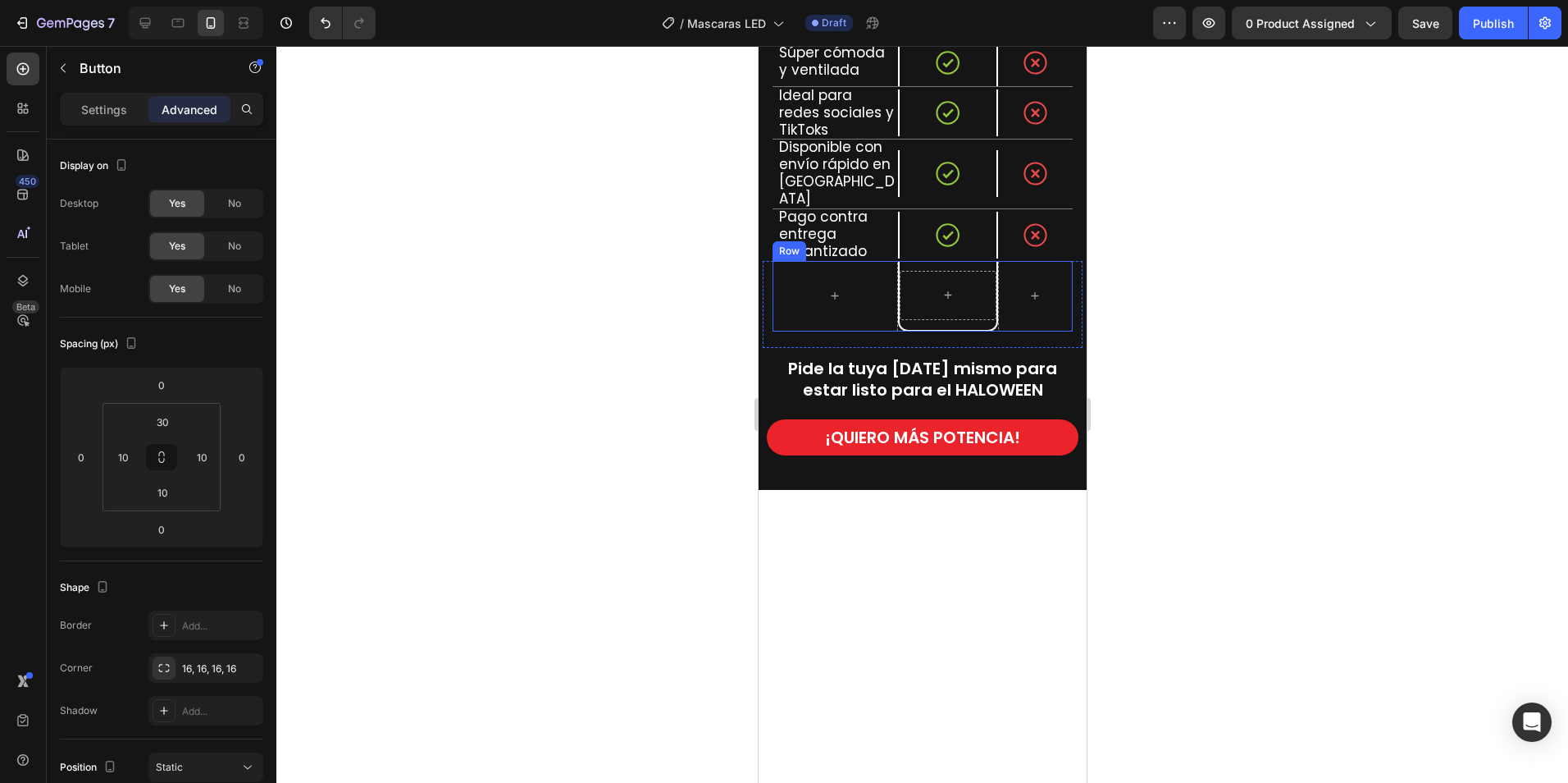
click at [901, 426] on strong "¡QUIERO MÁS POTENCIA!" at bounding box center [922, 437] width 195 height 23
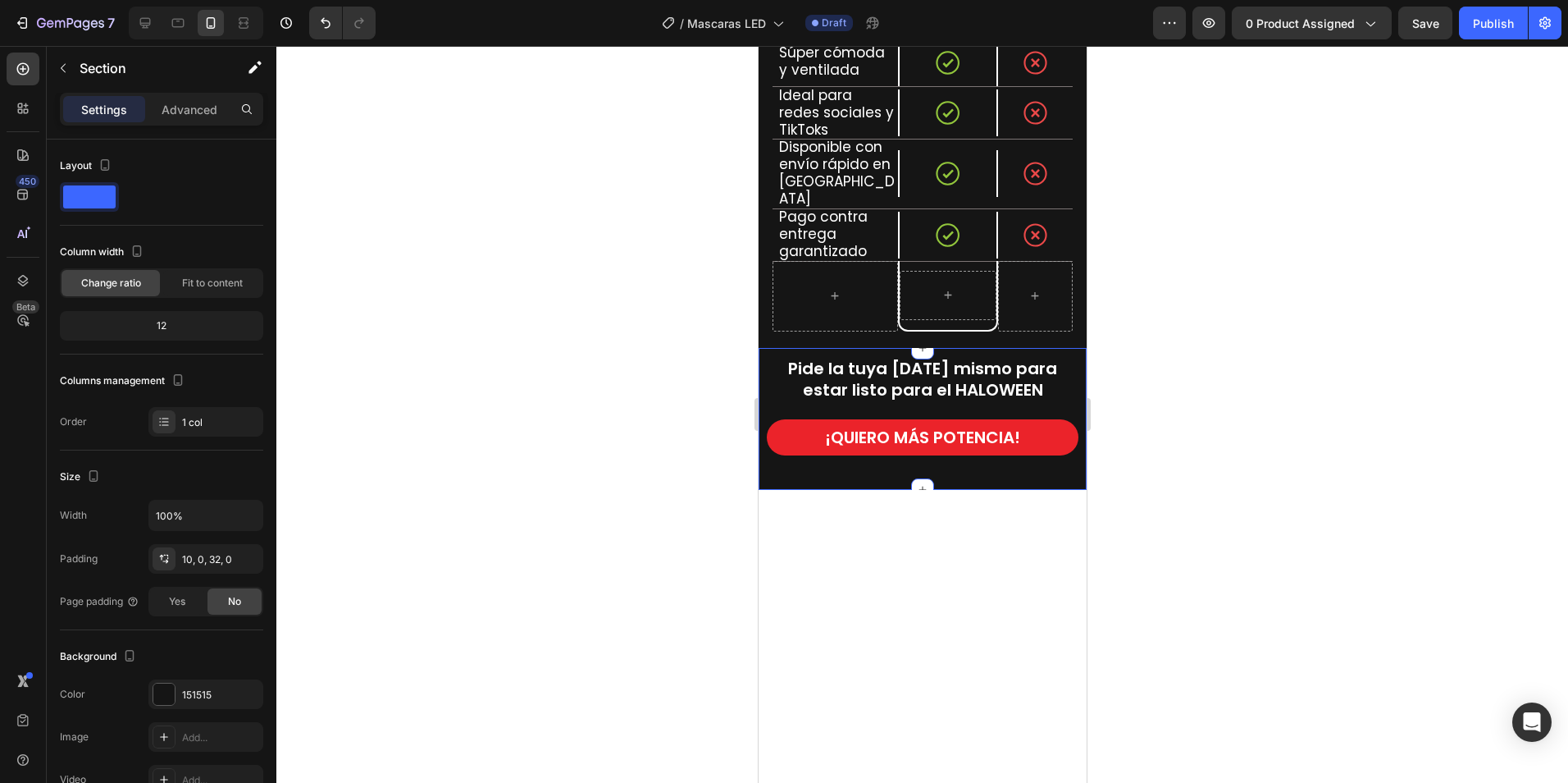
click at [840, 348] on div "Pide la tuya hoy mismo para estar listo para el HALOWEEN Heading ¡QUIERO MÁS PO…" at bounding box center [921, 419] width 328 height 142
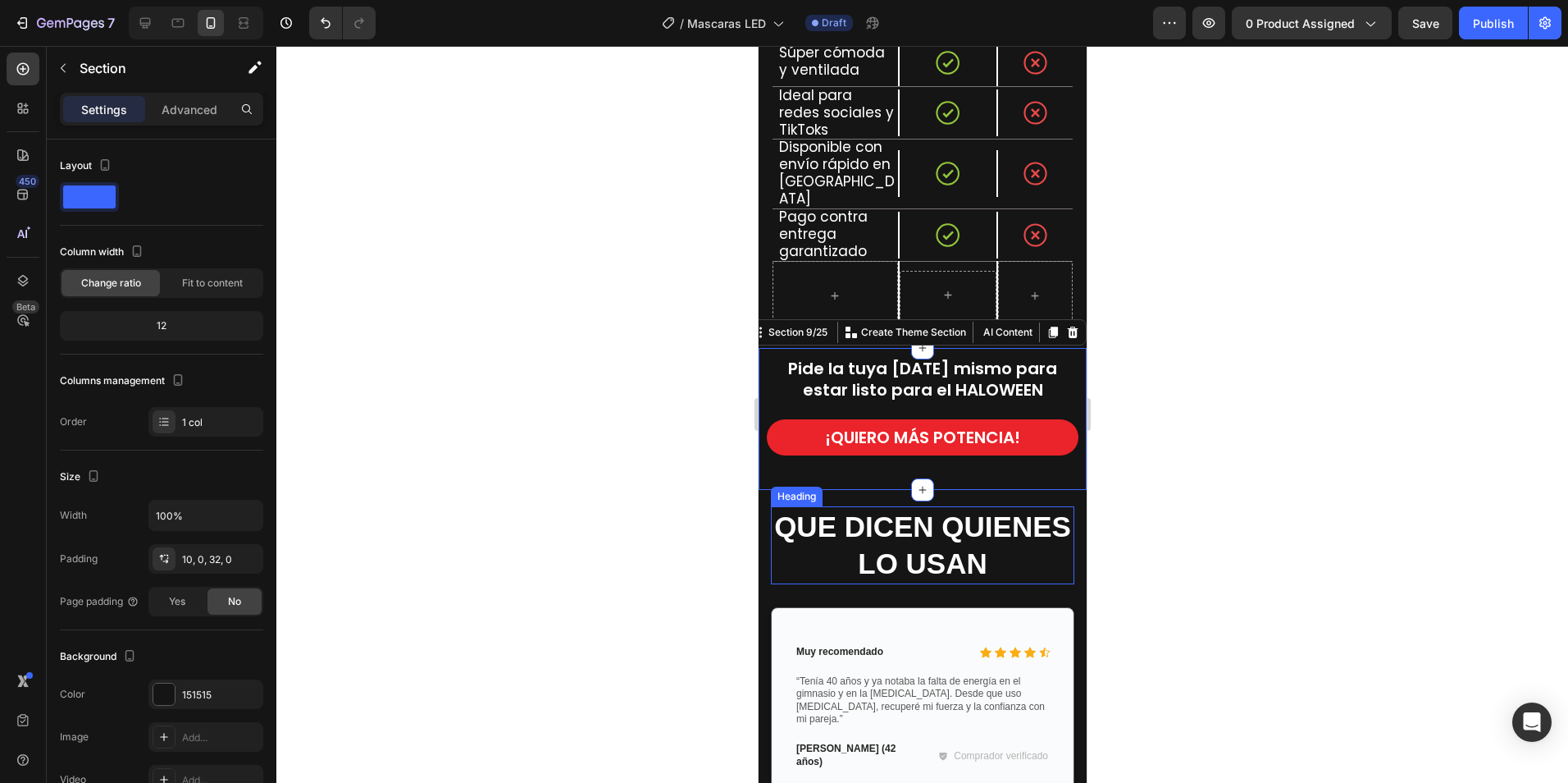
scroll to position [2701, 0]
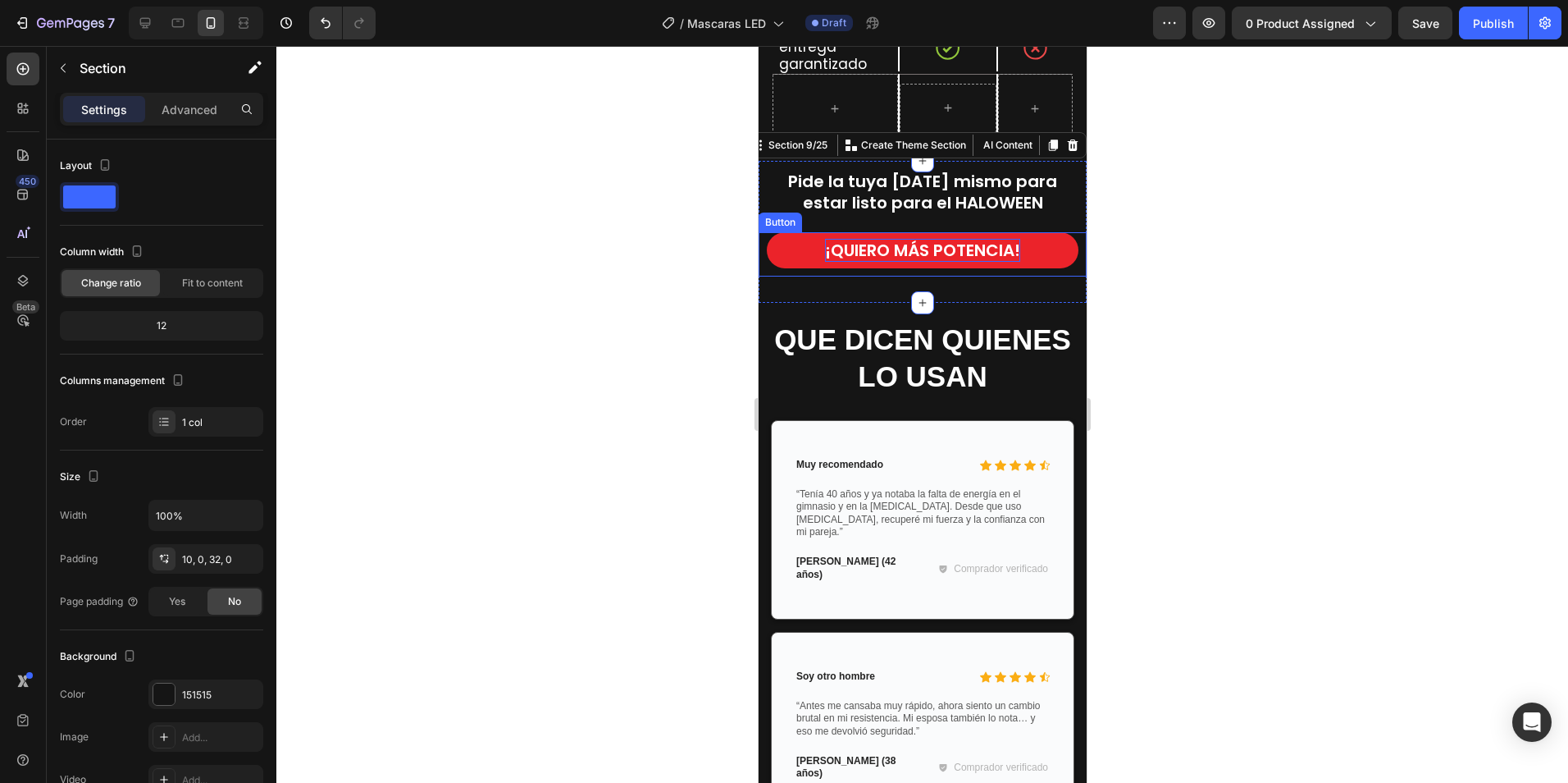
click at [827, 238] on strong "¡QUIERO MÁS POTENCIA!" at bounding box center [922, 249] width 195 height 23
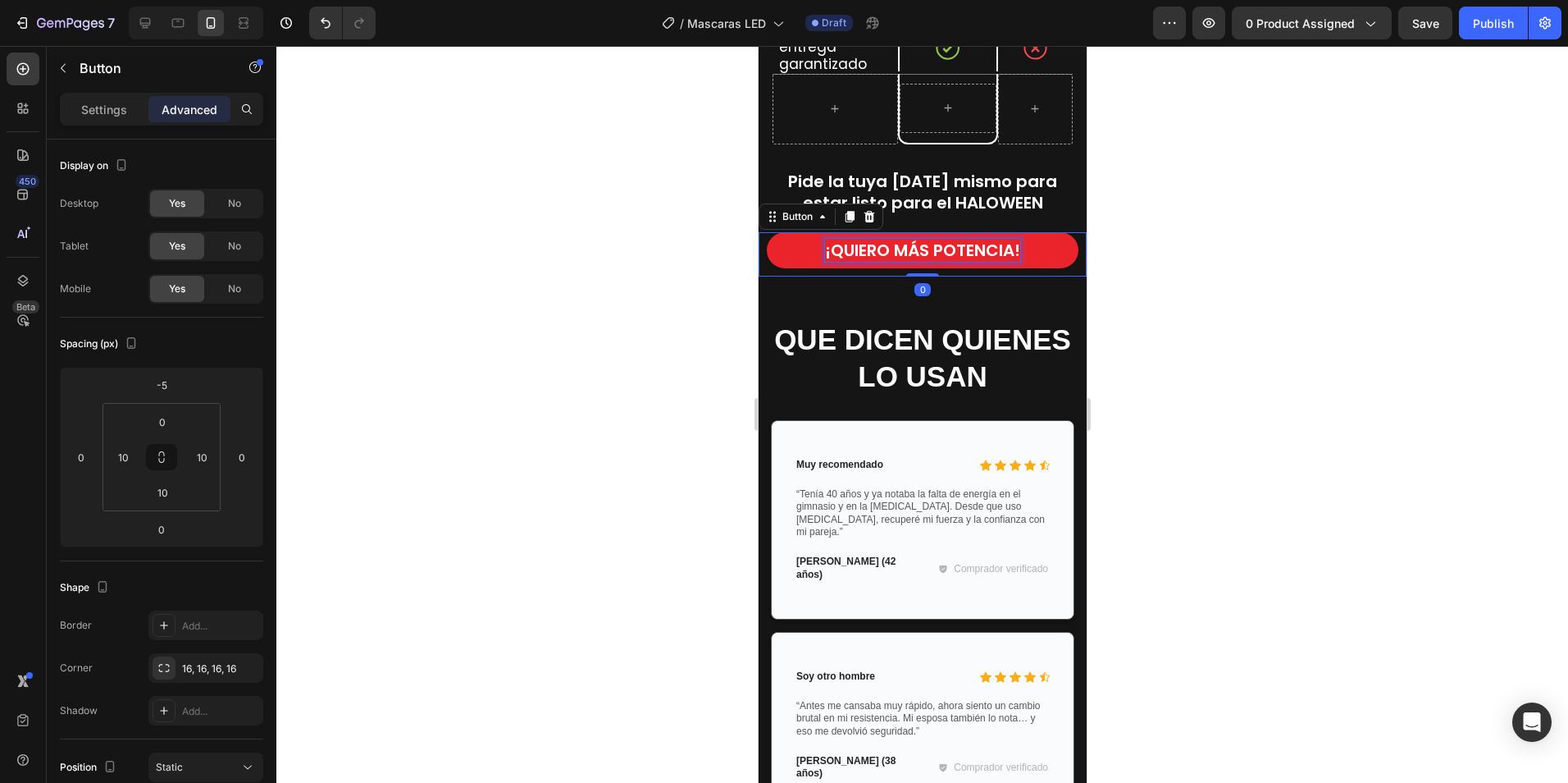
click at [824, 238] on strong "¡QUIERO MÁS POTENCIA!" at bounding box center [922, 249] width 195 height 23
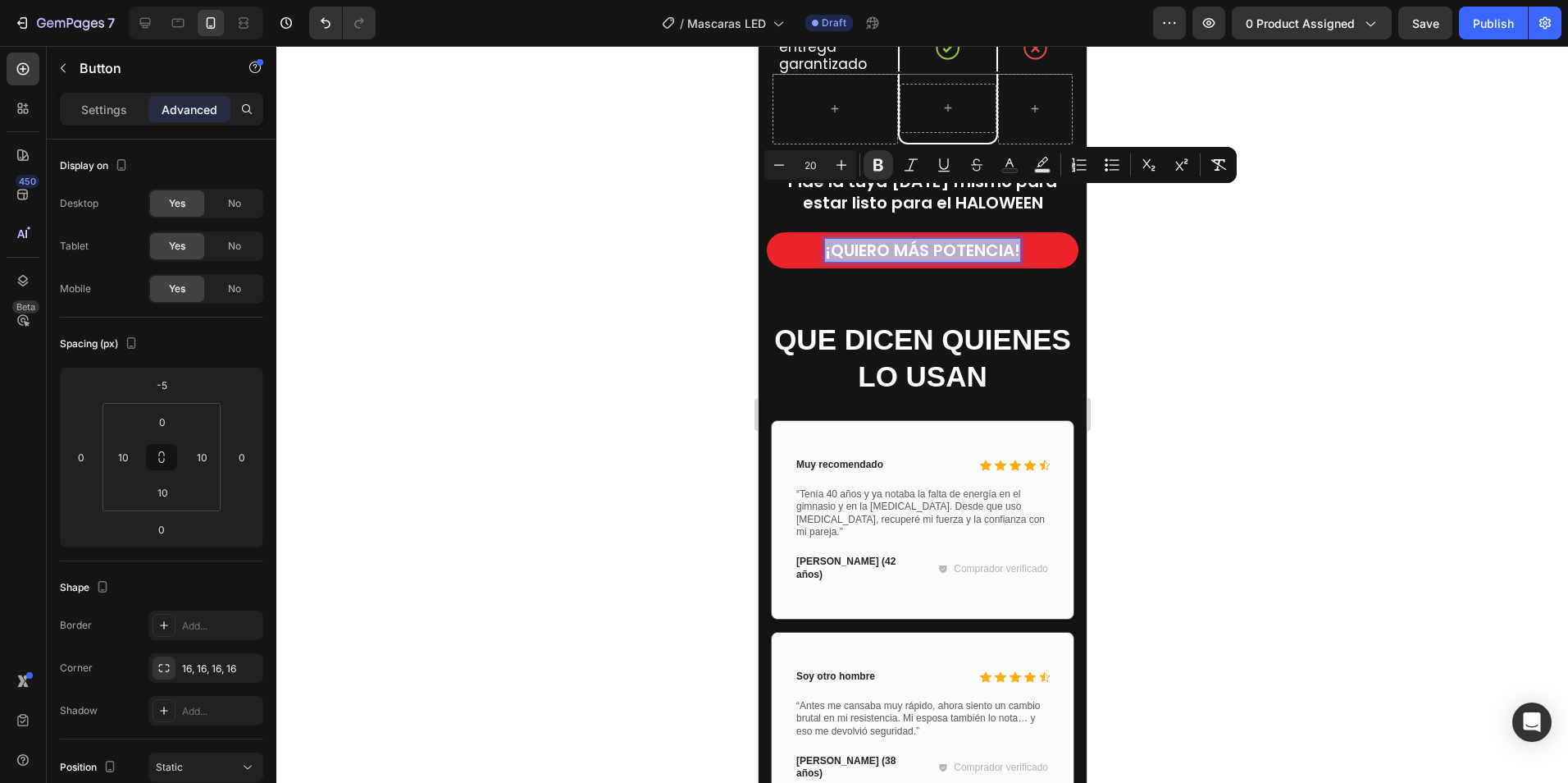
drag, startPoint x: 817, startPoint y: 199, endPoint x: 1014, endPoint y: 199, distance: 197.0
click at [1014, 238] on strong "¡QUIERO MÁS POTENCIA!" at bounding box center [922, 249] width 195 height 23
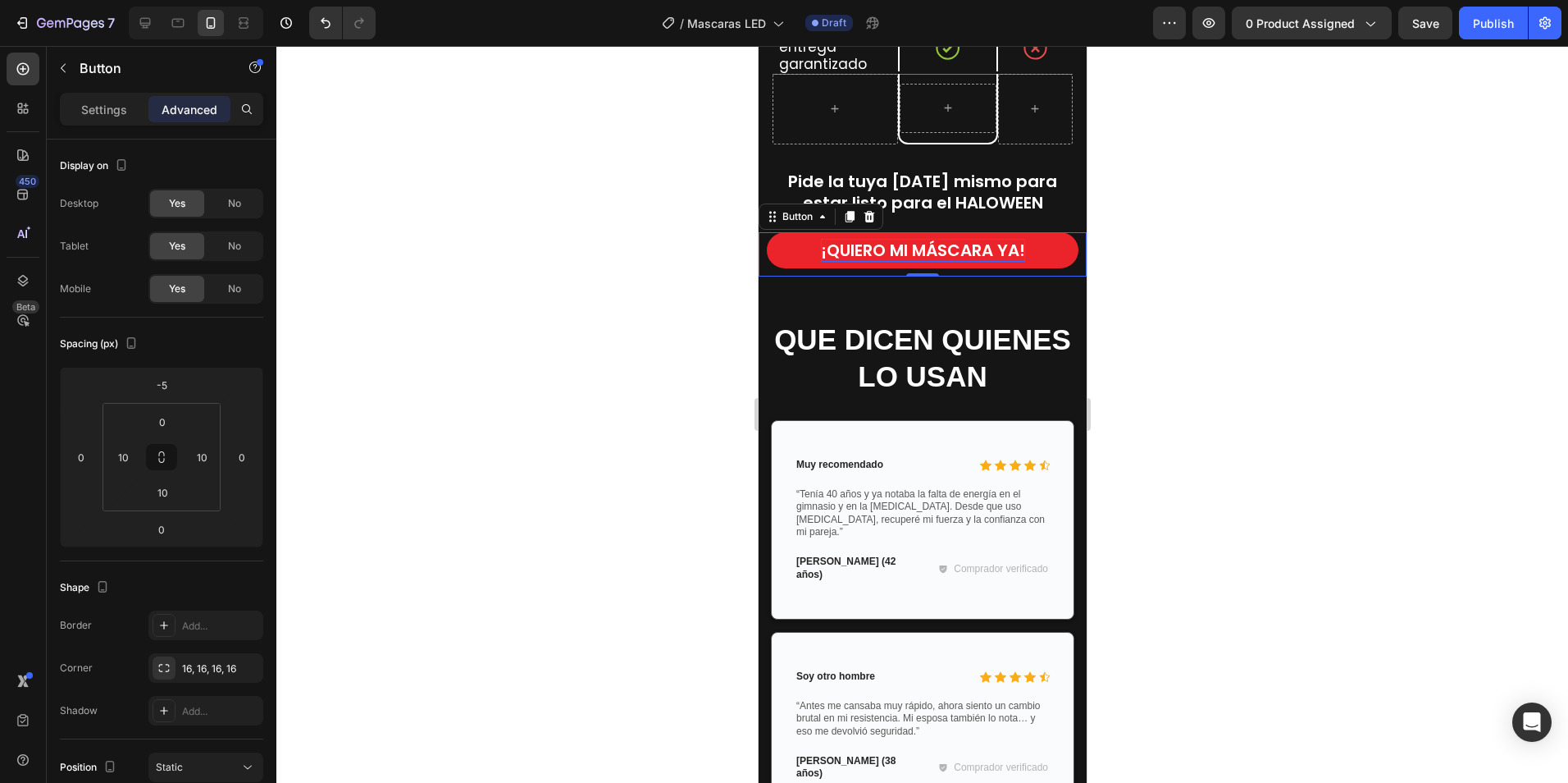
click at [1377, 312] on div at bounding box center [922, 414] width 1292 height 737
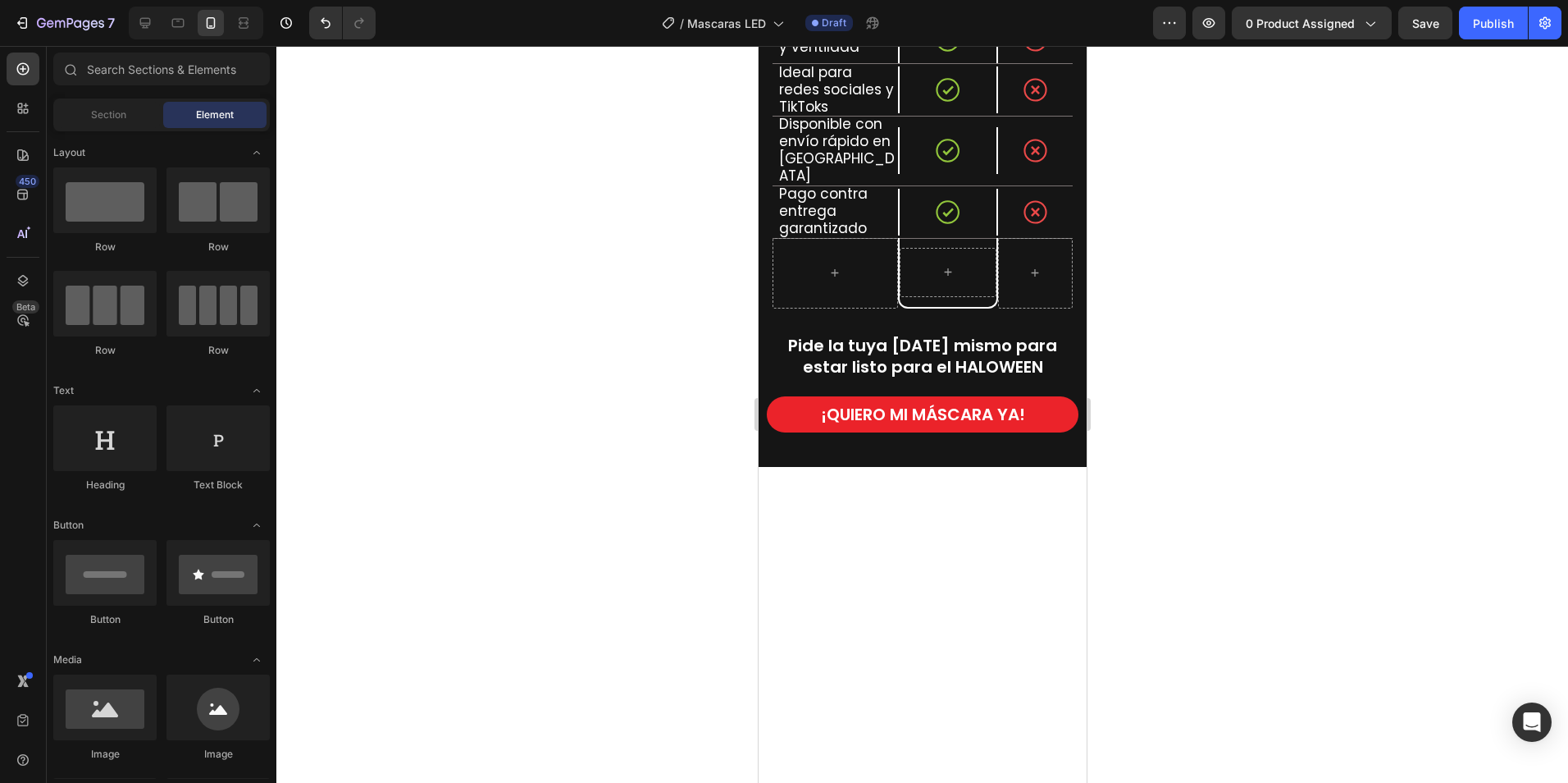
scroll to position [2045, 0]
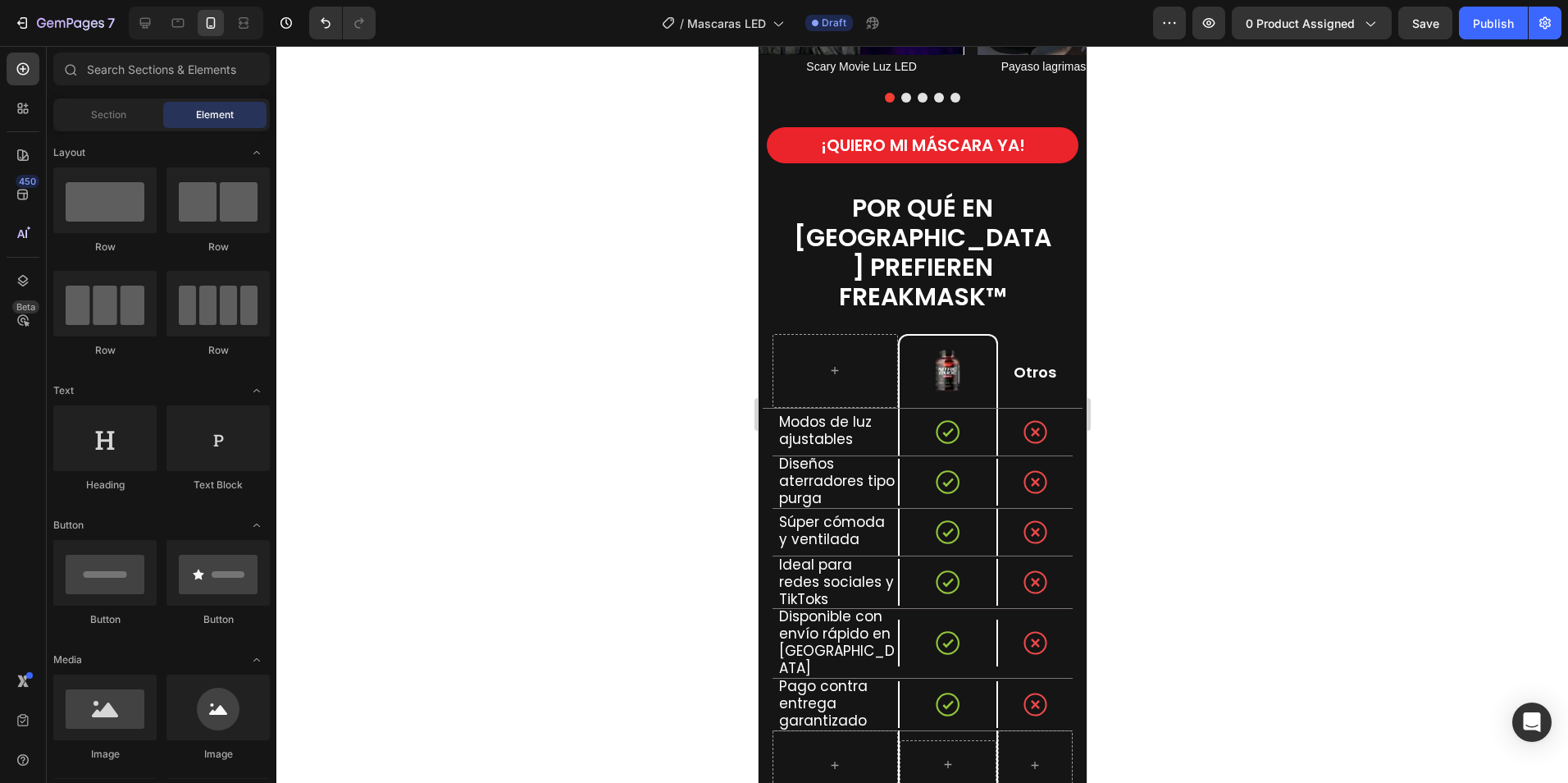
click at [1280, 185] on div at bounding box center [922, 414] width 1292 height 737
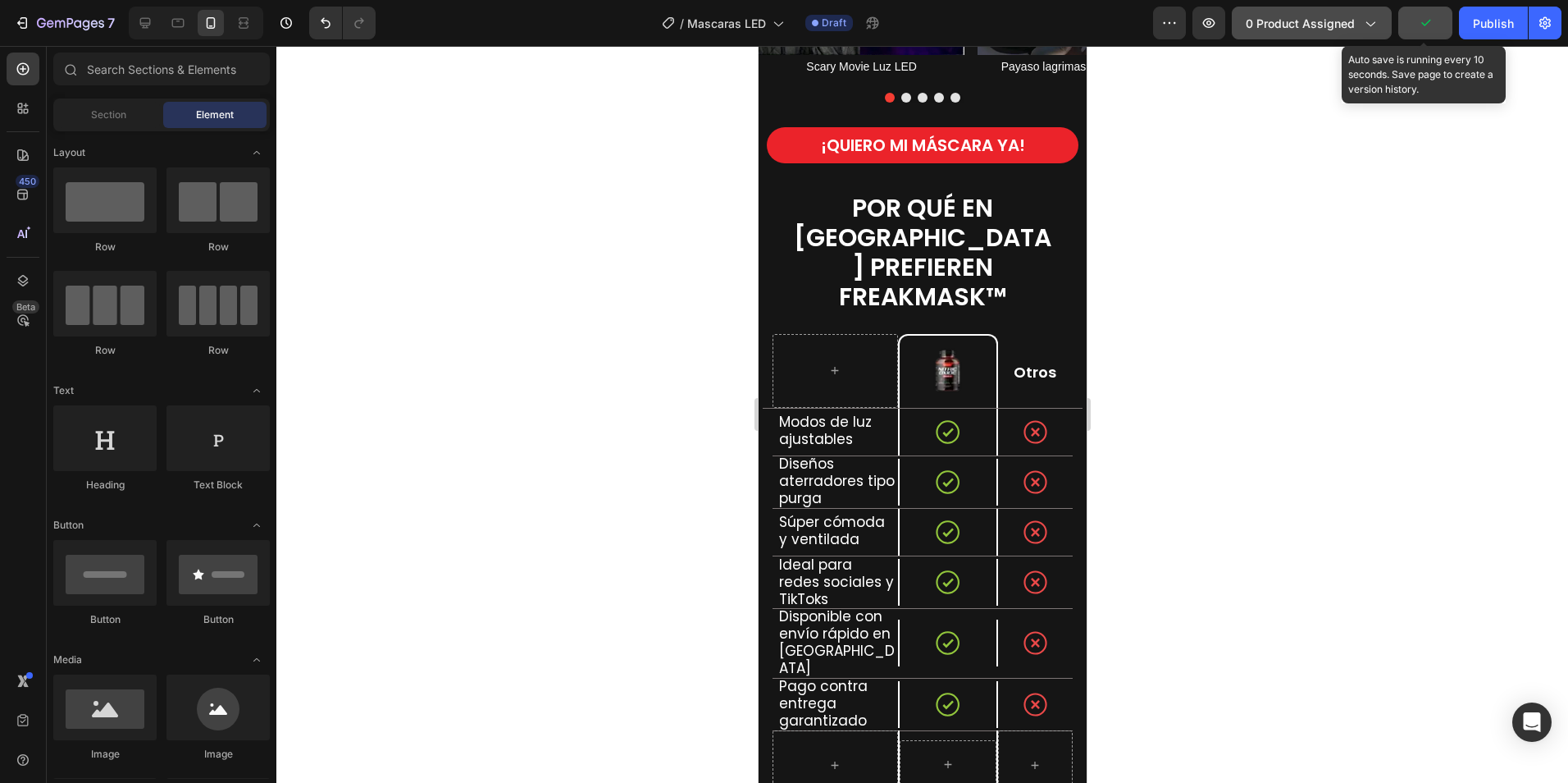
click at [1369, 24] on icon "button" at bounding box center [1370, 23] width 16 height 16
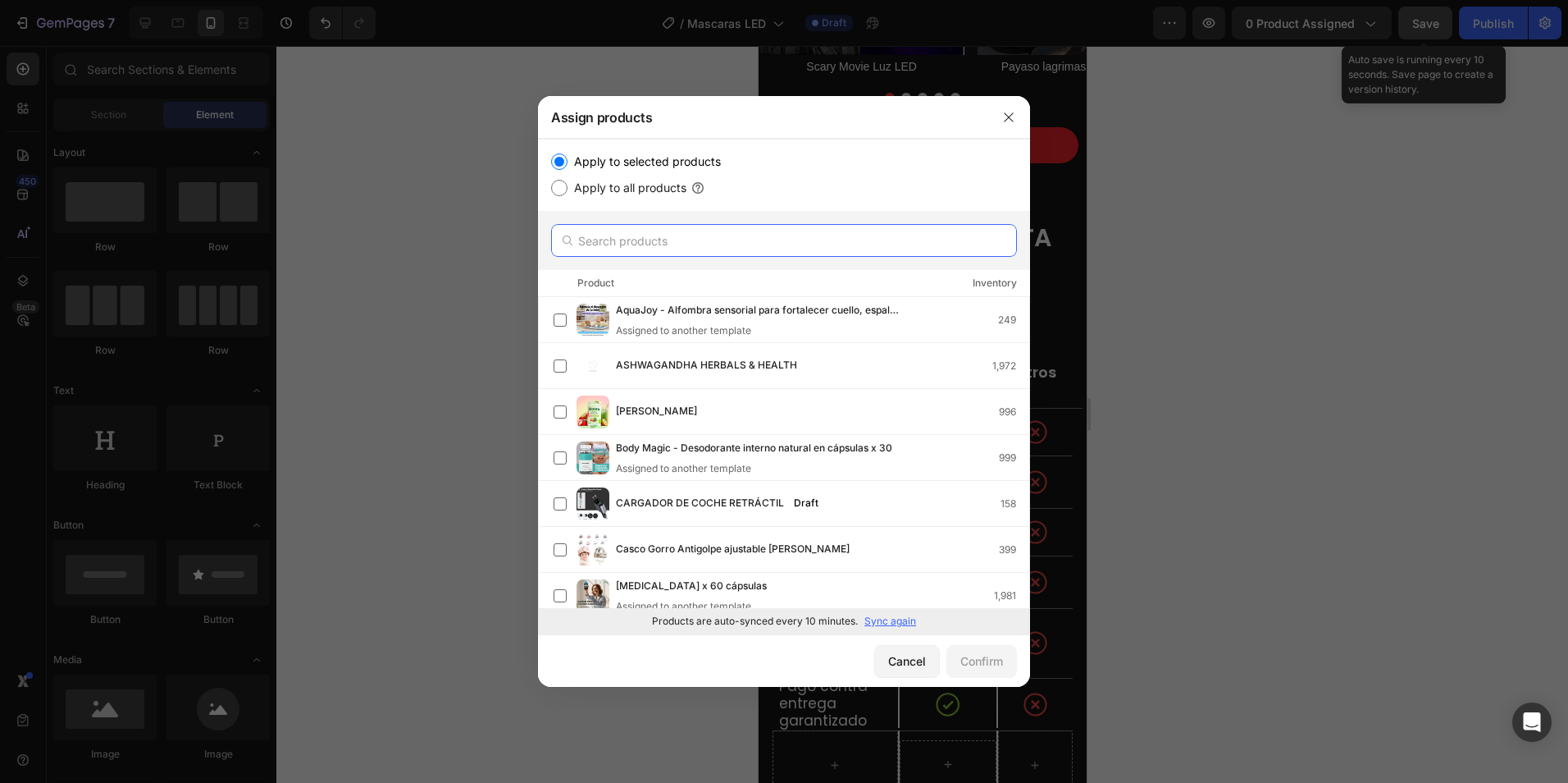
click at [672, 240] on input "text" at bounding box center [784, 240] width 466 height 33
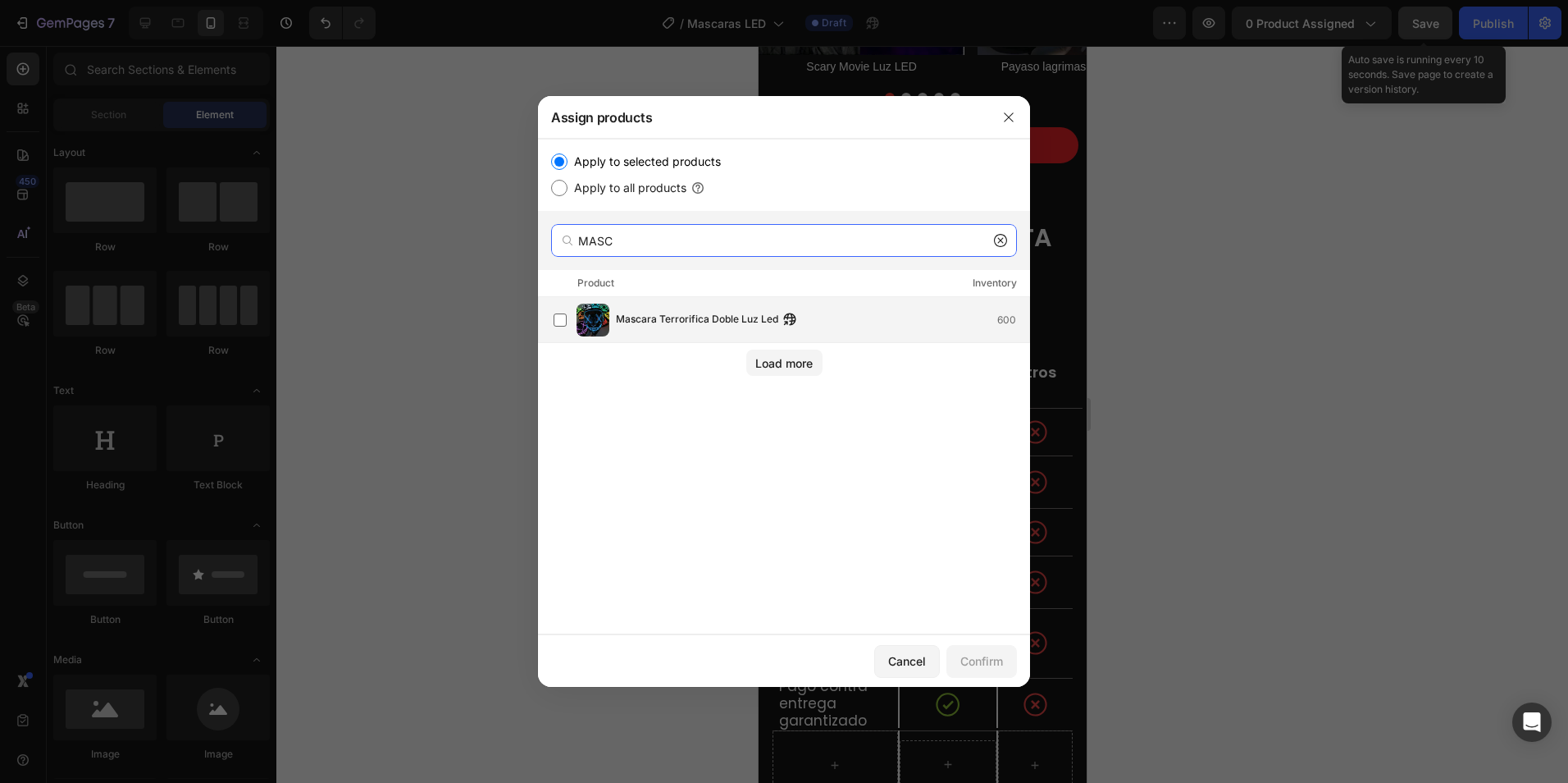
type input "MASC"
click at [668, 324] on span "Mascara Terrorifica Doble Luz Led" at bounding box center [697, 320] width 162 height 18
click at [985, 661] on div "Confirm" at bounding box center [981, 660] width 43 height 17
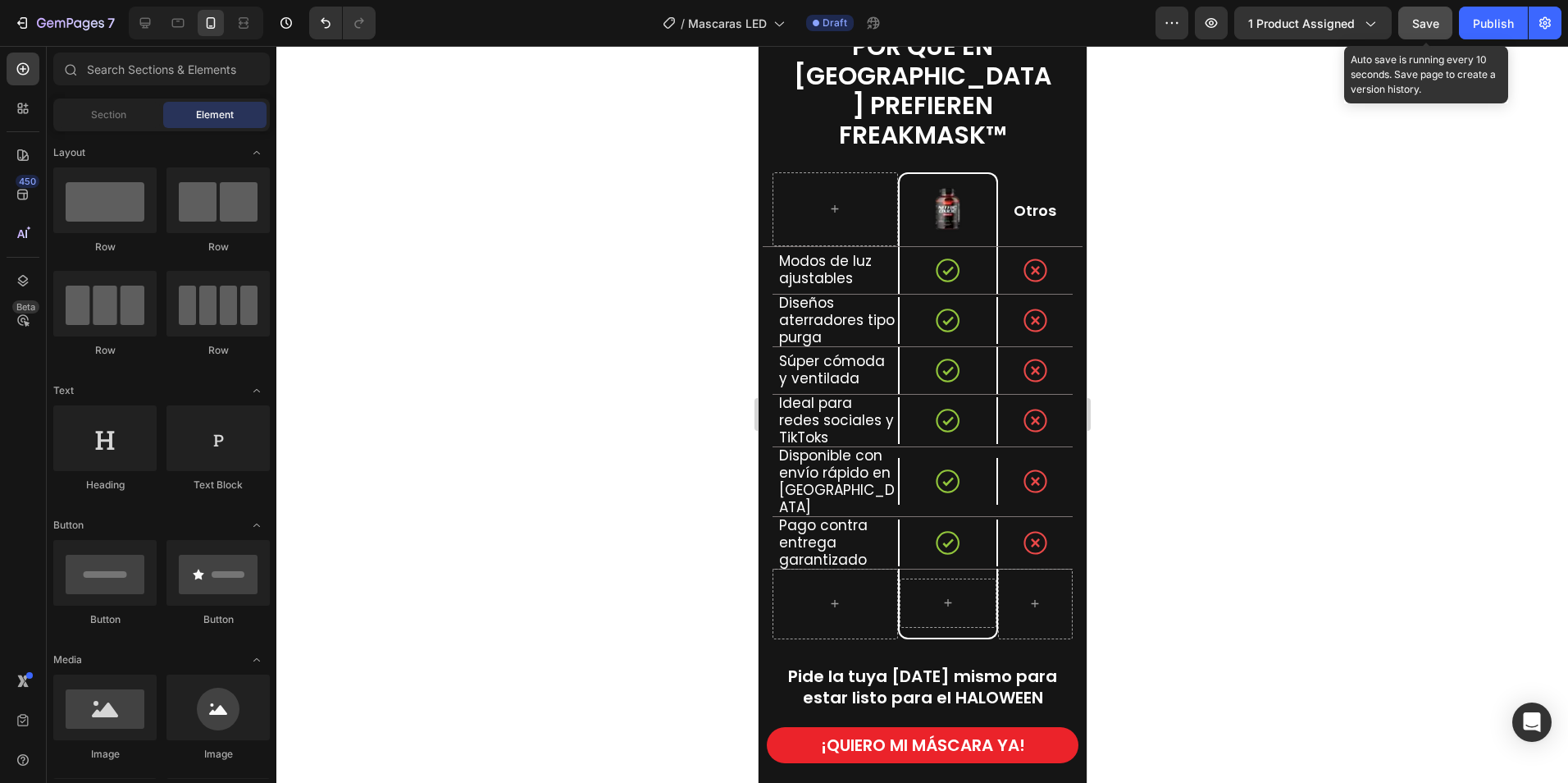
scroll to position [2297, 0]
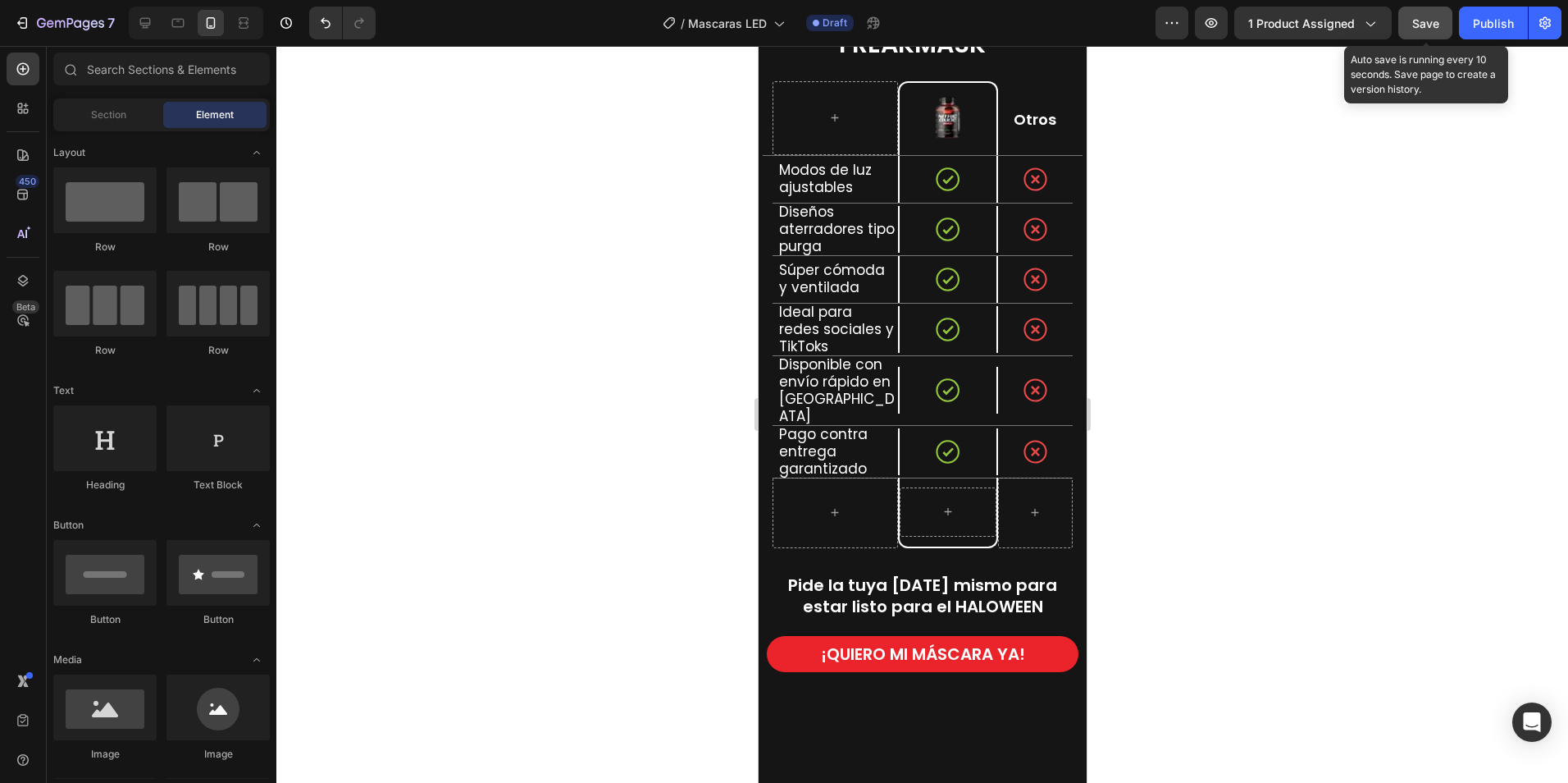
click at [985, 574] on span "Pide la tuya hoy mismo para estar listo para el HALOWEEN" at bounding box center [922, 595] width 269 height 44
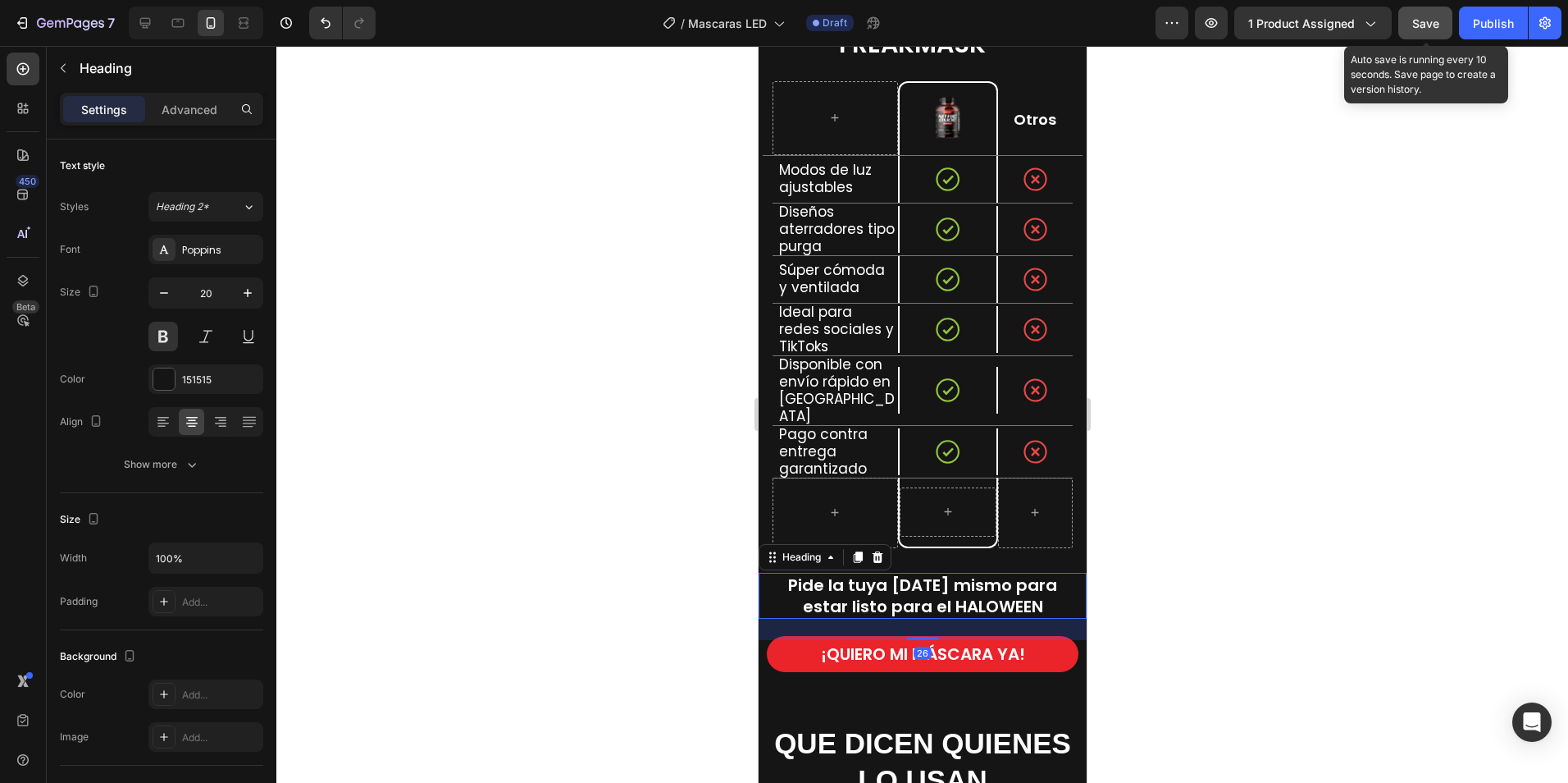
scroll to position [2544, 0]
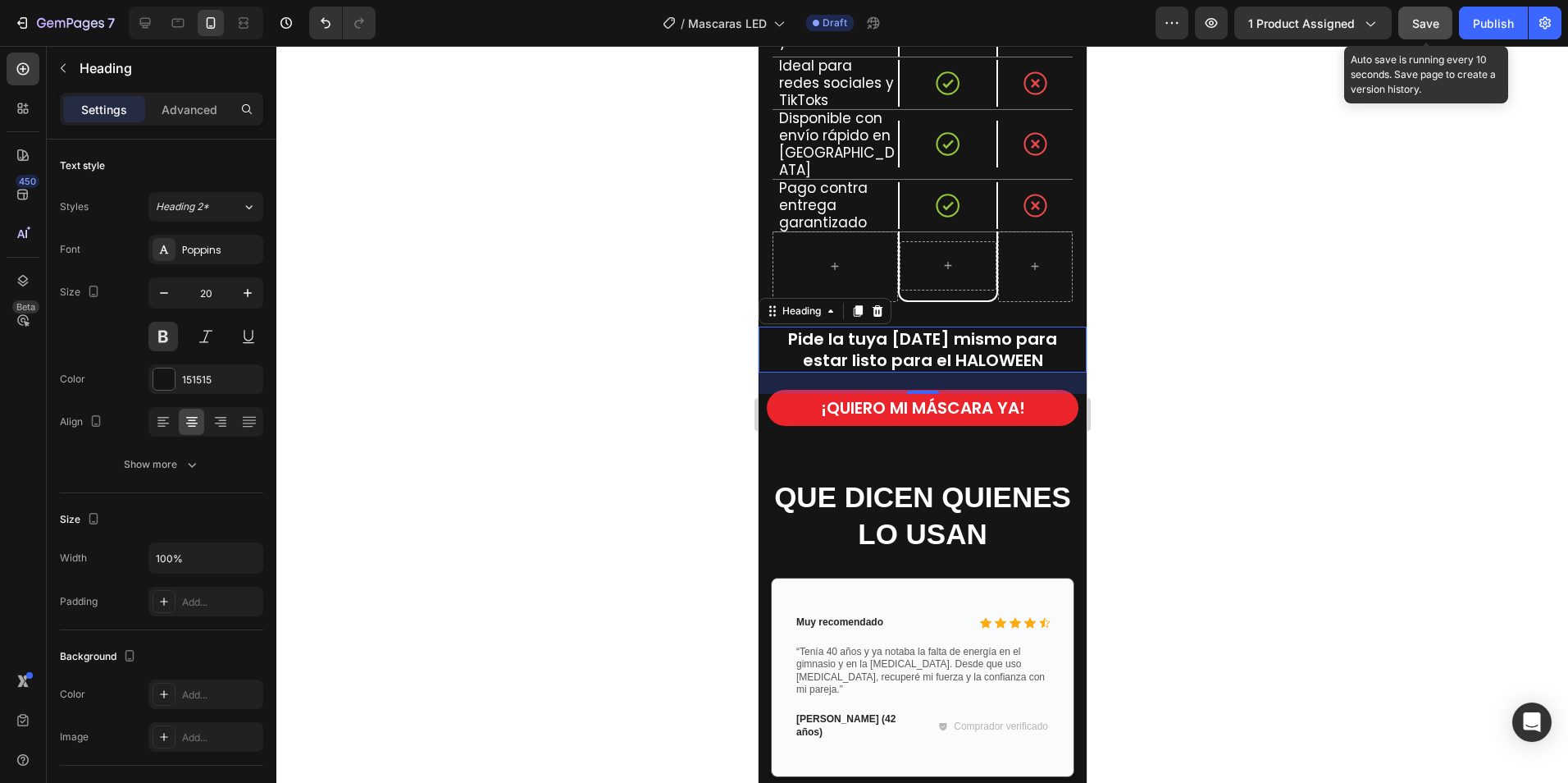
click at [1153, 456] on div at bounding box center [922, 414] width 1292 height 737
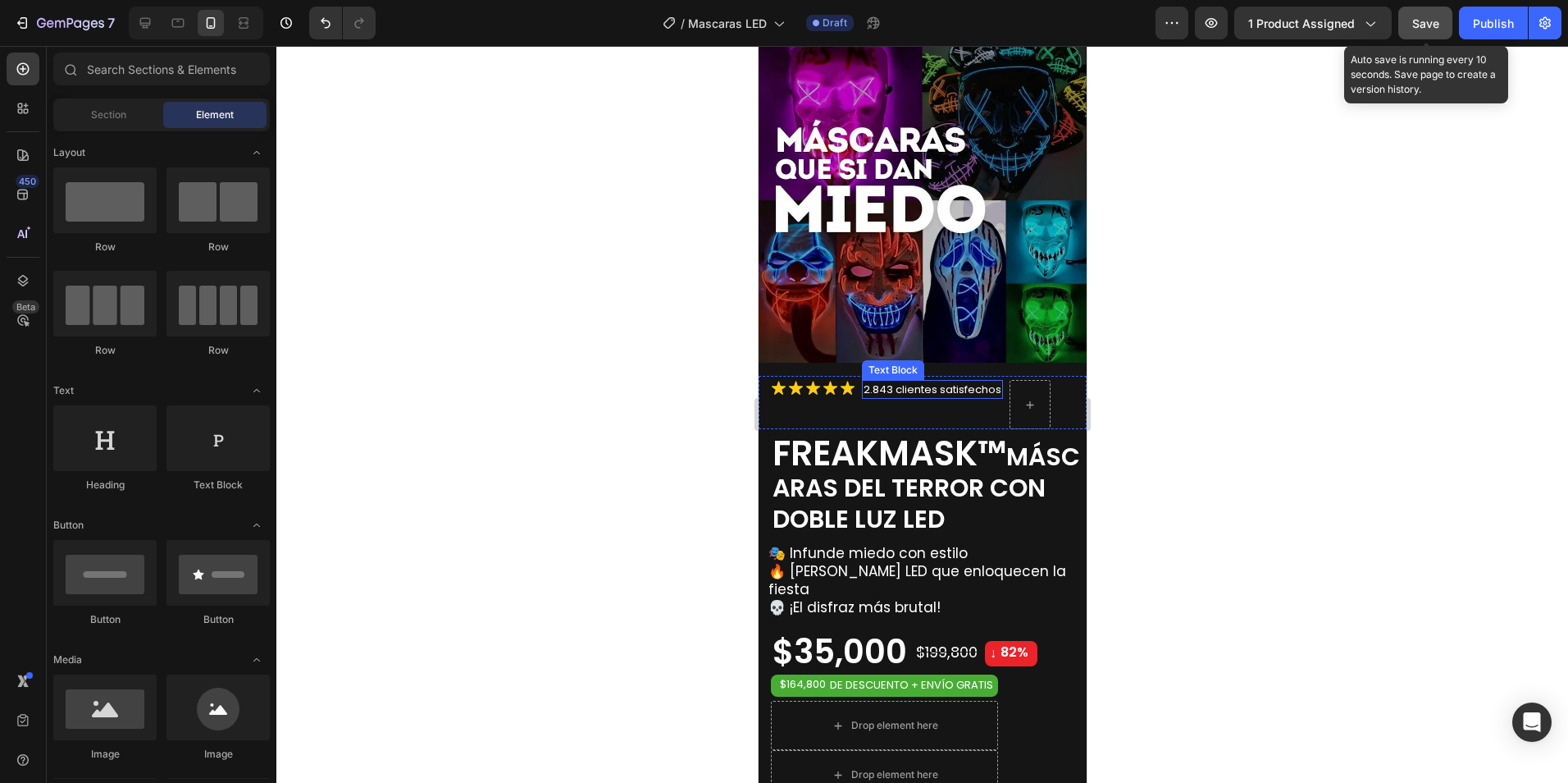
scroll to position [328, 0]
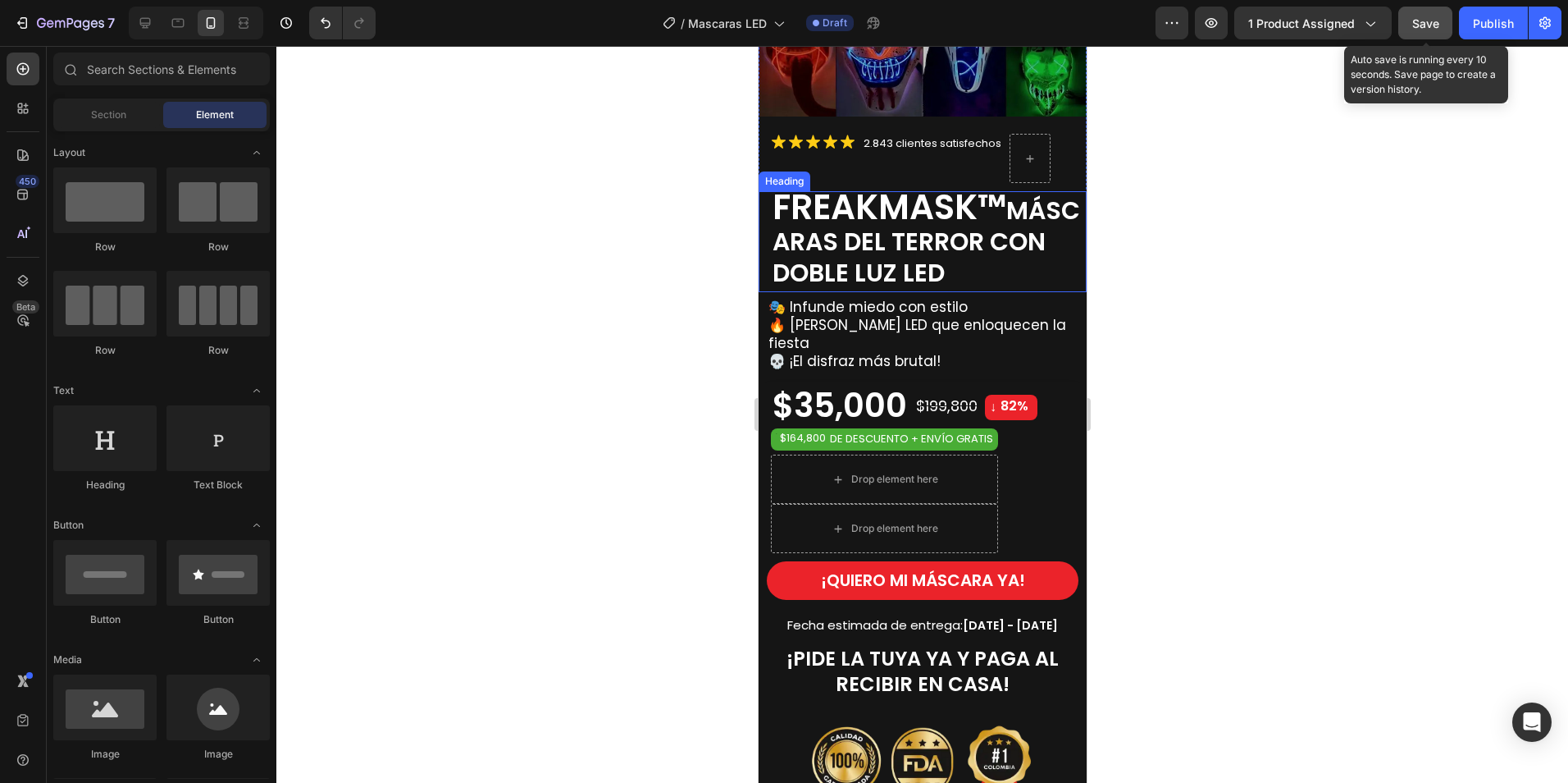
click at [968, 250] on span "MÁSCARAS DEL TERROR CON DOBLE LUZ LED" at bounding box center [925, 241] width 307 height 98
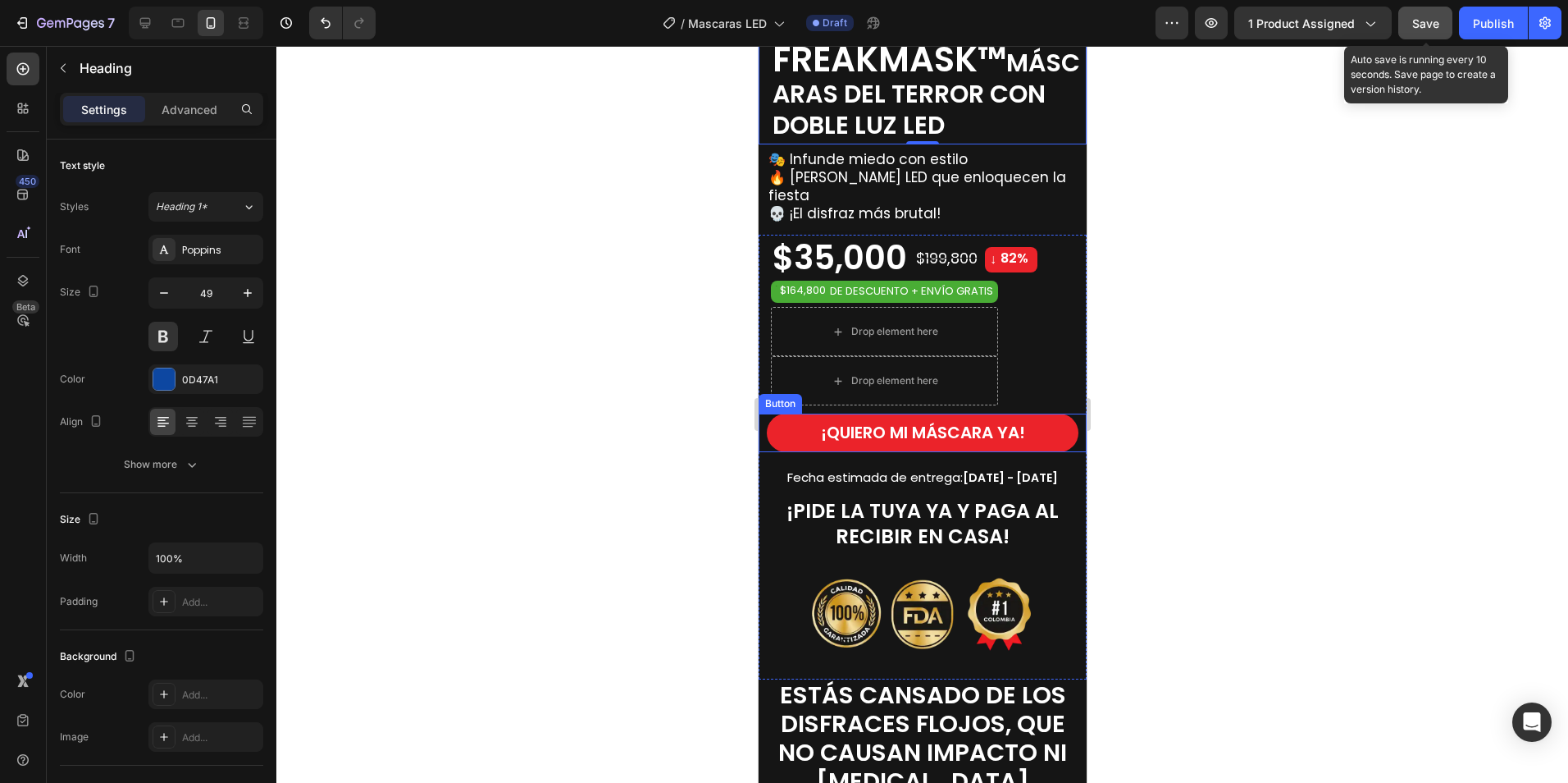
scroll to position [246, 0]
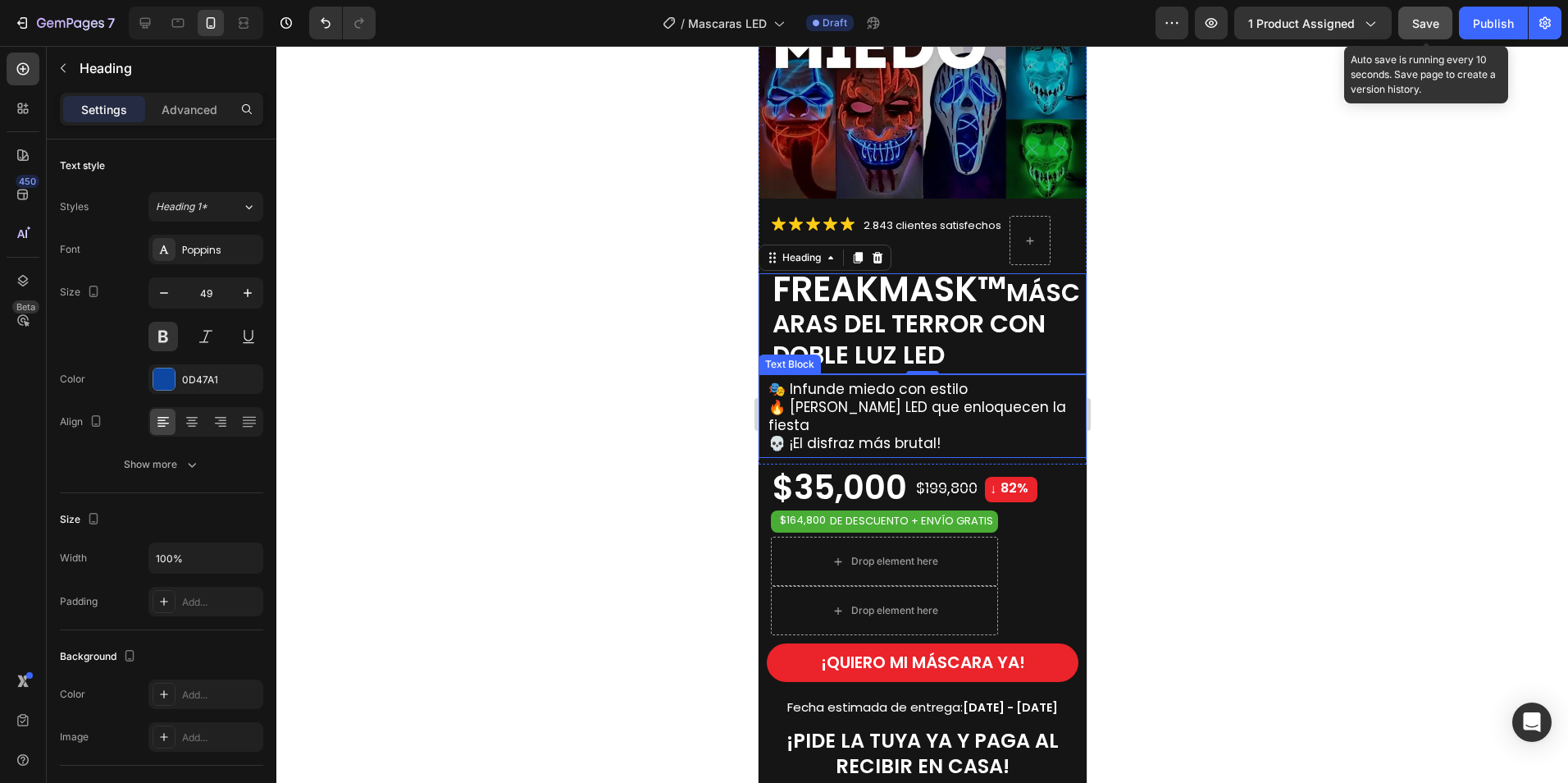
click at [857, 379] on span "🎭 Infunde miedo con estilo" at bounding box center [867, 389] width 199 height 20
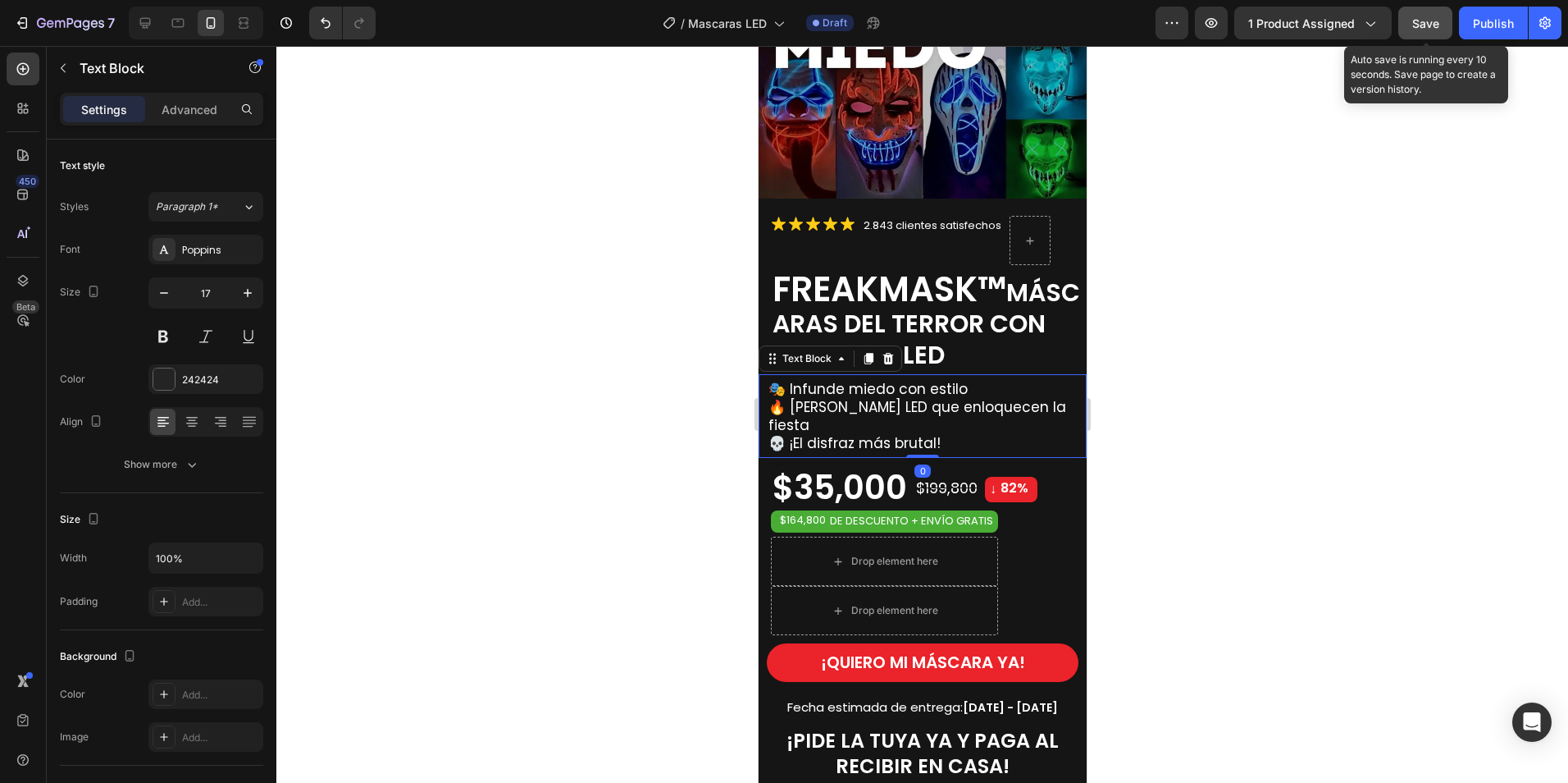
click at [860, 397] on span "🔥 [PERSON_NAME] LED que enloquecen la fiesta" at bounding box center [916, 416] width 298 height 38
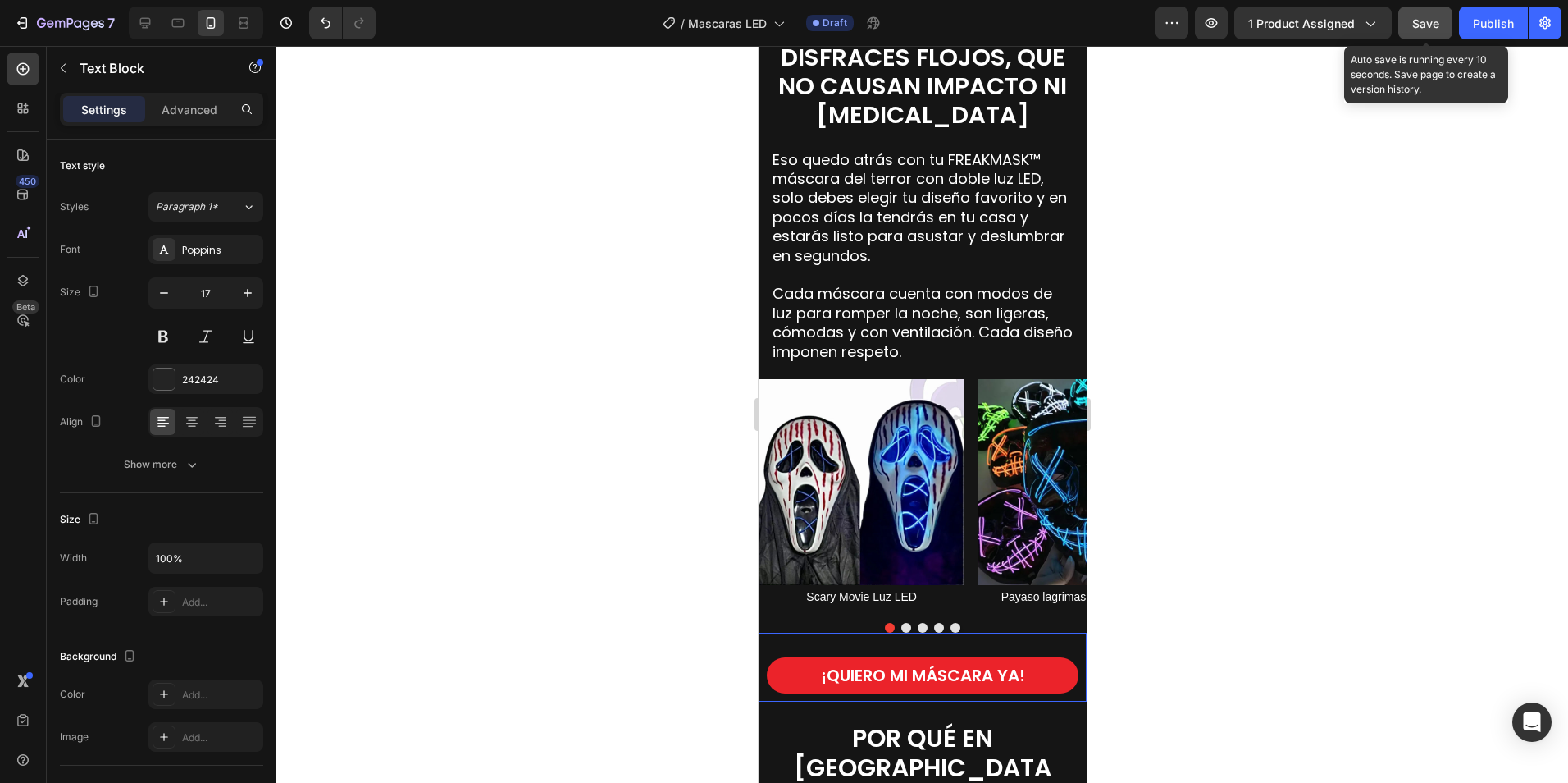
scroll to position [1559, 0]
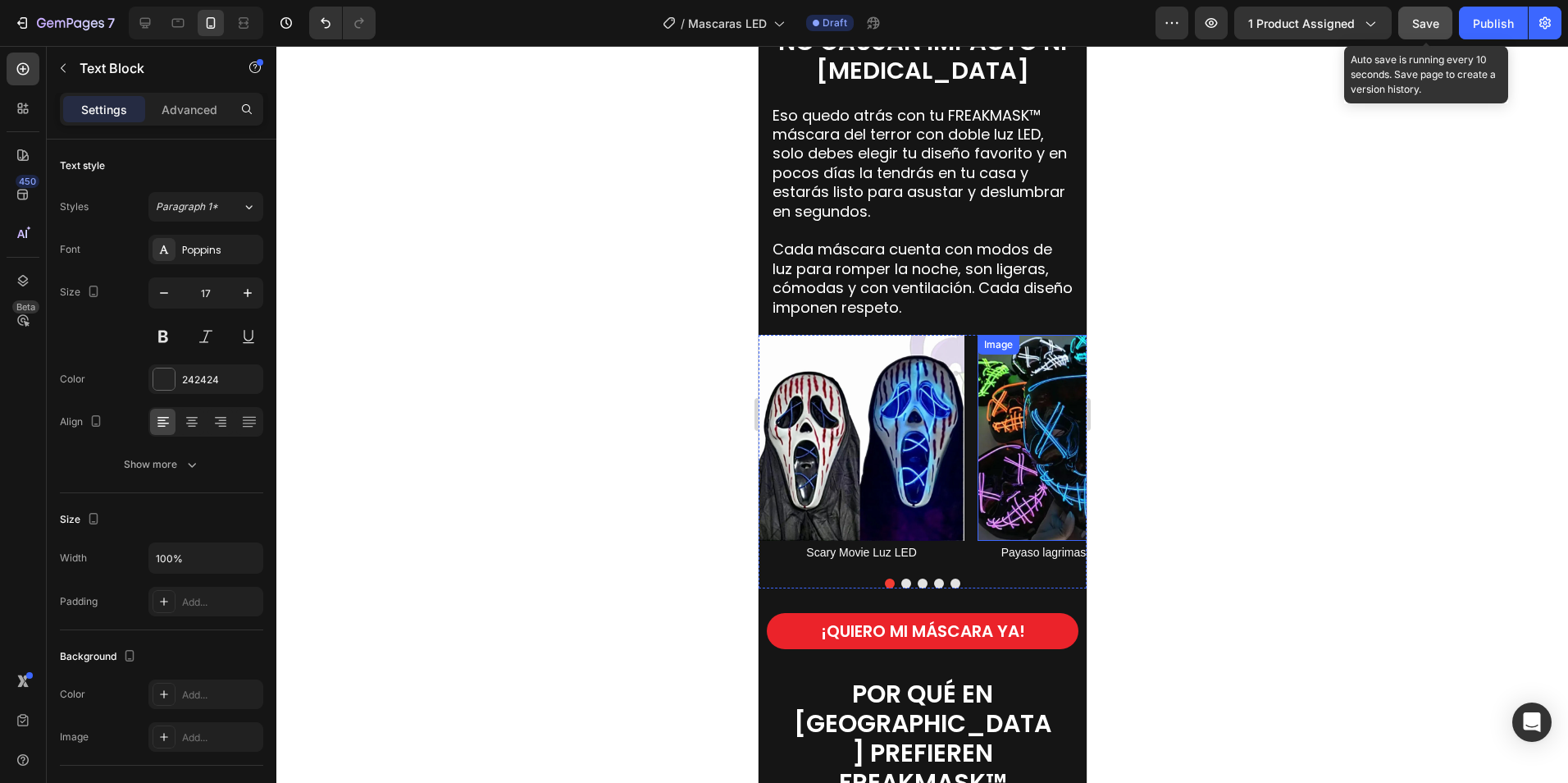
click at [1034, 484] on img at bounding box center [1080, 438] width 205 height 205
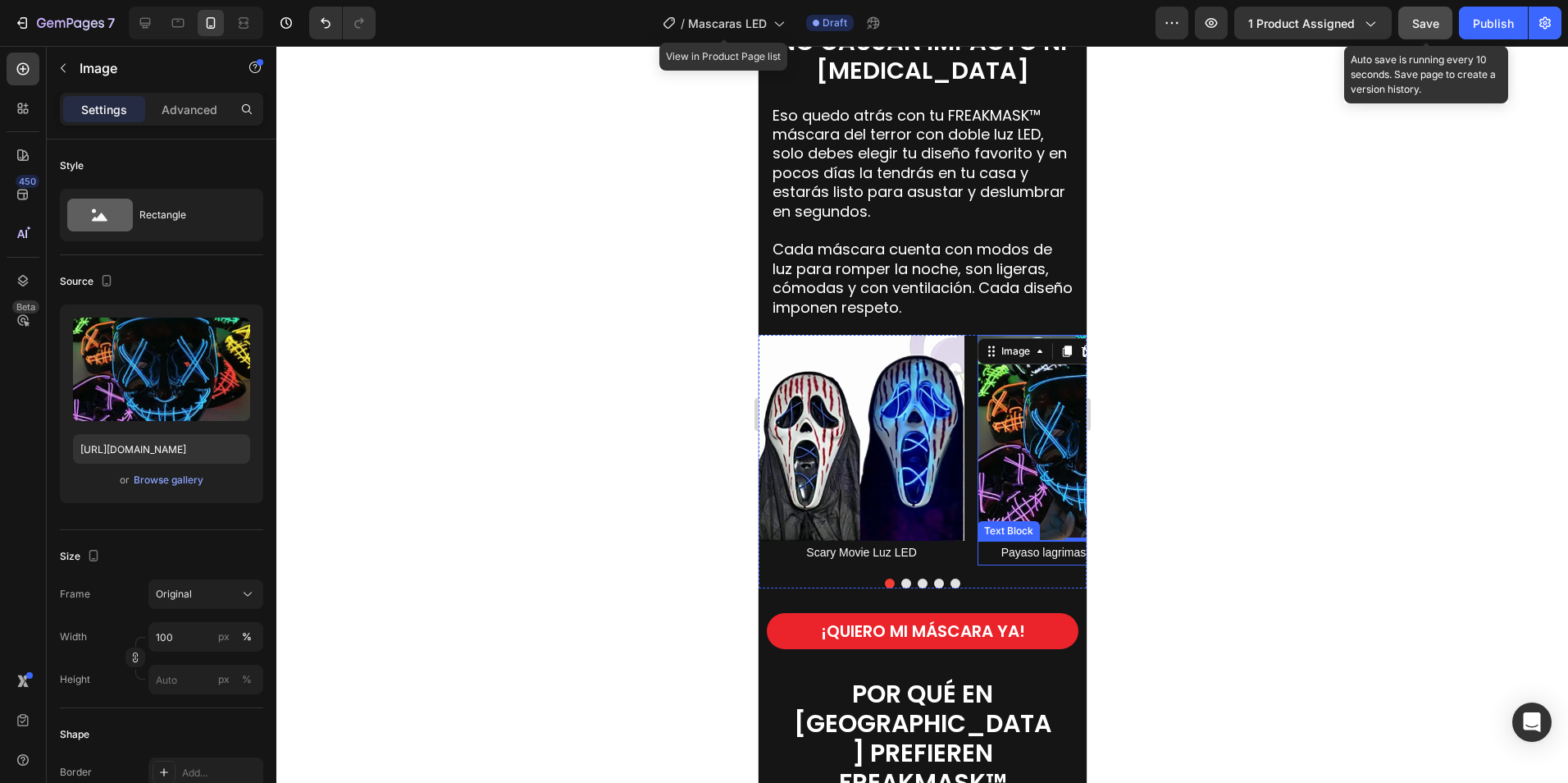
click at [1045, 554] on span "Payaso lagrimas doble luz LED" at bounding box center [1081, 552] width 159 height 13
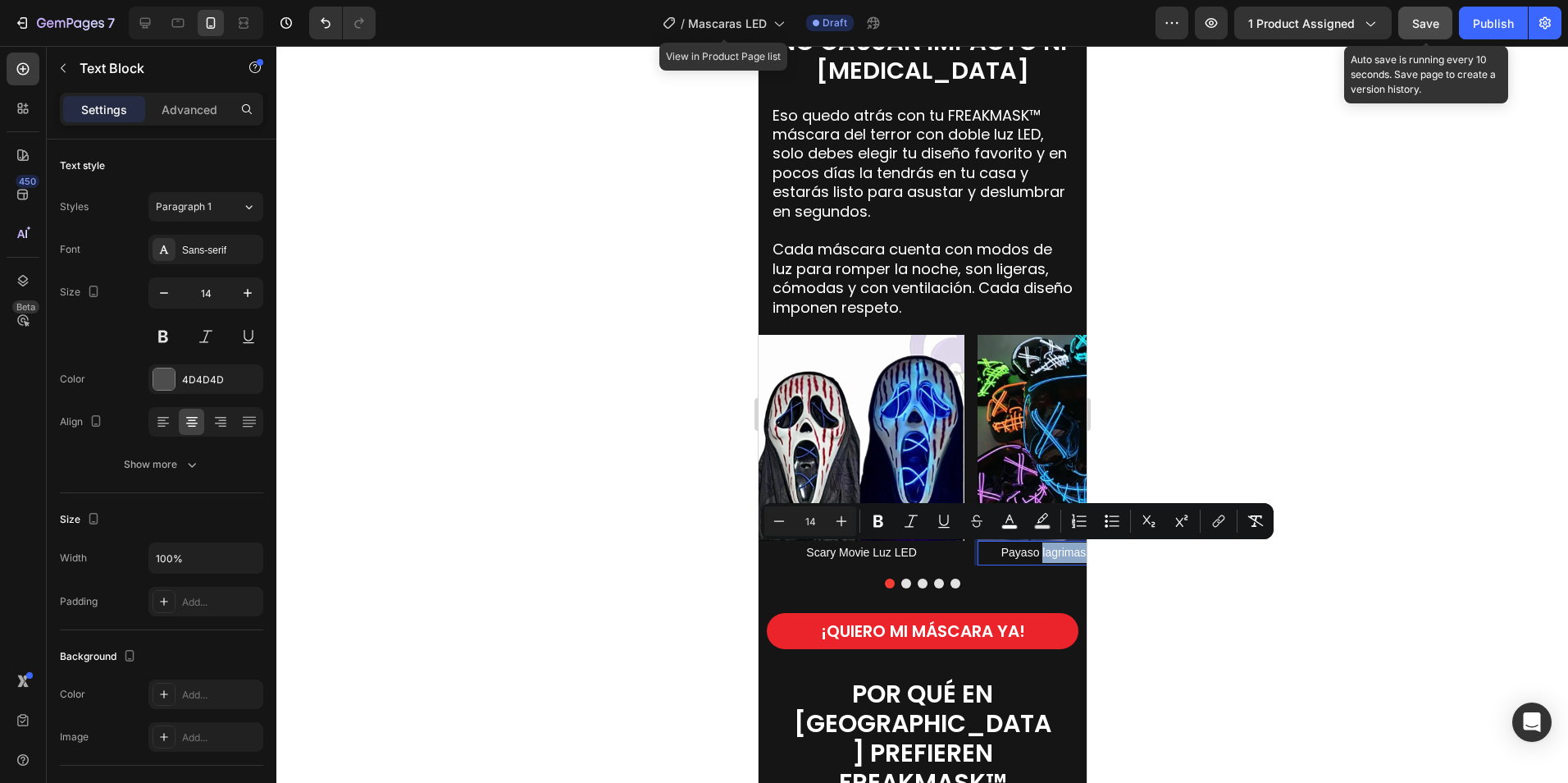
click at [1006, 552] on span "Payaso lagrimas doble luz LED" at bounding box center [1081, 552] width 159 height 13
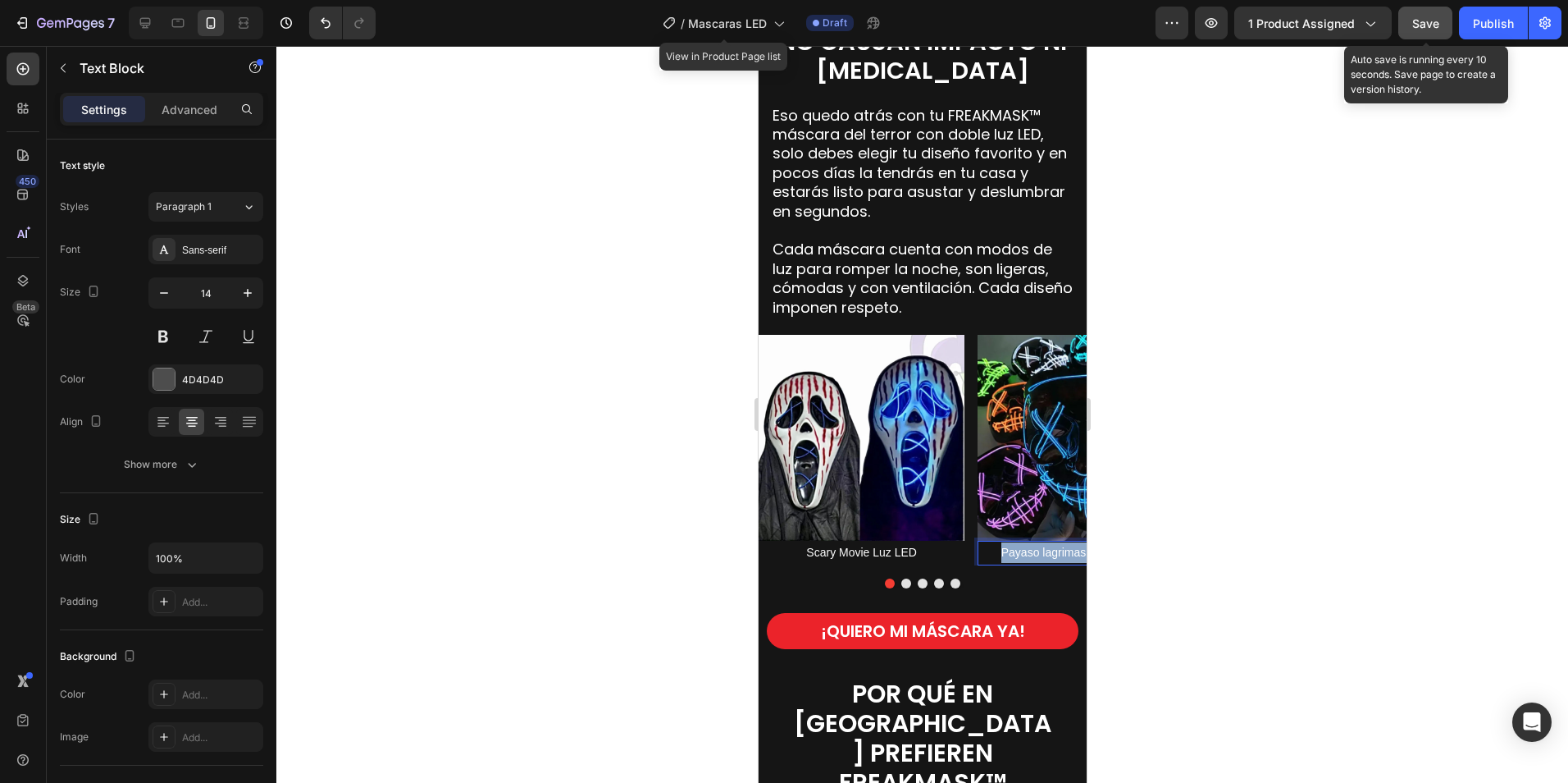
drag, startPoint x: 1001, startPoint y: 552, endPoint x: 1876, endPoint y: 608, distance: 876.8
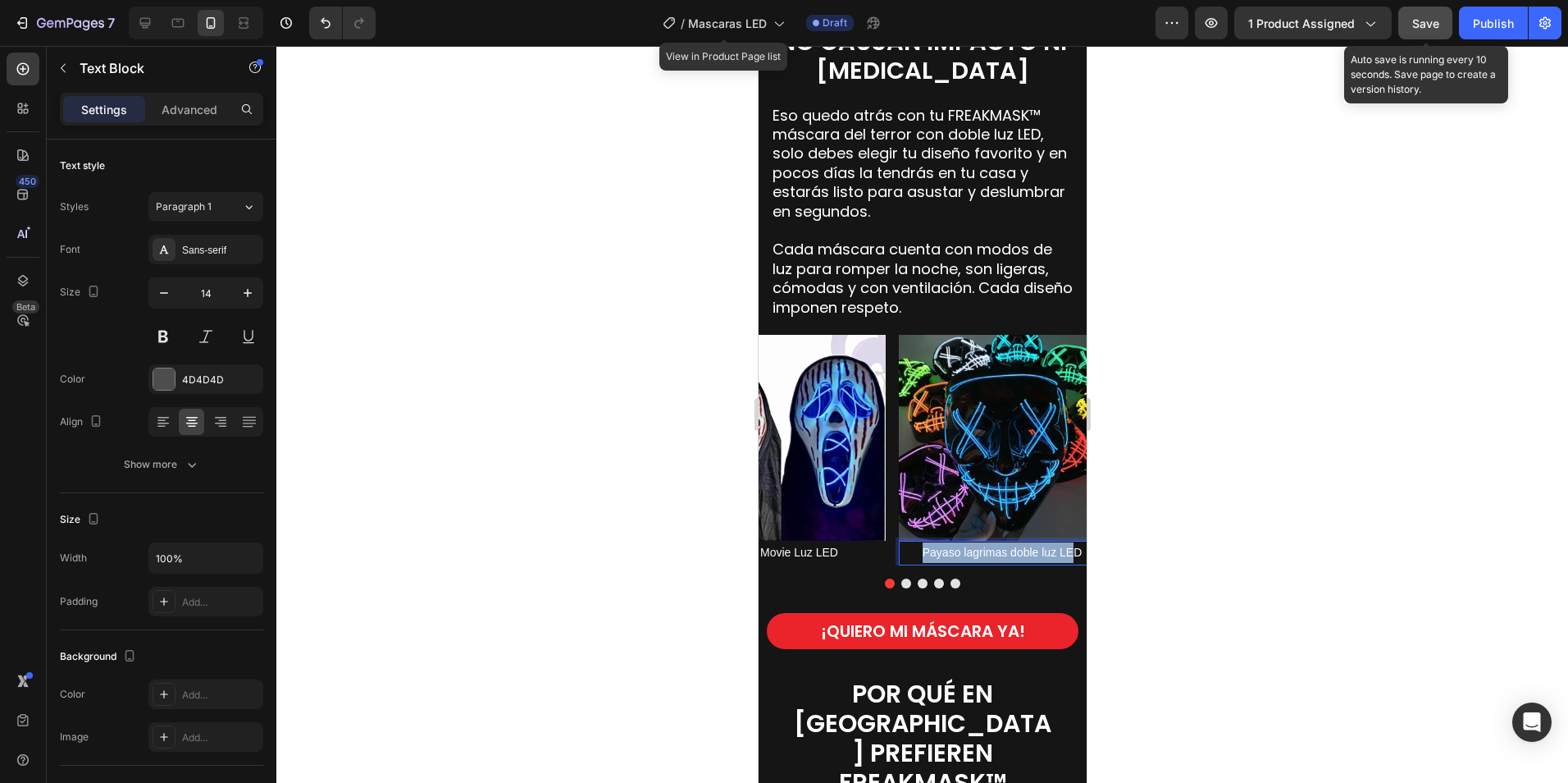
scroll to position [0, 87]
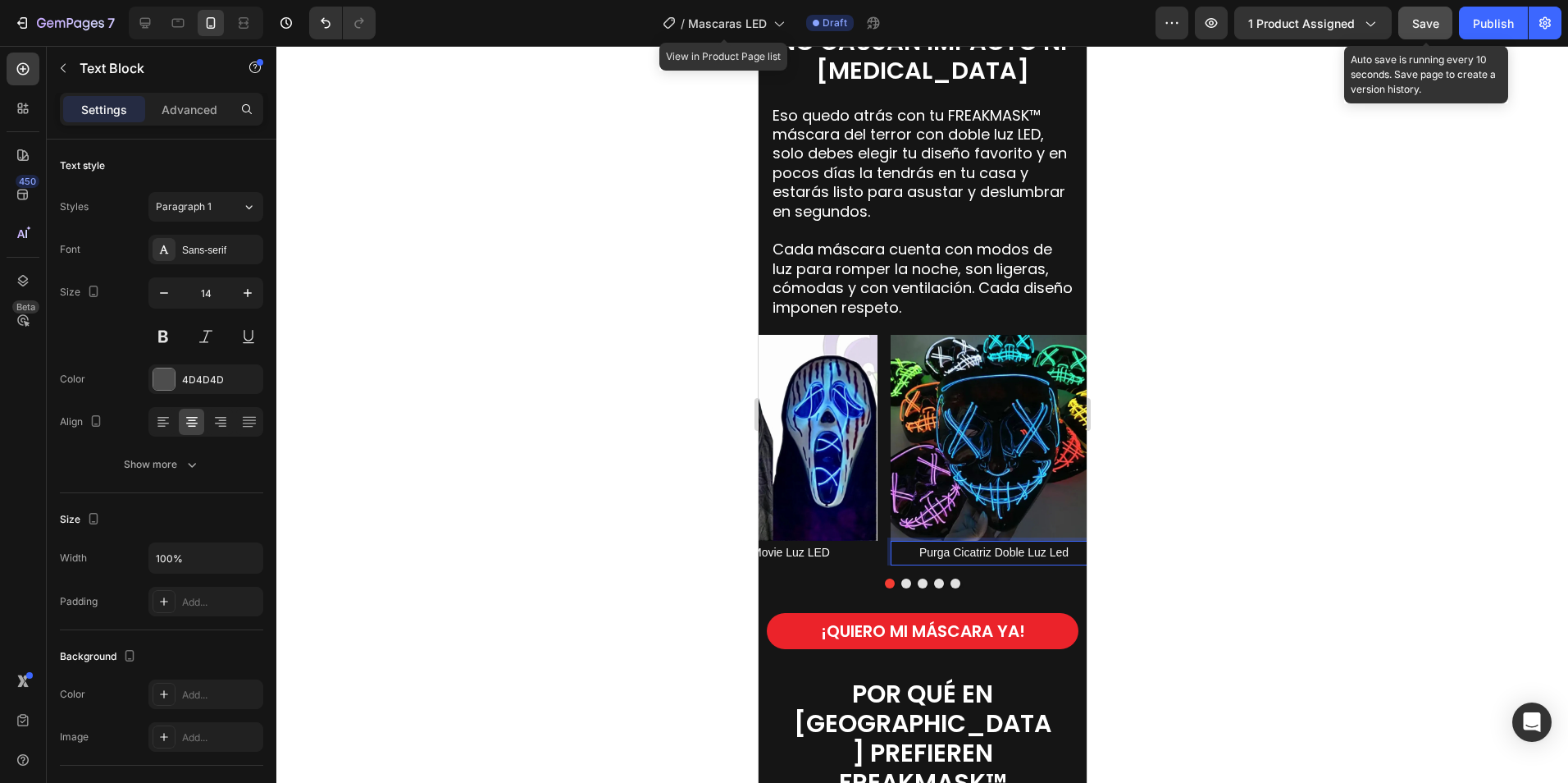
click at [1049, 552] on span "Purga Cicatriz Doble Luz Led" at bounding box center [993, 552] width 150 height 13
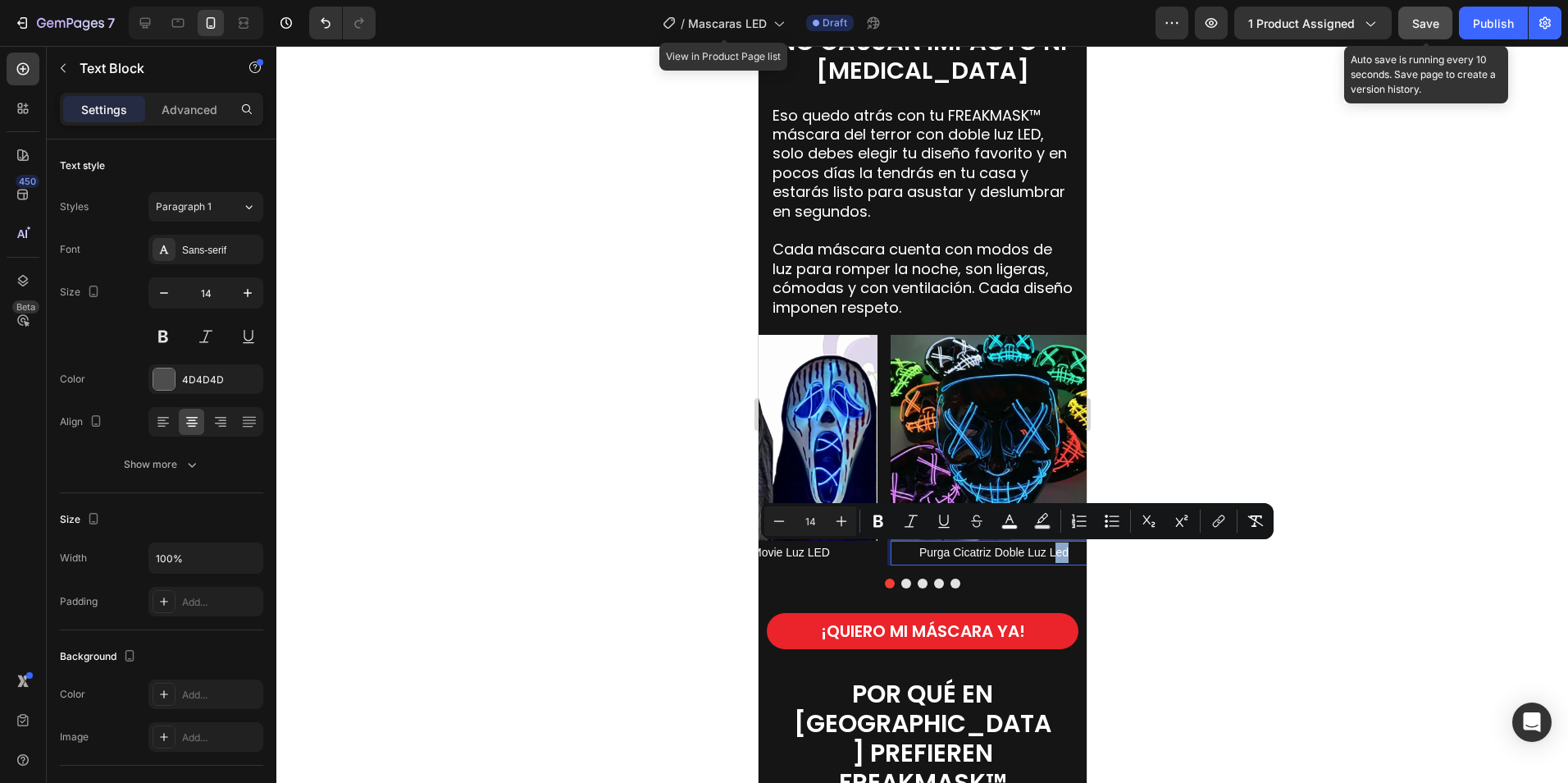
drag, startPoint x: 1055, startPoint y: 554, endPoint x: 1074, endPoint y: 553, distance: 19.0
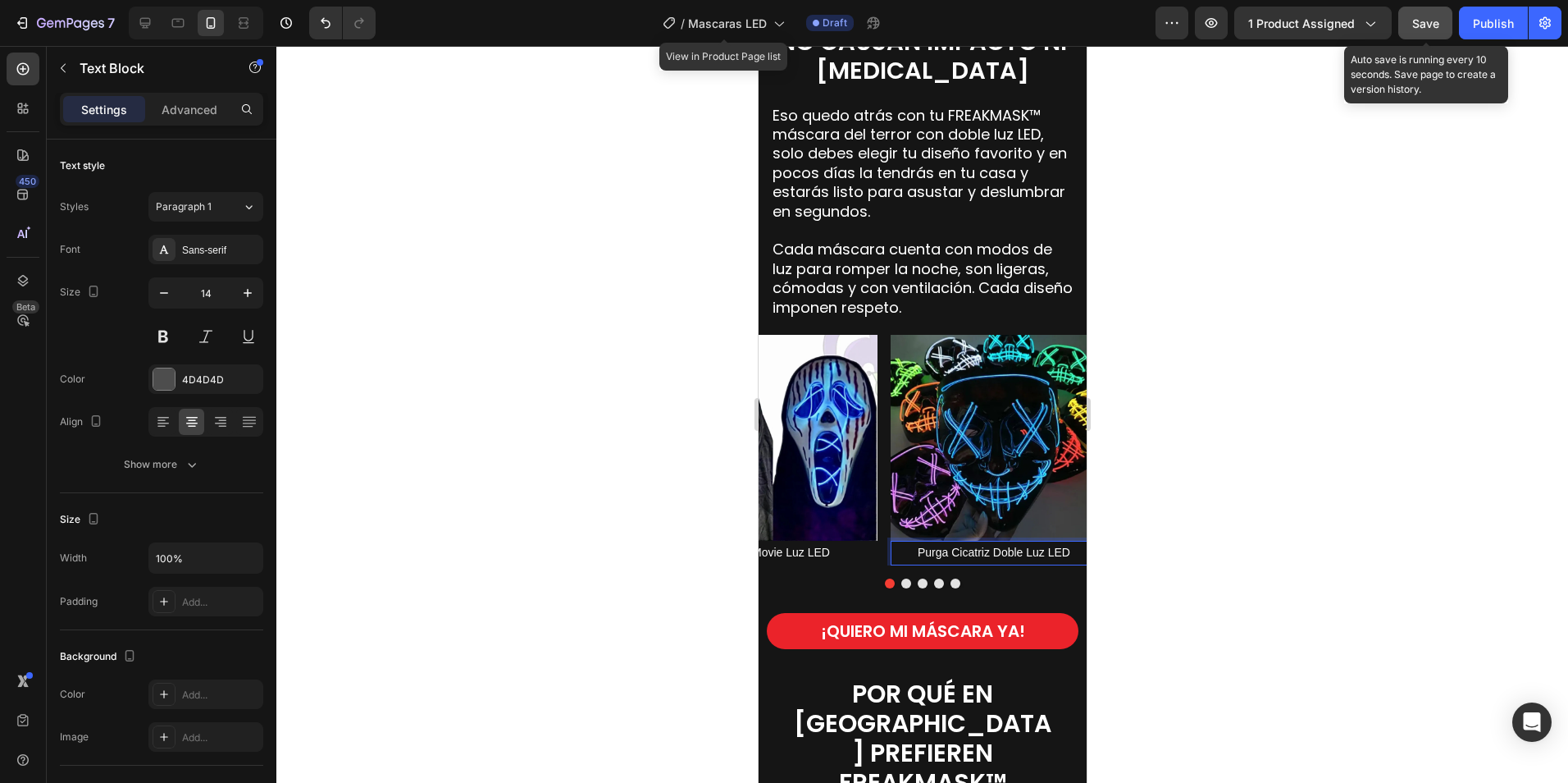
click at [1202, 539] on div at bounding box center [922, 414] width 1292 height 737
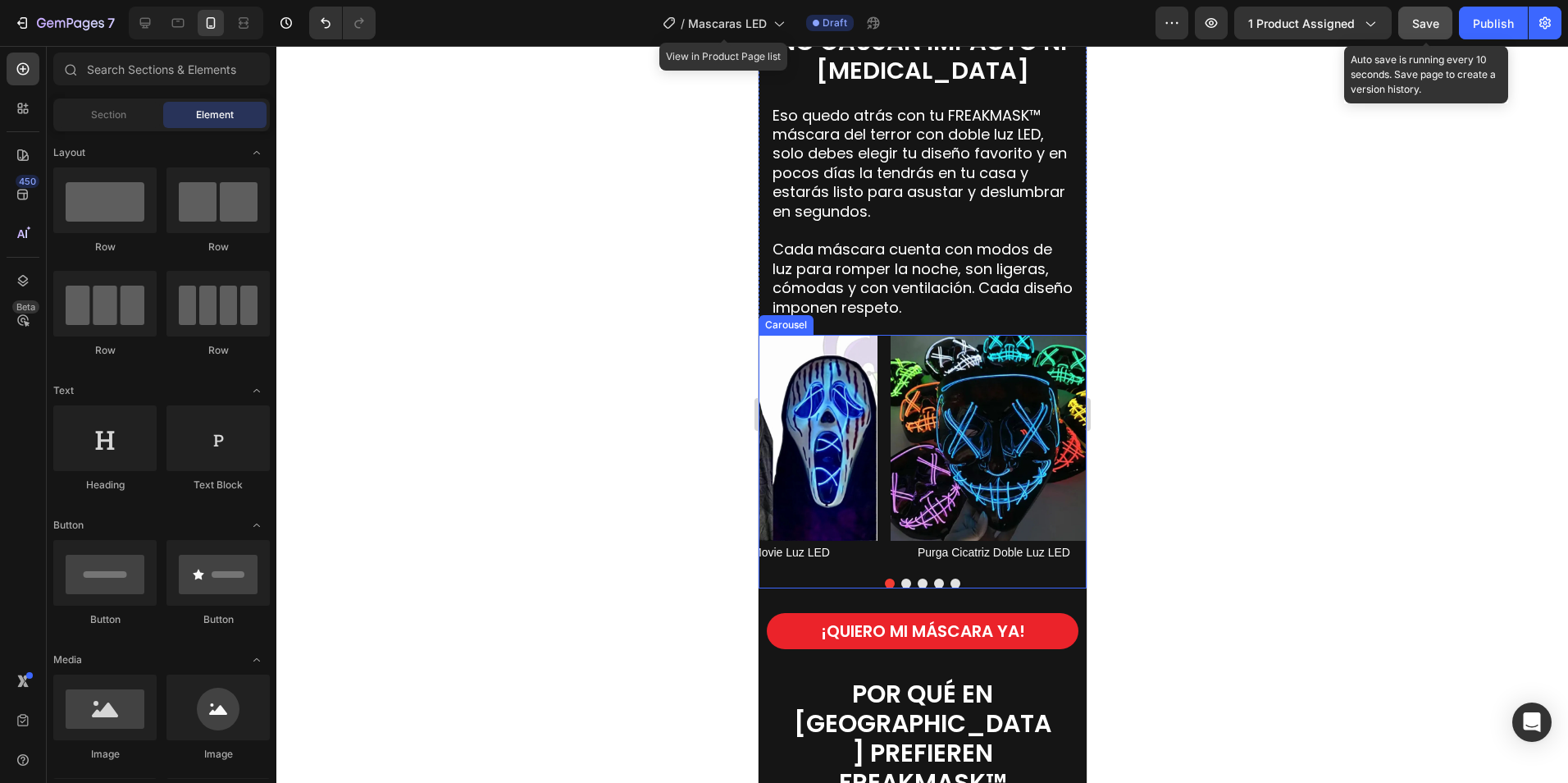
click at [900, 586] on button "Dot" at bounding box center [905, 584] width 10 height 10
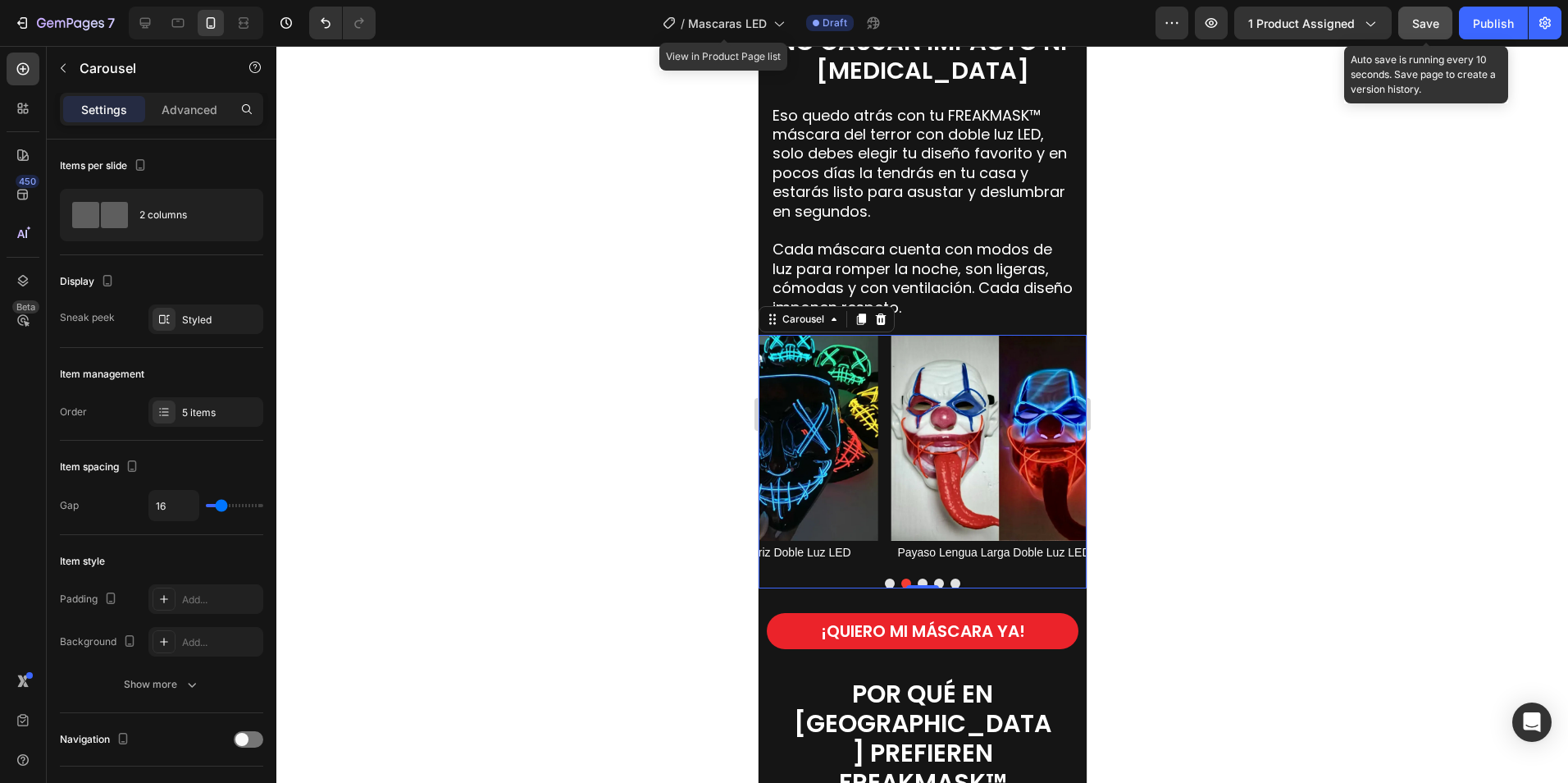
click at [917, 581] on button "Dot" at bounding box center [922, 584] width 10 height 10
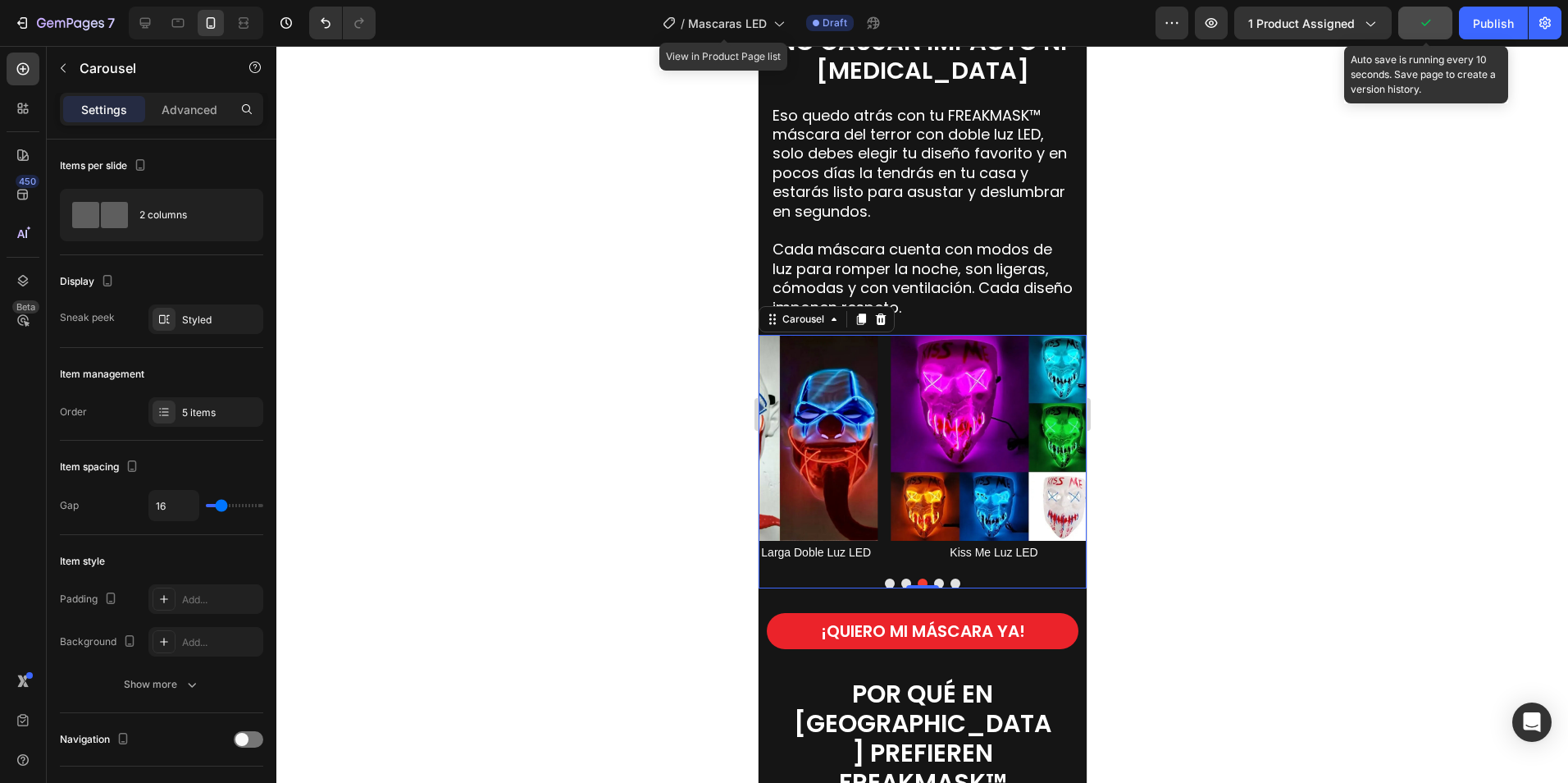
click at [933, 583] on button "Dot" at bounding box center [938, 584] width 10 height 10
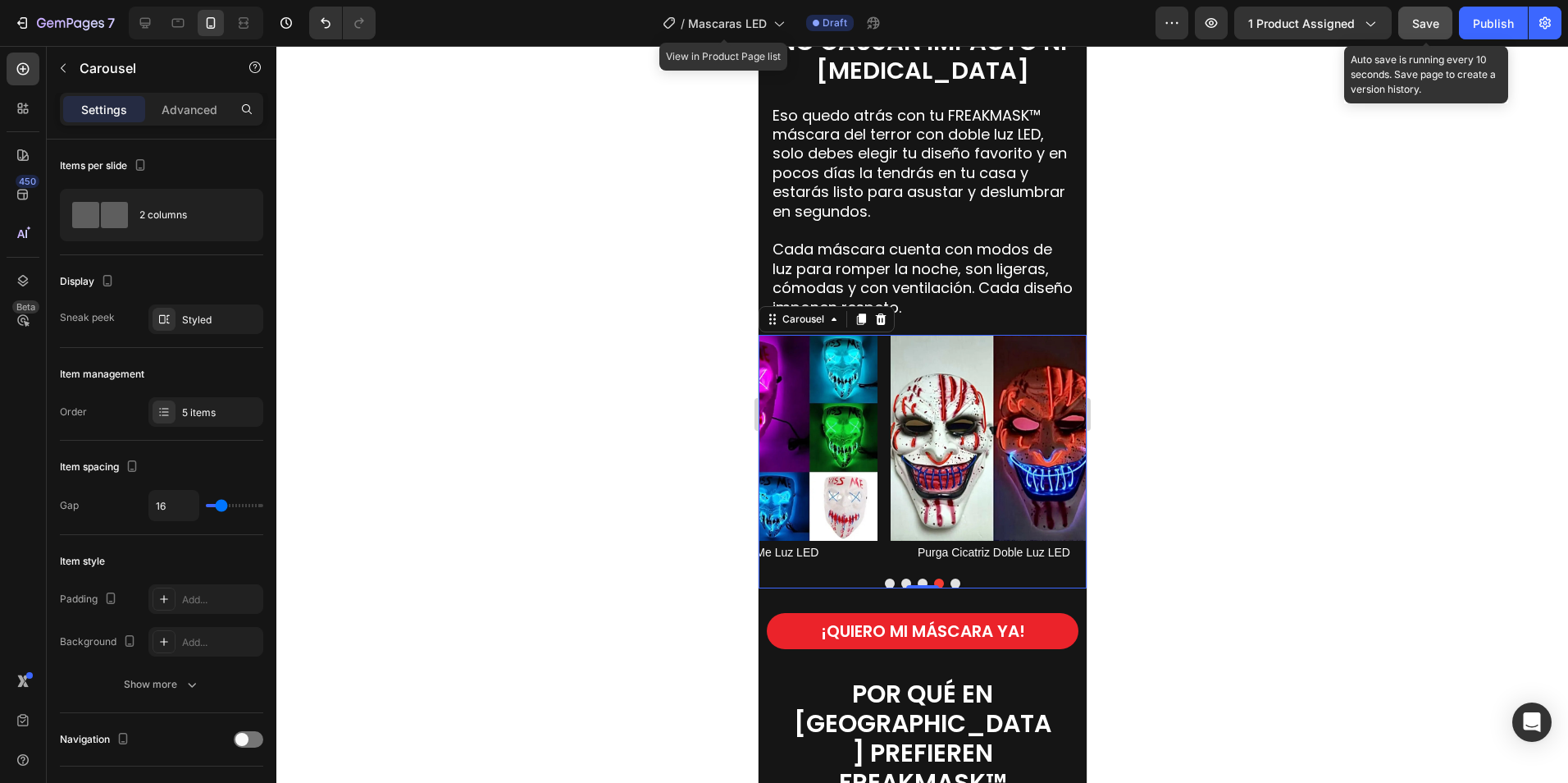
click at [950, 582] on button "Dot" at bounding box center [955, 584] width 10 height 10
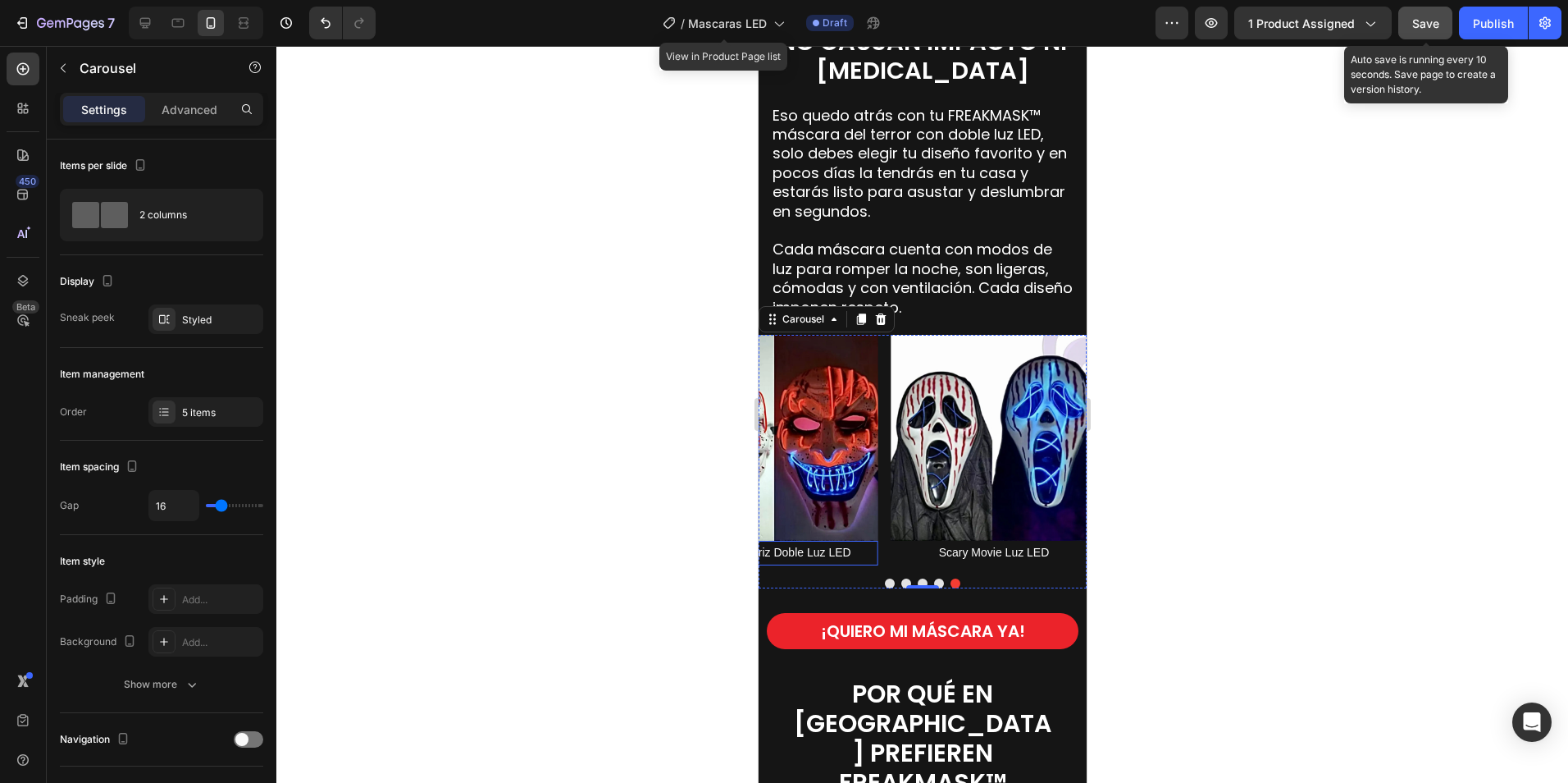
click at [816, 553] on span "Purga Cicatriz Doble Luz LED" at bounding box center [774, 552] width 153 height 13
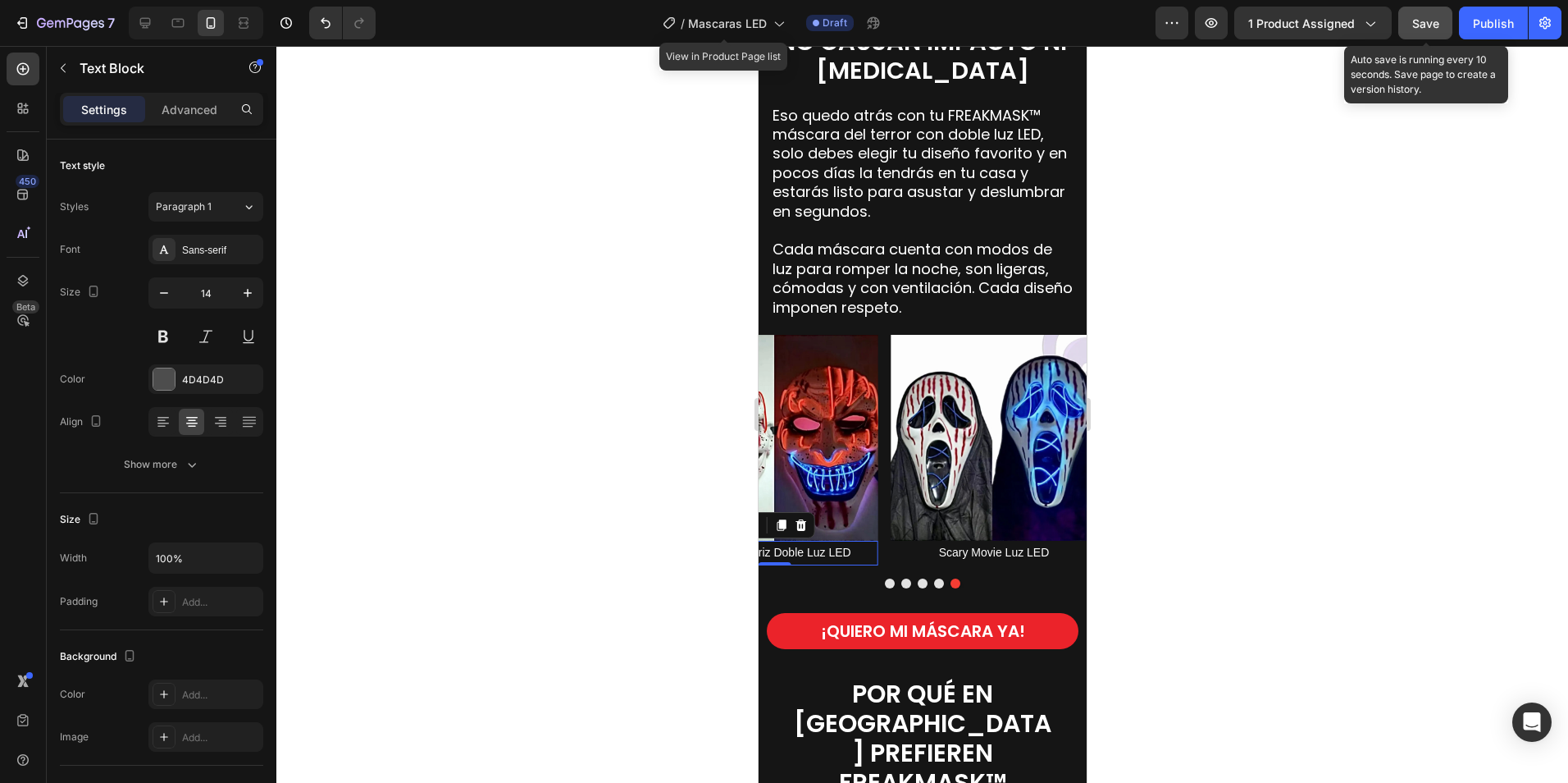
click at [832, 554] on span "Purga Cicatriz Doble Luz LED" at bounding box center [774, 552] width 153 height 13
click at [829, 551] on span "Purga Cicatriz Doble Luz LED" at bounding box center [774, 552] width 153 height 13
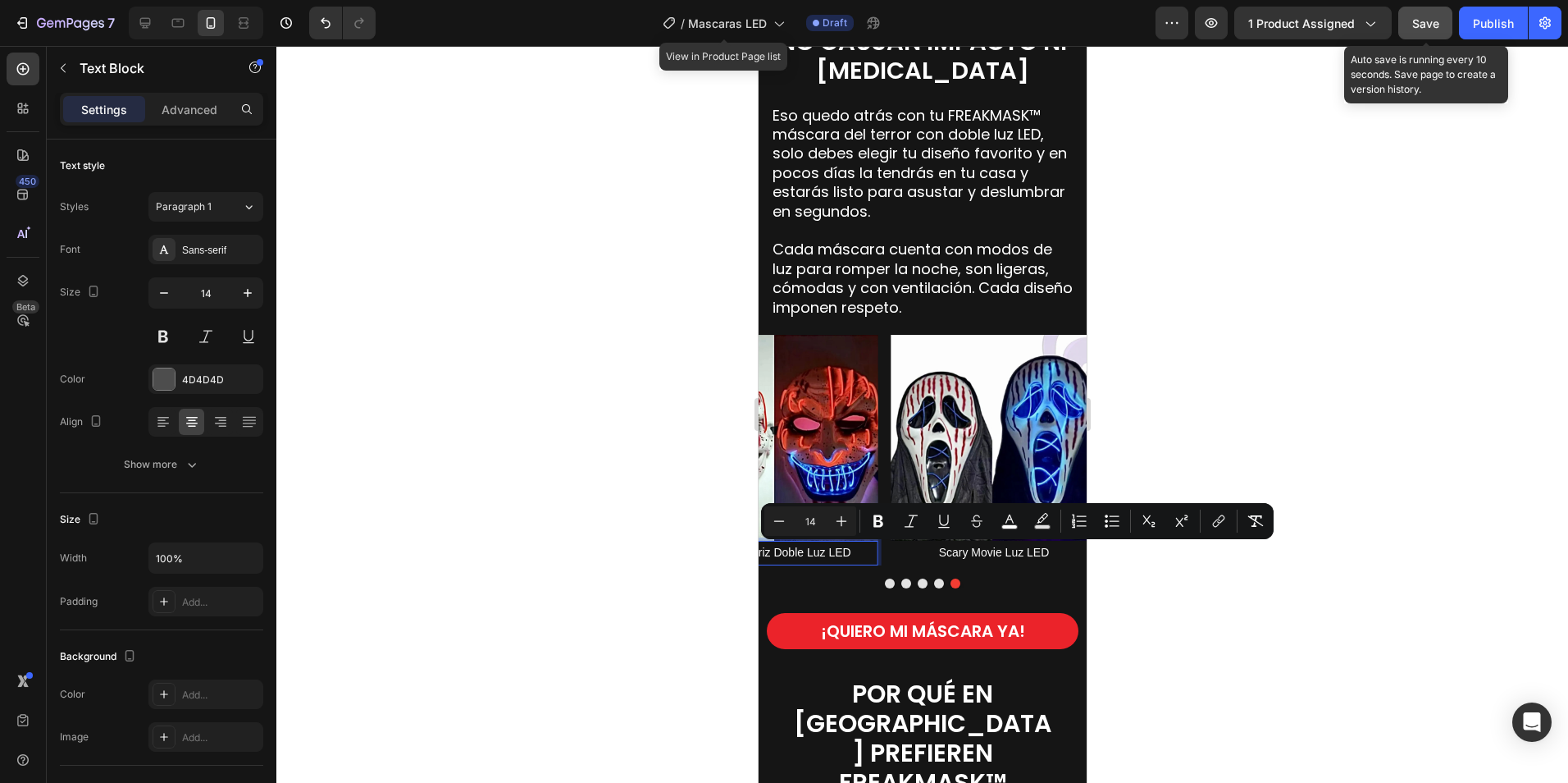
drag, startPoint x: 852, startPoint y: 553, endPoint x: 735, endPoint y: 553, distance: 117.0
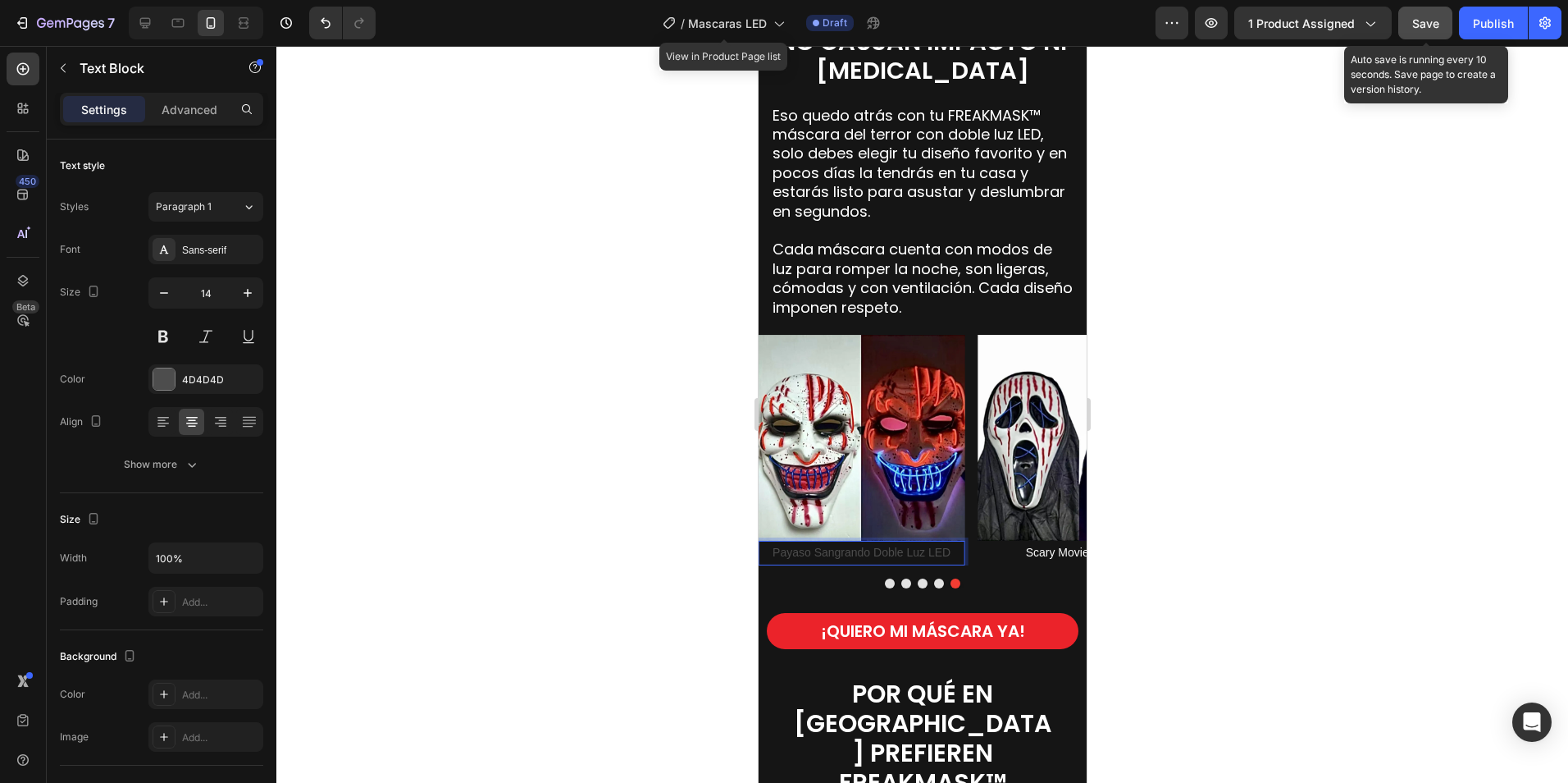
click at [885, 559] on p "Payaso Sangrando Doble Luz LED" at bounding box center [860, 553] width 202 height 21
drag, startPoint x: 951, startPoint y: 556, endPoint x: 811, endPoint y: 556, distance: 140.0
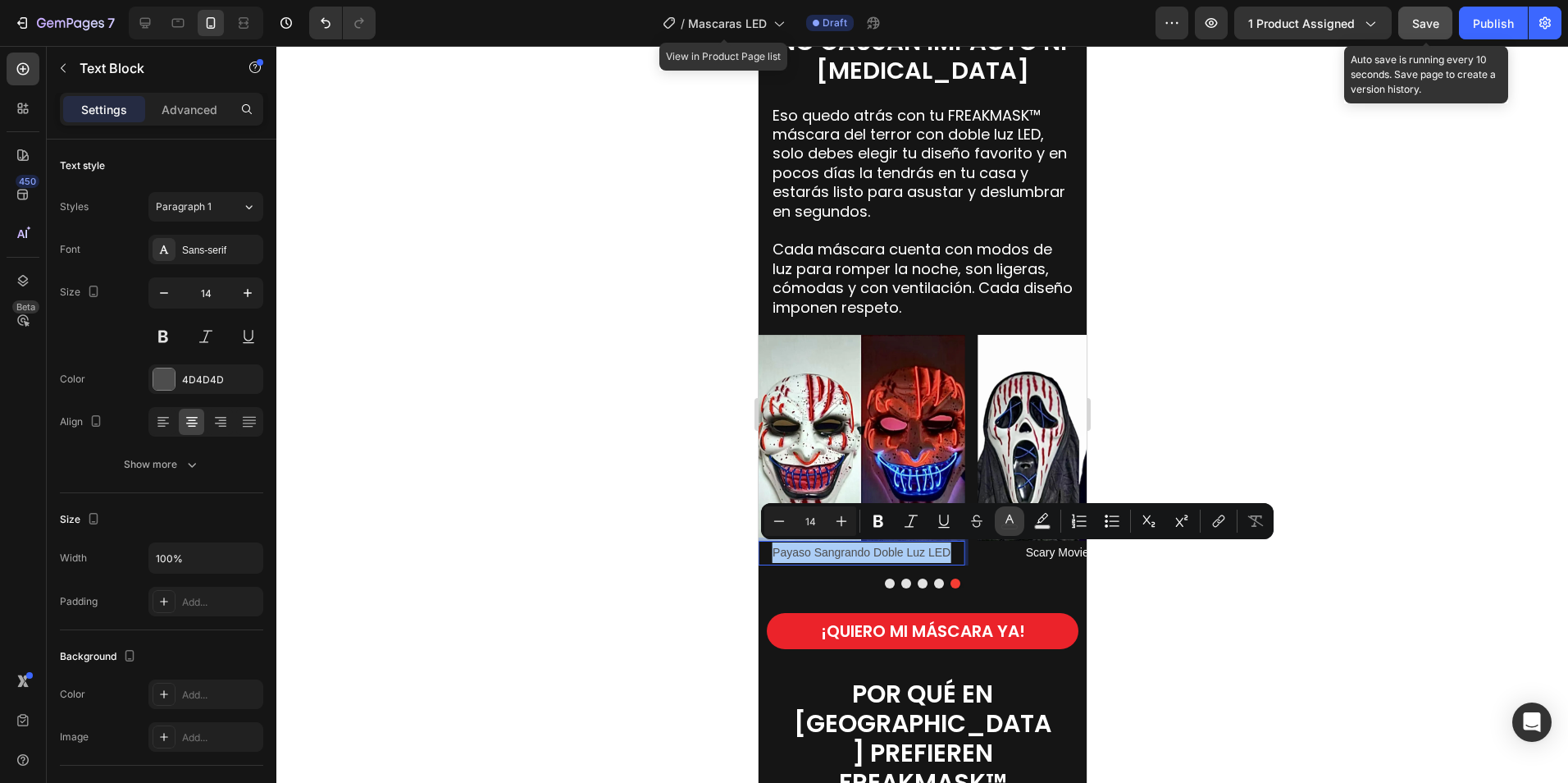
click at [1010, 523] on icon "Editor contextual toolbar" at bounding box center [1009, 521] width 16 height 16
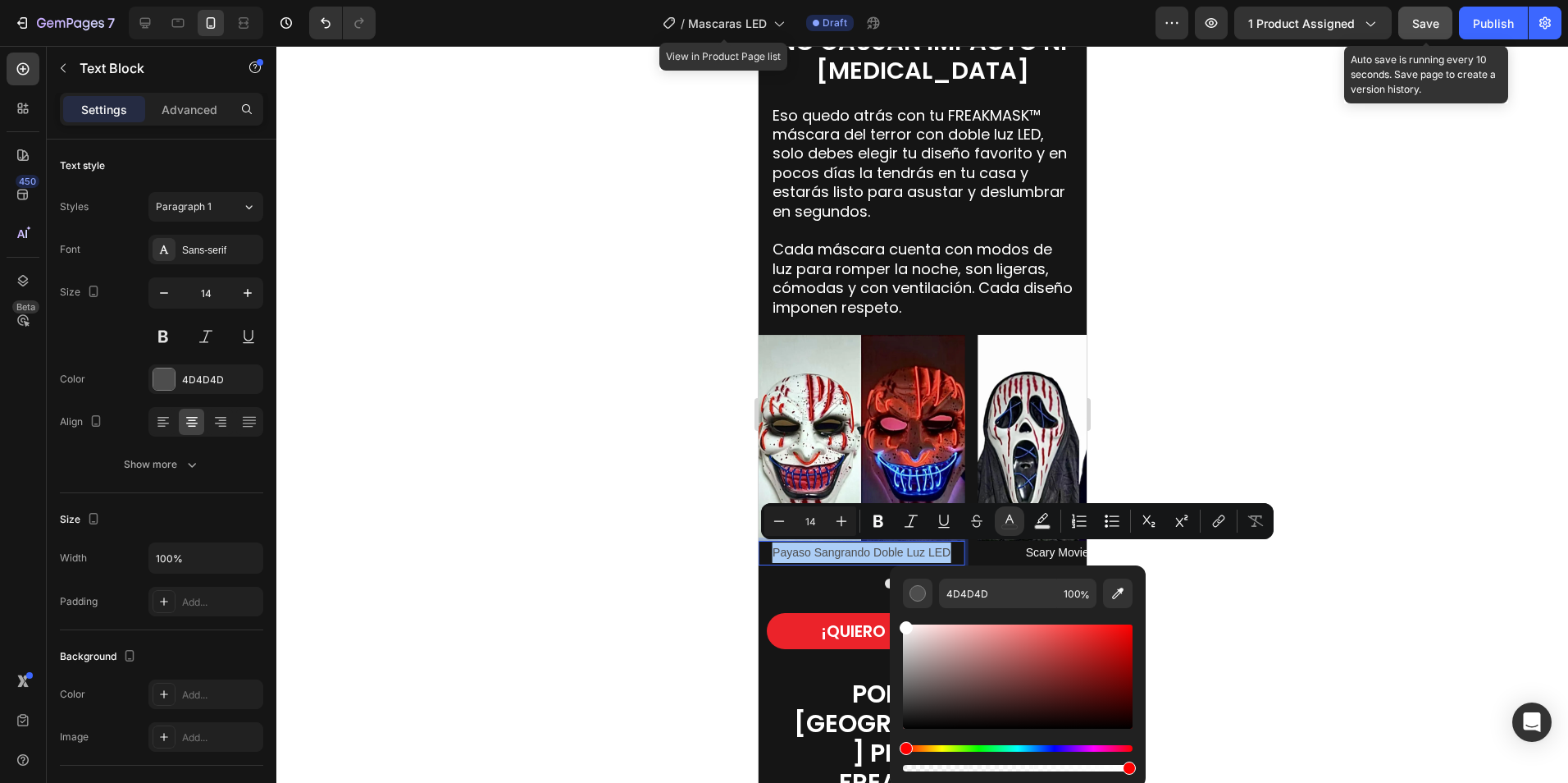
drag, startPoint x: 906, startPoint y: 703, endPoint x: 891, endPoint y: 617, distance: 87.3
click at [891, 617] on div "4D4D4D 100 %" at bounding box center [1018, 670] width 256 height 209
type input "FFFFFF"
click at [1186, 583] on div at bounding box center [922, 414] width 1292 height 737
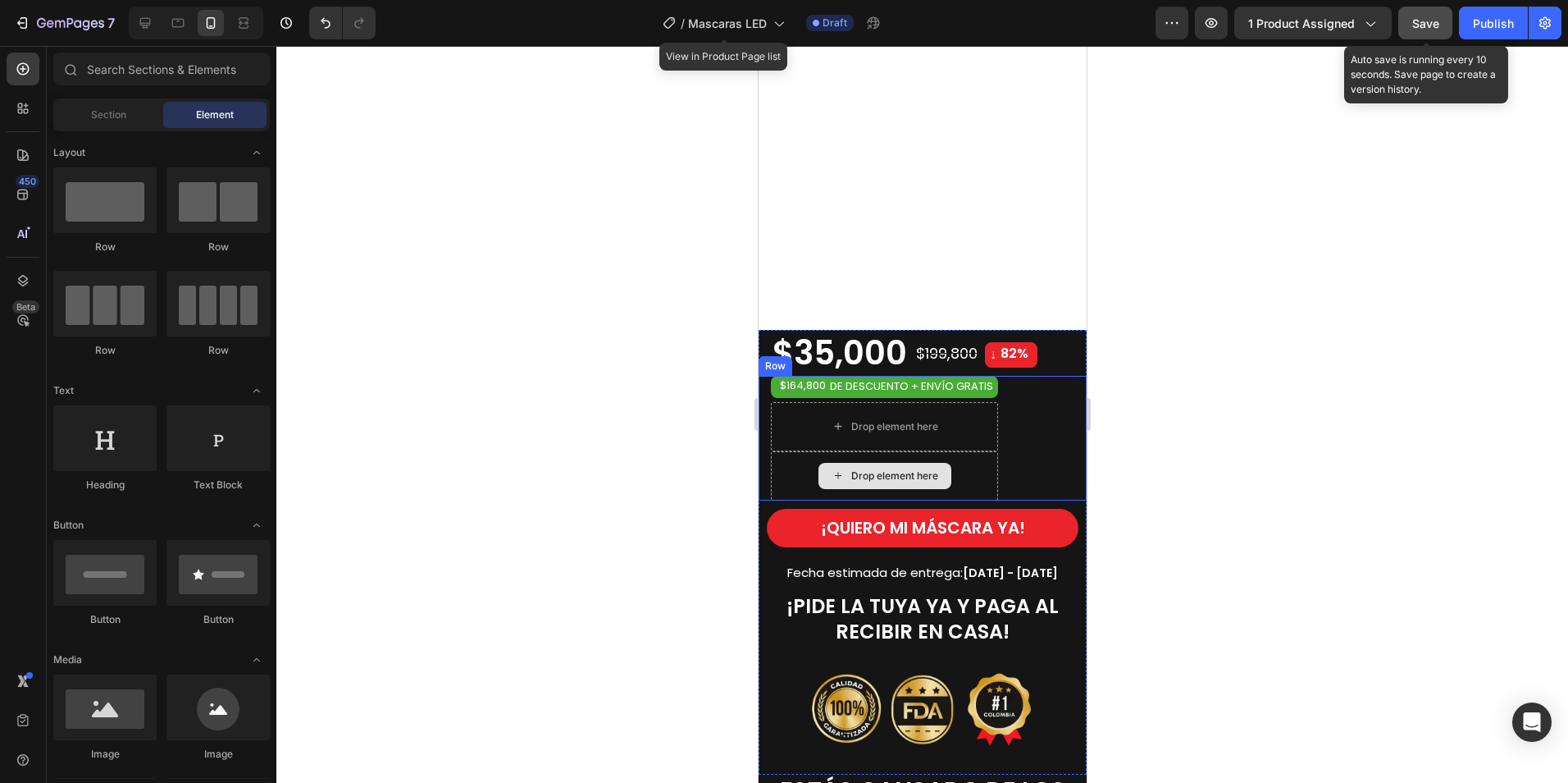
scroll to position [738, 0]
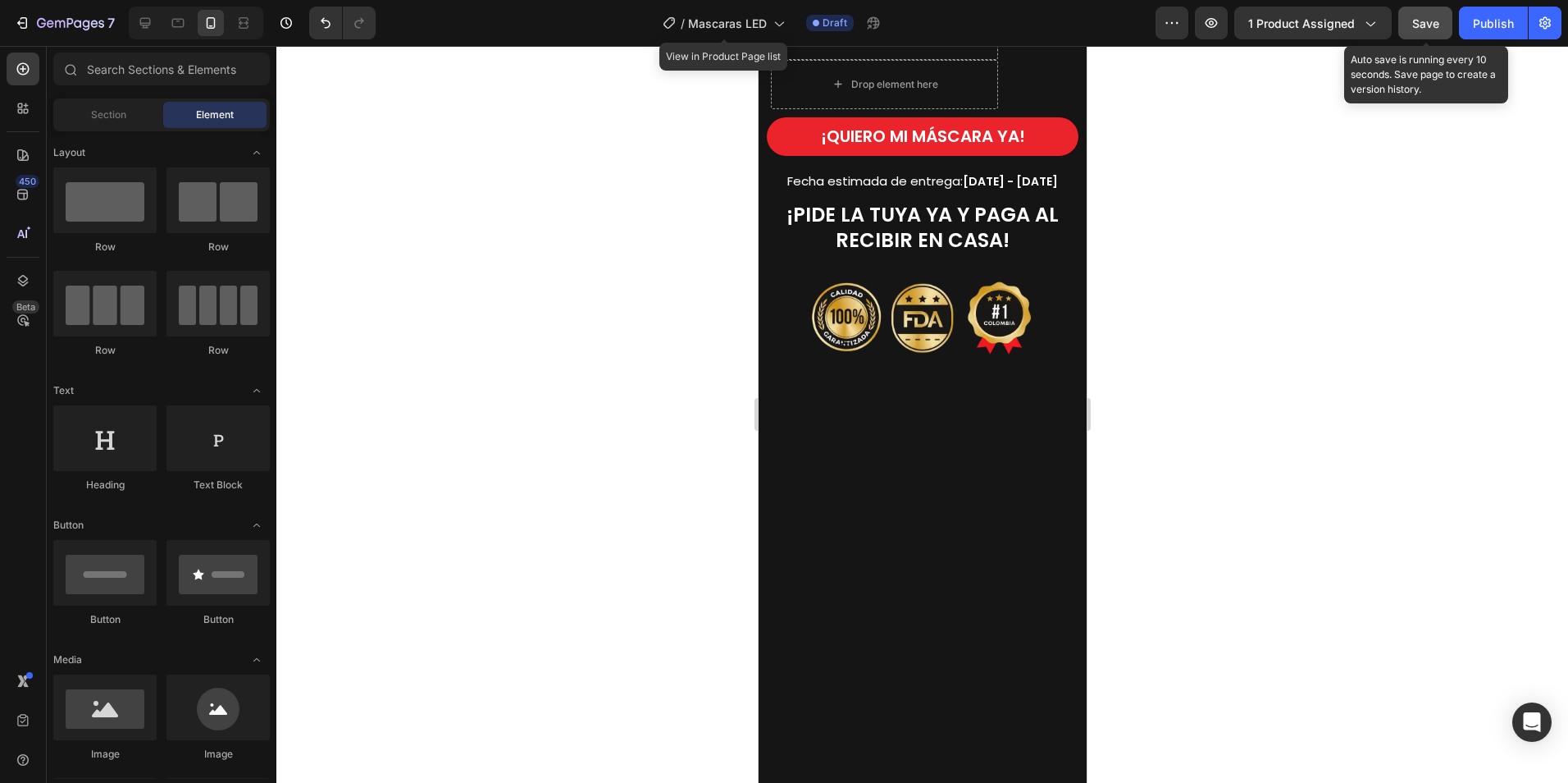
click at [861, 376] on div "$35,000 Product Price Product Price $199,800 Product Price Product Price ↓ 82% …" at bounding box center [921, 161] width 328 height 445
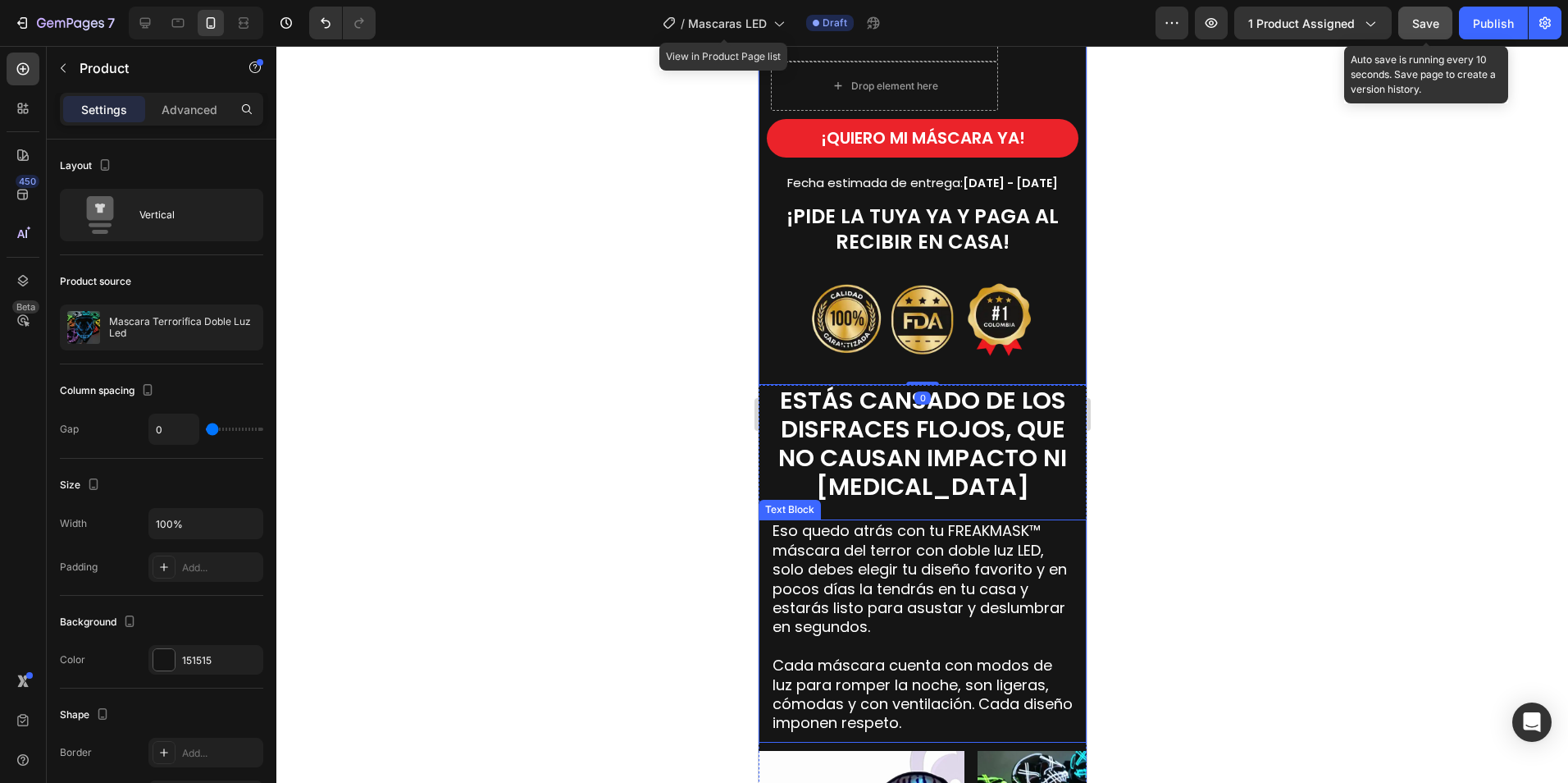
scroll to position [656, 0]
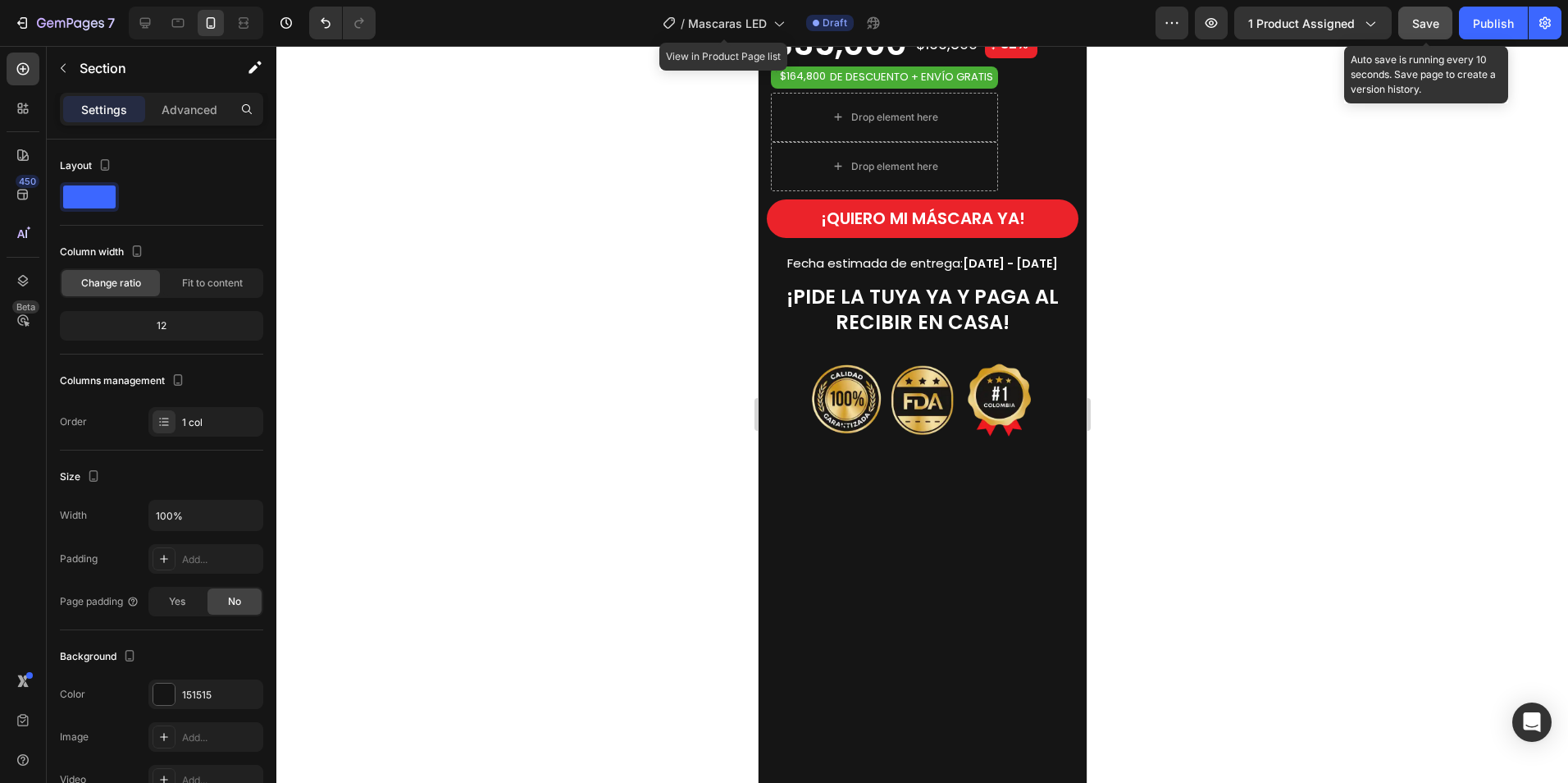
click at [897, 470] on div at bounding box center [921, 774] width 328 height 618
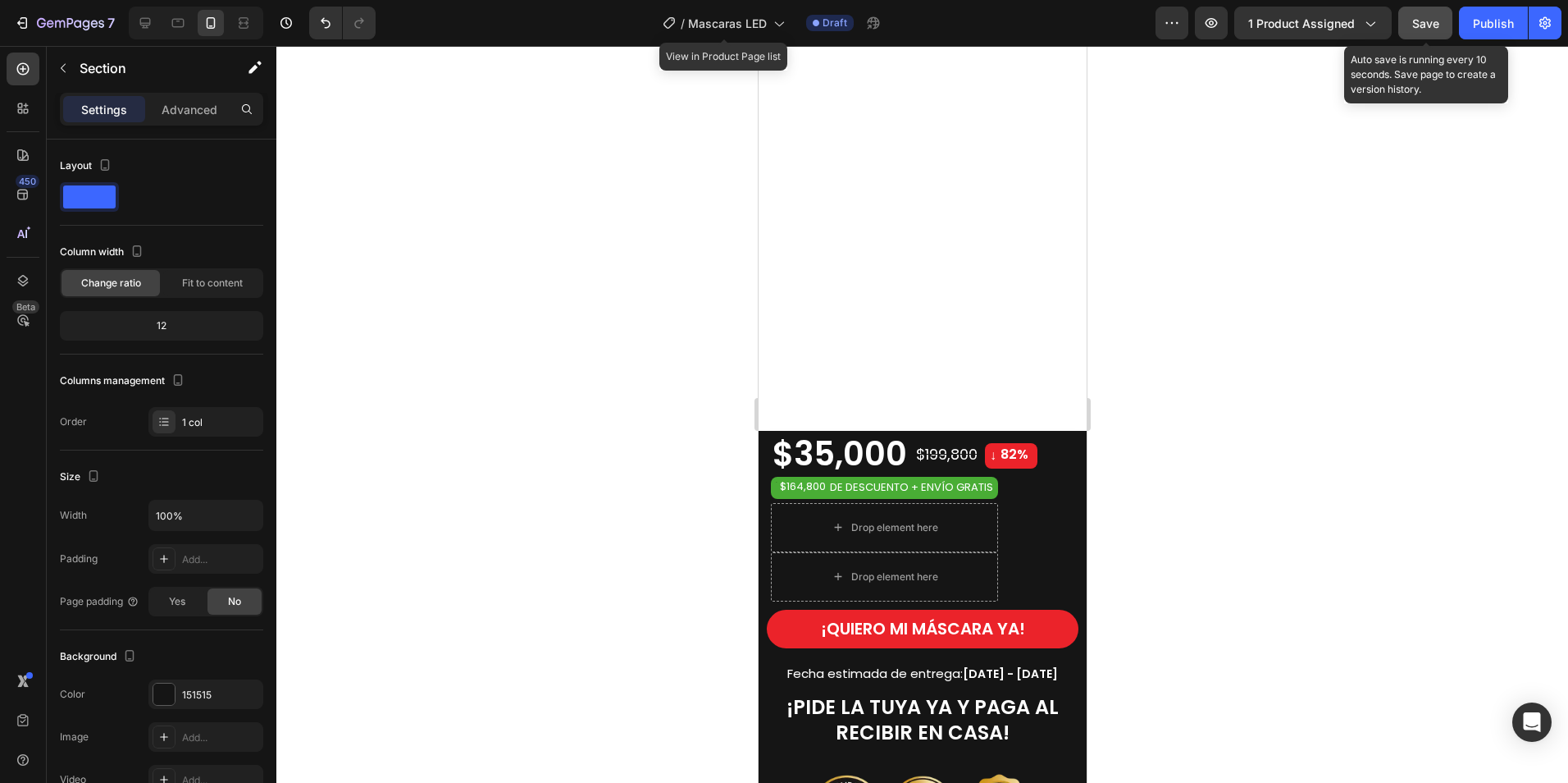
scroll to position [738, 0]
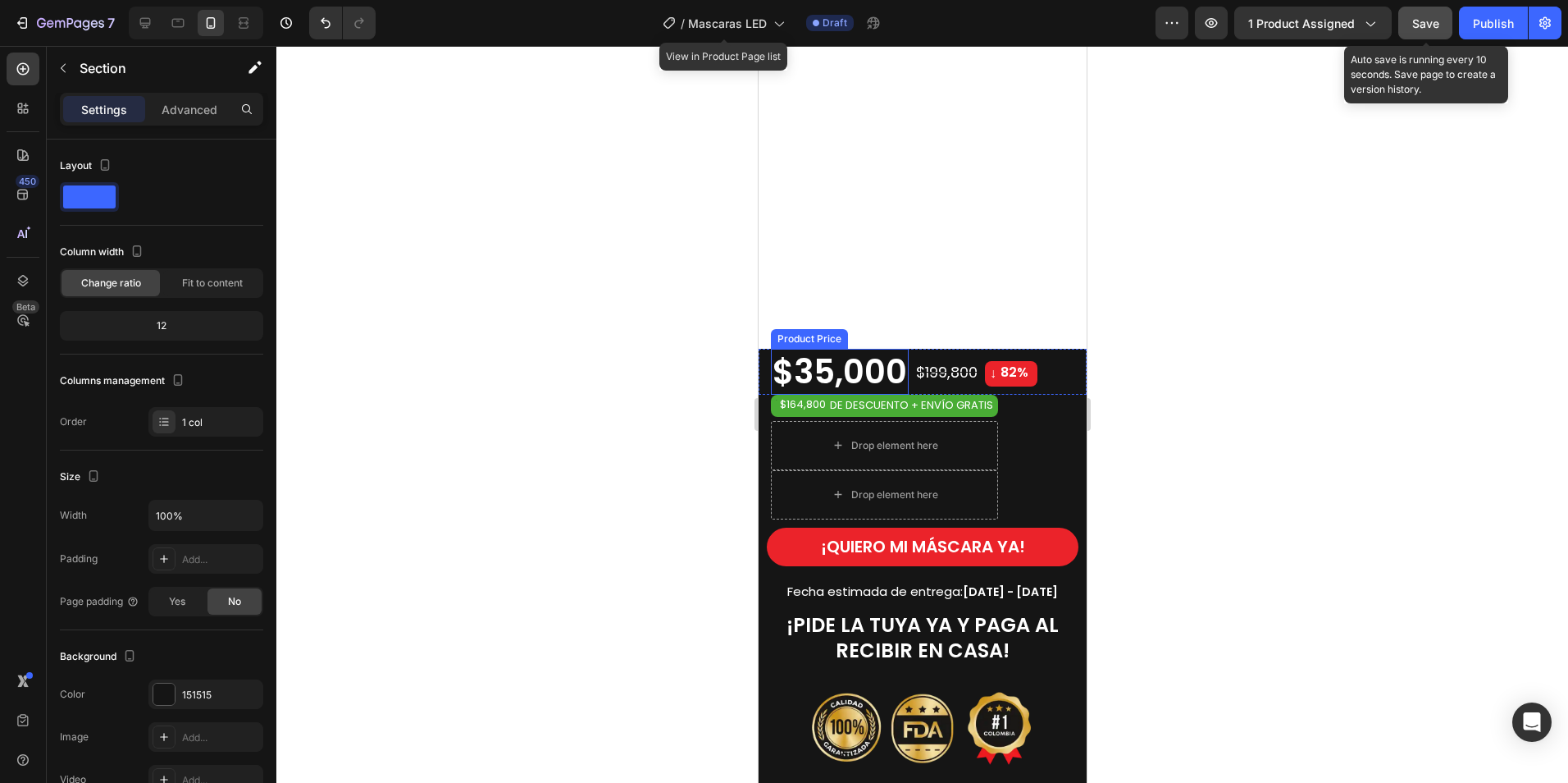
click at [828, 367] on div "$35,000" at bounding box center [838, 372] width 138 height 46
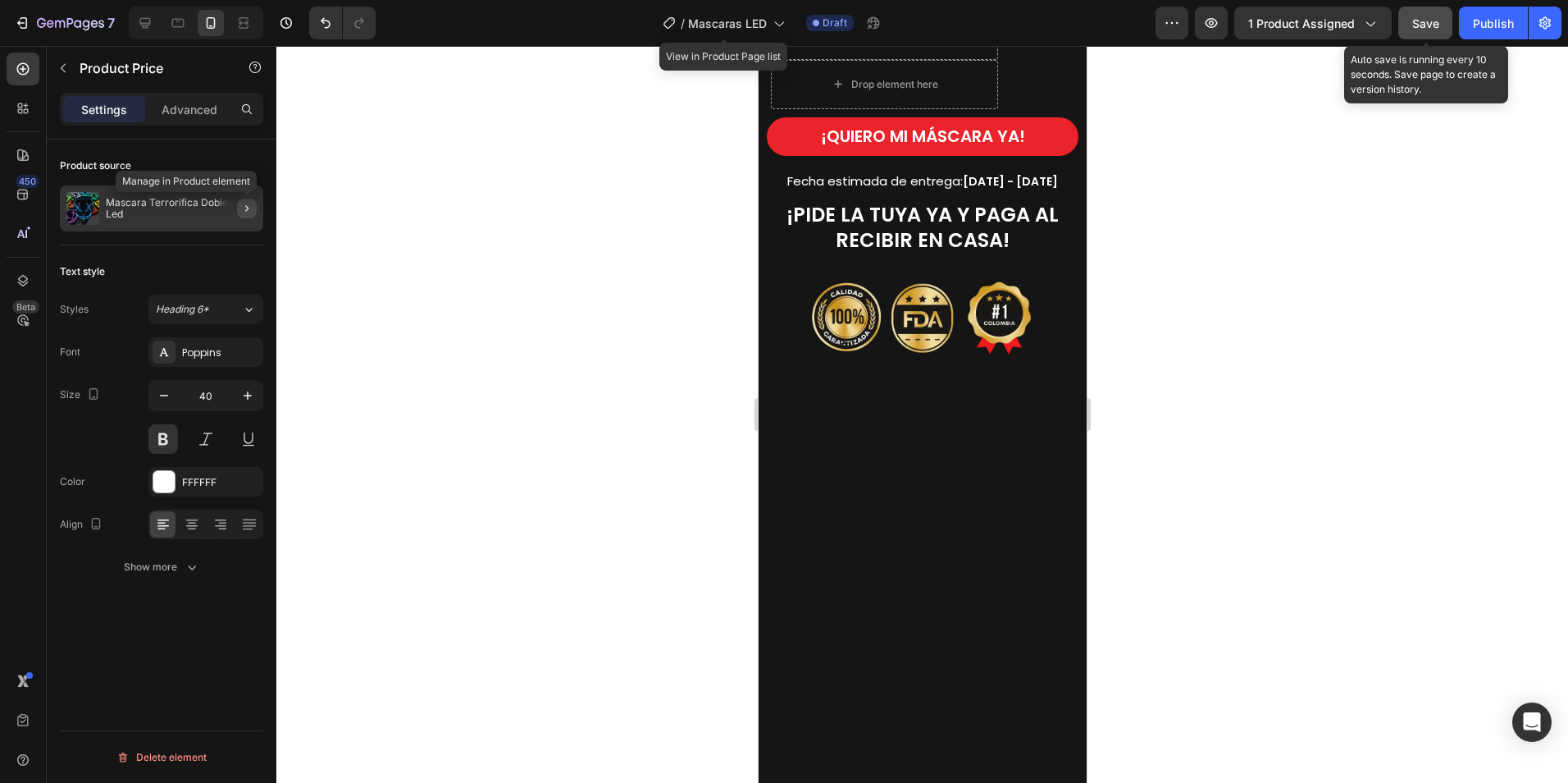
click at [246, 211] on icon "button" at bounding box center [246, 207] width 13 height 13
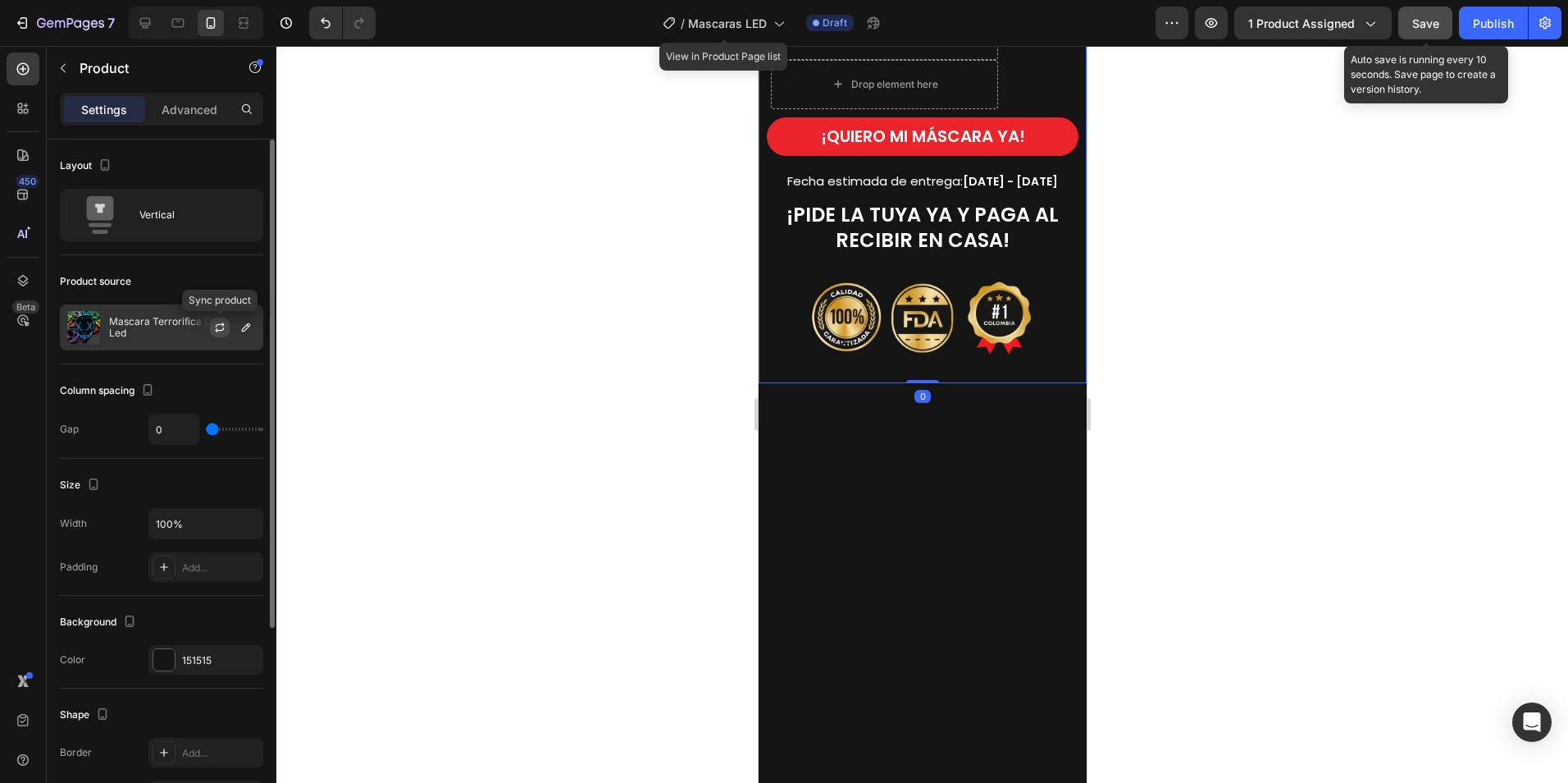
click at [218, 331] on icon "button" at bounding box center [219, 329] width 9 height 5
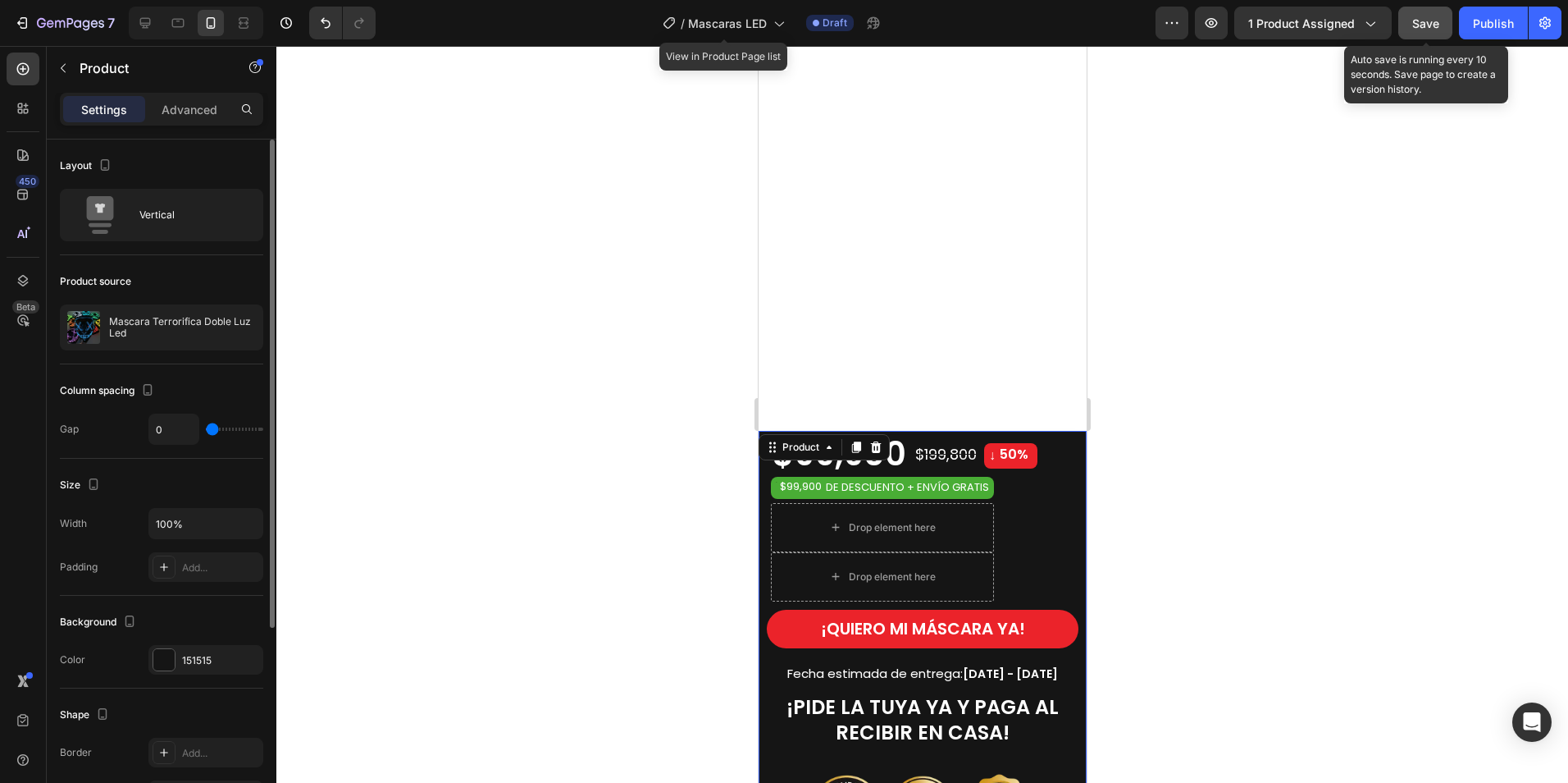
scroll to position [328, 0]
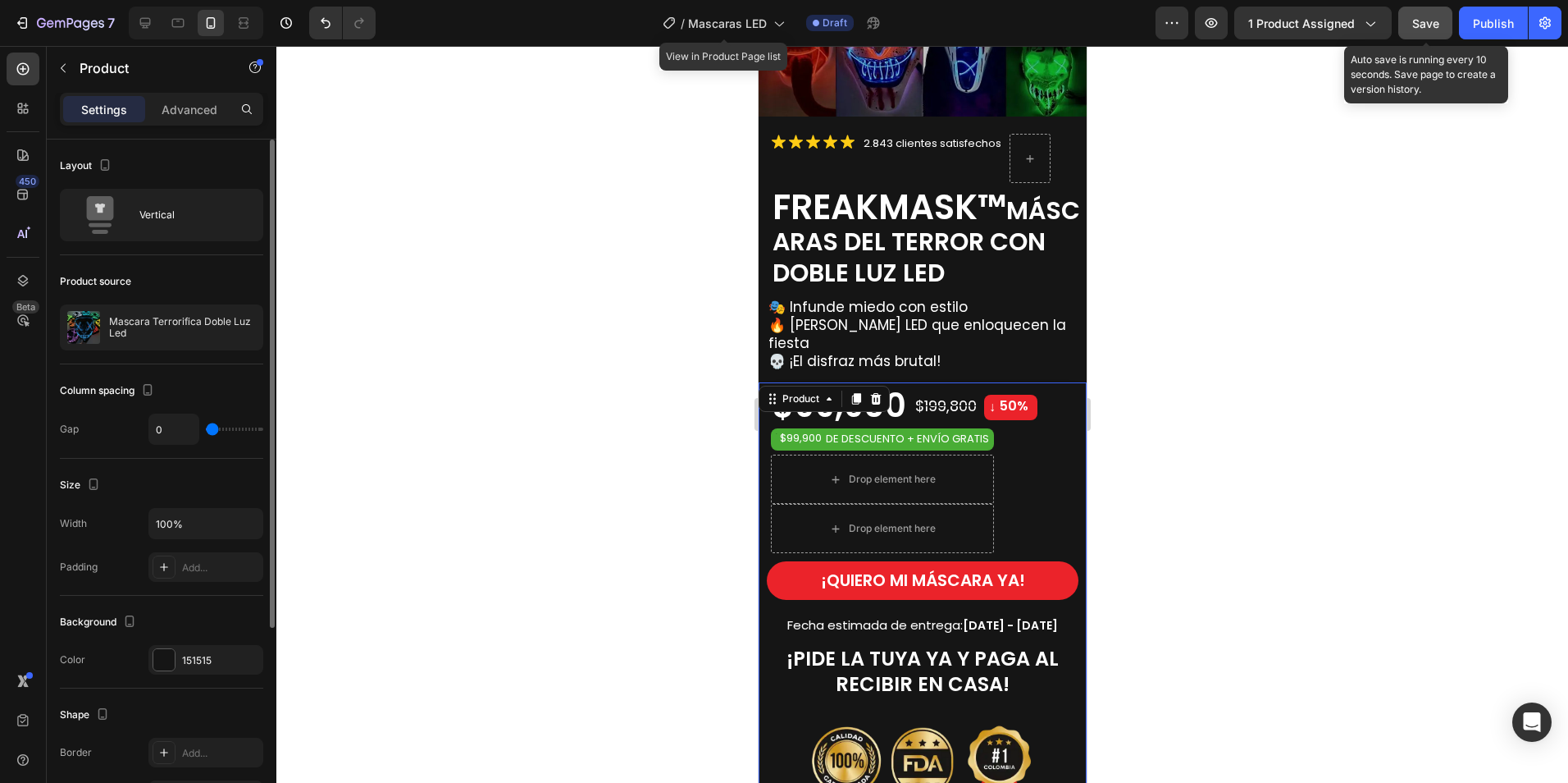
click at [1416, 24] on span "Save" at bounding box center [1425, 23] width 27 height 14
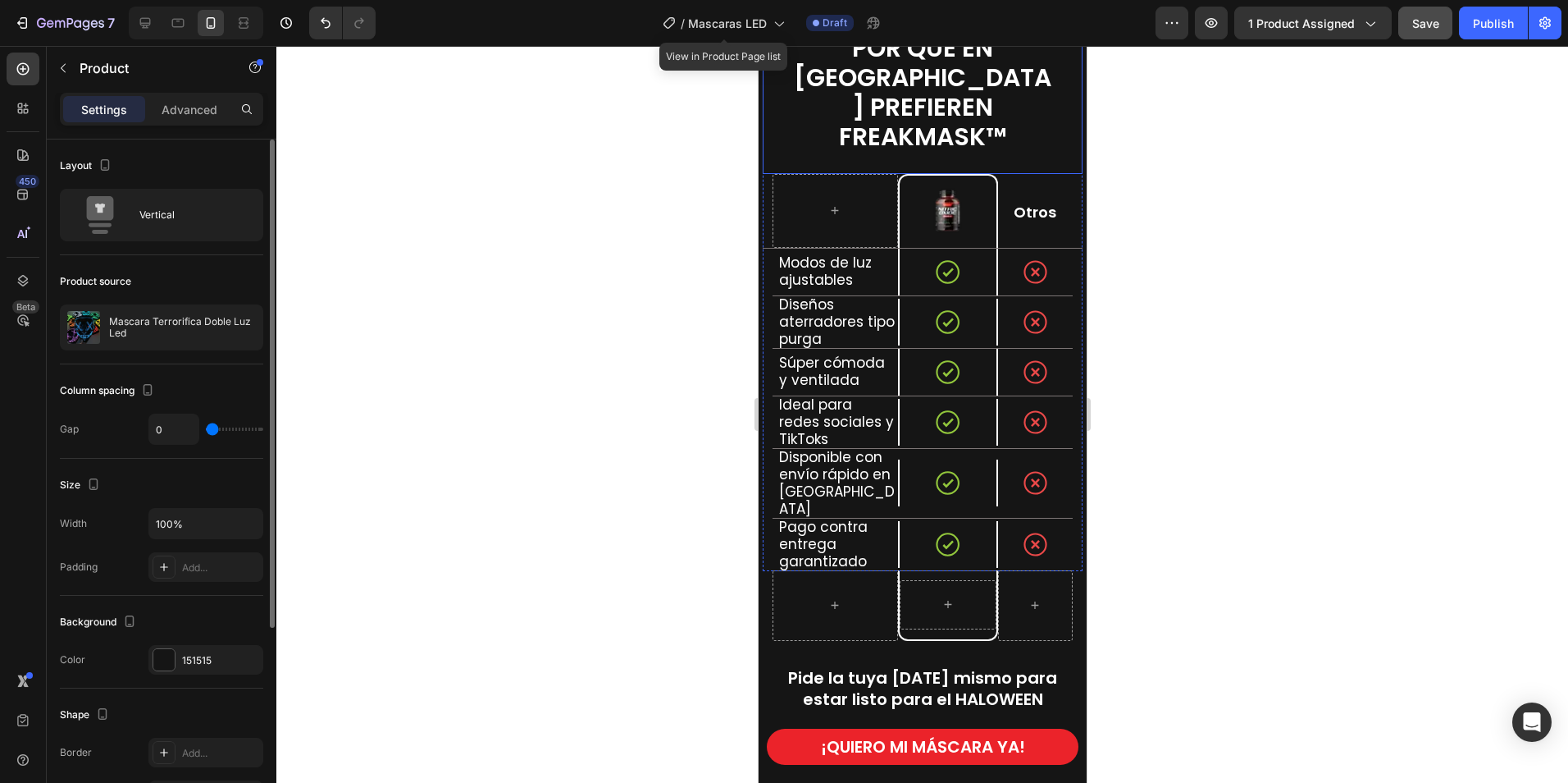
scroll to position [2297, 0]
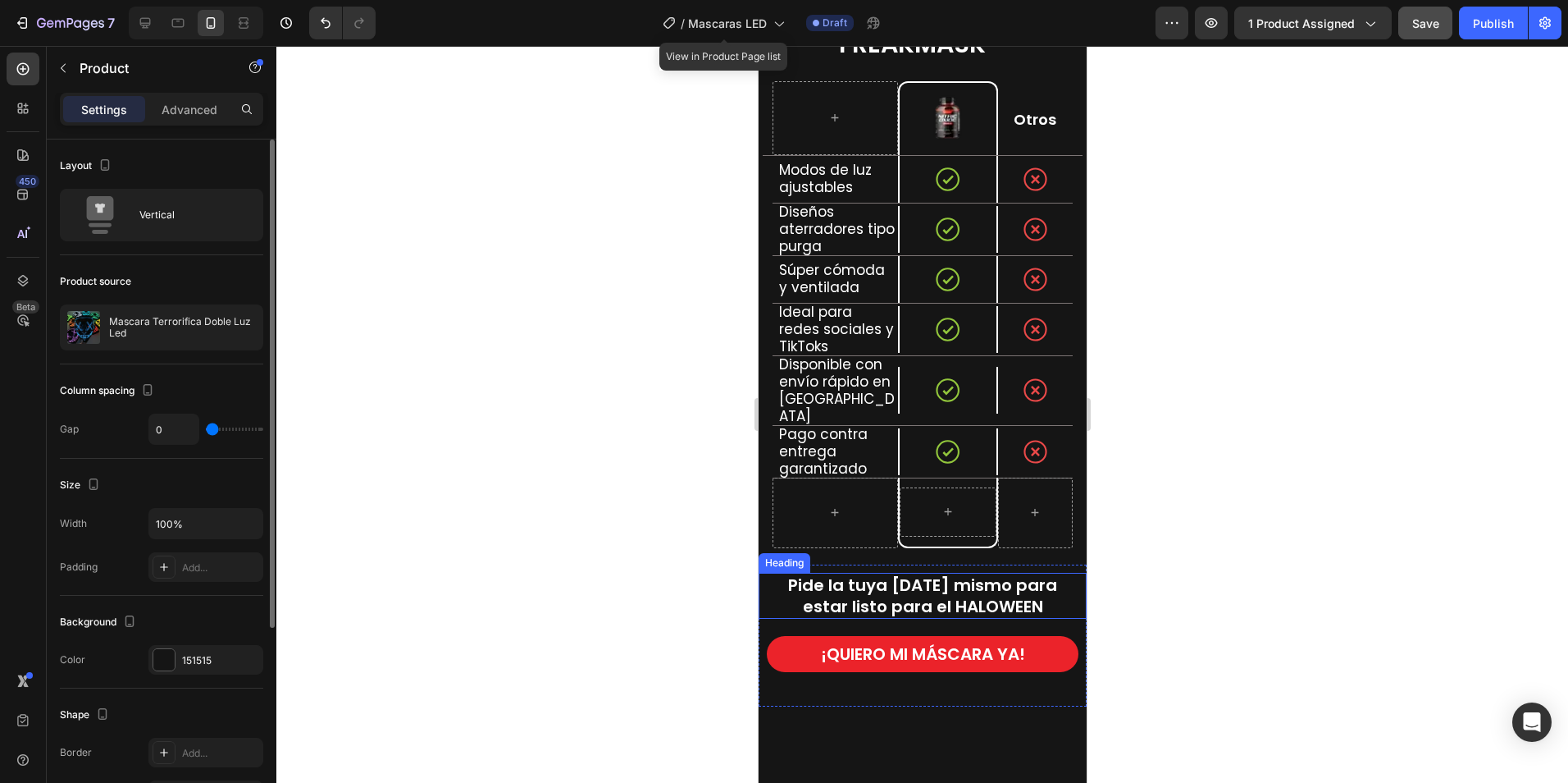
click at [945, 574] on span "Pide la tuya hoy mismo para estar listo para el HALOWEEN" at bounding box center [922, 595] width 269 height 44
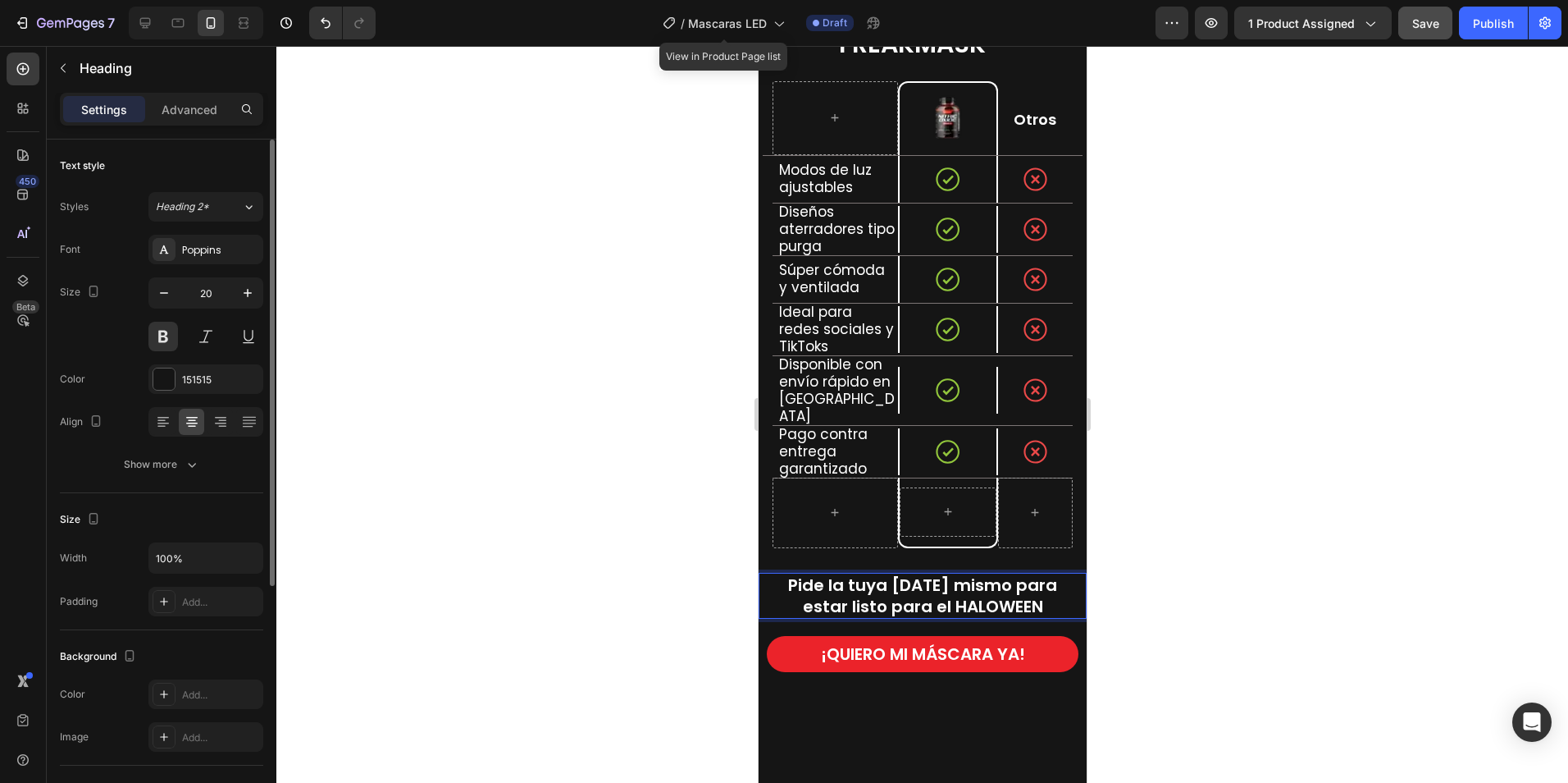
click at [1017, 574] on span "Pide la tuya hoy mismo para estar listo para el HALOWEEN" at bounding box center [922, 595] width 269 height 44
click at [993, 574] on span "Pide la tuya hoy mismo para estar listo para el HALOWEEN" at bounding box center [922, 595] width 269 height 44
click at [1014, 574] on span "Pide la tuya hoy mismo para estar listo para el HALOWEEN" at bounding box center [922, 595] width 269 height 44
click at [1233, 456] on div at bounding box center [922, 414] width 1292 height 737
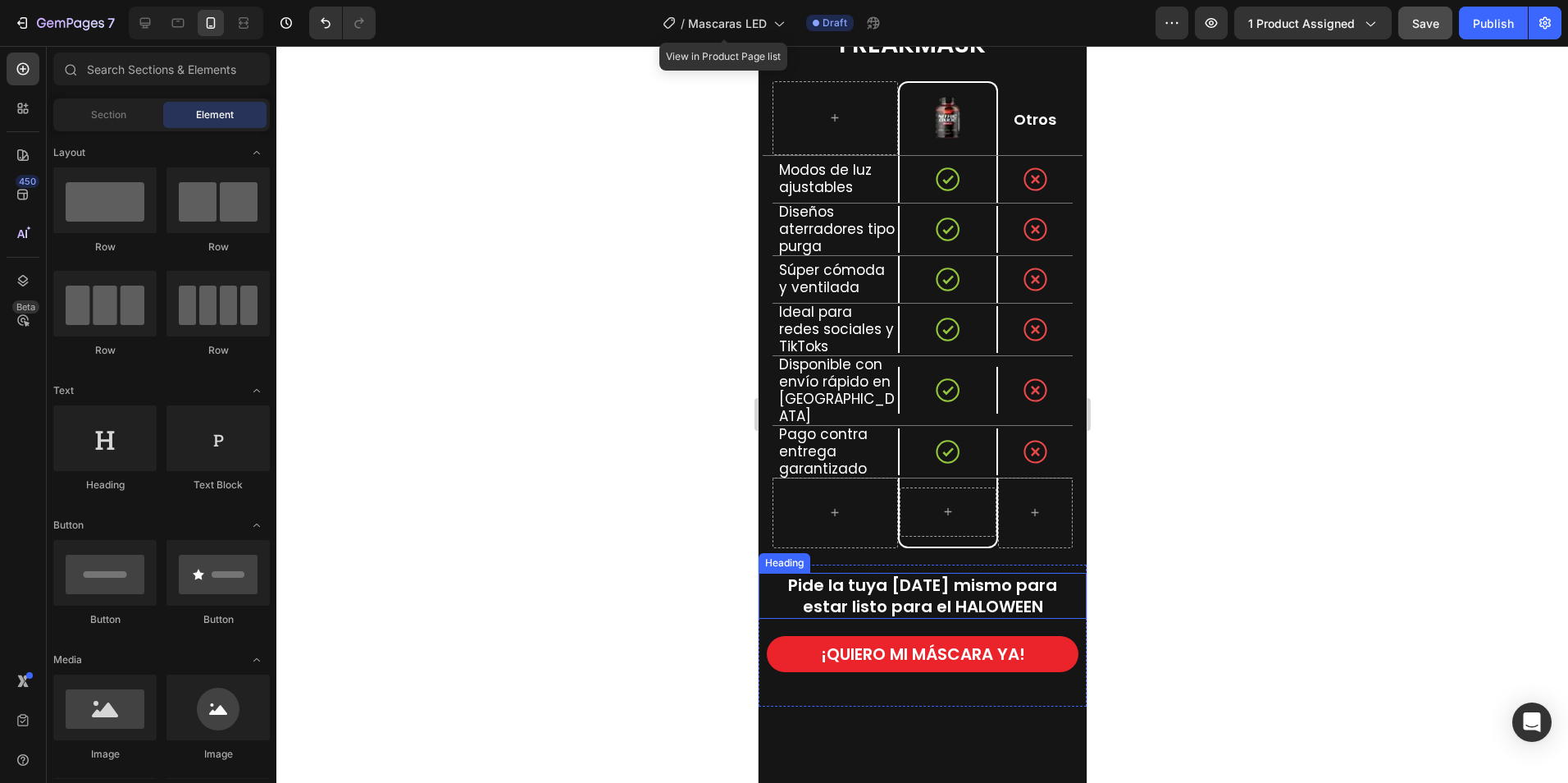
click at [993, 574] on span "Pide la tuya hoy mismo para estar listo para el HALOWEEN" at bounding box center [922, 595] width 269 height 44
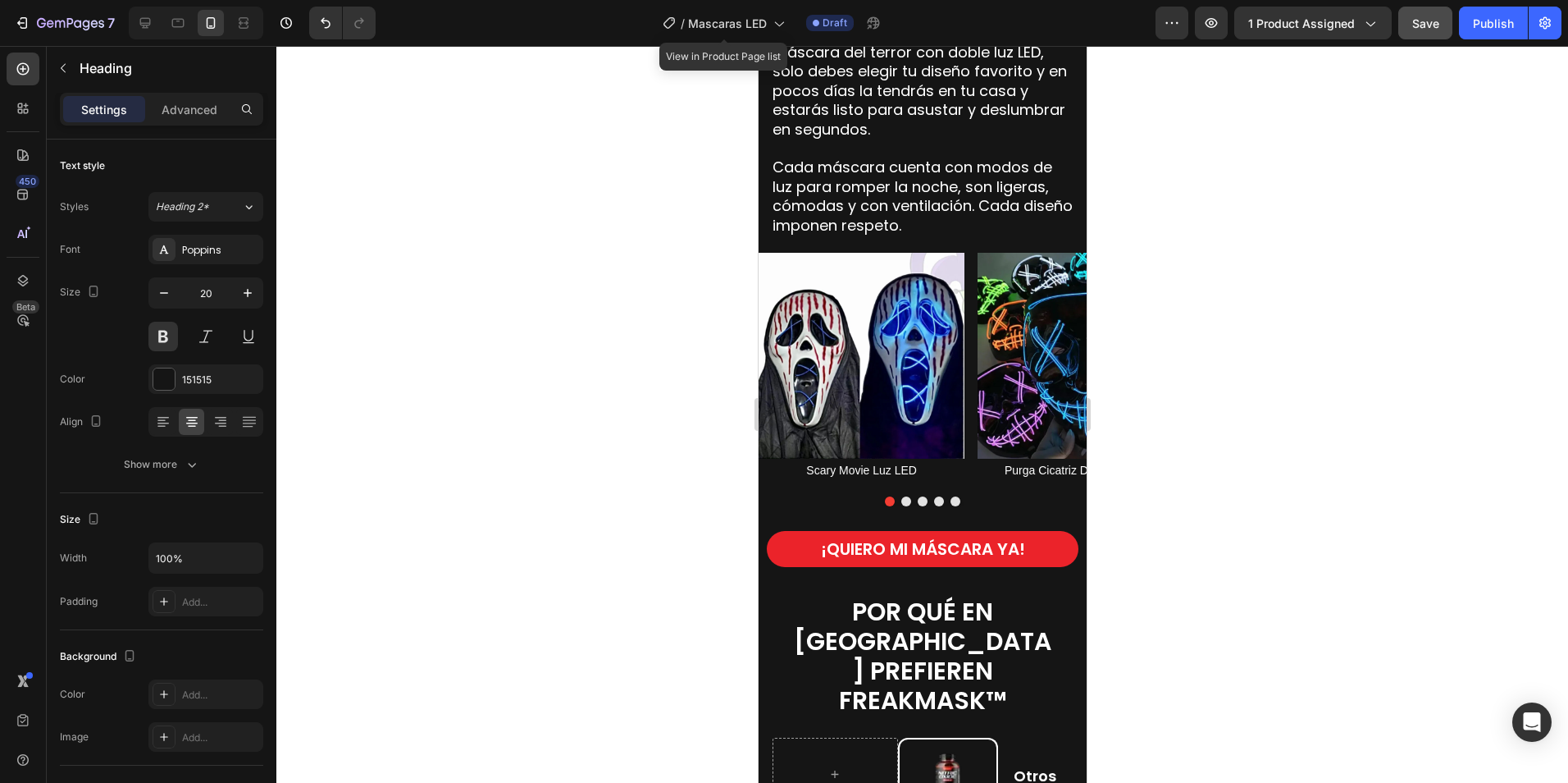
scroll to position [1887, 0]
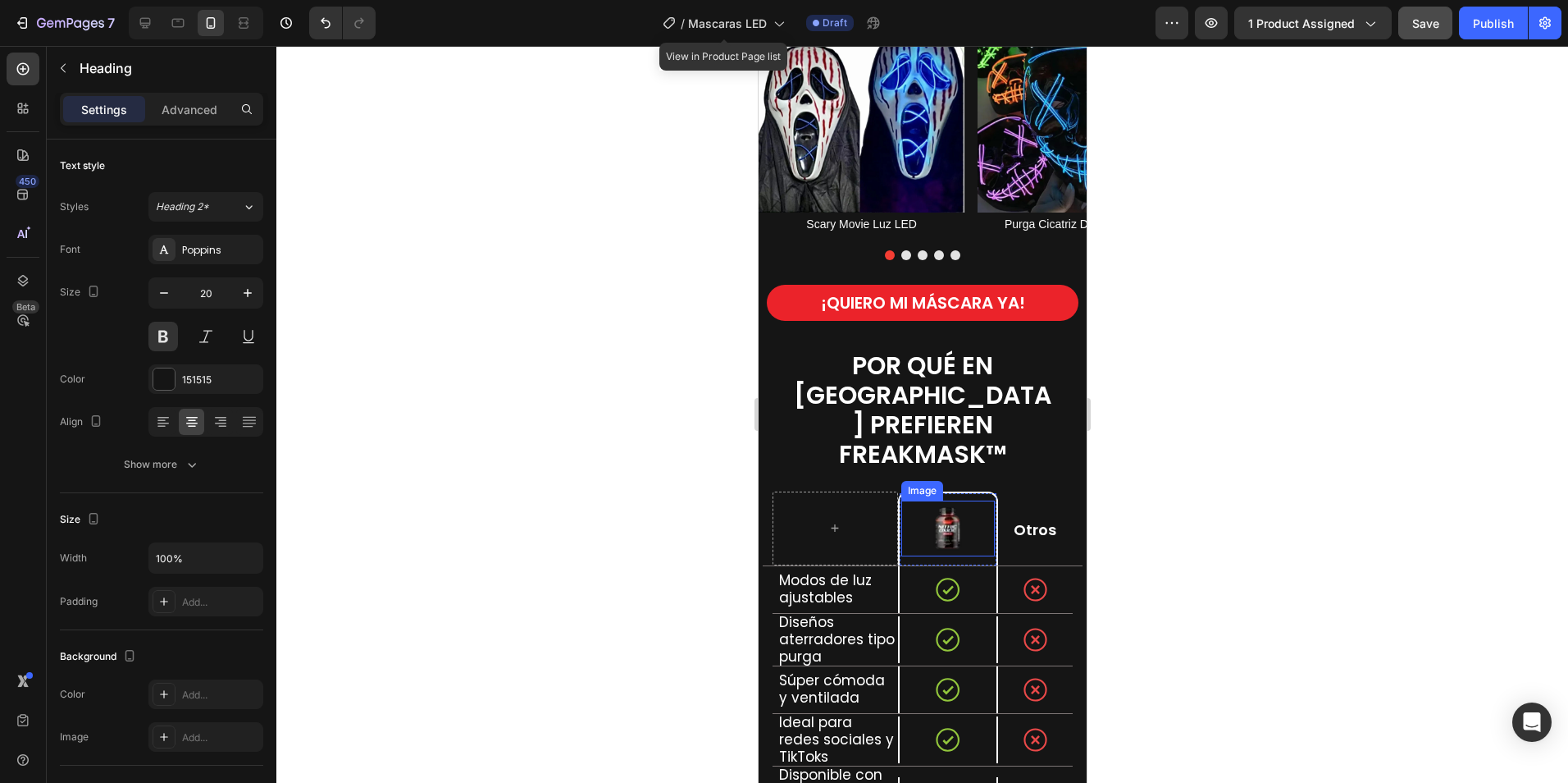
click at [949, 501] on img at bounding box center [946, 529] width 56 height 56
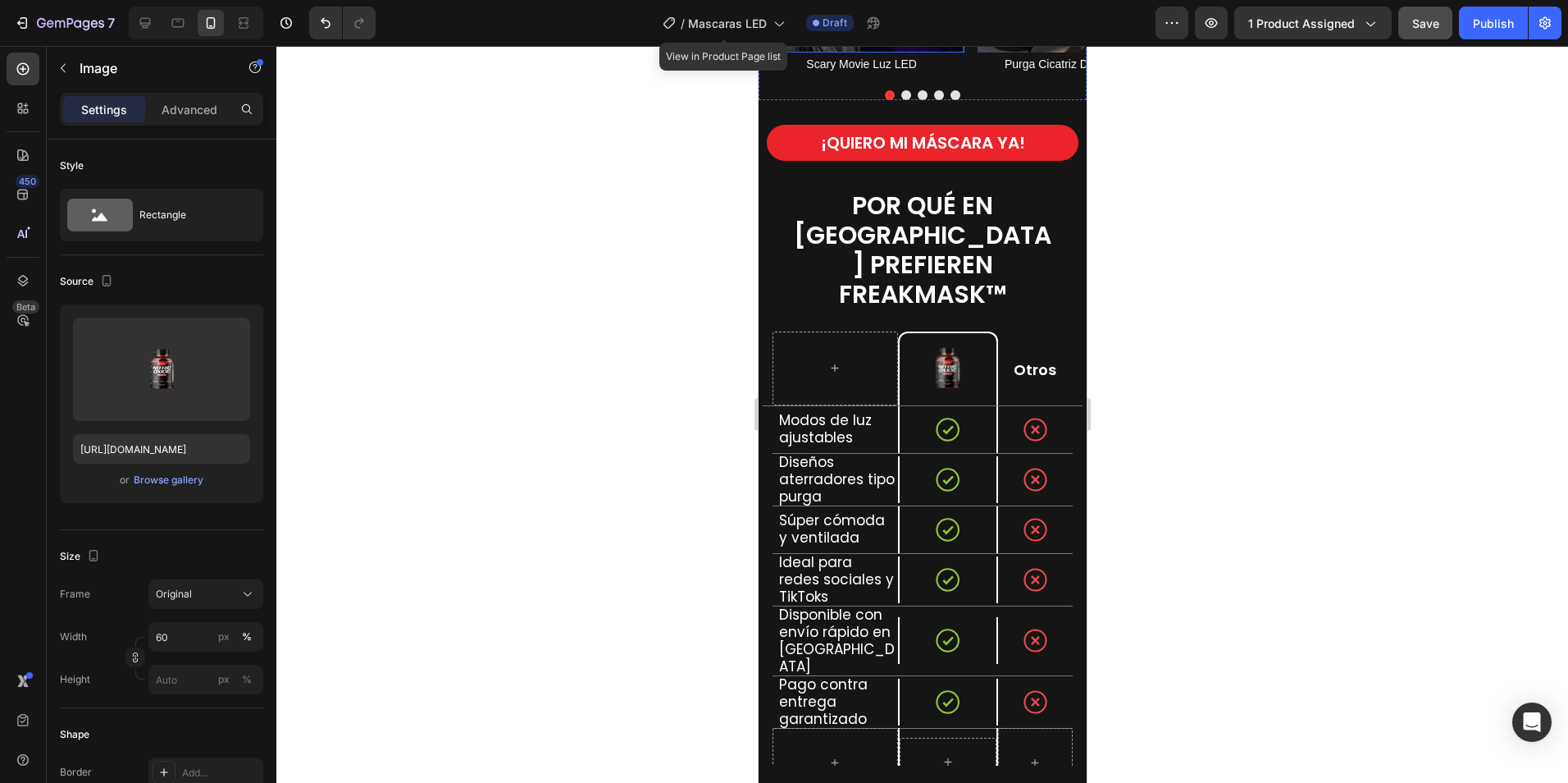
scroll to position [2052, 0]
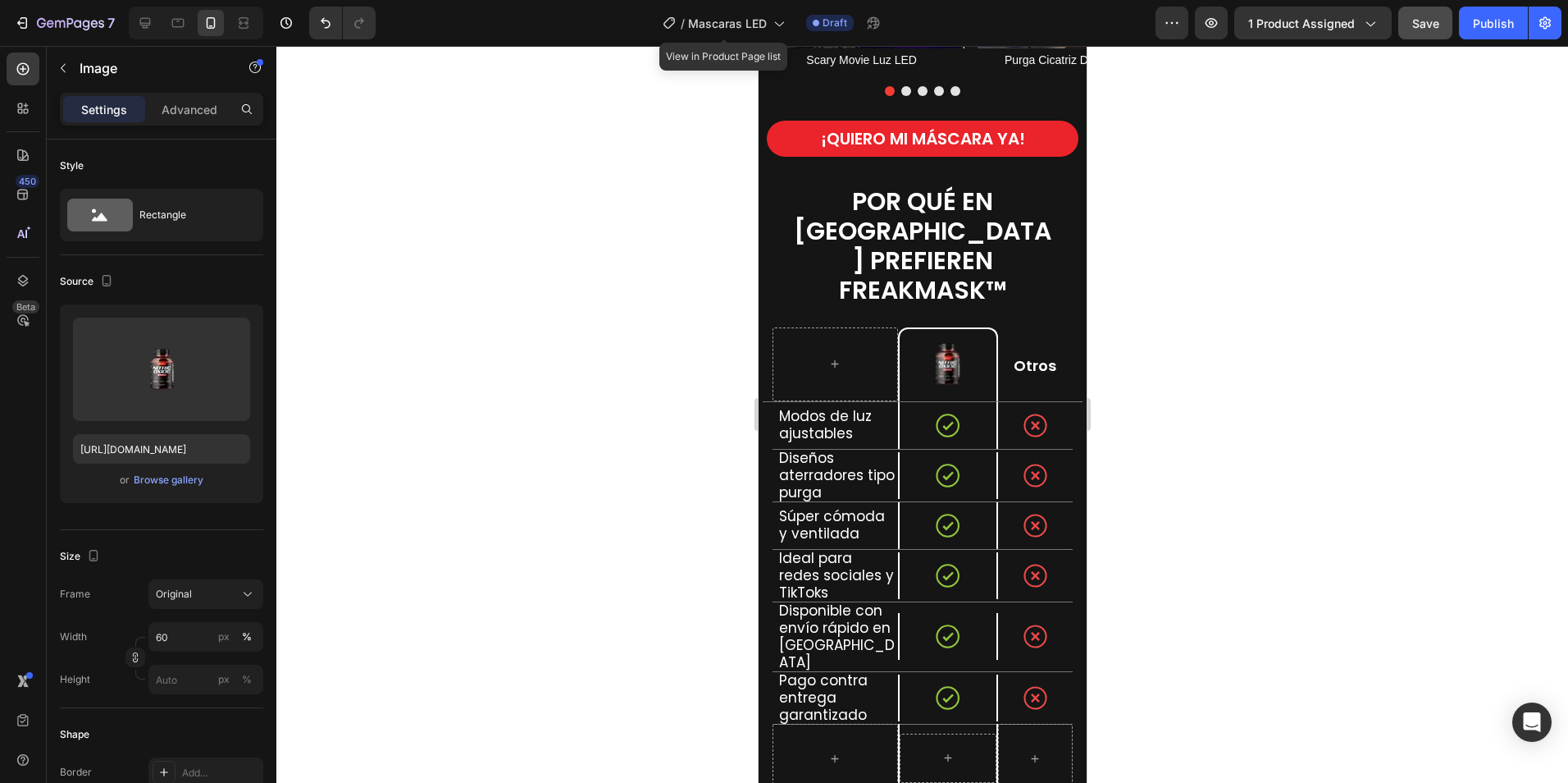
click at [944, 336] on img at bounding box center [946, 364] width 56 height 56
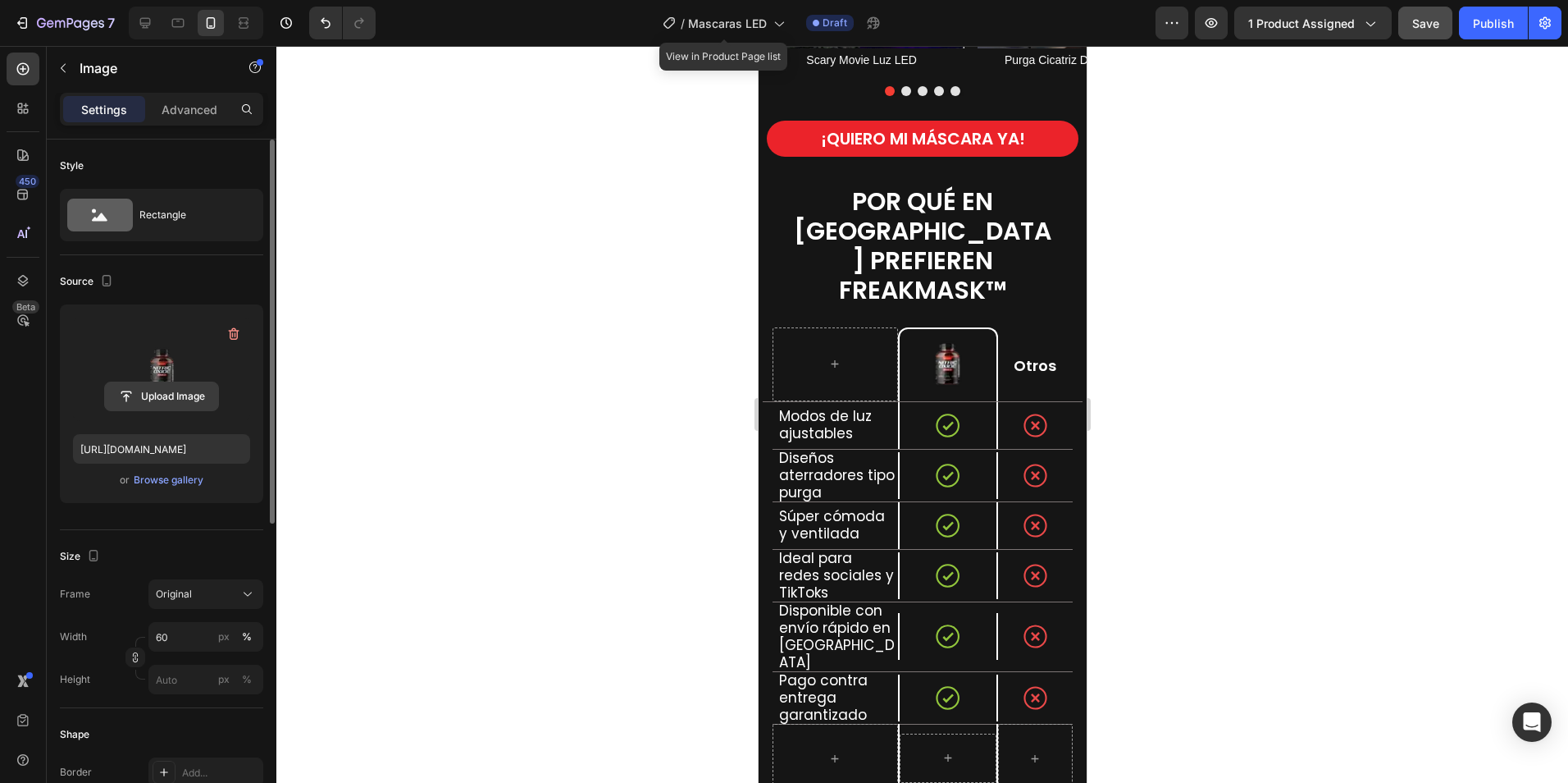
click at [162, 399] on input "file" at bounding box center [161, 396] width 114 height 28
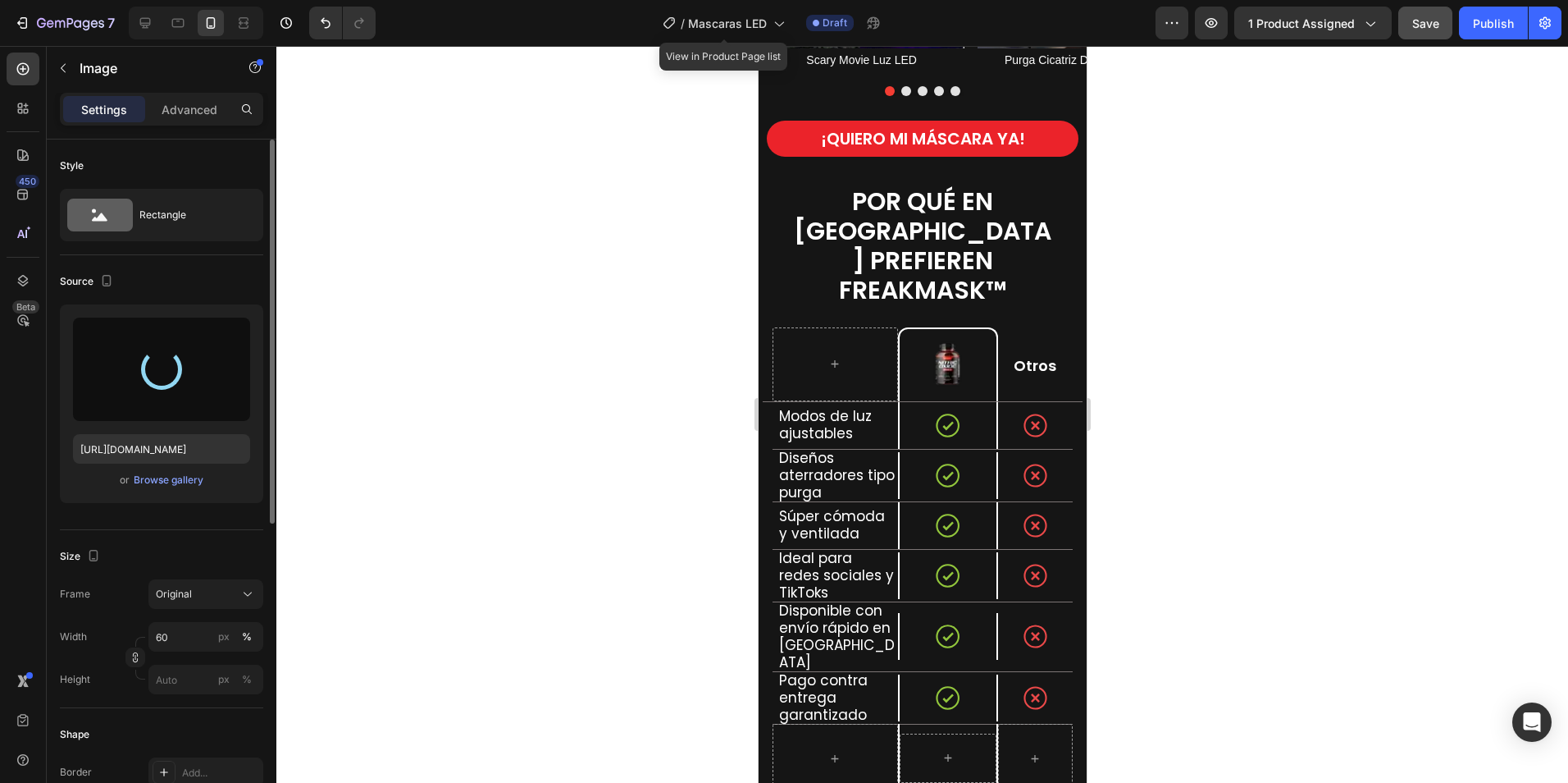
type input "https://cdn.shopify.com/s/files/1/0673/7615/2621/files/gempages_560809544775631…"
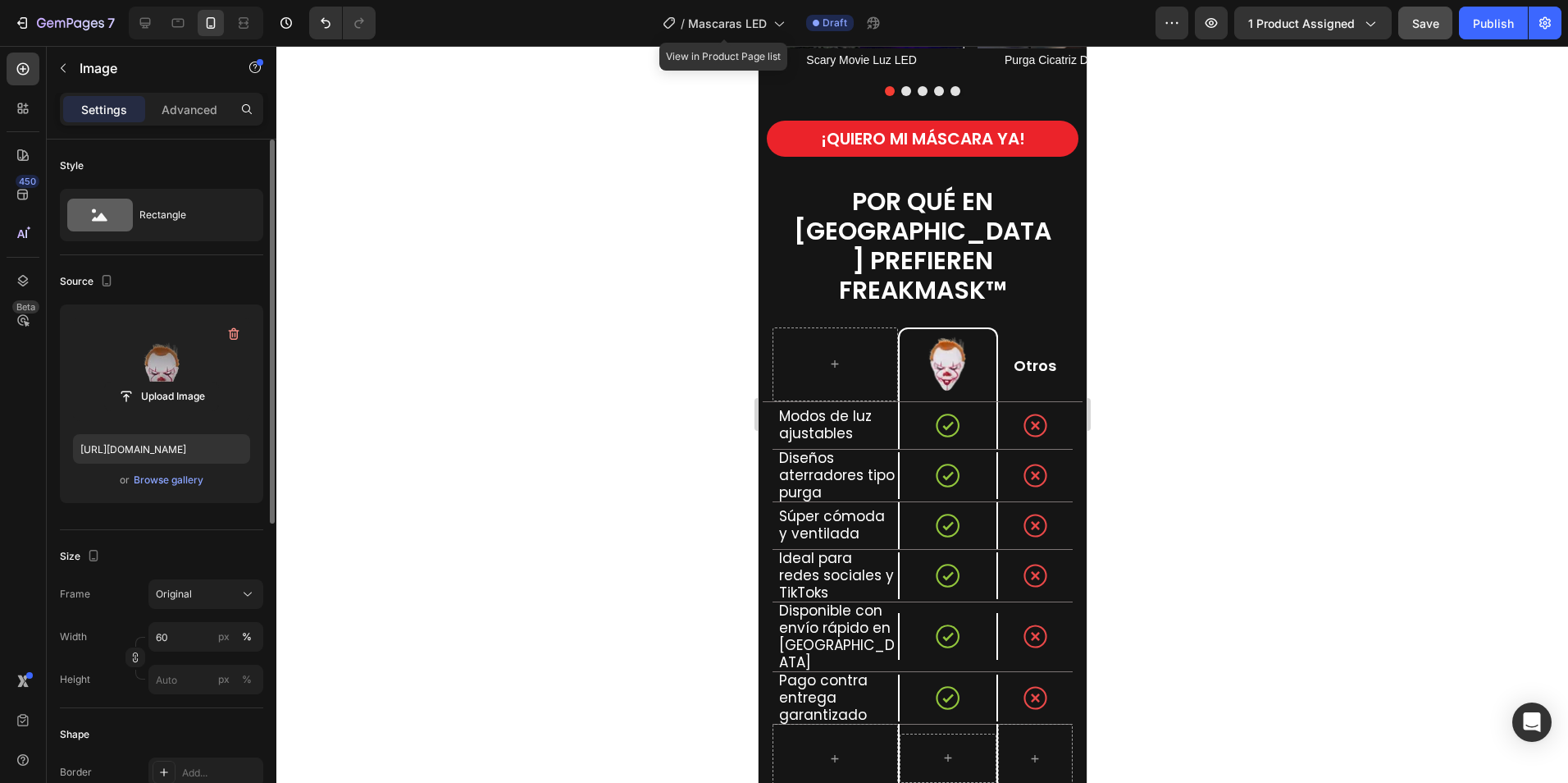
click at [1251, 362] on div at bounding box center [922, 414] width 1292 height 737
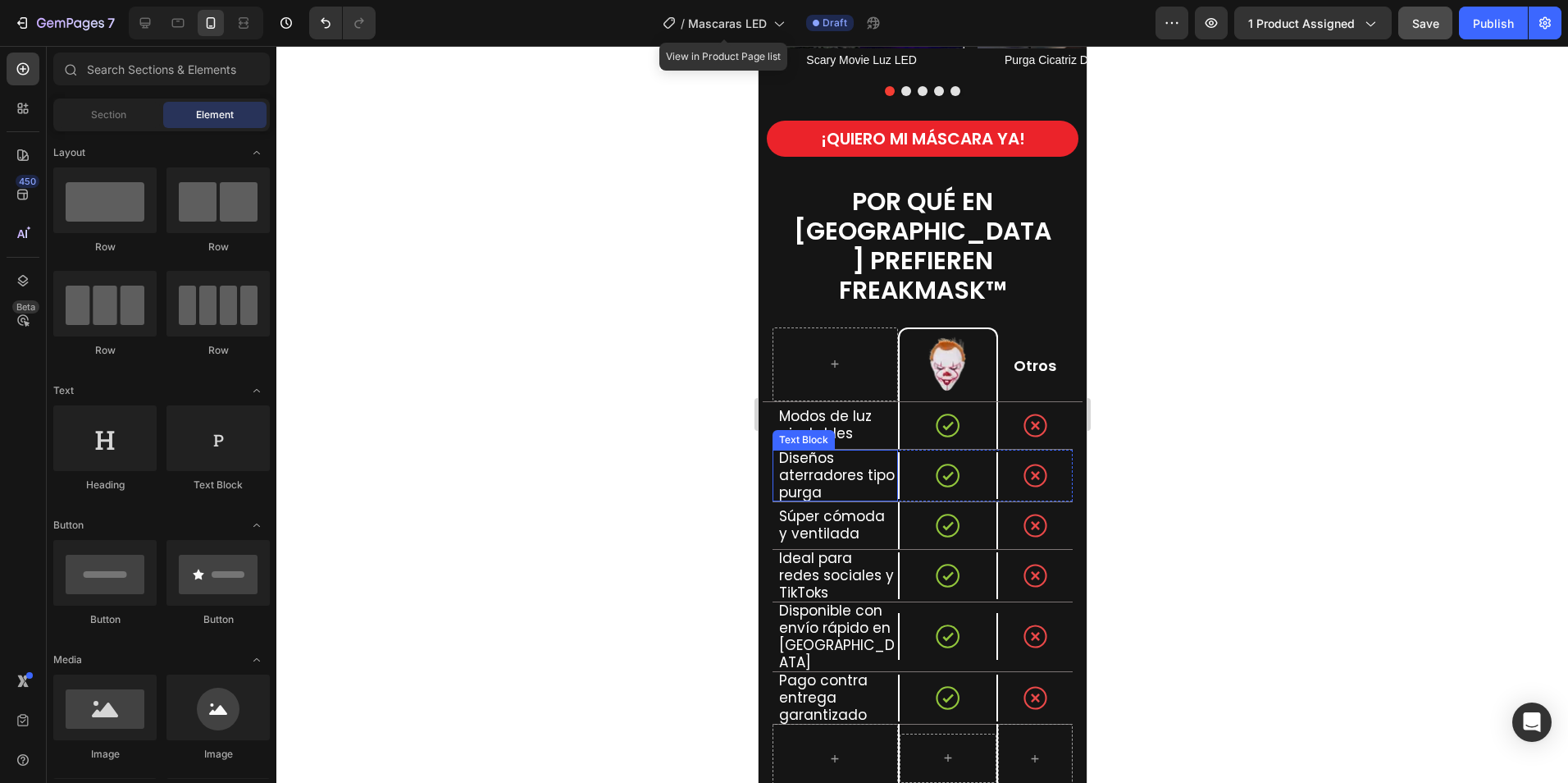
click at [844, 456] on span "Diseños aterradores tipo purga" at bounding box center [836, 475] width 116 height 54
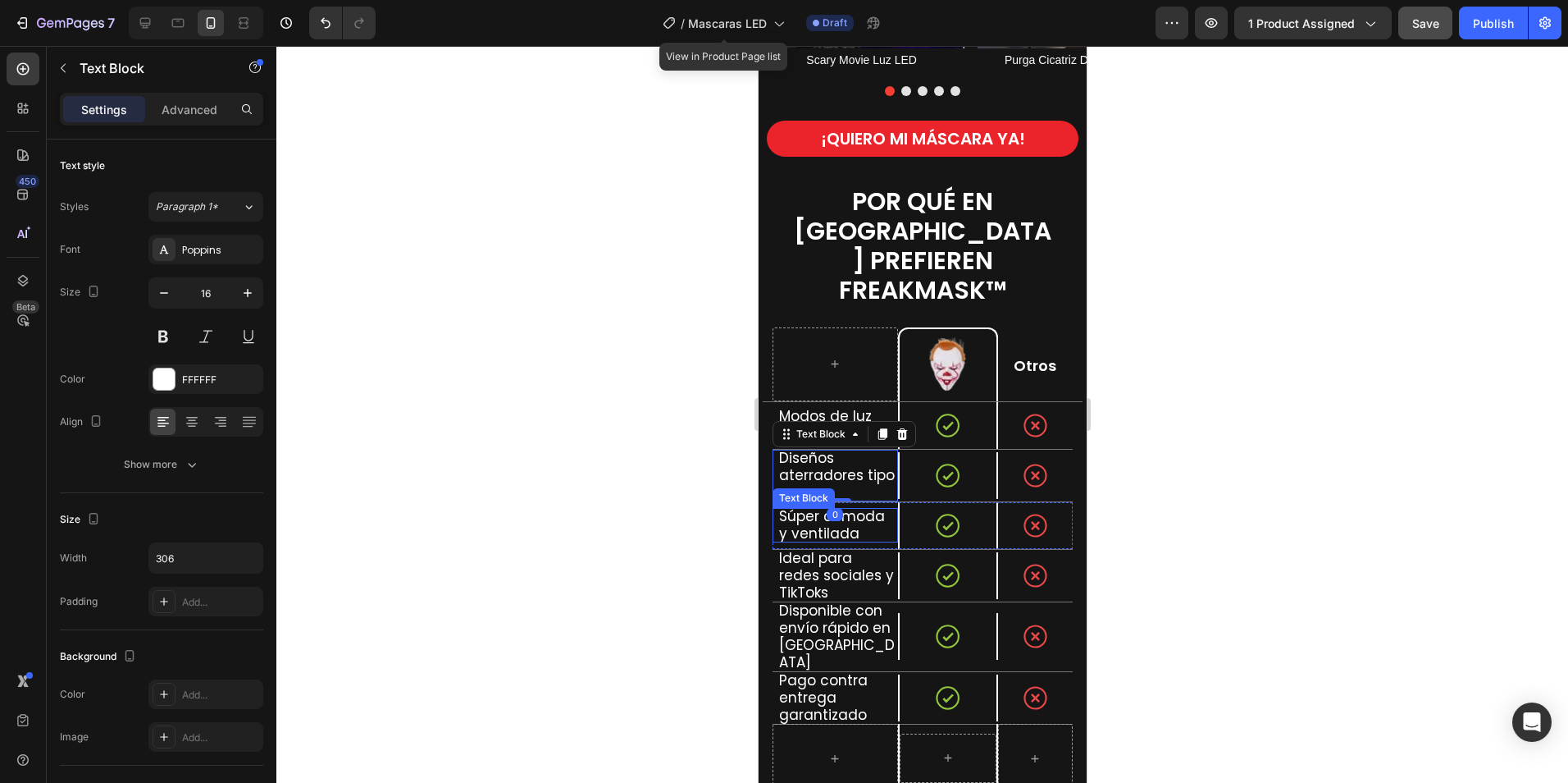
click at [844, 507] on span "Súper cómoda y ventilada" at bounding box center [831, 525] width 106 height 37
click at [819, 406] on span "Modos de luz ajustables" at bounding box center [824, 424] width 93 height 37
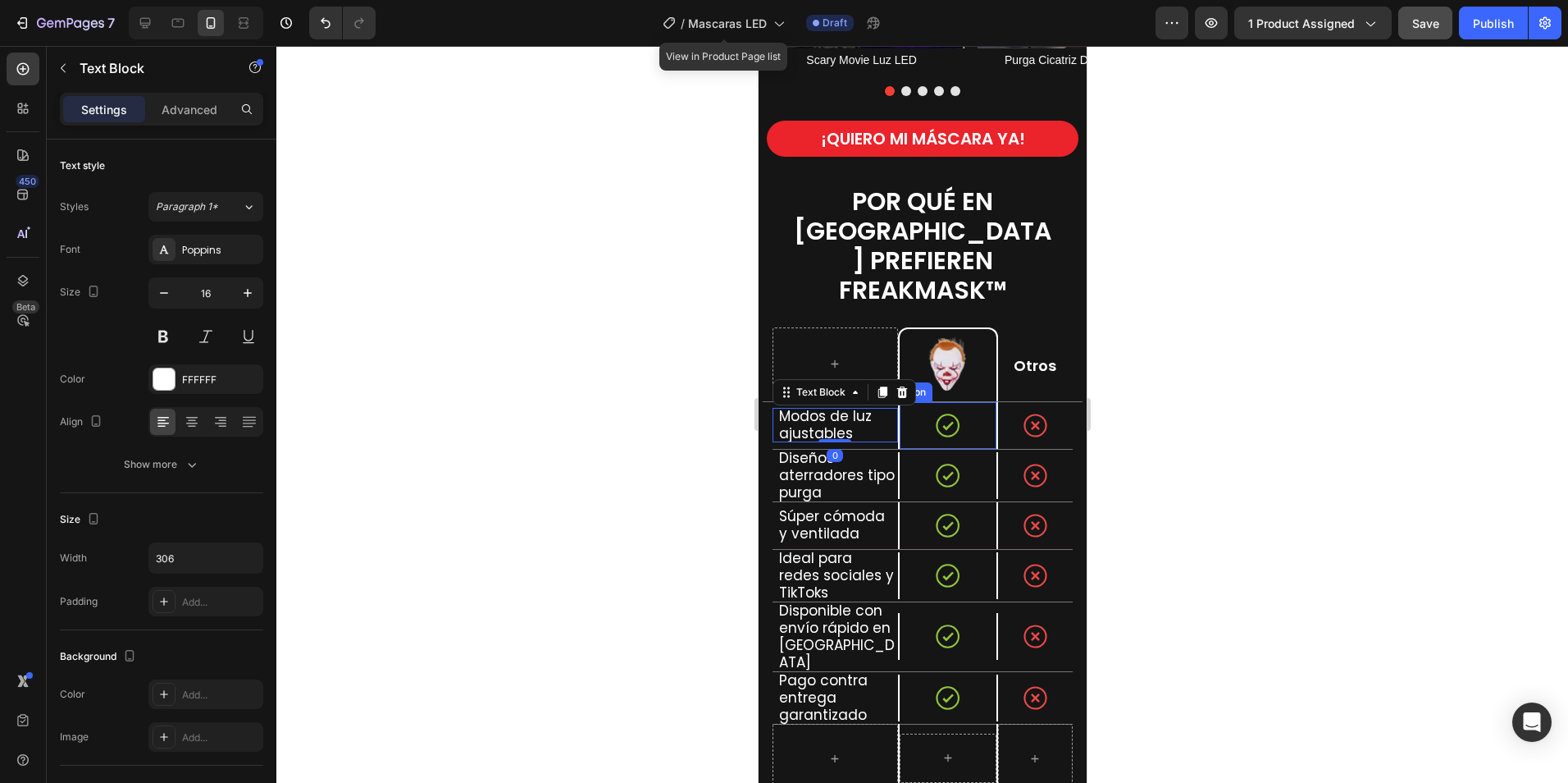
click at [950, 414] on circle at bounding box center [946, 424] width 21 height 21
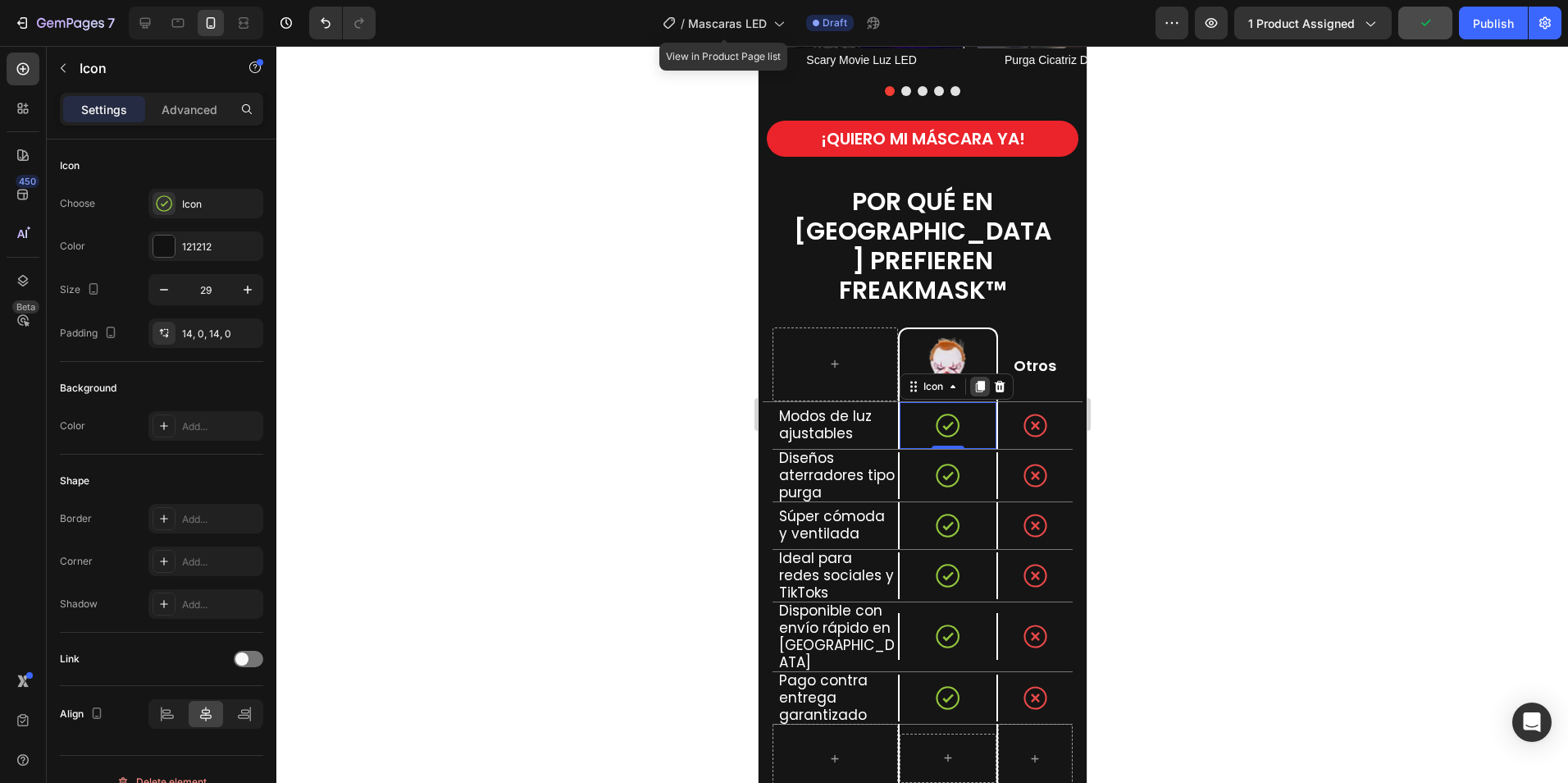
click at [978, 381] on icon at bounding box center [978, 387] width 9 height 12
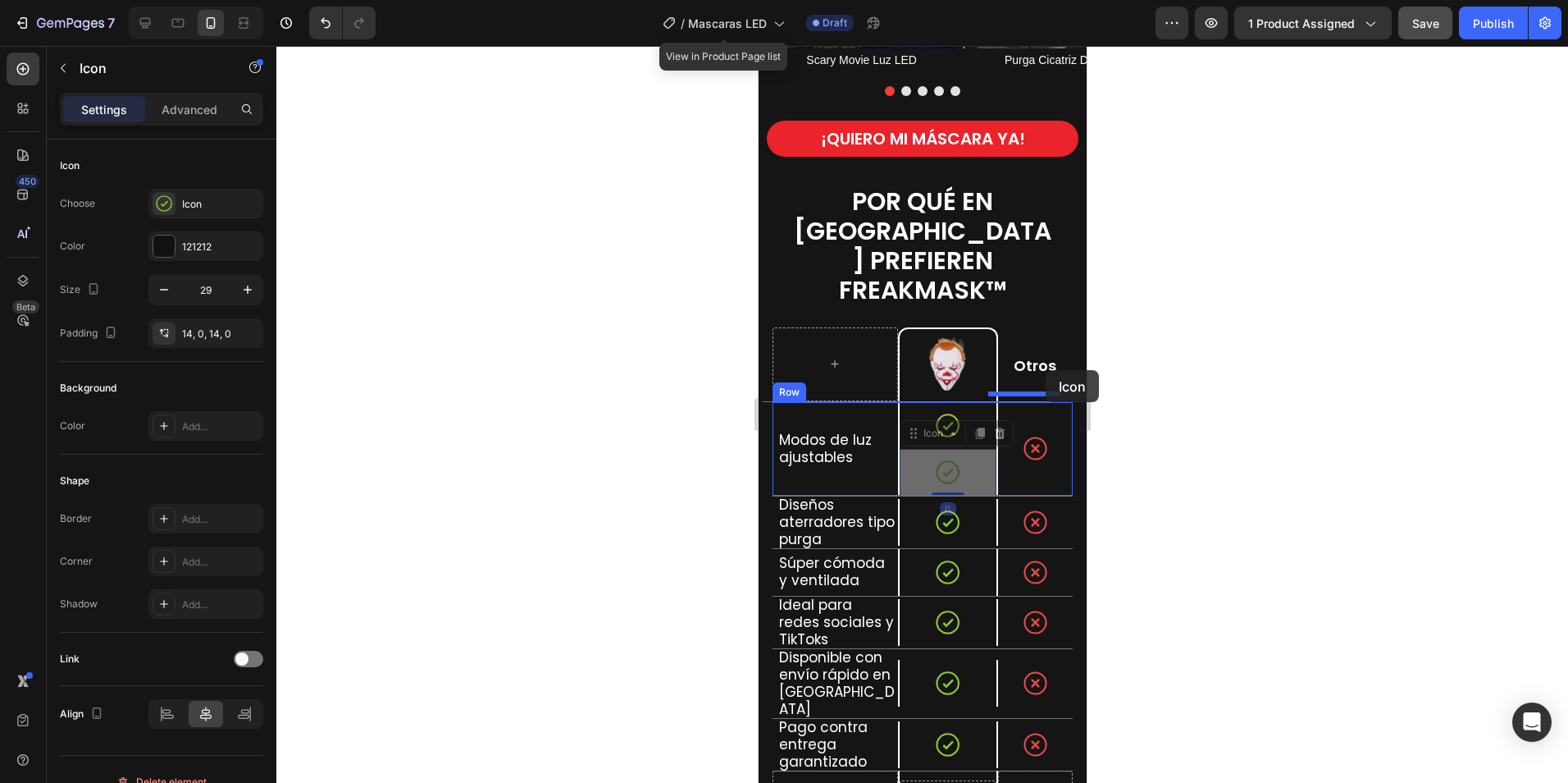
drag, startPoint x: 917, startPoint y: 407, endPoint x: 1045, endPoint y: 370, distance: 133.2
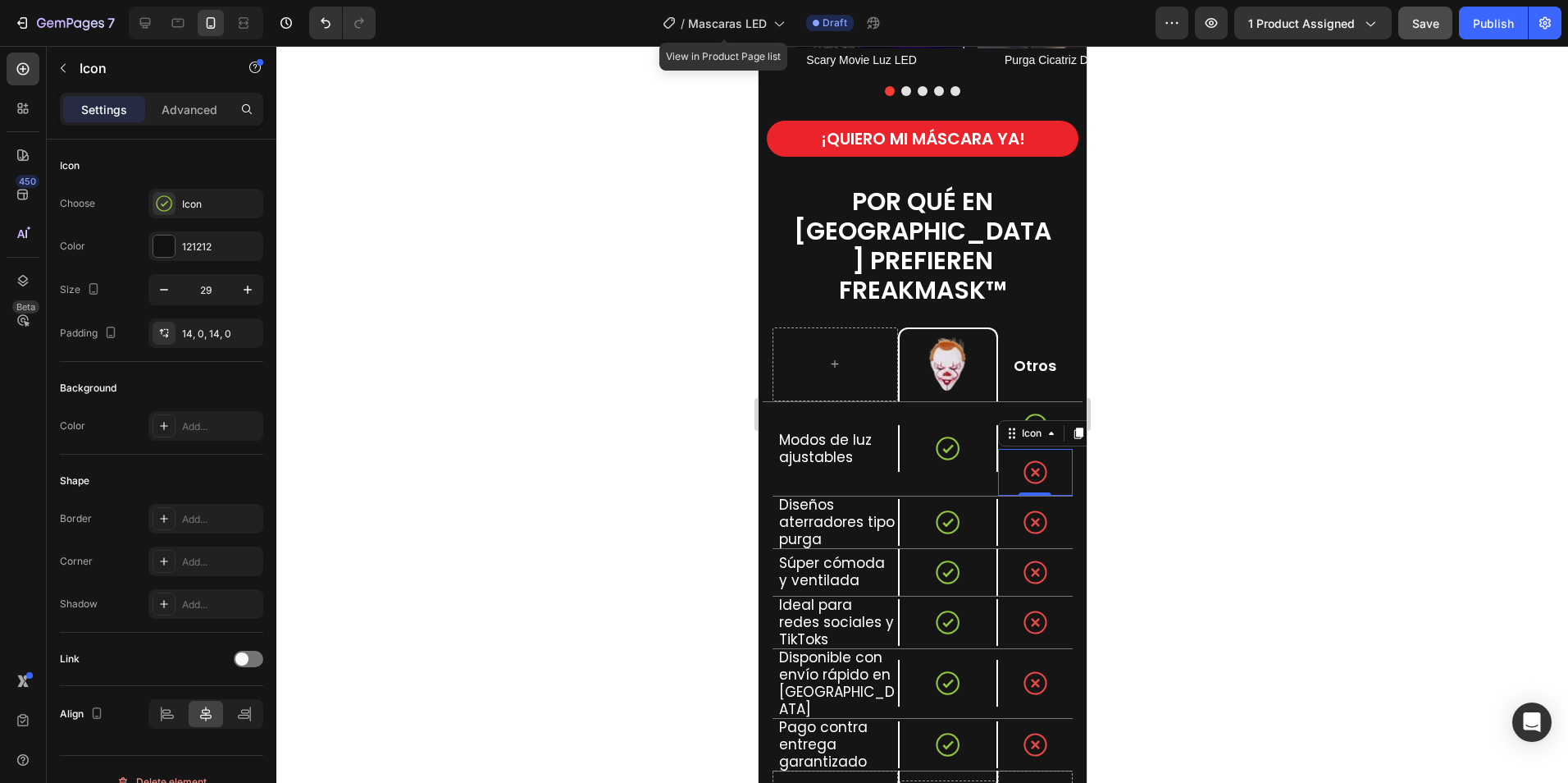
click at [1038, 449] on div "Icon 0" at bounding box center [1035, 472] width 76 height 47
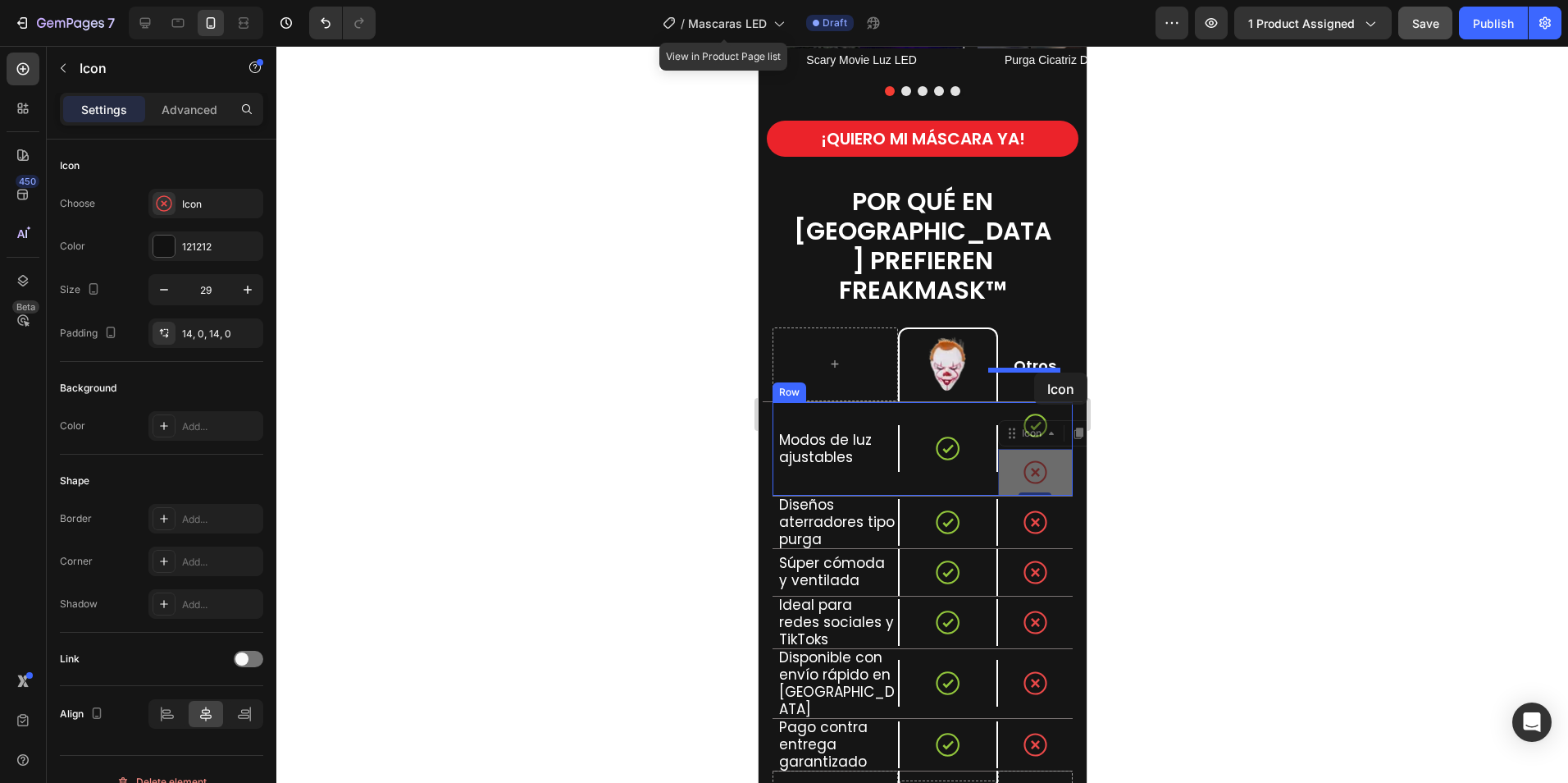
drag, startPoint x: 1020, startPoint y: 403, endPoint x: 1034, endPoint y: 372, distance: 34.0
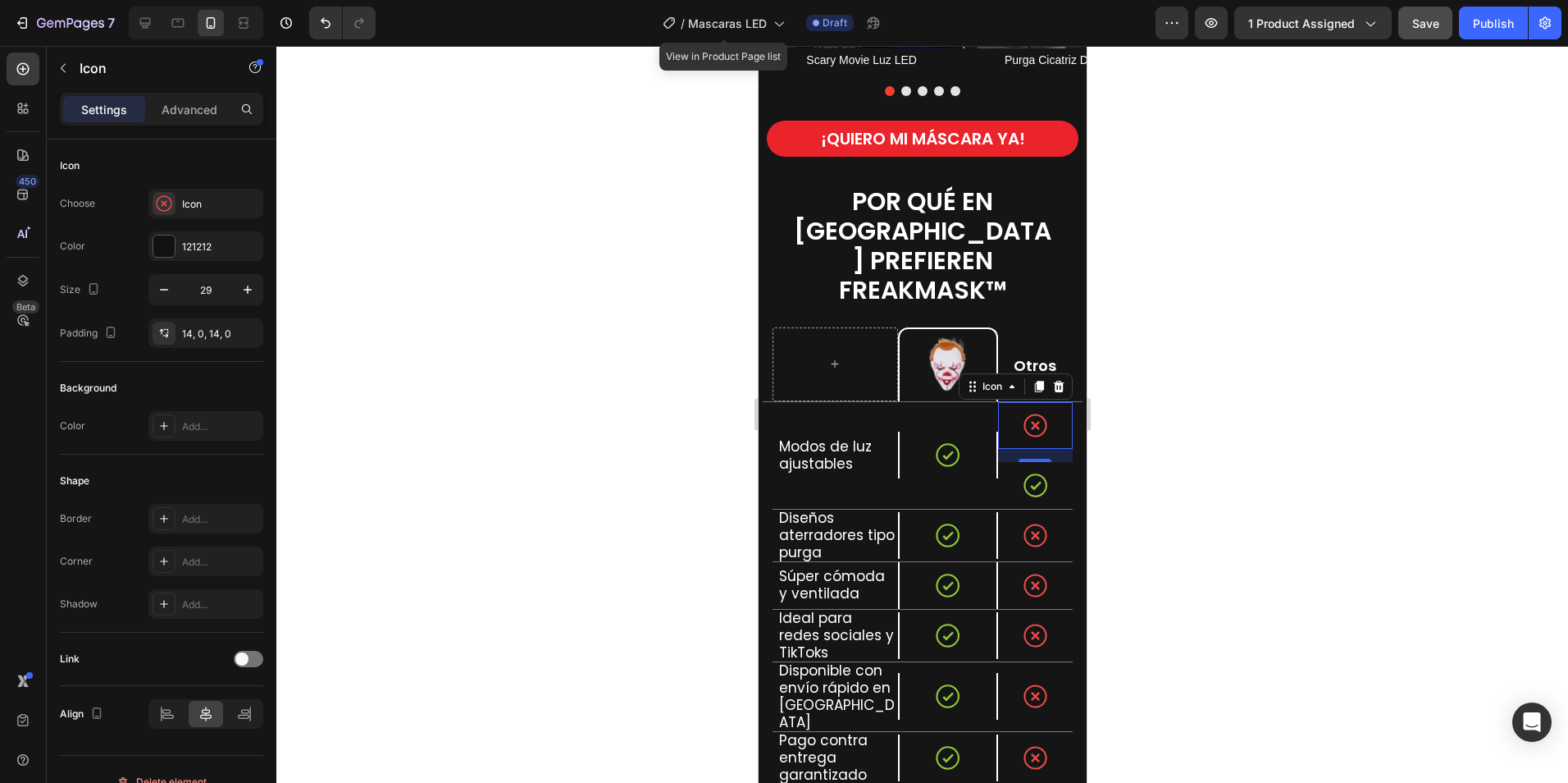
click at [1053, 381] on icon at bounding box center [1058, 387] width 11 height 12
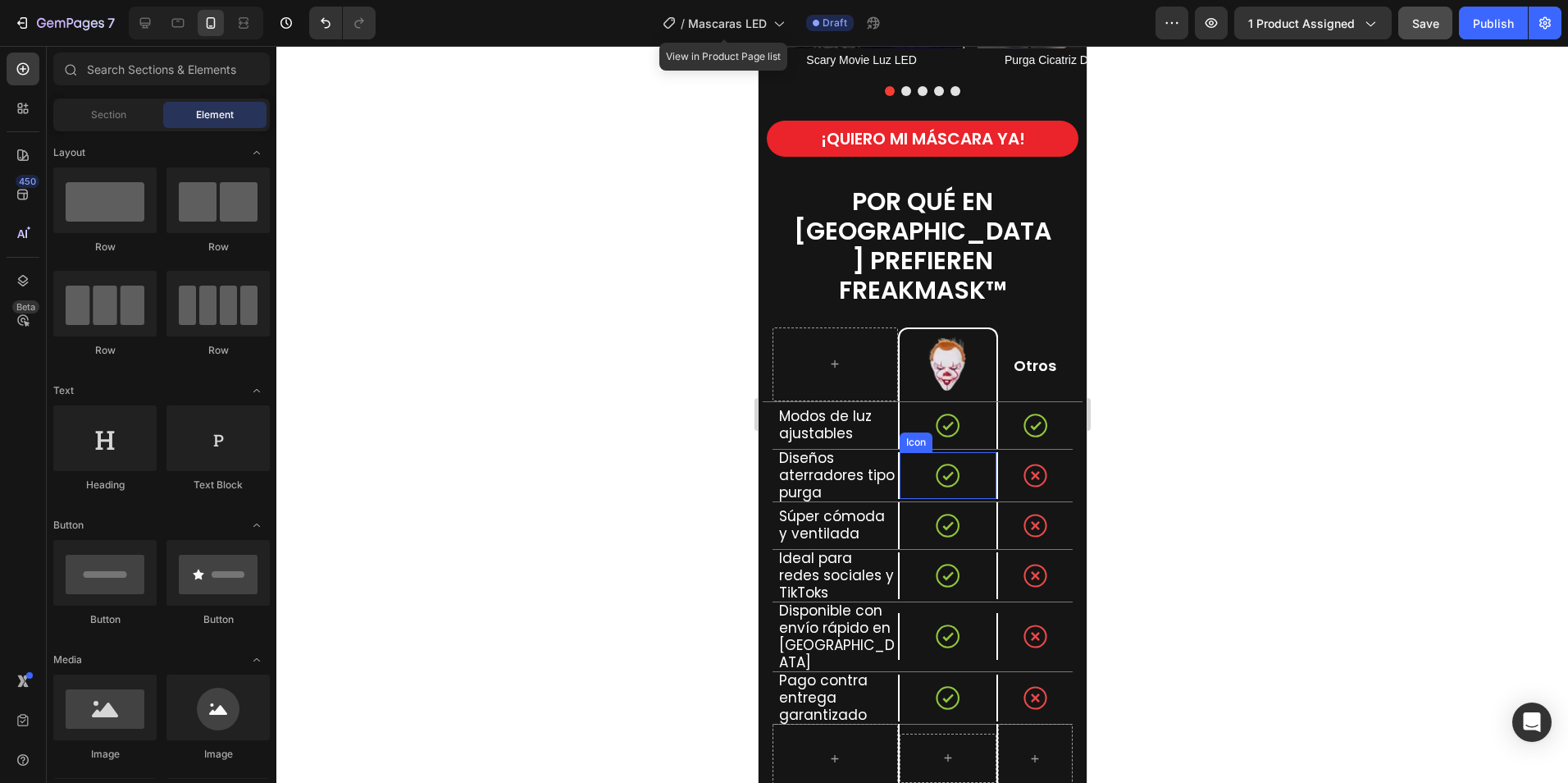
click at [916, 460] on div "Icon" at bounding box center [947, 475] width 97 height 47
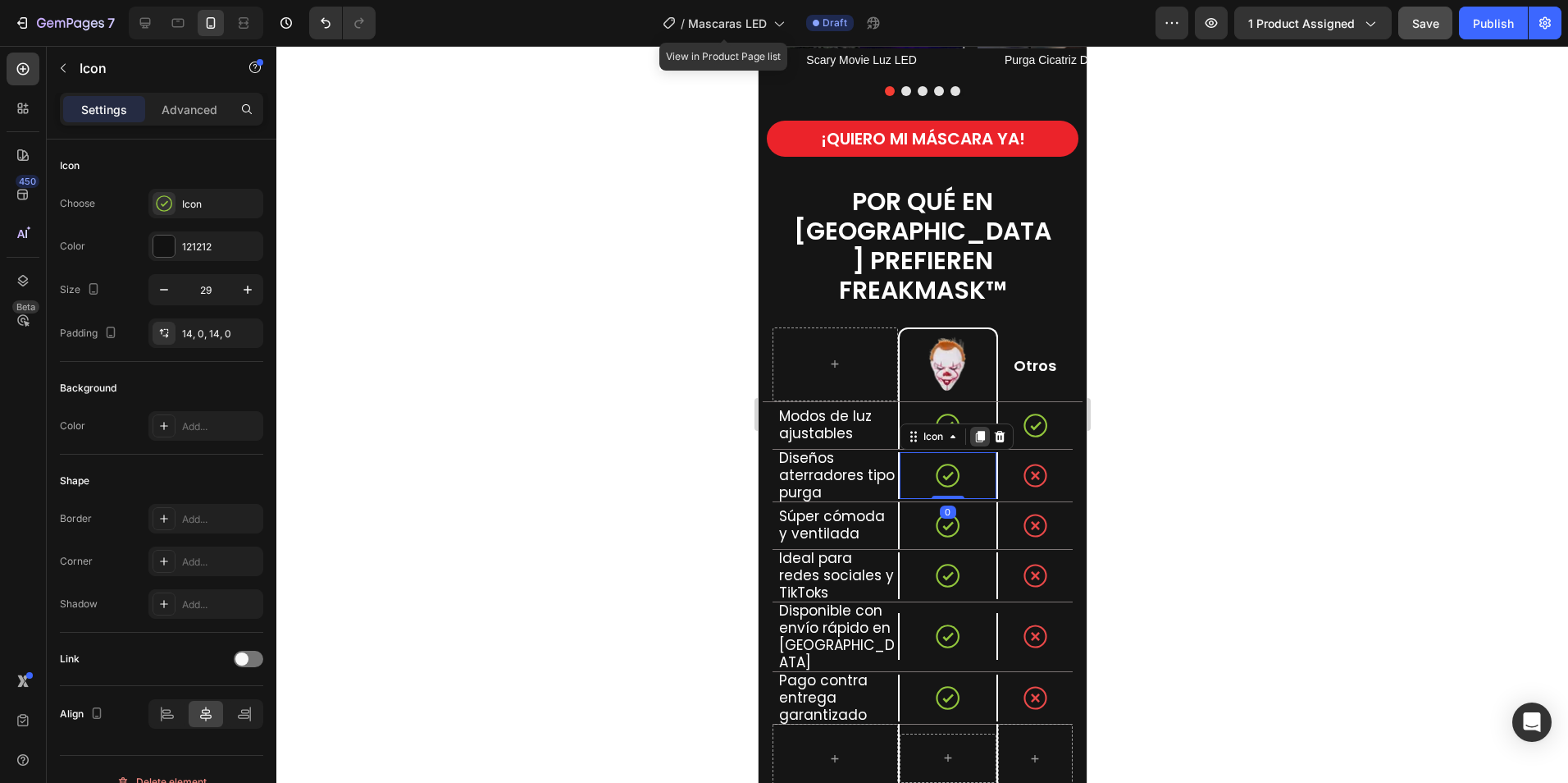
click at [974, 431] on icon at bounding box center [978, 437] width 9 height 12
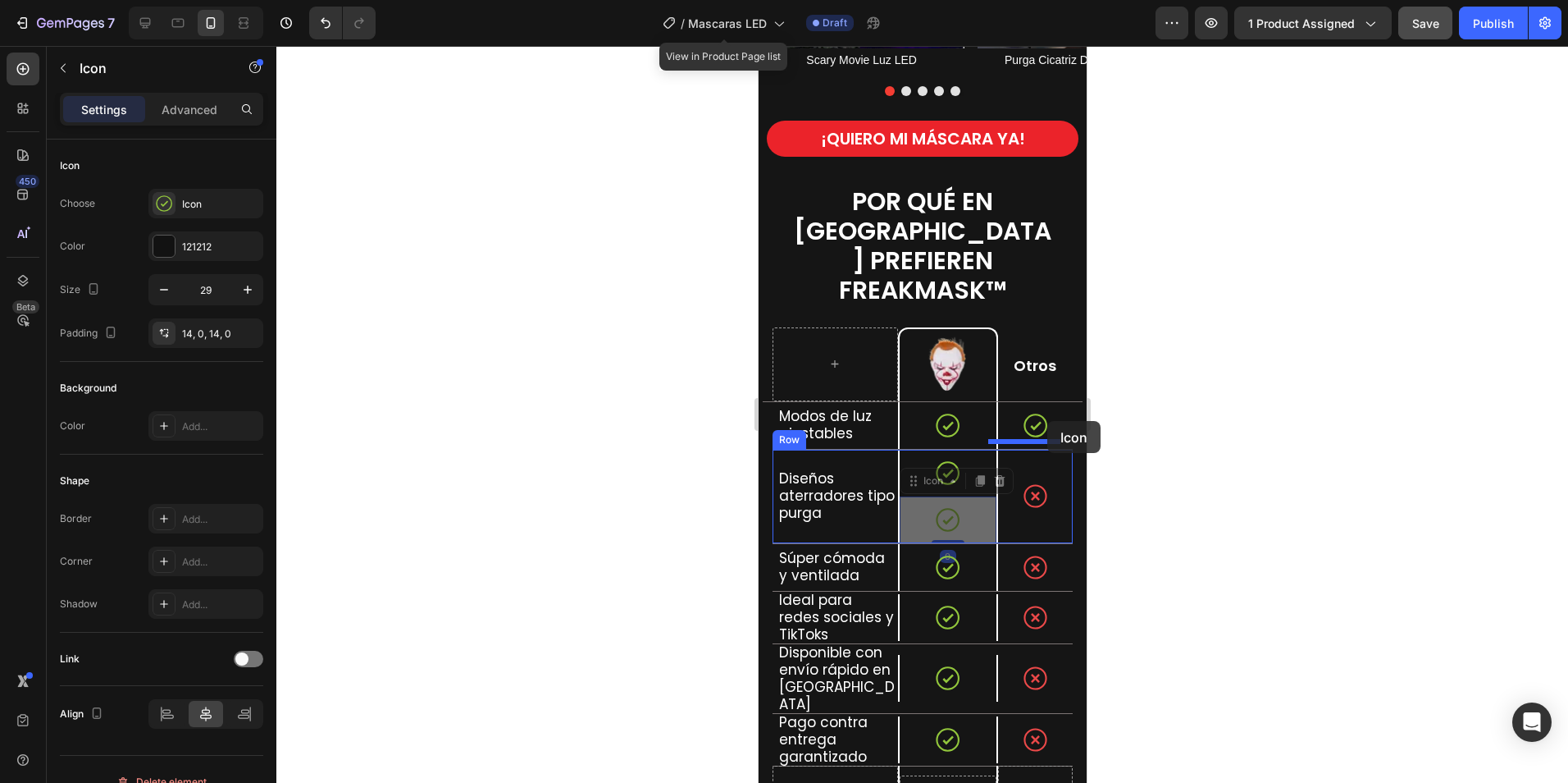
drag, startPoint x: 910, startPoint y: 456, endPoint x: 1047, endPoint y: 421, distance: 141.4
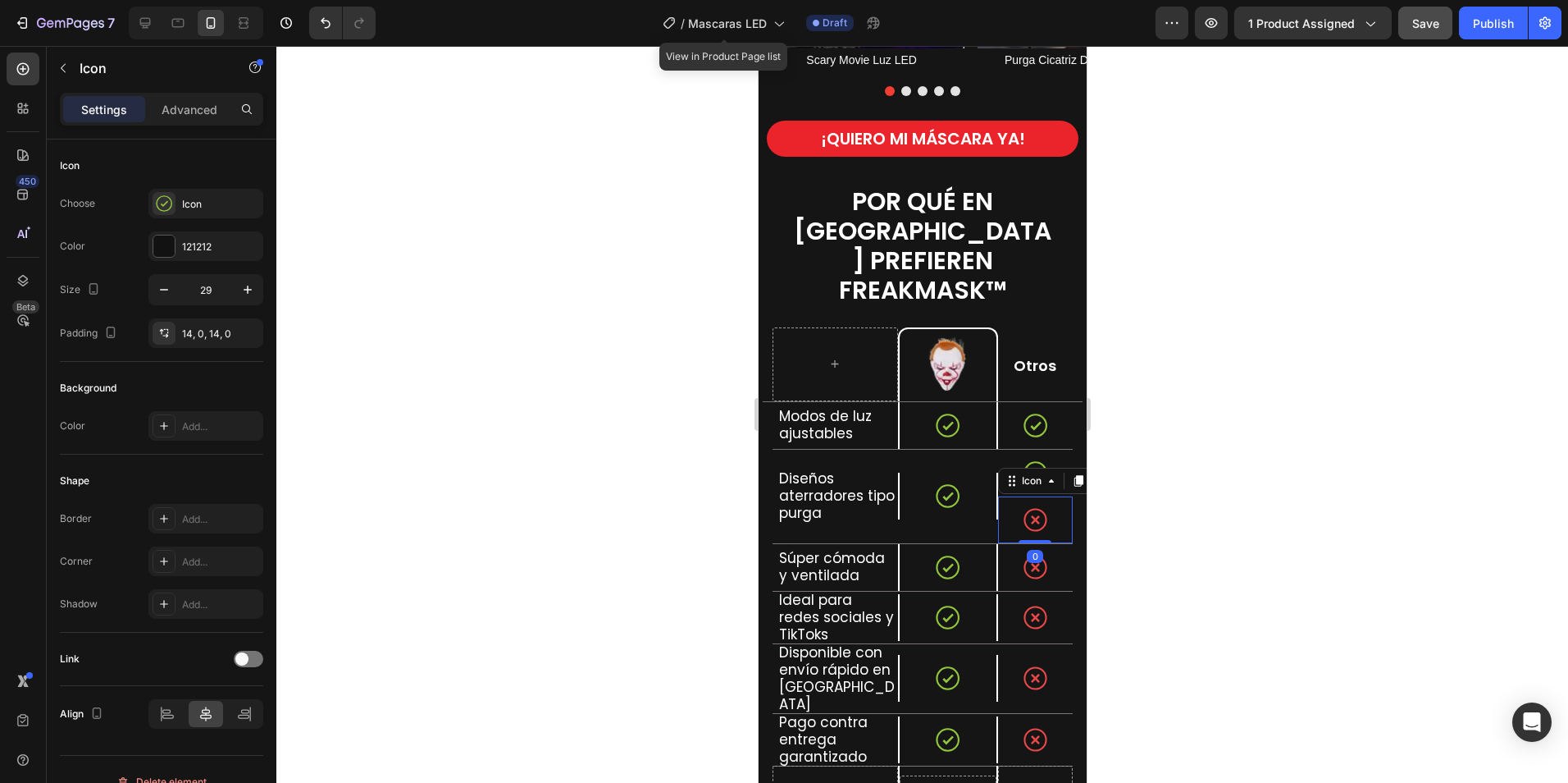
click at [1032, 508] on icon at bounding box center [1035, 520] width 24 height 24
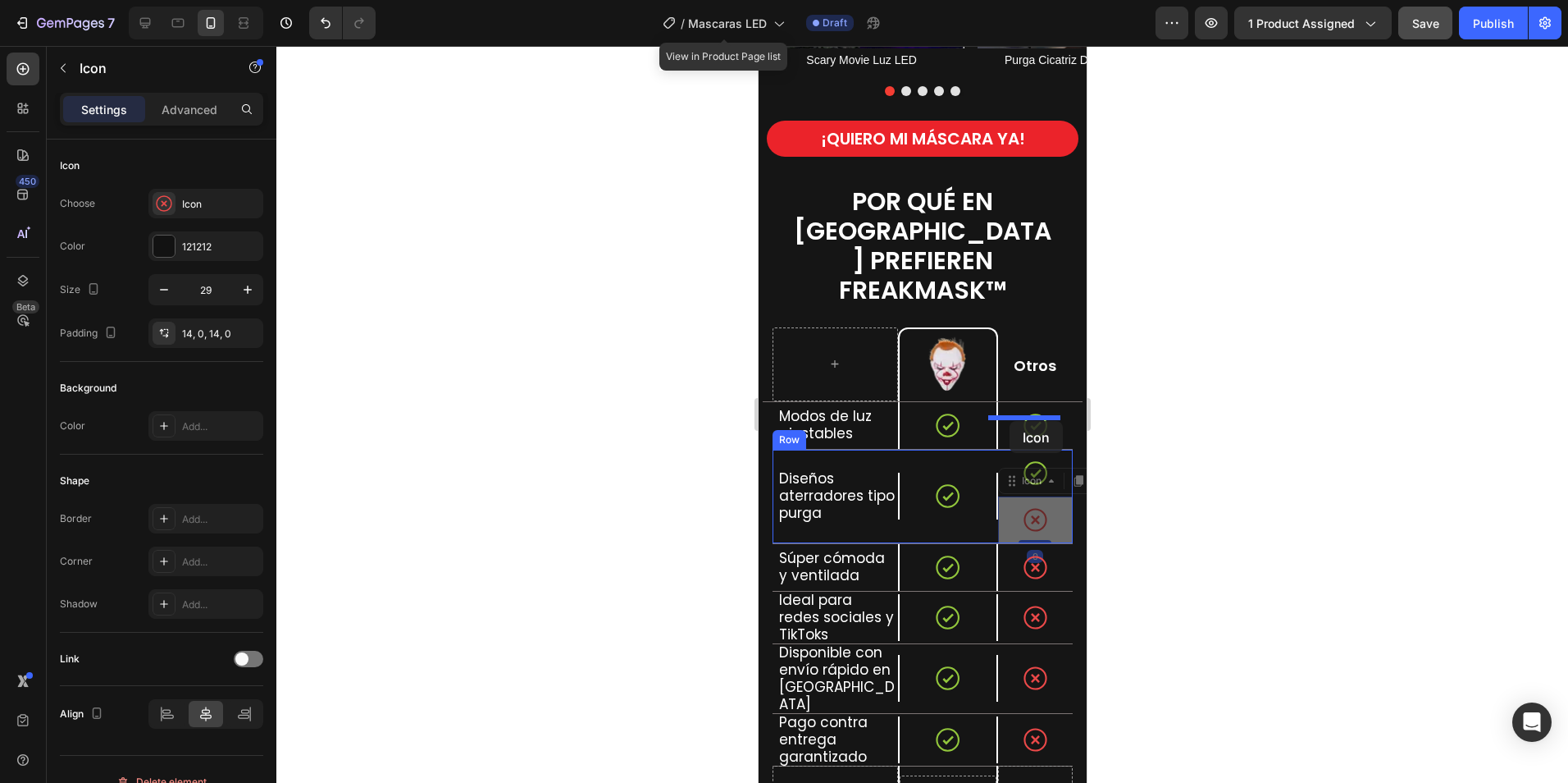
drag, startPoint x: 1016, startPoint y: 451, endPoint x: 1009, endPoint y: 421, distance: 30.8
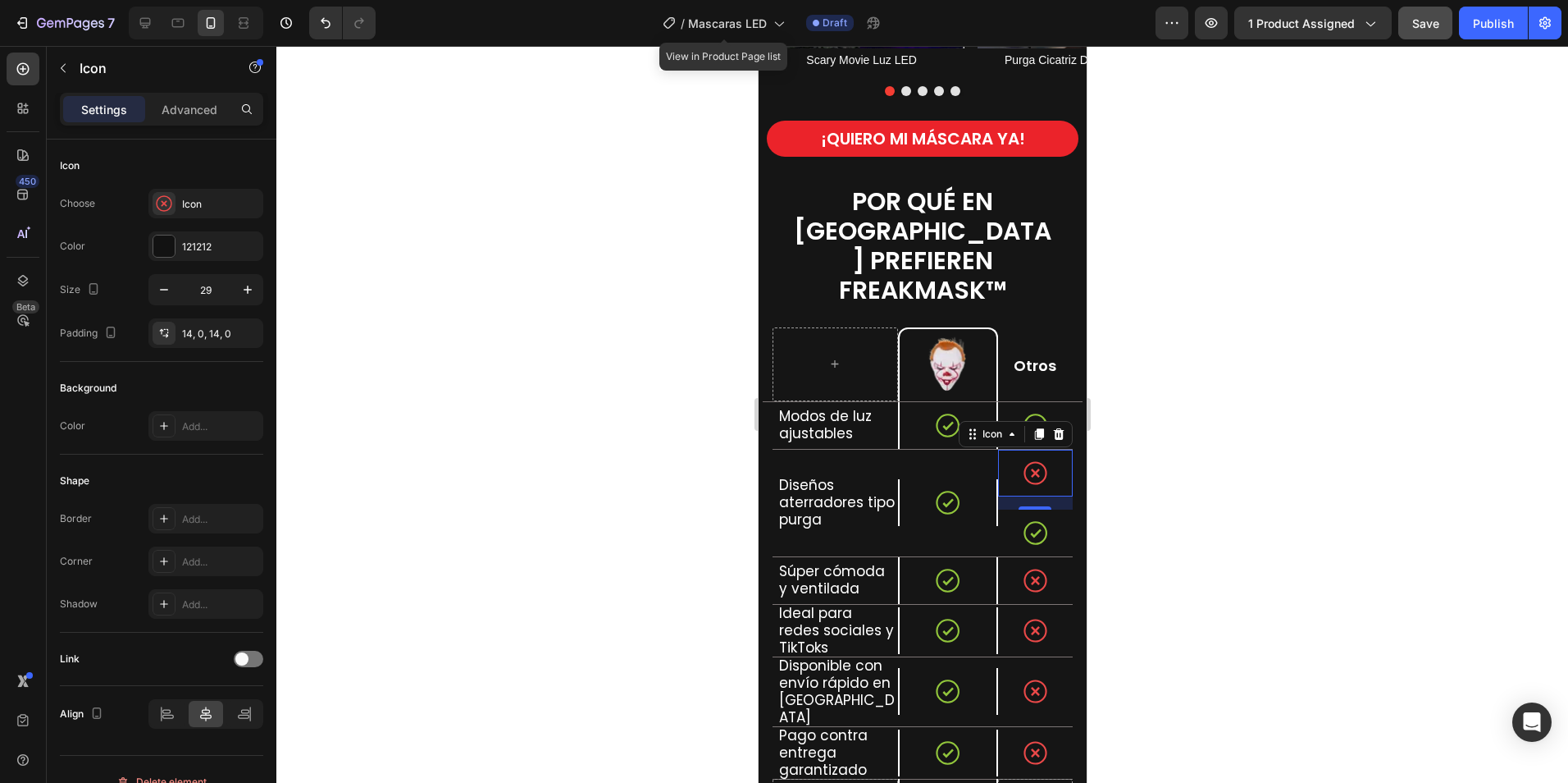
drag, startPoint x: 1043, startPoint y: 405, endPoint x: 1081, endPoint y: 405, distance: 38.0
click at [1052, 428] on icon at bounding box center [1058, 434] width 13 height 13
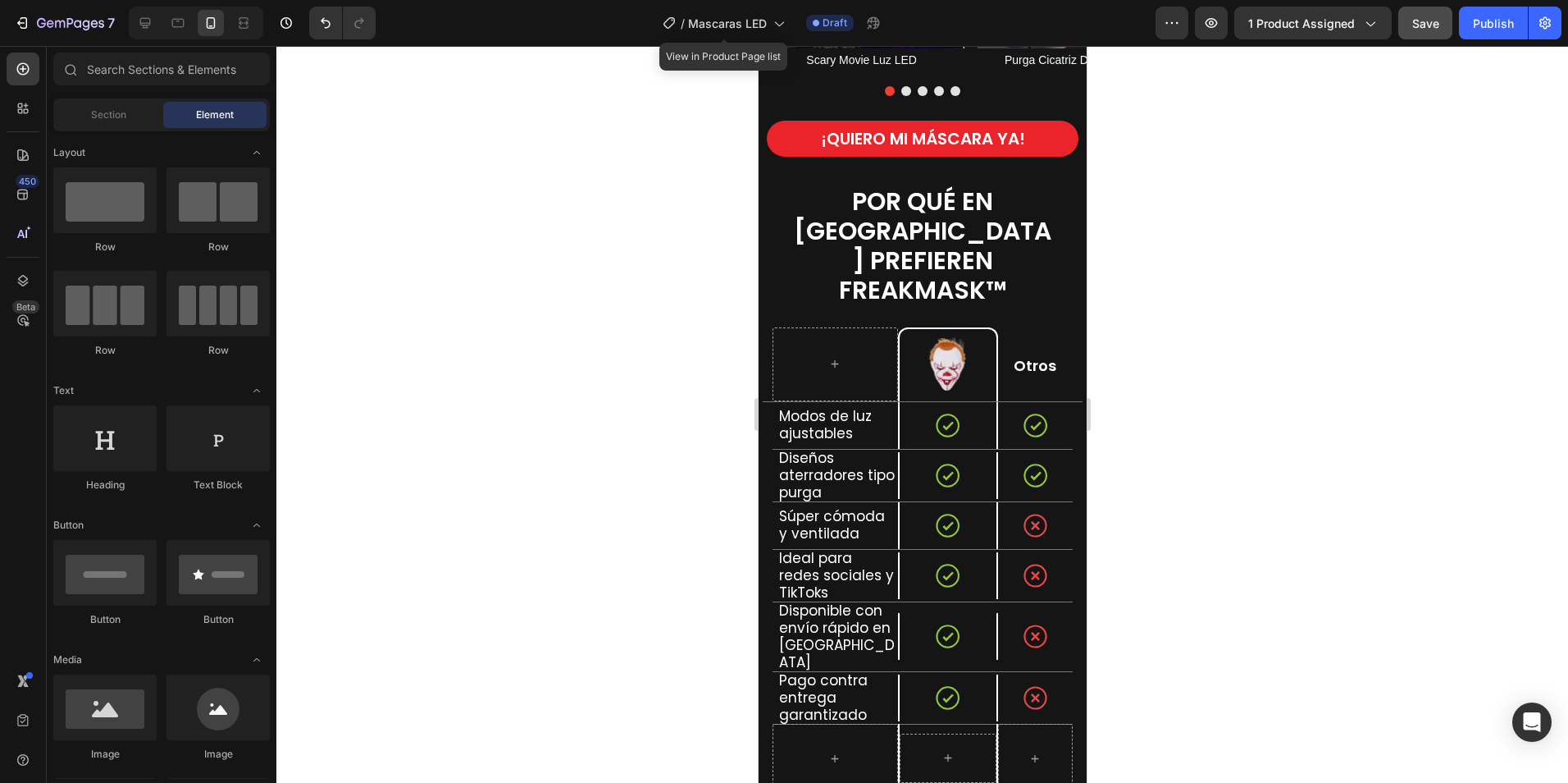
click at [1198, 602] on div at bounding box center [922, 414] width 1292 height 737
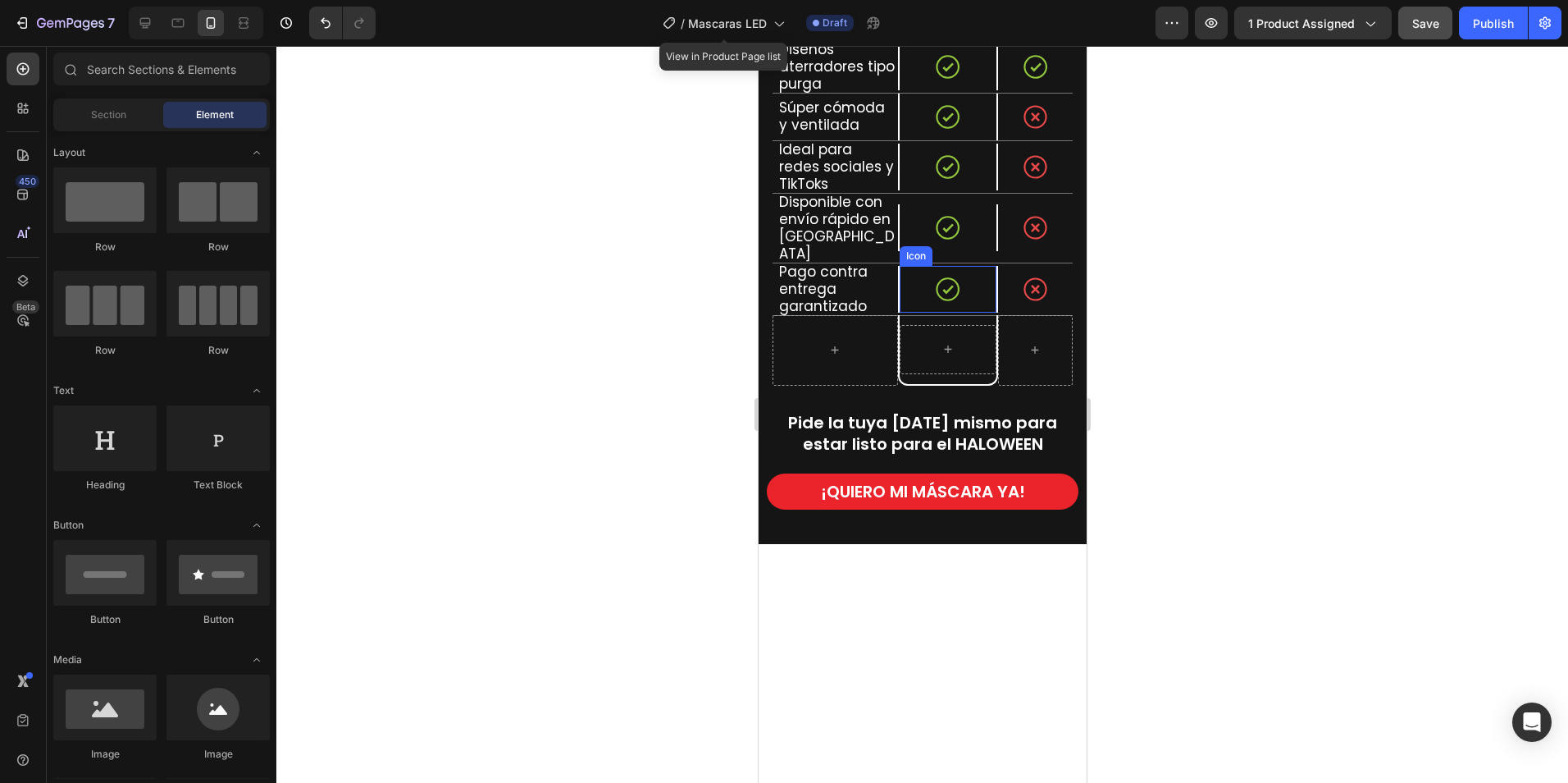
scroll to position [2462, 0]
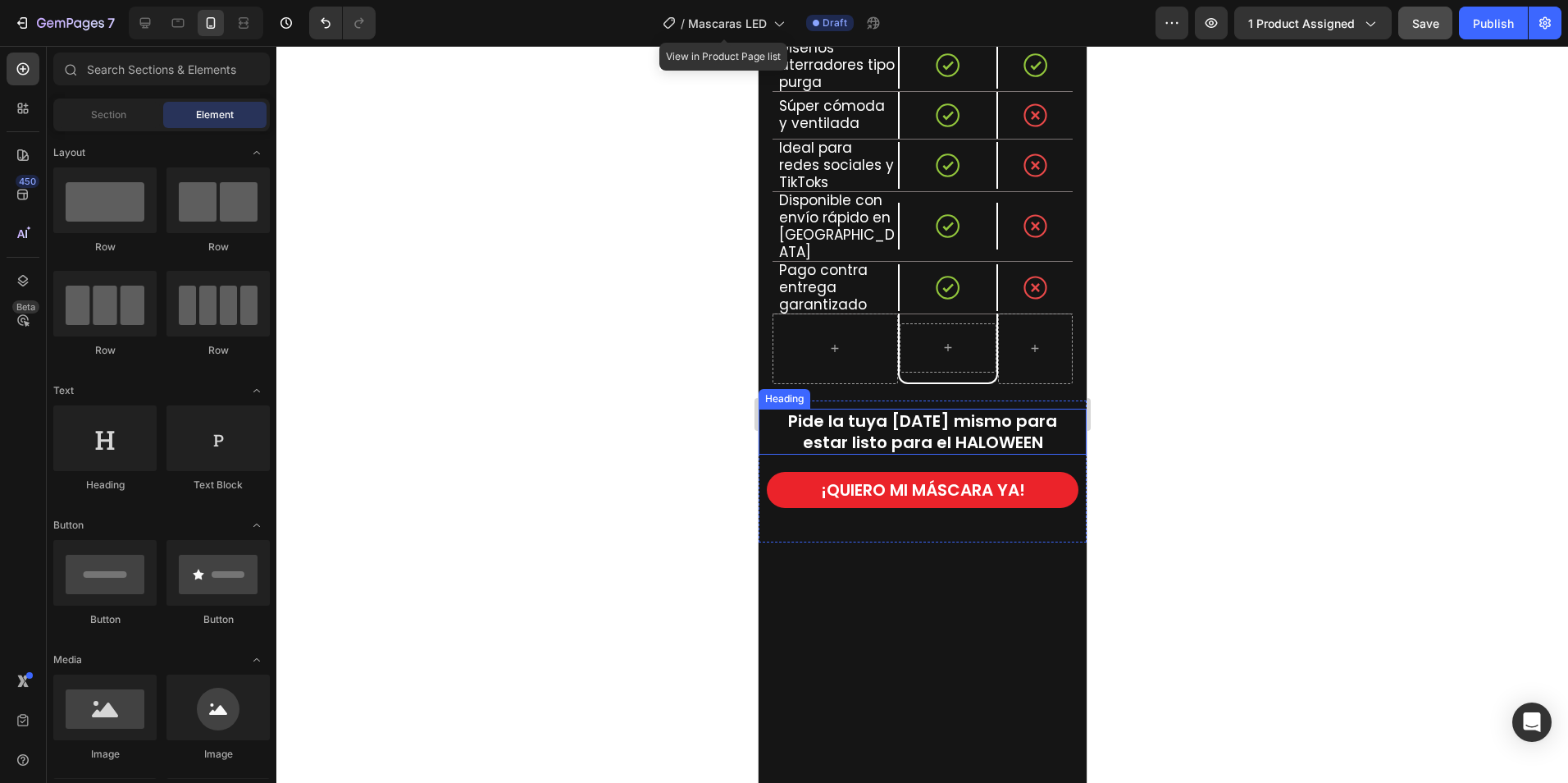
click at [974, 409] on span "Pide la tuya hoy mismo para estar listo para el HALOWEEN" at bounding box center [922, 431] width 269 height 44
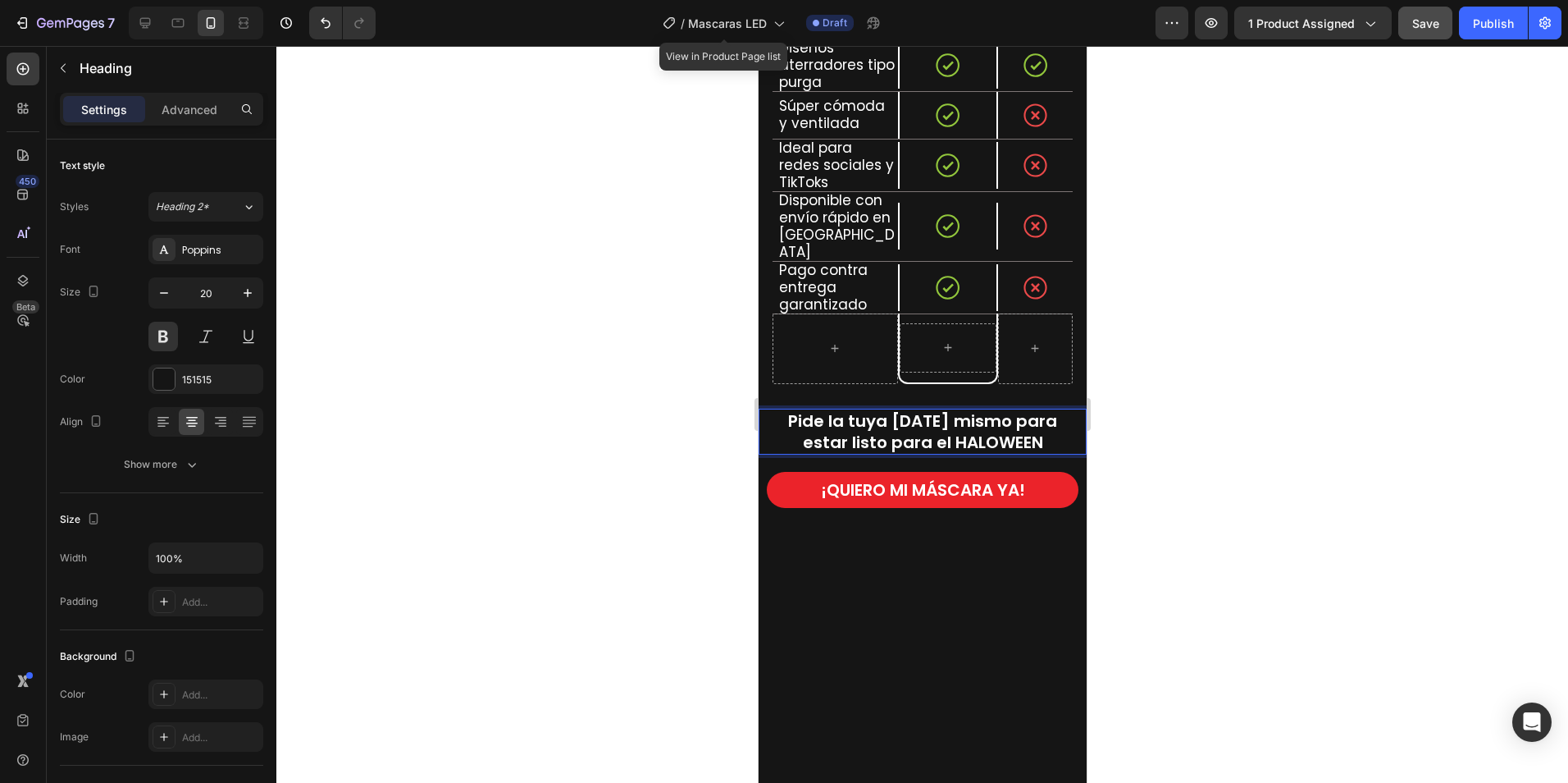
click at [978, 409] on span "Pide la tuya hoy mismo para estar listo para el HALOWEEN" at bounding box center [922, 431] width 269 height 44
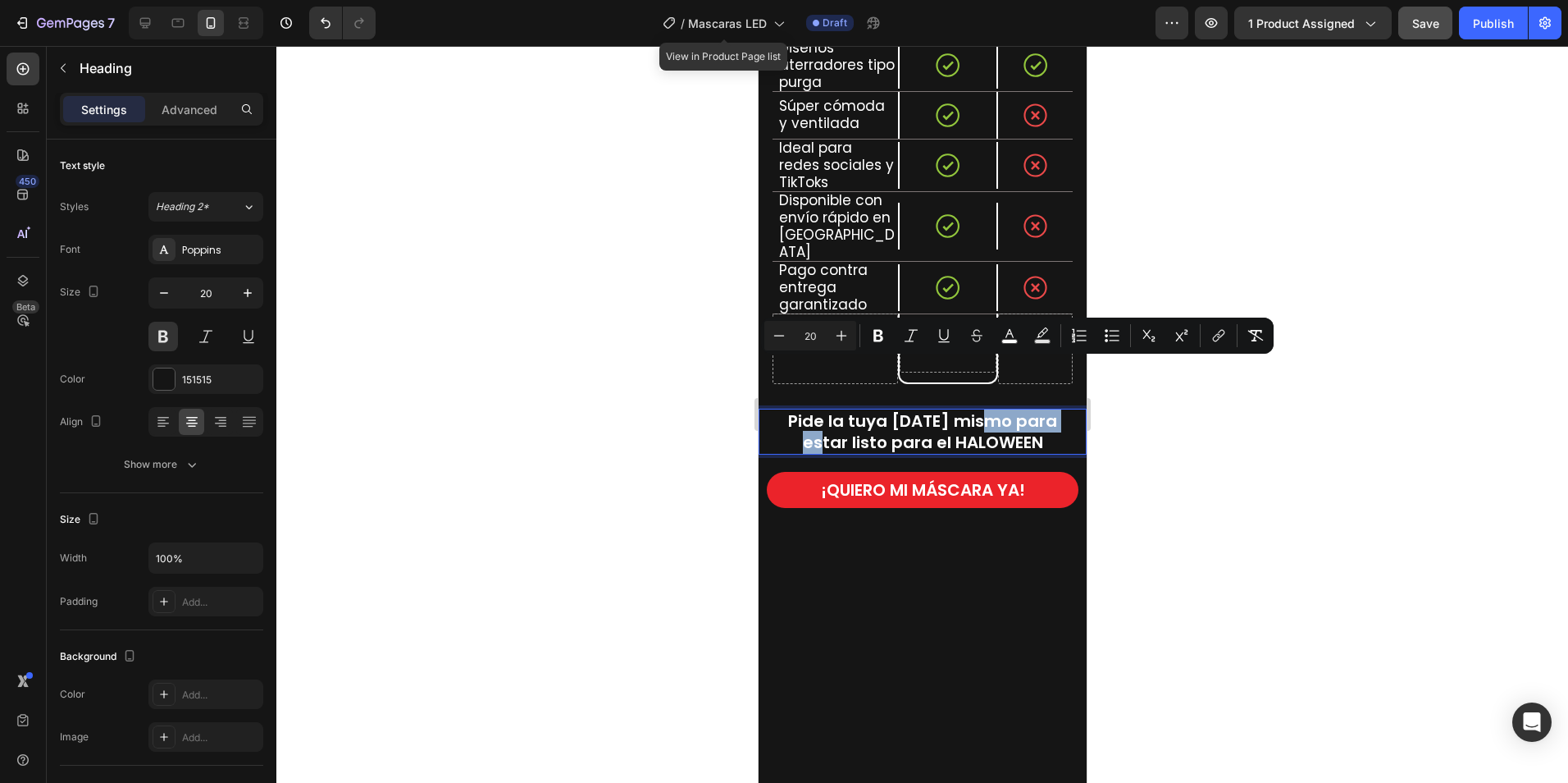
drag, startPoint x: 971, startPoint y: 374, endPoint x: 1061, endPoint y: 377, distance: 90.0
click at [1061, 410] on p "Pide la tuya hoy mismo para estar listo para el HALOWEEN" at bounding box center [922, 431] width 305 height 43
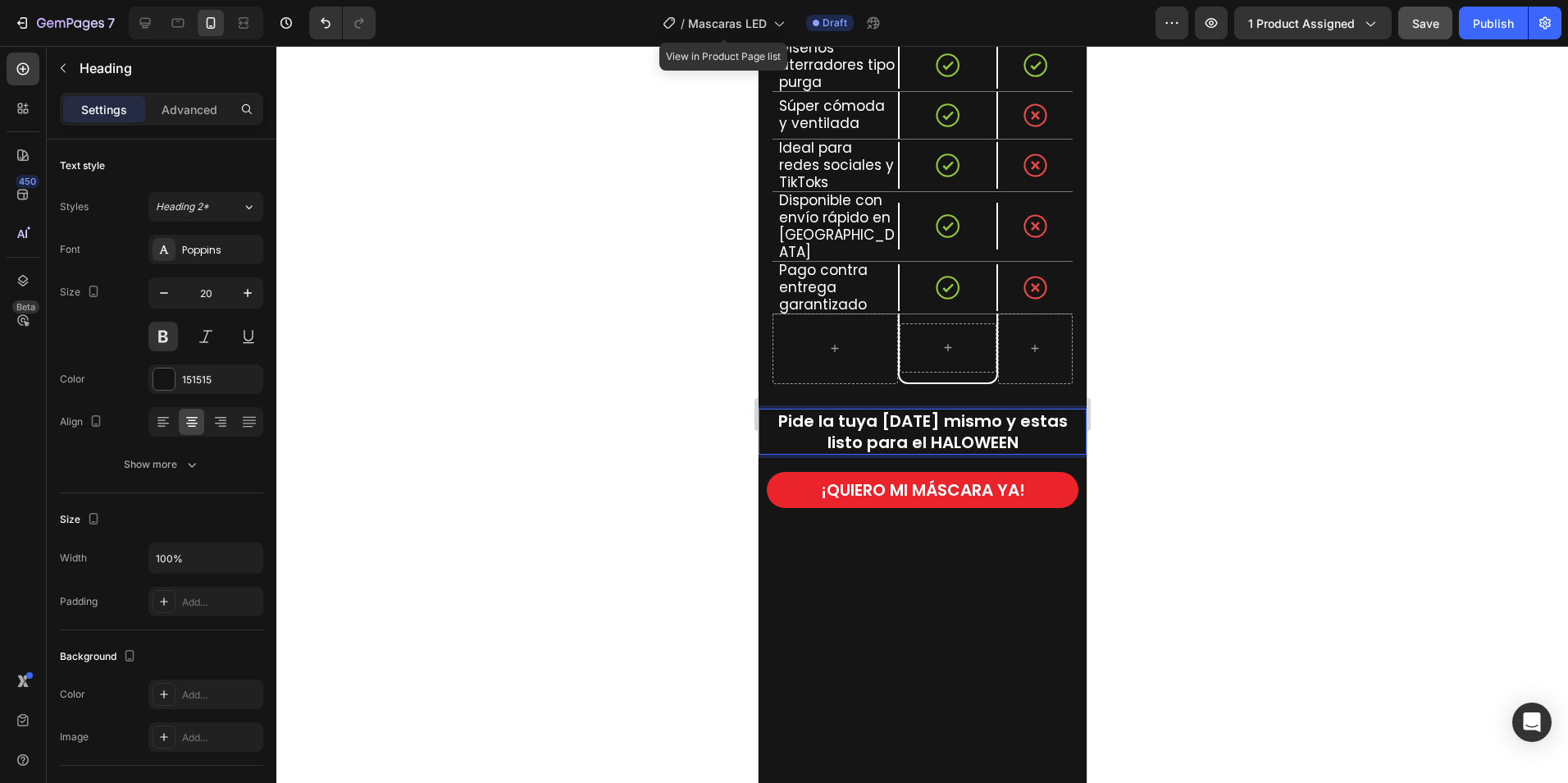
drag, startPoint x: 900, startPoint y: 394, endPoint x: 985, endPoint y: 331, distance: 105.8
click at [901, 409] on span "Pide la tuya hoy mismo y estas listo para el HALOWEEN" at bounding box center [922, 431] width 289 height 44
drag, startPoint x: 906, startPoint y: 393, endPoint x: 894, endPoint y: 394, distance: 12.0
click at [908, 409] on span "Pide la tuya [DATE] mismo y estas listo para asustar el HALOWEEN" at bounding box center [922, 431] width 289 height 44
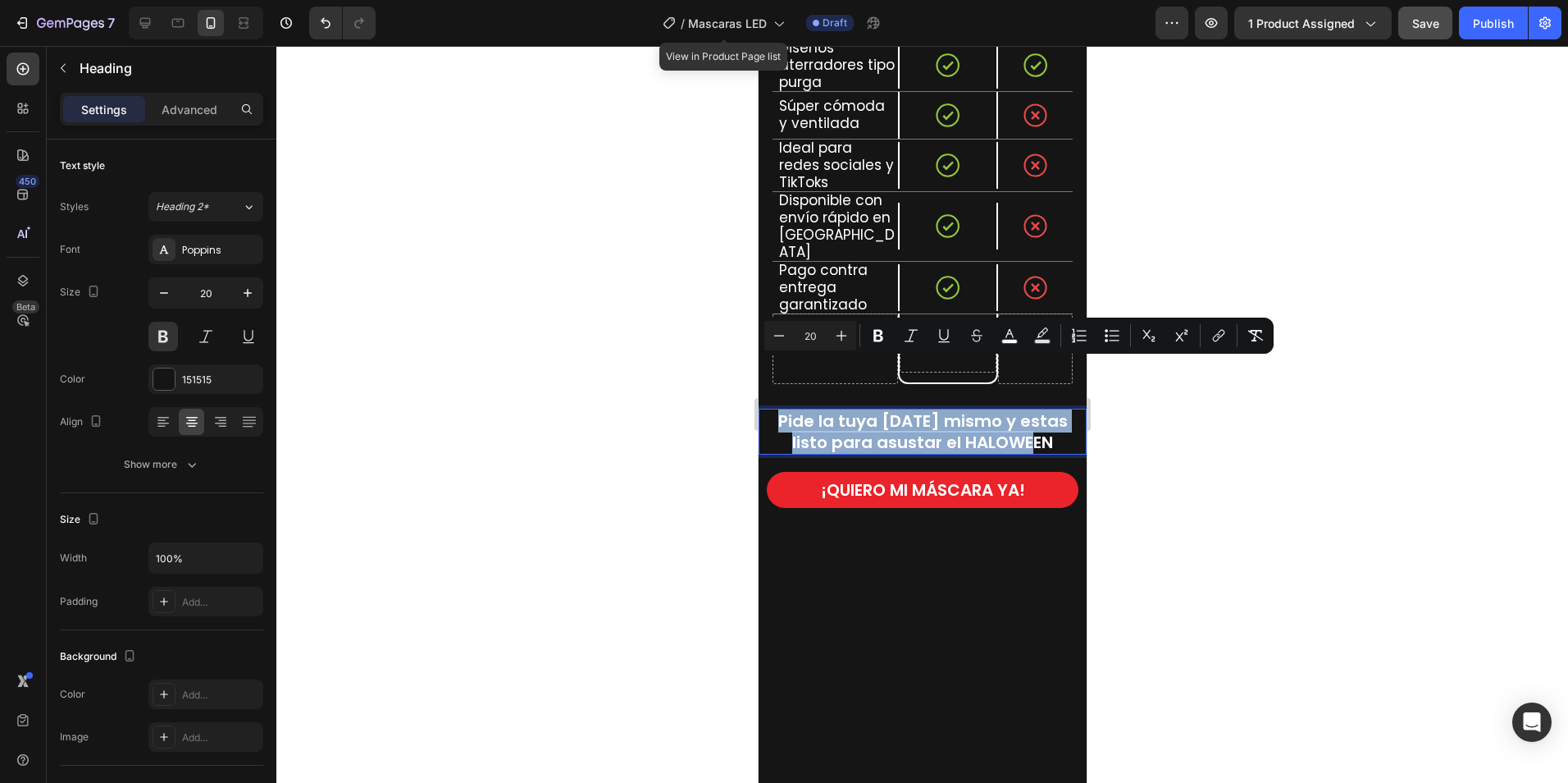
drag, startPoint x: 786, startPoint y: 370, endPoint x: 1062, endPoint y: 405, distance: 278.2
click at [1239, 414] on div at bounding box center [922, 414] width 1292 height 737
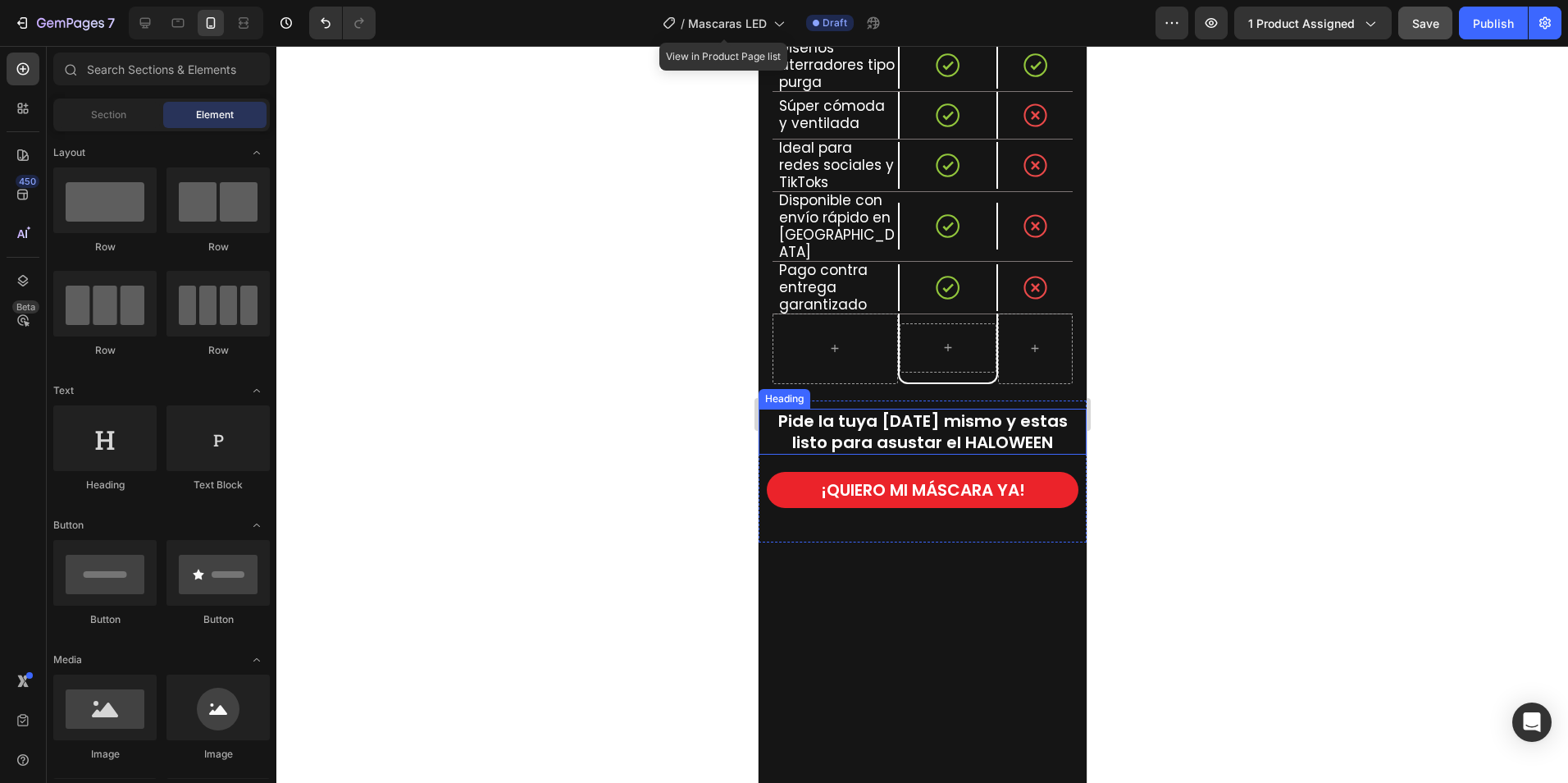
click at [987, 409] on span "Pide la tuya [DATE] mismo y estas listo para asustar el HALOWEEN" at bounding box center [922, 431] width 289 height 44
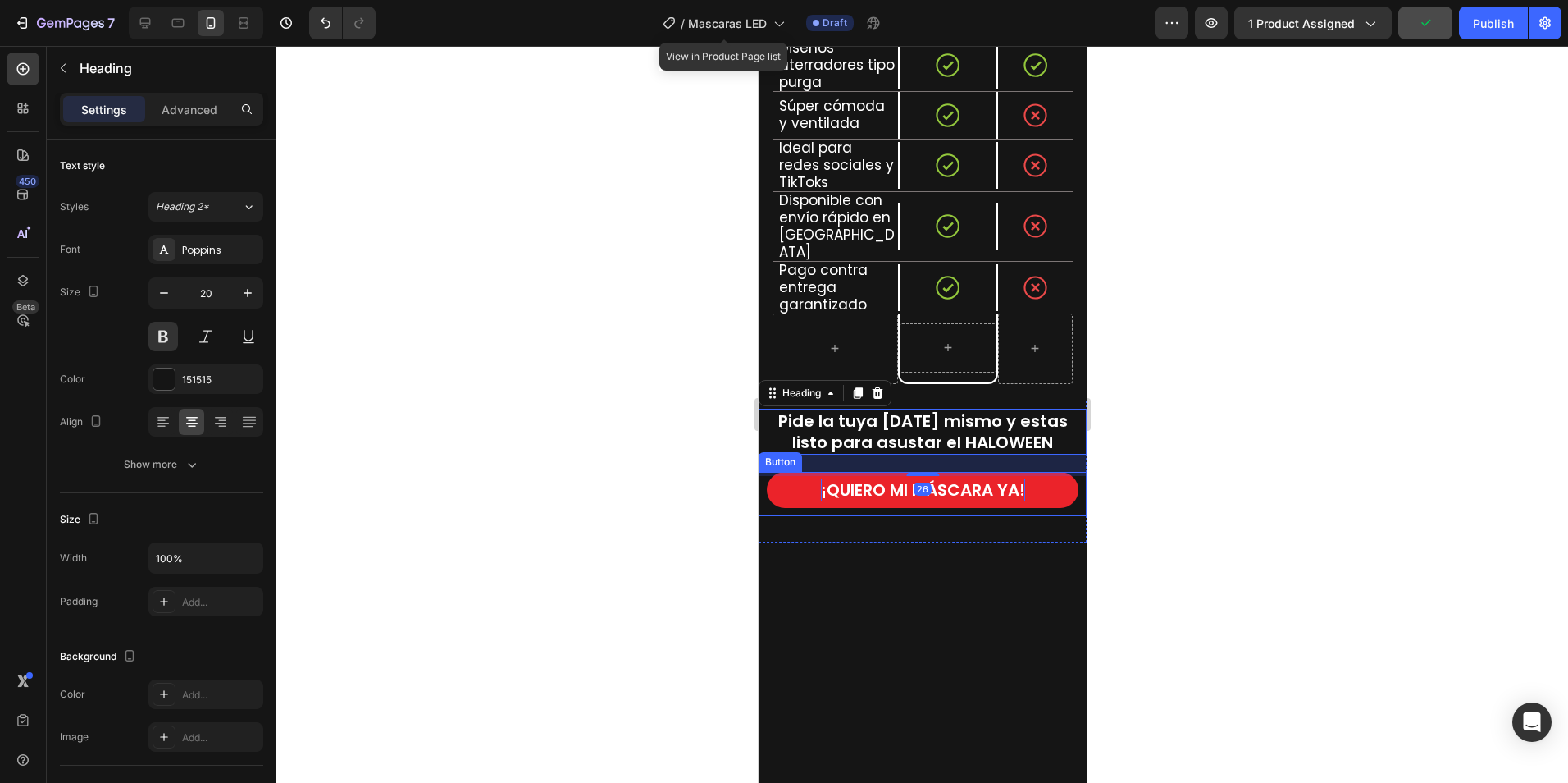
click at [987, 479] on strong "¡QUIERO MI MÁSCARA YA!" at bounding box center [922, 490] width 204 height 23
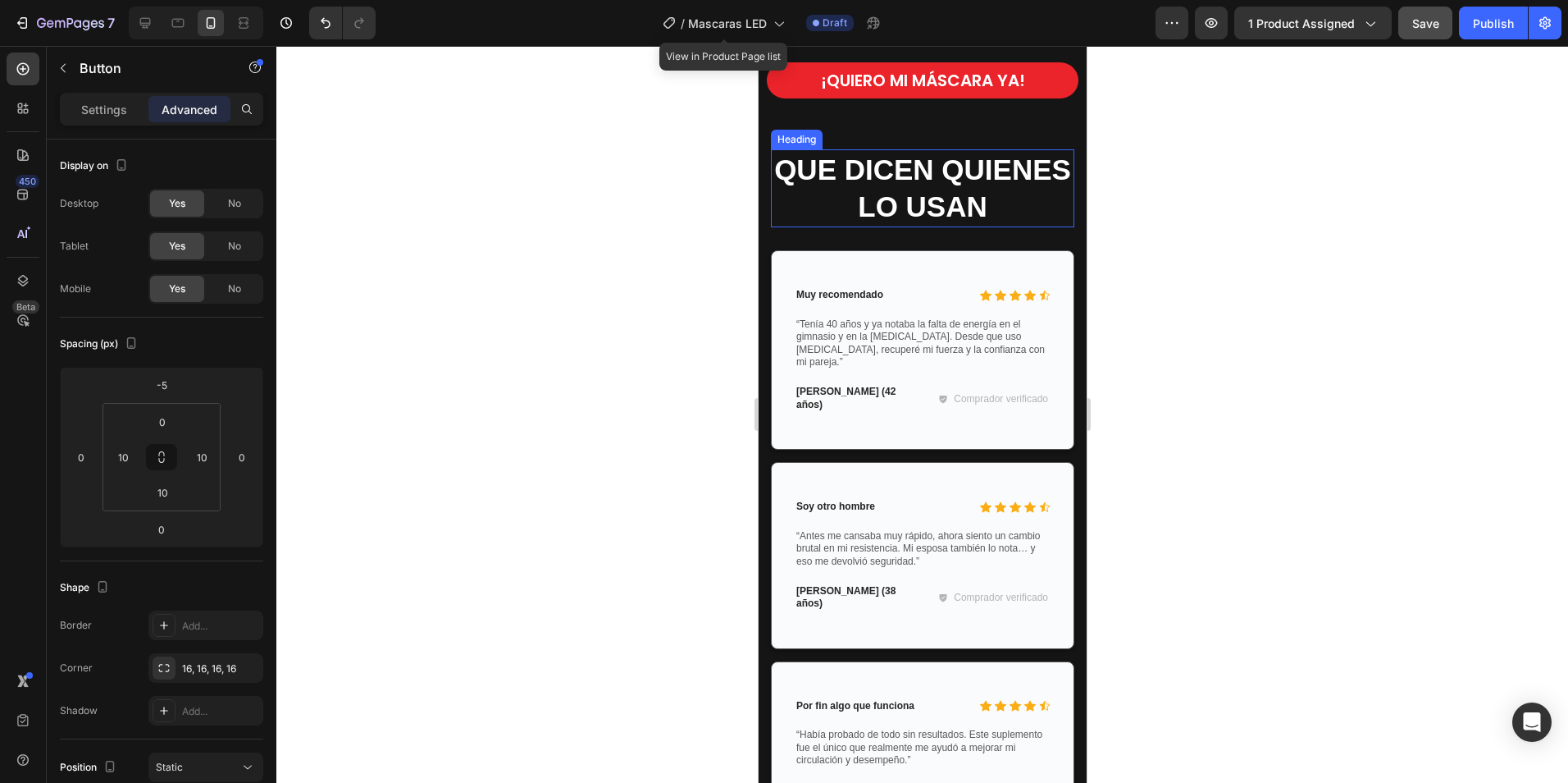
scroll to position [2625, 0]
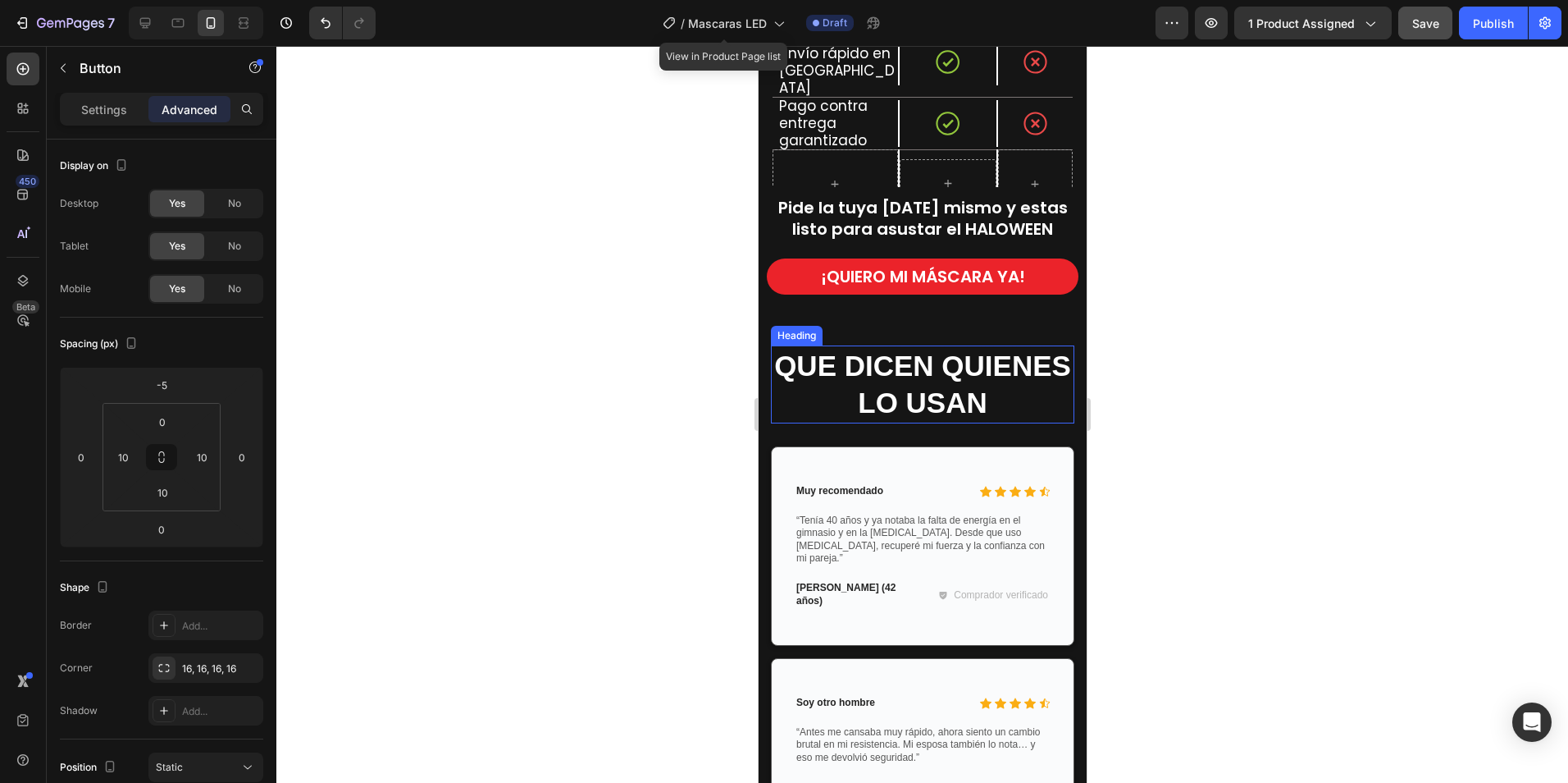
click at [919, 396] on span "QUE DICEN QUIENES LO USAN" at bounding box center [922, 384] width 297 height 70
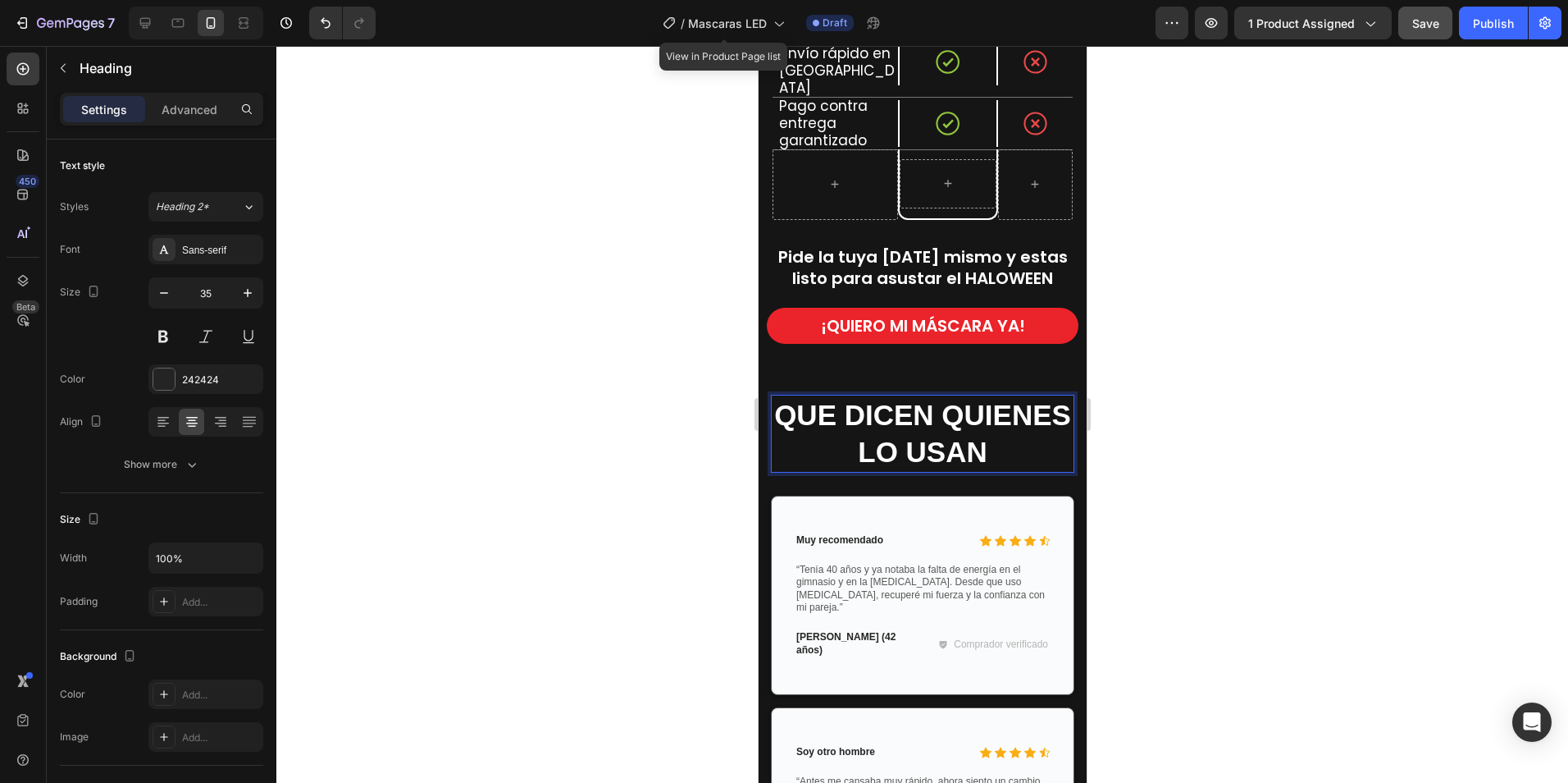
click at [871, 407] on span "QUE DICEN QUIENES LO USAN" at bounding box center [922, 434] width 297 height 70
click at [950, 399] on span "QUE DICEN QUIENES LO USAN" at bounding box center [922, 434] width 297 height 70
drag, startPoint x: 954, startPoint y: 407, endPoint x: 941, endPoint y: 406, distance: 13.0
click at [941, 407] on span "QUE DICEN QUIENES LO USAN" at bounding box center [922, 434] width 297 height 70
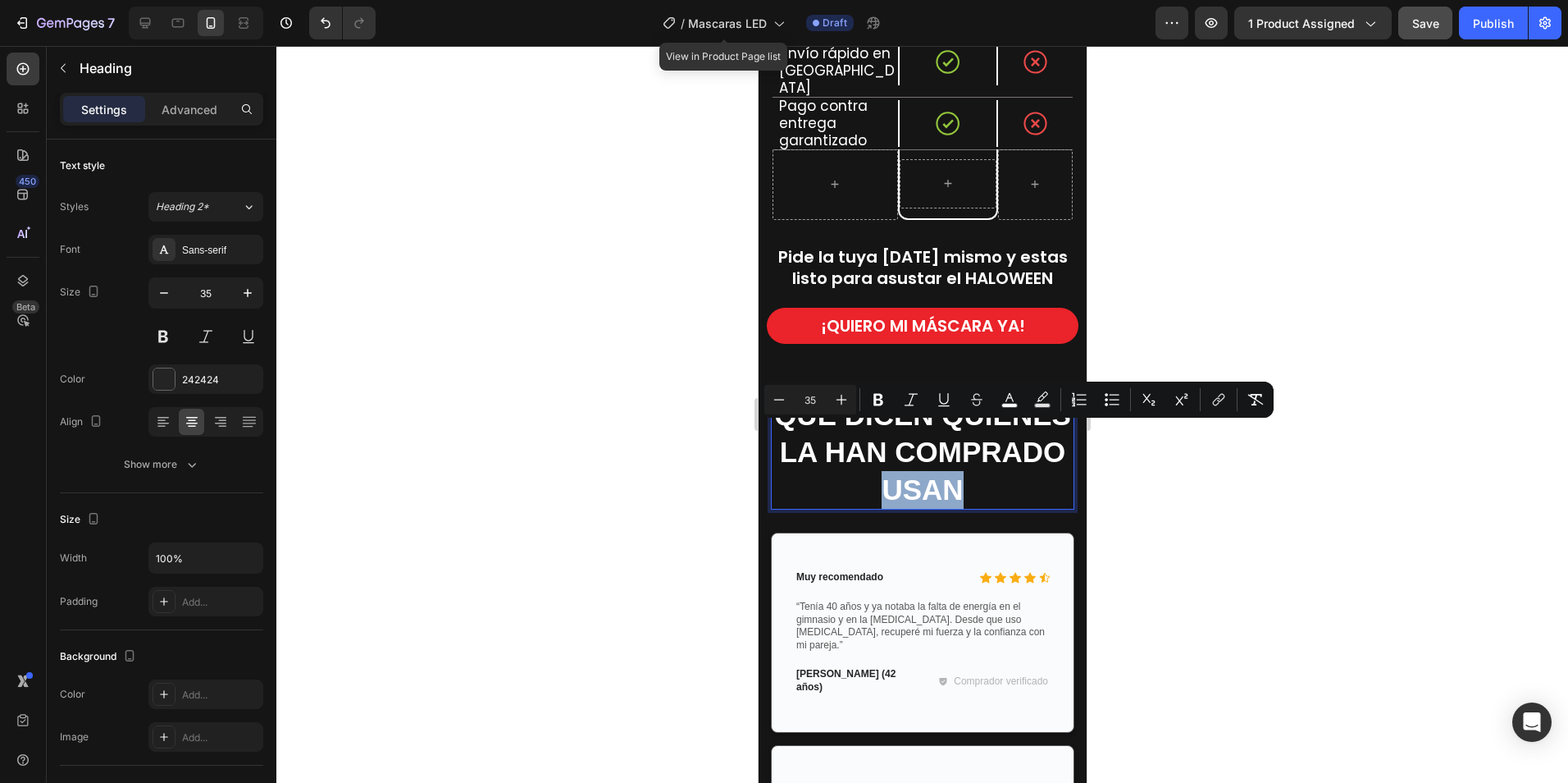
drag, startPoint x: 1028, startPoint y: 440, endPoint x: 972, endPoint y: 445, distance: 56.2
click at [972, 445] on span "QUE DICEN QUIENES LA HAN COMPRADO USAN" at bounding box center [922, 452] width 297 height 107
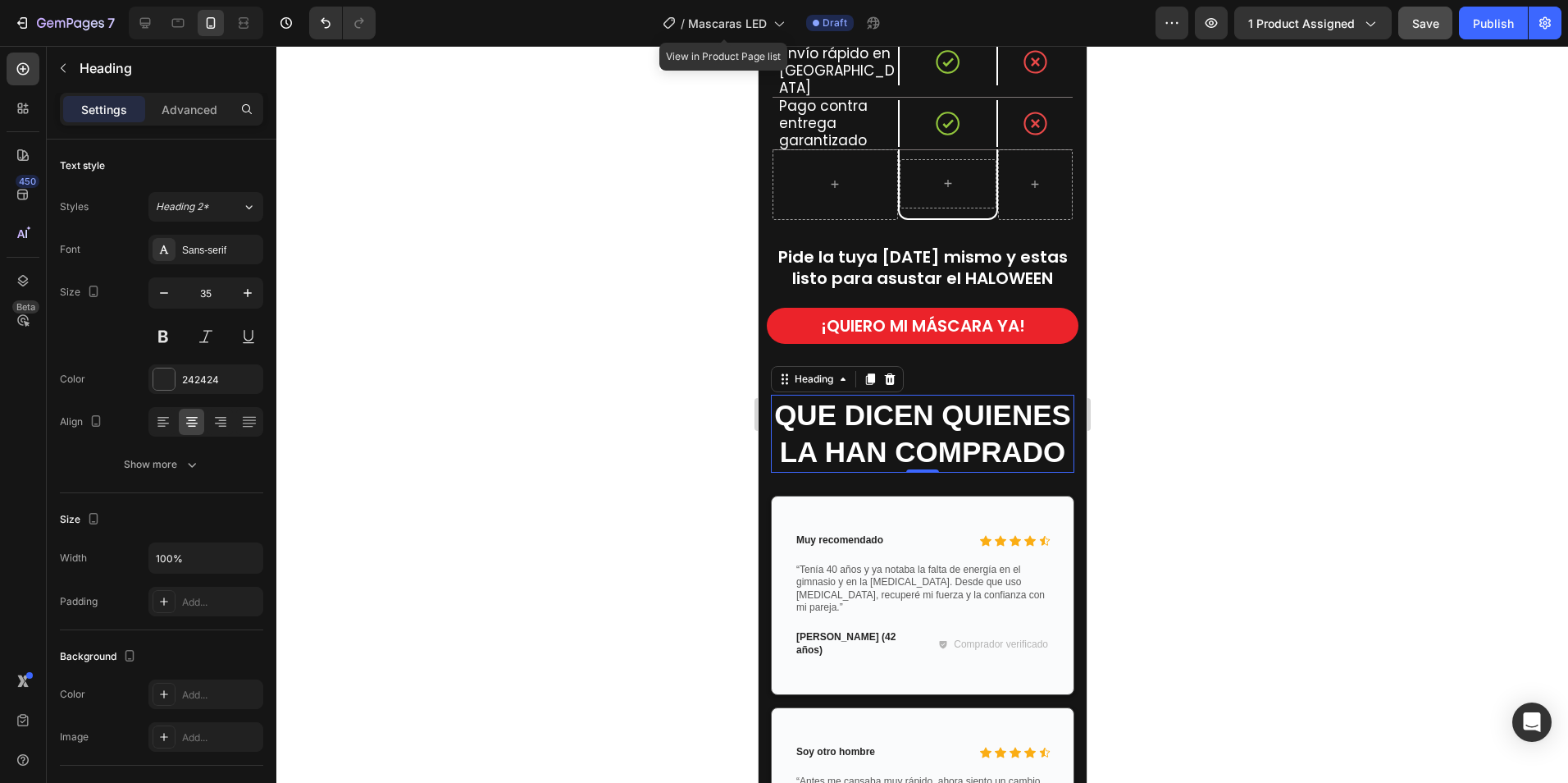
click at [1237, 402] on div at bounding box center [922, 414] width 1292 height 737
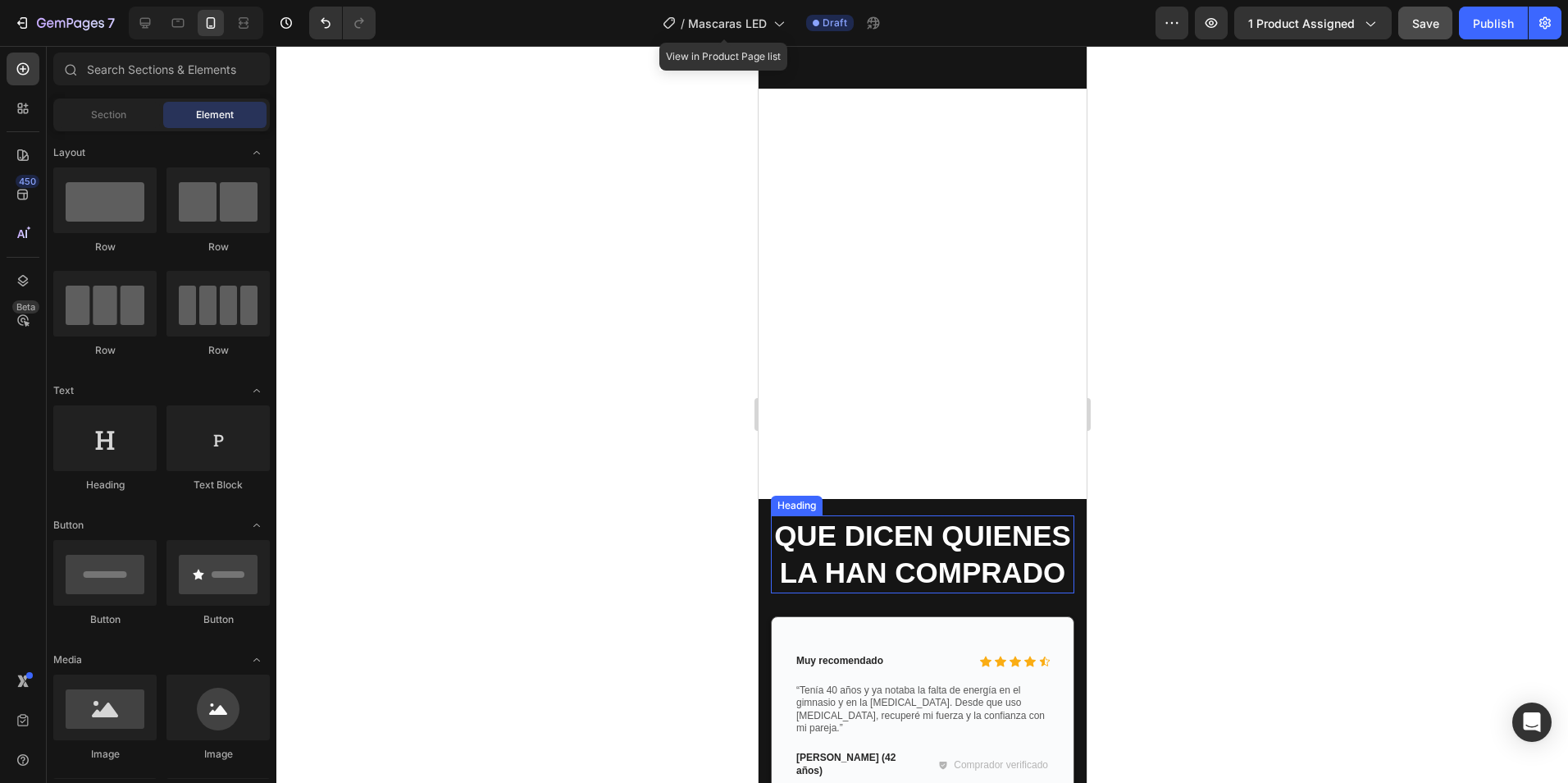
scroll to position [2953, 0]
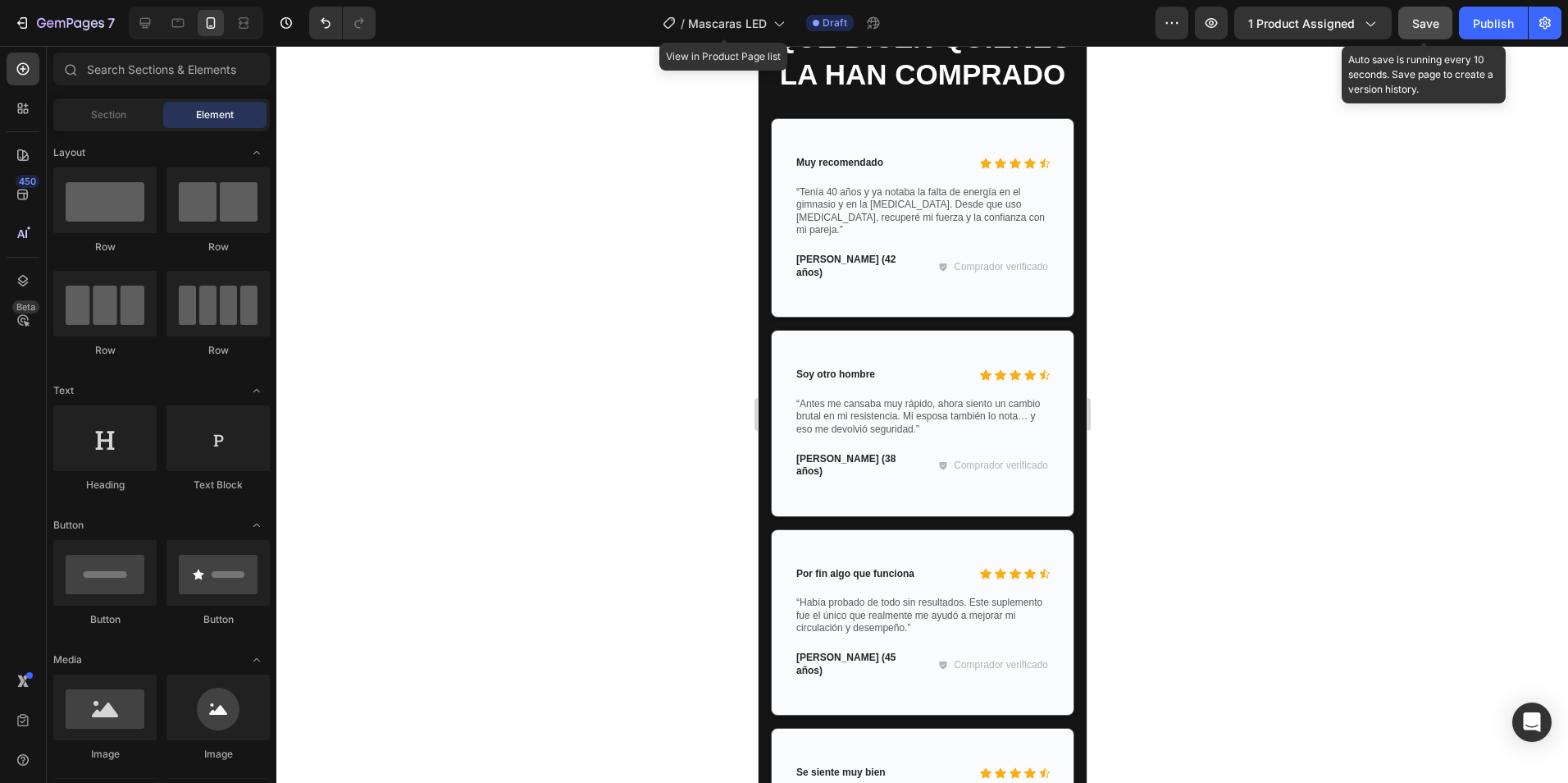
click at [1422, 25] on span "Save" at bounding box center [1425, 23] width 27 height 14
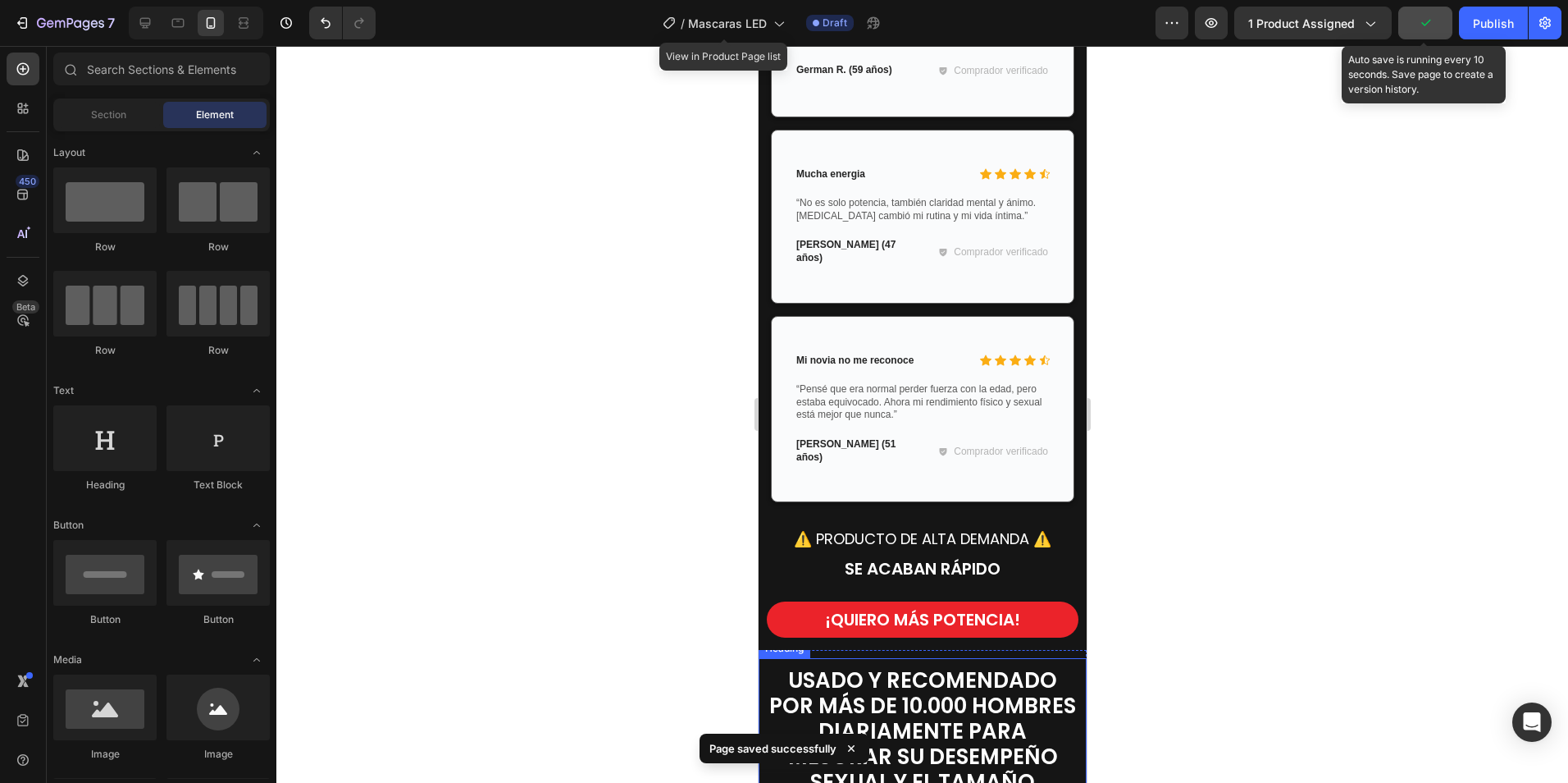
scroll to position [4431, 0]
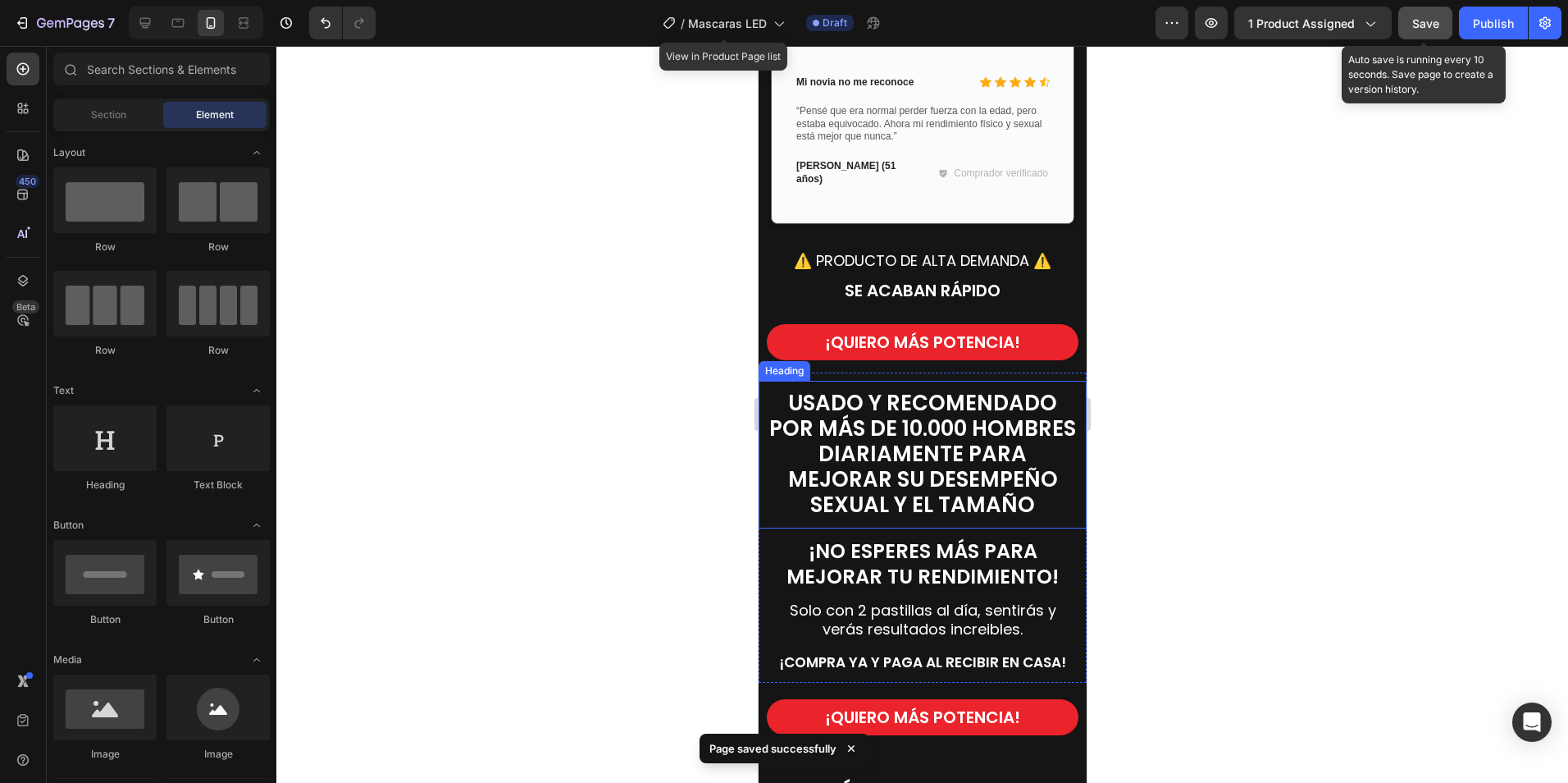
click at [904, 435] on strong "USADO Y RECOMENDADO POR MÁS DE 10.000 HOMBRES DIARIAMENTE PARA MEJORAR SU DESEM…" at bounding box center [922, 454] width 307 height 132
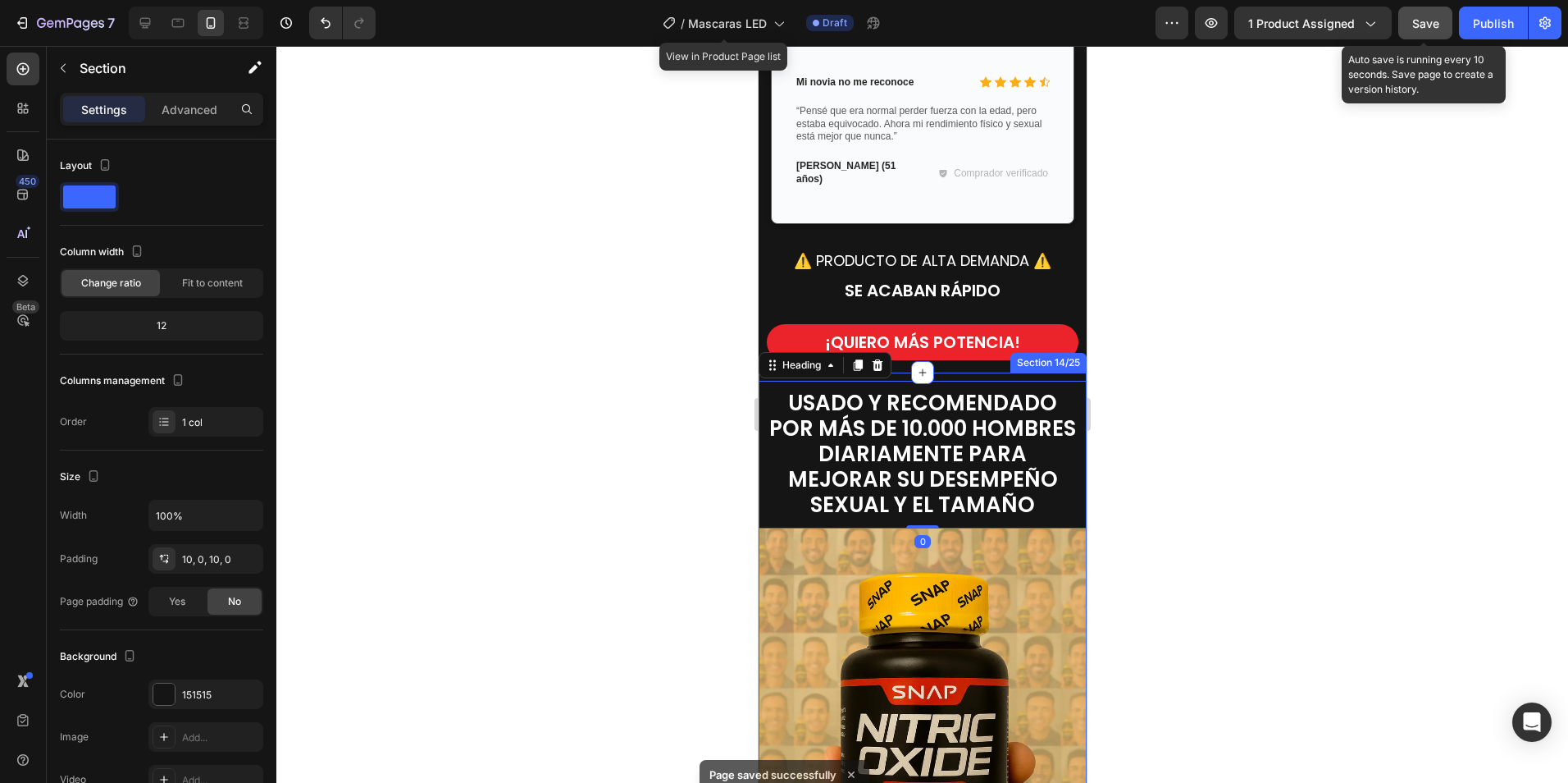
click at [968, 372] on div "USADO Y RECOMENDADO POR MÁS DE 10.000 HOMBRES DIARIAMENTE PARA MEJORAR SU DESEM…" at bounding box center [921, 773] width 328 height 803
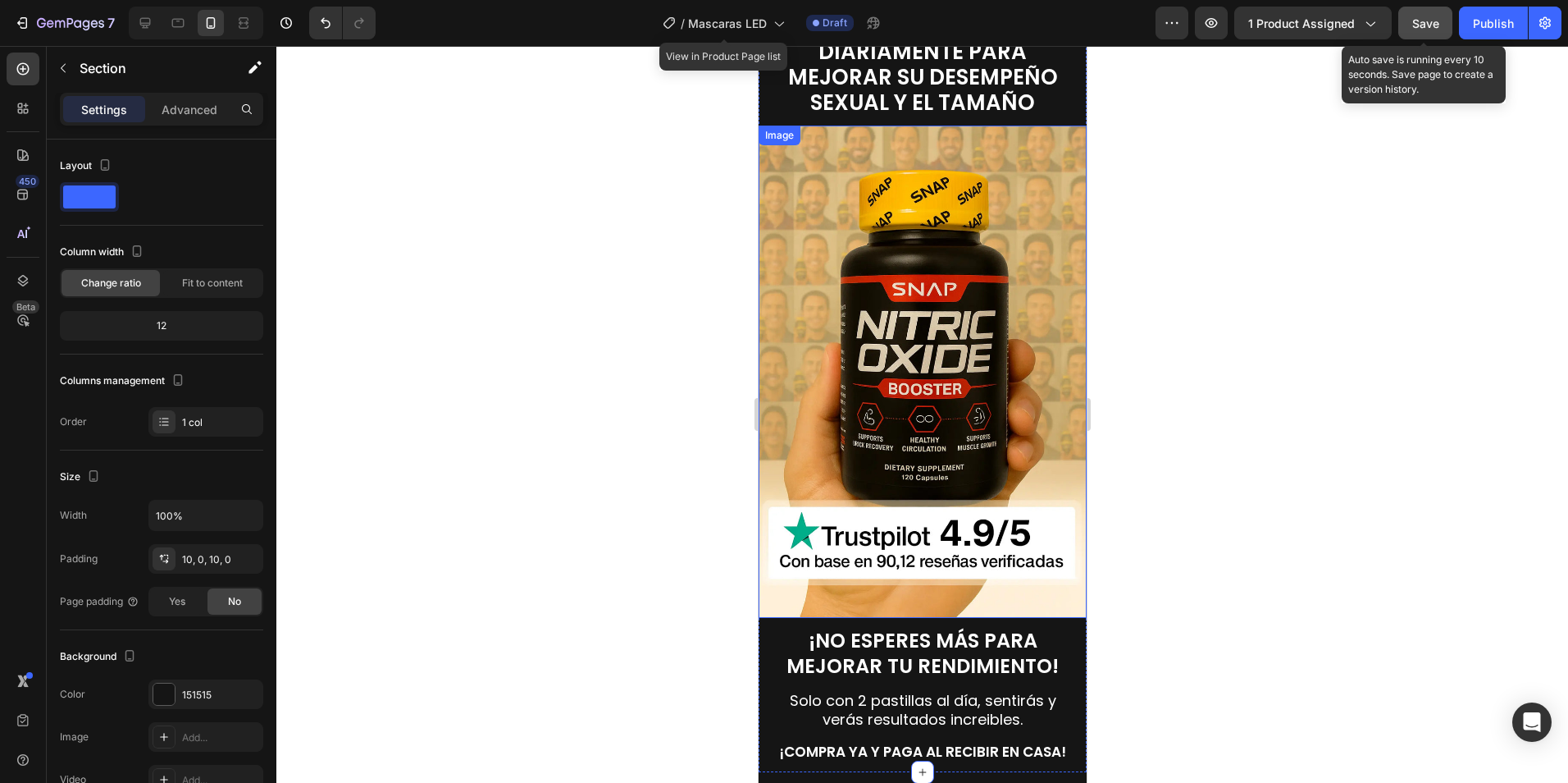
scroll to position [4637, 0]
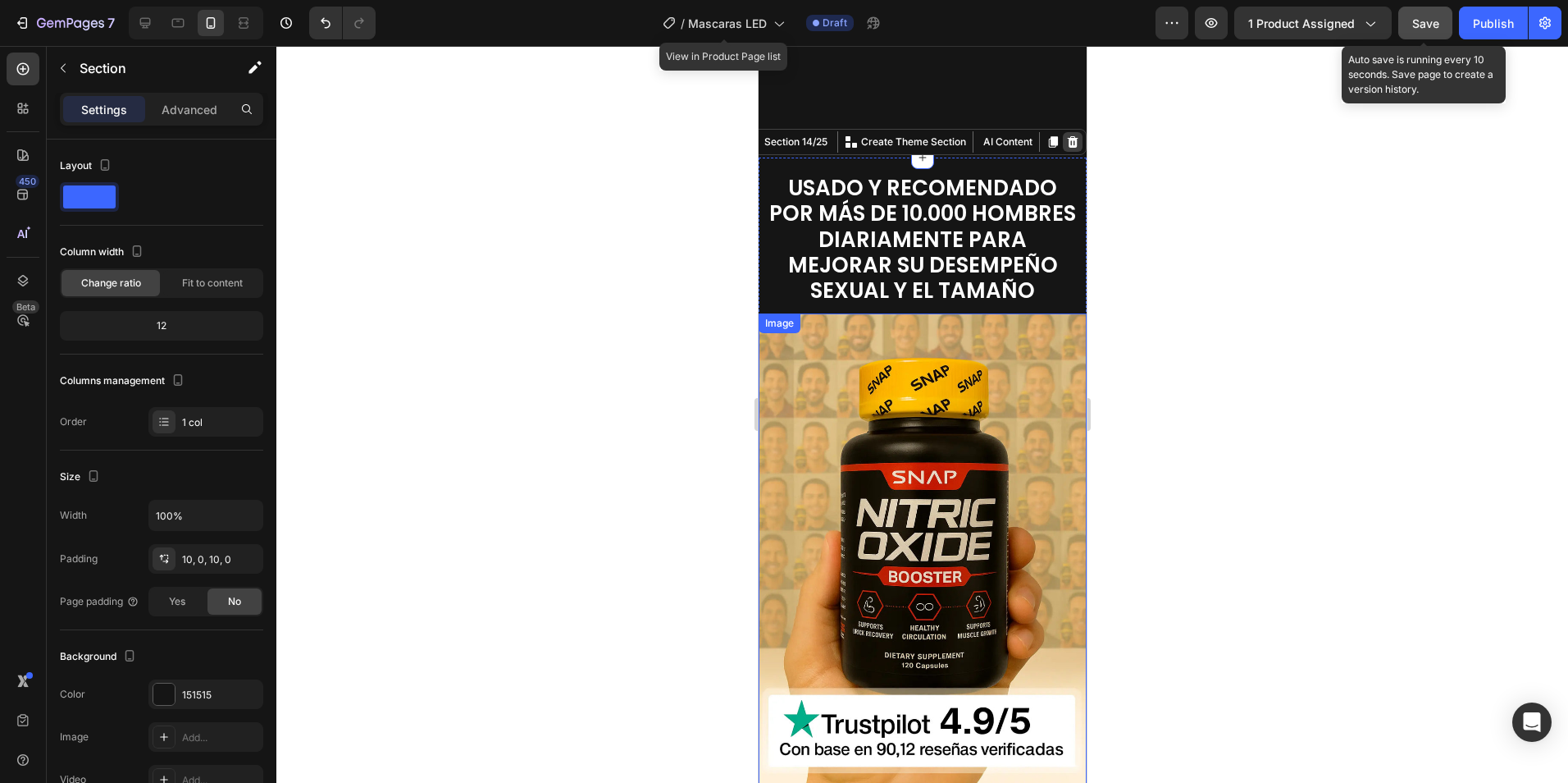
click at [1067, 148] on icon at bounding box center [1072, 143] width 11 height 12
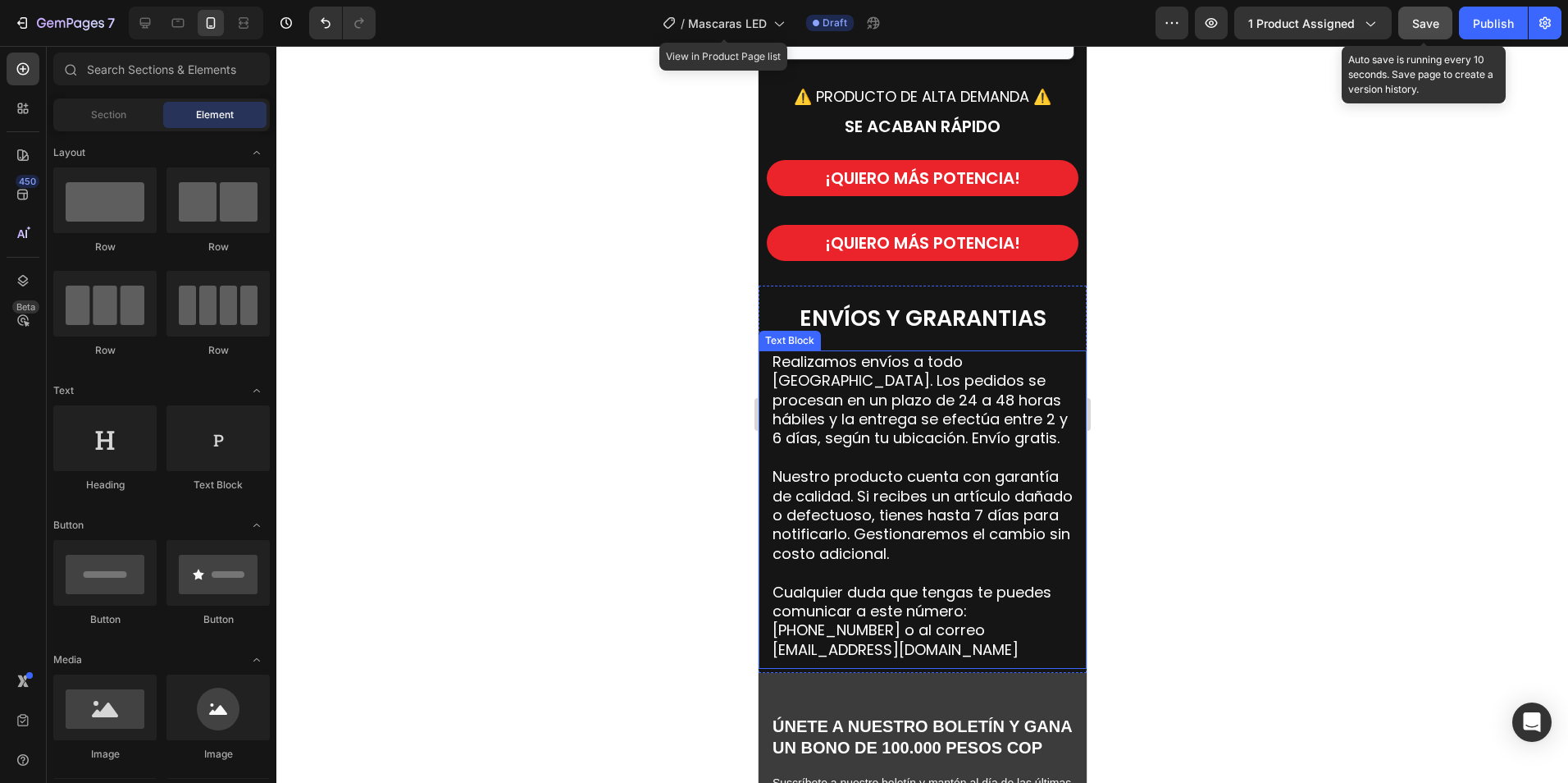
scroll to position [4431, 0]
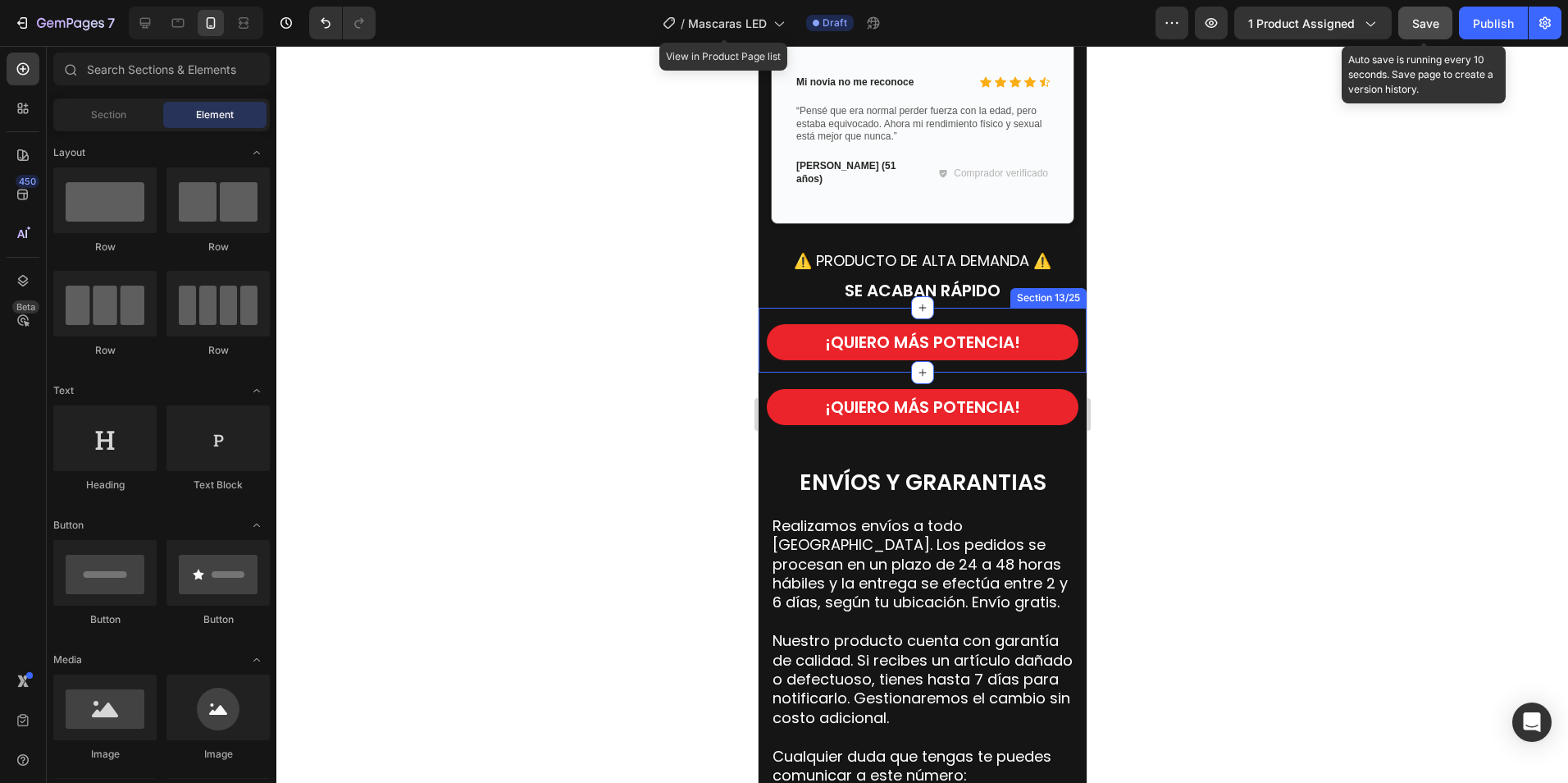
click at [1057, 307] on div "¡QUIERO MÁS POTENCIA! Button Section 13/25" at bounding box center [921, 339] width 328 height 65
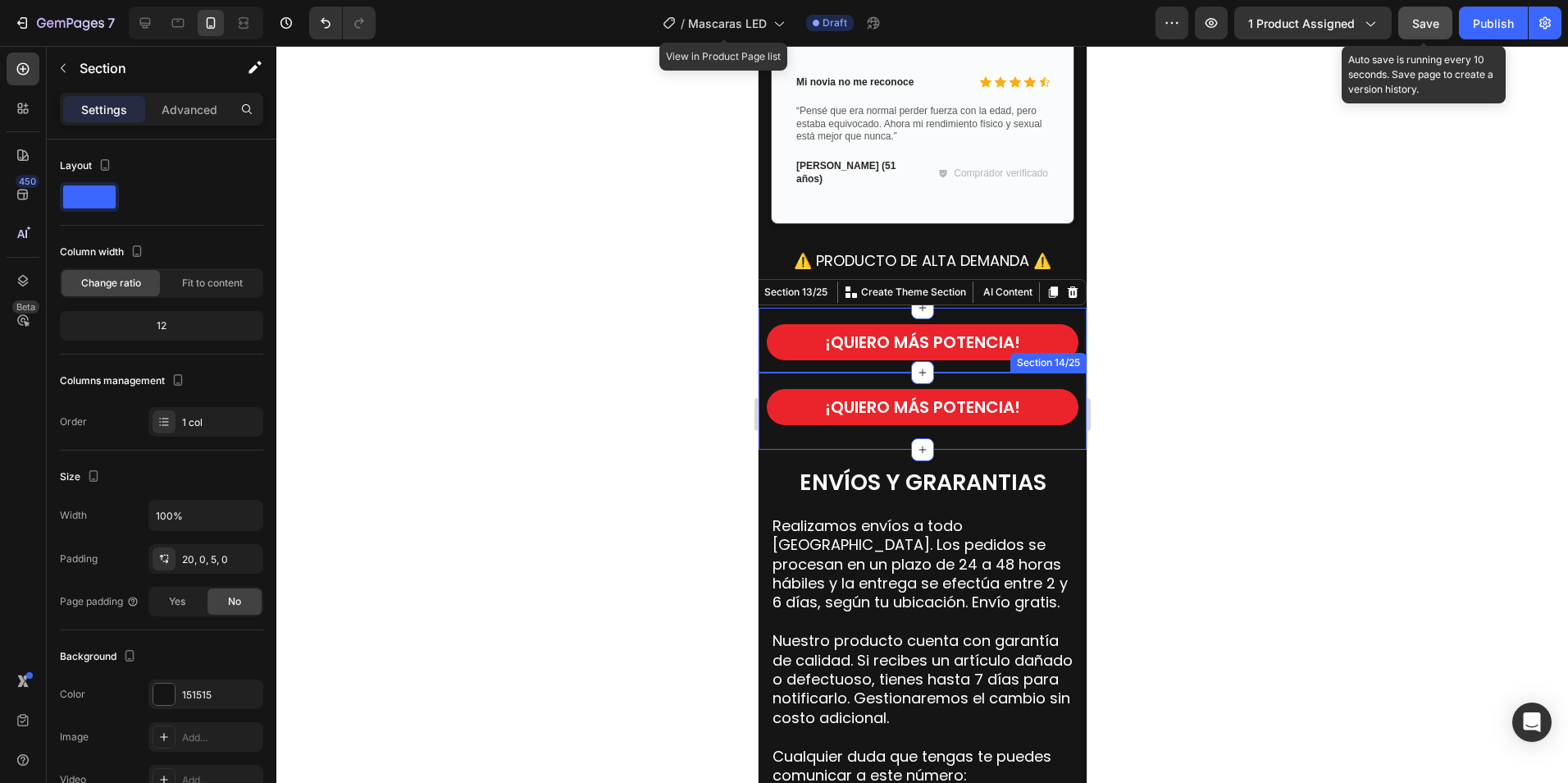
click at [1040, 376] on div "¡QUIERO MÁS POTENCIA! Button Section 14/25" at bounding box center [921, 410] width 328 height 77
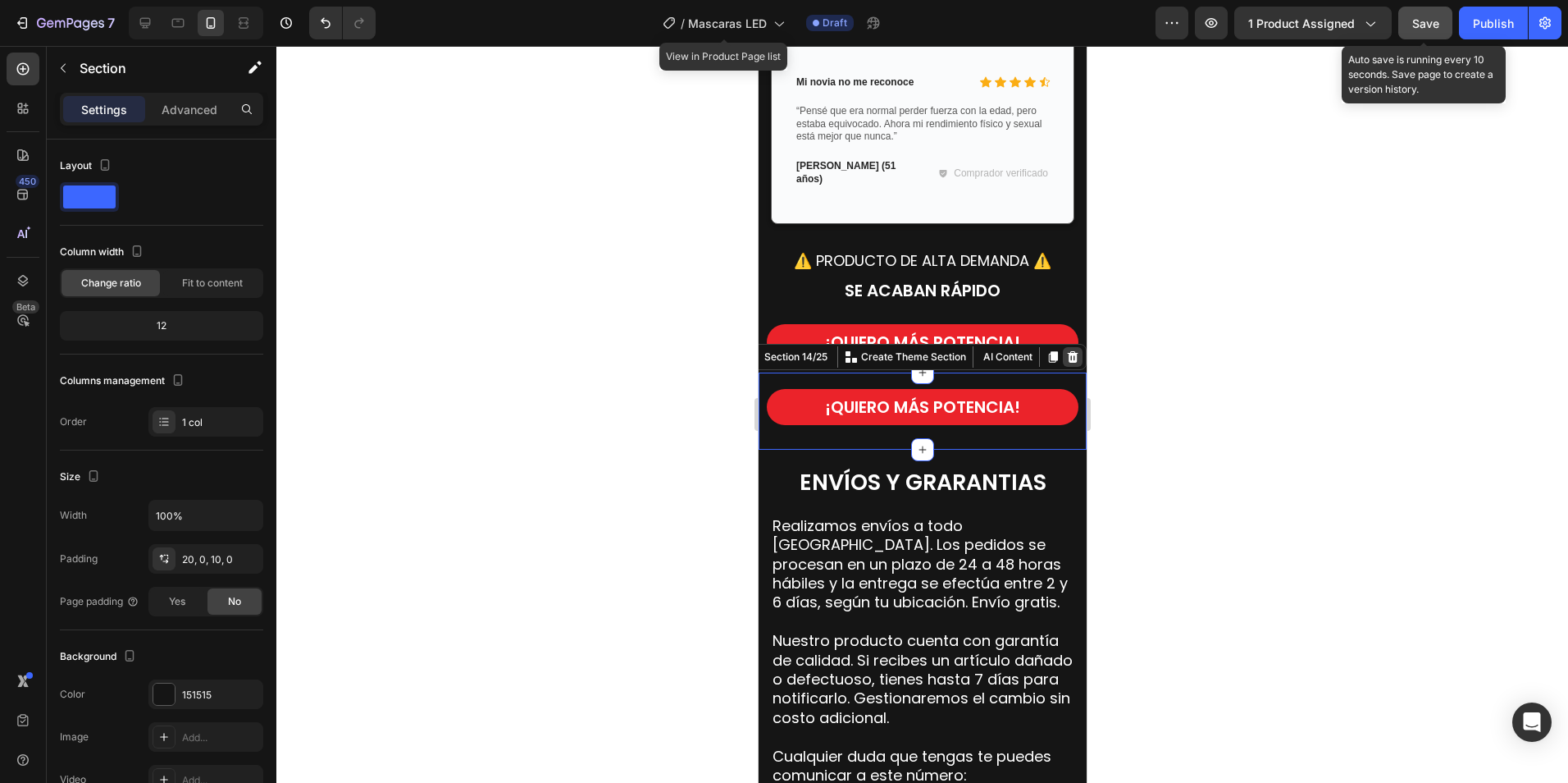
drag, startPoint x: 1065, startPoint y: 350, endPoint x: 1843, endPoint y: 399, distance: 779.5
click at [1066, 350] on icon at bounding box center [1072, 356] width 13 height 13
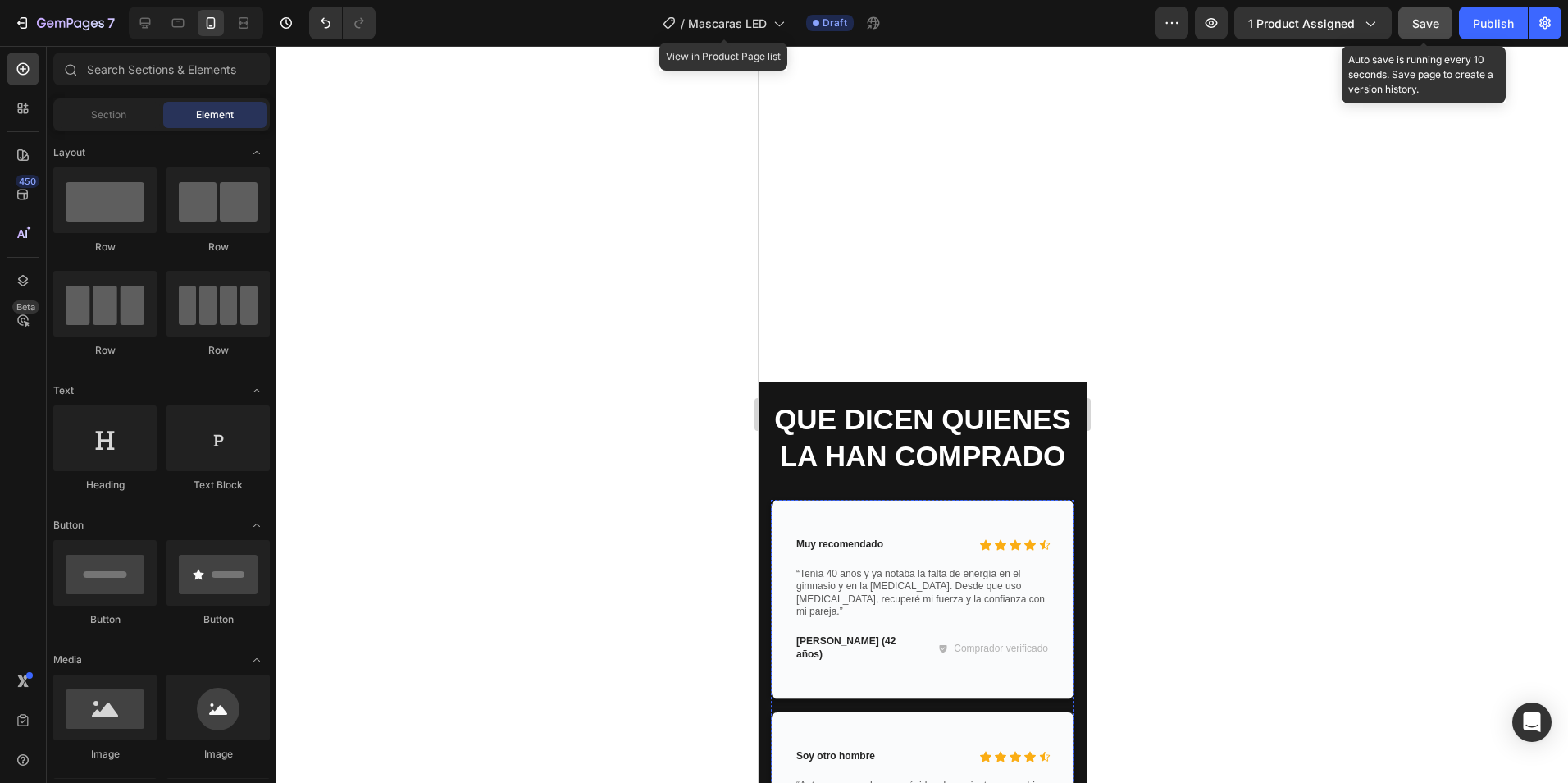
scroll to position [2790, 0]
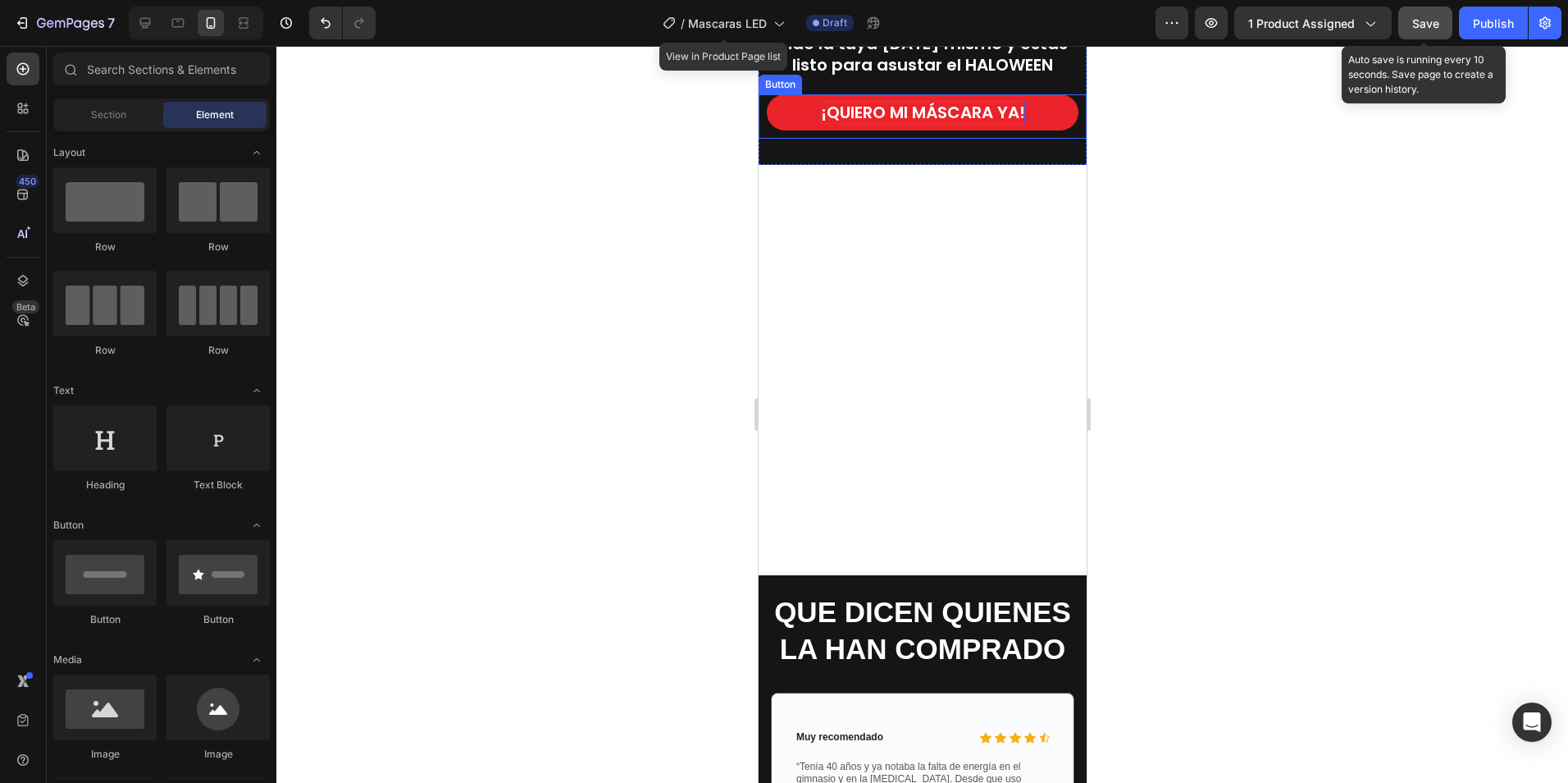
click at [987, 104] on strong "¡QUIERO MI MÁSCARA YA!" at bounding box center [922, 112] width 204 height 23
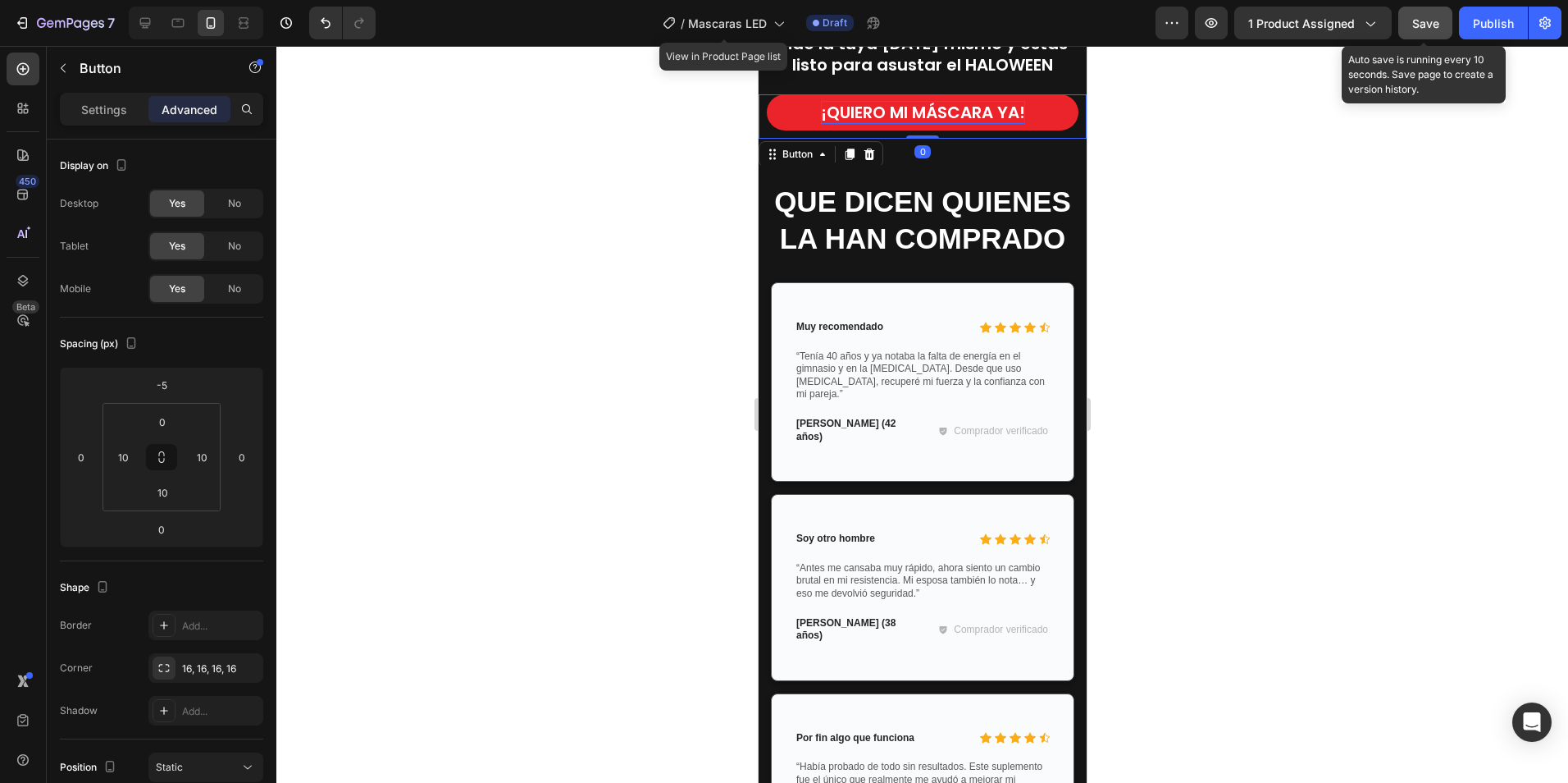
click at [997, 109] on strong "¡QUIERO MI MÁSCARA YA!" at bounding box center [922, 112] width 204 height 23
drag, startPoint x: 1017, startPoint y: 107, endPoint x: 811, endPoint y: 115, distance: 206.2
click at [820, 115] on strong "¡QUIERO MI MÁSCARA YA!" at bounding box center [922, 112] width 204 height 23
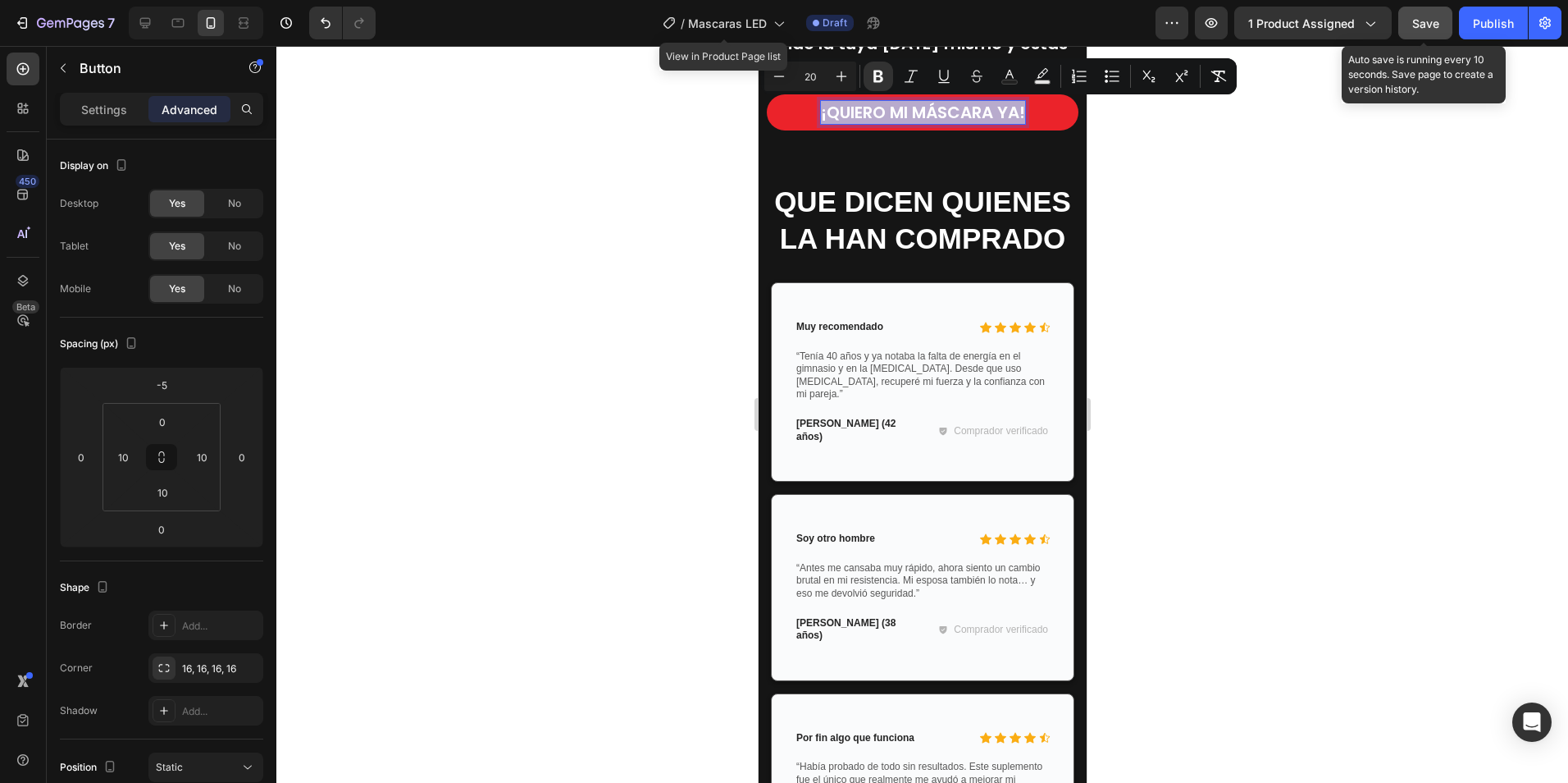
copy strong "¡QUIERO MI MÁSCARA YA!"
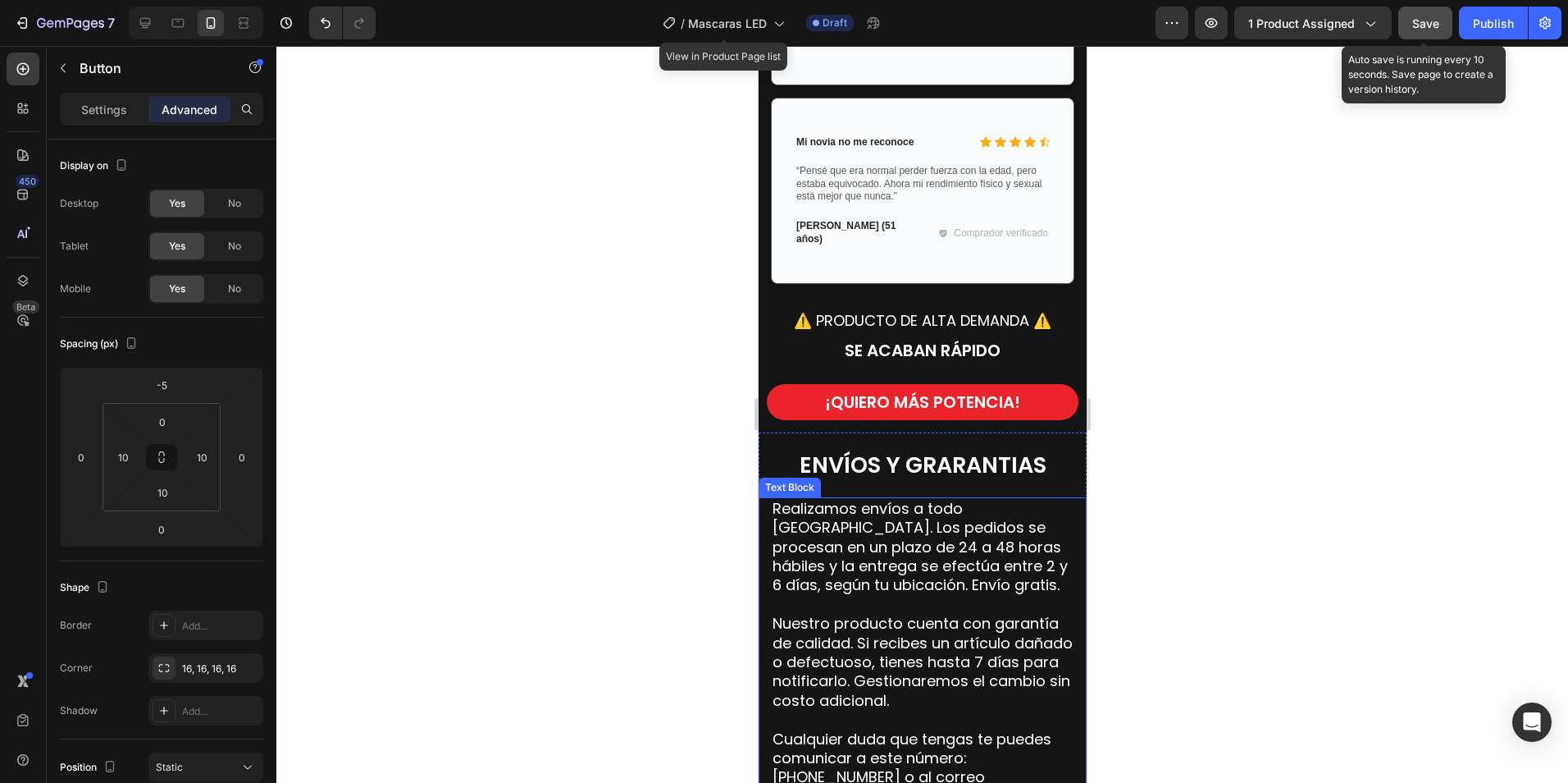
scroll to position [4512, 0]
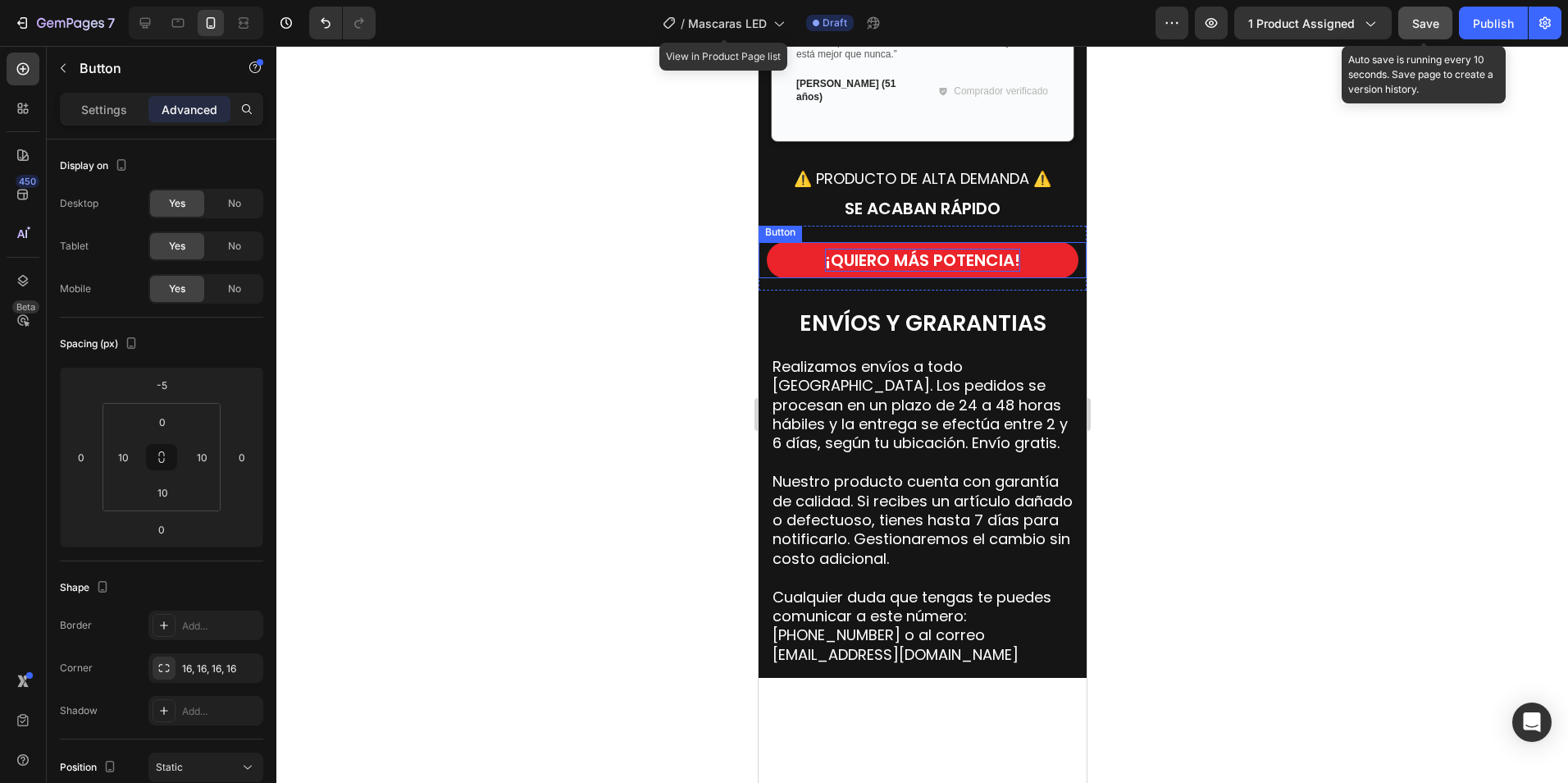
click at [937, 248] on strong "¡QUIERO MÁS POTENCIA!" at bounding box center [922, 259] width 195 height 23
drag, startPoint x: 978, startPoint y: 247, endPoint x: 993, endPoint y: 247, distance: 15.0
click at [979, 248] on strong "¡QUIERO MÁS POTENCIA!" at bounding box center [922, 259] width 195 height 23
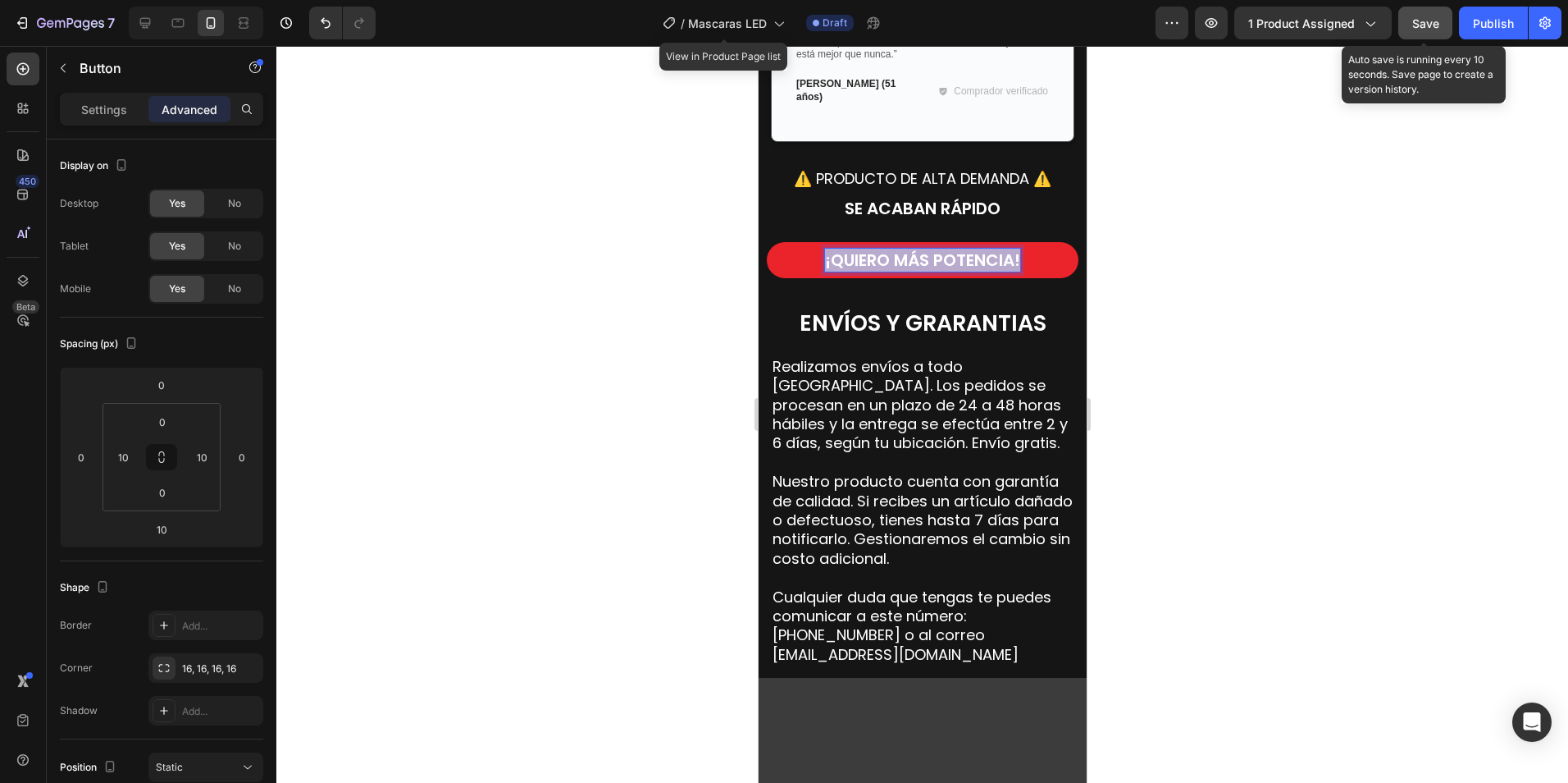
drag, startPoint x: 1014, startPoint y: 247, endPoint x: 817, endPoint y: 254, distance: 197.1
click at [824, 254] on strong "¡QUIERO MÁS POTENCIA!" at bounding box center [922, 259] width 195 height 23
click at [1199, 297] on div at bounding box center [922, 414] width 1292 height 737
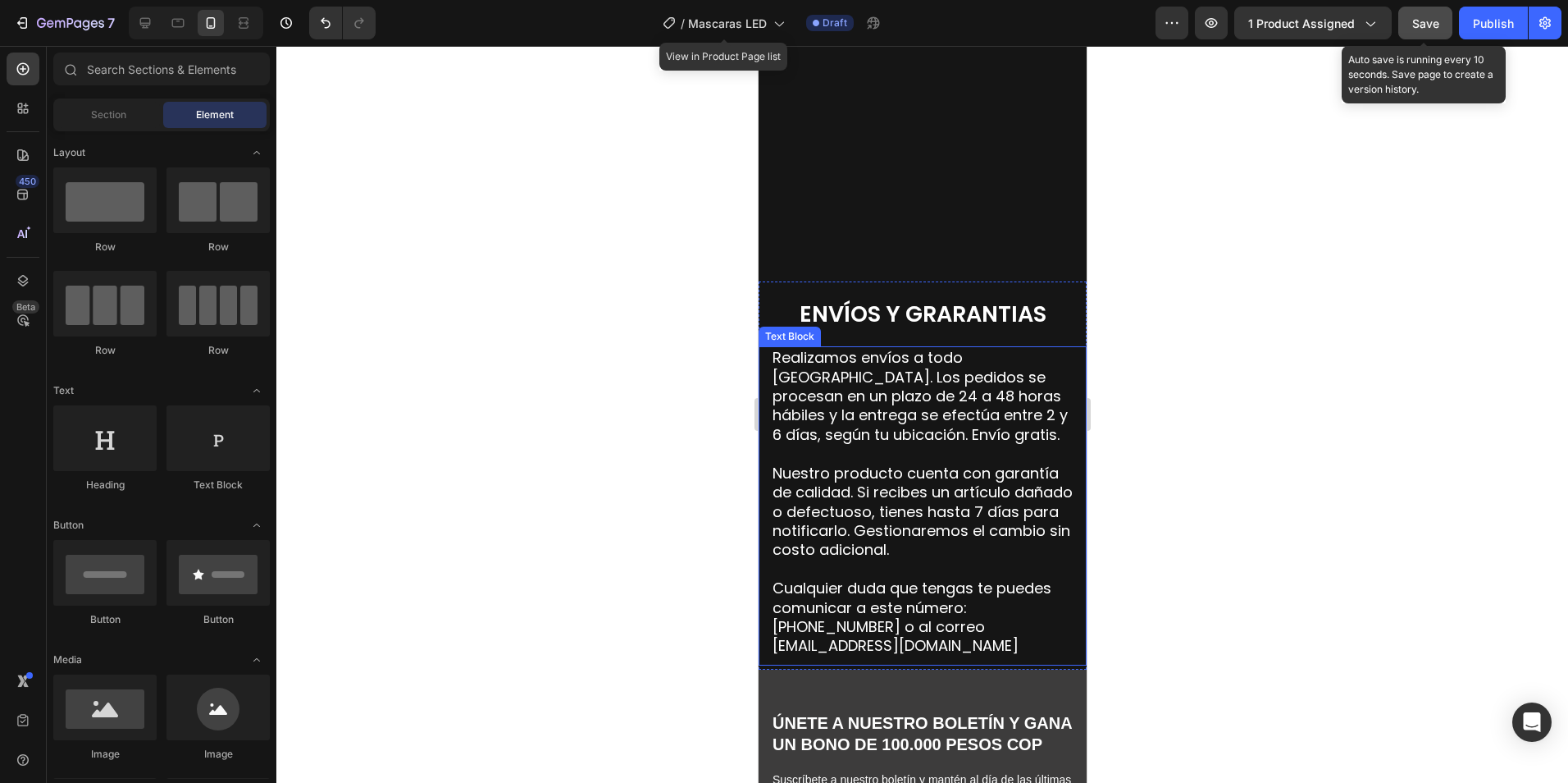
scroll to position [4759, 0]
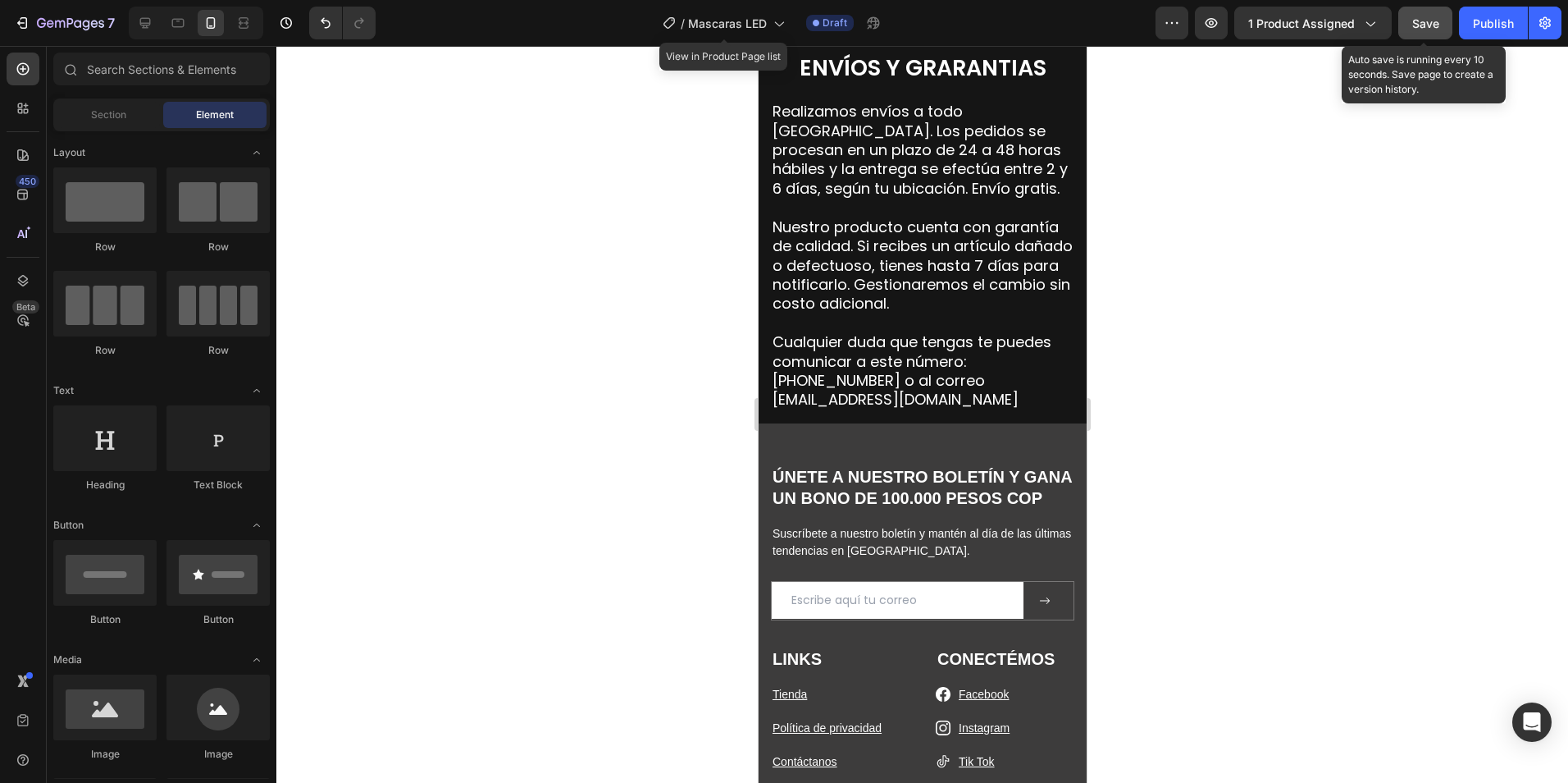
click at [1422, 27] on span "Save" at bounding box center [1425, 23] width 27 height 14
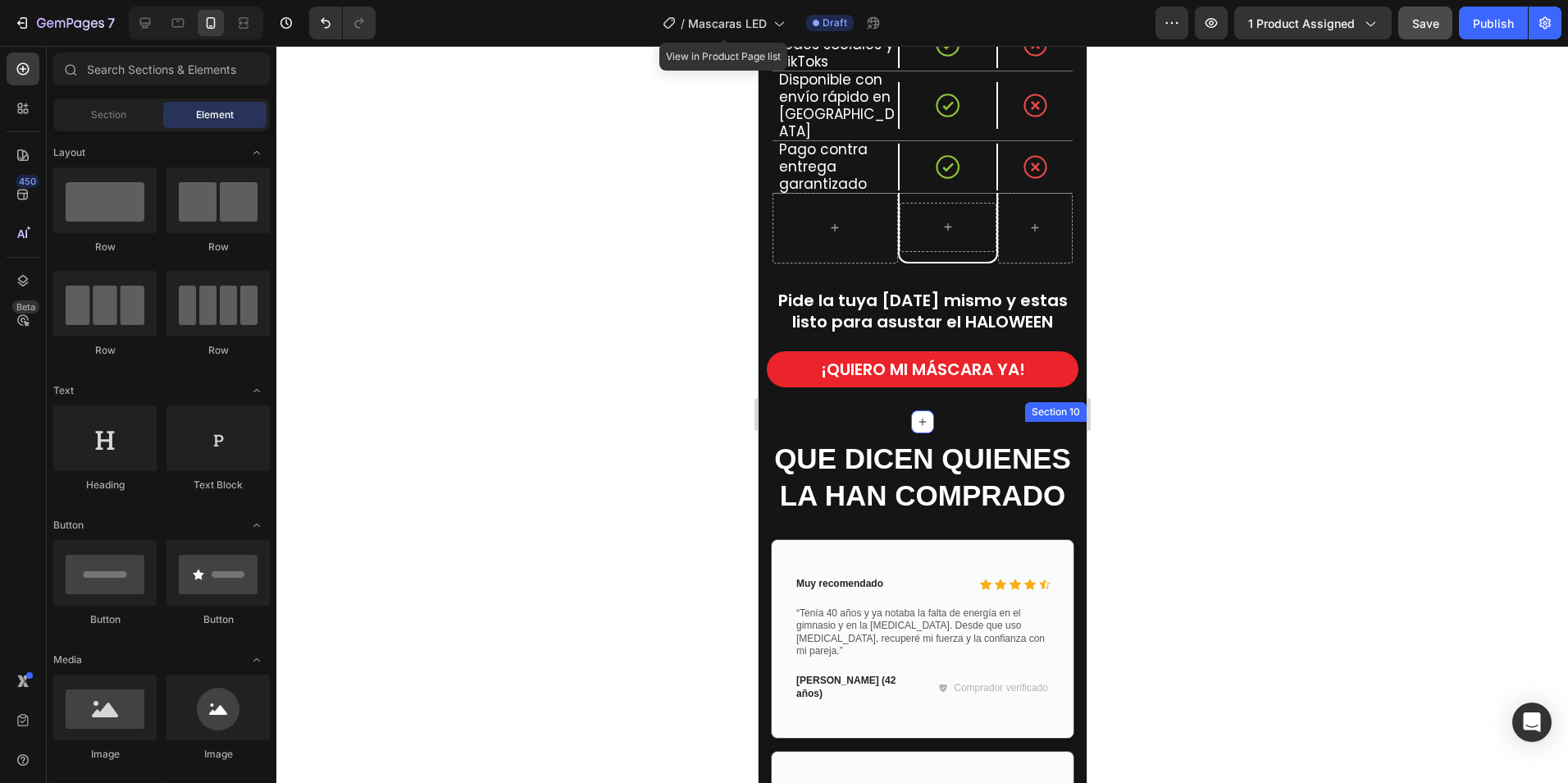
scroll to position [2730, 0]
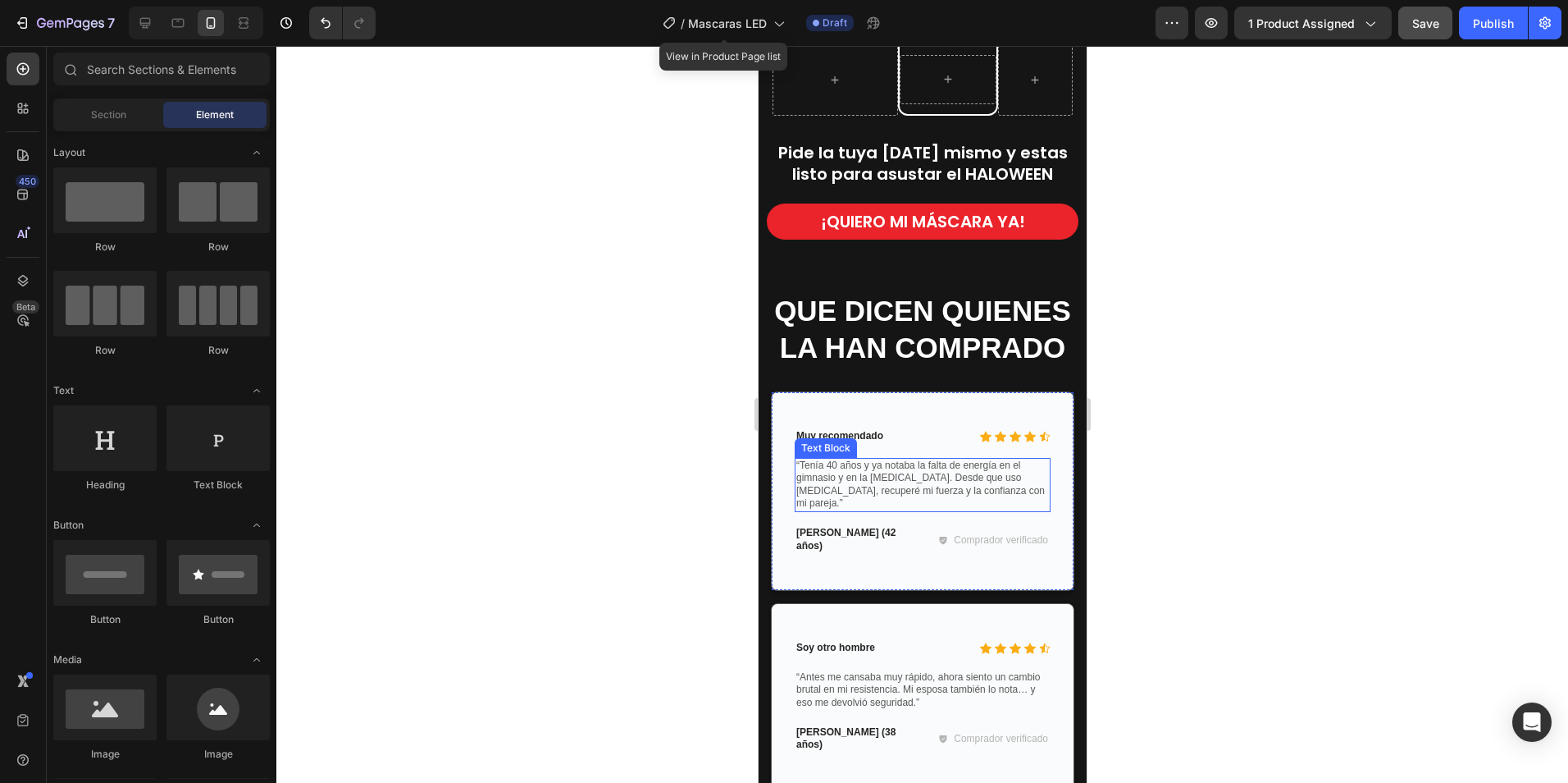
click at [879, 463] on p "“Tenía 40 años y ya notaba la falta de energía en el gimnasio y en la intimidad…" at bounding box center [921, 485] width 252 height 51
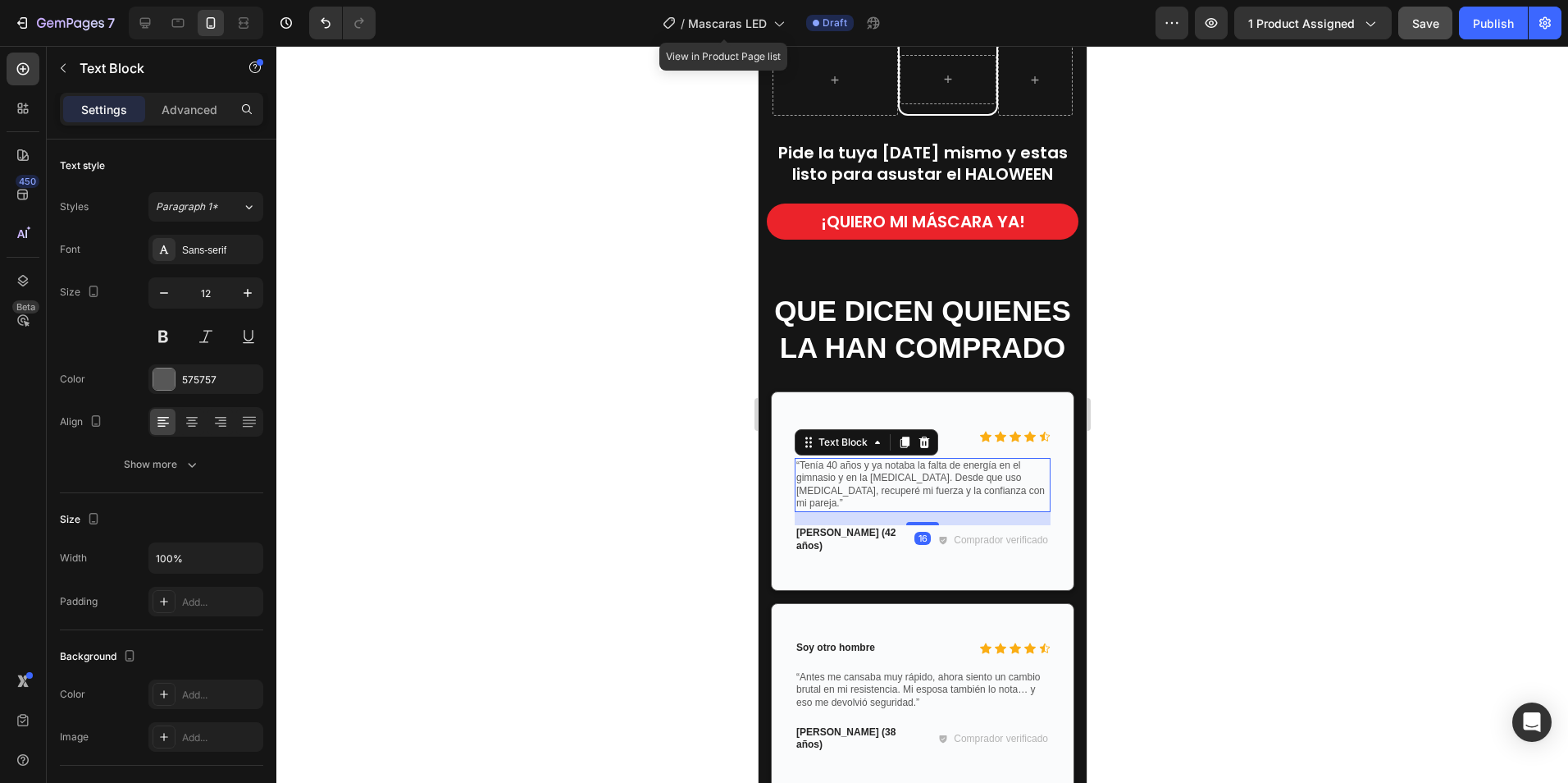
click at [834, 470] on p "“Tenía 40 años y ya notaba la falta de energía en el gimnasio y en la intimidad…" at bounding box center [921, 485] width 252 height 51
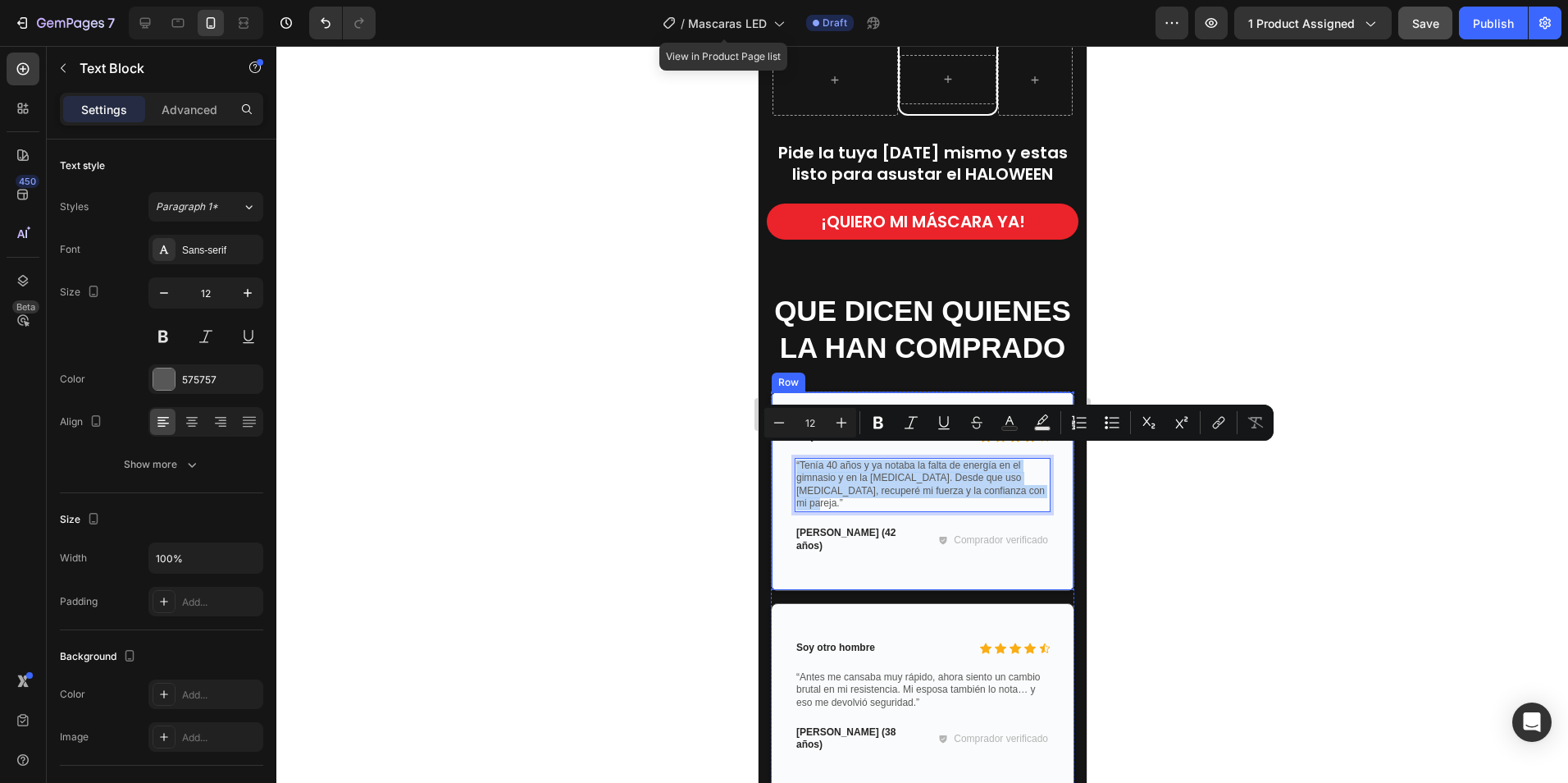
drag, startPoint x: 832, startPoint y: 488, endPoint x: 788, endPoint y: 452, distance: 56.9
click at [788, 452] on div "Icon Icon Icon Icon Icon Icon List Muy recomendado Text Block Row “Tenía 40 año…" at bounding box center [921, 491] width 303 height 199
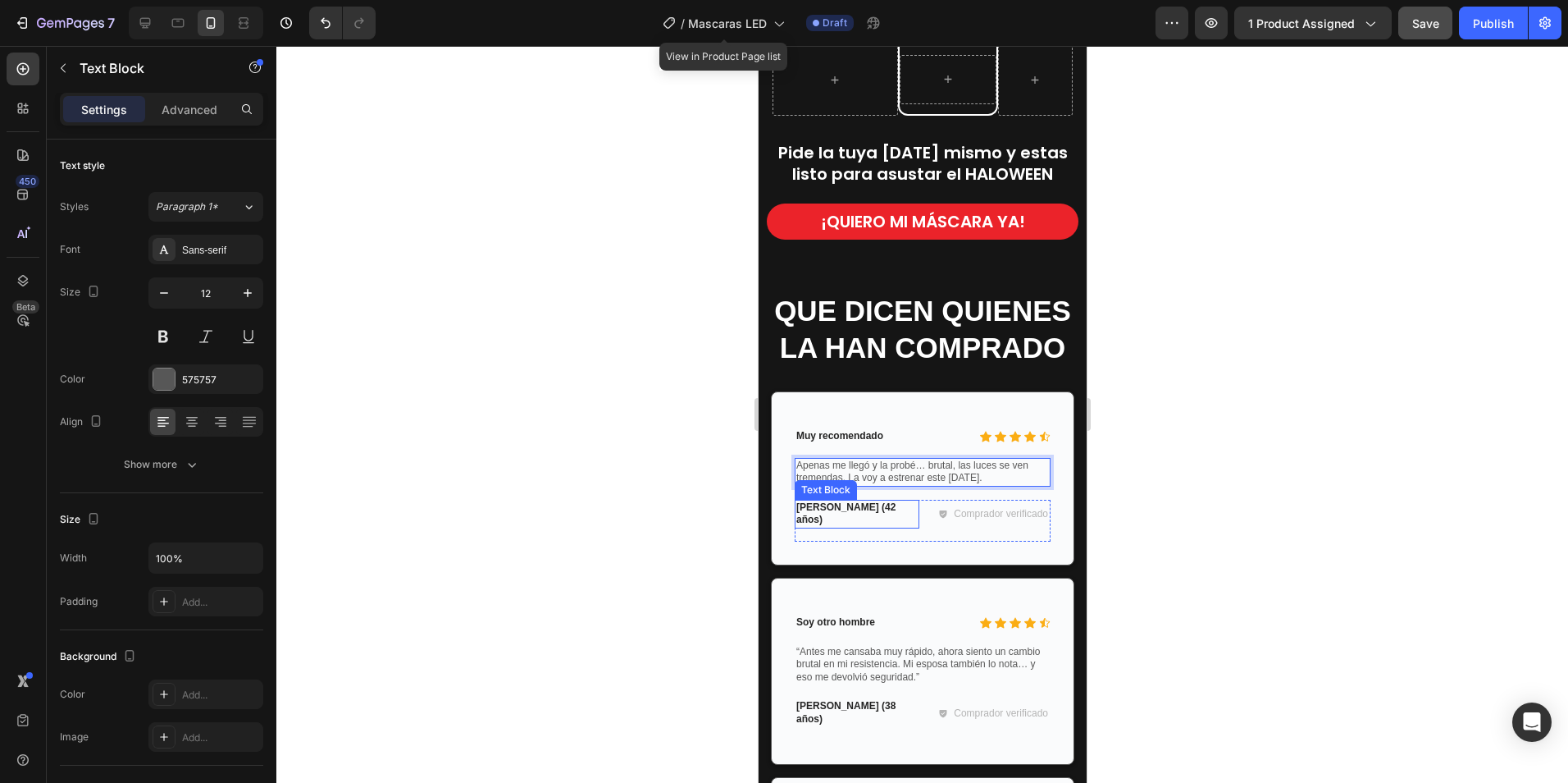
click at [826, 502] on p "Andrés G. (42 años)" at bounding box center [856, 515] width 122 height 26
click at [850, 502] on p "Andrés G. (42 años)" at bounding box center [856, 515] width 122 height 26
click at [855, 502] on p "Andrés G. (42 años)" at bounding box center [856, 515] width 122 height 26
click at [852, 502] on p "Andrés G. (42 años)" at bounding box center [856, 515] width 122 height 26
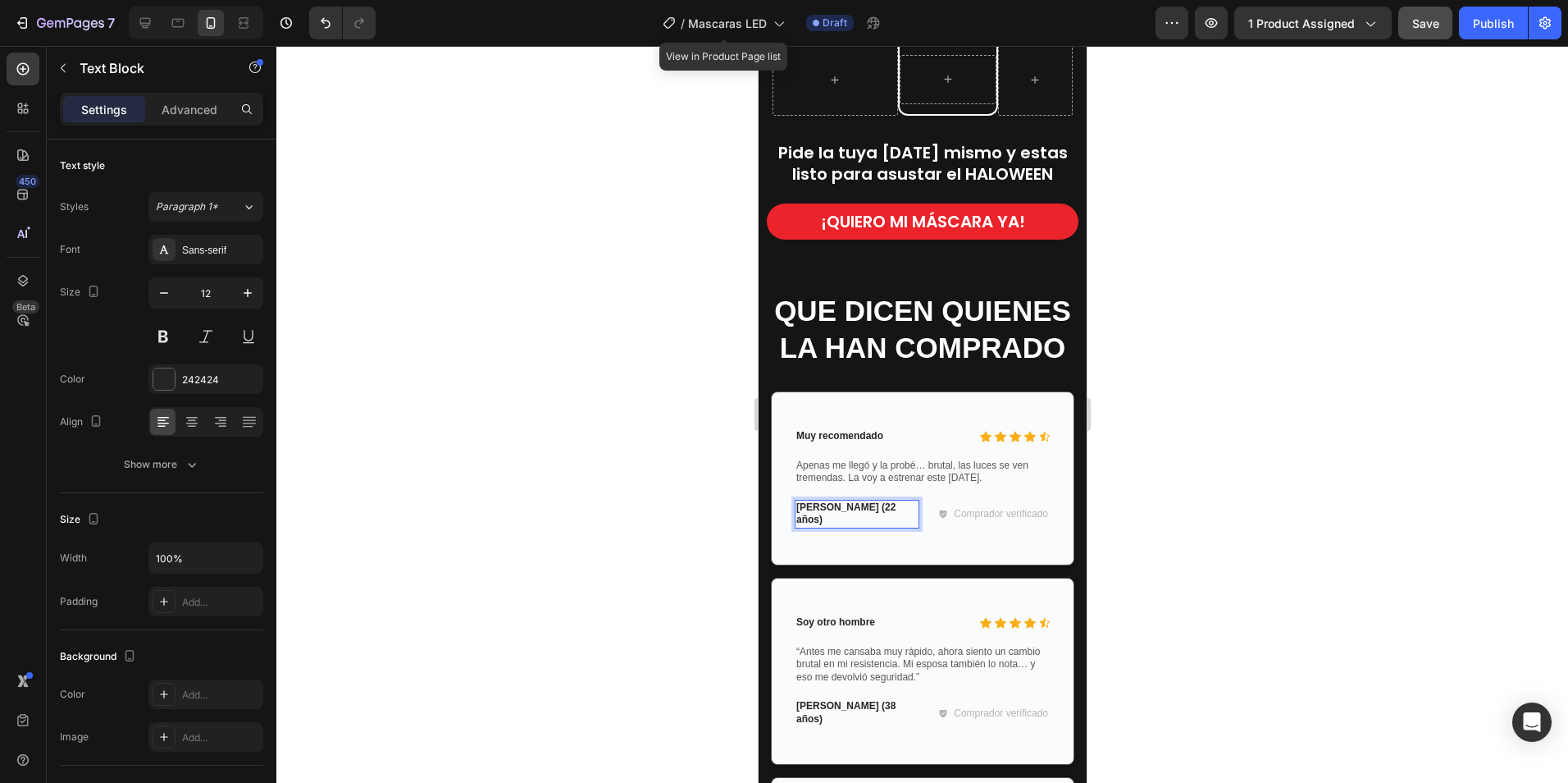
click at [1194, 480] on div at bounding box center [922, 414] width 1292 height 737
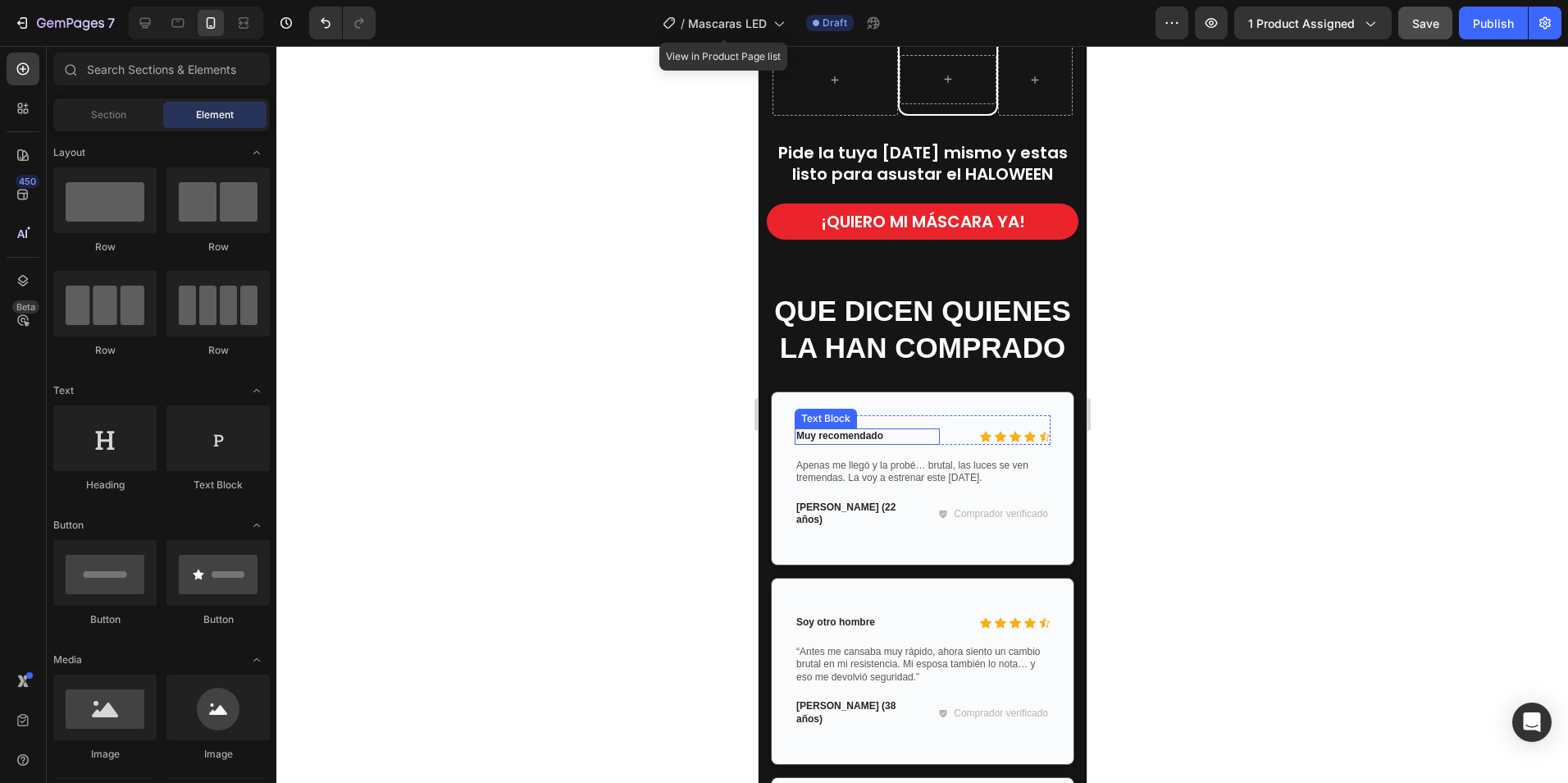
click at [871, 430] on p "Muy recomendado" at bounding box center [866, 436] width 142 height 13
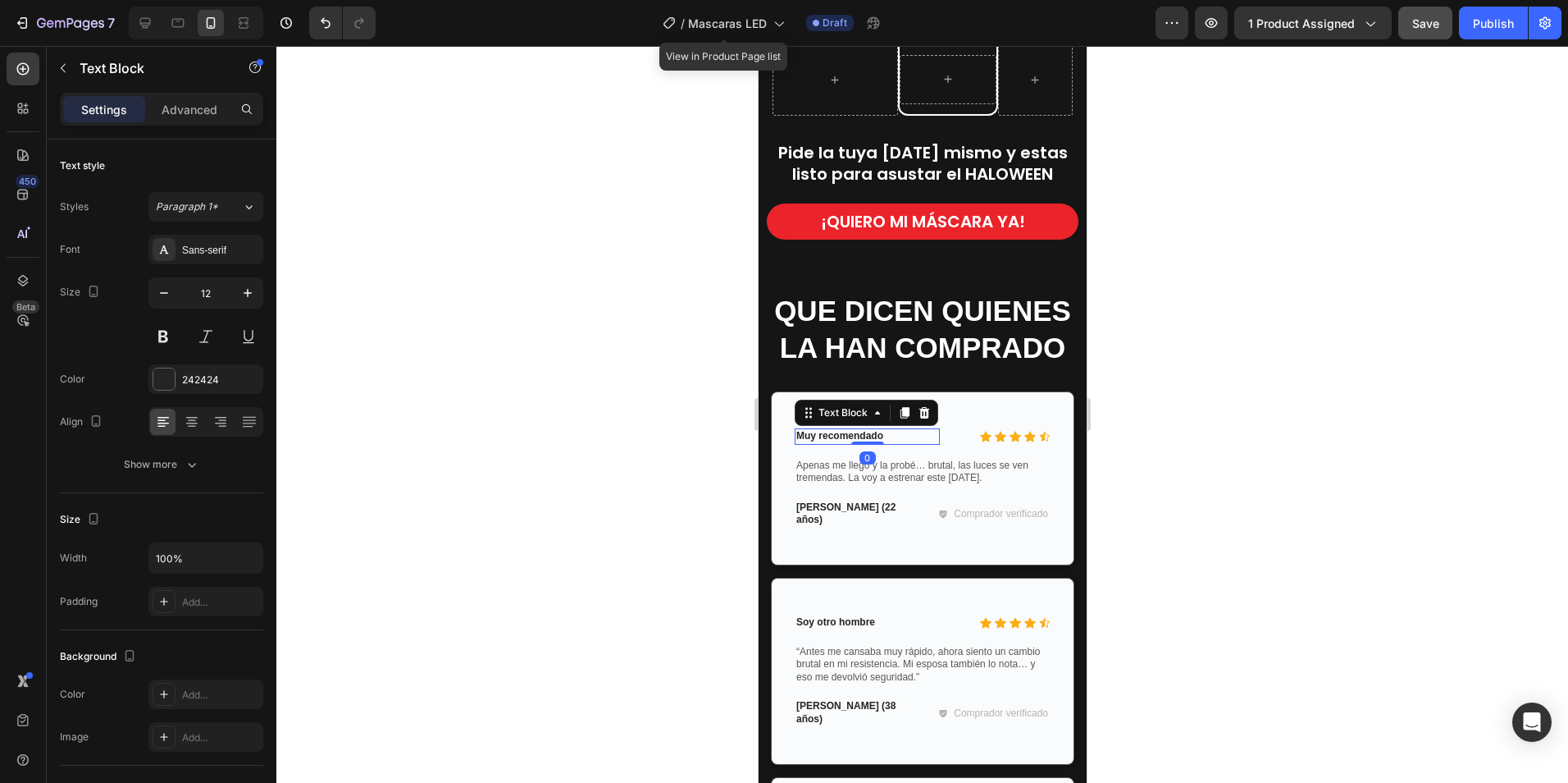
click at [883, 430] on p "Muy recomendado" at bounding box center [866, 436] width 142 height 13
click at [854, 650] on p "“Antes me cansaba muy rápido, ahora siento un cambio brutal en mi resistencia. …" at bounding box center [921, 664] width 252 height 39
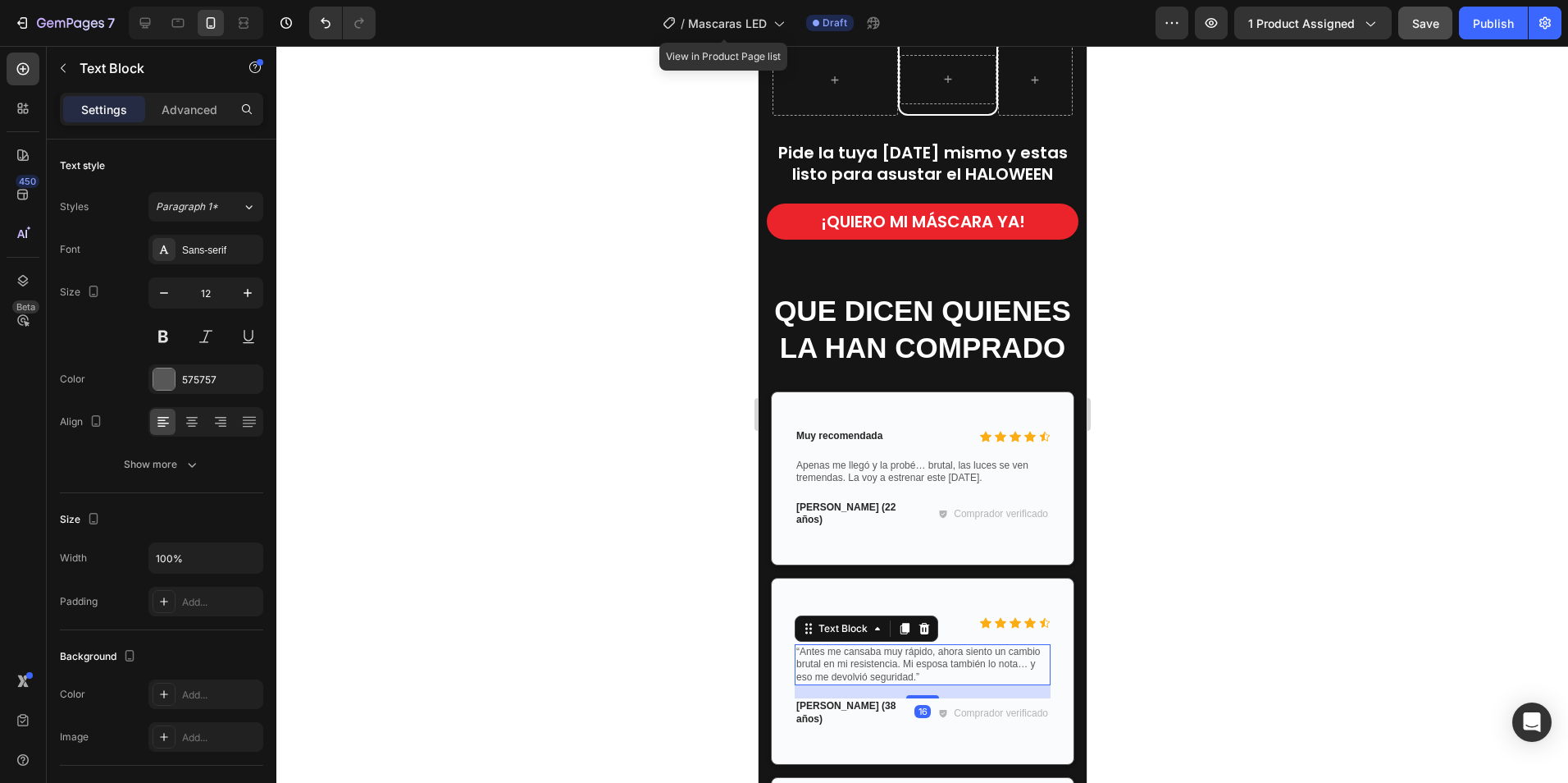
click at [927, 645] on p "“Antes me cansaba muy rápido, ahora siento un cambio brutal en mi resistencia. …" at bounding box center [921, 664] width 252 height 39
click at [969, 655] on p "“Antes me cansaba muy rápido, ahora siento un cambio brutal en mi resistencia. …" at bounding box center [921, 664] width 252 height 39
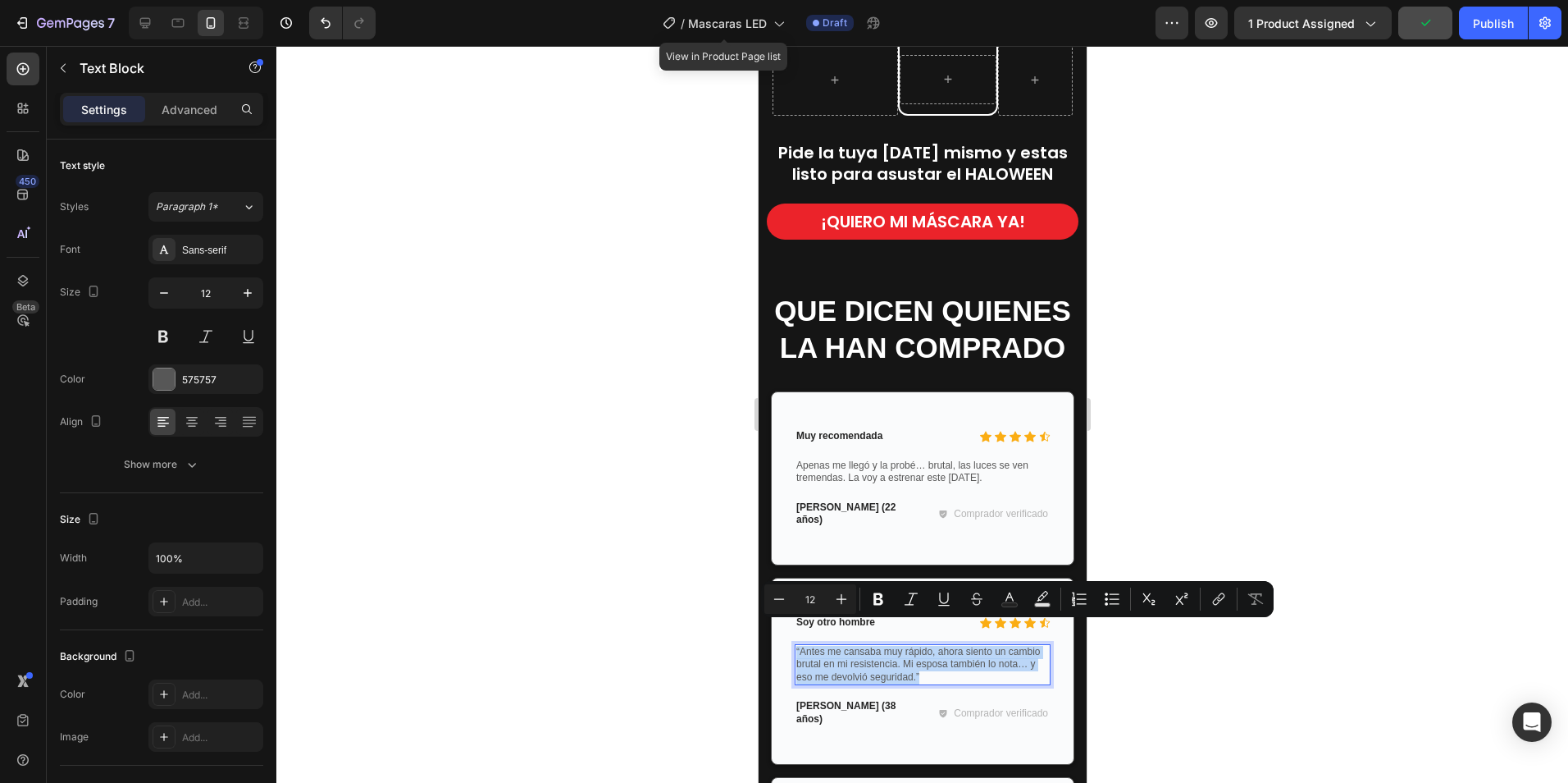
drag, startPoint x: 961, startPoint y: 654, endPoint x: 794, endPoint y: 630, distance: 168.7
click at [795, 645] on p "“Antes me cansaba muy rápido, ahora siento un cambio brutal en mi resistencia. …" at bounding box center [921, 664] width 252 height 39
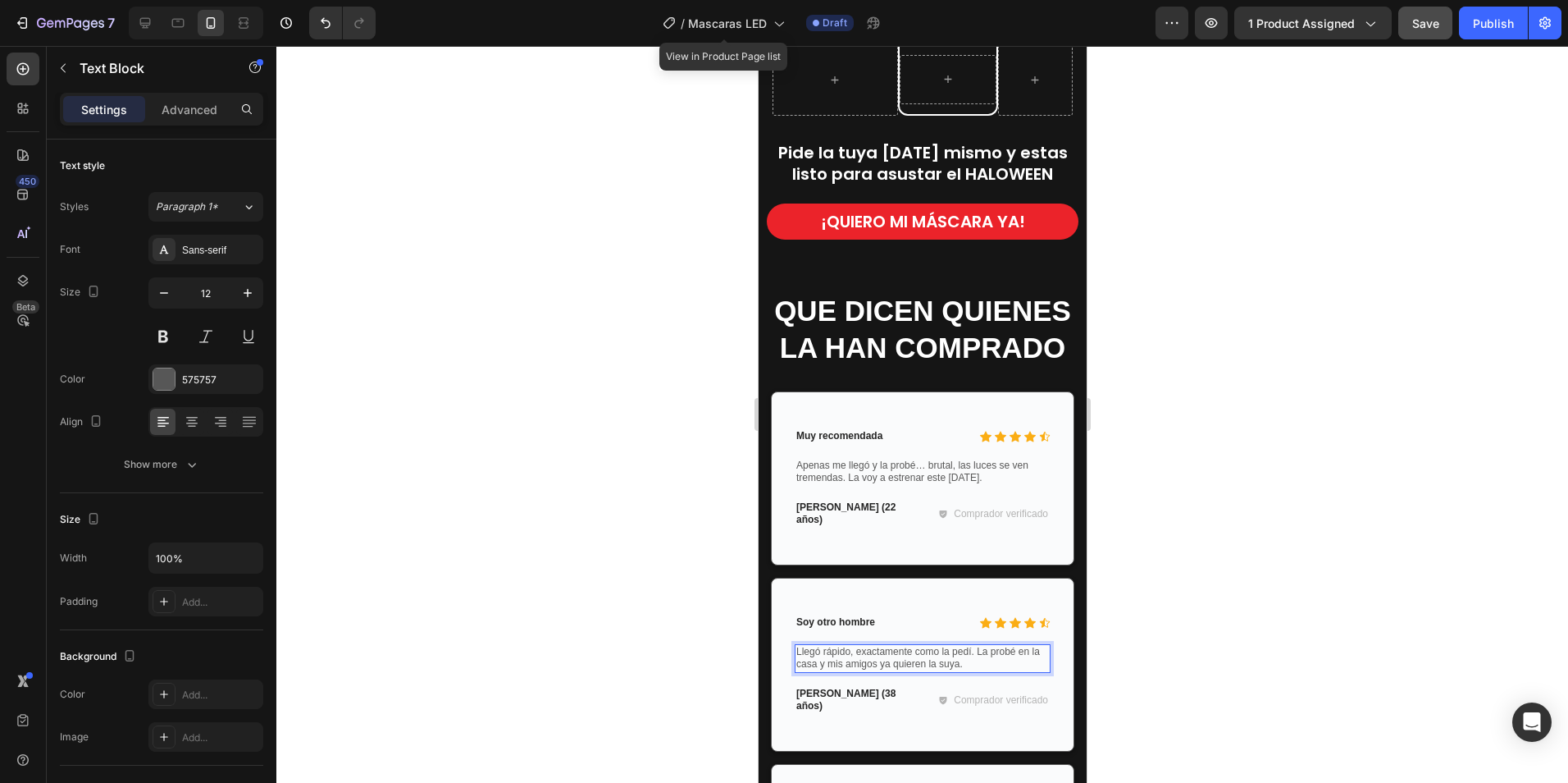
click at [887, 645] on p "Llegó rápido, exactamente como la pedí. La probé en la casa y mis amigos ya qui…" at bounding box center [921, 658] width 252 height 26
click at [945, 645] on p "Llegó rápido, exactamente como la pedí. La probé en la casa y mis amigos ya qui…" at bounding box center [921, 658] width 252 height 26
click at [923, 645] on p "Llegó rápido, exactamente como la pedí. La probé en la casa y mis amigos ya qui…" at bounding box center [921, 658] width 252 height 26
click at [971, 645] on p "Llegó rápido, exactamente como la pedí. La probé en la casa y mis amigos ya qui…" at bounding box center [921, 658] width 252 height 26
click at [1034, 645] on p "Llegó rápido, exactamente como la pedimos. La probé en la casa y mis amigos ya …" at bounding box center [921, 658] width 252 height 26
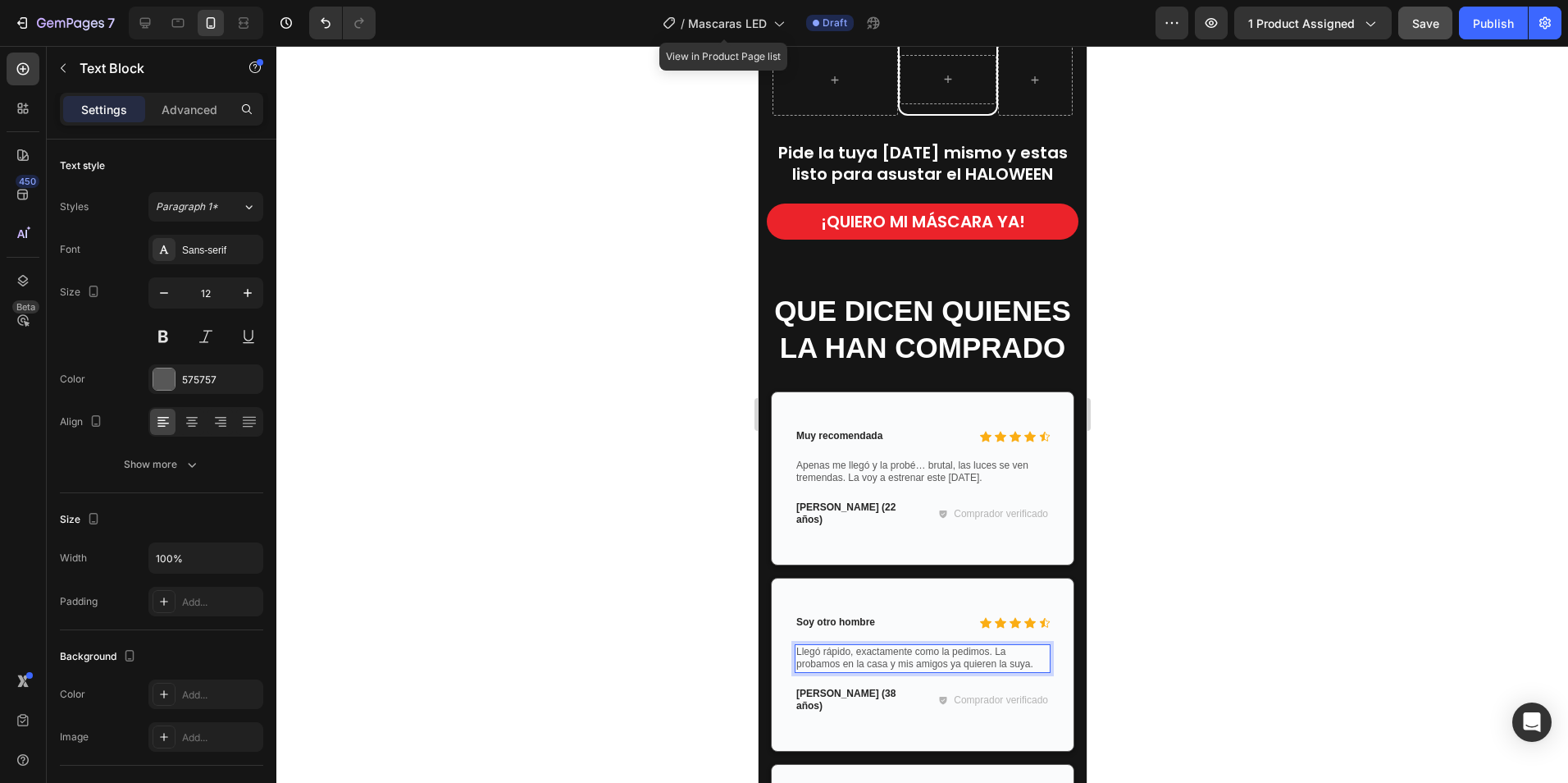
click at [919, 645] on p "Llegó rápido, exactamente como la pedimos. La probamos en la casa y mis amigos …" at bounding box center [921, 658] width 252 height 26
click at [909, 648] on p "Llegó rápido, exactamente como la pedimos. La probamos en la casa y mis amigos …" at bounding box center [921, 658] width 252 height 26
click at [891, 645] on p "Llegó rápido, exactamente como la pedimos. La probamos en la casa y mis amigos …" at bounding box center [921, 658] width 252 height 26
click at [894, 646] on p "Llegó rápido, exactamente como la pedimos. La probamos en la casa y mis amigos …" at bounding box center [921, 658] width 252 height 26
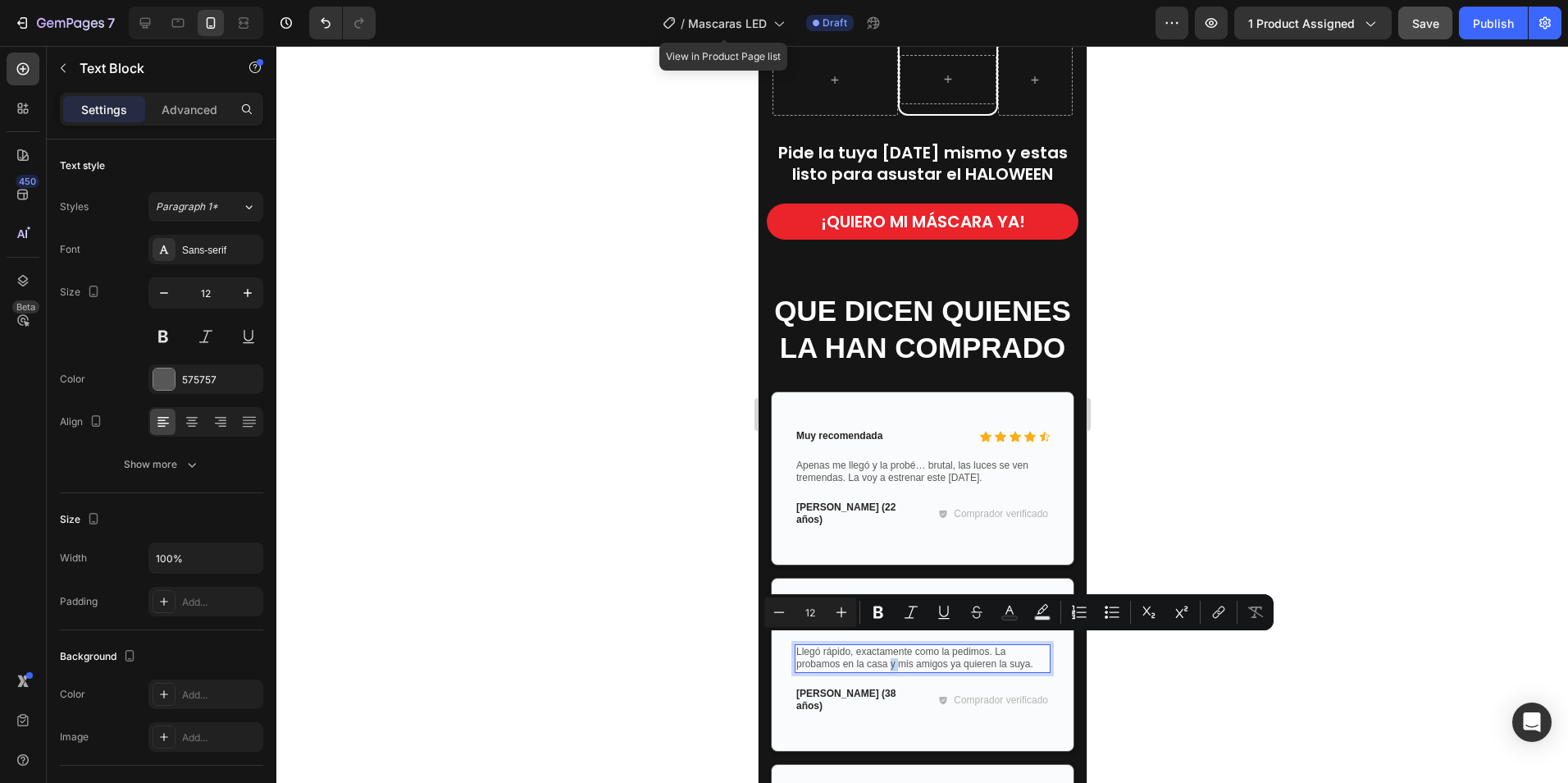
click at [888, 645] on p "Llegó rápido, exactamente como la pedimos. La probamos en la casa y mis amigos …" at bounding box center [921, 658] width 252 height 26
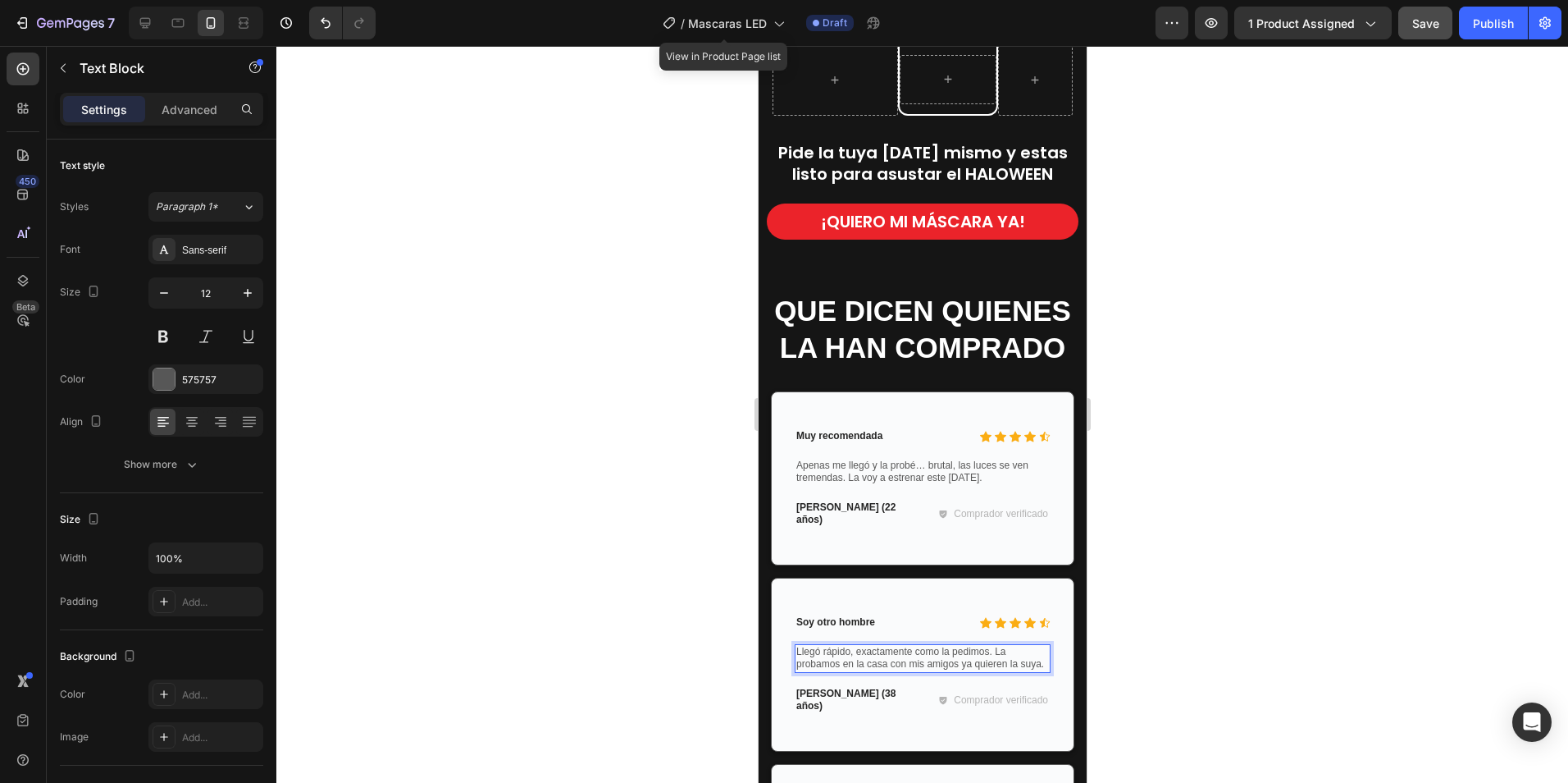
click at [992, 645] on p "Llegó rápido, exactamente como la pedimos. La probamos en la casa con mis amigo…" at bounding box center [921, 658] width 252 height 26
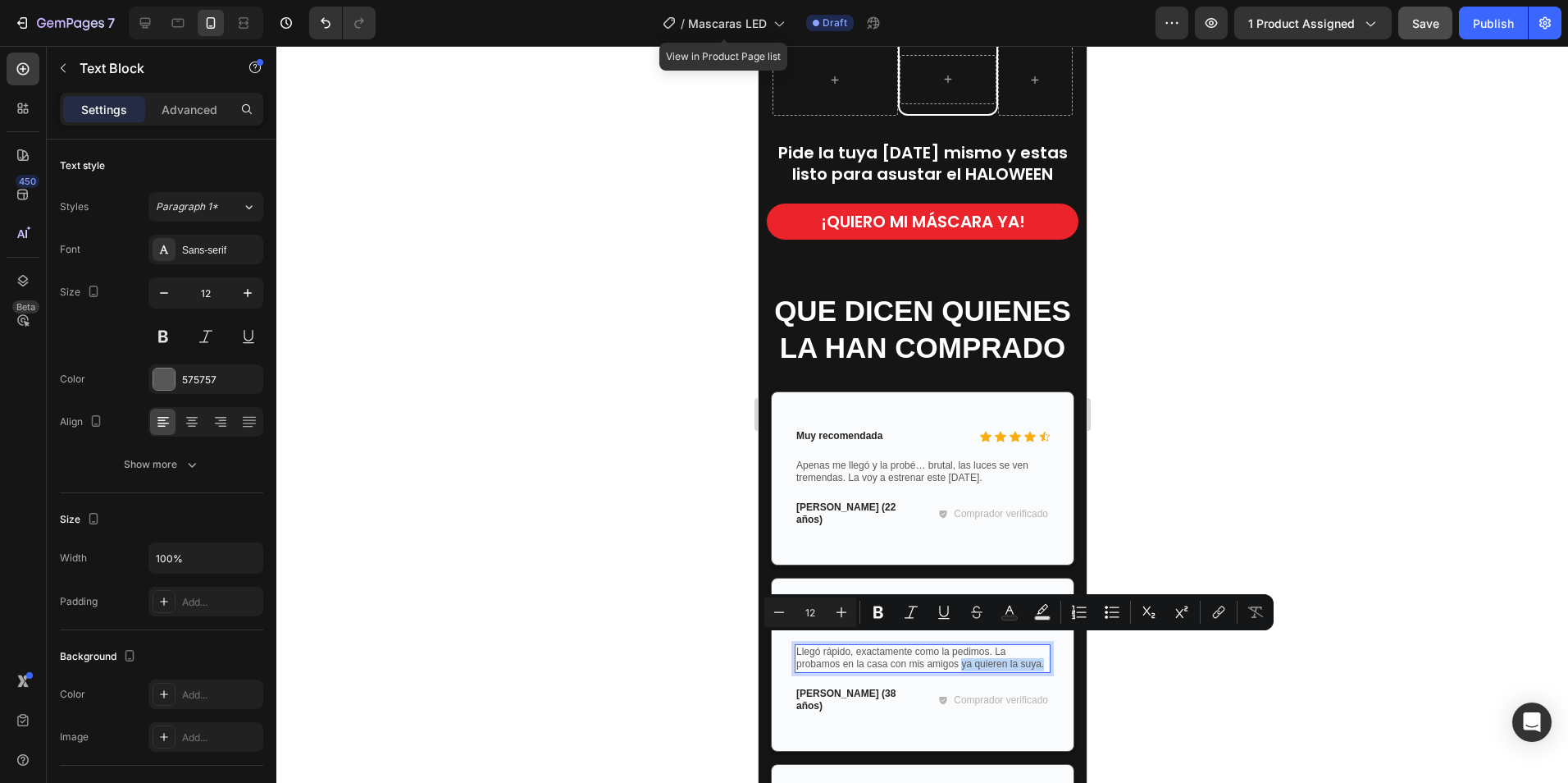
drag, startPoint x: 960, startPoint y: 643, endPoint x: 980, endPoint y: 654, distance: 22.8
click at [980, 654] on p "Llegó rápido, exactamente como la pedimos. La probamos en la casa con mis amigo…" at bounding box center [921, 658] width 252 height 26
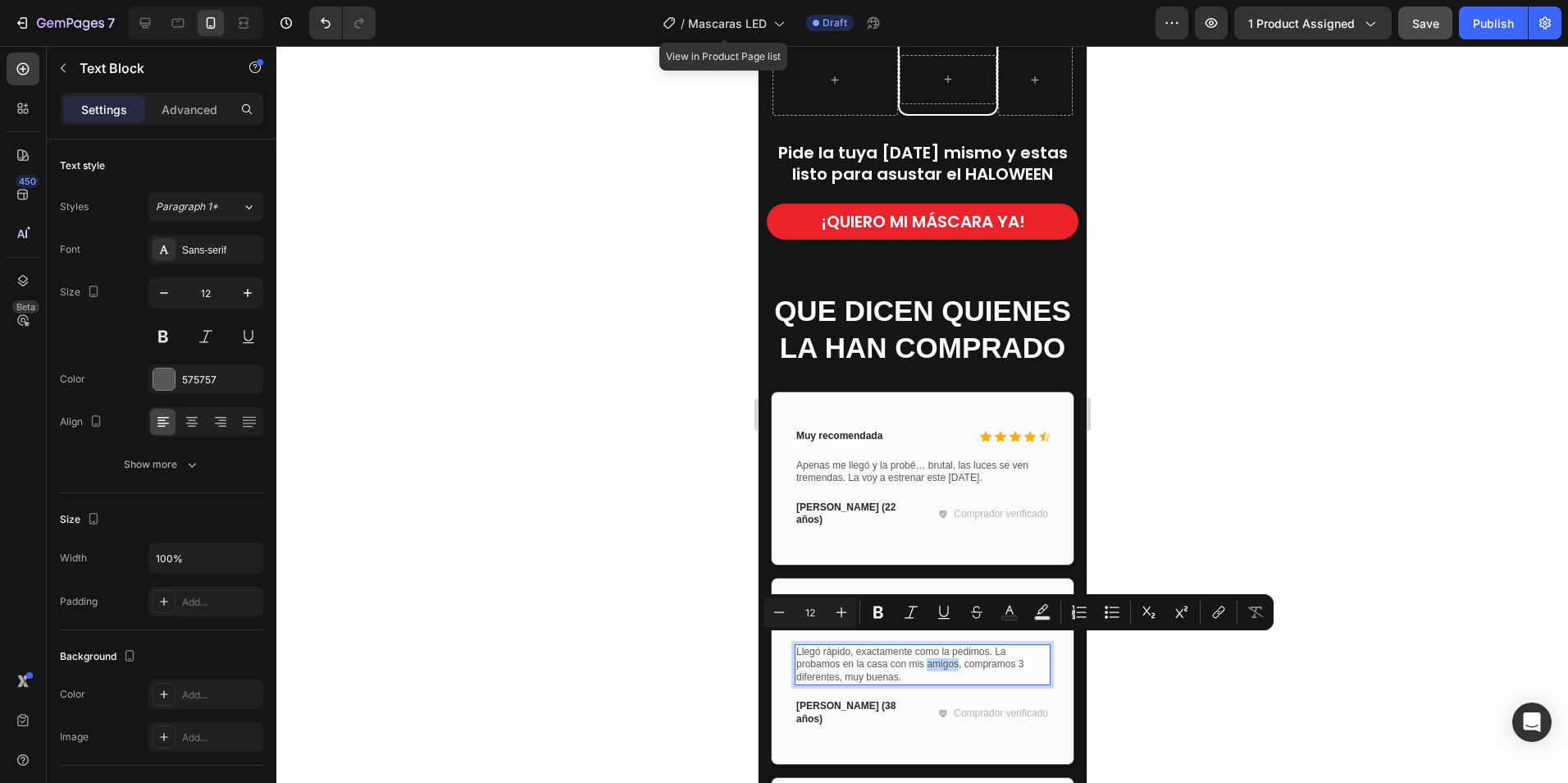
drag, startPoint x: 957, startPoint y: 643, endPoint x: 927, endPoint y: 643, distance: 30.0
click at [927, 645] on p "Llegó rápido, exactamente como la pedimos. La probamos en la casa con mis amigo…" at bounding box center [921, 664] width 252 height 39
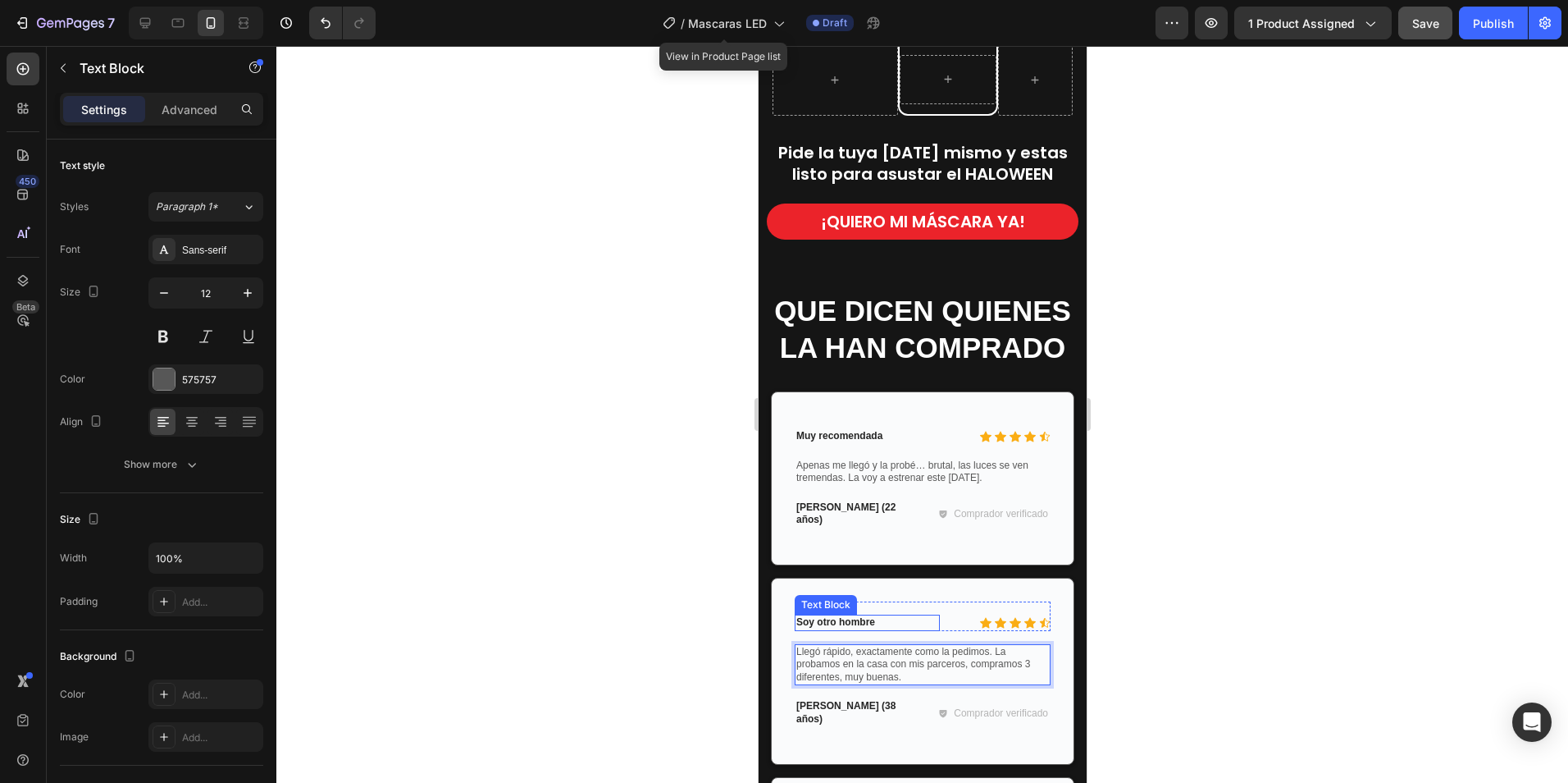
click at [850, 616] on p "Soy otro hombre" at bounding box center [866, 622] width 142 height 13
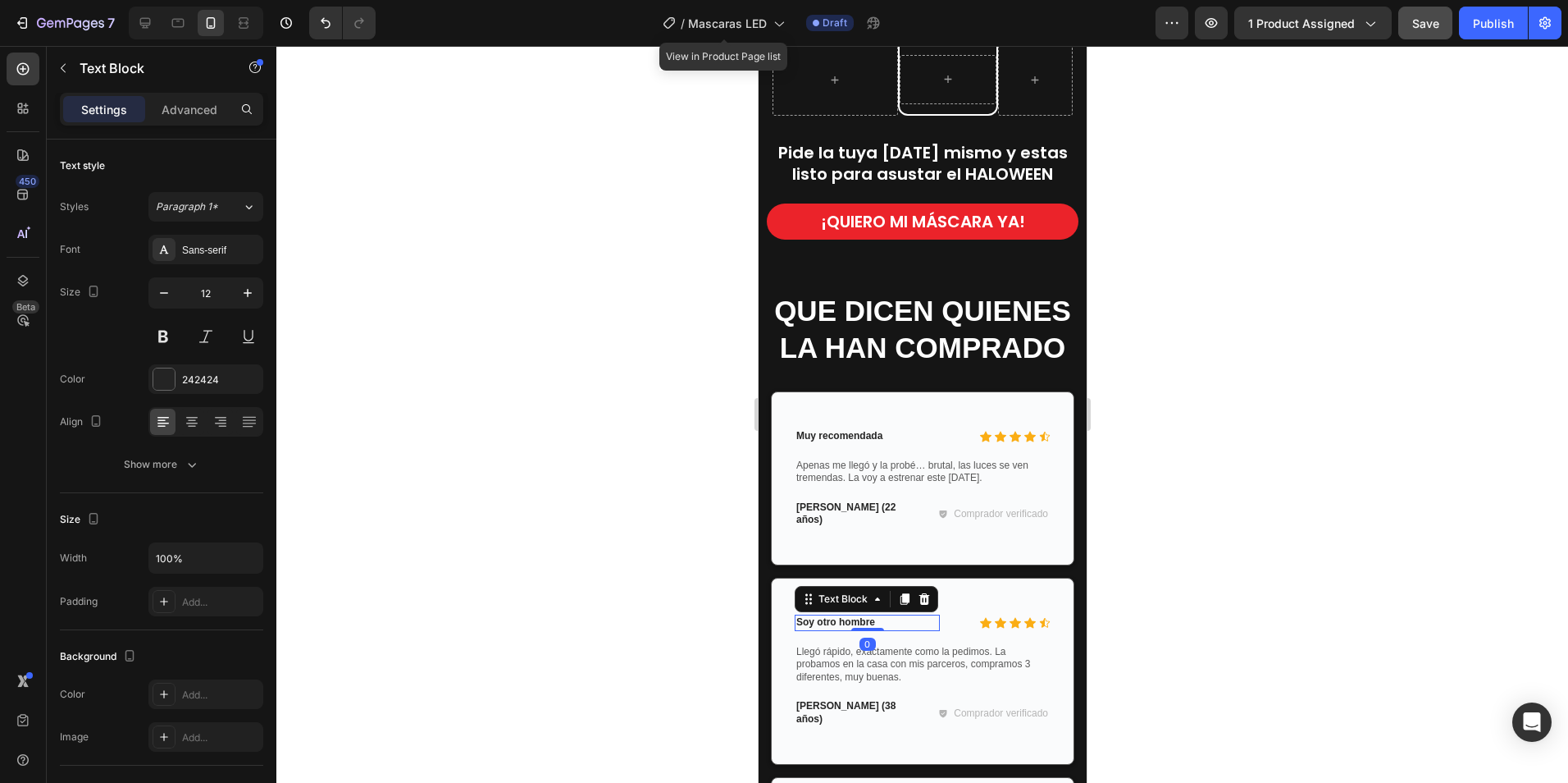
click at [874, 616] on p "Soy otro hombre" at bounding box center [866, 622] width 142 height 13
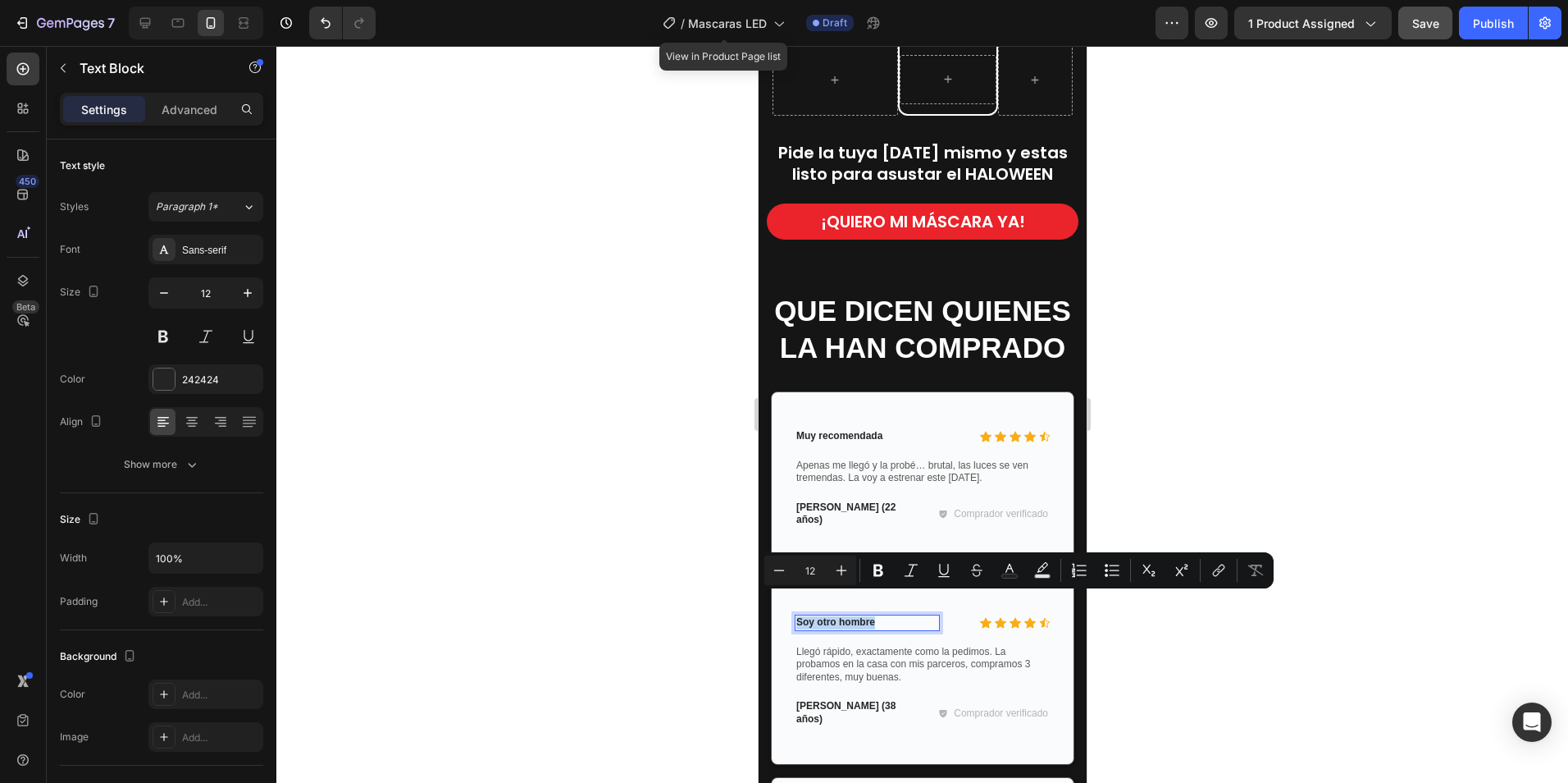
drag, startPoint x: 877, startPoint y: 600, endPoint x: 795, endPoint y: 602, distance: 82.0
click at [795, 616] on p "Soy otro hombre" at bounding box center [866, 622] width 142 height 13
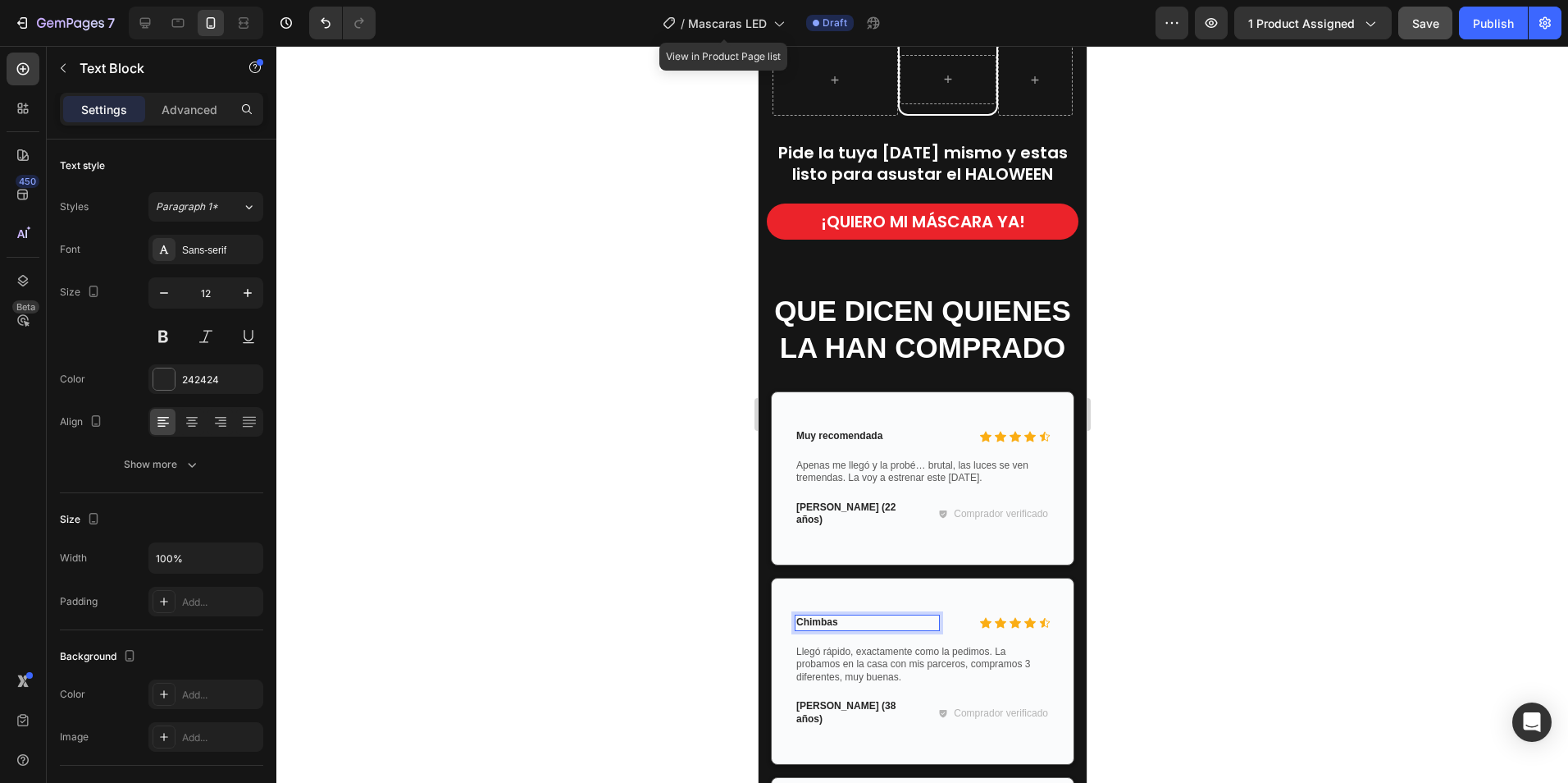
click at [1109, 563] on div at bounding box center [922, 414] width 1292 height 737
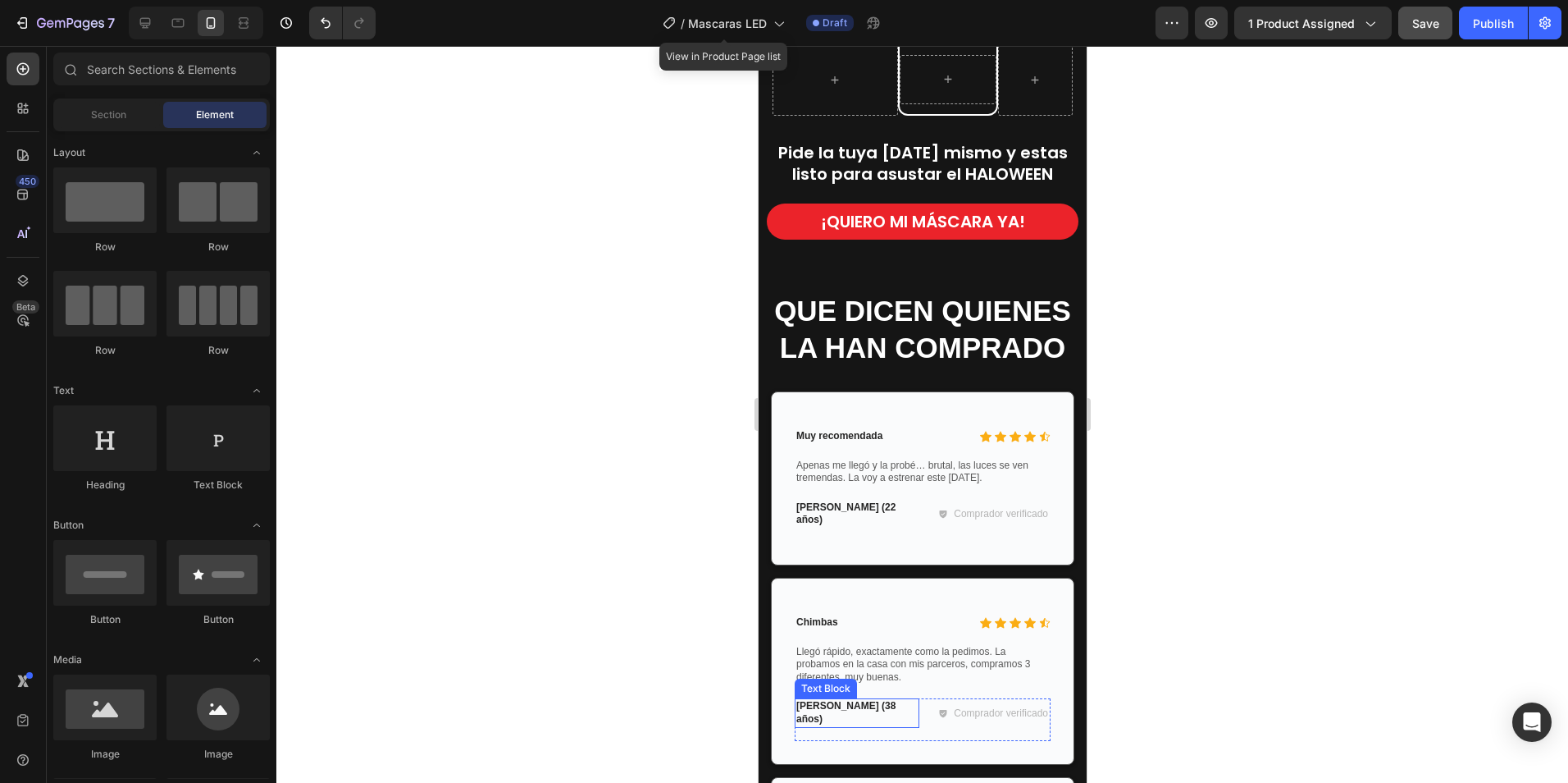
click at [827, 700] on p "Carlos M. (38 años)" at bounding box center [856, 713] width 122 height 26
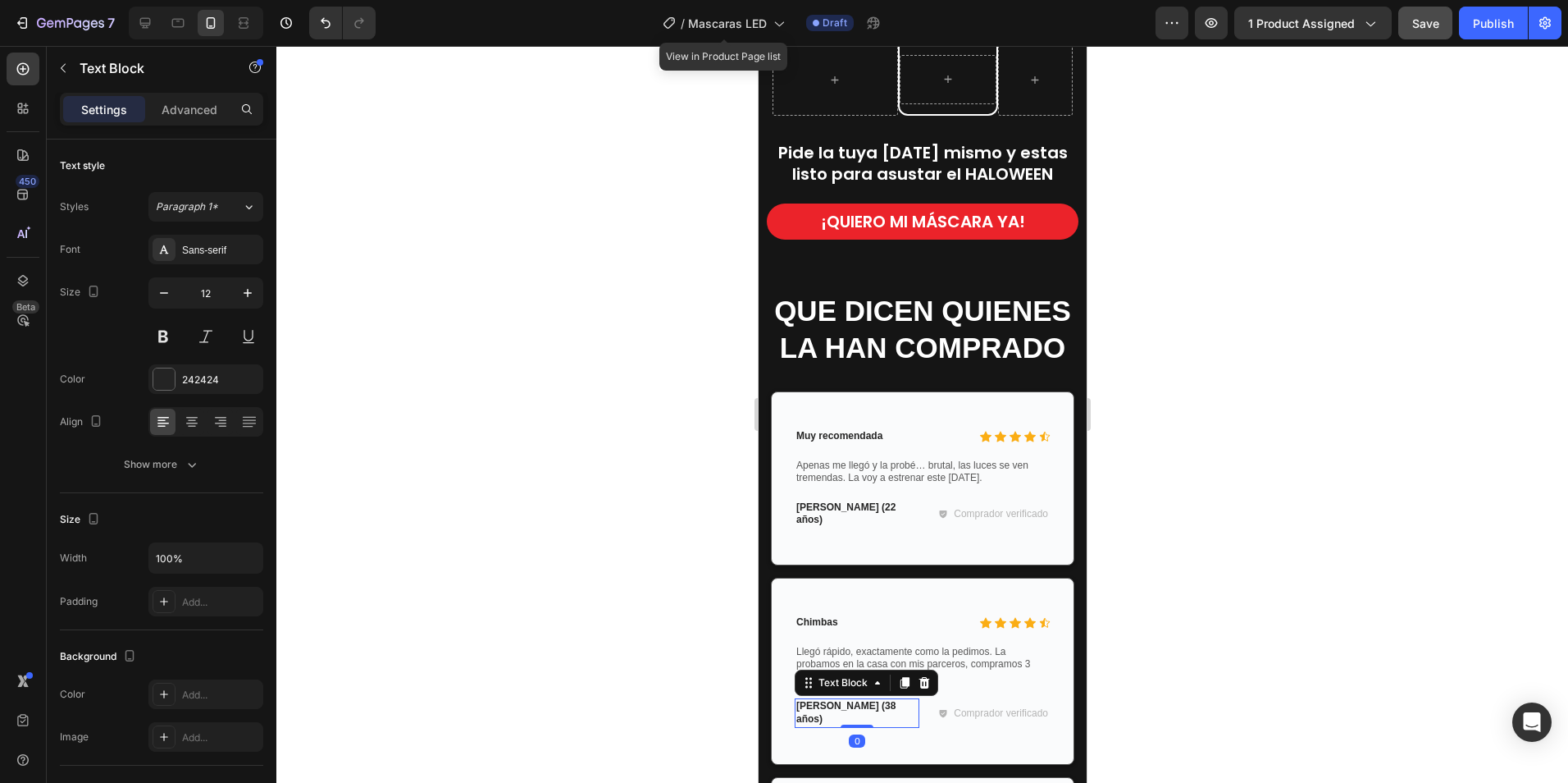
click at [839, 700] on p "Carlos M. (38 años)" at bounding box center [856, 713] width 122 height 26
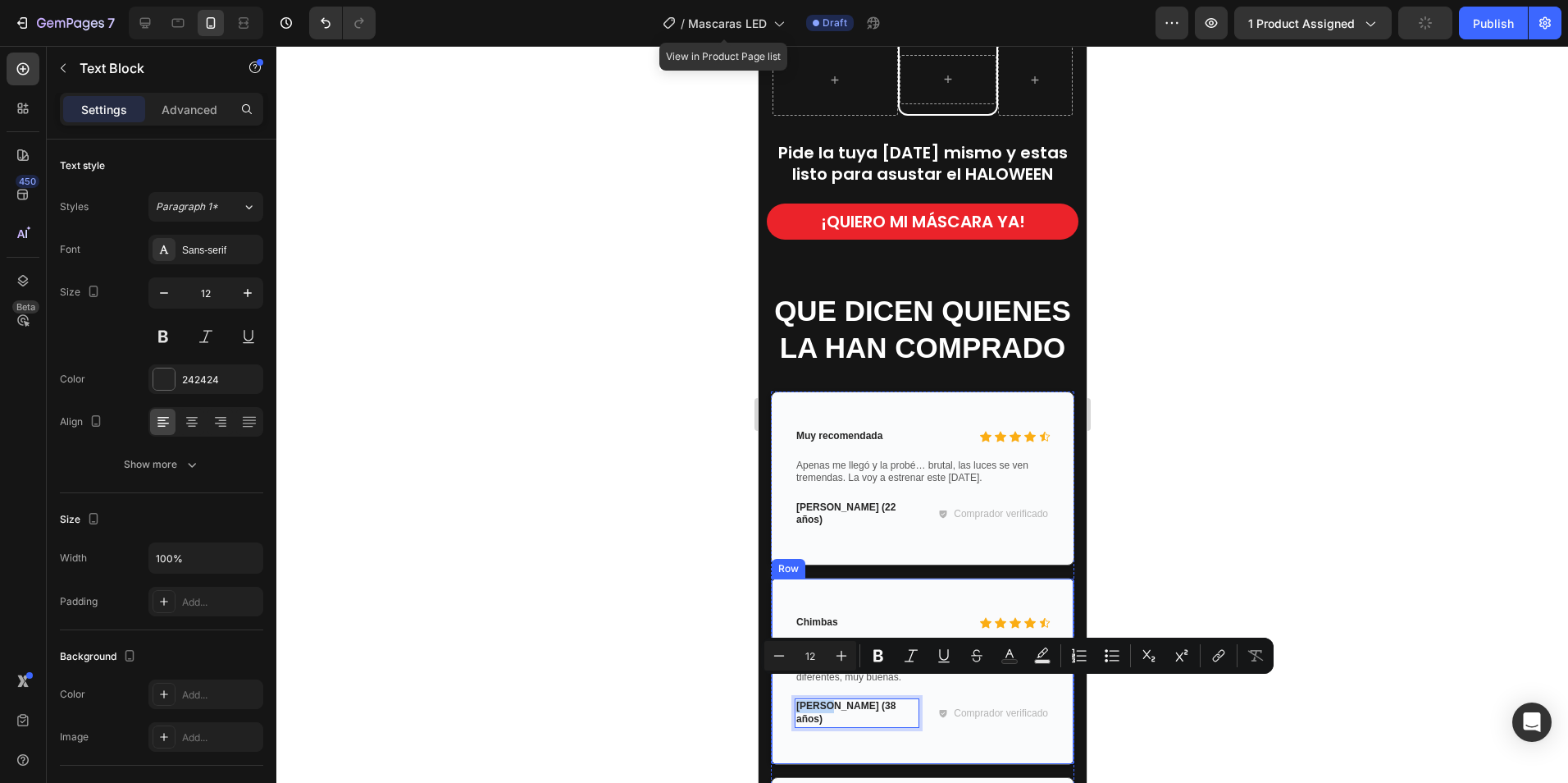
drag, startPoint x: 825, startPoint y: 686, endPoint x: 788, endPoint y: 688, distance: 37.1
click at [788, 688] on div "Icon Icon Icon Icon Icon Icon List Chimbas Text Block Row Llegó rápido, exactam…" at bounding box center [921, 671] width 303 height 188
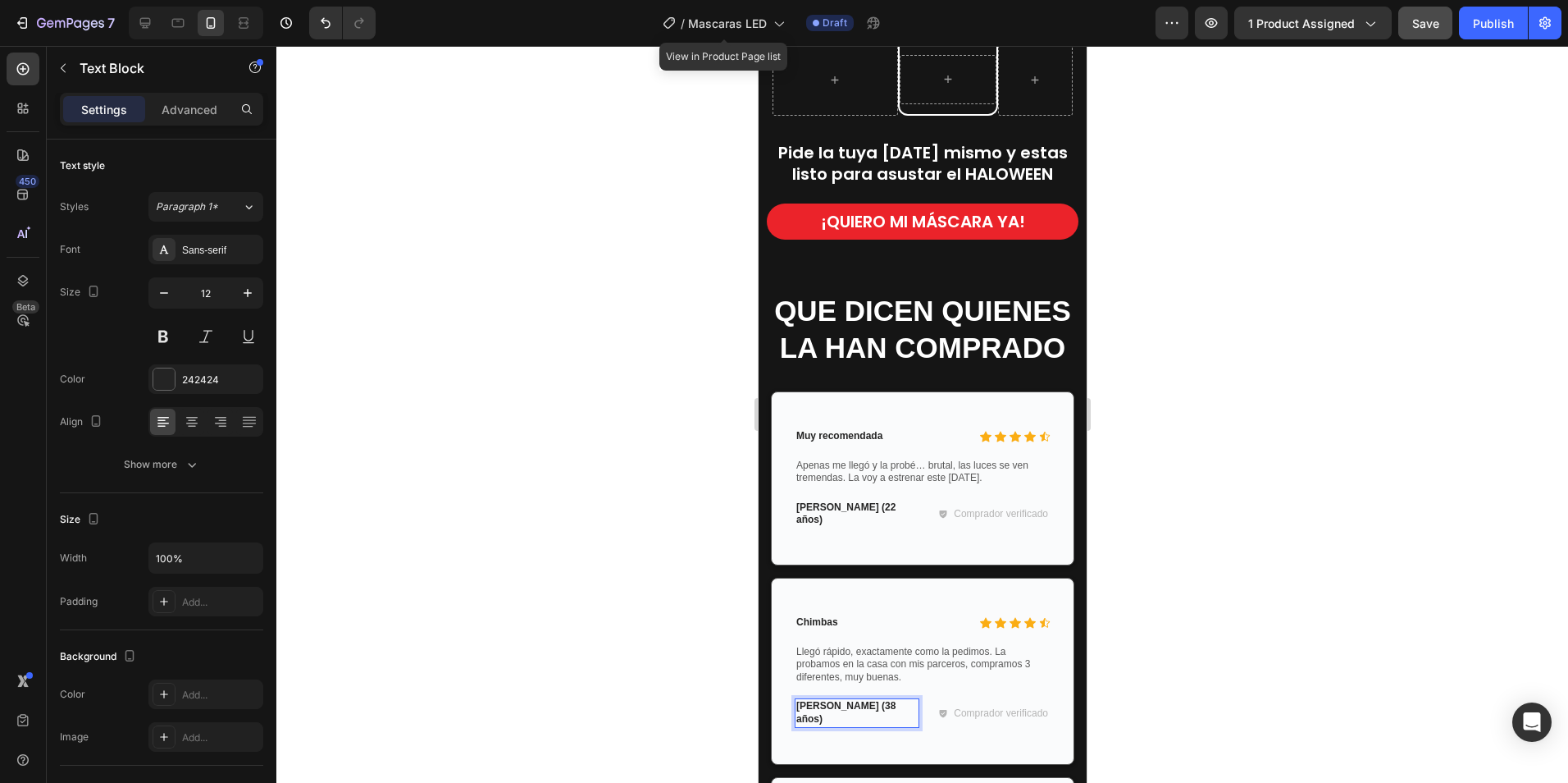
click at [873, 700] on p "Jerónimo M. (38 años)" at bounding box center [856, 713] width 122 height 26
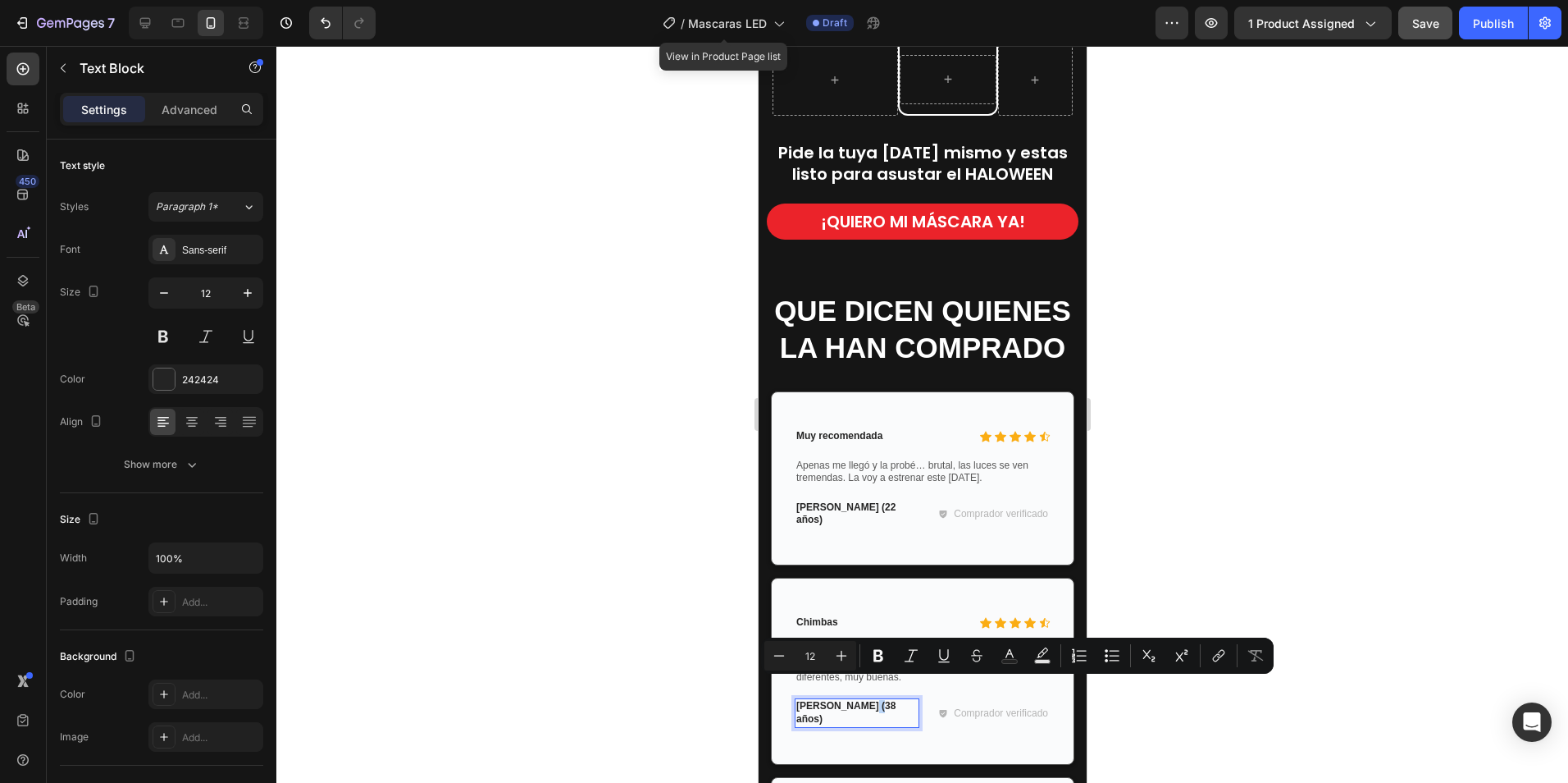
drag, startPoint x: 868, startPoint y: 687, endPoint x: 857, endPoint y: 688, distance: 11.0
click at [857, 700] on p "Jerónimo M. (38 años)" at bounding box center [856, 713] width 122 height 26
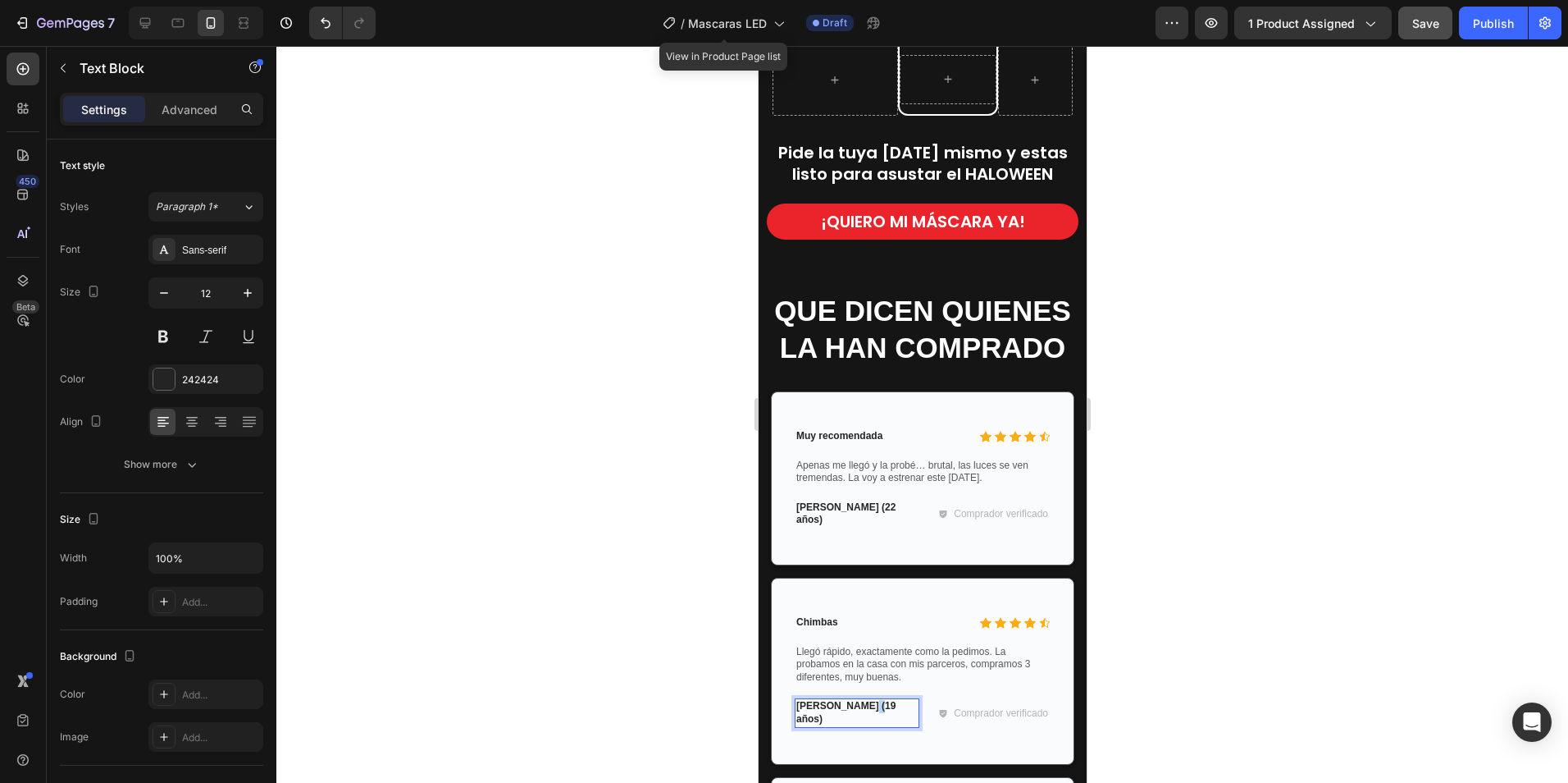
drag, startPoint x: 870, startPoint y: 688, endPoint x: 861, endPoint y: 688, distance: 9.0
click at [861, 700] on p "Jerónimo M. (19 años)" at bounding box center [856, 713] width 122 height 26
click at [1272, 561] on div at bounding box center [922, 414] width 1292 height 737
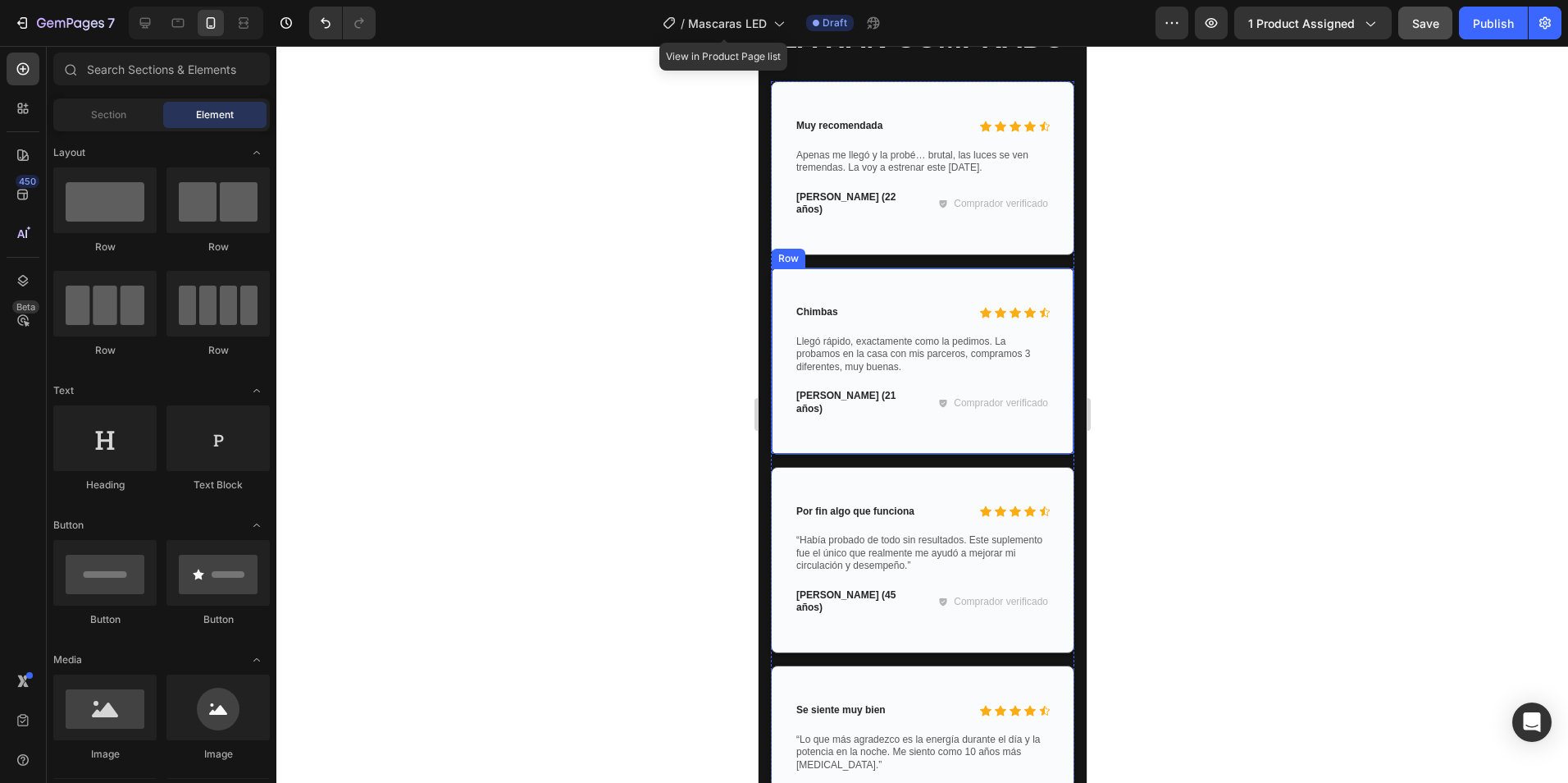
scroll to position [3468, 0]
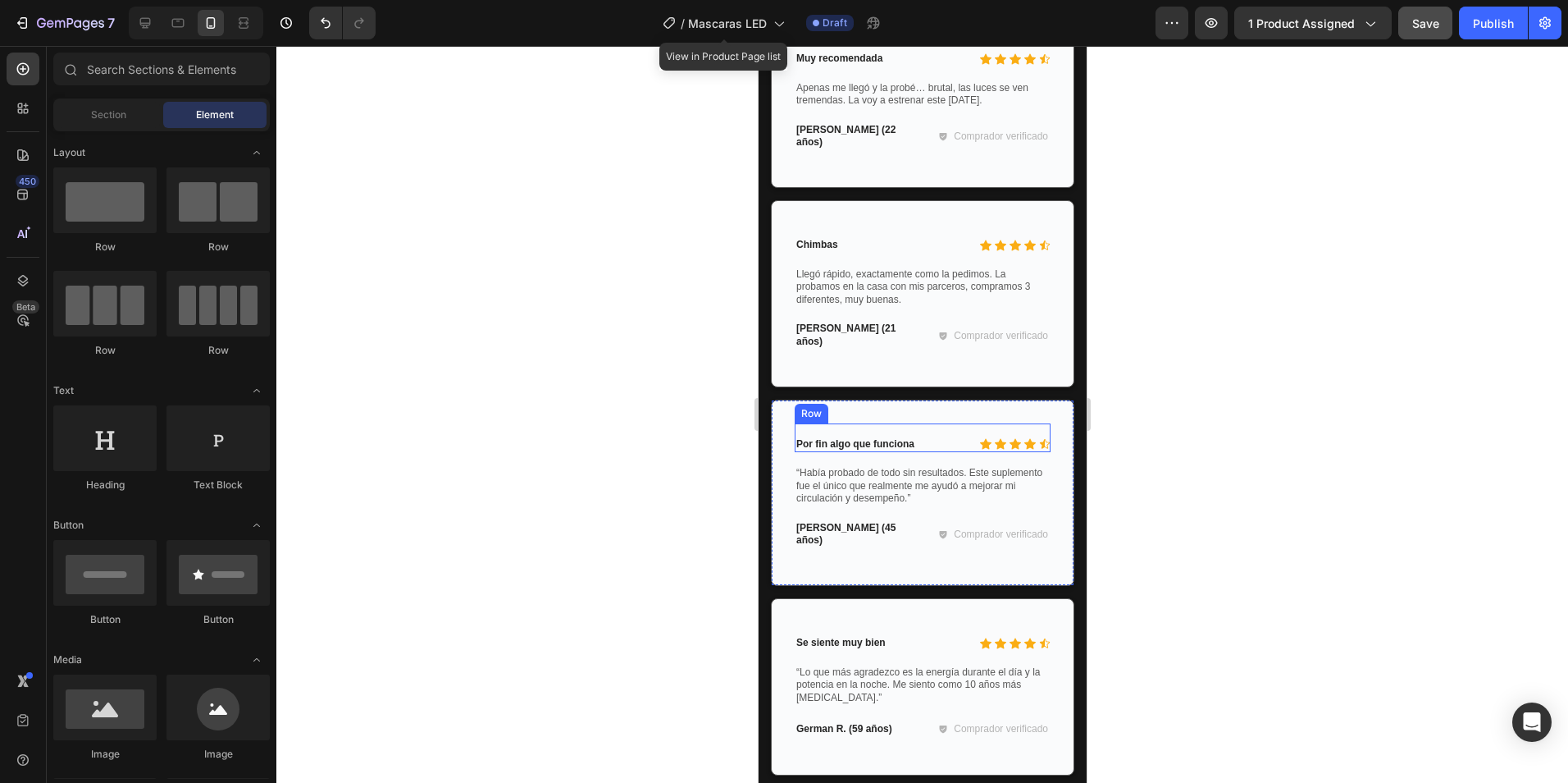
click at [798, 501] on p "“Había probado de todo sin resultados. Este suplemento fue el único que realmen…" at bounding box center [921, 486] width 252 height 39
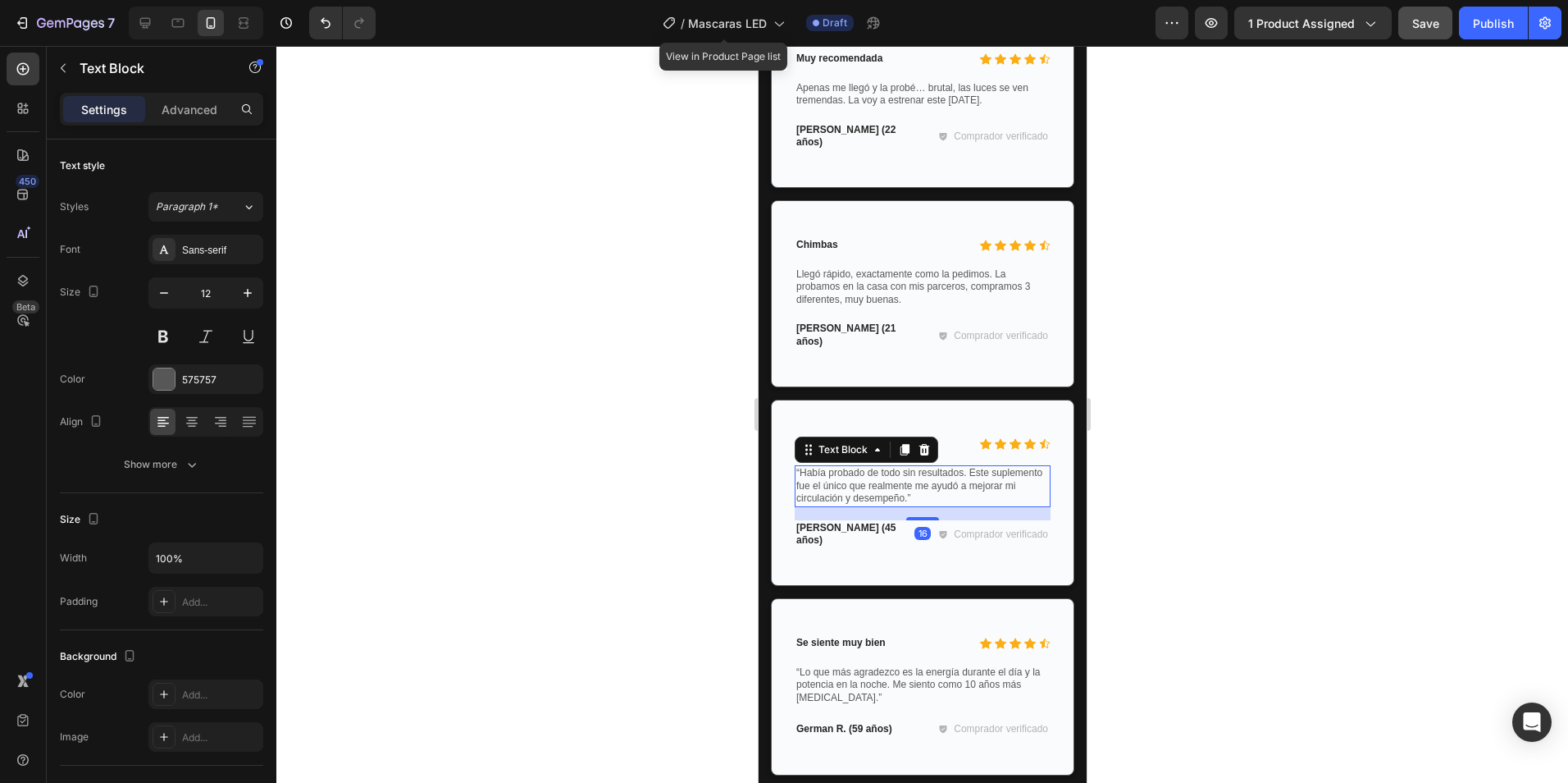
click at [811, 488] on p "“Había probado de todo sin resultados. Este suplemento fue el único que realmen…" at bounding box center [921, 486] width 252 height 39
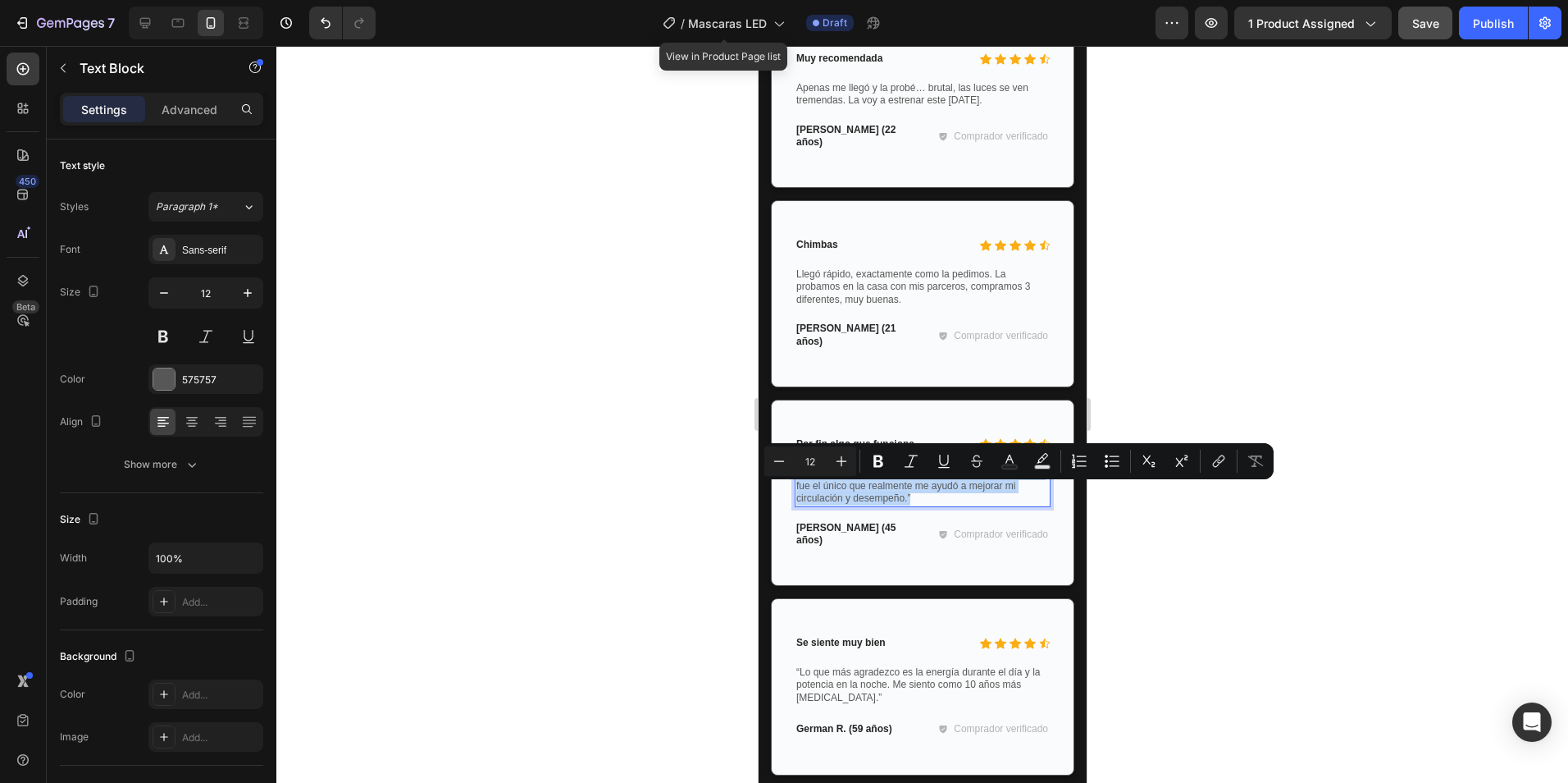
drag, startPoint x: 795, startPoint y: 492, endPoint x: 960, endPoint y: 525, distance: 168.3
click at [960, 506] on p "“Había probado de todo sin resultados. Este suplemento fue el único que realmen…" at bounding box center [921, 486] width 252 height 39
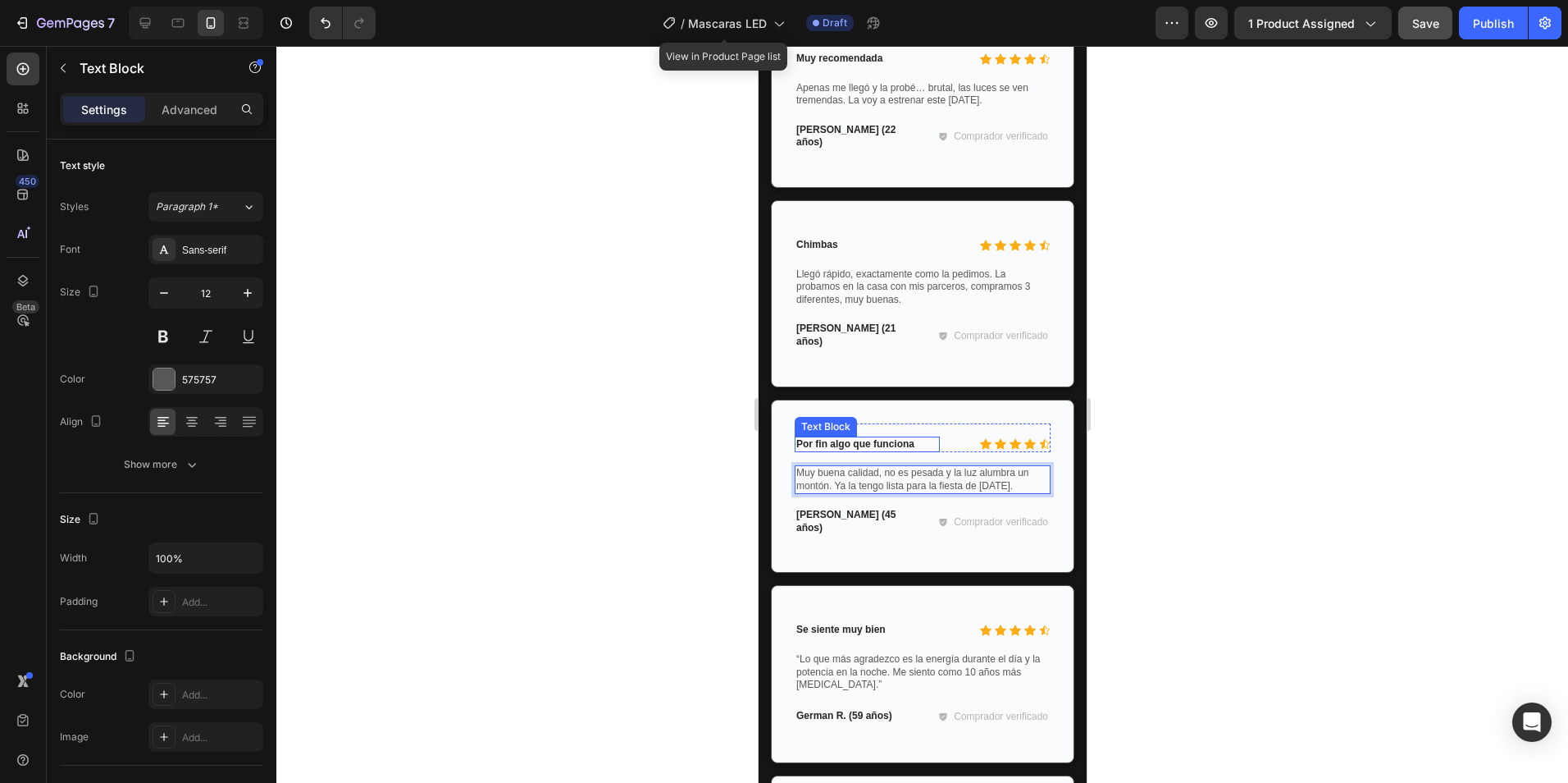
click at [879, 451] on p "Por fin algo que funciona" at bounding box center [866, 444] width 142 height 13
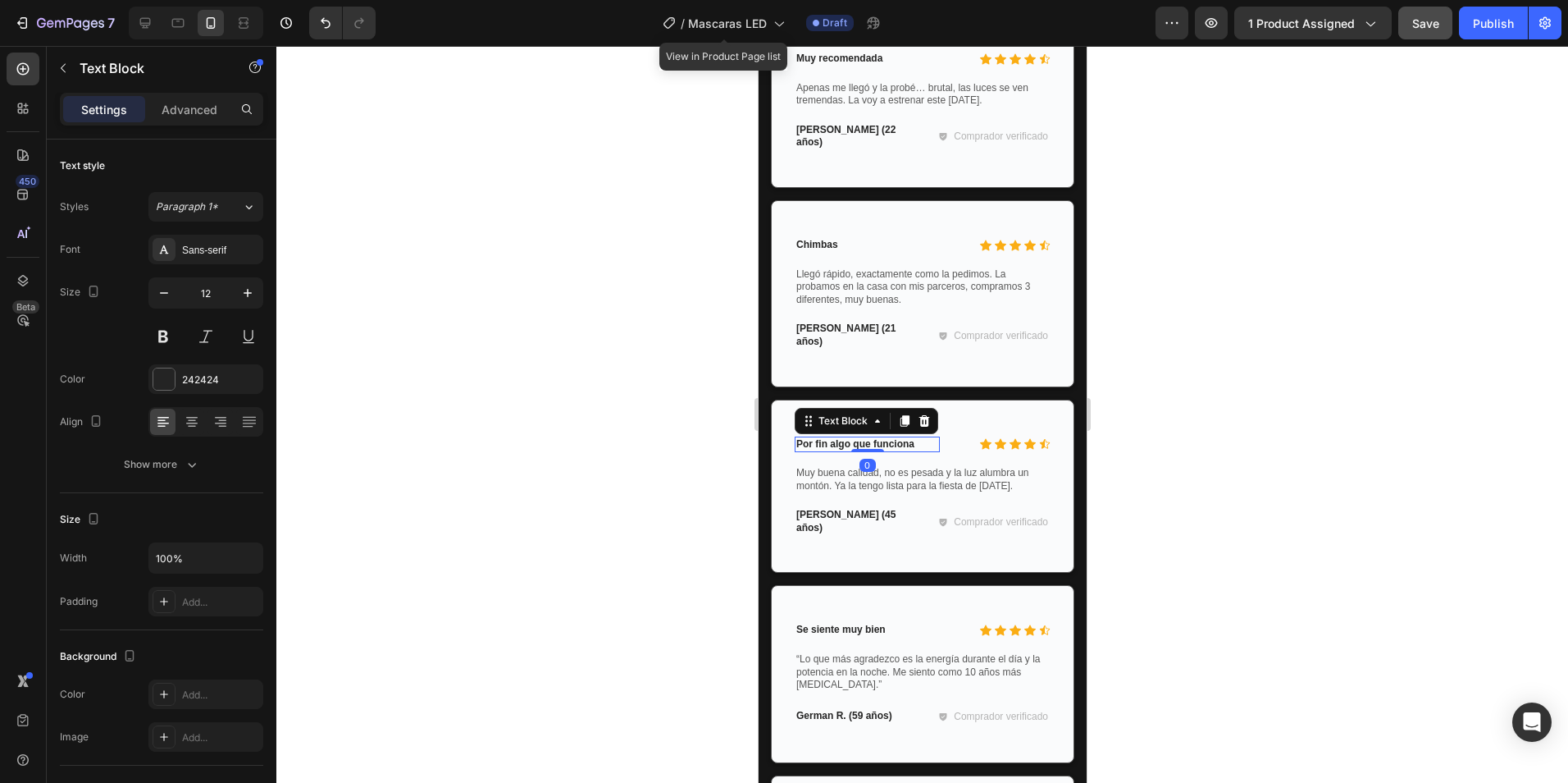
click at [899, 451] on p "Por fin algo que funciona" at bounding box center [866, 444] width 142 height 13
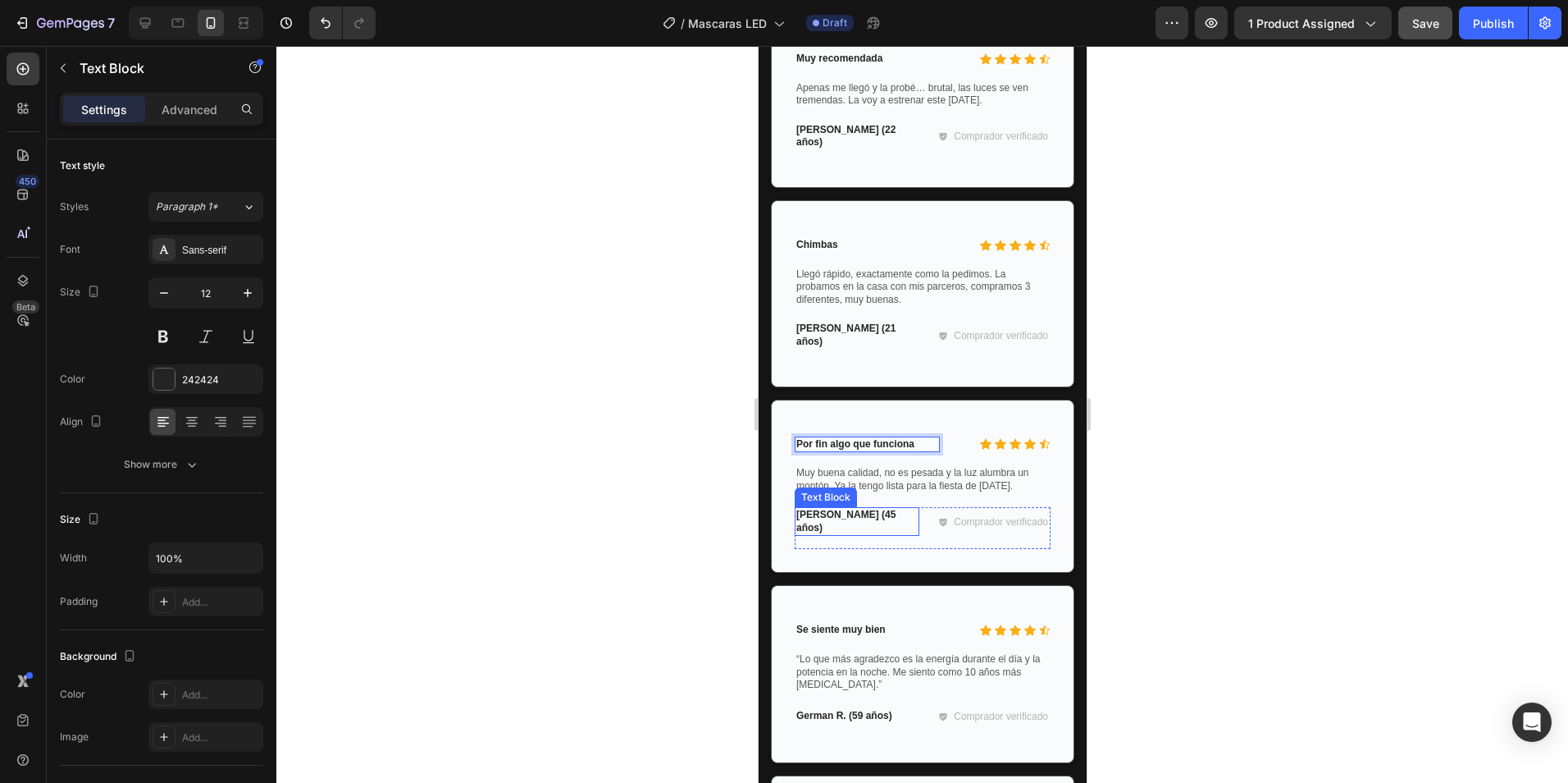
click at [834, 535] on p "Juan P. (45 años)" at bounding box center [856, 522] width 122 height 26
click at [819, 535] on p "Juan P. (45 años)" at bounding box center [856, 522] width 122 height 26
drag, startPoint x: 825, startPoint y: 536, endPoint x: 817, endPoint y: 537, distance: 8.1
click at [817, 535] on p "Juan P. (45 años)" at bounding box center [856, 522] width 122 height 26
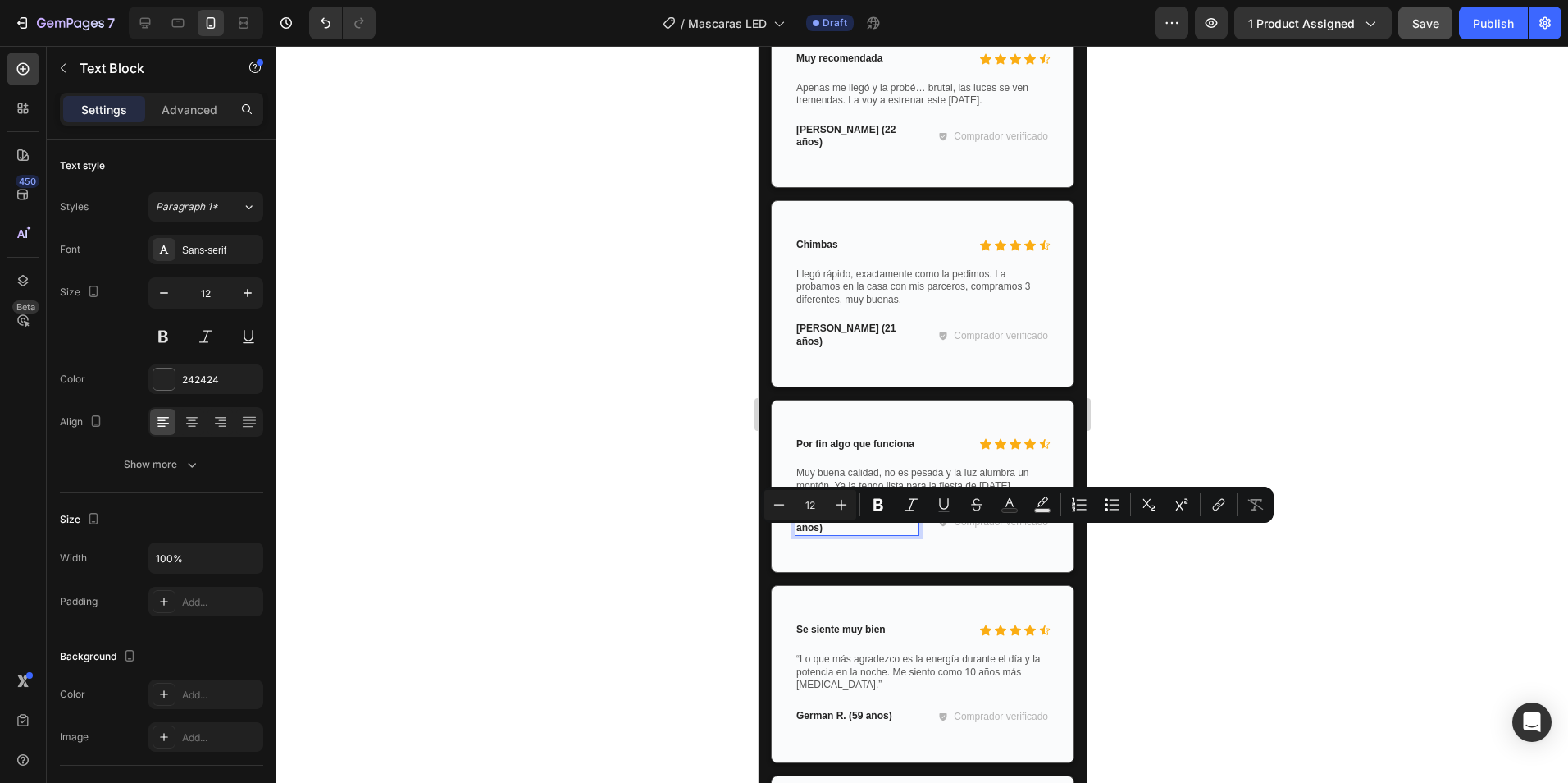
click at [816, 535] on p "Juan P. (45 años)" at bounding box center [856, 522] width 122 height 26
drag, startPoint x: 817, startPoint y: 536, endPoint x: 793, endPoint y: 536, distance: 24.0
click at [793, 536] on div "Juan P. (45 años)" at bounding box center [855, 521] width 125 height 29
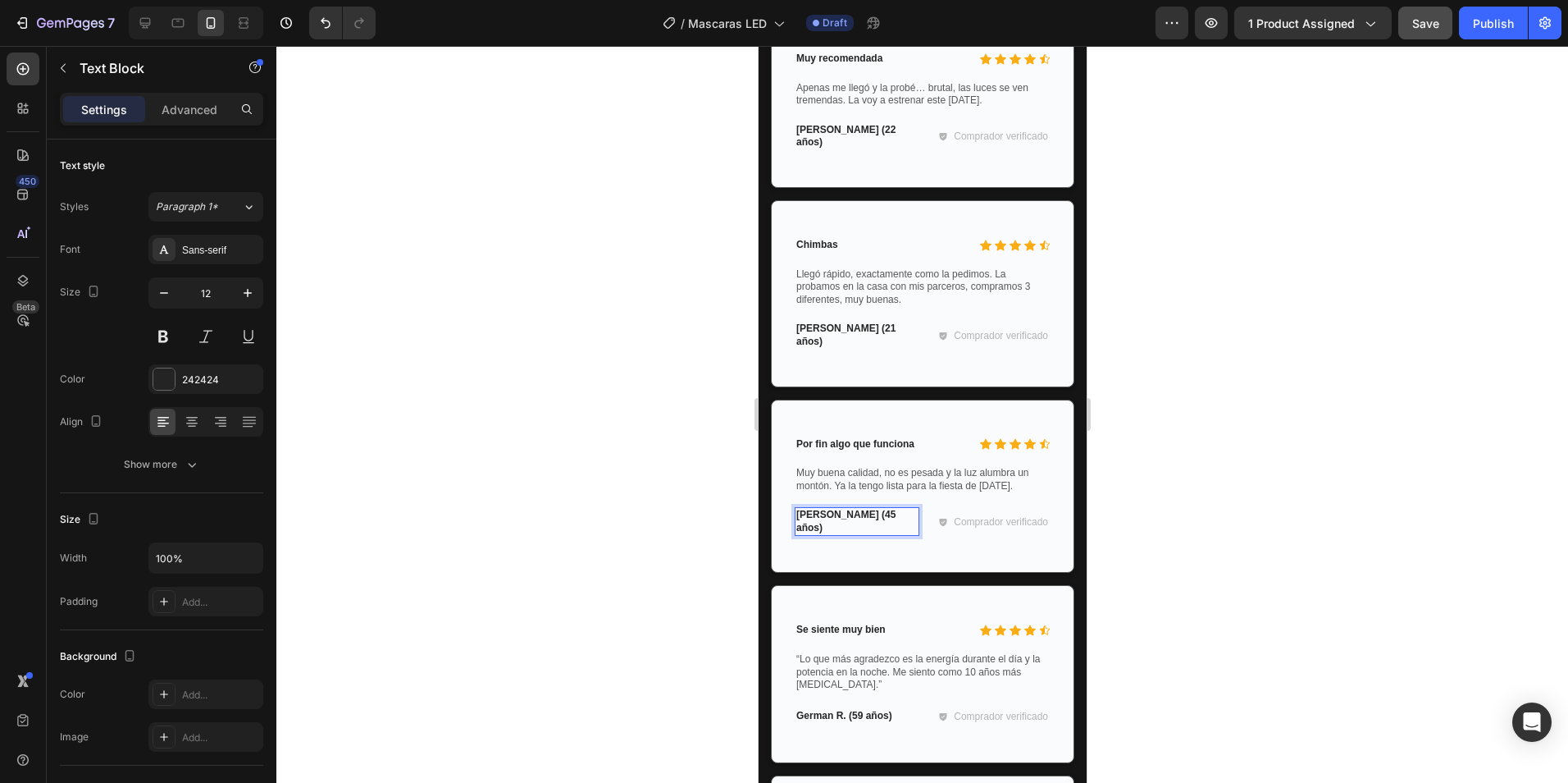
click at [864, 535] on p "Kevin P. (45 años)" at bounding box center [856, 522] width 122 height 26
click at [841, 535] on p "Kevin P. (45 años)" at bounding box center [856, 522] width 122 height 26
click at [851, 535] on p "Kevin P. (45 años)" at bounding box center [856, 522] width 122 height 26
click at [1232, 462] on div at bounding box center [922, 414] width 1292 height 737
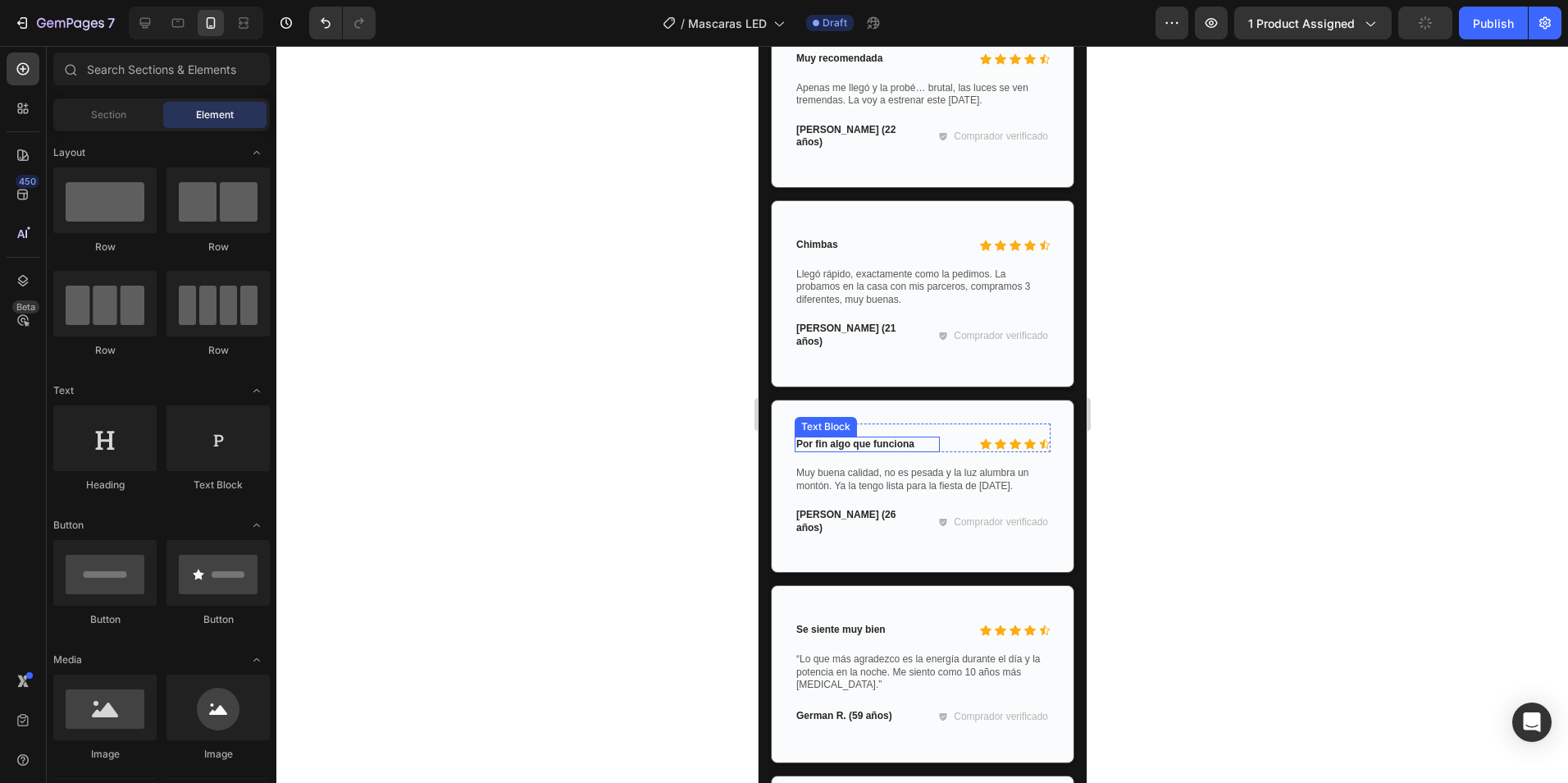
click at [899, 451] on p "Por fin algo que funciona" at bounding box center [866, 444] width 142 height 13
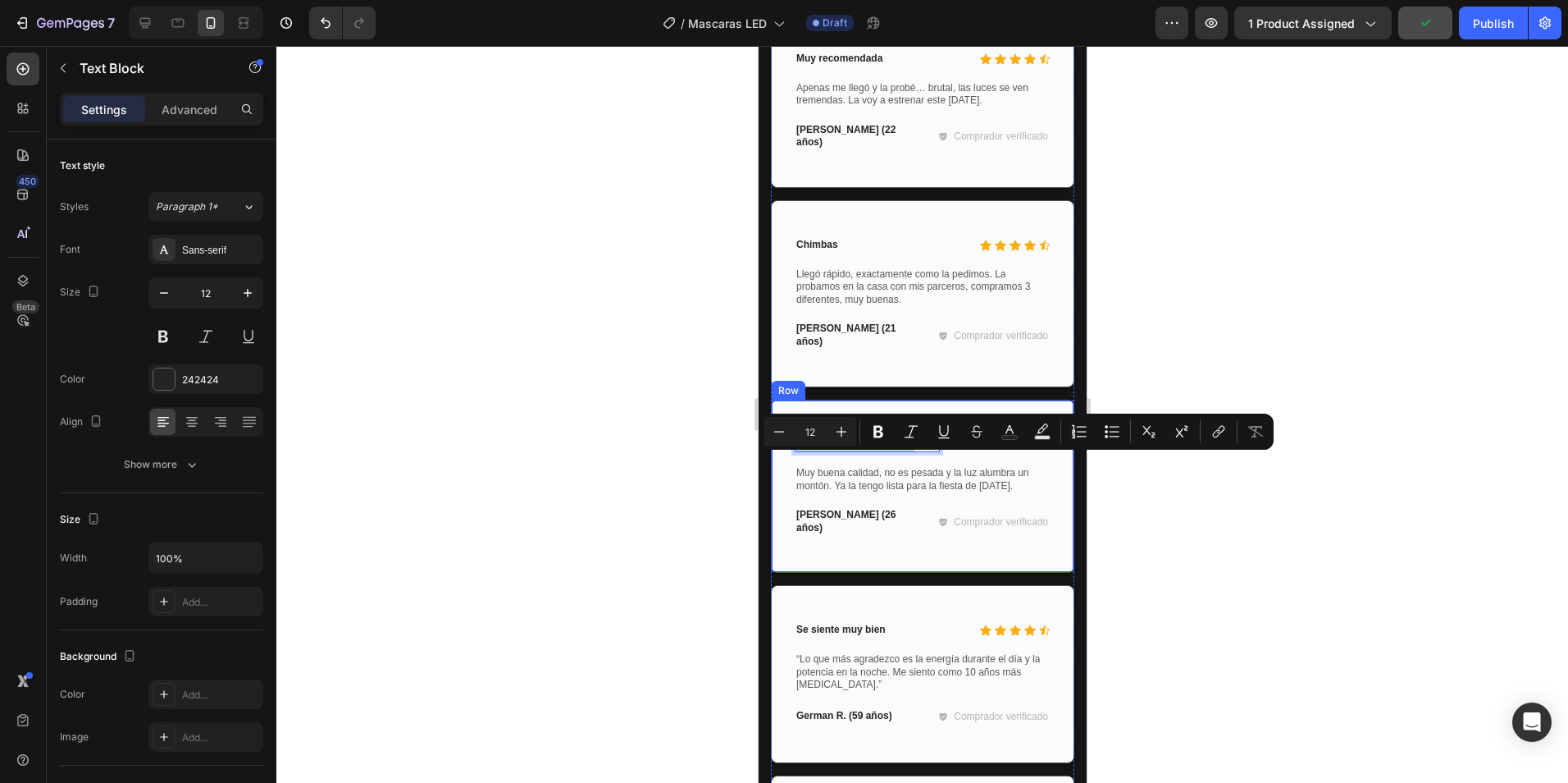
drag, startPoint x: 914, startPoint y: 466, endPoint x: 784, endPoint y: 467, distance: 130.0
click at [784, 467] on div "Icon Icon Icon Icon Icon Icon List Por fin algo que funciona Text Block 0 Row M…" at bounding box center [921, 487] width 303 height 174
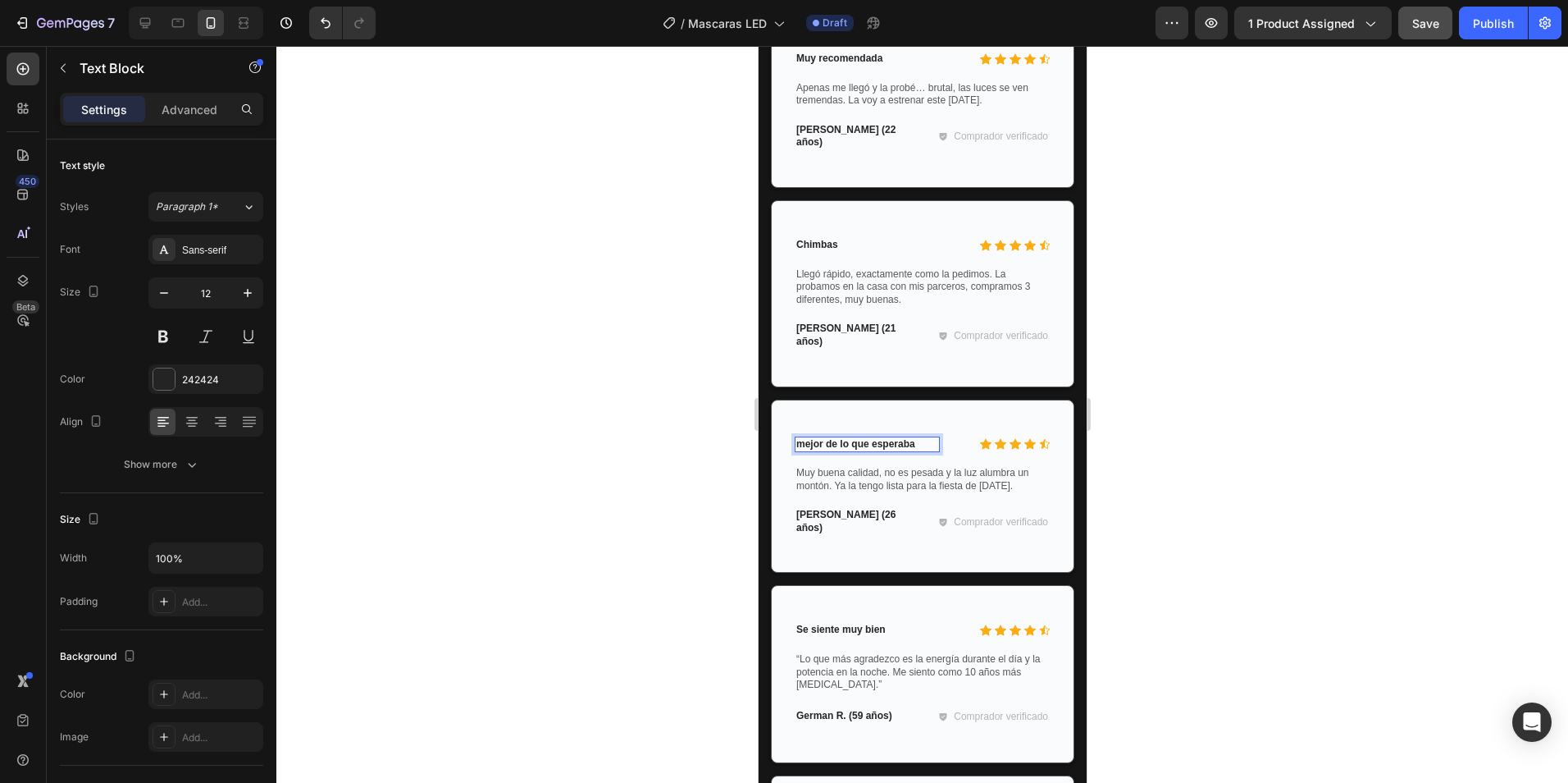
click at [808, 451] on p "mejor de lo que esperaba" at bounding box center [866, 444] width 142 height 13
drag, startPoint x: 801, startPoint y: 465, endPoint x: 830, endPoint y: 424, distance: 50.2
click at [802, 451] on p "mejor de lo que esperaba" at bounding box center [866, 444] width 142 height 13
click at [1201, 377] on div at bounding box center [922, 414] width 1292 height 737
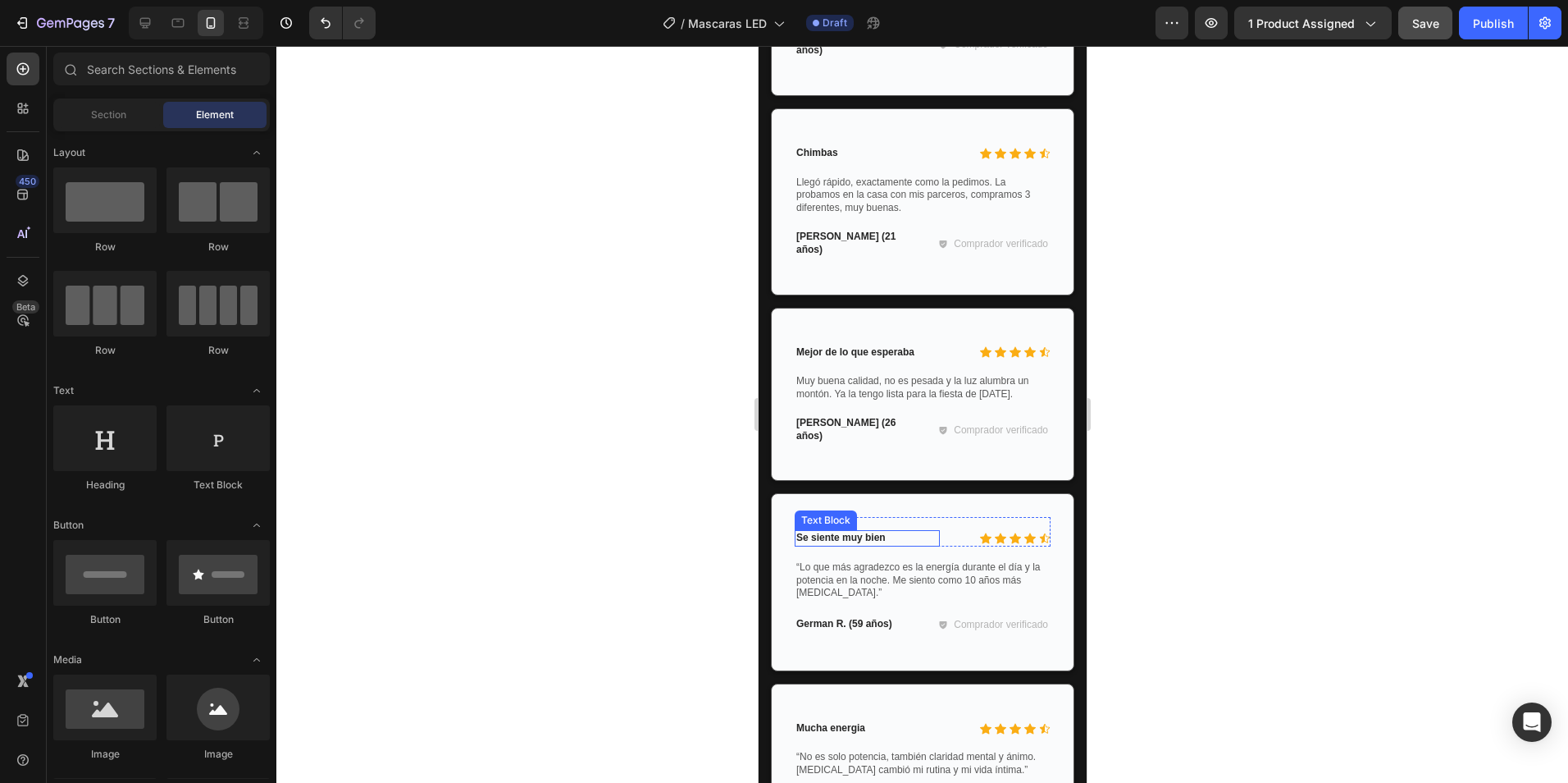
scroll to position [3633, 0]
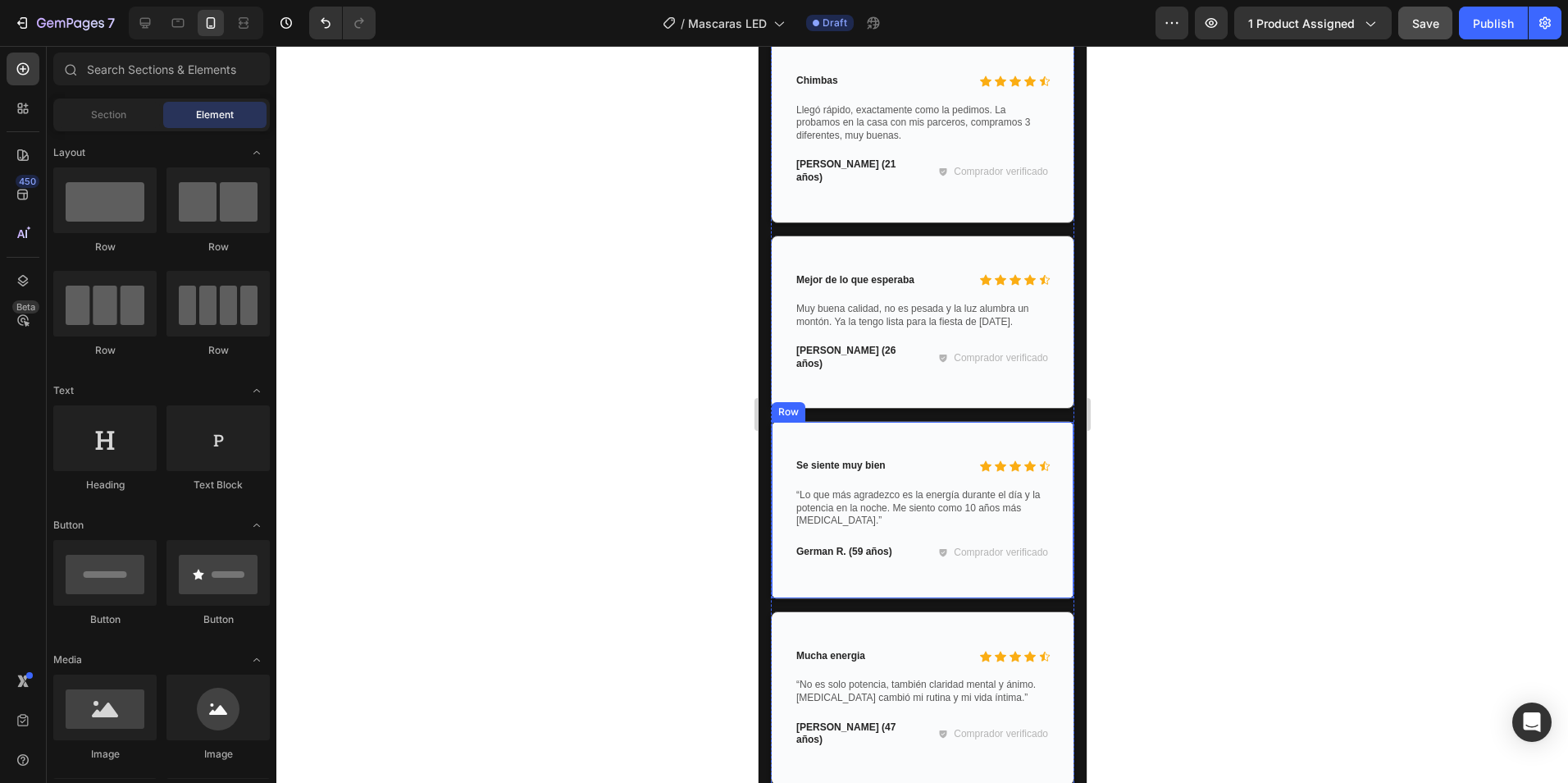
click at [894, 528] on p "“Lo que más agradezco es la energía durante el día y la potencia en la noche. M…" at bounding box center [921, 508] width 252 height 39
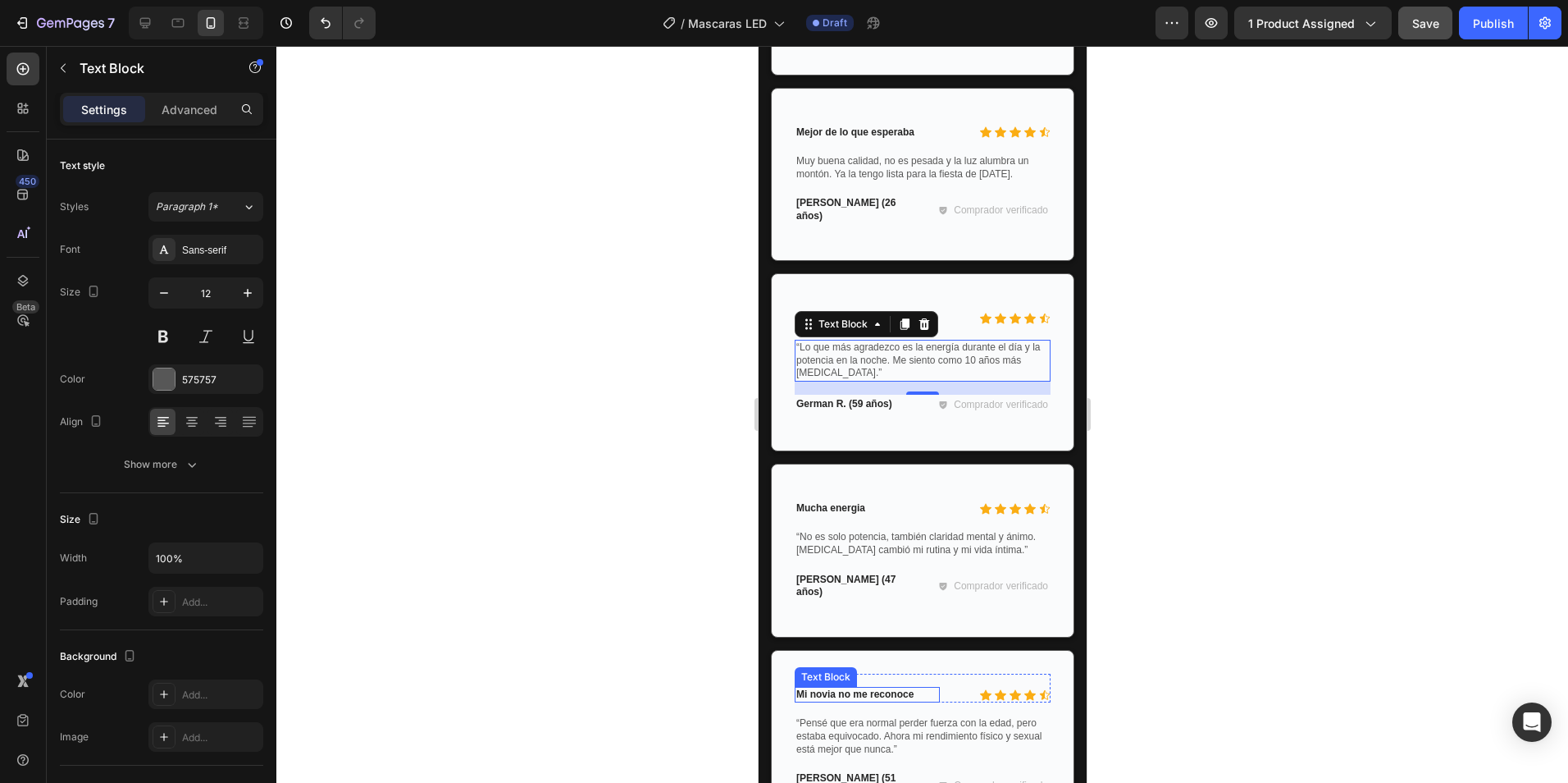
scroll to position [3796, 0]
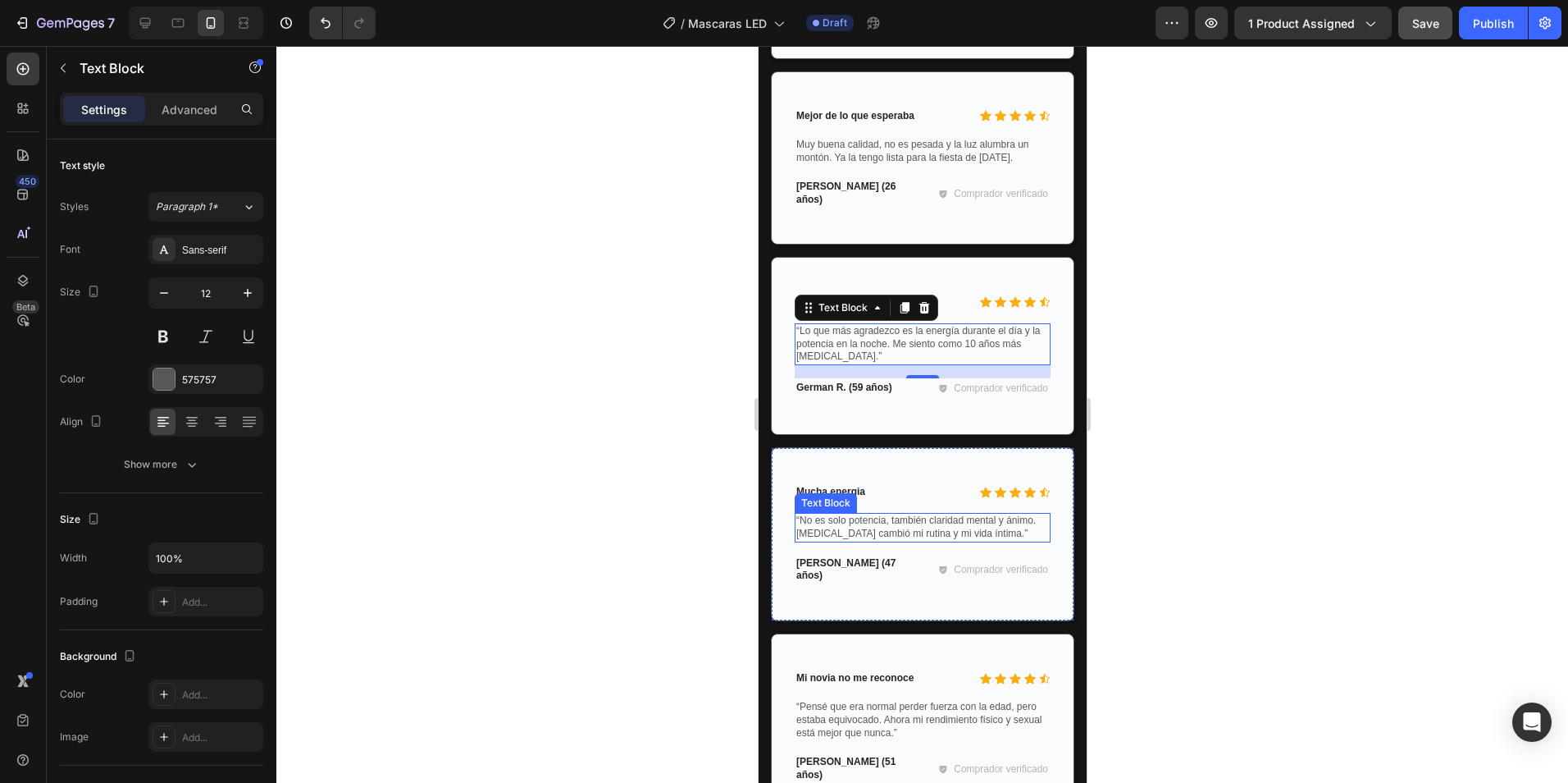
click at [862, 540] on p "“No es solo potencia, también claridad mental y ánimo. Nitric Oxide cambió mi r…" at bounding box center [921, 528] width 252 height 26
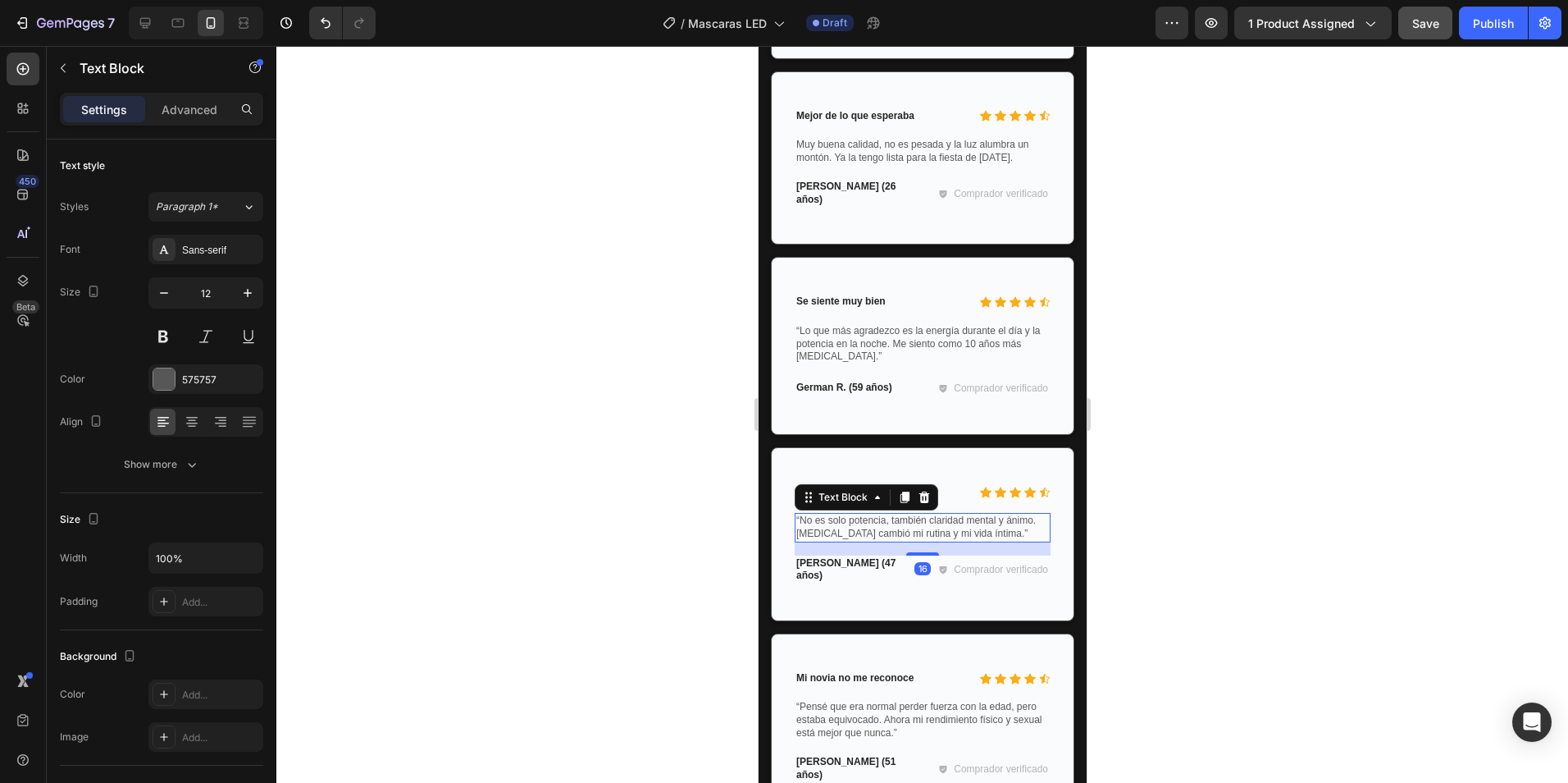
click at [983, 533] on p "“No es solo potencia, también claridad mental y ánimo. Nitric Oxide cambió mi r…" at bounding box center [921, 528] width 252 height 26
click at [1016, 540] on p "“No es solo potencia, también claridad mental y ánimo. Nitric Oxide cambió mi r…" at bounding box center [921, 528] width 252 height 26
drag, startPoint x: 994, startPoint y: 544, endPoint x: 1010, endPoint y: 542, distance: 16.1
click at [994, 540] on p "“No es solo potencia, también claridad mental y ánimo. Nitric Oxide cambió mi r…" at bounding box center [921, 528] width 252 height 26
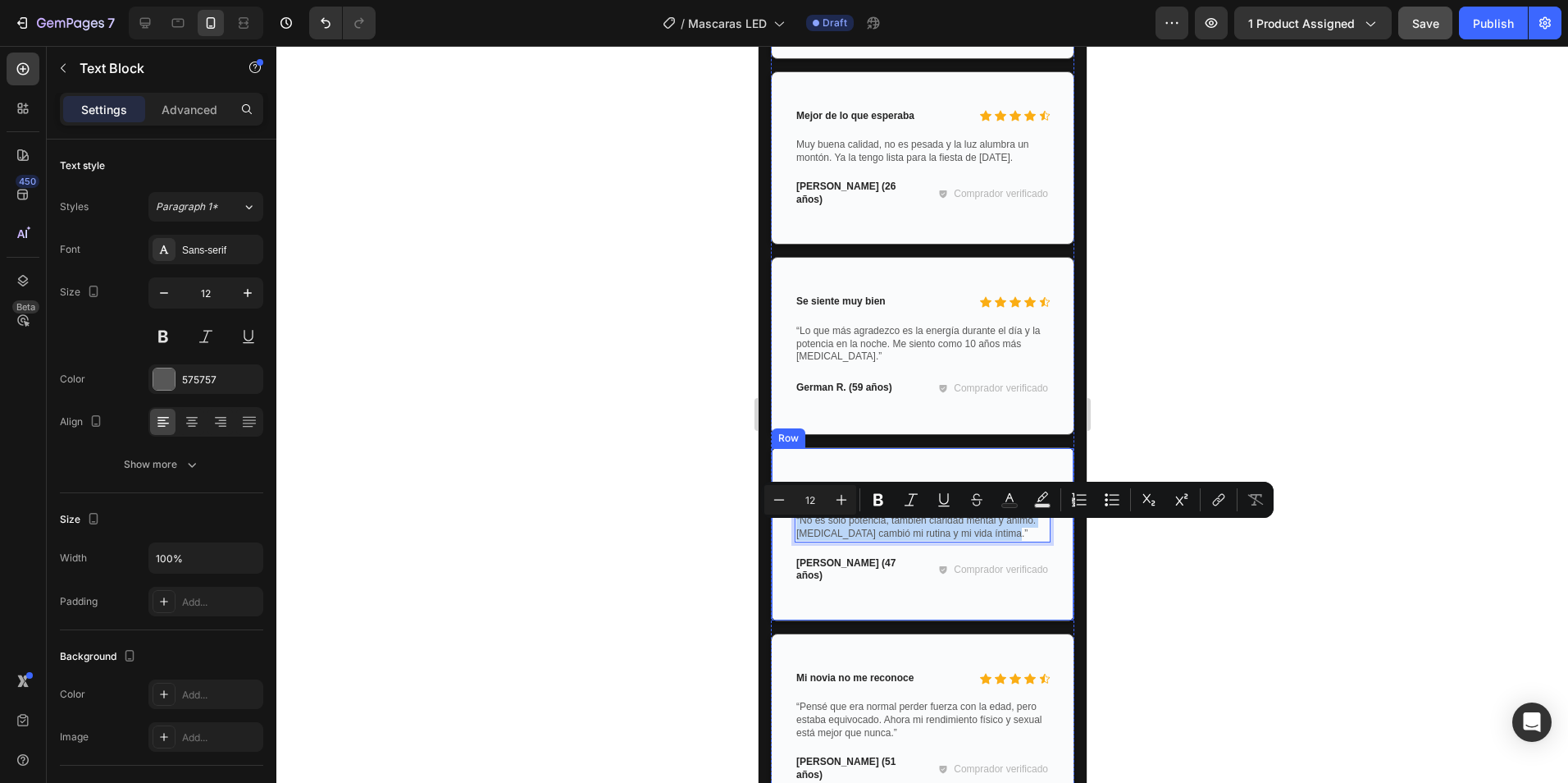
drag, startPoint x: 1011, startPoint y: 541, endPoint x: 788, endPoint y: 529, distance: 223.3
click at [788, 529] on div "Icon Icon Icon Icon Icon Icon List Mucha energia Text Block Row “No es solo pot…" at bounding box center [921, 534] width 303 height 174
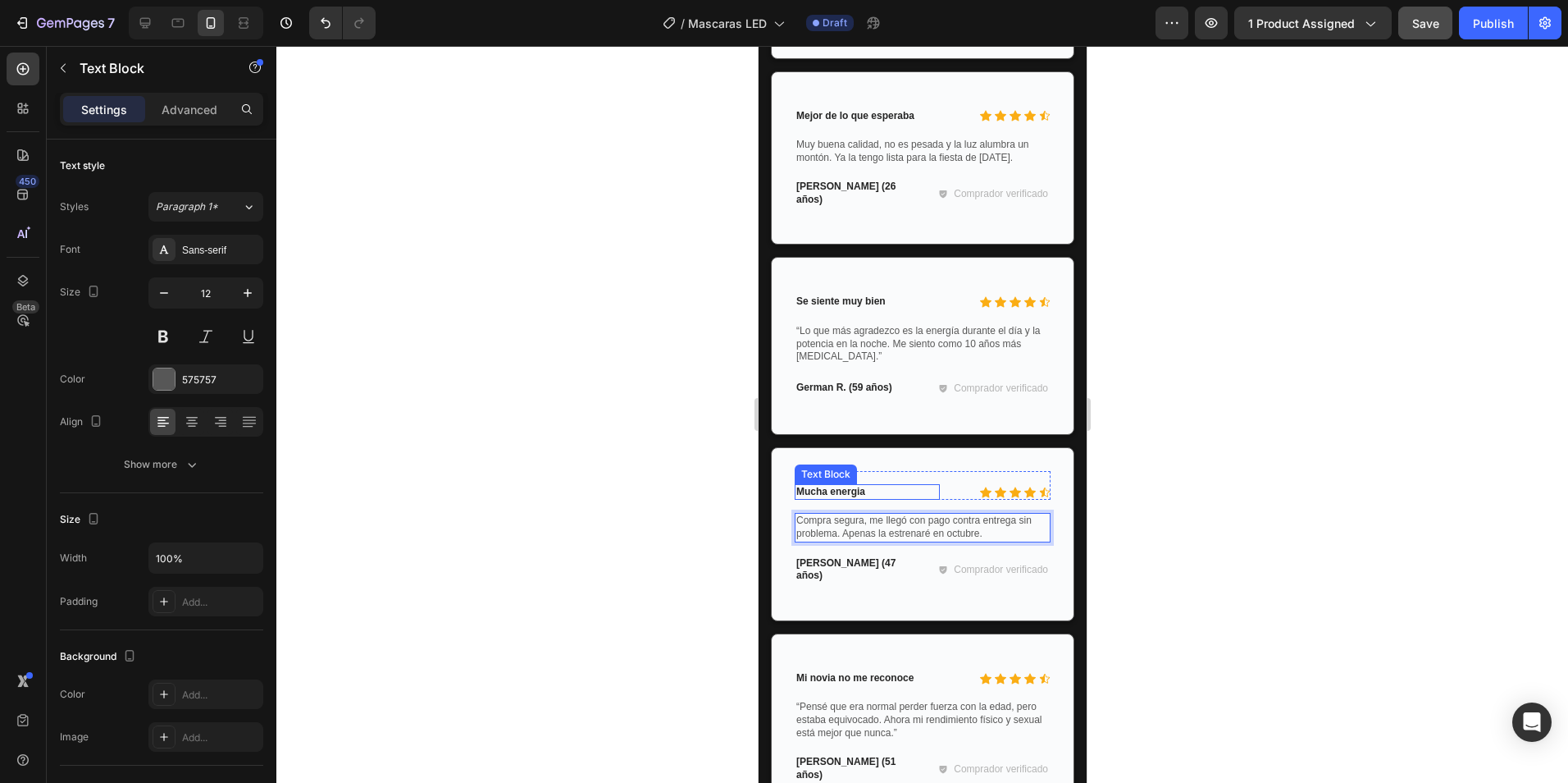
click at [842, 499] on p "Mucha energia" at bounding box center [866, 492] width 142 height 13
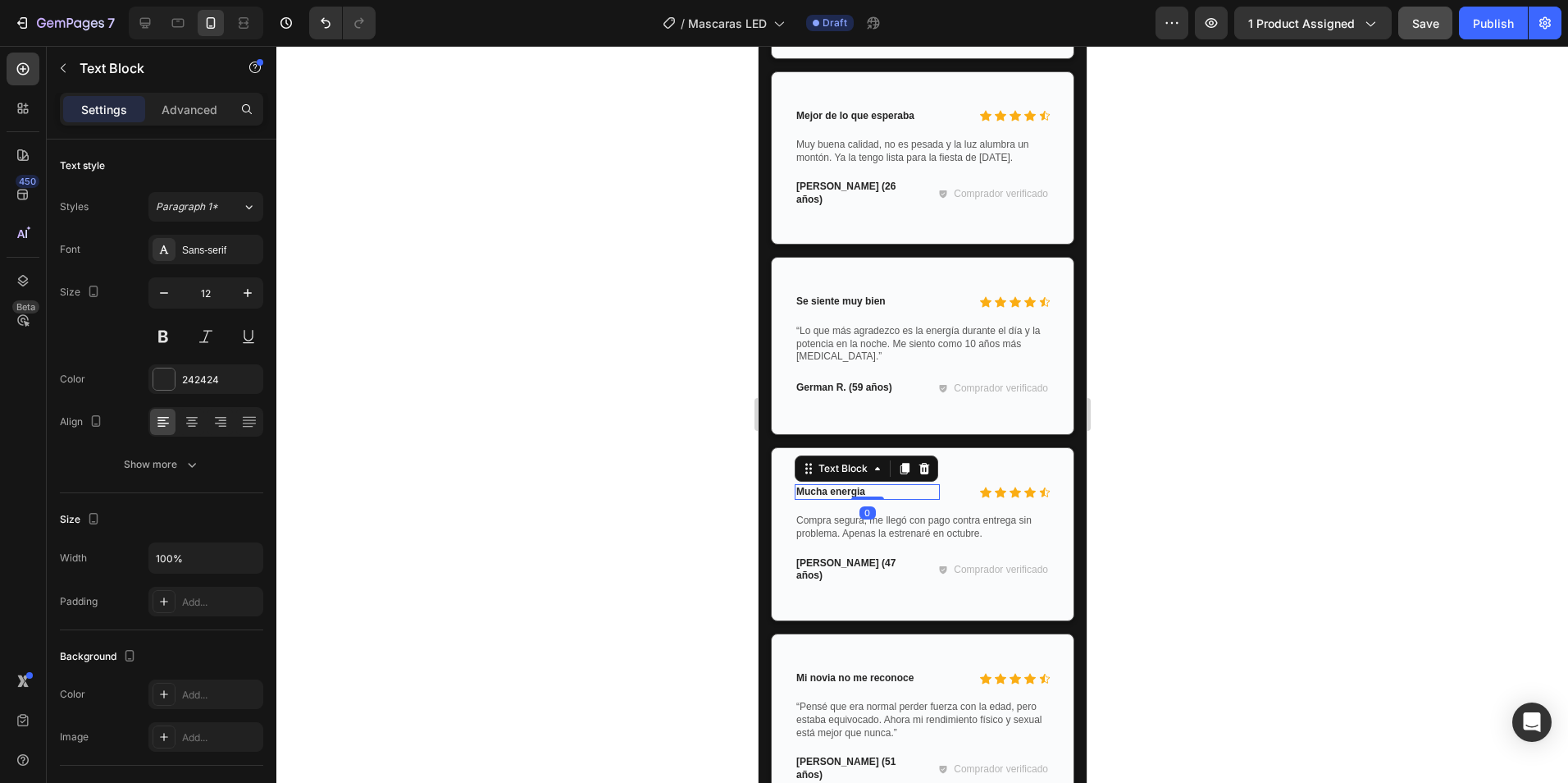
click at [867, 499] on p "Mucha energia" at bounding box center [866, 492] width 142 height 13
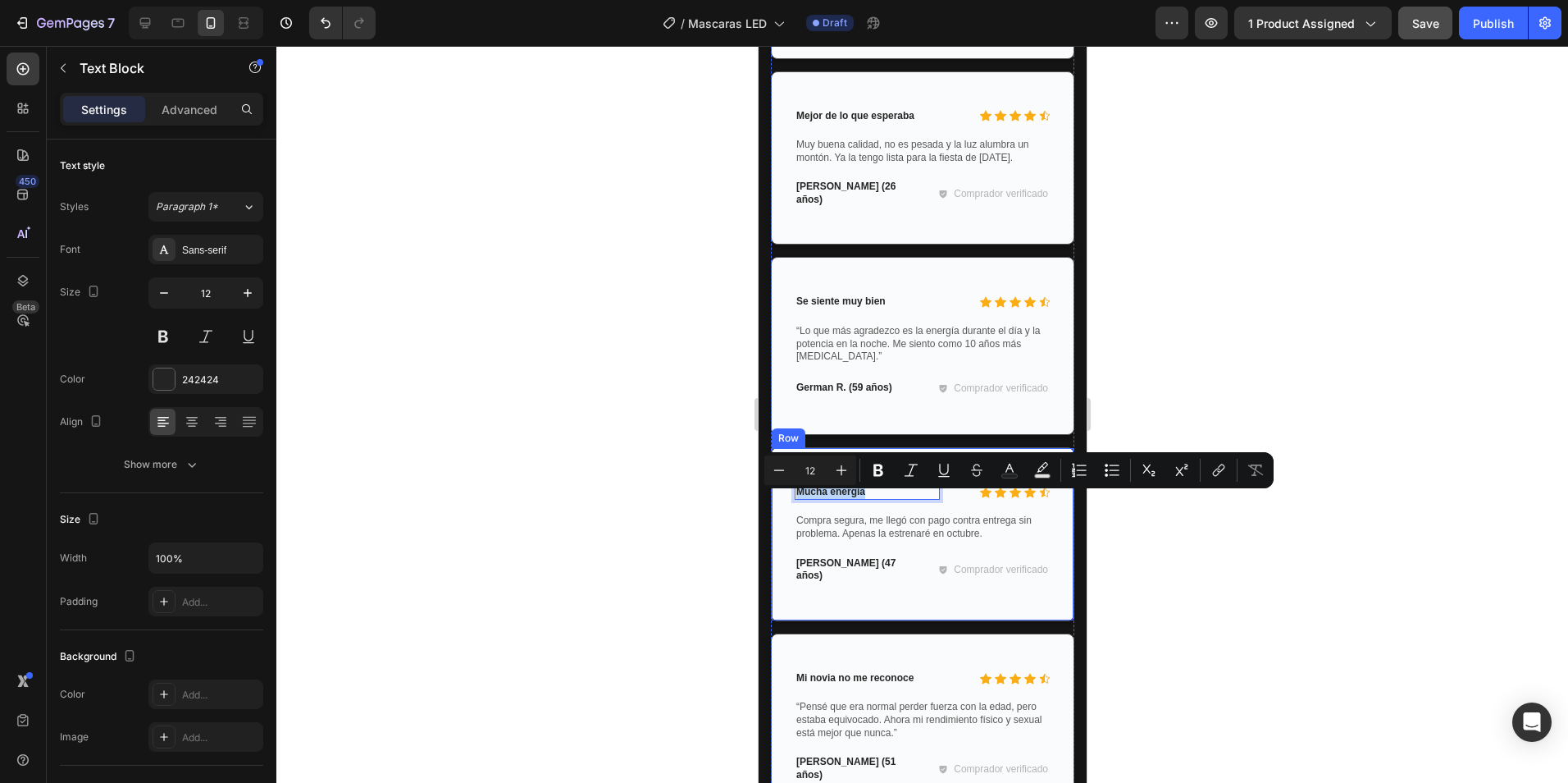
drag, startPoint x: 867, startPoint y: 501, endPoint x: 792, endPoint y: 502, distance: 75.0
click at [791, 502] on div "Icon Icon Icon Icon Icon Icon List Mucha energia Text Block 0 Row Compra segura…" at bounding box center [921, 534] width 303 height 174
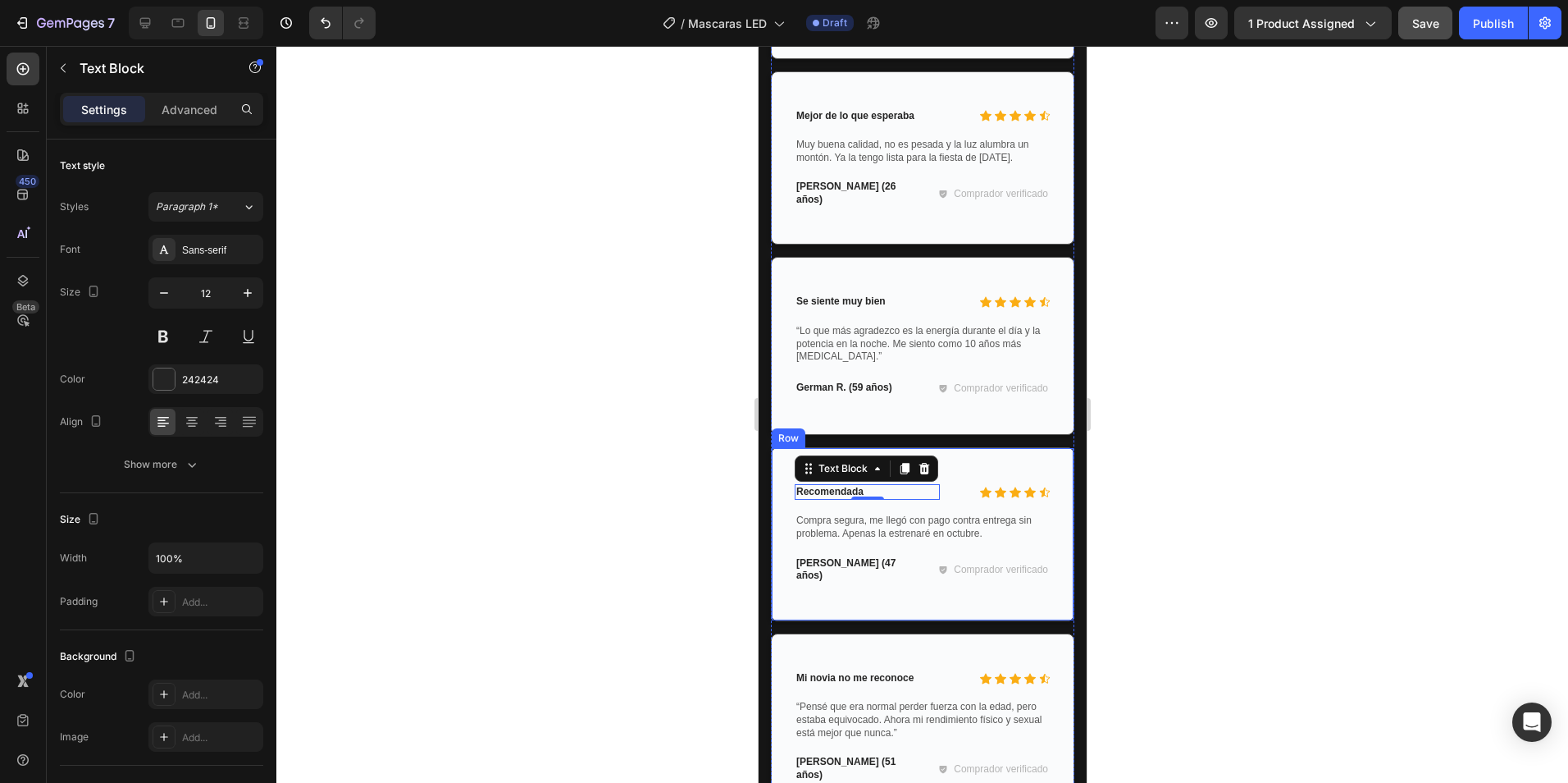
click at [1233, 473] on div at bounding box center [922, 414] width 1292 height 737
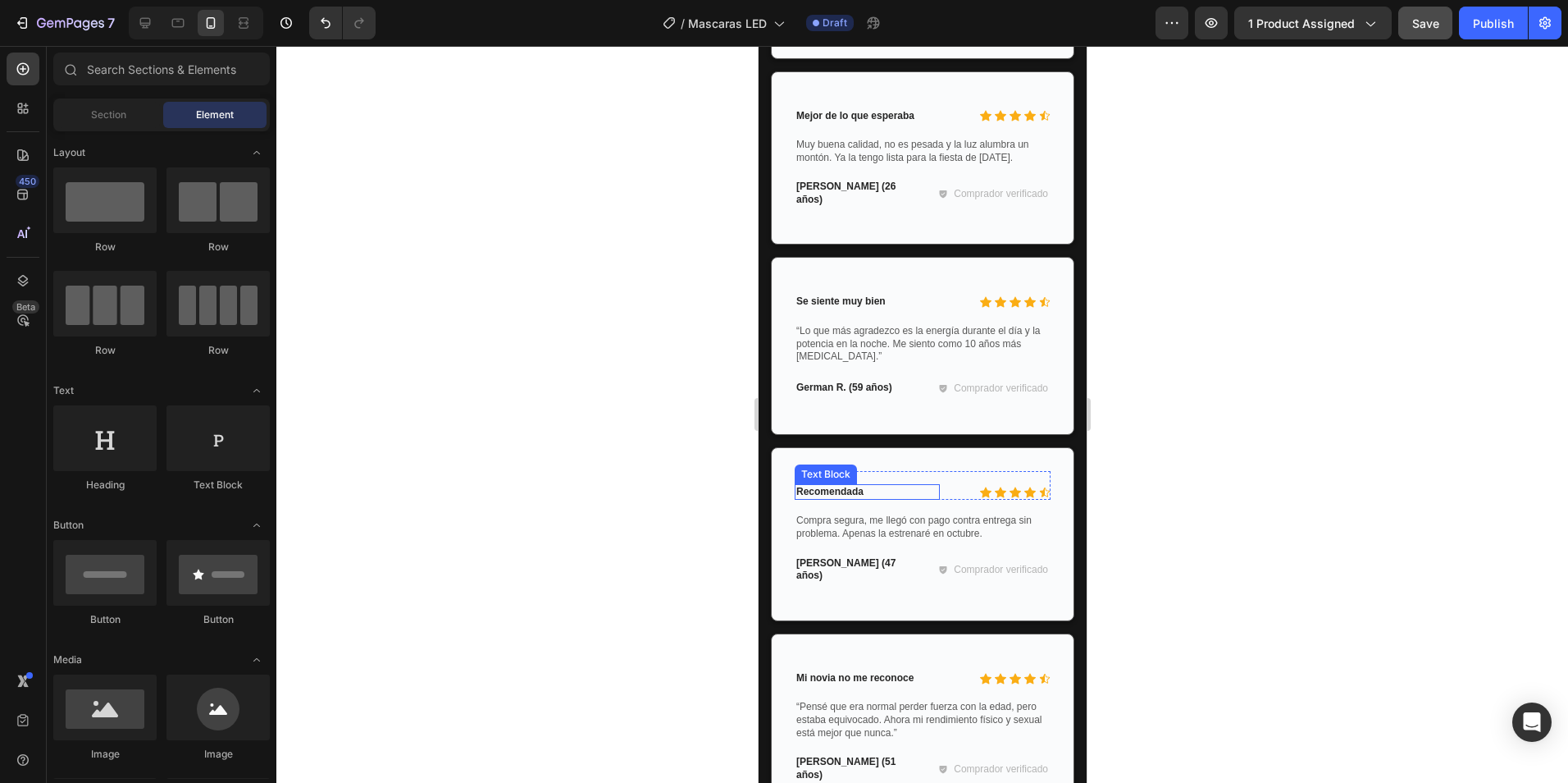
click at [849, 499] on p "Recomendada" at bounding box center [866, 492] width 142 height 13
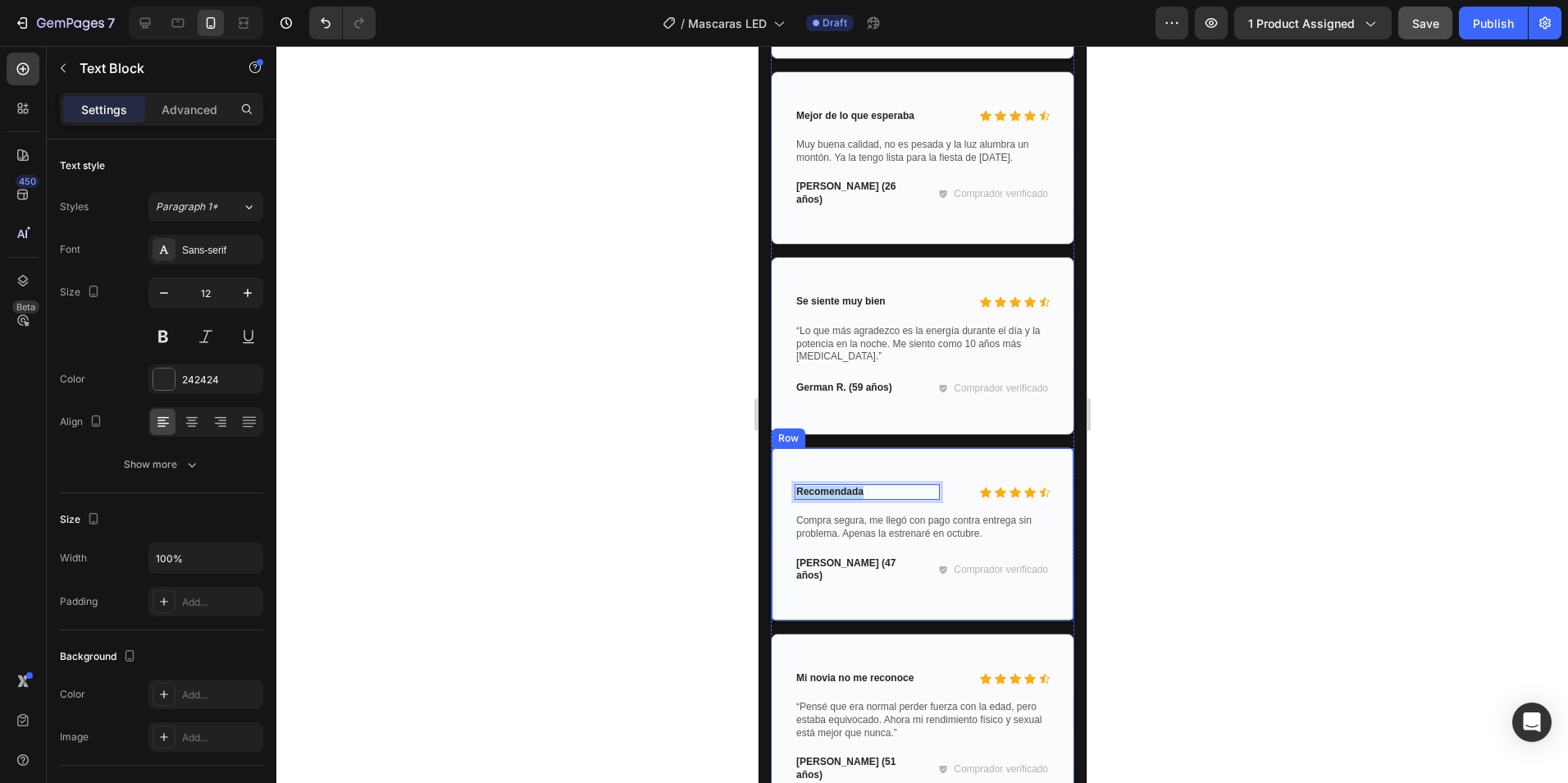
drag, startPoint x: 871, startPoint y: 500, endPoint x: 791, endPoint y: 501, distance: 80.0
click at [790, 501] on div "Icon Icon Icon Icon Icon Icon List Recomendada Text Block 0 Row Compra segura, …" at bounding box center [921, 534] width 303 height 174
click at [1251, 498] on div at bounding box center [922, 414] width 1292 height 737
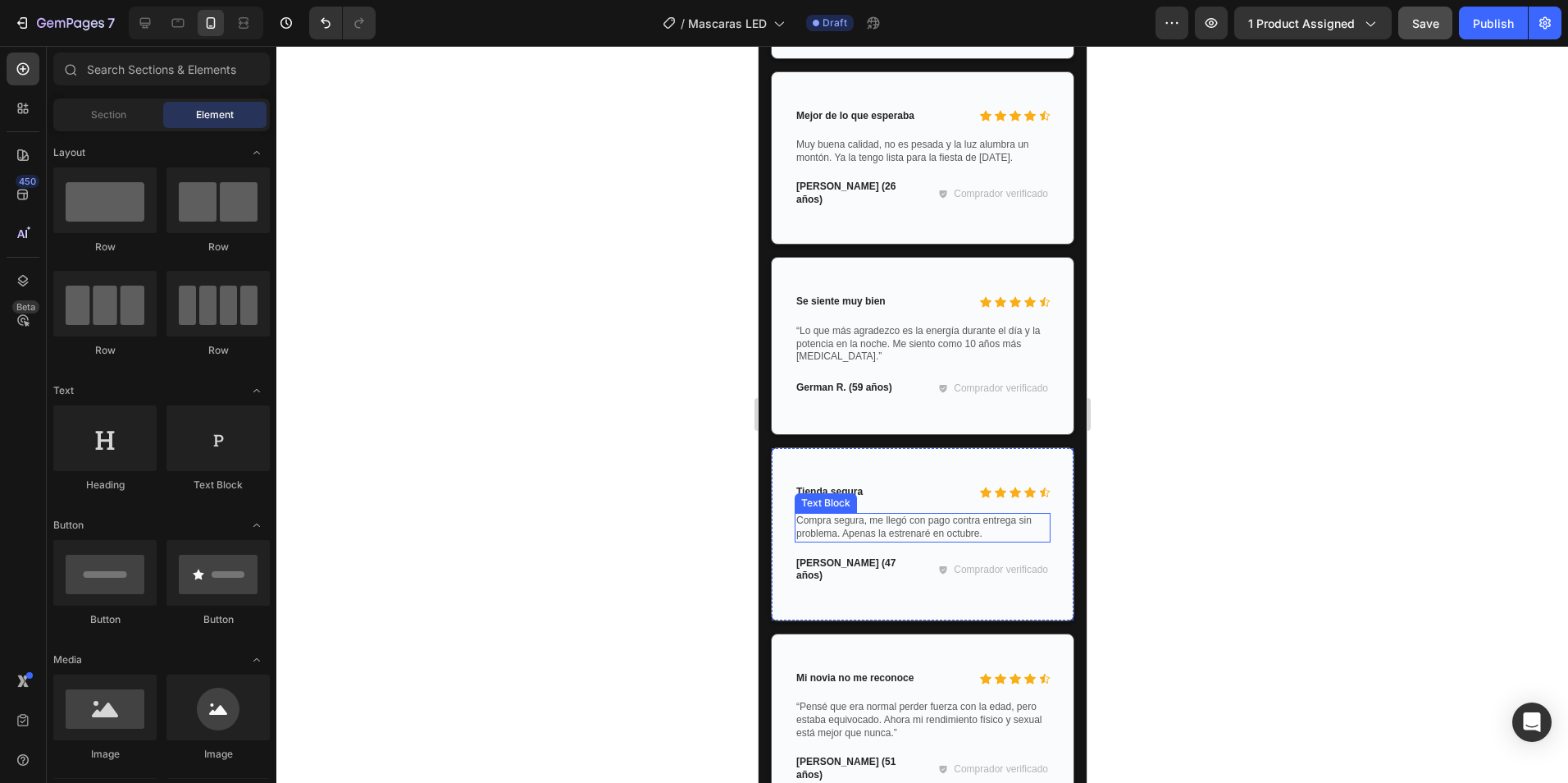
click at [877, 540] on p "Compra segura, me llegó con pago contra entrega sin problema. Apenas la estrena…" at bounding box center [921, 528] width 252 height 26
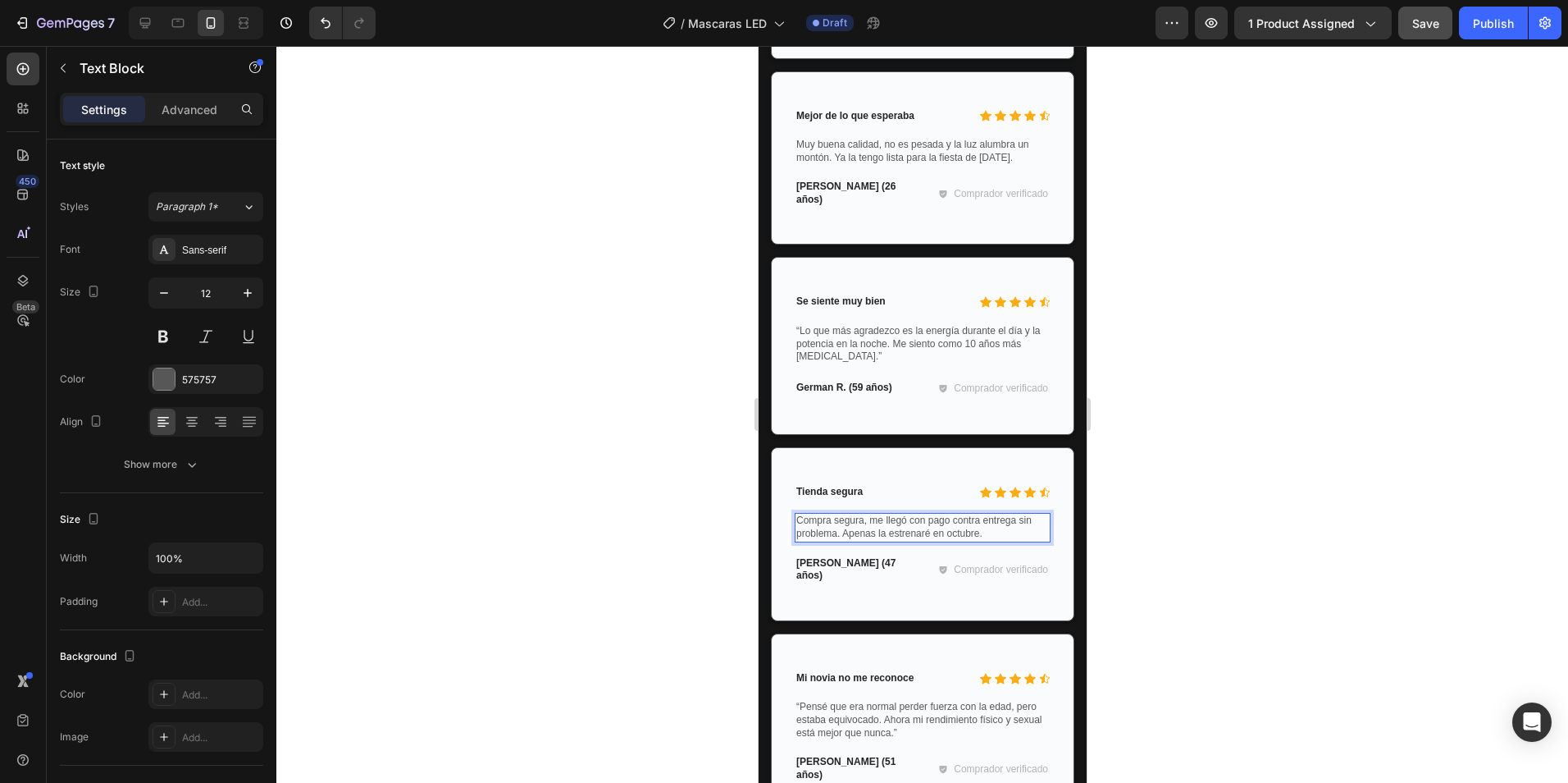
click at [969, 539] on p "Compra segura, me llegó con pago contra entrega sin problema. Apenas la estrena…" at bounding box center [921, 528] width 252 height 26
click at [919, 540] on p "Compra segura, me llegó con pago contra entrega sin problema. Apenas la estrena…" at bounding box center [921, 528] width 252 height 26
click at [805, 576] on p "Hernán C. (47 años)" at bounding box center [856, 571] width 122 height 26
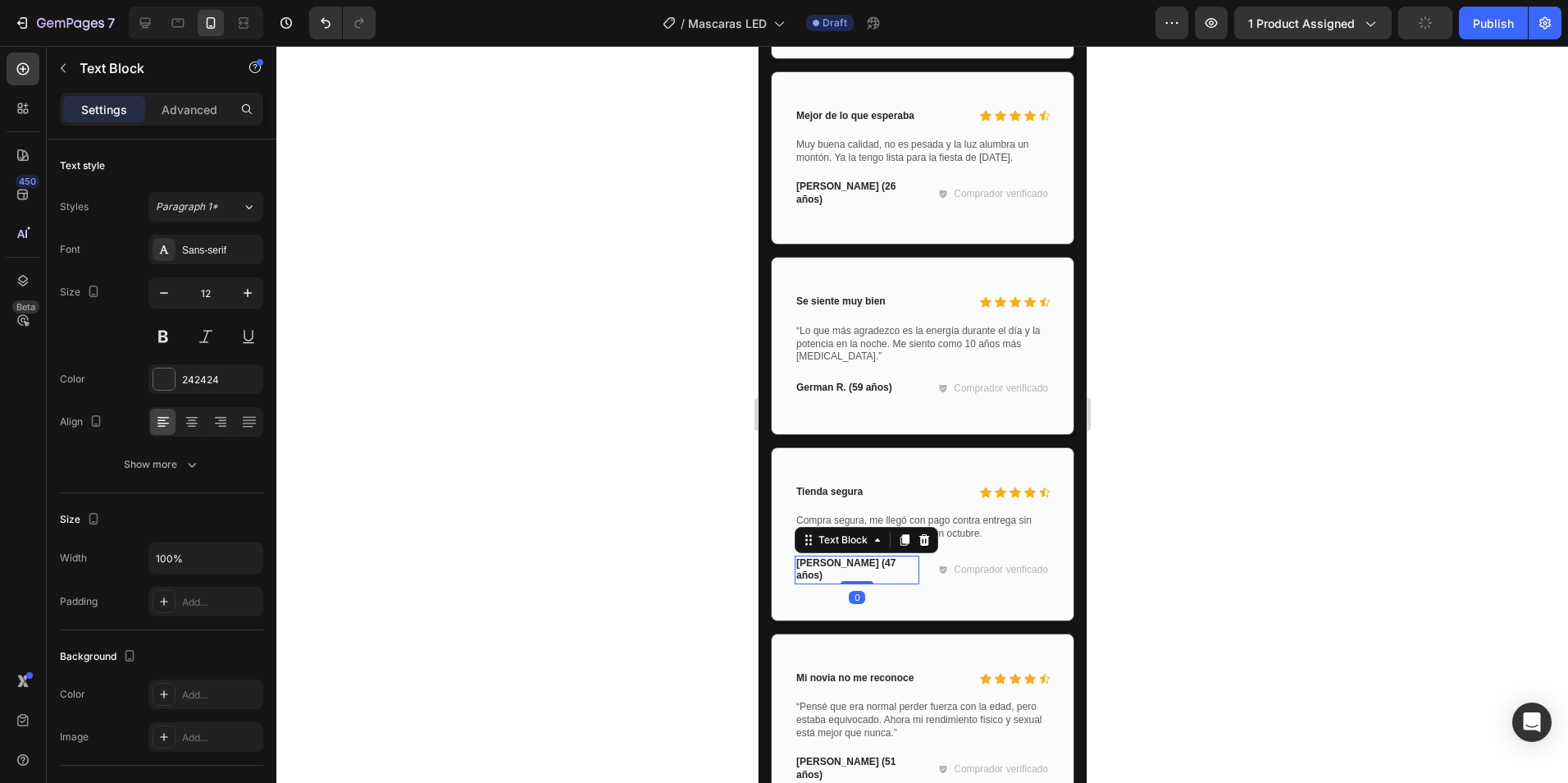
drag, startPoint x: 839, startPoint y: 580, endPoint x: 831, endPoint y: 577, distance: 8.5
click at [840, 581] on div at bounding box center [855, 582] width 33 height 3
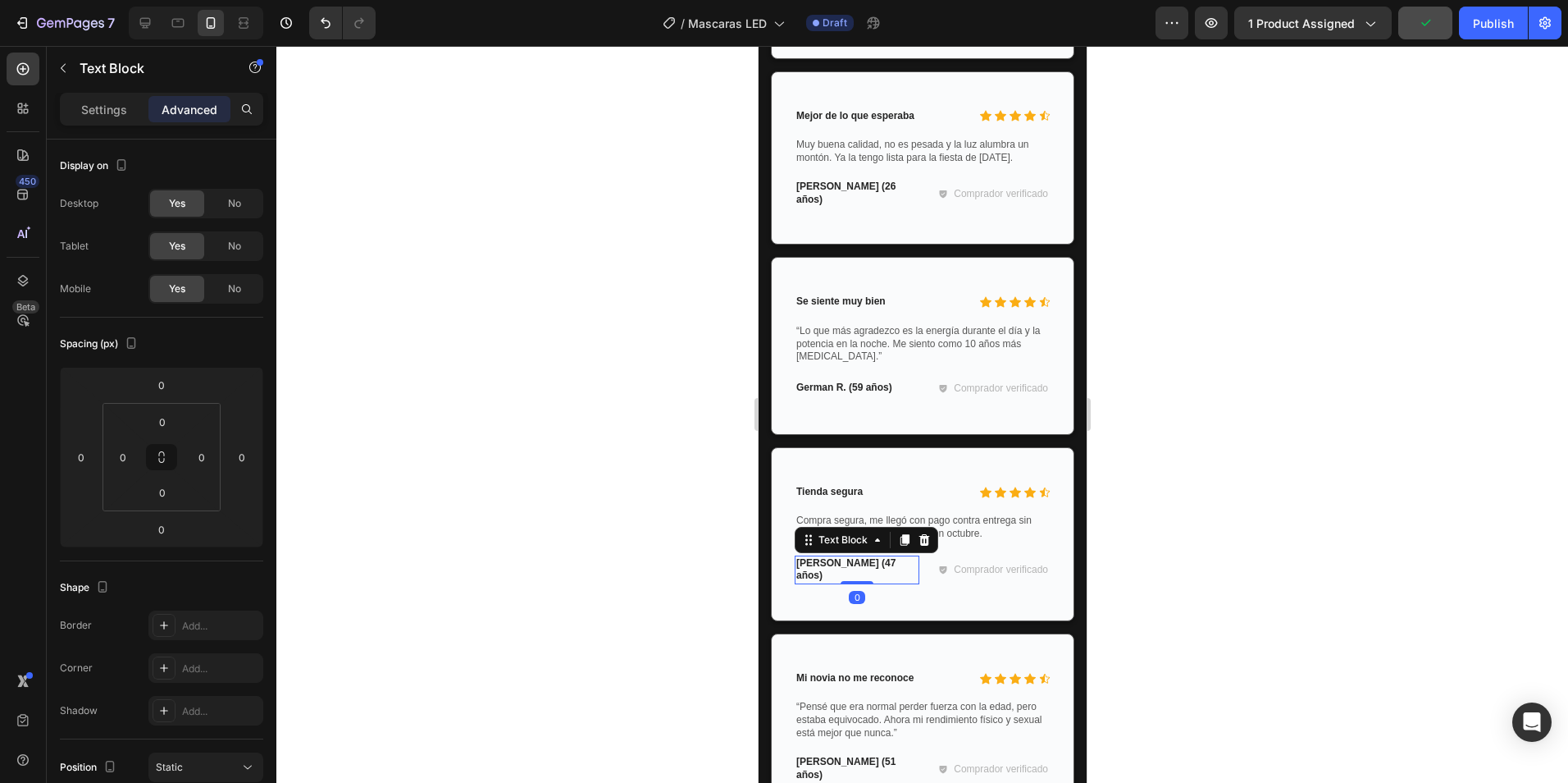
click at [816, 575] on p "Hernán C. (47 años)" at bounding box center [856, 571] width 122 height 26
click at [866, 576] on p "Hernán C. (47 años)" at bounding box center [856, 571] width 122 height 26
click at [849, 575] on p "Hernán C. (47 años)" at bounding box center [856, 571] width 122 height 26
click at [857, 575] on p "Hernán C. (47 años)" at bounding box center [856, 571] width 122 height 26
click at [851, 575] on p "Hernán C. (47 años)" at bounding box center [856, 571] width 122 height 26
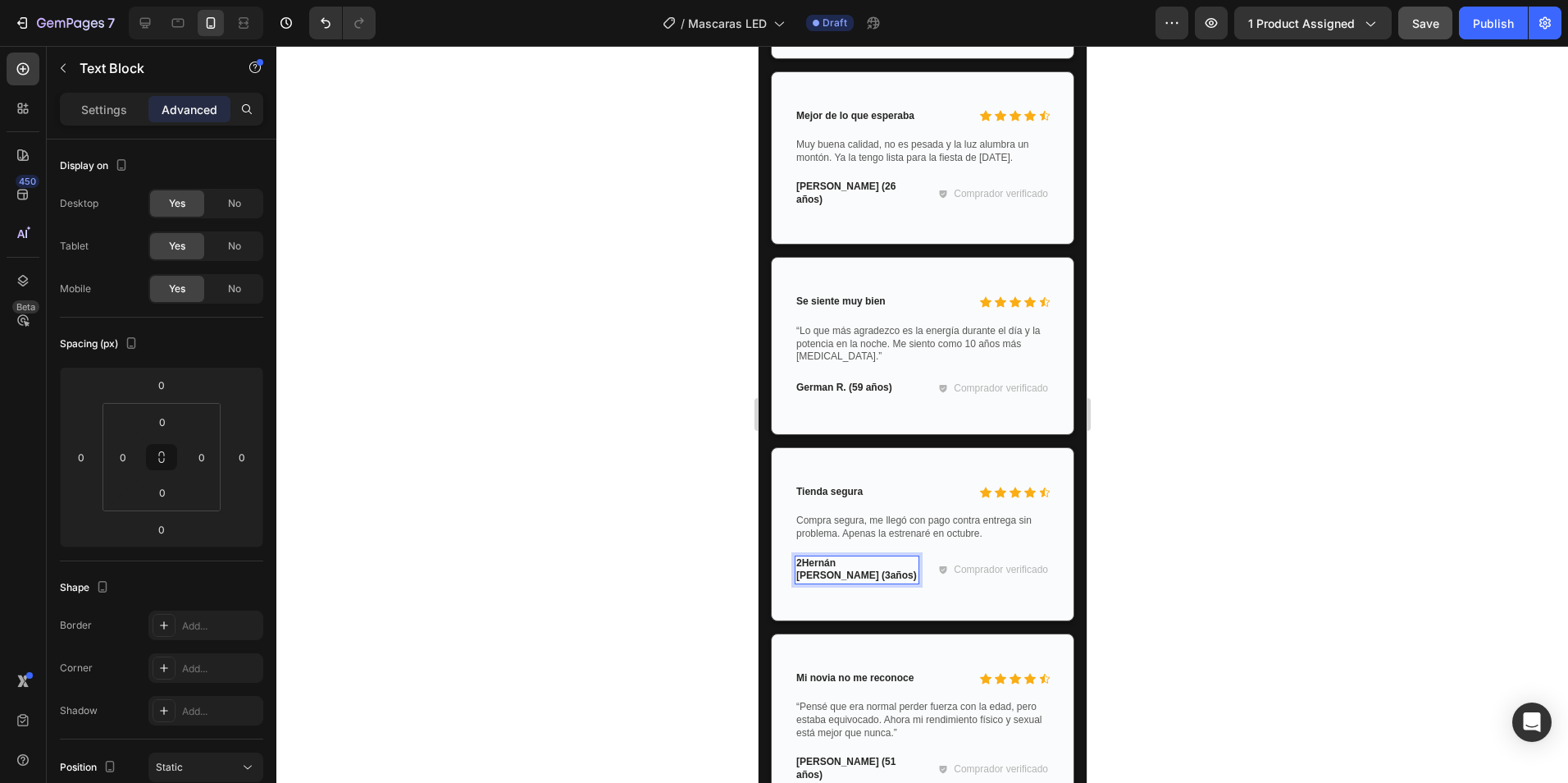
click at [870, 577] on p "2Hernán C. (3años)" at bounding box center [856, 571] width 122 height 26
click at [800, 576] on p "2Hernán C. (3años)" at bounding box center [856, 571] width 122 height 26
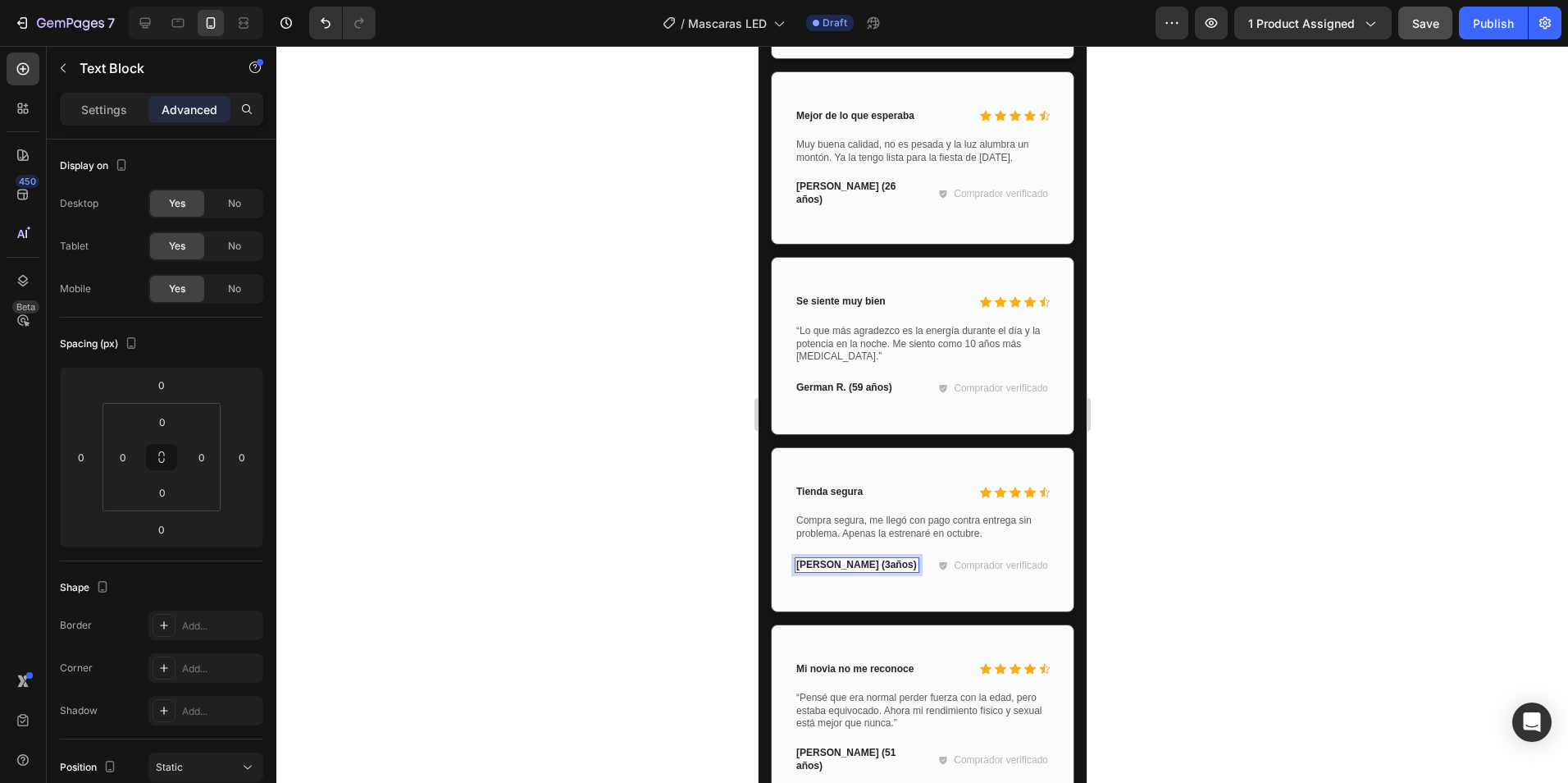
click at [852, 572] on p "Hernán C. (3años)" at bounding box center [856, 565] width 122 height 13
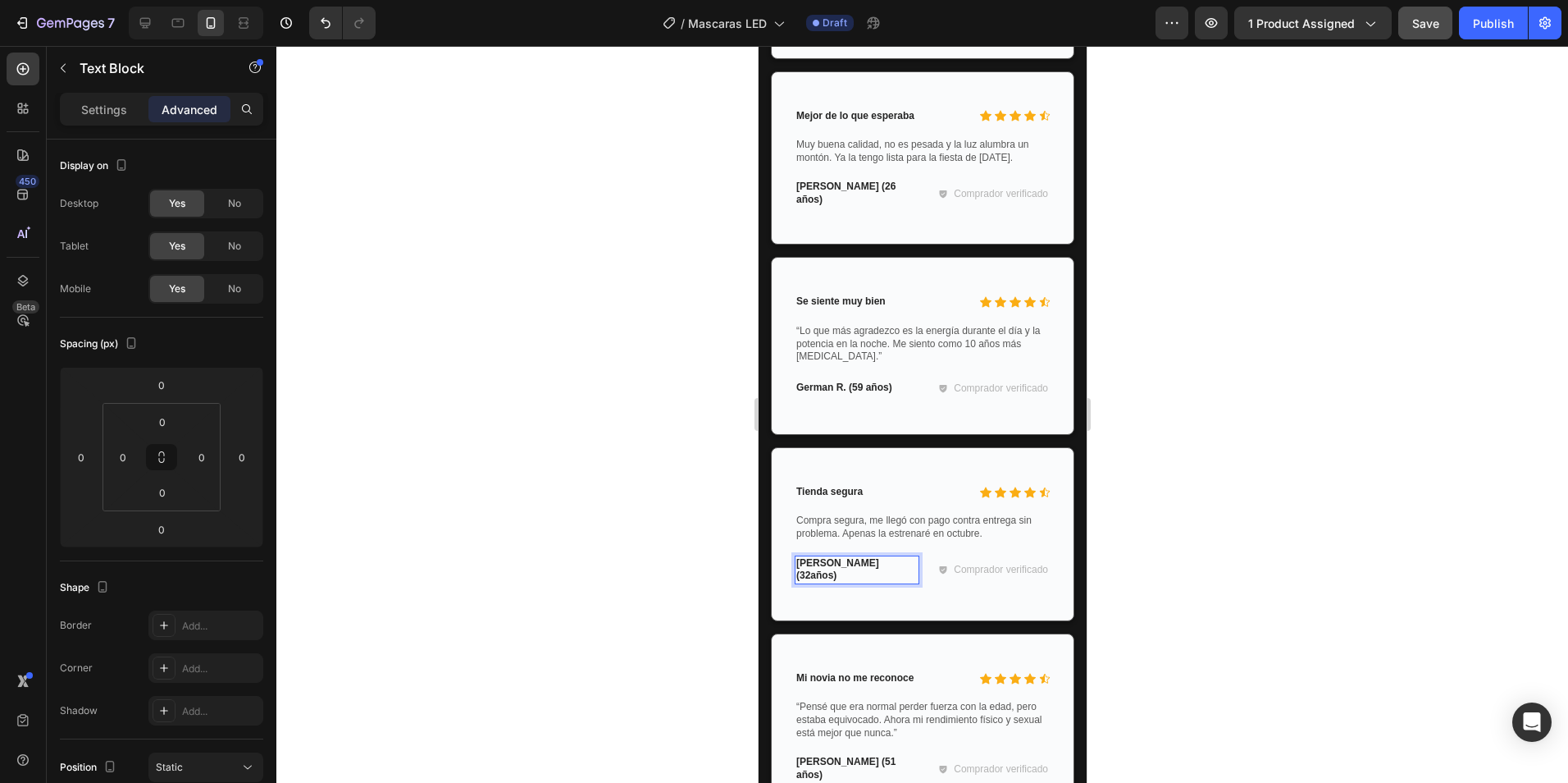
click at [800, 576] on p "Hernán C. (32años)" at bounding box center [856, 571] width 122 height 26
click at [858, 575] on p "Hernán C. (32años)" at bounding box center [856, 571] width 122 height 26
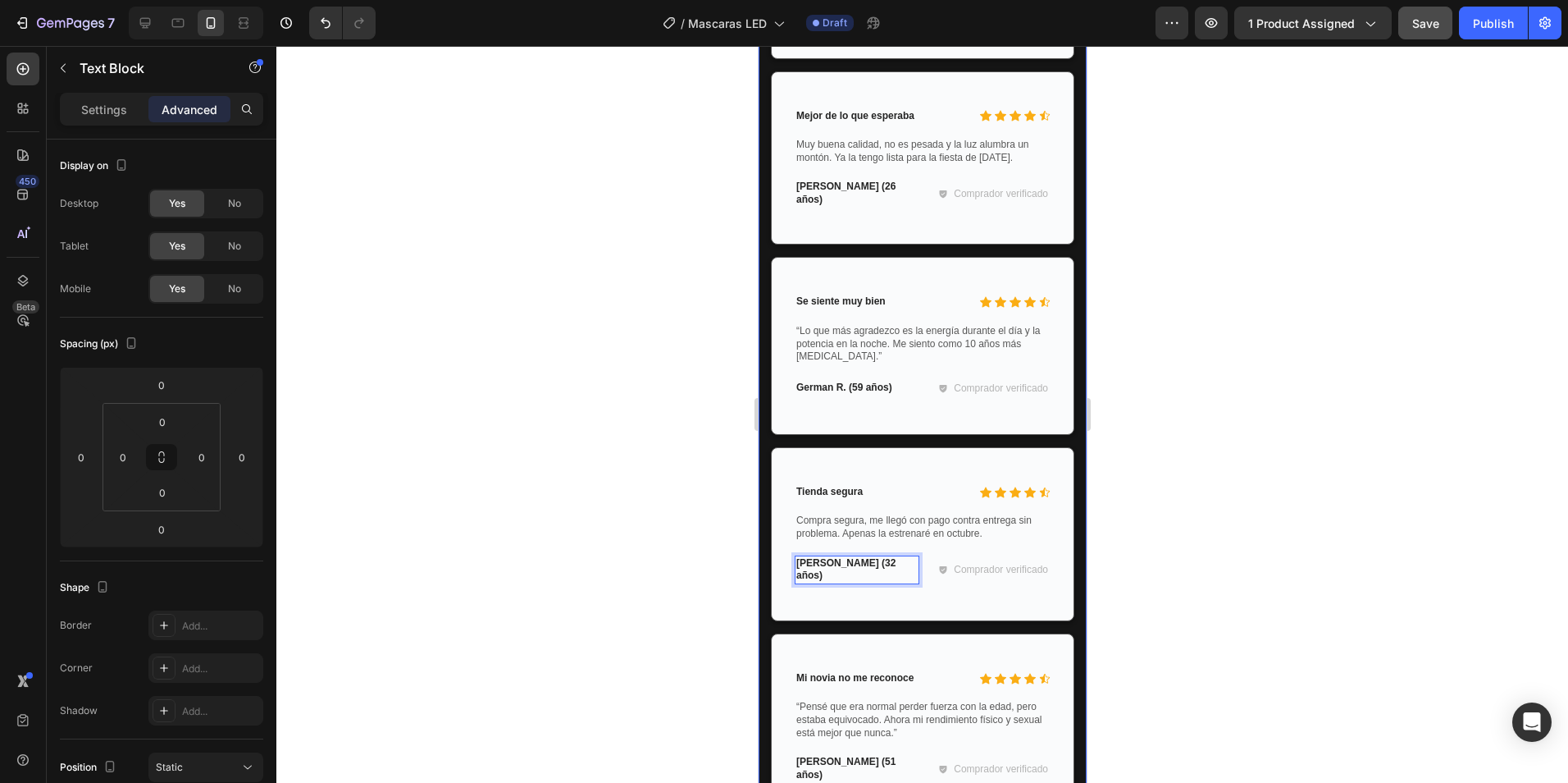
click at [1167, 553] on div at bounding box center [922, 414] width 1292 height 737
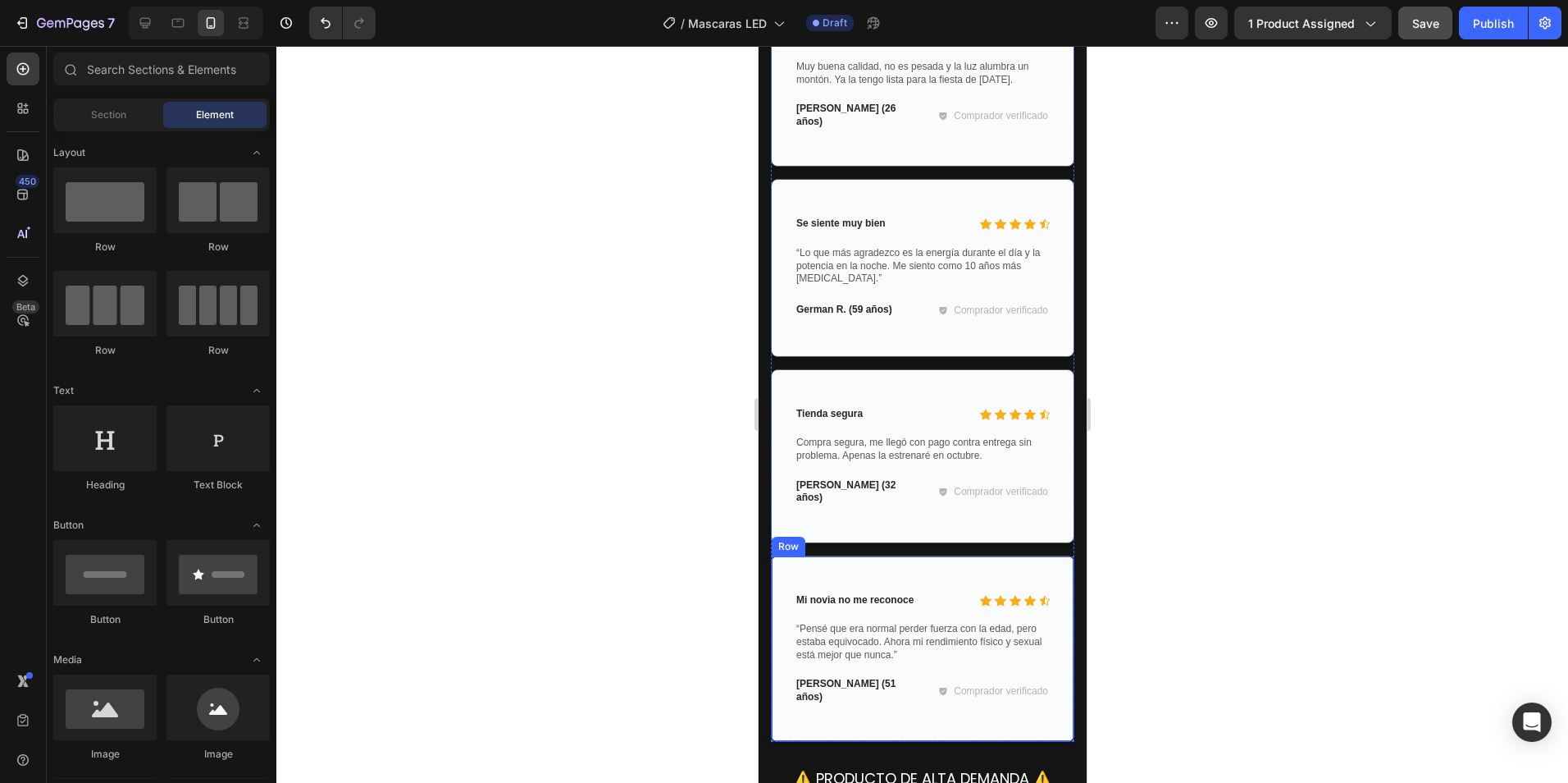
scroll to position [4043, 0]
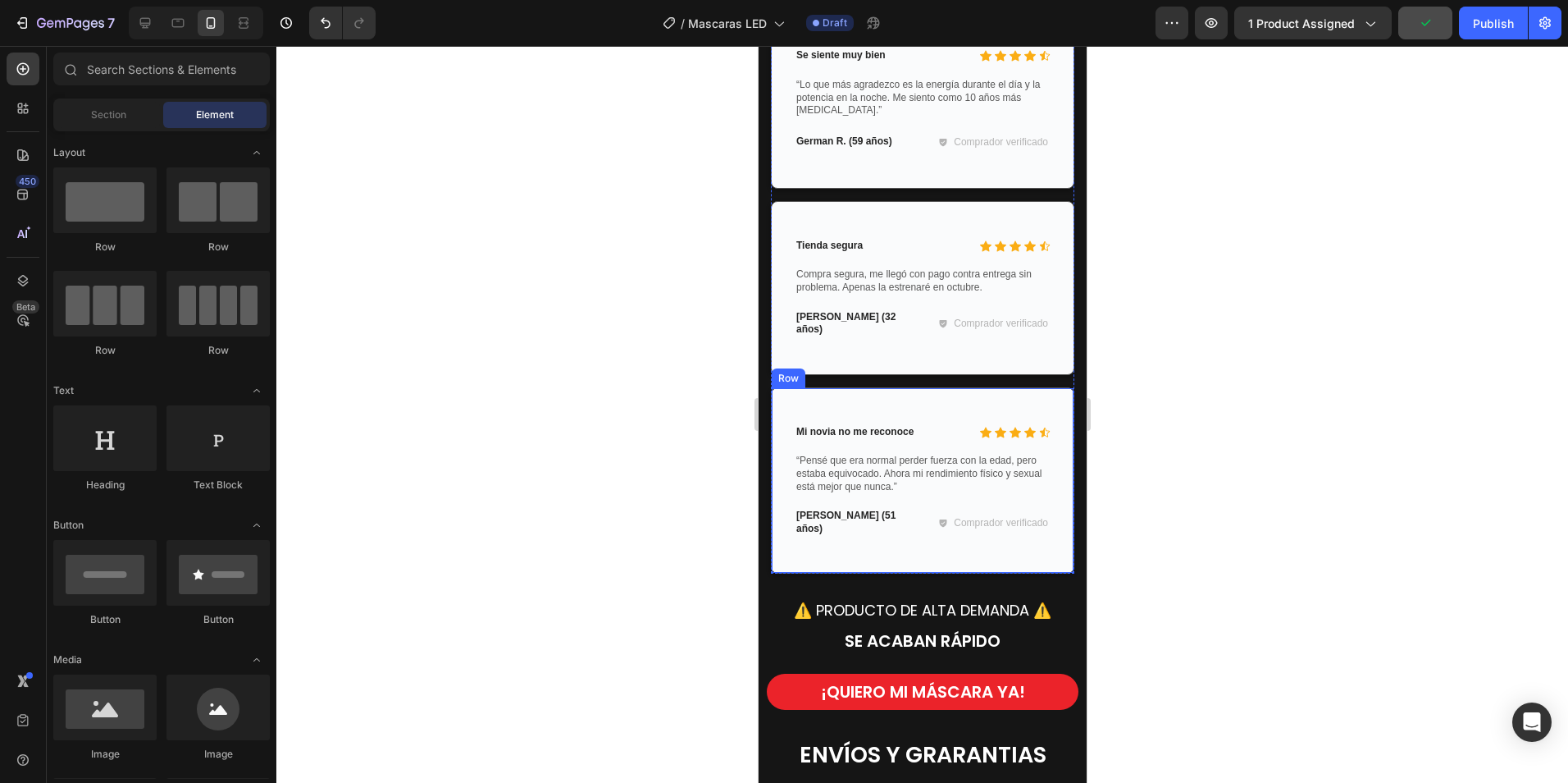
click at [862, 476] on p "“Pensé que era normal perder fuerza con la edad, pero estaba equivocado. Ahora …" at bounding box center [921, 474] width 252 height 39
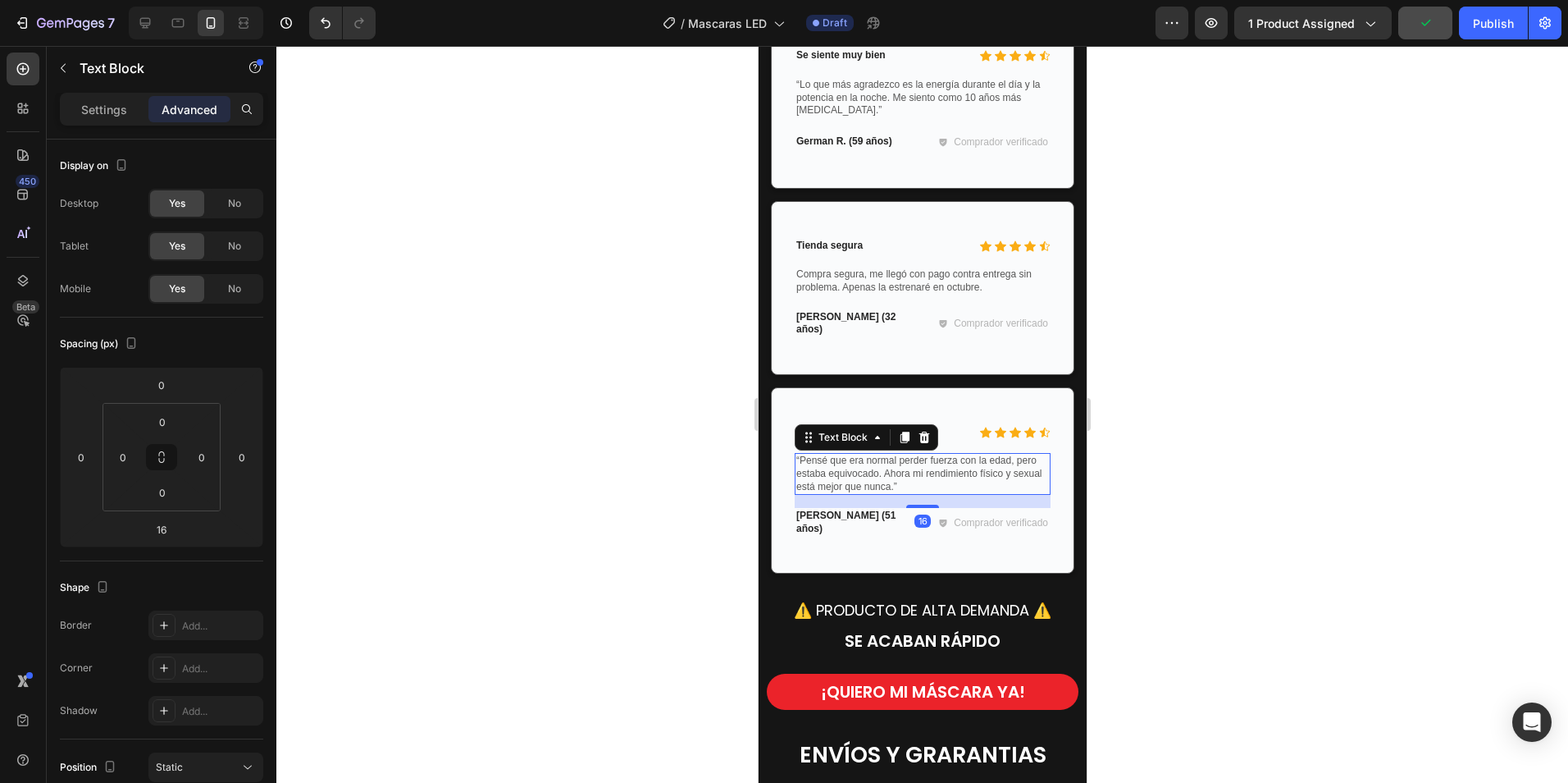
click at [957, 484] on p "“Pensé que era normal perder fuerza con la edad, pero estaba equivocado. Ahora …" at bounding box center [921, 474] width 252 height 39
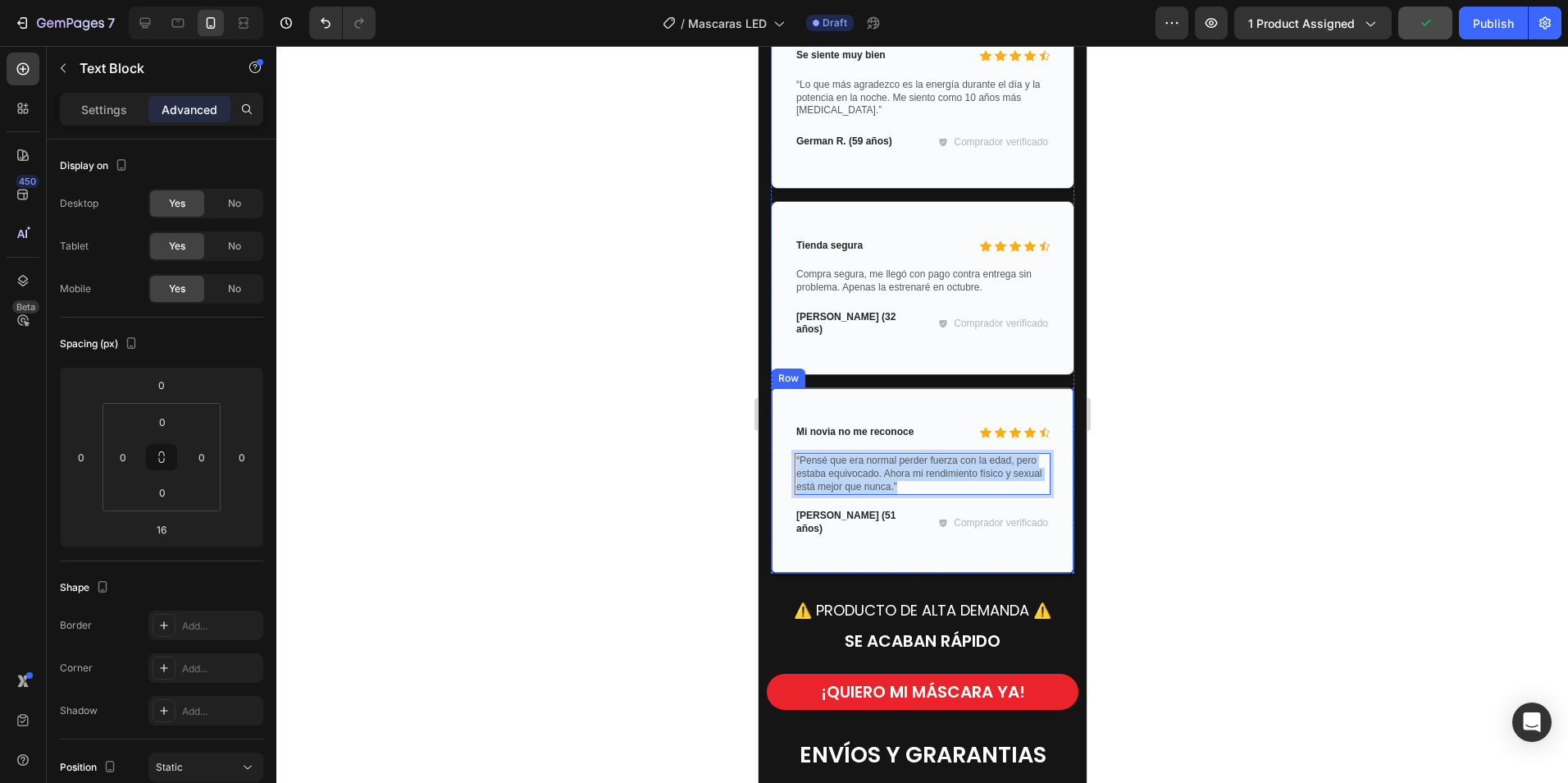
drag, startPoint x: 947, startPoint y: 488, endPoint x: 780, endPoint y: 460, distance: 169.3
click at [780, 460] on div "Icon Icon Icon Icon Icon Icon List Mi novia no me reconoce Text Block Row “Pens…" at bounding box center [921, 481] width 303 height 188
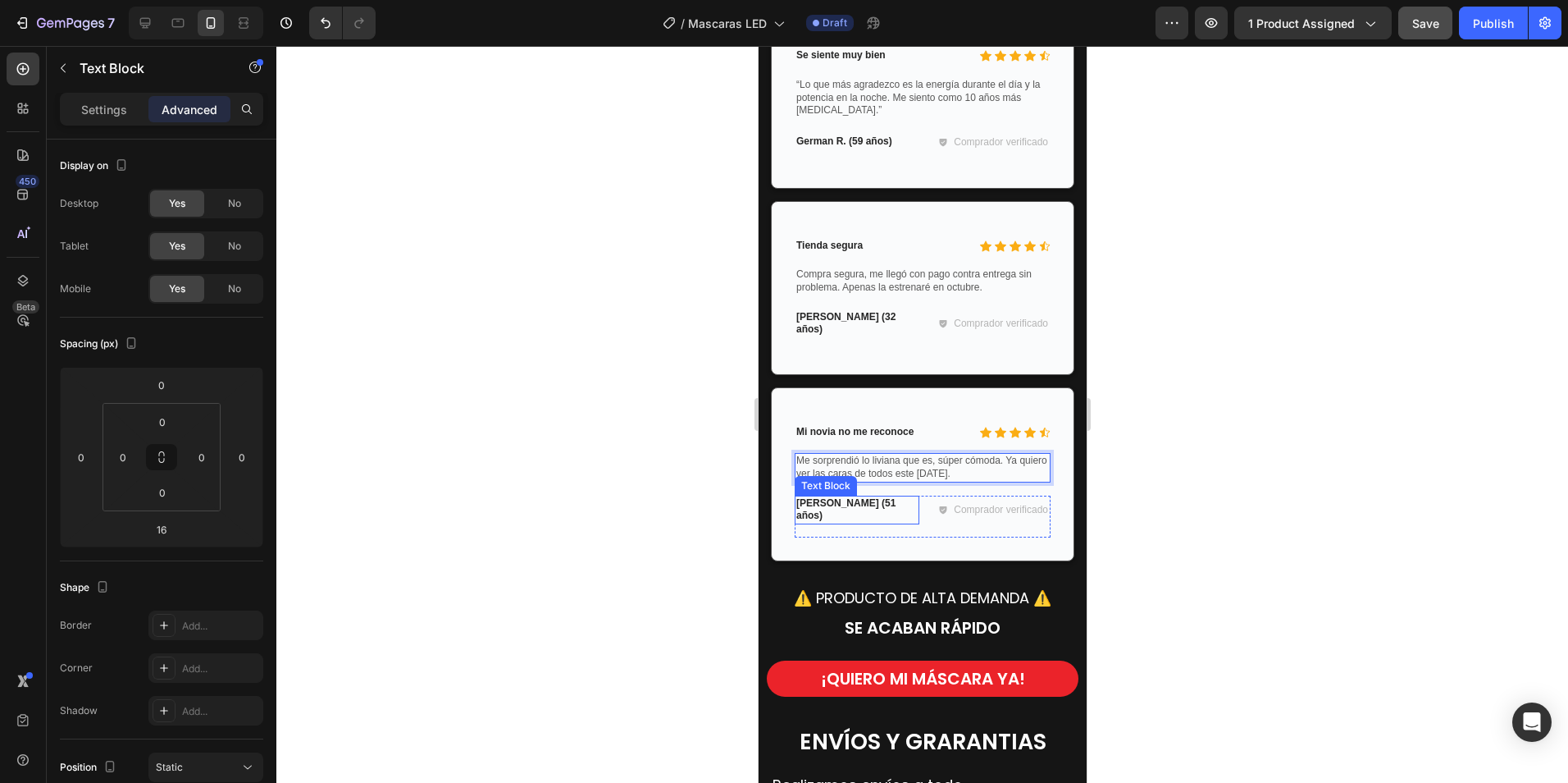
click at [822, 507] on p "Oscar L. (51 años)" at bounding box center [856, 511] width 122 height 26
click at [844, 504] on p "Oscar L. (51 años)" at bounding box center [856, 511] width 122 height 26
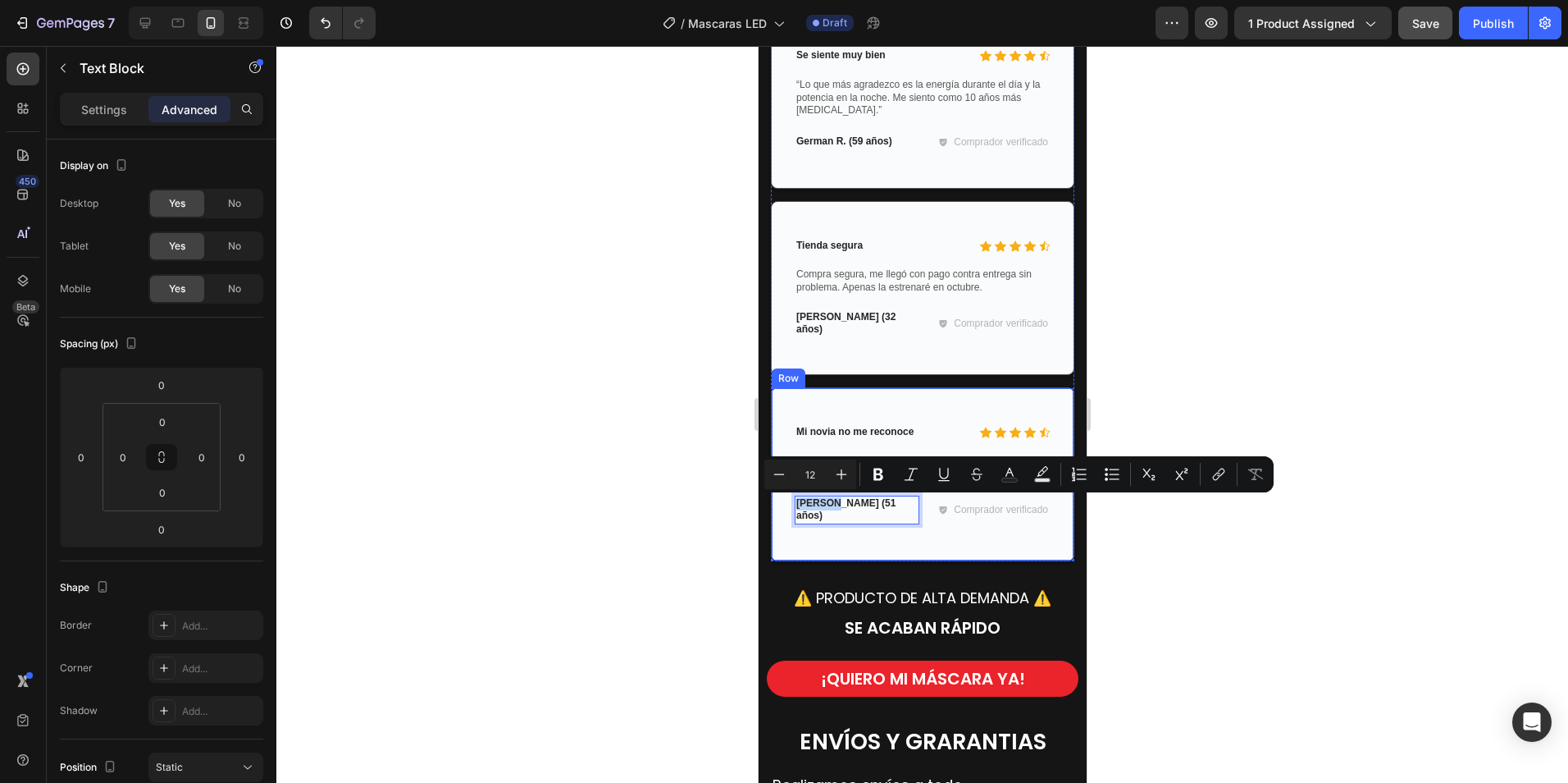
drag, startPoint x: 832, startPoint y: 505, endPoint x: 790, endPoint y: 511, distance: 42.4
click at [790, 511] on div "Icon Icon Icon Icon Icon Icon List Mi novia no me reconoce Text Block Row Me so…" at bounding box center [921, 474] width 303 height 174
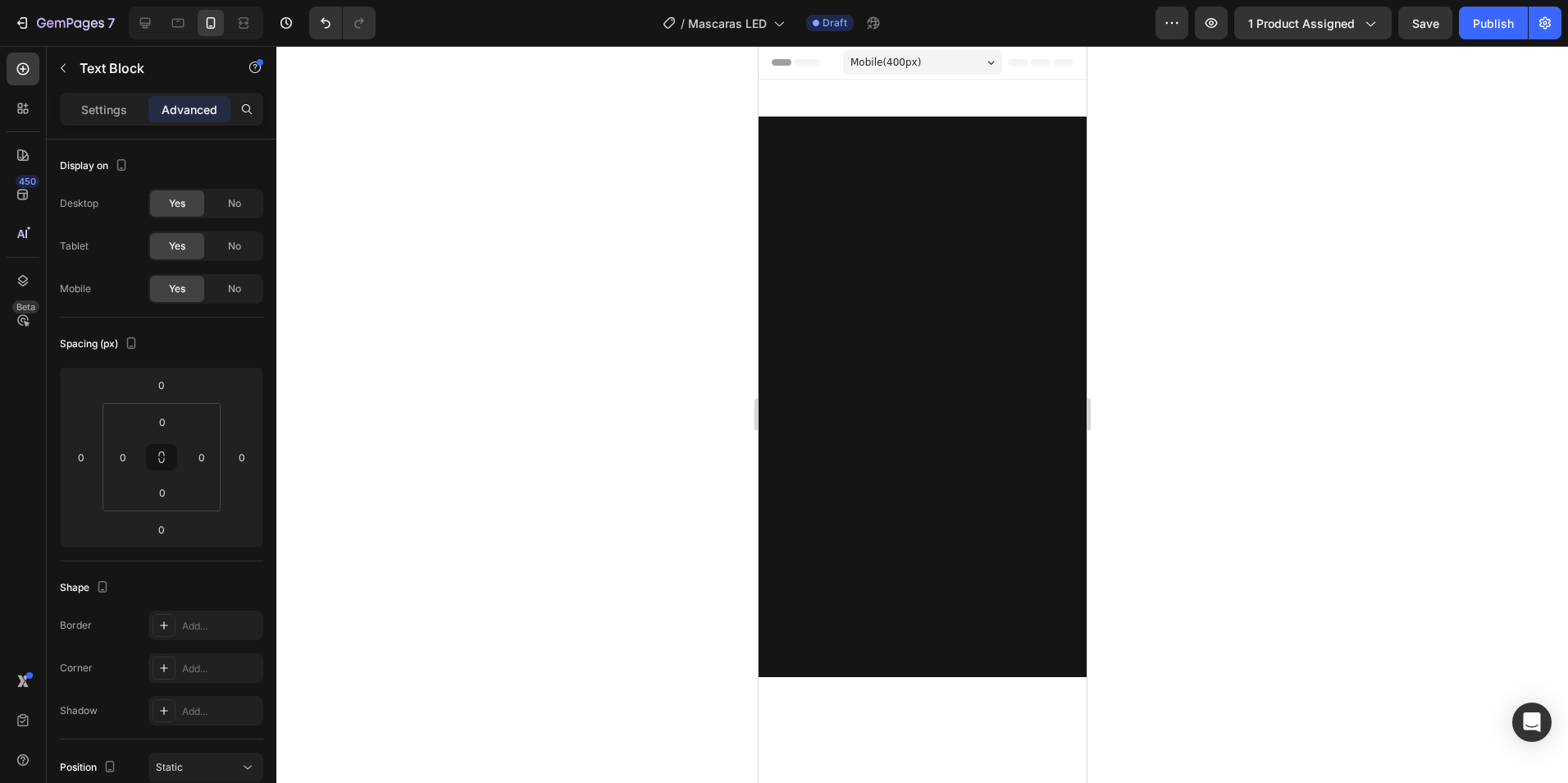
scroll to position [4043, 0]
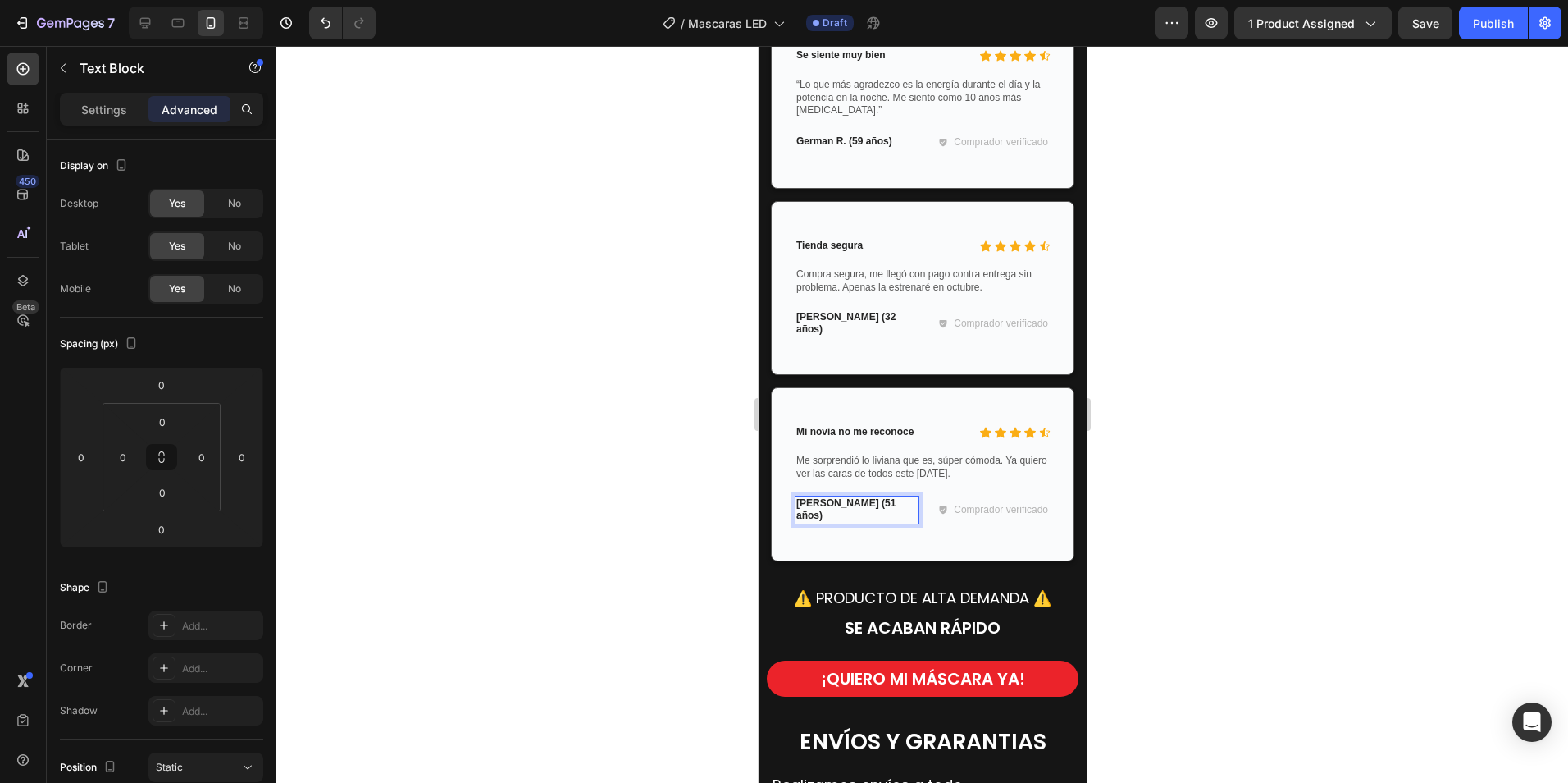
click at [848, 505] on p "[PERSON_NAME] (51 años)" at bounding box center [856, 511] width 122 height 26
click at [843, 507] on p "[PERSON_NAME] (1 años)" at bounding box center [856, 511] width 122 height 26
click at [1279, 345] on div at bounding box center [922, 414] width 1292 height 737
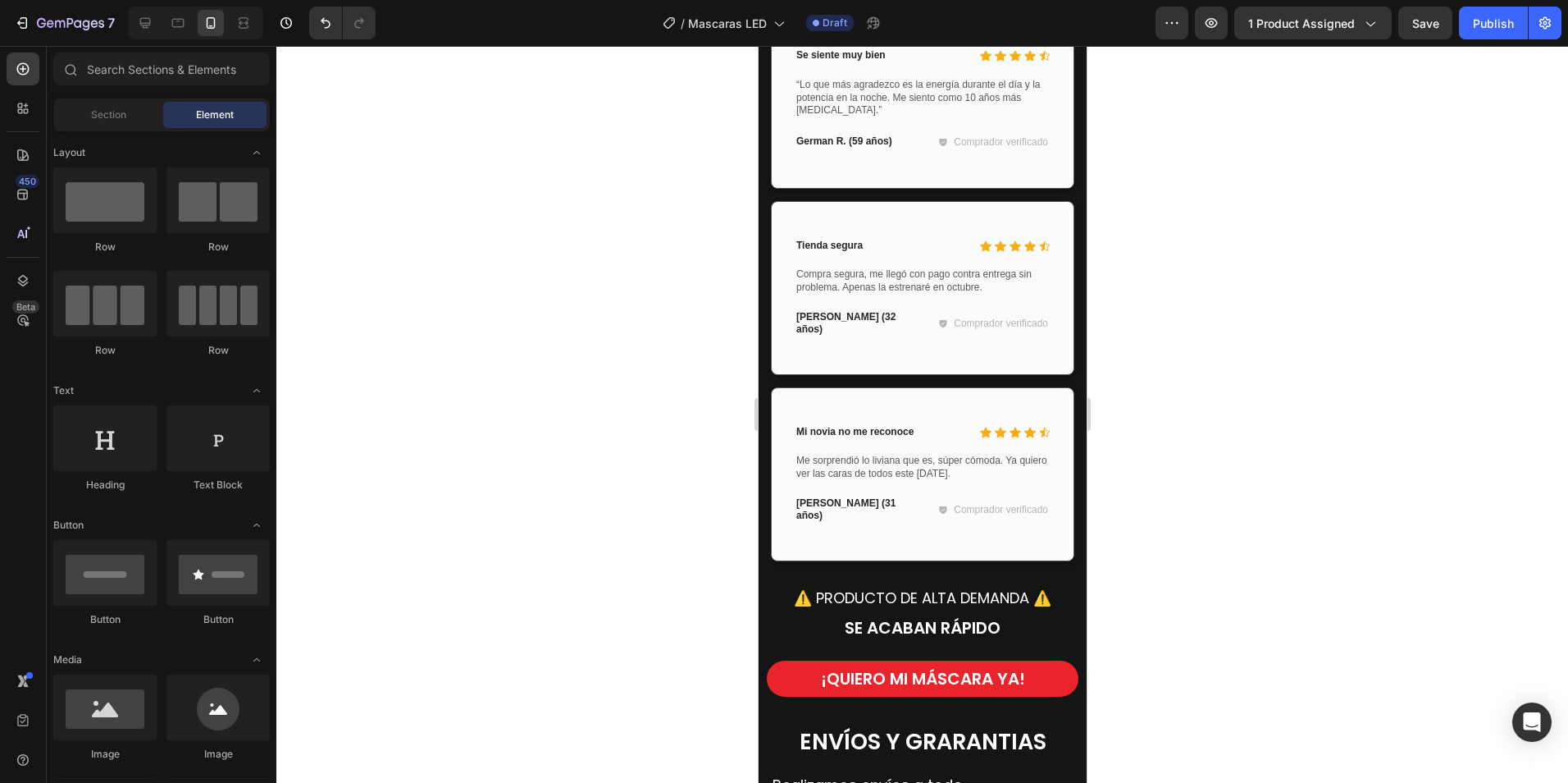
click at [1269, 328] on div at bounding box center [922, 414] width 1292 height 737
click at [868, 433] on p "Mi novia no me reconoce" at bounding box center [866, 432] width 142 height 13
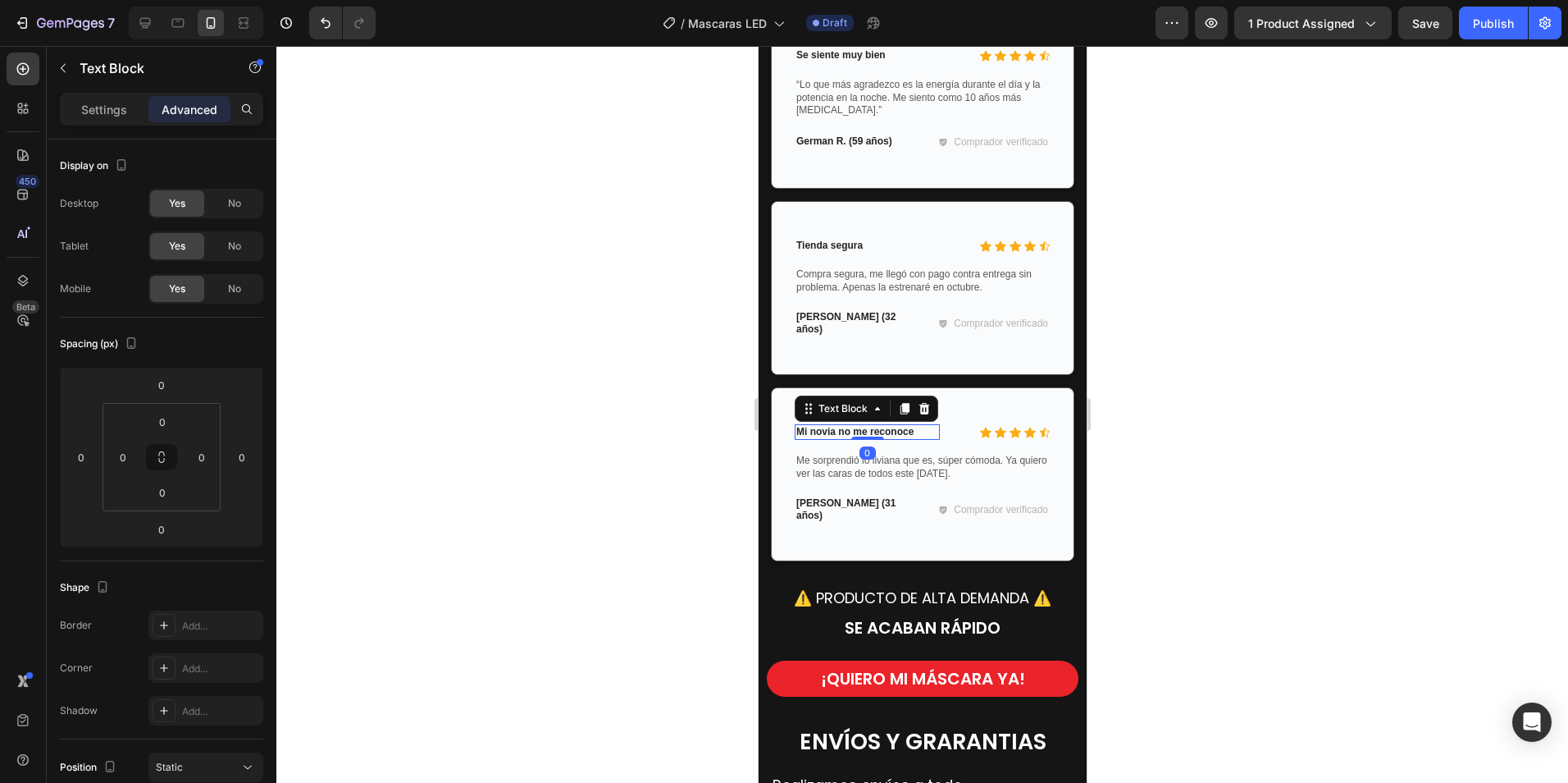
click at [888, 433] on p "Mi novia no me reconoce" at bounding box center [866, 432] width 142 height 13
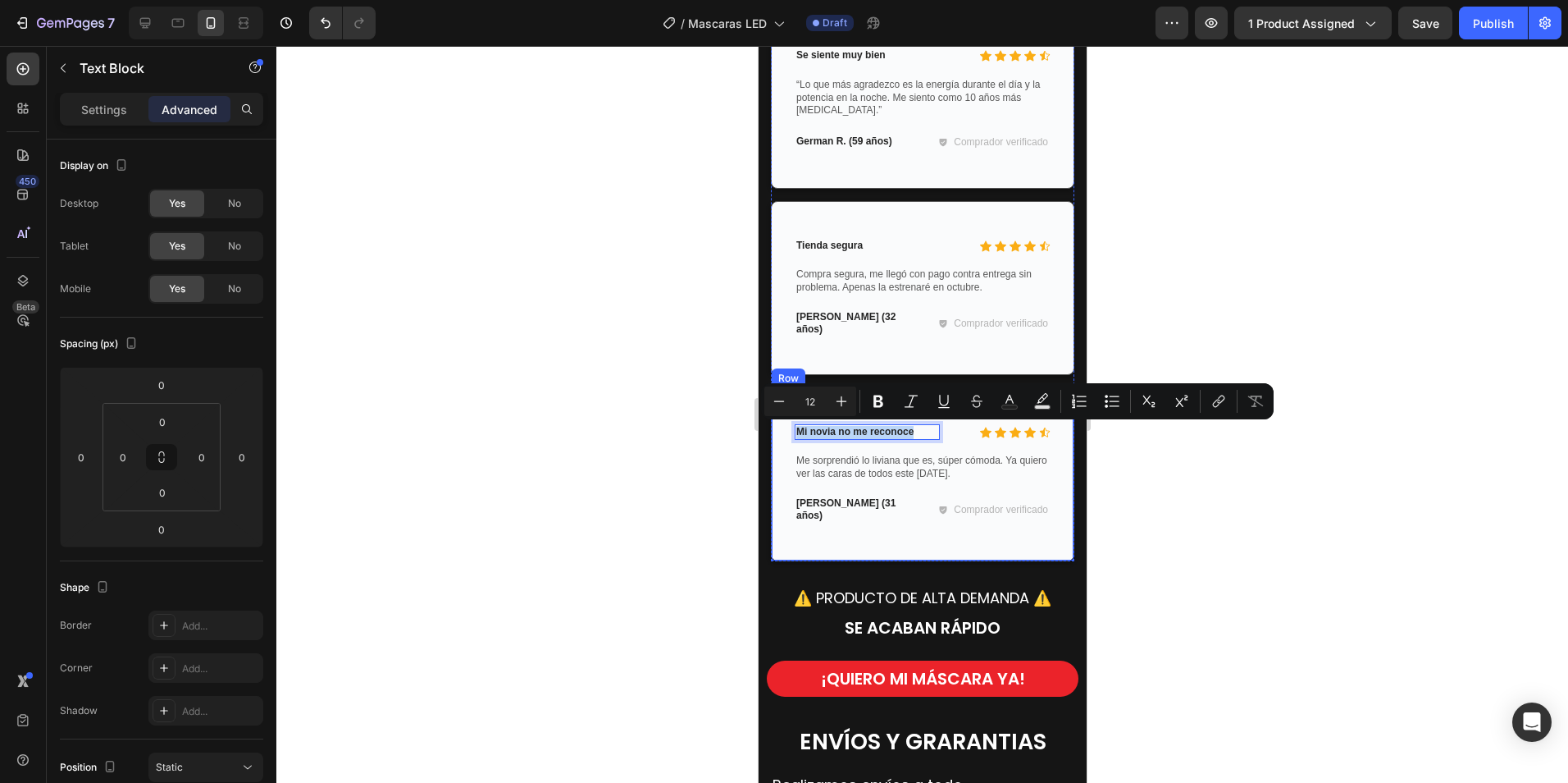
drag, startPoint x: 913, startPoint y: 432, endPoint x: 786, endPoint y: 432, distance: 127.0
click at [785, 432] on div "Icon Icon Icon Icon Icon Icon List Mi novia no me reconoce Text Block 0 Row Me …" at bounding box center [921, 474] width 303 height 174
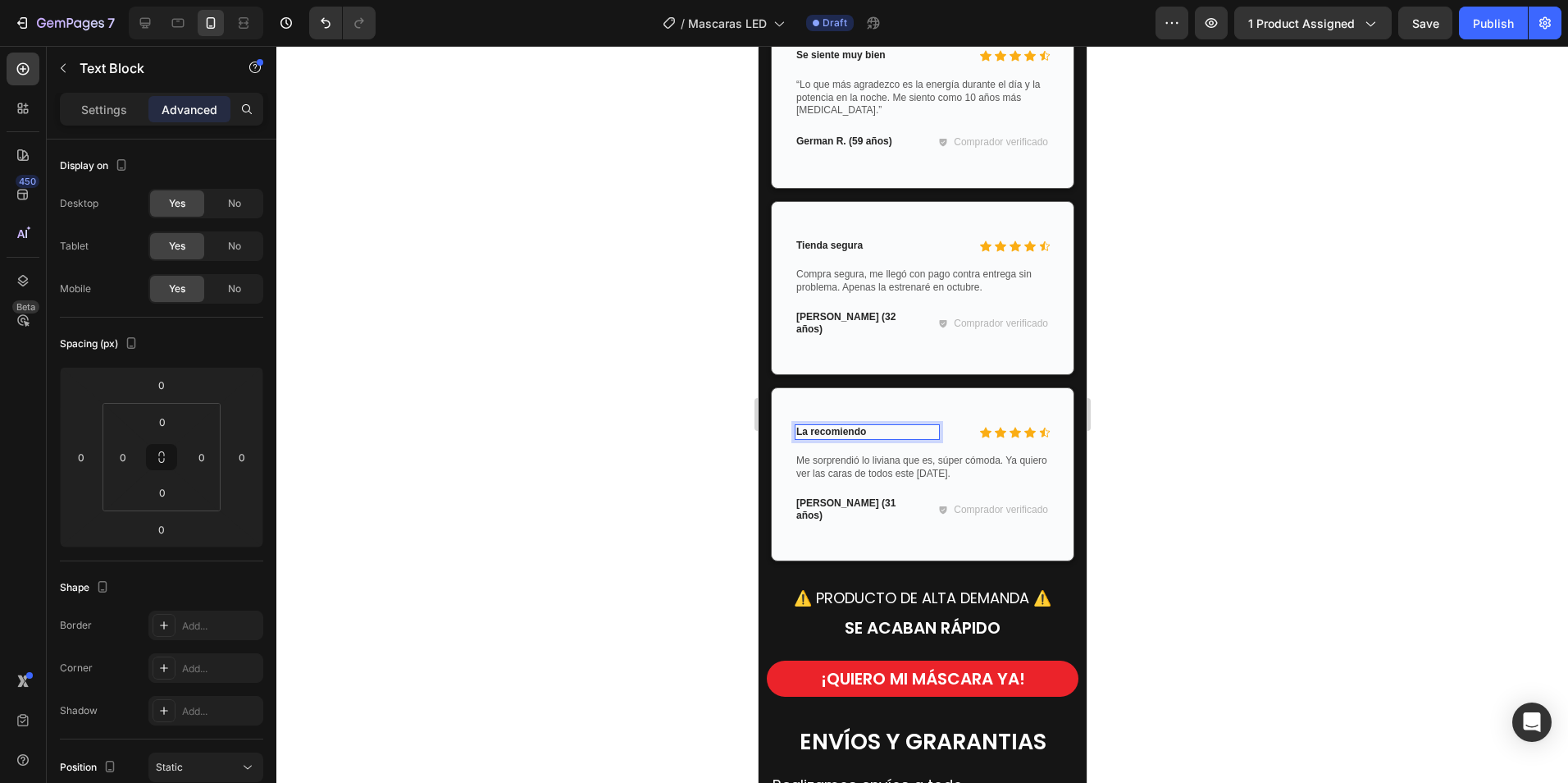
drag, startPoint x: 807, startPoint y: 436, endPoint x: 846, endPoint y: 404, distance: 50.4
click at [807, 435] on p "La recomiendo" at bounding box center [866, 432] width 142 height 13
click at [806, 432] on p "La recomiendo" at bounding box center [866, 432] width 142 height 13
click at [1178, 421] on div at bounding box center [922, 414] width 1292 height 737
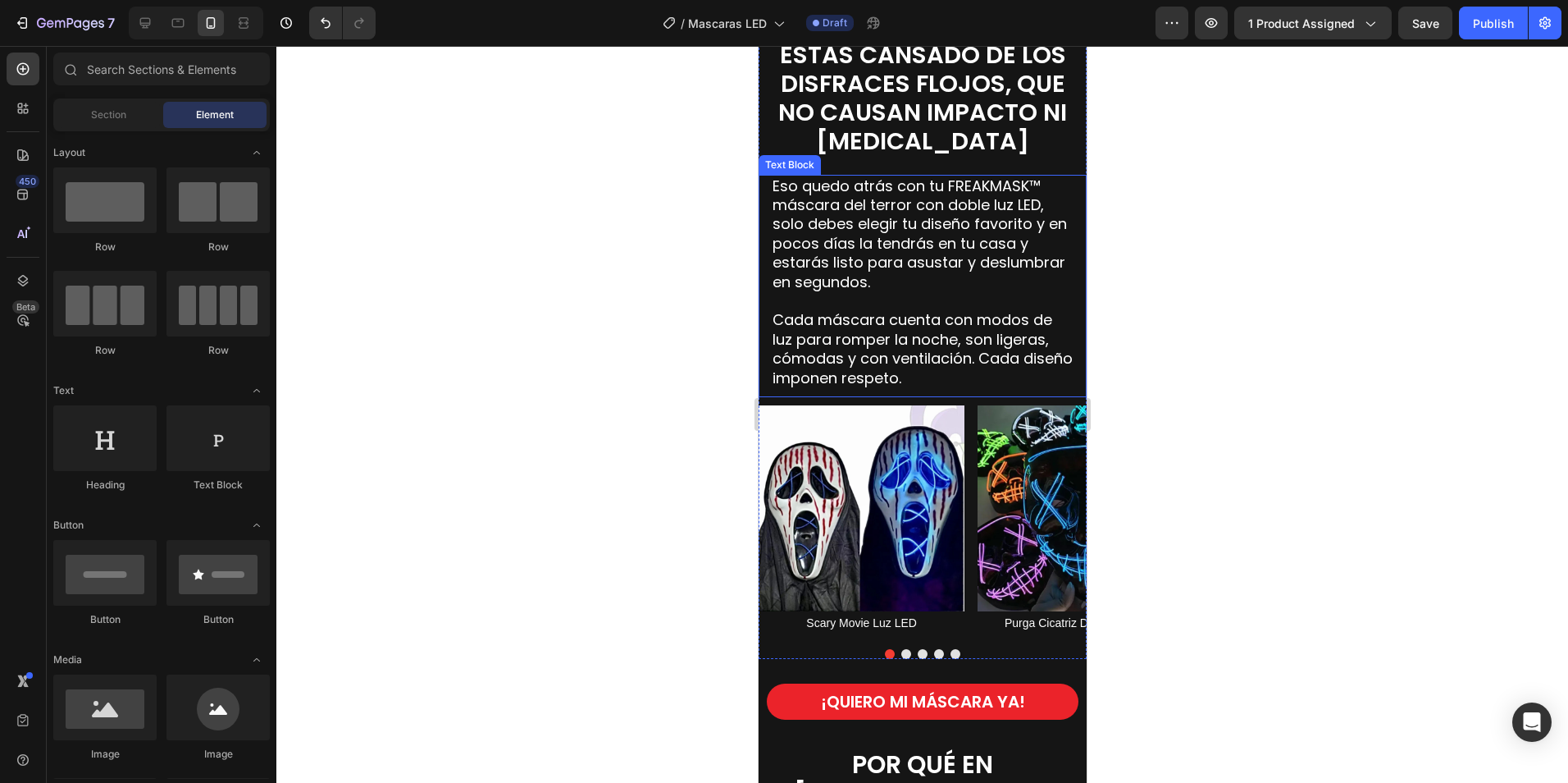
scroll to position [1394, 0]
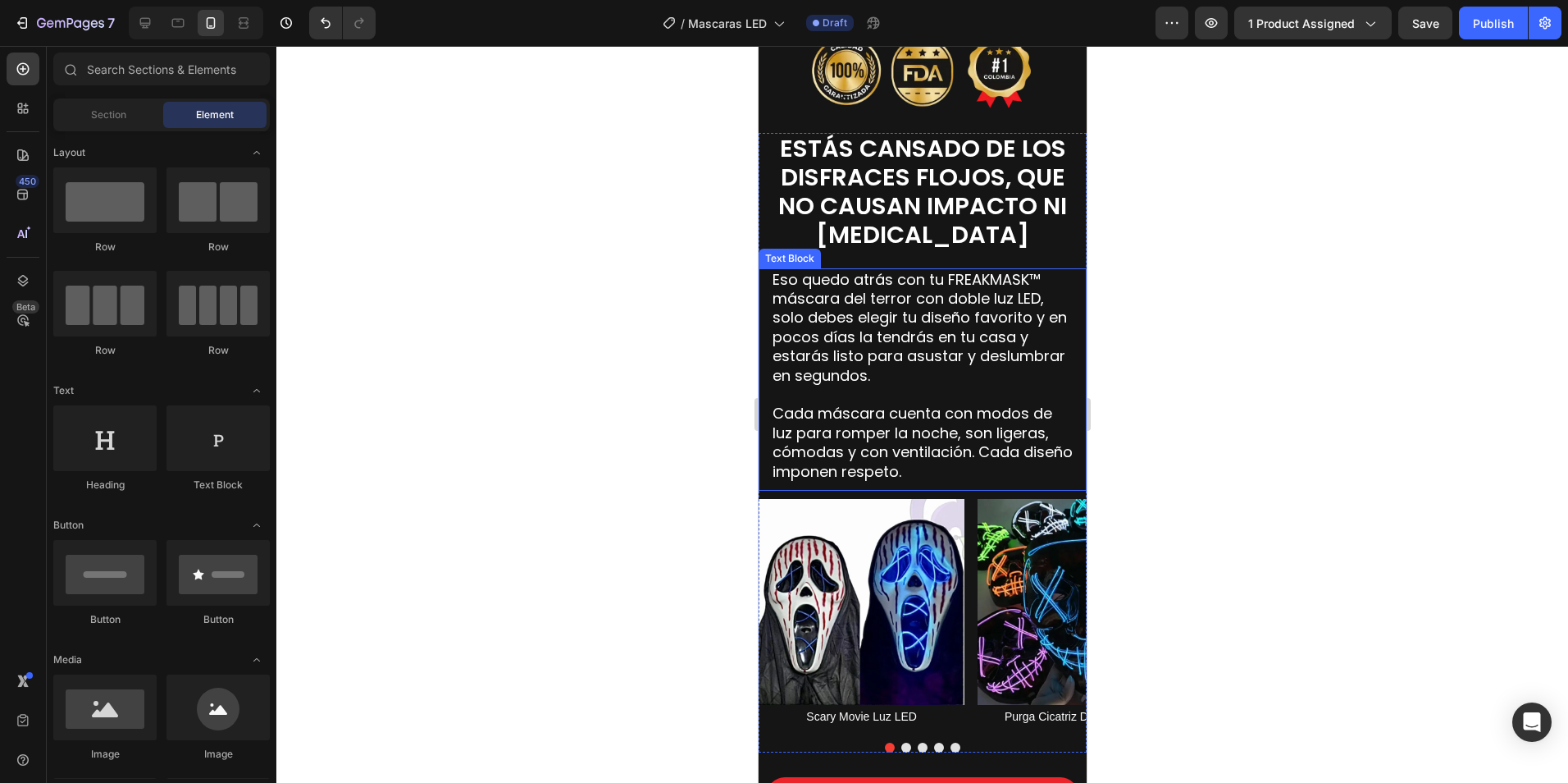
click at [911, 331] on p "Eso quedo atrás con tu FREAKMASK™ máscara del terror con doble luz LED, solo de…" at bounding box center [921, 327] width 300 height 115
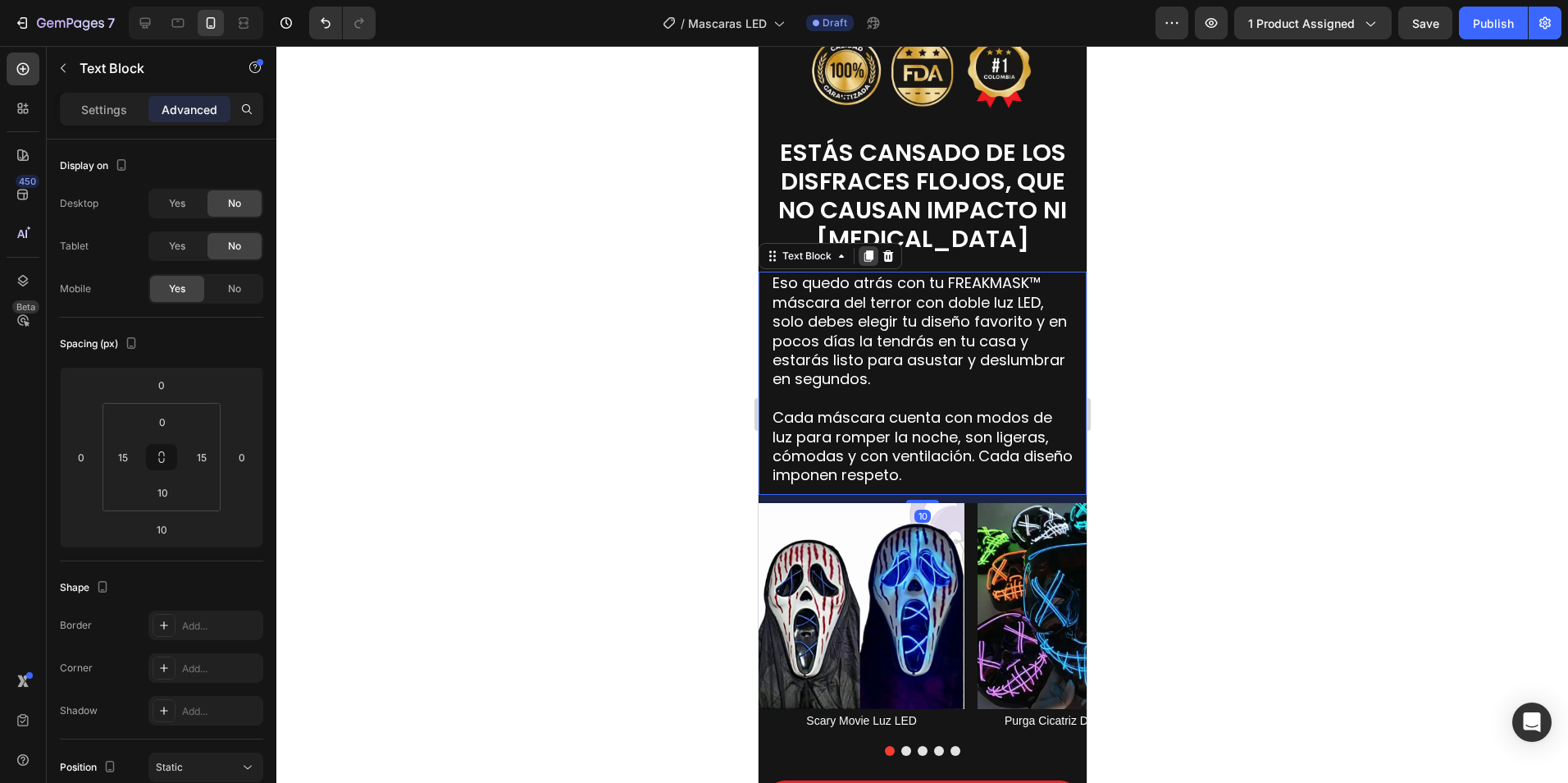
click at [867, 256] on icon at bounding box center [867, 257] width 9 height 12
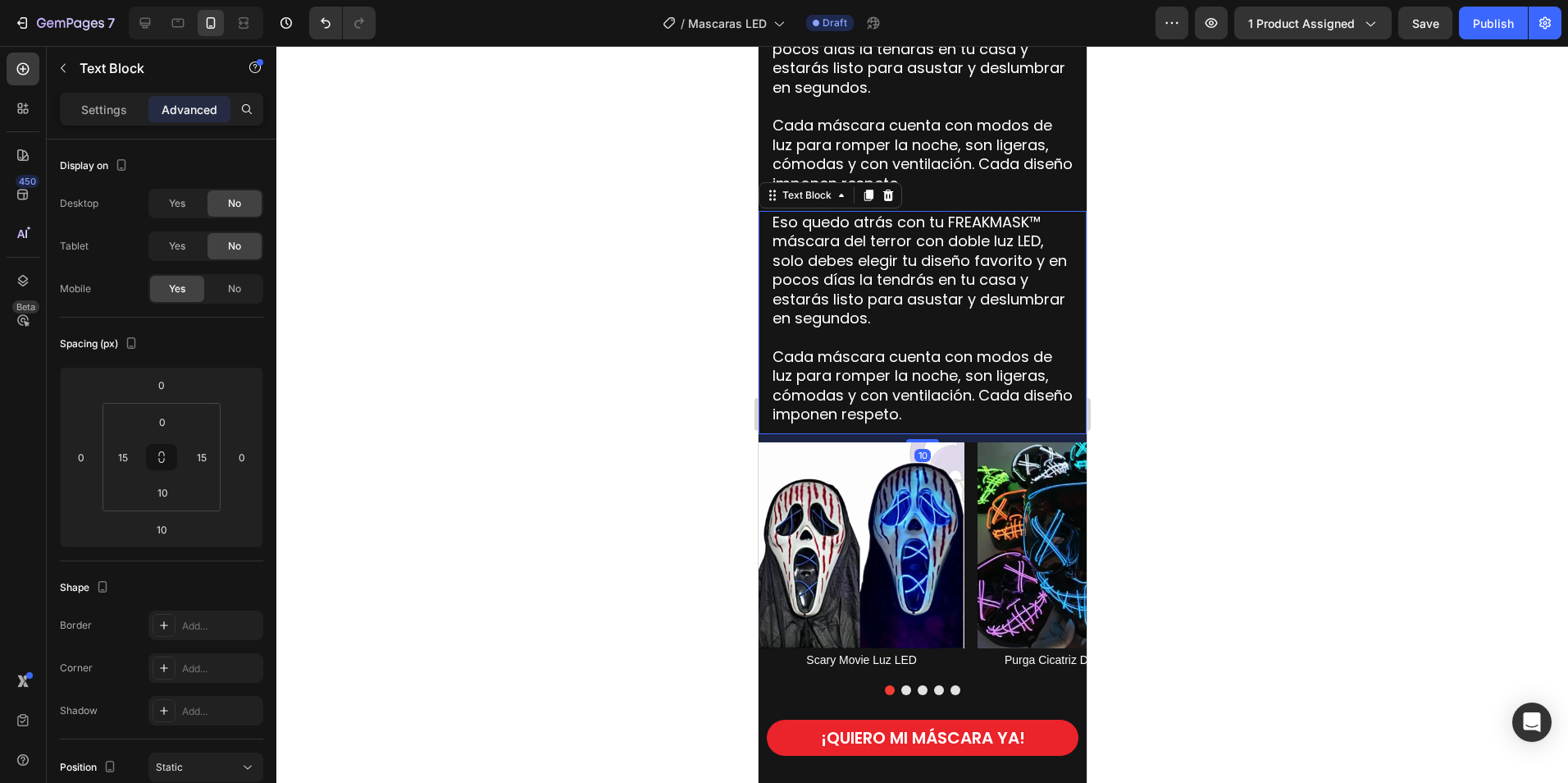
scroll to position [1724, 0]
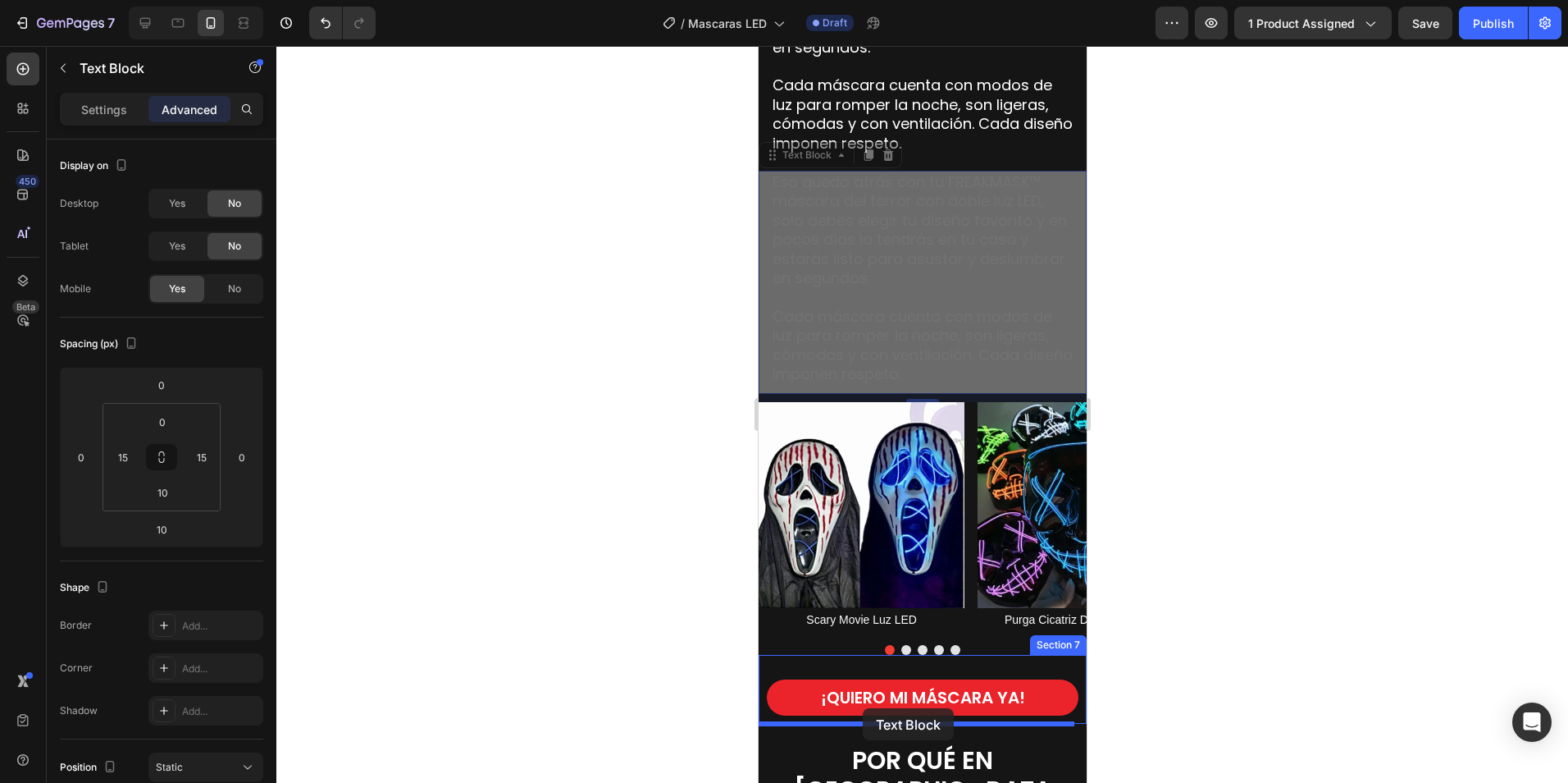
drag, startPoint x: 785, startPoint y: 160, endPoint x: 862, endPoint y: 708, distance: 553.4
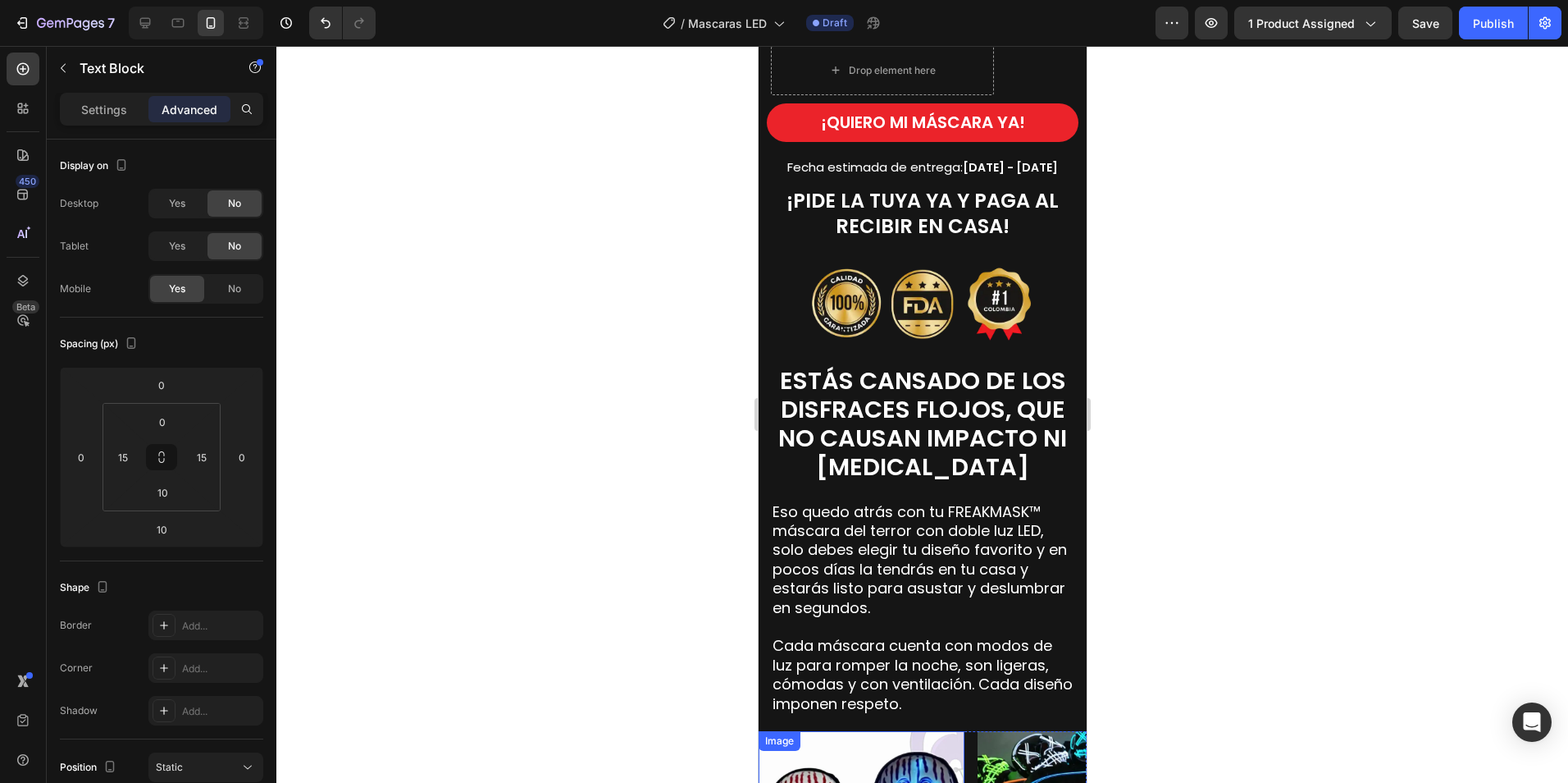
scroll to position [1066, 0]
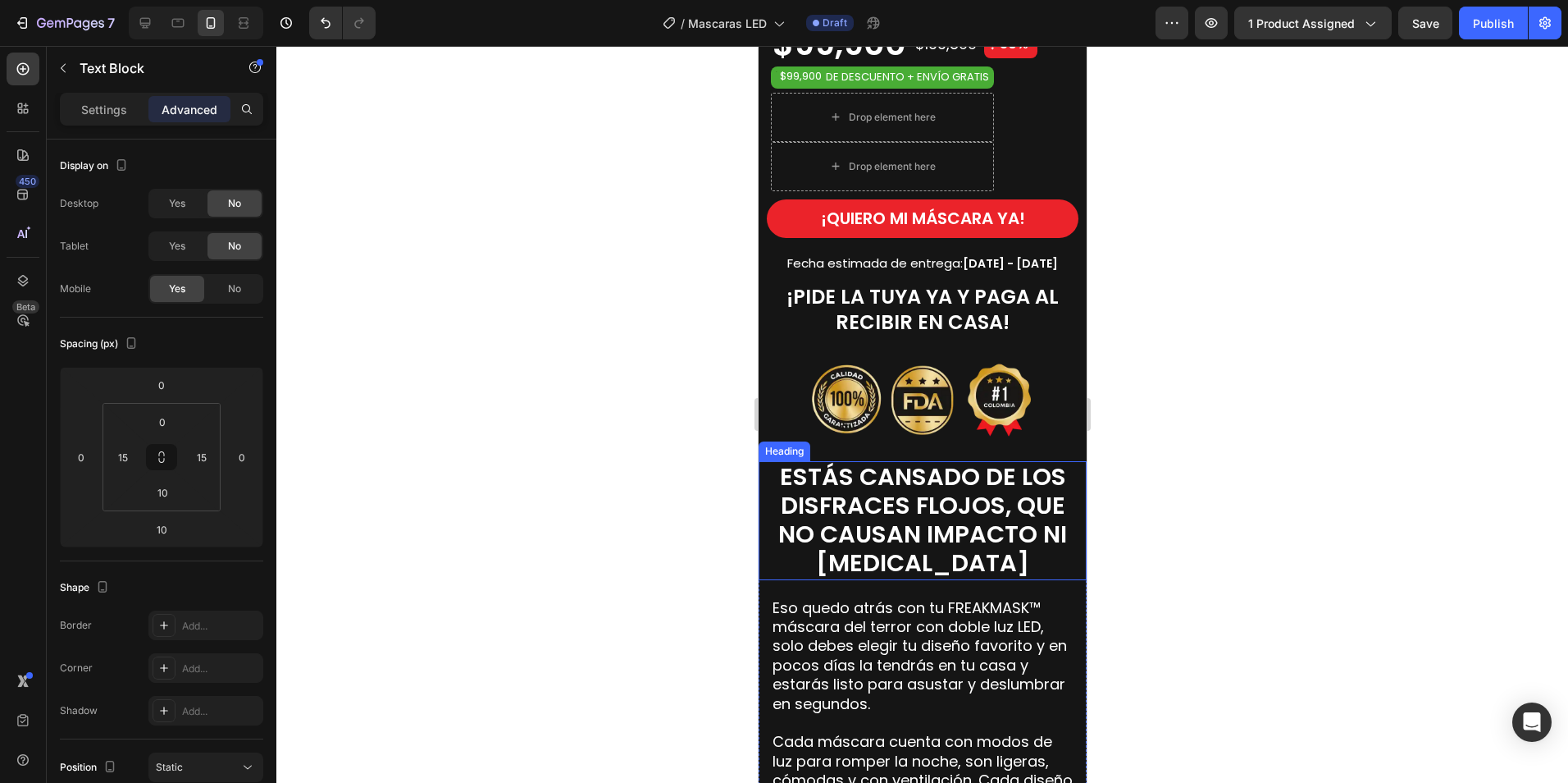
click at [889, 541] on span "ESTÁS CANSADO DE LOS DISFRACES FLOJOS, QUE NO CAUSAN IMPACTO NI [MEDICAL_DATA]" at bounding box center [922, 519] width 289 height 119
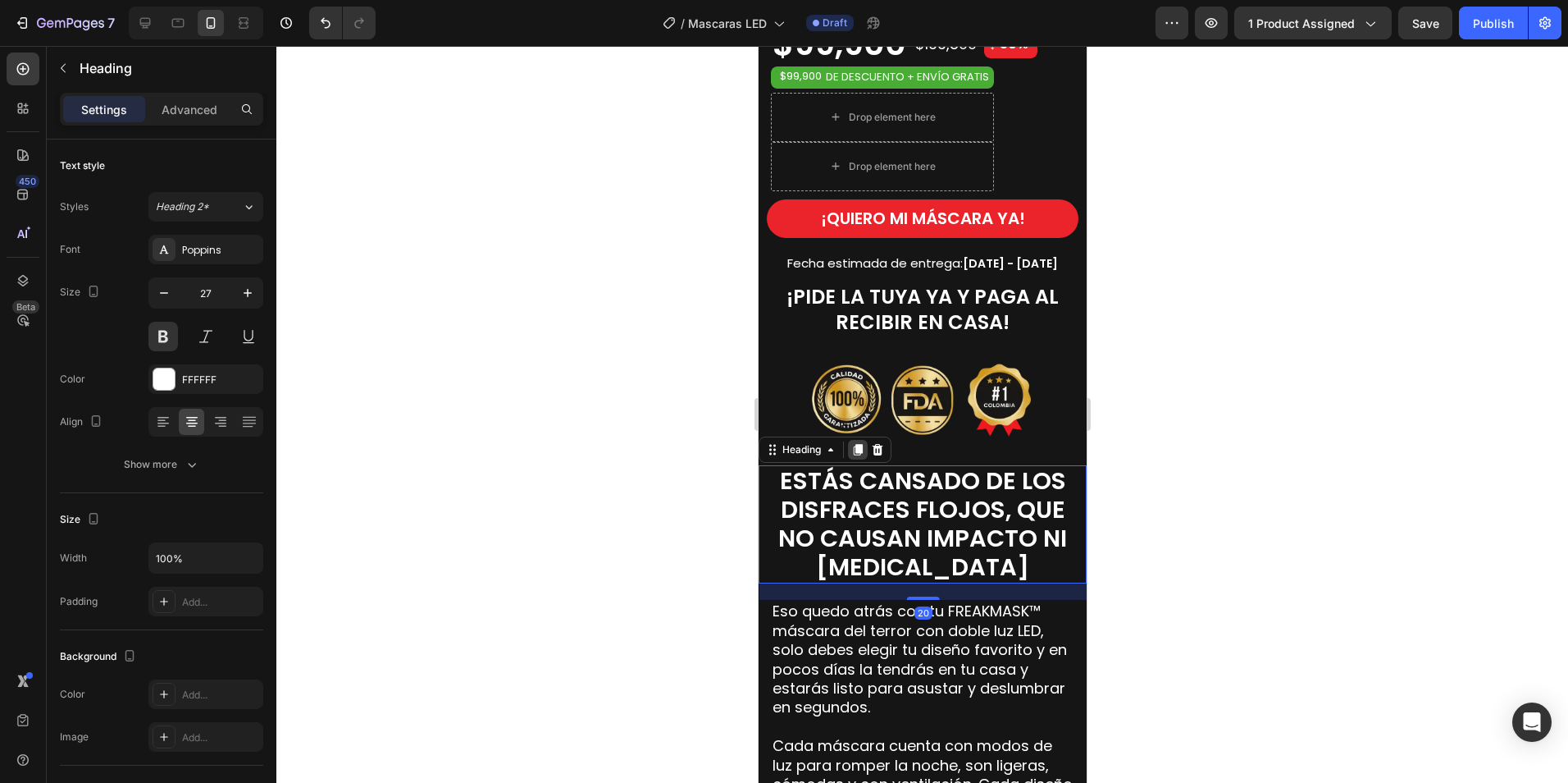
click at [859, 447] on icon at bounding box center [857, 450] width 9 height 12
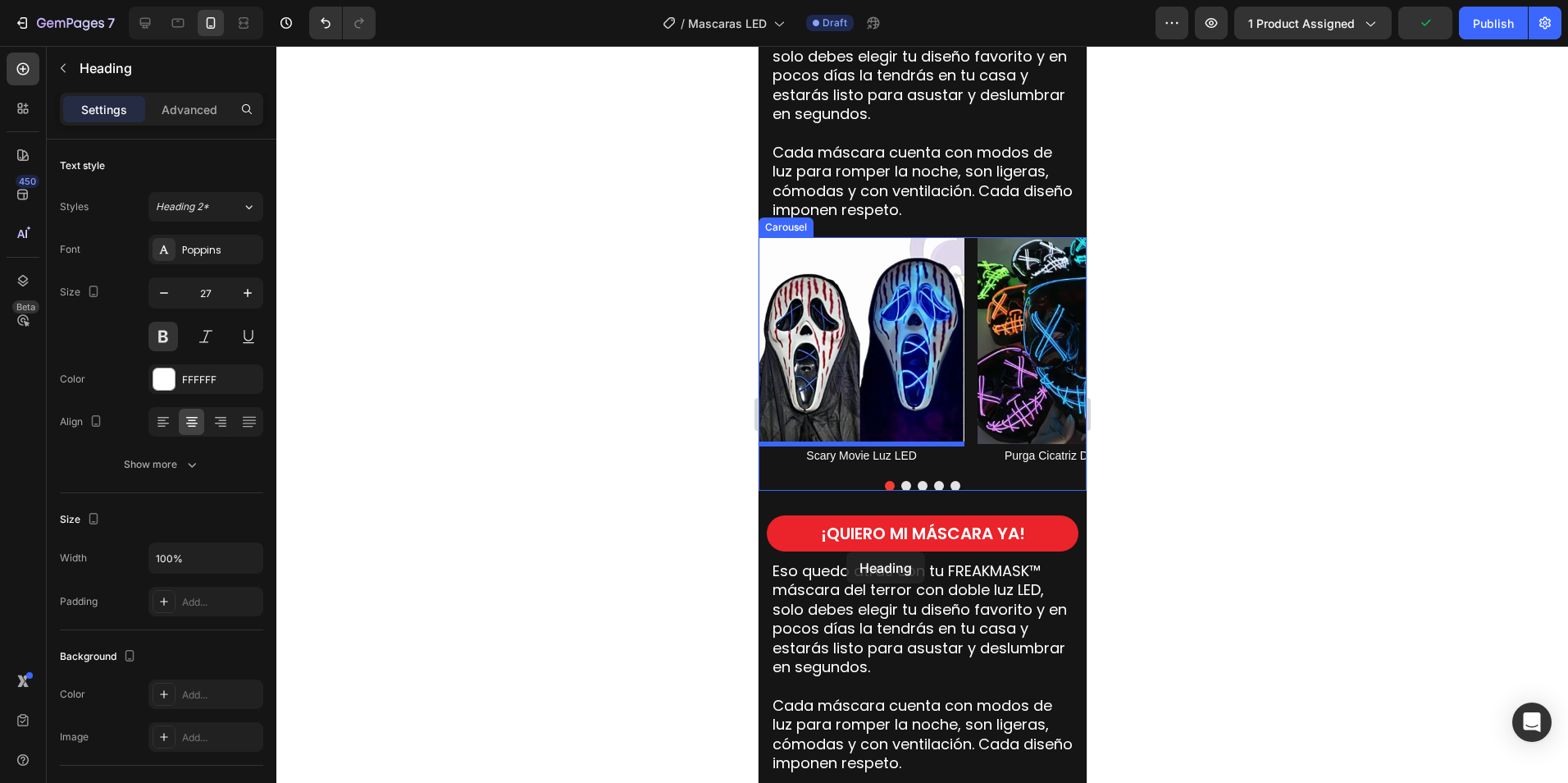
scroll to position [1843, 0]
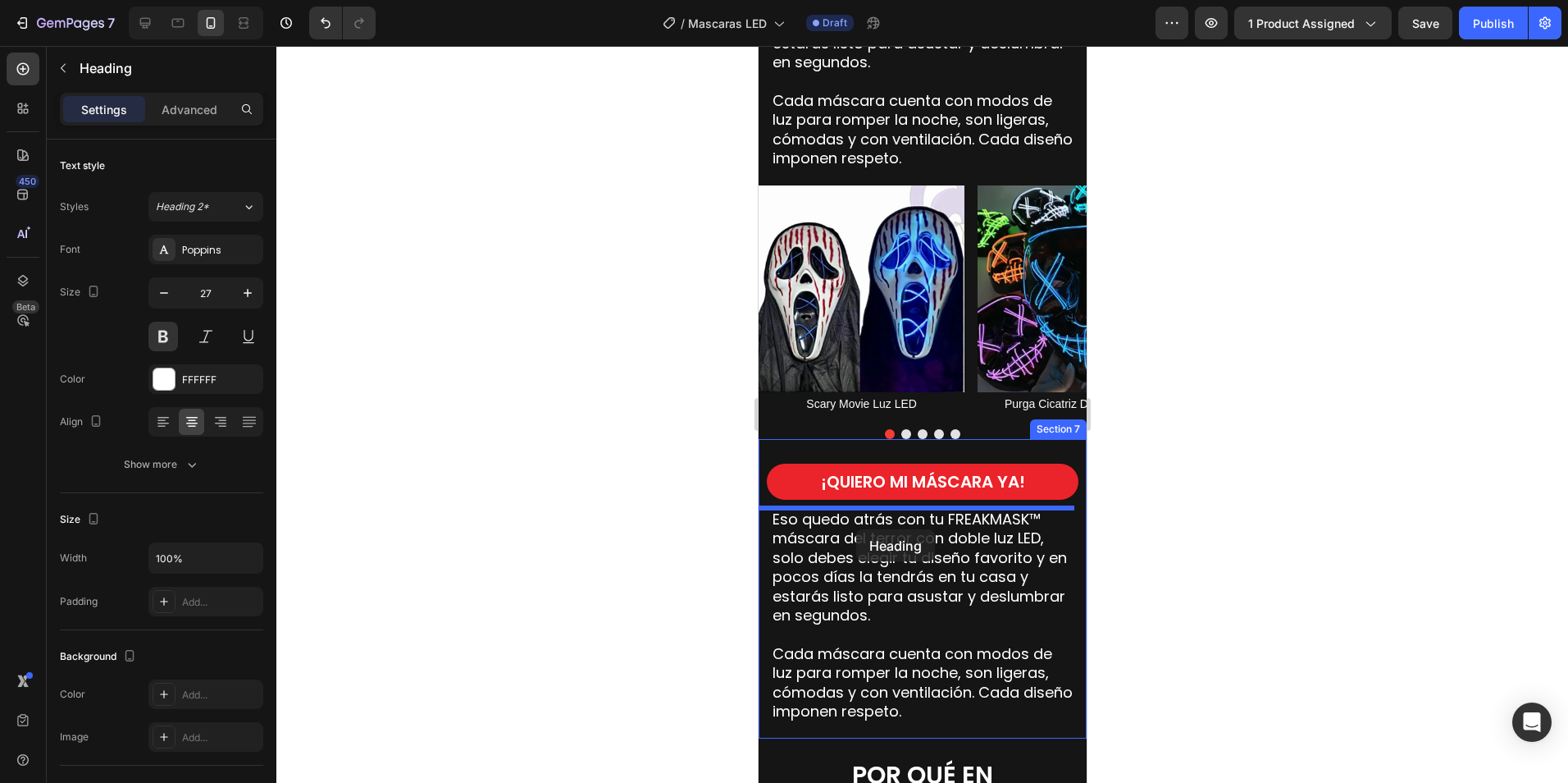
drag, startPoint x: 776, startPoint y: 256, endPoint x: 855, endPoint y: 530, distance: 285.2
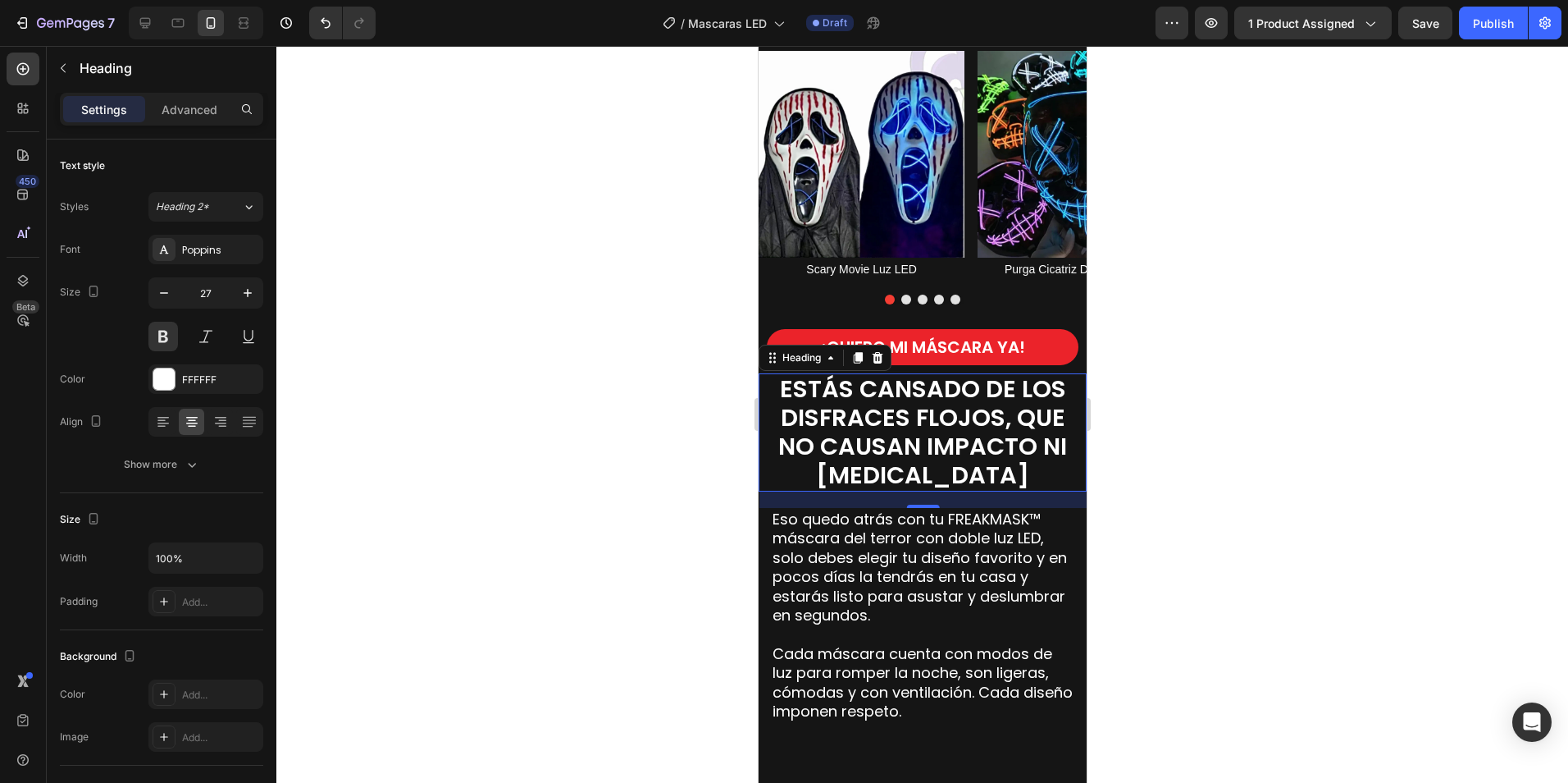
scroll to position [1709, 0]
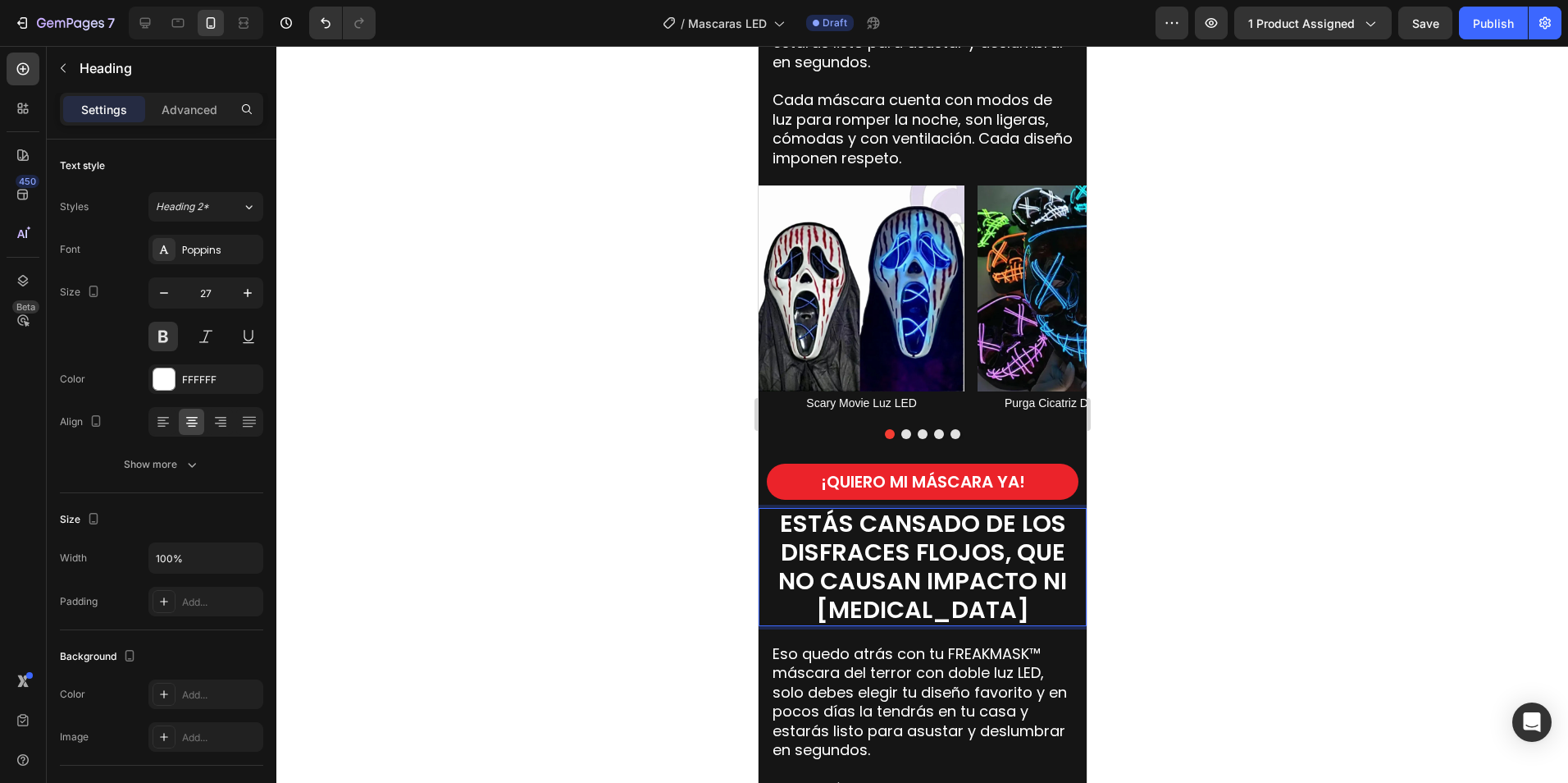
click at [997, 580] on span "ESTÁS CANSADO DE LOS DISFRACES FLOJOS, QUE NO CAUSAN IMPACTO NI [MEDICAL_DATA]" at bounding box center [922, 566] width 289 height 119
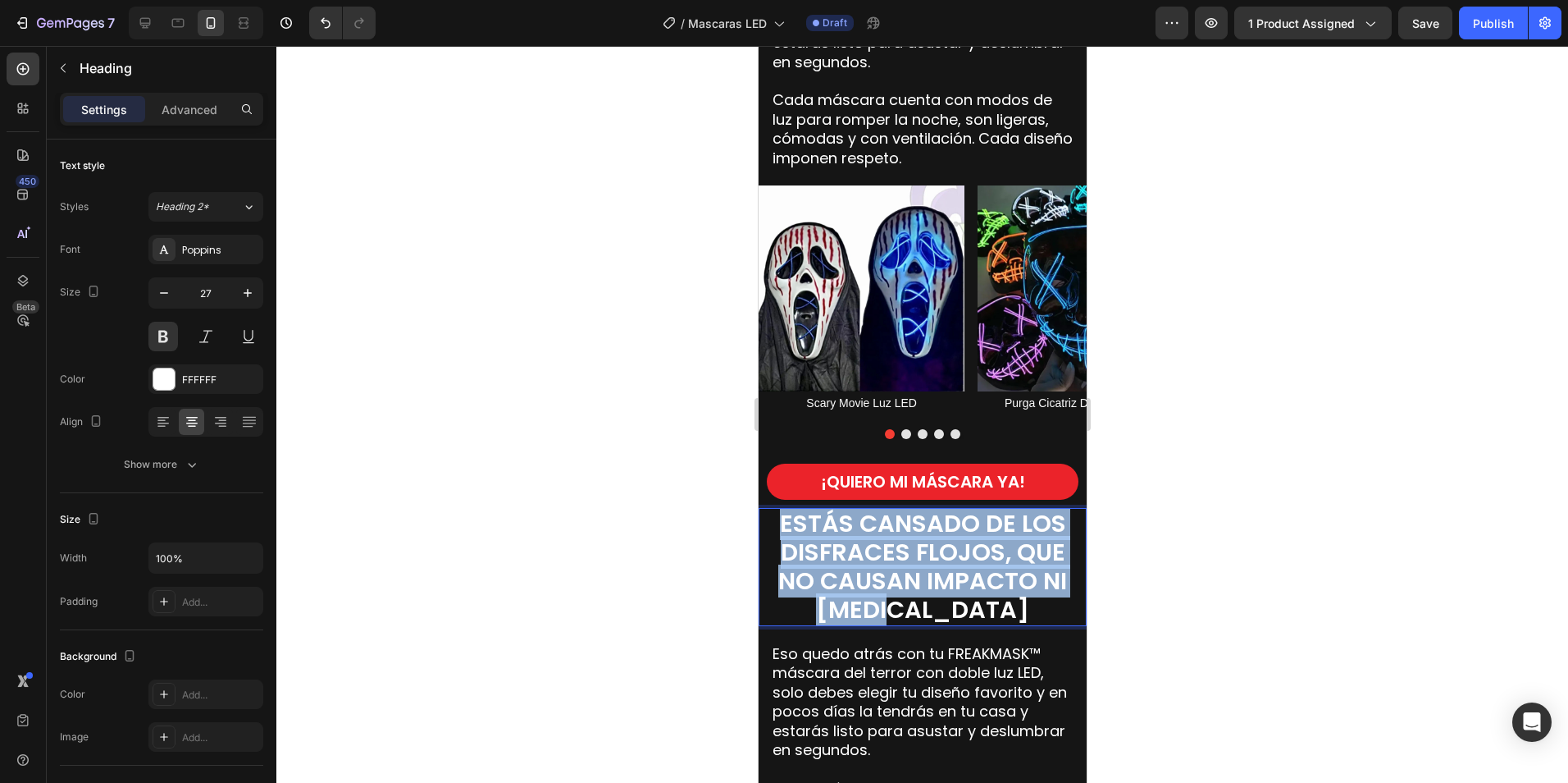
drag, startPoint x: 1029, startPoint y: 609, endPoint x: 801, endPoint y: 511, distance: 248.2
click at [800, 511] on p "ESTÁS CANSADO DE LOS DISFRACES FLOJOS, QUE NO CAUSAN IMPACTO NI [MEDICAL_DATA]" at bounding box center [921, 567] width 292 height 115
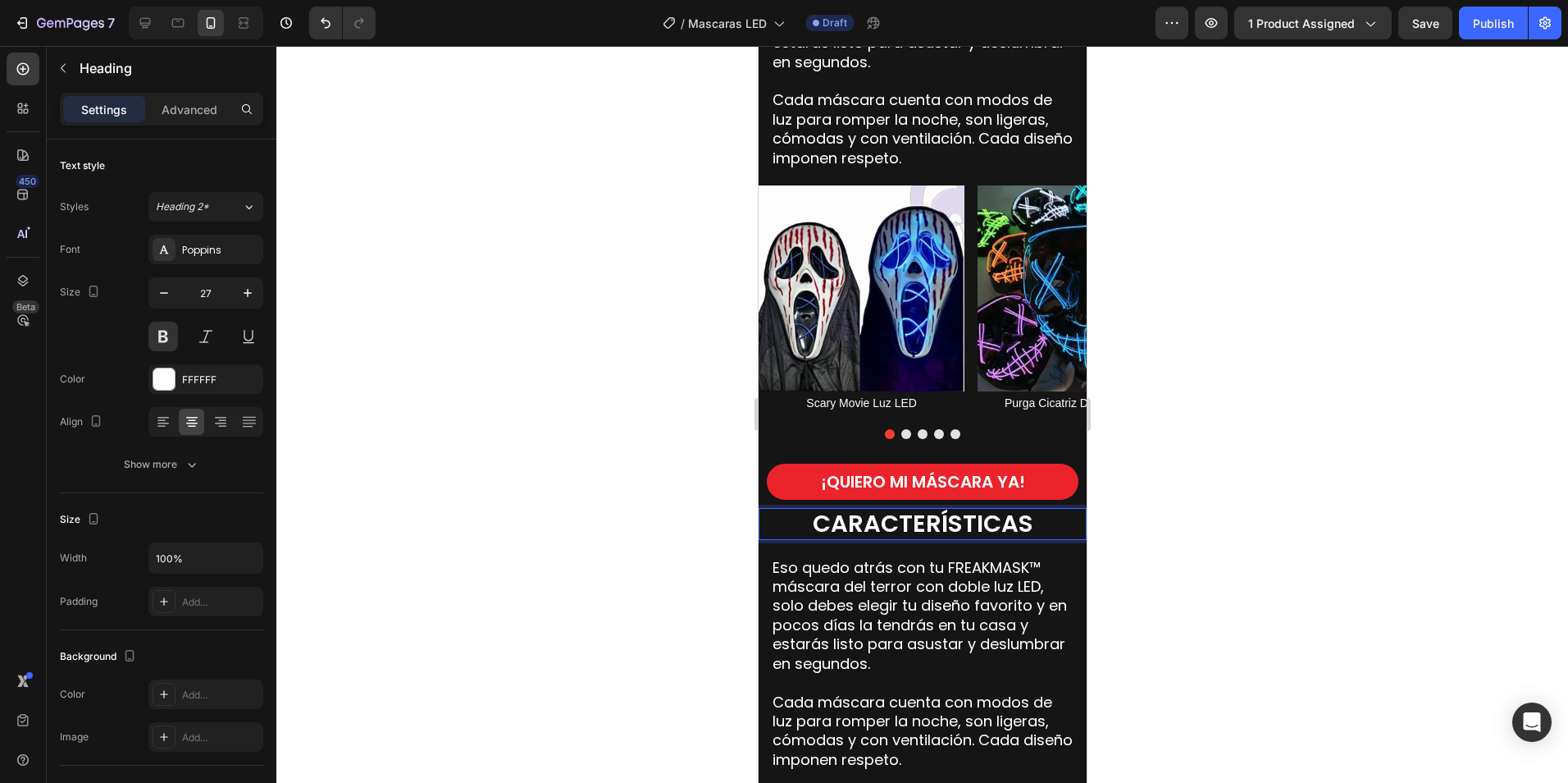
click at [1182, 493] on div at bounding box center [922, 414] width 1292 height 737
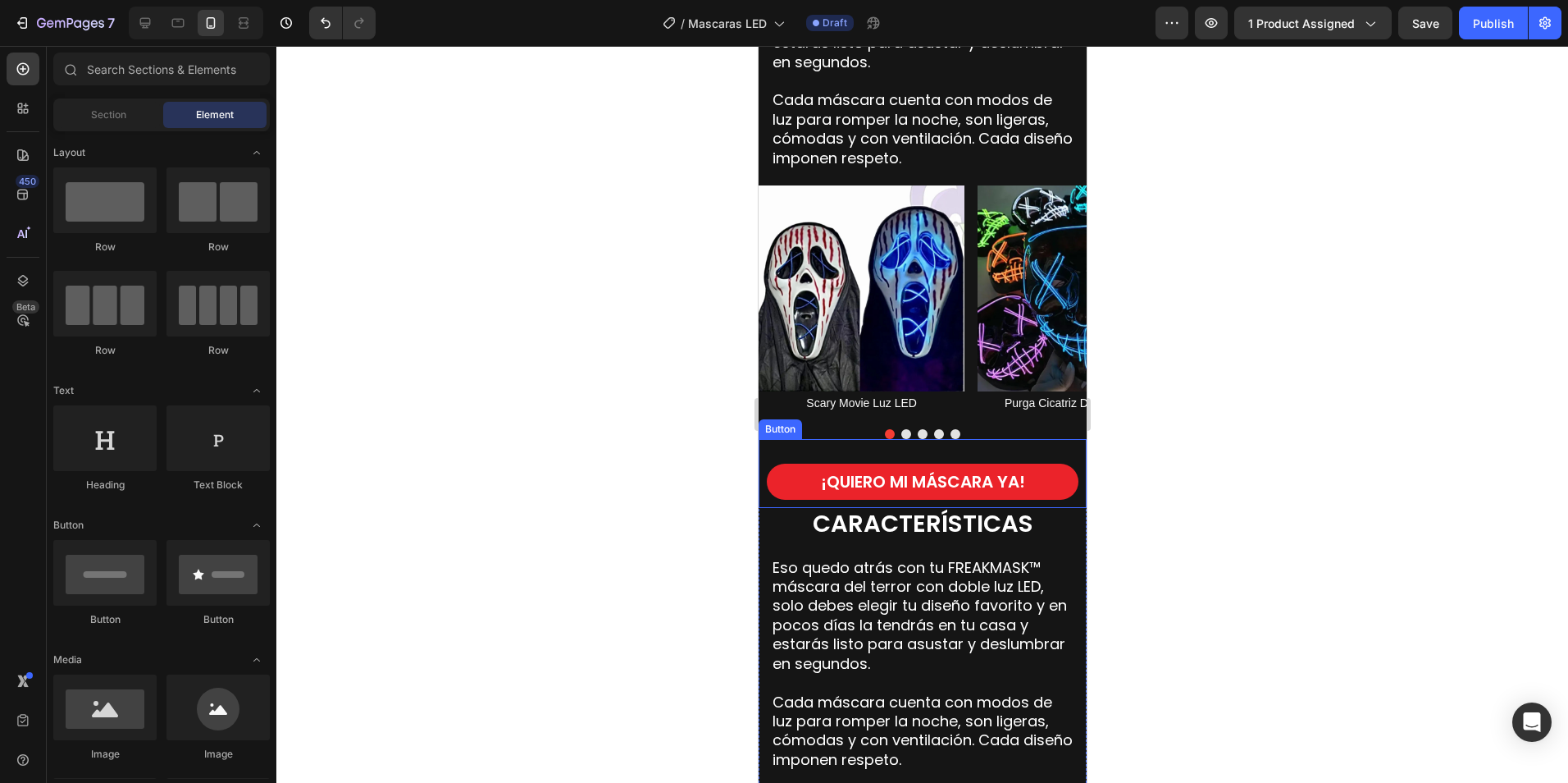
click at [1024, 515] on span "CARACTERÍSTICAS" at bounding box center [921, 523] width 220 height 33
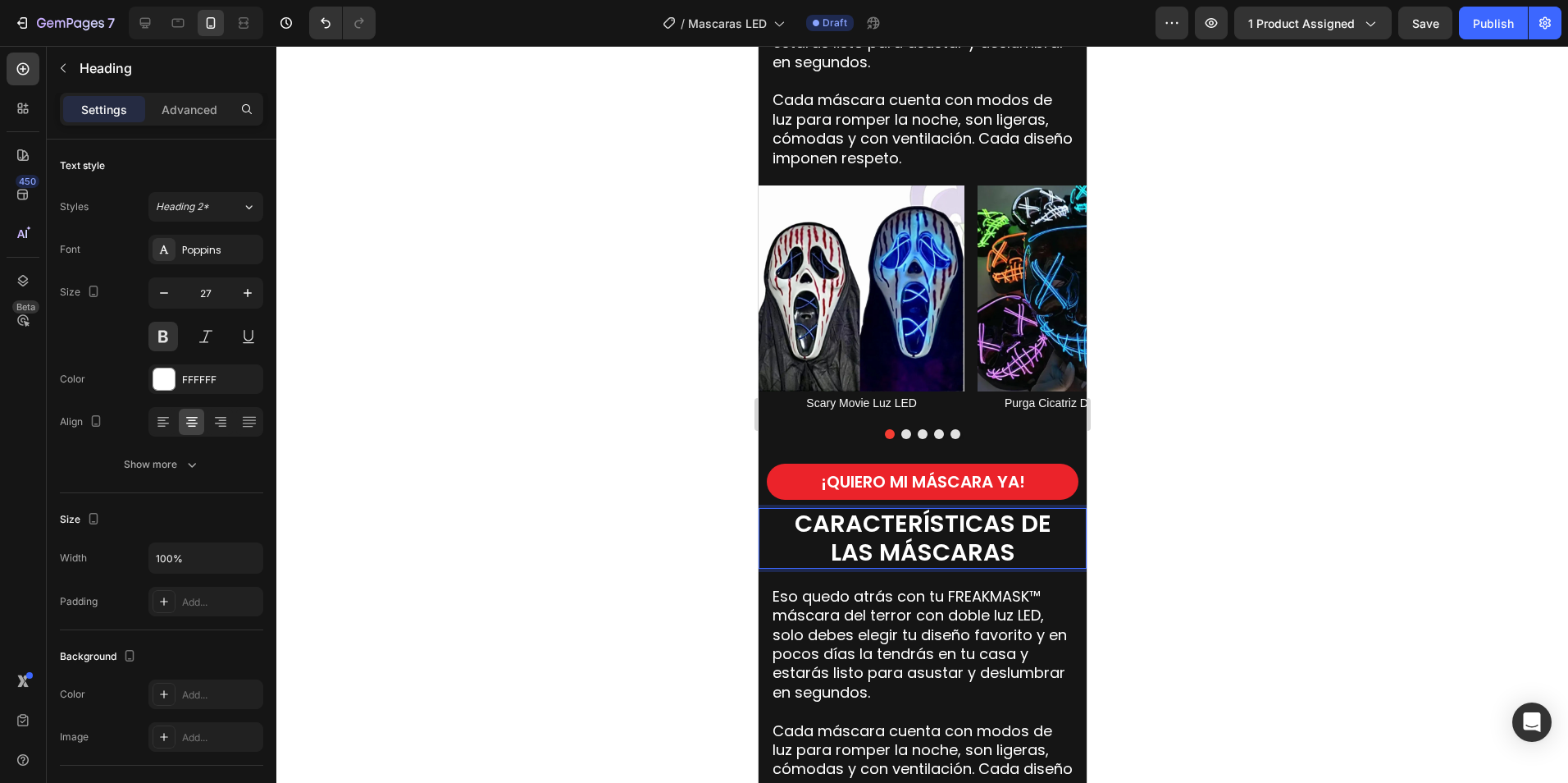
click at [1153, 498] on div at bounding box center [922, 414] width 1292 height 737
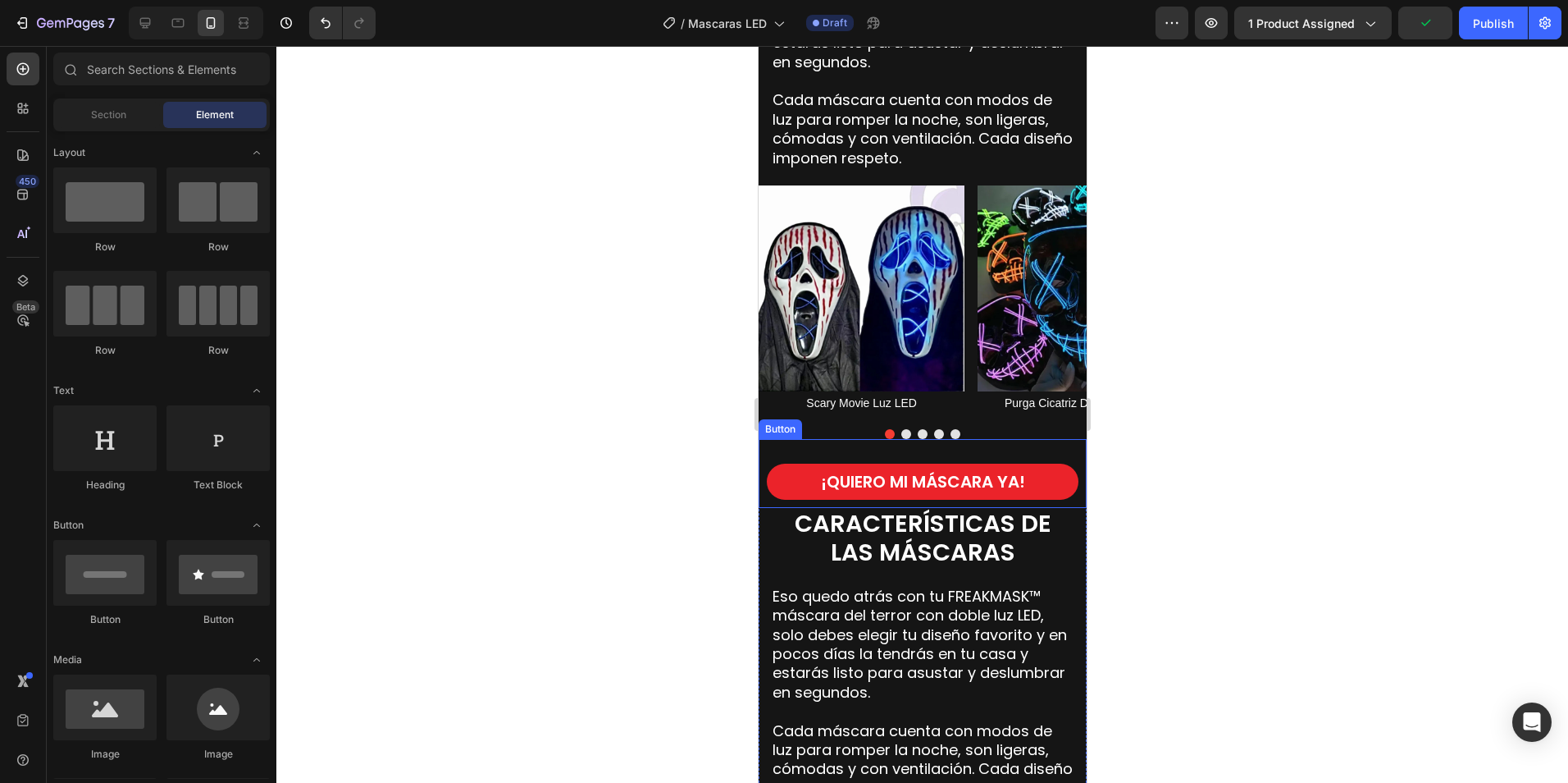
click at [1061, 504] on div "¡QUIERO MI MÁSCARA YA! Button" at bounding box center [921, 473] width 328 height 69
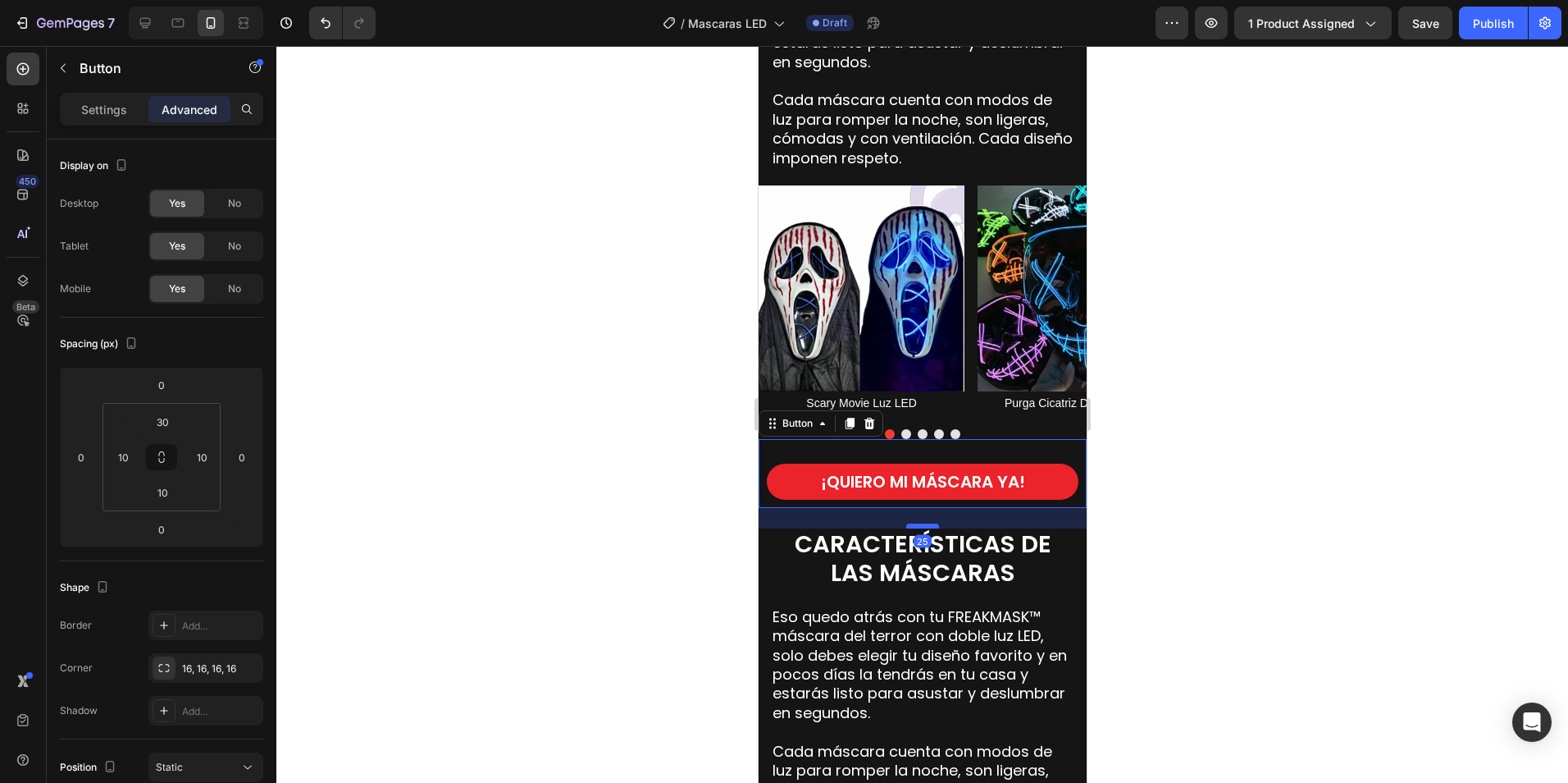
drag, startPoint x: 917, startPoint y: 505, endPoint x: 922, endPoint y: 525, distance: 20.6
click at [922, 525] on div at bounding box center [921, 526] width 33 height 5
type input "25"
click at [1176, 531] on div at bounding box center [922, 414] width 1292 height 737
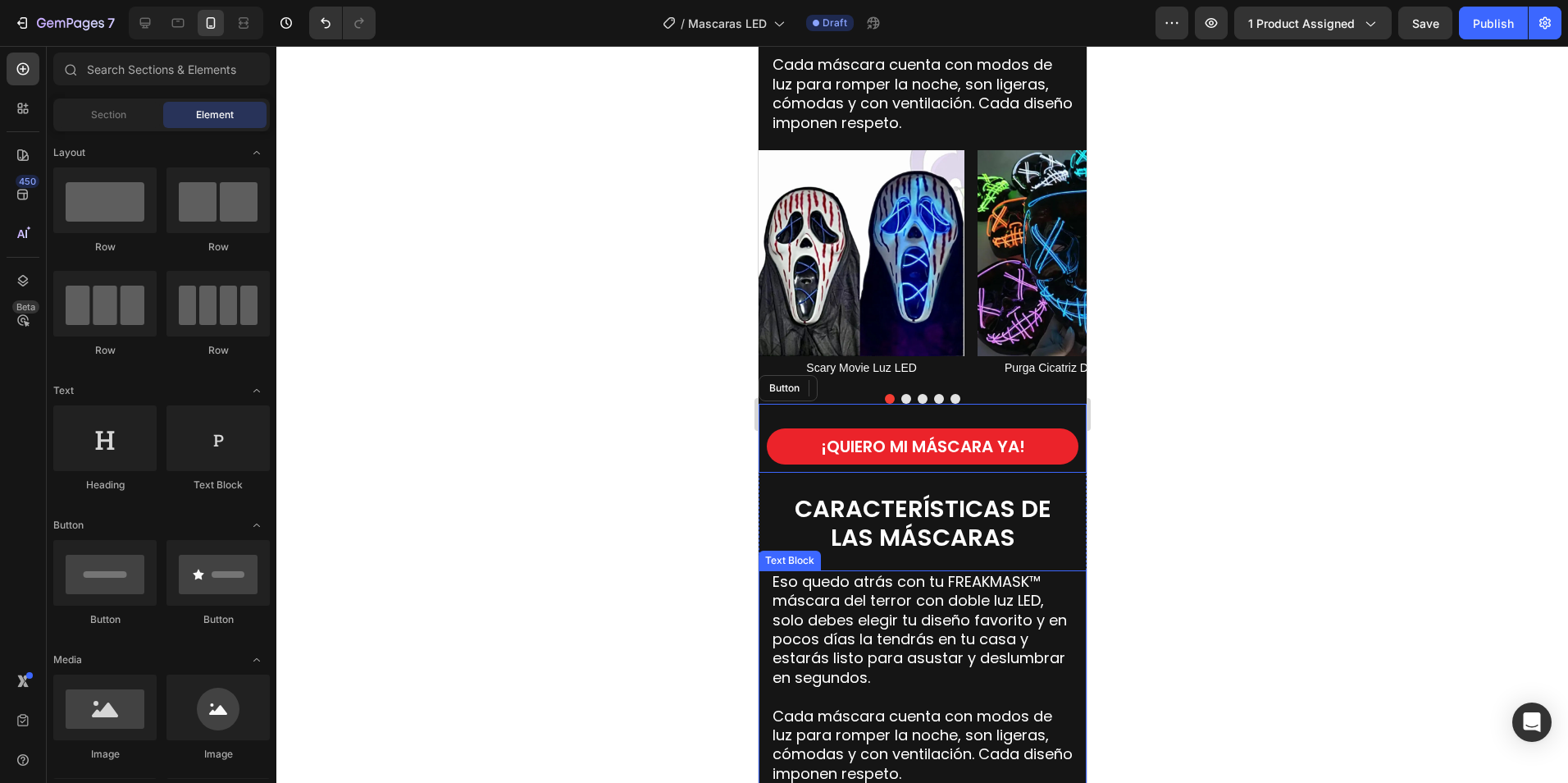
scroll to position [1872, 0]
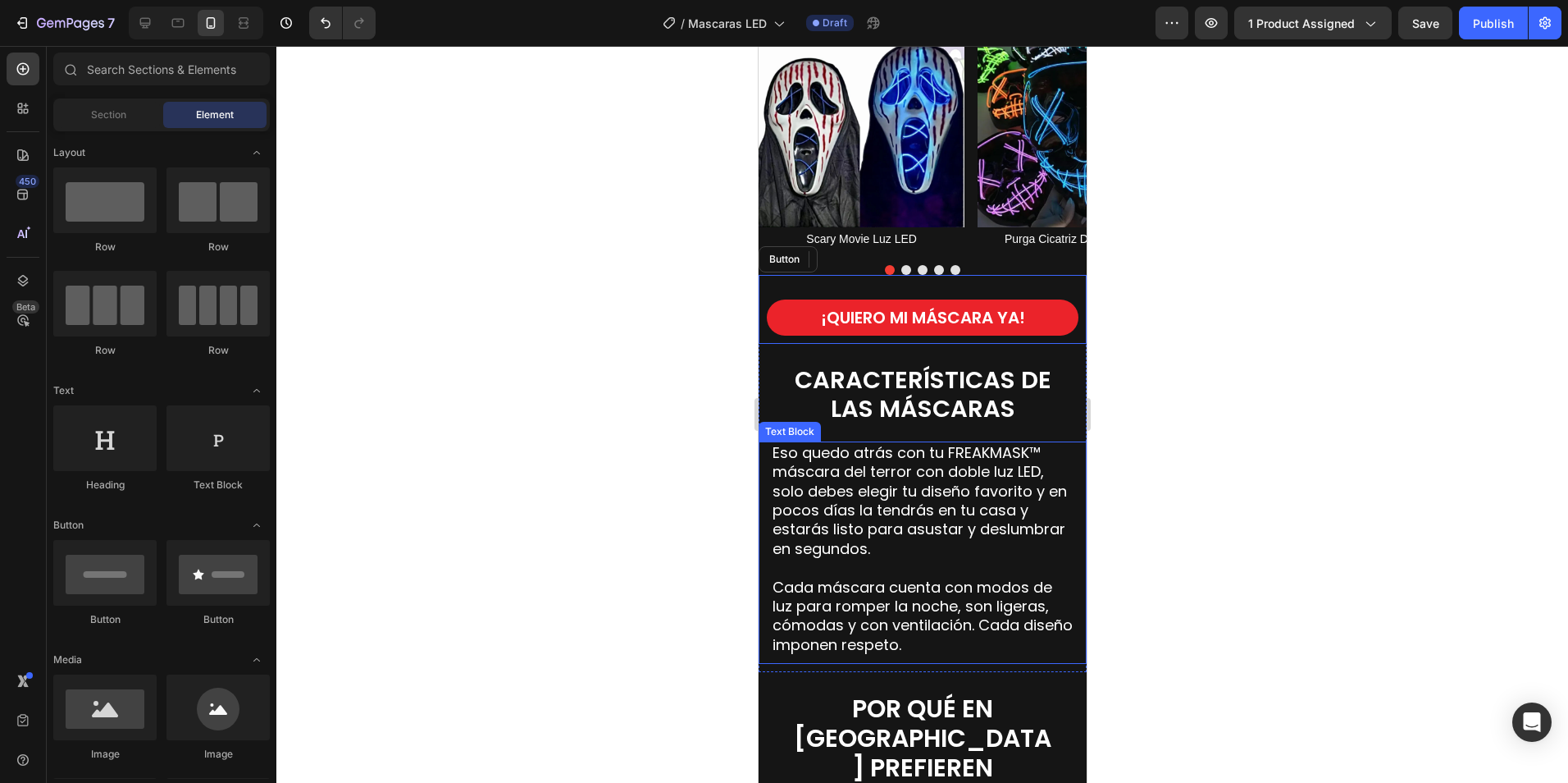
click at [908, 529] on p "Eso quedo atrás con tu FREAKMASK™ máscara del terror con doble luz LED, solo de…" at bounding box center [921, 500] width 300 height 115
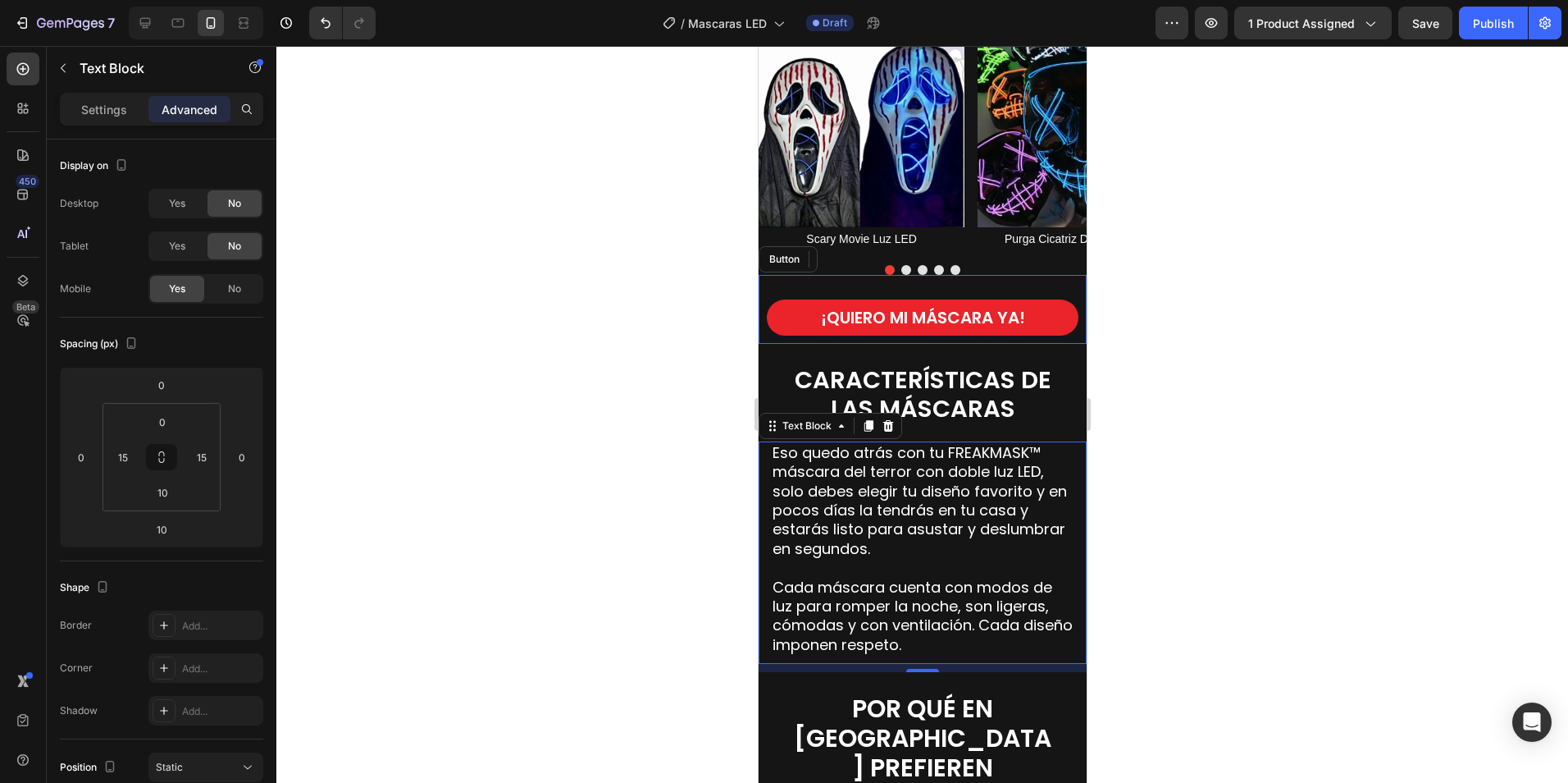
click at [769, 540] on div "Eso quedo atrás con tu FREAKMASK™ máscara del terror con doble luz LED, solo de…" at bounding box center [921, 553] width 328 height 222
click at [920, 545] on span "sustar y deslumbrar en segundos." at bounding box center [918, 538] width 293 height 39
click at [991, 624] on span "Cada máscara cuenta con modos de luz para romper la noche, son ligeras, cómodas…" at bounding box center [921, 615] width 300 height 78
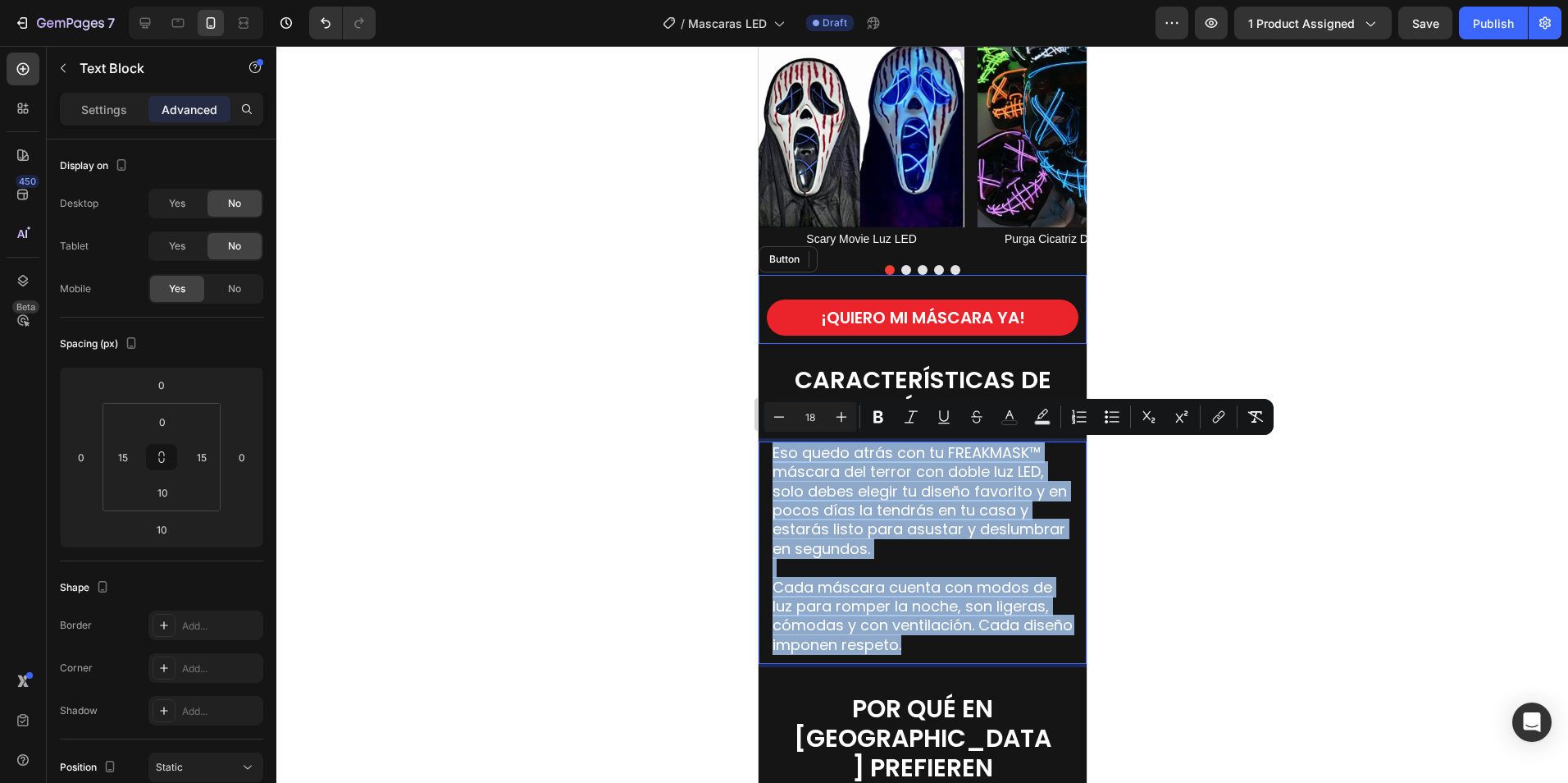
drag, startPoint x: 970, startPoint y: 645, endPoint x: 764, endPoint y: 456, distance: 279.6
click at [764, 456] on div "Eso quedo atrás con tu FREAKMASK™ máscara del terror con doble luz LED, solo de…" at bounding box center [921, 553] width 328 height 222
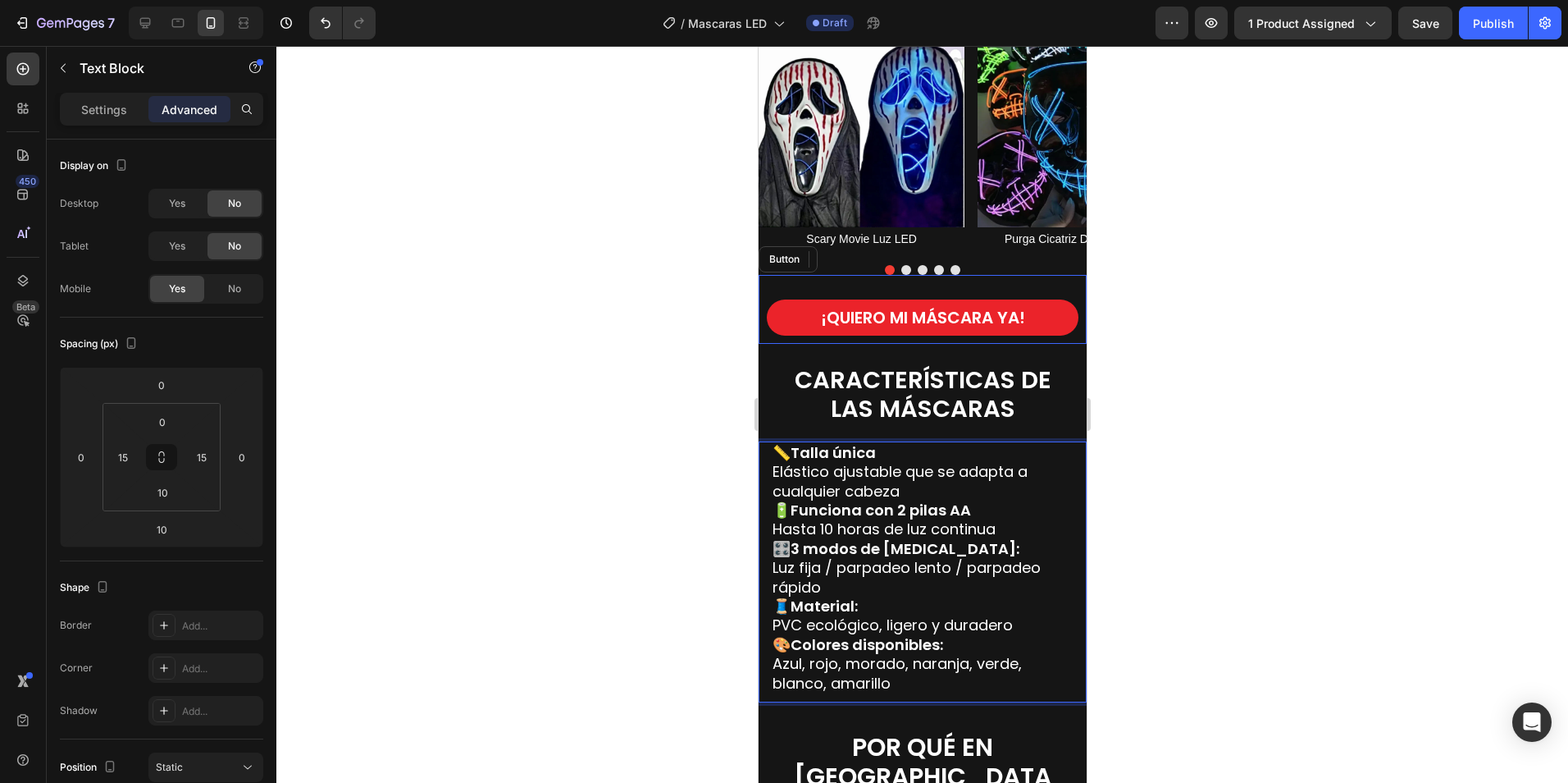
click at [897, 456] on p "📏 Talla única Elástico ajustable que se adapta a cualquier cabeza" at bounding box center [921, 472] width 300 height 58
click at [935, 491] on p "📏 Talla única Elástico ajustable que se adapta a cualquier cabeza" at bounding box center [921, 472] width 300 height 58
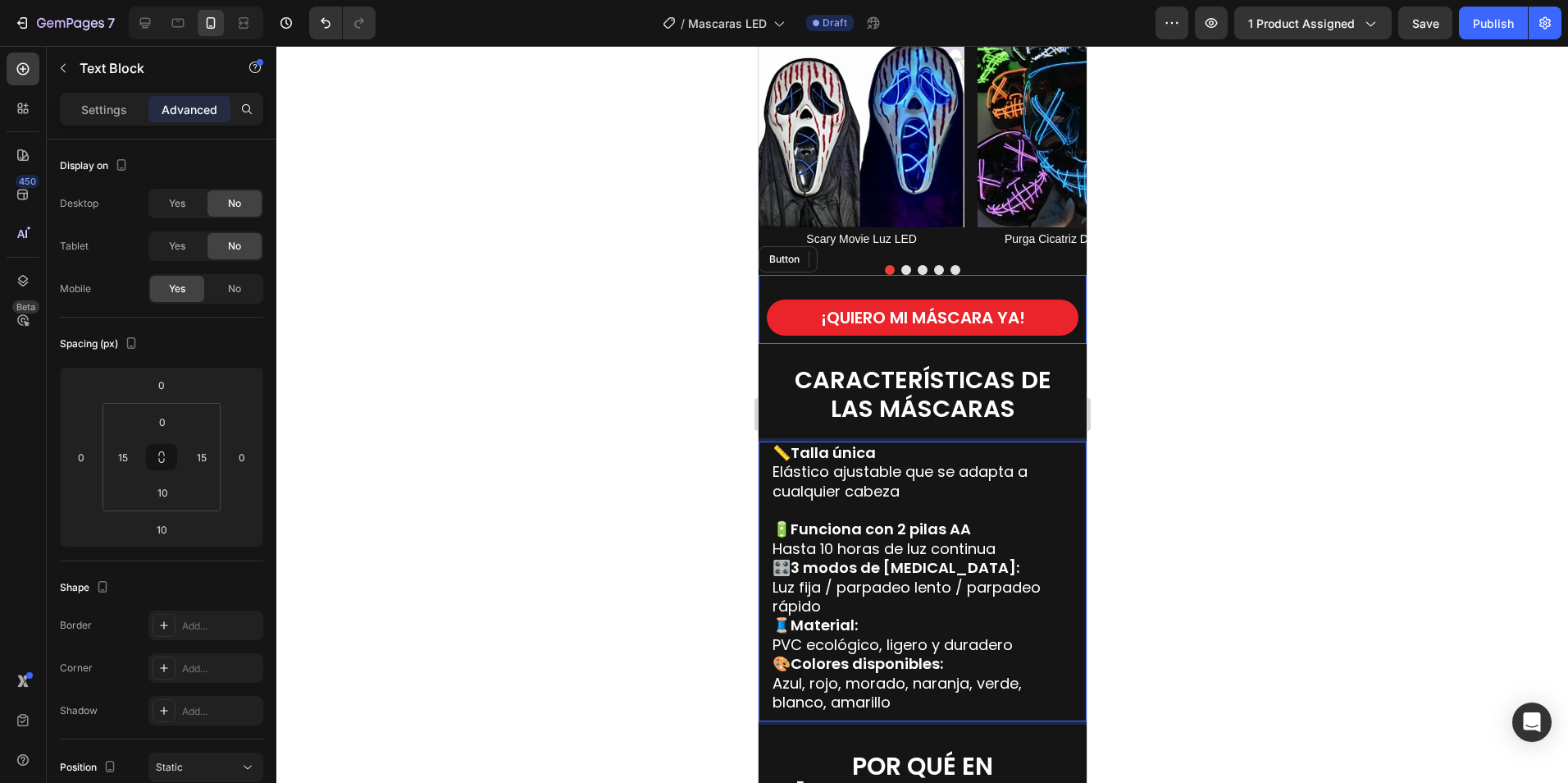
click at [1002, 552] on p "🔋 Funciona con 2 pilas AA Hasta 10 horas de luz continua" at bounding box center [921, 539] width 300 height 39
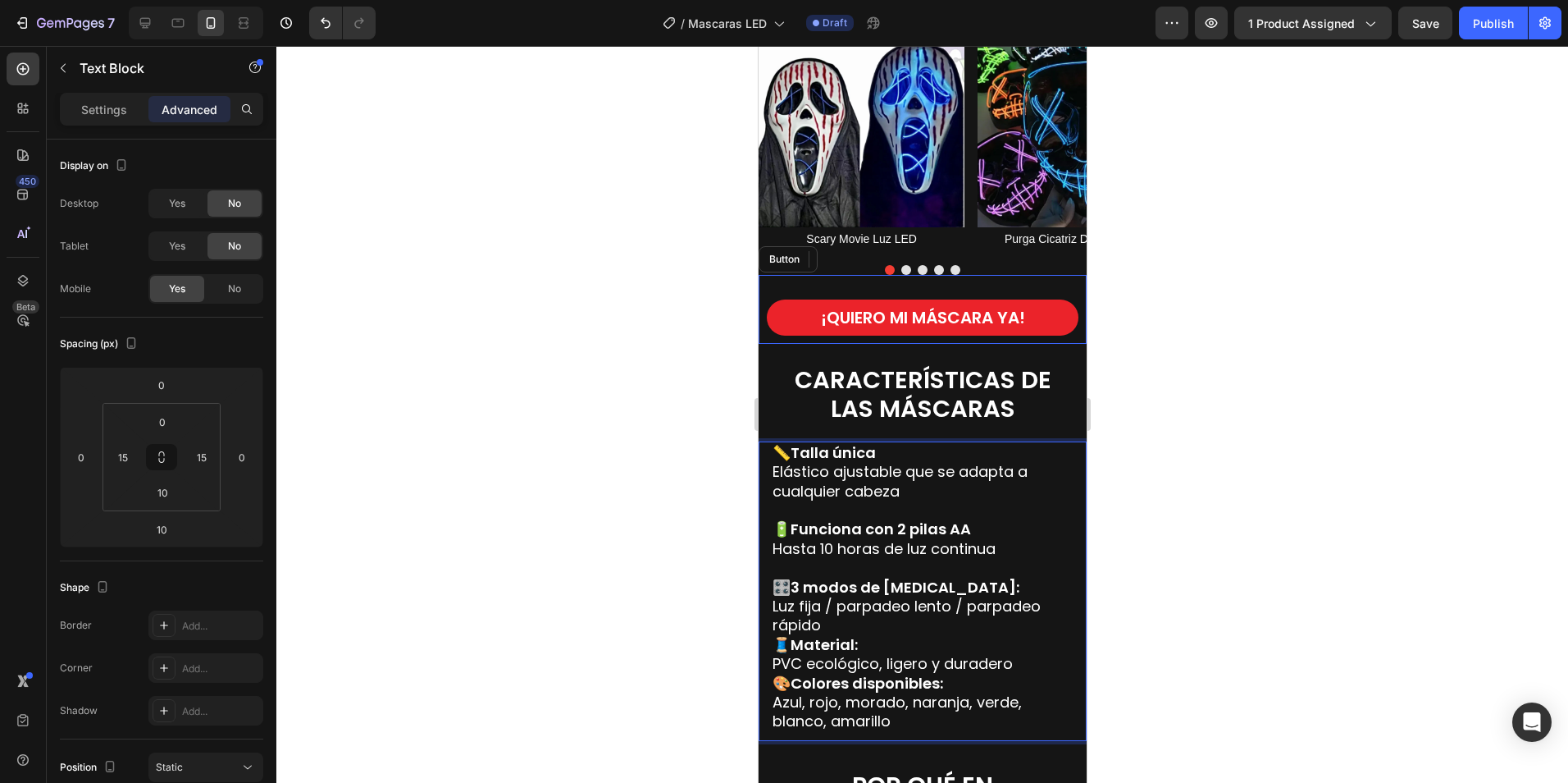
drag, startPoint x: 842, startPoint y: 626, endPoint x: 961, endPoint y: 636, distance: 119.4
click at [842, 626] on p "🎛️ 3 modos de [MEDICAL_DATA]: Luz fija / parpadeo lento / parpadeo rápido" at bounding box center [921, 606] width 300 height 58
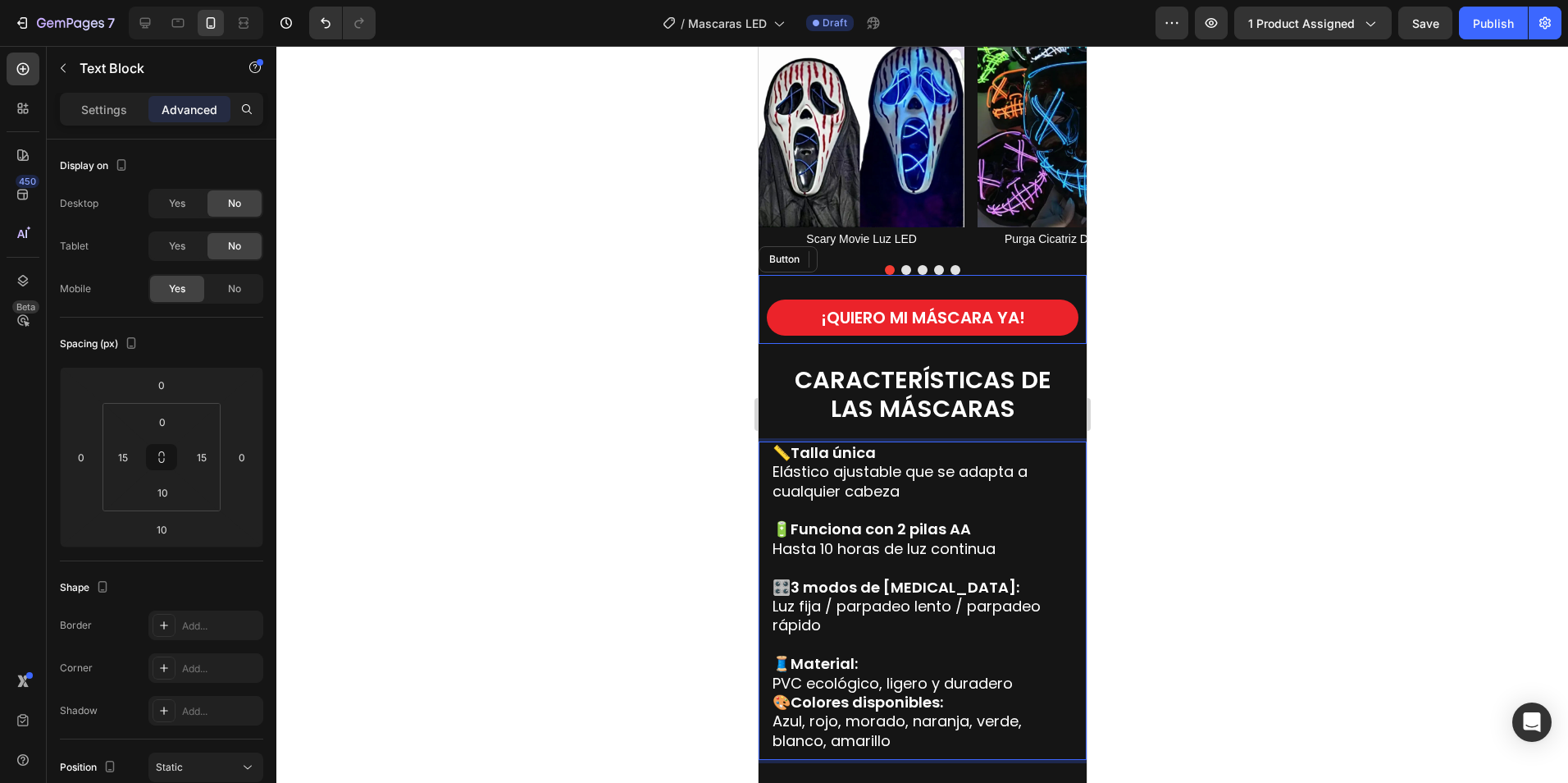
click at [1020, 681] on p "🧵 Material: PVC ecológico, ligero y duradero" at bounding box center [921, 673] width 300 height 39
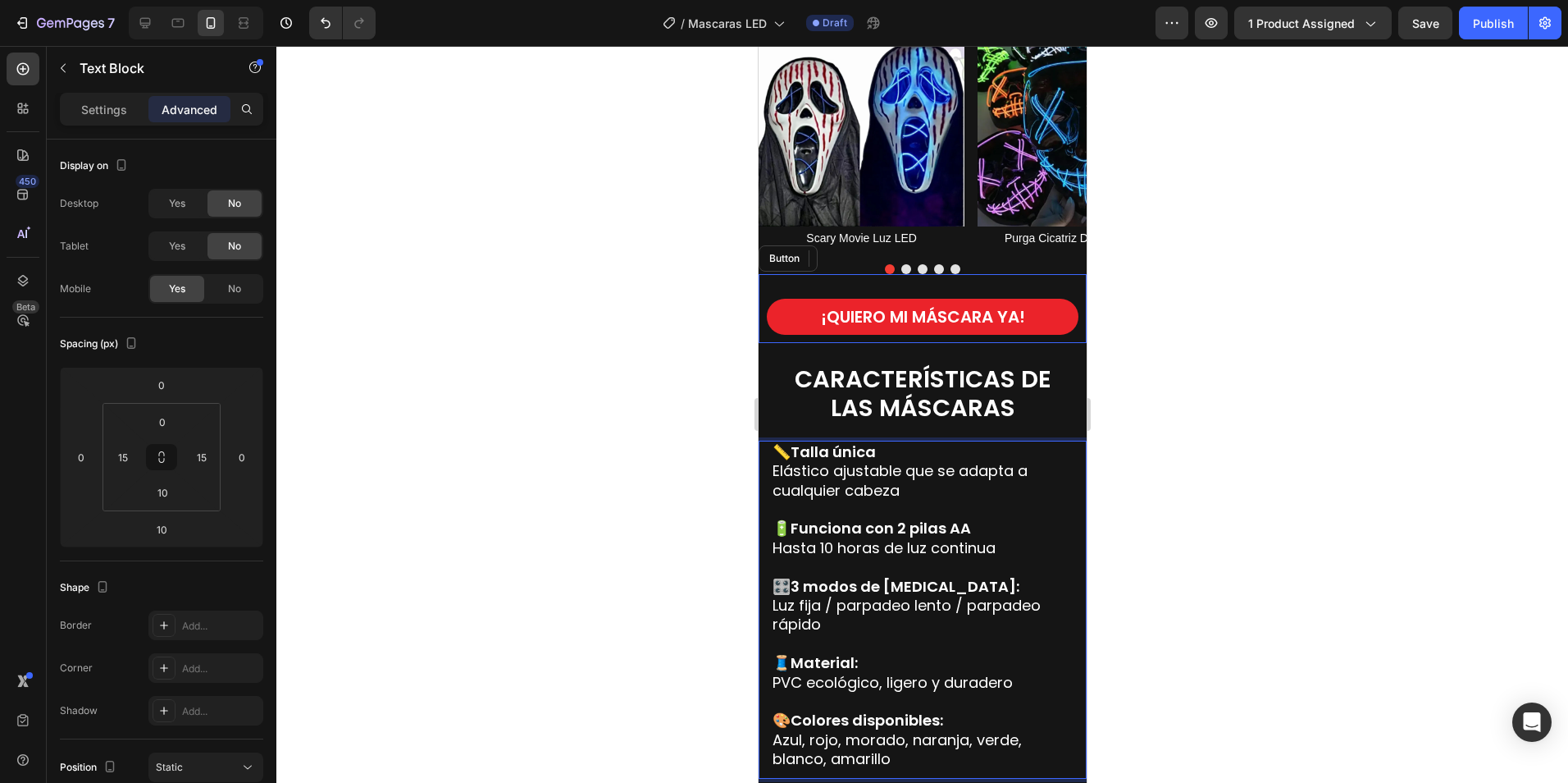
scroll to position [2037, 0]
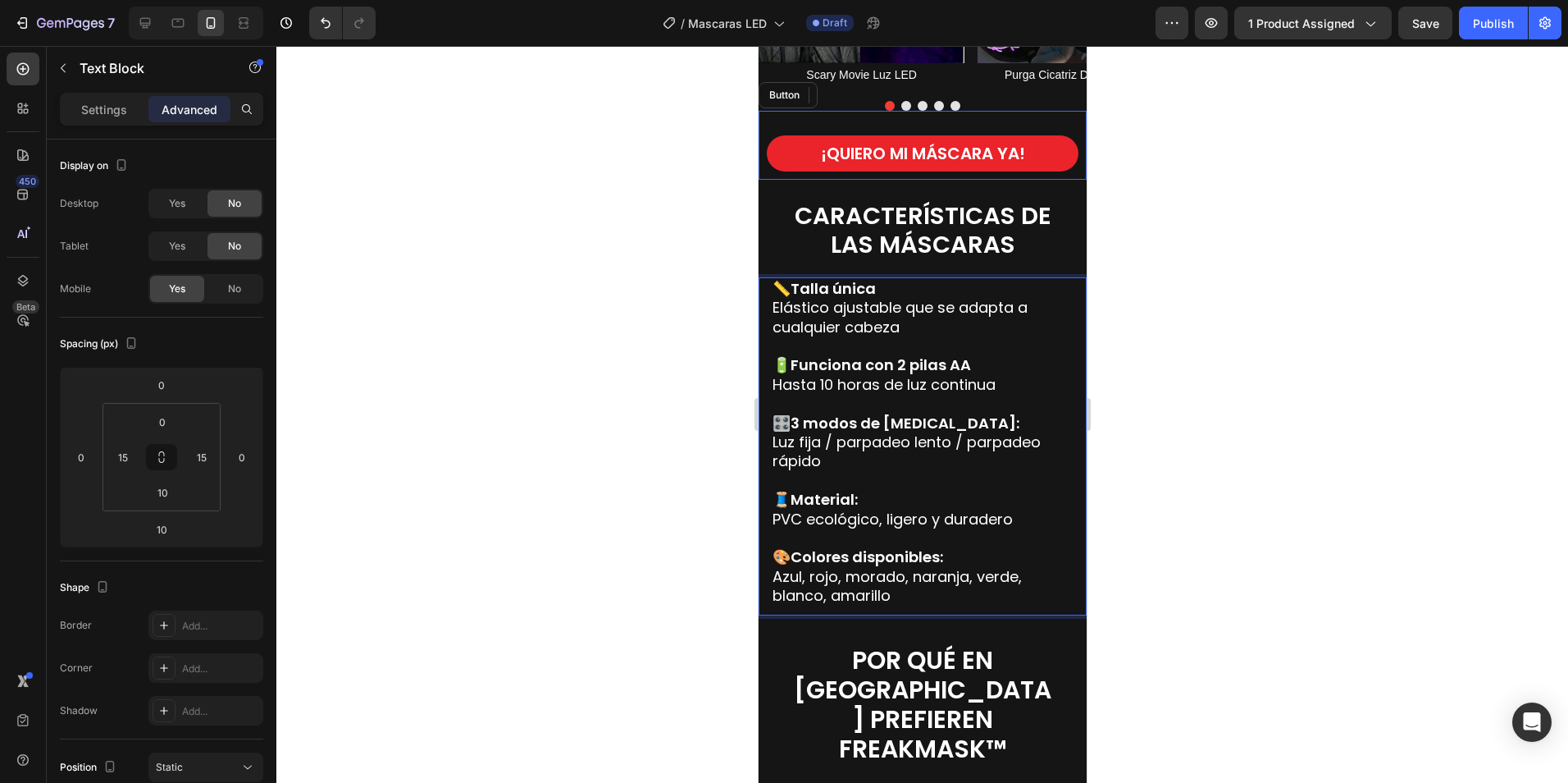
click at [1207, 461] on div at bounding box center [922, 414] width 1292 height 737
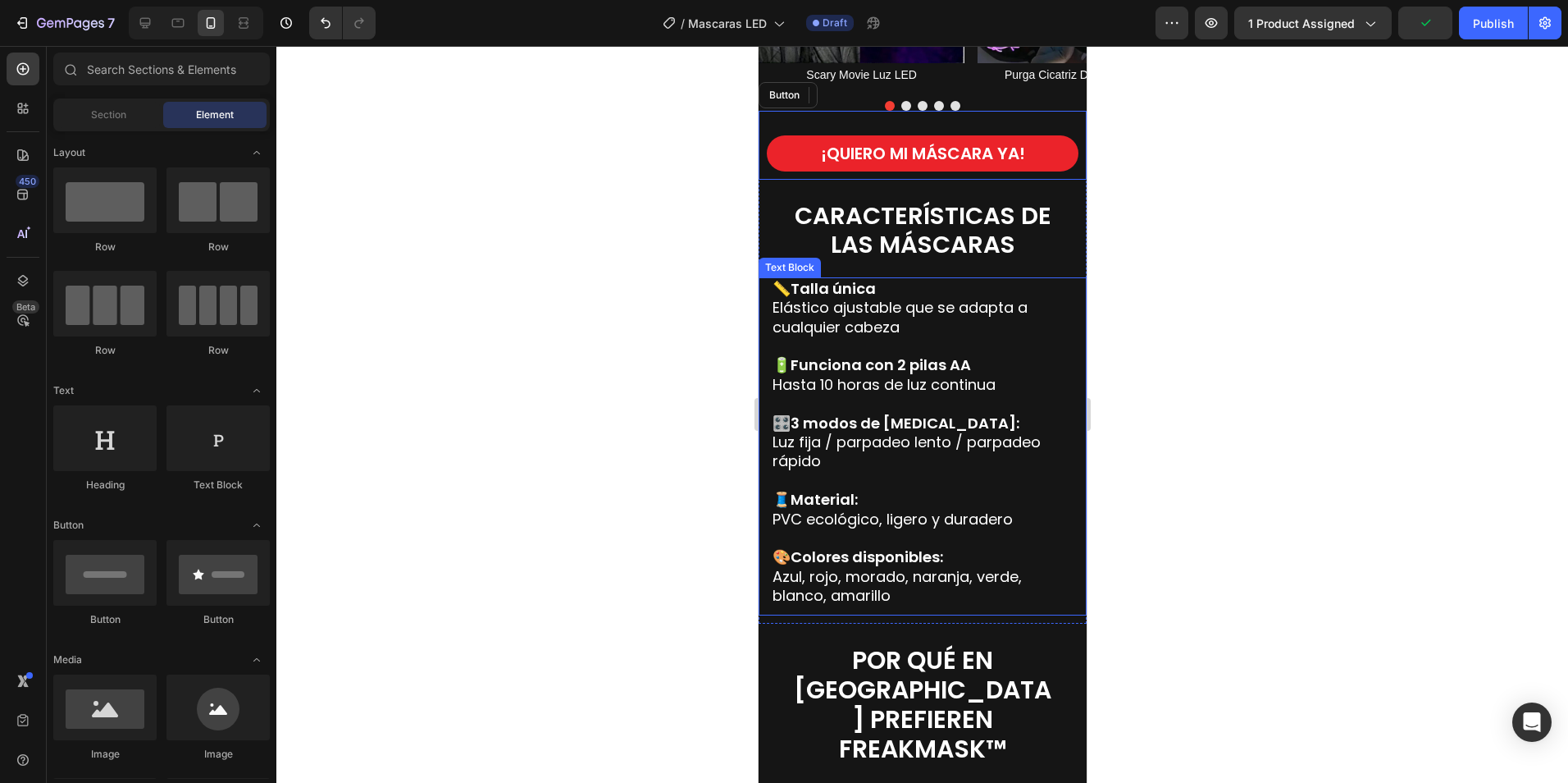
click at [837, 557] on strong "Colores disponibles:" at bounding box center [865, 557] width 153 height 21
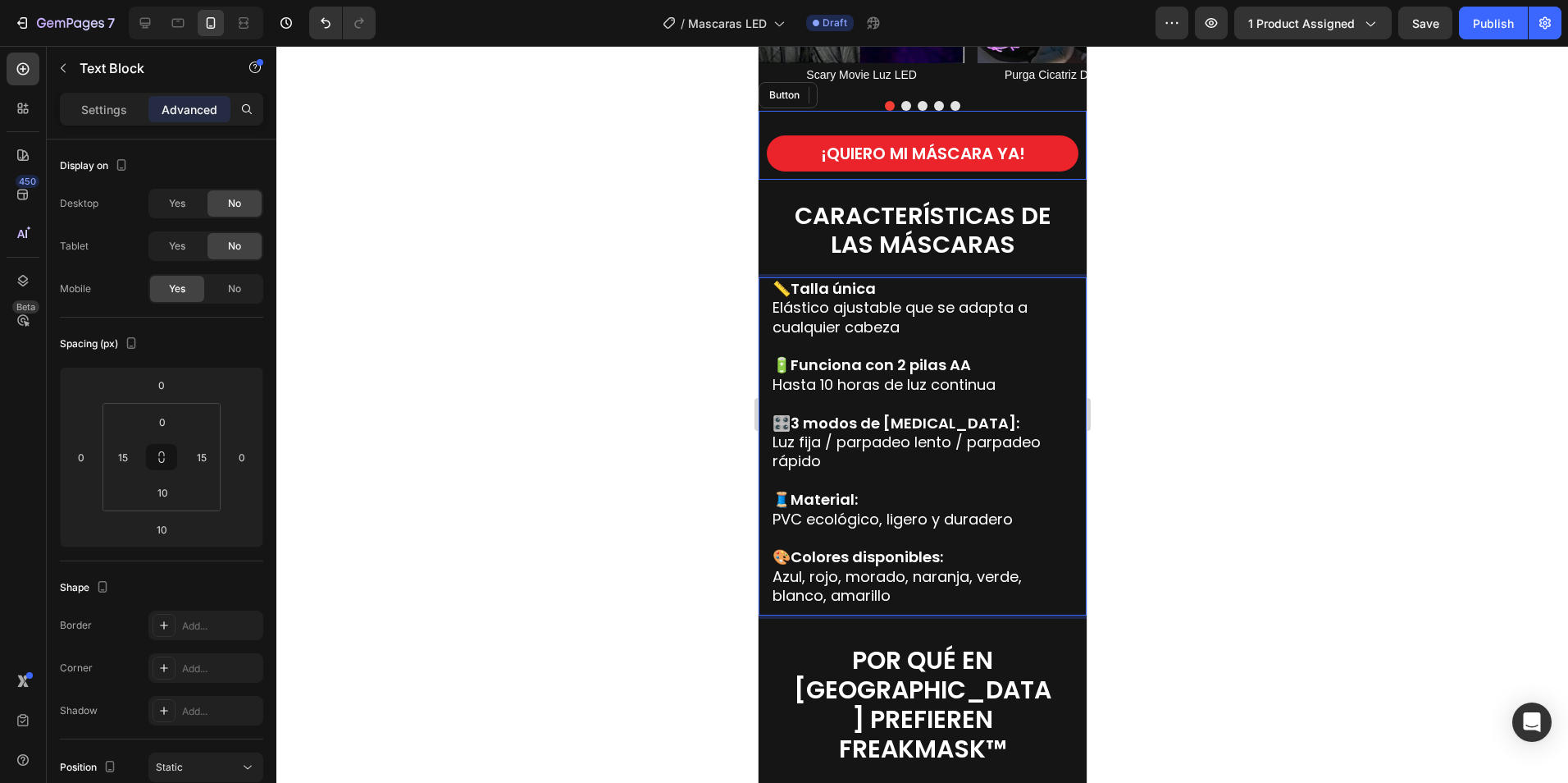
click at [904, 594] on p "🎨 Colores disponibles: Azul, rojo, morado, naranja, verde, blanco, amarillo" at bounding box center [921, 577] width 300 height 58
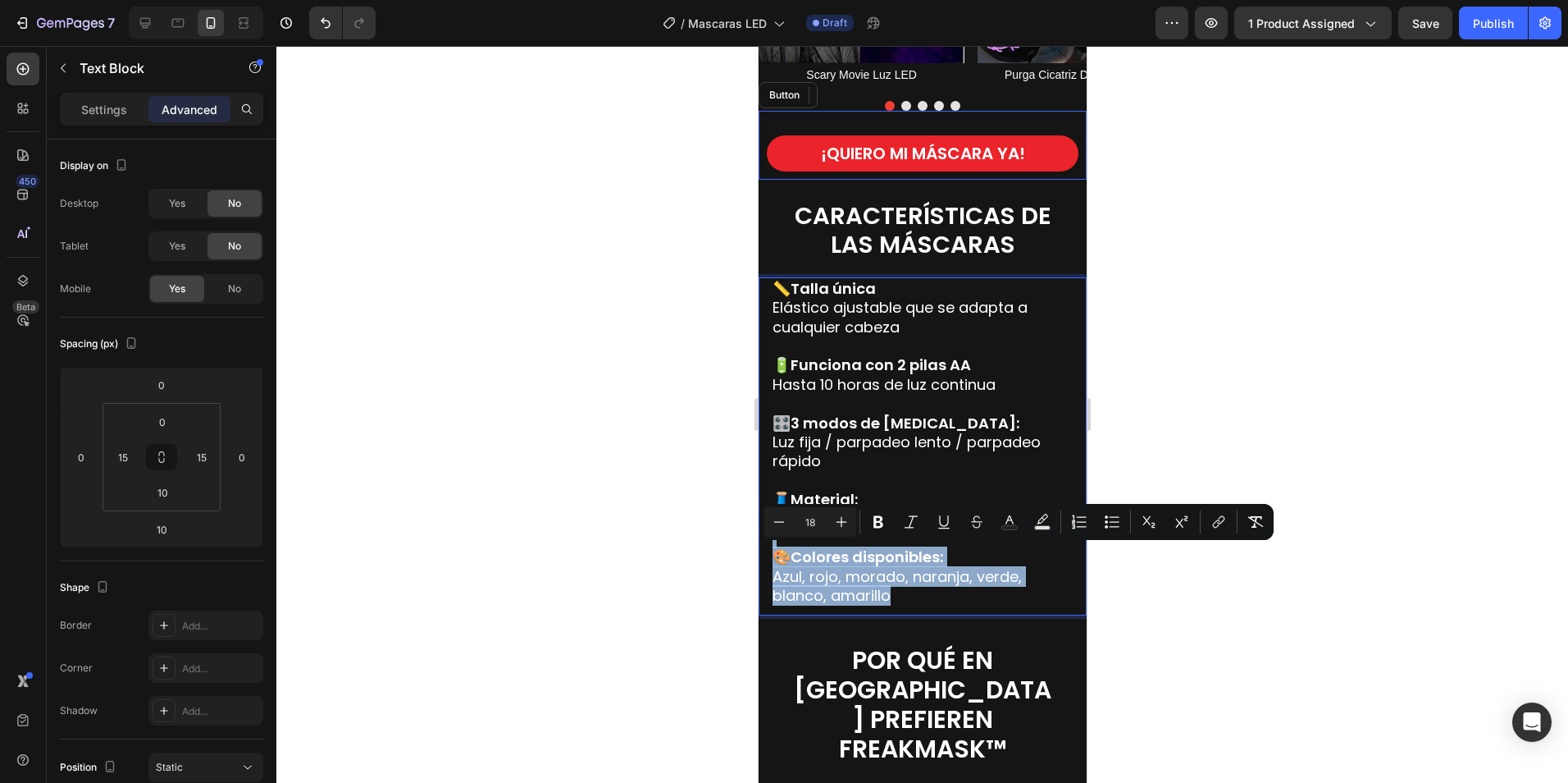
drag, startPoint x: 913, startPoint y: 594, endPoint x: 771, endPoint y: 542, distance: 151.2
click at [771, 542] on div "📏 Talla única Elástico ajustable que se adapta a cualquier cabeza 🔋 Funciona co…" at bounding box center [921, 442] width 303 height 330
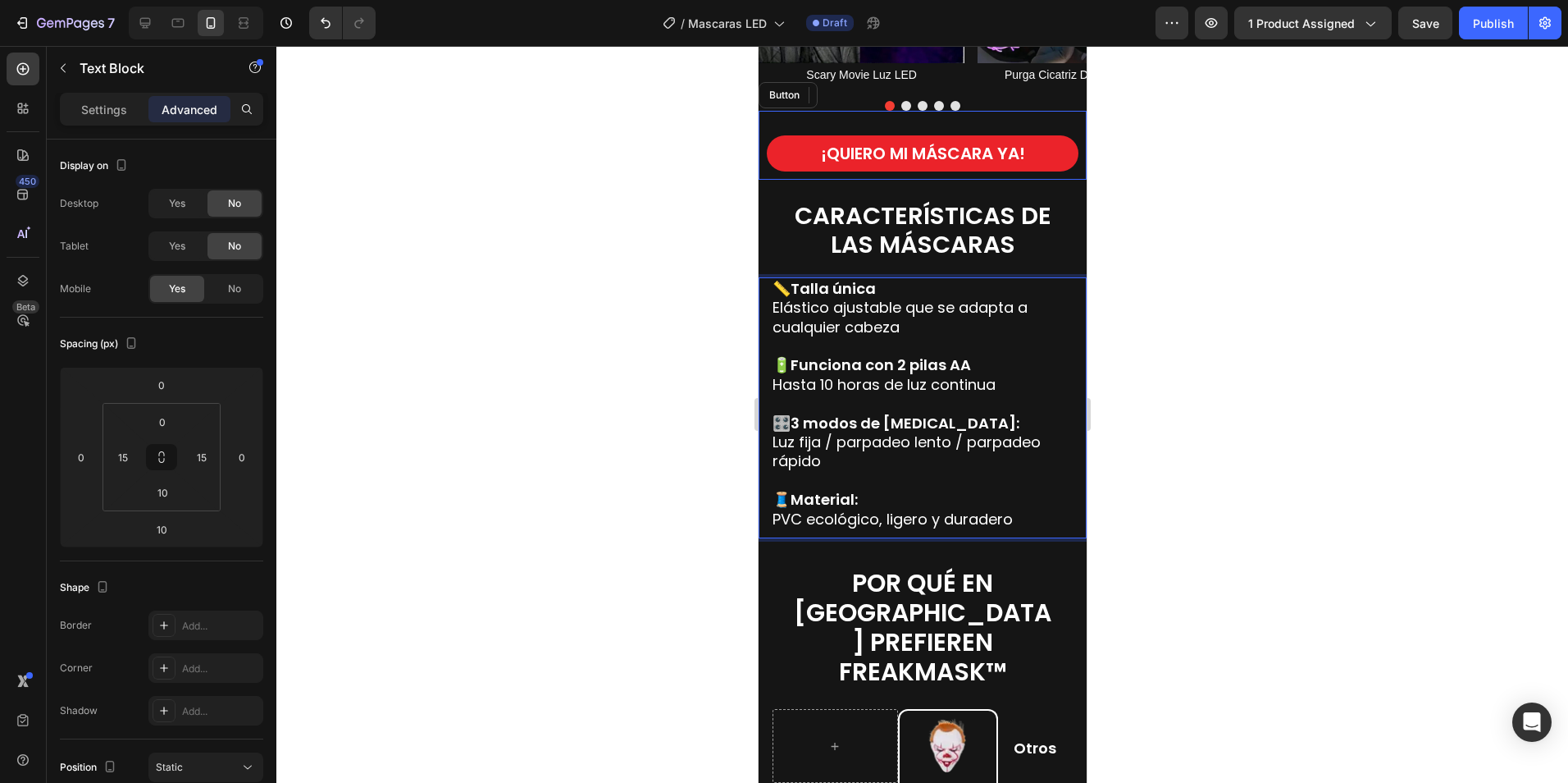
click at [1189, 468] on div at bounding box center [922, 414] width 1292 height 737
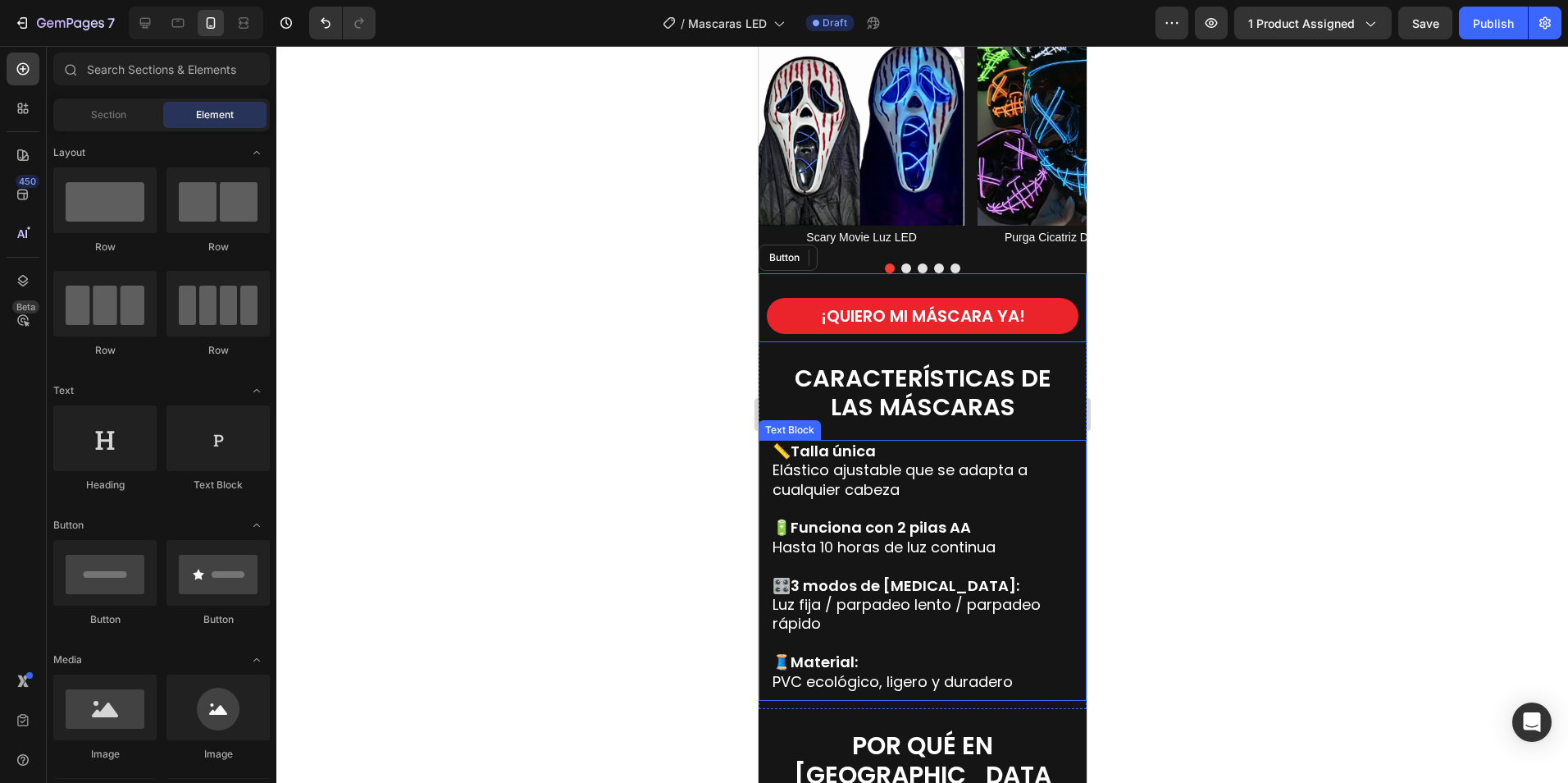
scroll to position [1872, 0]
click at [908, 473] on p "📏 Talla única Elástico ajustable que se adapta a cualquier cabeza" at bounding box center [921, 472] width 300 height 58
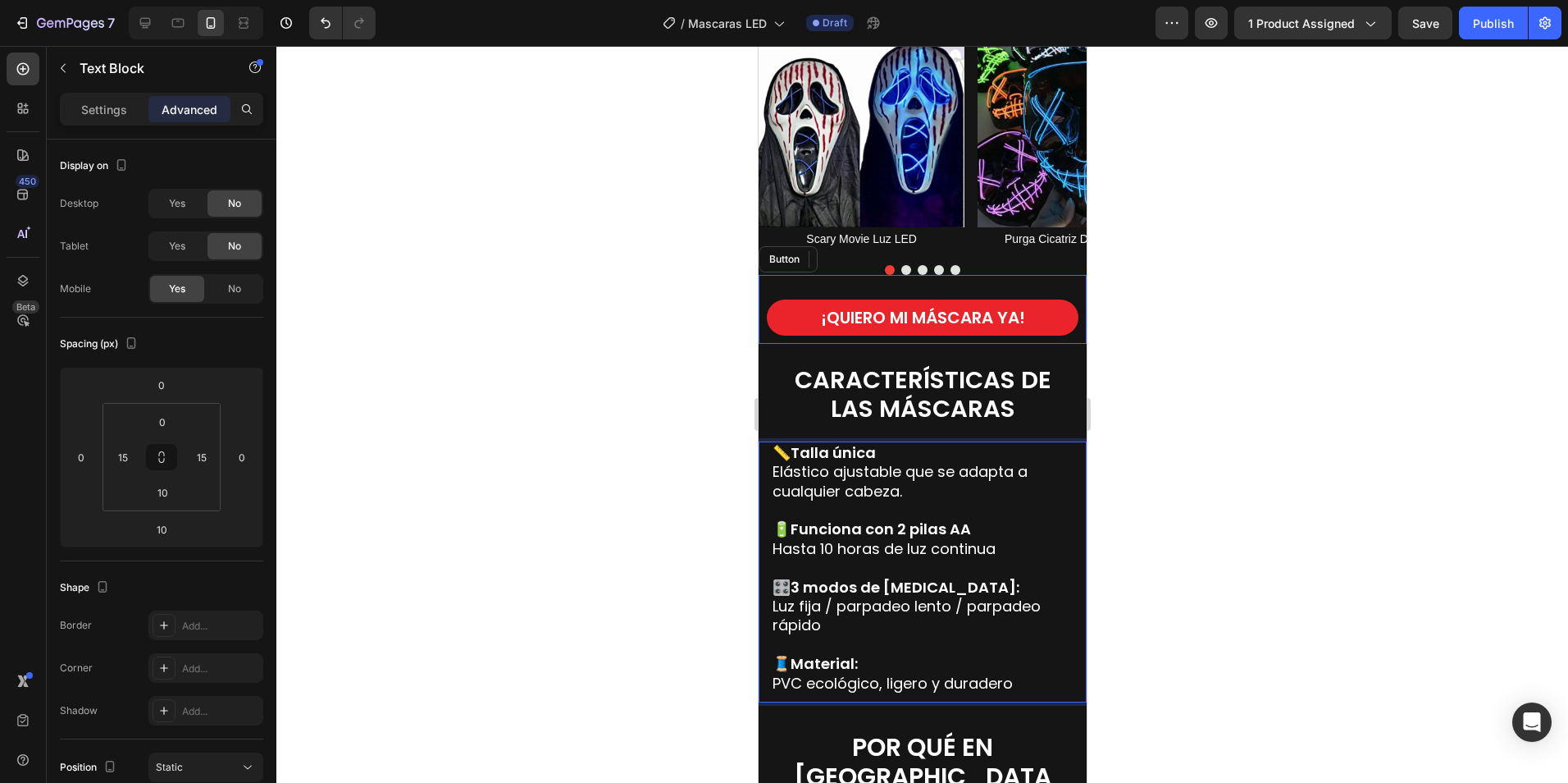
click at [917, 549] on p "🔋 Funciona con 2 pilas AA Hasta 10 horas de luz continua" at bounding box center [921, 539] width 300 height 39
click at [996, 549] on p "🔋 Funciona con 2 pilas AA Hasta 10 horas de luz continua" at bounding box center [921, 539] width 300 height 39
click at [938, 615] on p "🎛️ 3 modos de [MEDICAL_DATA]: Luz fija / parpadeo lento / parpadeo rápido" at bounding box center [921, 606] width 300 height 58
click at [838, 613] on p "🎛️ 3 modos de [MEDICAL_DATA]: Luz fija / parpadeo lento / parpadeo rápido" at bounding box center [921, 606] width 300 height 58
click at [826, 625] on p "🎛️ 3 modos de [MEDICAL_DATA]: Luz fija / parpadeo lento / parpadeo rápido" at bounding box center [921, 606] width 300 height 58
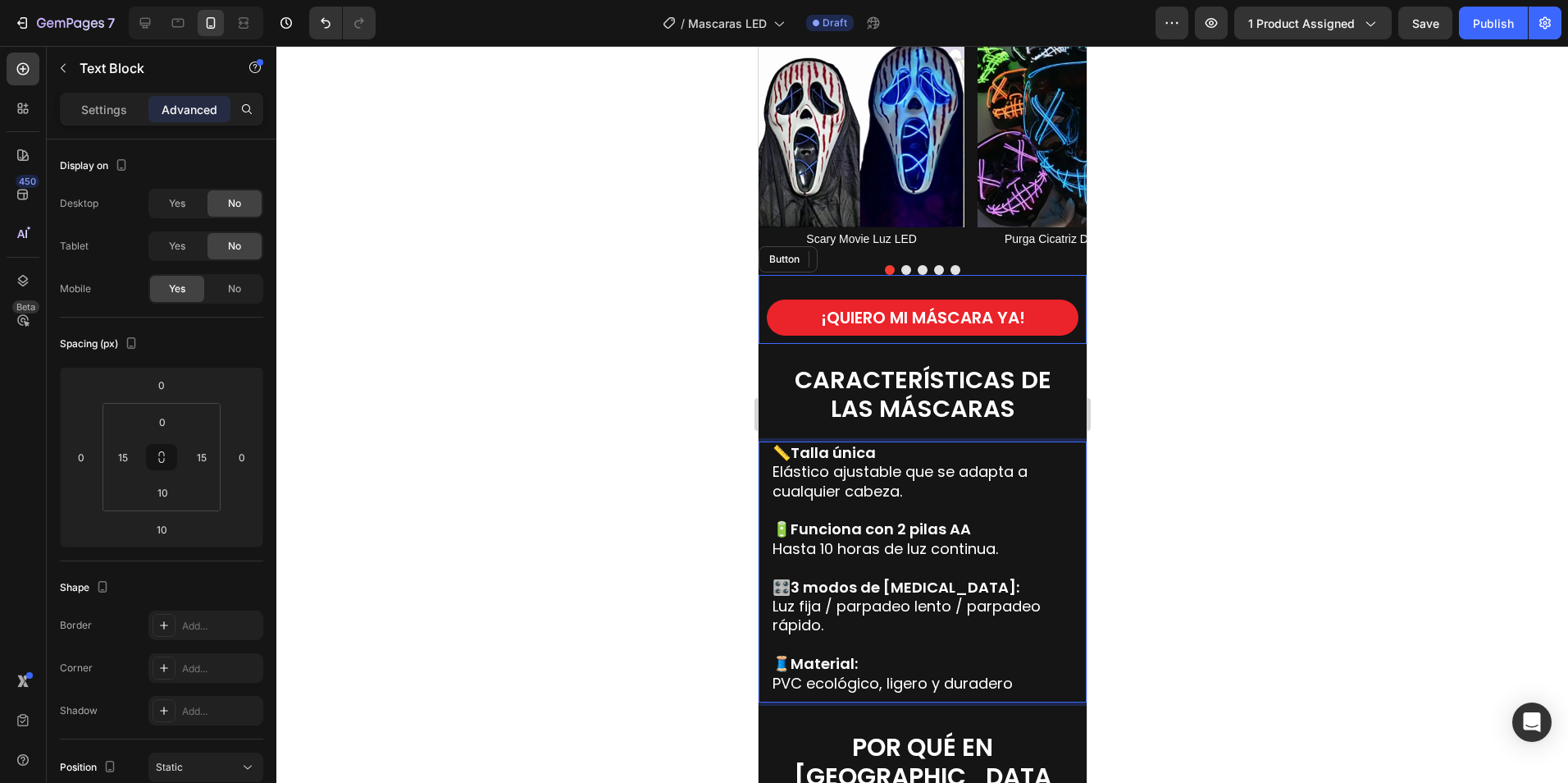
click at [950, 608] on p "🎛️ 3 modos de [MEDICAL_DATA]: Luz fija / parpadeo lento / parpadeo rápido." at bounding box center [921, 606] width 300 height 58
click at [1025, 606] on p "🎛️ 3 modos de [MEDICAL_DATA]: Luz fija / parpadeo lento / parpadeo rápido." at bounding box center [921, 606] width 300 height 58
click at [911, 683] on p "🧵 Material: PVC ecológico, ligero y duradero" at bounding box center [921, 673] width 300 height 39
click at [1034, 681] on p "🧵 Material: PVC ecológico, ligero y duradero" at bounding box center [921, 673] width 300 height 39
click at [1274, 605] on div at bounding box center [922, 414] width 1292 height 737
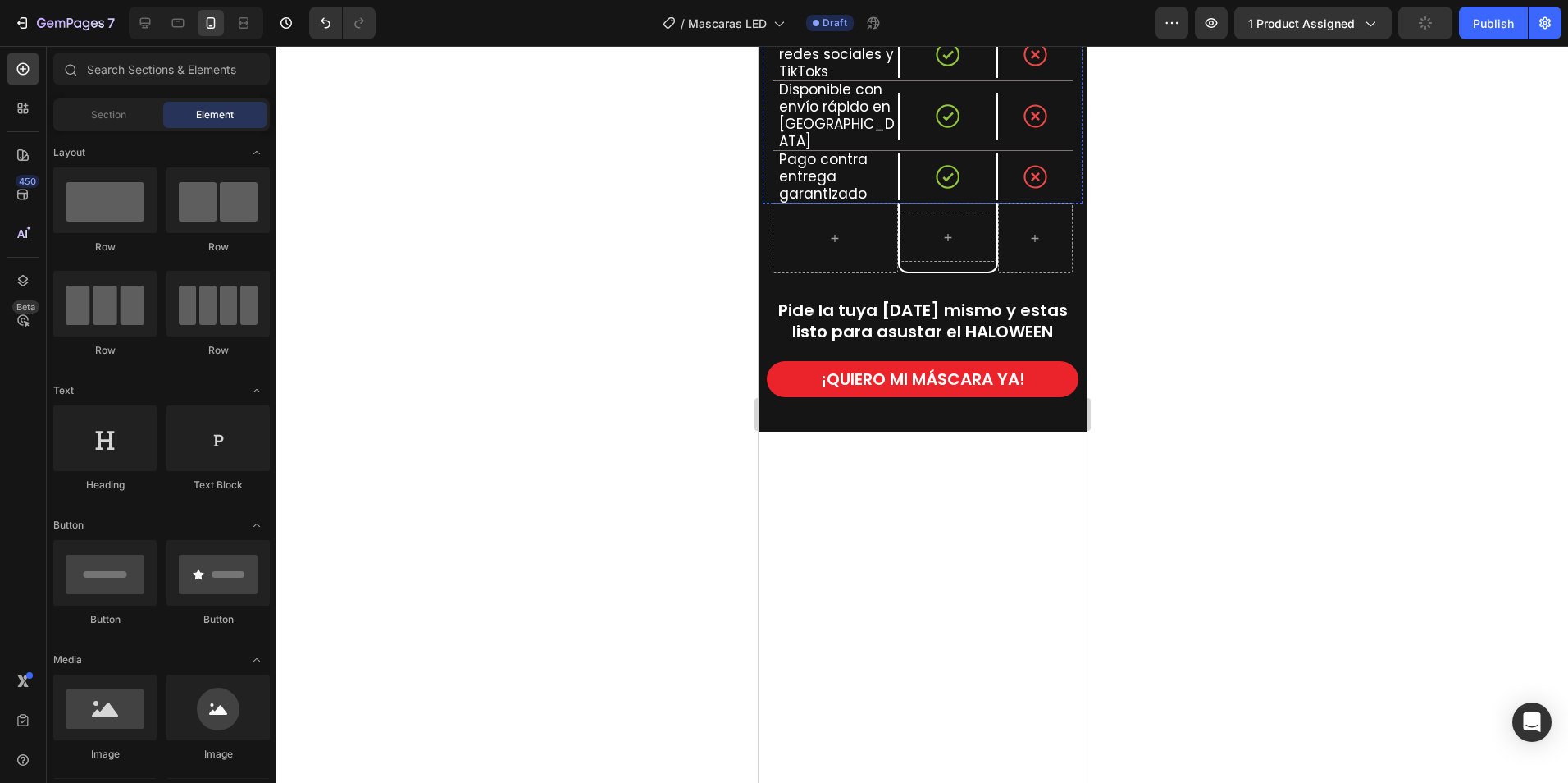
scroll to position [2283, 0]
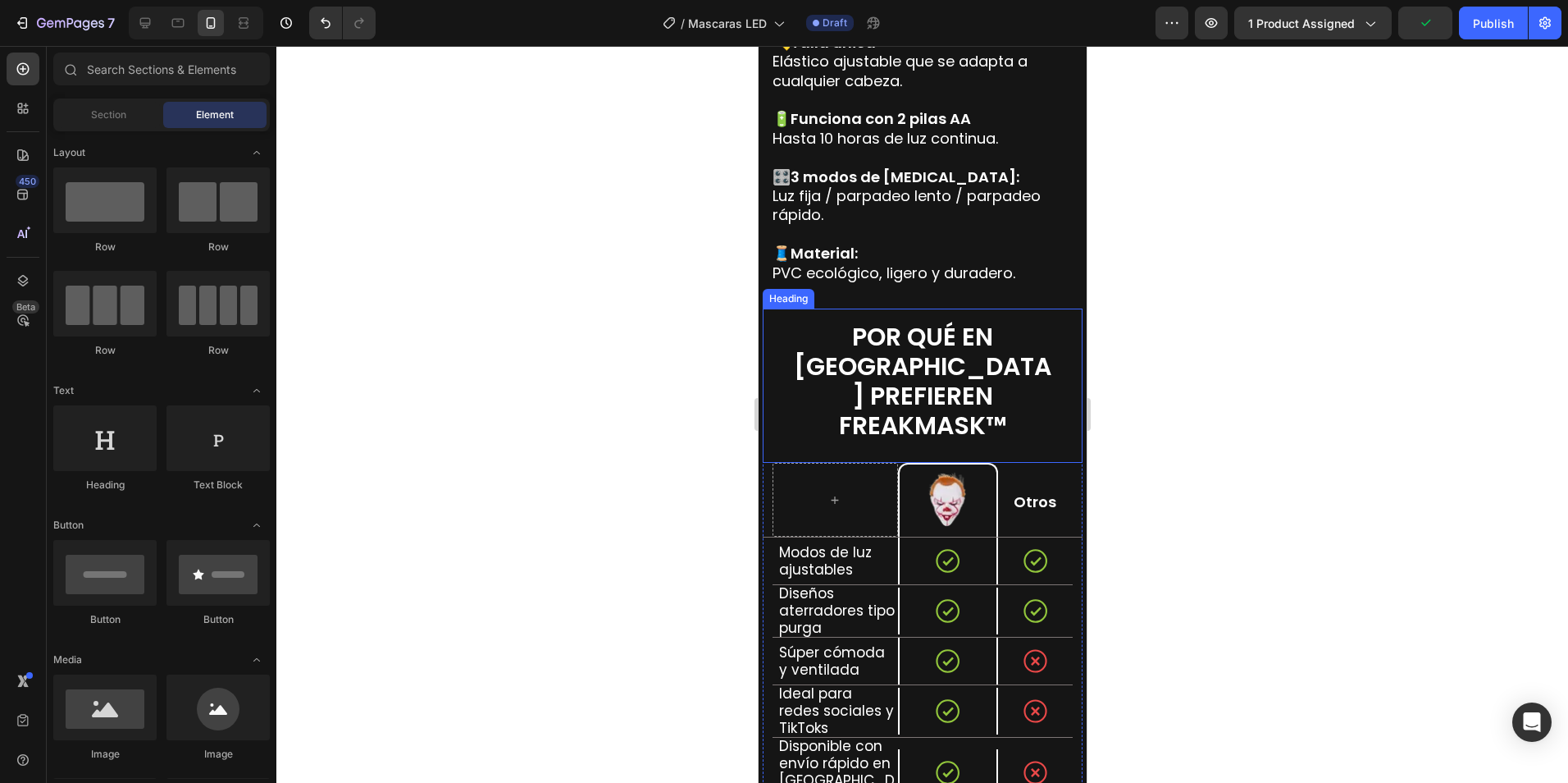
click at [949, 378] on span "POR QUÉ EN [GEOGRAPHIC_DATA] PREFIEREN FREAKMASK™" at bounding box center [921, 381] width 257 height 124
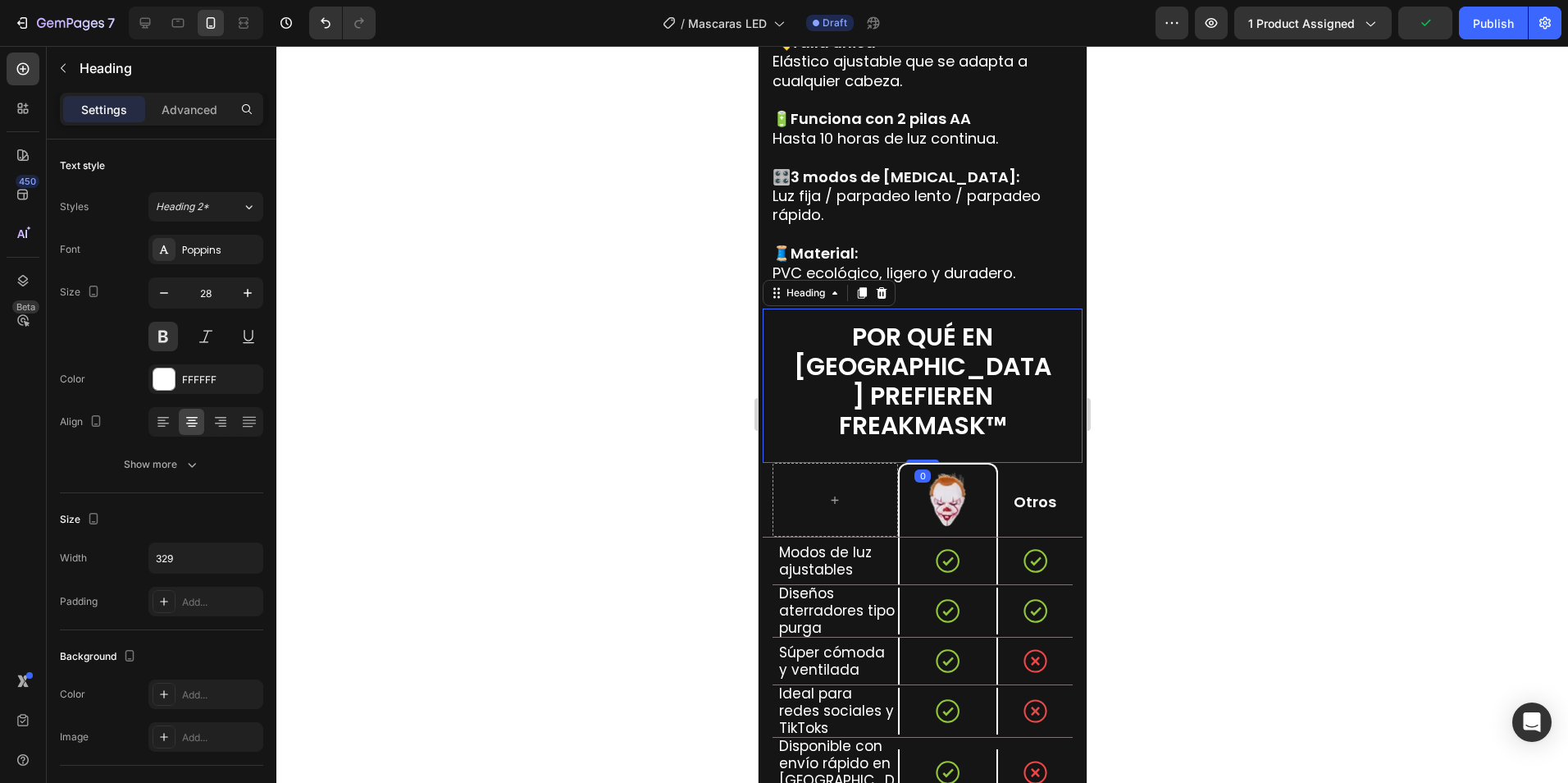
click at [1002, 397] on h2 "POR QUÉ EN [GEOGRAPHIC_DATA] PREFIEREN FREAKMASK™" at bounding box center [922, 382] width 270 height 122
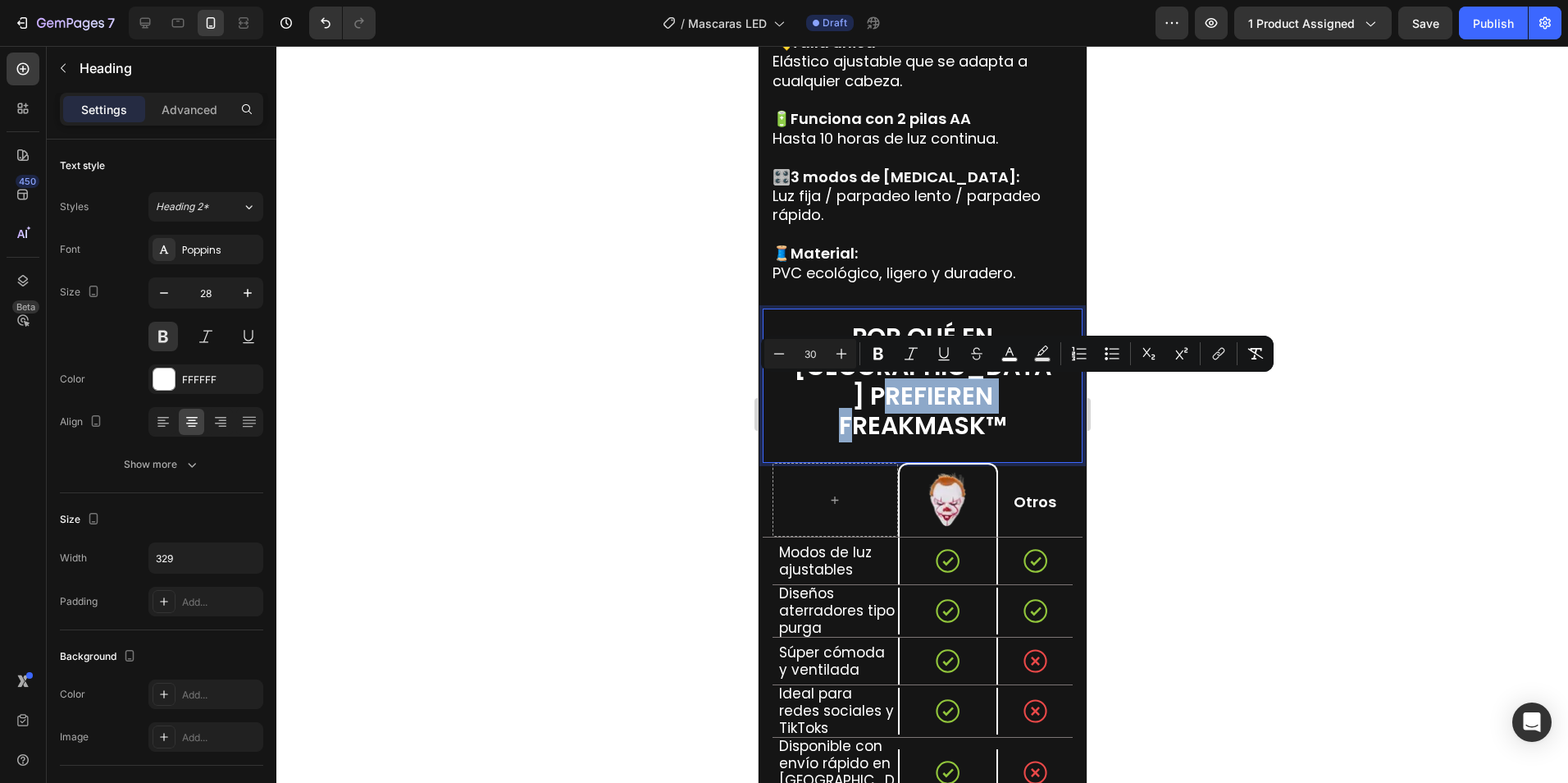
drag, startPoint x: 1006, startPoint y: 393, endPoint x: 825, endPoint y: 386, distance: 181.1
click at [825, 386] on p "POR QUÉ EN [GEOGRAPHIC_DATA] PREFIEREN FREAKMASK™" at bounding box center [921, 381] width 266 height 118
copy span "FREAKMASK™"
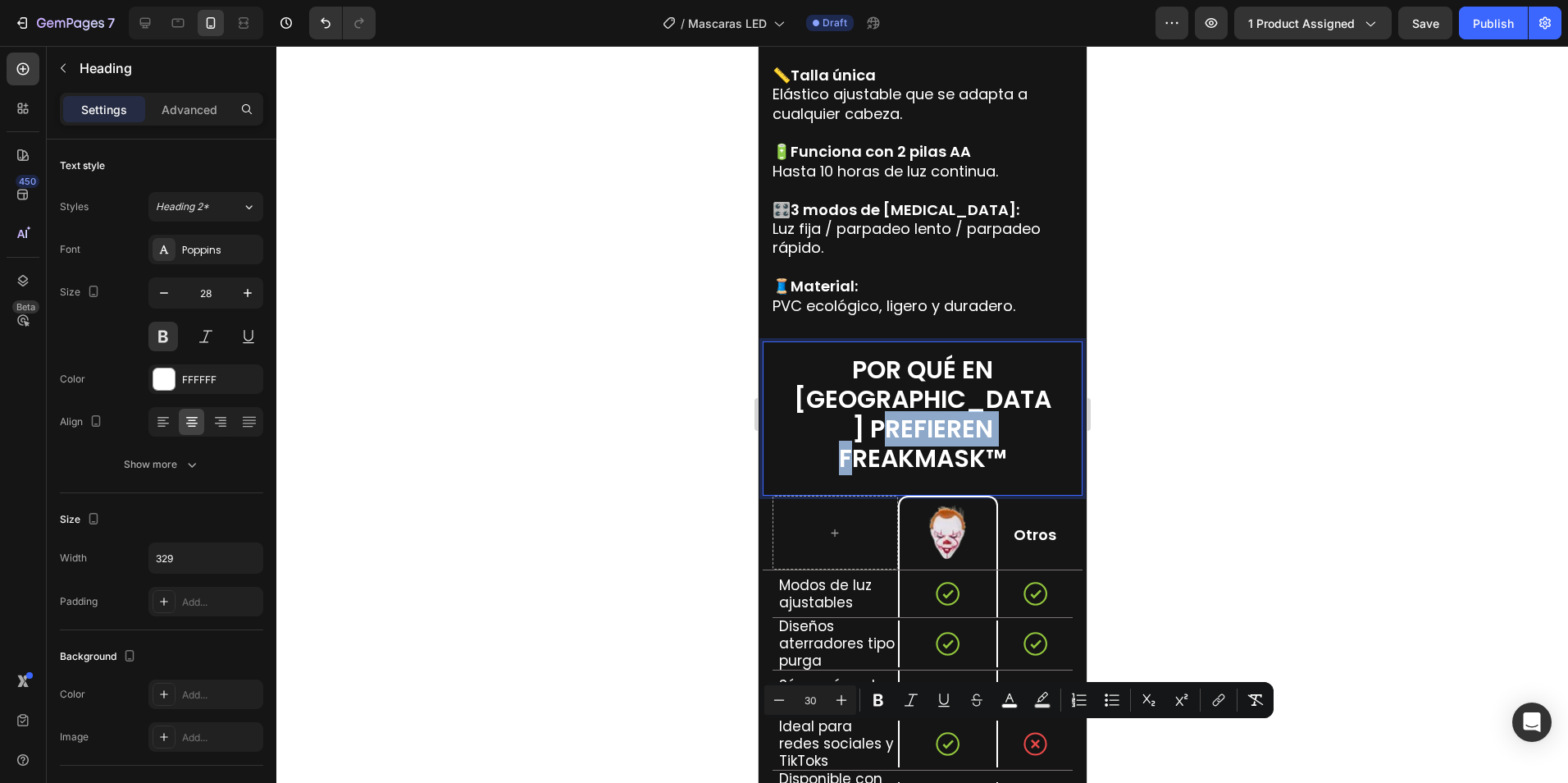
scroll to position [1872, 0]
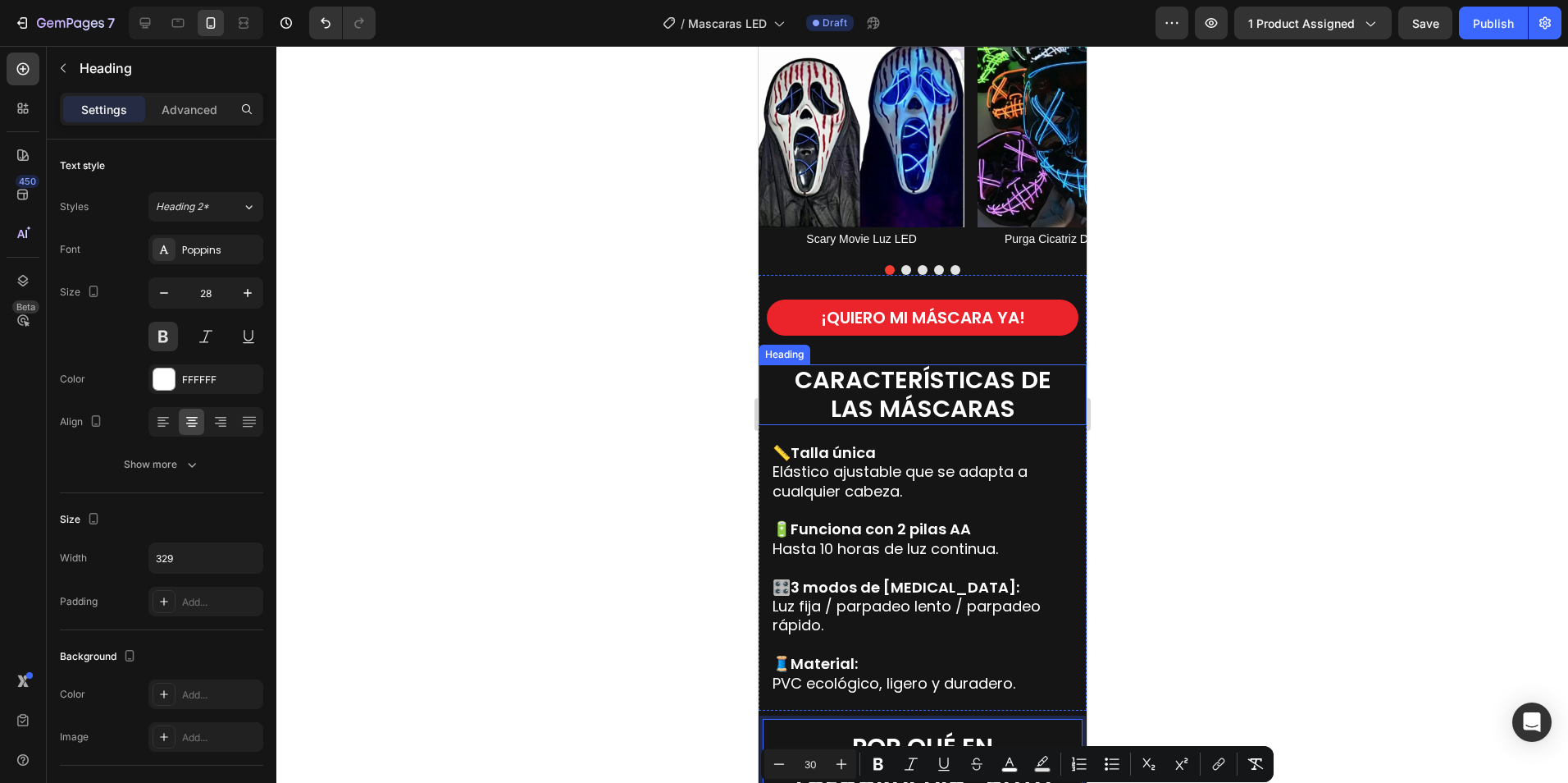
click at [939, 391] on span "CARACTERÍSTICAS DE LAS MÁSCARAS" at bounding box center [921, 394] width 256 height 62
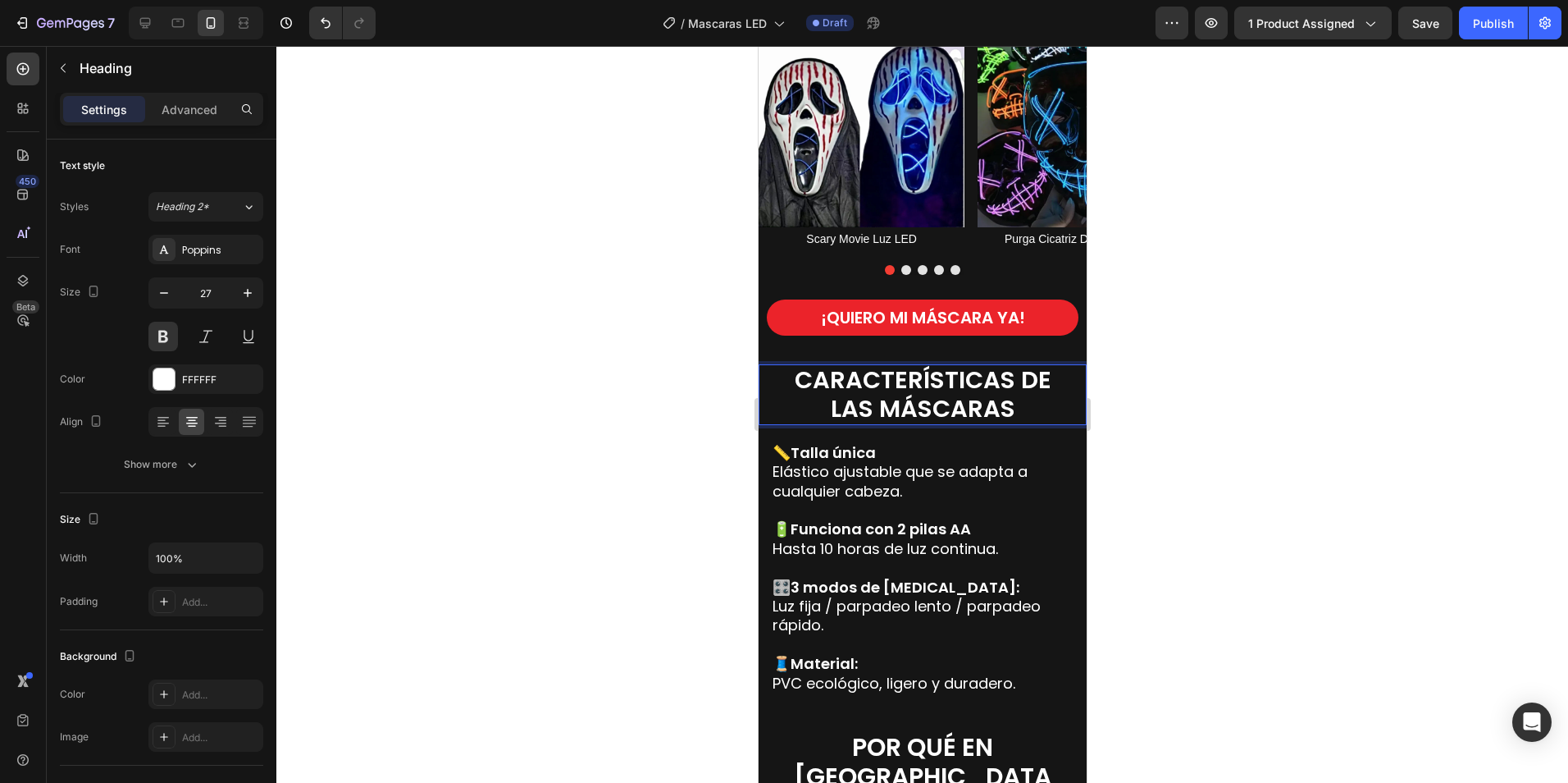
click at [944, 382] on span "CARACTERÍSTICAS DE LAS MÁSCARAS" at bounding box center [921, 394] width 256 height 62
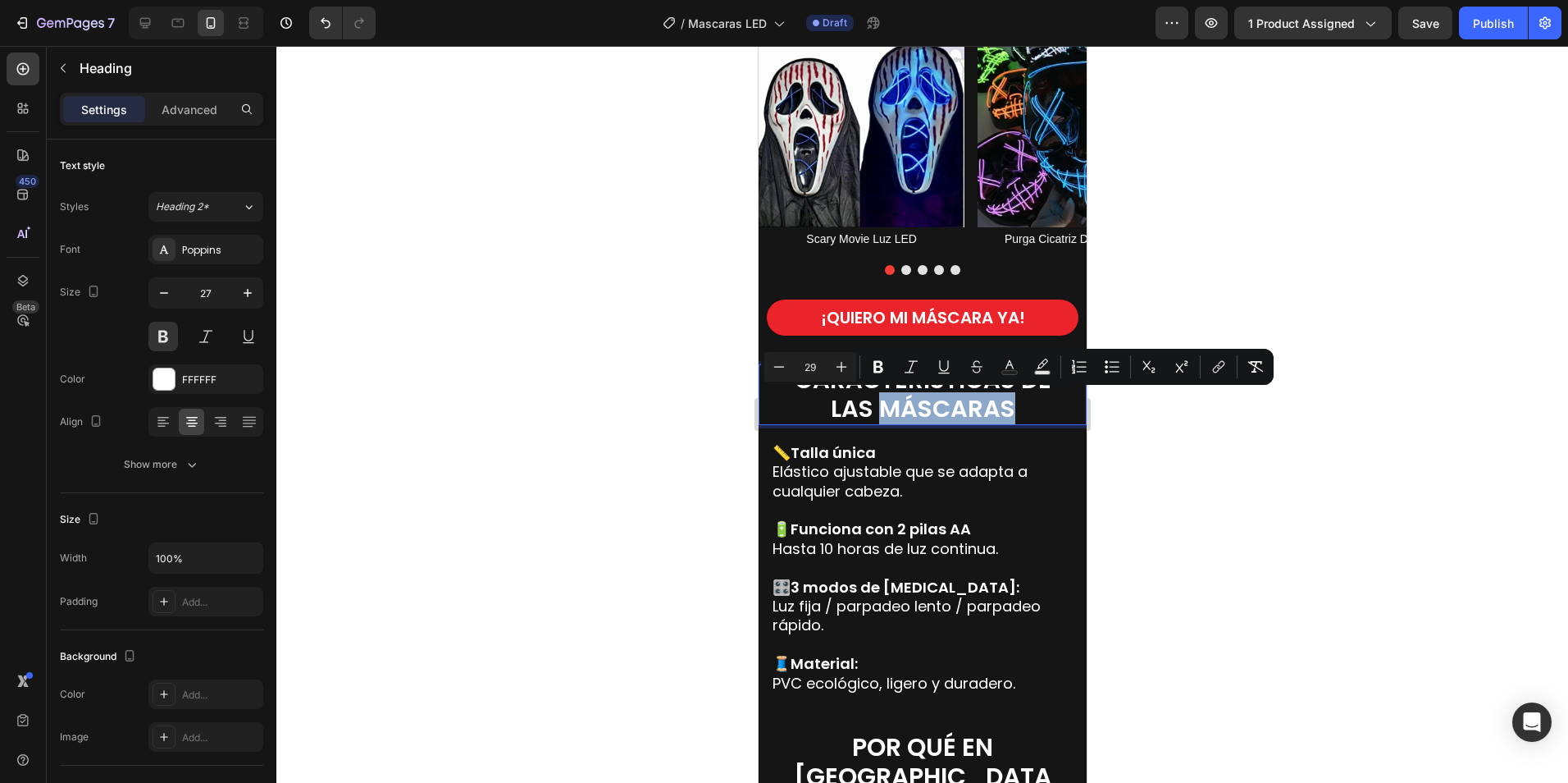
drag, startPoint x: 1015, startPoint y: 405, endPoint x: 876, endPoint y: 409, distance: 139.1
click at [876, 409] on p "CARACTERÍSTICAS DE LAS MÁSCARAS" at bounding box center [921, 395] width 292 height 58
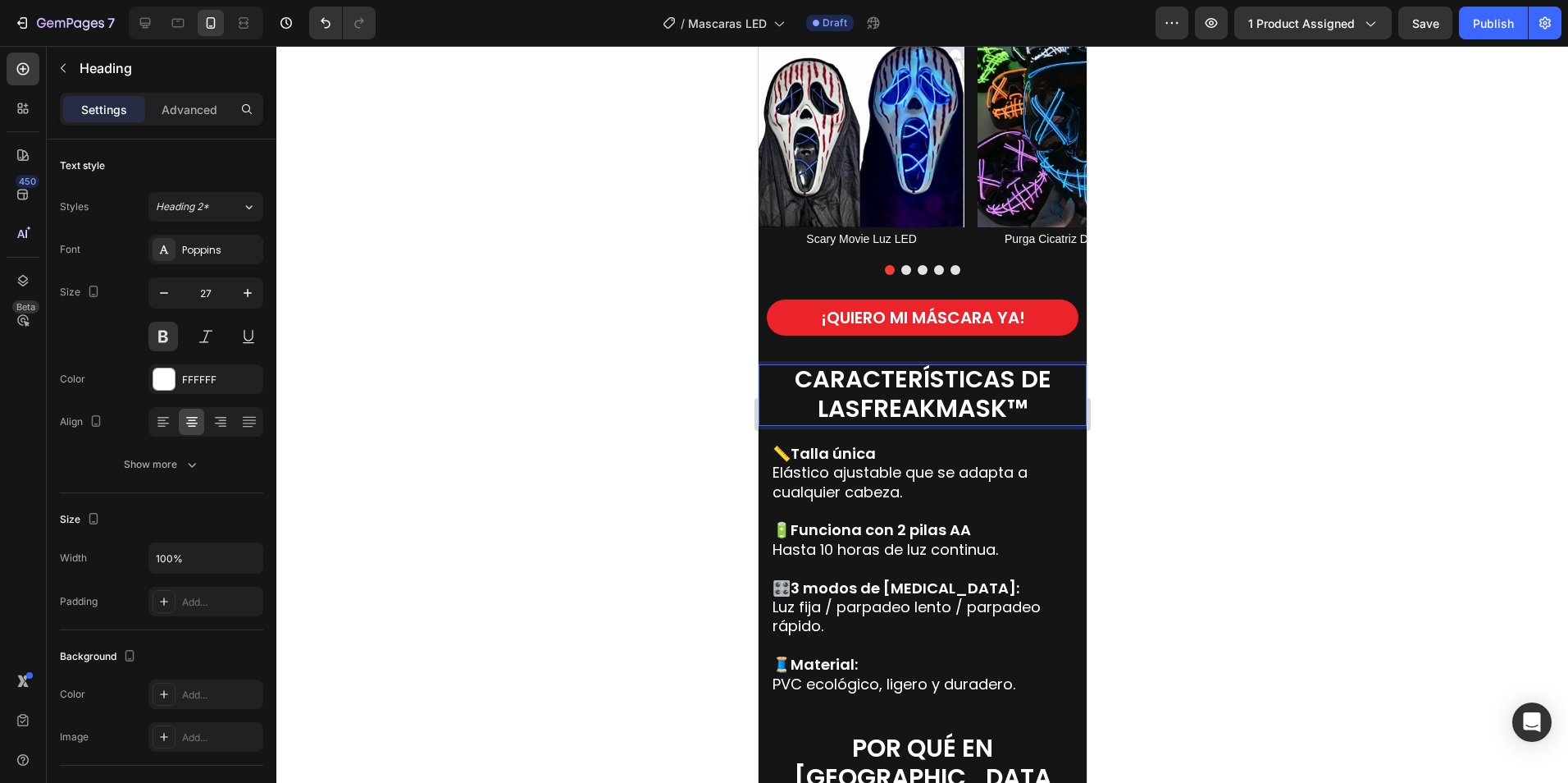
click at [1238, 346] on div at bounding box center [922, 414] width 1292 height 737
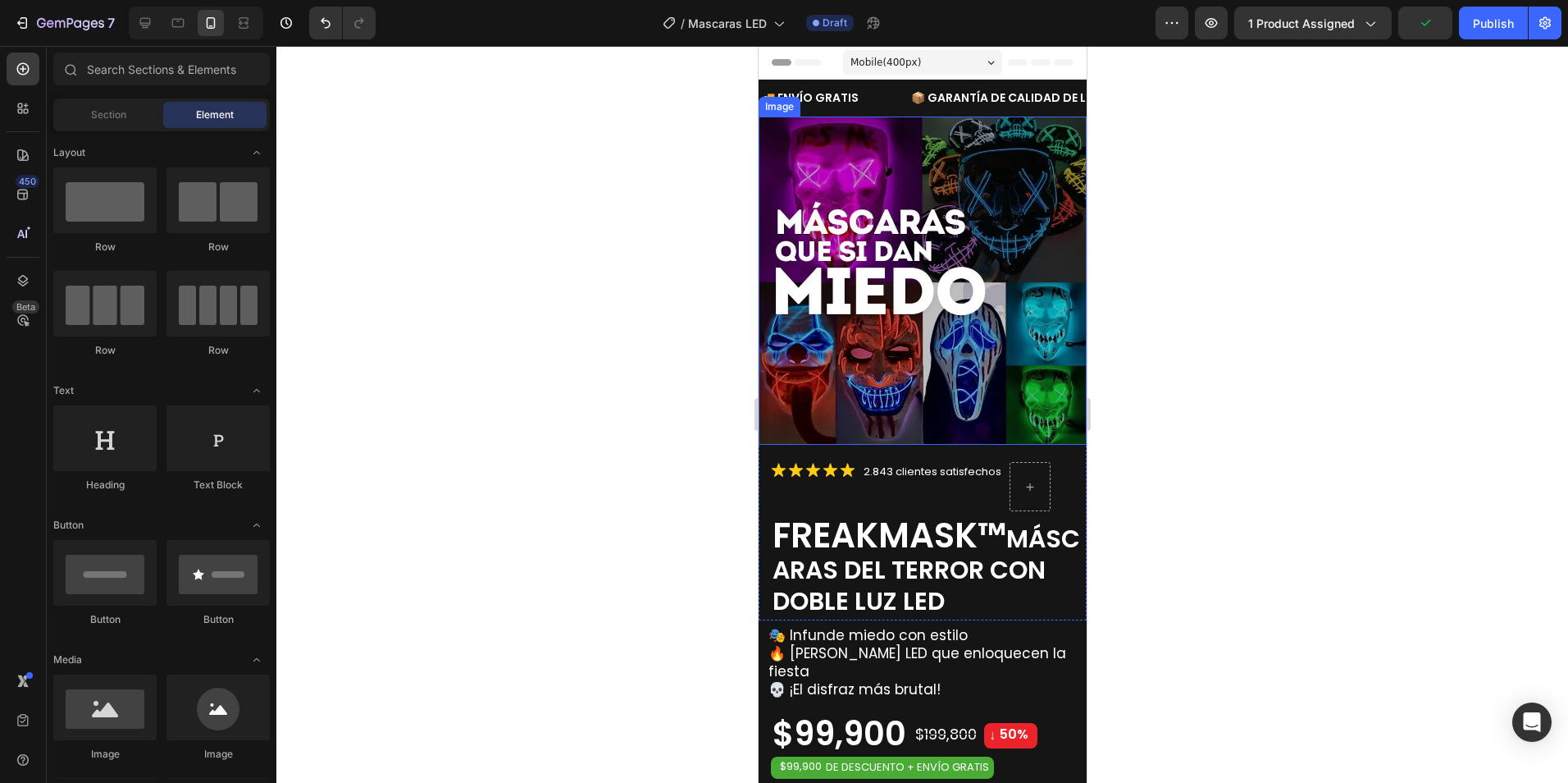
scroll to position [165, 0]
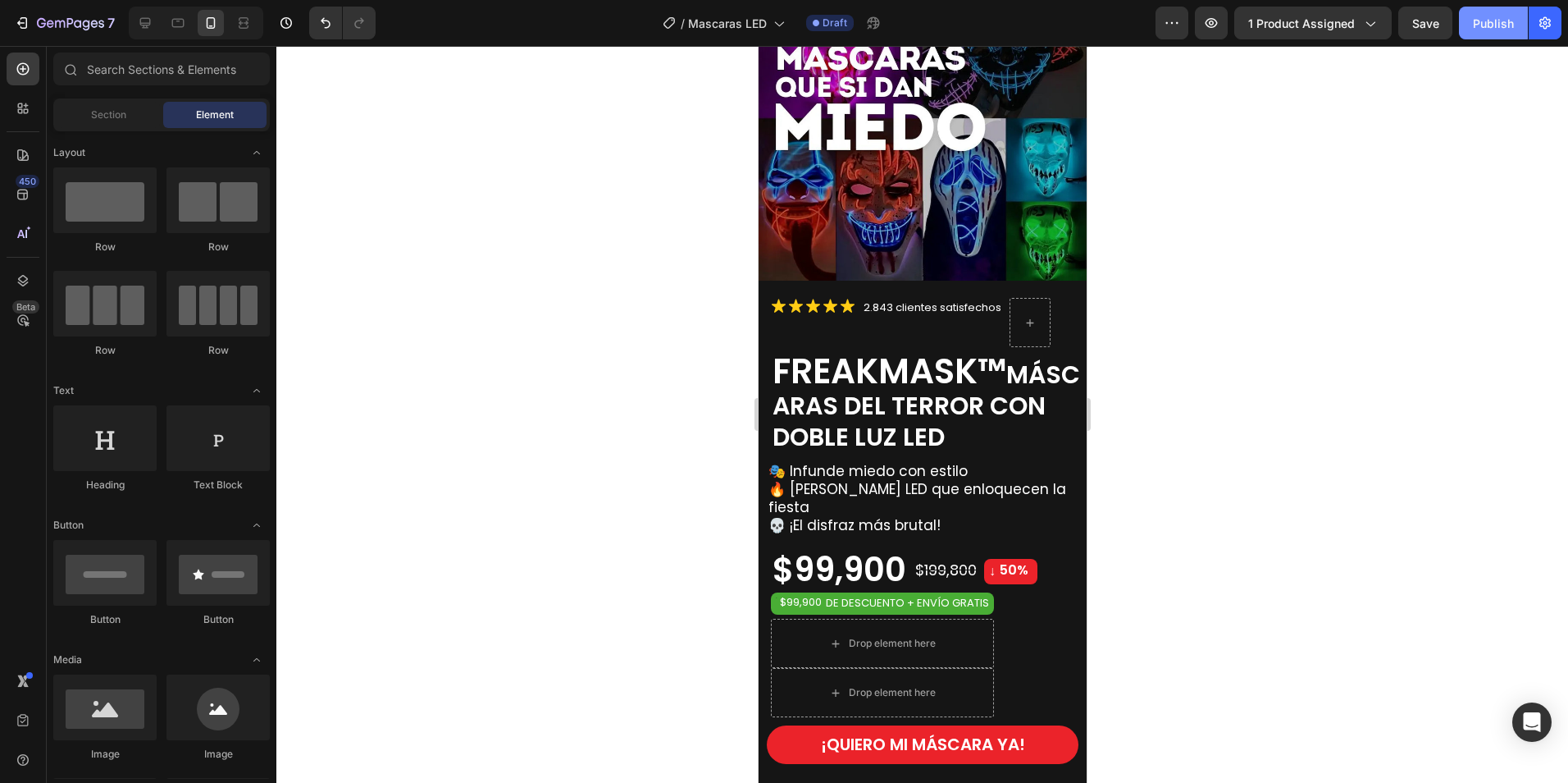
click at [1488, 26] on div "Publish" at bounding box center [1492, 23] width 41 height 17
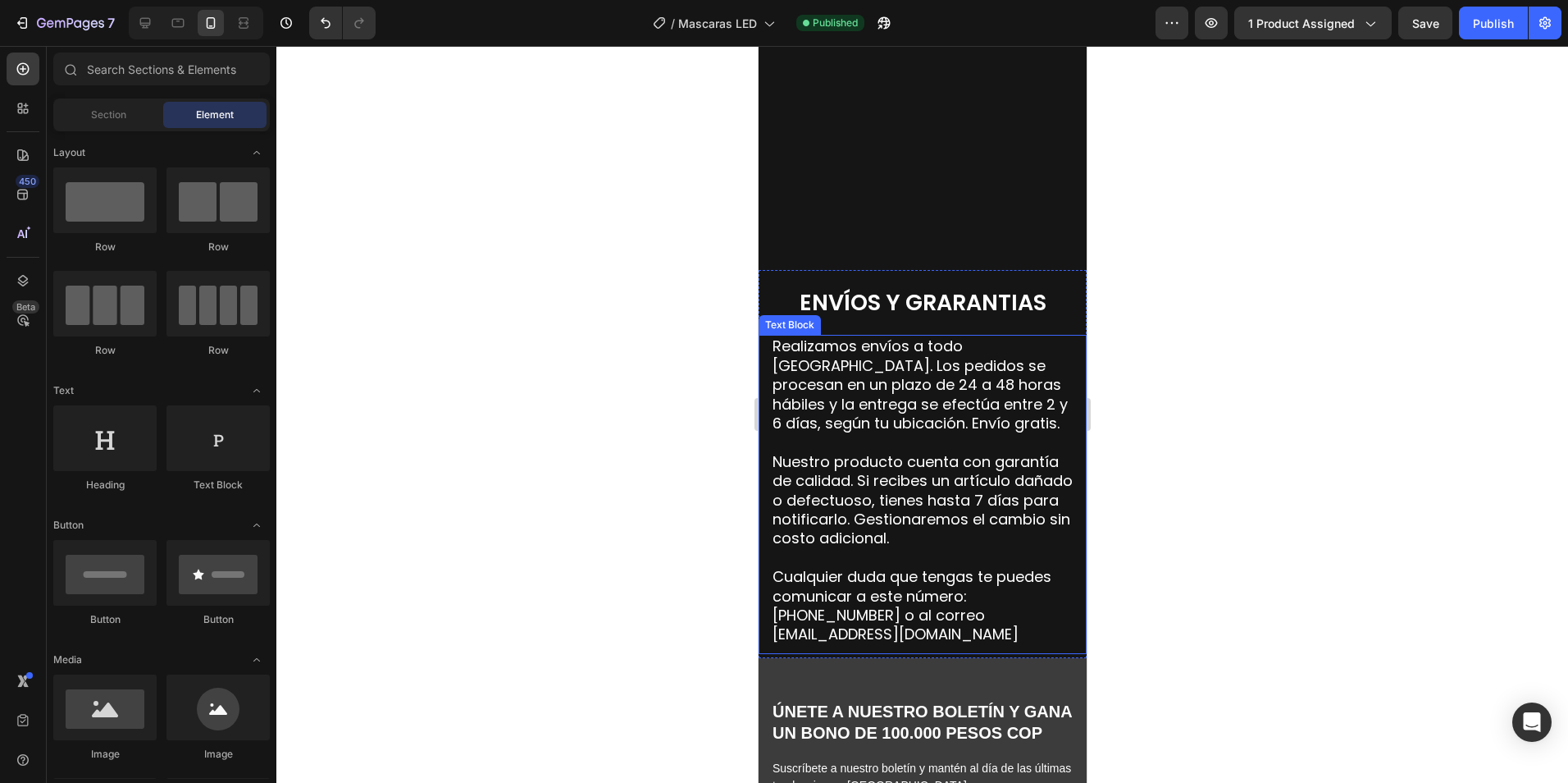
scroll to position [5252, 0]
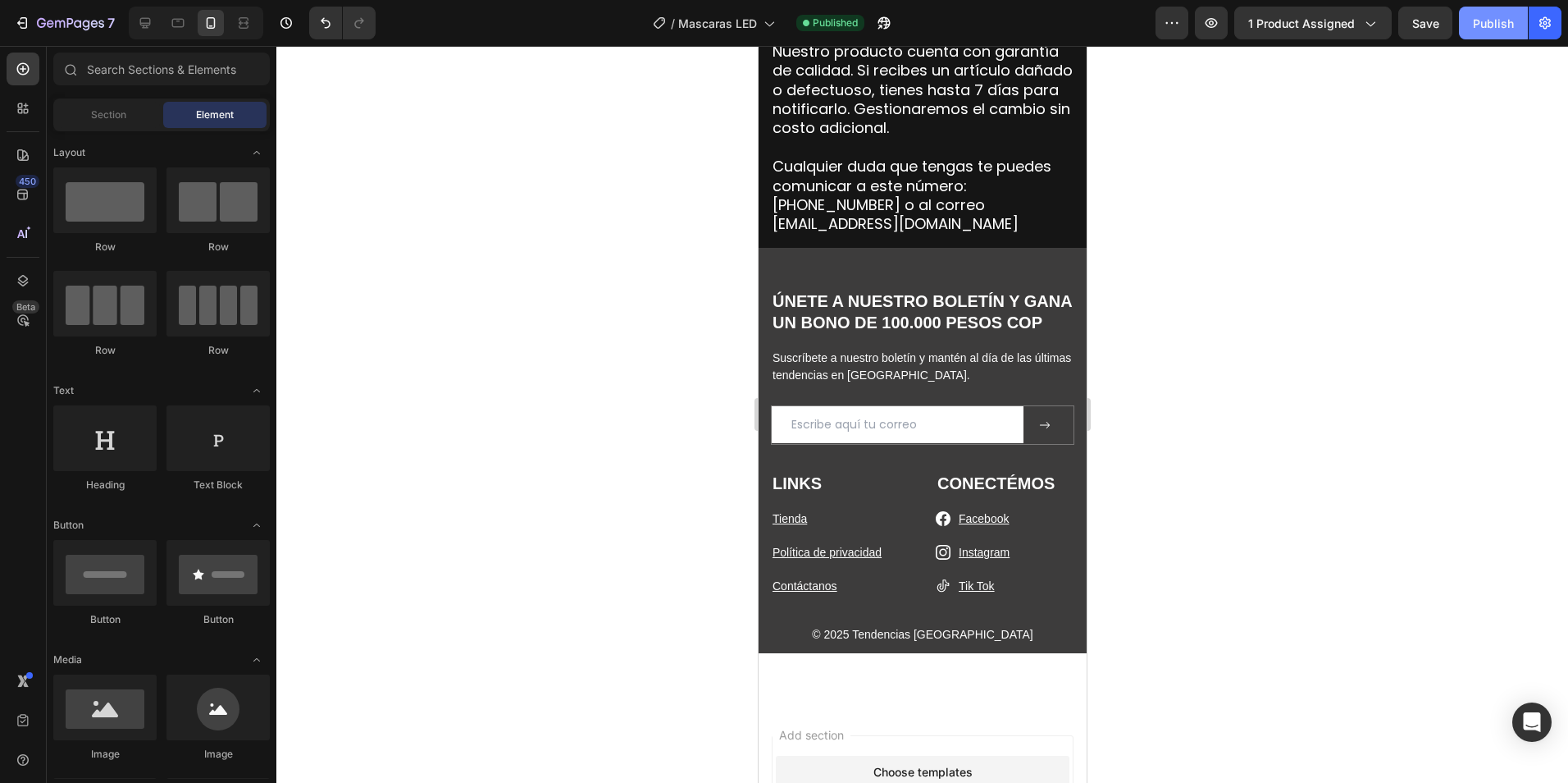
click at [1490, 28] on div "Publish" at bounding box center [1492, 23] width 41 height 17
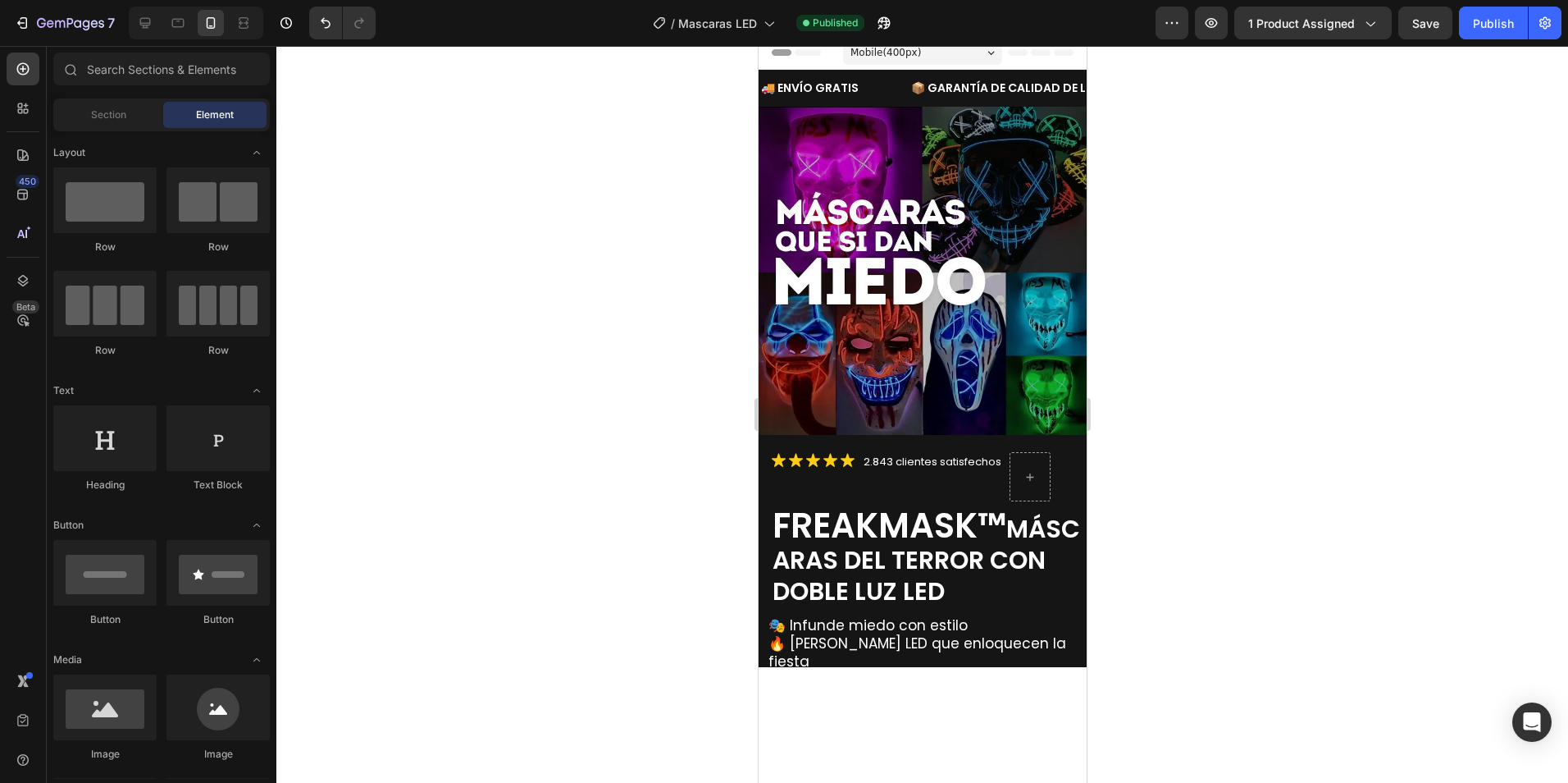
scroll to position [0, 0]
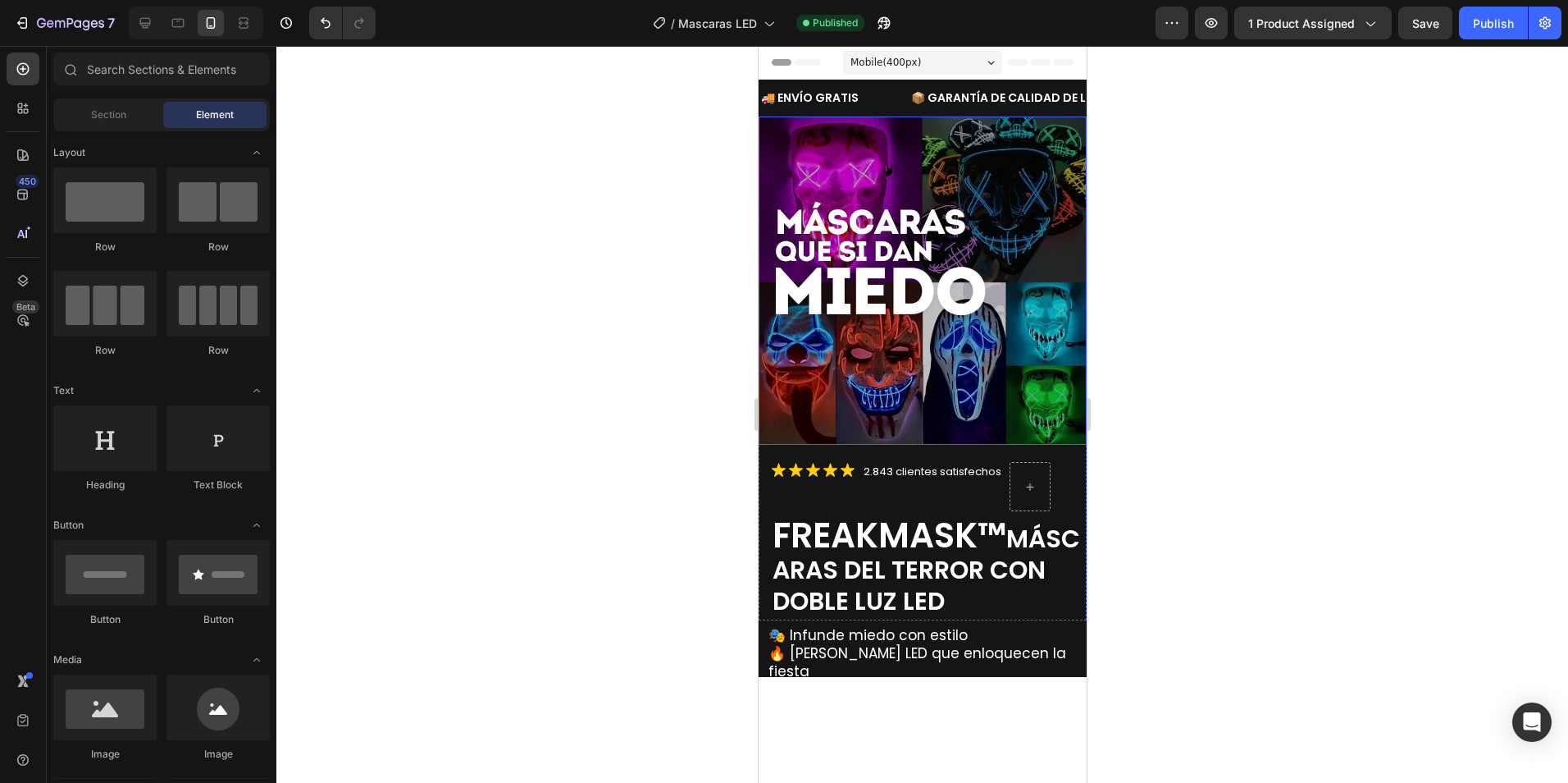
click at [915, 289] on img at bounding box center [921, 280] width 328 height 328
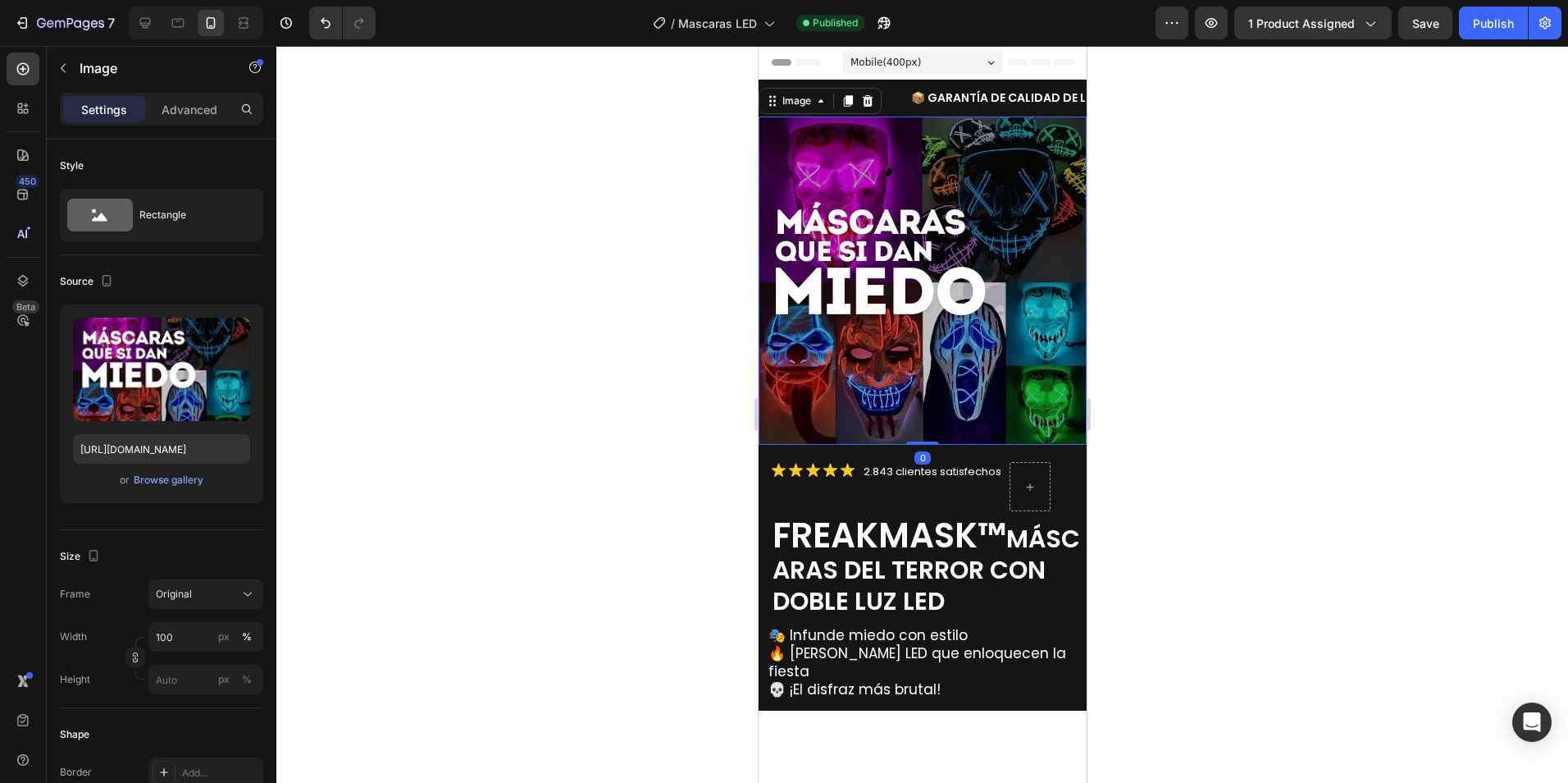
click at [843, 104] on icon at bounding box center [847, 101] width 9 height 12
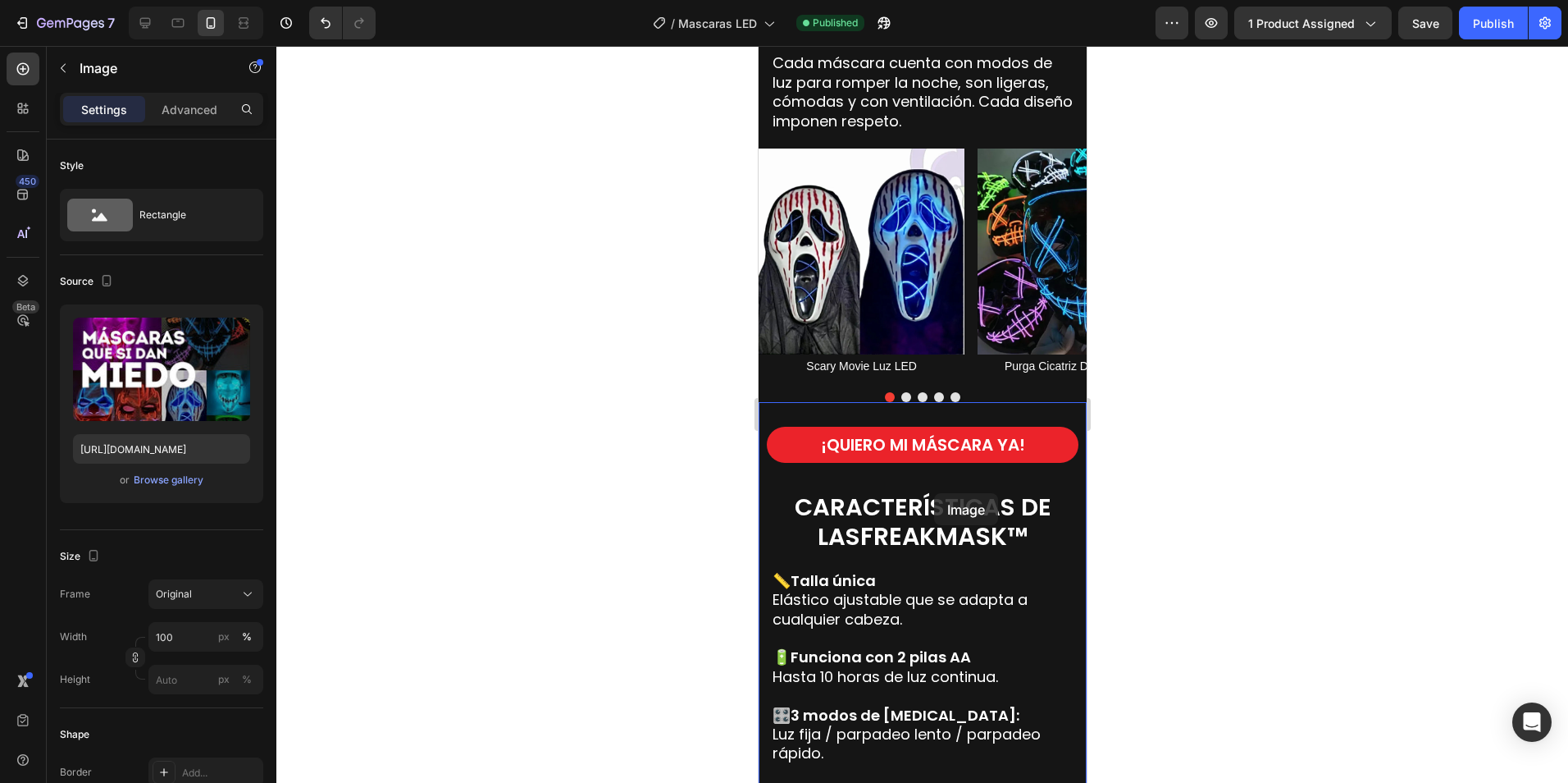
scroll to position [2153, 0]
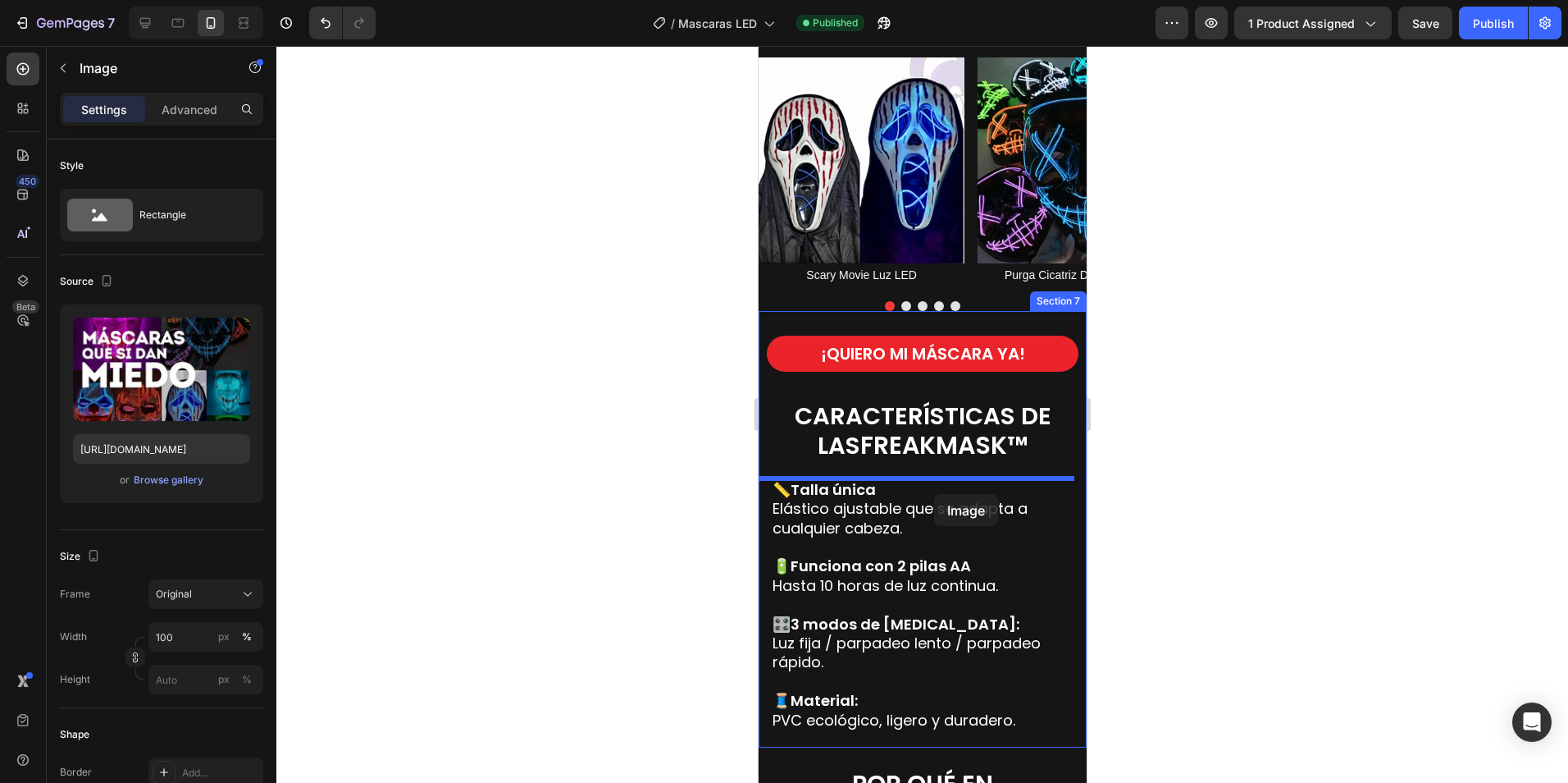
drag, startPoint x: 778, startPoint y: 419, endPoint x: 933, endPoint y: 494, distance: 172.2
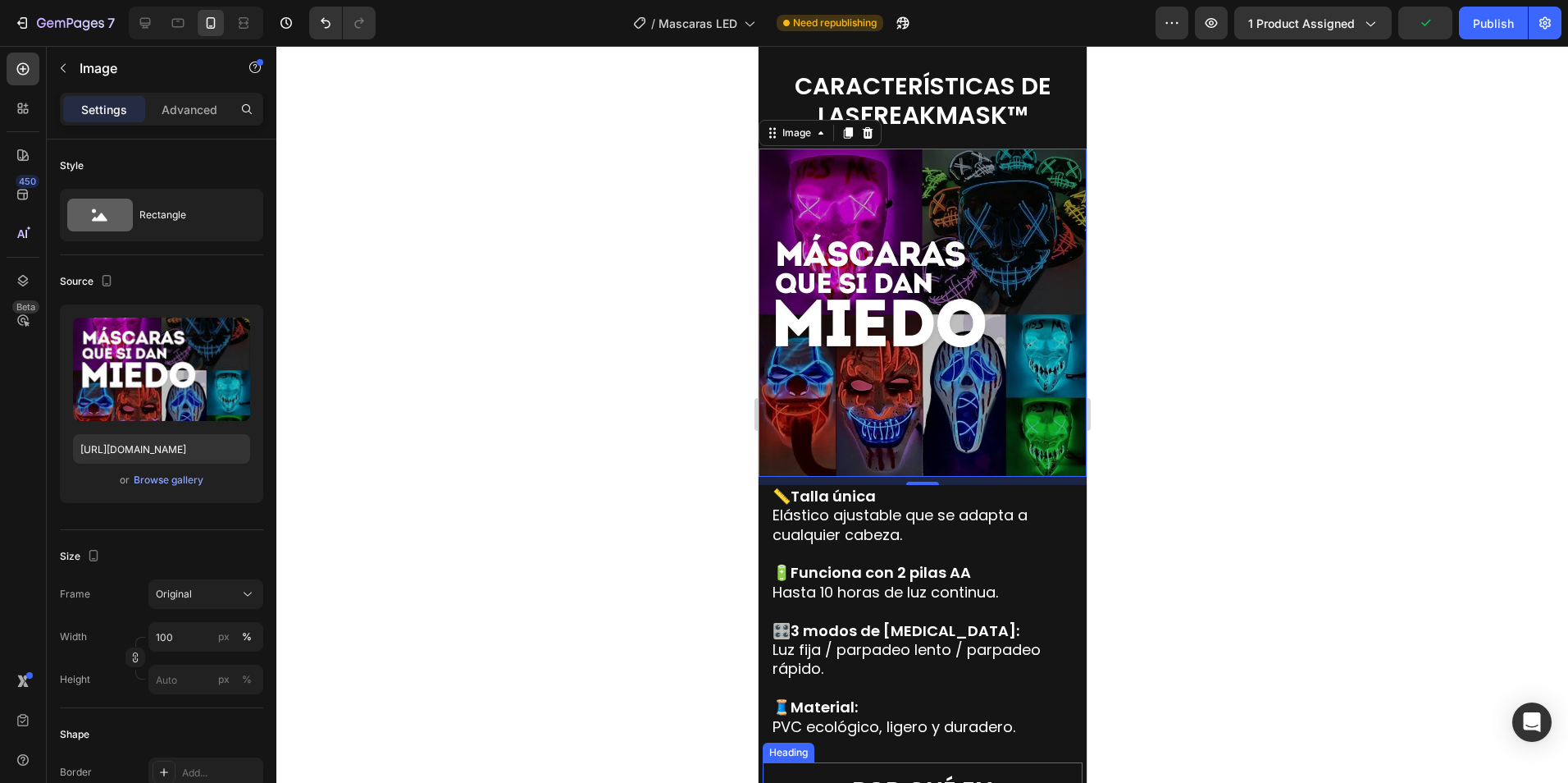
scroll to position [2481, 0]
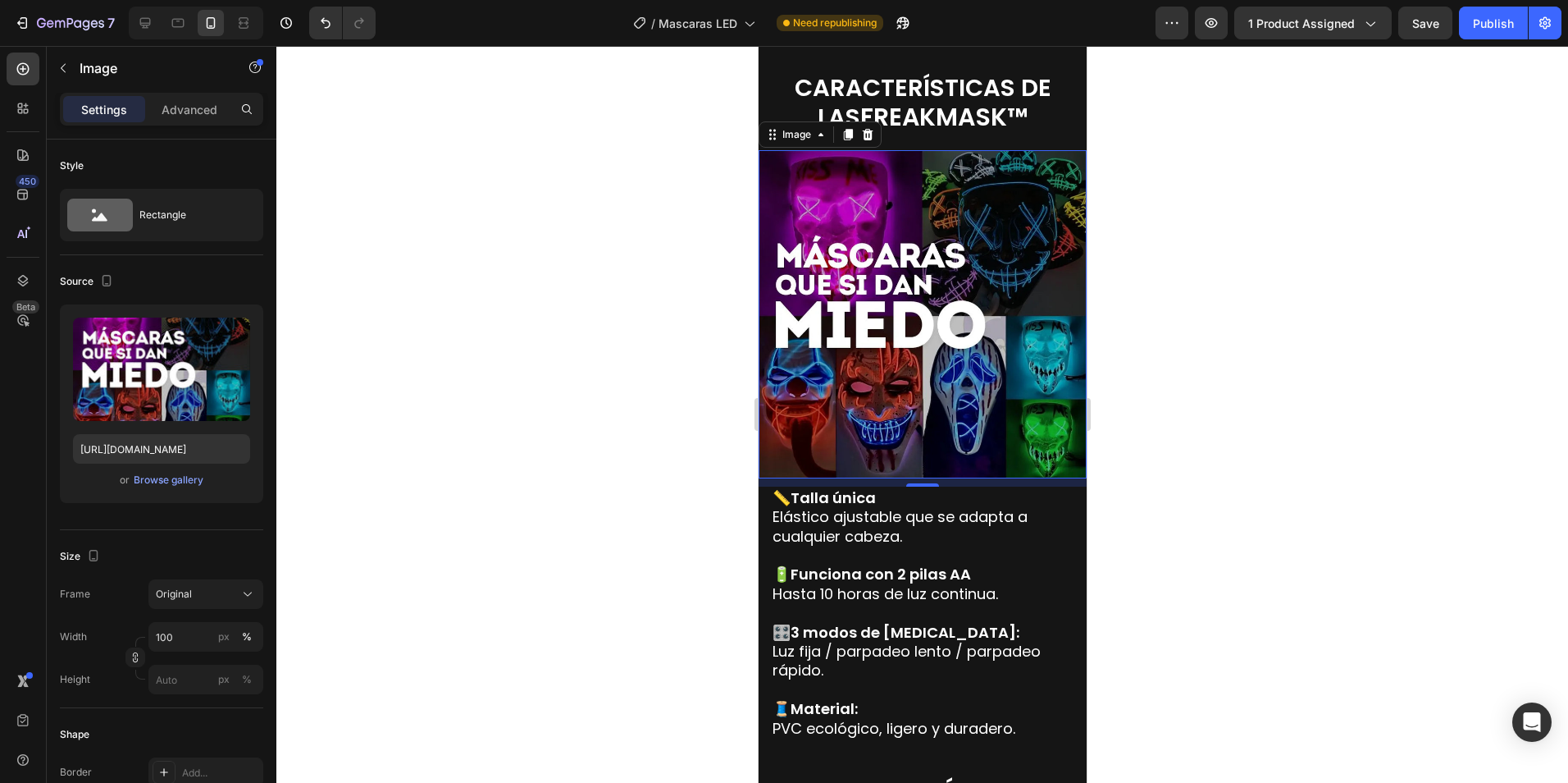
click at [920, 342] on img at bounding box center [921, 314] width 328 height 328
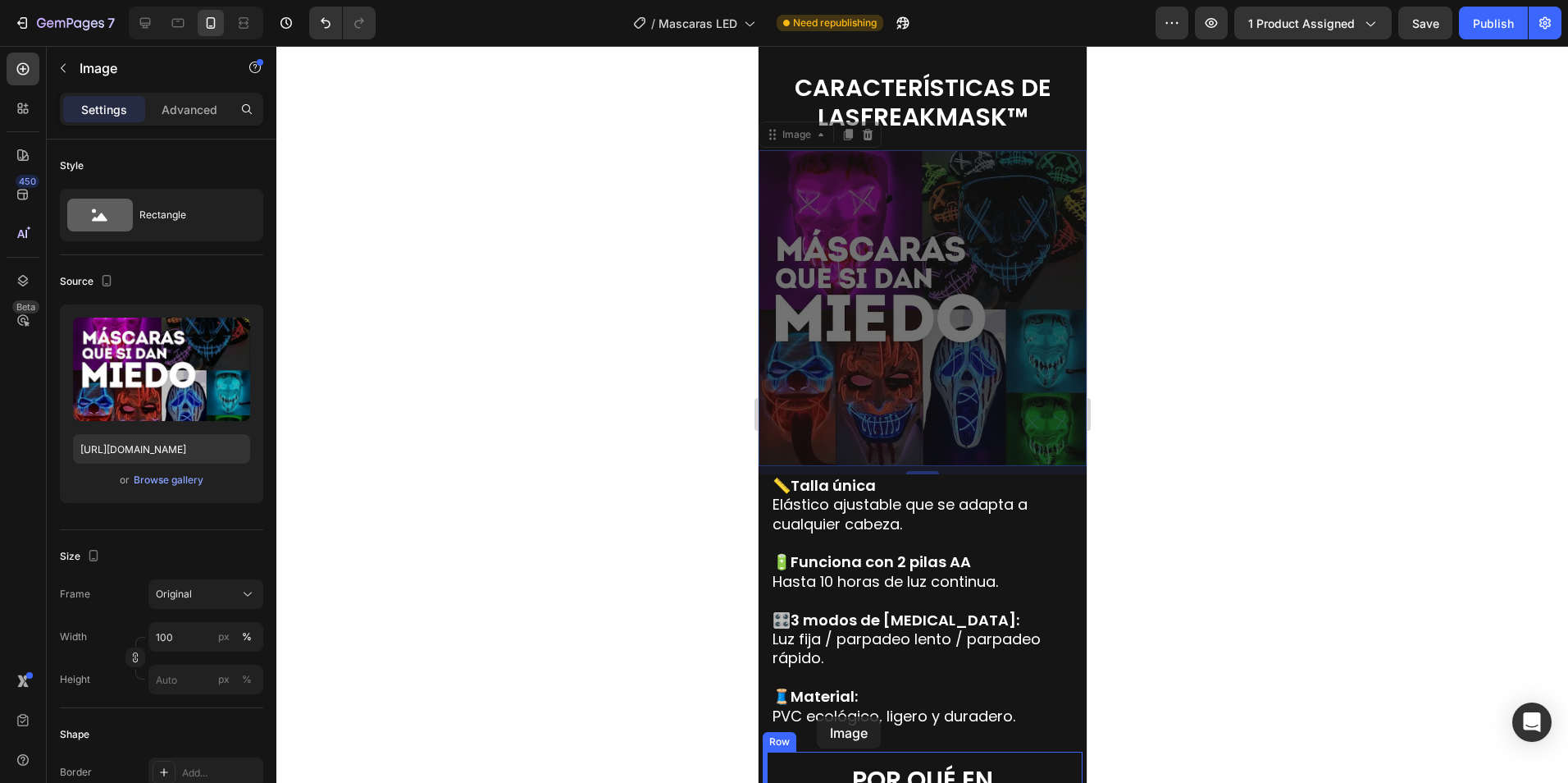
scroll to position [2526, 0]
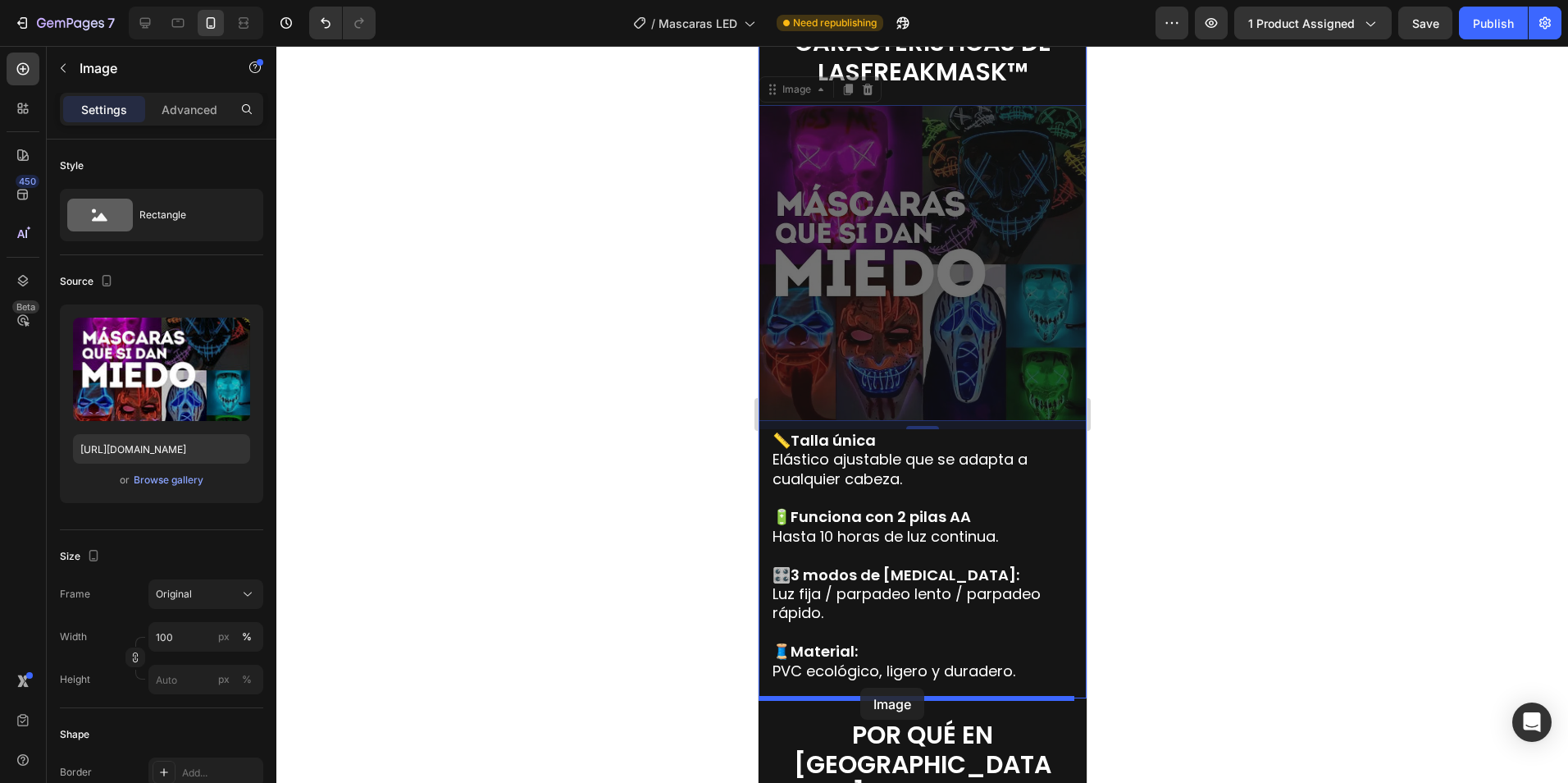
drag, startPoint x: 776, startPoint y: 140, endPoint x: 859, endPoint y: 687, distance: 553.3
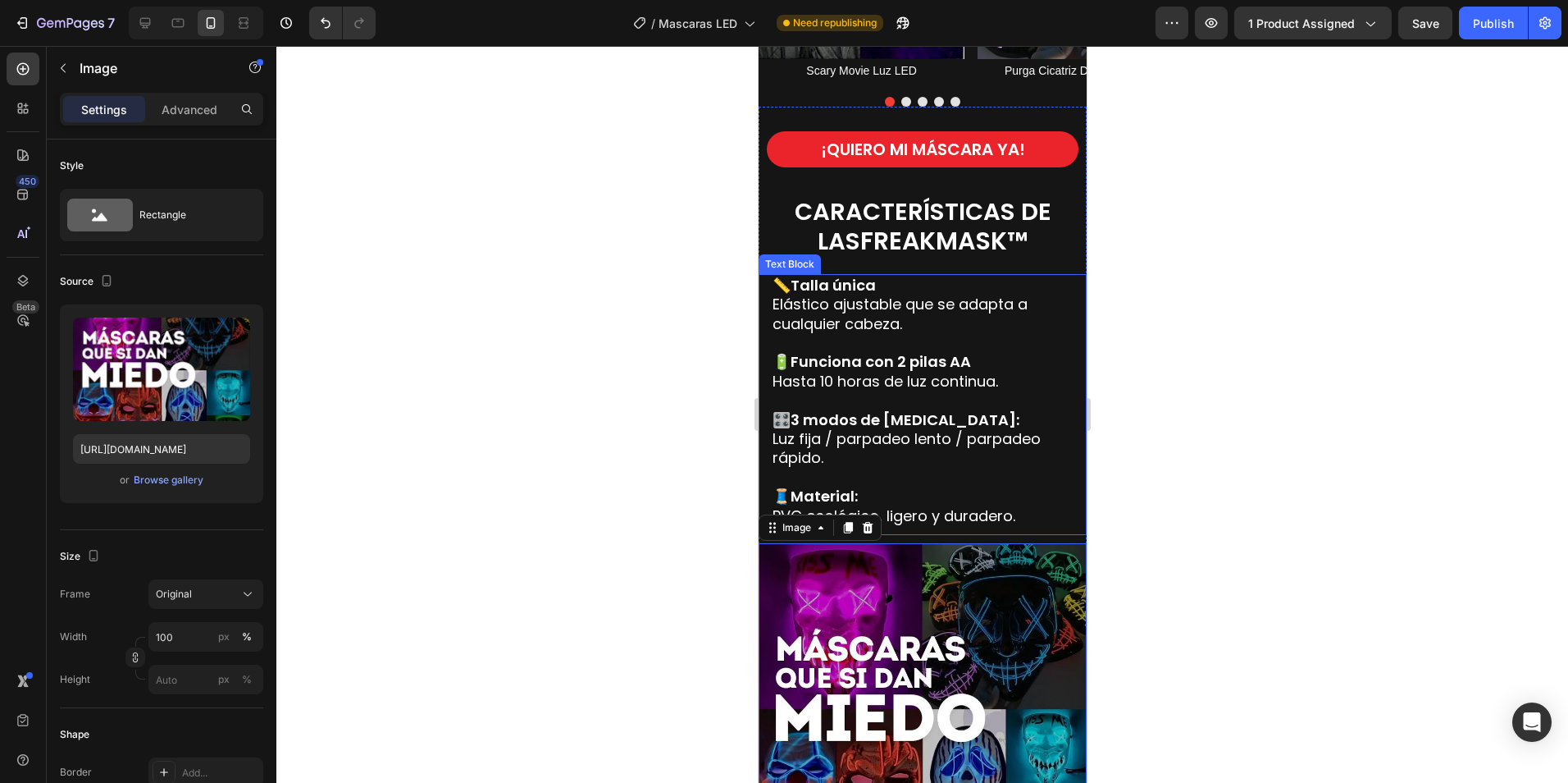
scroll to position [2197, 0]
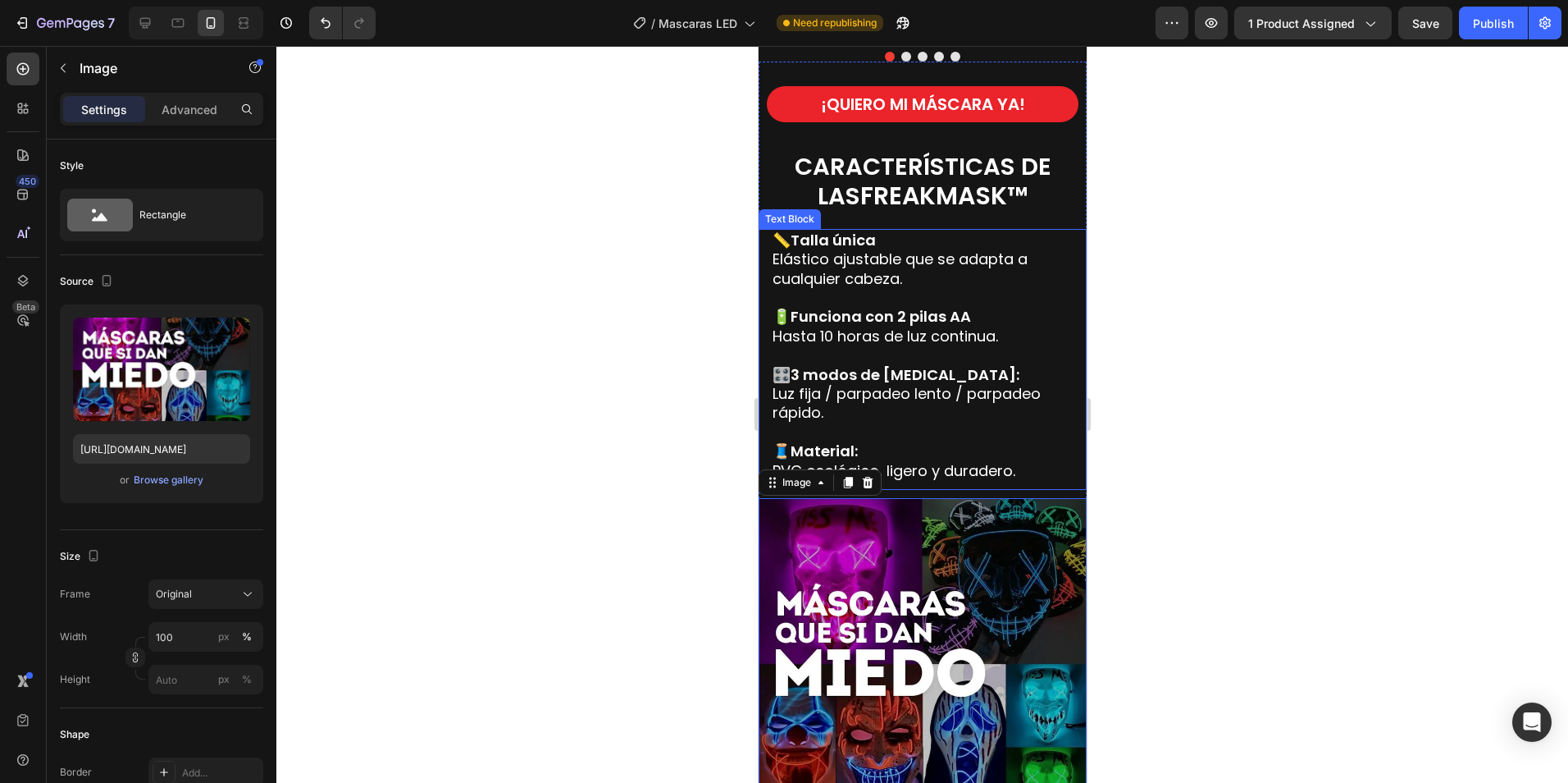
click at [883, 560] on img at bounding box center [921, 661] width 328 height 328
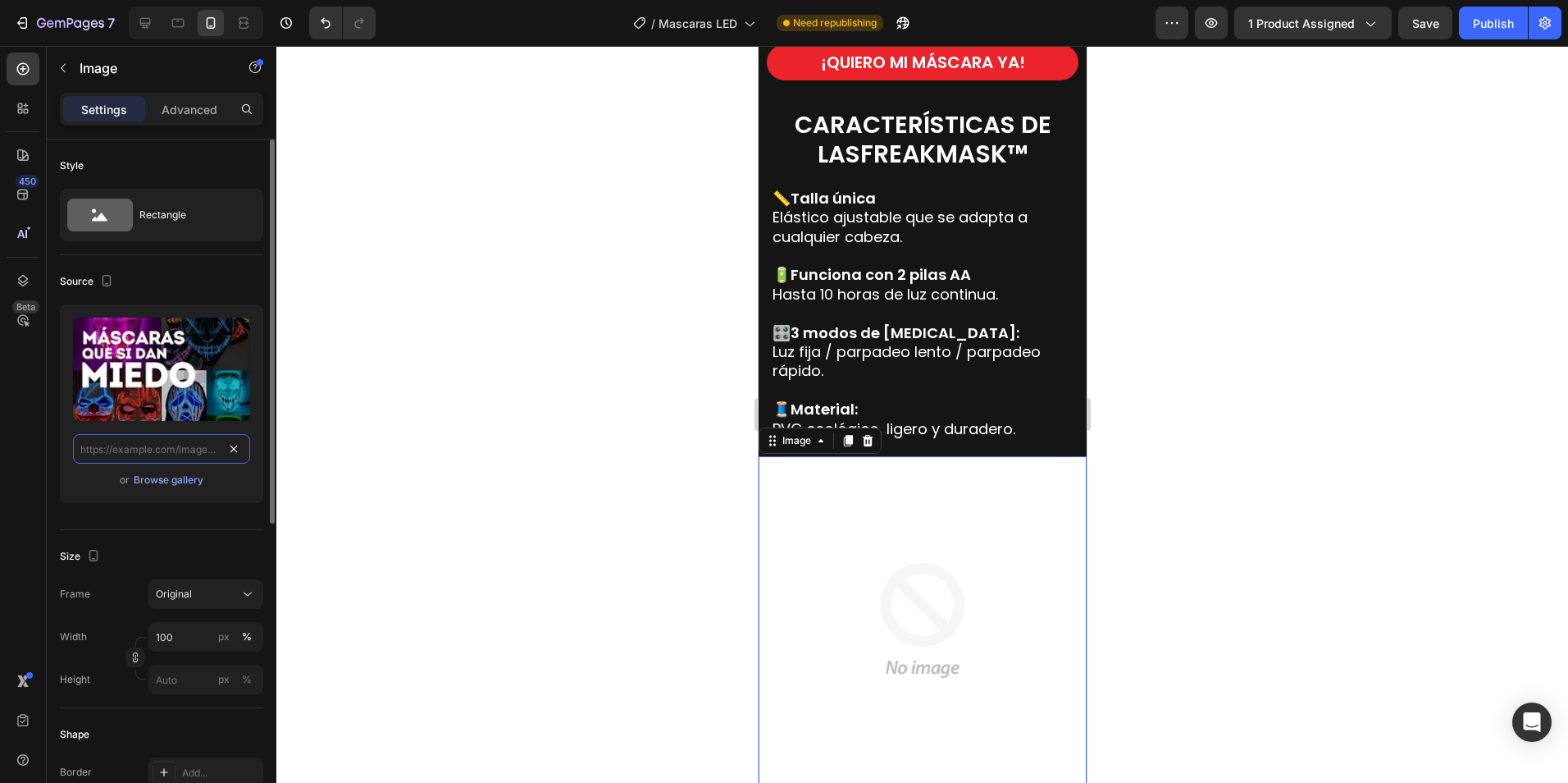
scroll to position [0, 0]
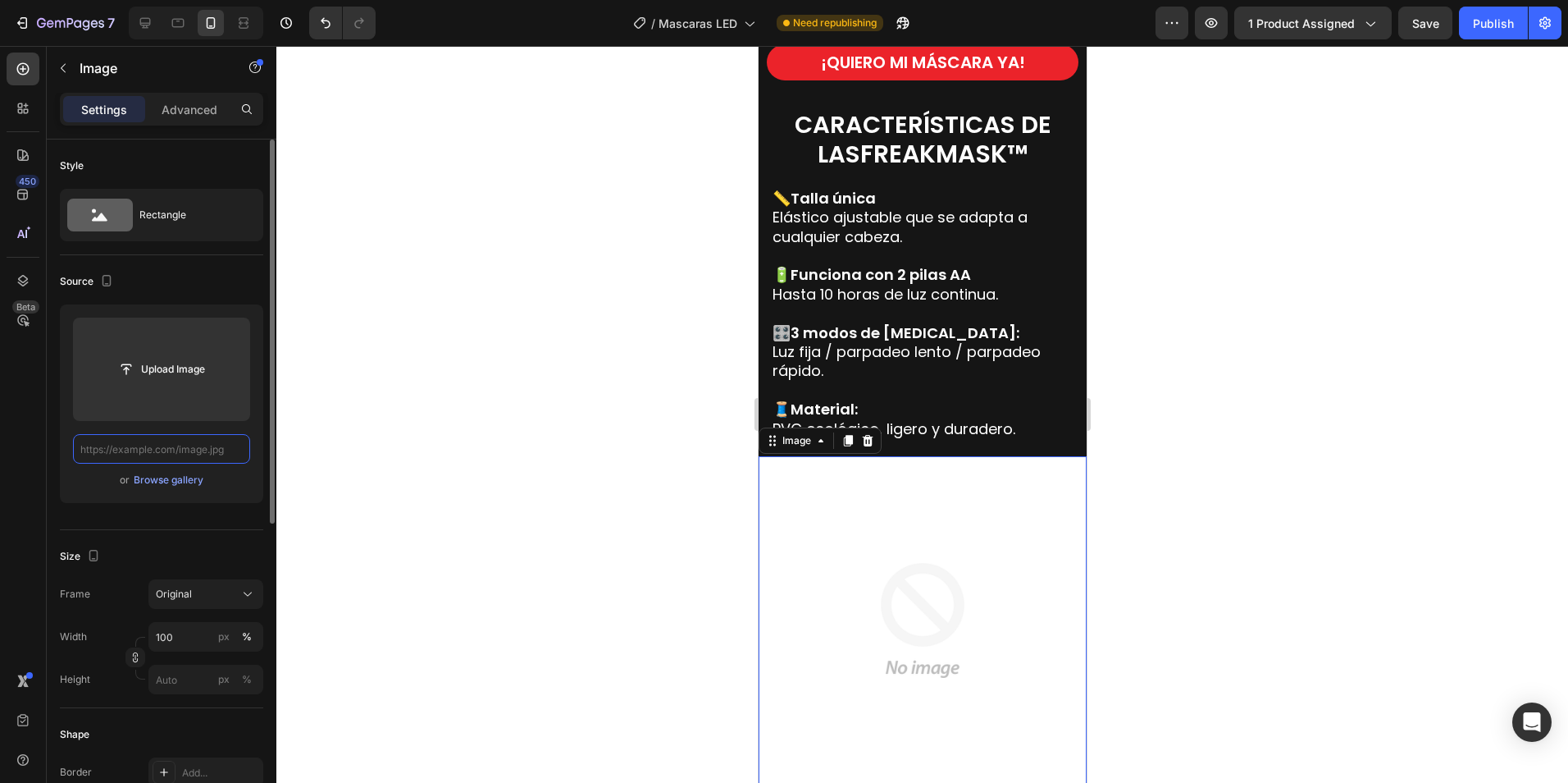
click at [159, 454] on input "text" at bounding box center [161, 449] width 177 height 30
paste input "[URL][DOMAIN_NAME]"
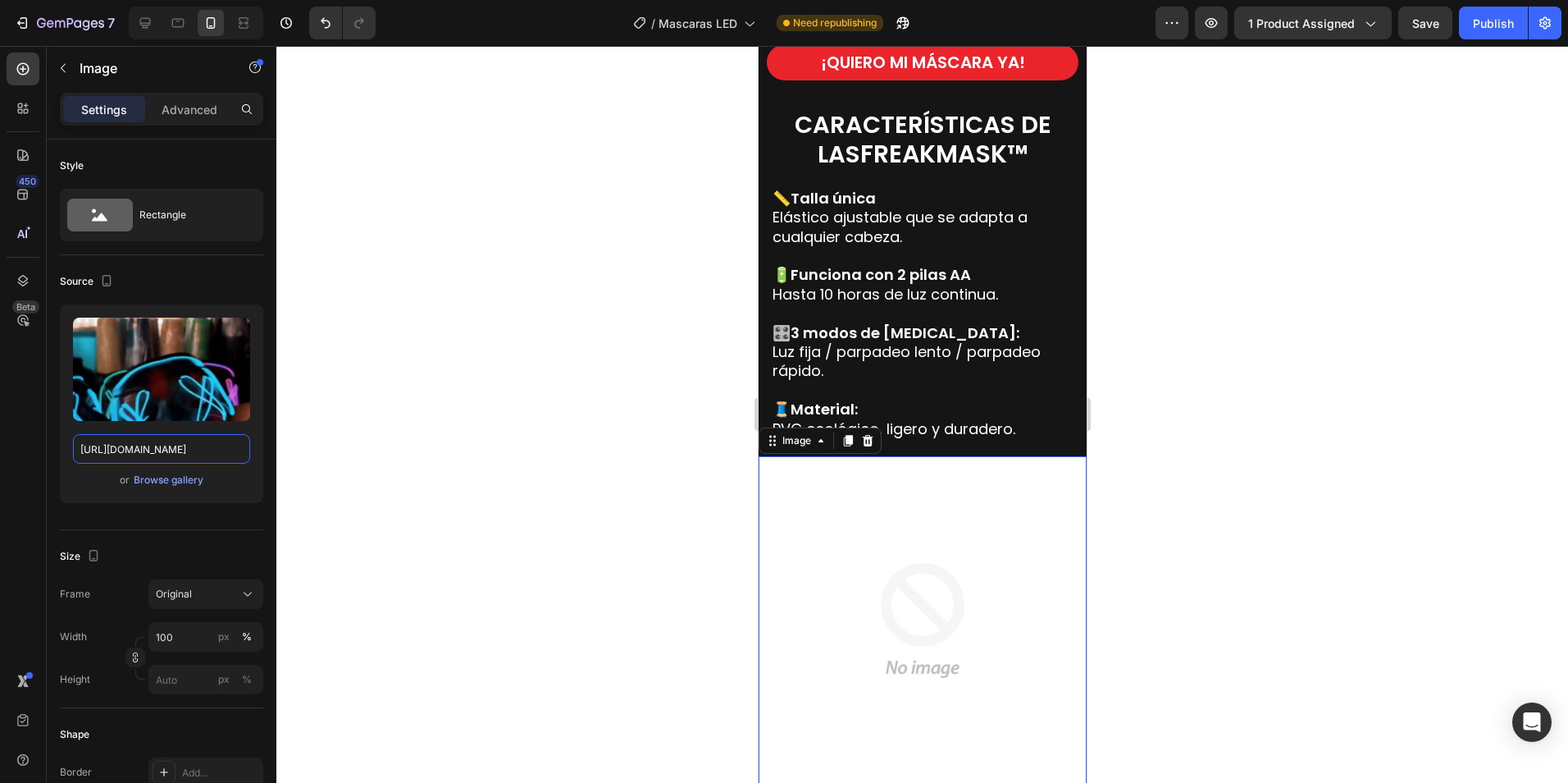
type input "[URL][DOMAIN_NAME]"
click at [411, 335] on div at bounding box center [922, 414] width 1292 height 737
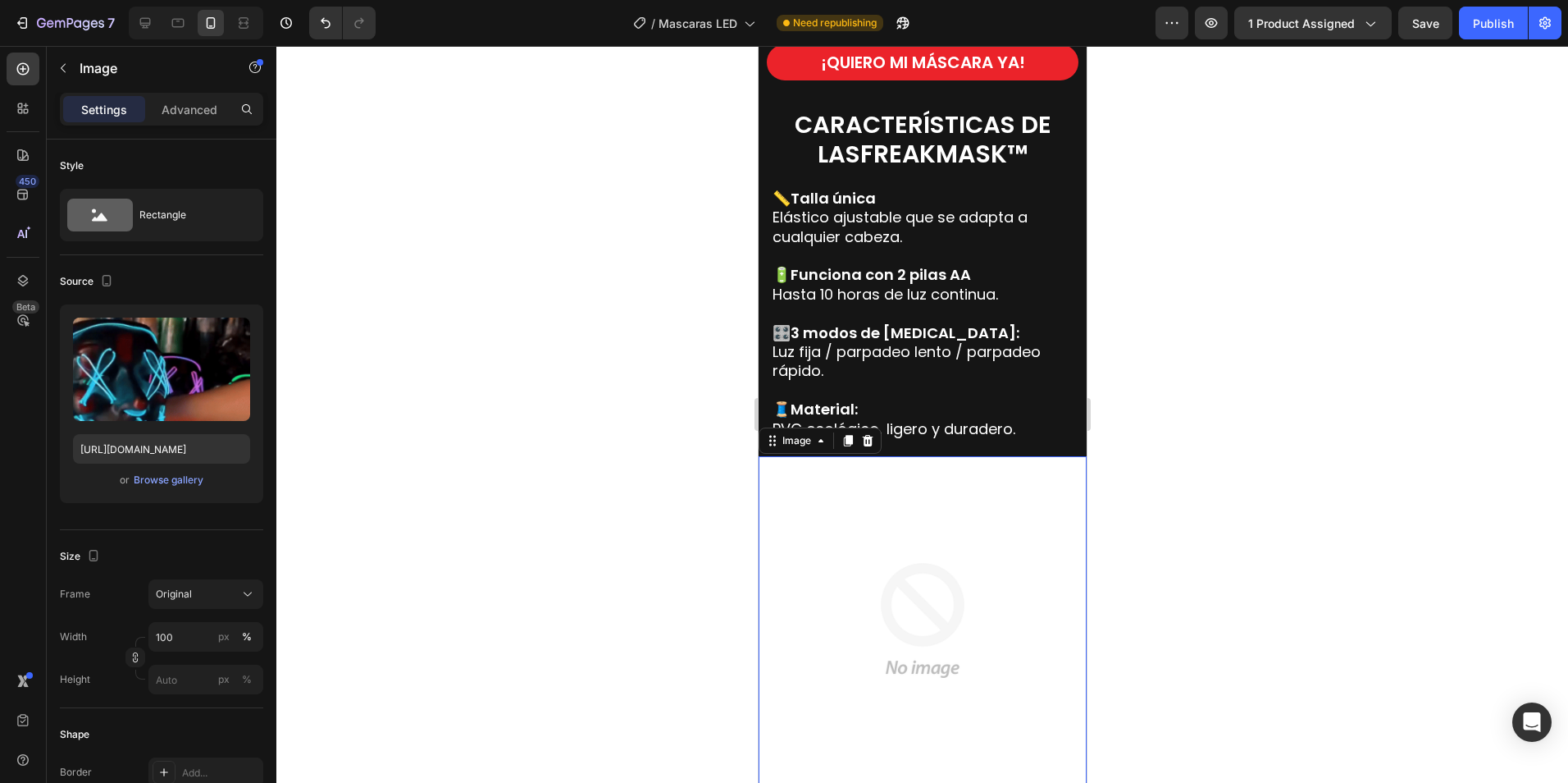
scroll to position [0, 0]
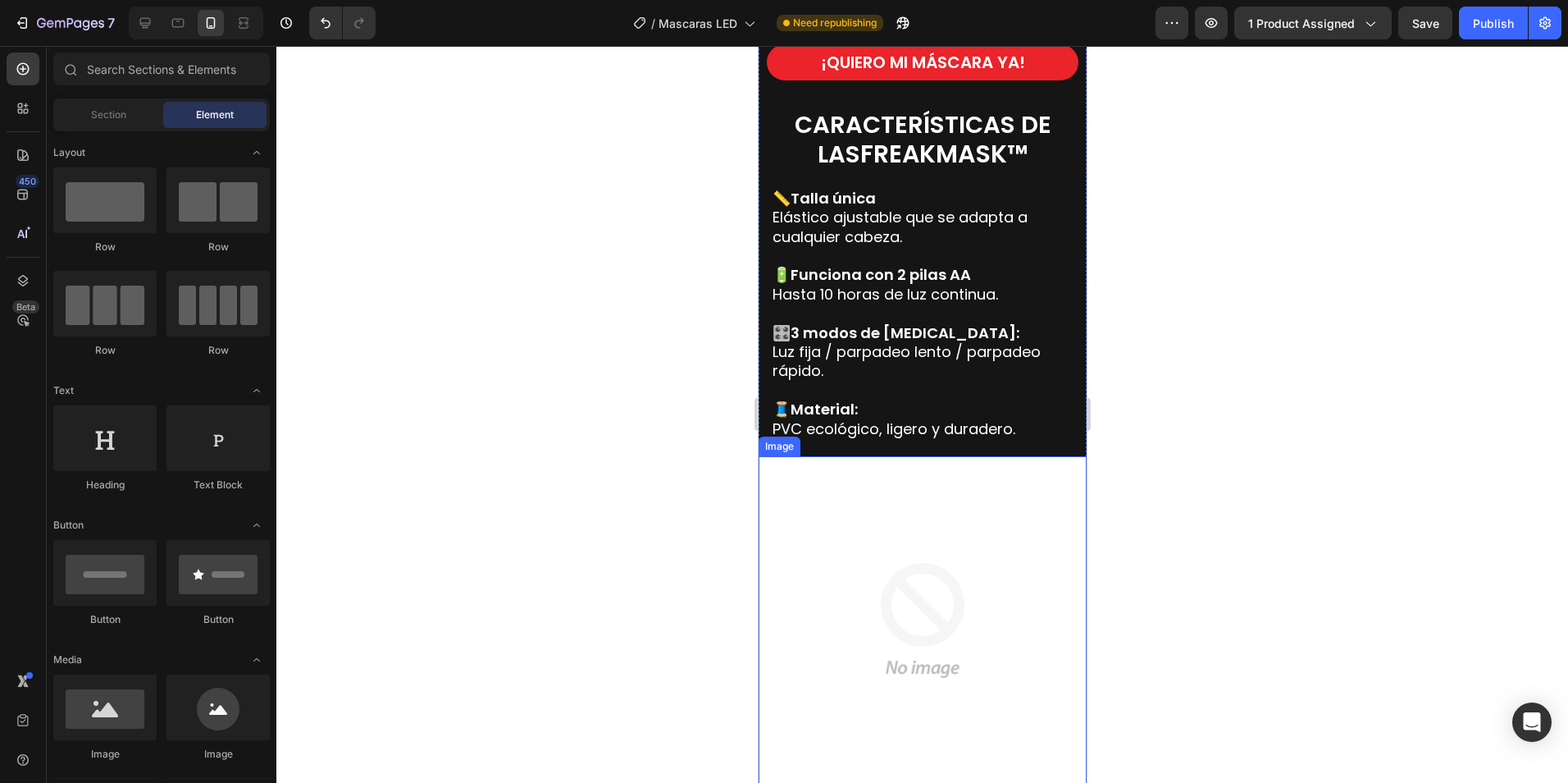
click at [848, 577] on img at bounding box center [921, 619] width 328 height 328
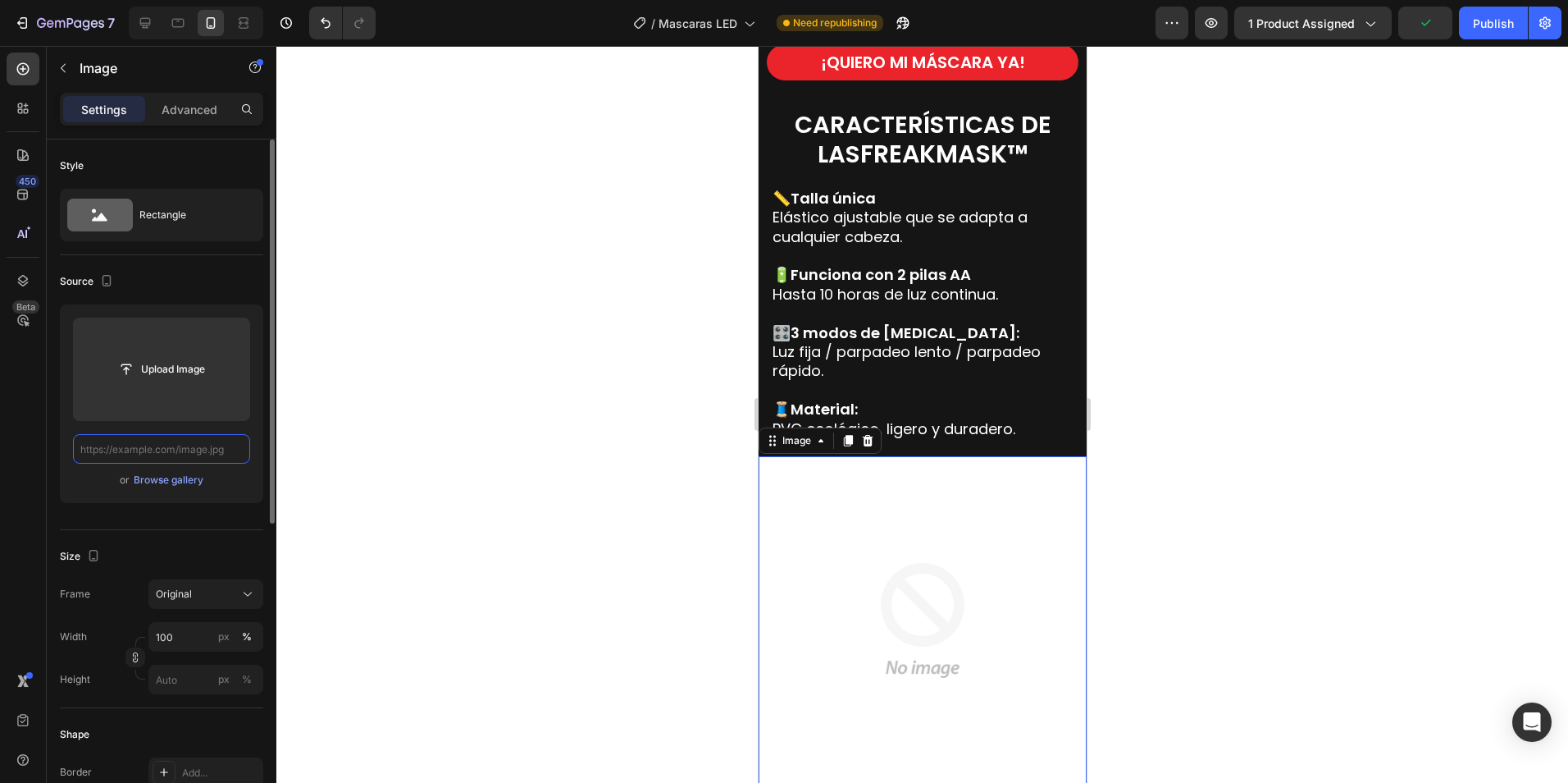
click at [148, 456] on input "text" at bounding box center [161, 449] width 177 height 30
paste input "[URL][DOMAIN_NAME]"
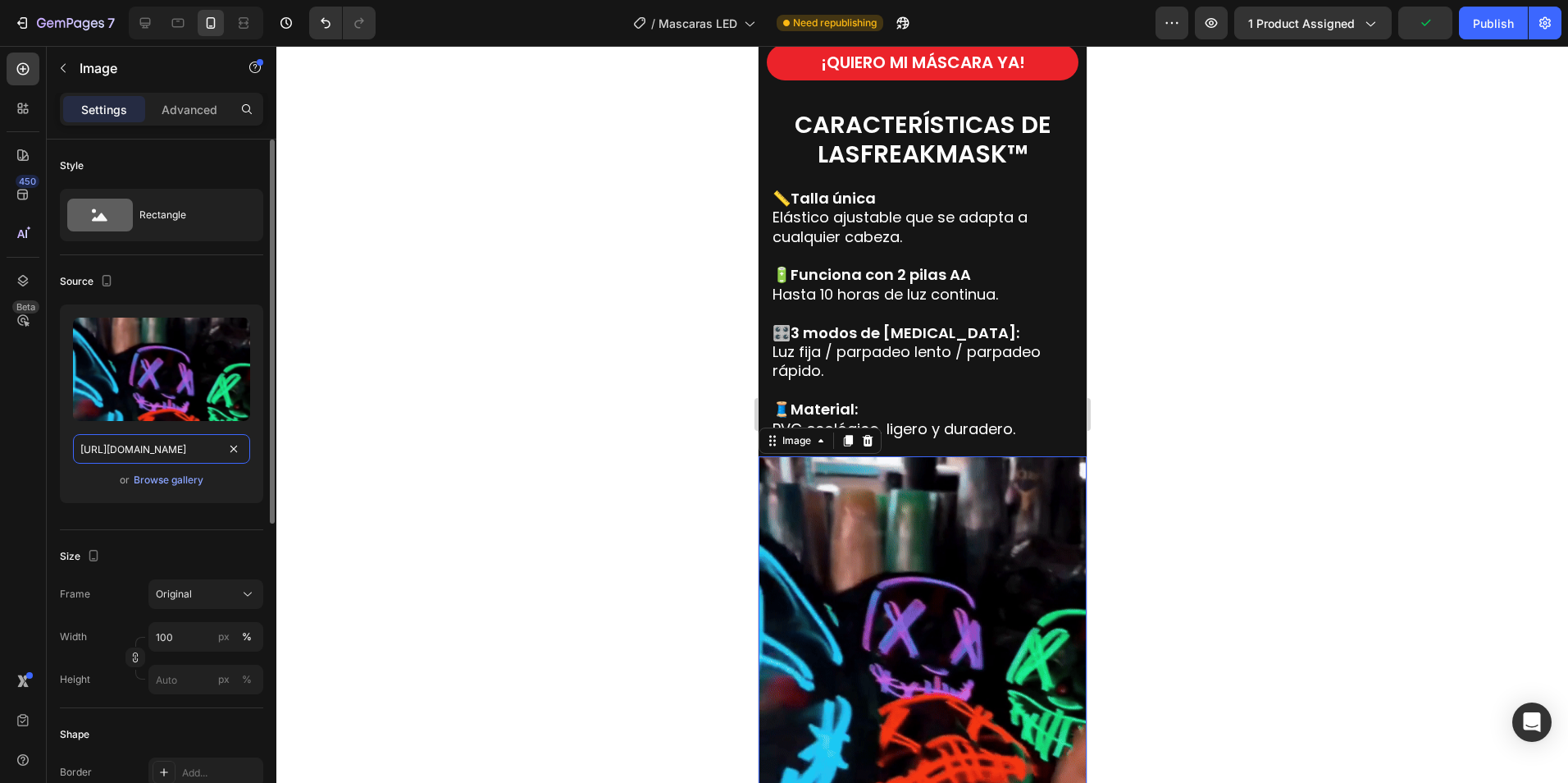
scroll to position [0, 837]
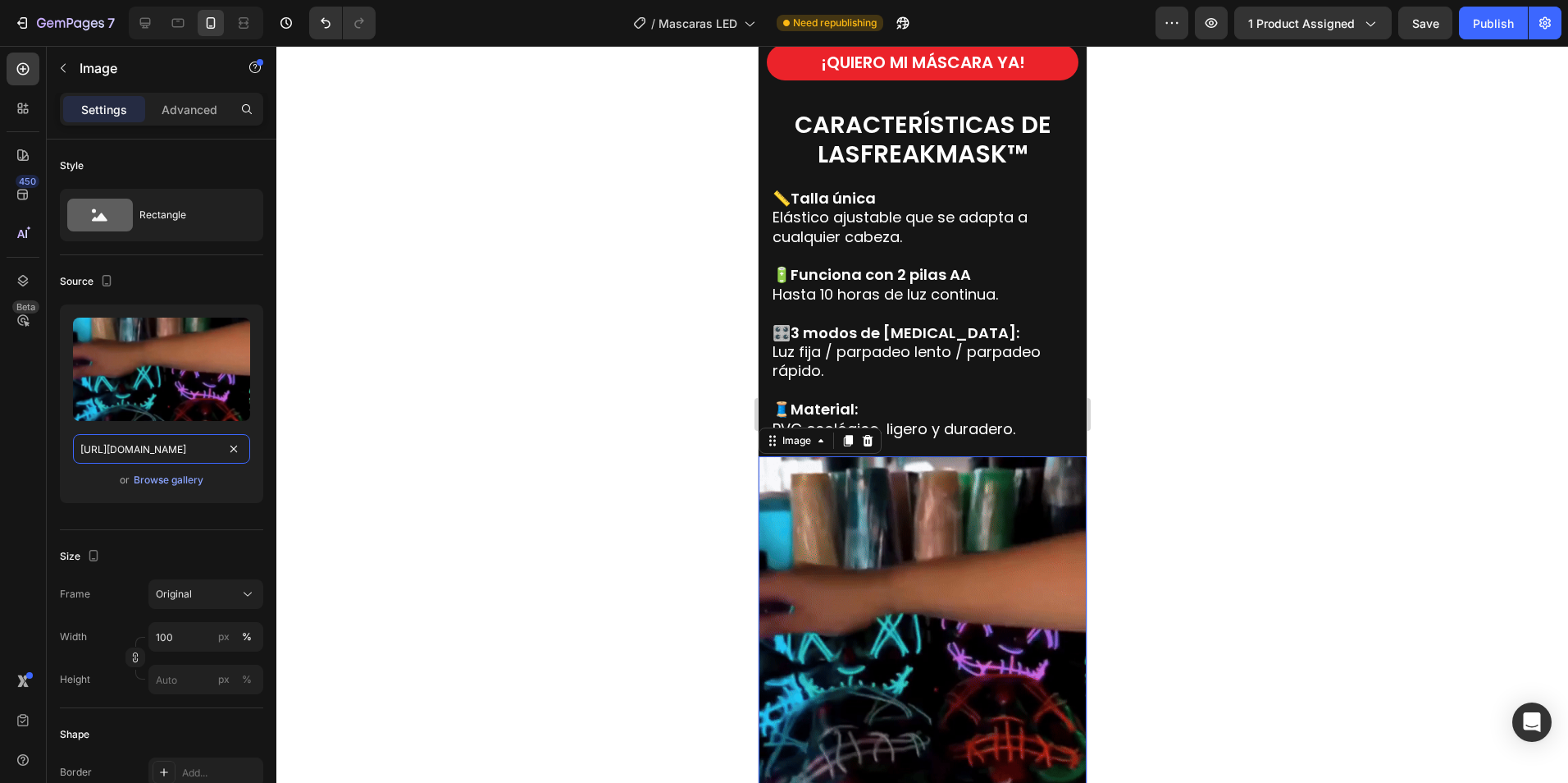
type input "[URL][DOMAIN_NAME]"
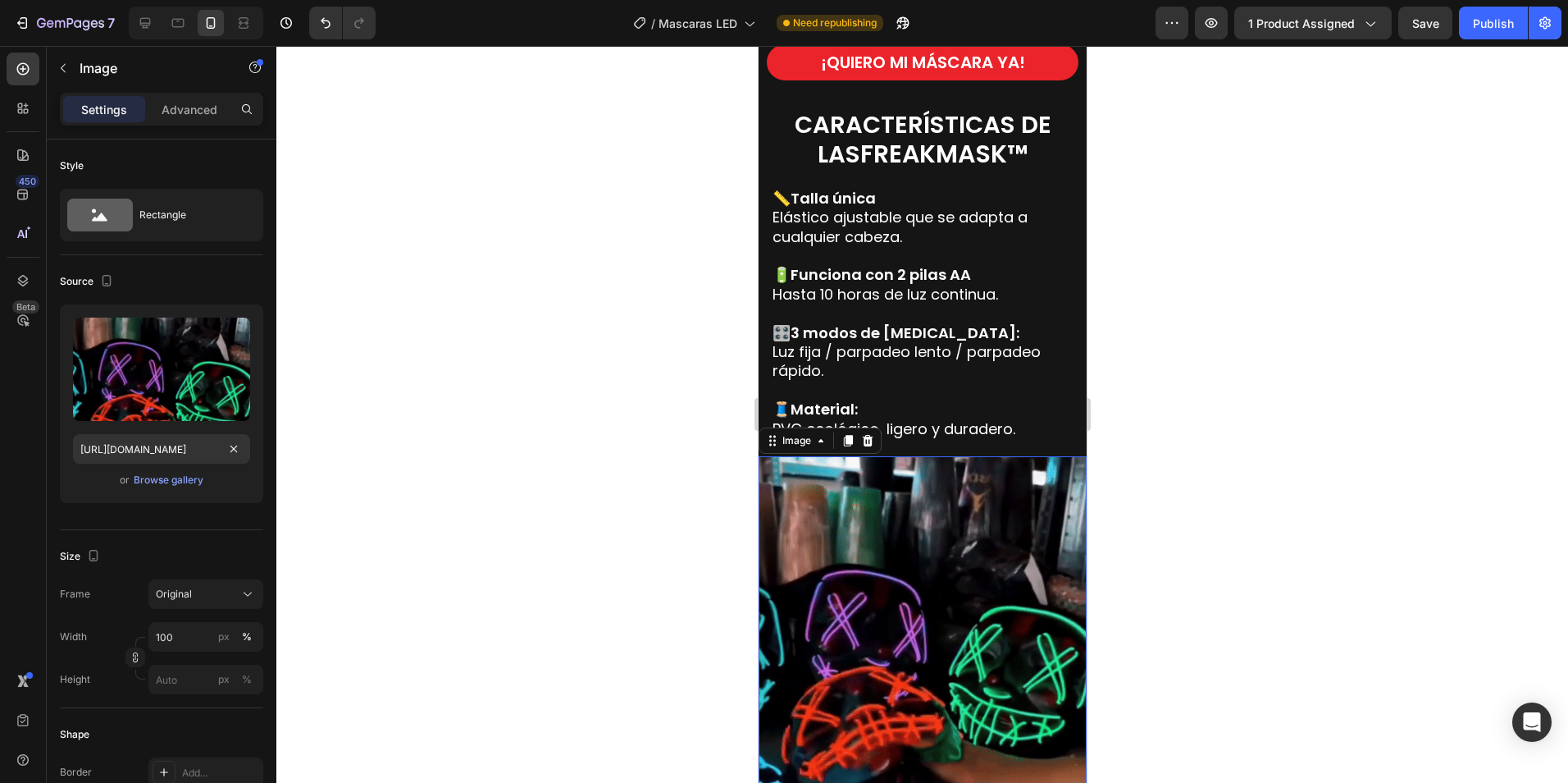
click at [1267, 405] on div at bounding box center [922, 414] width 1292 height 737
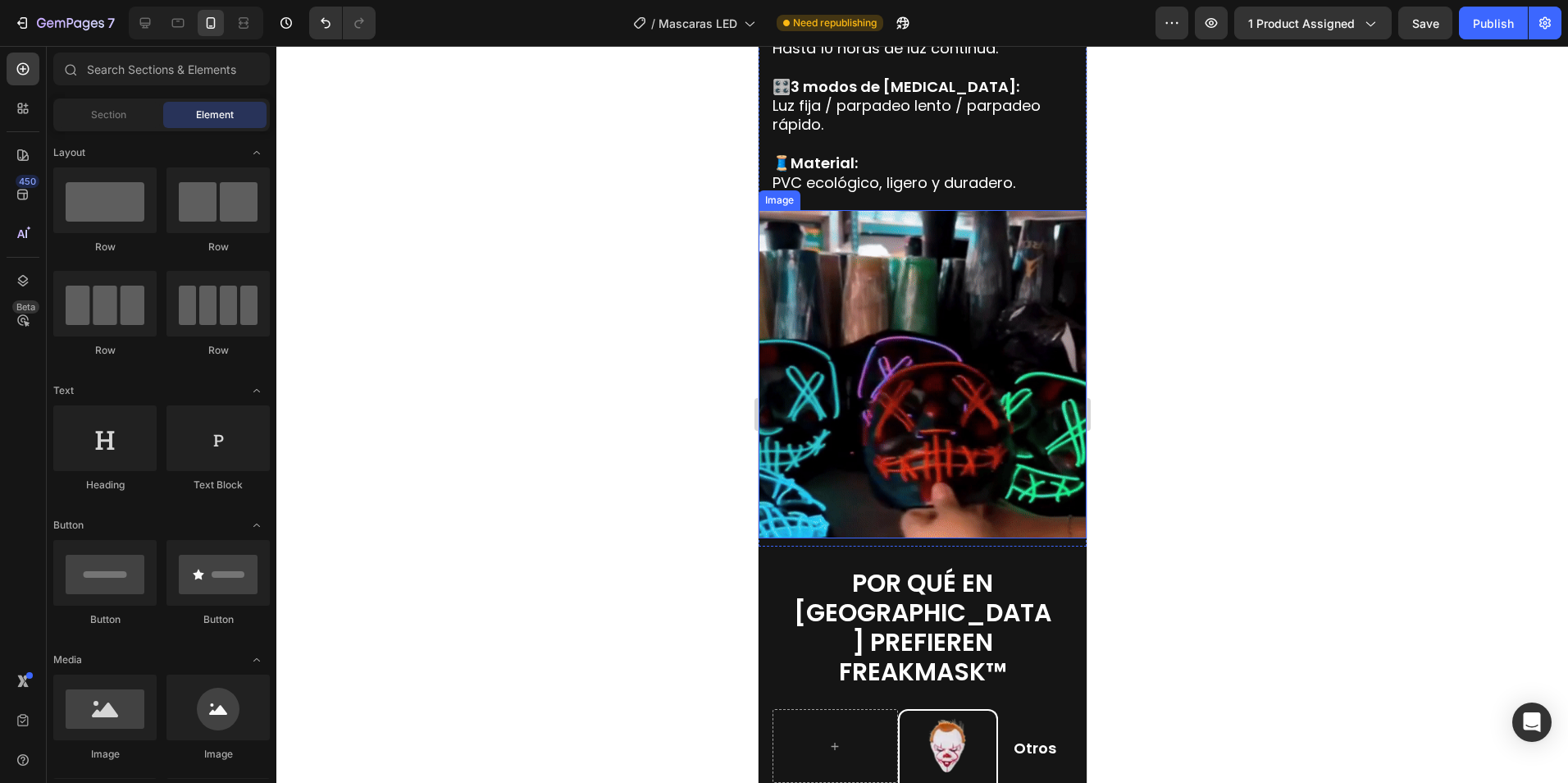
scroll to position [2362, 0]
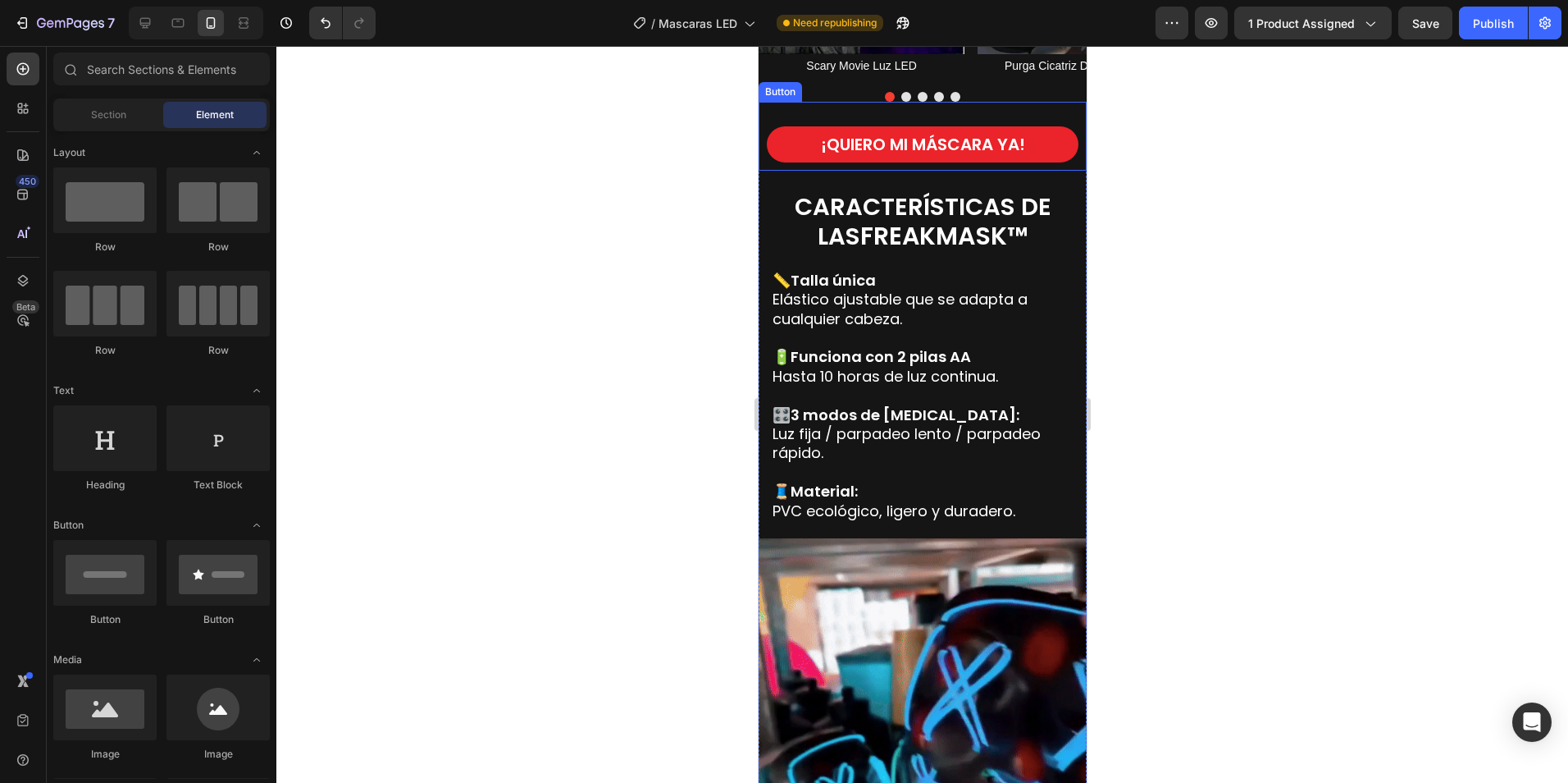
click at [1058, 113] on div "¡QUIERO MI MÁSCARA YA! Button" at bounding box center [921, 136] width 328 height 69
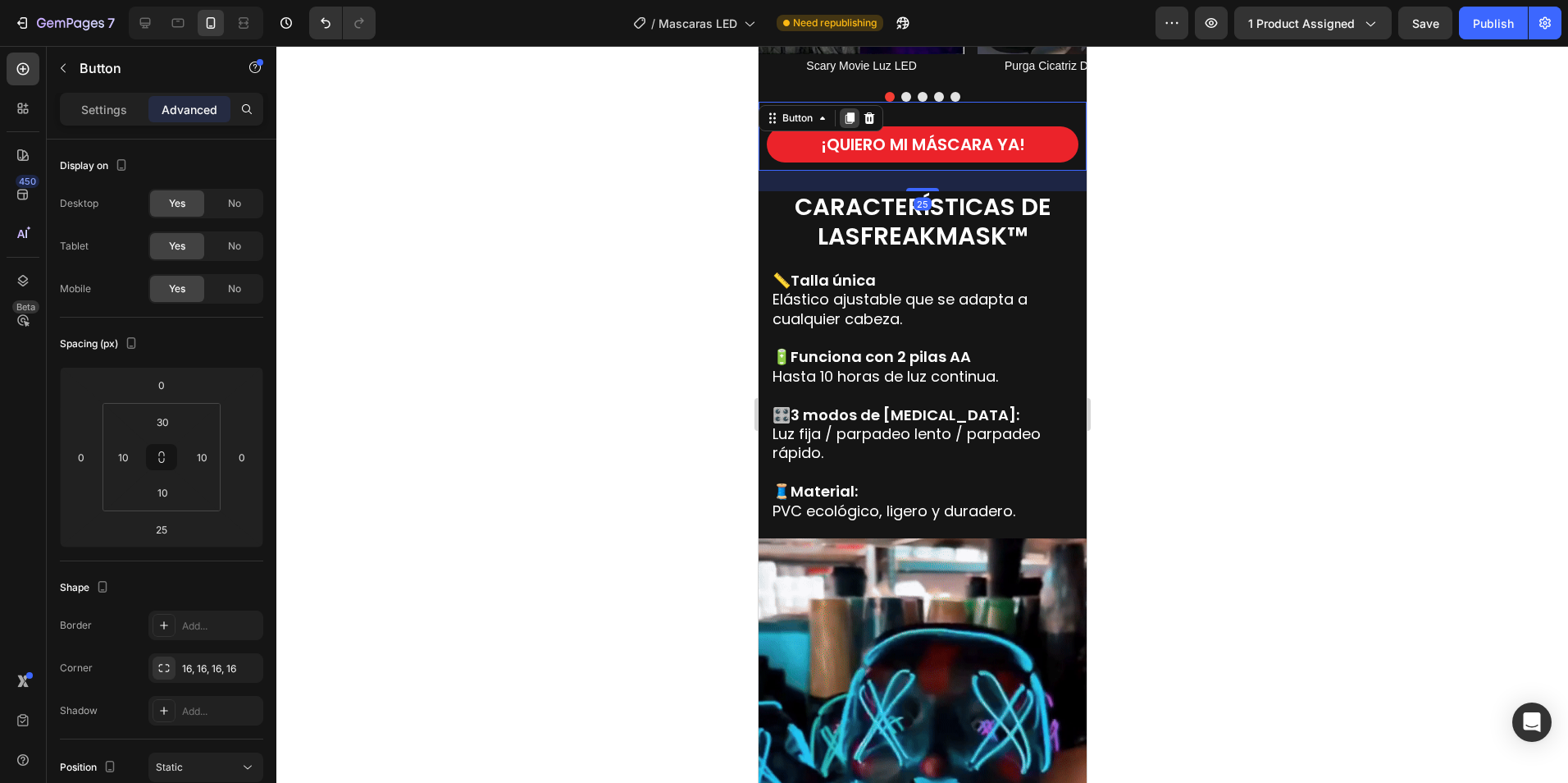
click at [848, 120] on icon at bounding box center [848, 119] width 9 height 12
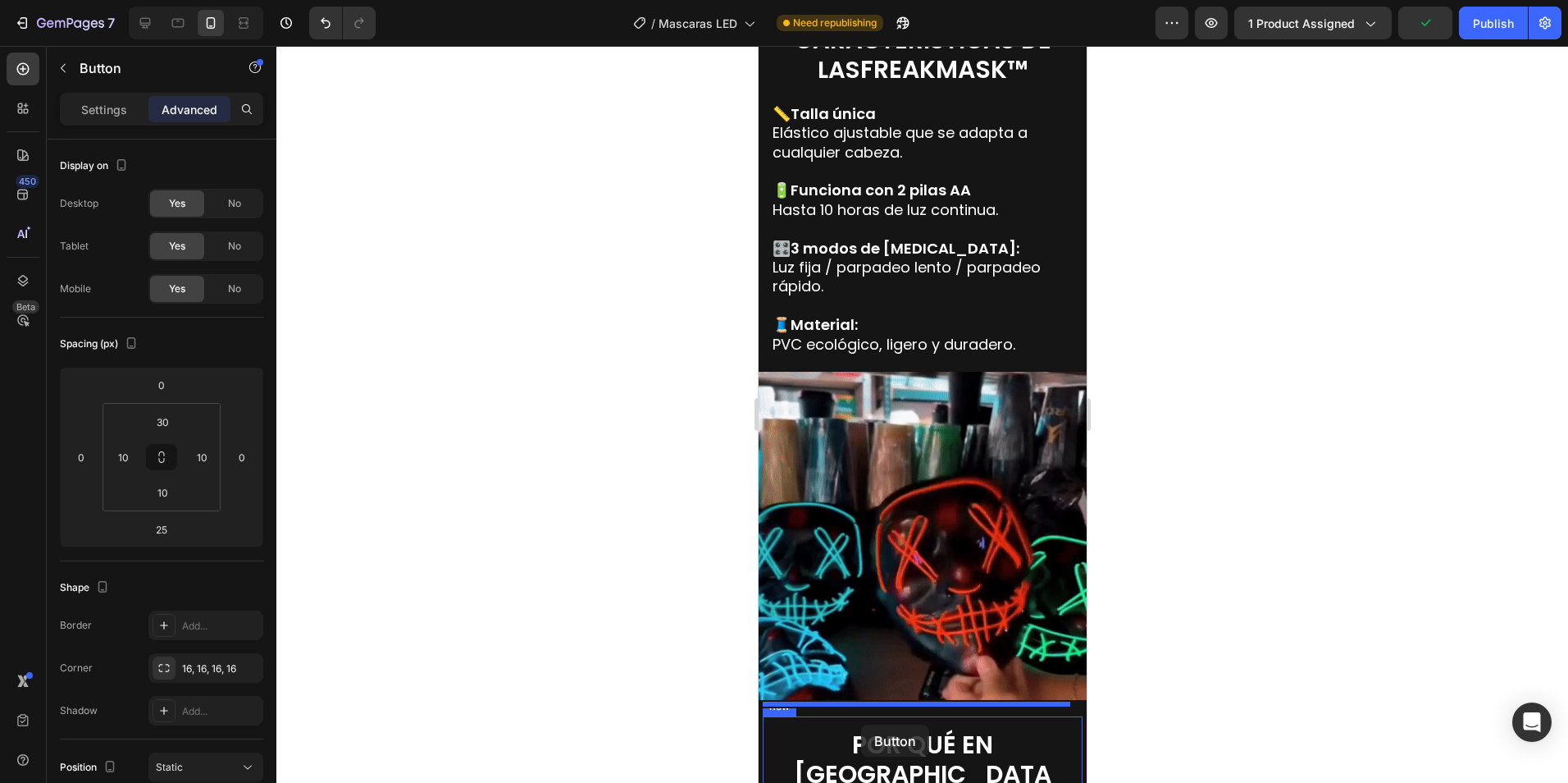
scroll to position [2639, 0]
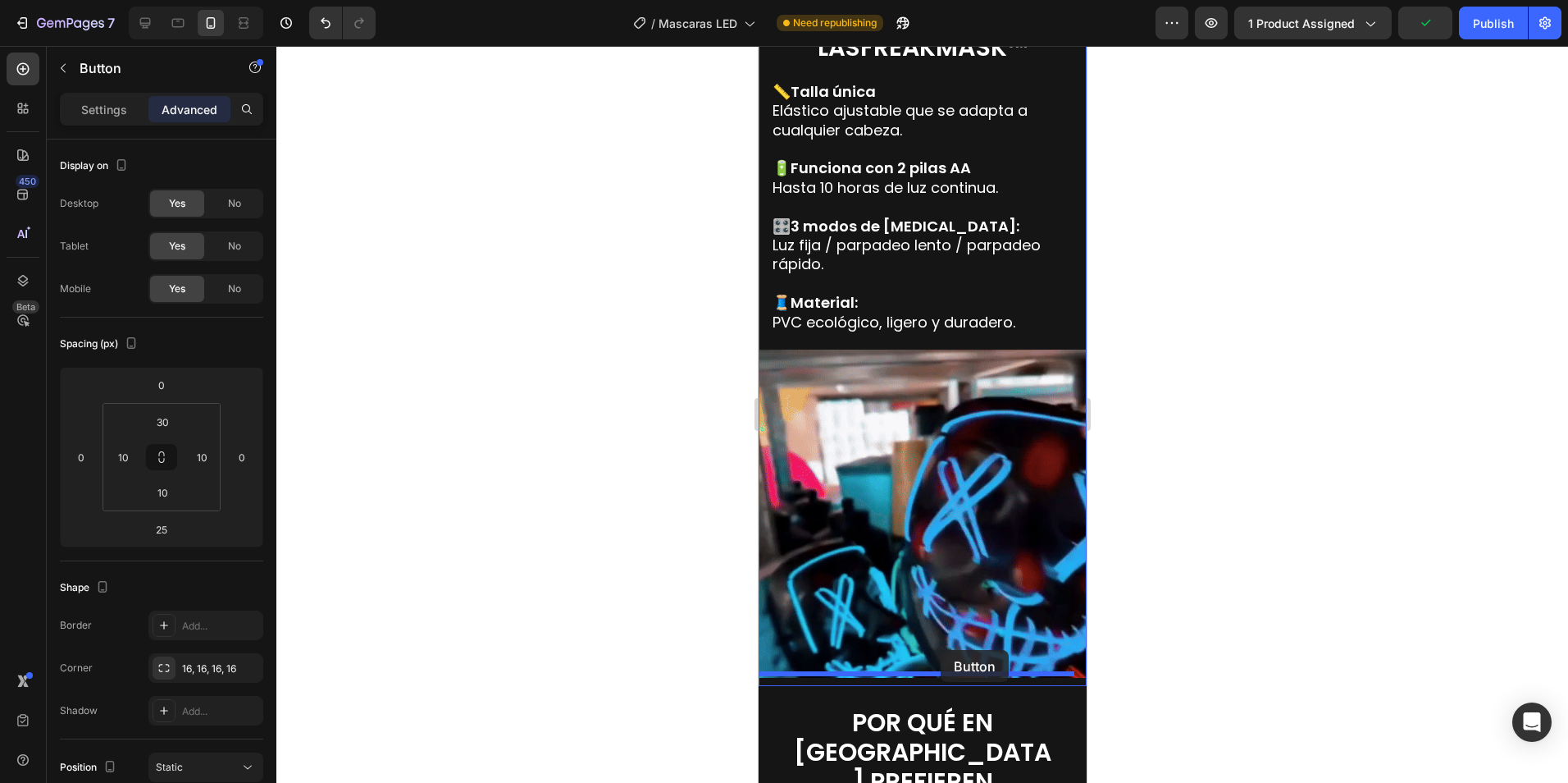
drag, startPoint x: 773, startPoint y: 179, endPoint x: 940, endPoint y: 650, distance: 499.7
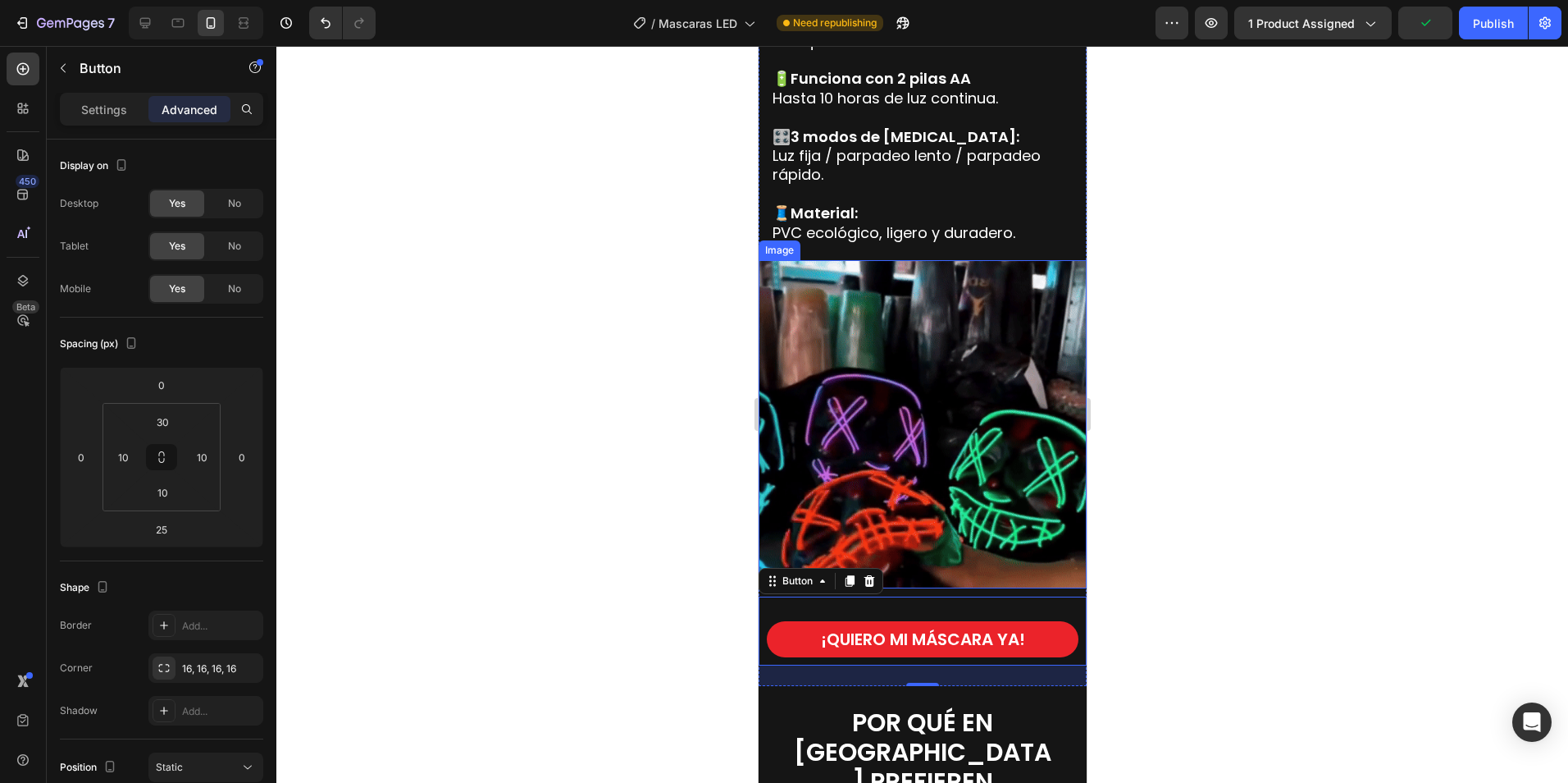
scroll to position [2550, 0]
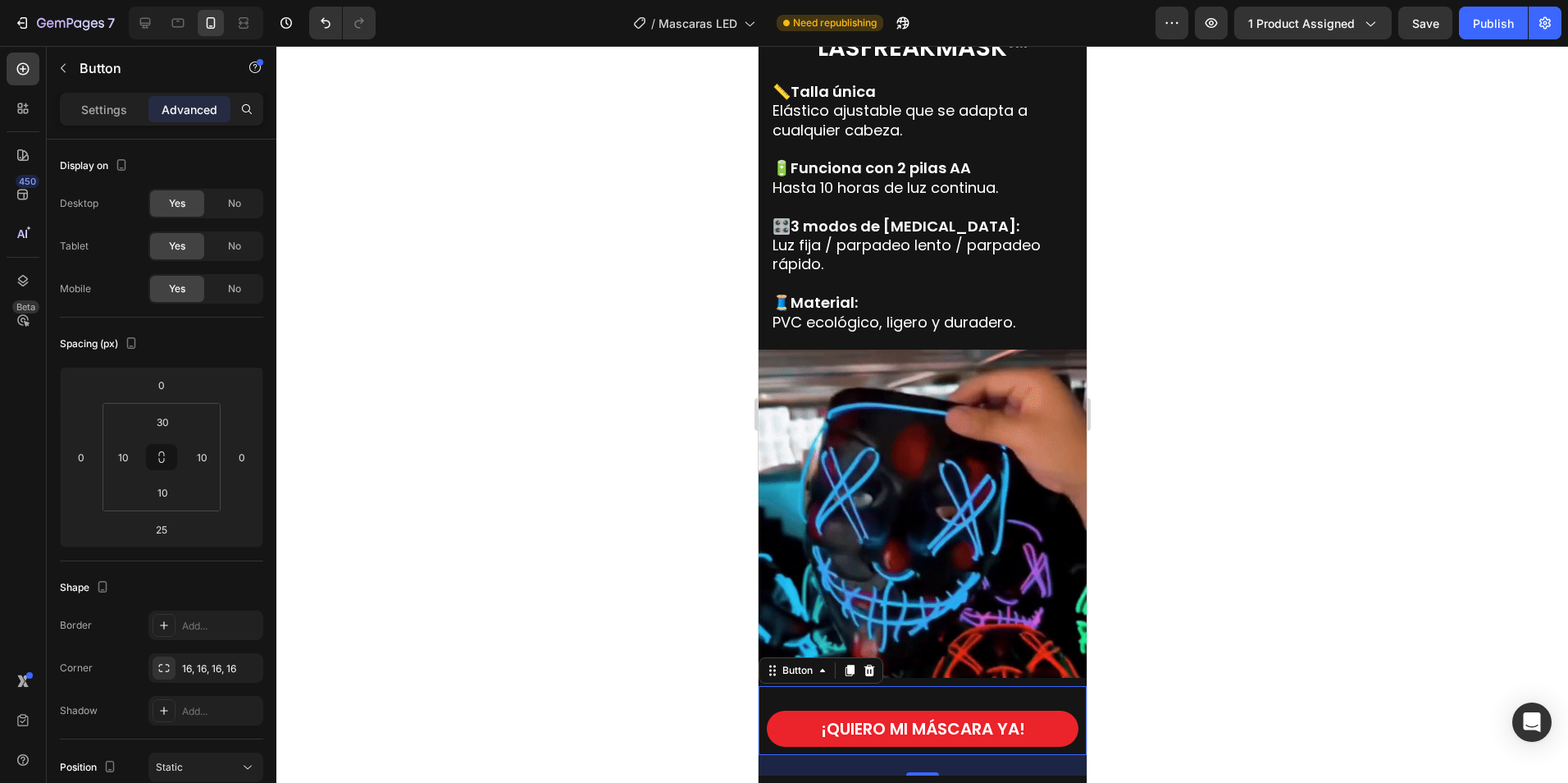
click at [1239, 603] on div at bounding box center [922, 414] width 1292 height 737
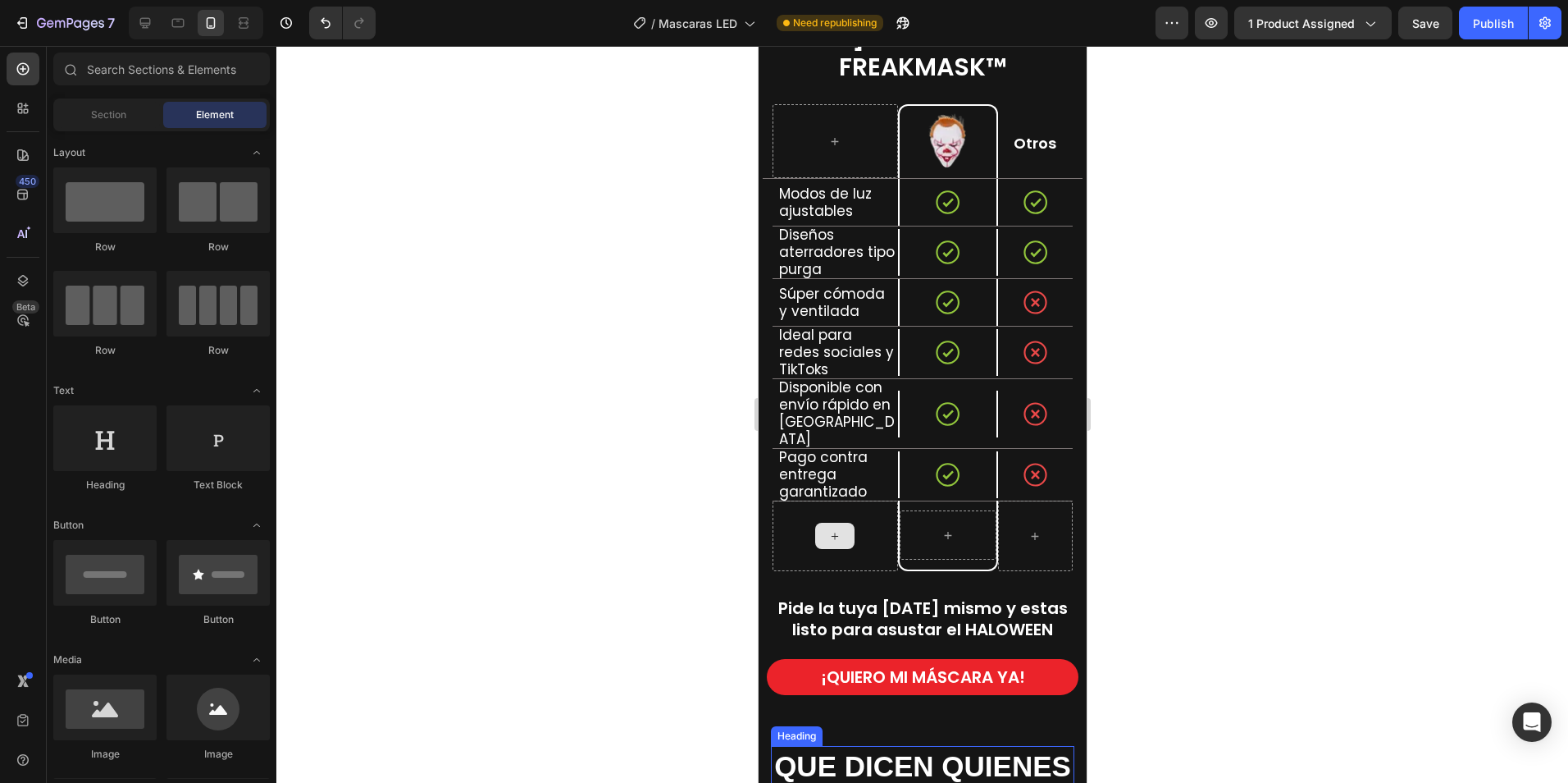
scroll to position [3370, 0]
click at [1486, 26] on div "Publish" at bounding box center [1492, 23] width 41 height 17
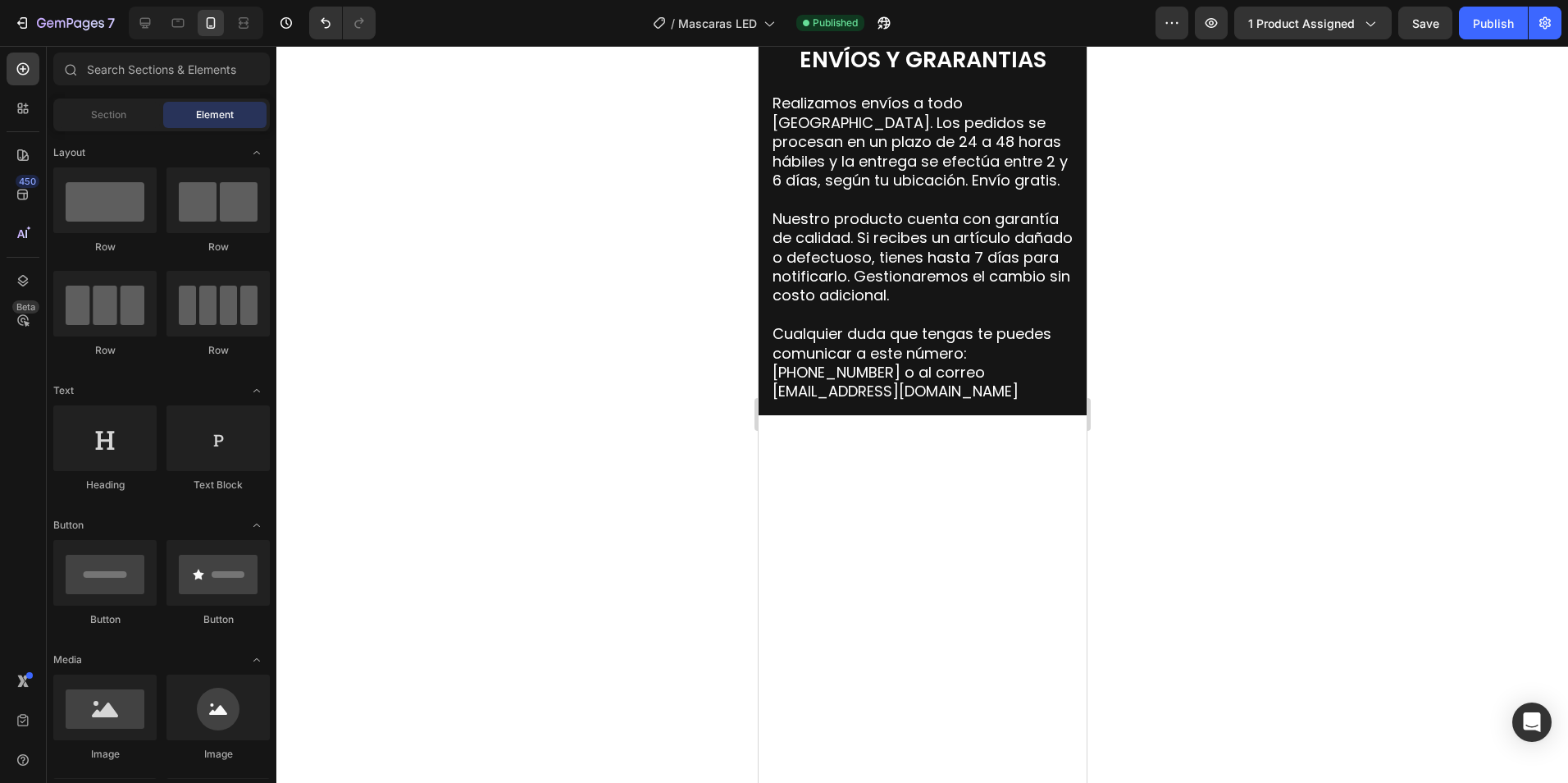
scroll to position [5826, 0]
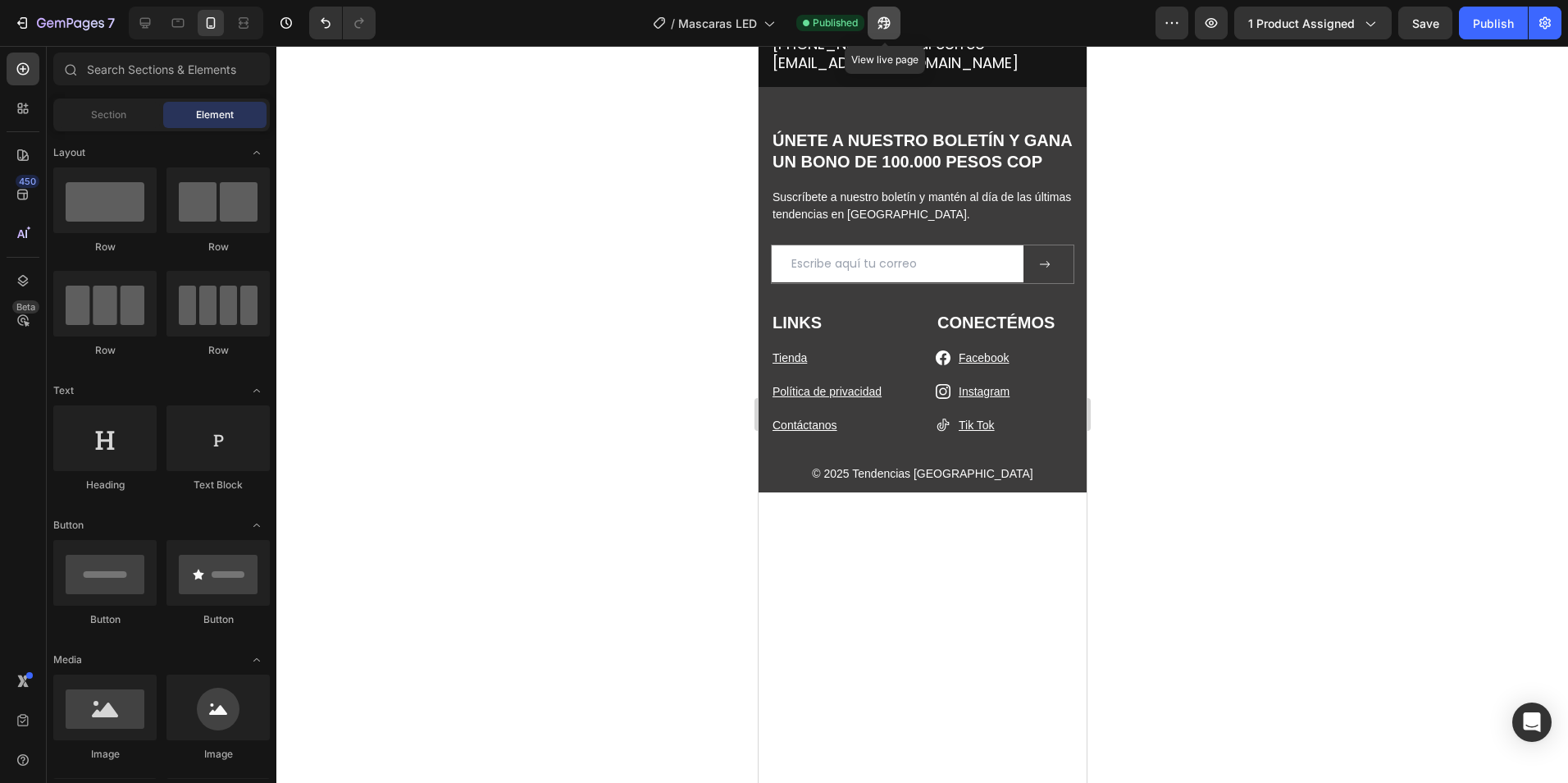
click at [888, 26] on icon "button" at bounding box center [884, 23] width 16 height 16
click at [142, 24] on icon at bounding box center [146, 23] width 11 height 11
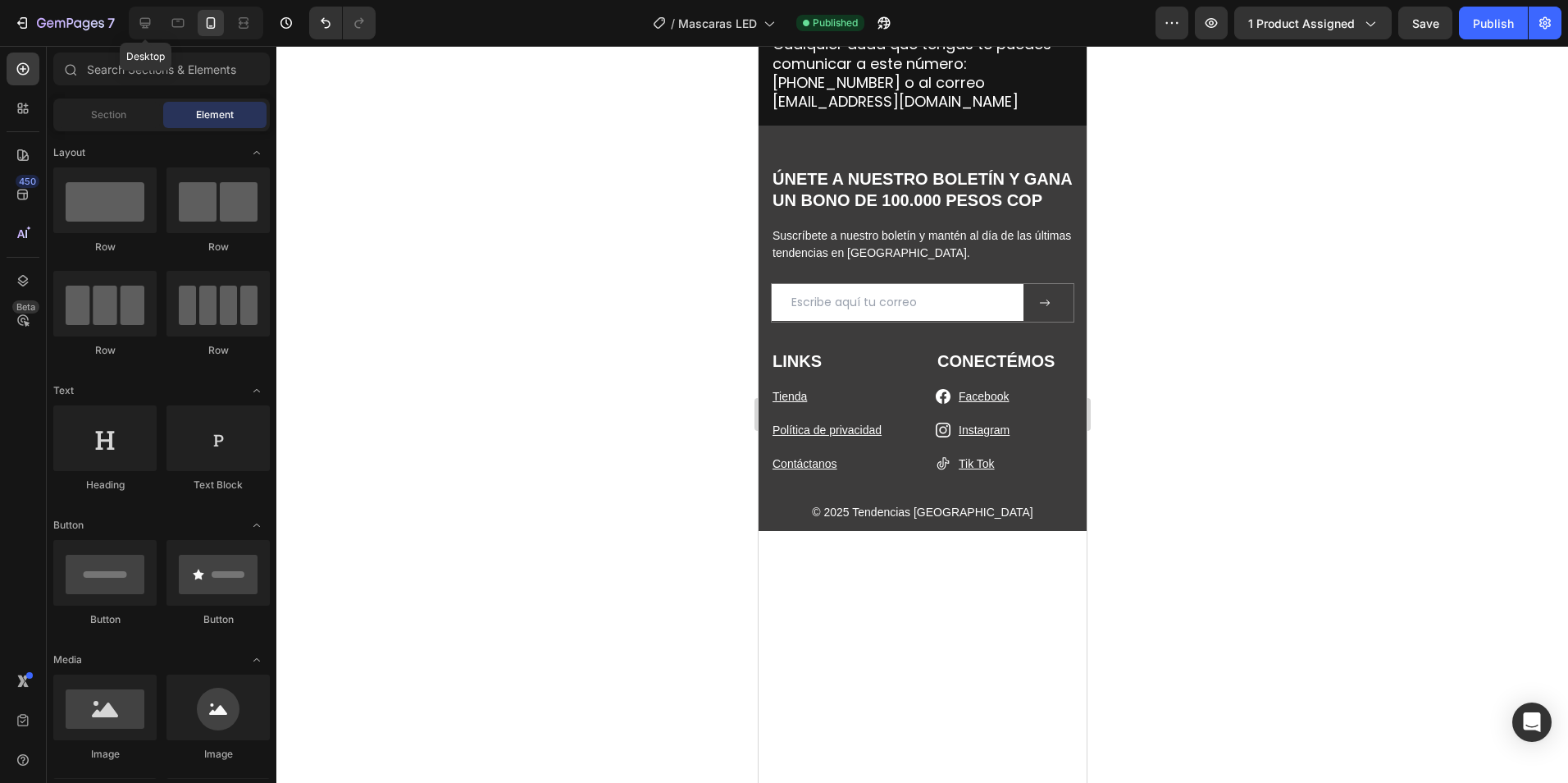
click at [758, 46] on img at bounding box center [758, 46] width 0 height 0
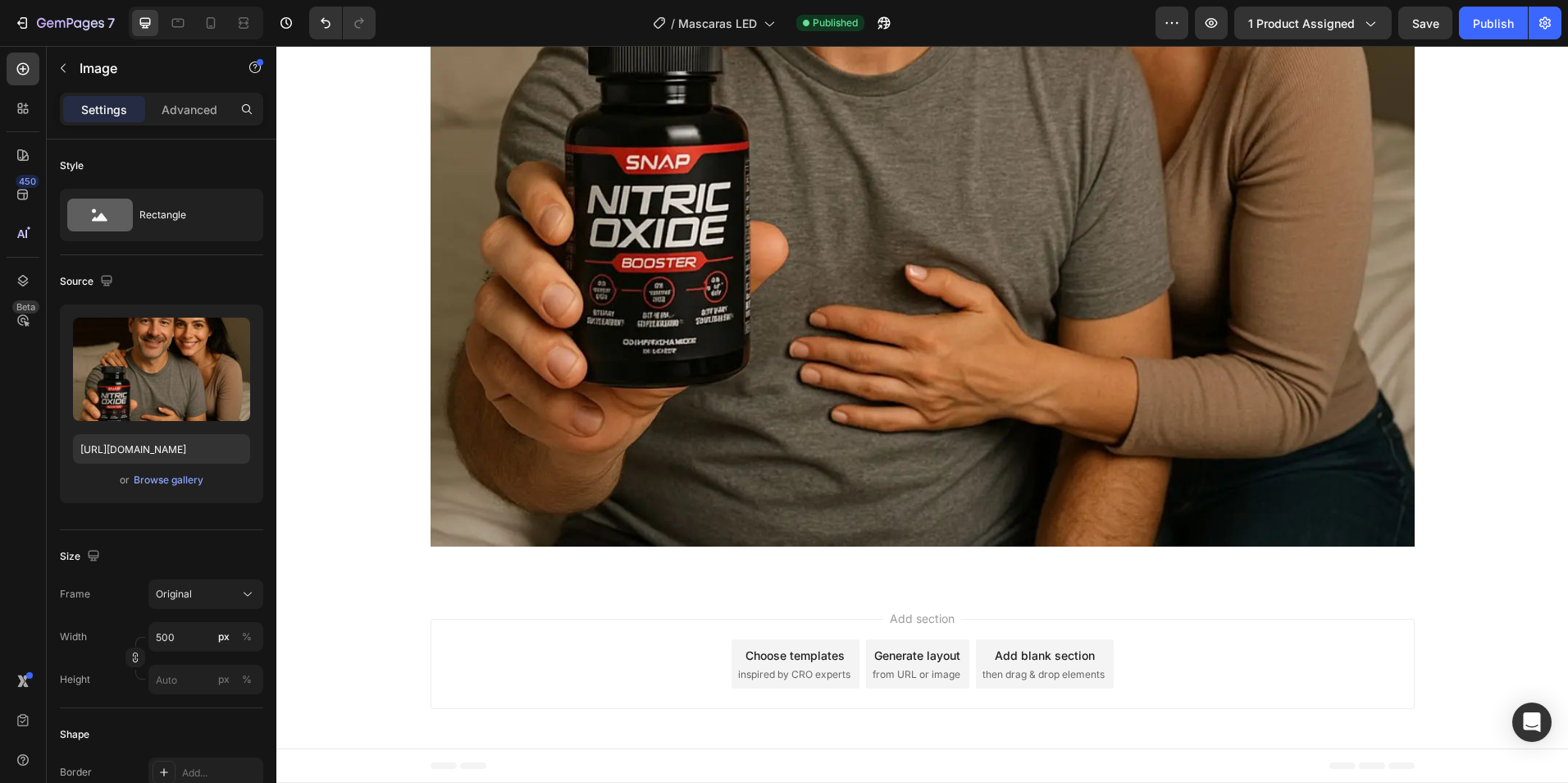
scroll to position [340, 0]
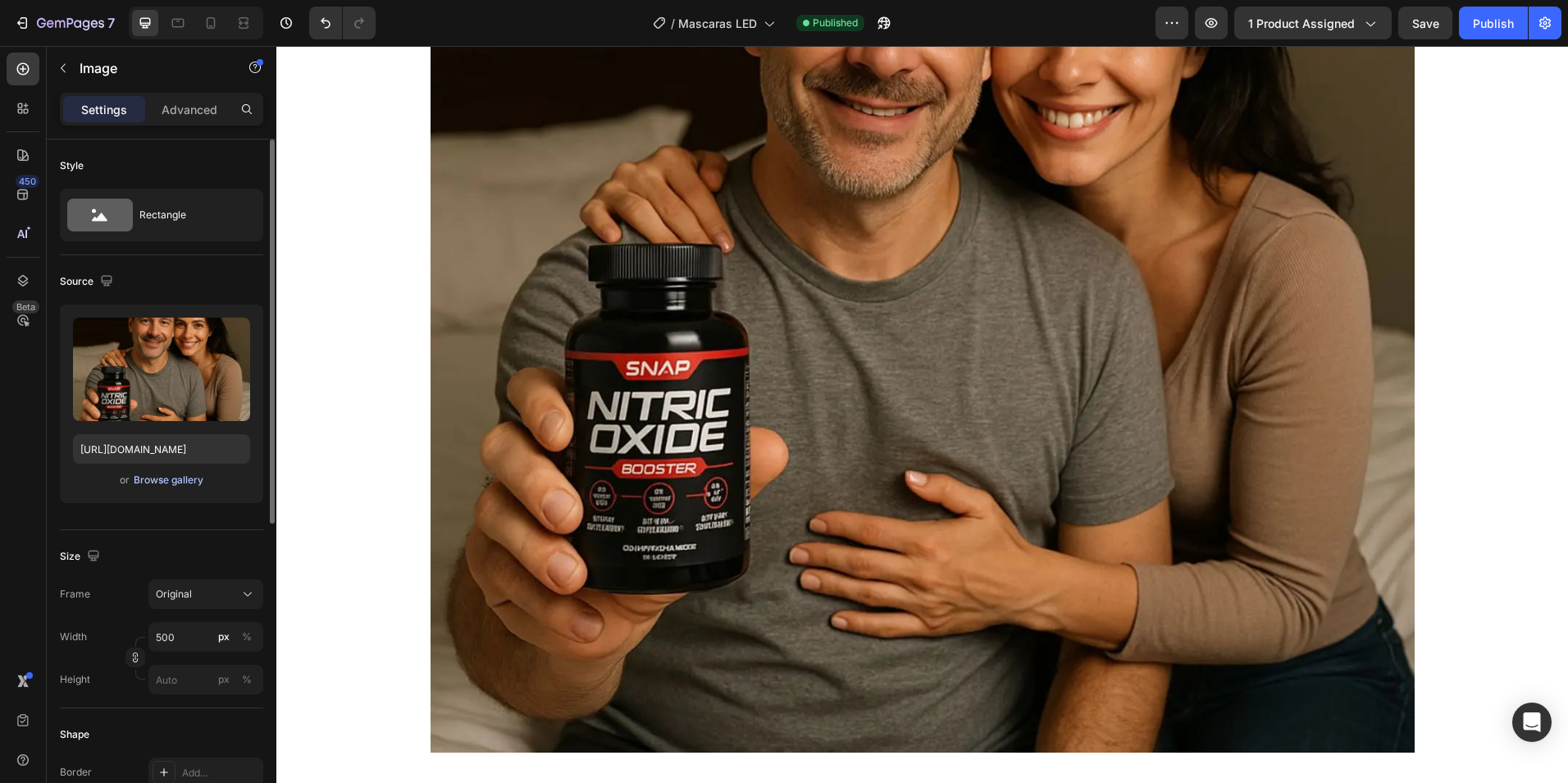
click at [159, 483] on div "Browse gallery" at bounding box center [168, 480] width 70 height 15
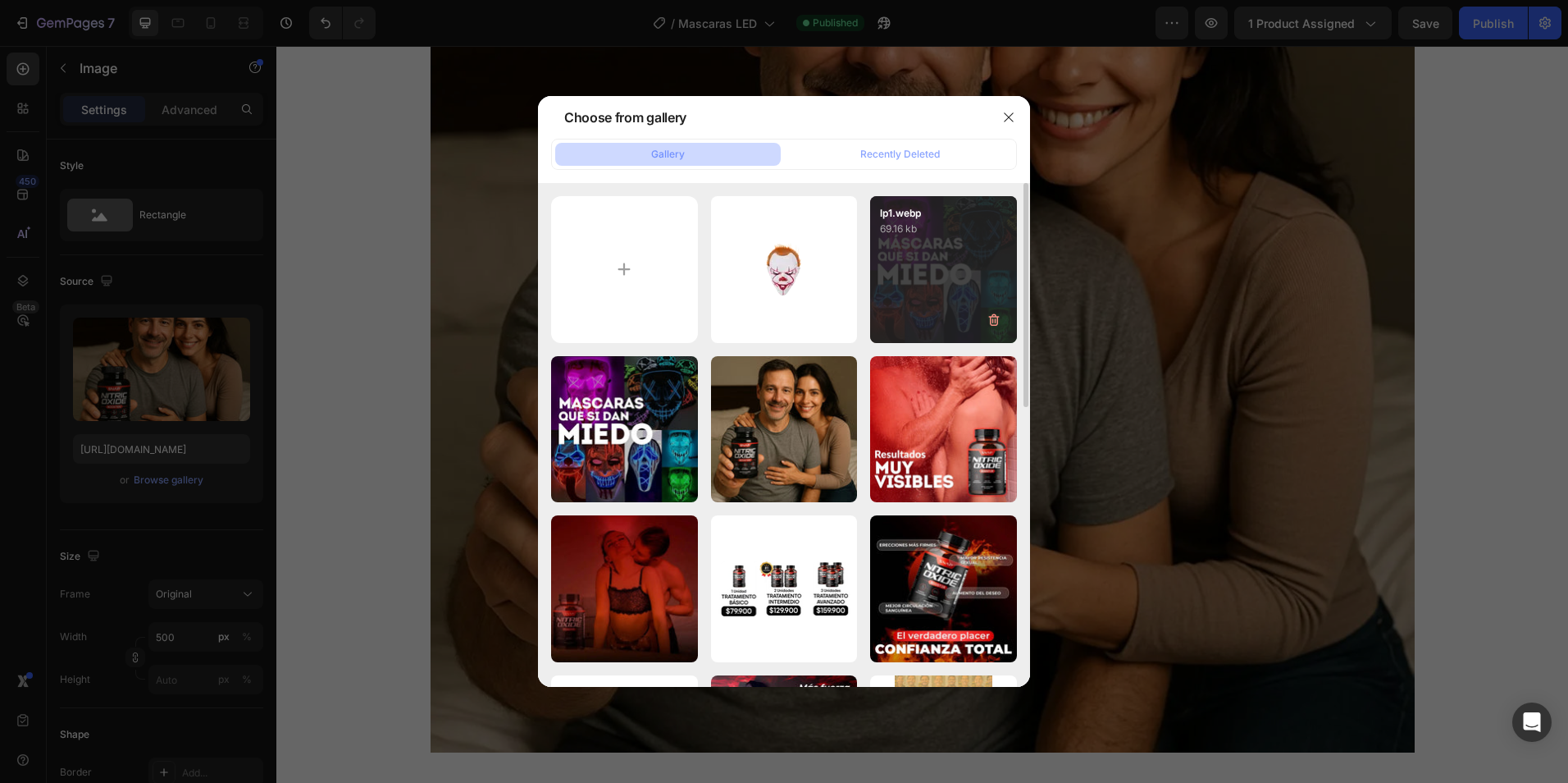
click at [973, 268] on div "lp1.webp 69.16 kb" at bounding box center [943, 269] width 147 height 147
type input "[URL][DOMAIN_NAME]"
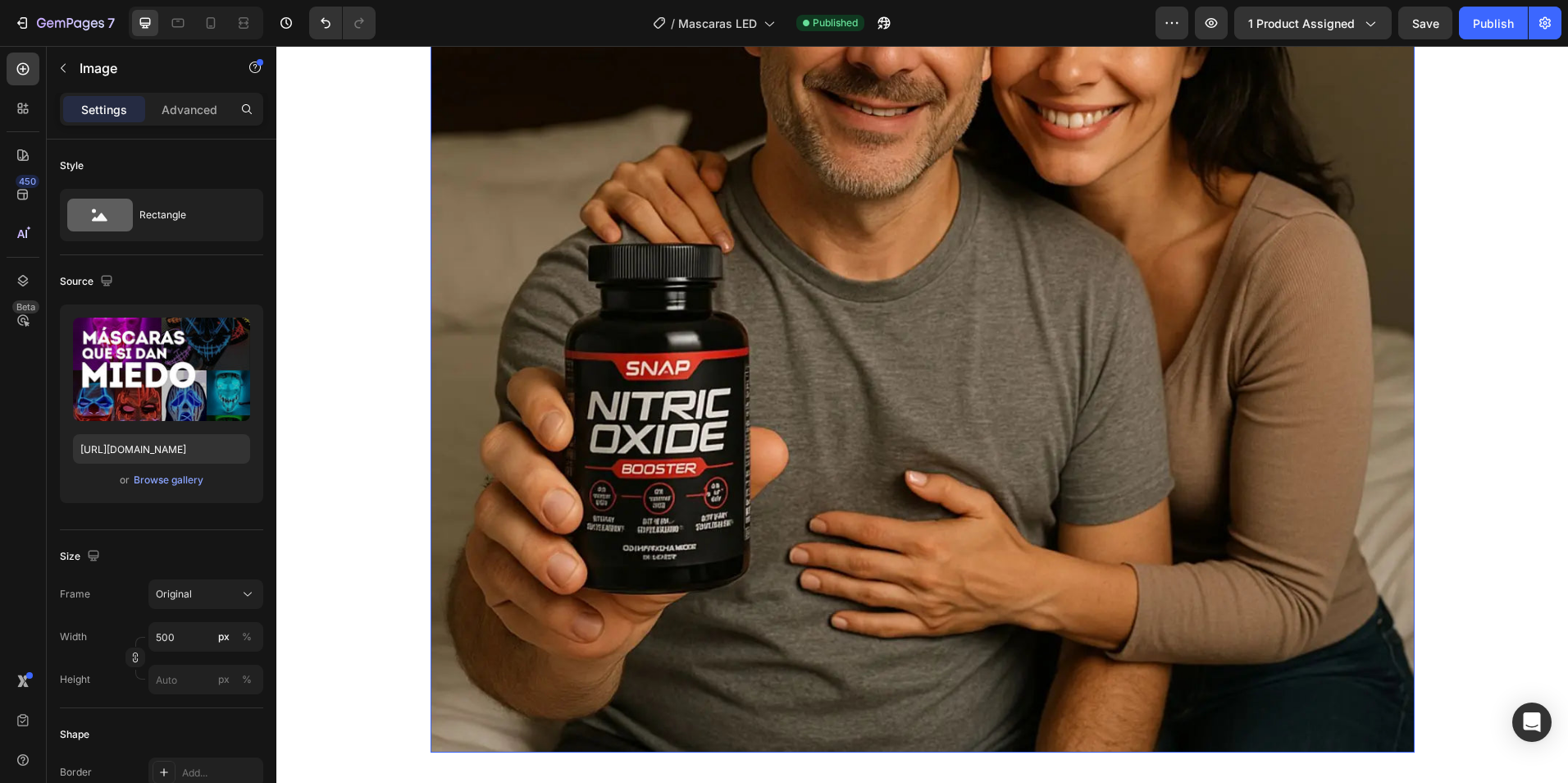
click at [739, 326] on img at bounding box center [922, 259] width 984 height 984
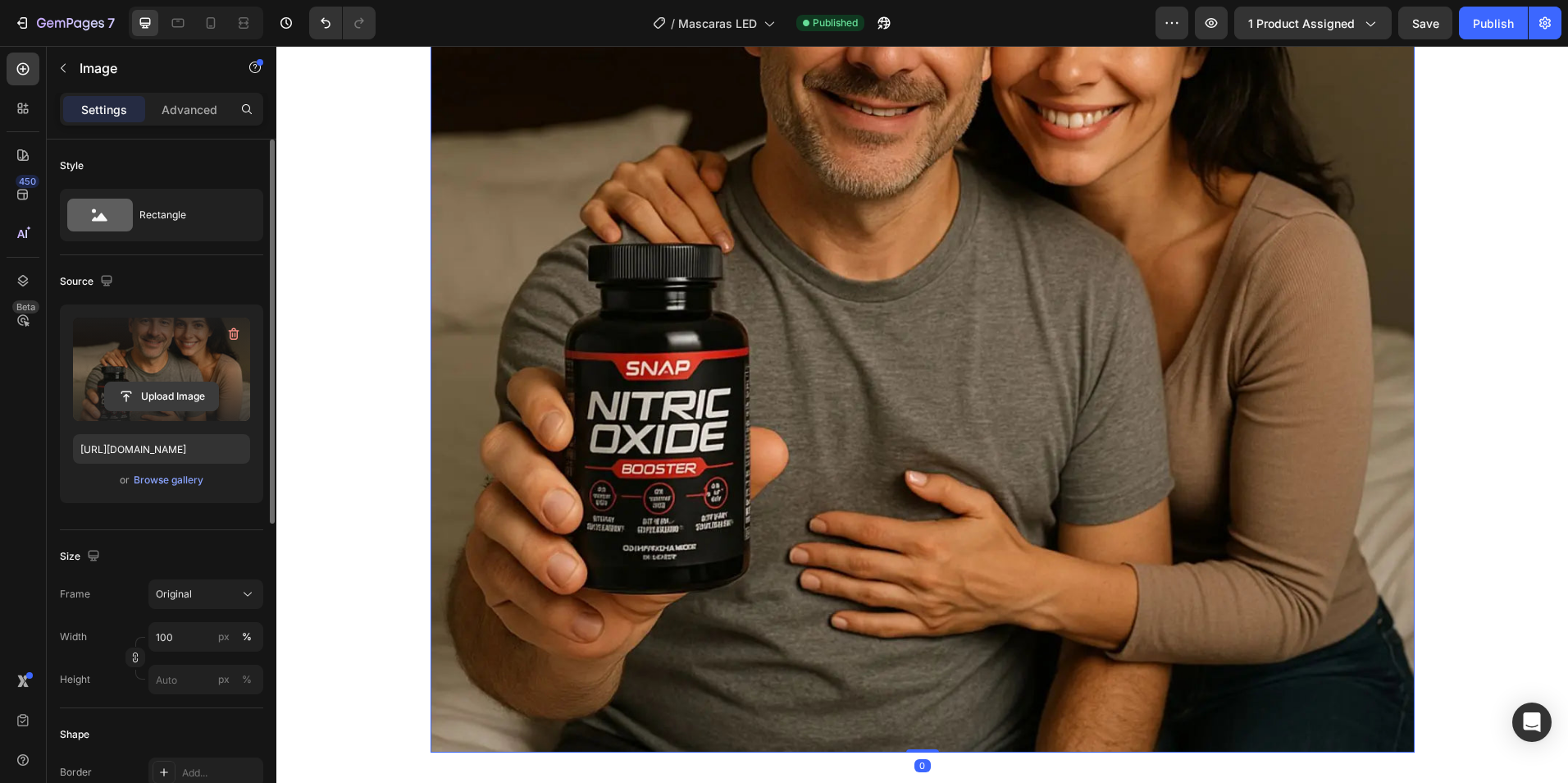
click at [168, 397] on input "file" at bounding box center [161, 396] width 114 height 28
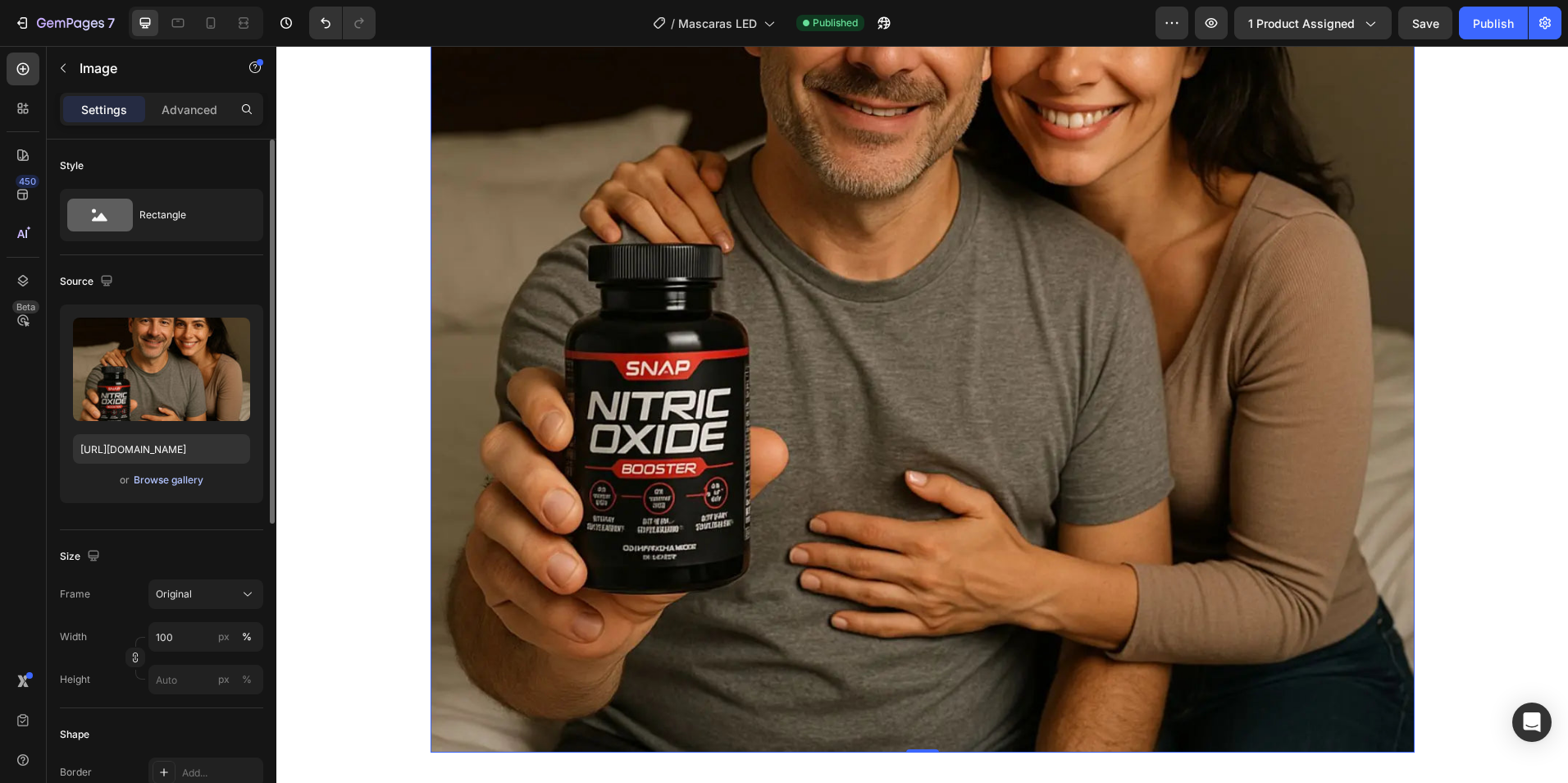
click at [173, 480] on div "Browse gallery" at bounding box center [168, 480] width 70 height 15
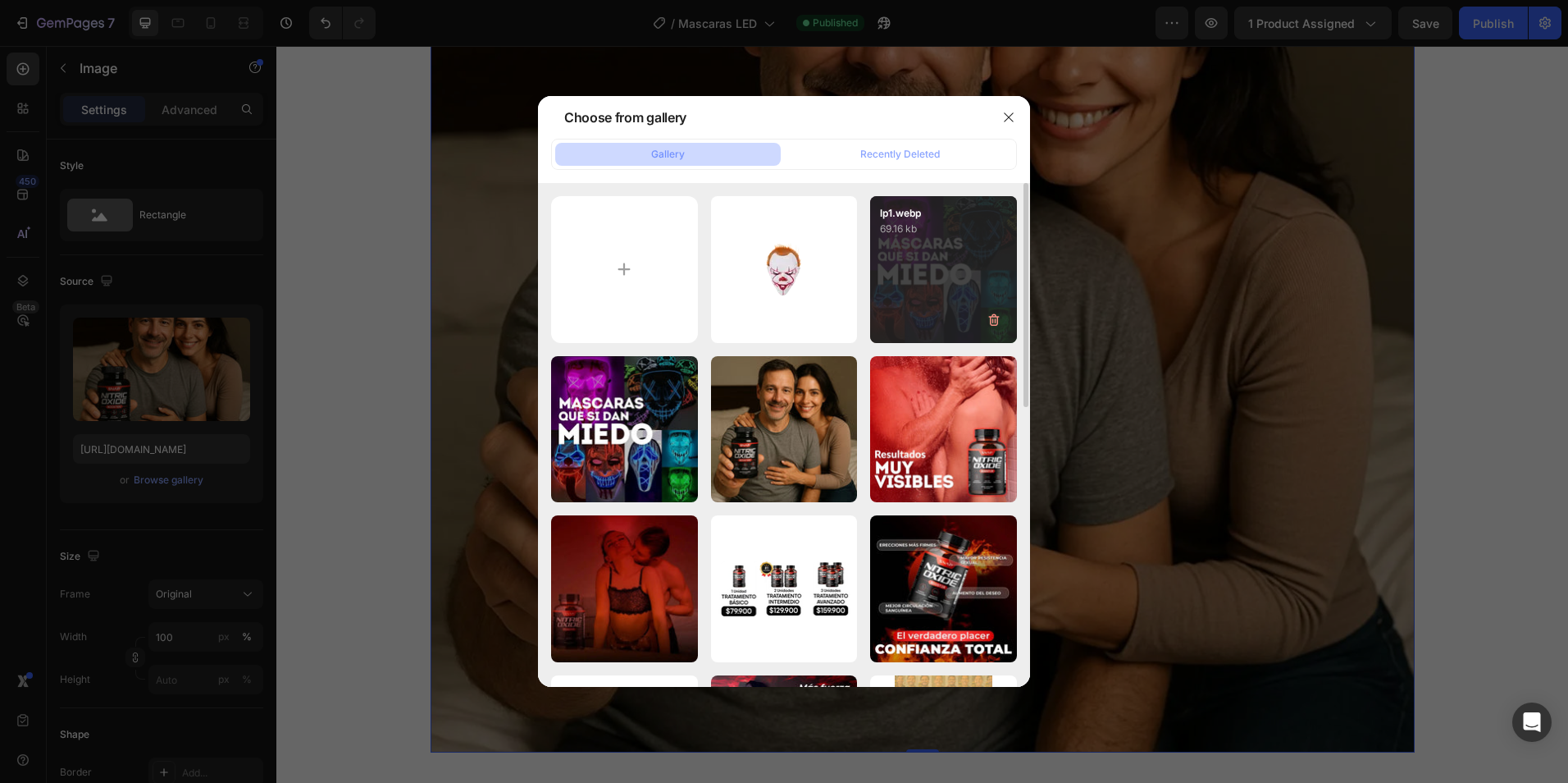
click at [962, 249] on div "lp1.webp 69.16 kb" at bounding box center [943, 269] width 147 height 147
type input "[URL][DOMAIN_NAME]"
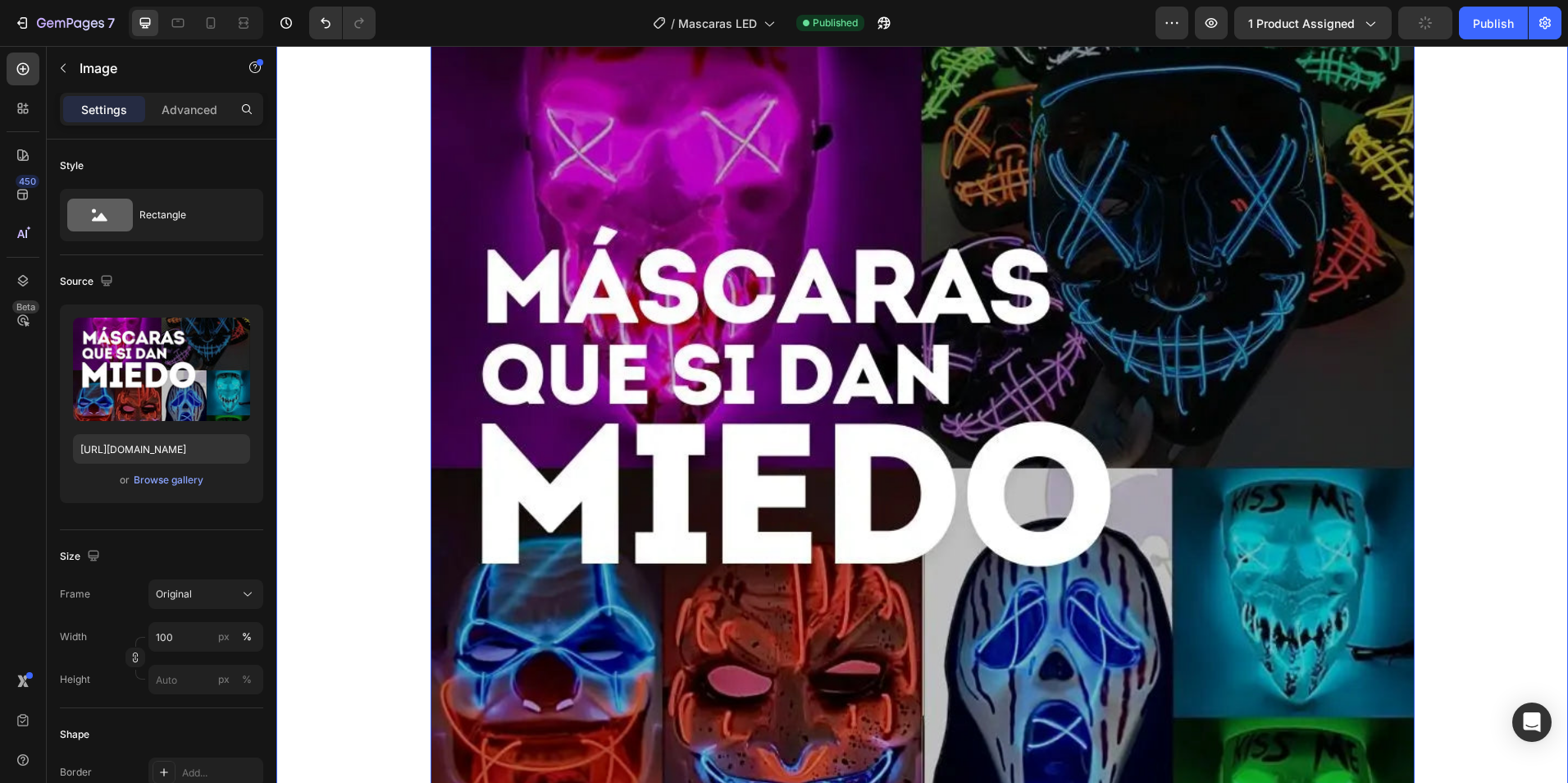
scroll to position [0, 0]
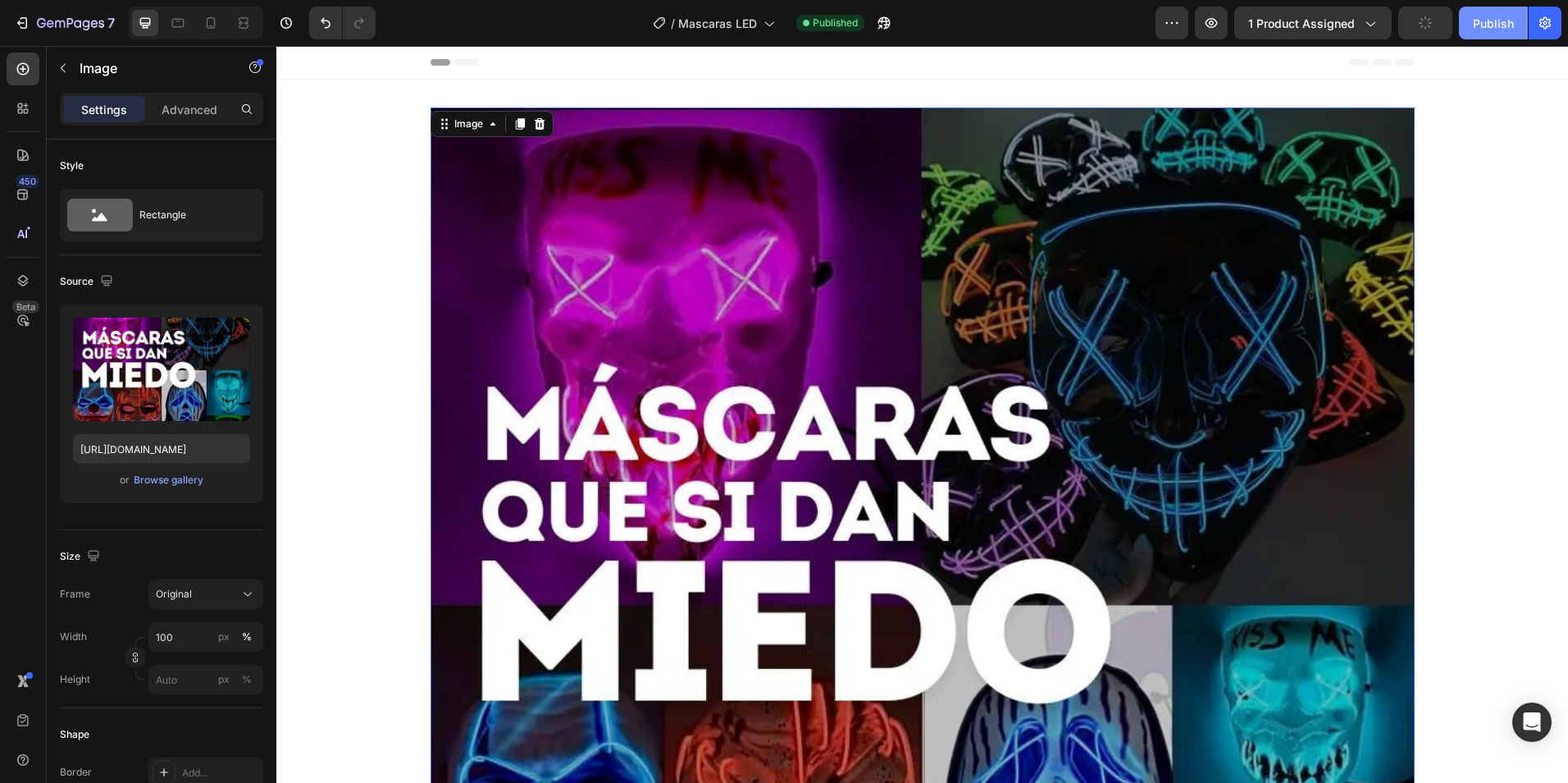
click at [1494, 26] on div "Publish" at bounding box center [1492, 23] width 41 height 17
click at [182, 19] on icon at bounding box center [178, 23] width 12 height 9
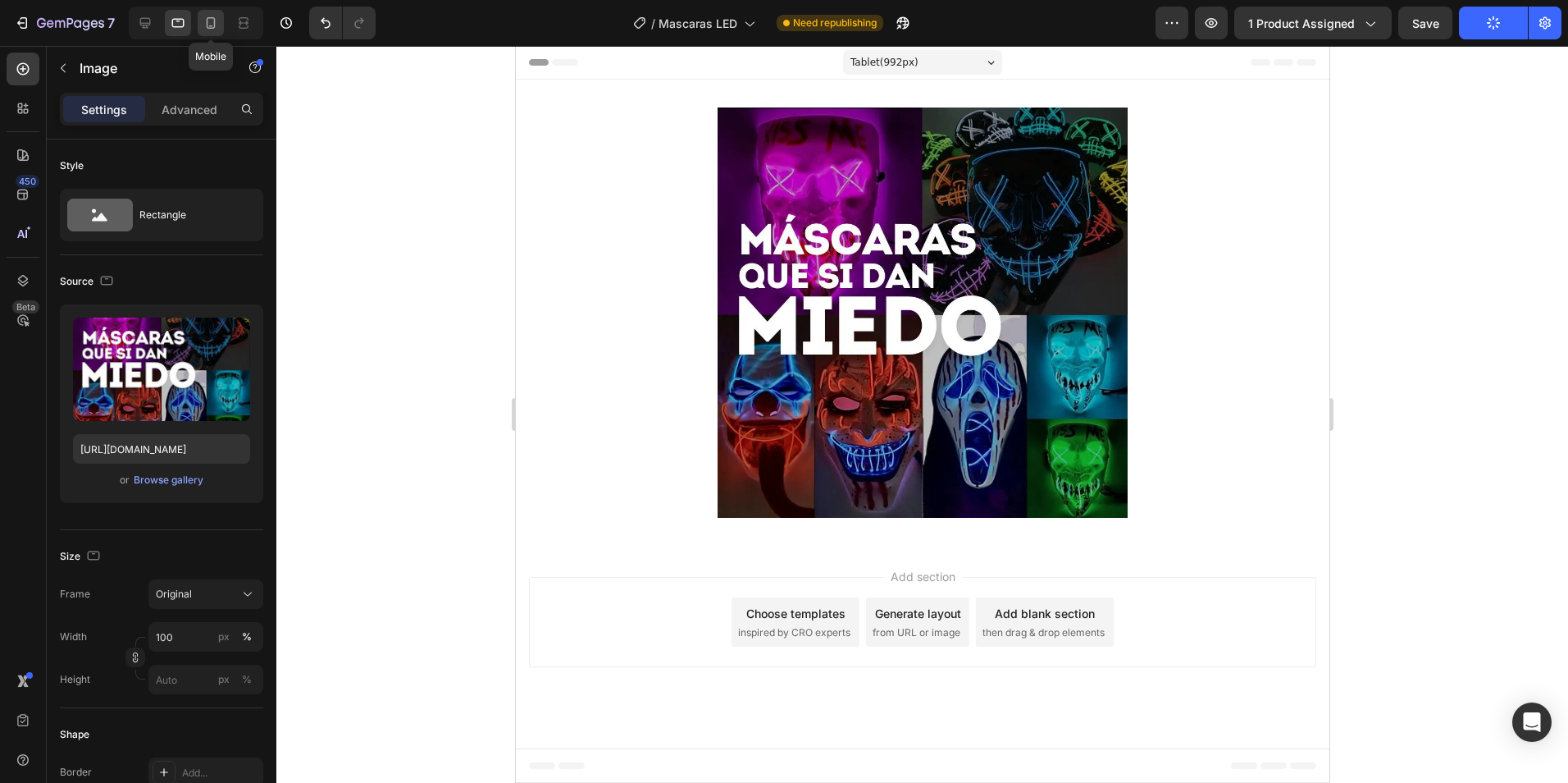
click at [206, 26] on icon at bounding box center [210, 23] width 9 height 12
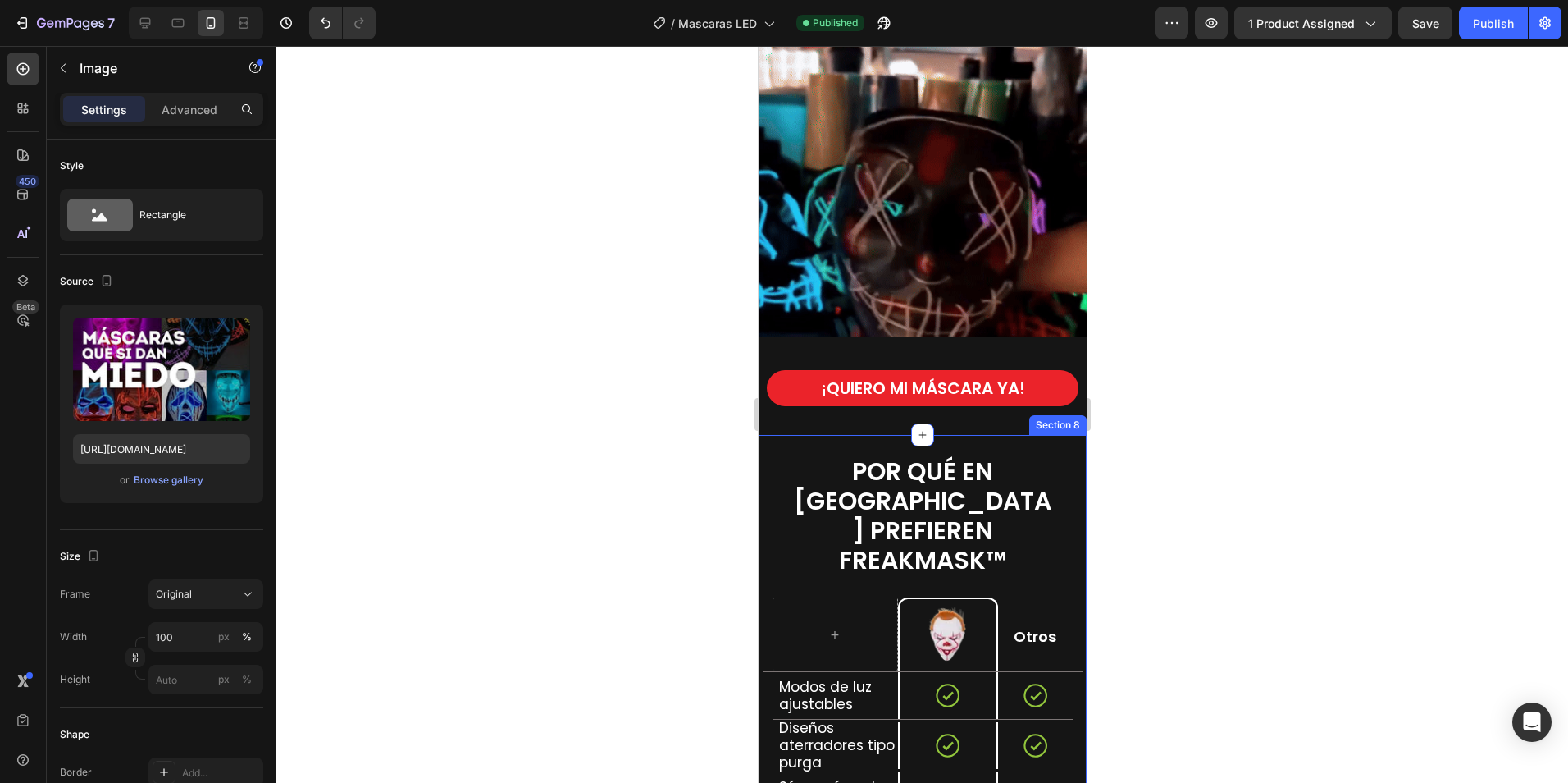
scroll to position [2380, 0]
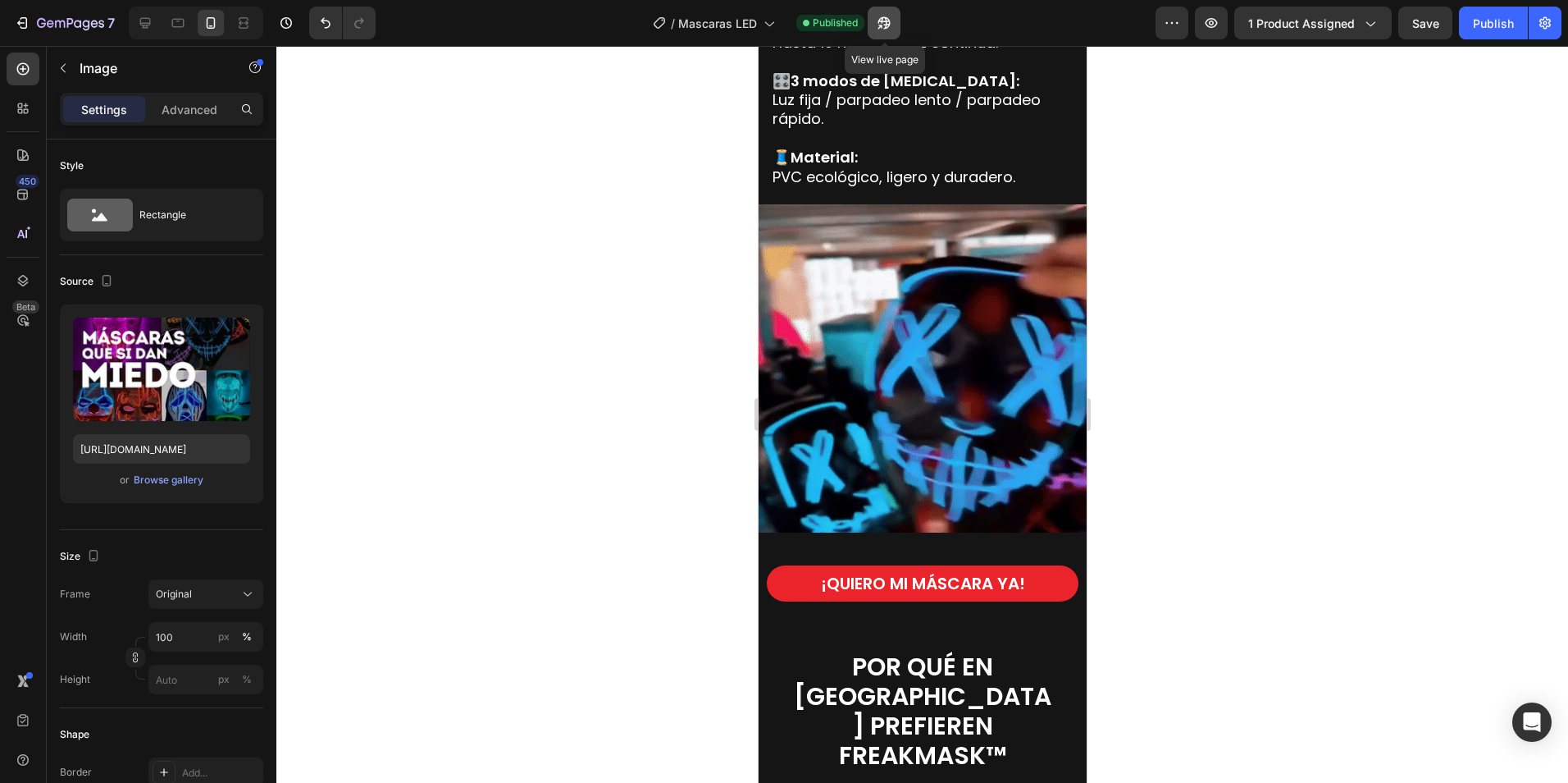
click at [883, 22] on icon "button" at bounding box center [883, 23] width 12 height 12
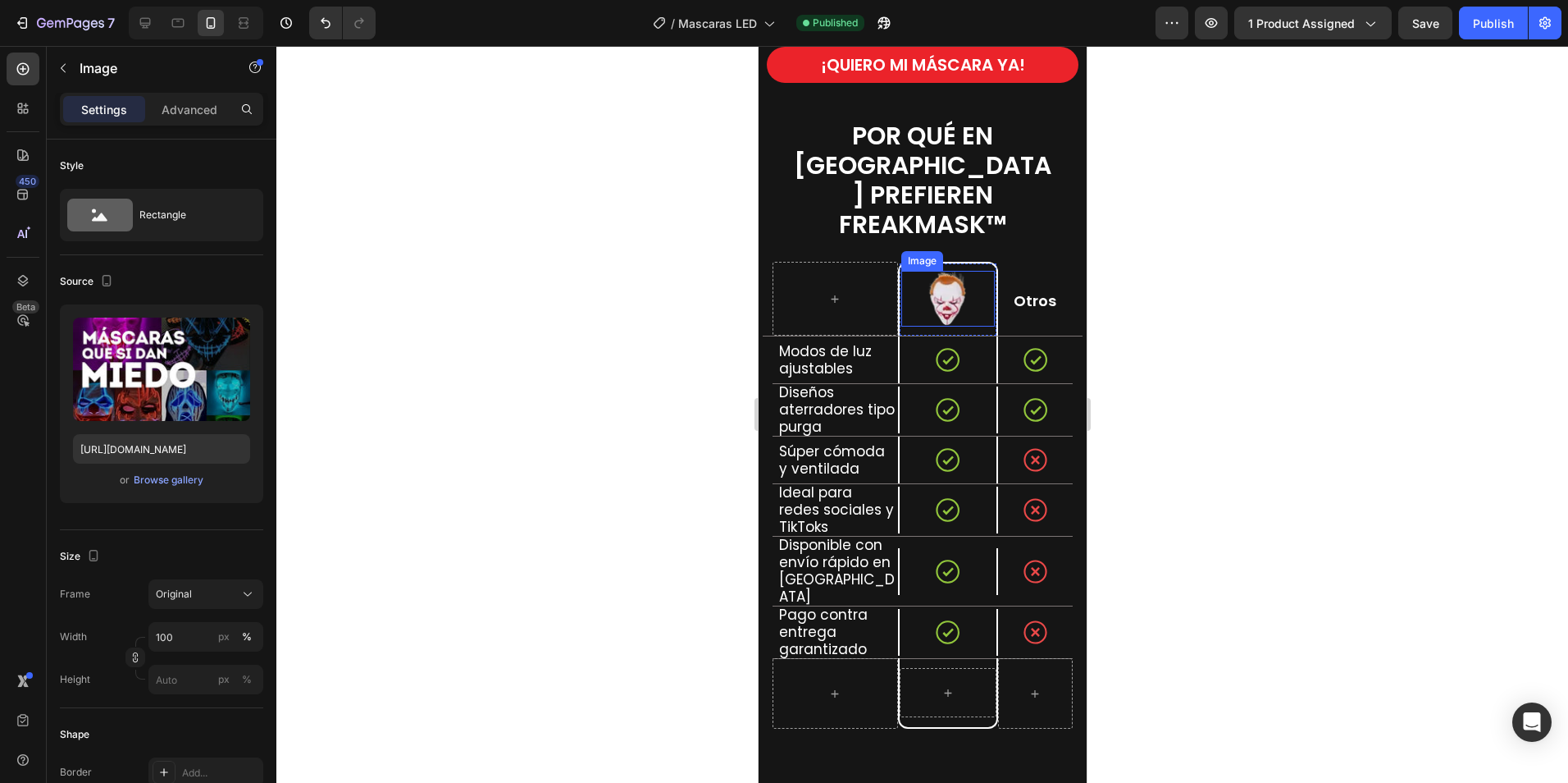
scroll to position [2462, 0]
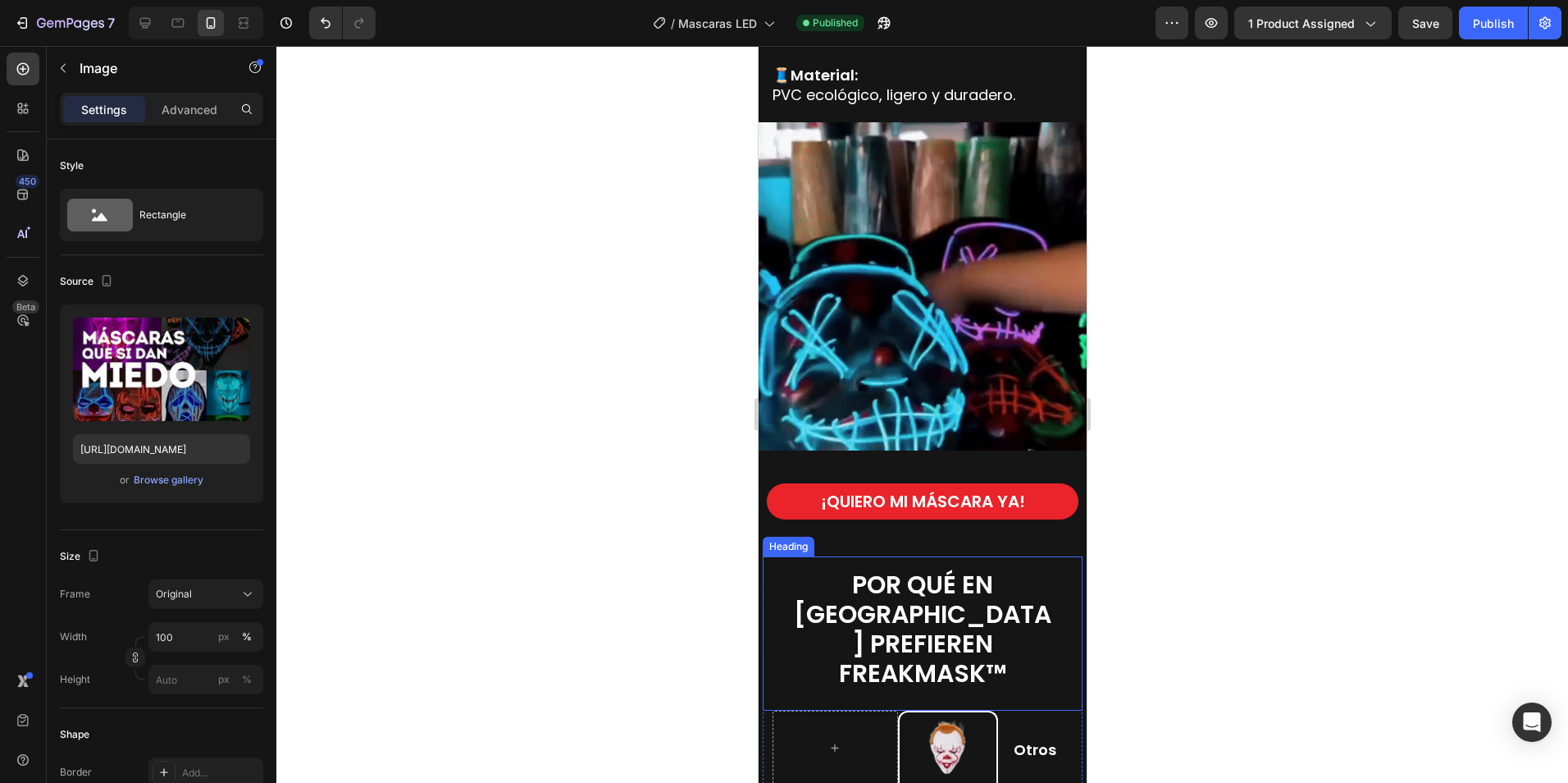
click at [980, 588] on span "POR QUÉ EN [GEOGRAPHIC_DATA] PREFIEREN FREAKMASK™" at bounding box center [921, 628] width 257 height 124
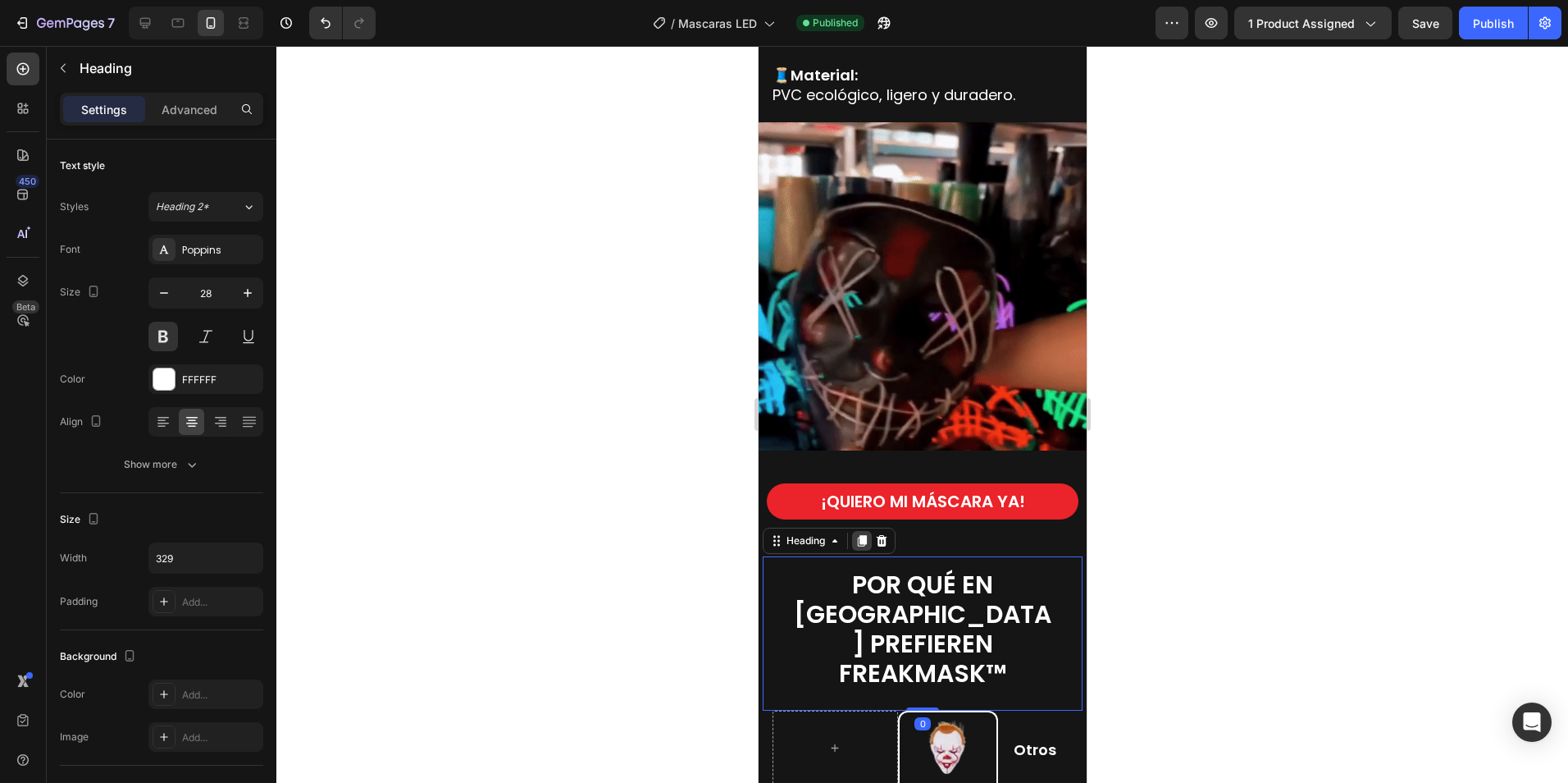
click at [864, 535] on icon at bounding box center [861, 541] width 9 height 12
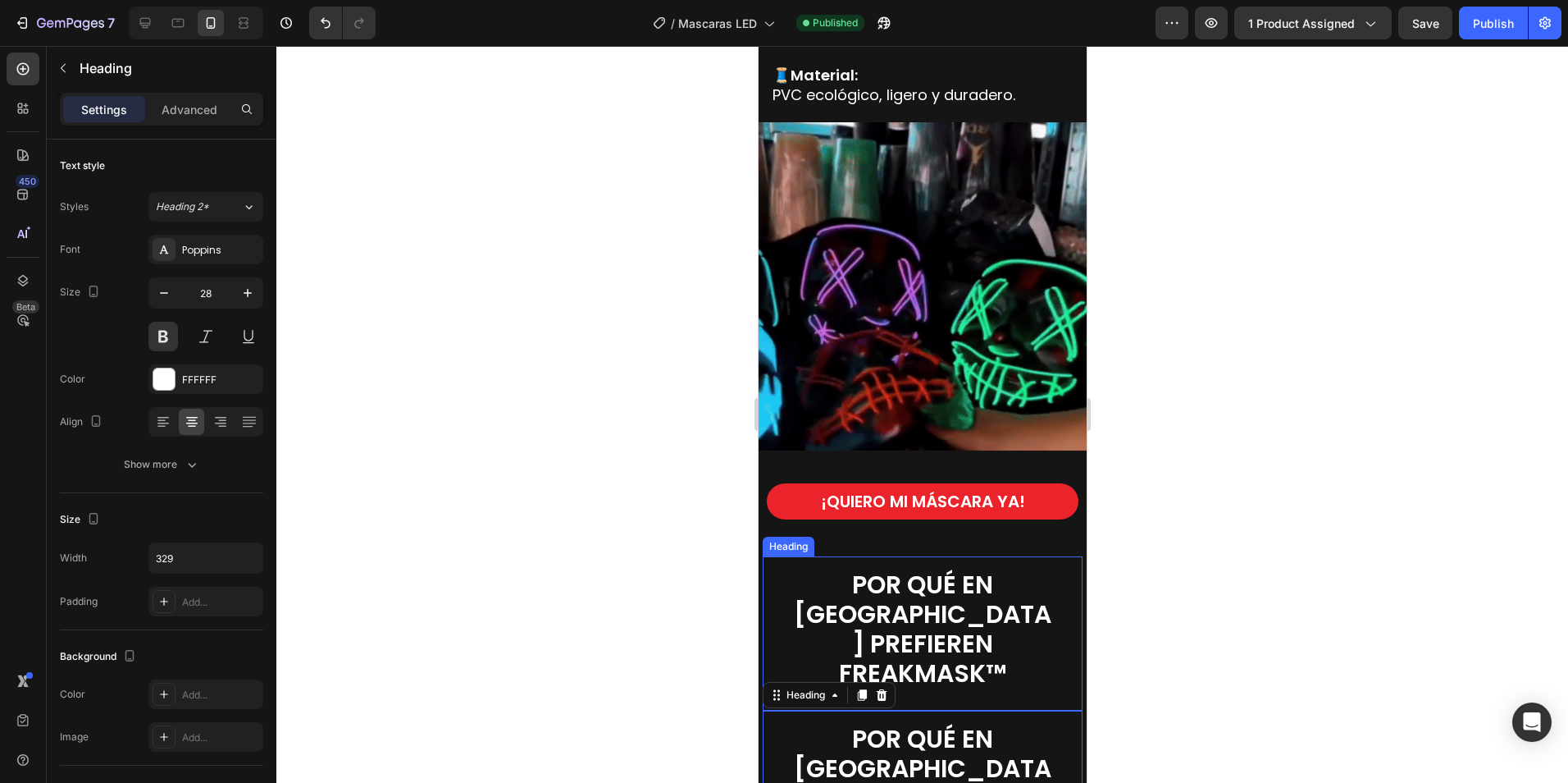
click at [980, 572] on span "POR QUÉ EN [GEOGRAPHIC_DATA] PREFIEREN FREAKMASK™" at bounding box center [921, 628] width 257 height 124
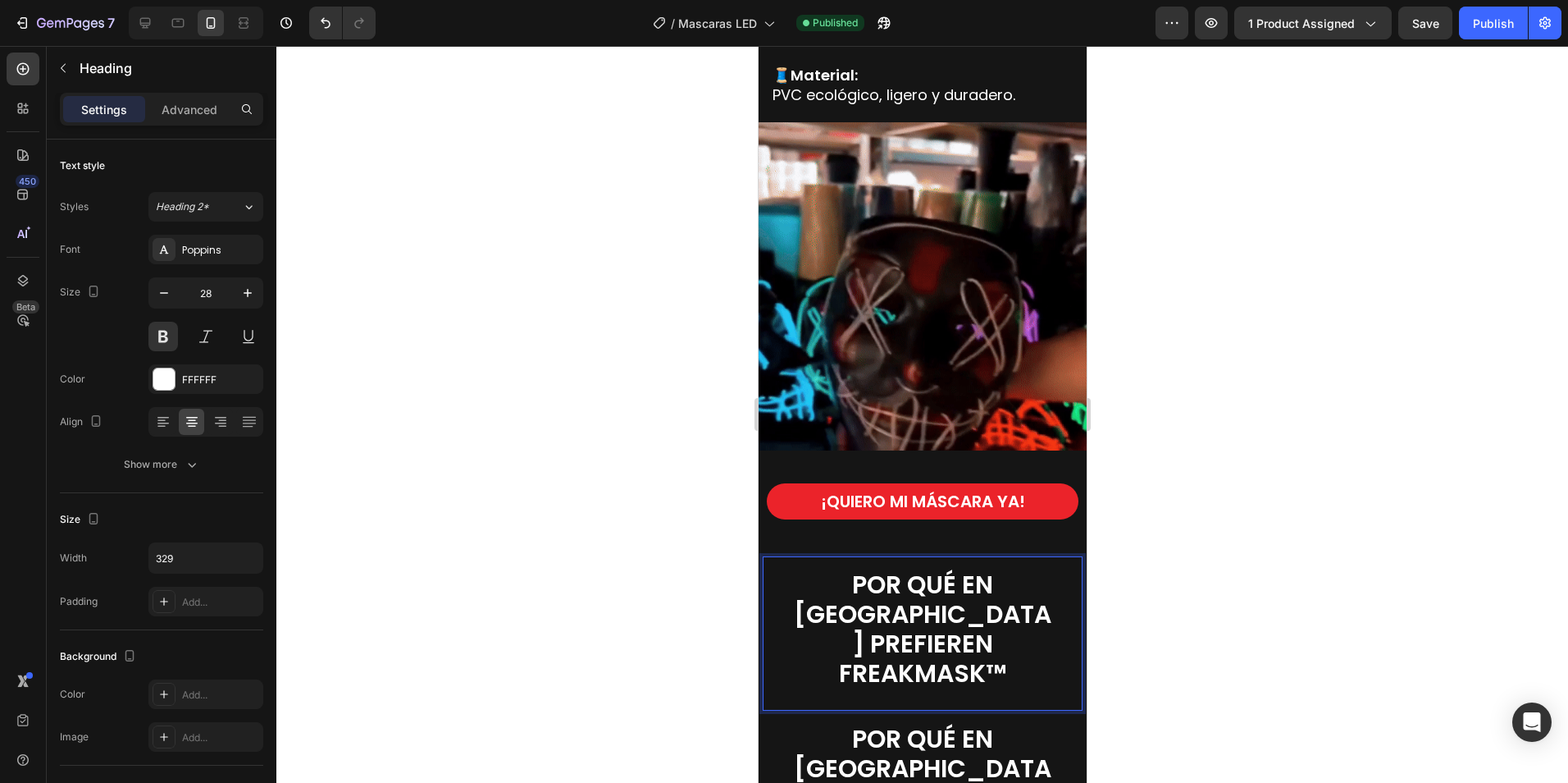
click at [987, 628] on span "POR QUÉ EN [GEOGRAPHIC_DATA] PREFIEREN FREAKMASK™" at bounding box center [921, 628] width 257 height 124
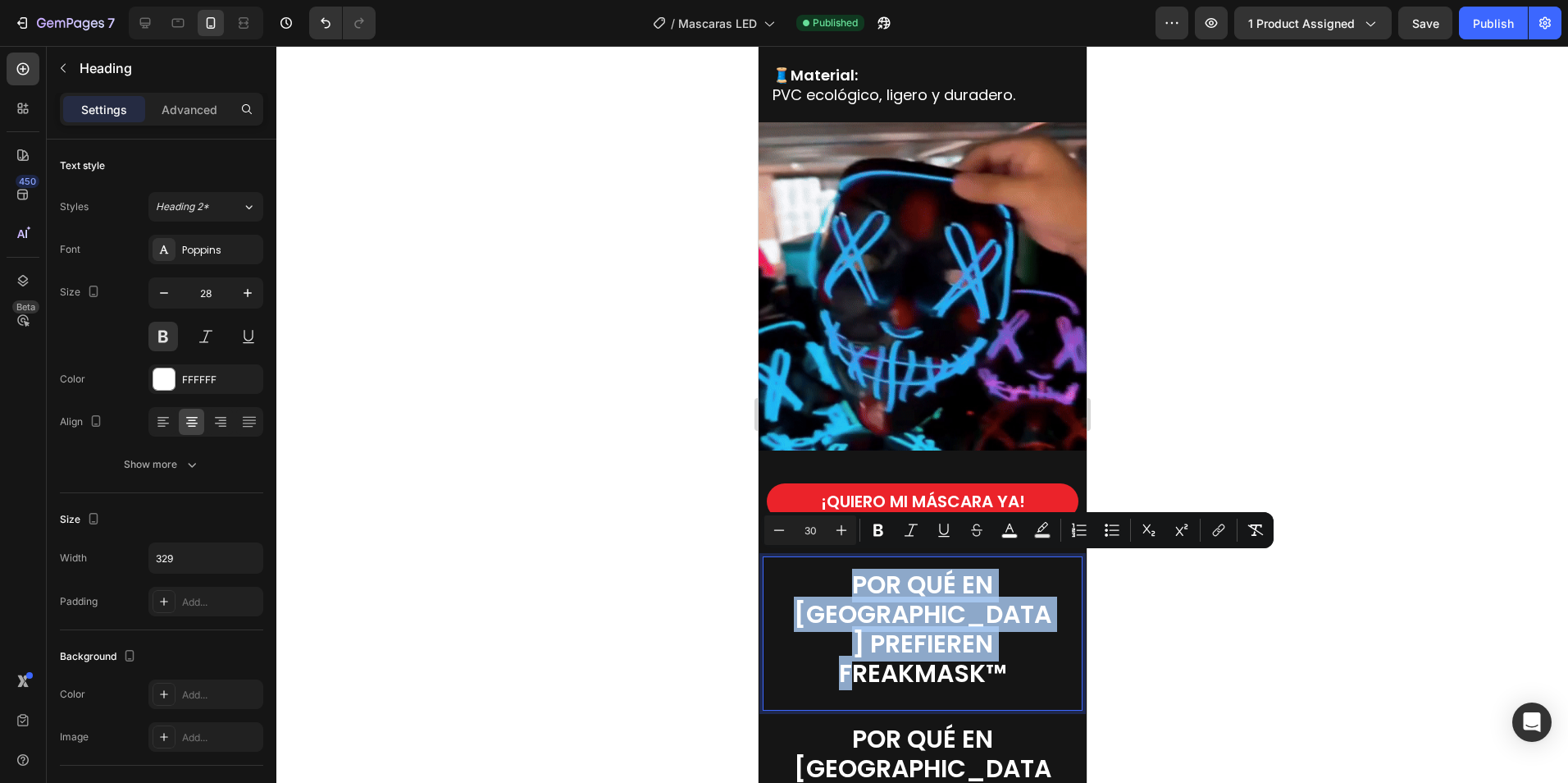
drag, startPoint x: 1010, startPoint y: 627, endPoint x: 824, endPoint y: 563, distance: 196.7
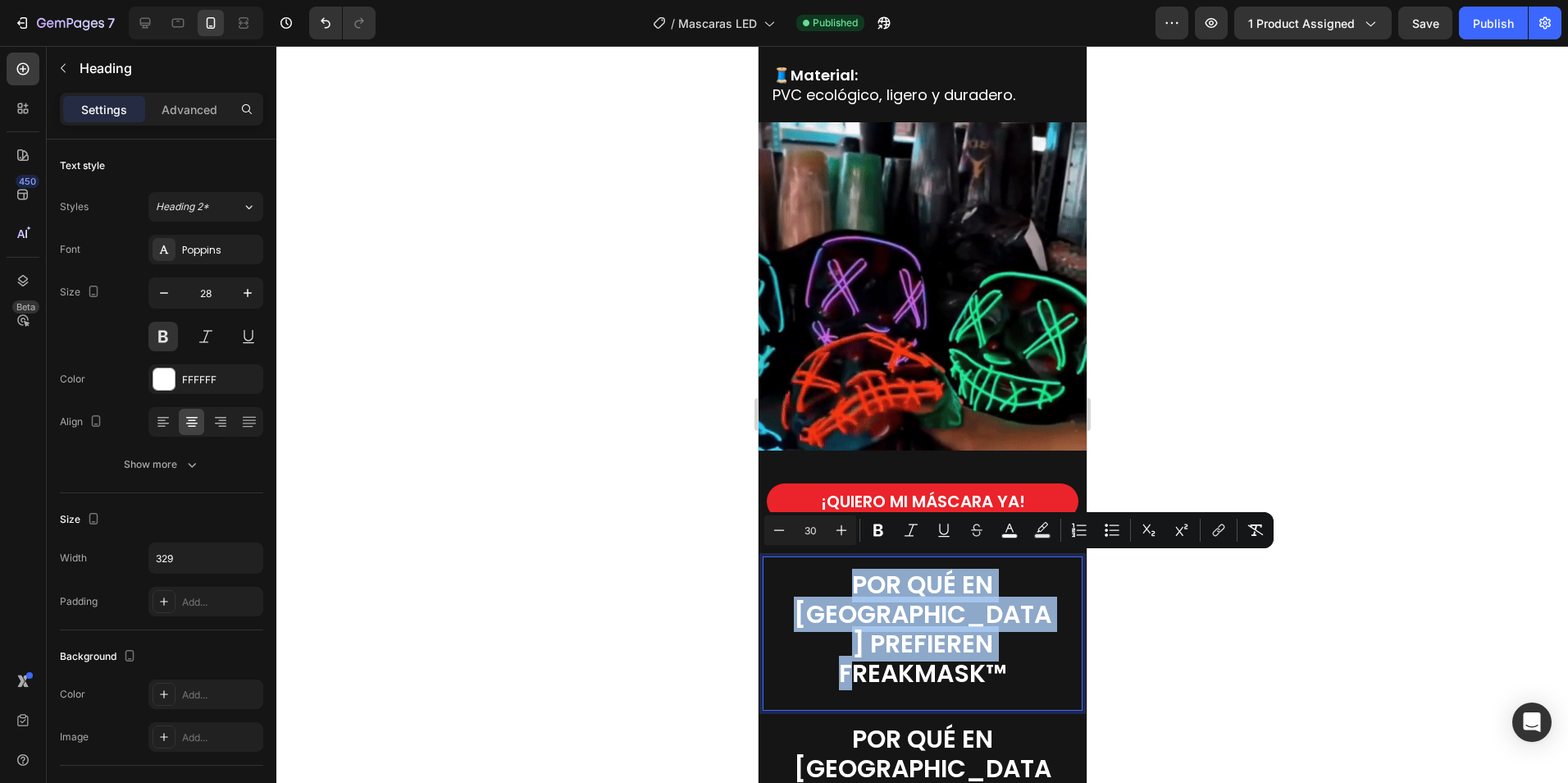
click at [824, 571] on p "POR QUÉ EN [GEOGRAPHIC_DATA] PREFIEREN FREAKMASK™" at bounding box center [921, 629] width 266 height 118
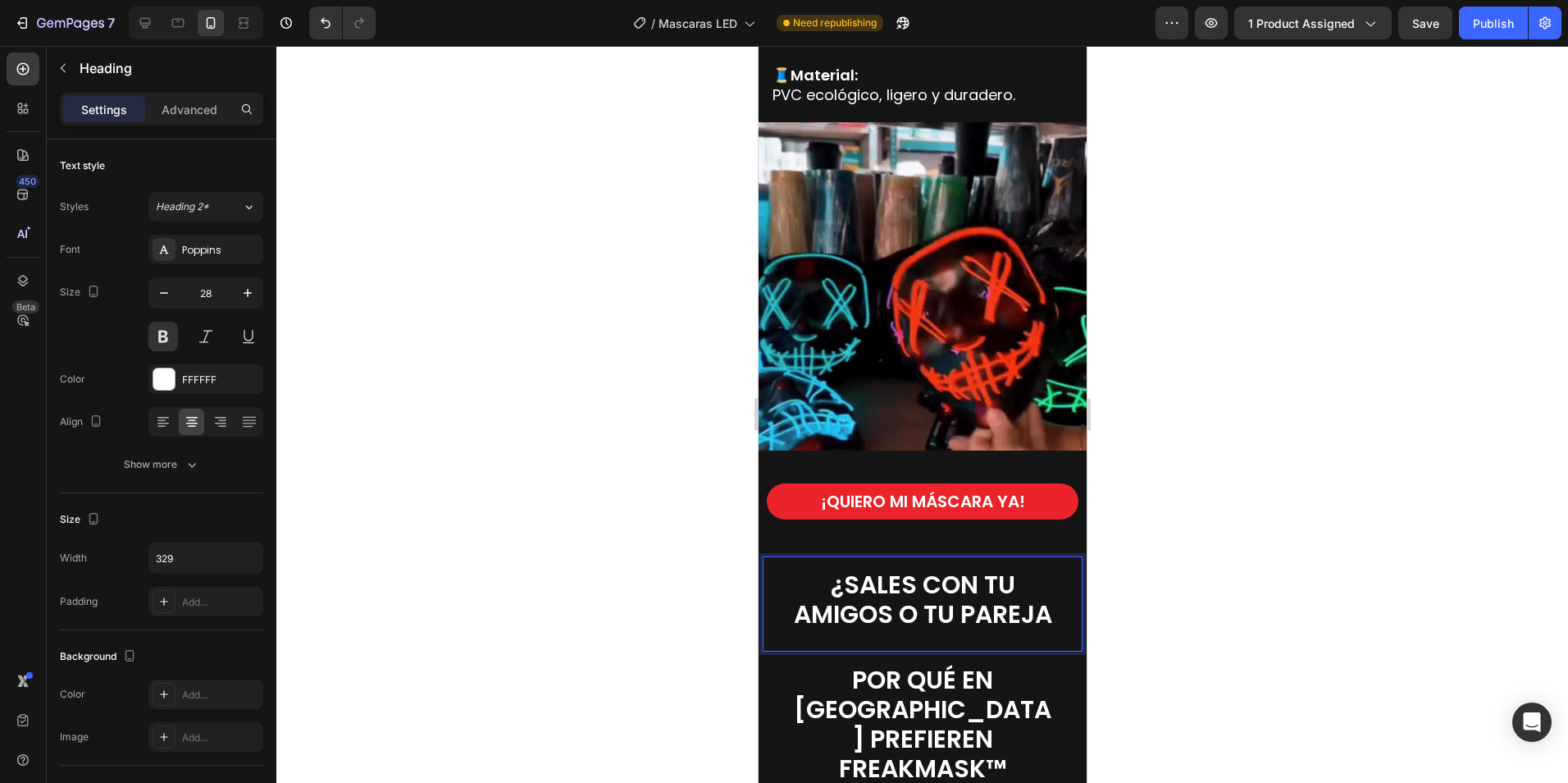
scroll to position [1, 0]
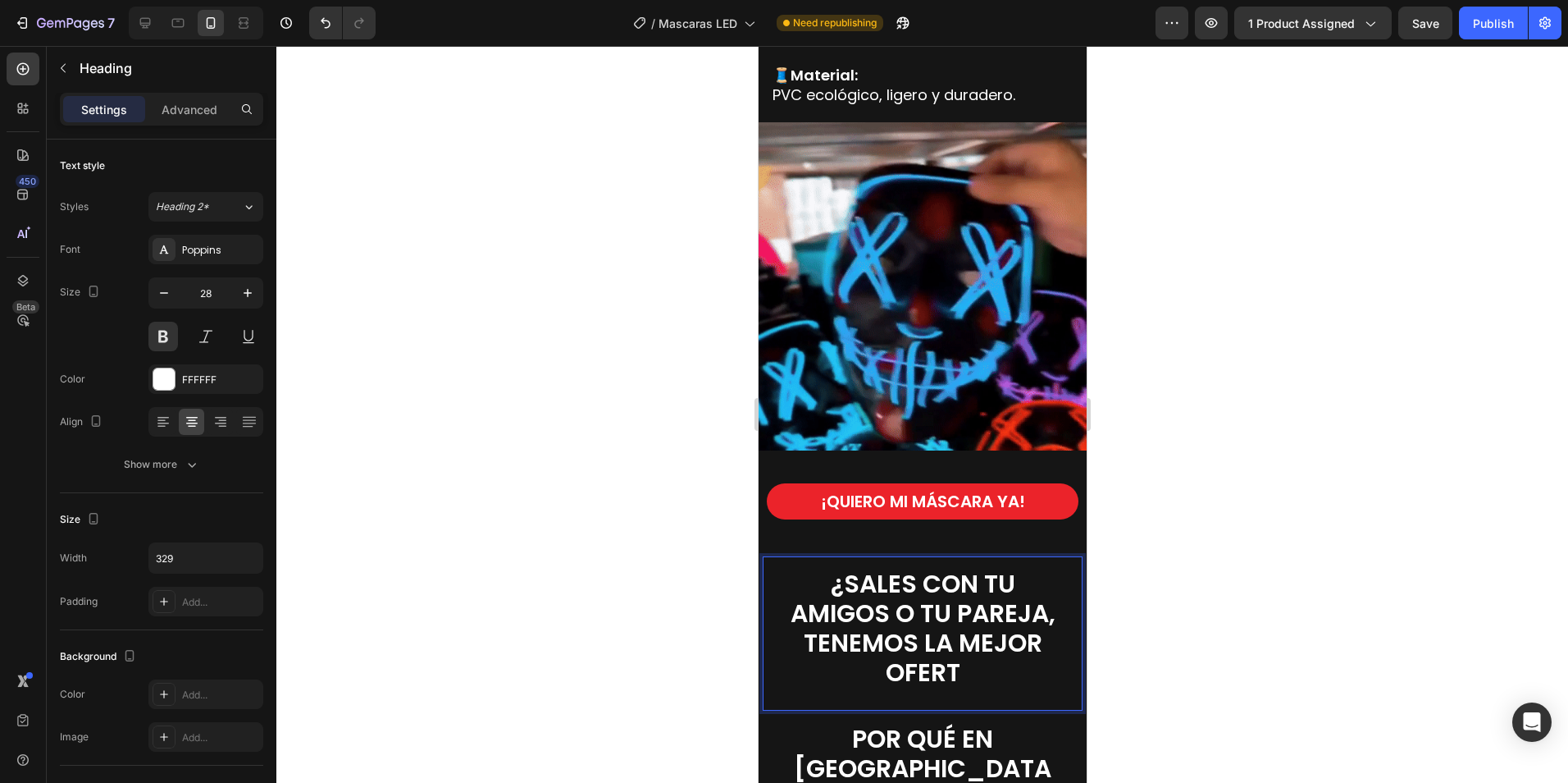
click at [915, 579] on span "¿SALES CON TU AMIGOS O TU PAREJA, TENEMOS LA MEJOR OFERT" at bounding box center [922, 628] width 265 height 124
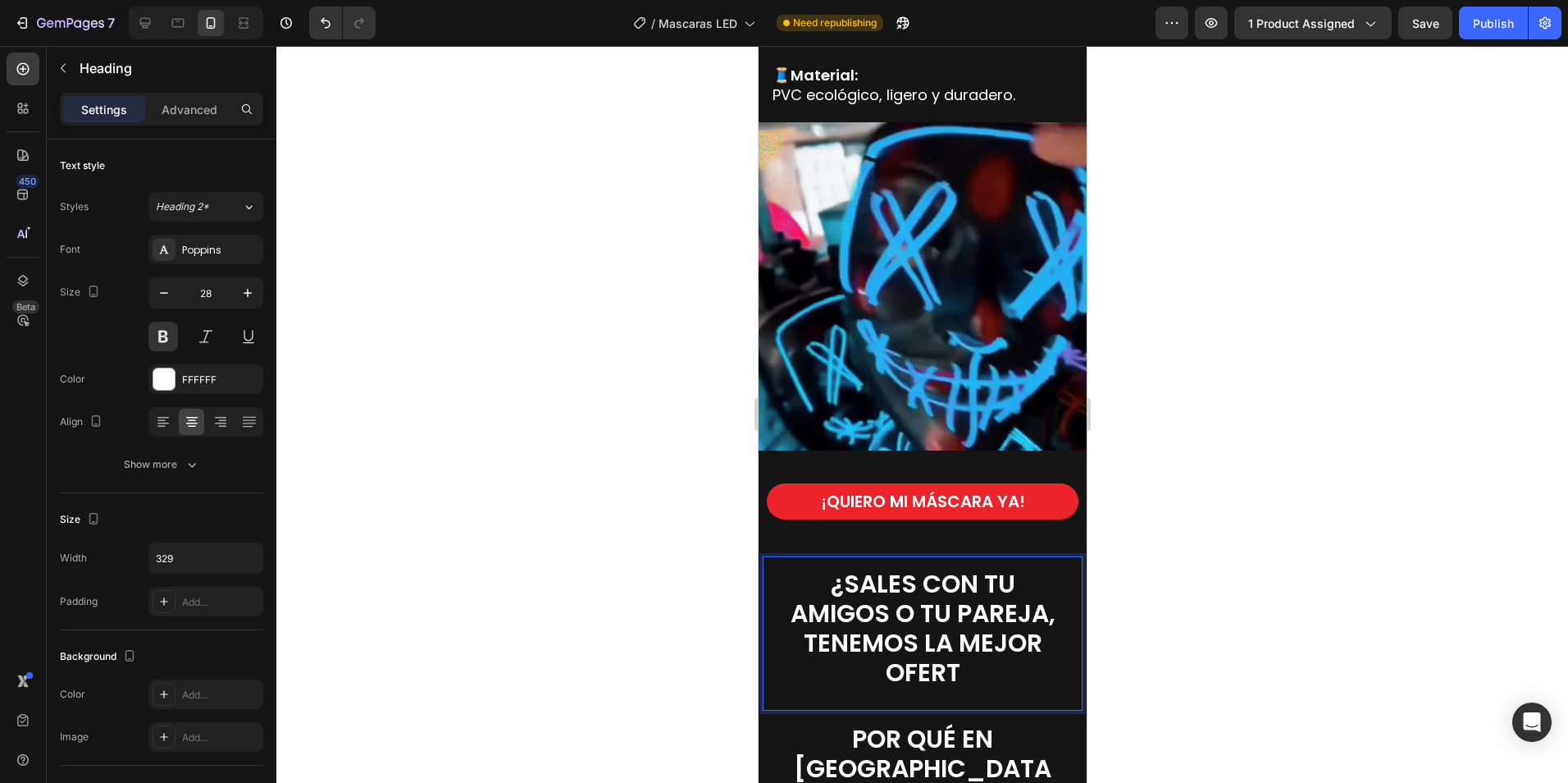
click at [838, 574] on span "¿SALES CON TU AMIGOS O TU PAREJA, TENEMOS LA MEJOR OFERT" at bounding box center [922, 628] width 265 height 124
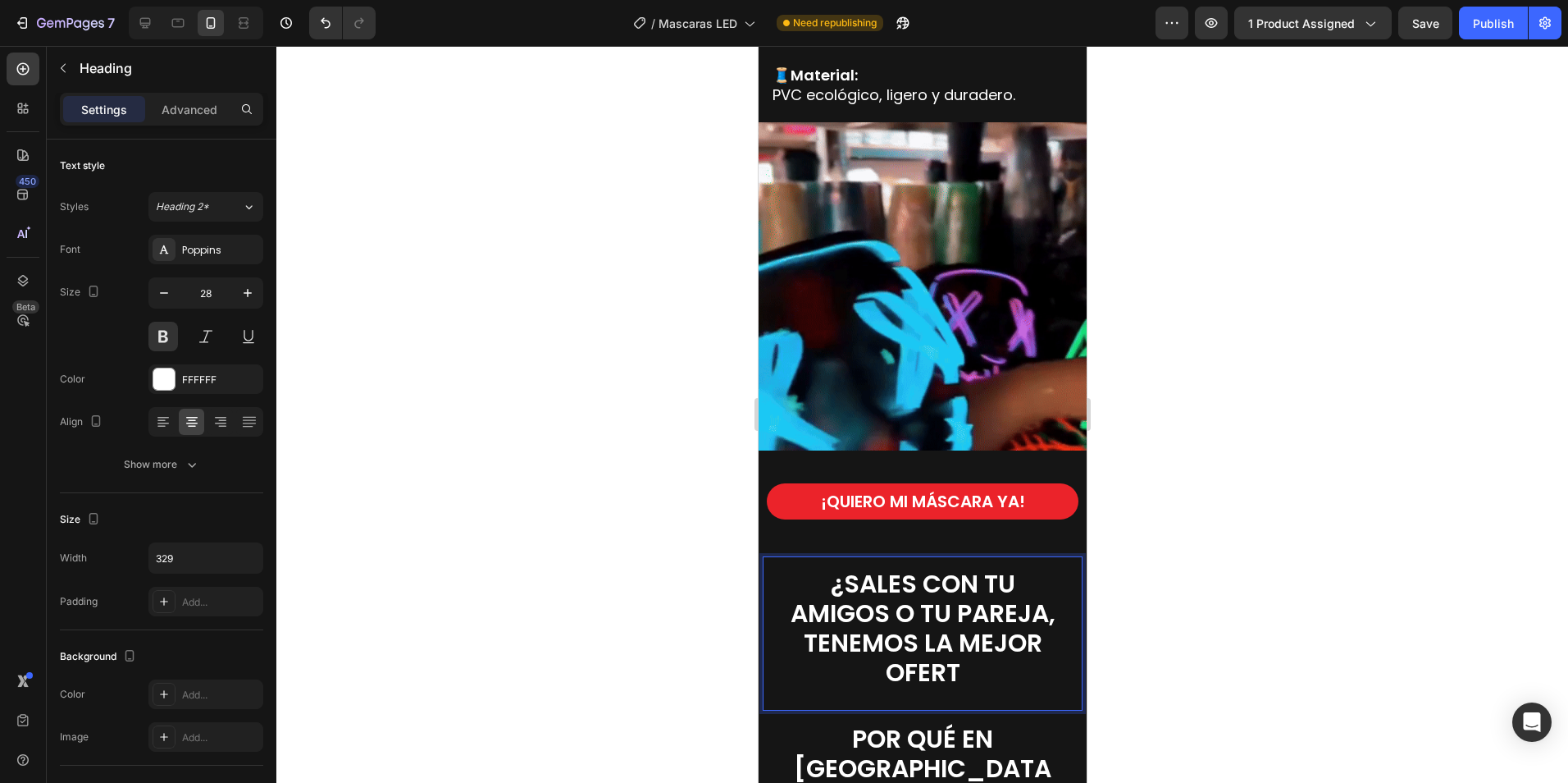
scroll to position [0, 0]
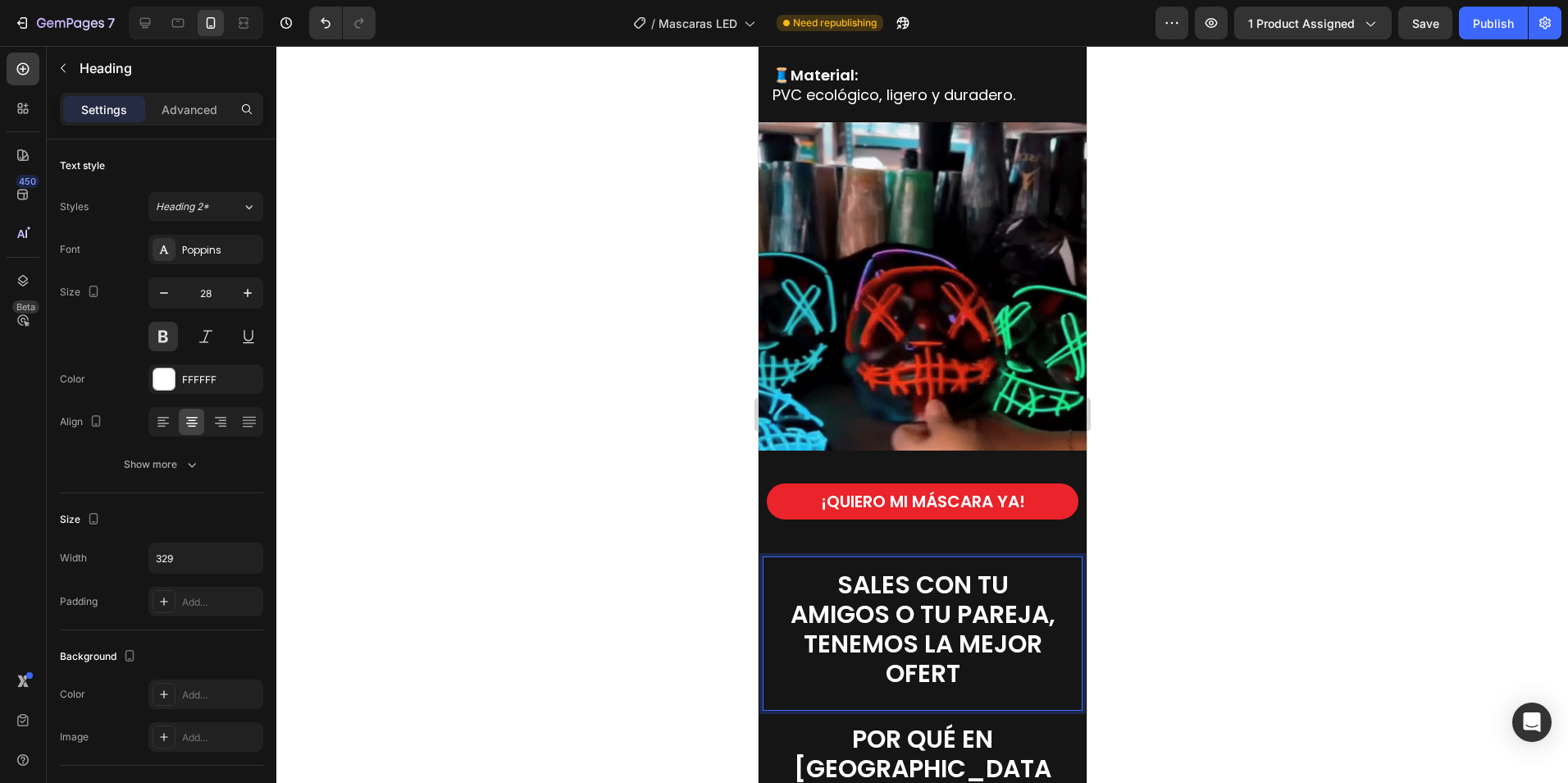
click at [917, 571] on span "SALES CON TU AMIGOS O TU PAREJA, TENEMOS LA MEJOR OFERT" at bounding box center [922, 628] width 265 height 124
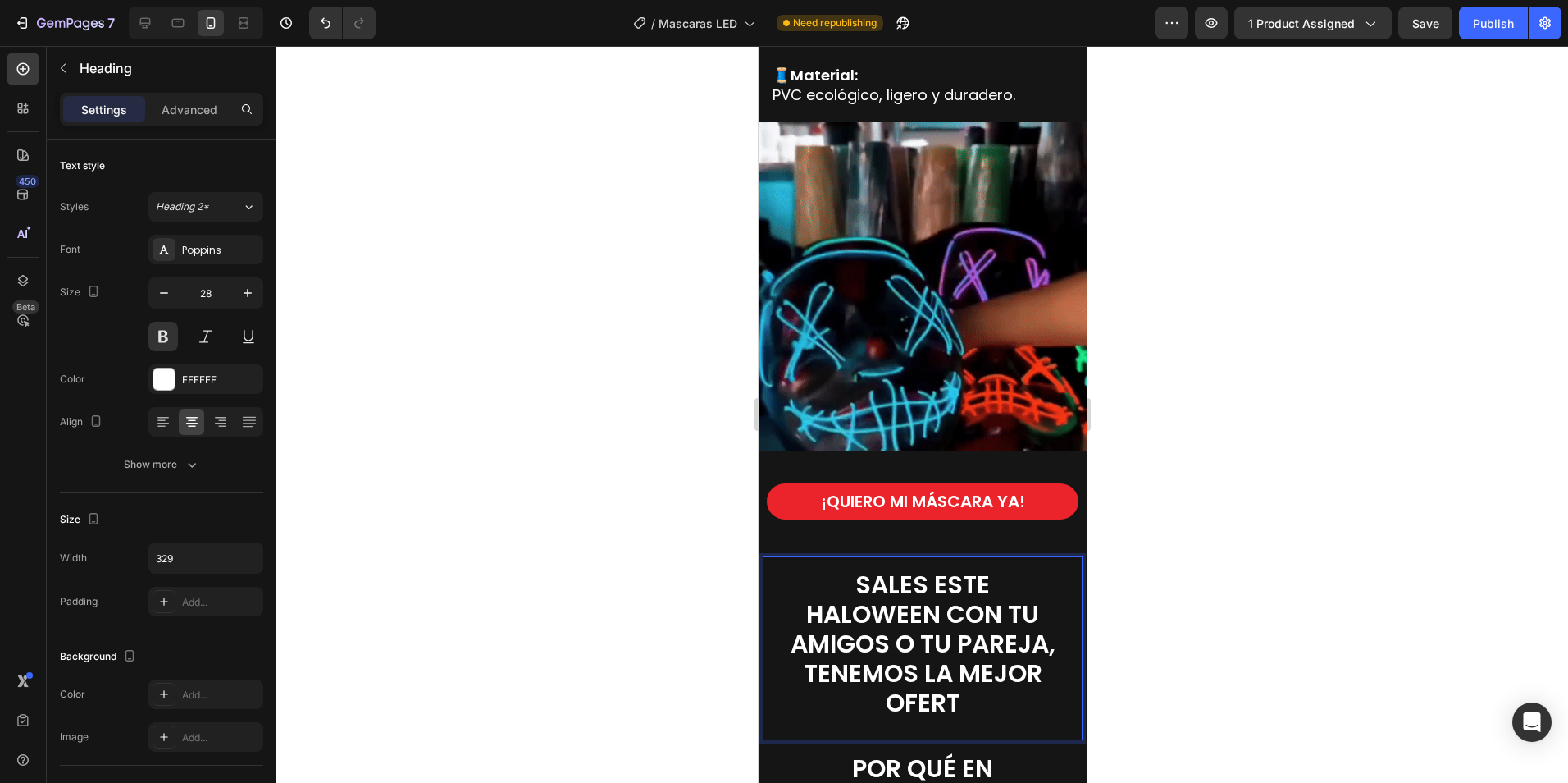
click at [934, 671] on span "SALES ESTE HALOWEEN CON TU AMIGOS O TU PAREJA, TENEMOS LA MEJOR OFERT" at bounding box center [922, 643] width 265 height 154
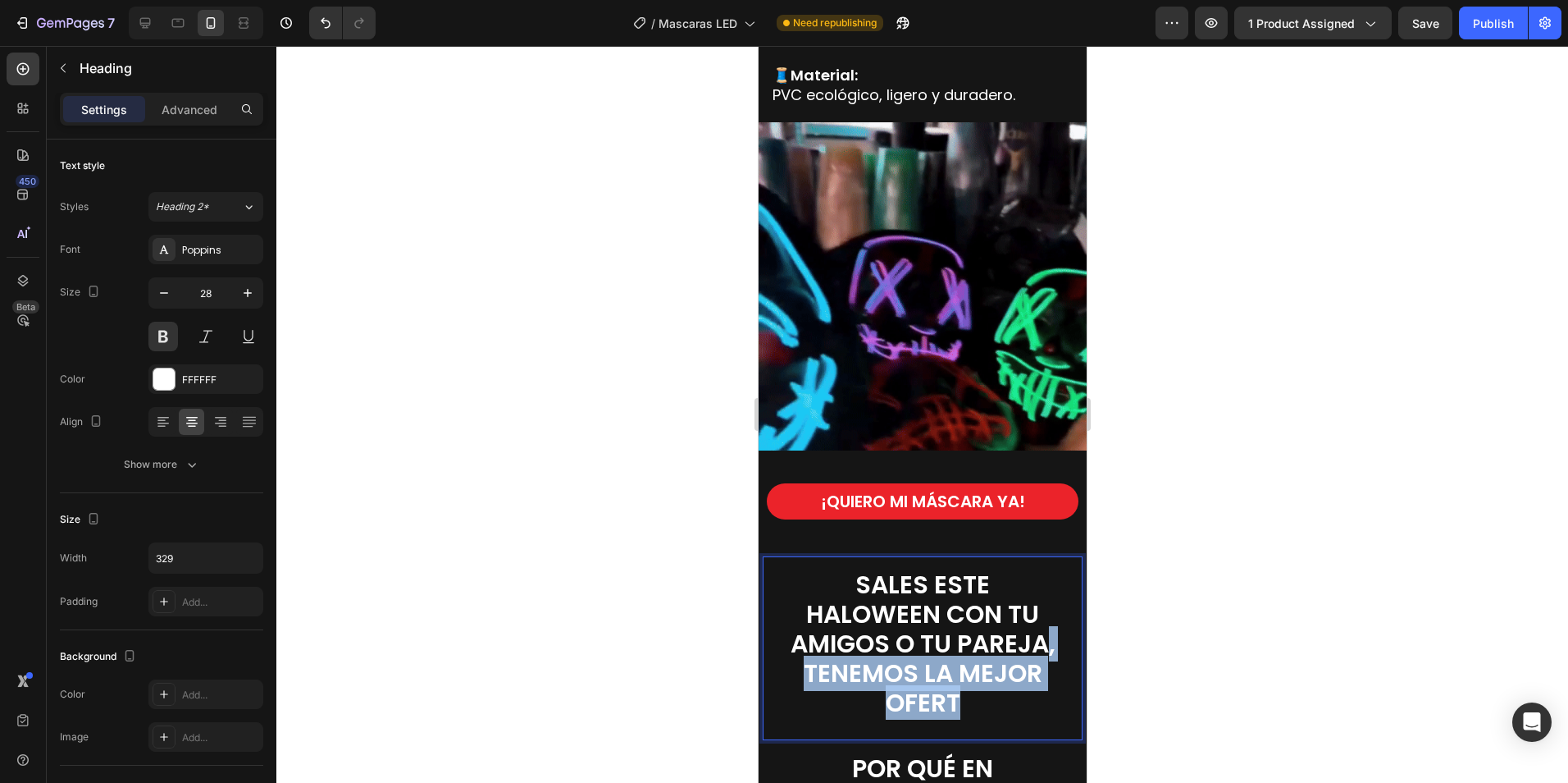
drag, startPoint x: 894, startPoint y: 663, endPoint x: 1012, endPoint y: 684, distance: 119.9
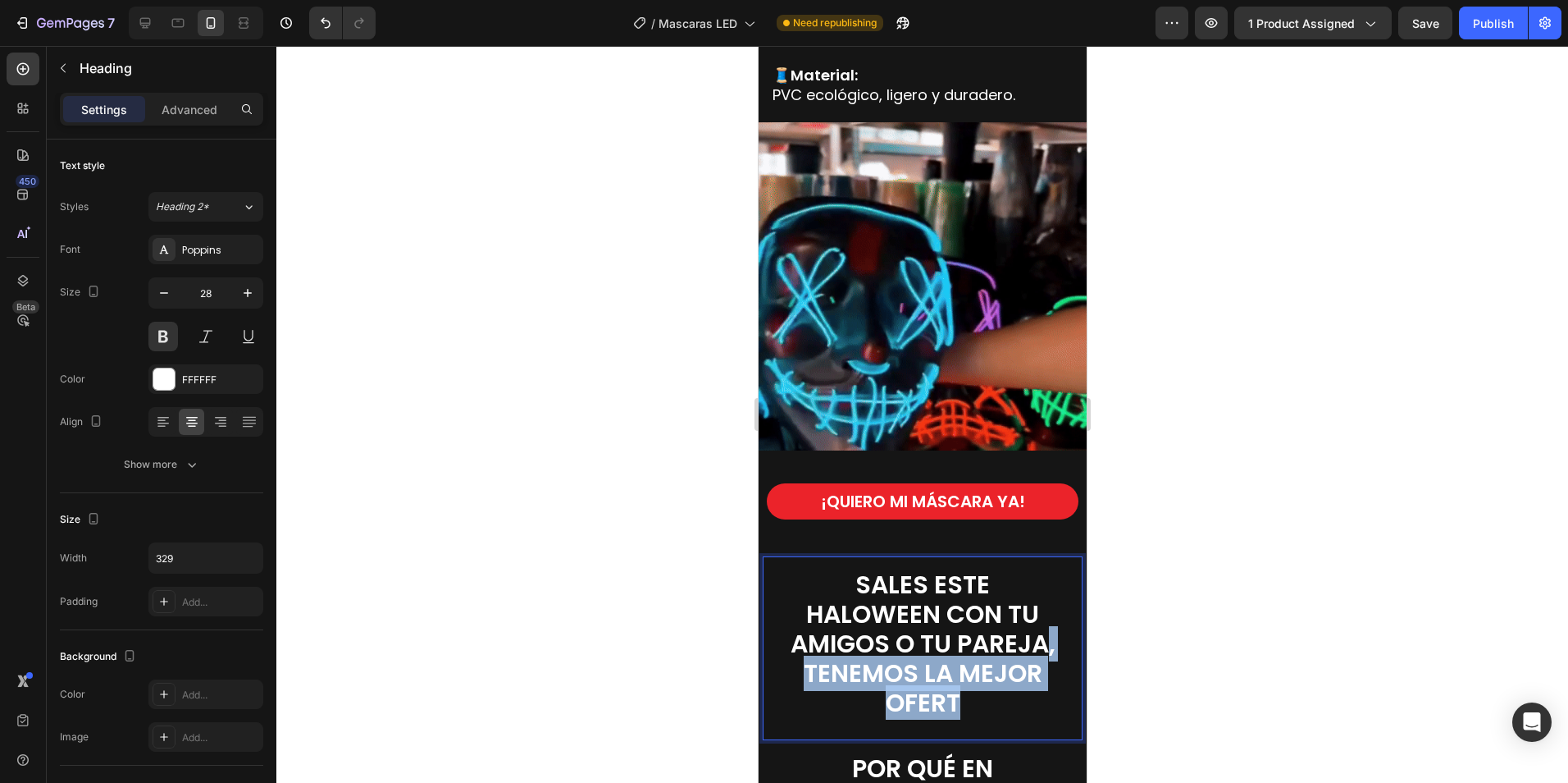
click at [1013, 685] on p "SALES ESTE HALOWEEN CON TU AMIGOS O TU PAREJA, TENEMOS LA MEJOR OFERT" at bounding box center [921, 644] width 266 height 148
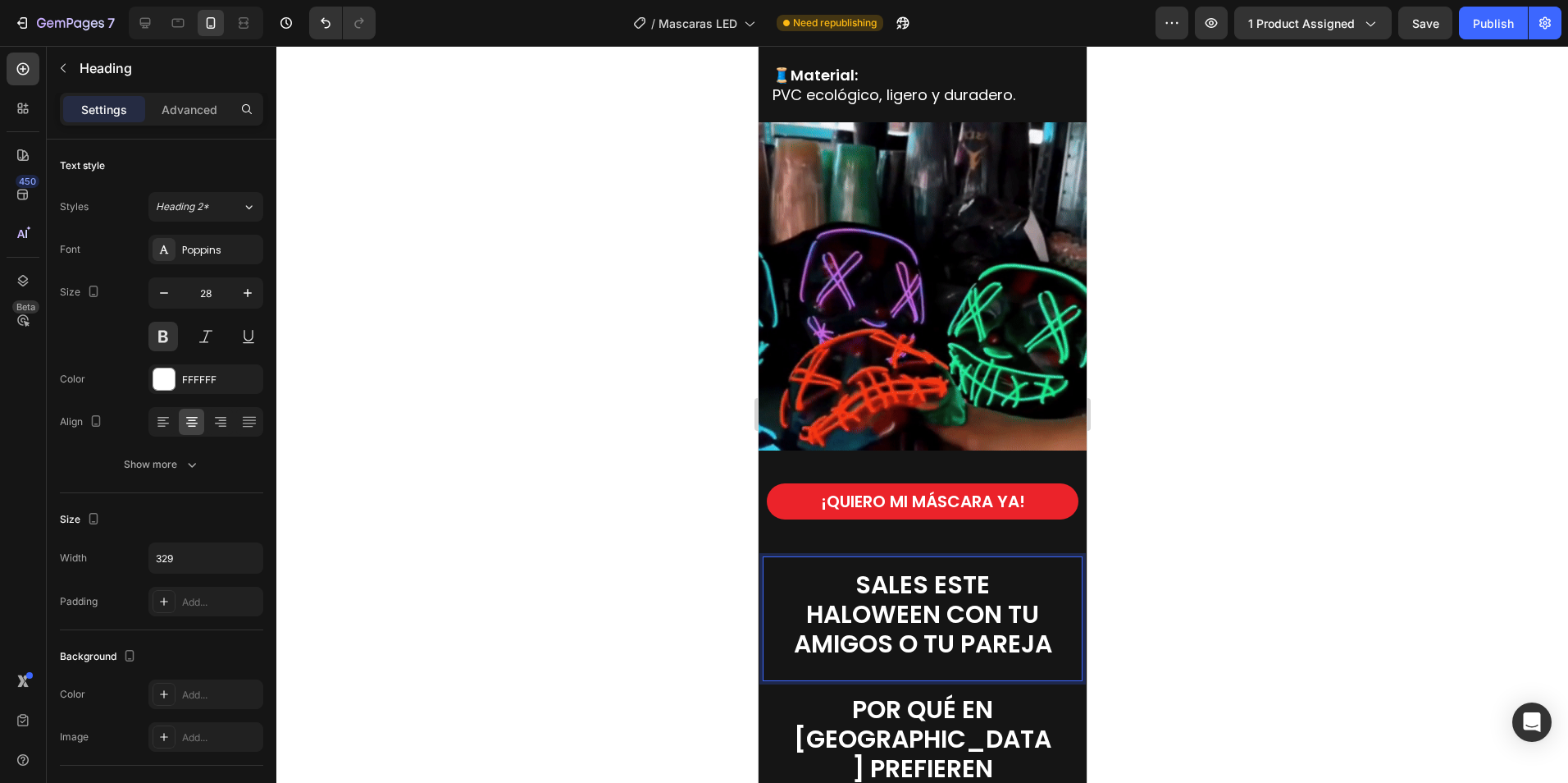
scroll to position [1, 0]
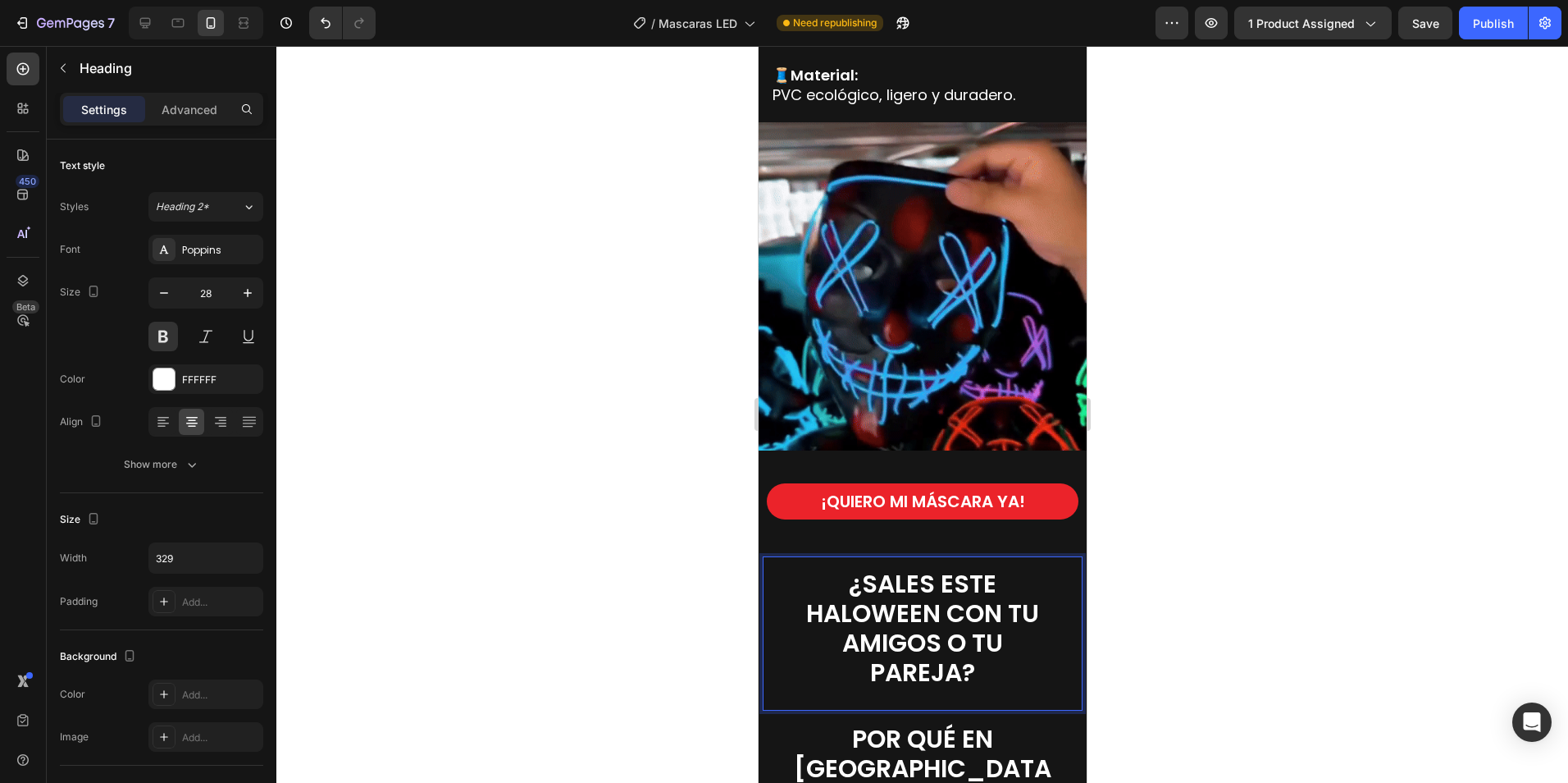
click at [959, 621] on span "¿SALES ESTE HALOWEEN CON TU AMIGOS O TU PAREJA?" at bounding box center [922, 628] width 233 height 124
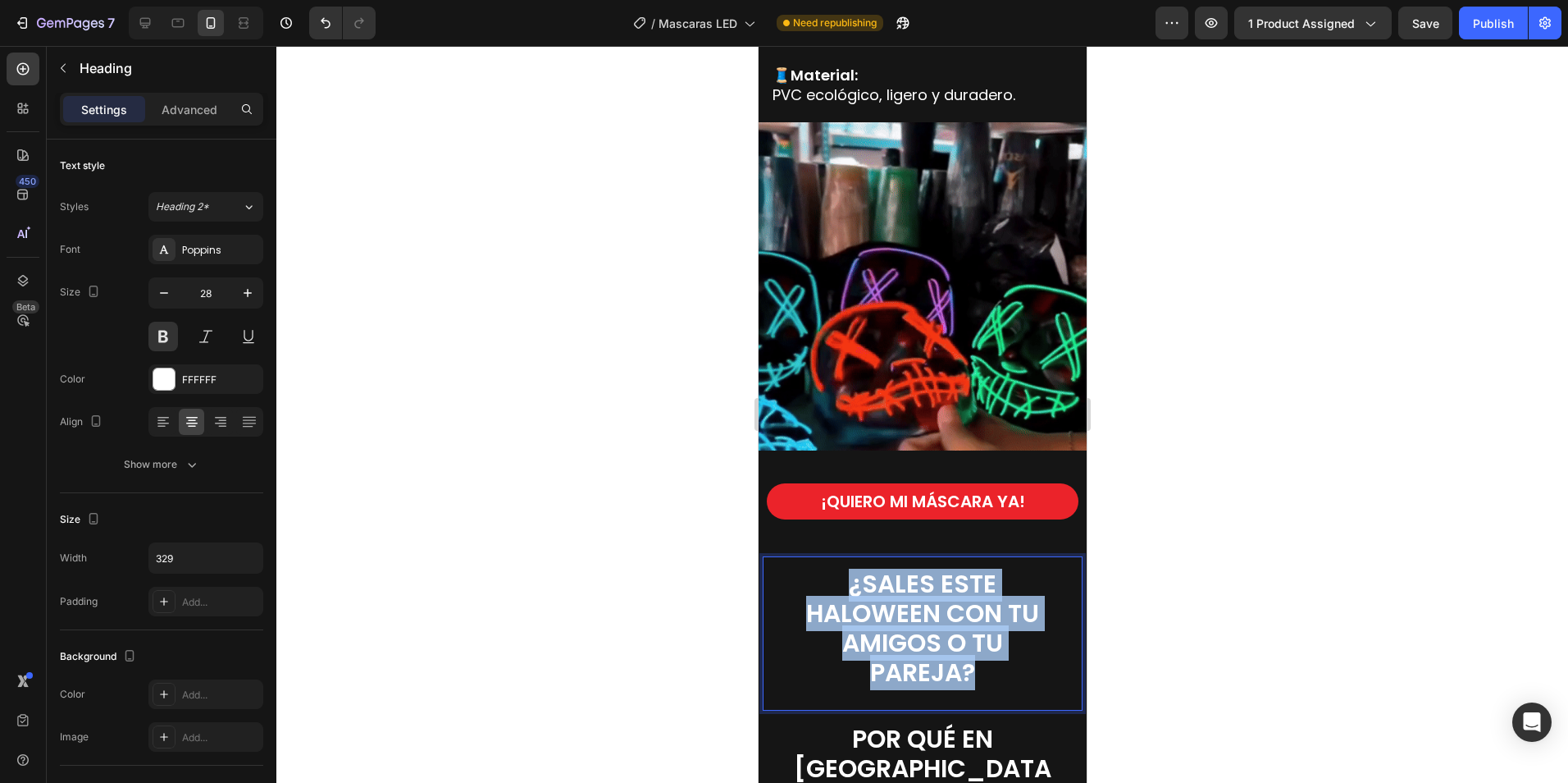
drag, startPoint x: 975, startPoint y: 659, endPoint x: 829, endPoint y: 553, distance: 180.4
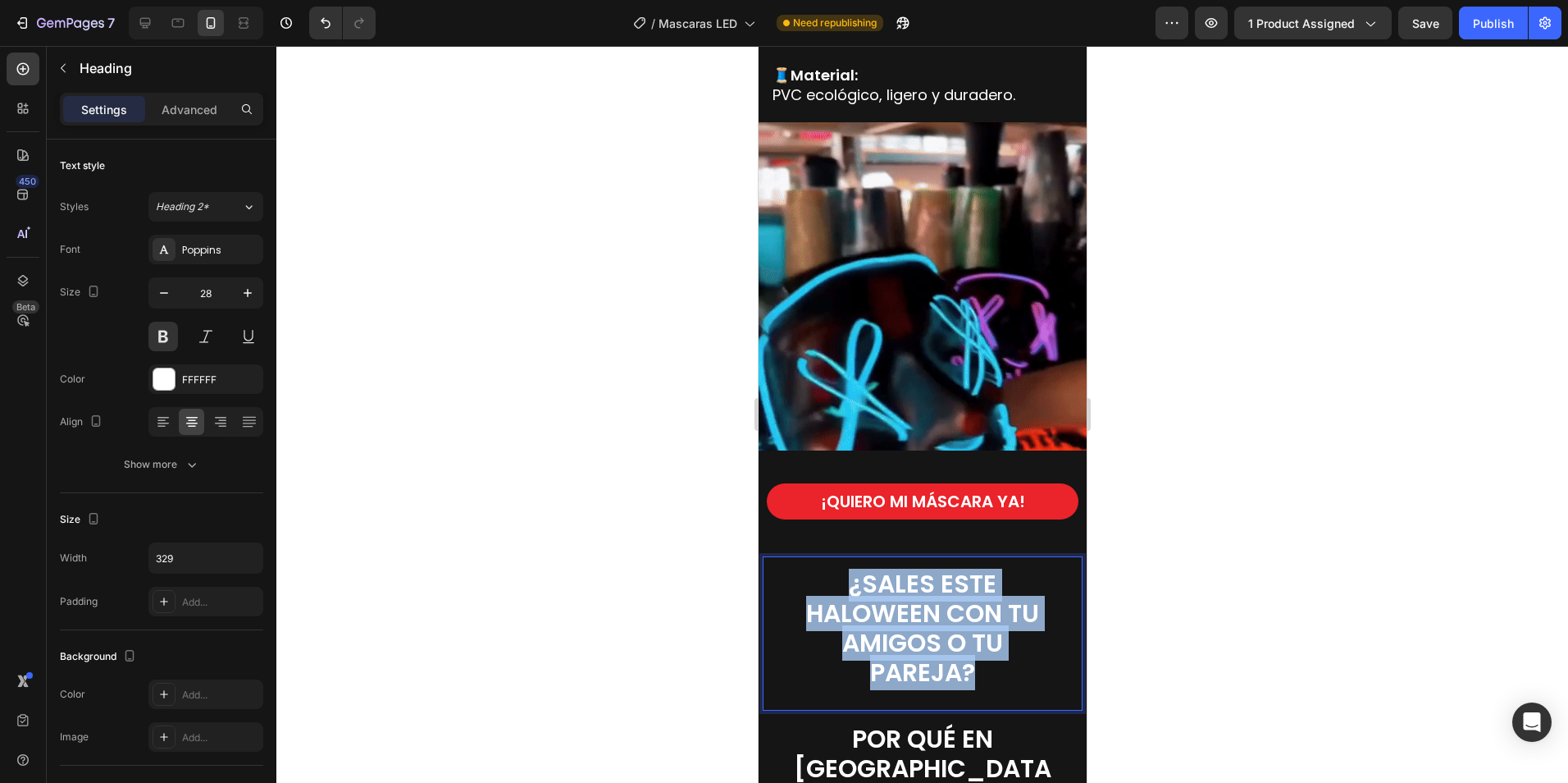
click at [829, 557] on div "¿SALES ESTE HALOWEEN CON TU AMIGOS O TU PAREJA? Heading 0" at bounding box center [921, 633] width 320 height 155
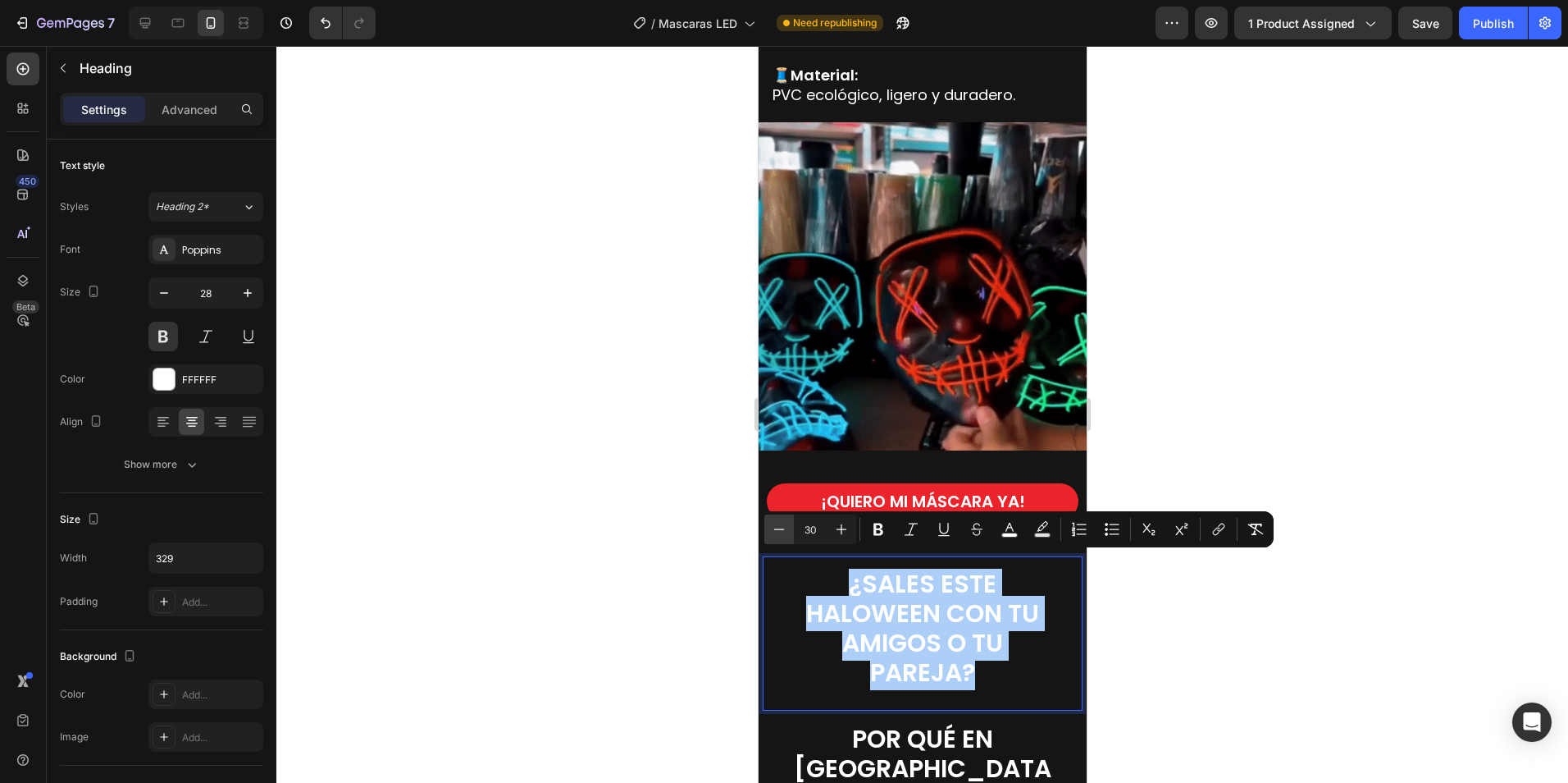
click at [784, 530] on icon "Editor contextual toolbar" at bounding box center [780, 529] width 11 height 1
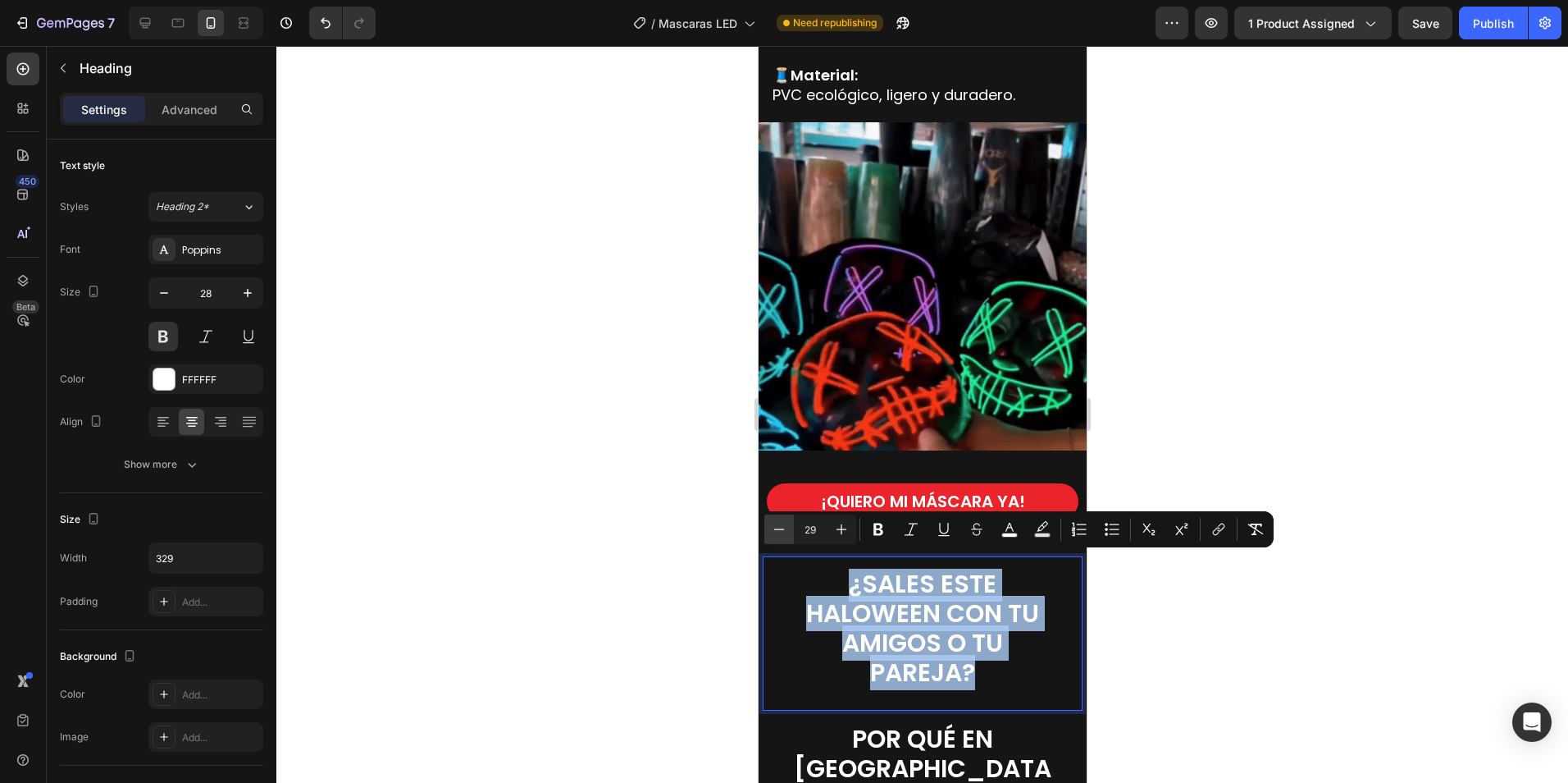
scroll to position [0, 0]
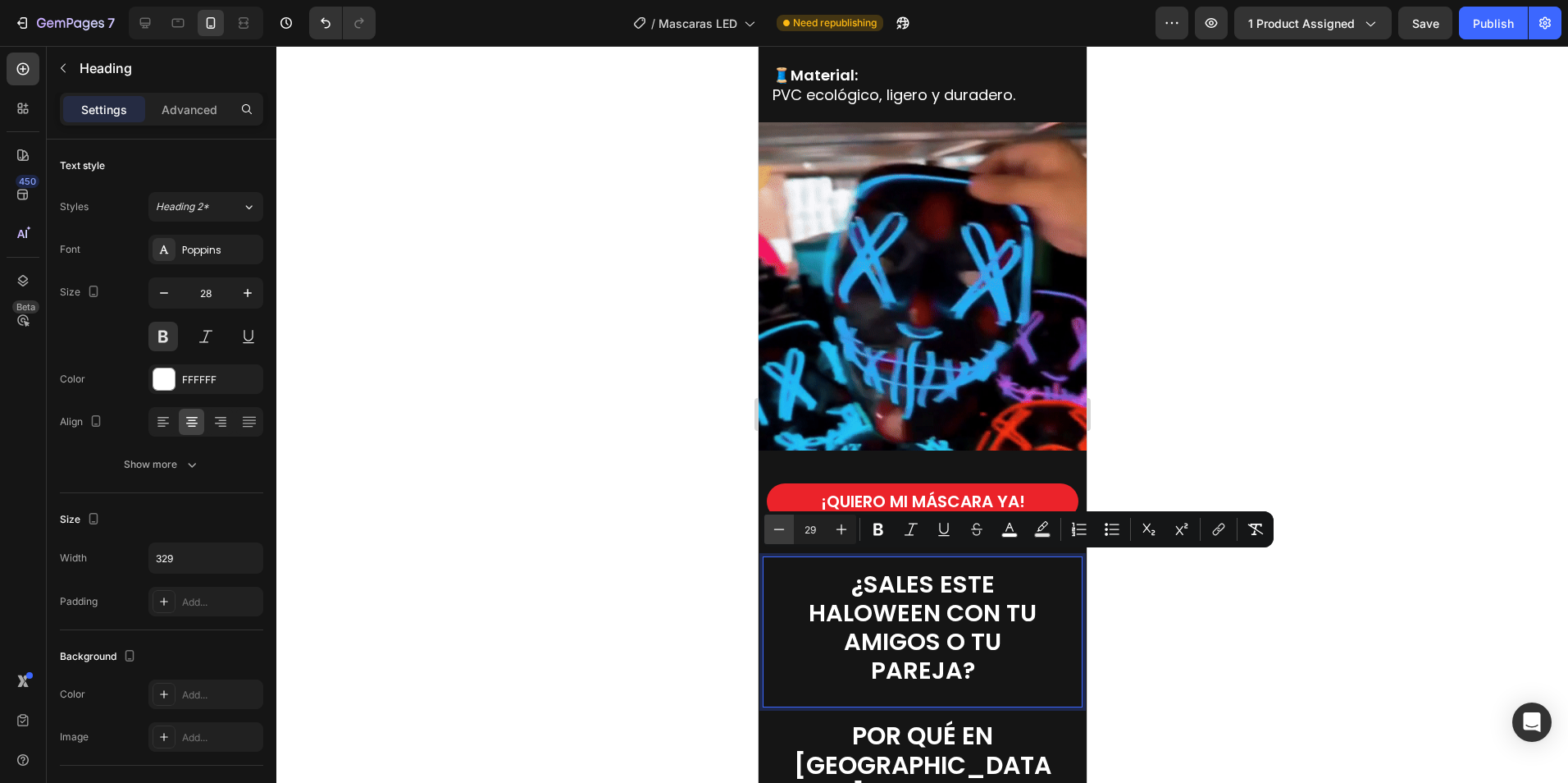
click at [784, 530] on icon "Editor contextual toolbar" at bounding box center [779, 529] width 16 height 16
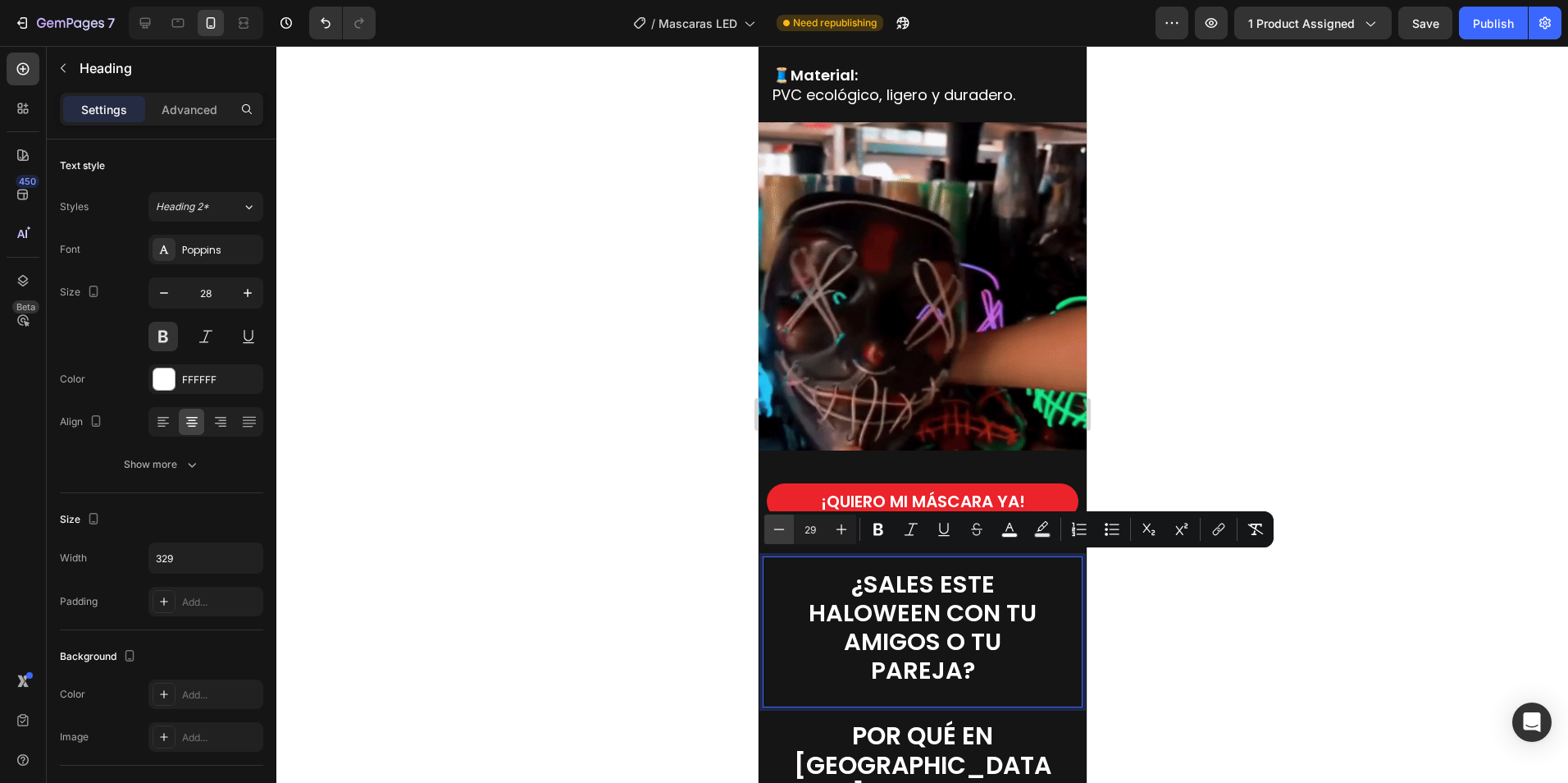
type input "28"
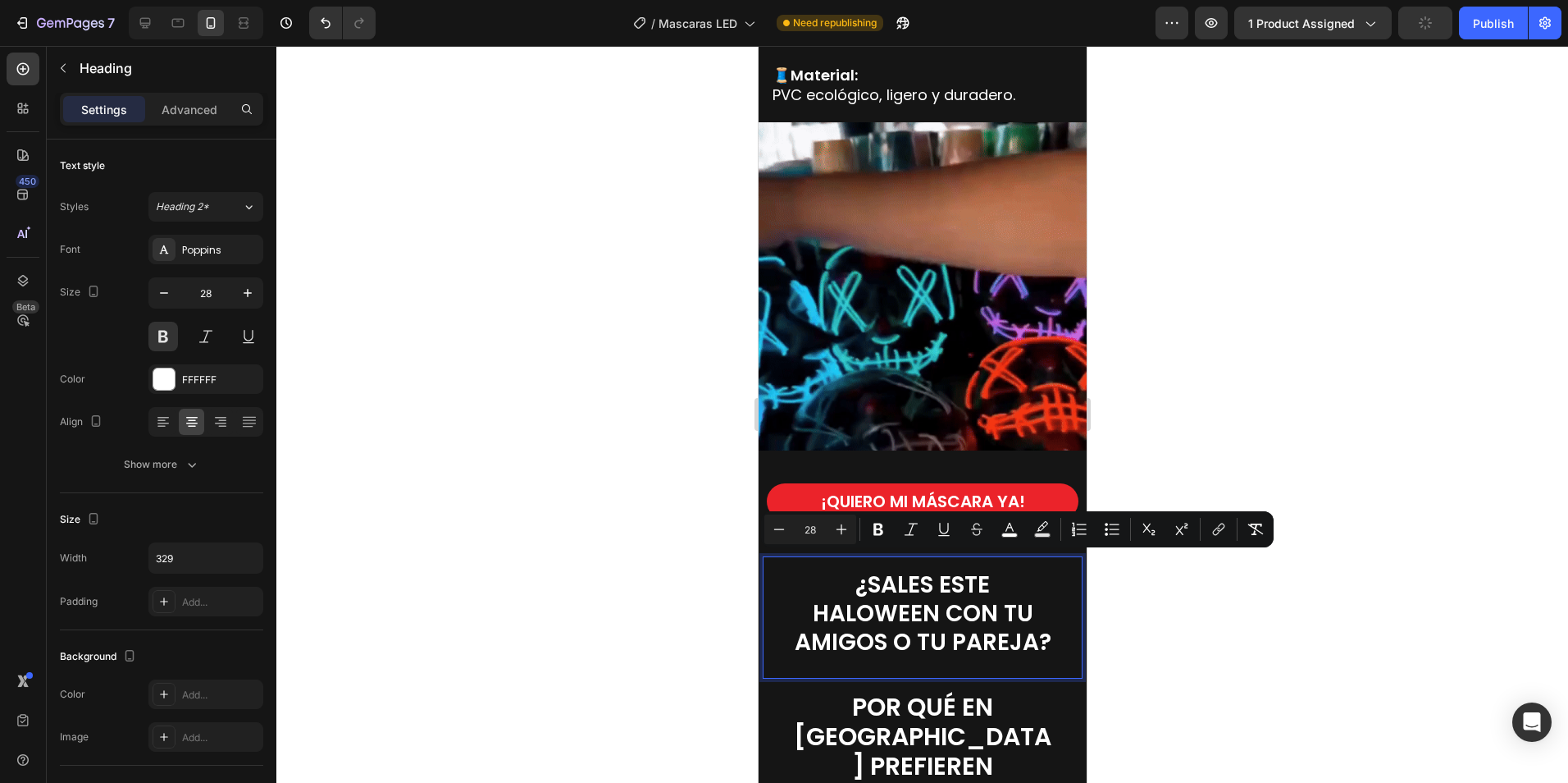
click at [1255, 662] on div at bounding box center [922, 414] width 1292 height 737
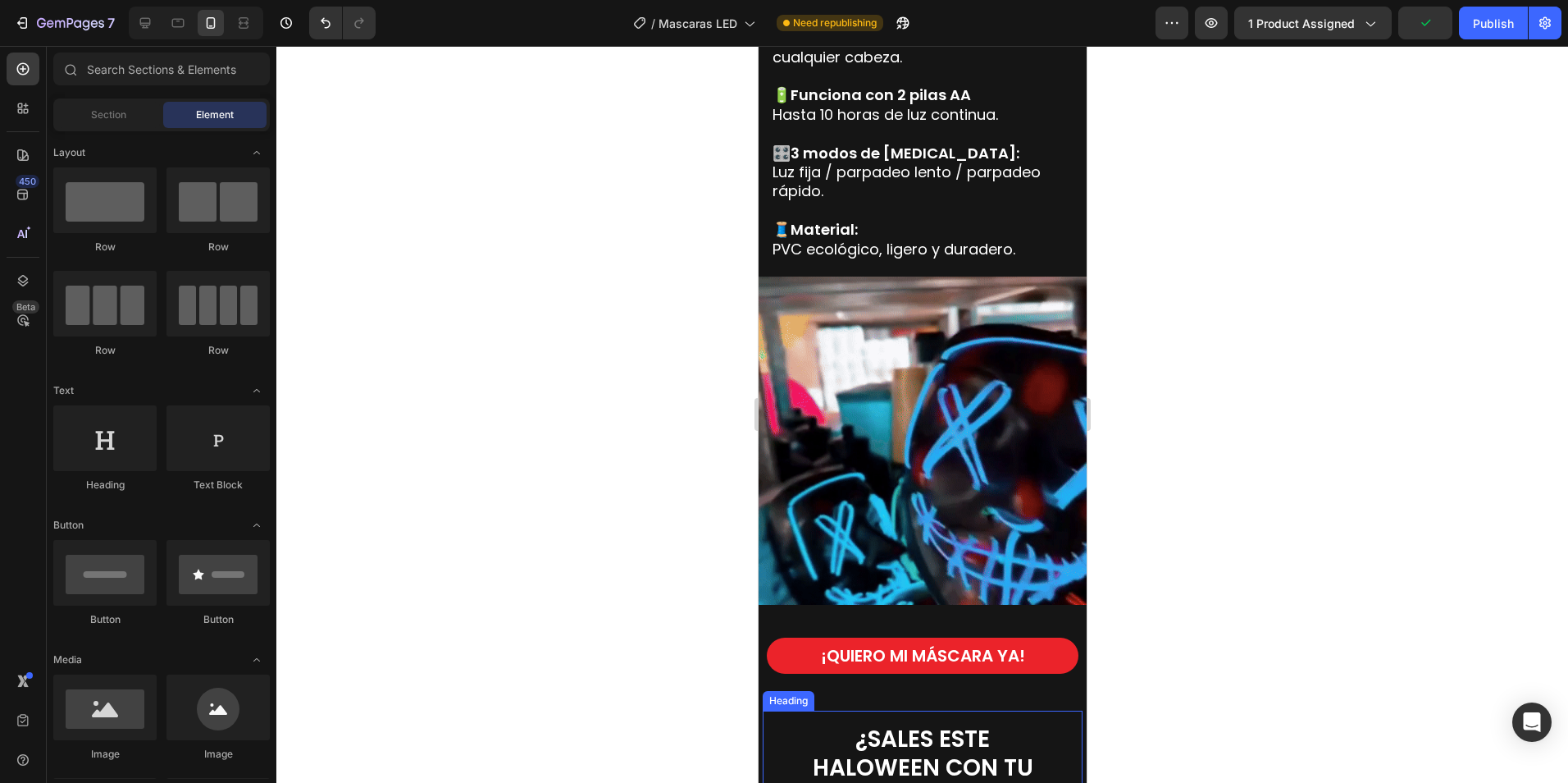
scroll to position [2215, 0]
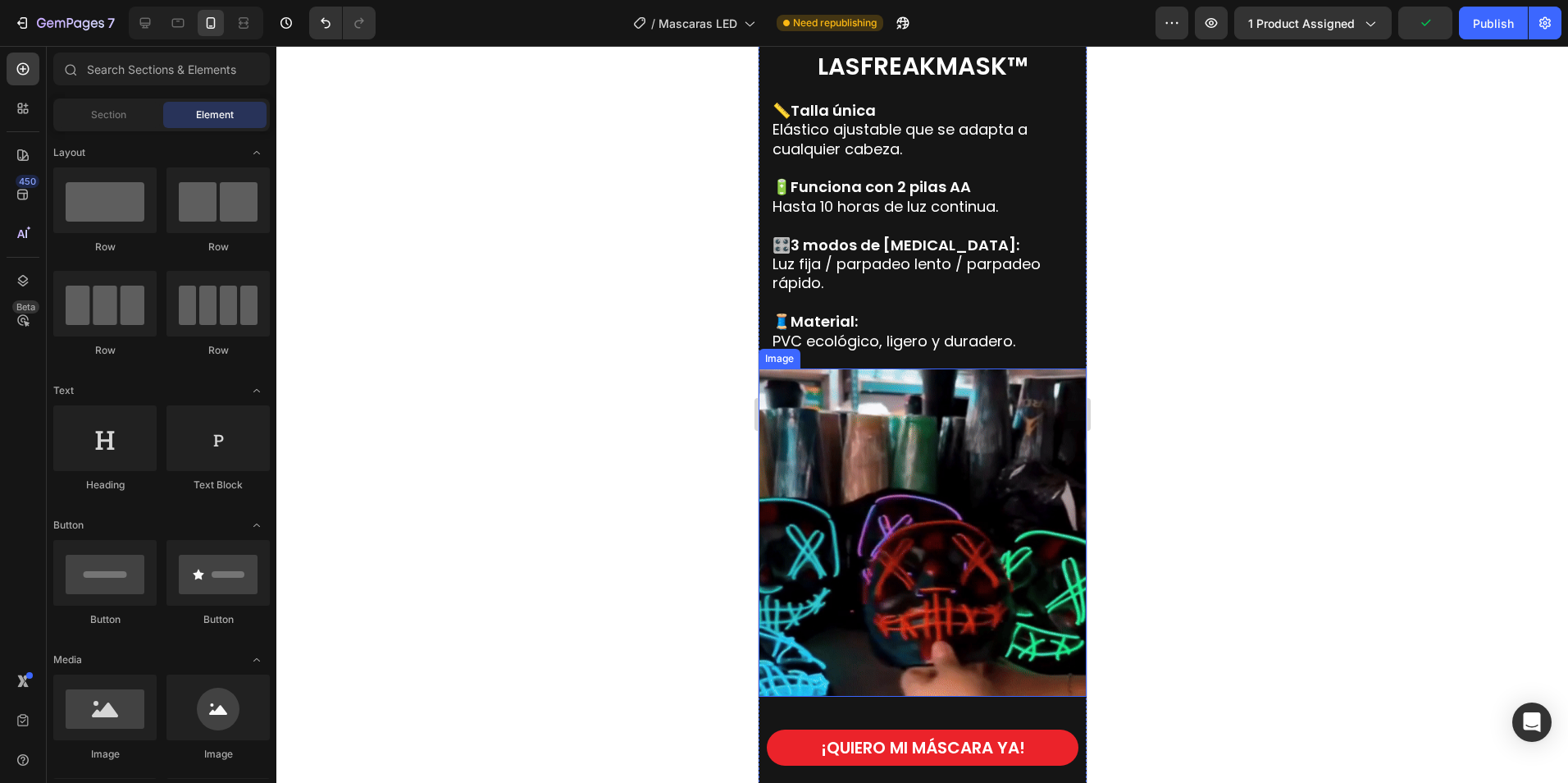
click at [929, 513] on img at bounding box center [921, 532] width 328 height 328
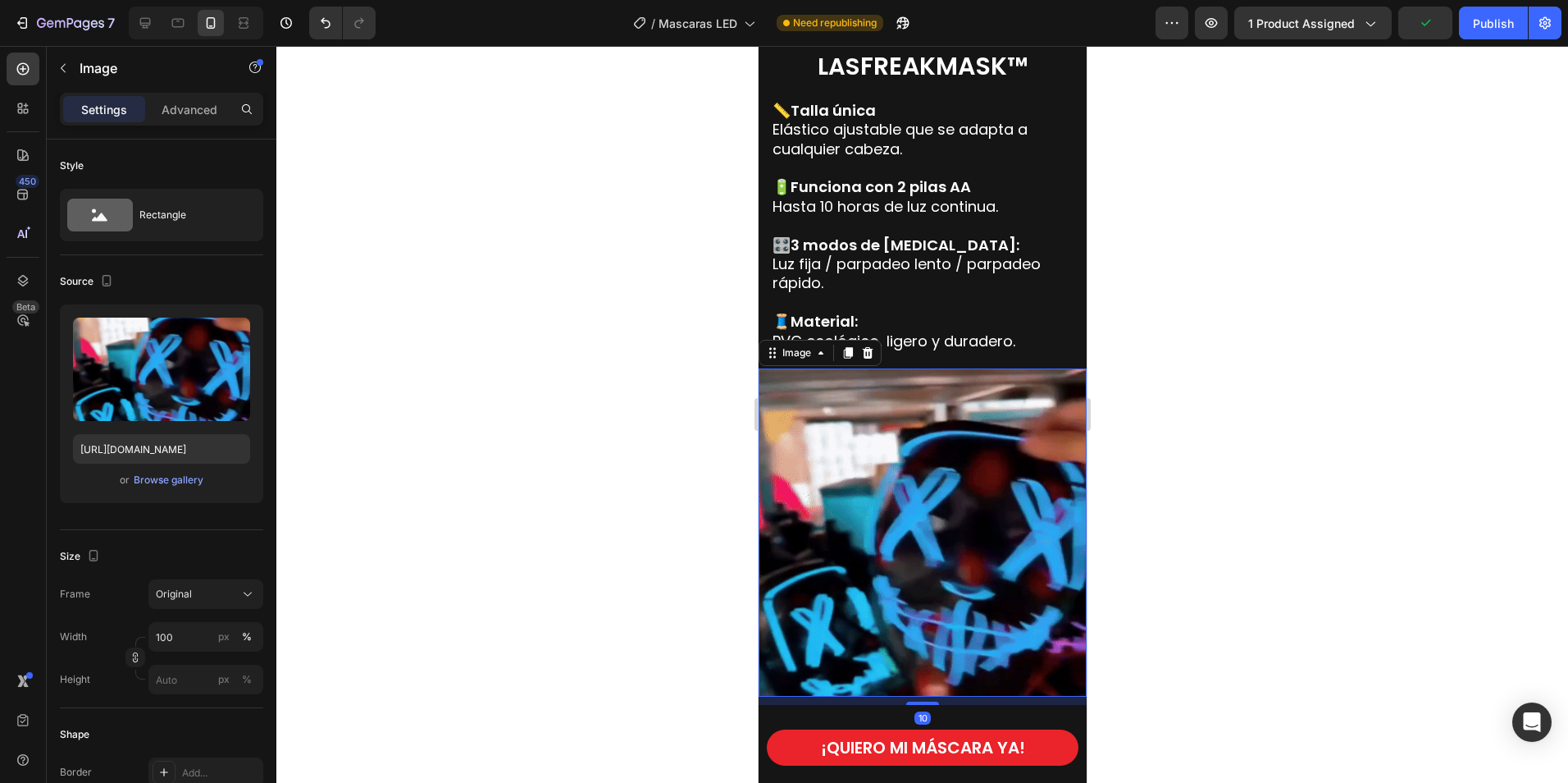
drag, startPoint x: 846, startPoint y: 349, endPoint x: 896, endPoint y: 570, distance: 226.6
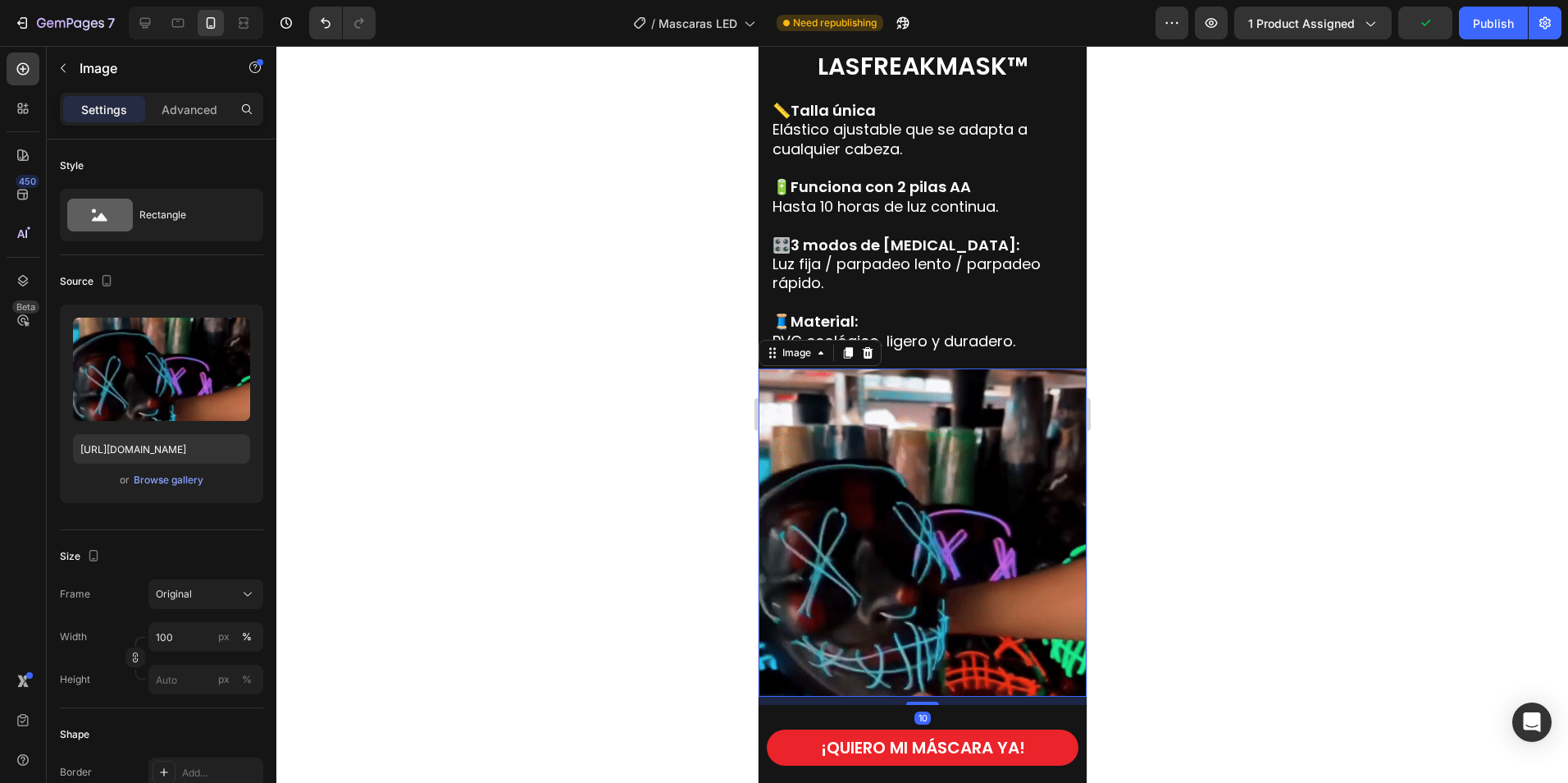
click at [847, 349] on icon at bounding box center [847, 353] width 9 height 12
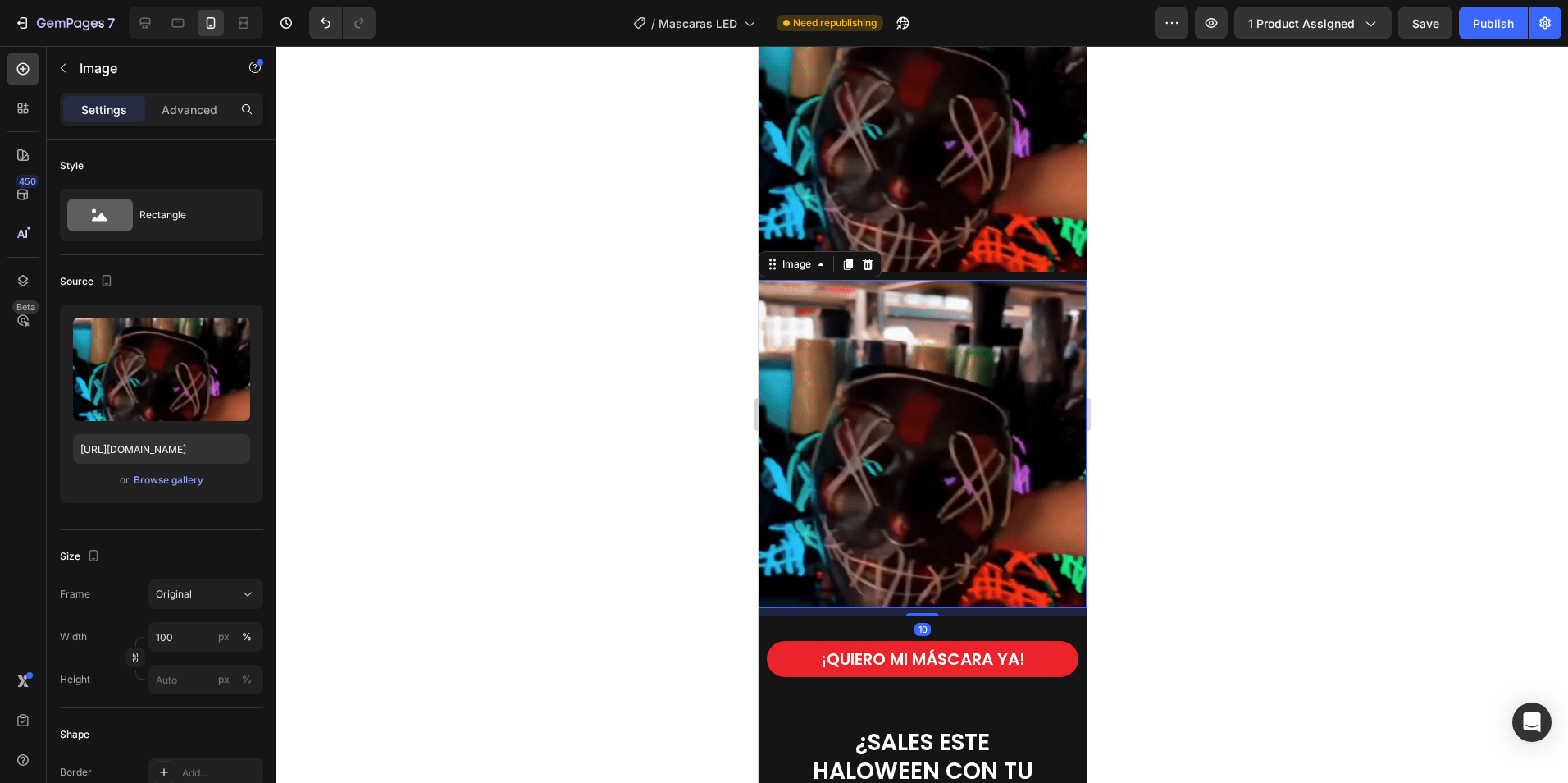
scroll to position [2805, 0]
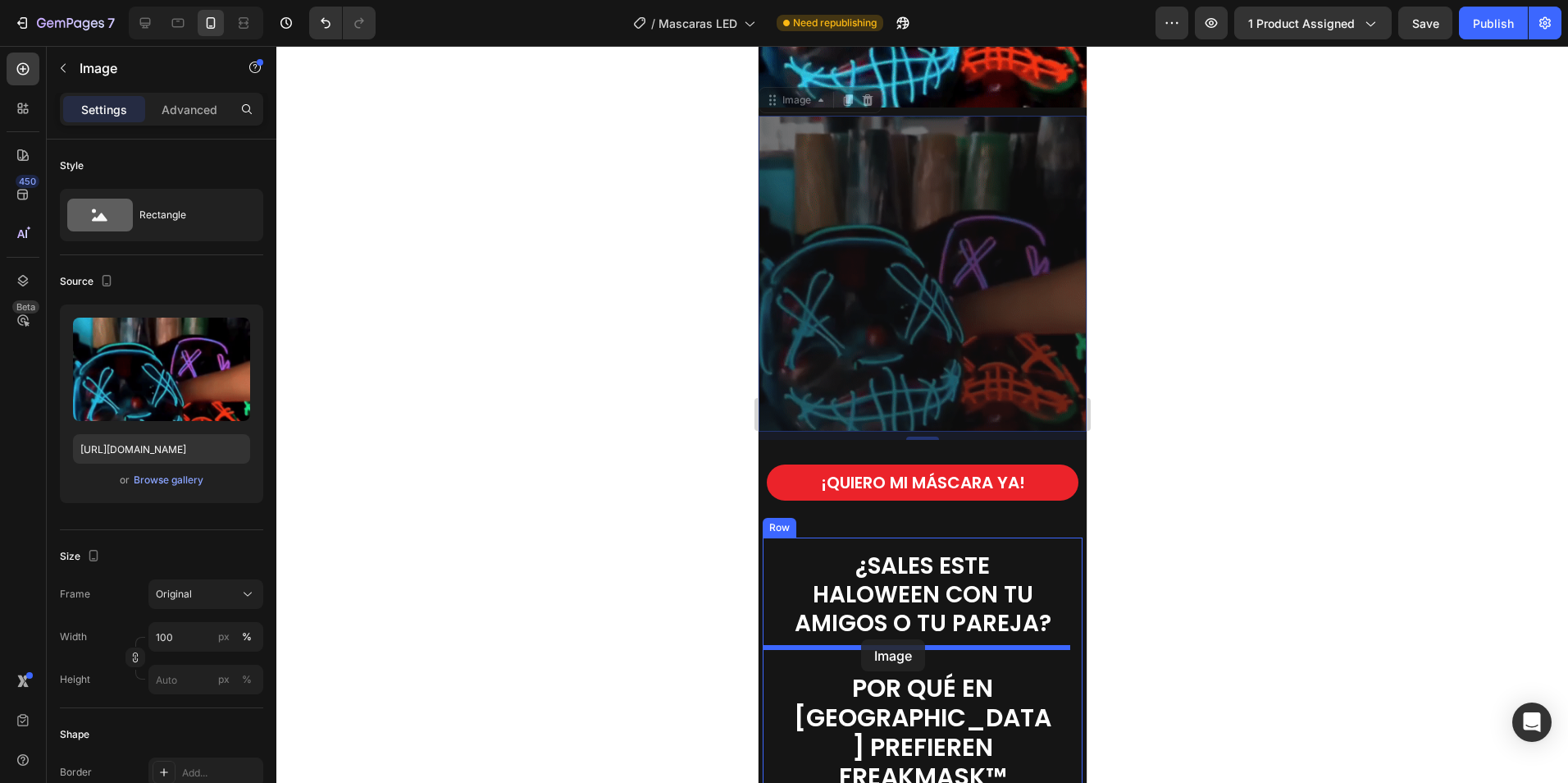
drag, startPoint x: 784, startPoint y: 90, endPoint x: 860, endPoint y: 639, distance: 554.2
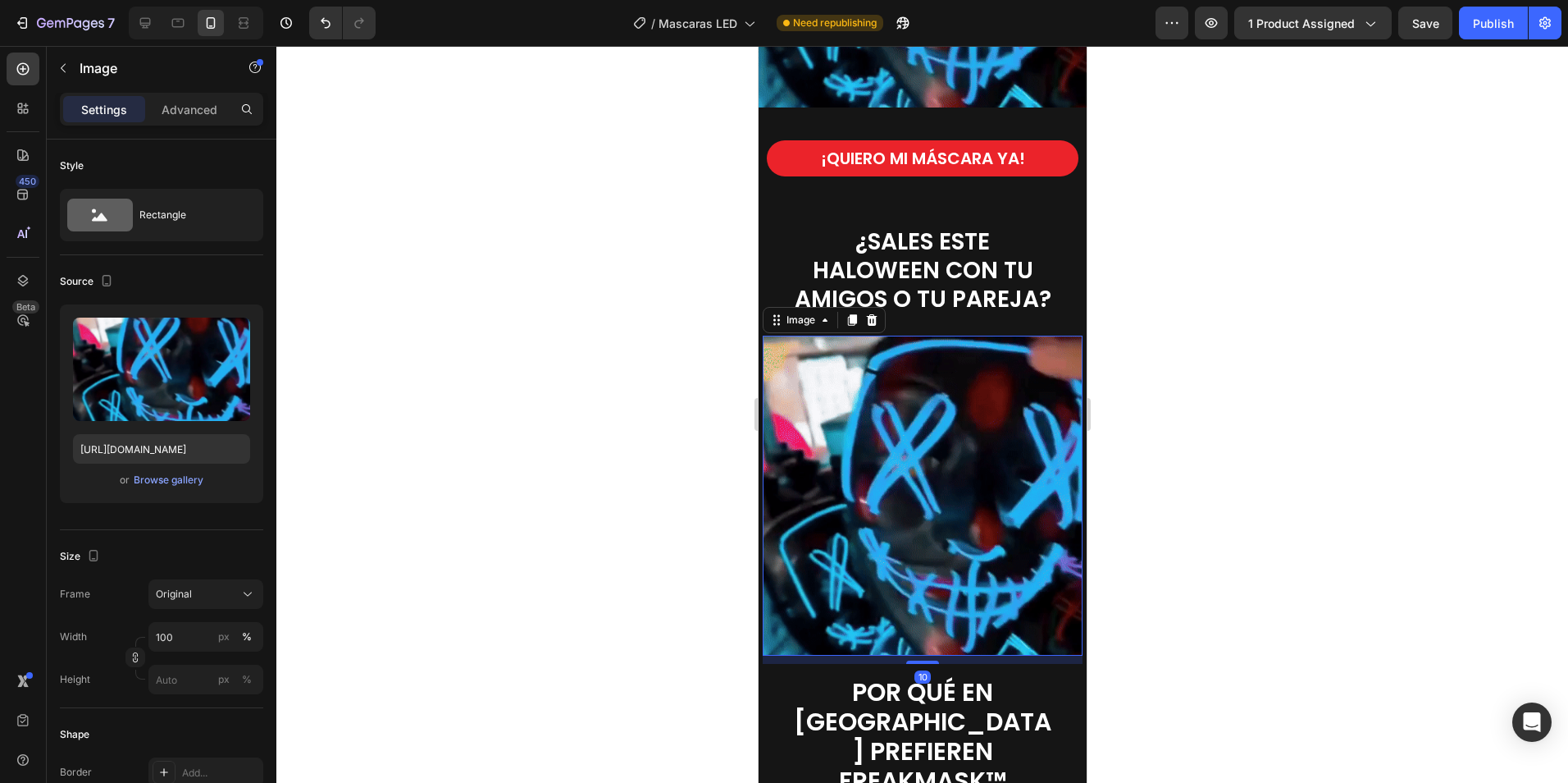
click at [934, 508] on img at bounding box center [921, 495] width 320 height 320
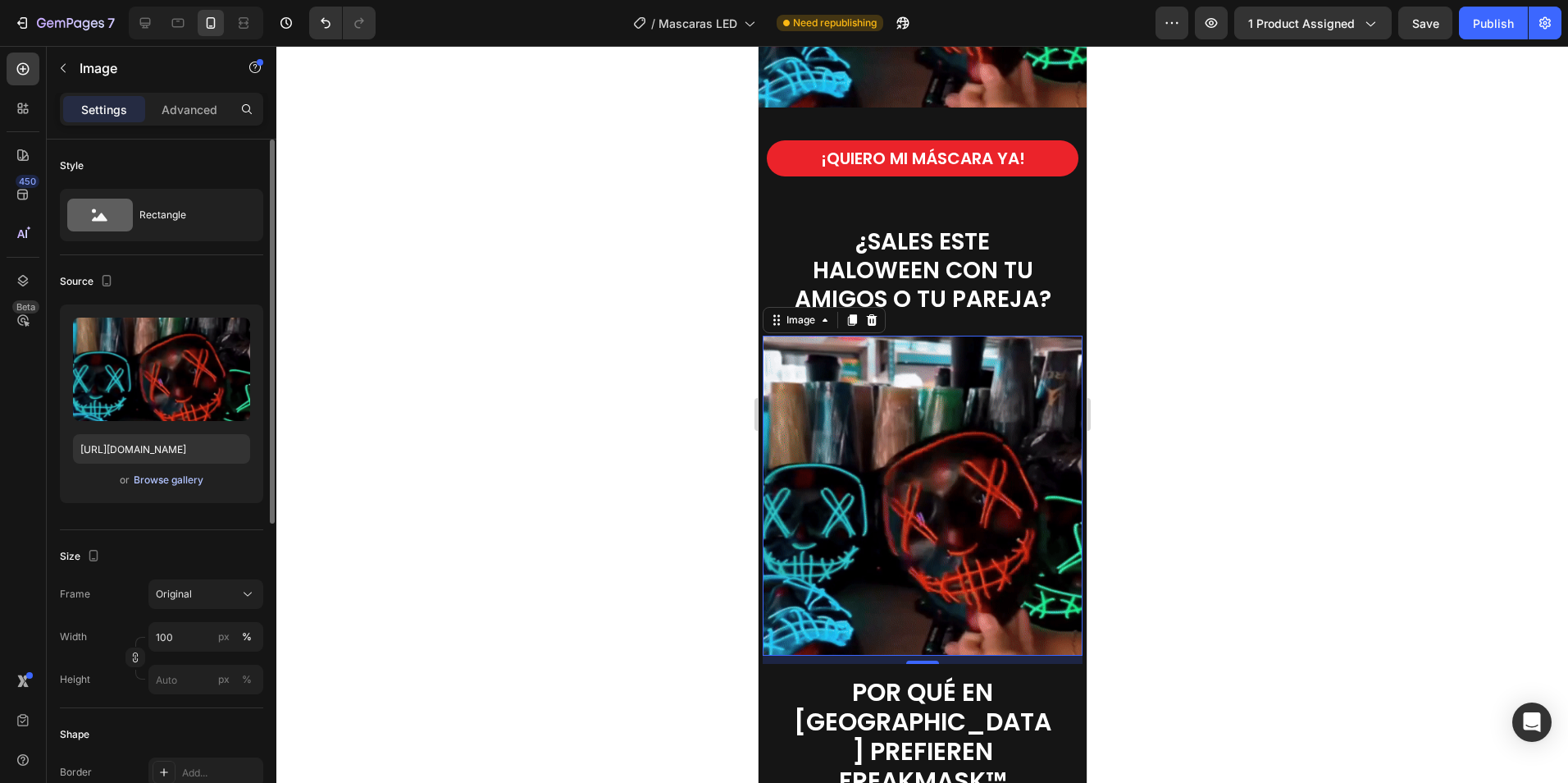
click at [162, 478] on div "Browse gallery" at bounding box center [168, 480] width 70 height 15
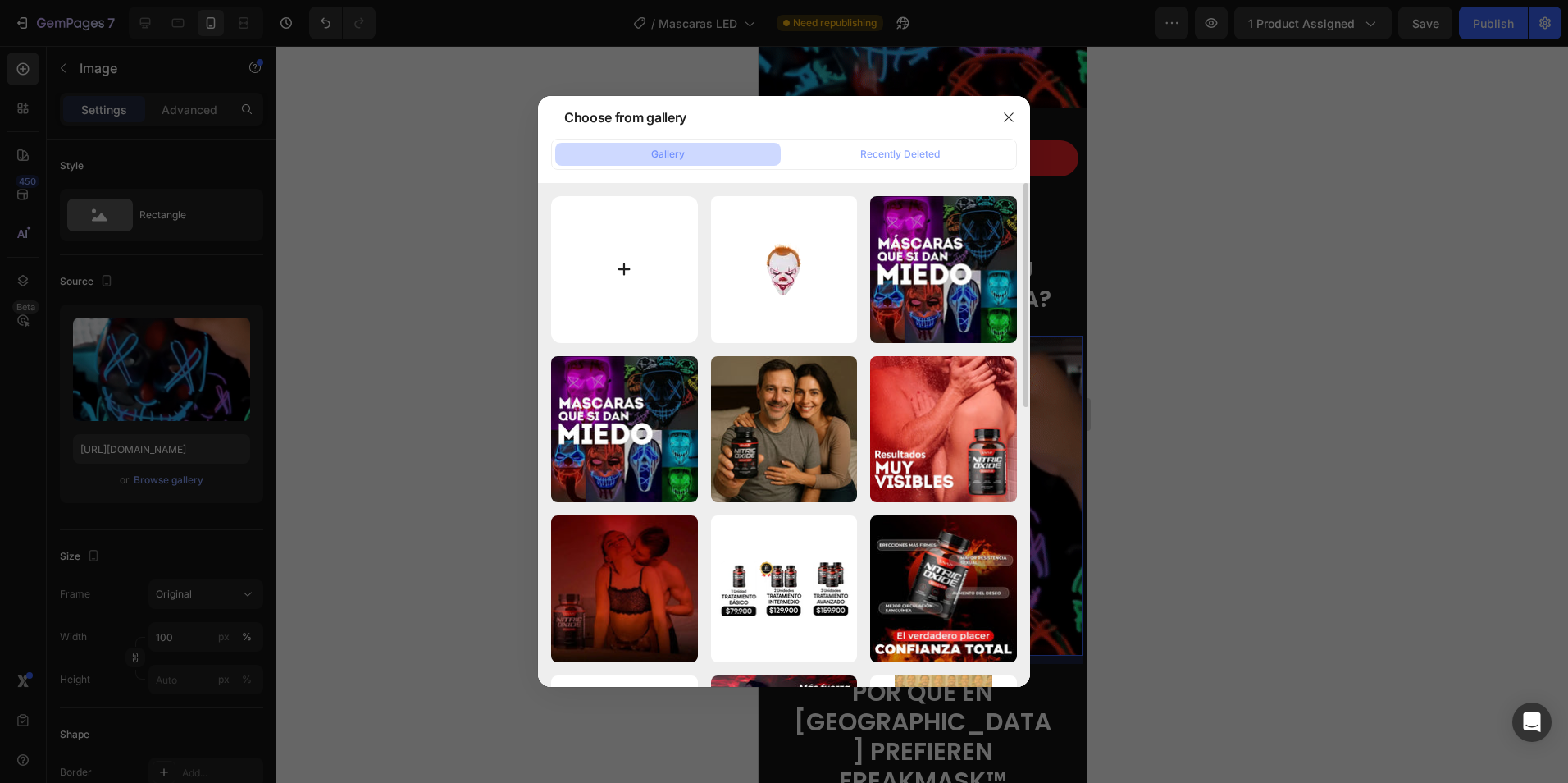
click at [623, 261] on input "file" at bounding box center [624, 269] width 147 height 147
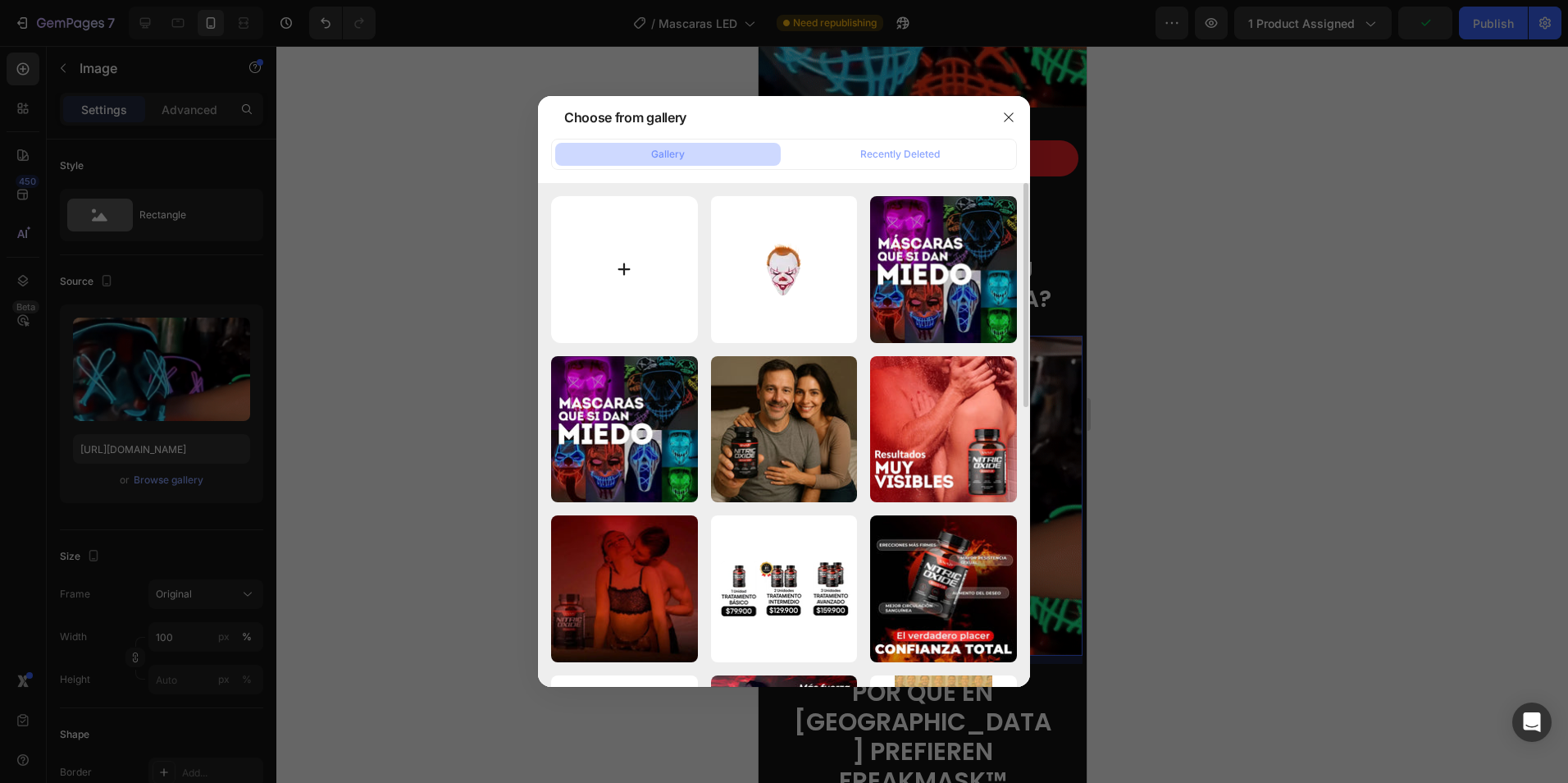
type input "C:\fakepath\Oferta de cantidad completa.webp"
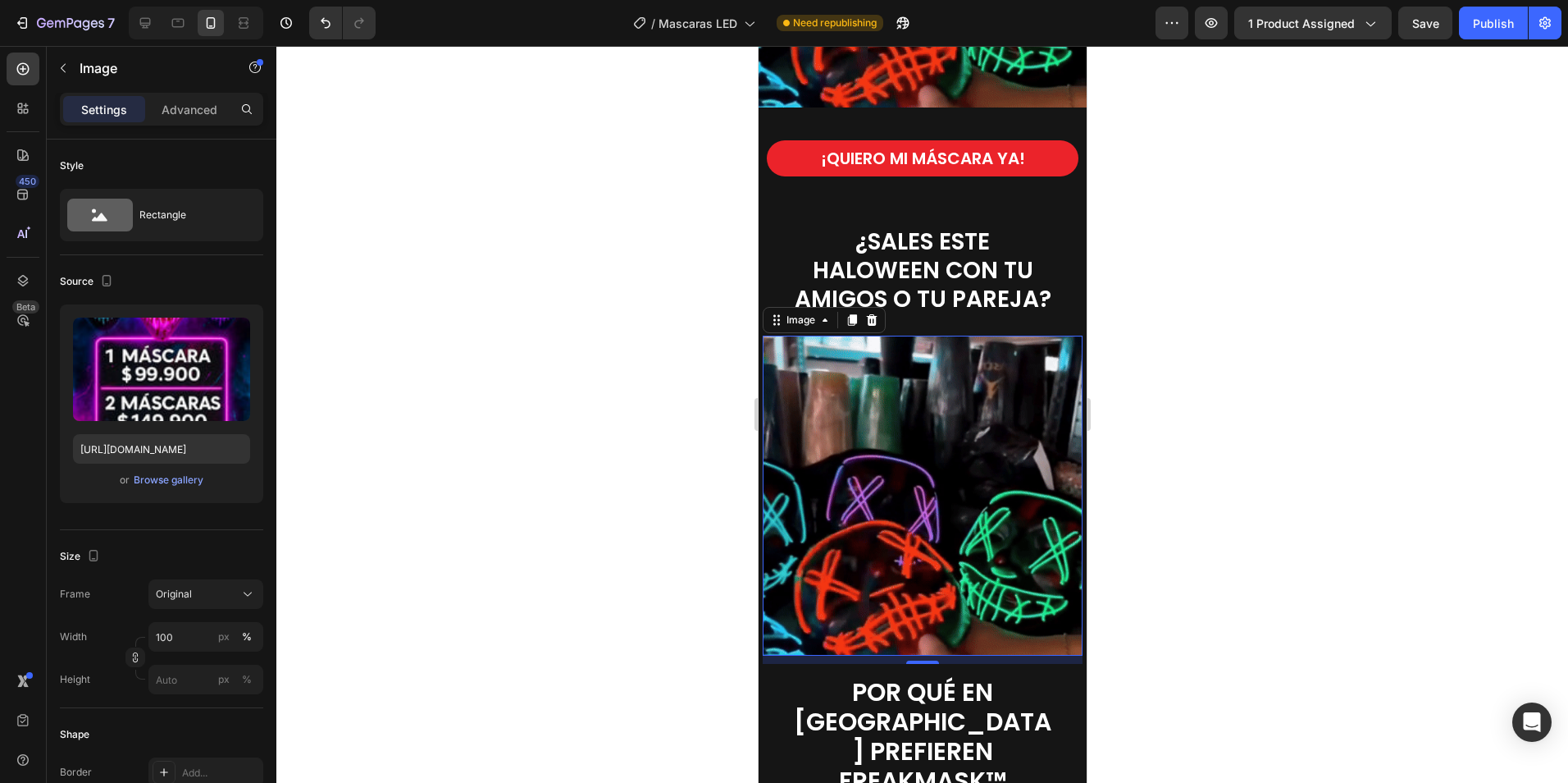
type input "[URL][DOMAIN_NAME]"
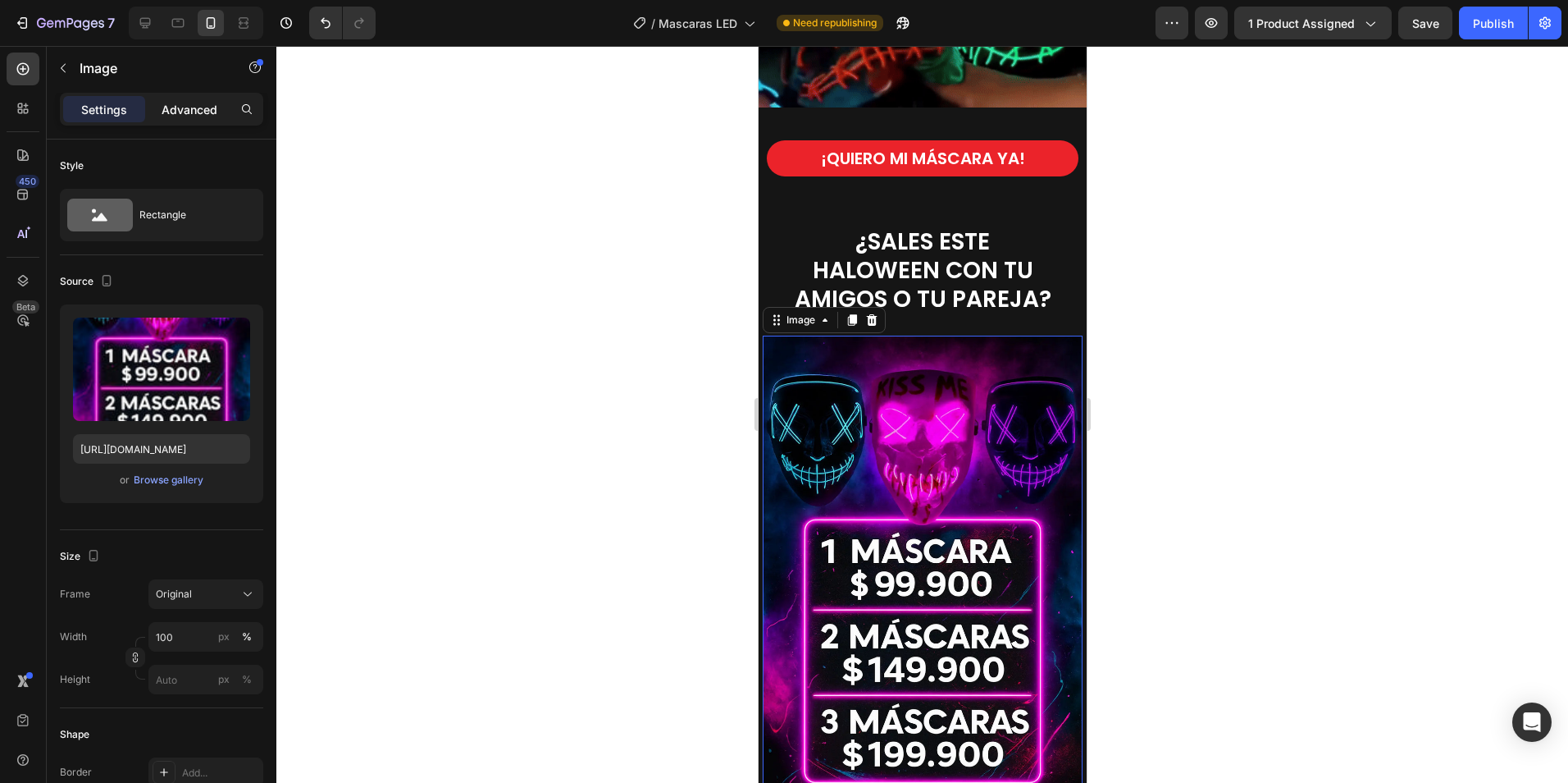
click at [192, 117] on p "Advanced" at bounding box center [189, 109] width 56 height 17
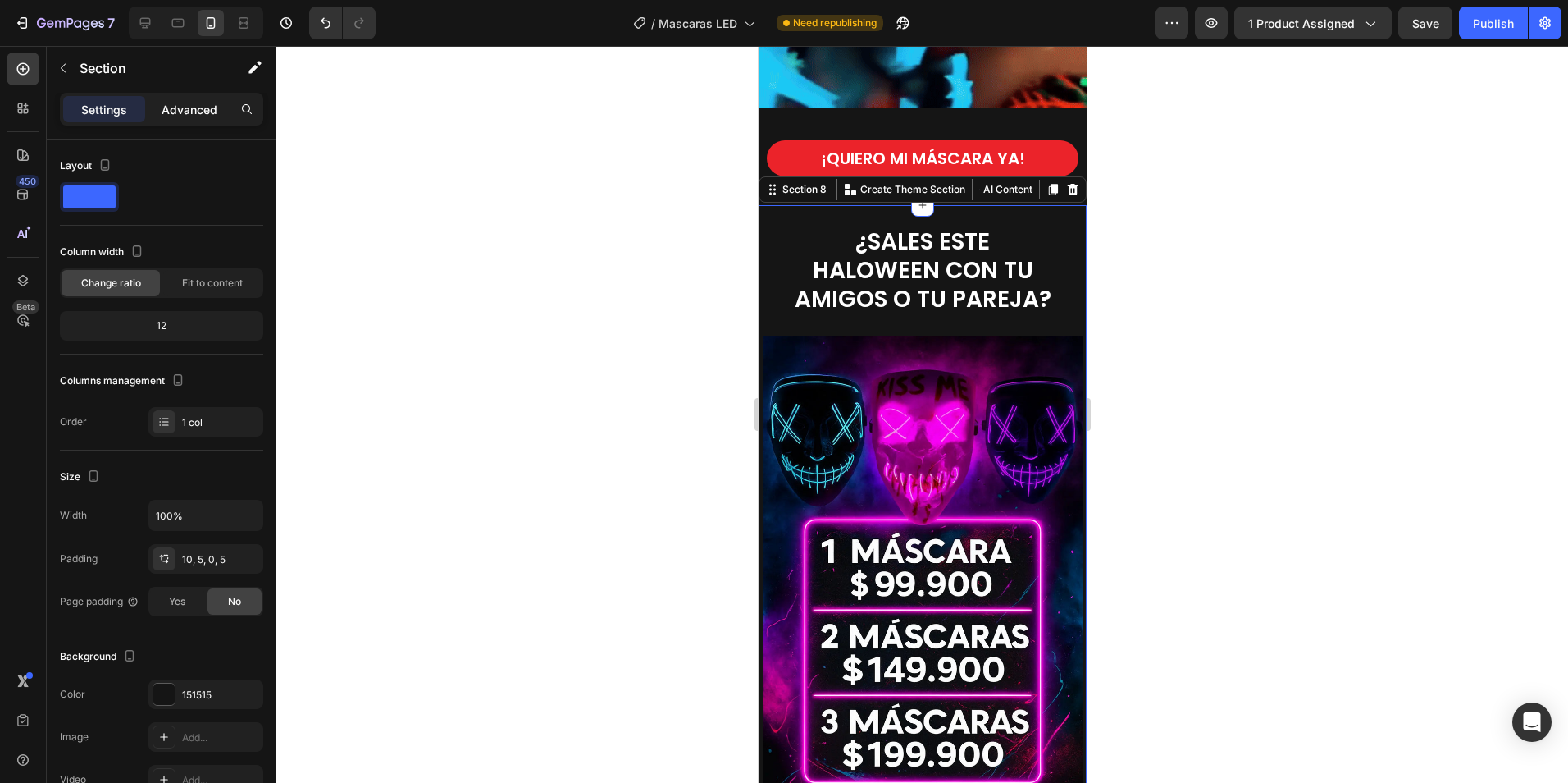
click at [192, 111] on p "Advanced" at bounding box center [189, 109] width 56 height 17
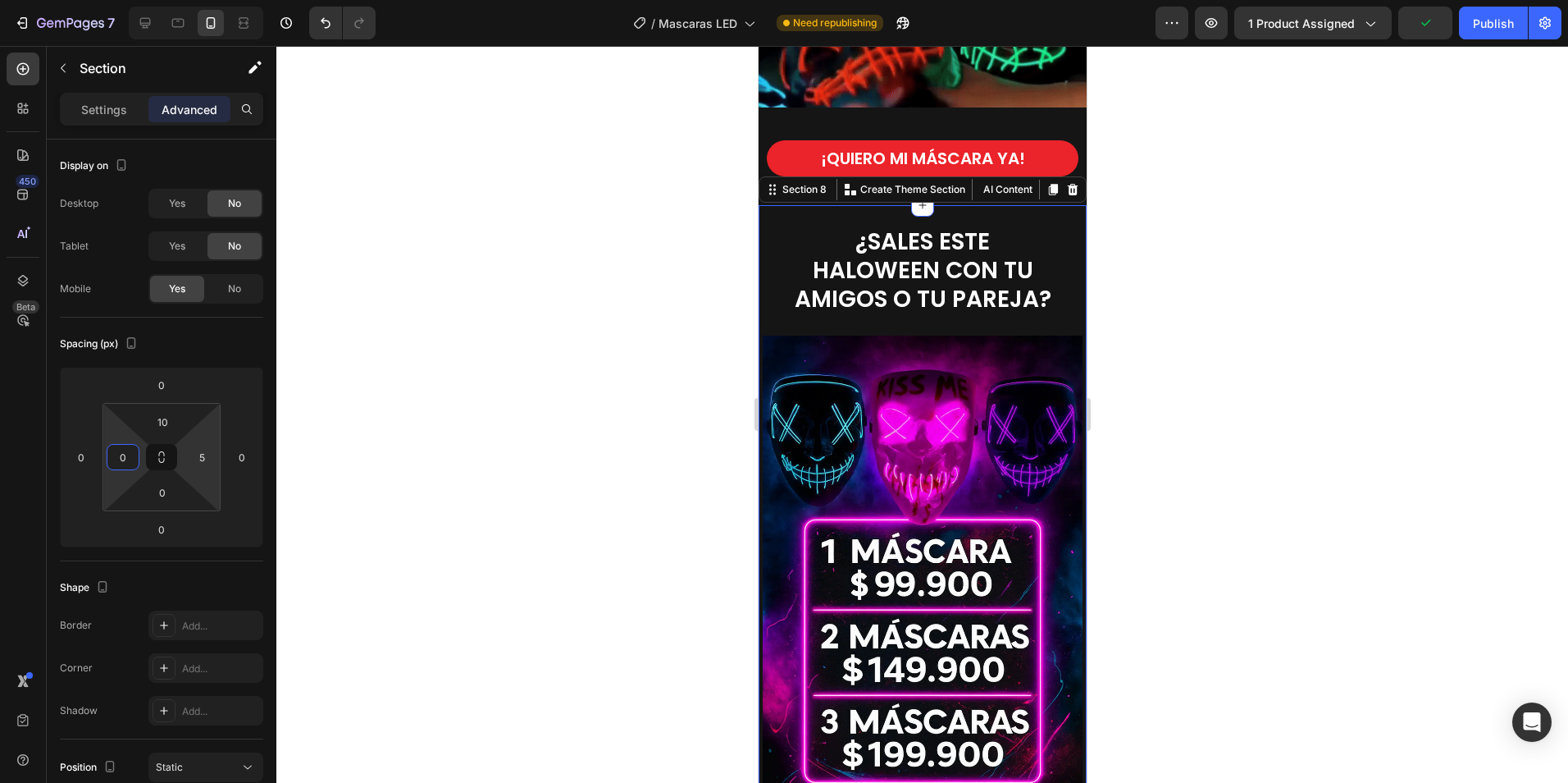
type input "0"
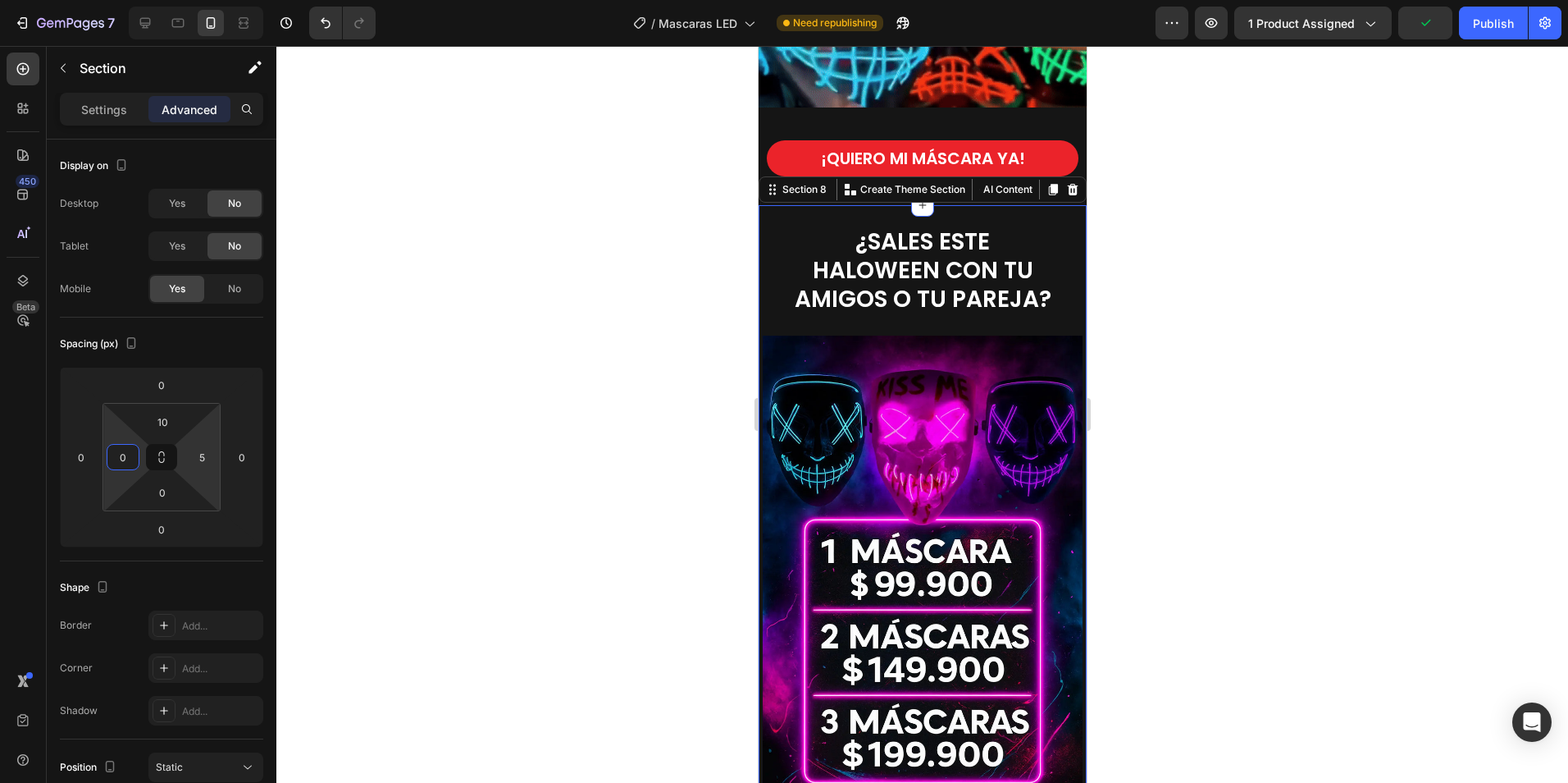
click at [205, 458] on input "5" at bounding box center [201, 457] width 25 height 25
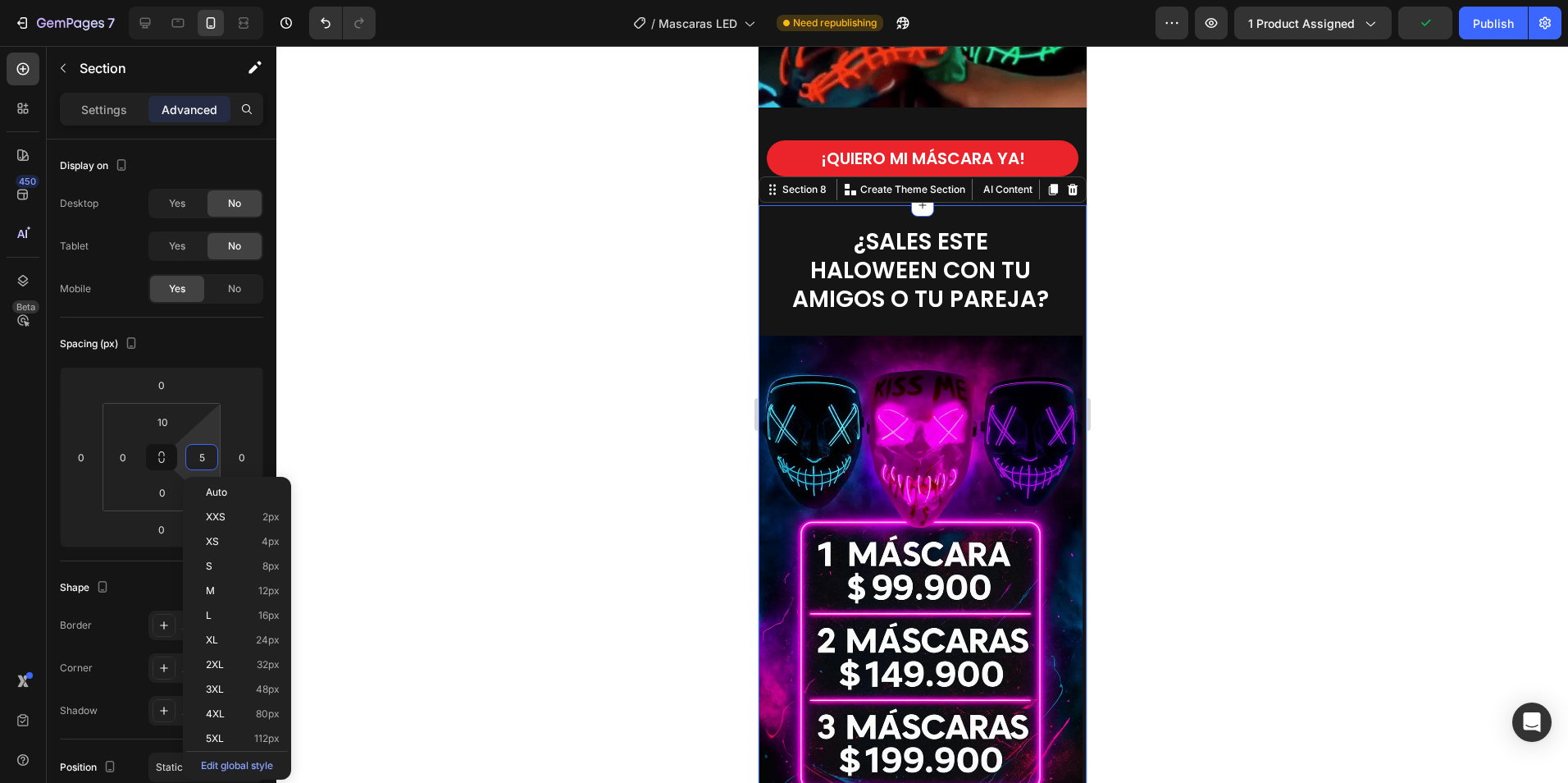
type input "0"
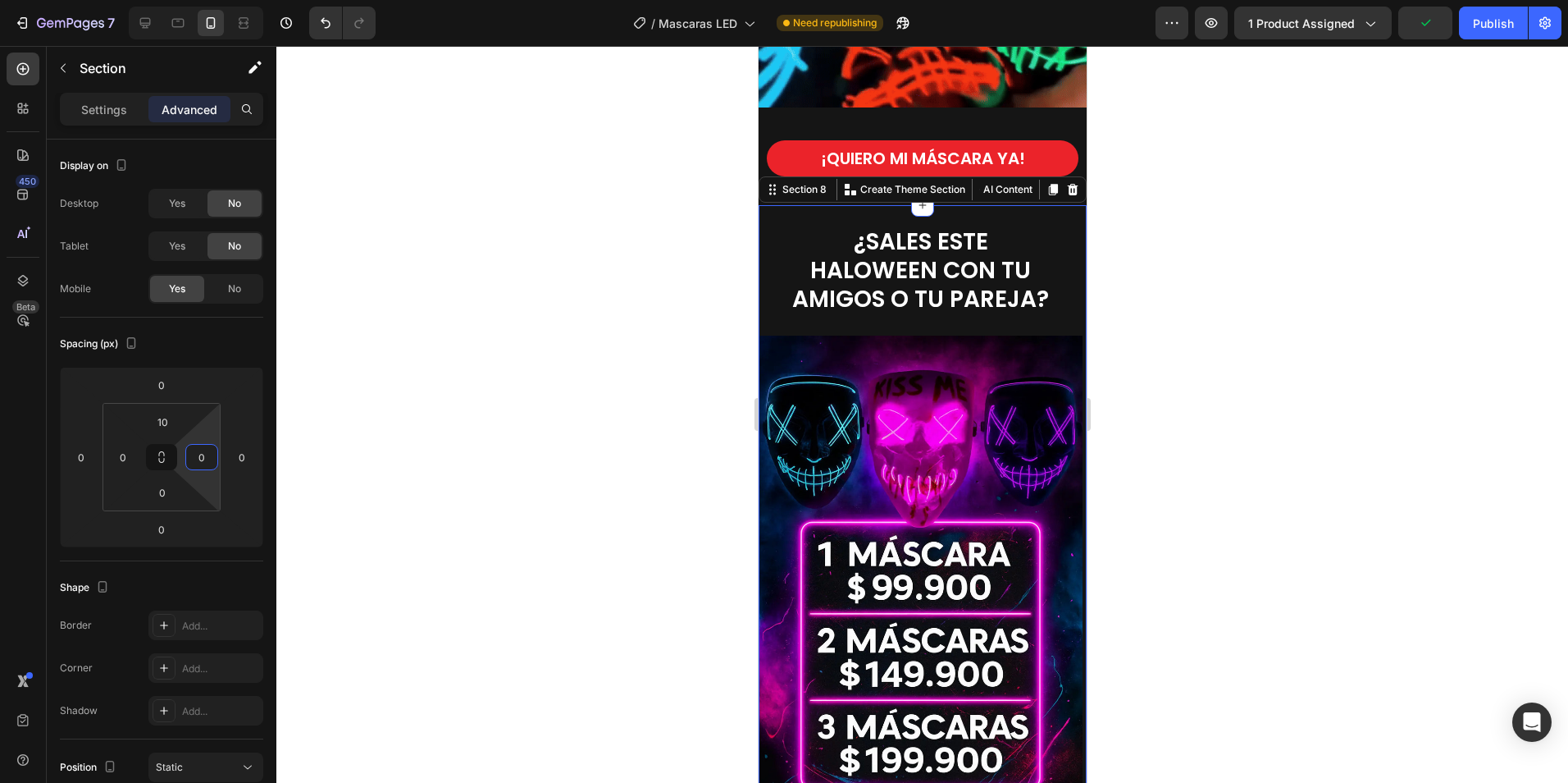
click at [391, 392] on div at bounding box center [922, 414] width 1292 height 737
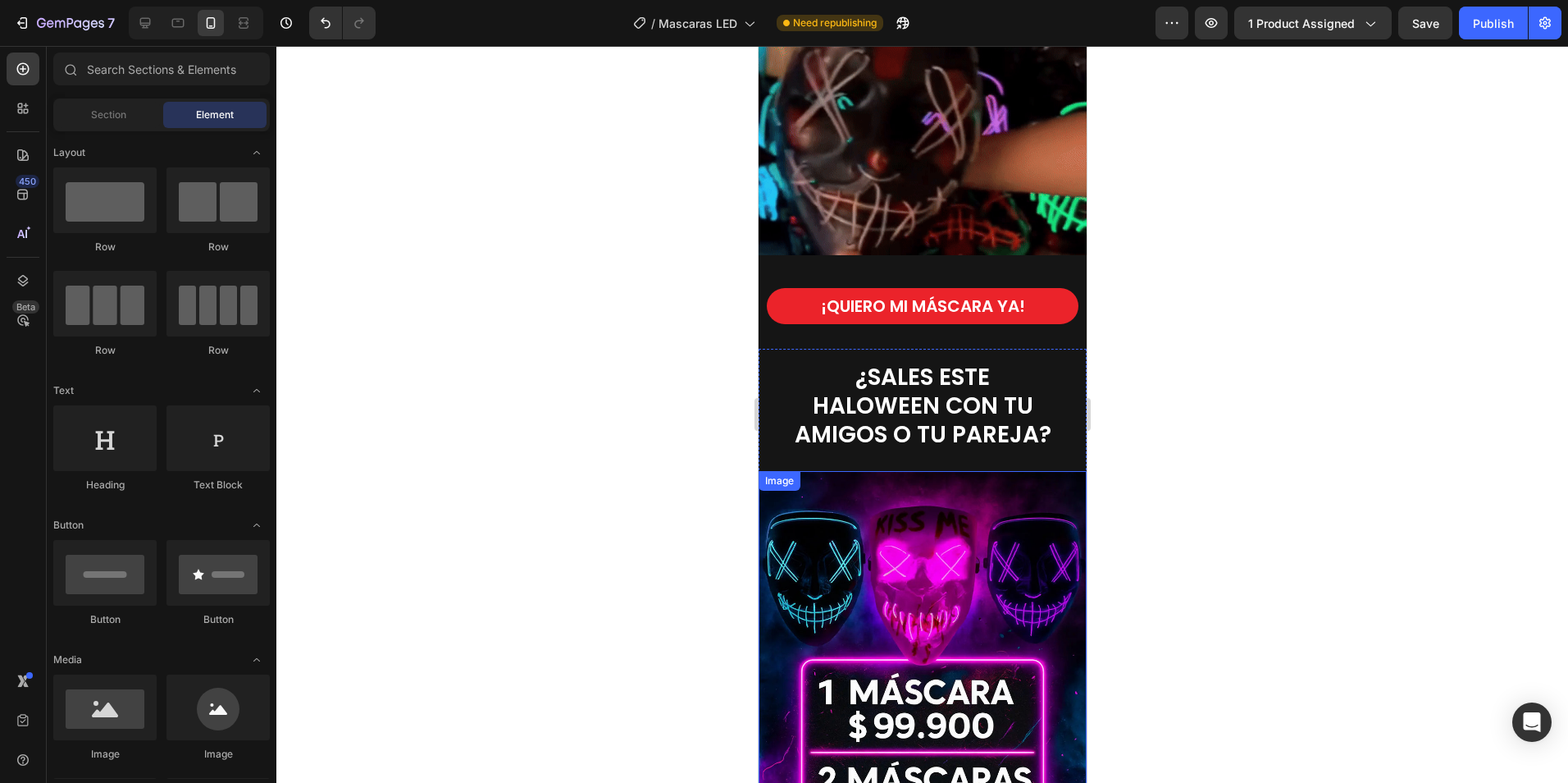
scroll to position [2477, 0]
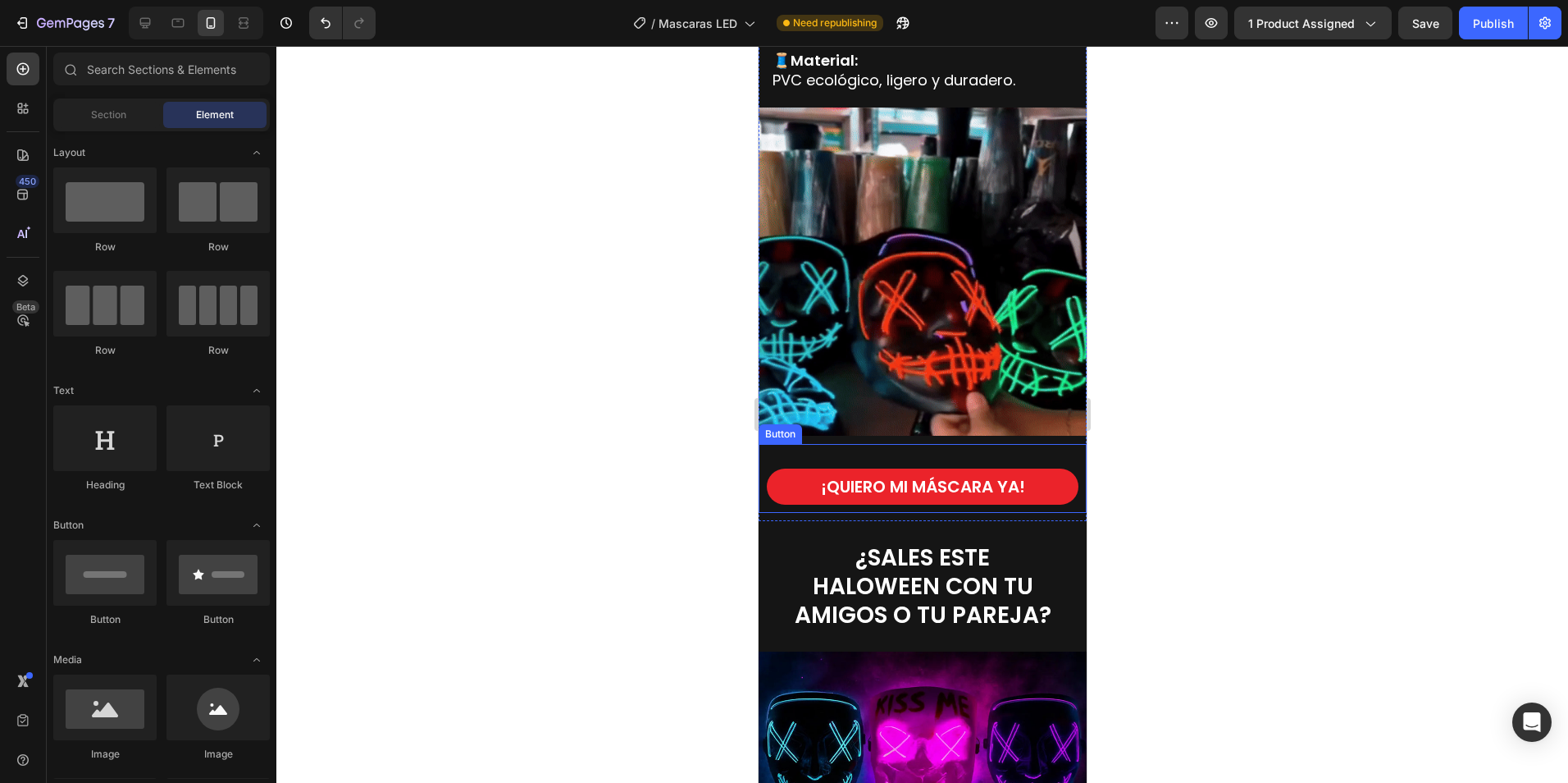
click at [1051, 444] on div "¡QUIERO MI MÁSCARA YA! Button" at bounding box center [921, 478] width 328 height 69
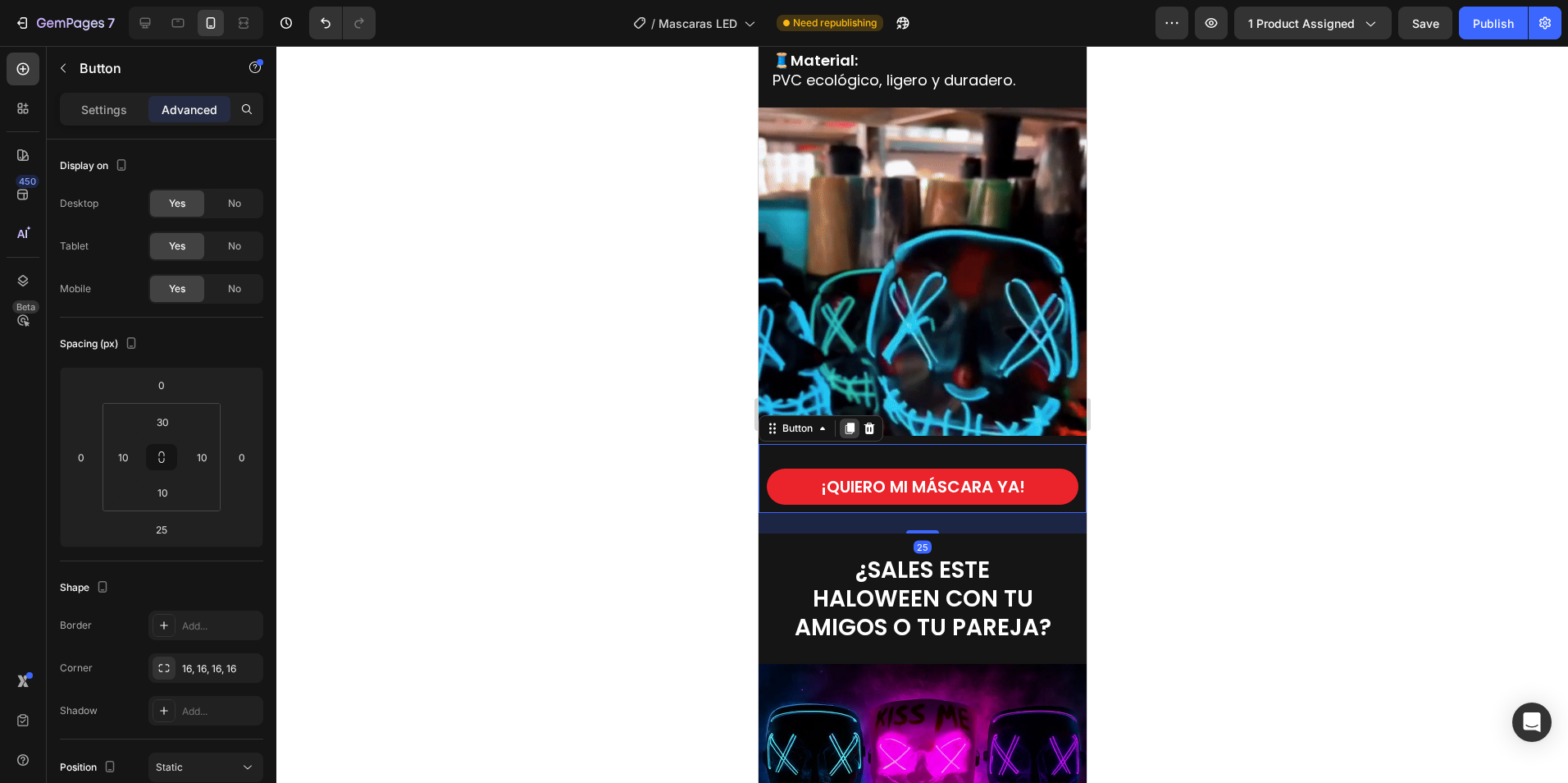
click at [844, 423] on icon at bounding box center [848, 429] width 9 height 12
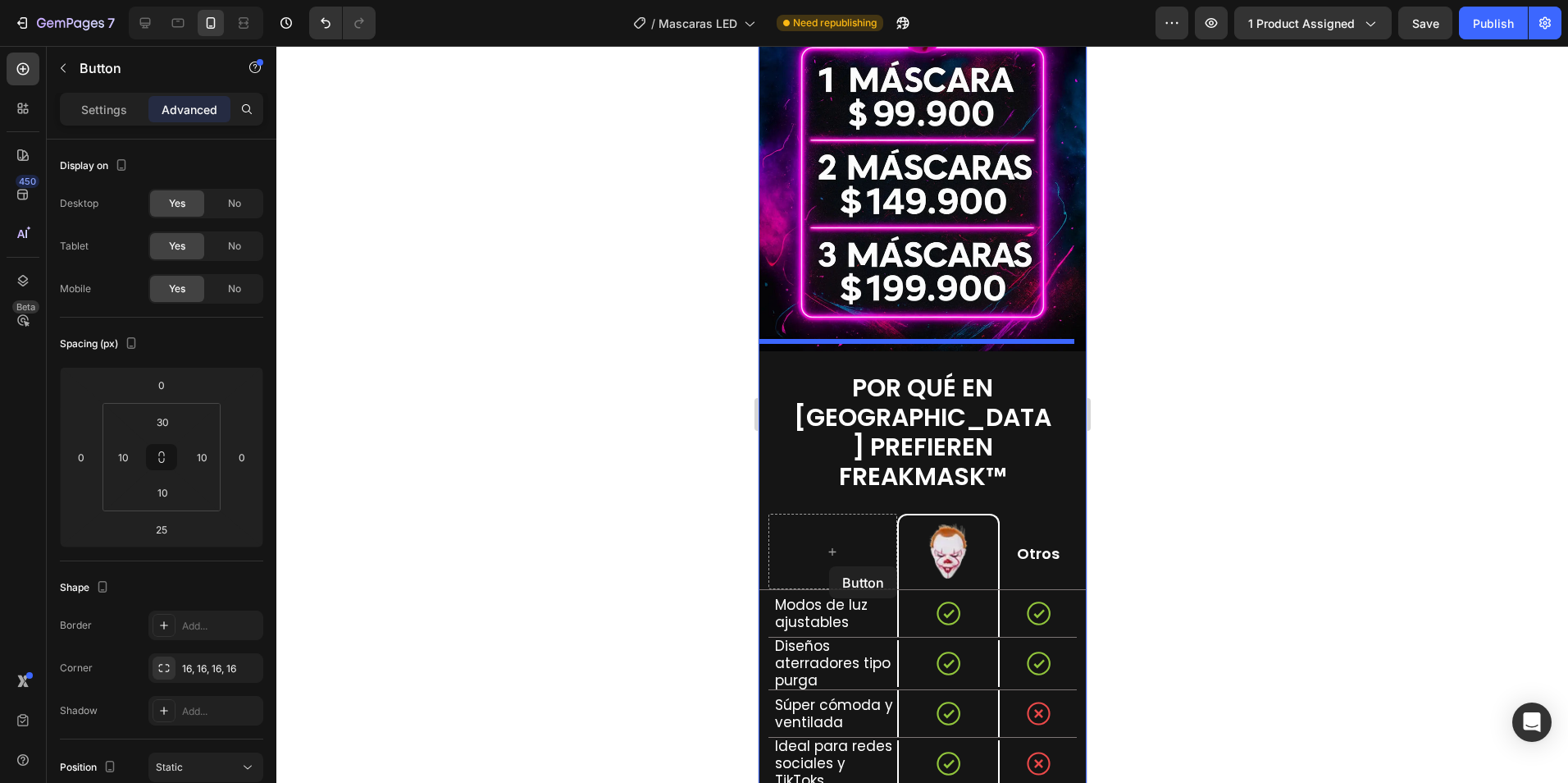
scroll to position [3502, 0]
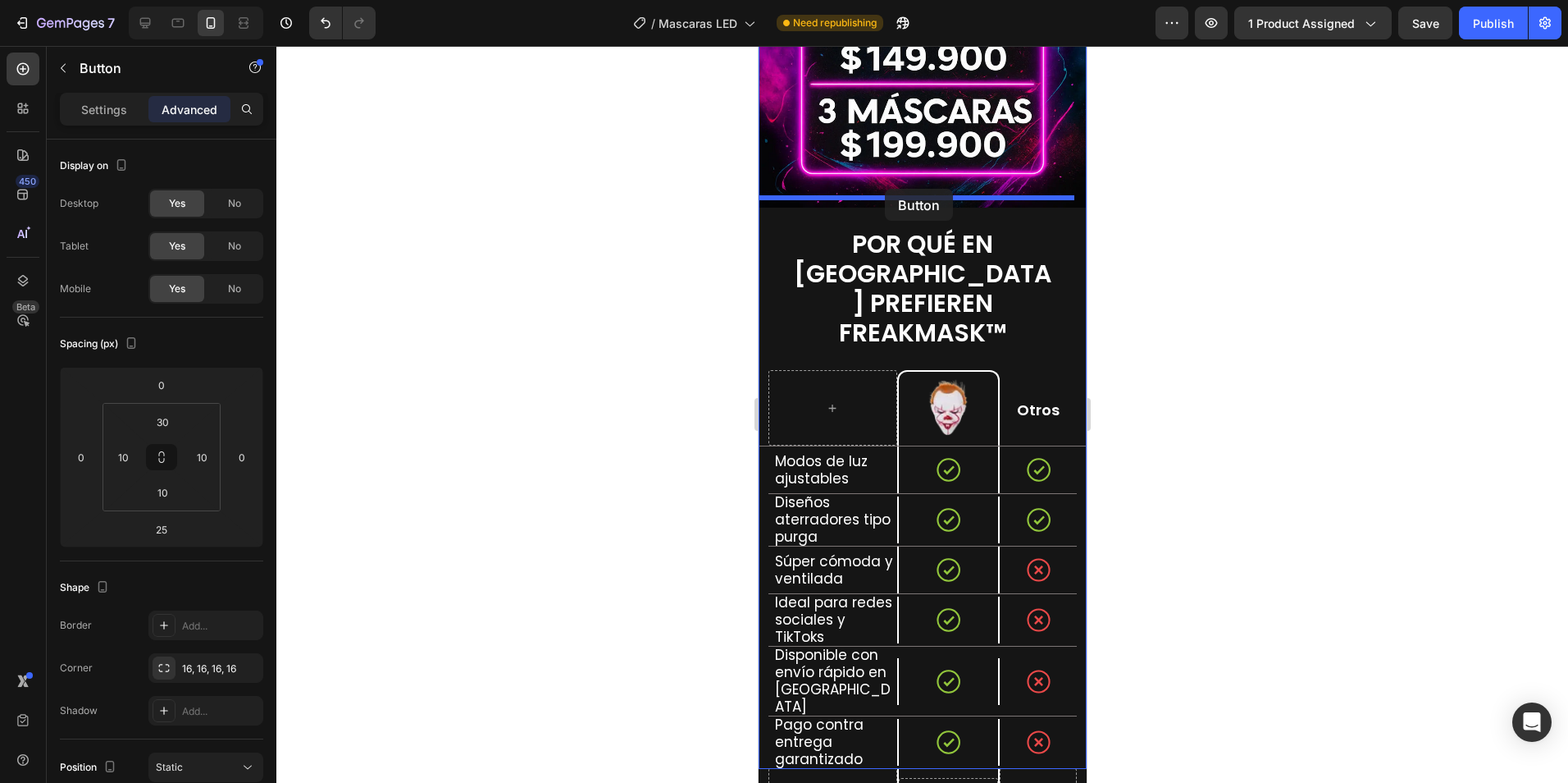
drag, startPoint x: 778, startPoint y: 511, endPoint x: 884, endPoint y: 192, distance: 336.2
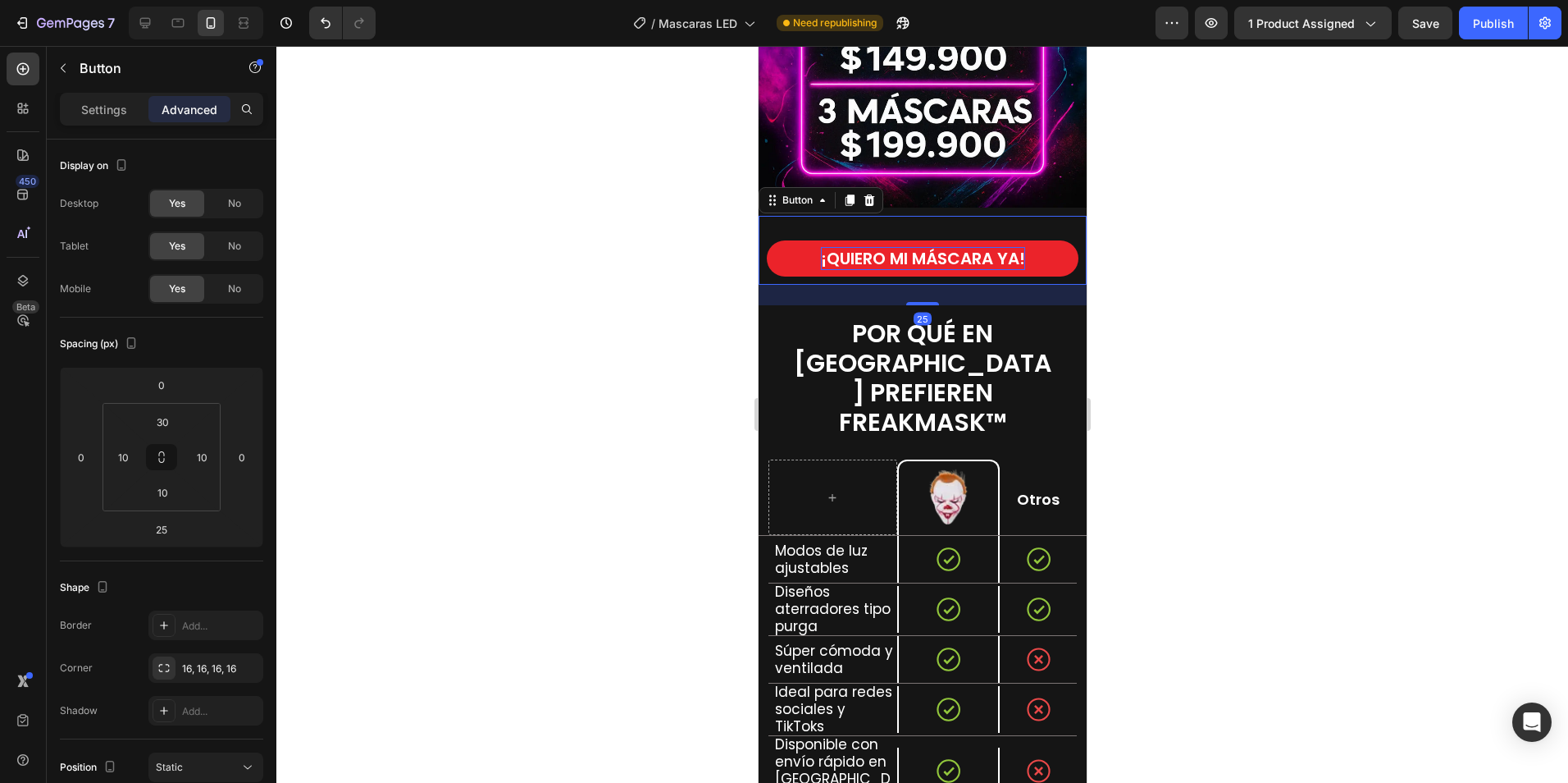
click at [926, 247] on strong "¡QUIERO MI MÁSCARA YA!" at bounding box center [922, 258] width 204 height 23
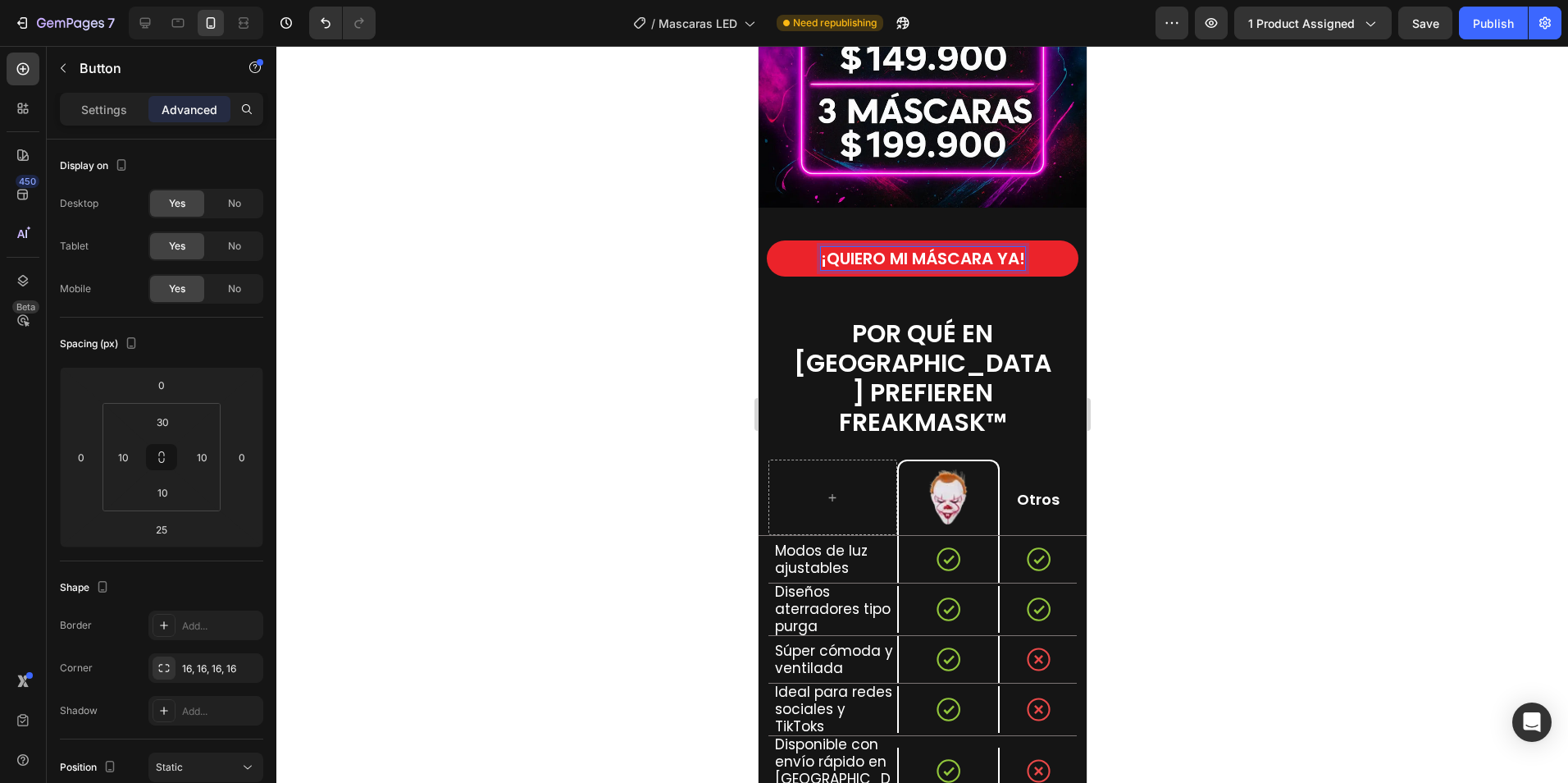
click at [991, 247] on strong "¡QUIERO MI MÁSCARA YA!" at bounding box center [922, 258] width 204 height 23
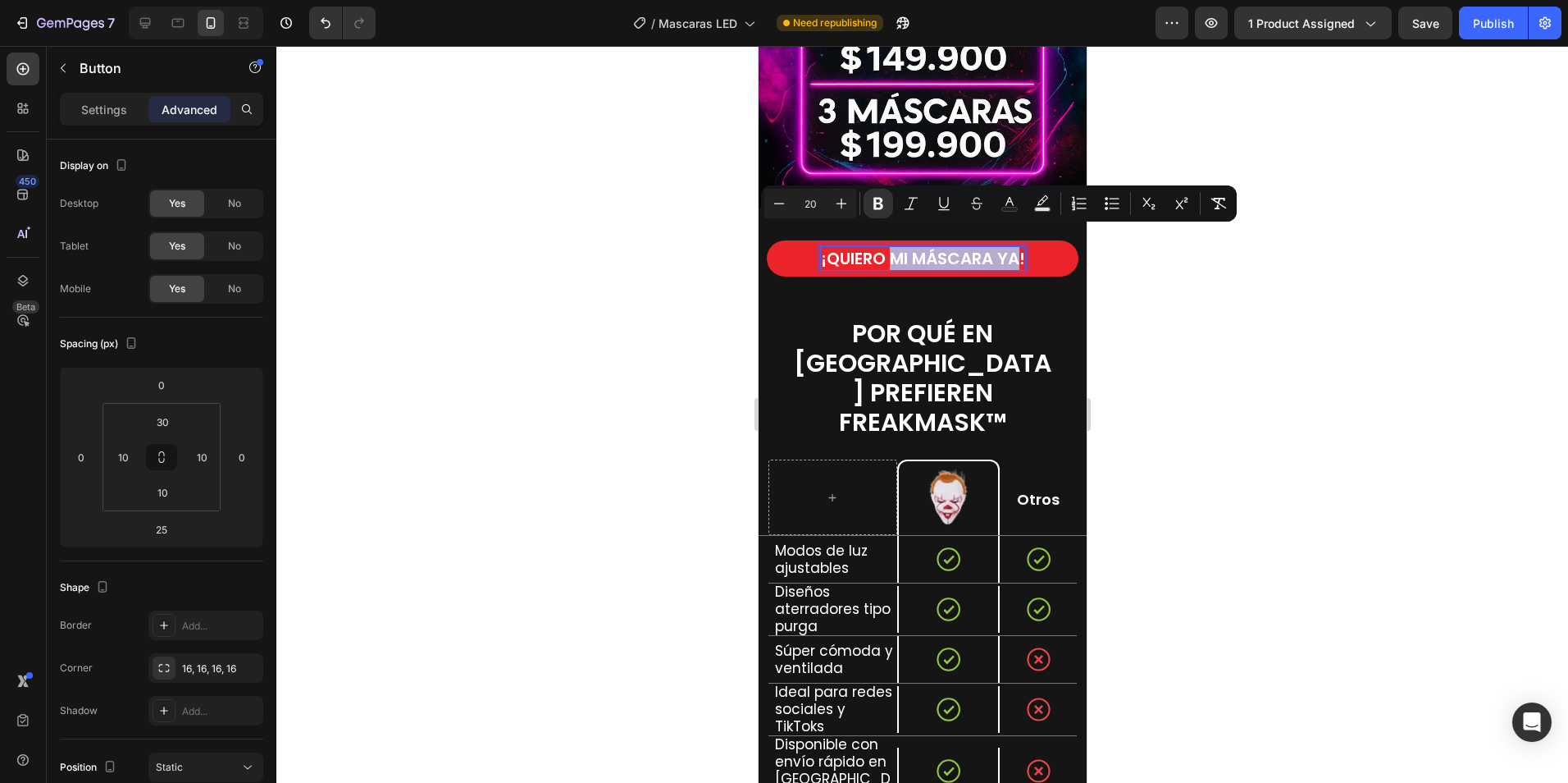
drag, startPoint x: 1011, startPoint y: 237, endPoint x: 884, endPoint y: 237, distance: 127.0
click at [884, 247] on strong "¡QUIERO MI MÁSCARA YA!" at bounding box center [922, 258] width 204 height 23
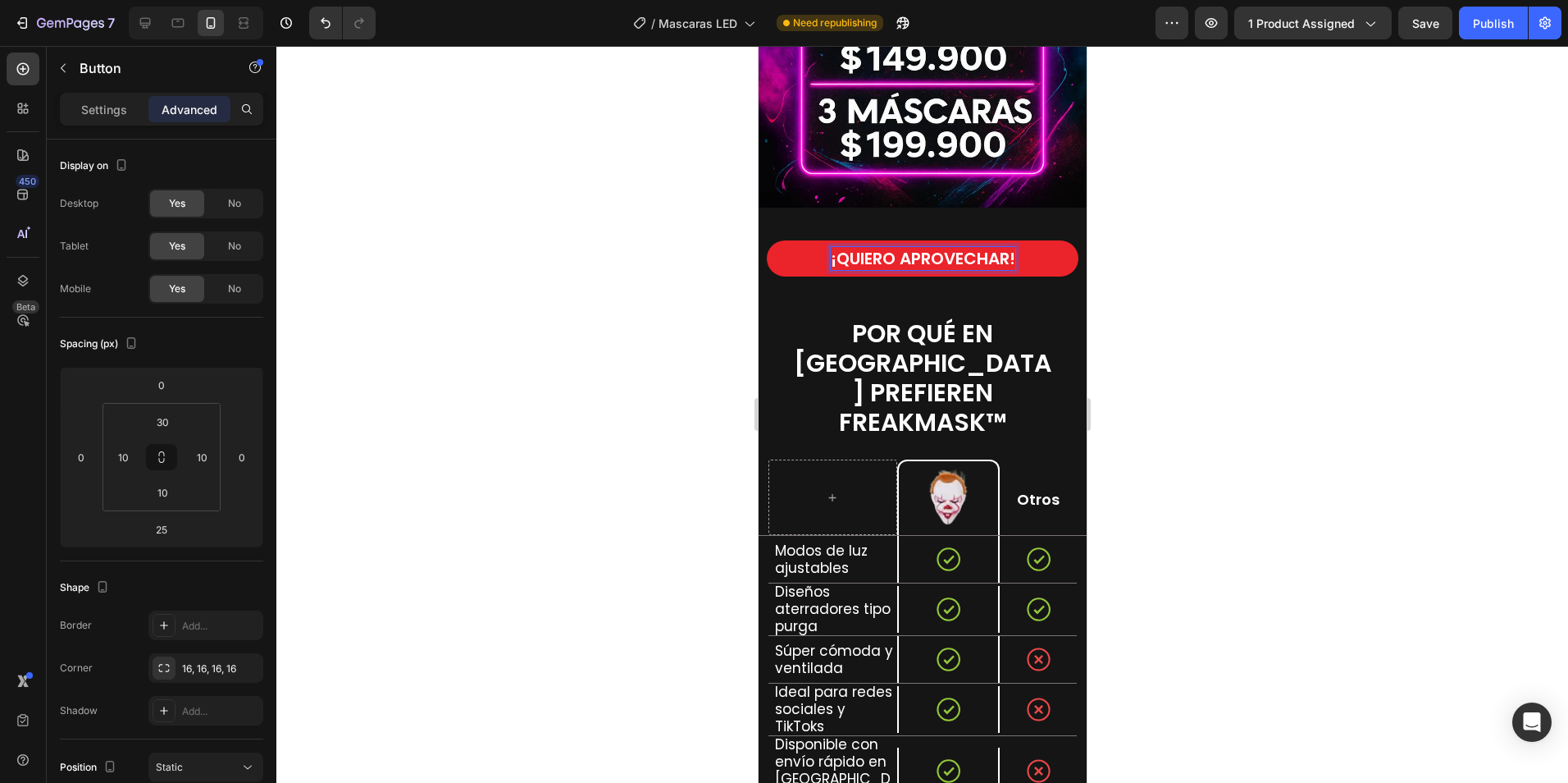
click at [766, 240] on button "¡QUIERO APROVECHAR!" at bounding box center [921, 258] width 312 height 36
click at [766, 240] on button "¡QUIERO APROVECHAR L!" at bounding box center [921, 258] width 312 height 36
click at [923, 248] on strong "¡QUIERO APROVECHAR LA OFERTA!" at bounding box center [921, 258] width 272 height 23
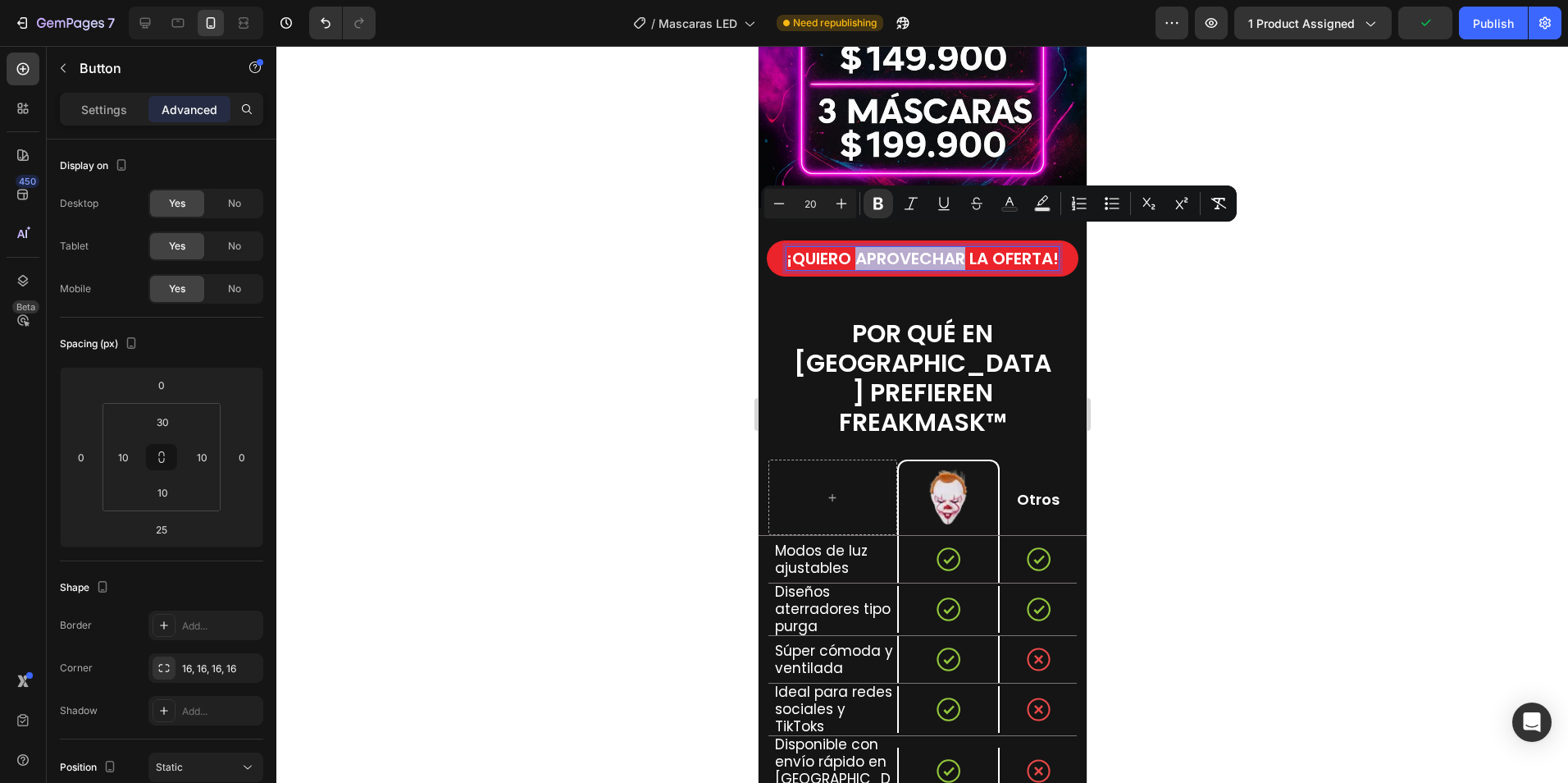
drag, startPoint x: 982, startPoint y: 238, endPoint x: 884, endPoint y: 235, distance: 98.0
click at [884, 247] on strong "¡QUIERO APROVECHAR LA OFERTA!" at bounding box center [921, 258] width 272 height 23
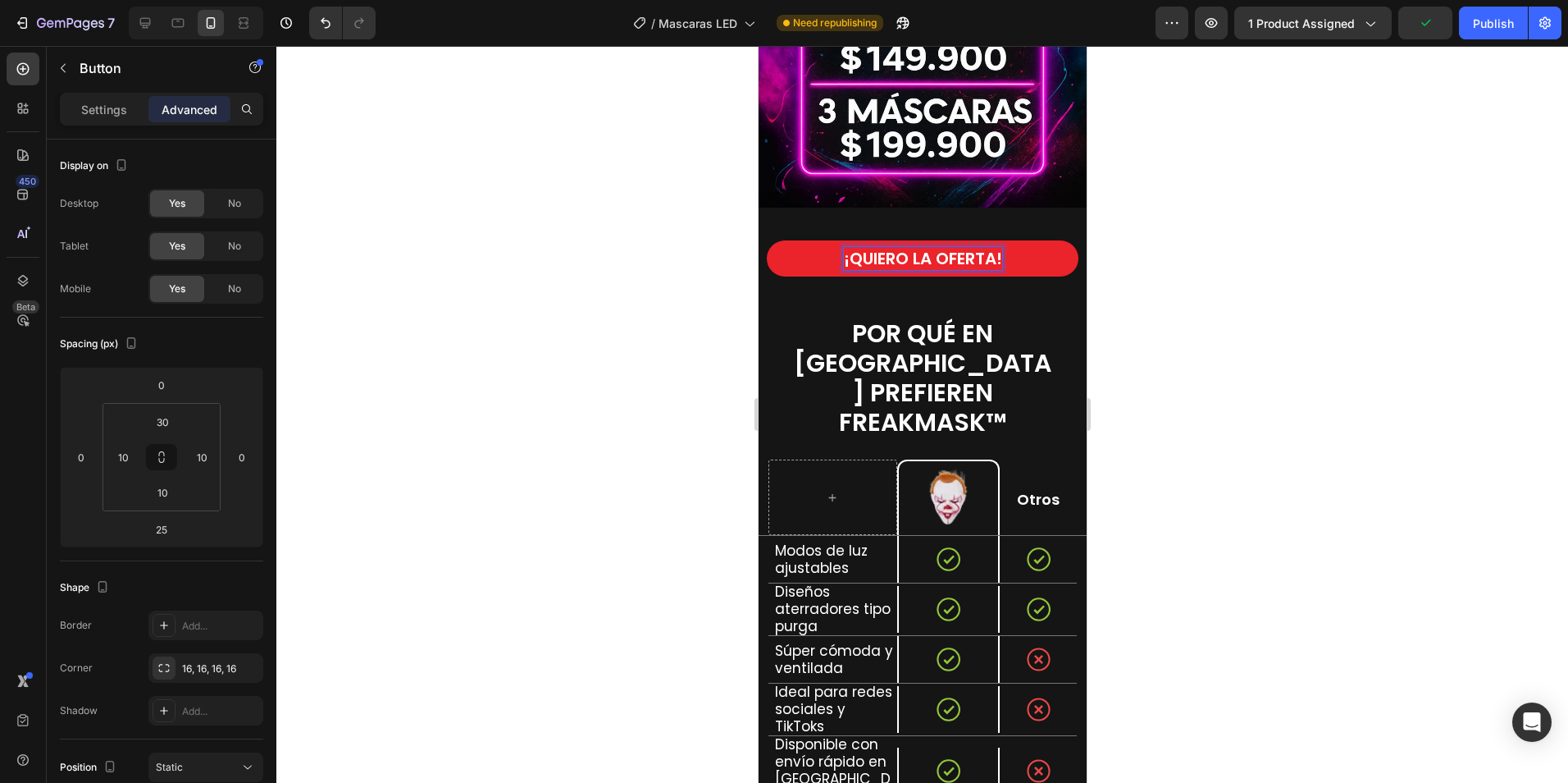
click at [1239, 173] on div at bounding box center [922, 414] width 1292 height 737
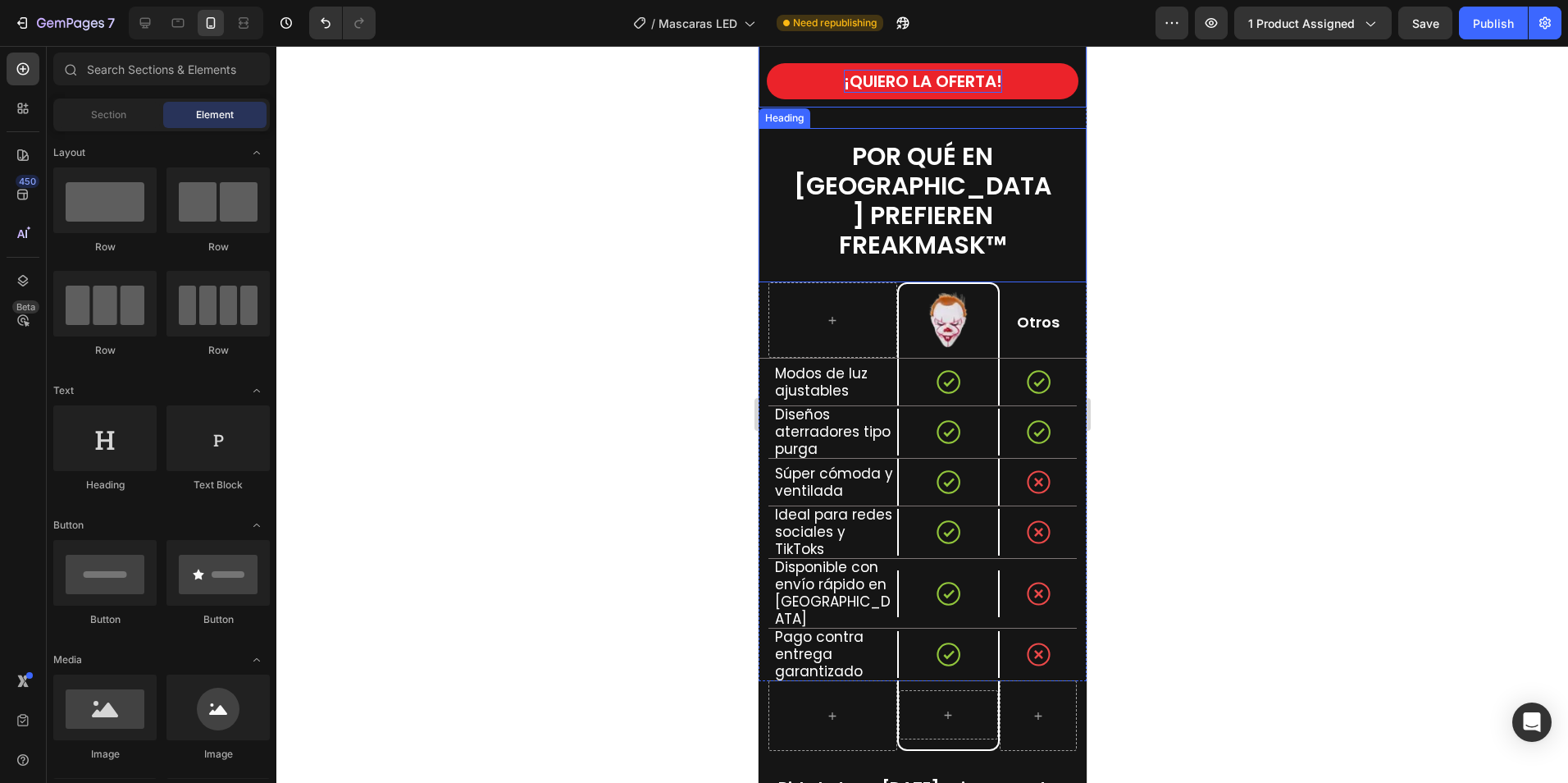
scroll to position [3912, 0]
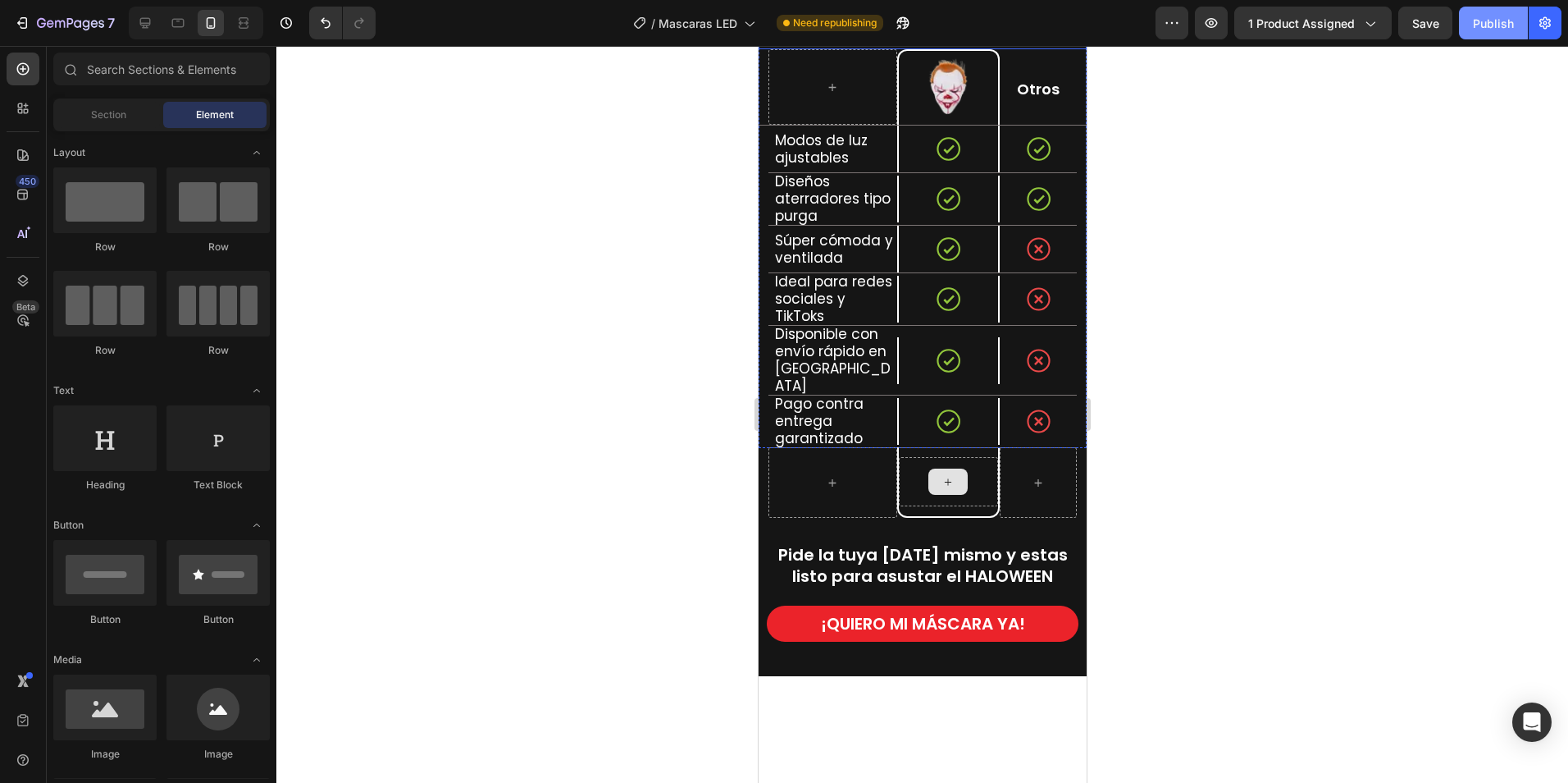
click at [1483, 30] on div "Publish" at bounding box center [1492, 23] width 41 height 17
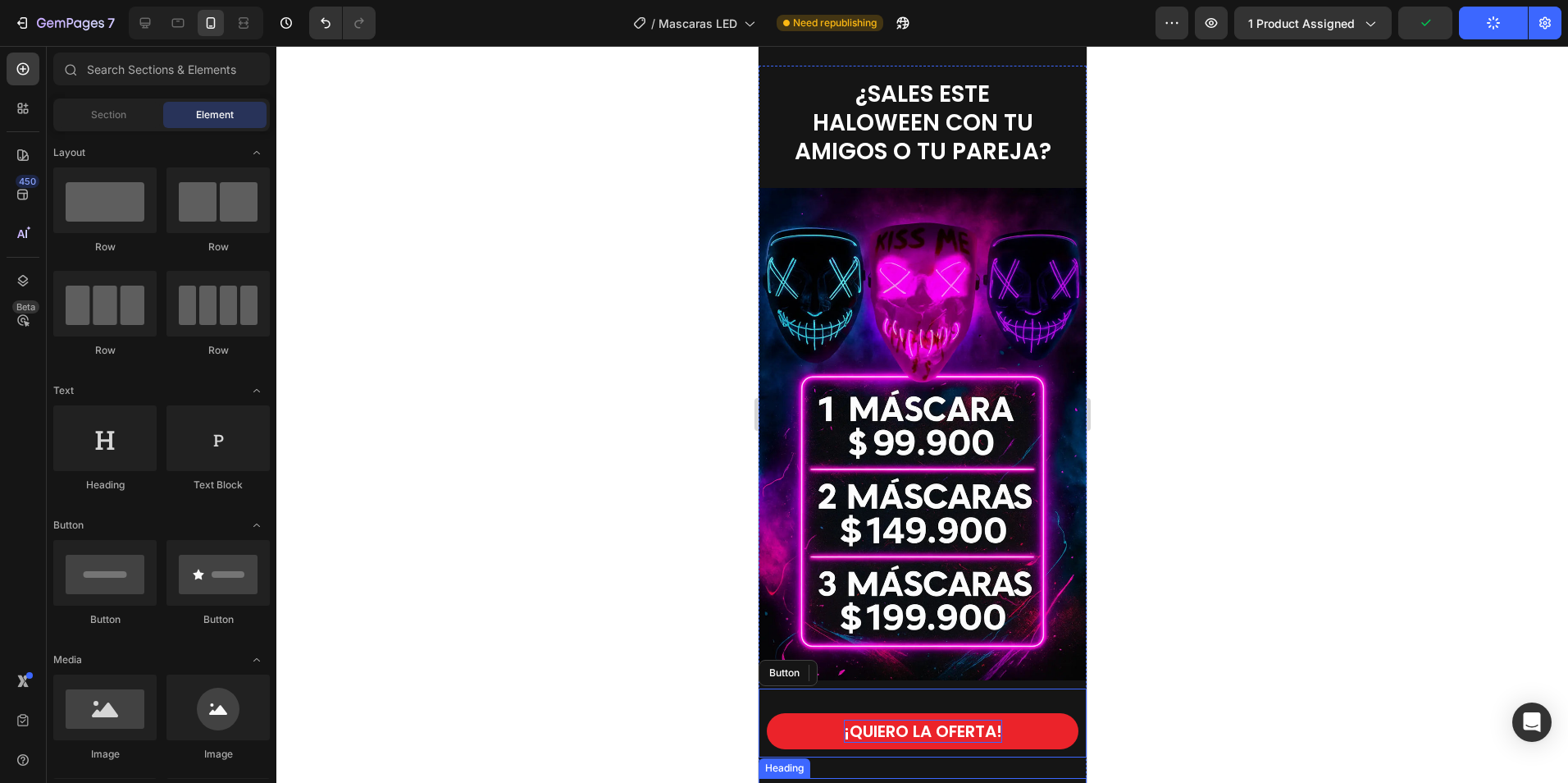
scroll to position [2928, 0]
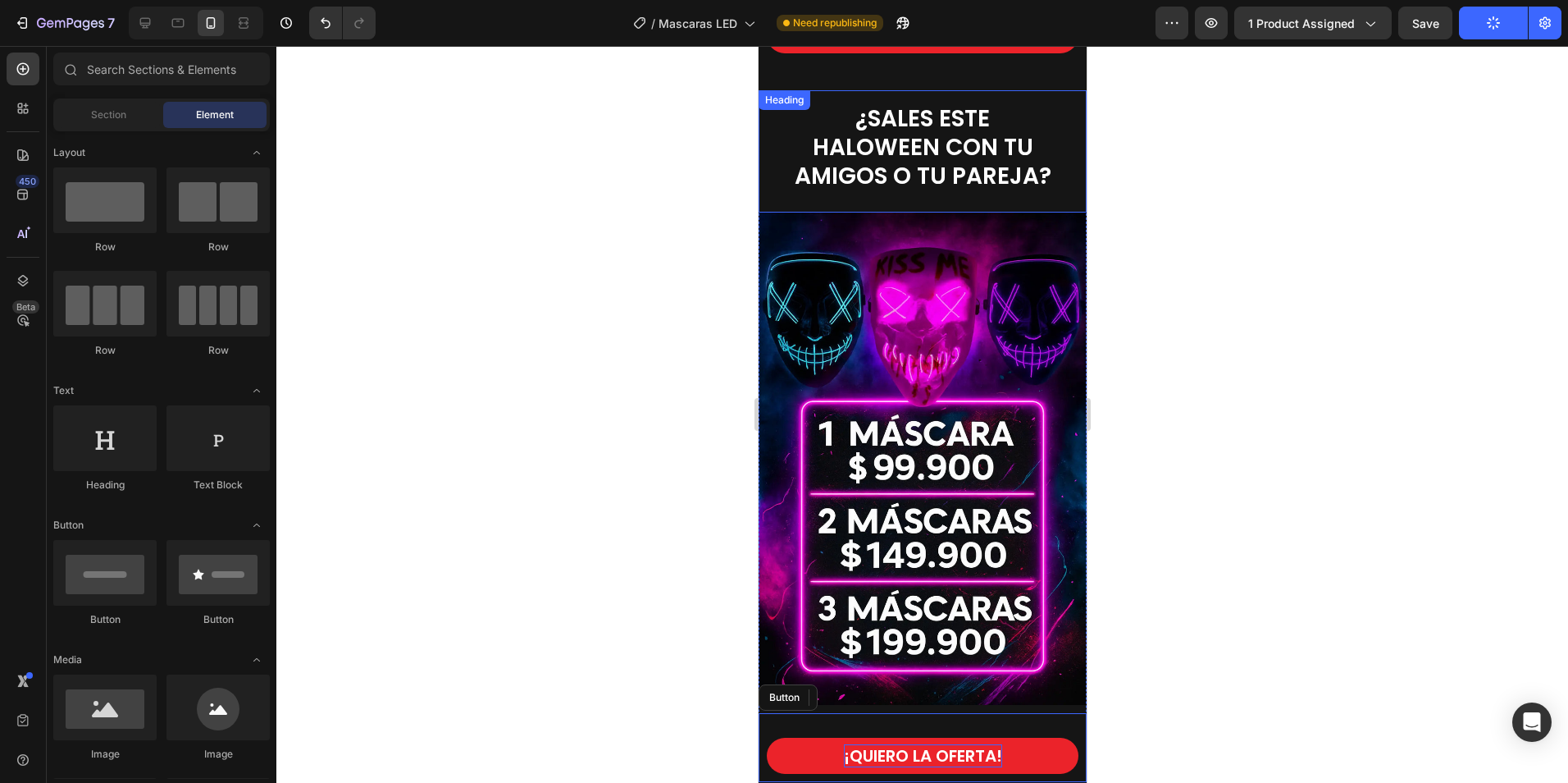
click at [959, 122] on span "¿SALES ESTE HALOWEEN CON TU AMIGOS O TU PAREJA?" at bounding box center [921, 148] width 256 height 90
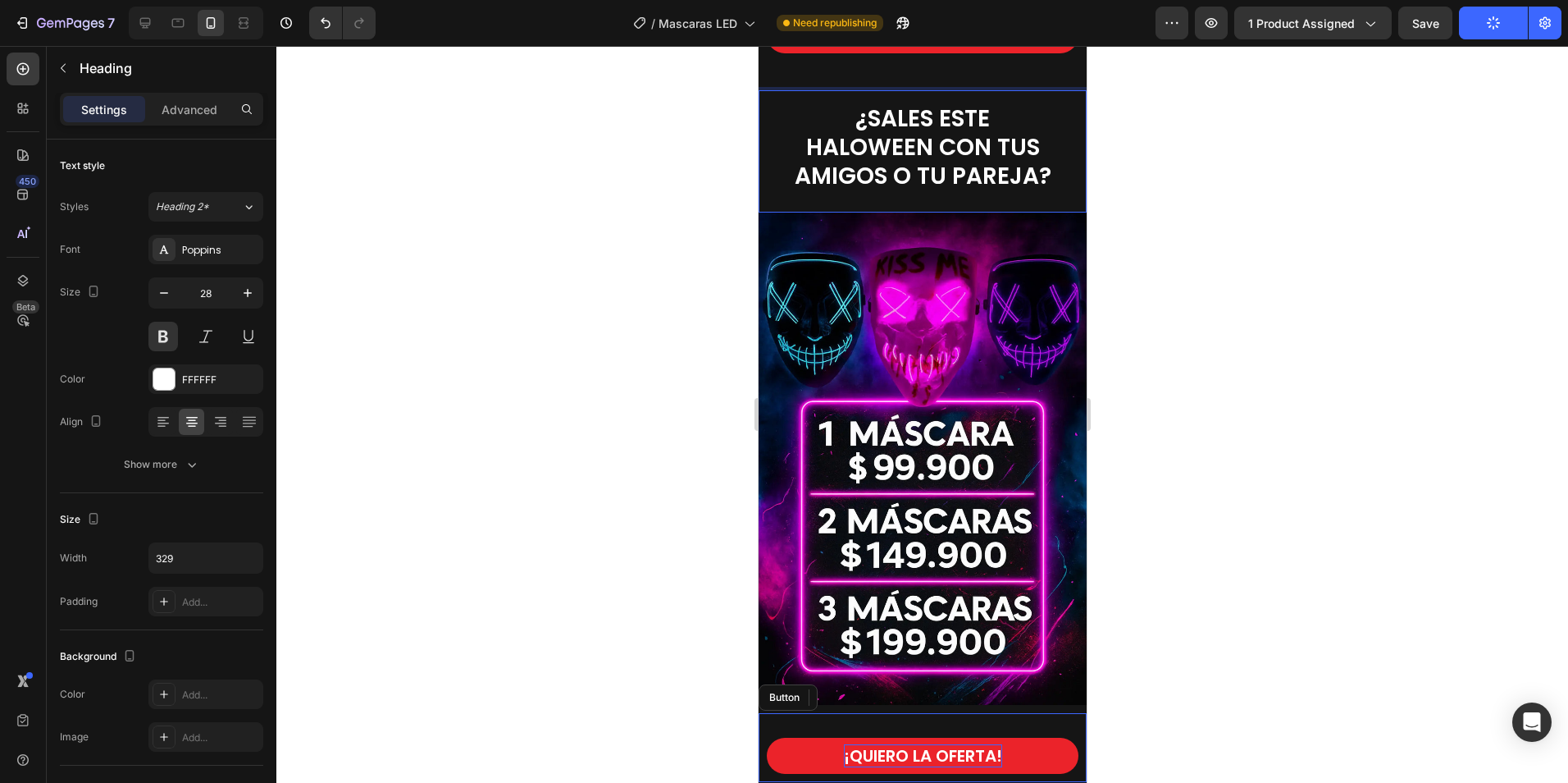
click at [1197, 165] on div at bounding box center [922, 414] width 1292 height 737
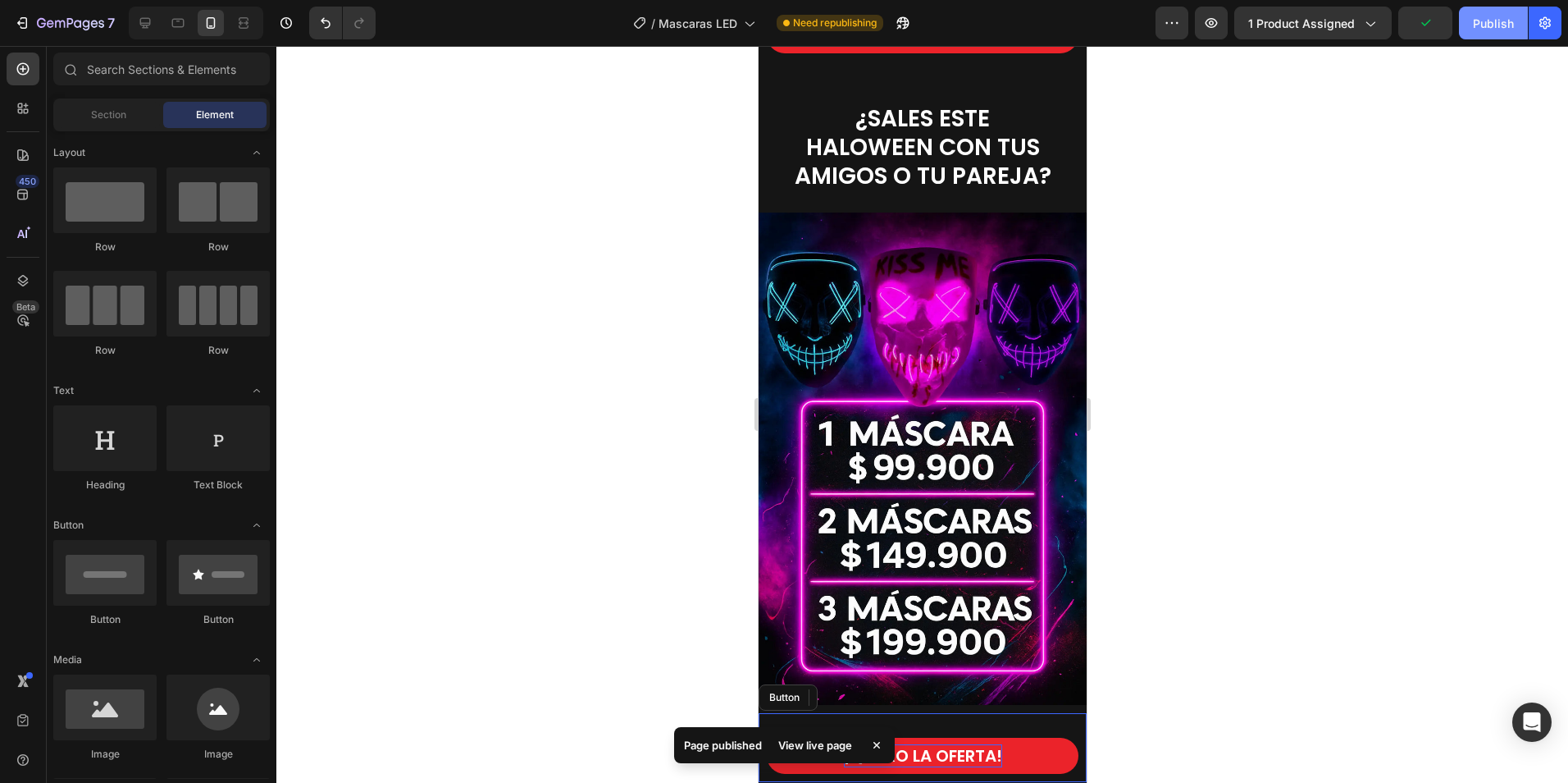
click at [1489, 30] on div "Publish" at bounding box center [1492, 23] width 41 height 17
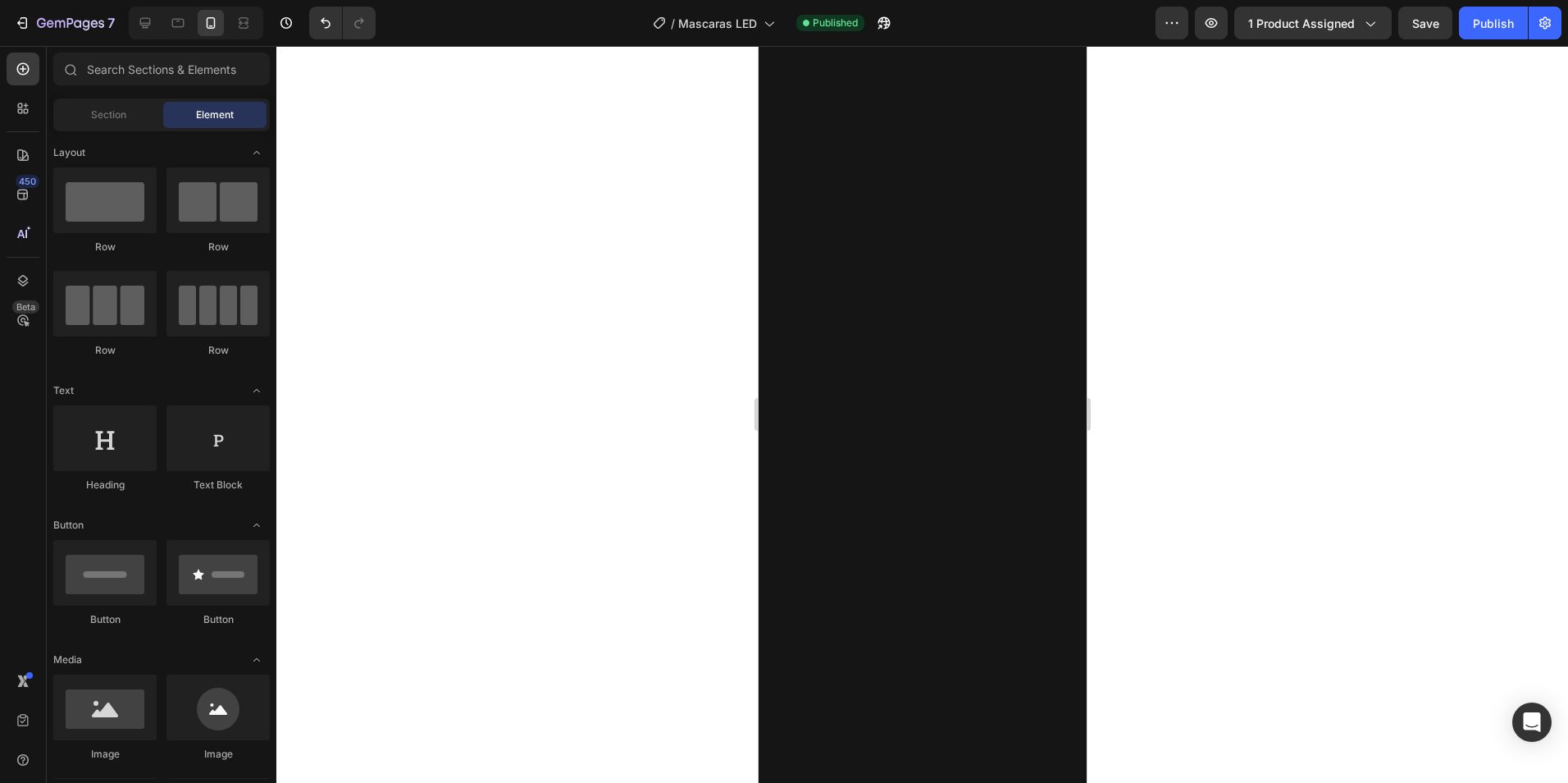
scroll to position [0, 0]
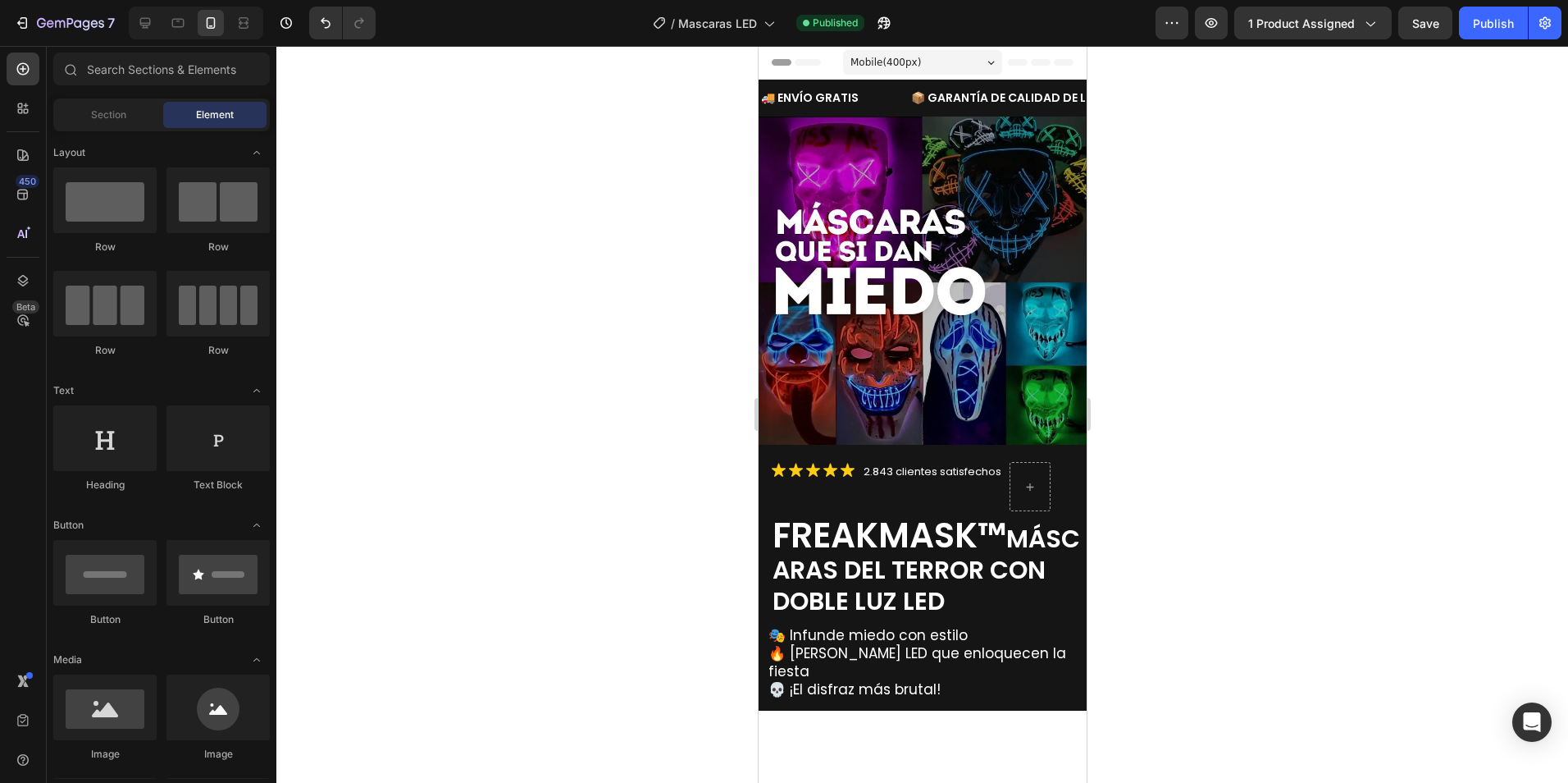
click at [1323, 250] on div at bounding box center [922, 414] width 1292 height 737
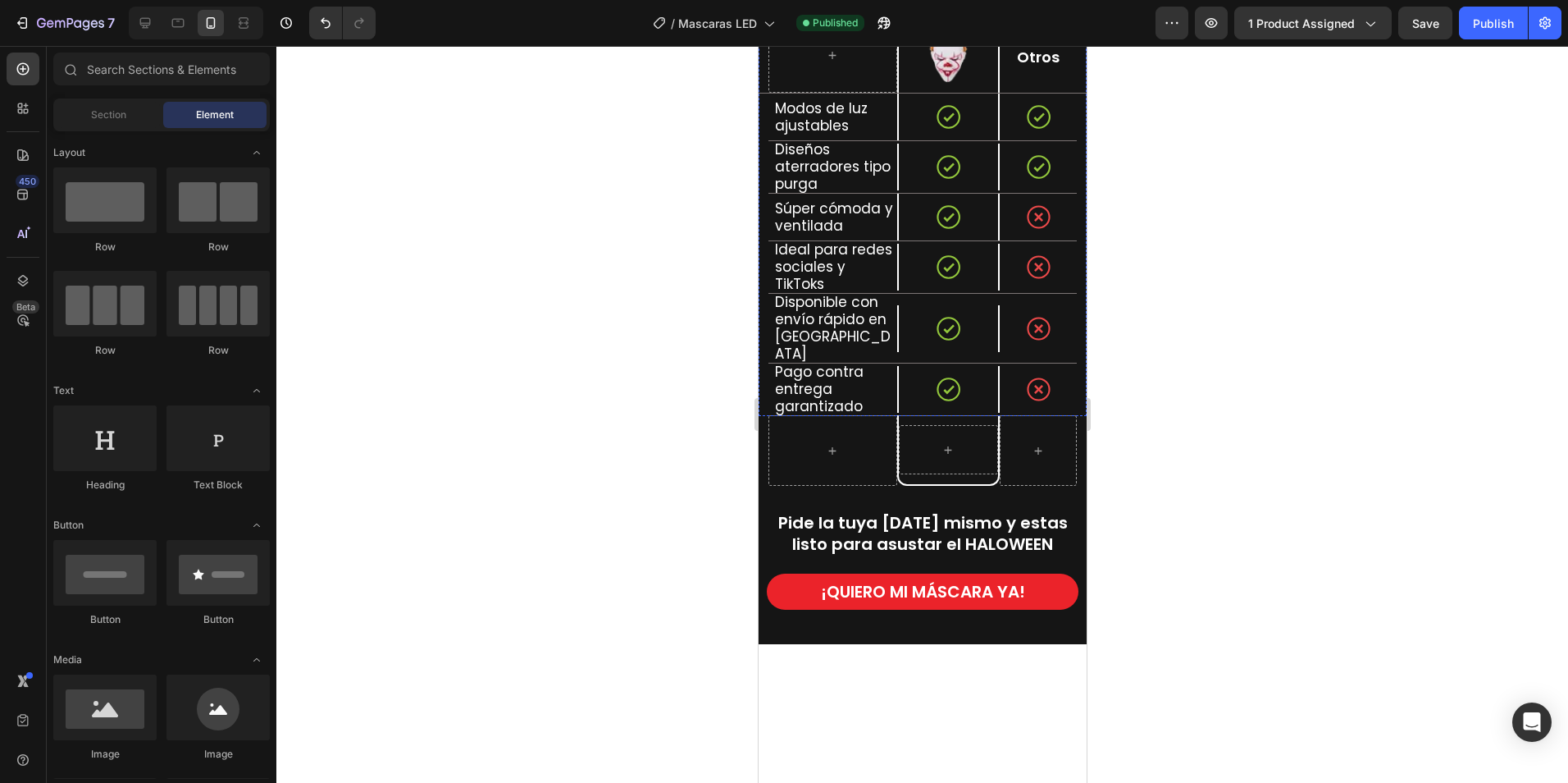
scroll to position [3856, 0]
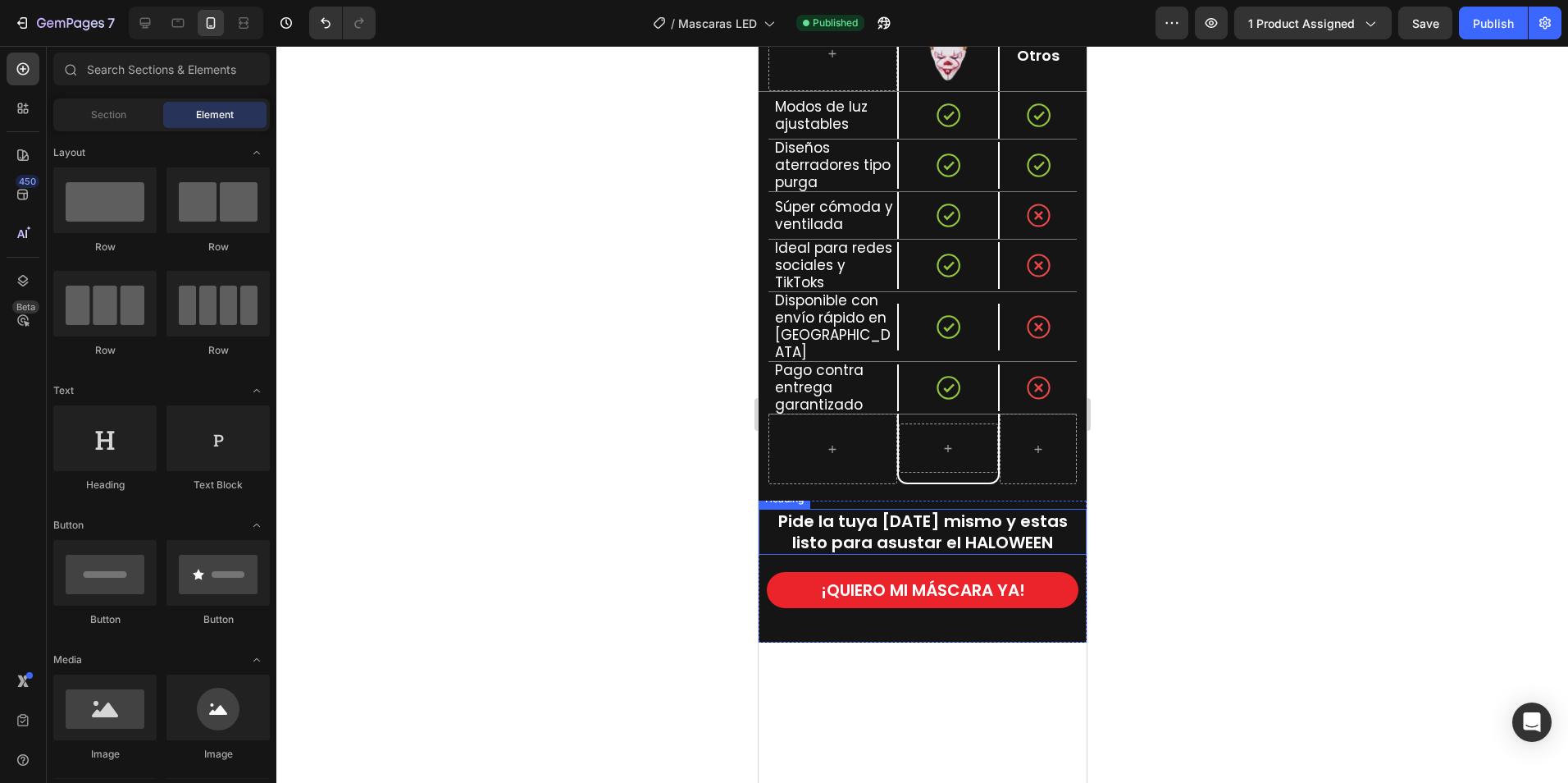
click at [866, 510] on span "Pide la tuya [DATE] mismo y estas listo para asustar el HALOWEEN" at bounding box center [922, 532] width 289 height 44
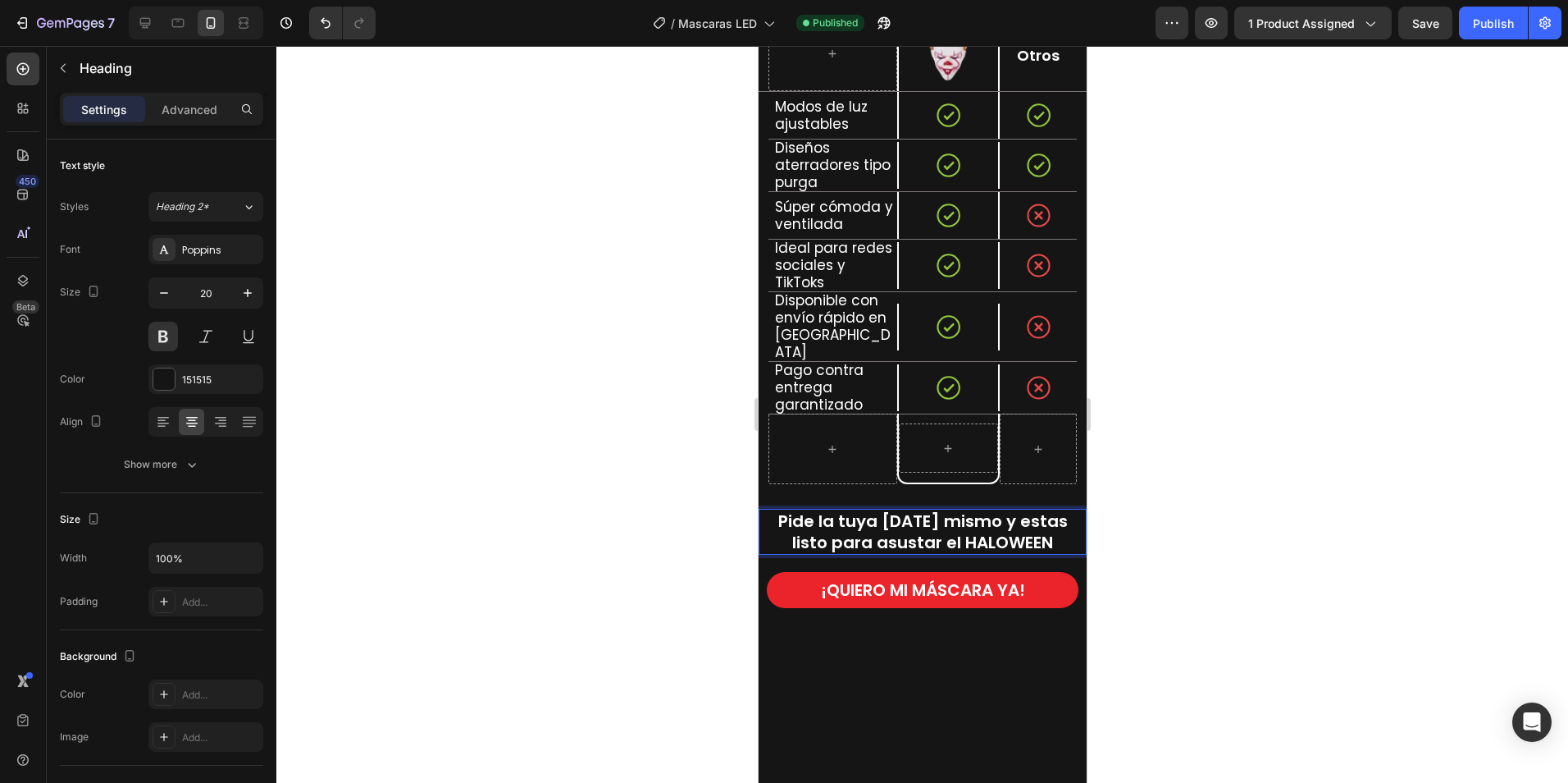
click at [986, 510] on span "Pide la tuya [DATE] mismo y estas listo para asustar el HALOWEEN" at bounding box center [922, 532] width 289 height 44
click at [1202, 398] on div at bounding box center [922, 414] width 1292 height 737
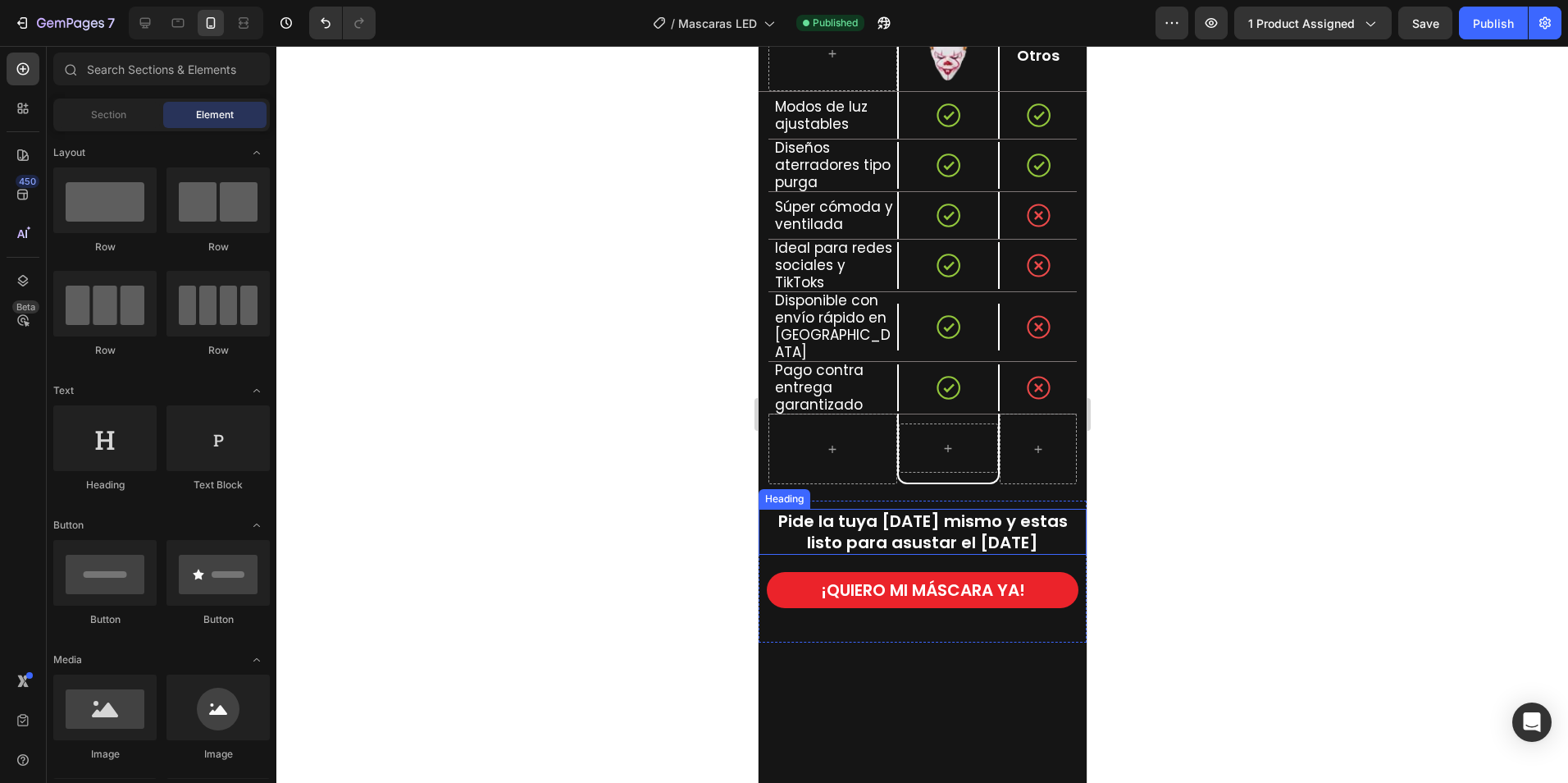
click at [945, 510] on span "Pide la tuya [DATE] mismo y estas listo para asustar el [DATE]" at bounding box center [922, 532] width 289 height 44
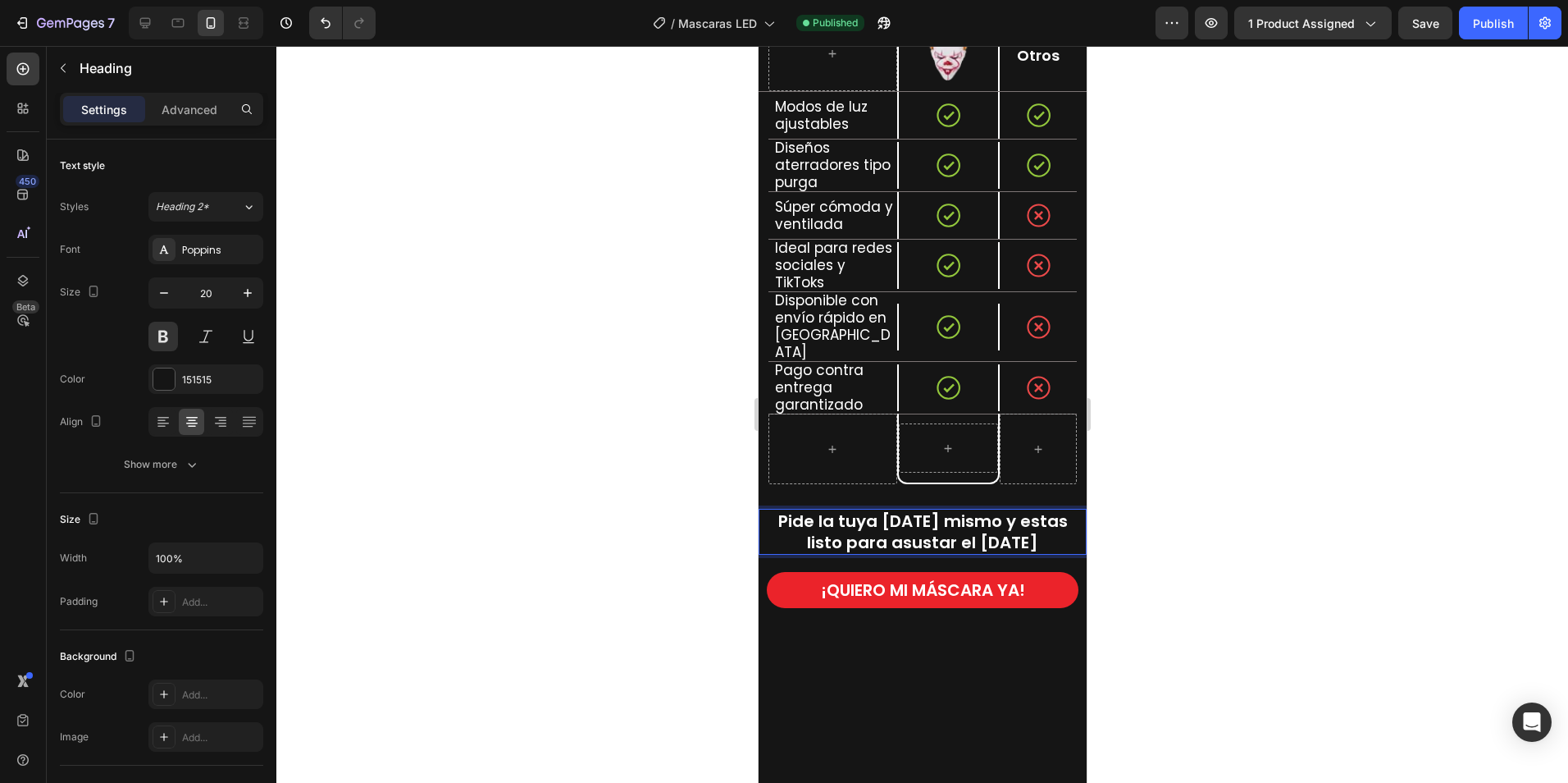
click at [1051, 510] on span "Pide la tuya [DATE] mismo y estas listo para asustar el [DATE]" at bounding box center [922, 532] width 289 height 44
drag, startPoint x: 1054, startPoint y: 479, endPoint x: 779, endPoint y: 449, distance: 276.6
click at [779, 511] on p "Pide la tuya [DATE] mismo y estas listo para asustar el [DATE]" at bounding box center [922, 532] width 305 height 43
click at [843, 414] on icon "Editor contextual toolbar" at bounding box center [841, 417] width 16 height 16
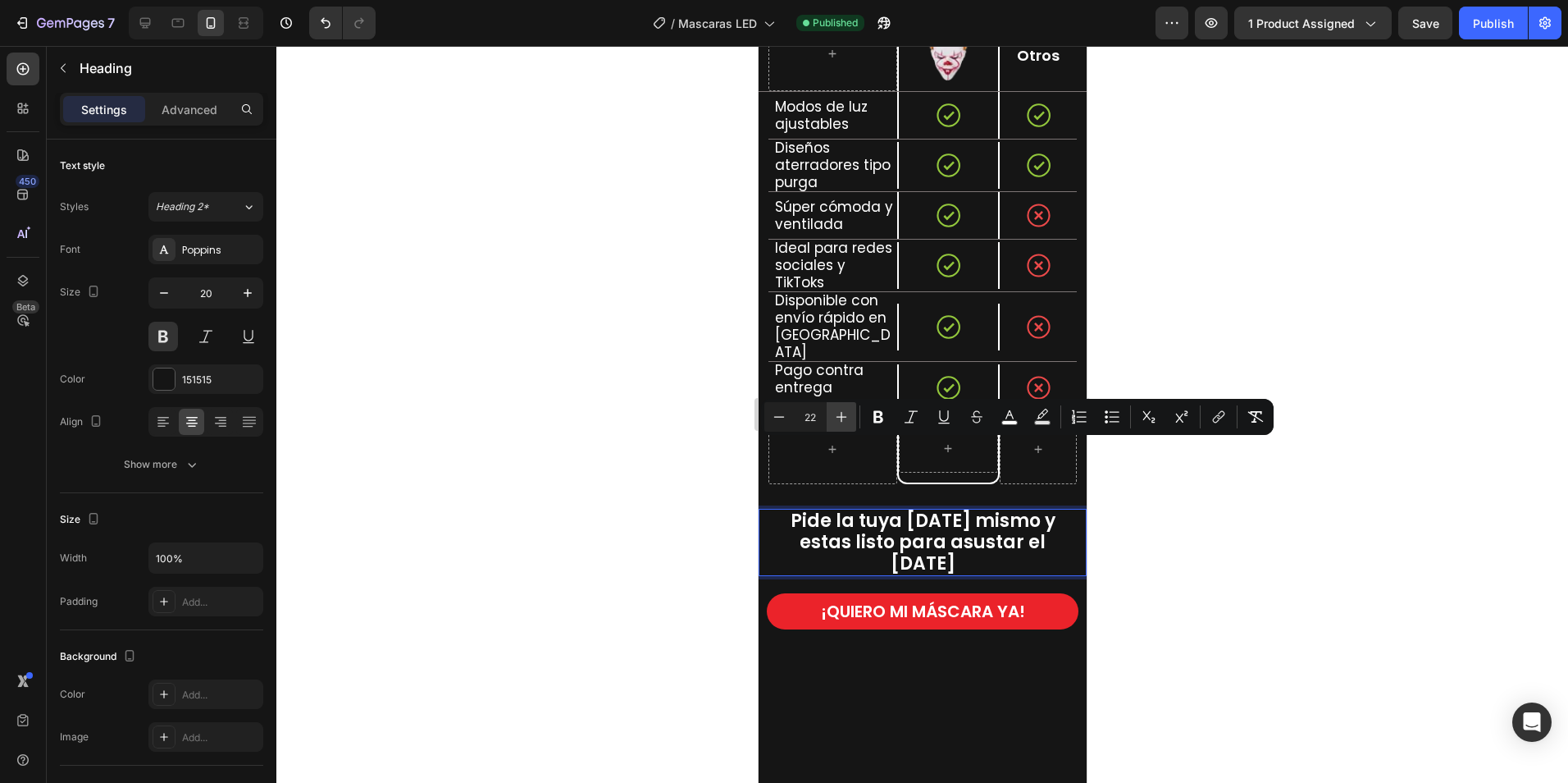
click at [843, 414] on icon "Editor contextual toolbar" at bounding box center [841, 417] width 16 height 16
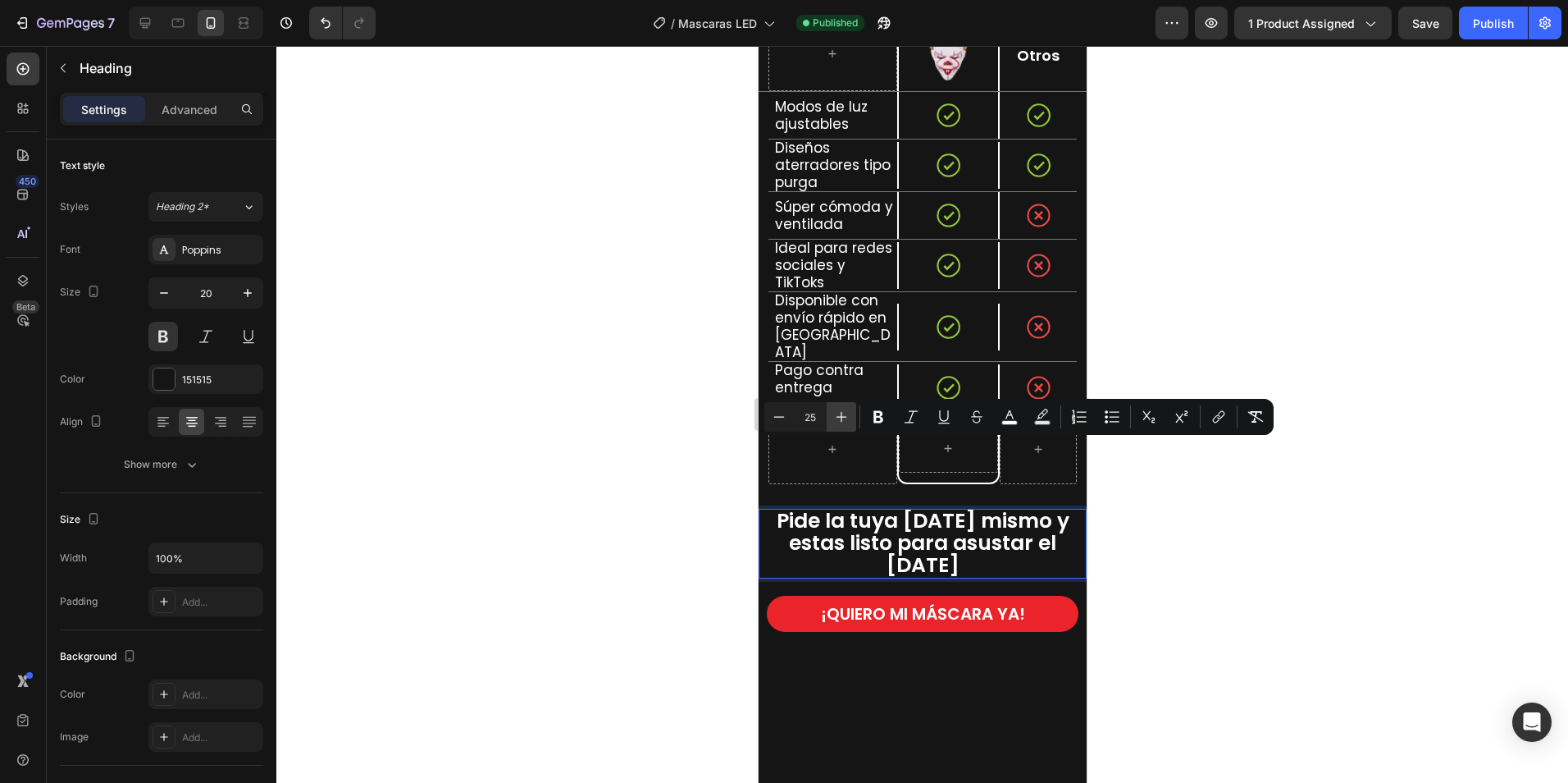
click at [843, 414] on icon "Editor contextual toolbar" at bounding box center [841, 417] width 16 height 16
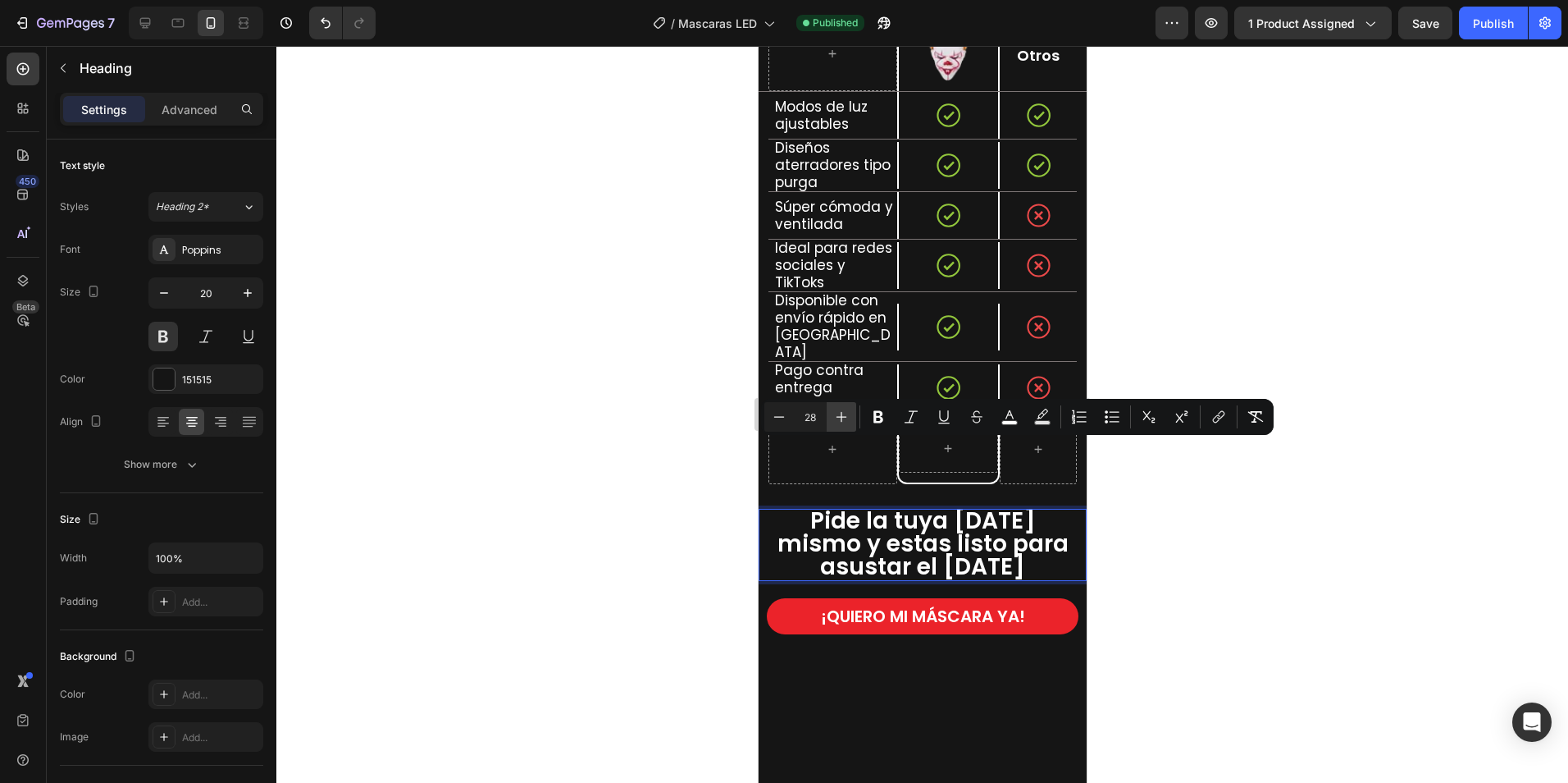
click at [843, 414] on icon "Editor contextual toolbar" at bounding box center [841, 417] width 16 height 16
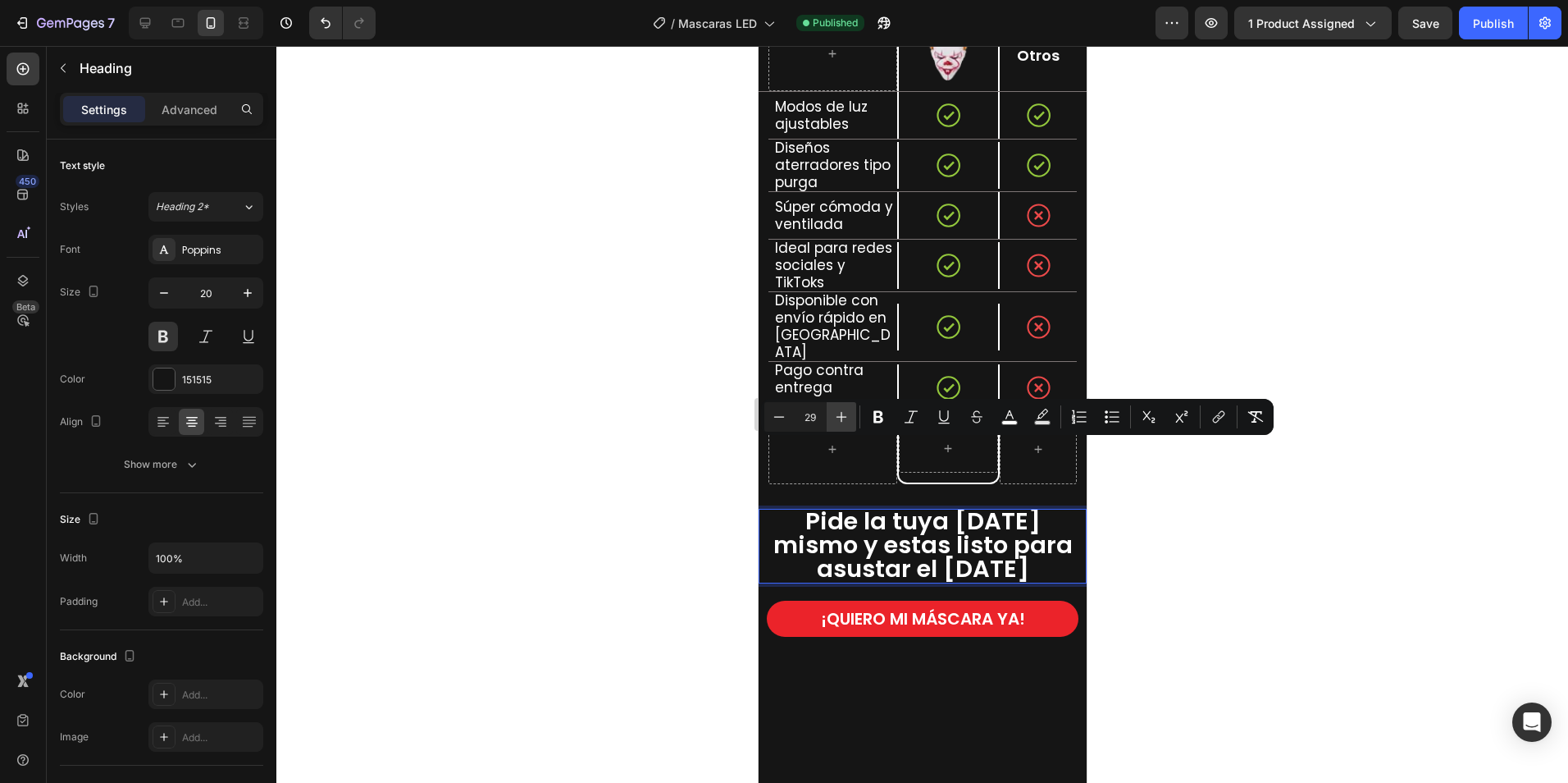
click at [843, 414] on icon "Editor contextual toolbar" at bounding box center [841, 417] width 16 height 16
type input "30"
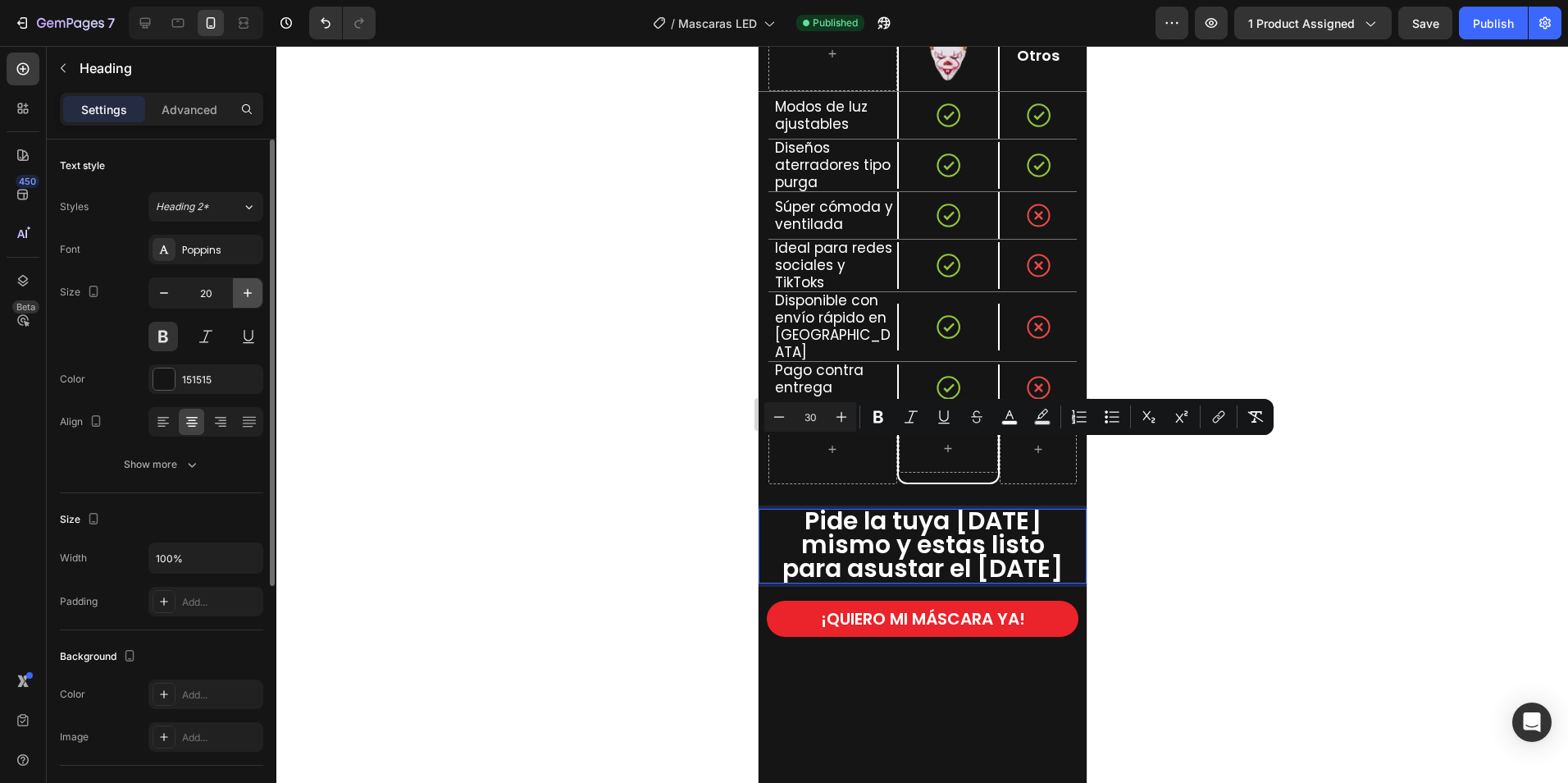
click at [242, 282] on button "button" at bounding box center [248, 293] width 30 height 30
click at [245, 289] on icon "button" at bounding box center [247, 292] width 16 height 16
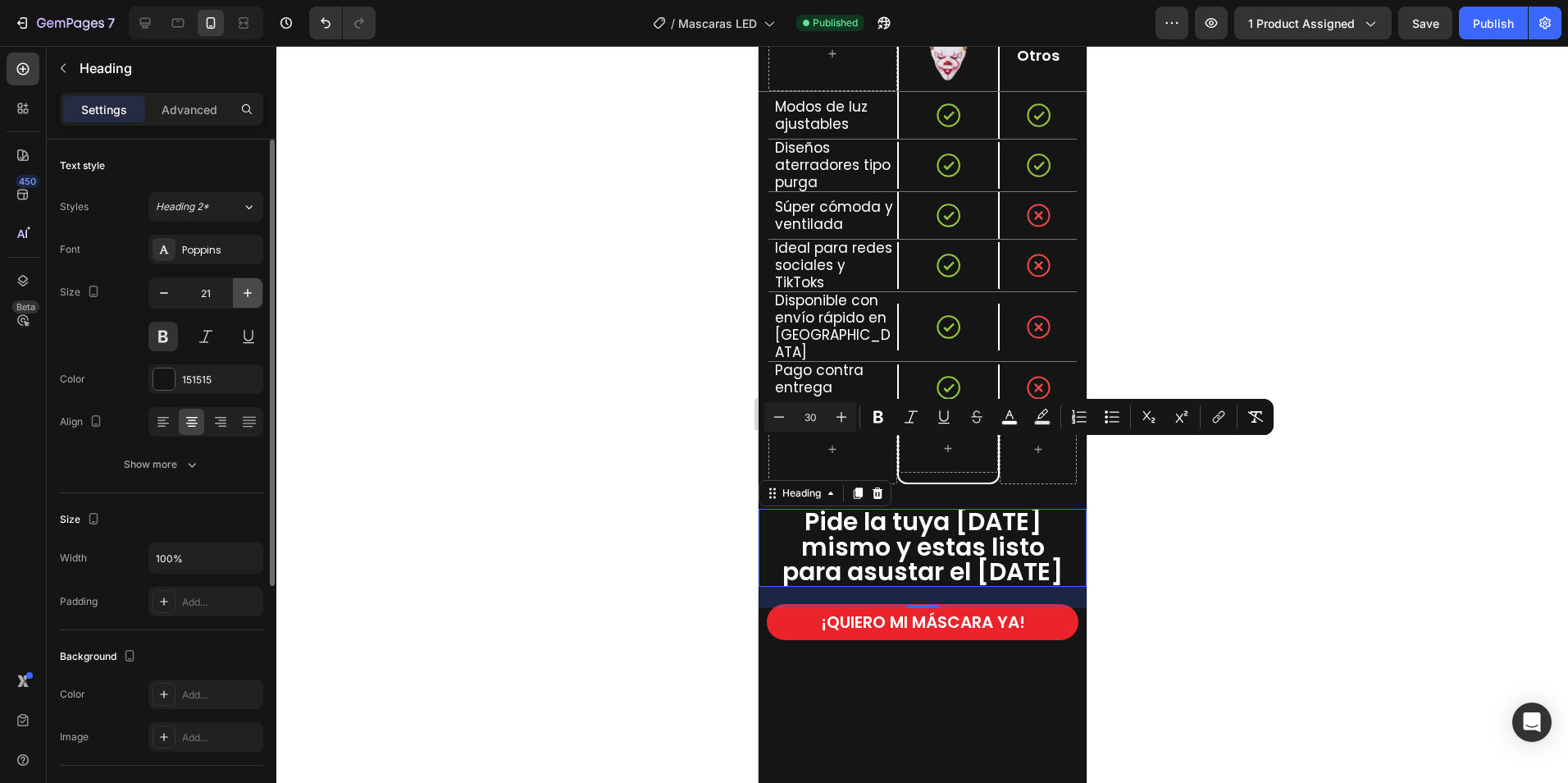
click at [245, 289] on icon "button" at bounding box center [247, 292] width 16 height 16
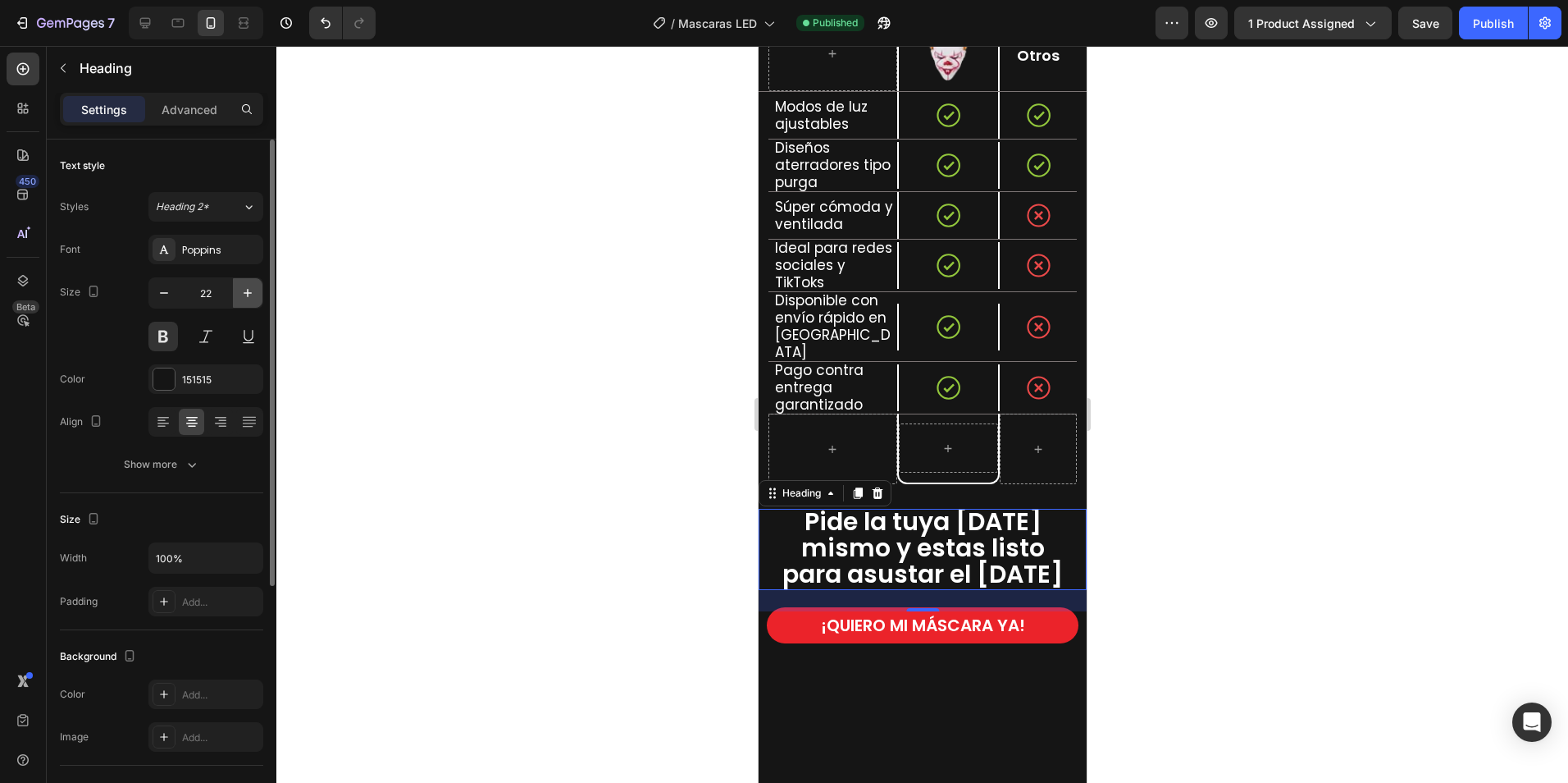
click at [246, 289] on icon "button" at bounding box center [247, 292] width 16 height 16
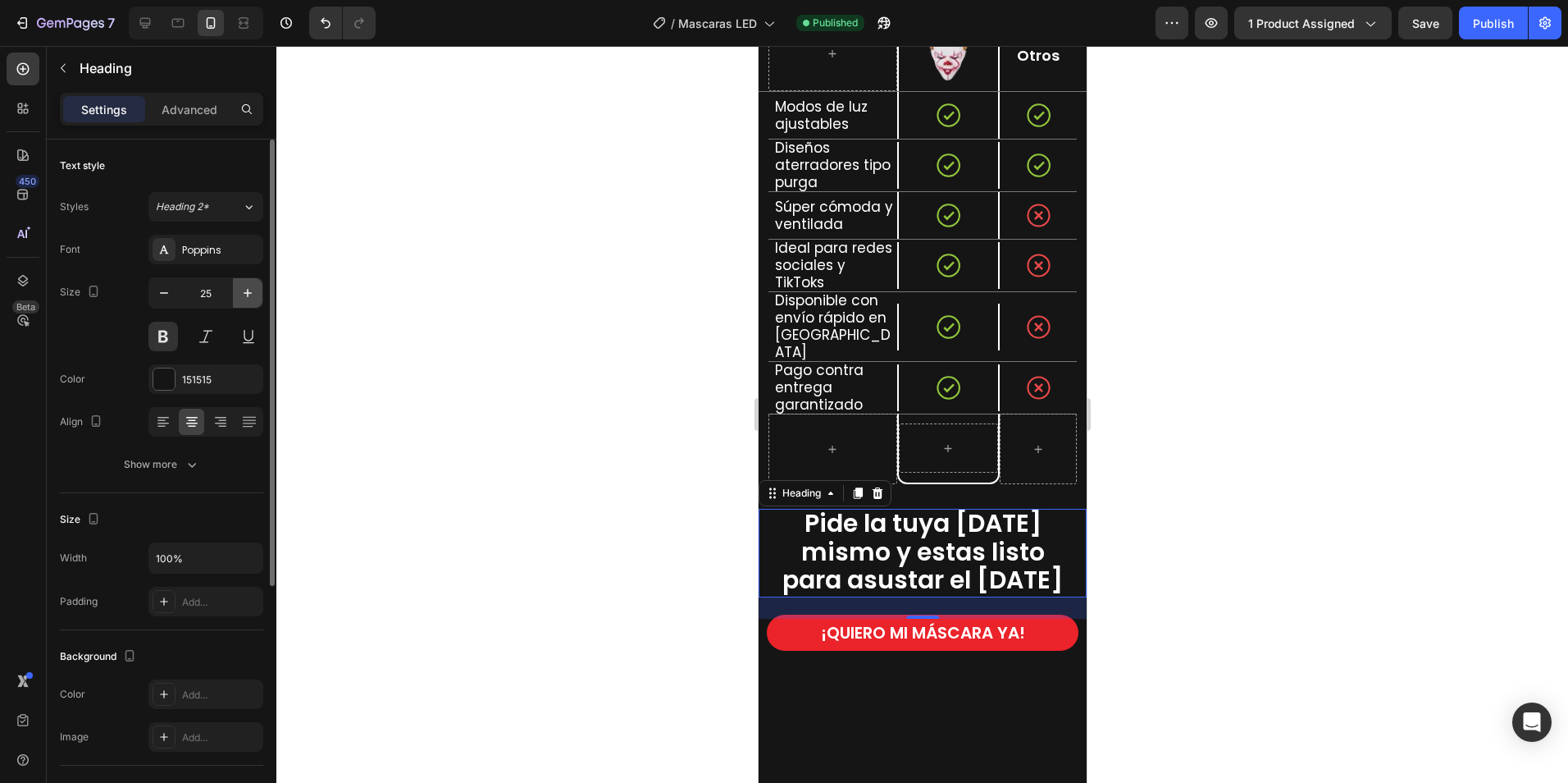
click at [246, 289] on icon "button" at bounding box center [247, 292] width 16 height 16
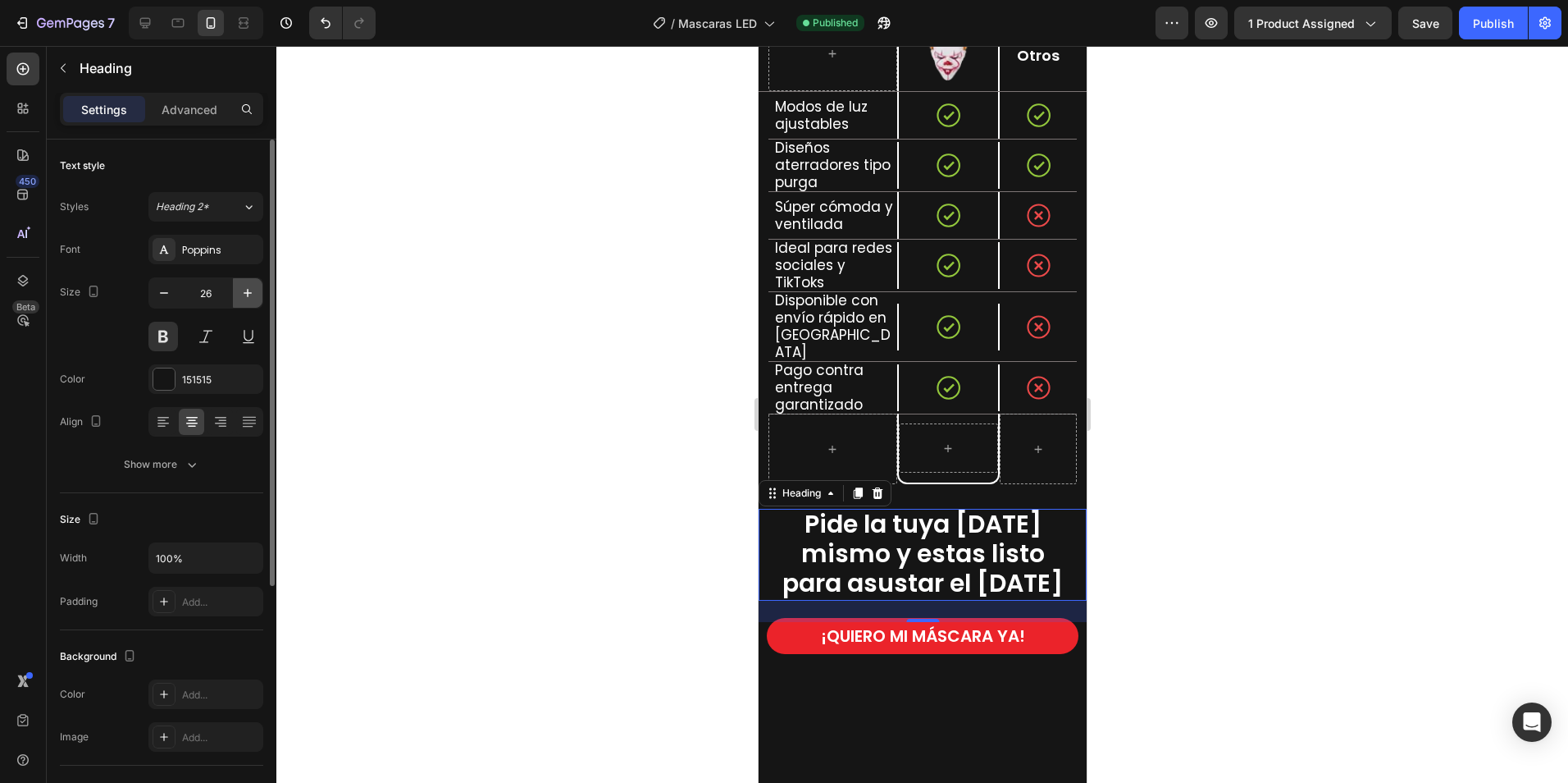
click at [246, 289] on icon "button" at bounding box center [247, 292] width 16 height 16
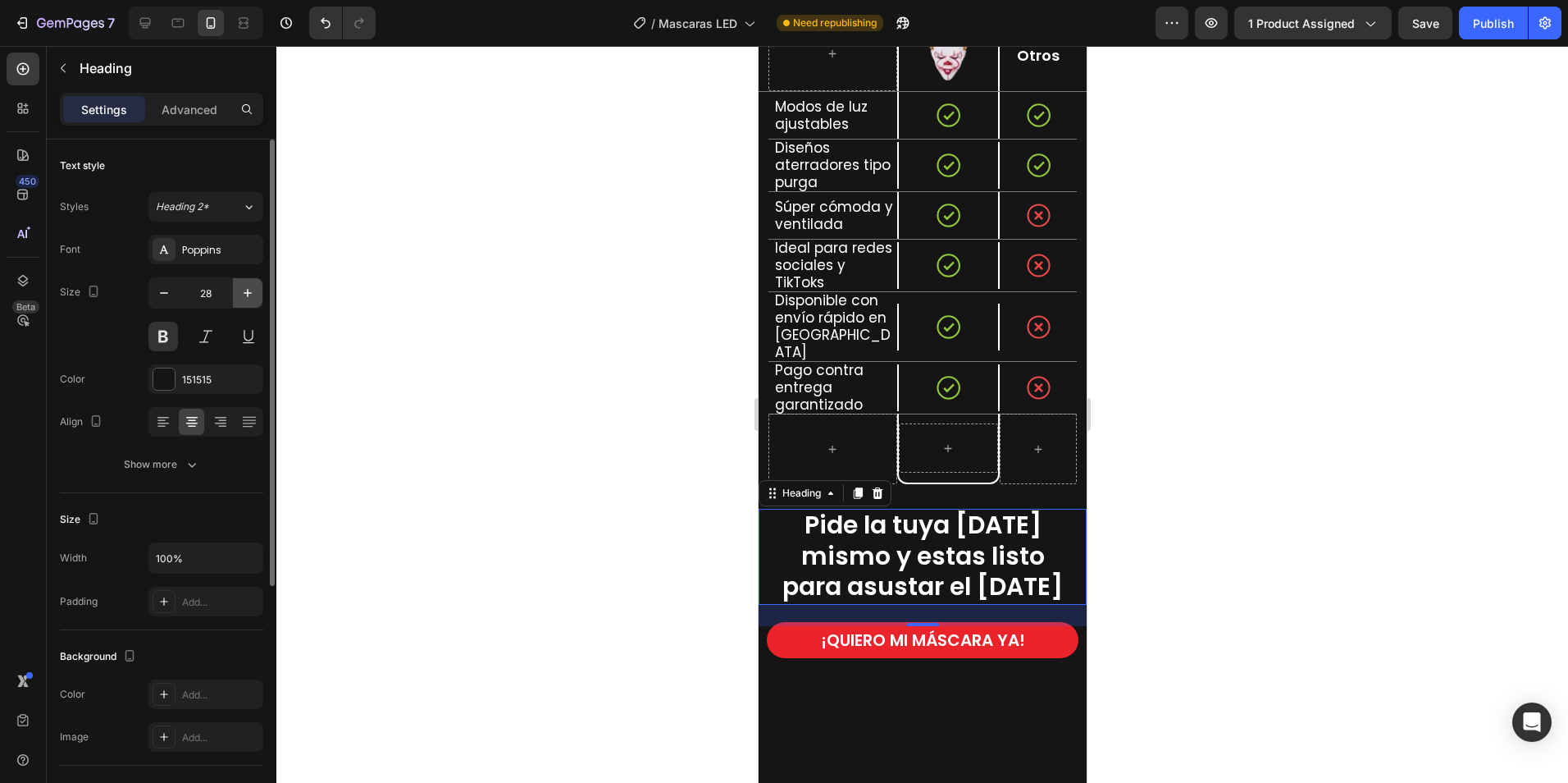
click at [246, 289] on icon "button" at bounding box center [247, 292] width 16 height 16
type input "29"
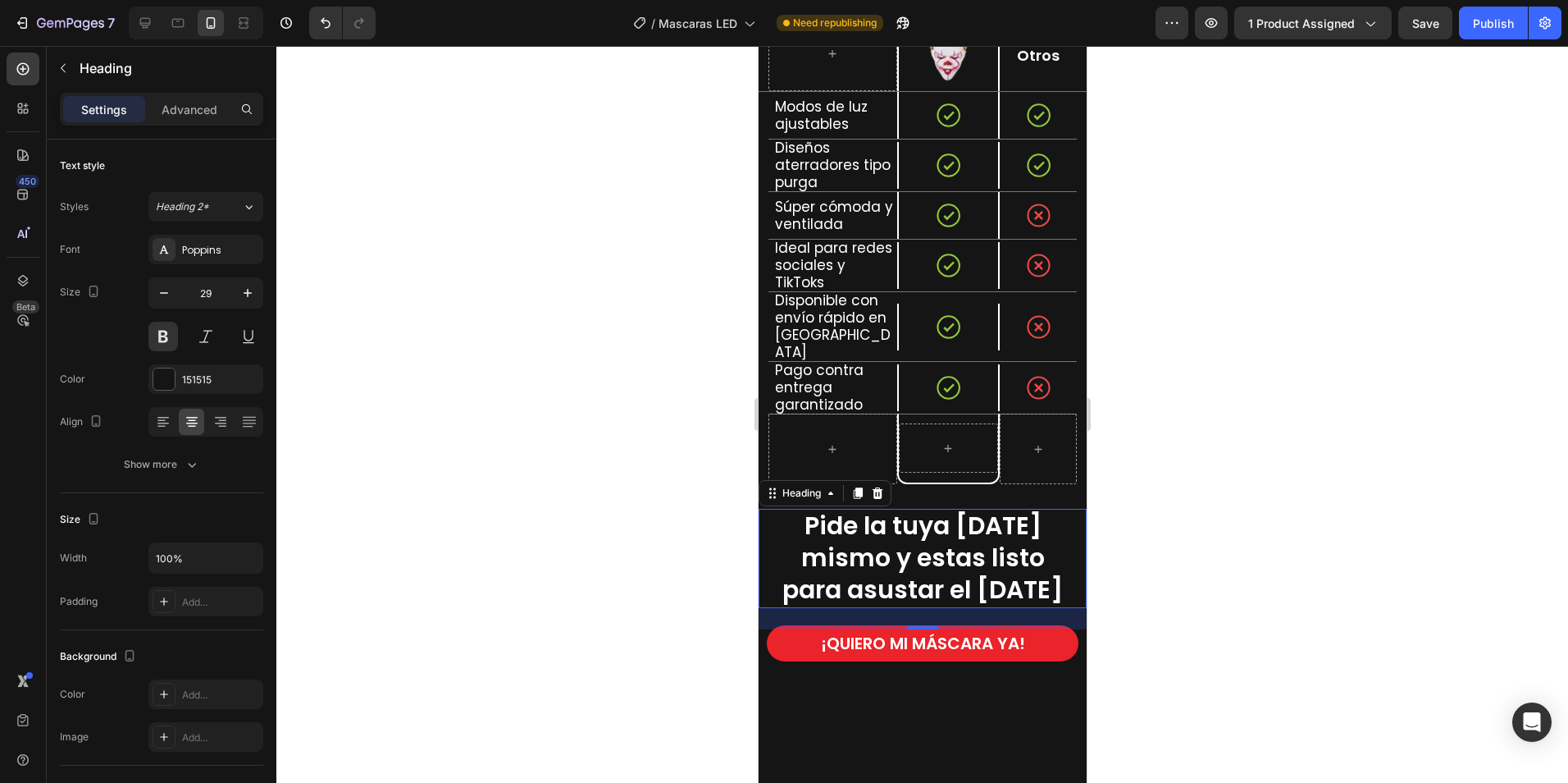
click at [1215, 432] on div at bounding box center [922, 414] width 1292 height 737
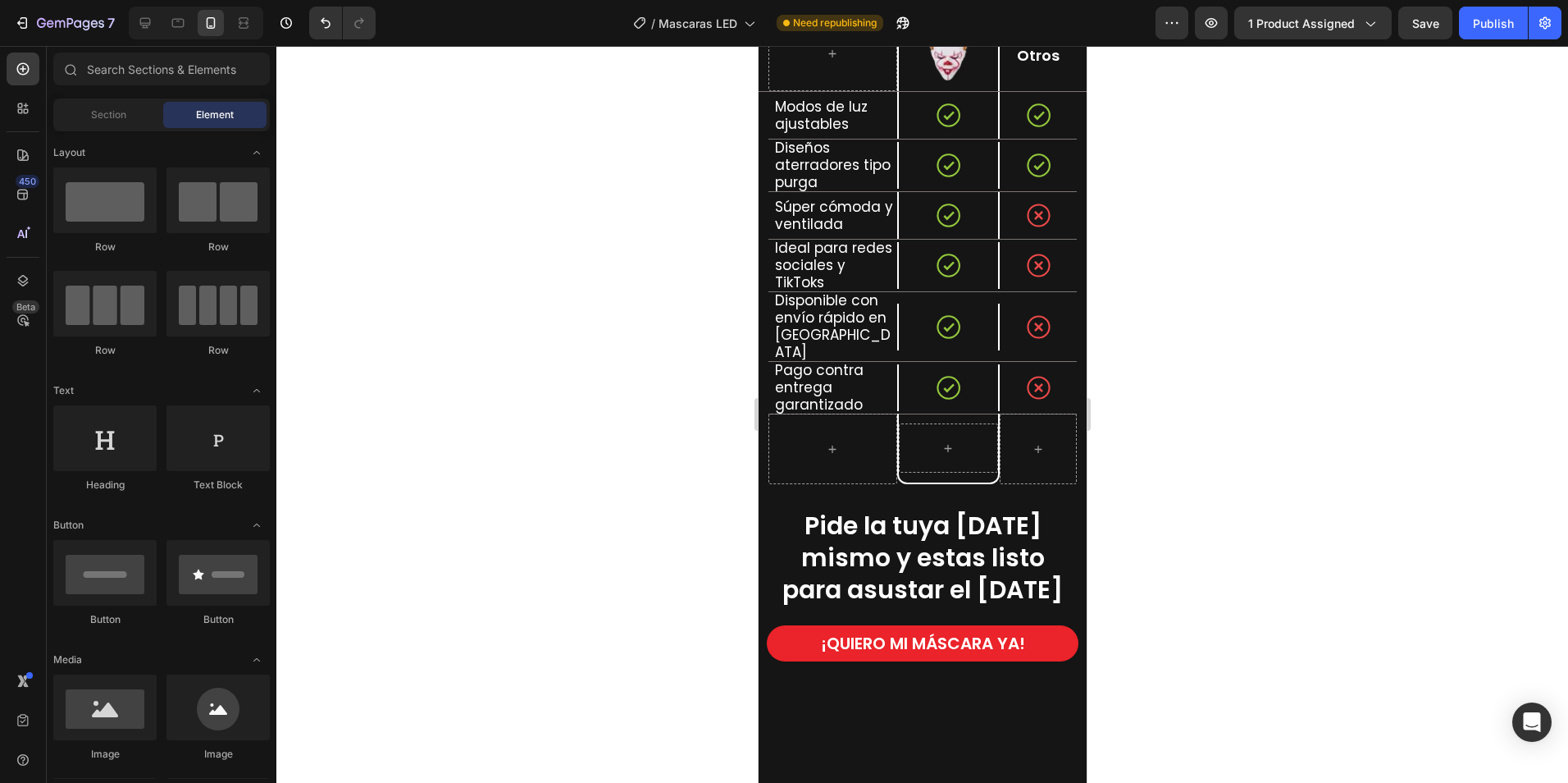
click at [1503, 21] on div "Publish" at bounding box center [1492, 23] width 41 height 17
click at [883, 22] on icon "button" at bounding box center [883, 23] width 12 height 12
